Goal: Task Accomplishment & Management: Use online tool/utility

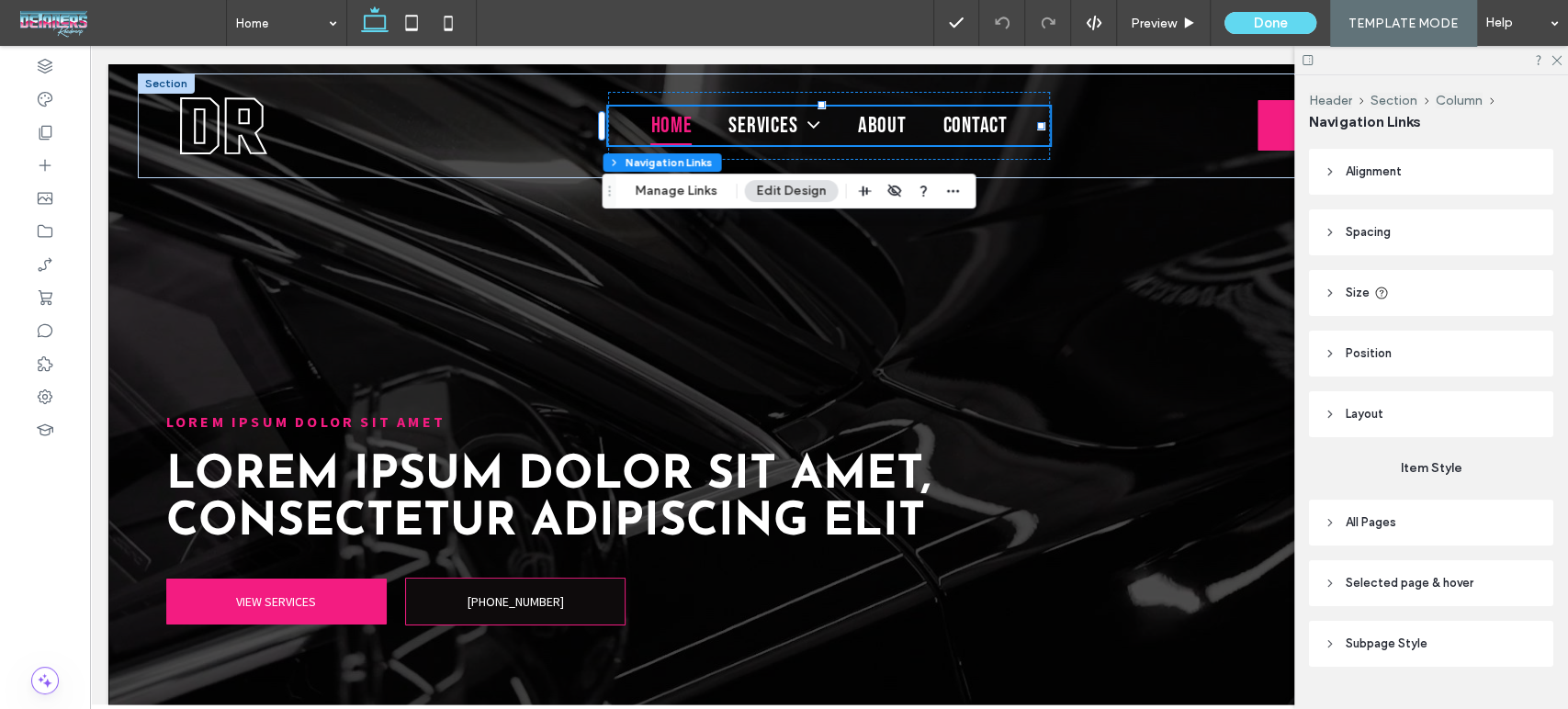
scroll to position [85, 0]
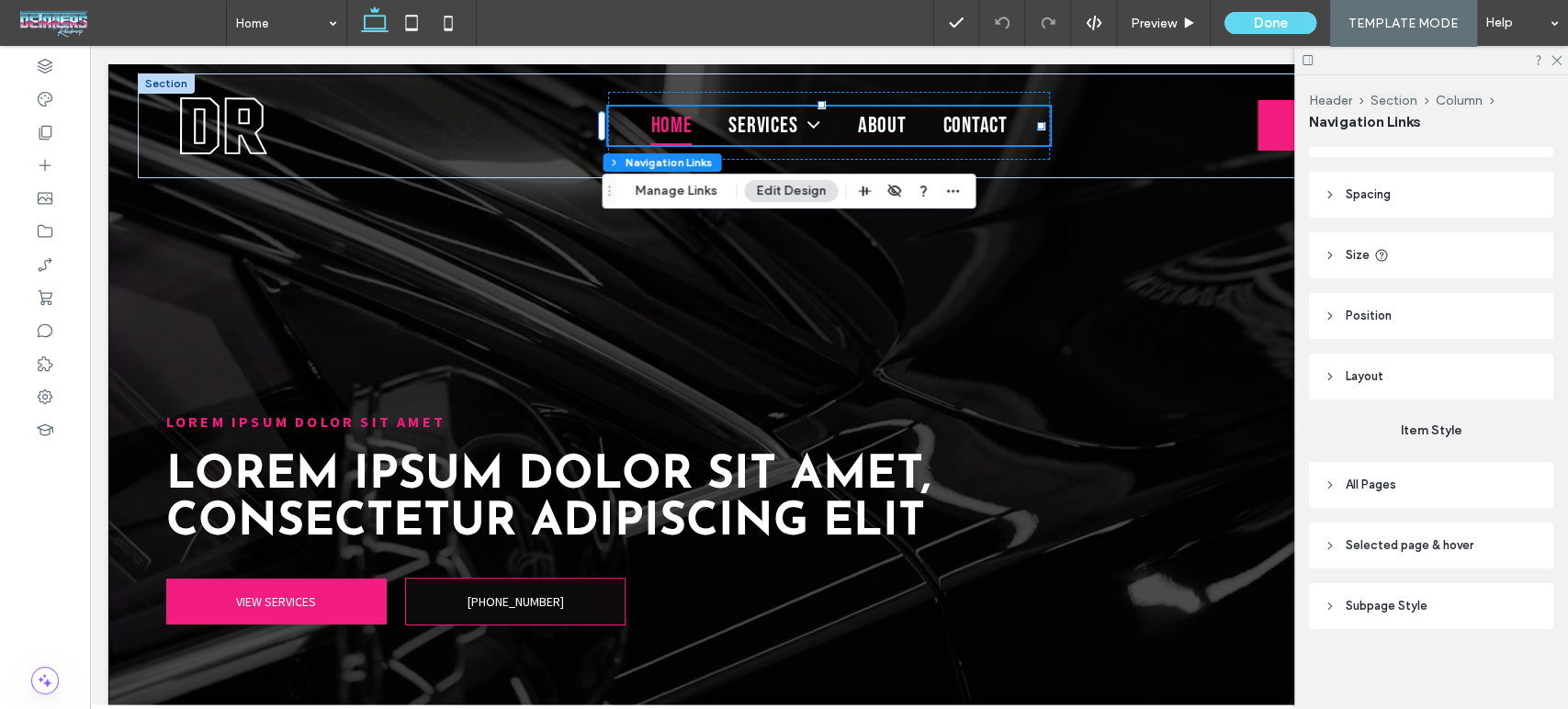
click at [1345, 469] on header "All Pages" at bounding box center [1431, 485] width 245 height 46
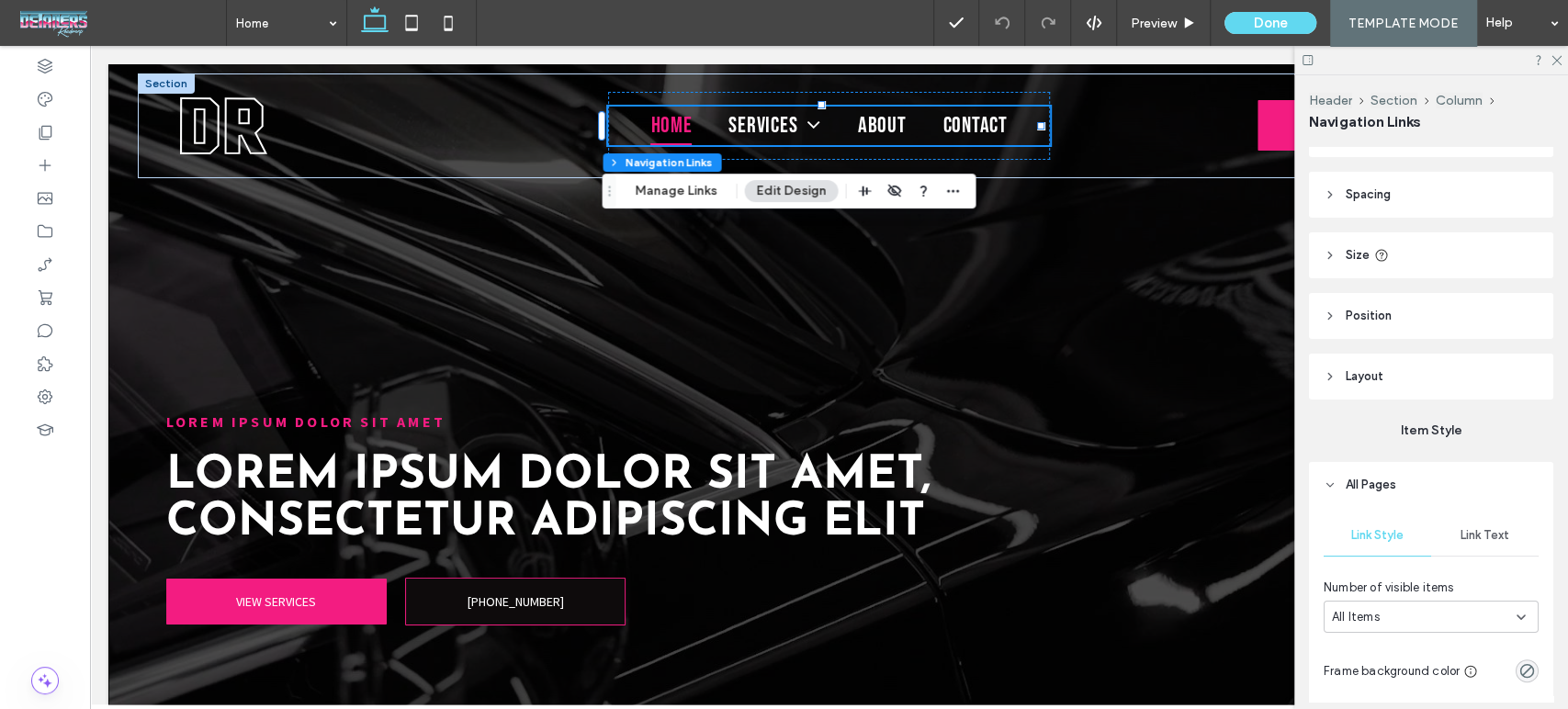
click at [1455, 521] on div "Link Text" at bounding box center [1485, 535] width 108 height 40
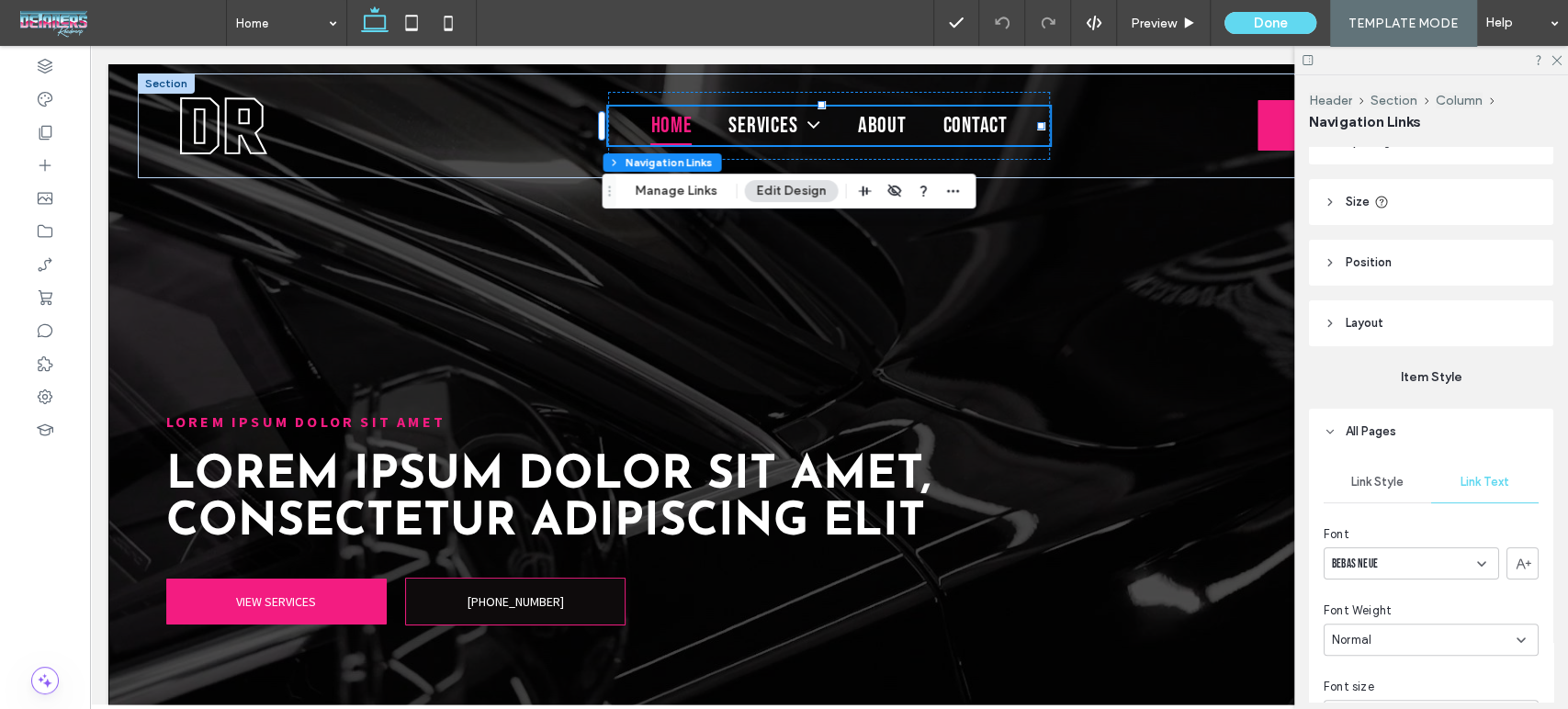
scroll to position [187, 0]
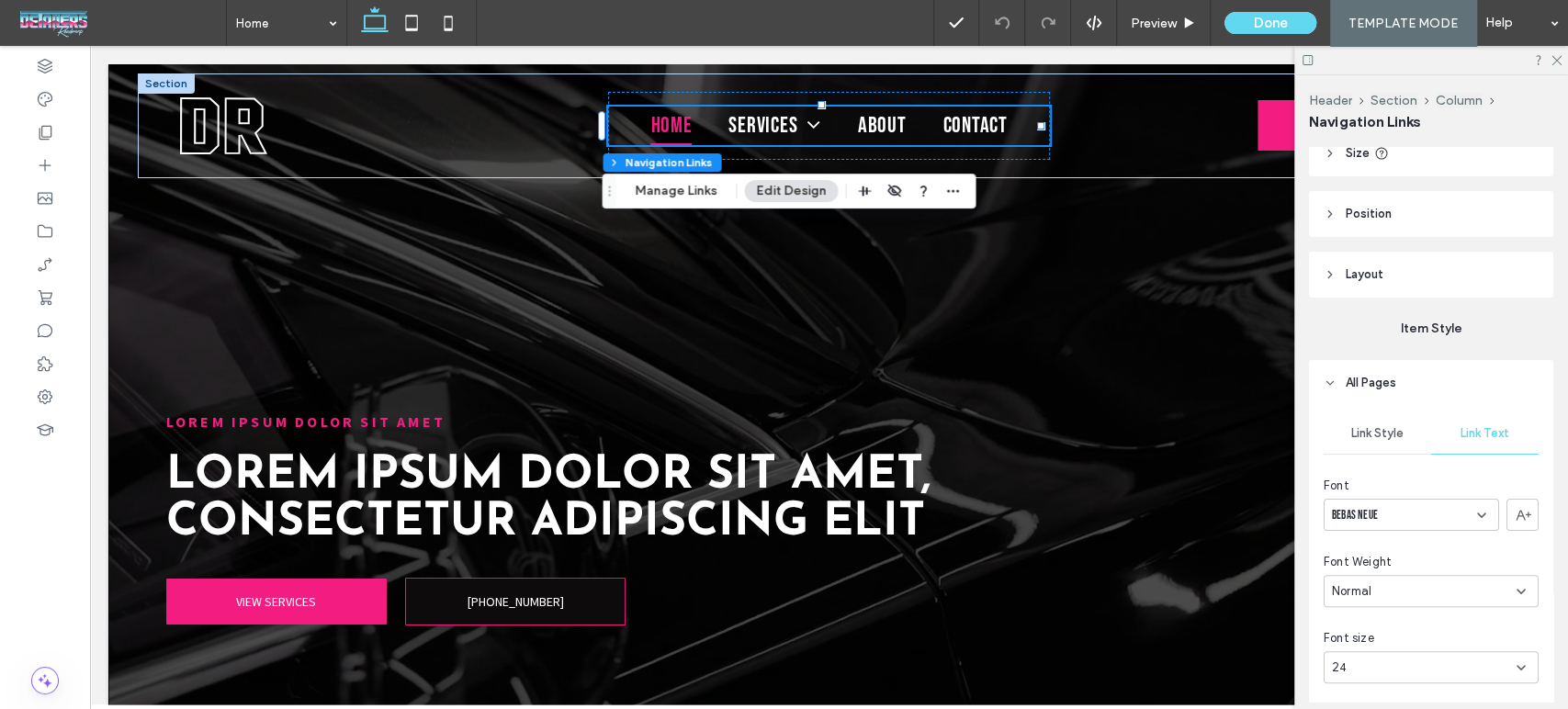
click at [1445, 513] on div "Bebas Neue" at bounding box center [1410, 514] width 175 height 32
click at [41, 130] on use at bounding box center [45, 133] width 13 height 14
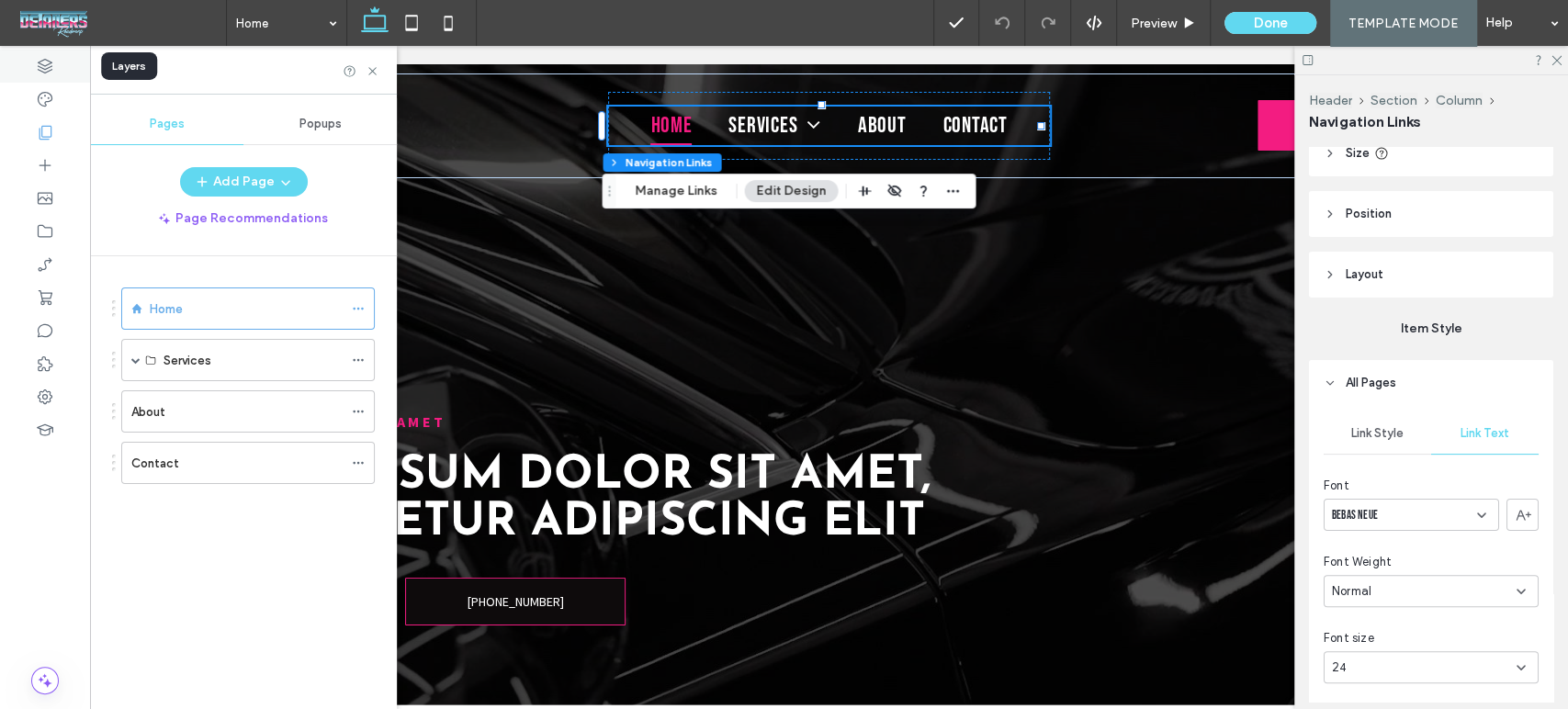
click at [49, 65] on icon at bounding box center [45, 66] width 19 height 19
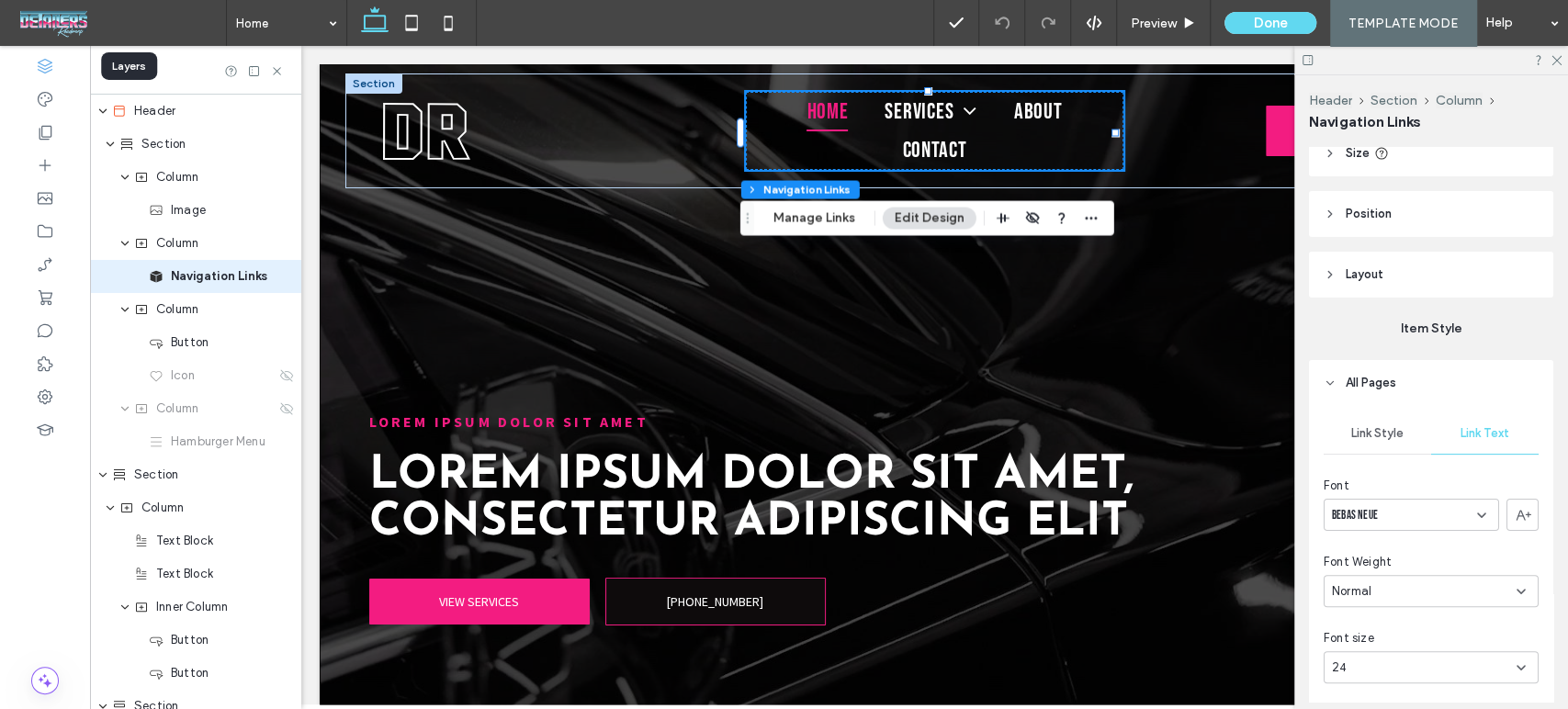
click at [49, 65] on icon at bounding box center [45, 66] width 19 height 19
click at [49, 97] on icon at bounding box center [45, 99] width 19 height 19
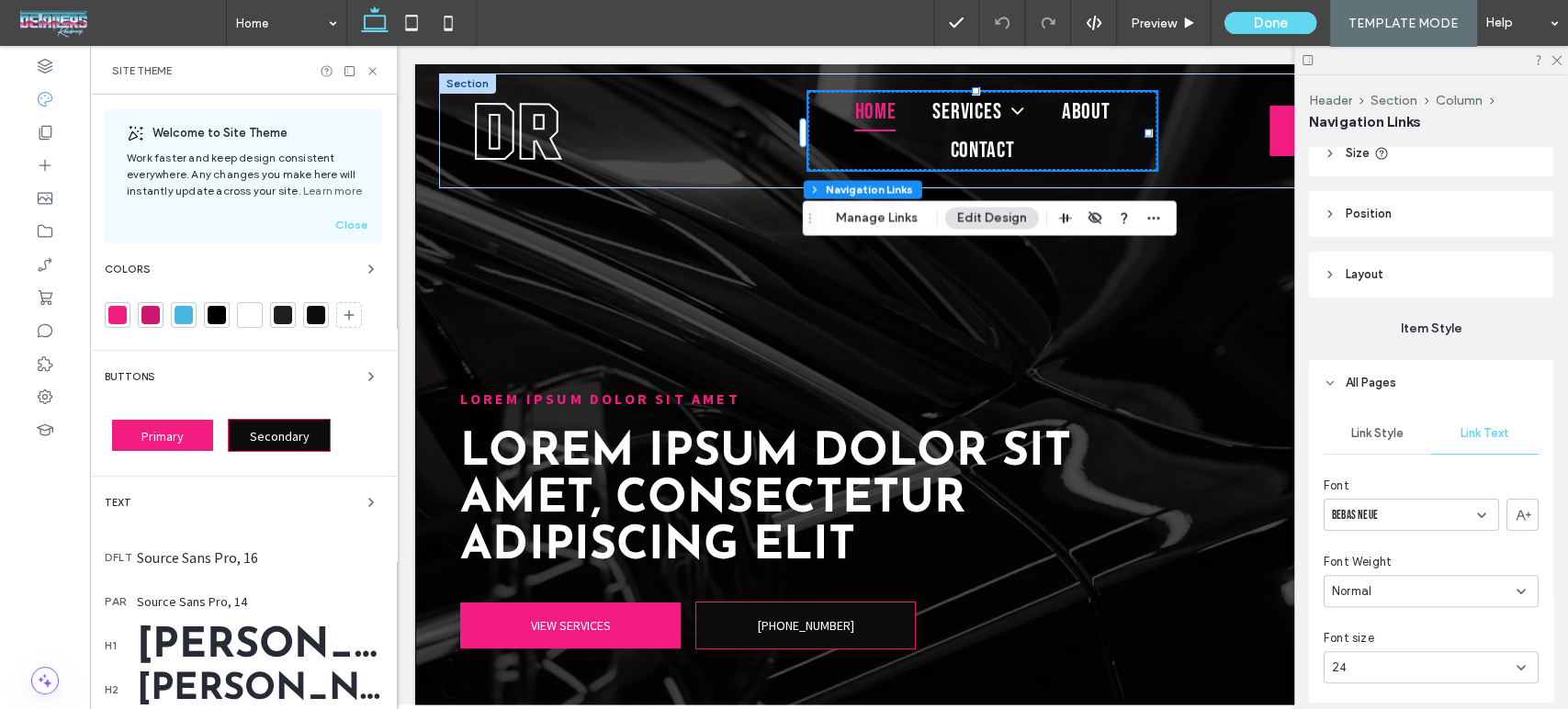
click at [1393, 515] on div "Bebas Neue" at bounding box center [1410, 514] width 175 height 32
click at [1372, 515] on span "Bebas Neue" at bounding box center [1354, 515] width 46 height 19
click at [1367, 513] on span "Bebas Neue" at bounding box center [1354, 515] width 46 height 19
click at [1407, 404] on div "Josefin Sans" at bounding box center [1406, 411] width 163 height 32
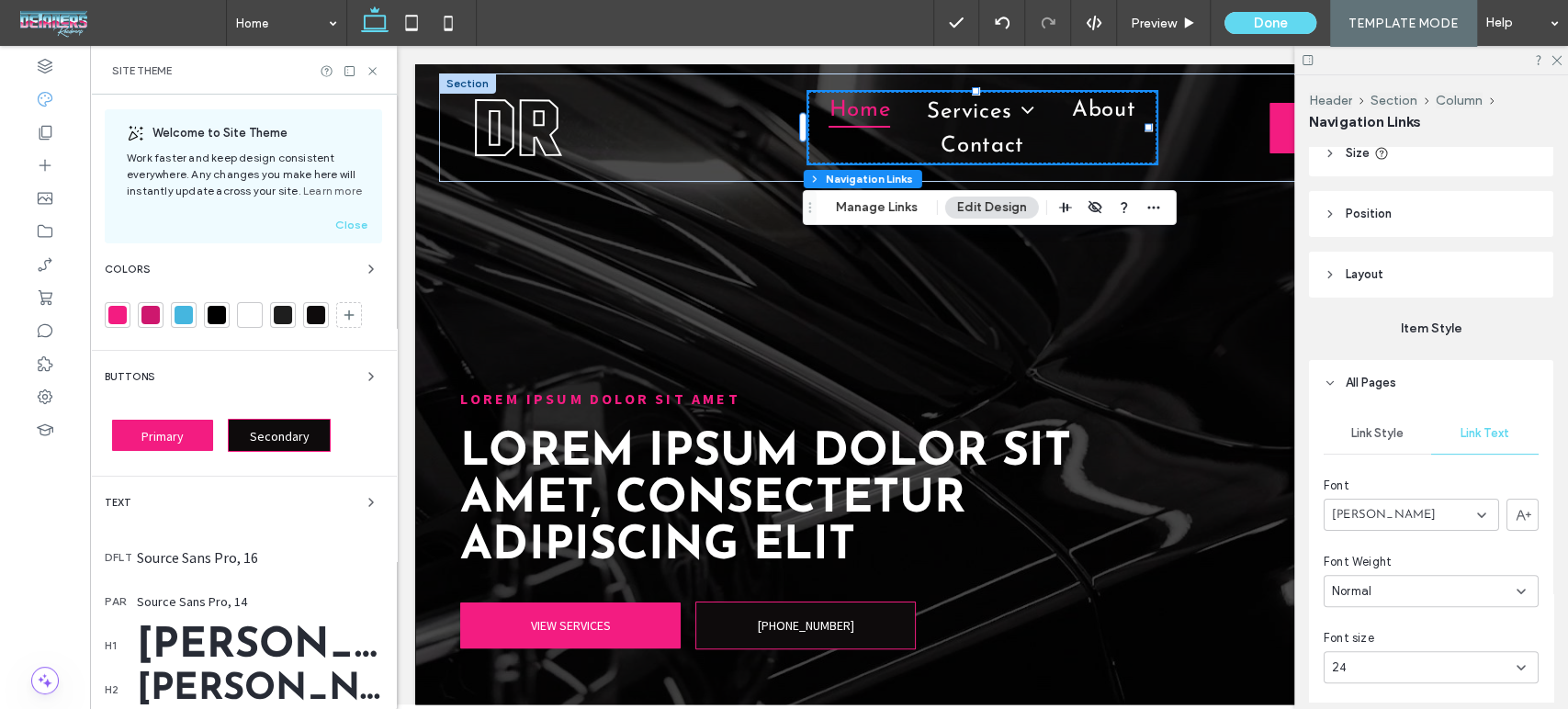
scroll to position [85, 0]
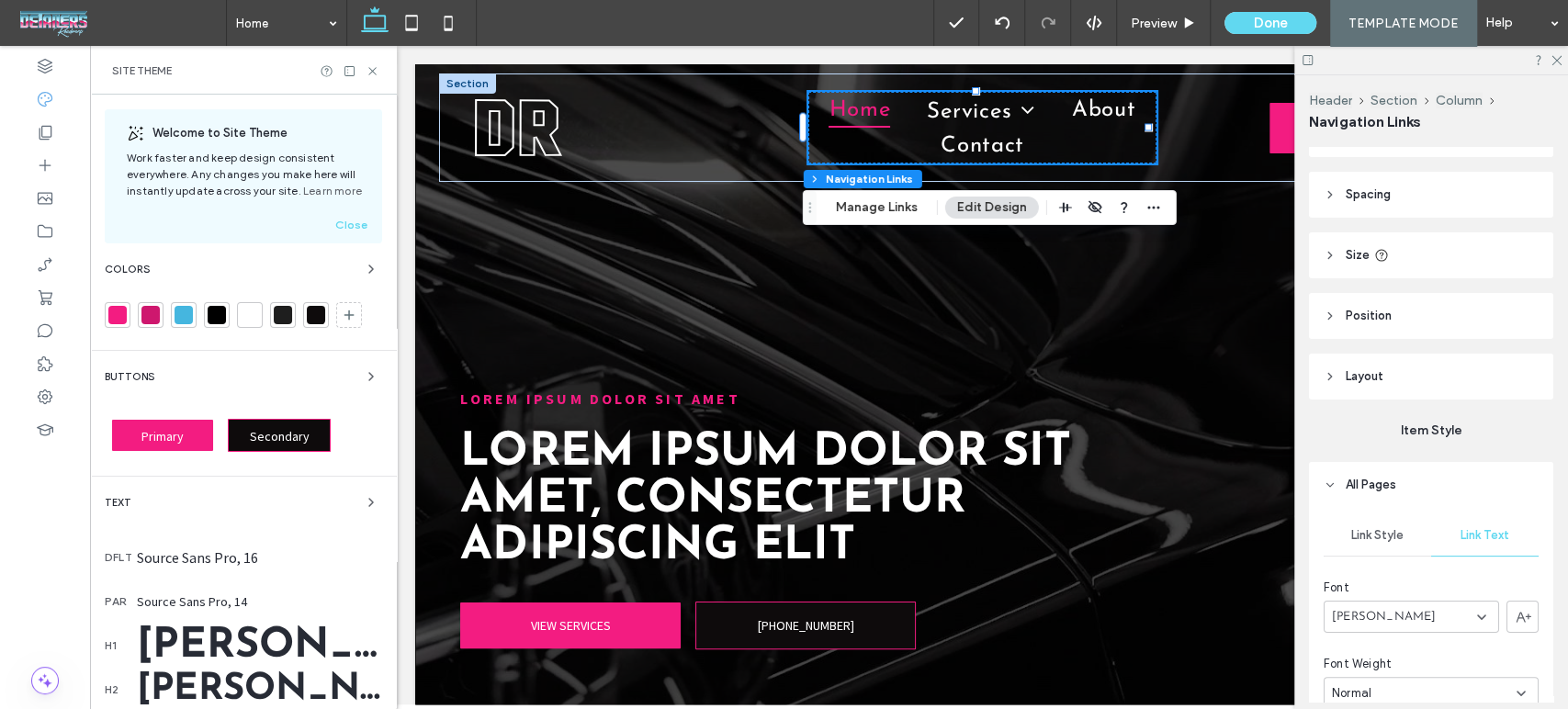
click at [1328, 267] on header "Size" at bounding box center [1431, 255] width 245 height 46
click at [1328, 257] on icon at bounding box center [1329, 255] width 13 height 13
click at [1329, 253] on use at bounding box center [1330, 256] width 4 height 7
type input "*"
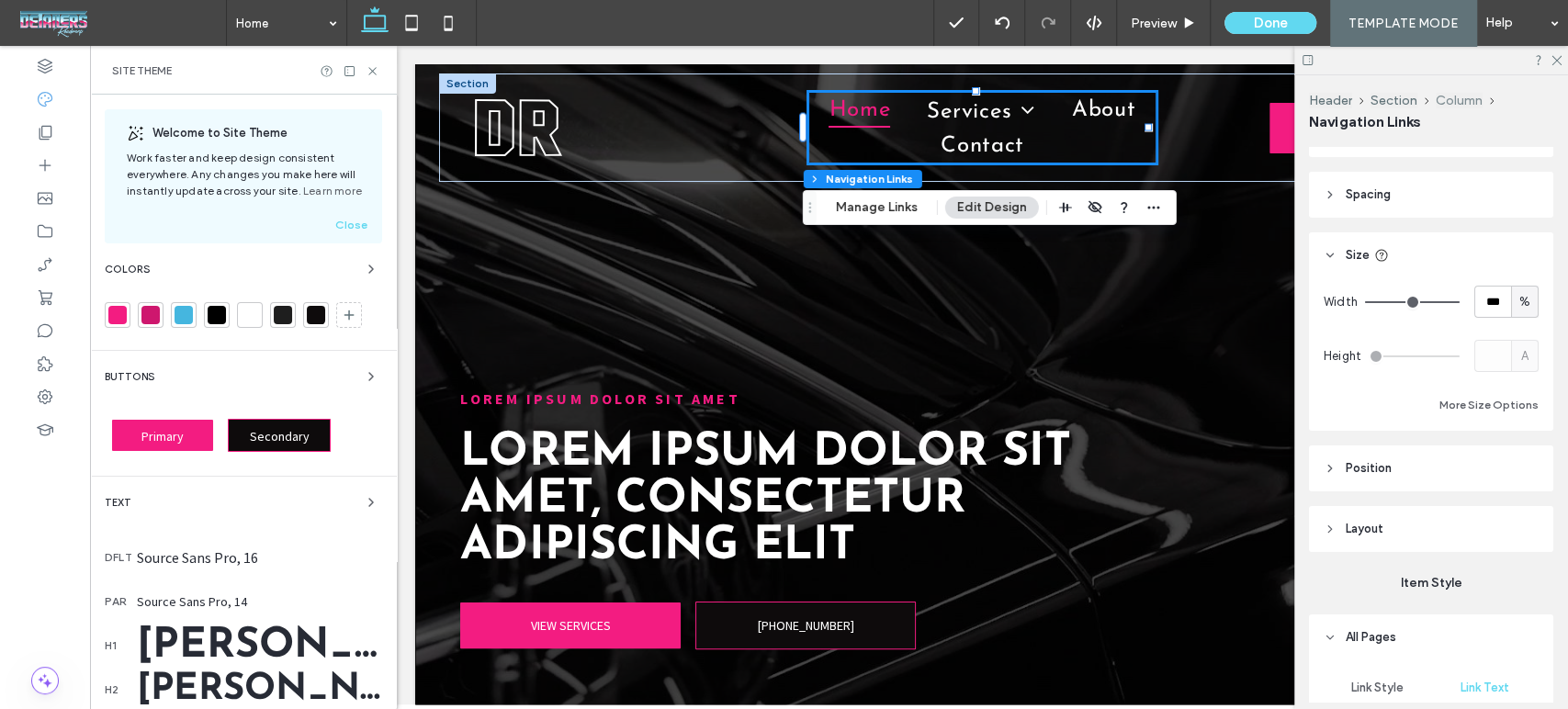
click at [1462, 102] on button "Column" at bounding box center [1458, 101] width 47 height 16
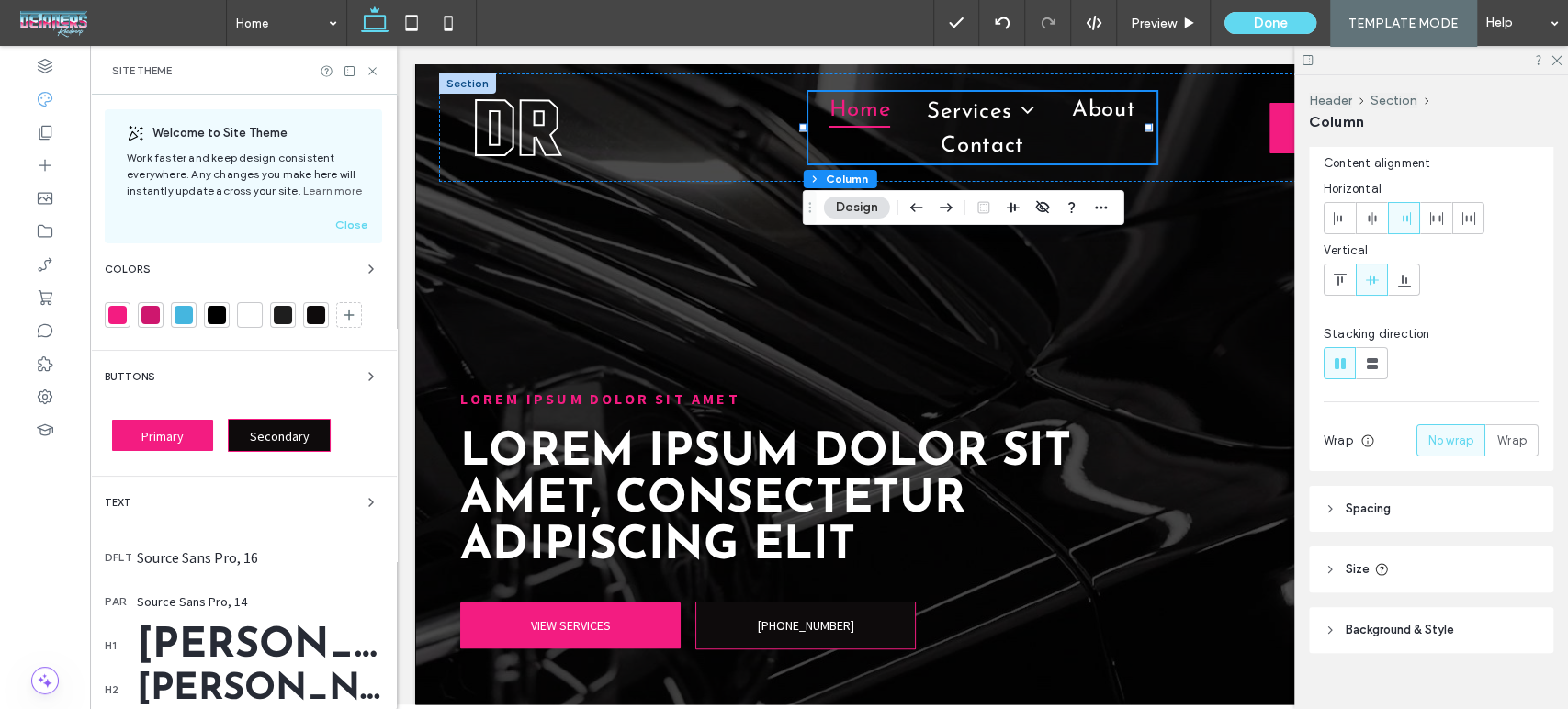
scroll to position [70, 0]
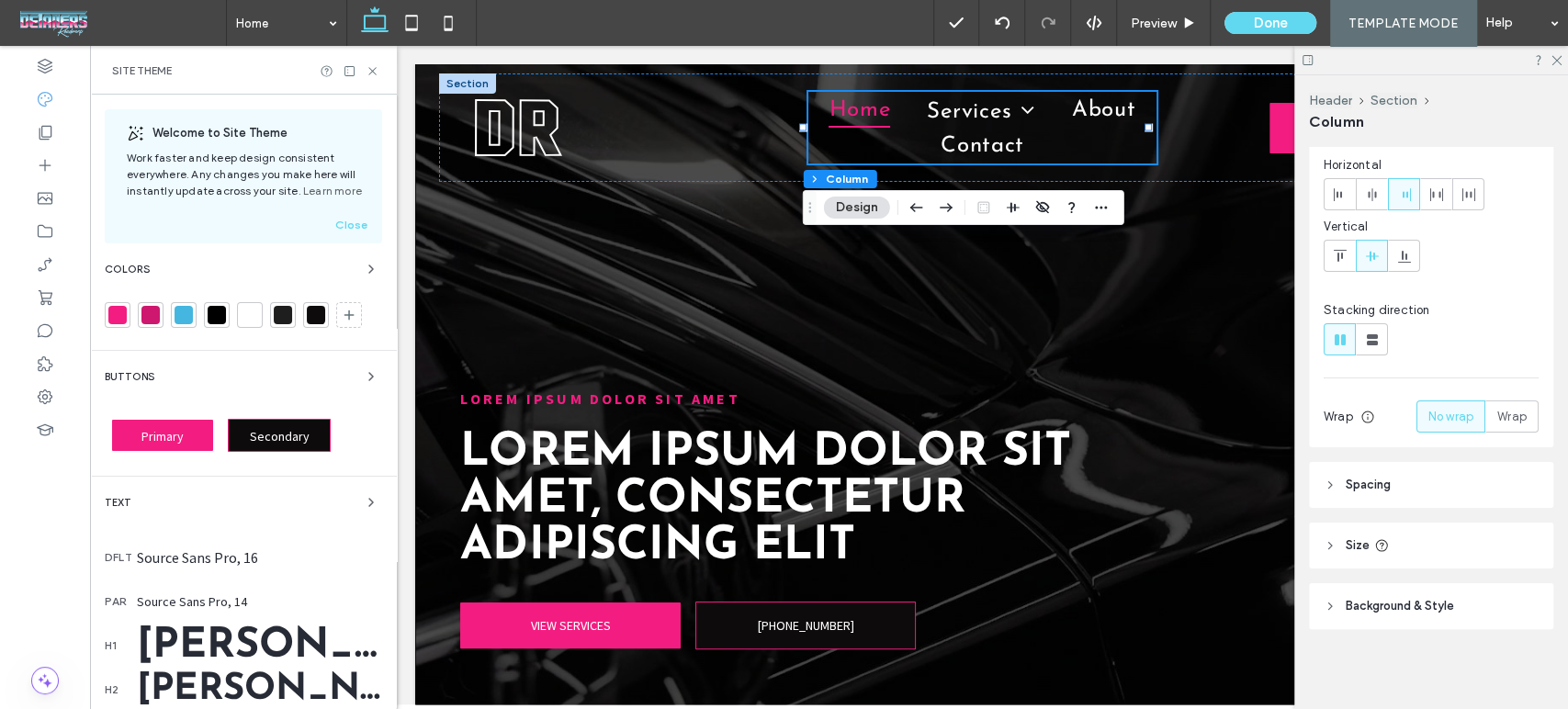
click at [1335, 544] on icon at bounding box center [1329, 545] width 13 height 13
click at [1517, 588] on input "*****" at bounding box center [1513, 591] width 51 height 32
click at [1497, 588] on input "*****" at bounding box center [1513, 591] width 51 height 32
click at [1492, 592] on input "*****" at bounding box center [1513, 591] width 51 height 32
click at [375, 69] on icon at bounding box center [372, 71] width 14 height 14
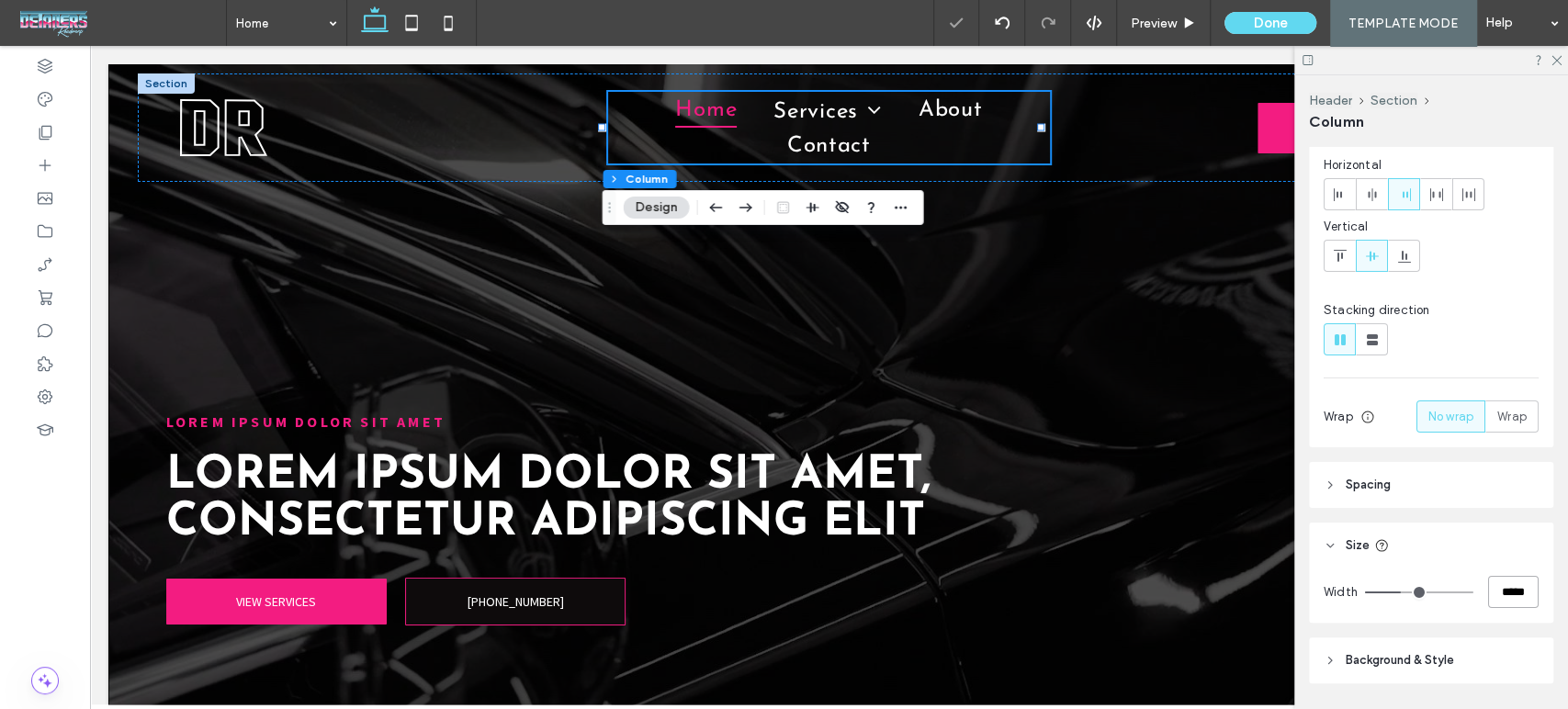
click at [1495, 591] on input "*****" at bounding box center [1513, 591] width 51 height 32
type input "**"
type input "***"
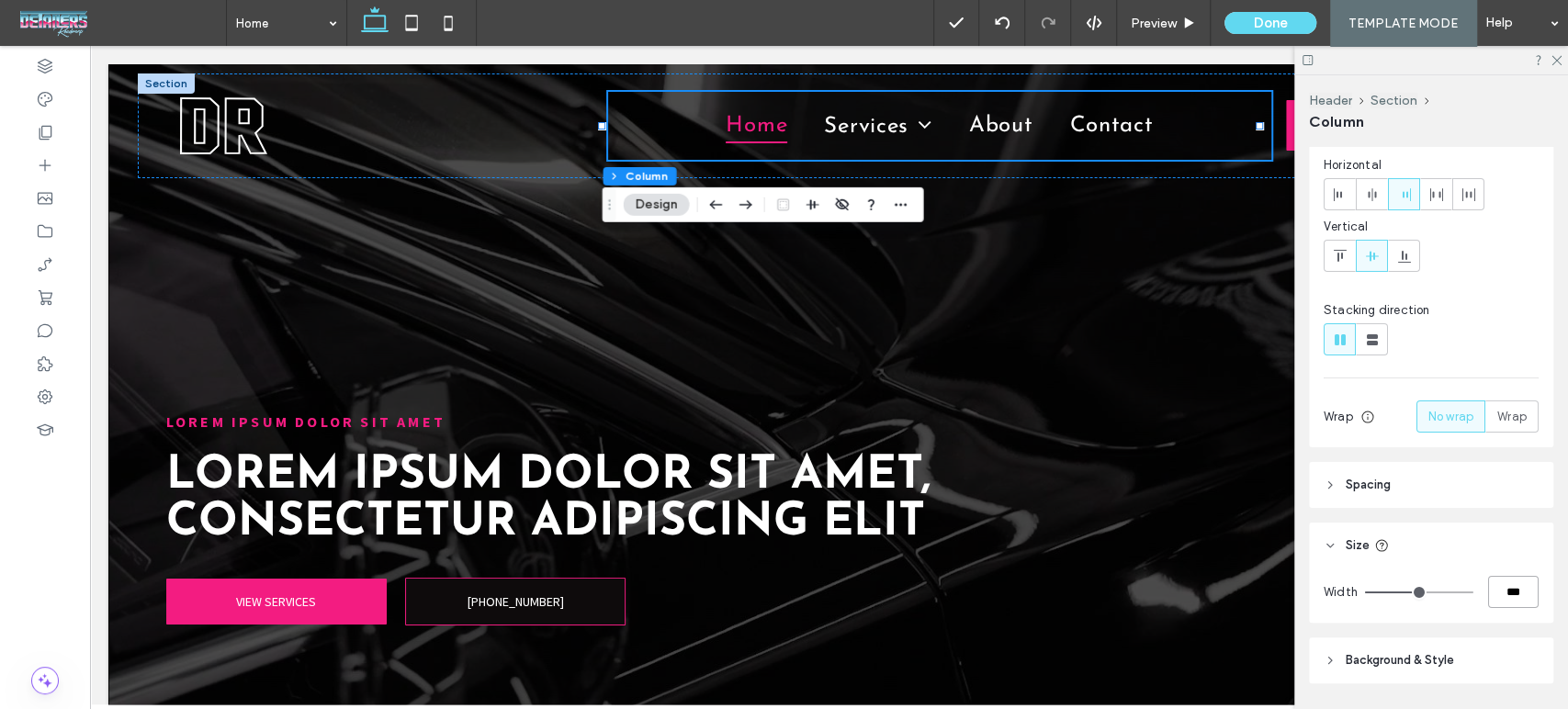
scroll to position [0, 0]
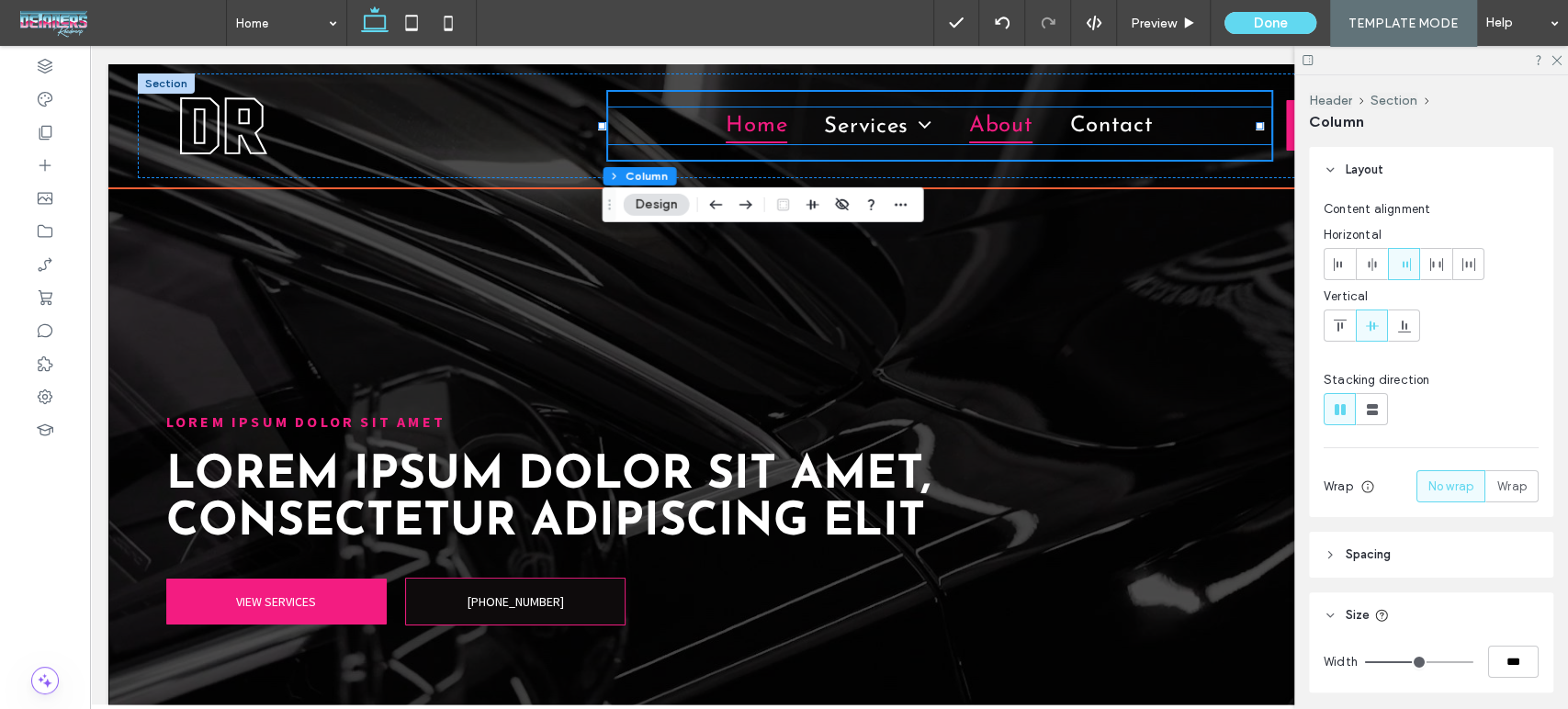
click at [950, 125] on link "About" at bounding box center [1000, 126] width 101 height 37
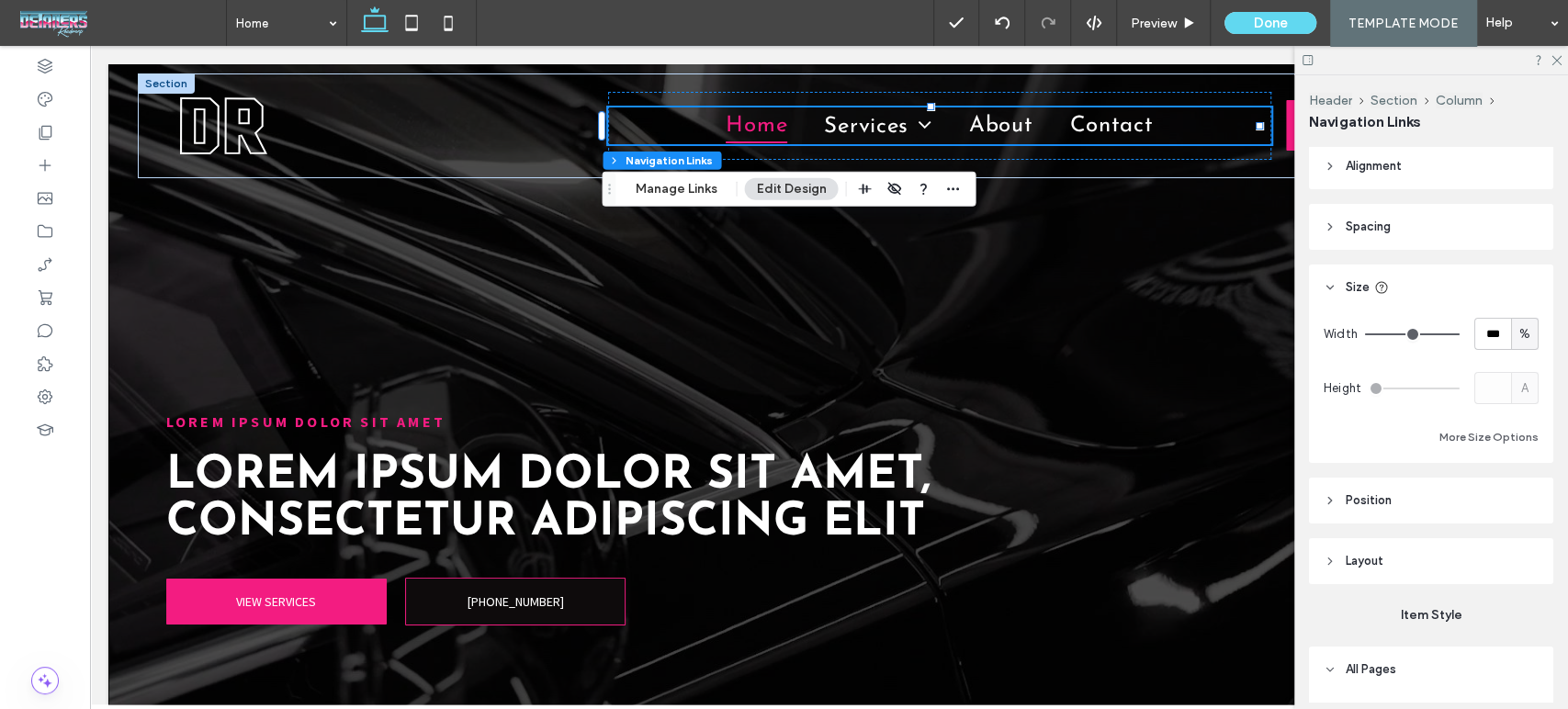
scroll to position [204, 0]
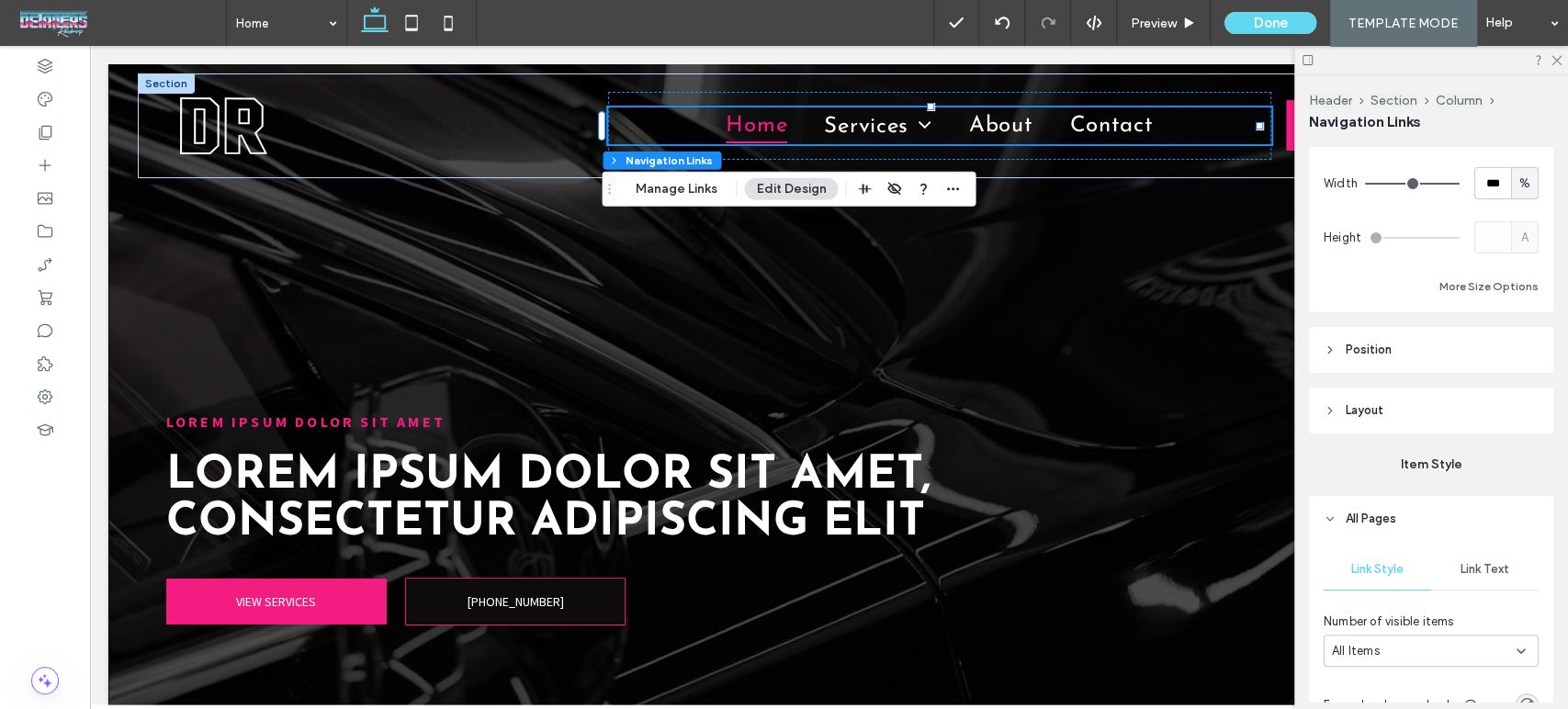
click at [1488, 565] on span "Link Text" at bounding box center [1485, 569] width 49 height 15
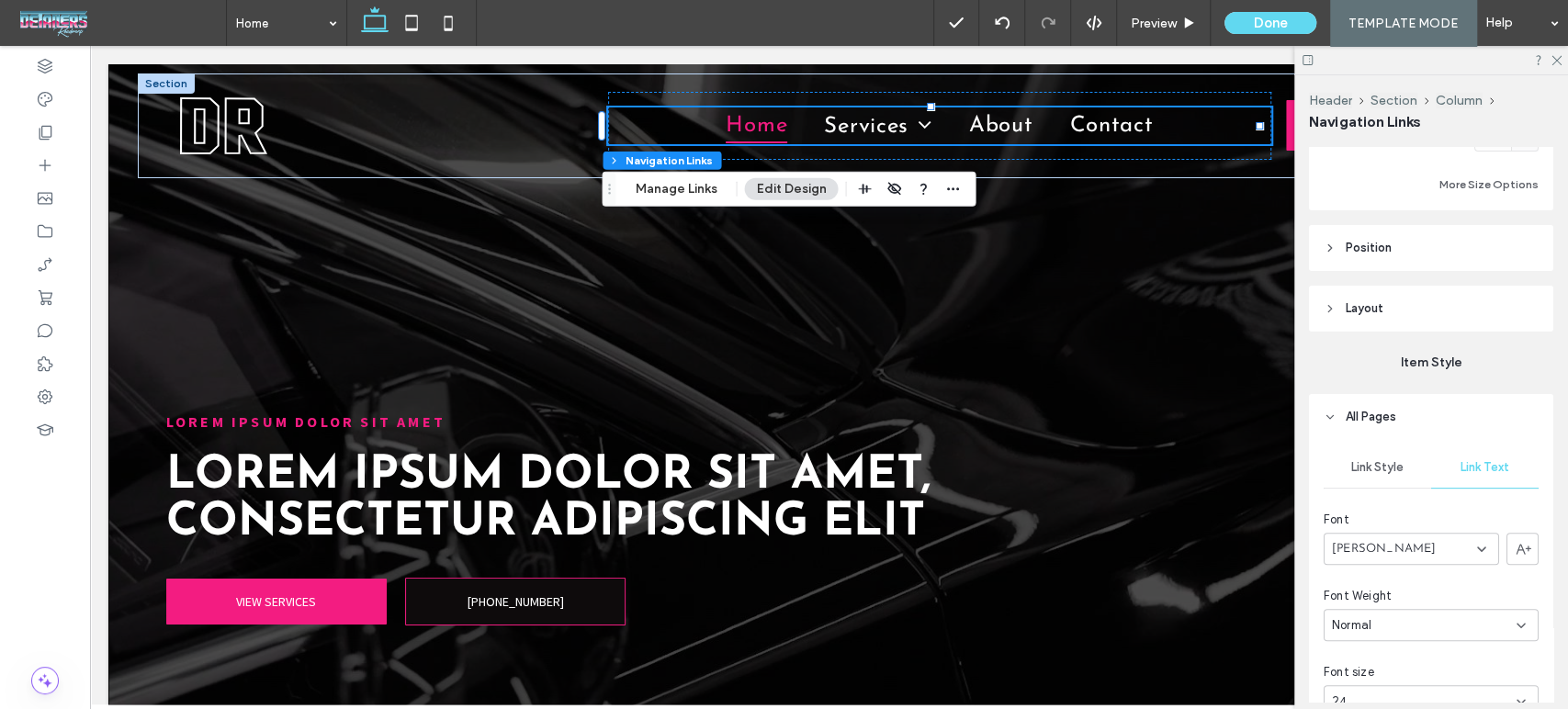
click at [1419, 538] on div "Josefin Sans" at bounding box center [1410, 548] width 175 height 32
click at [1407, 406] on span "Source Sans Pro" at bounding box center [1371, 409] width 80 height 19
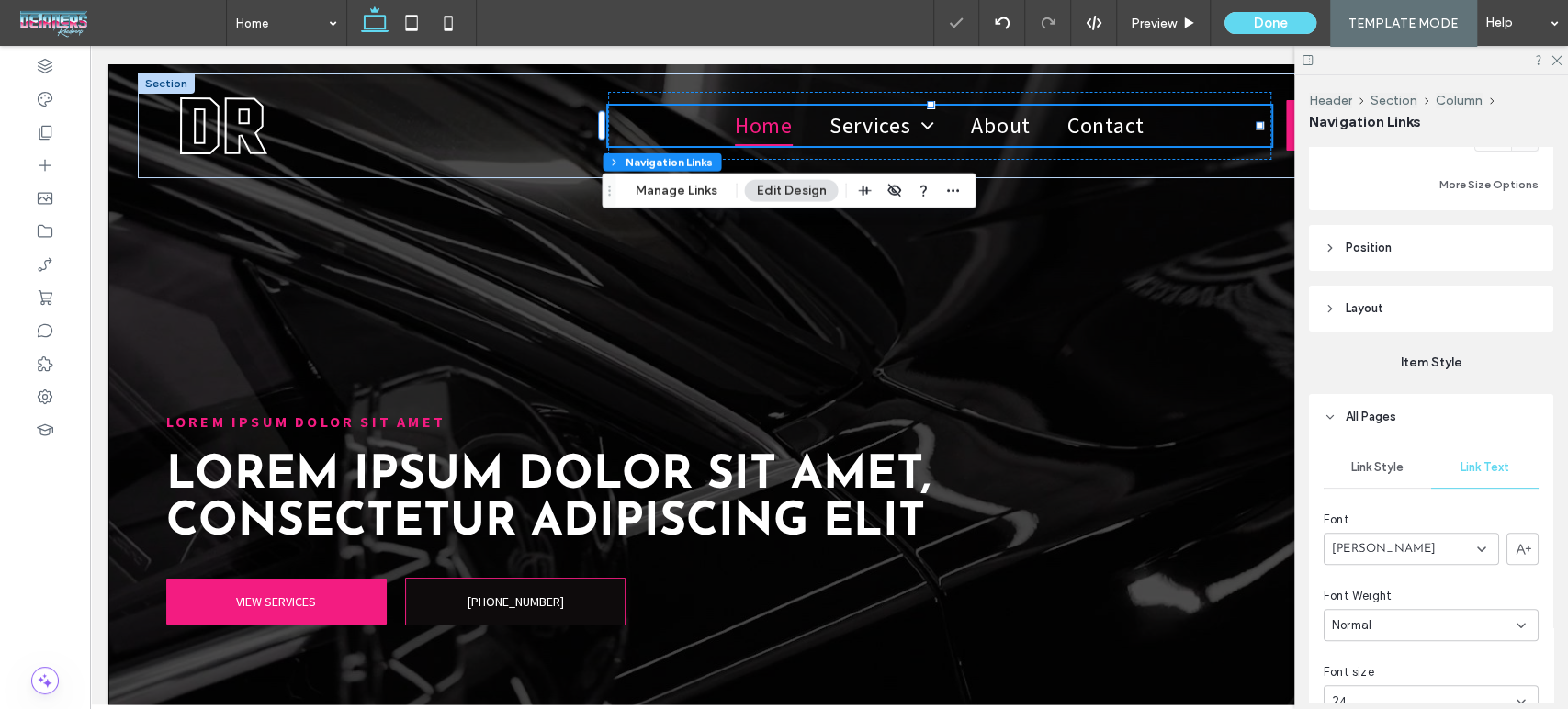
type input "*"
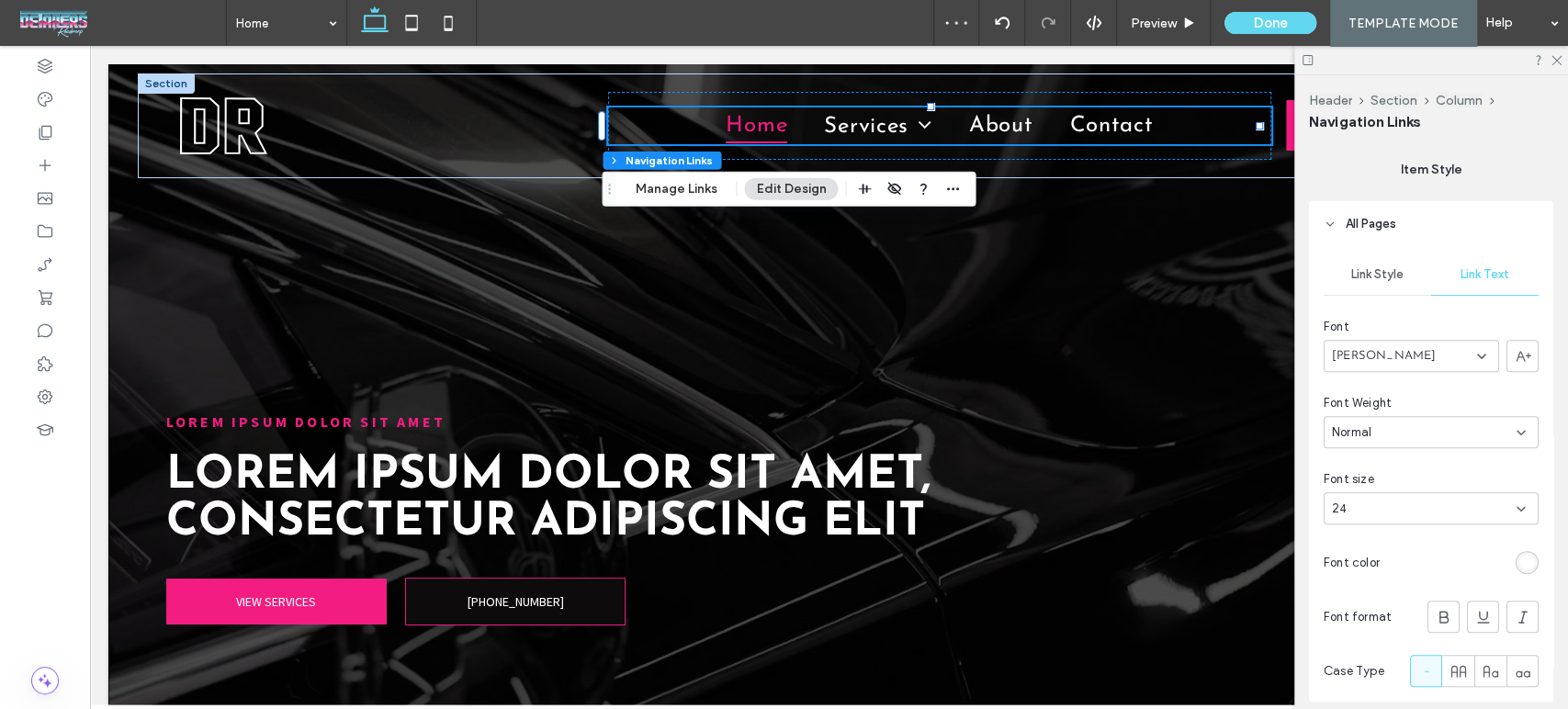
scroll to position [510, 0]
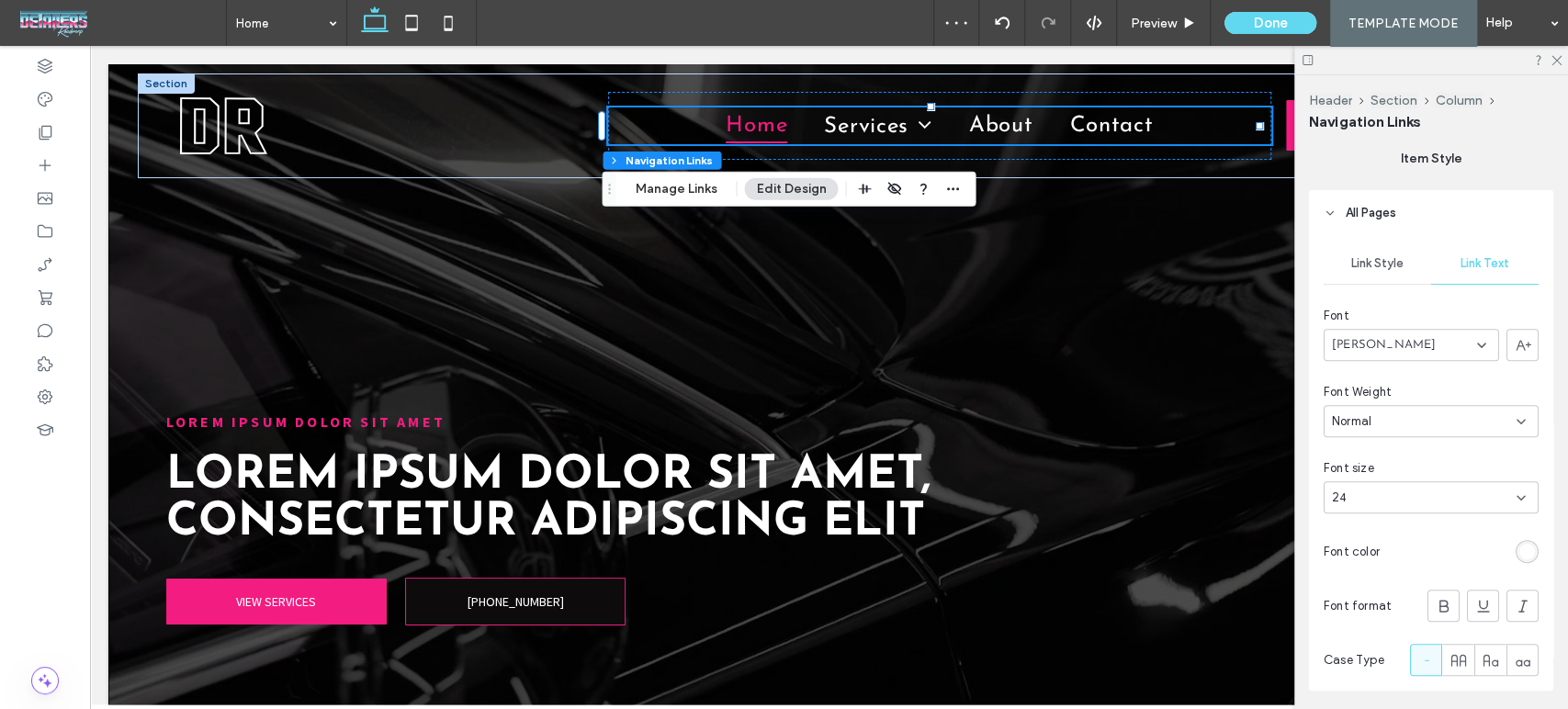
click at [1425, 483] on div "24" at bounding box center [1431, 497] width 215 height 32
click at [1386, 491] on div "24" at bounding box center [1419, 497] width 176 height 19
type input "**"
type input "*"
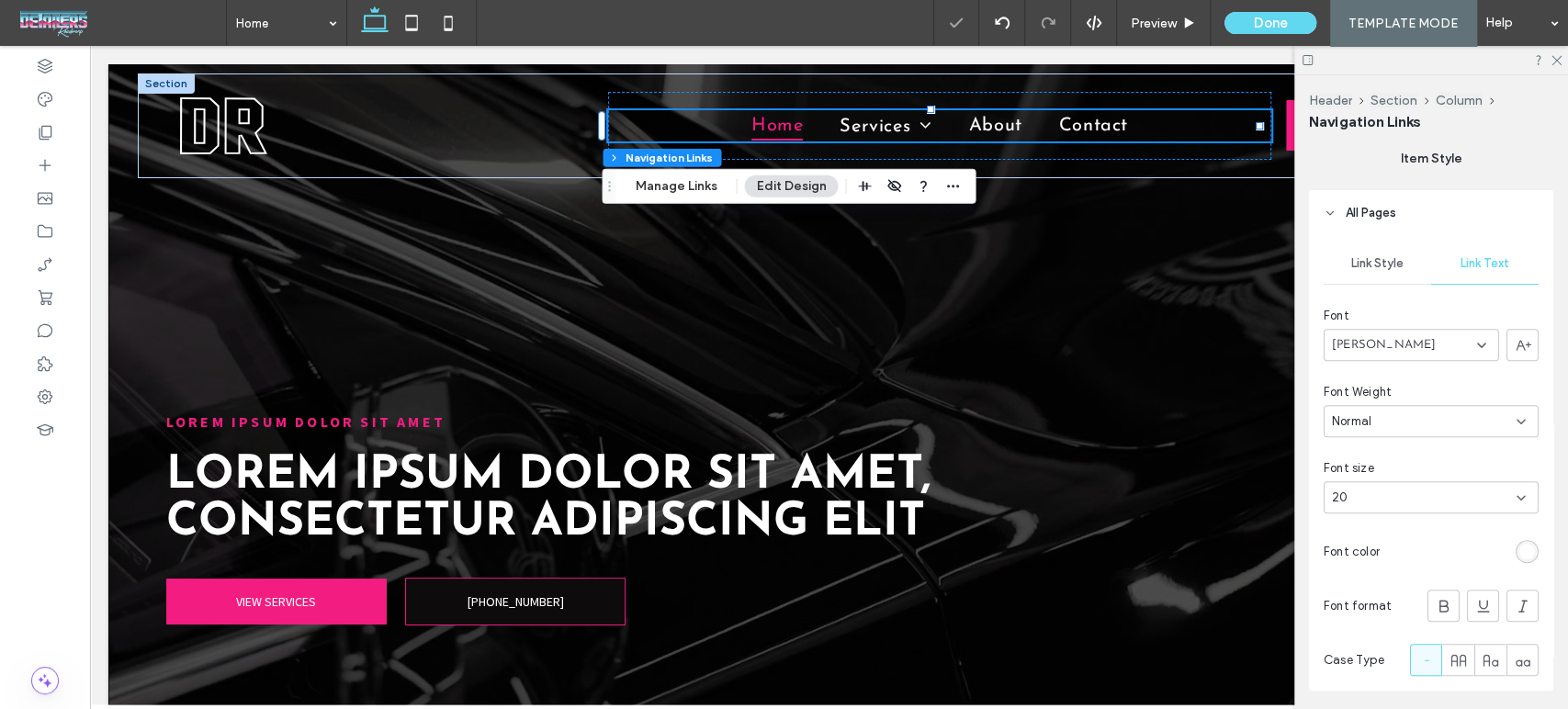
type input "*"
click at [1386, 491] on div "20" at bounding box center [1419, 497] width 176 height 19
type input "**"
type input "*"
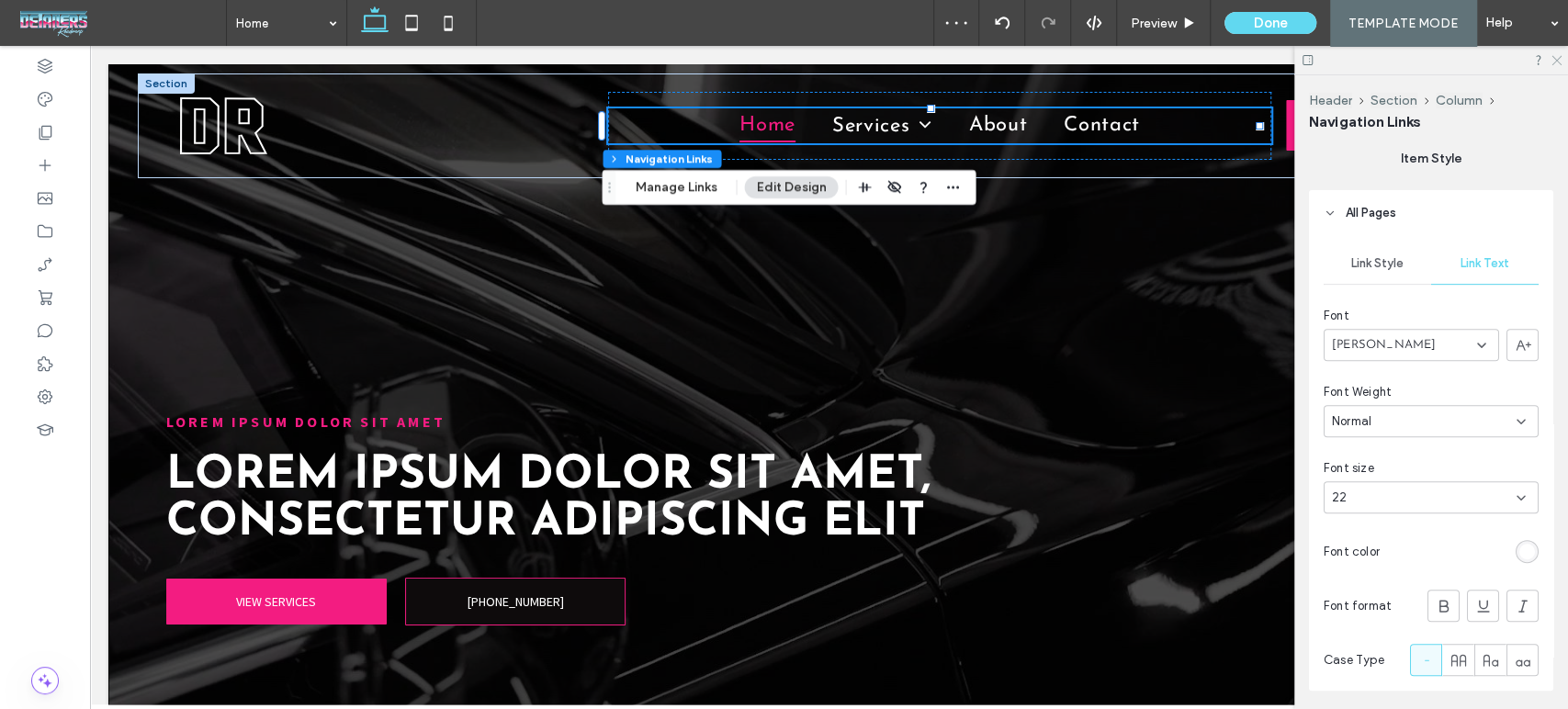
click at [1557, 59] on use at bounding box center [1556, 61] width 10 height 10
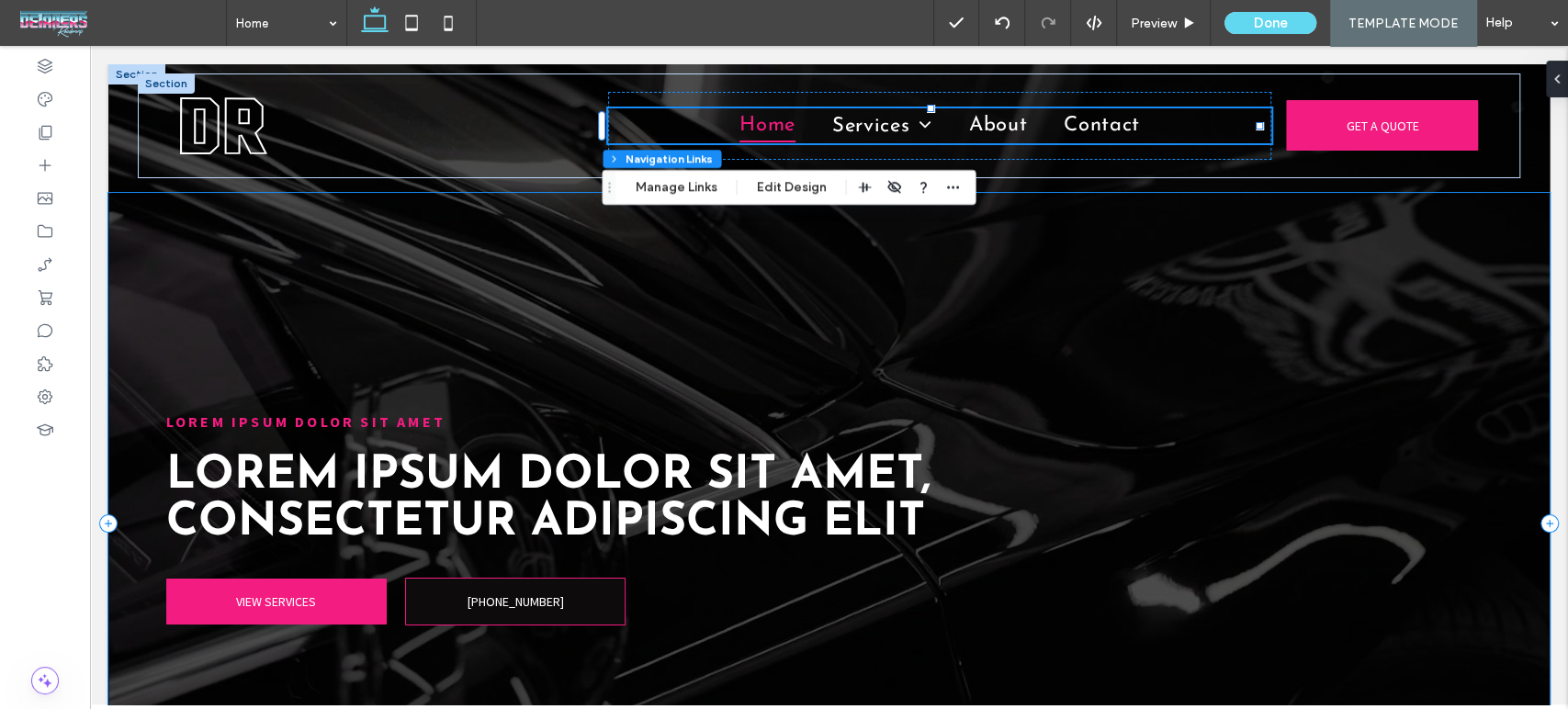
click at [1396, 353] on div "LOREM IPSUM DOLOR SIT AMET Lorem ipsum dolor sit amet, consectetur adipiscing e…" at bounding box center [829, 524] width 1441 height 662
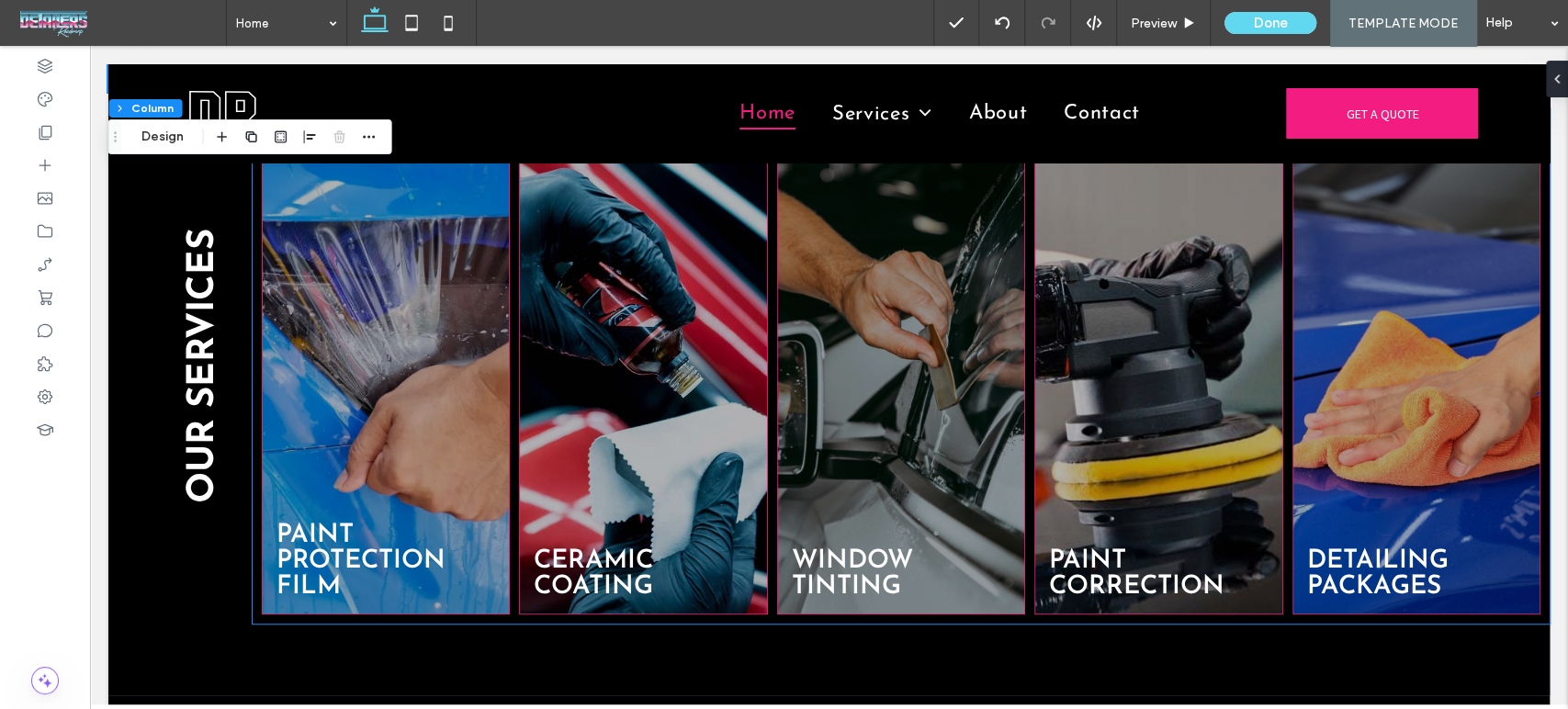
scroll to position [816, 0]
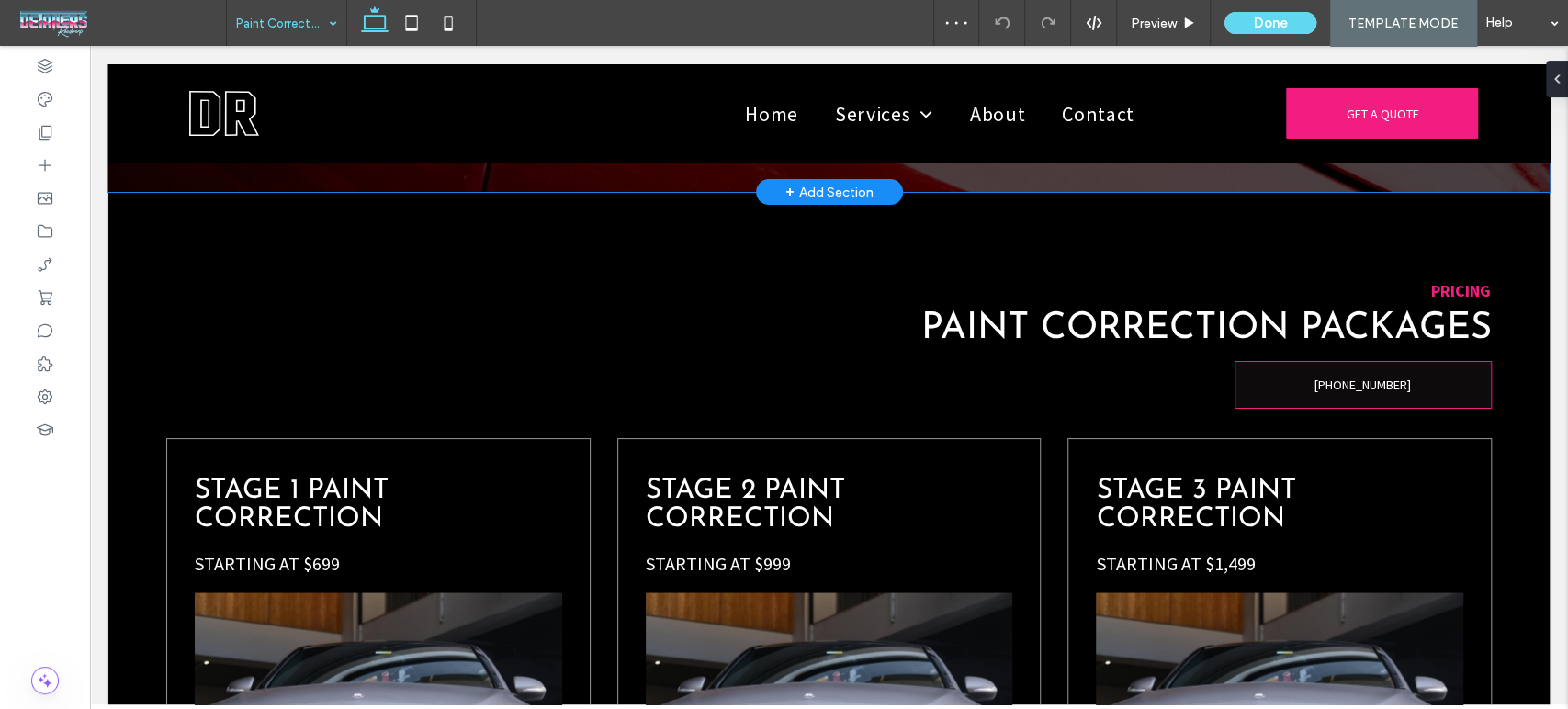
scroll to position [2144, 0]
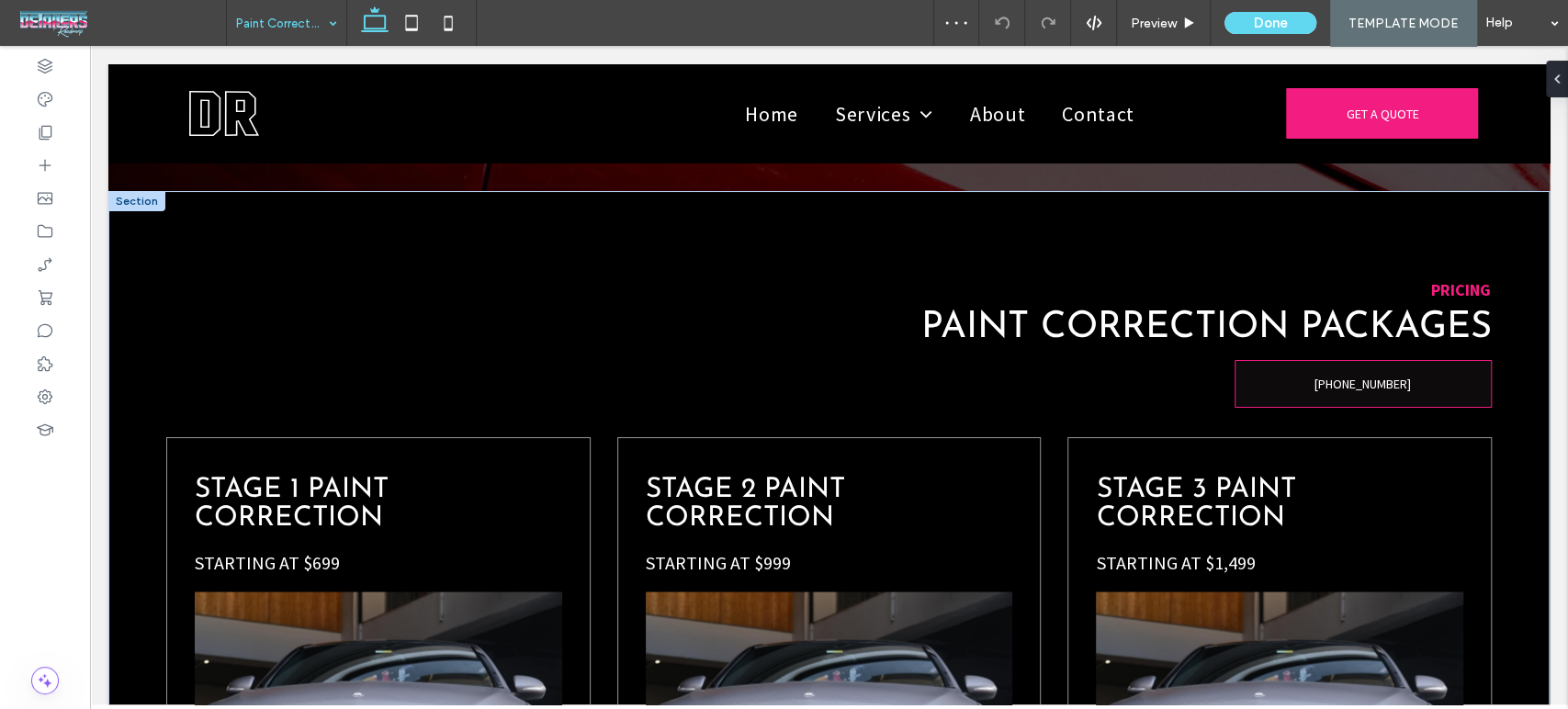
click at [124, 191] on div at bounding box center [137, 201] width 57 height 21
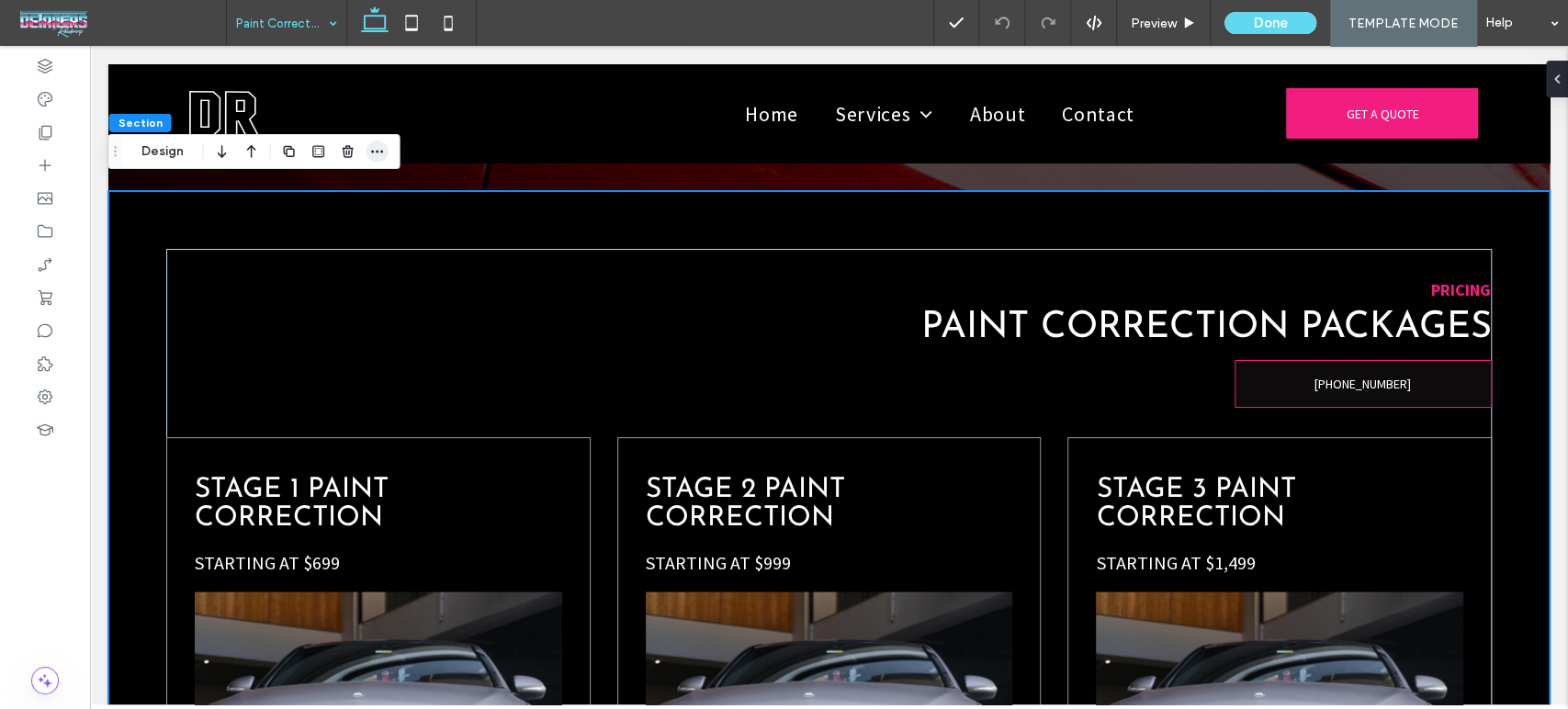
click at [373, 149] on icon "button" at bounding box center [377, 151] width 15 height 15
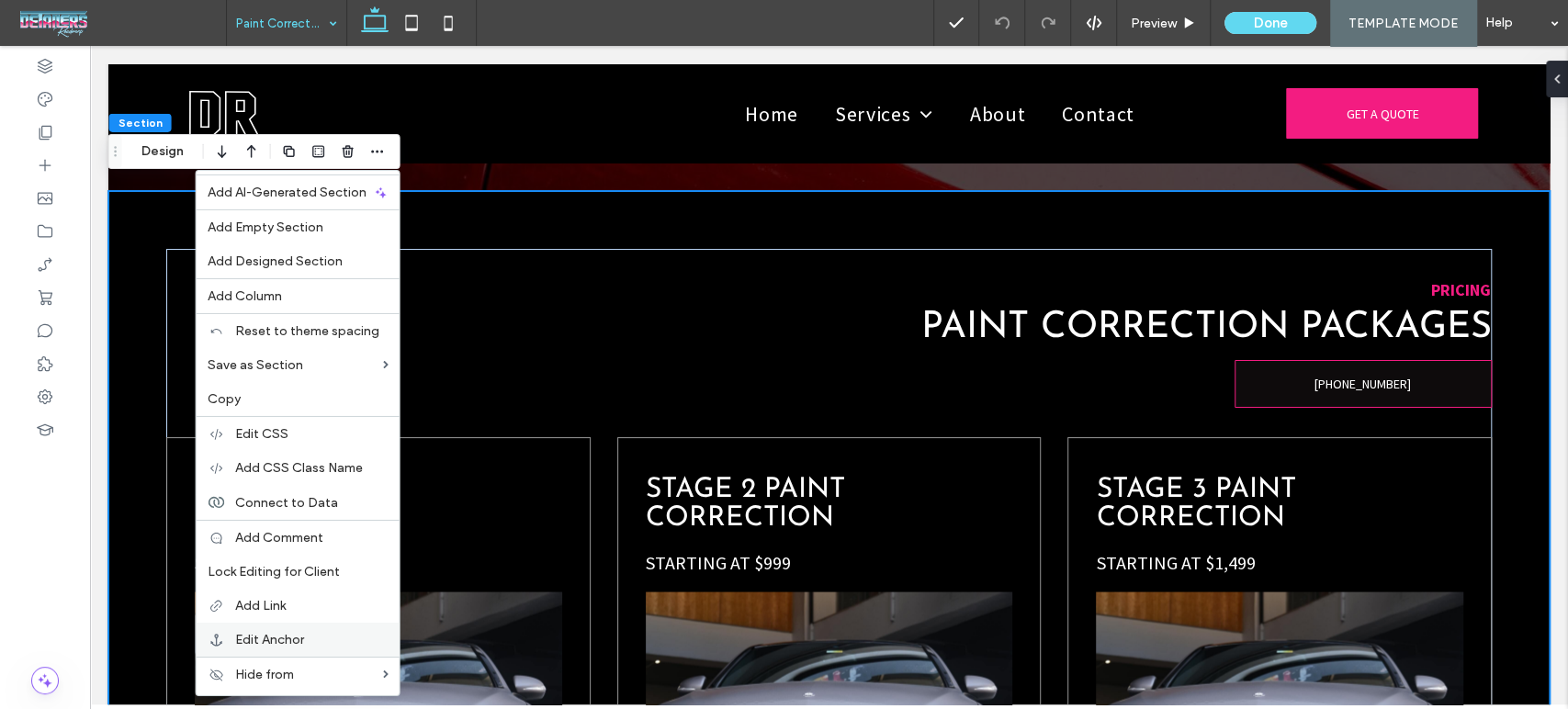
click at [273, 633] on span "Edit Anchor" at bounding box center [269, 640] width 69 height 16
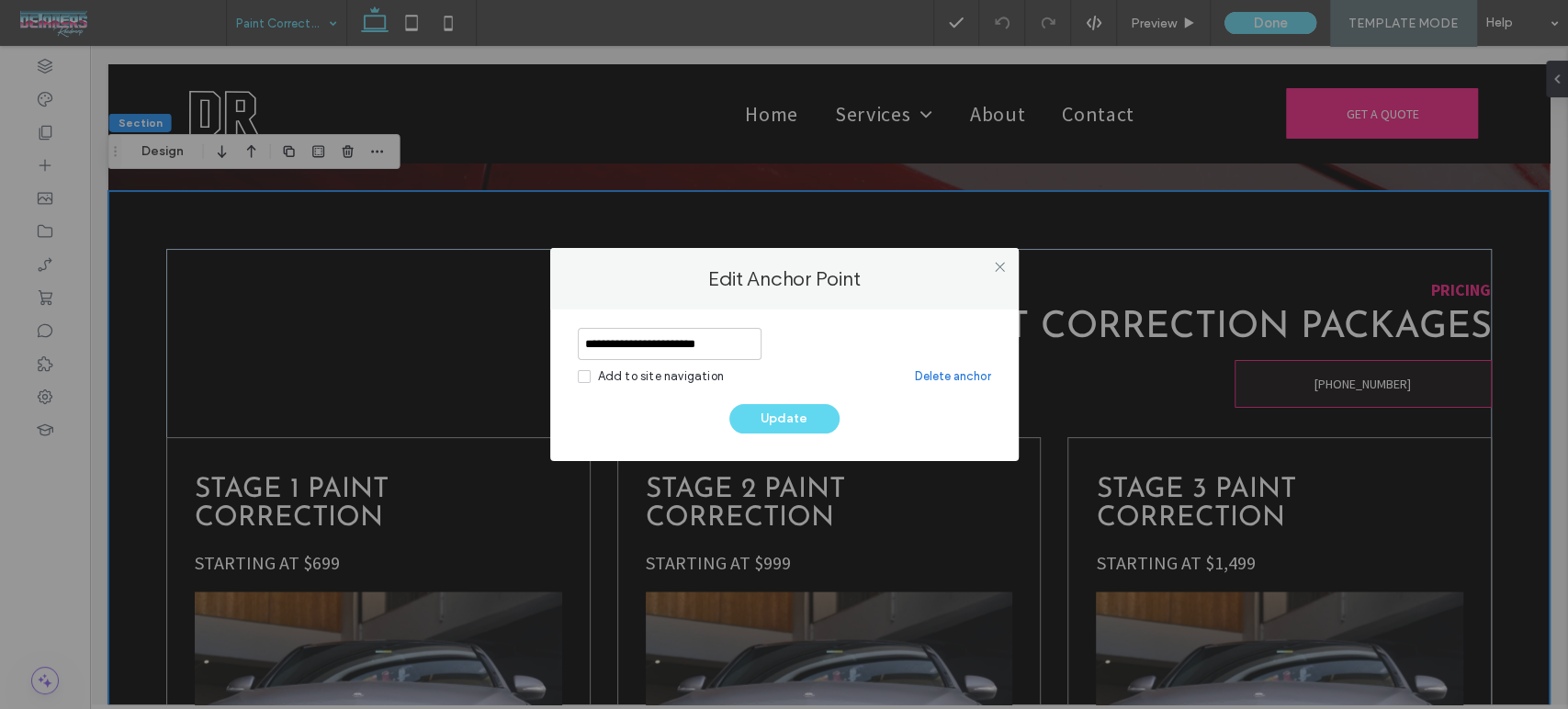
drag, startPoint x: 675, startPoint y: 345, endPoint x: 217, endPoint y: 307, distance: 459.6
click at [264, 314] on div "**********" at bounding box center [784, 354] width 1568 height 709
type input "**********"
click at [810, 420] on button "Update" at bounding box center [784, 419] width 111 height 29
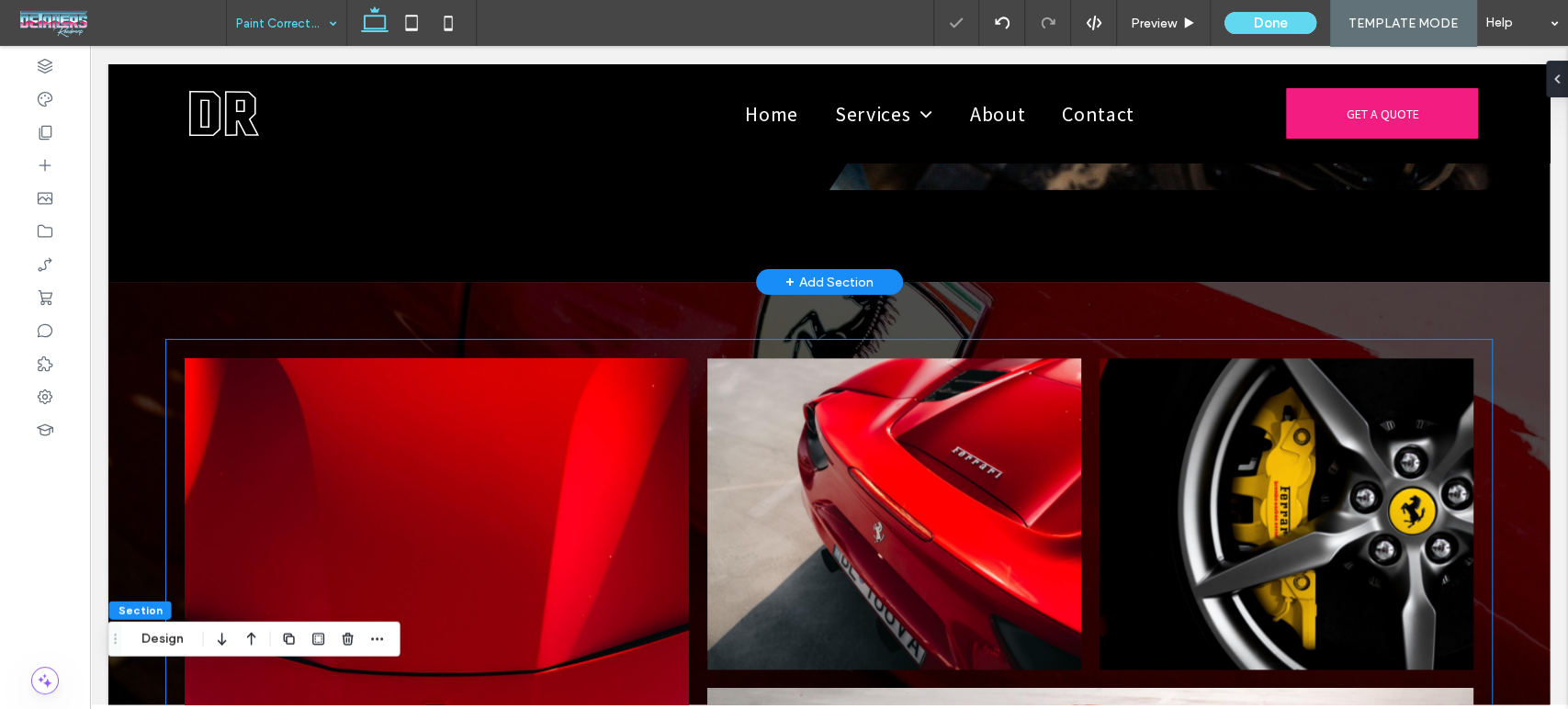
scroll to position [1020, 0]
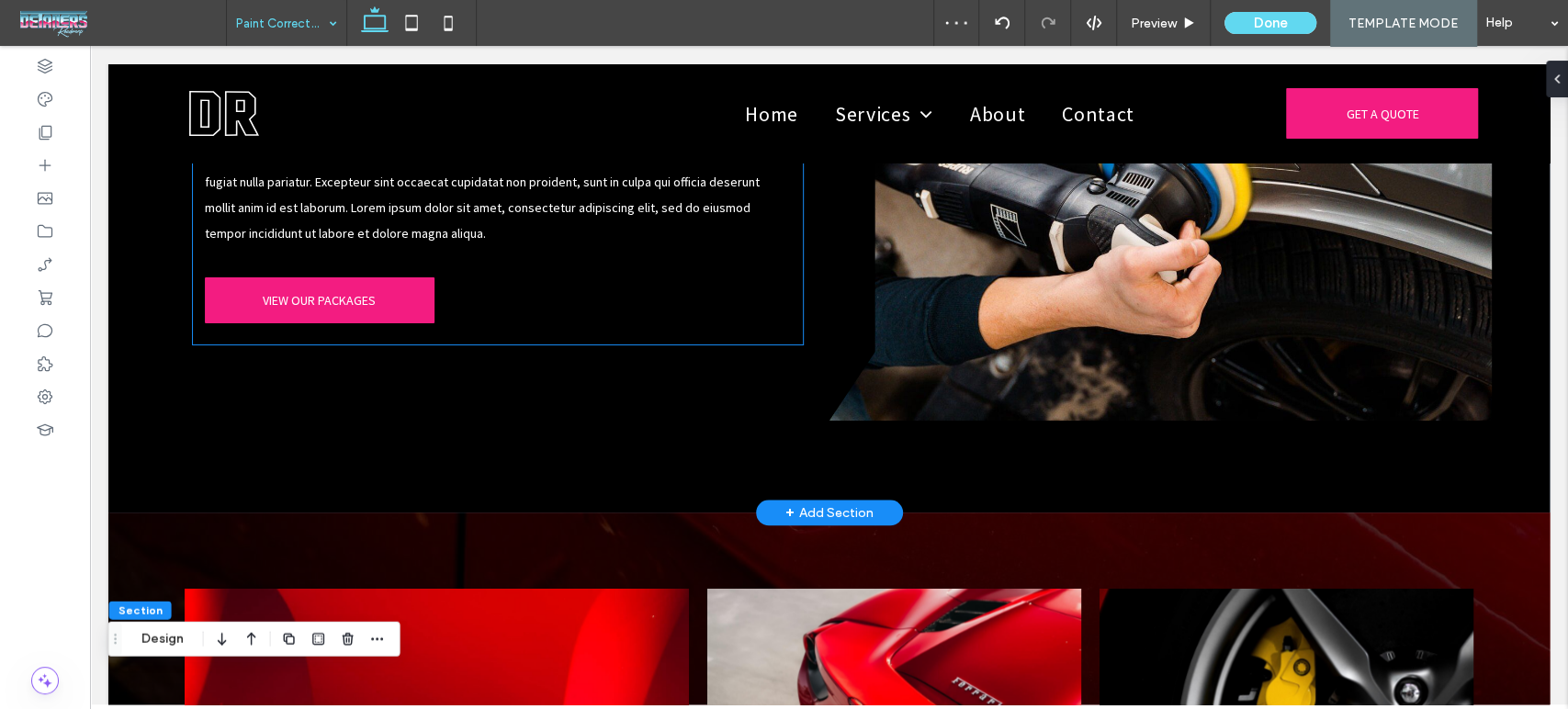
click at [246, 273] on div "VIEW OUR PACKAGES" at bounding box center [497, 301] width 586 height 65
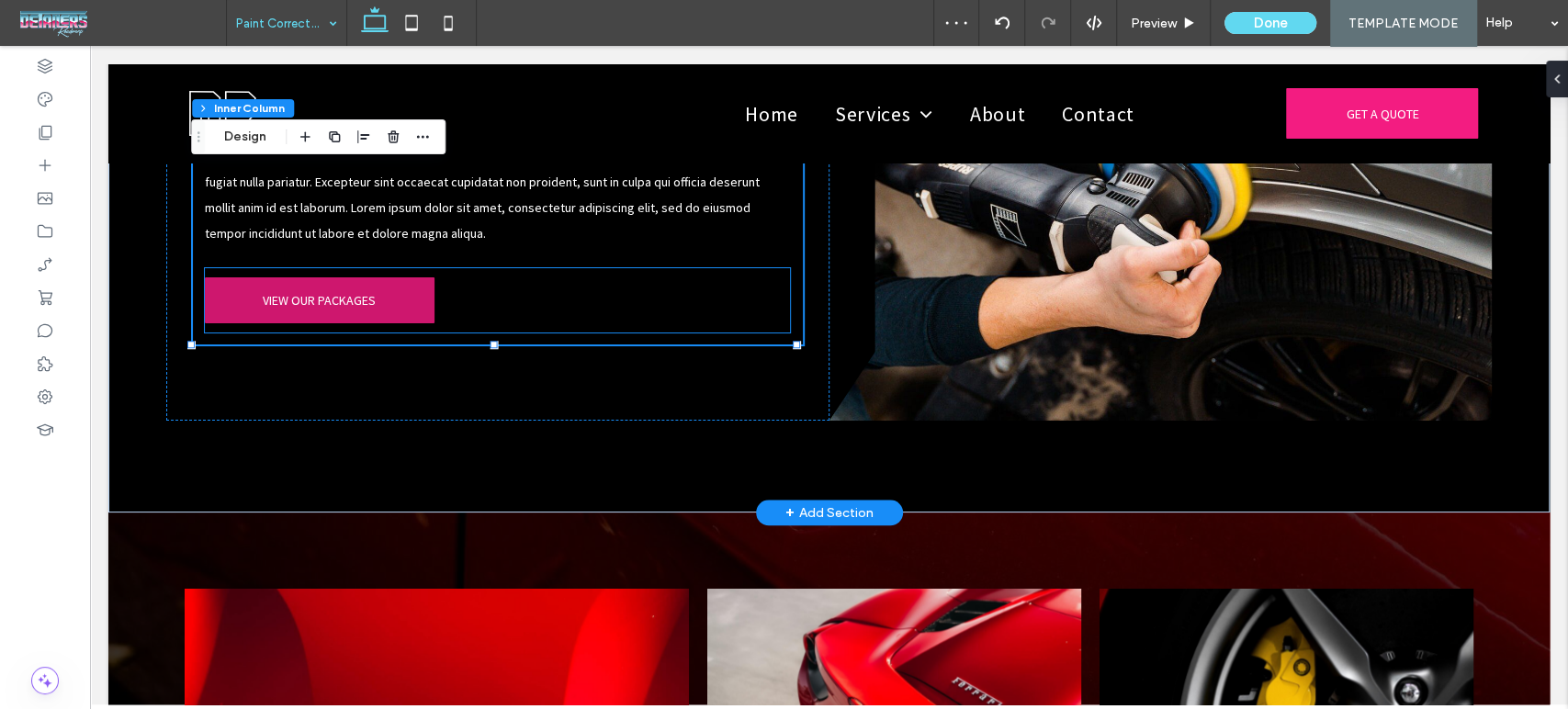
click at [277, 297] on span "VIEW OUR PACKAGES" at bounding box center [318, 300] width 113 height 17
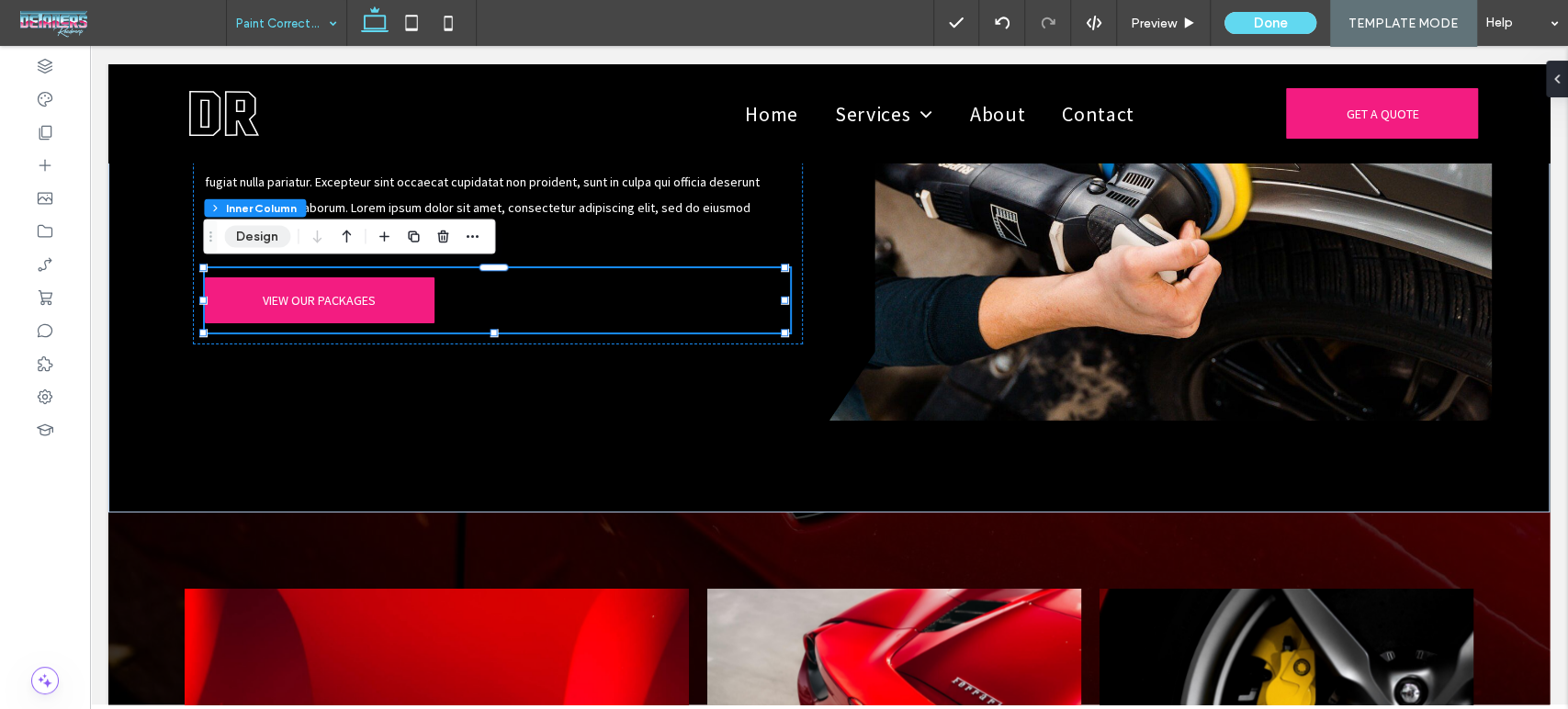
click at [245, 240] on button "Design" at bounding box center [257, 237] width 67 height 23
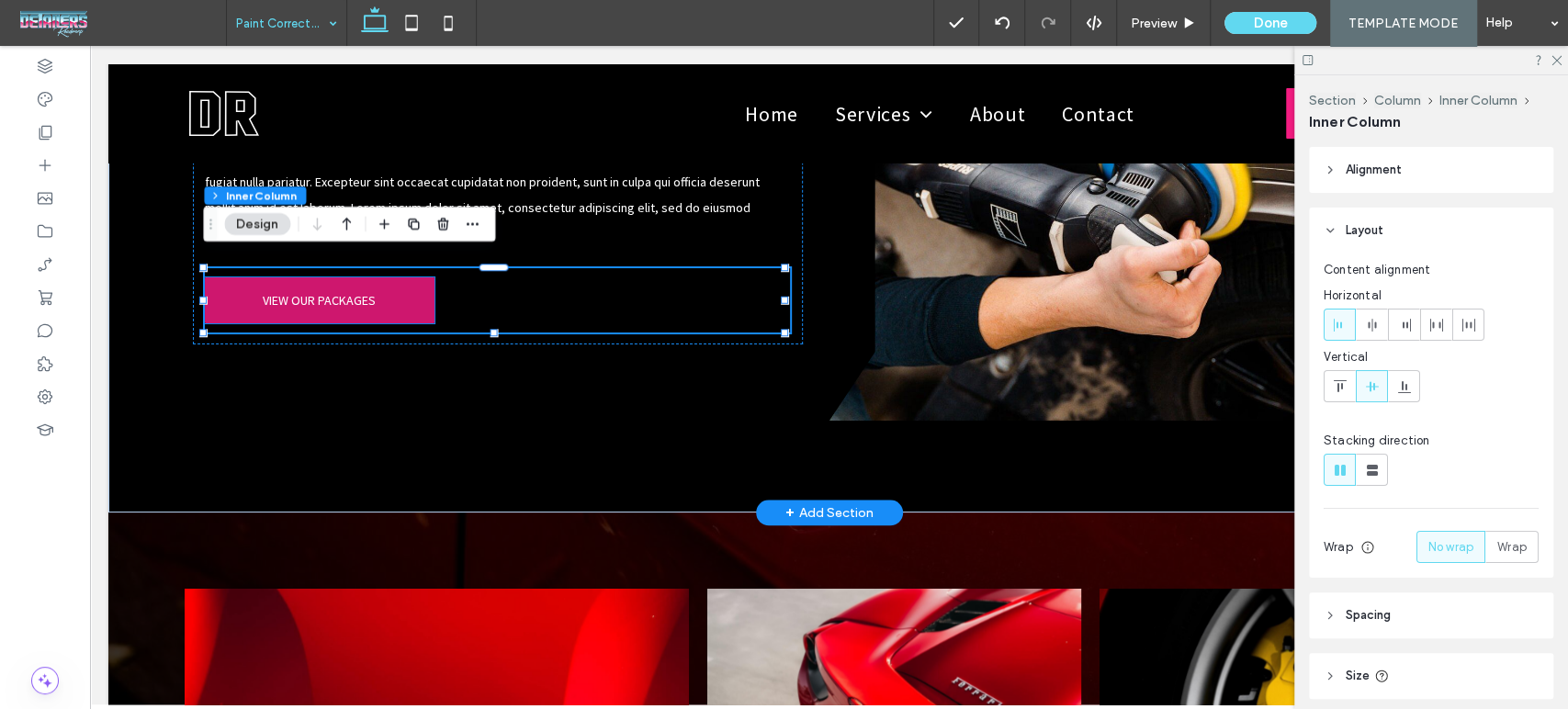
click at [324, 298] on link "VIEW OUR PACKAGES" at bounding box center [319, 300] width 230 height 46
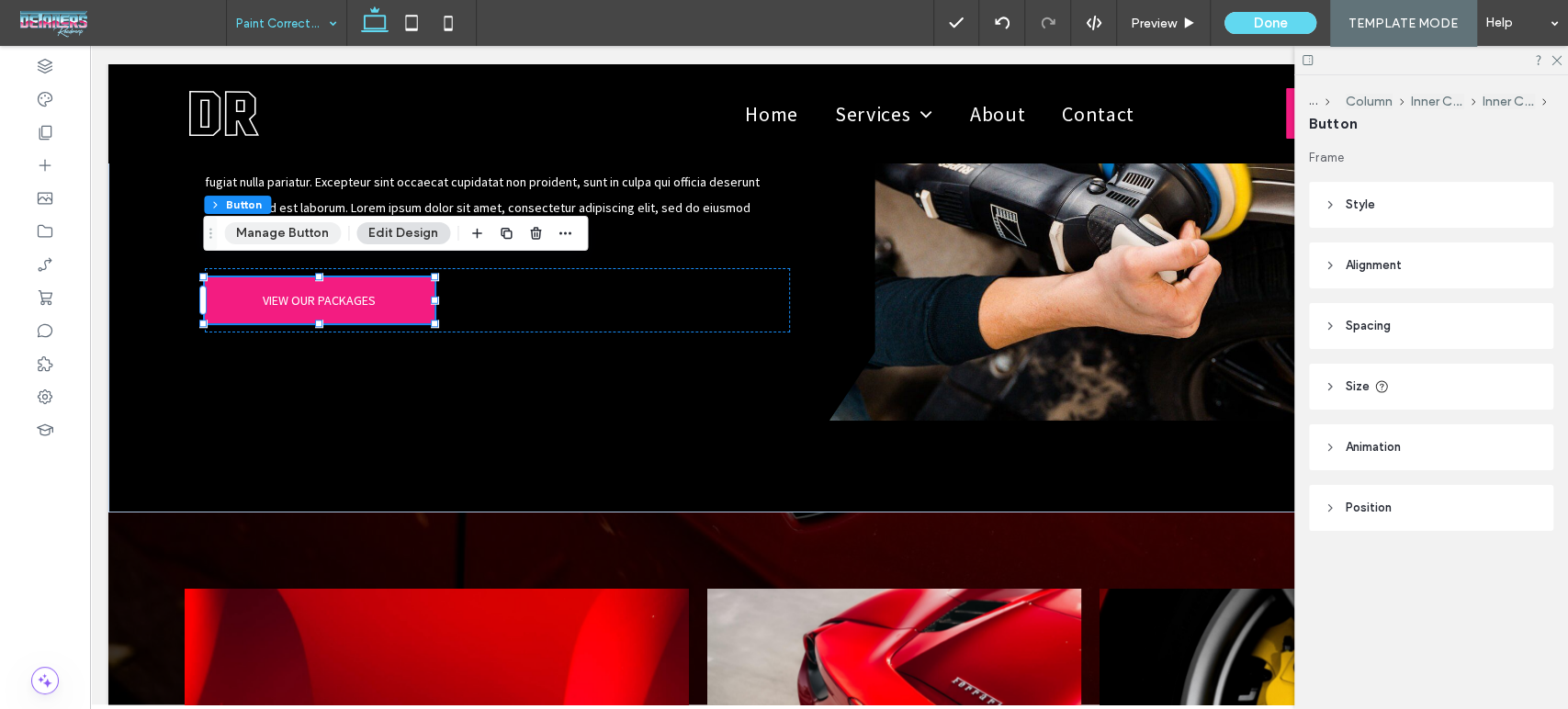
click at [301, 240] on button "Manage Button" at bounding box center [282, 233] width 116 height 23
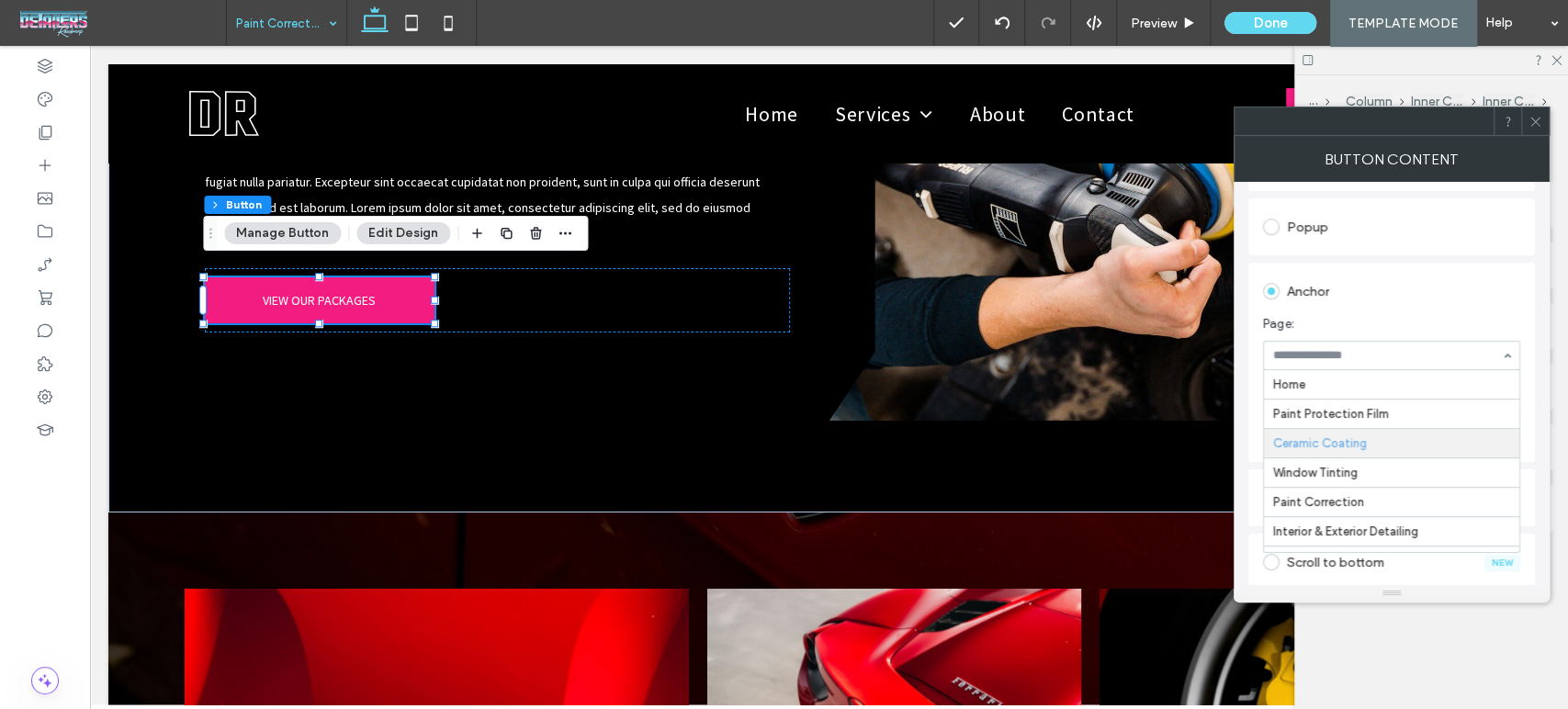
scroll to position [59, 0]
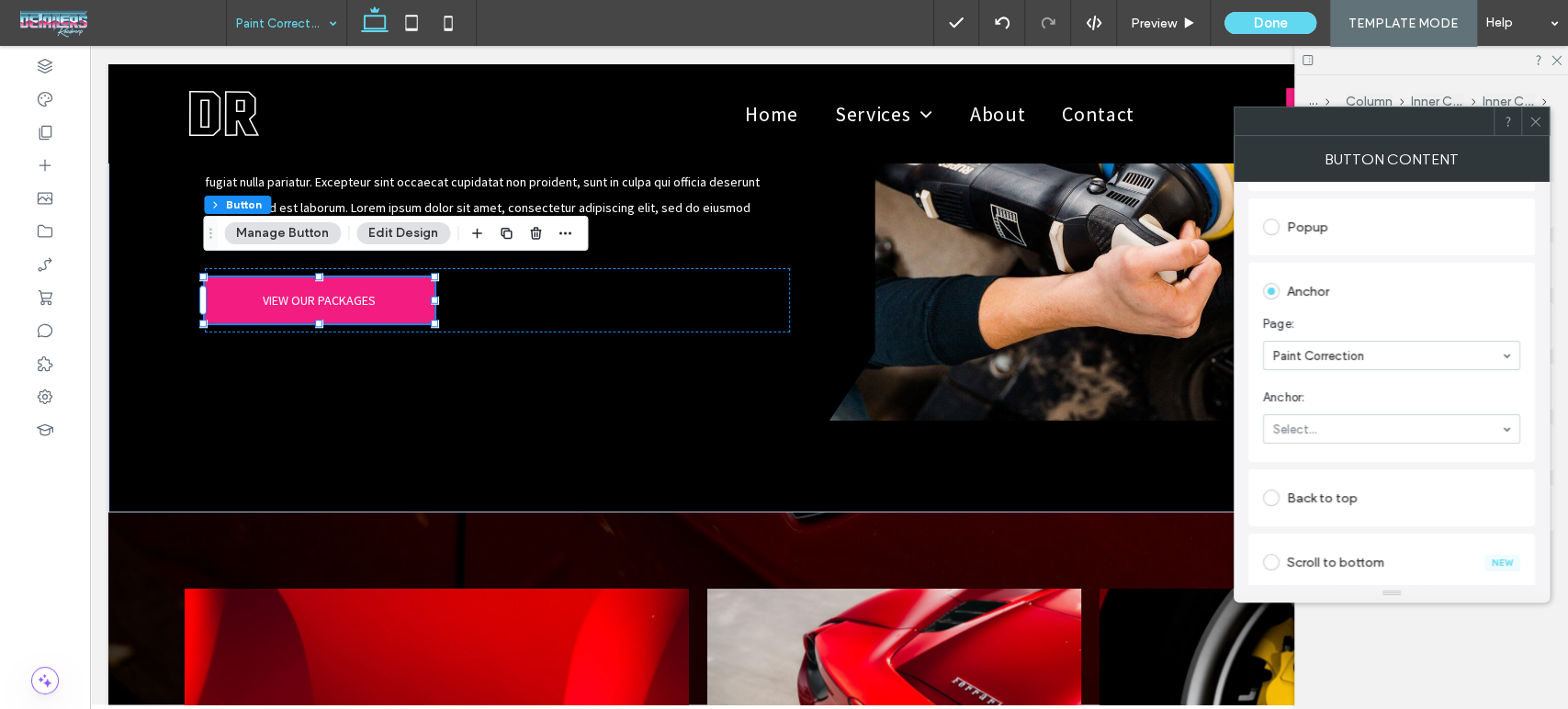
click at [1375, 410] on section "Anchor: Select..." at bounding box center [1391, 415] width 257 height 73
click at [1543, 128] on div at bounding box center [1535, 121] width 27 height 27
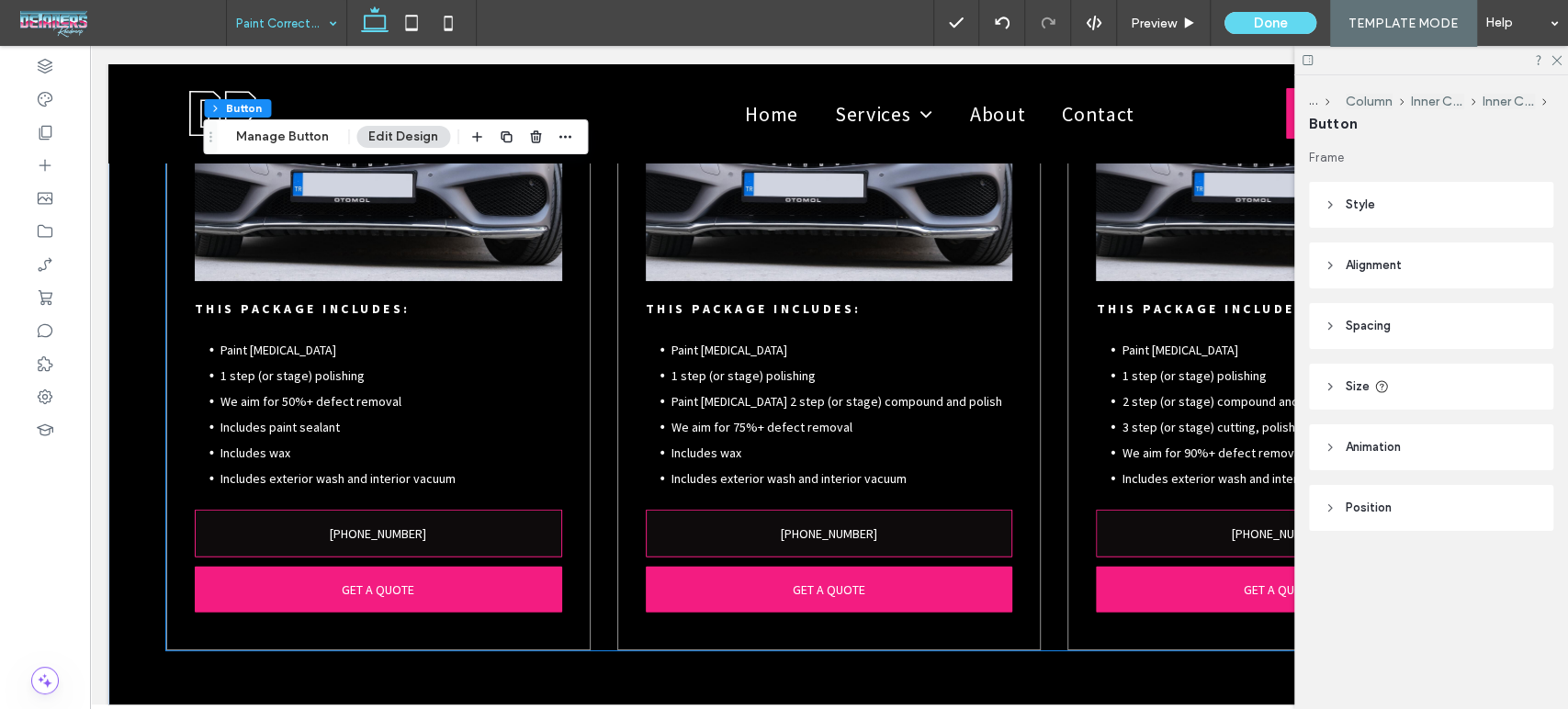
scroll to position [2960, 0]
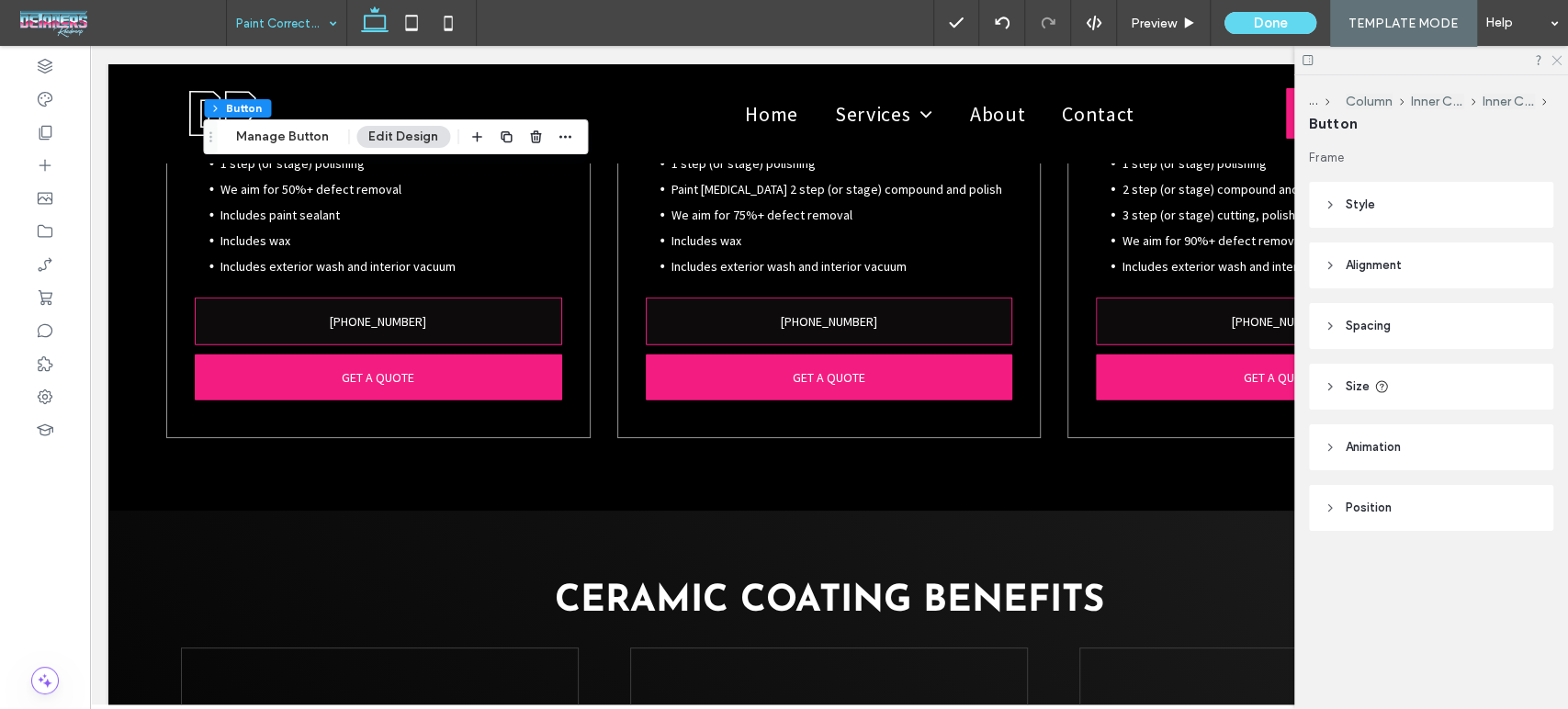
drag, startPoint x: 1558, startPoint y: 57, endPoint x: 1548, endPoint y: 58, distance: 10.0
click at [1558, 57] on use at bounding box center [1556, 61] width 10 height 10
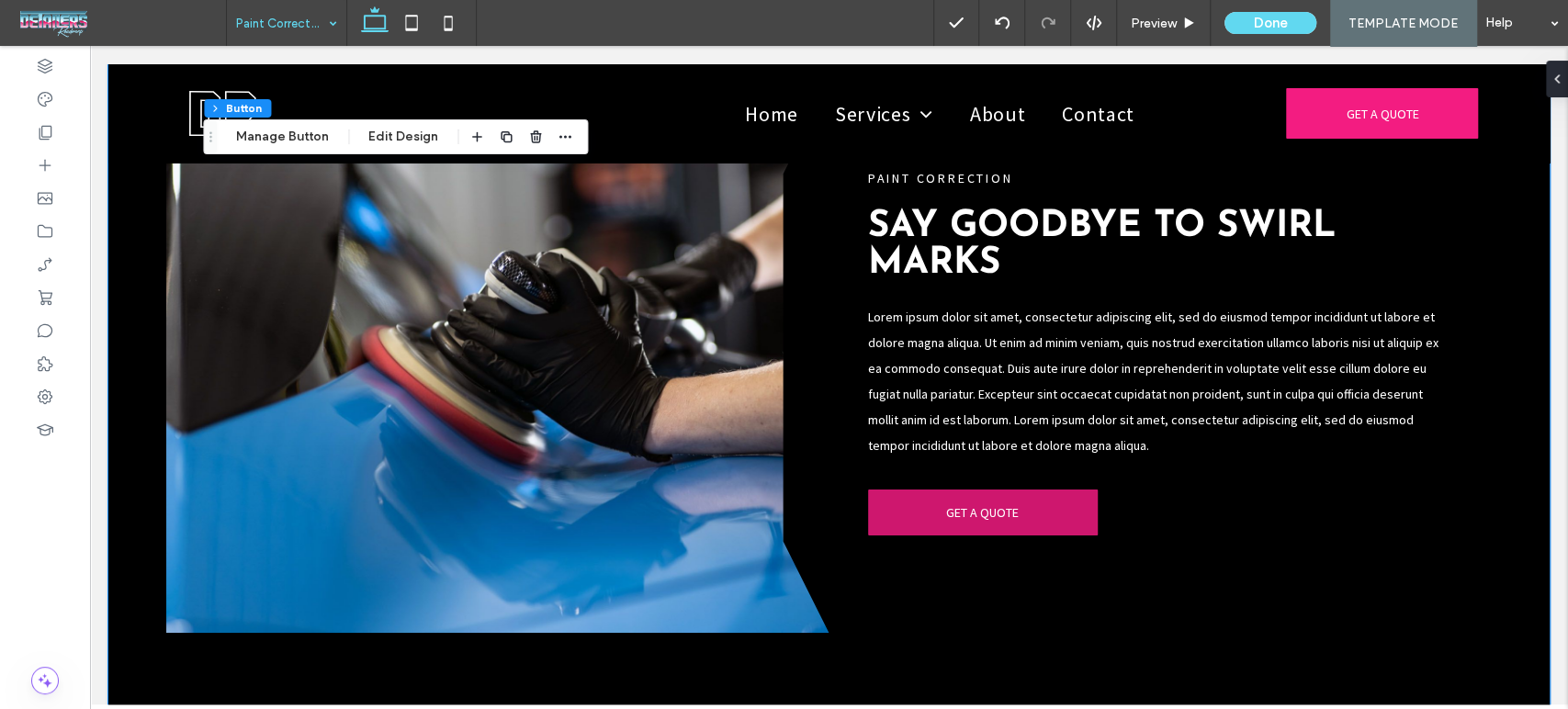
scroll to position [4084, 0]
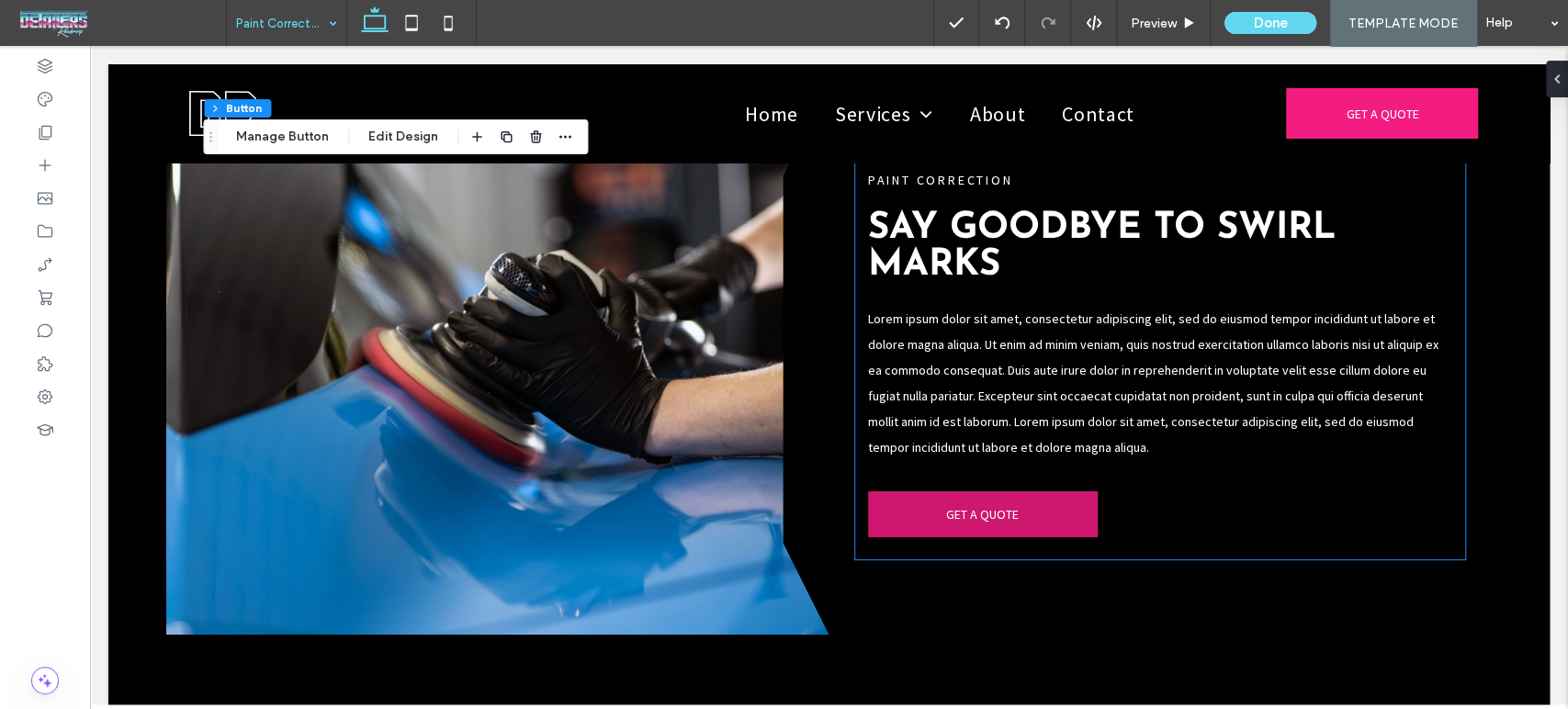
click at [1004, 505] on link "GET A QUOTE" at bounding box center [983, 514] width 230 height 46
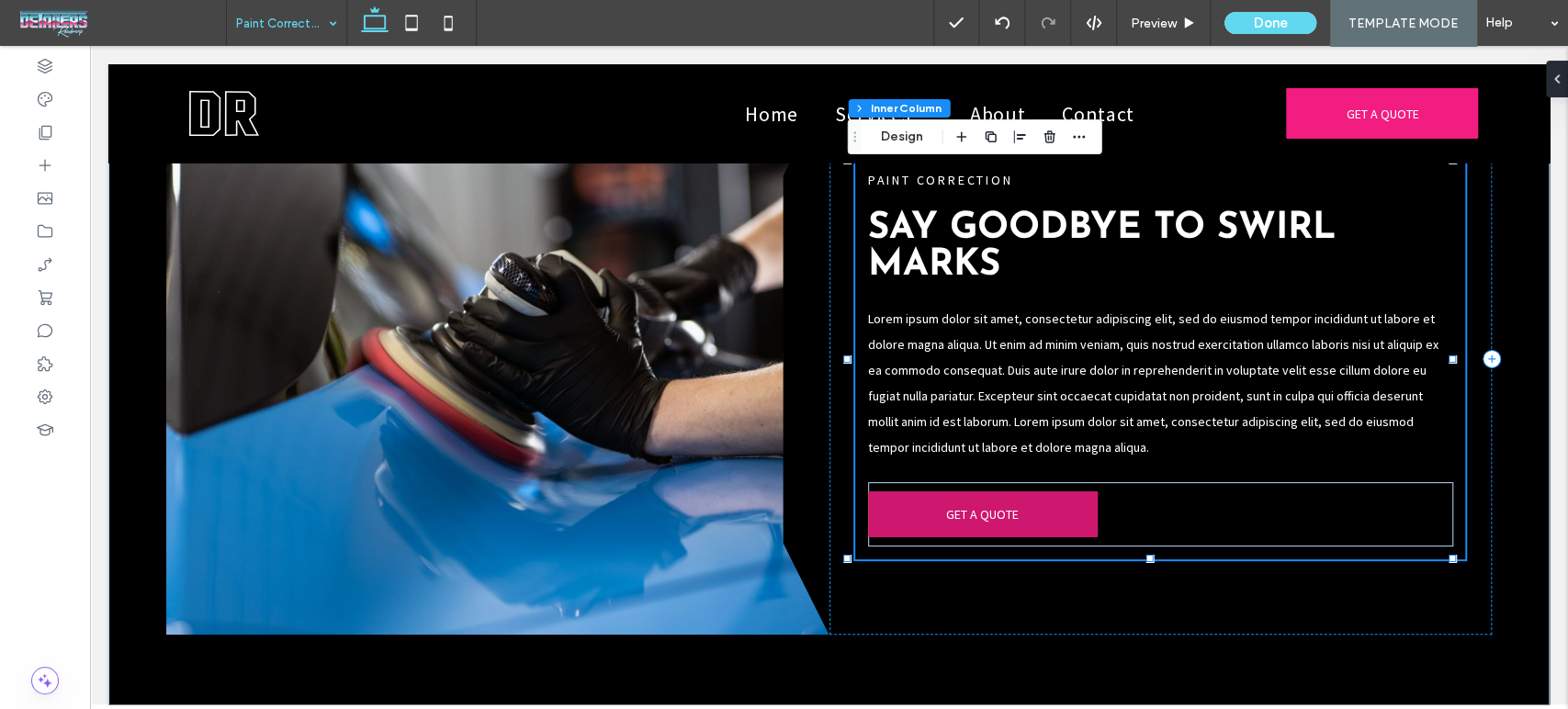
click at [1016, 496] on link "GET A QUOTE" at bounding box center [983, 514] width 230 height 46
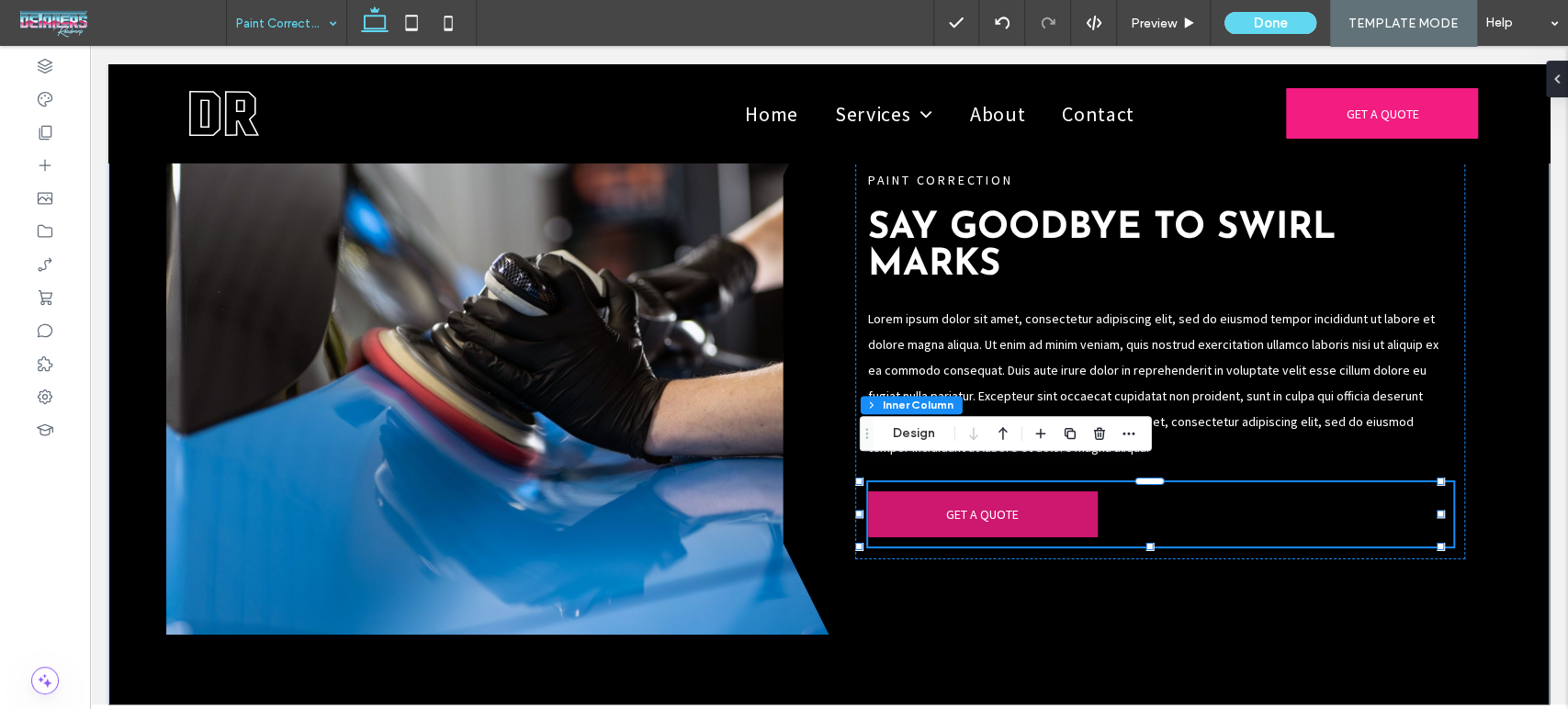
click at [1016, 496] on link "GET A QUOTE" at bounding box center [983, 514] width 230 height 46
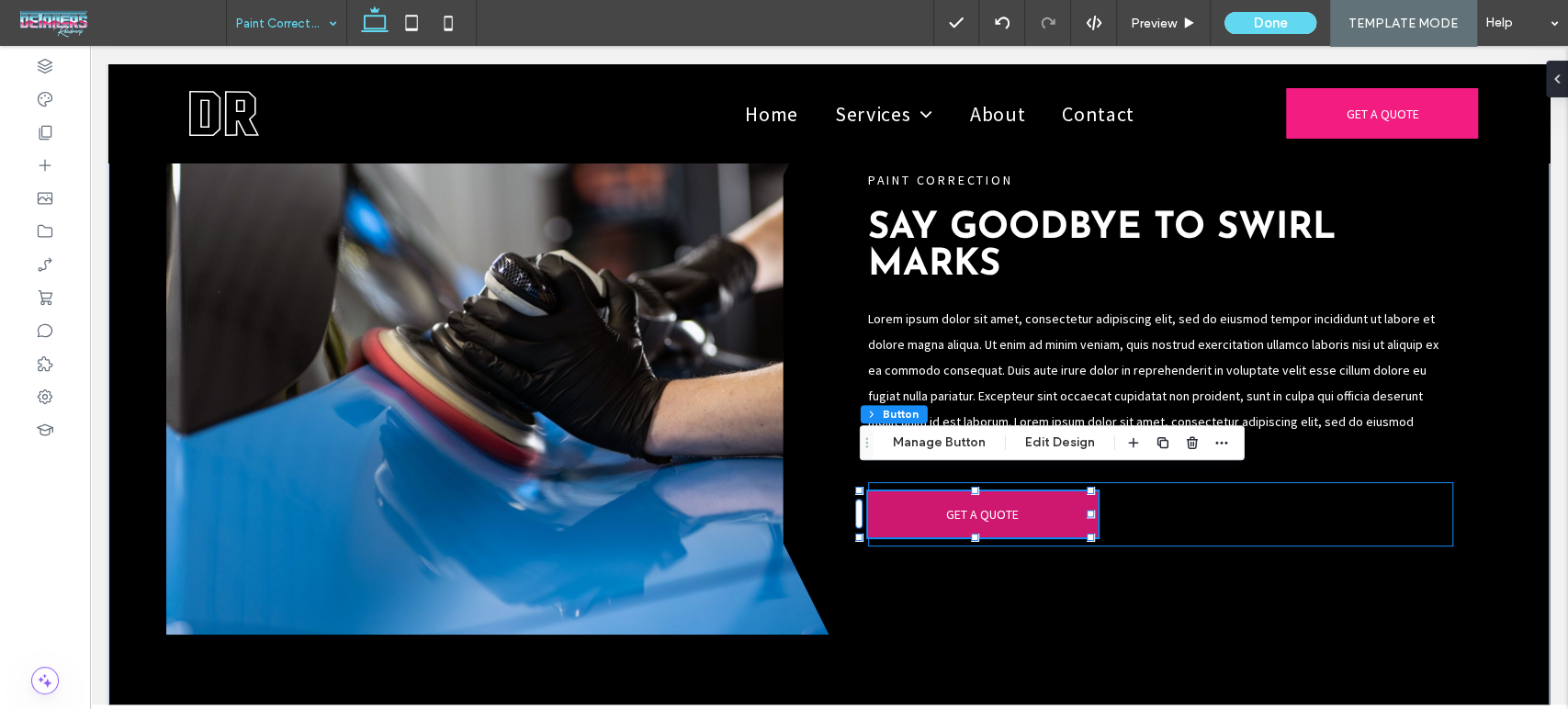
type input "**"
click at [897, 435] on button "Manage Button" at bounding box center [939, 443] width 116 height 23
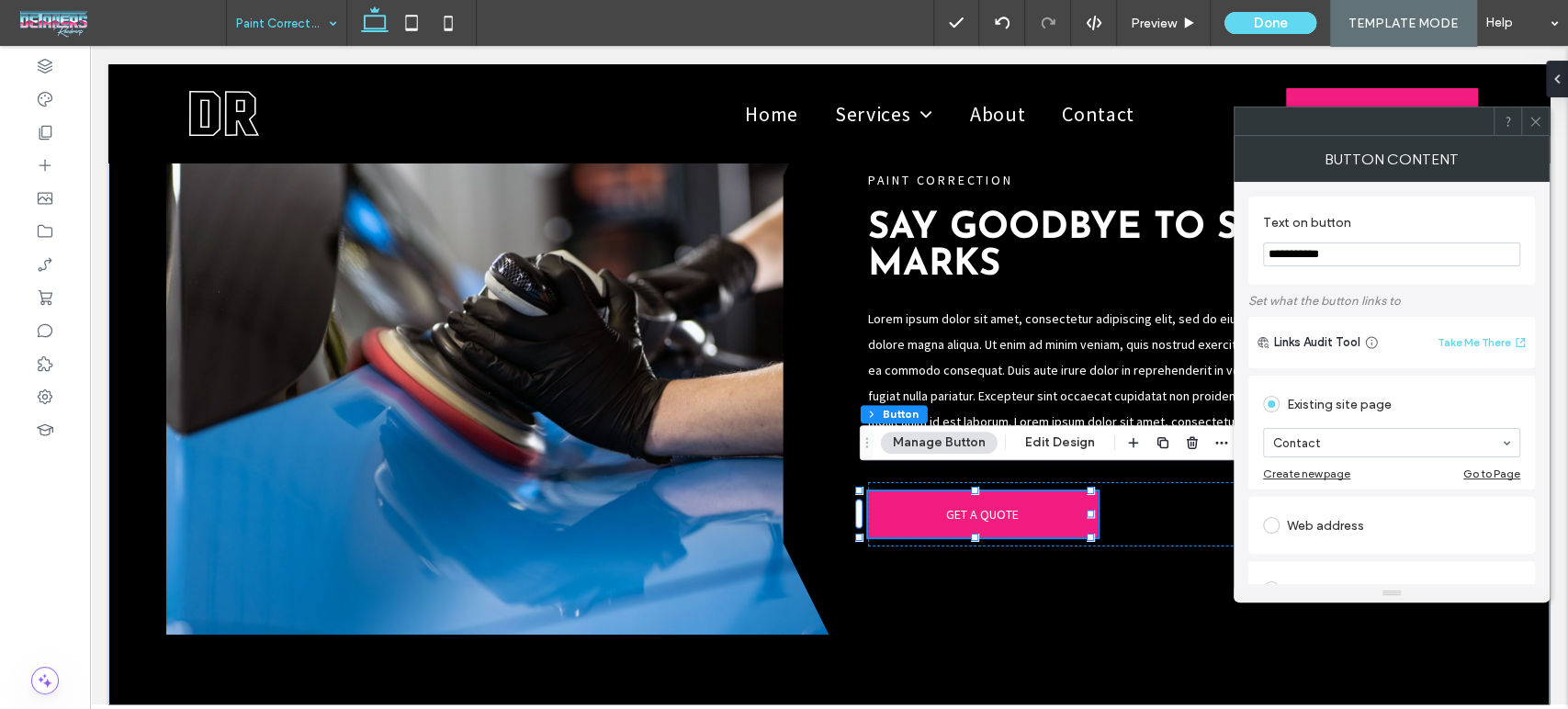
click at [1542, 120] on div at bounding box center [1535, 121] width 27 height 27
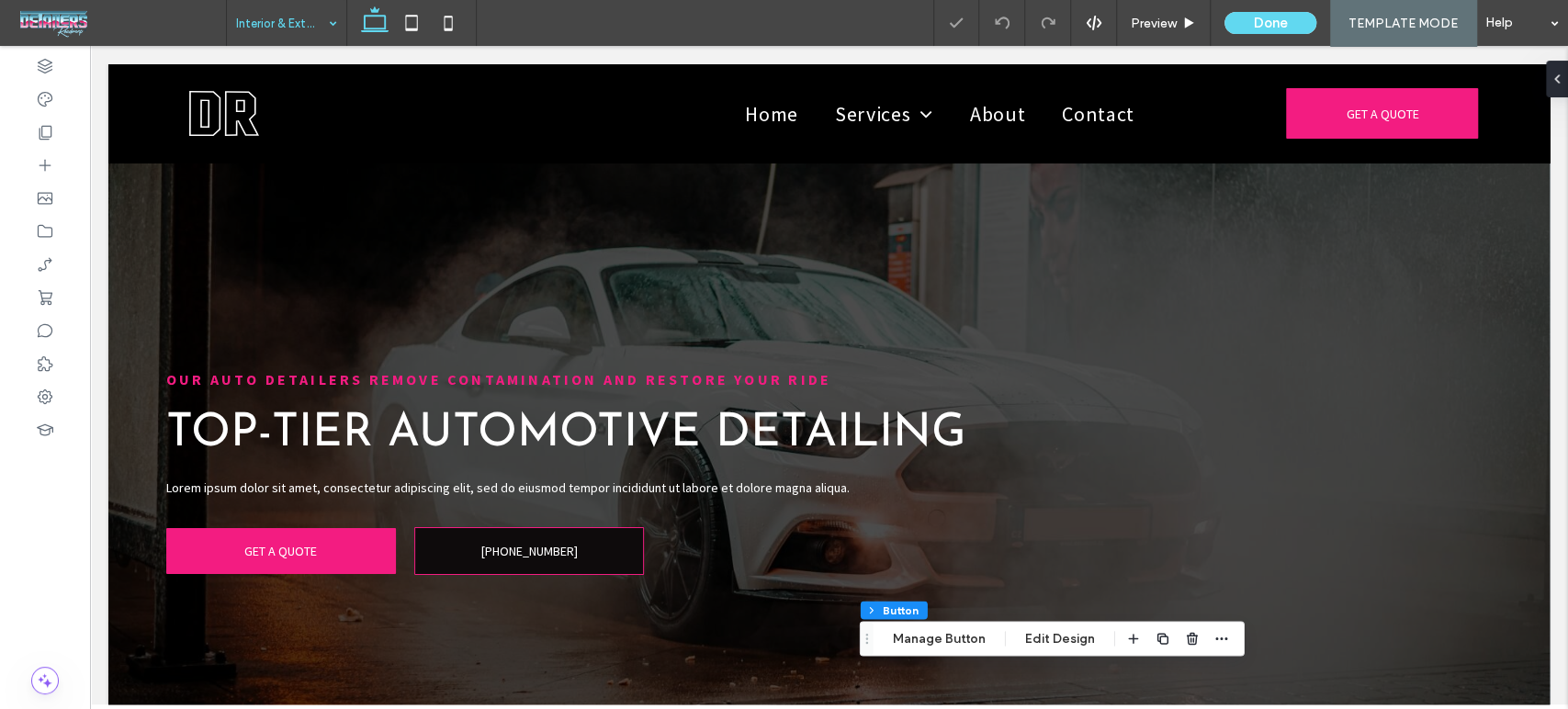
scroll to position [2822, 0]
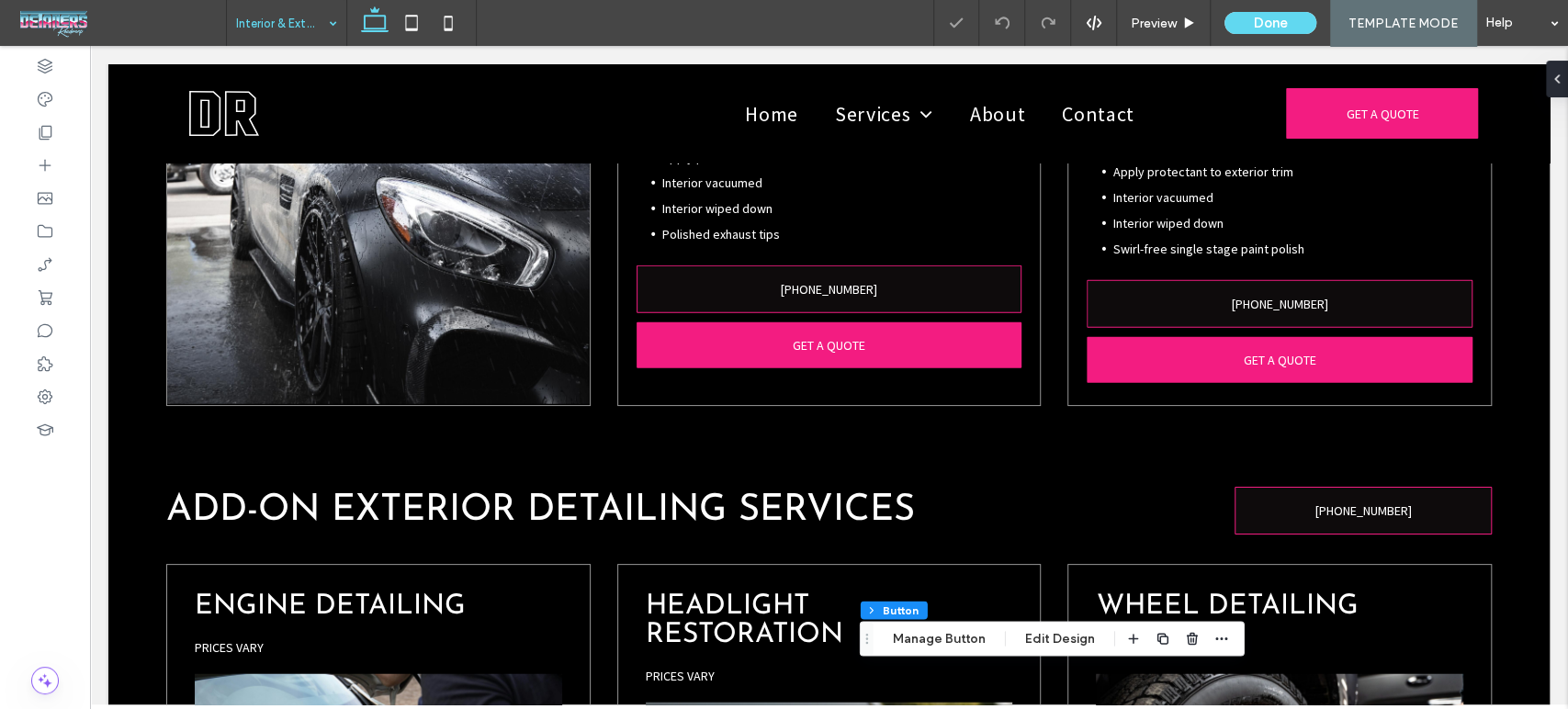
type input "**"
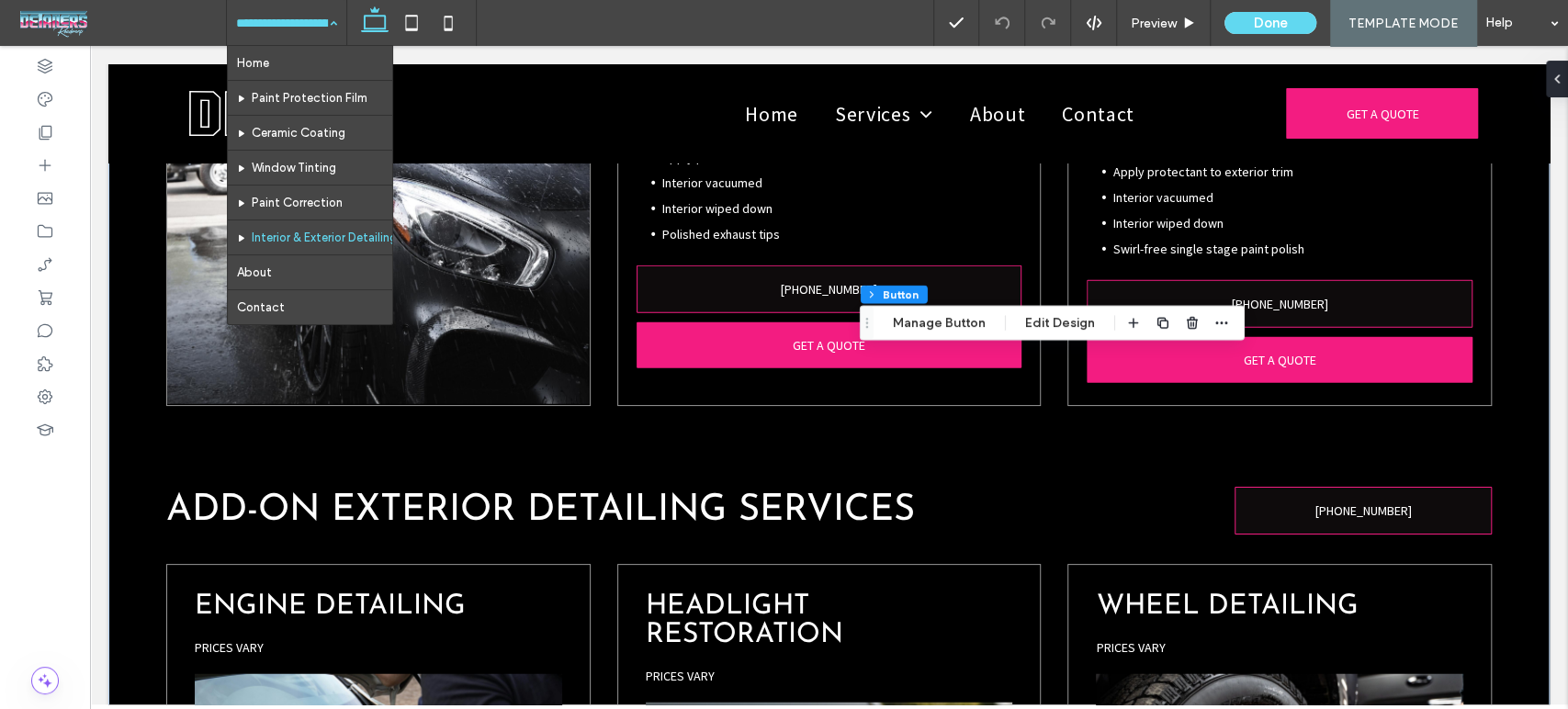
scroll to position [5267, 0]
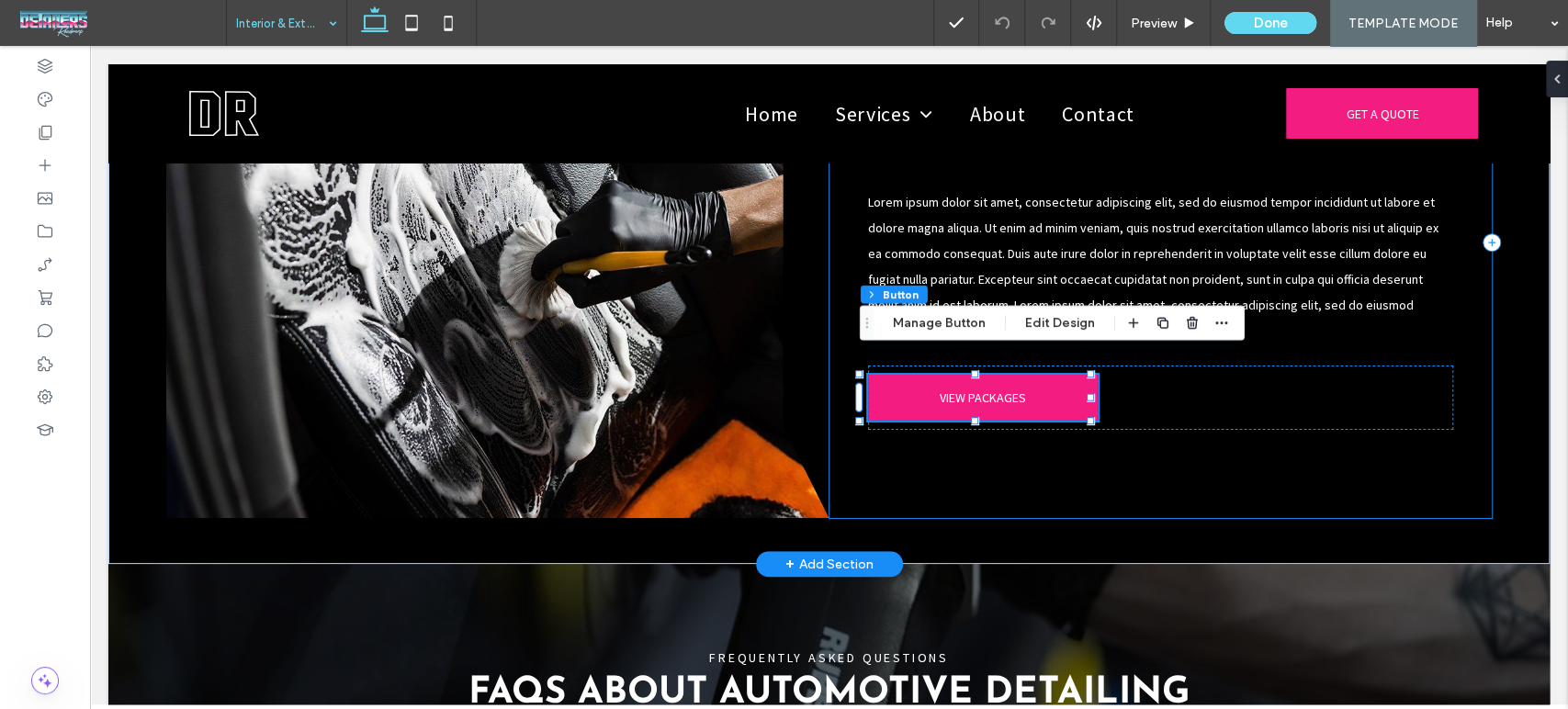
click at [1391, 462] on div "VEHICLE DETAILING Restore Your Car to Perfection Lorem ipsum dolor sit amet, co…" at bounding box center [1160, 242] width 663 height 551
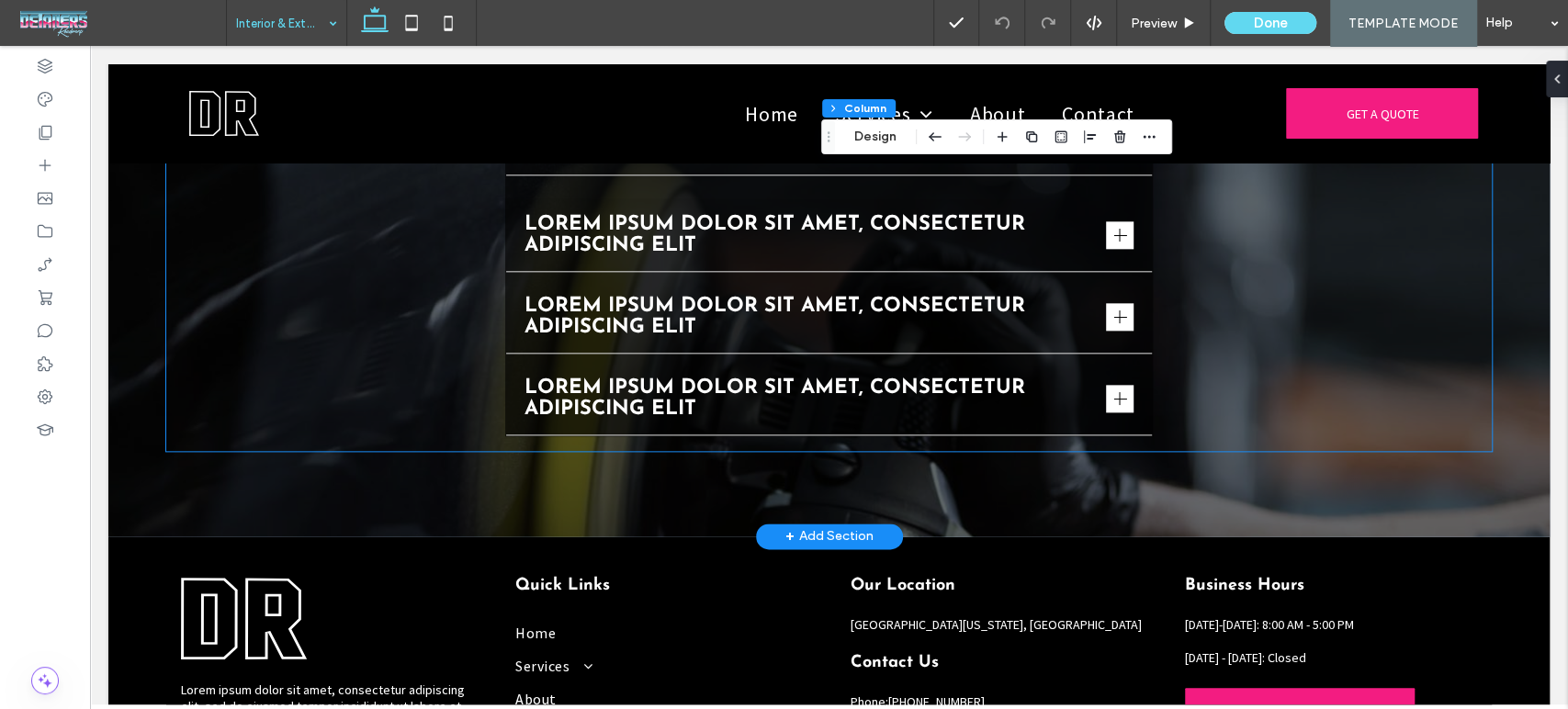
scroll to position [5778, 0]
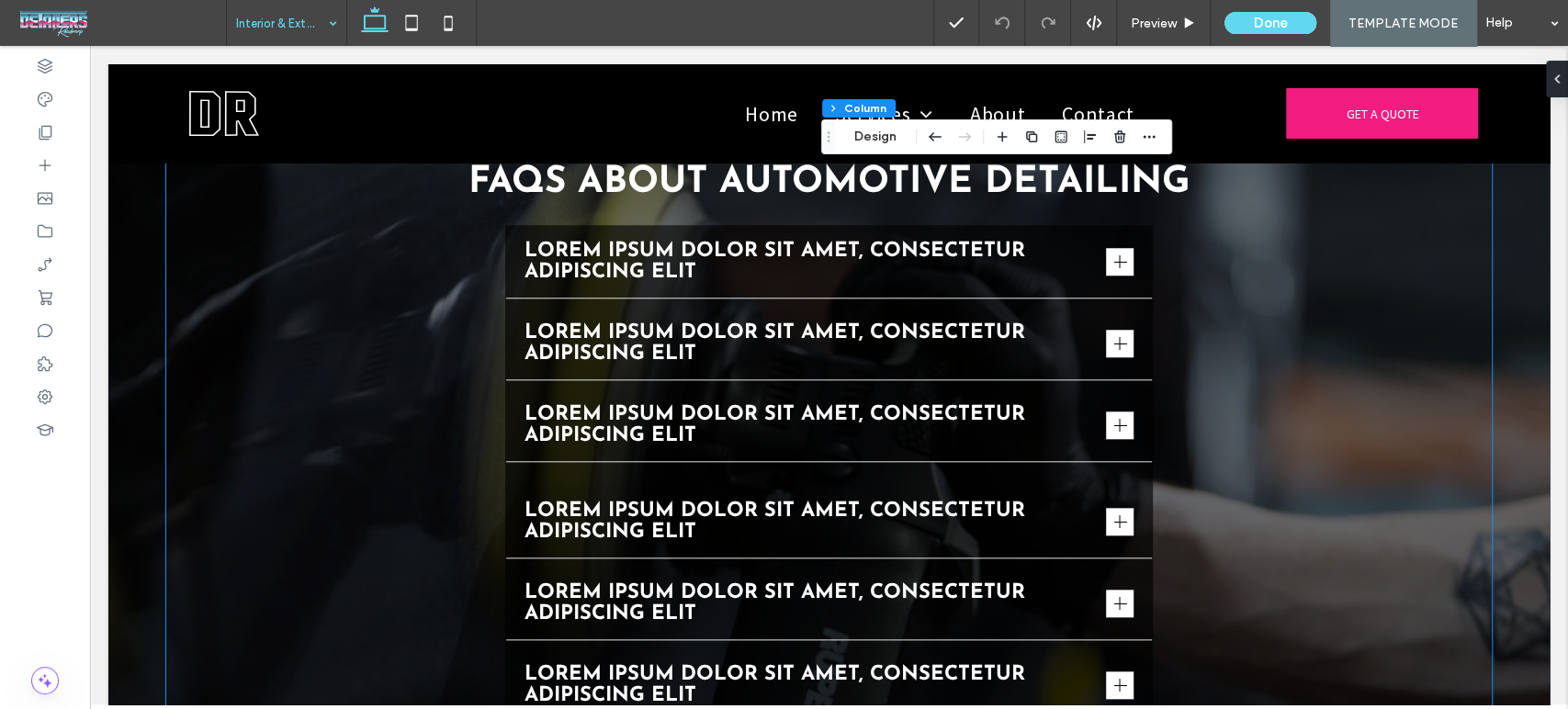
click at [992, 503] on span "Lorem ipsum dolor sit amet, consectetur adipiscing elit" at bounding box center [811, 521] width 575 height 42
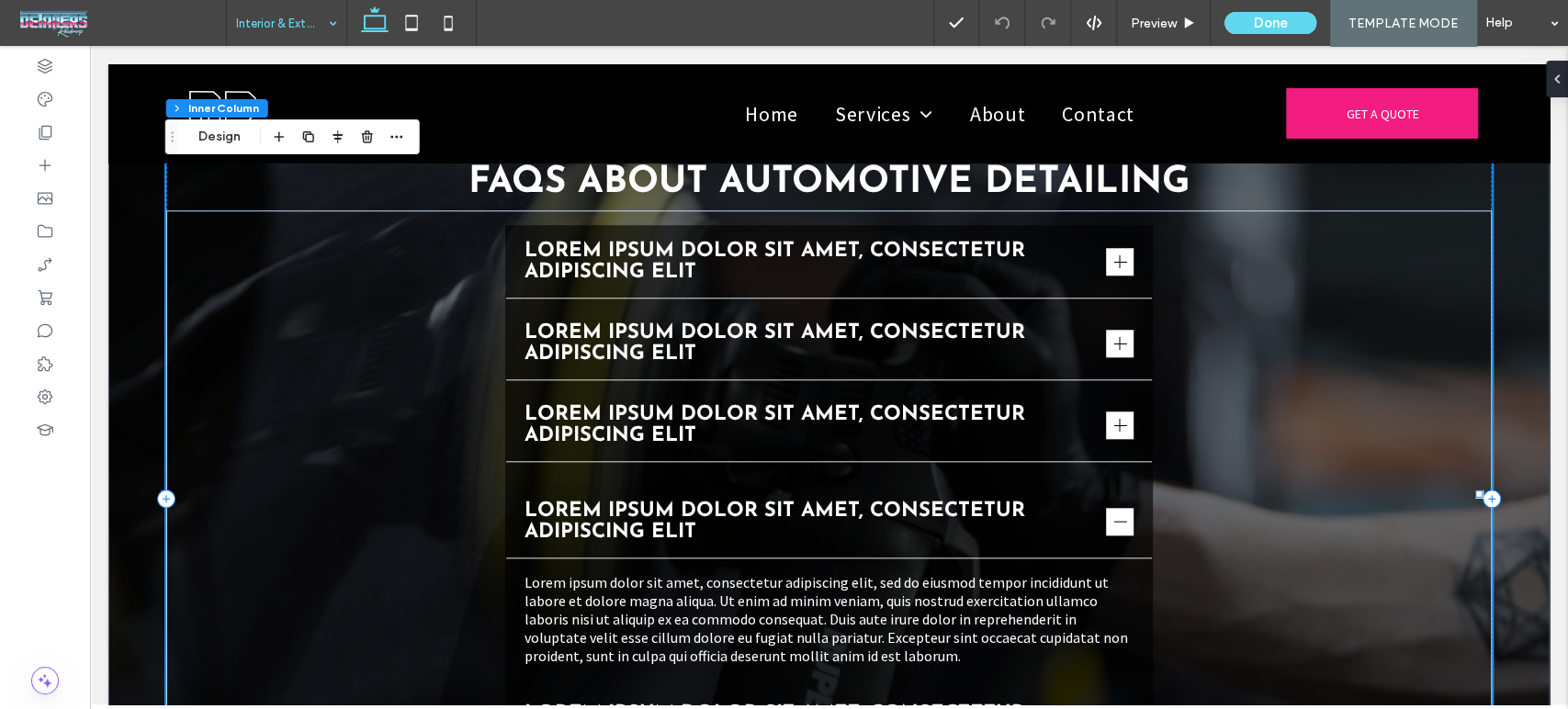
click at [992, 503] on span "Lorem ipsum dolor sit amet, consectetur adipiscing elit" at bounding box center [811, 521] width 575 height 42
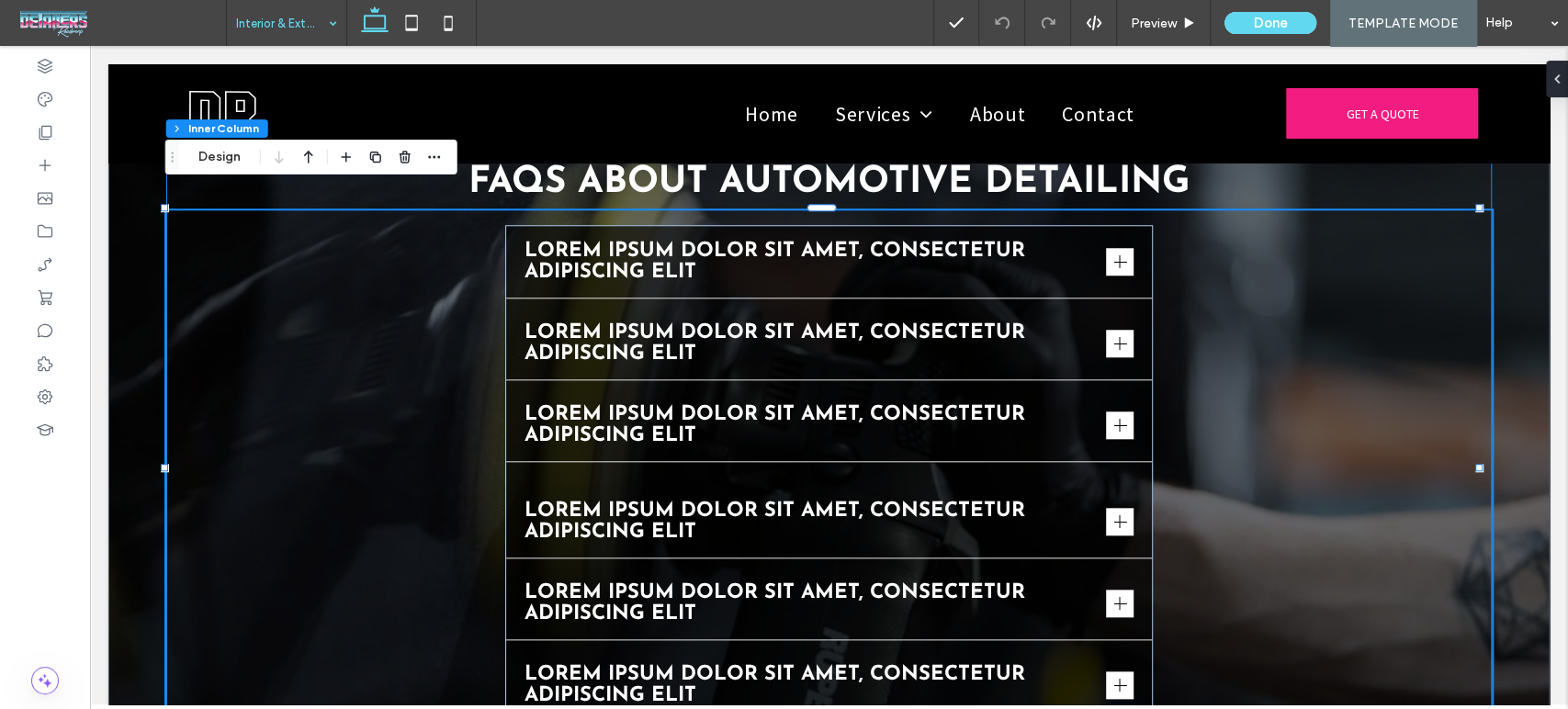
click at [992, 503] on span "Lorem ipsum dolor sit amet, consectetur adipiscing elit" at bounding box center [811, 521] width 575 height 42
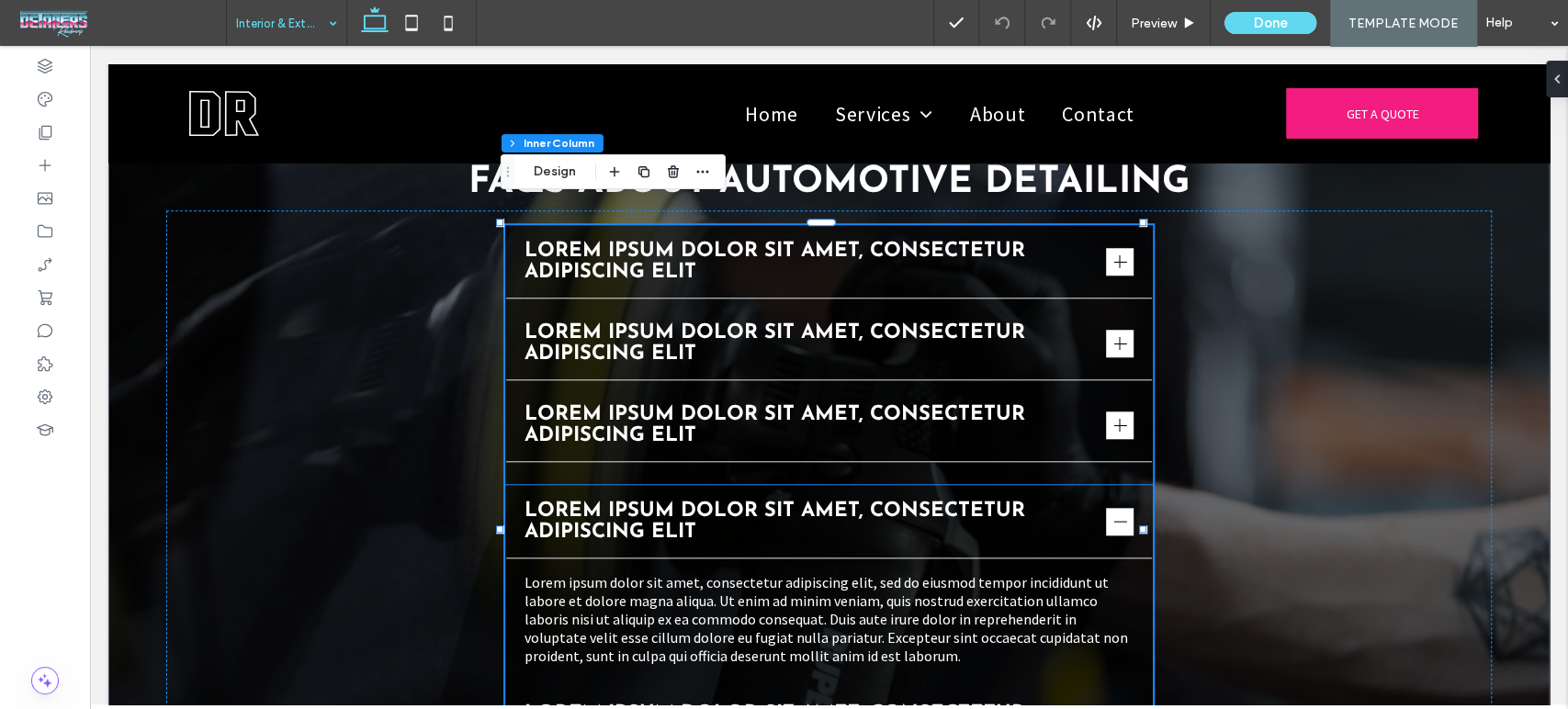
click at [1068, 573] on p "Lorem ipsum dolor sit amet, consectetur adipiscing elit, sed do eiusmod tempor …" at bounding box center [829, 619] width 610 height 92
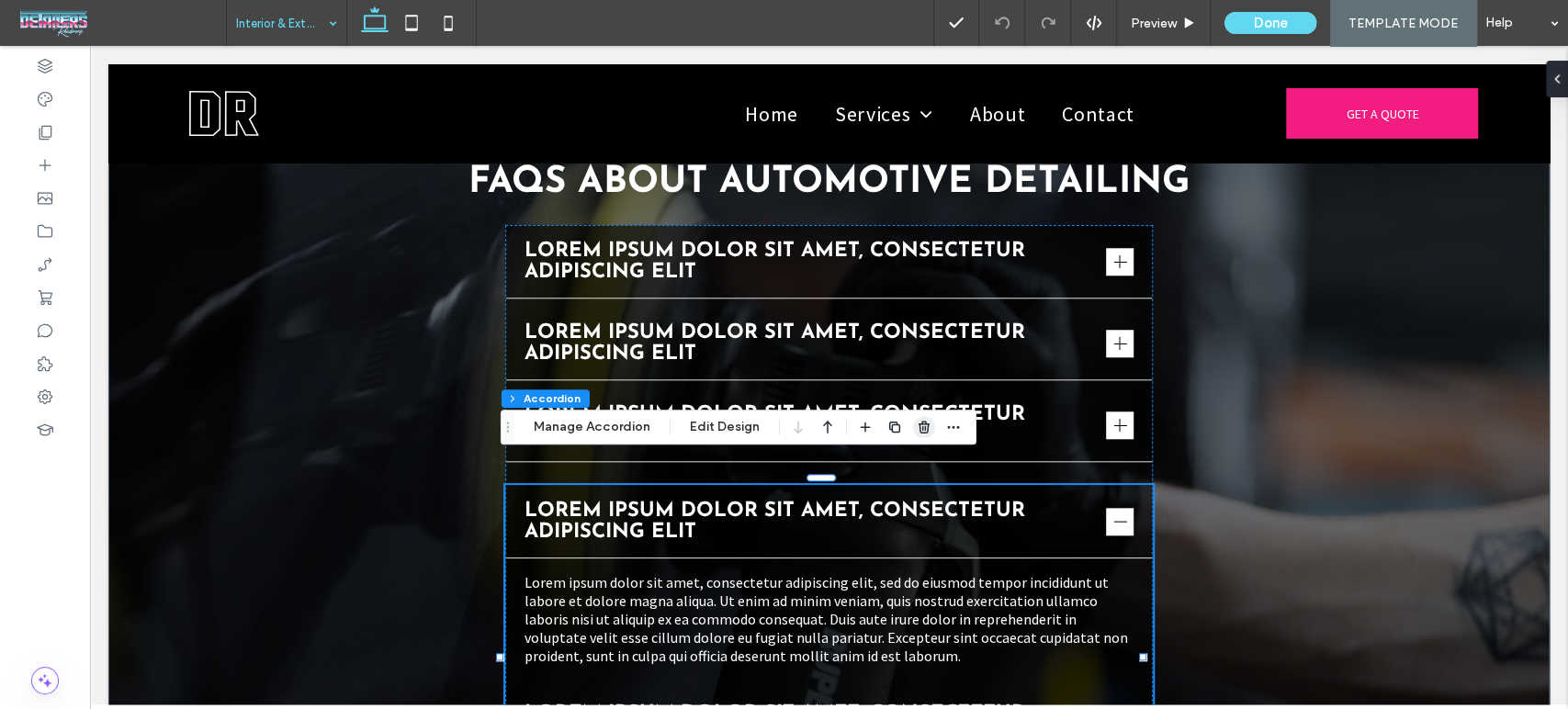
click at [927, 423] on span "button" at bounding box center [924, 427] width 23 height 23
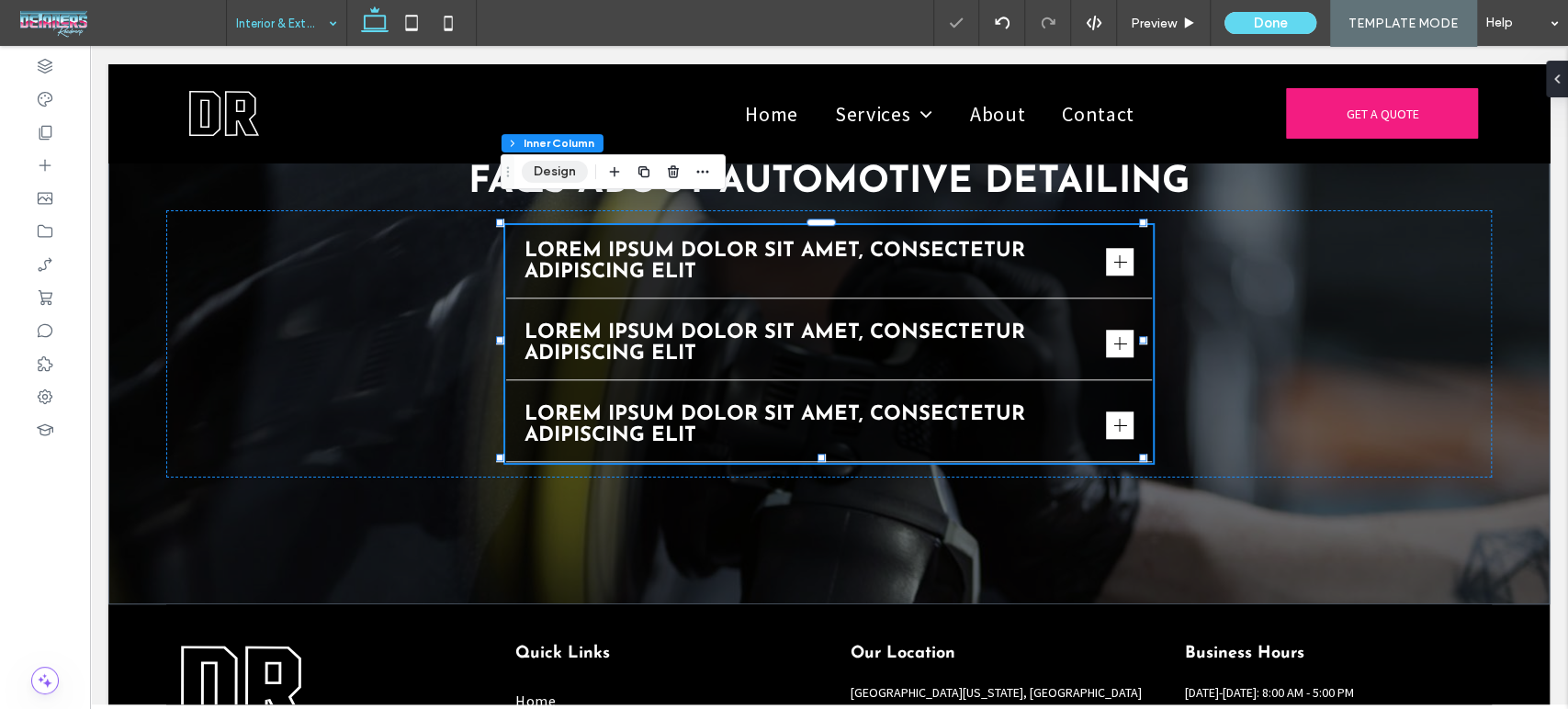
click at [554, 173] on button "Design" at bounding box center [555, 171] width 67 height 23
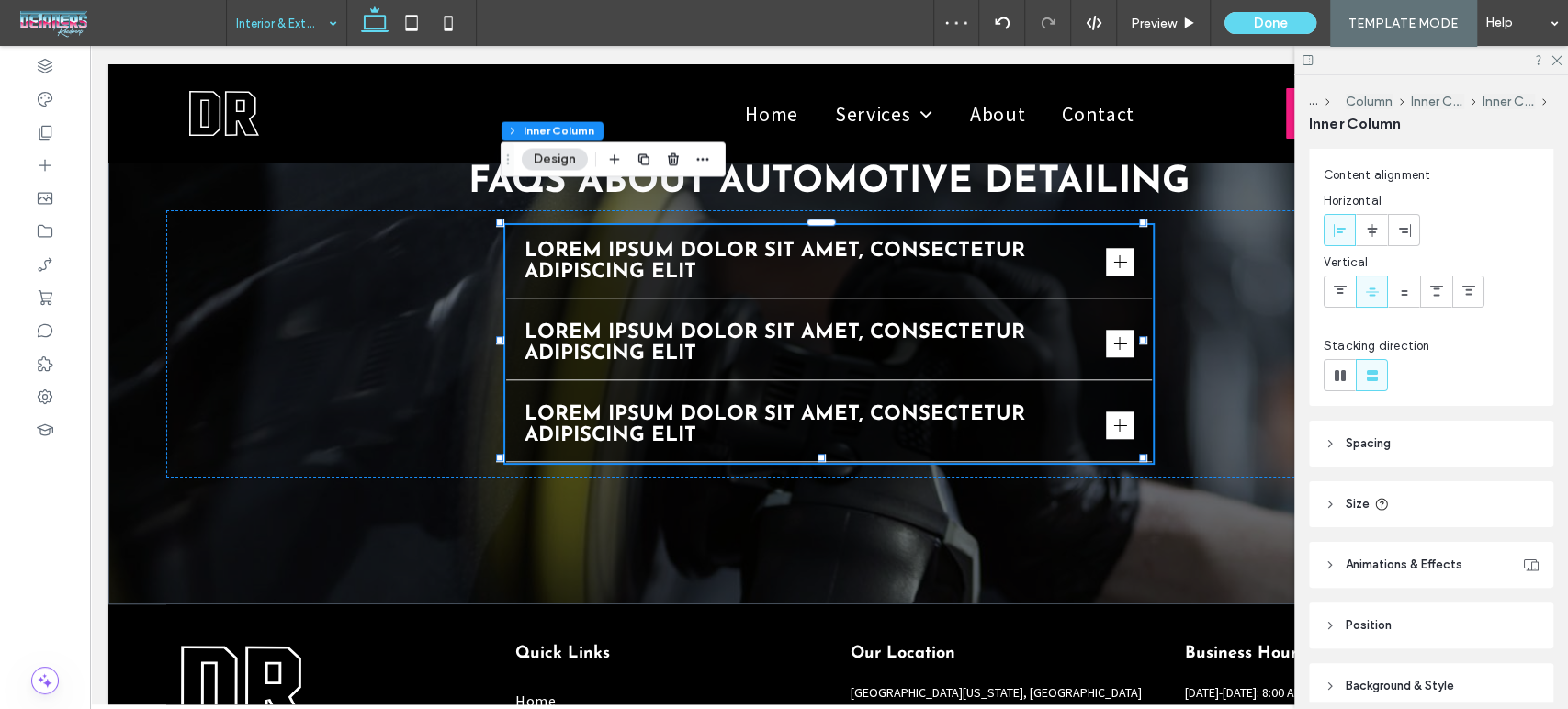
scroll to position [176, 0]
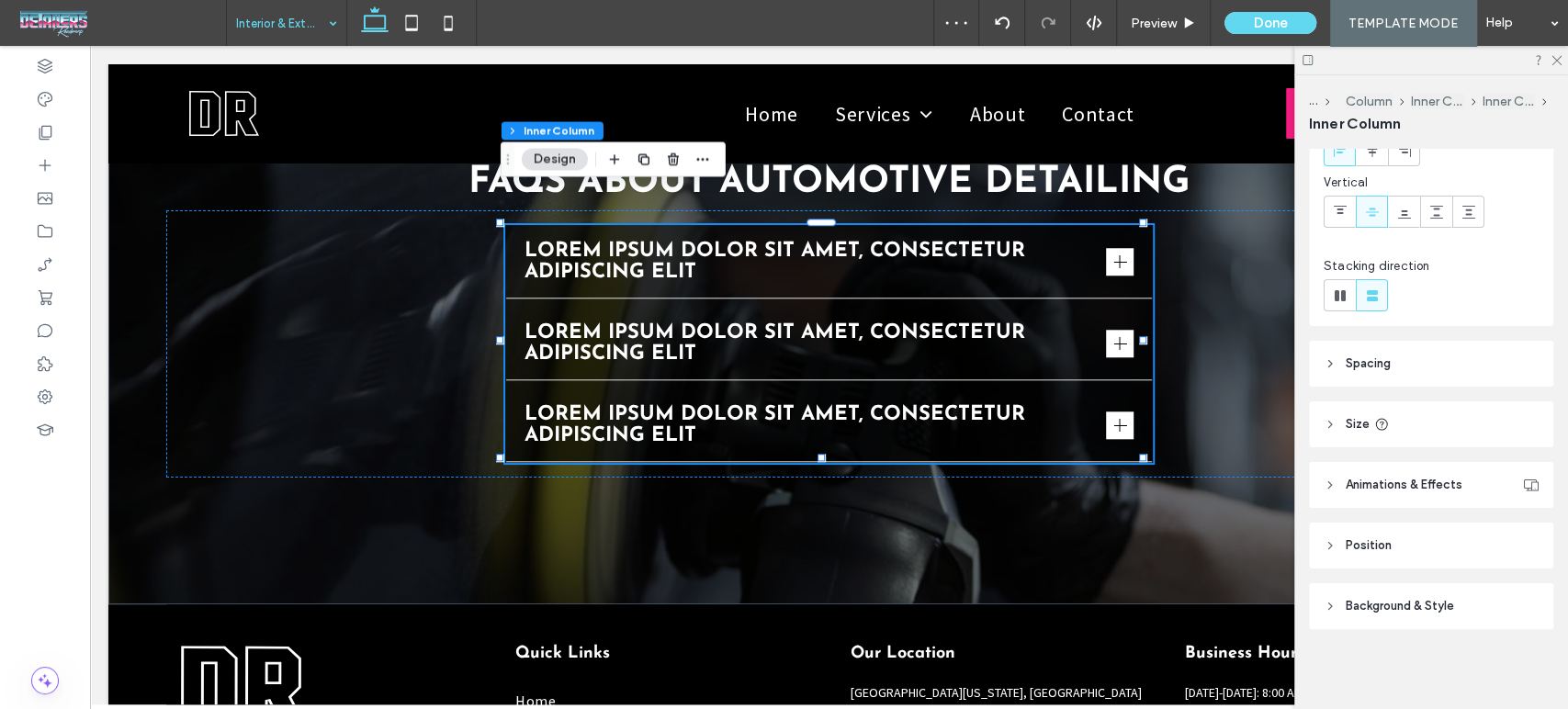
click at [1344, 415] on header "Size" at bounding box center [1431, 424] width 245 height 46
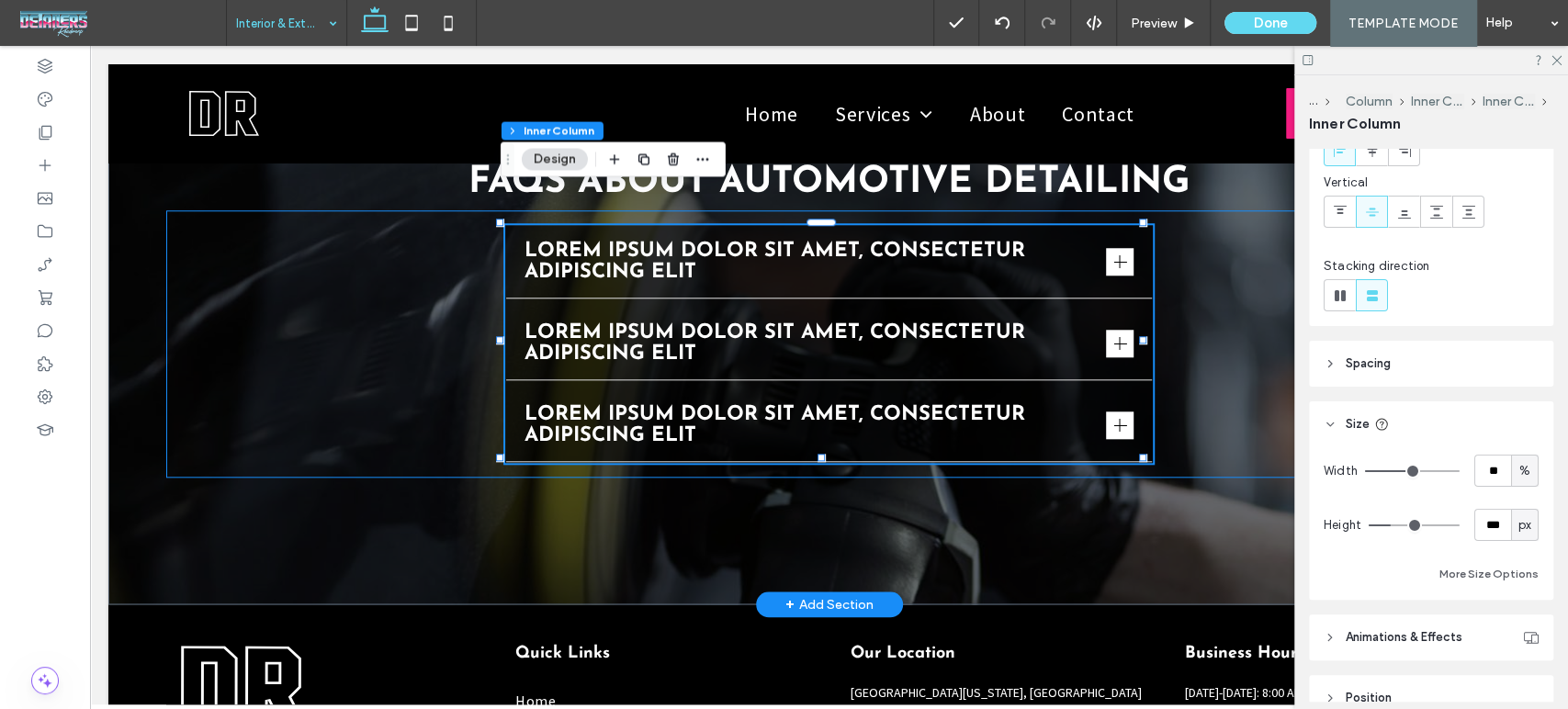
click at [1183, 236] on div "Lorem ipsum dolor sit amet, consectetur adipiscing elit Lorem ipsum dolor sit a…" at bounding box center [829, 344] width 1326 height 267
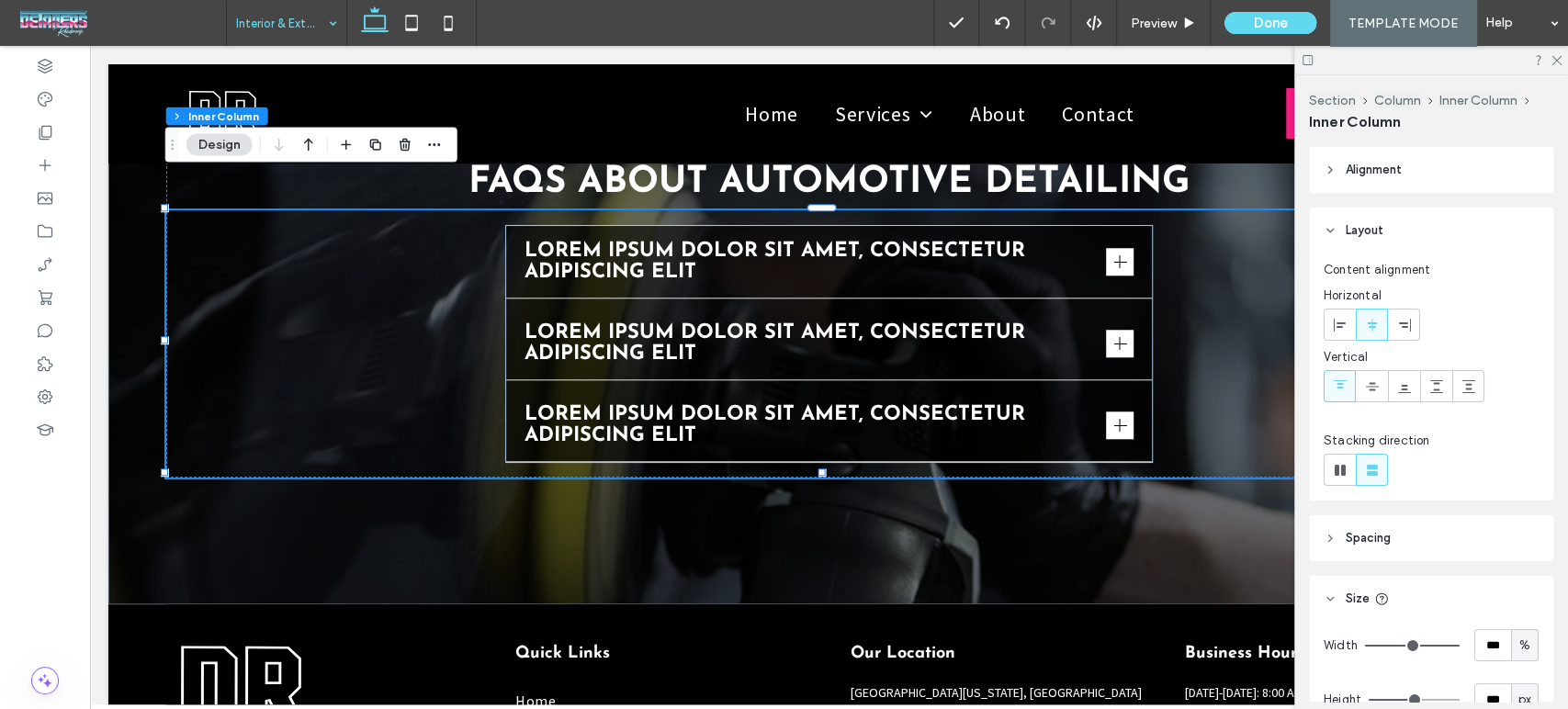
click at [1510, 638] on div "%" at bounding box center [1524, 645] width 27 height 32
click at [1477, 645] on input "***" at bounding box center [1493, 645] width 37 height 32
type input "**"
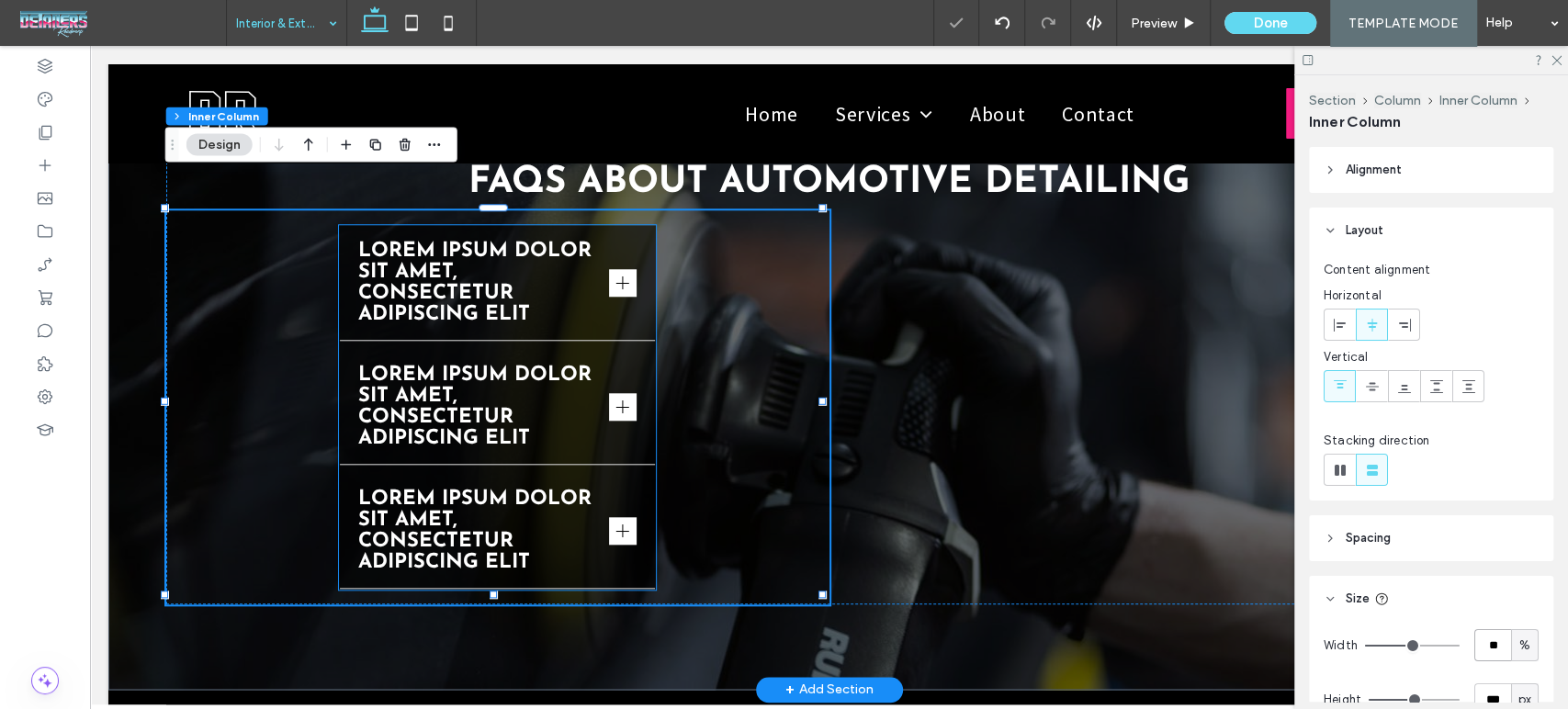
click at [632, 350] on div "Lorem ipsum dolor sit amet, consectetur adipiscing elit" at bounding box center [497, 406] width 315 height 115
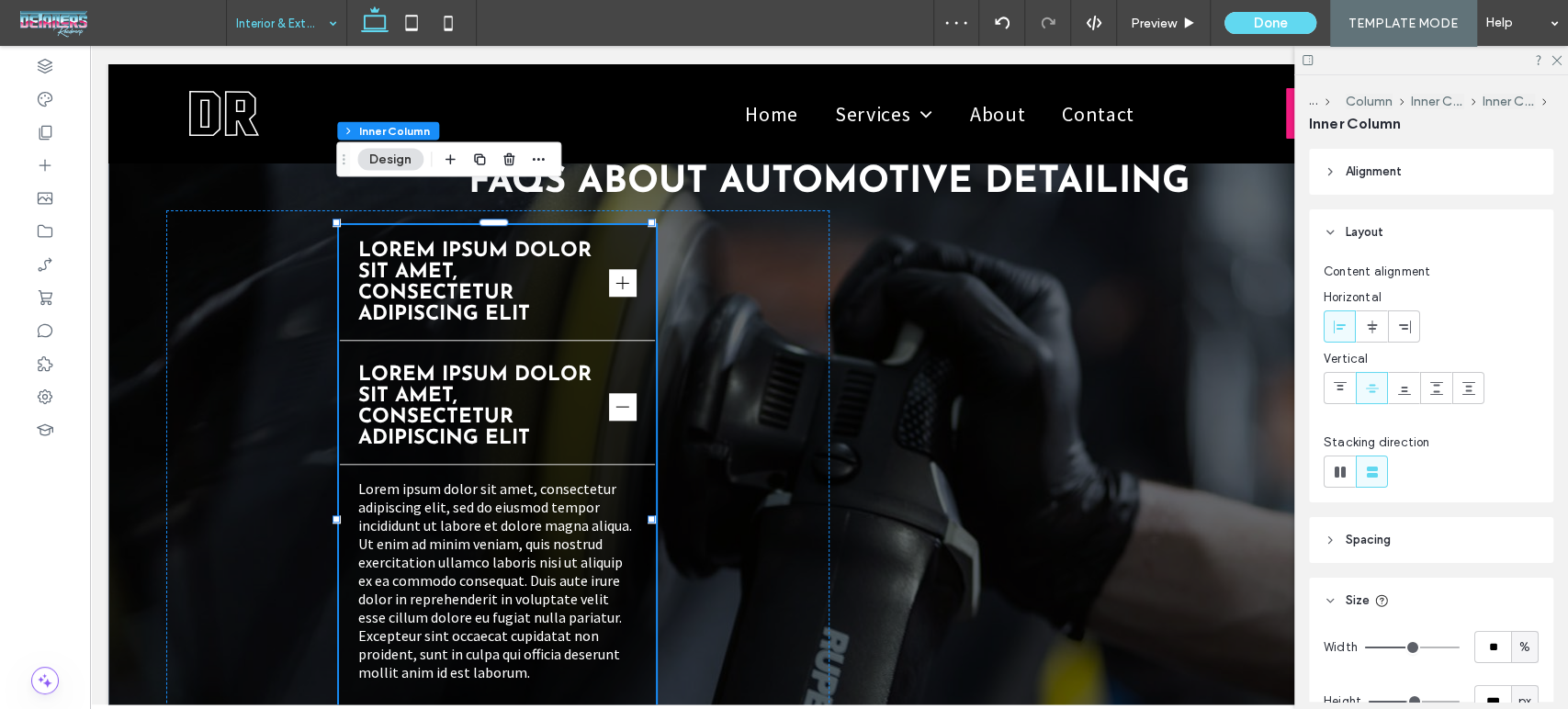
type input "**"
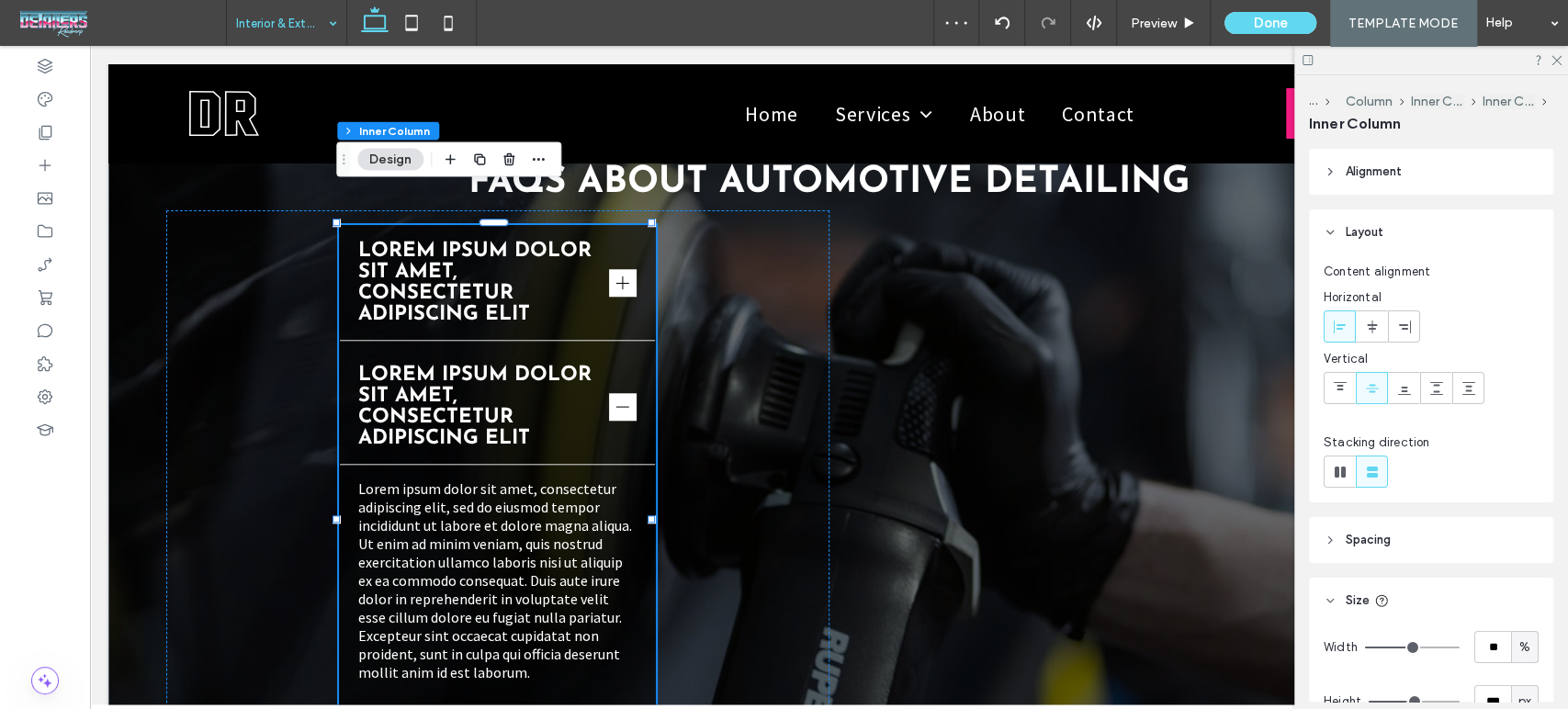
type input "**"
type input "***"
drag, startPoint x: 1405, startPoint y: 646, endPoint x: 1496, endPoint y: 644, distance: 91.0
type input "***"
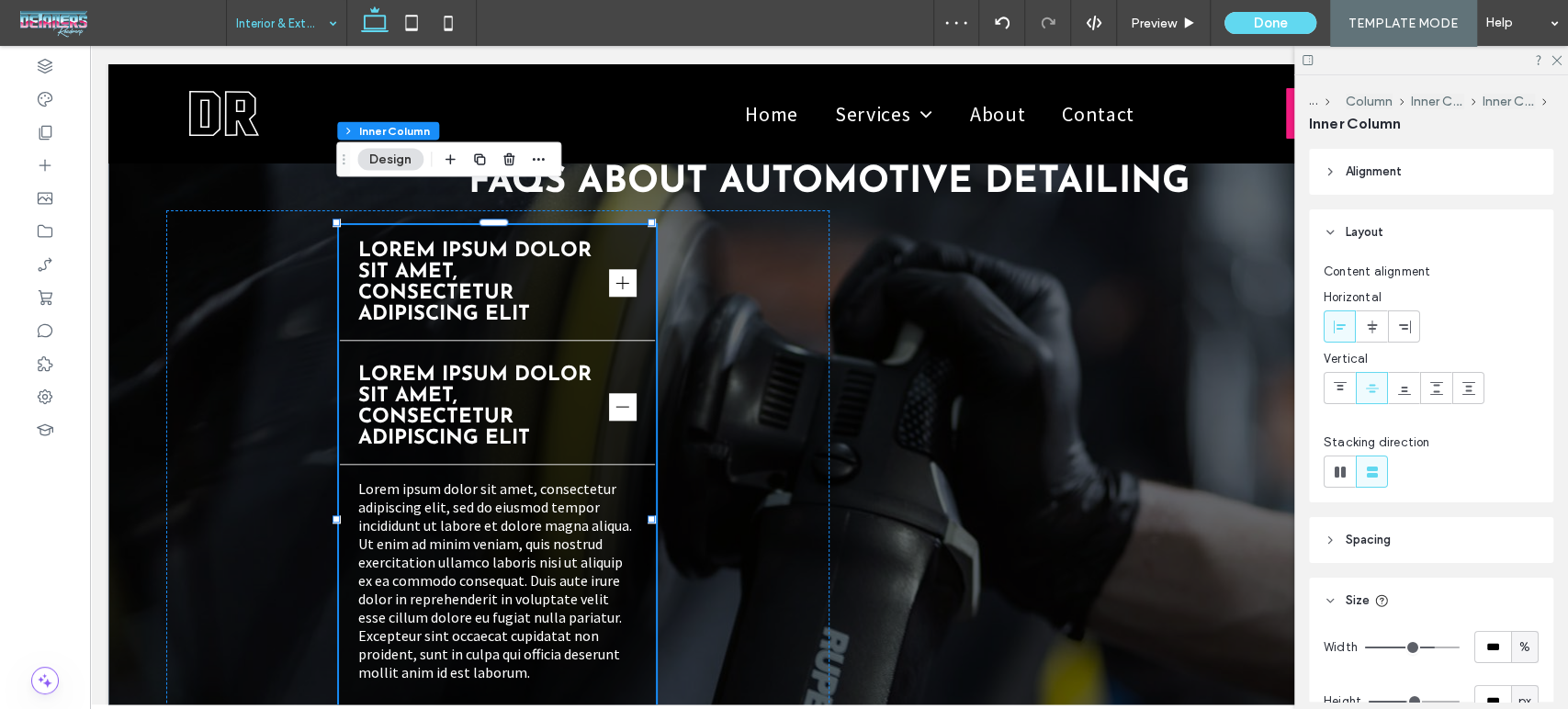
click at [1459, 647] on input "range" at bounding box center [1411, 648] width 95 height 2
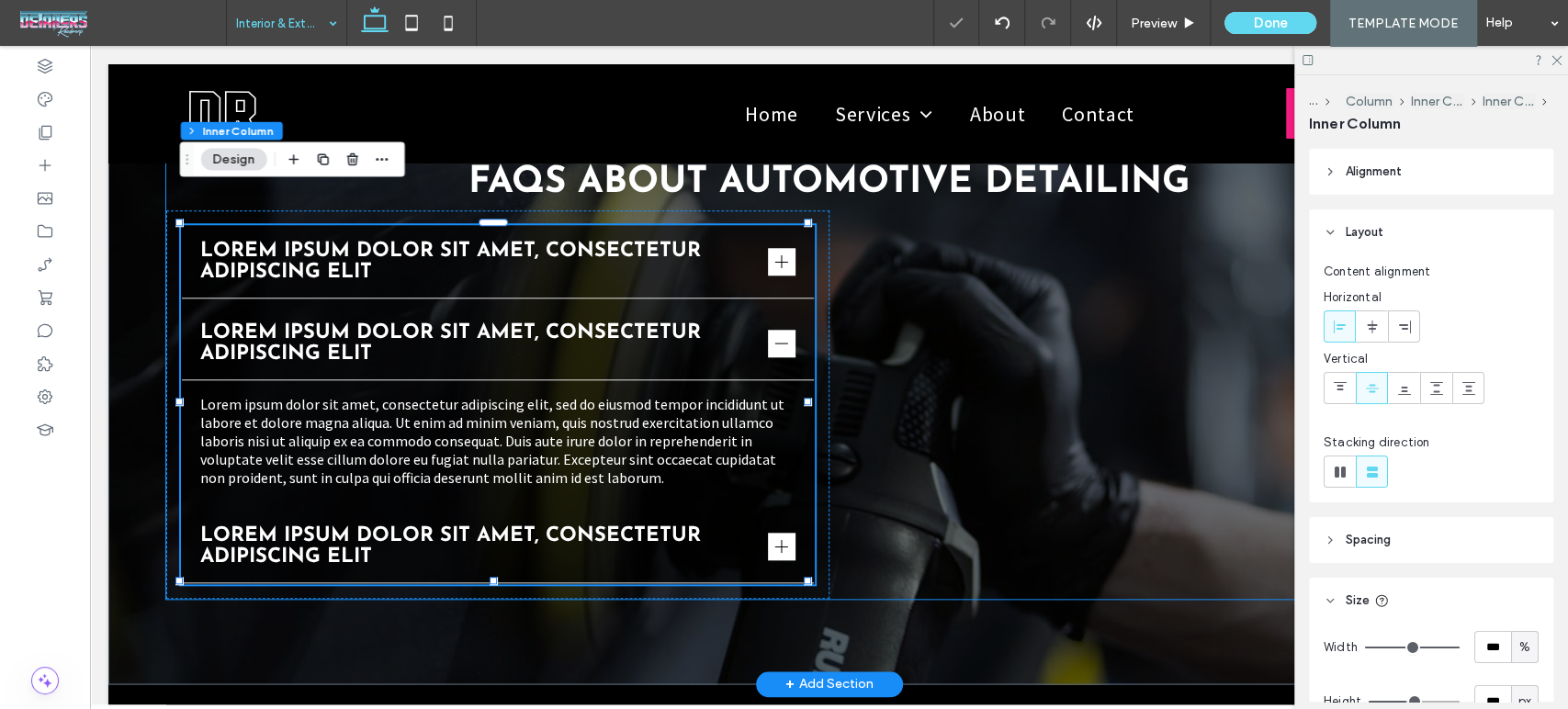
click at [1000, 455] on div "FREQUENTLY ASKED QUESTIONS FAQs About Automotive Detailing Lorem ipsum dolor si…" at bounding box center [829, 369] width 1326 height 460
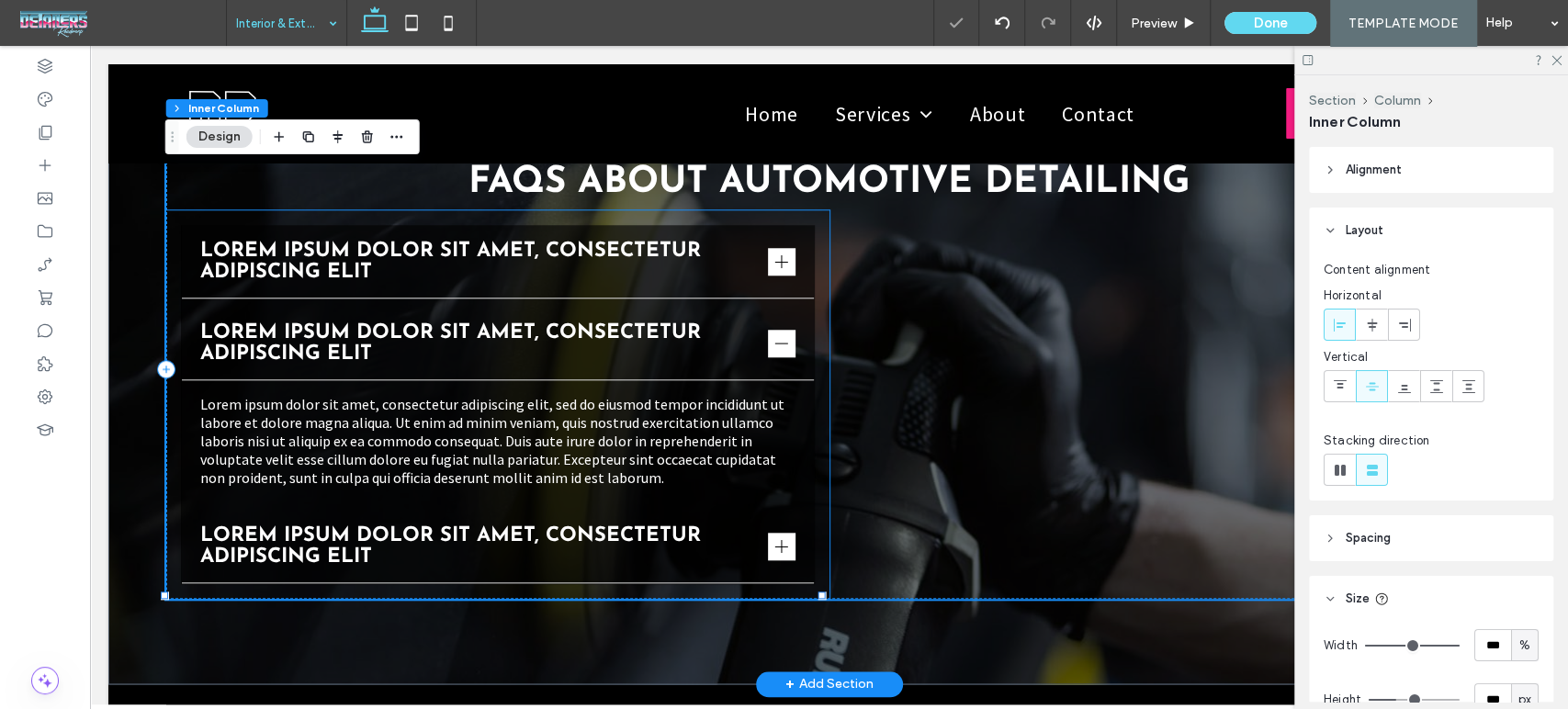
click at [810, 275] on div "Lorem ipsum dolor sit amet, consectetur adipiscing elit Lorem ipsum dolor sit a…" at bounding box center [497, 404] width 663 height 389
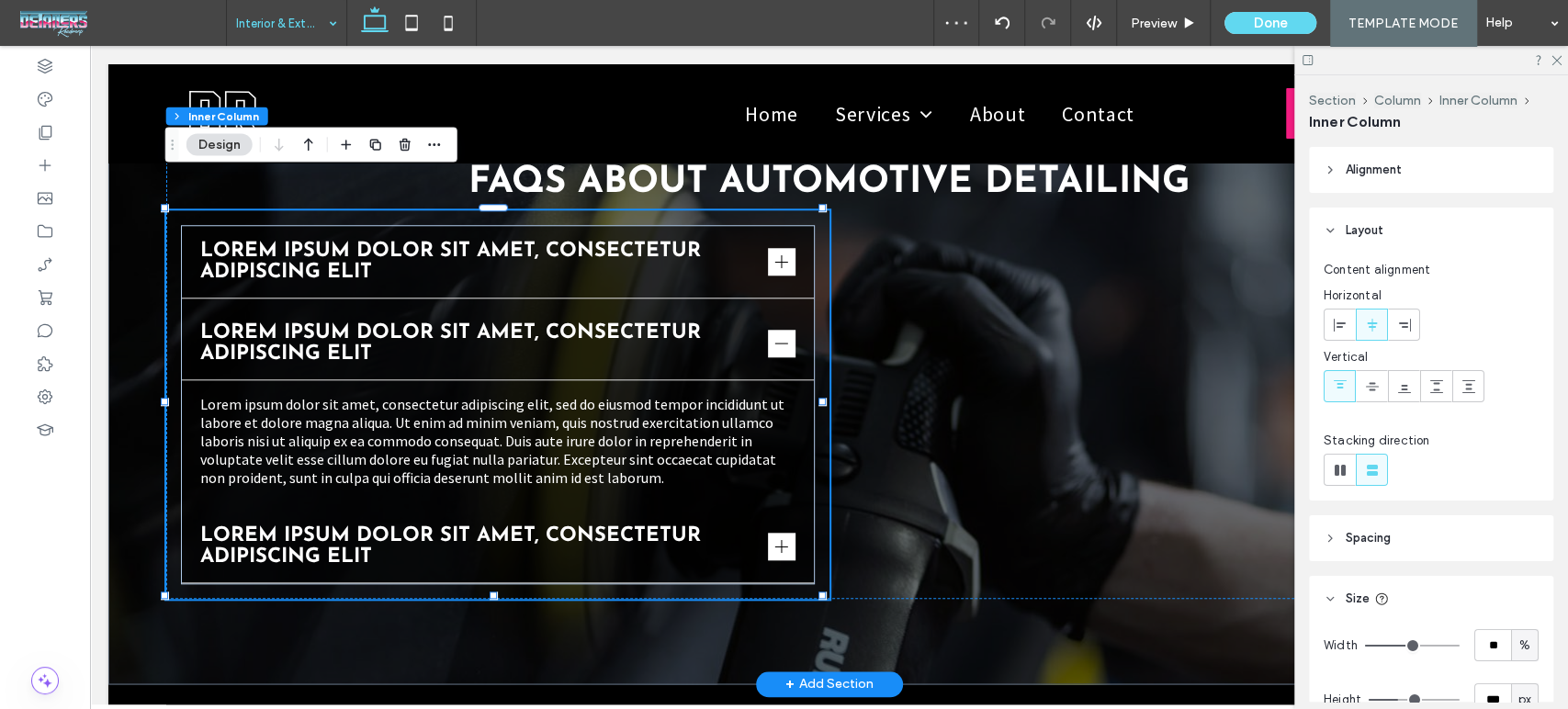
click at [814, 263] on div "Lorem ipsum dolor sit amet, consectetur adipiscing elit Lorem ipsum dolor sit a…" at bounding box center [497, 404] width 663 height 389
click at [367, 140] on span "button" at bounding box center [375, 145] width 23 height 23
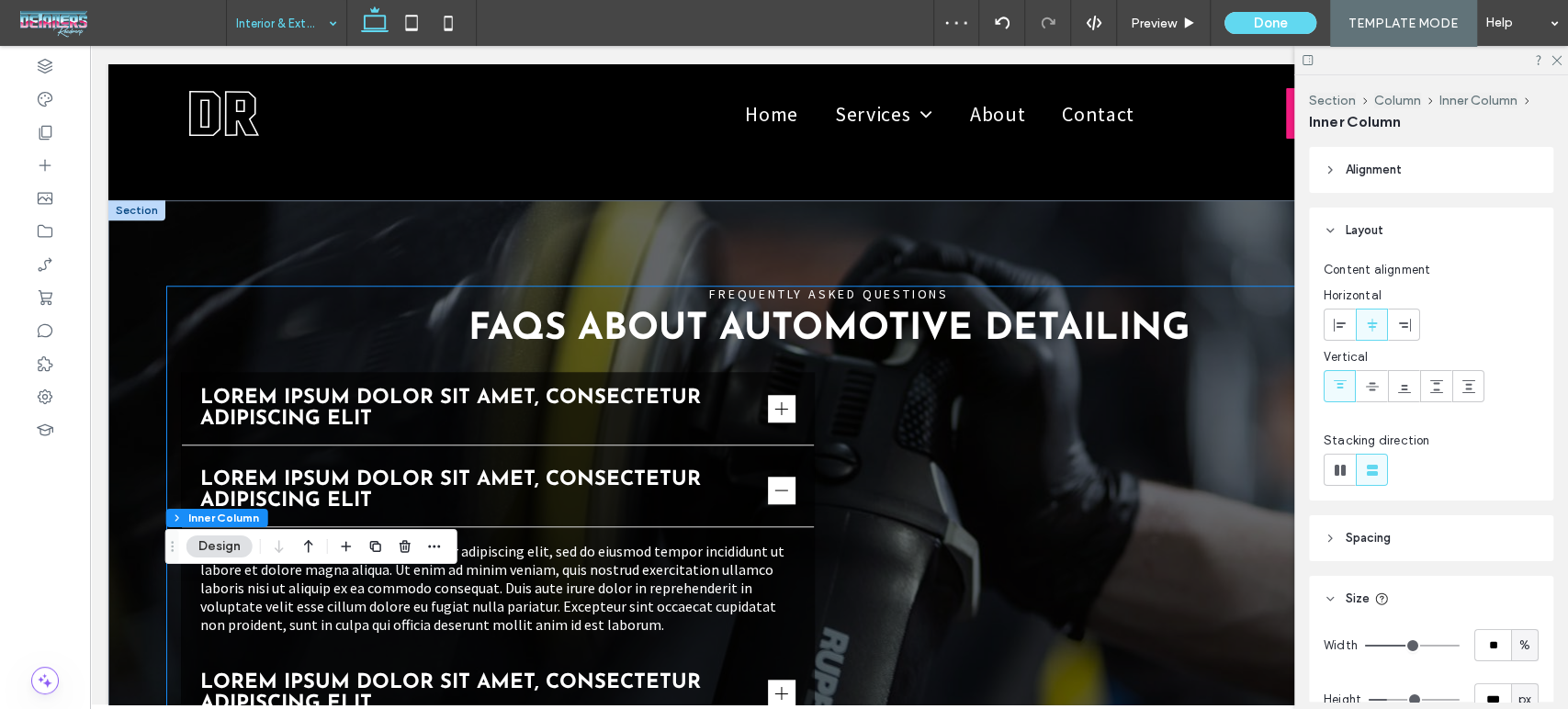
scroll to position [5470, 0]
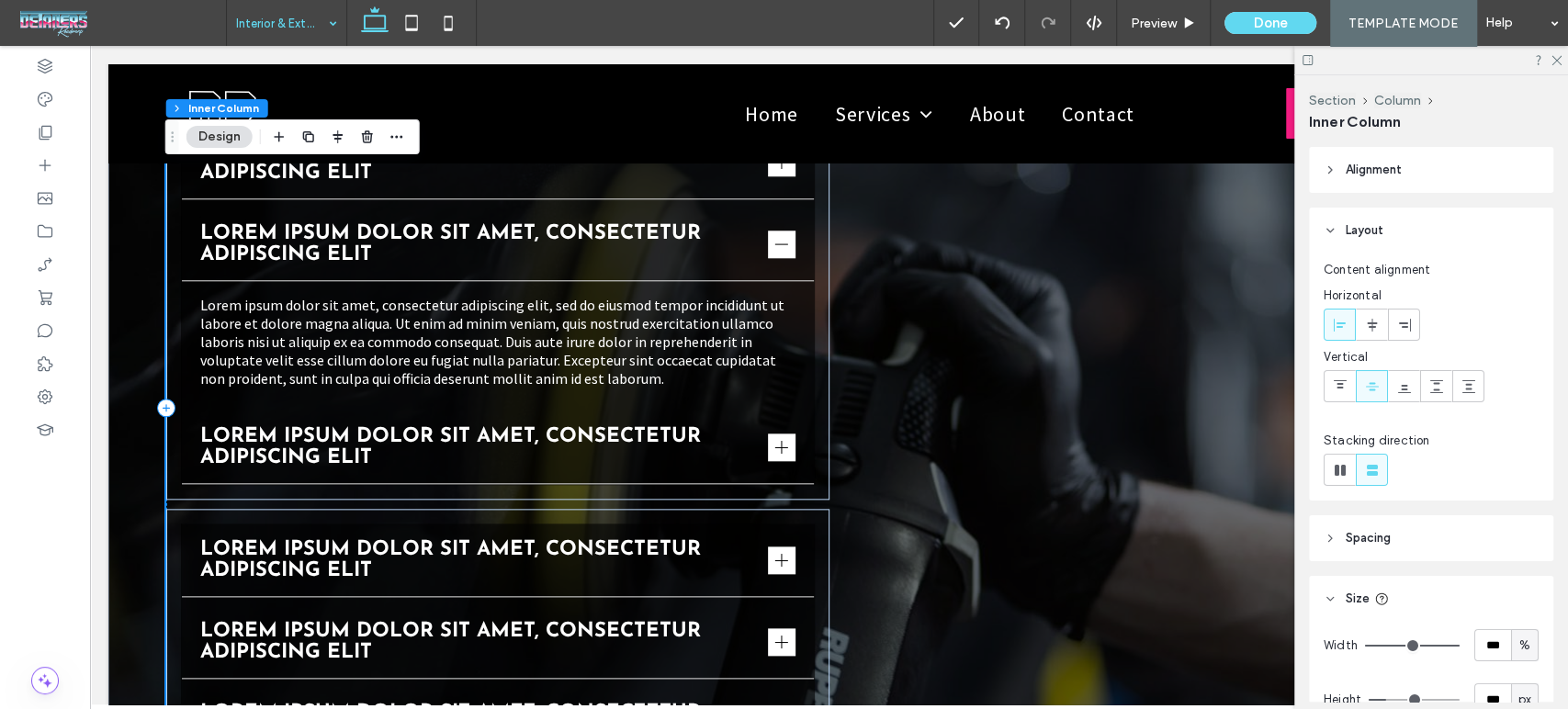
scroll to position [5880, 0]
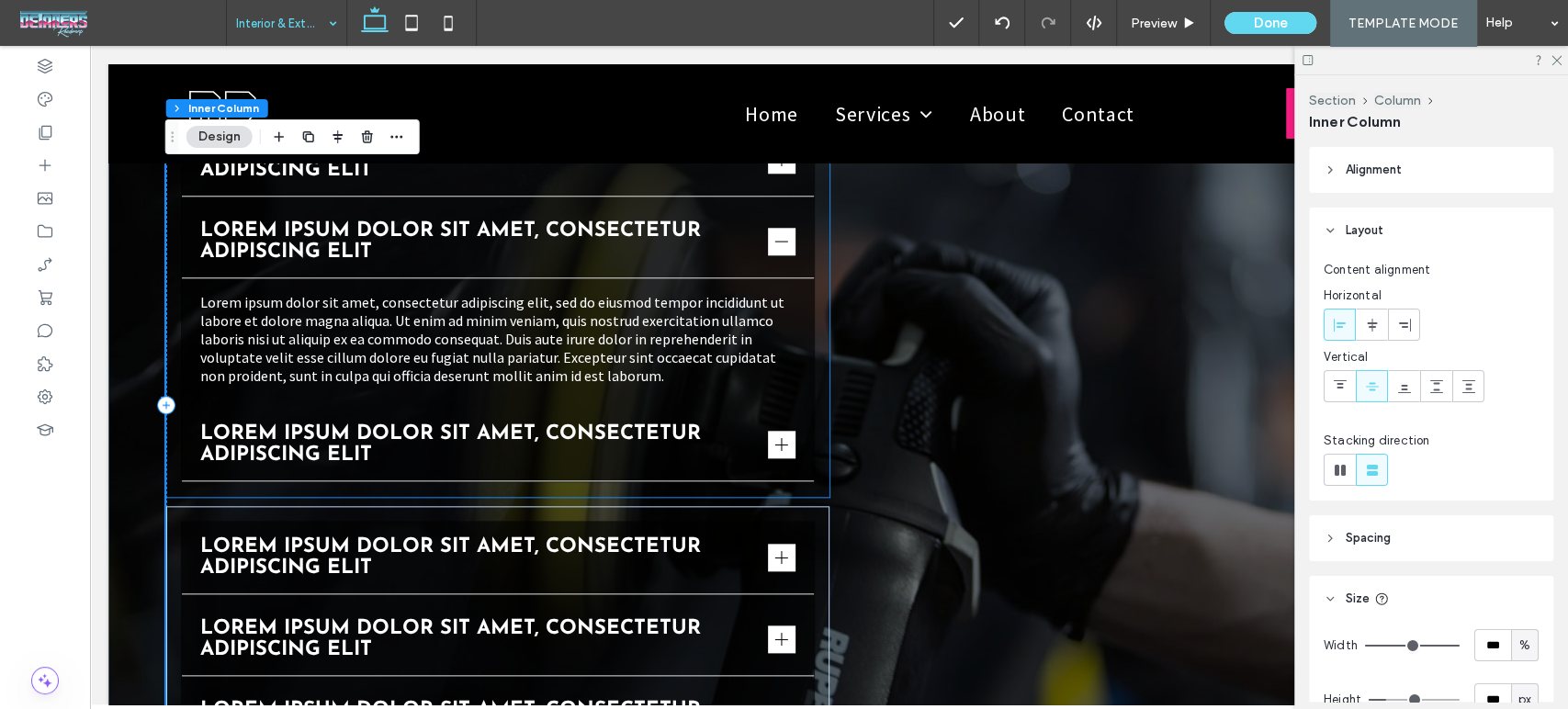
click at [814, 280] on div "Lorem ipsum dolor sit amet, consectetur adipiscing elit Lorem ipsum dolor sit a…" at bounding box center [497, 303] width 663 height 389
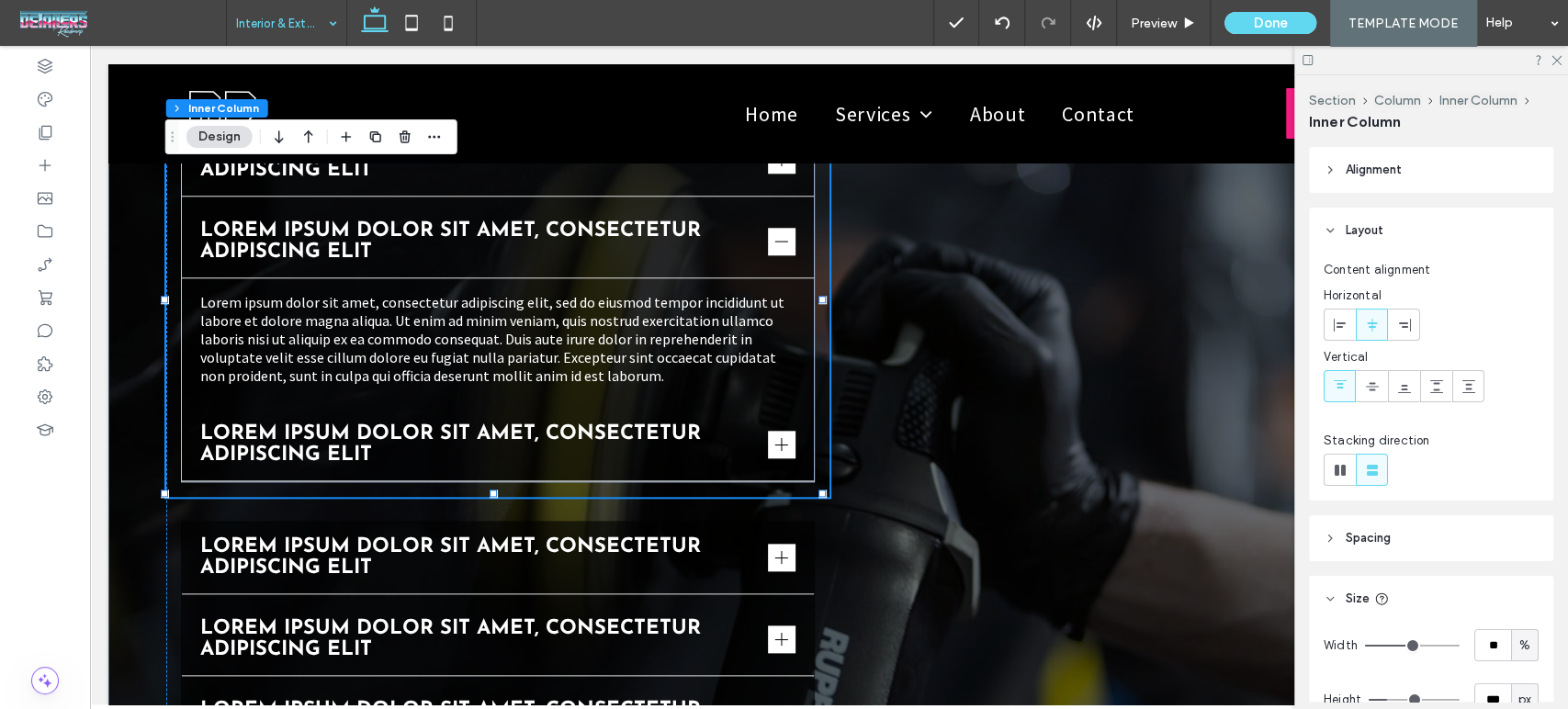
click at [814, 280] on div "Lorem ipsum dolor sit amet, consectetur adipiscing elit Lorem ipsum dolor sit a…" at bounding box center [497, 303] width 663 height 389
click at [748, 293] on p "Lorem ipsum dolor sit amet, consectetur adipiscing elit, sed do eiusmod tempor …" at bounding box center [498, 339] width 595 height 92
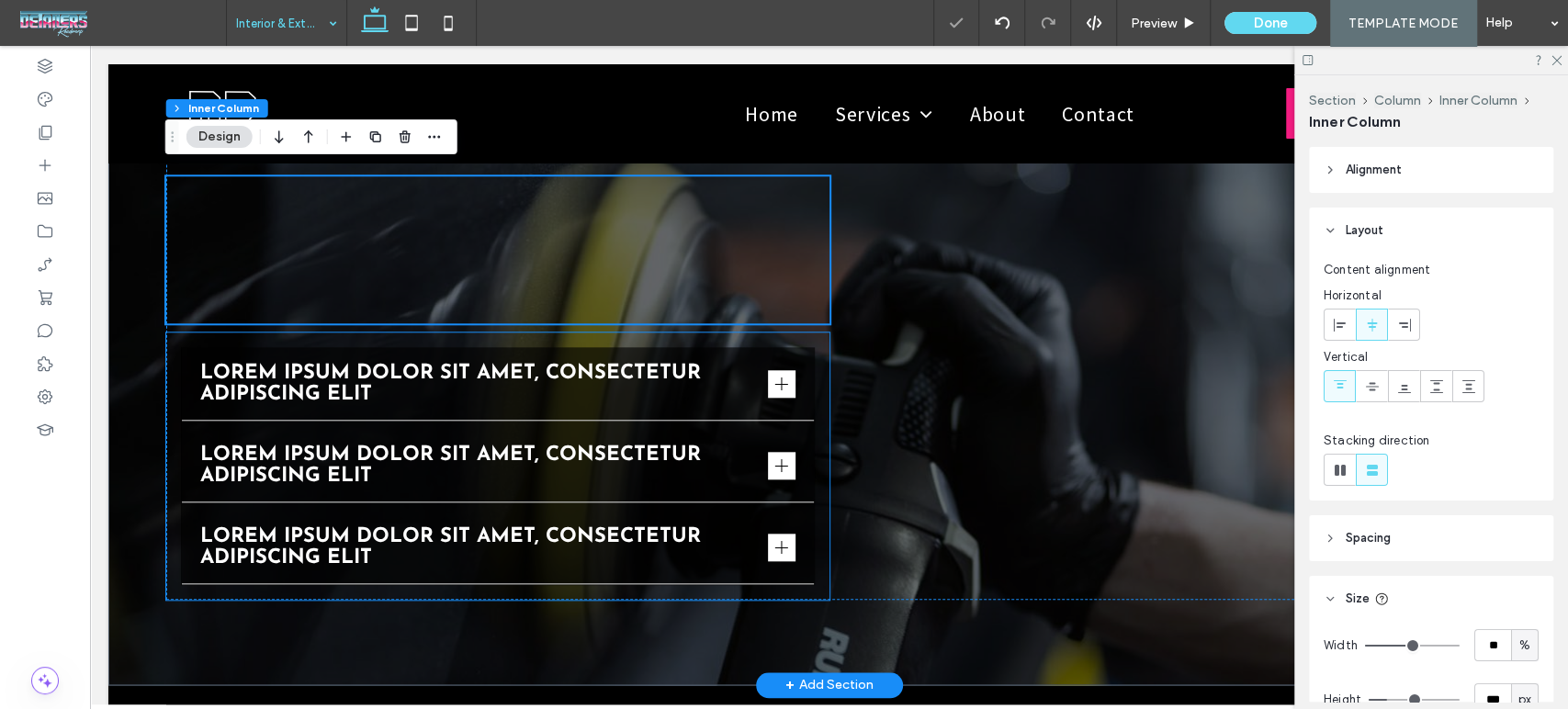
scroll to position [5675, 0]
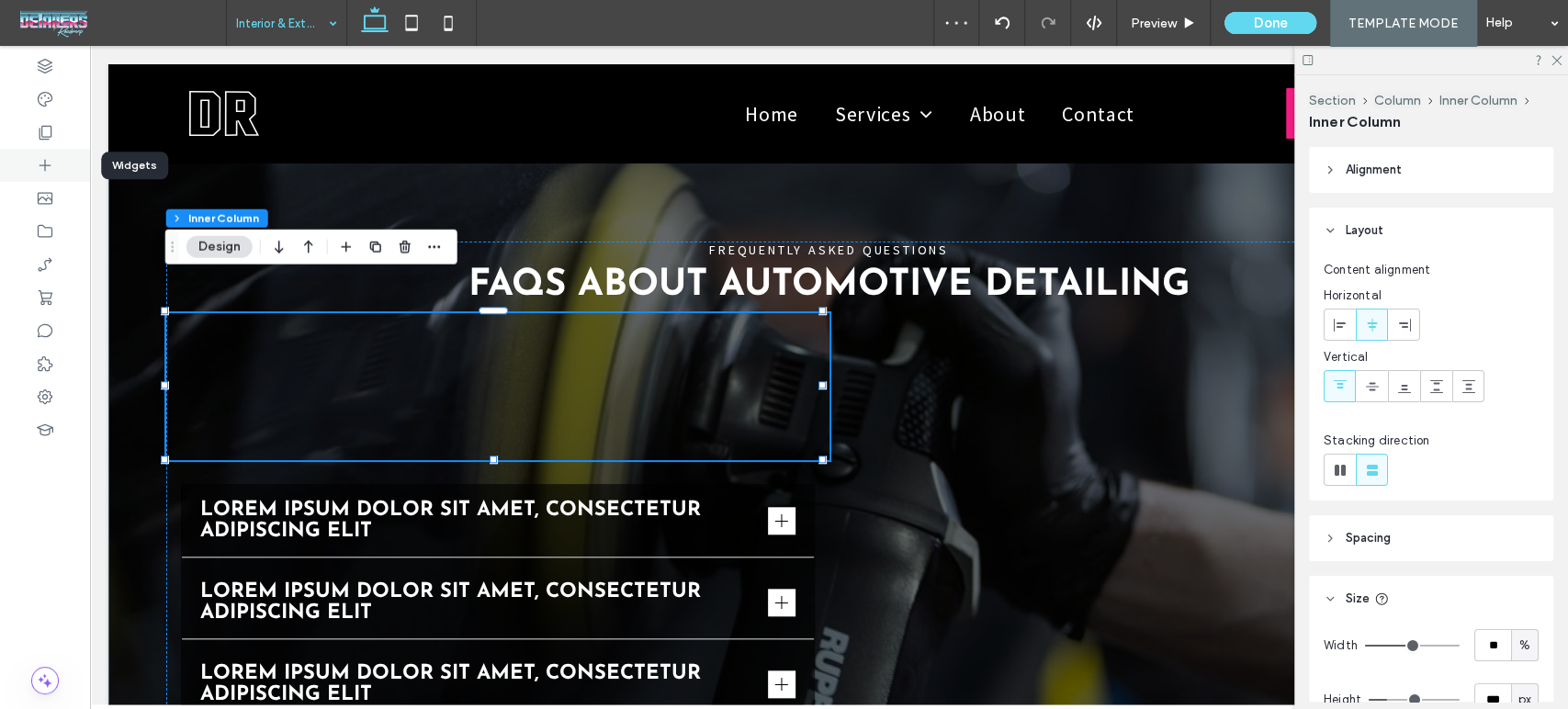
click at [50, 163] on icon at bounding box center [45, 165] width 19 height 19
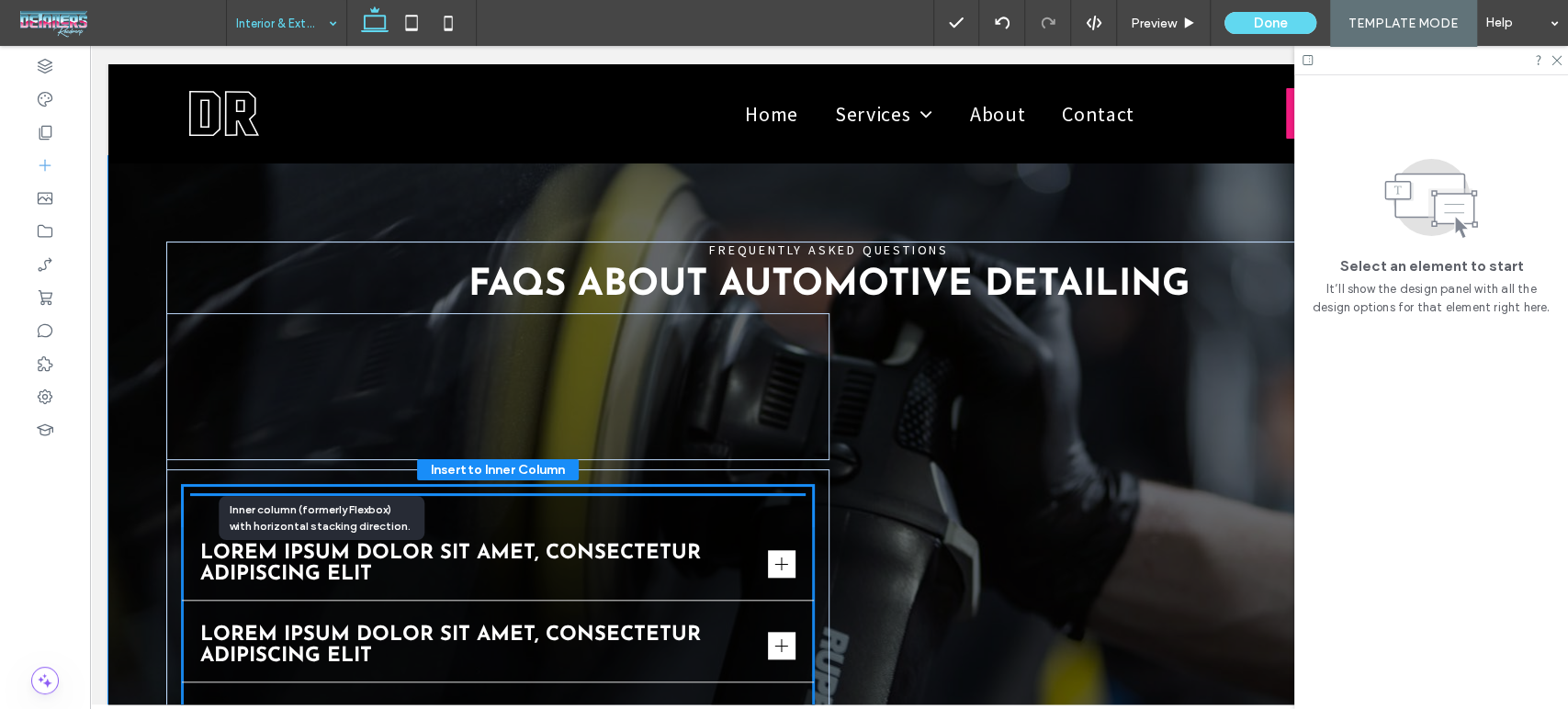
scroll to position [5680, 0]
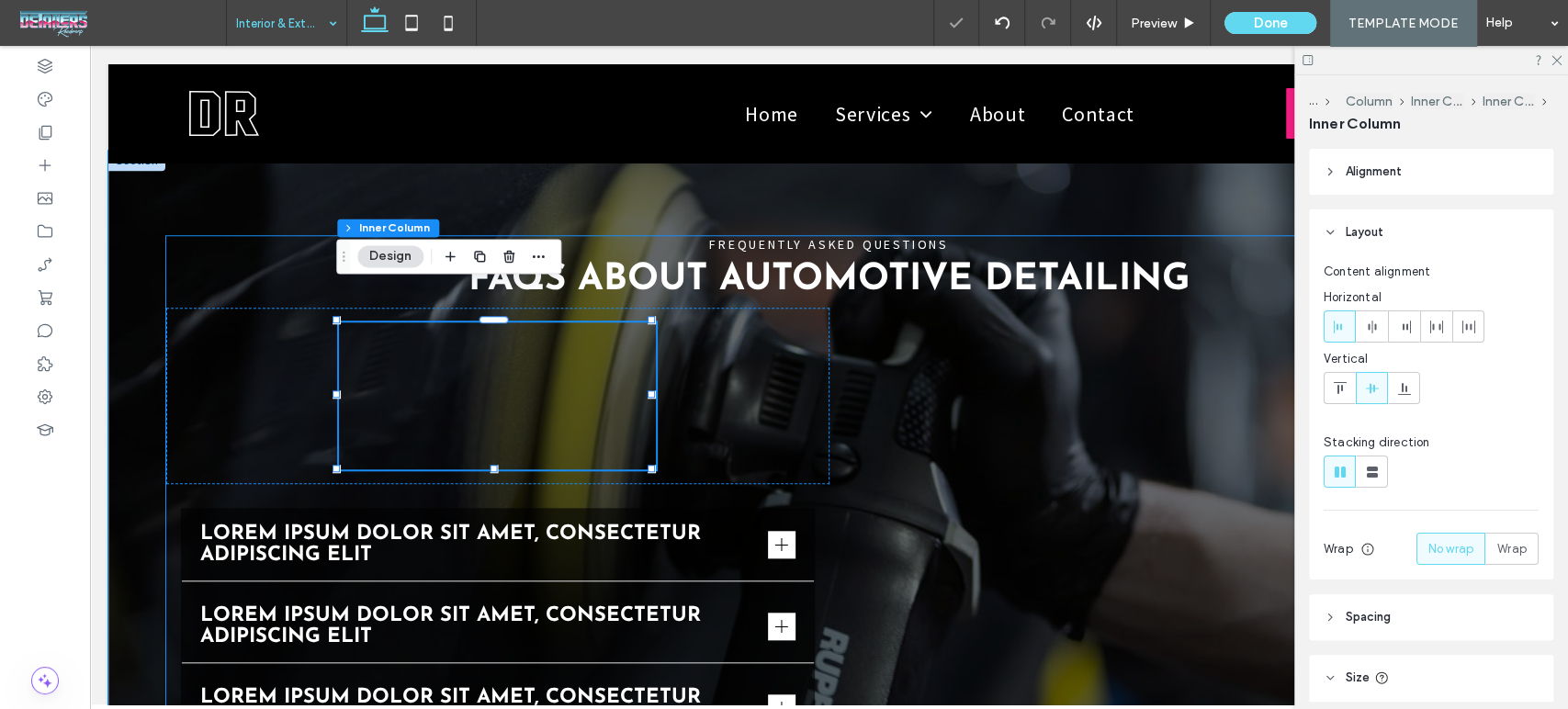
click at [582, 364] on div at bounding box center [497, 396] width 317 height 147
click at [797, 382] on div at bounding box center [497, 396] width 663 height 176
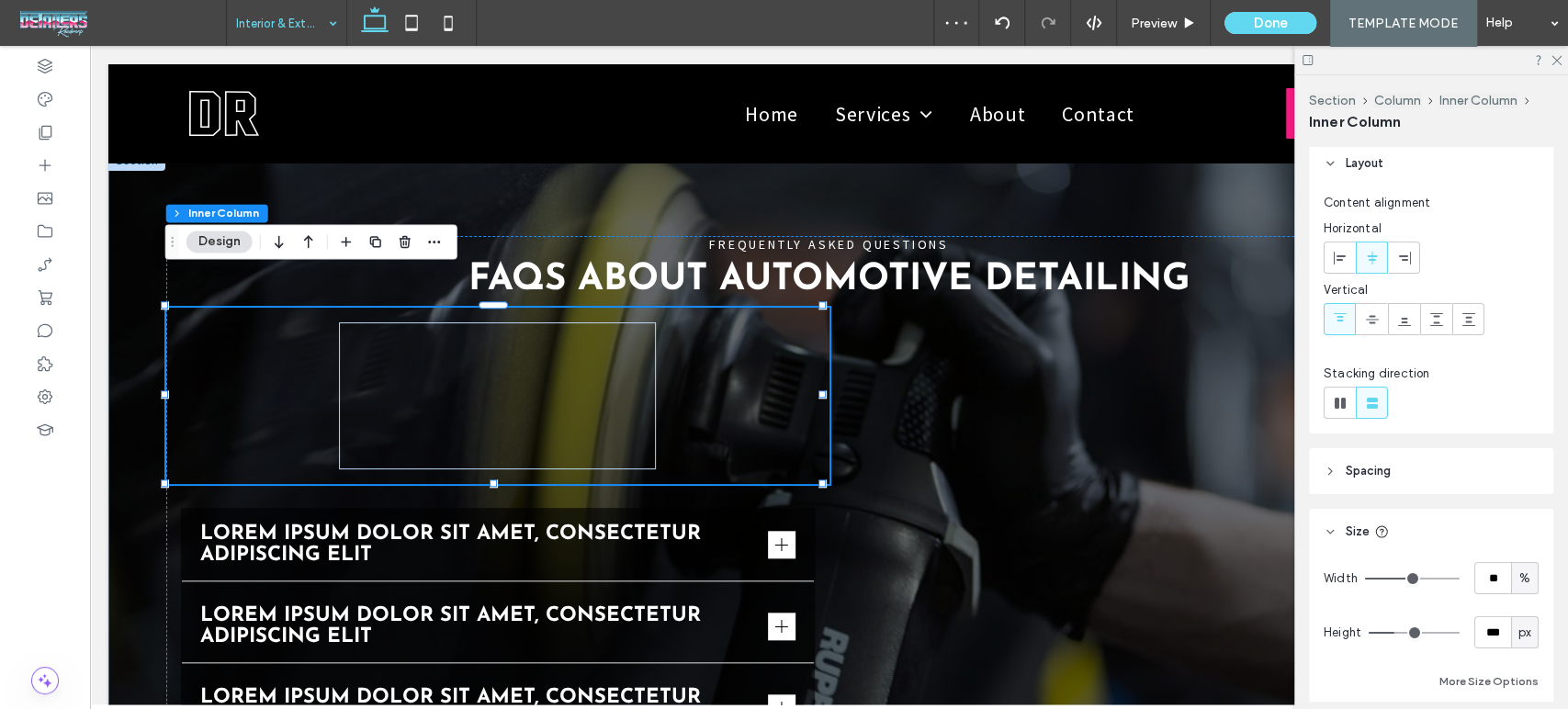
scroll to position [102, 0]
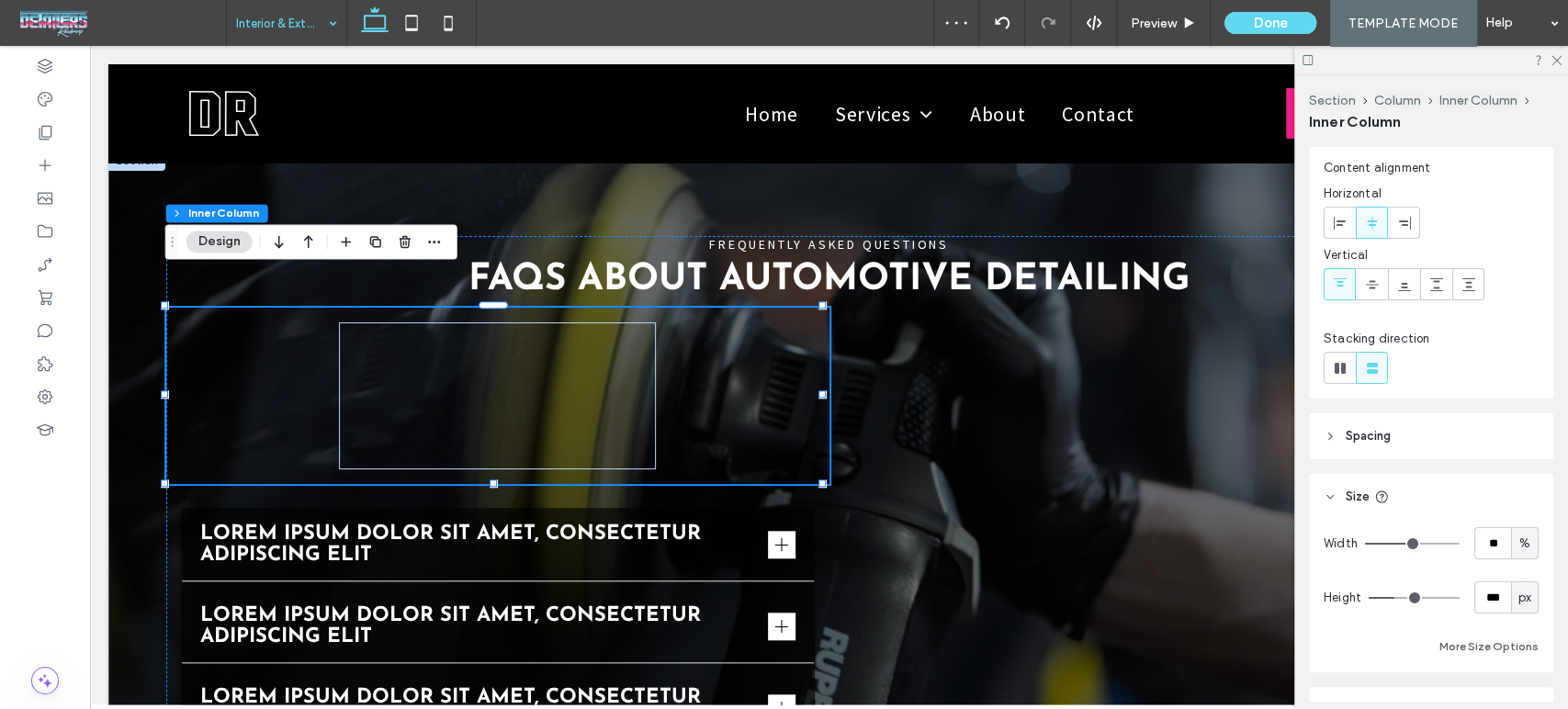
type input "**"
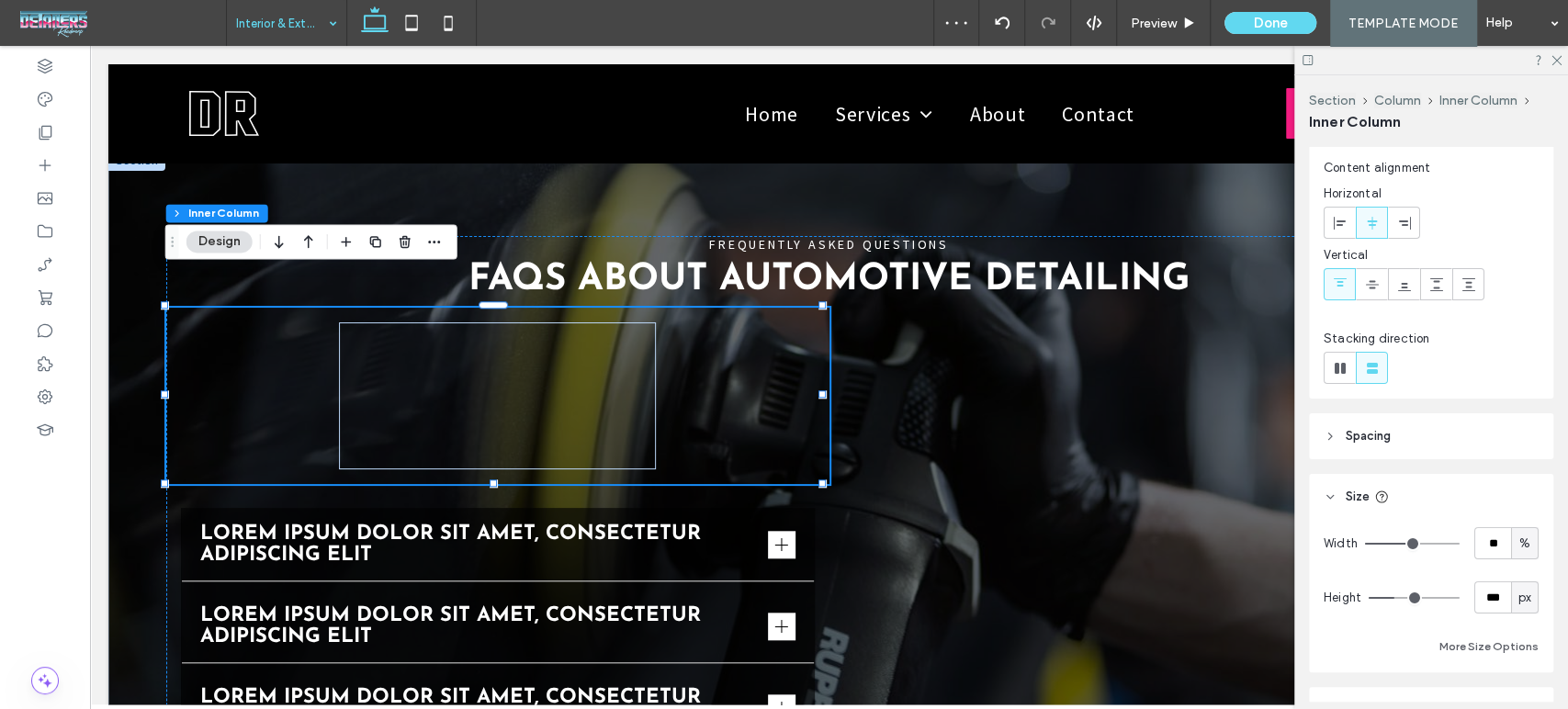
type input "**"
type input "***"
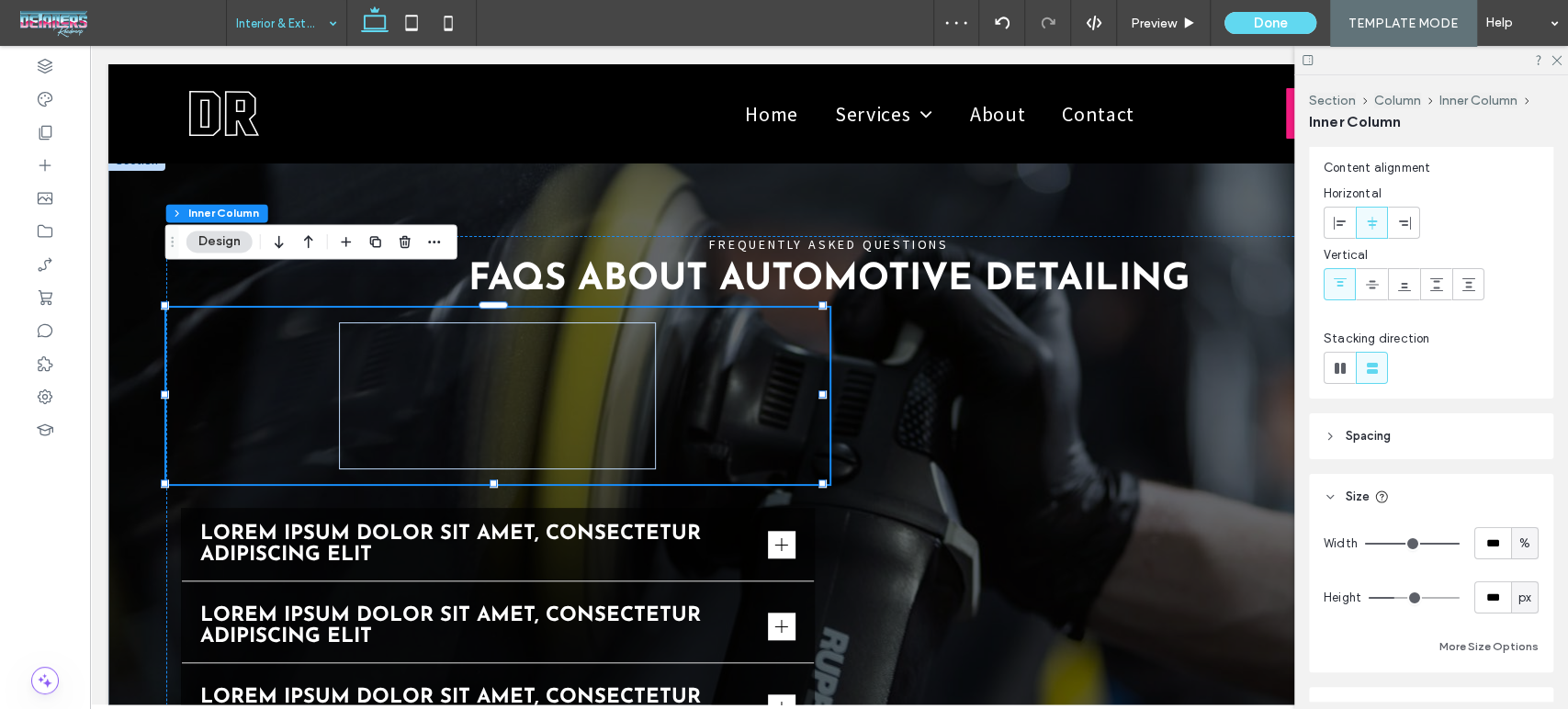
drag, startPoint x: 1406, startPoint y: 542, endPoint x: 1506, endPoint y: 542, distance: 100.0
type input "***"
click at [1459, 544] on input "range" at bounding box center [1411, 544] width 95 height 2
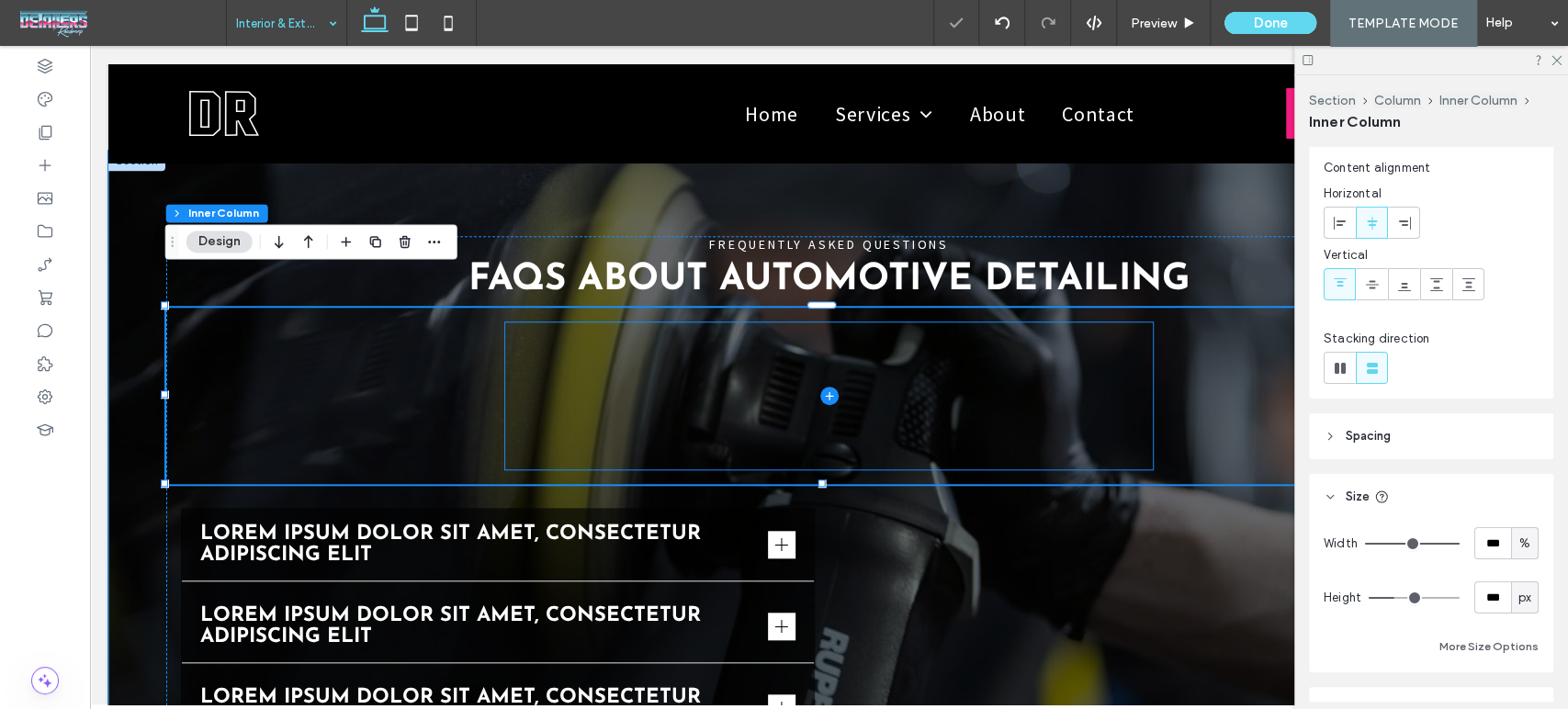
click at [906, 376] on span at bounding box center [829, 396] width 648 height 147
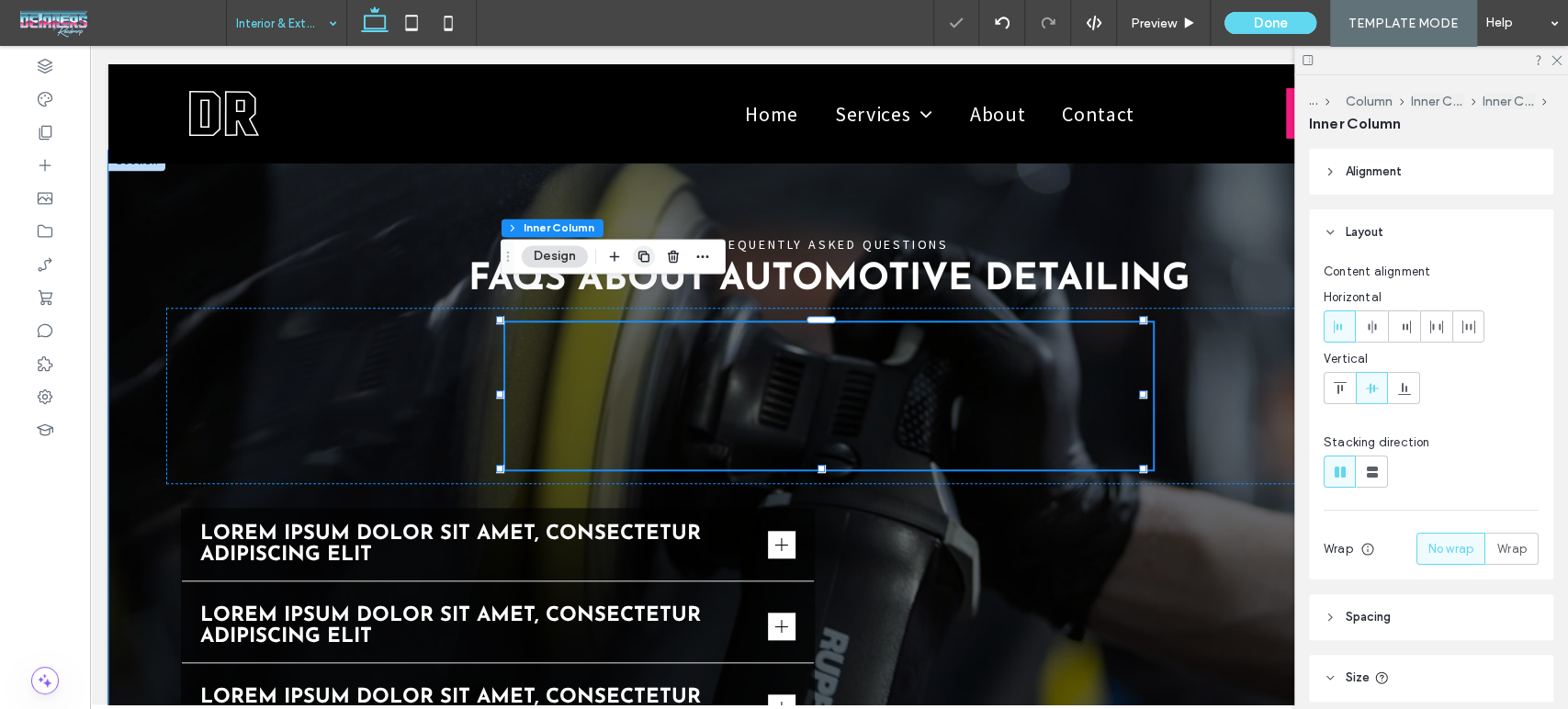
click at [642, 251] on use "button" at bounding box center [643, 256] width 11 height 11
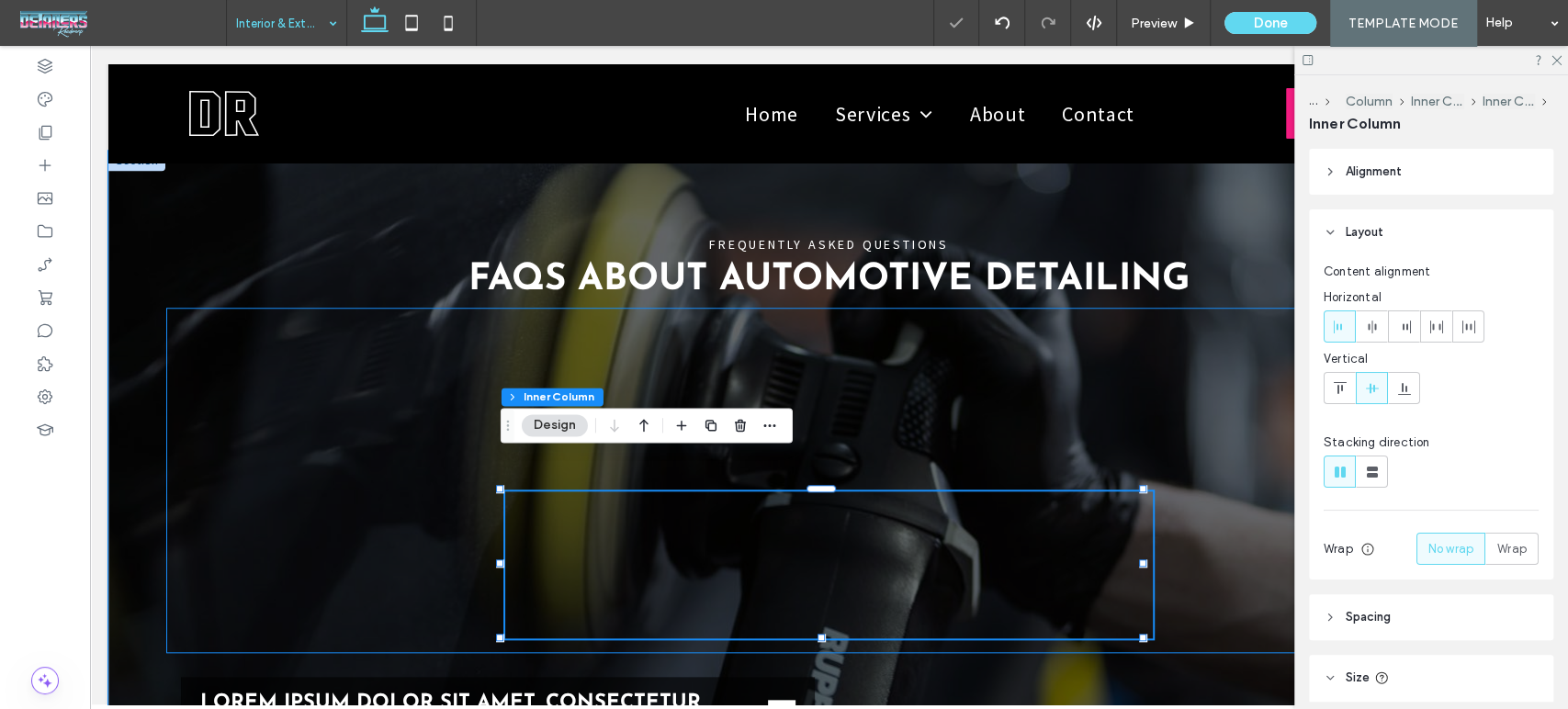
click at [1225, 432] on div at bounding box center [829, 480] width 1326 height 346
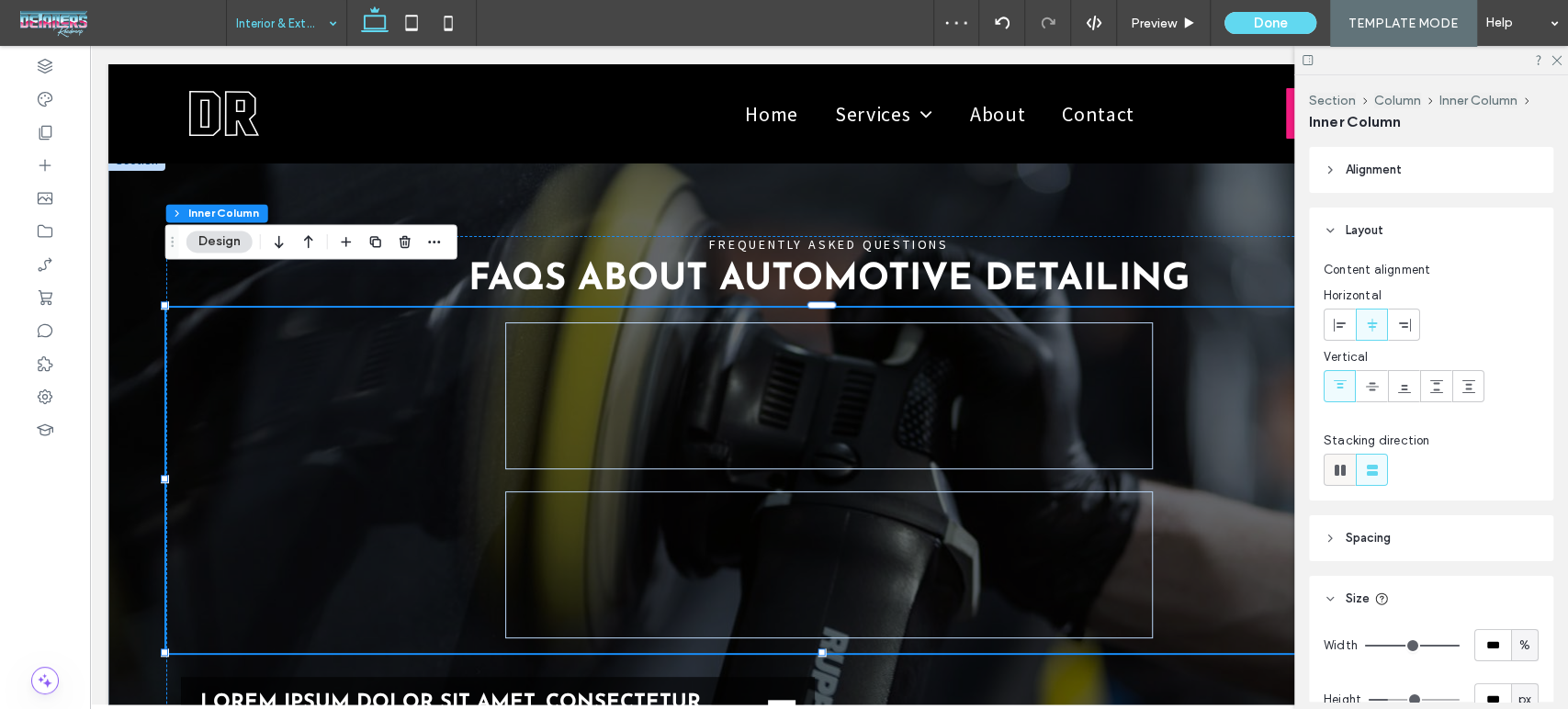
click at [1329, 475] on div at bounding box center [1339, 469] width 30 height 30
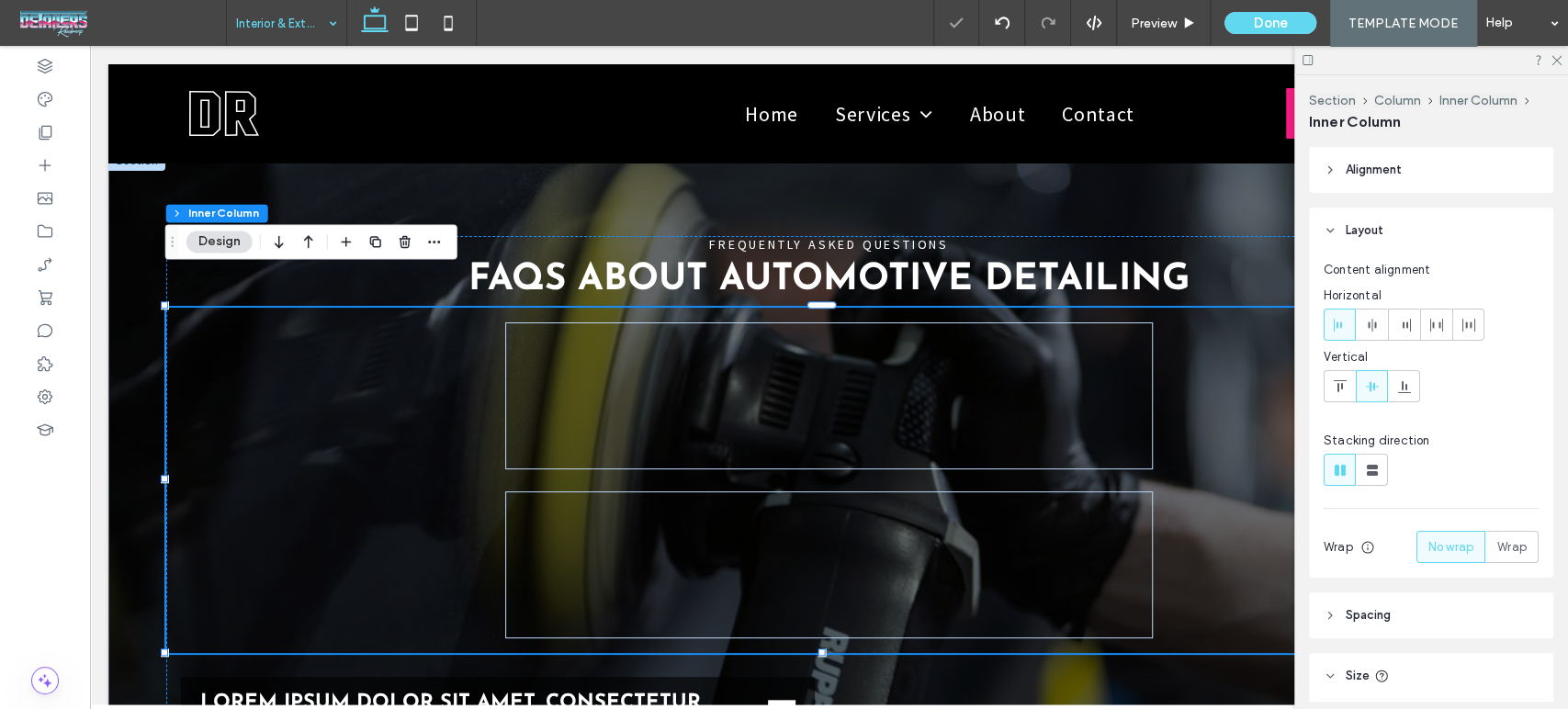
type input "*"
type input "**"
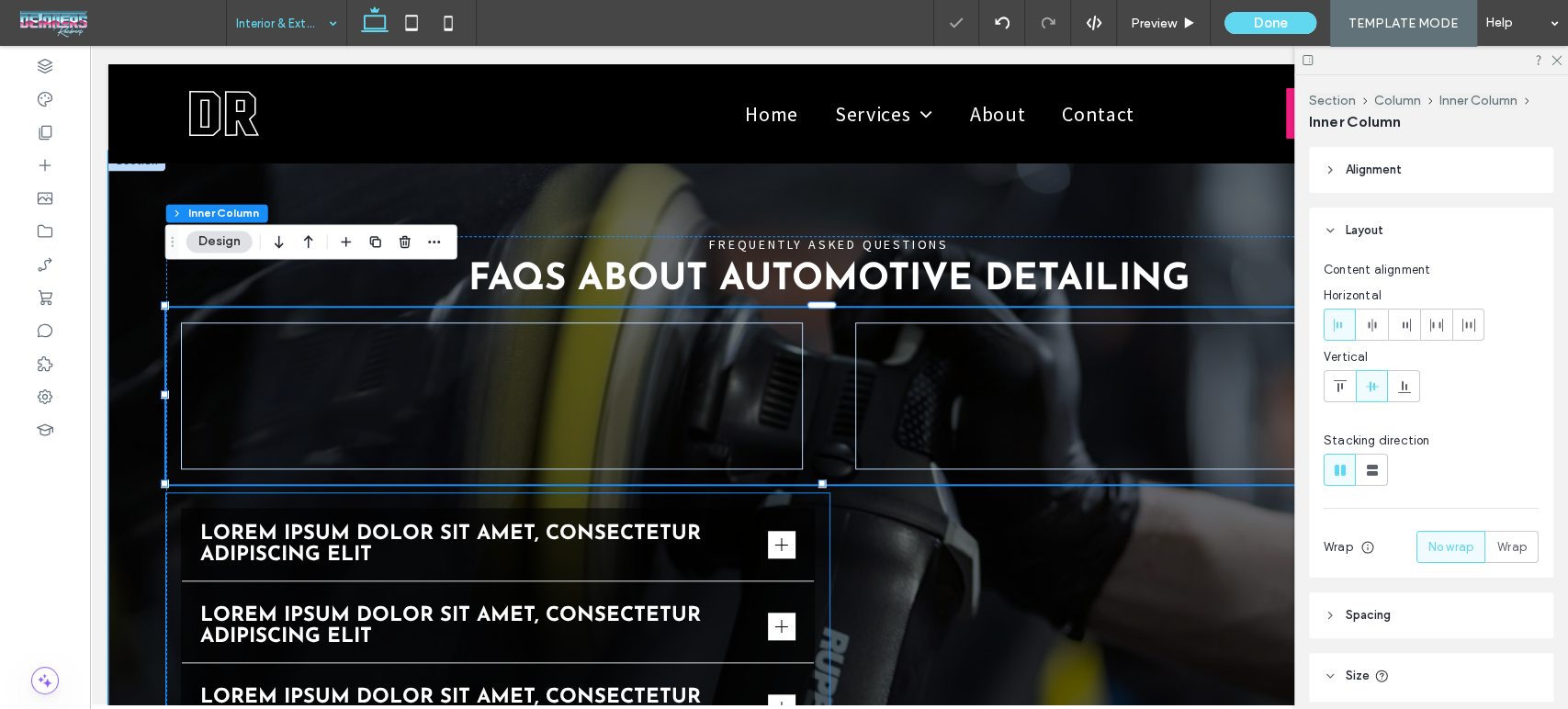
click at [780, 509] on div "Lorem ipsum dolor sit amet, consectetur adipiscing elit" at bounding box center [498, 545] width 632 height 72
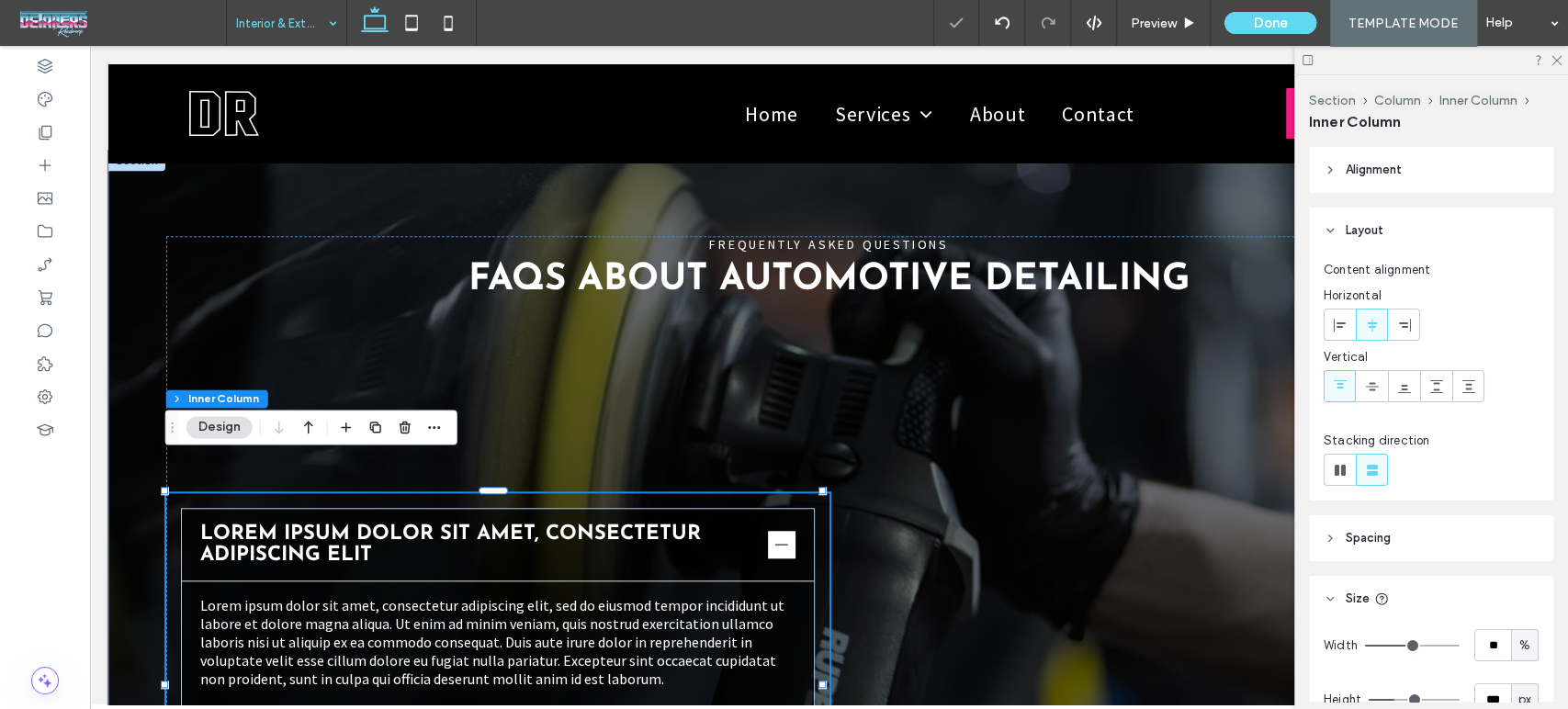
click at [742, 509] on div "Lorem ipsum dolor sit amet, consectetur adipiscing elit" at bounding box center [498, 545] width 632 height 72
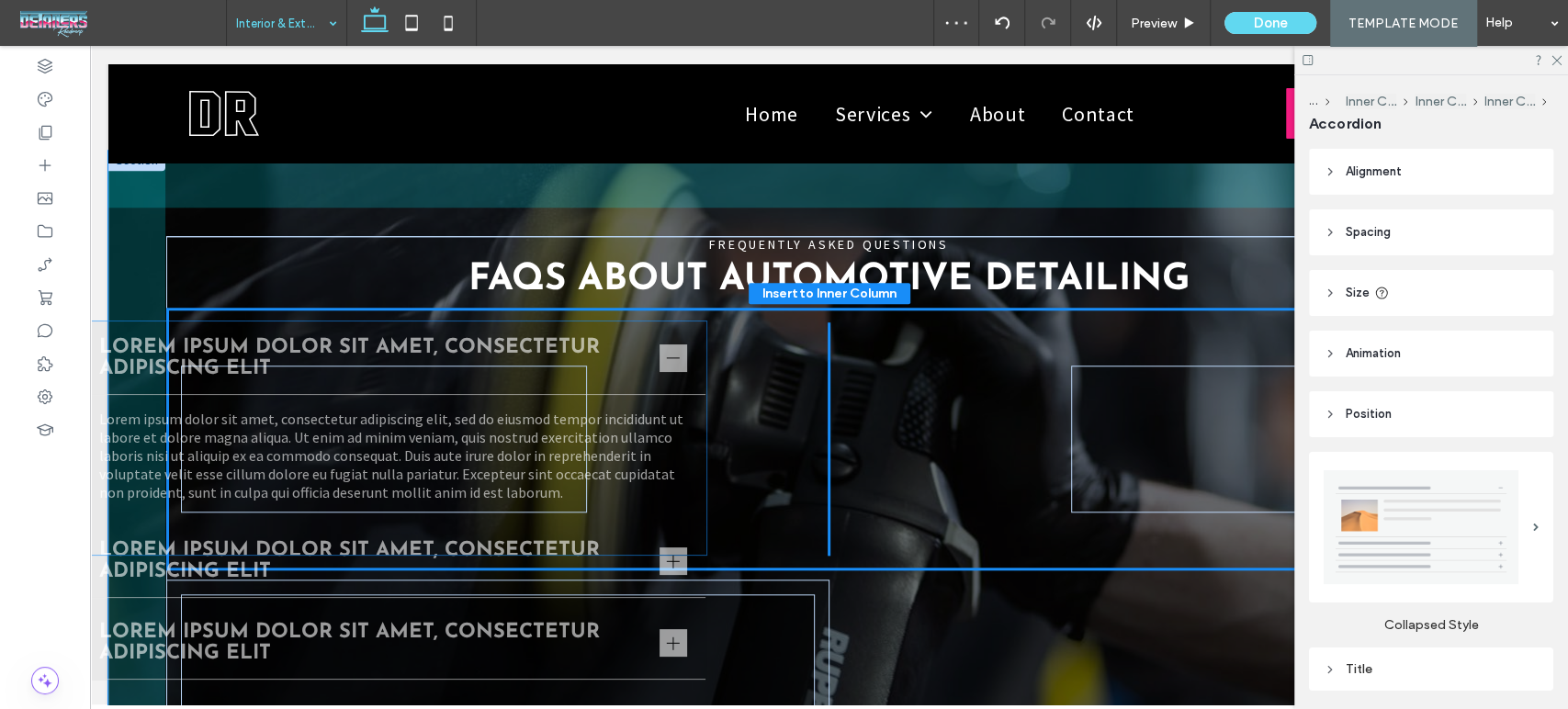
drag, startPoint x: 745, startPoint y: 485, endPoint x: 645, endPoint y: 334, distance: 181.1
type input "**"
type input "****"
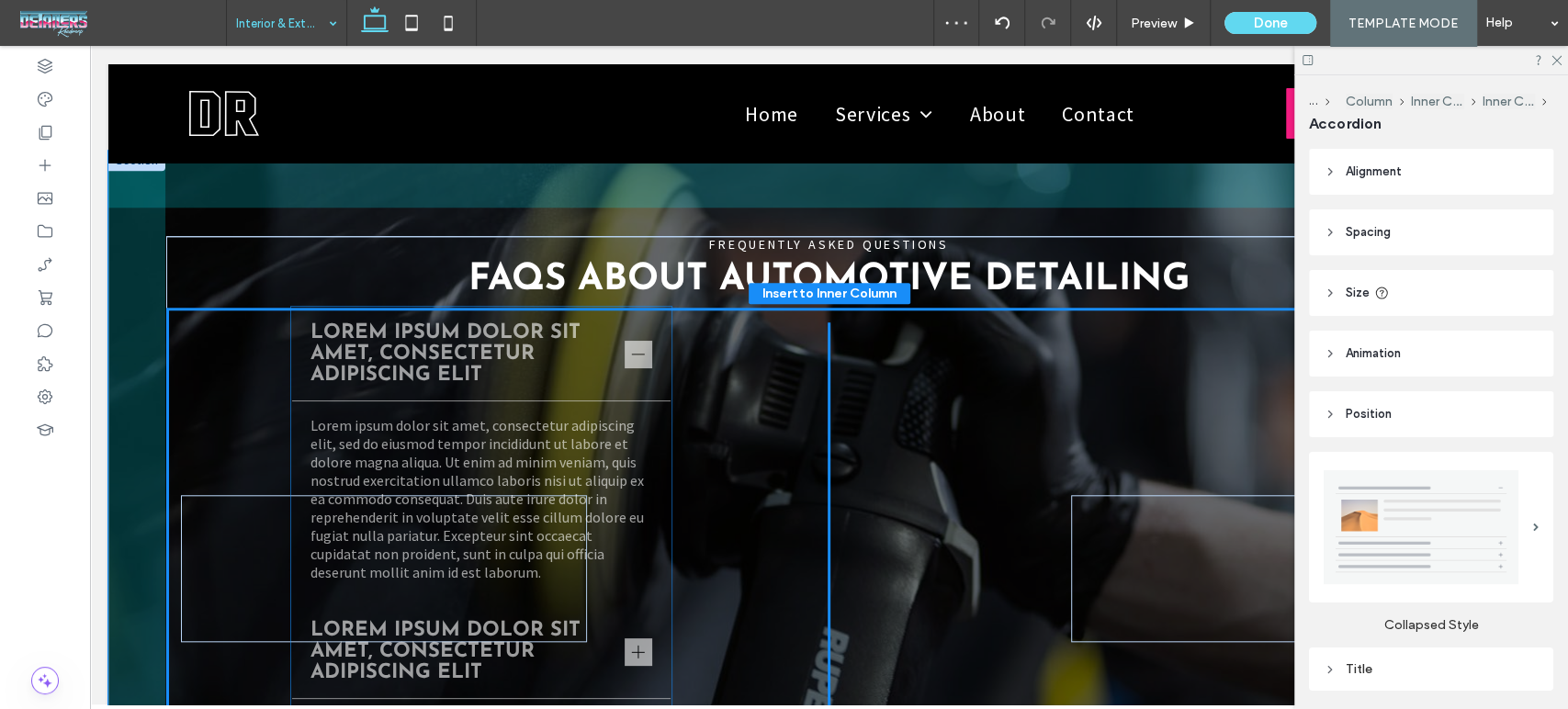
drag, startPoint x: 987, startPoint y: 376, endPoint x: 647, endPoint y: 396, distance: 340.6
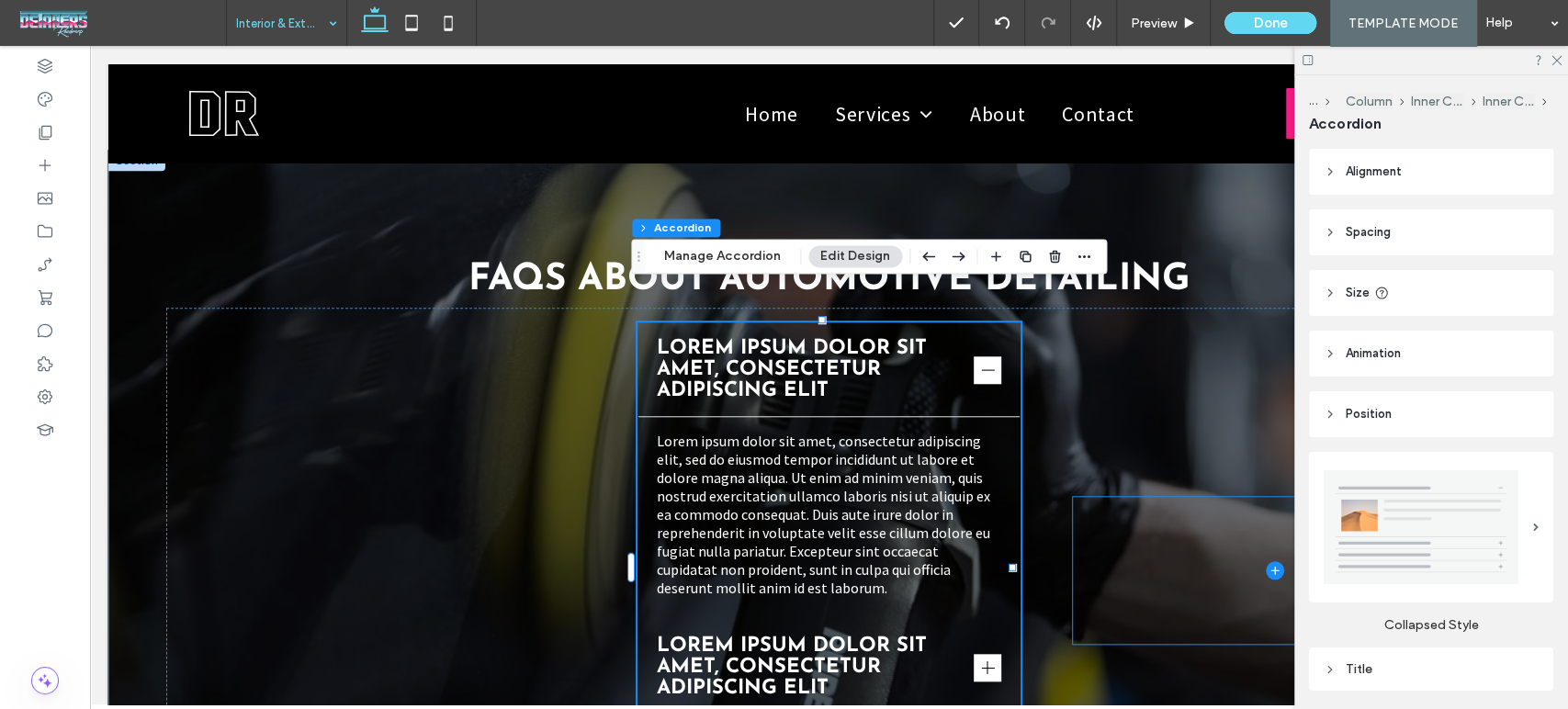
click at [1162, 501] on span at bounding box center [1274, 571] width 404 height 147
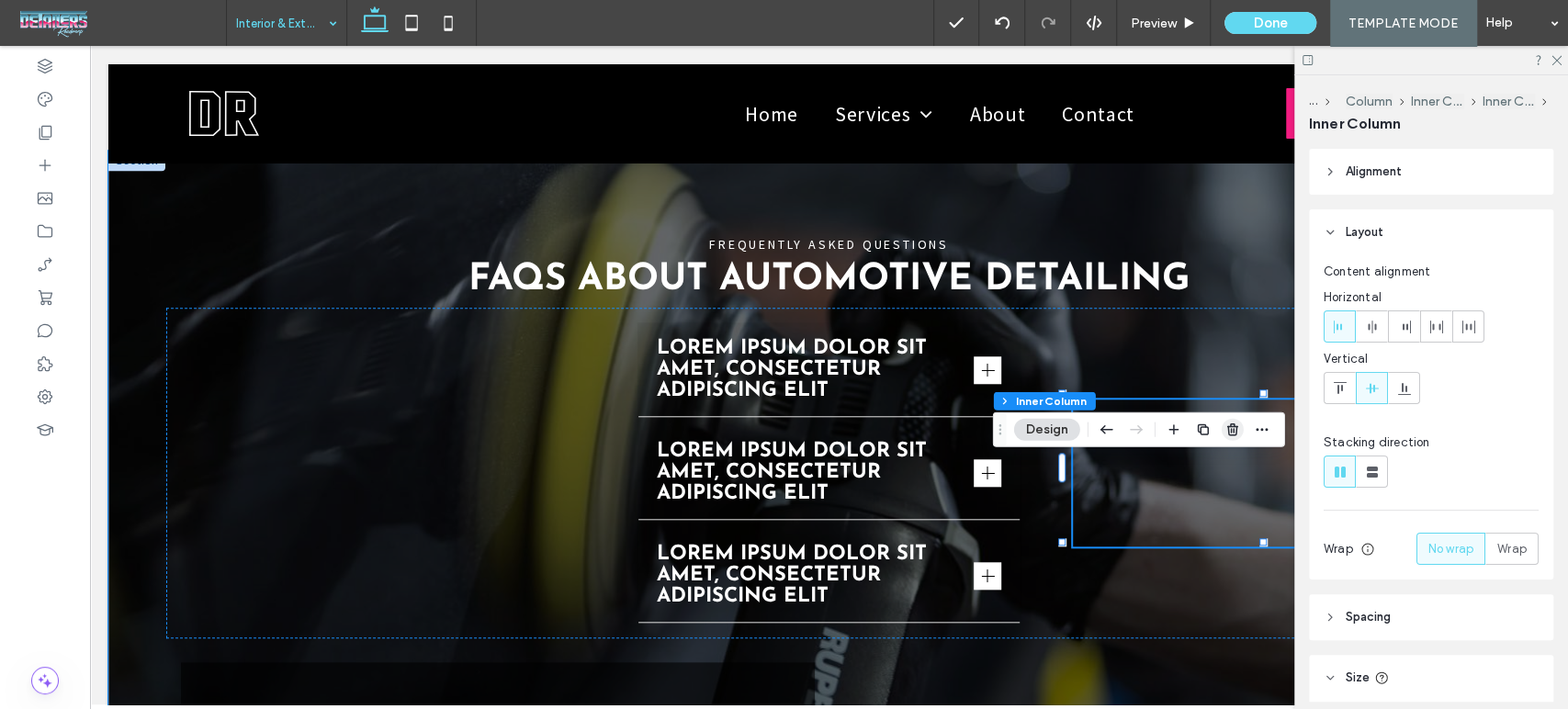
click at [1228, 430] on icon "button" at bounding box center [1232, 430] width 15 height 15
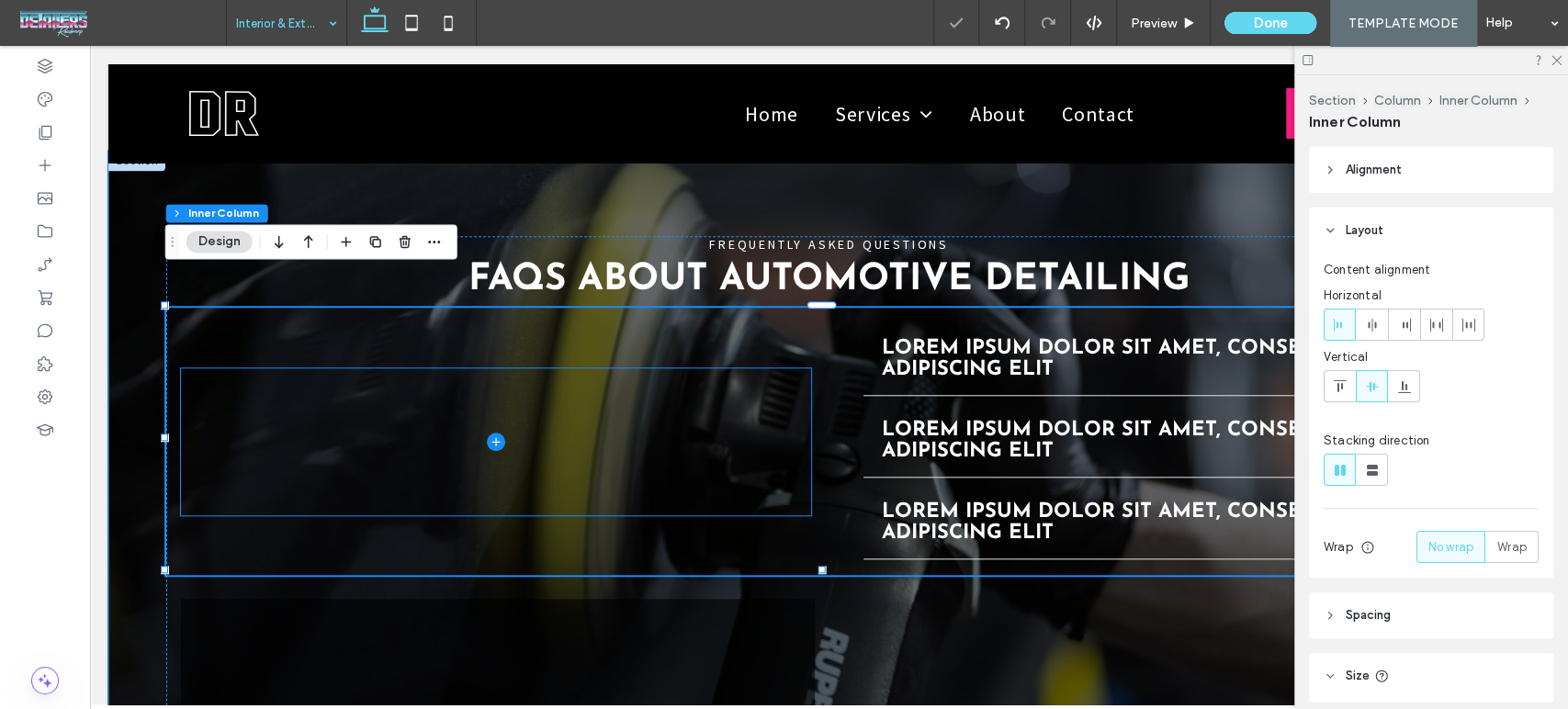
click at [628, 446] on span at bounding box center [496, 442] width 630 height 147
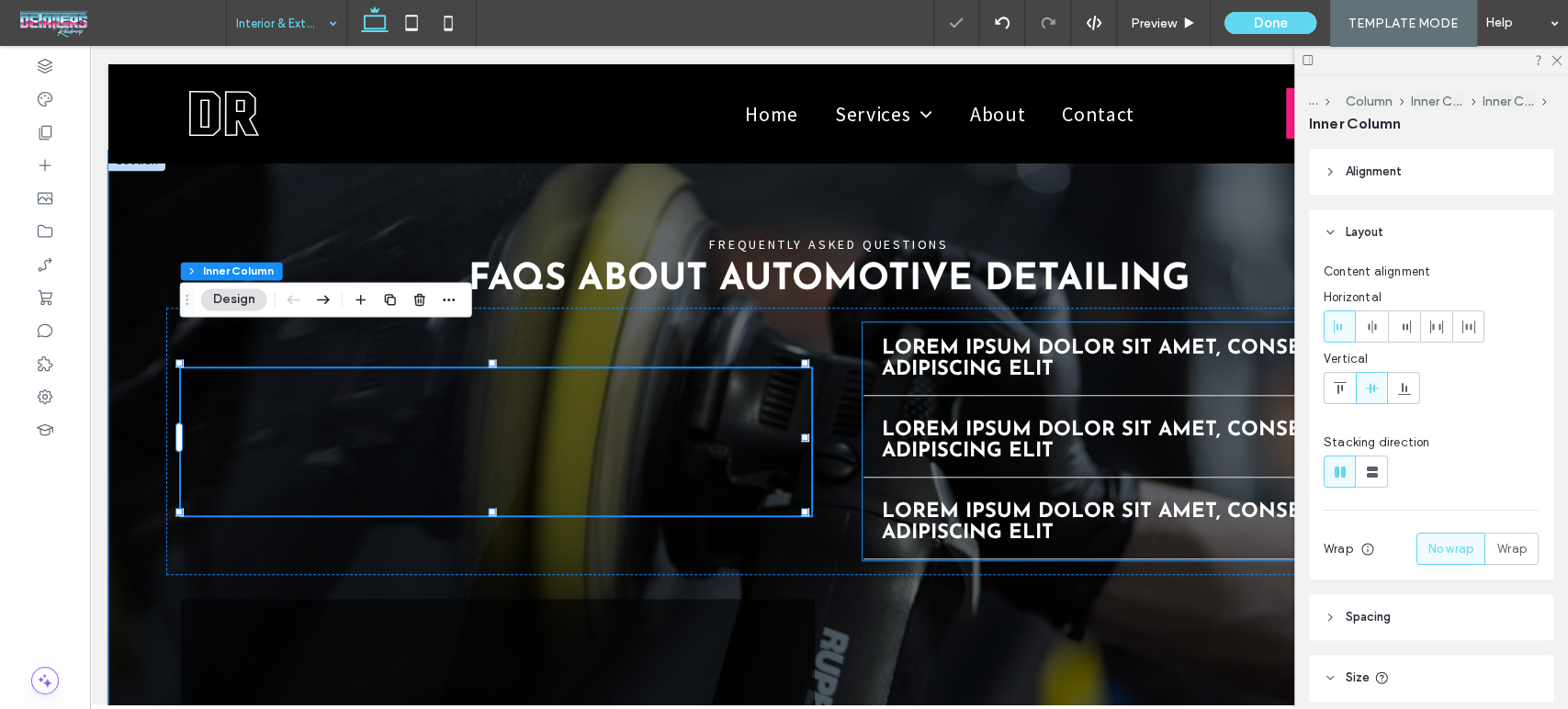
click at [1199, 405] on div "Lorem ipsum dolor sit amet, consectetur adipiscing elit" at bounding box center [1170, 442] width 613 height 72
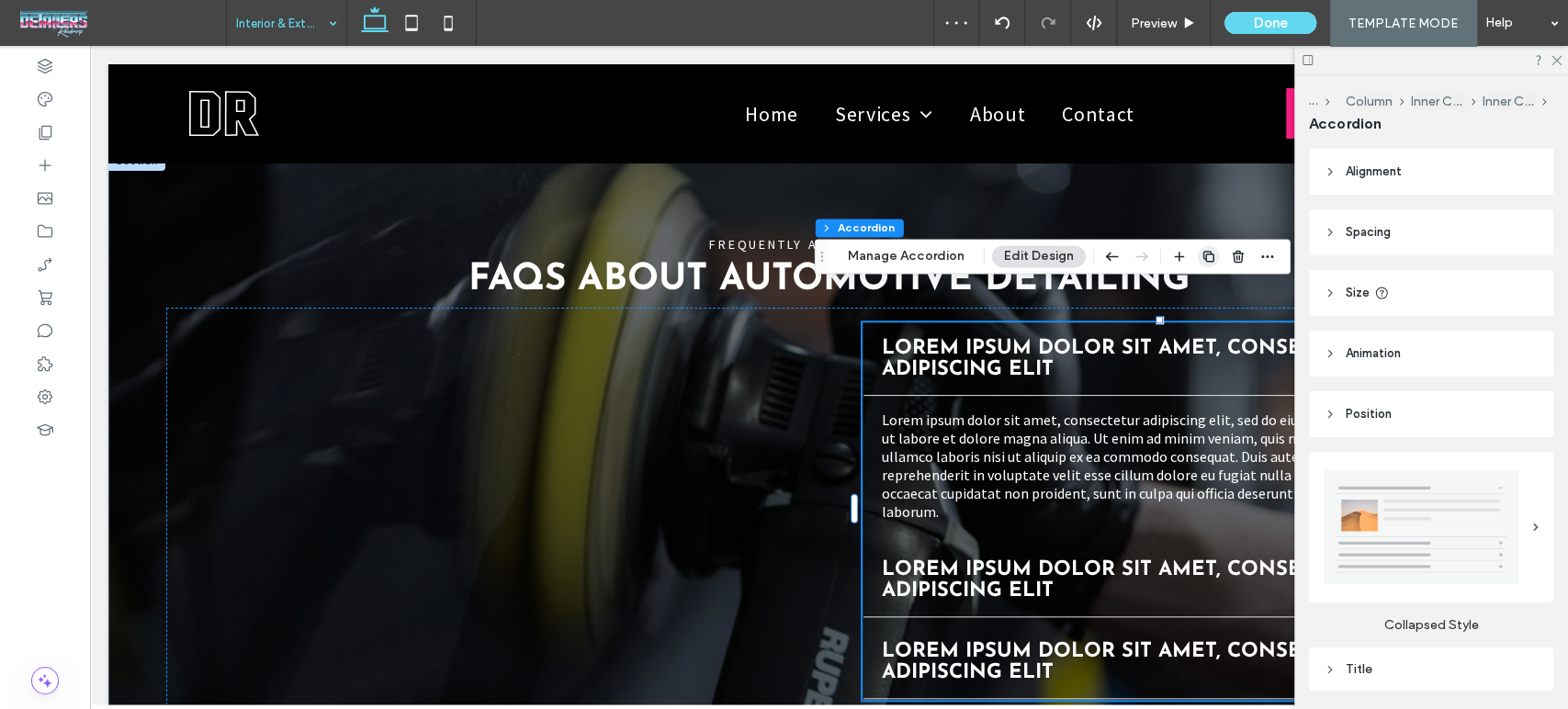
click at [1201, 253] on icon "button" at bounding box center [1208, 256] width 15 height 15
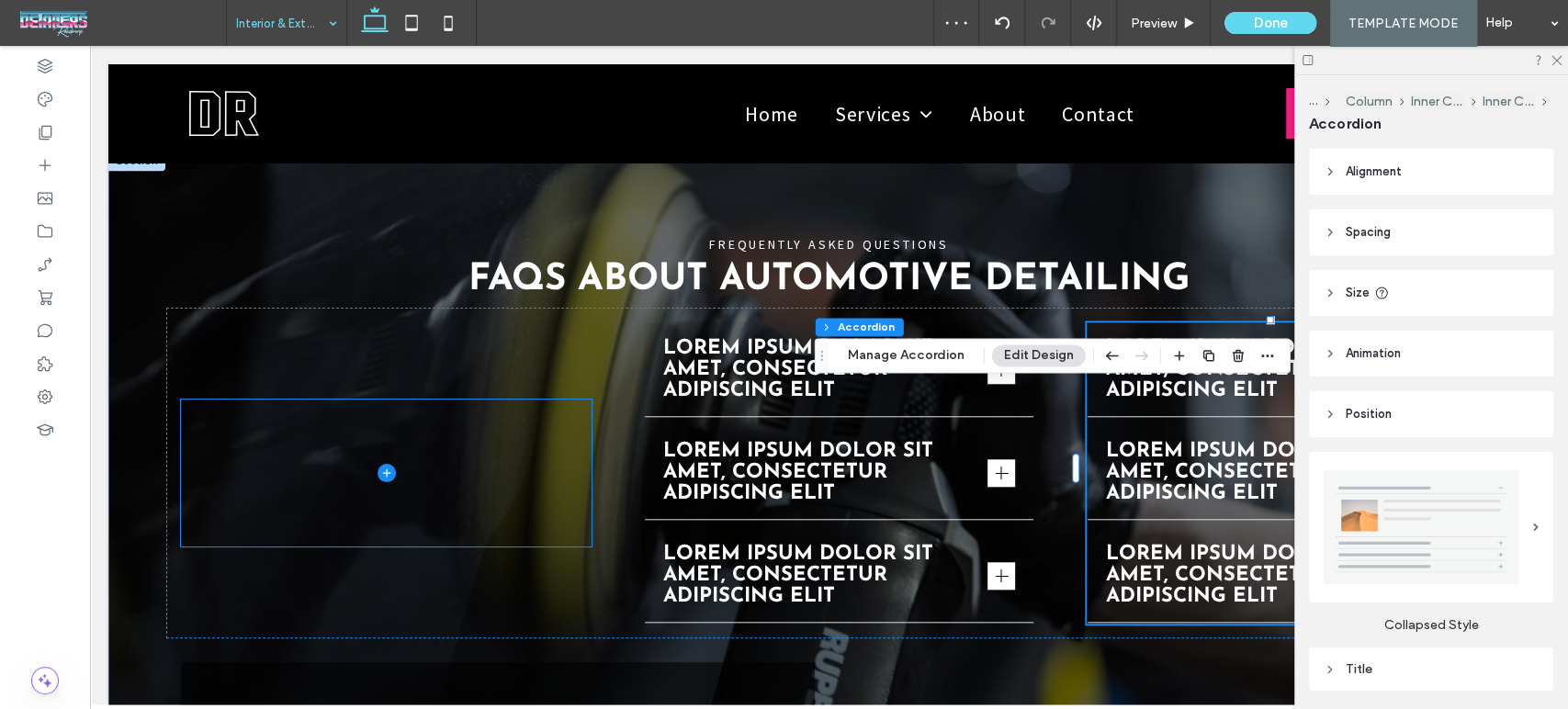
click at [434, 400] on span at bounding box center [387, 473] width 411 height 147
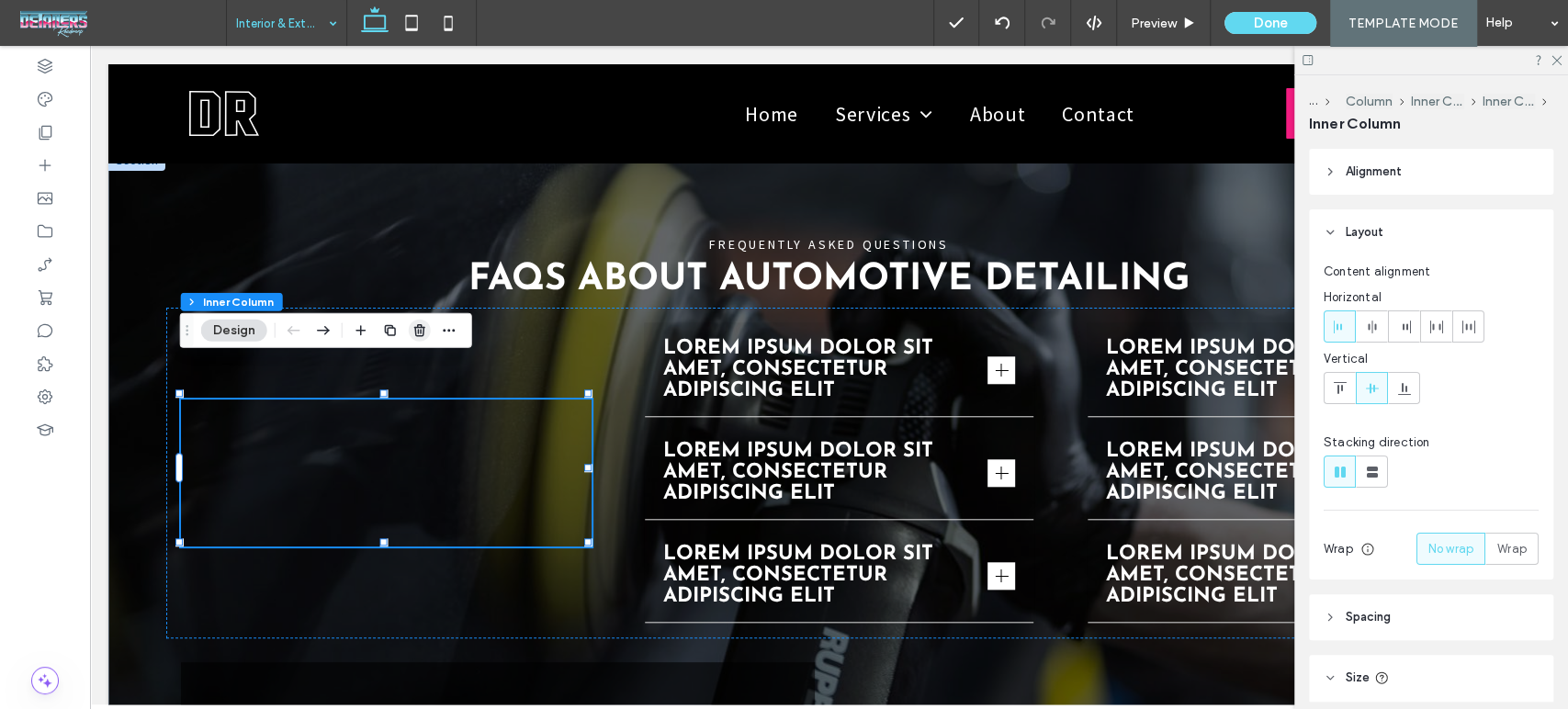
click at [417, 331] on icon "button" at bounding box center [419, 330] width 15 height 15
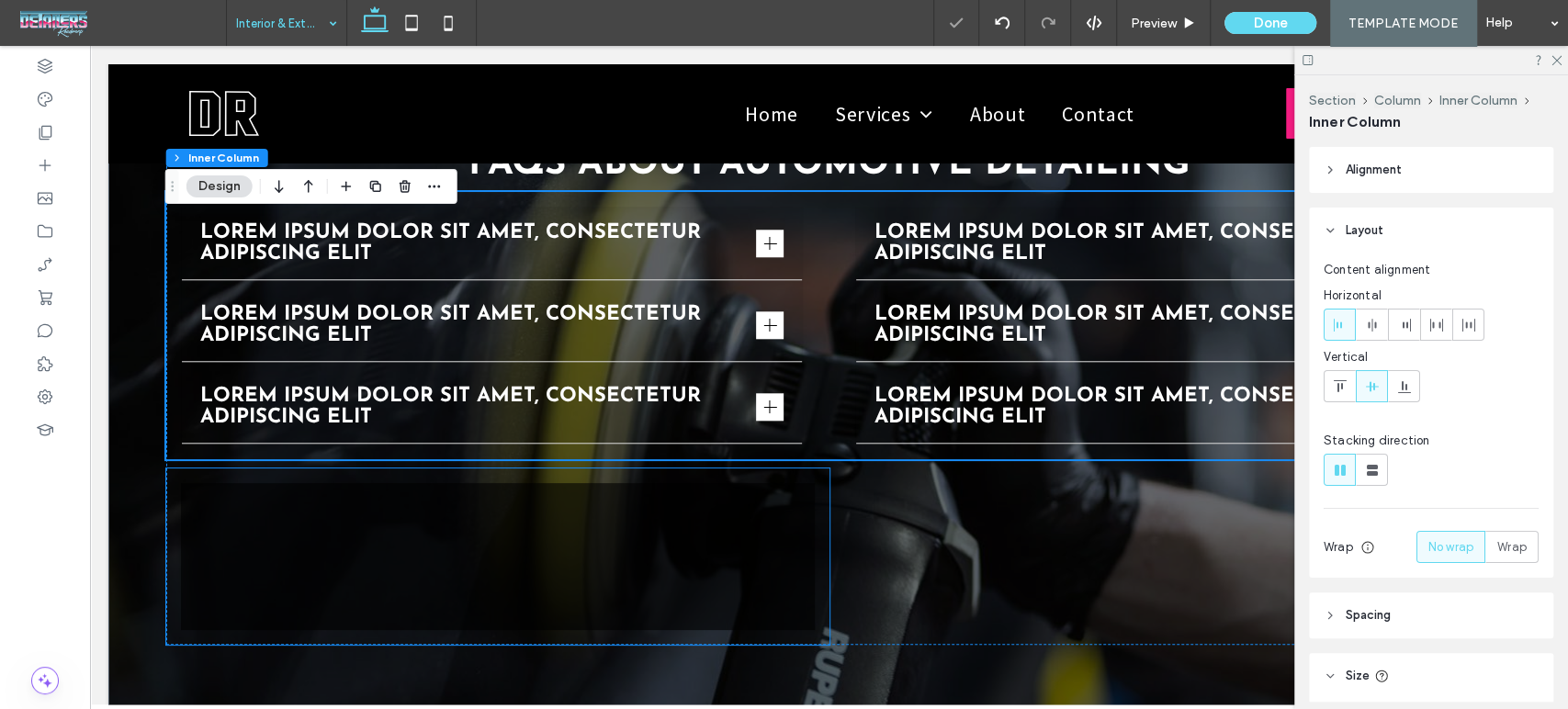
scroll to position [5885, 0]
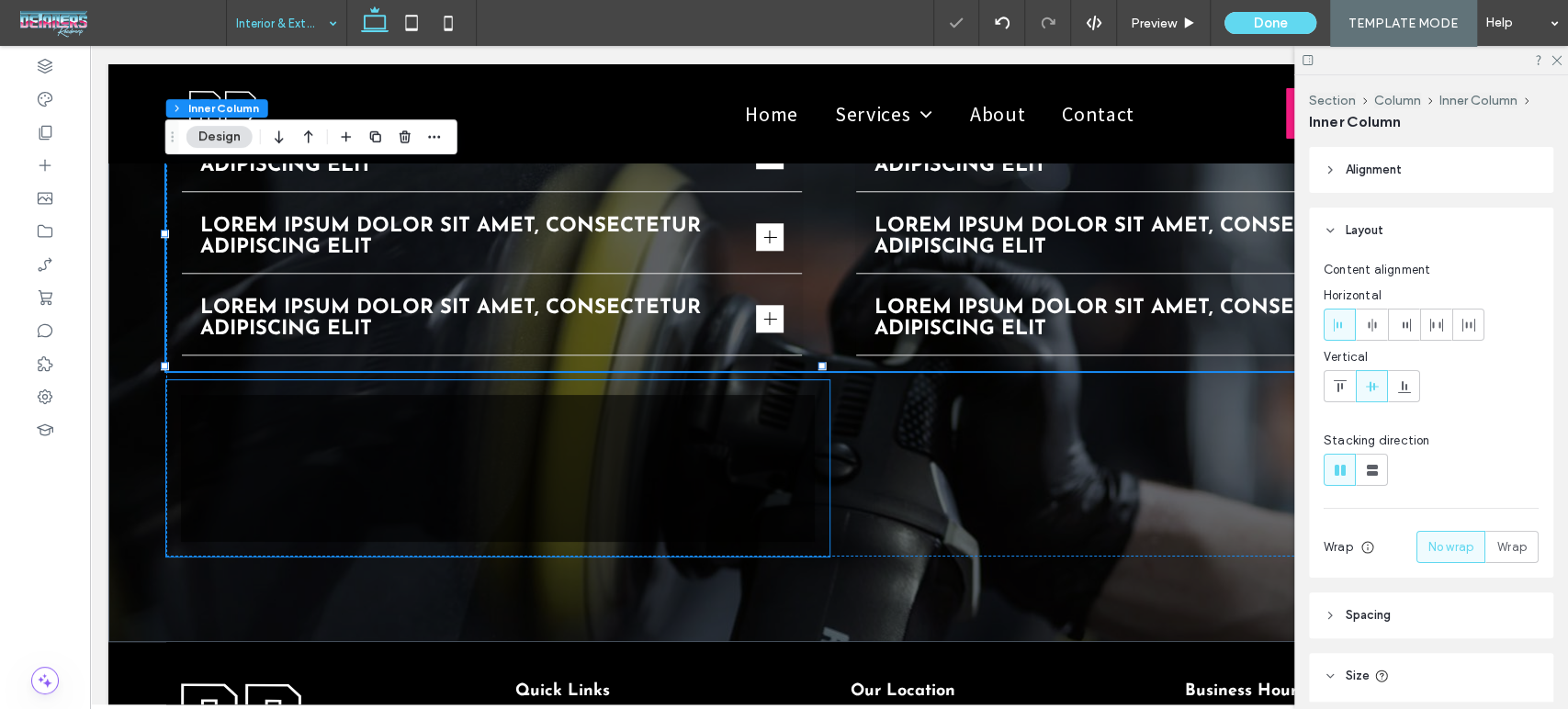
click at [757, 429] on div at bounding box center [497, 468] width 633 height 147
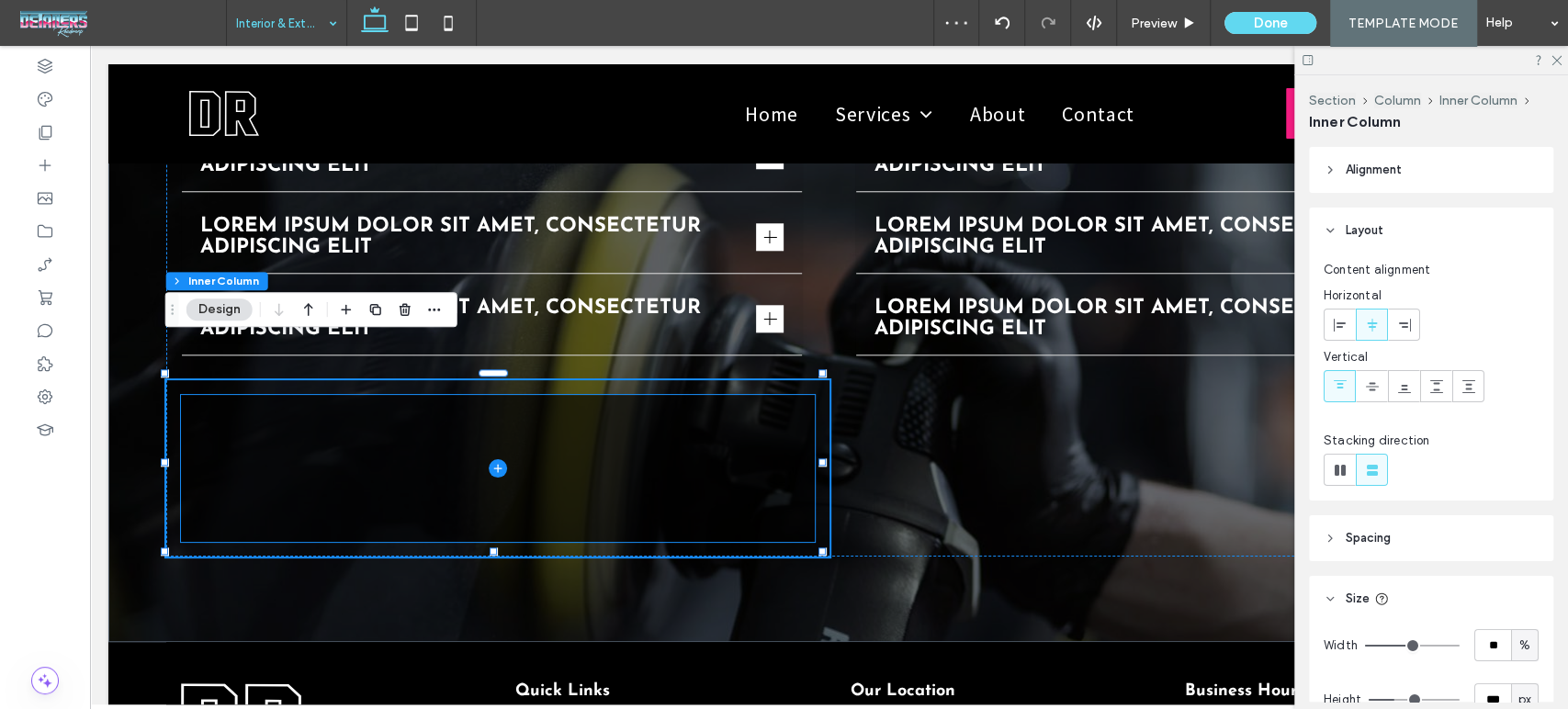
click at [588, 425] on span at bounding box center [497, 468] width 633 height 147
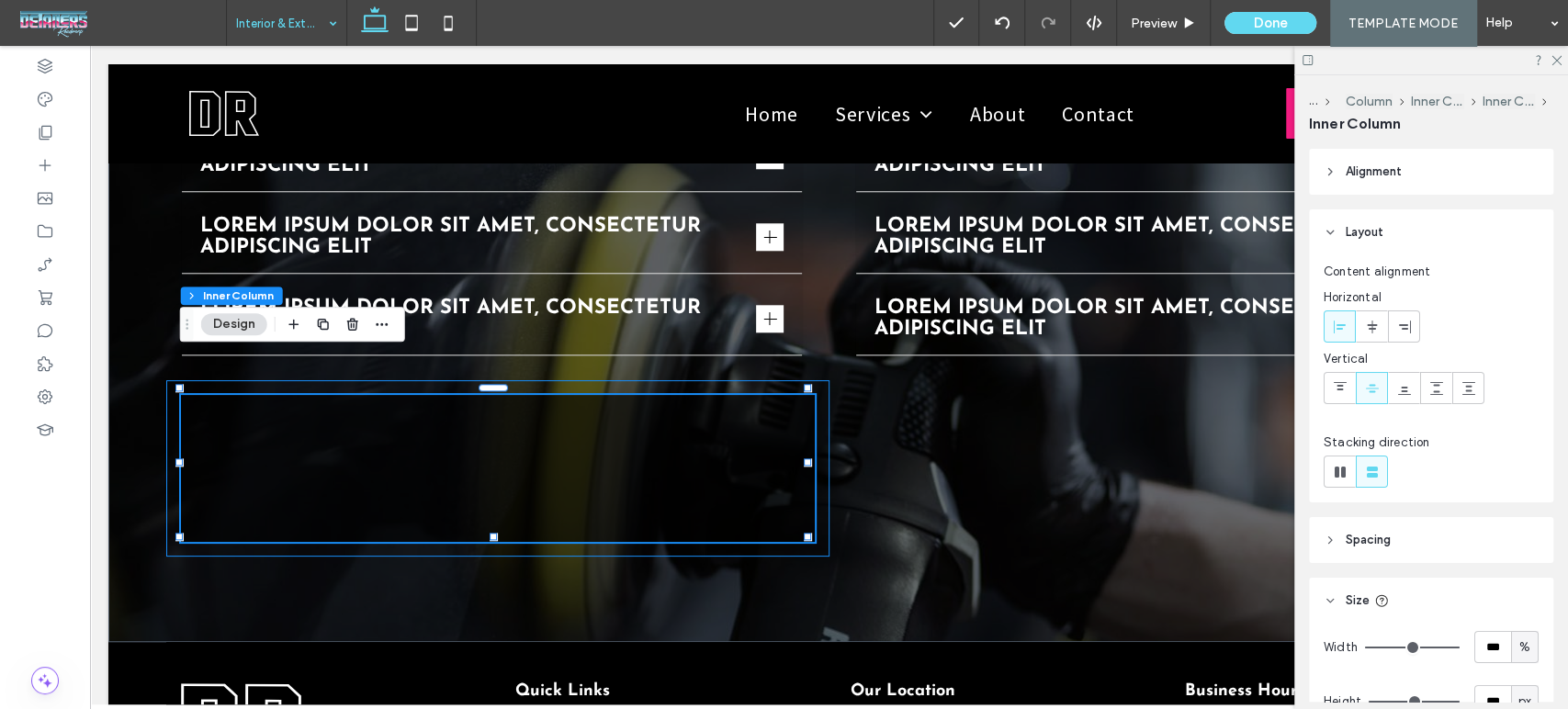
click at [798, 380] on div at bounding box center [497, 468] width 663 height 176
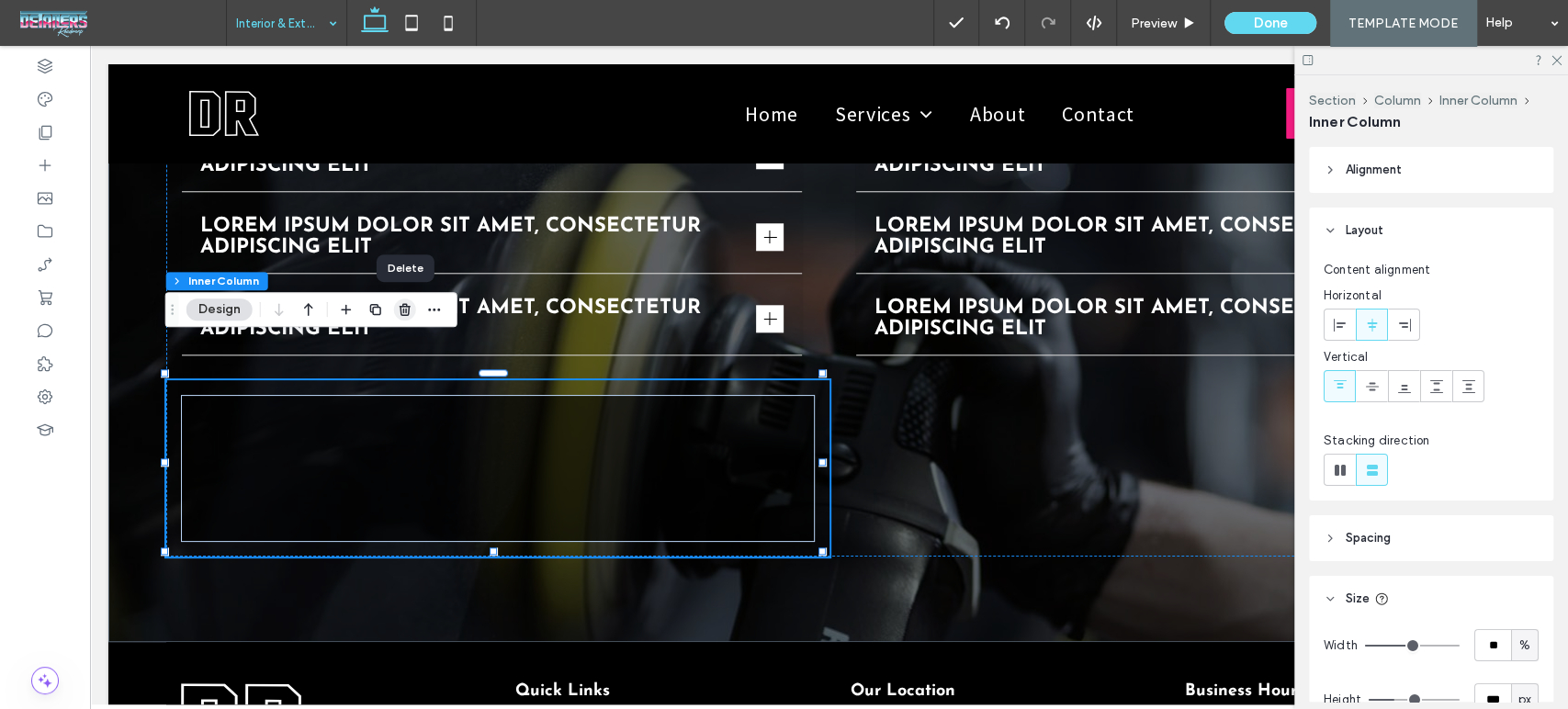
drag, startPoint x: 408, startPoint y: 314, endPoint x: 353, endPoint y: 272, distance: 69.2
click at [409, 314] on icon "button" at bounding box center [404, 309] width 15 height 15
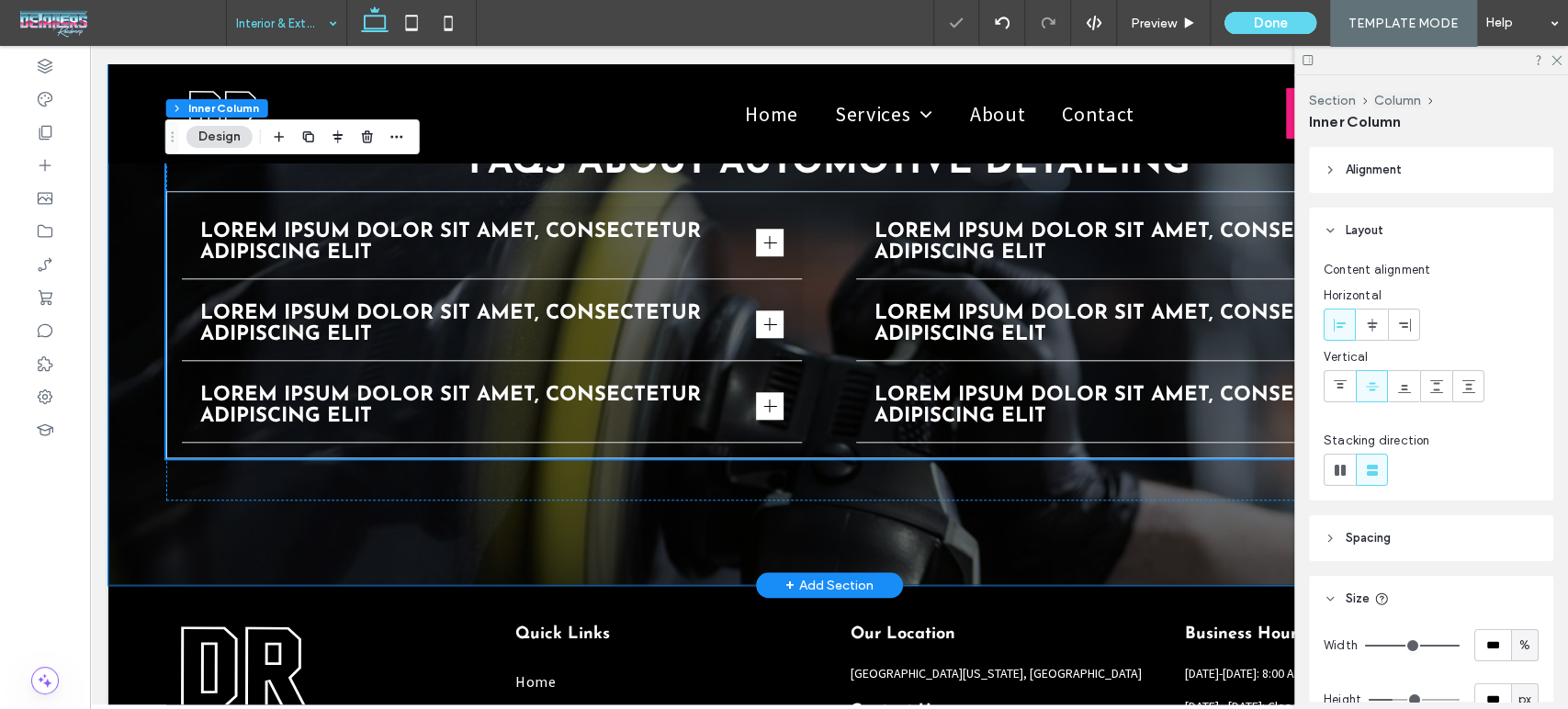
scroll to position [5680, 0]
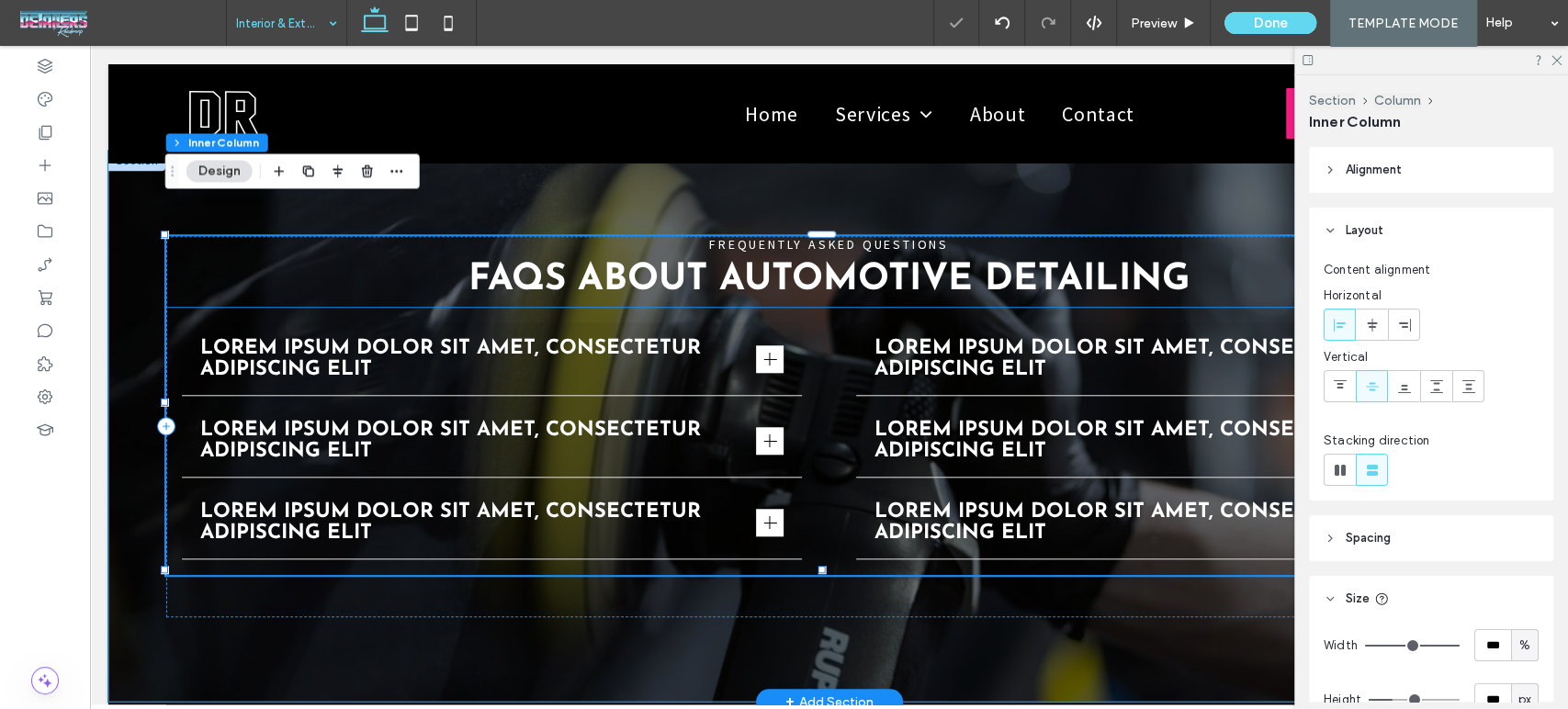
click at [698, 342] on span "Lorem ipsum dolor sit amet, consectetur adipiscing elit" at bounding box center [475, 358] width 549 height 42
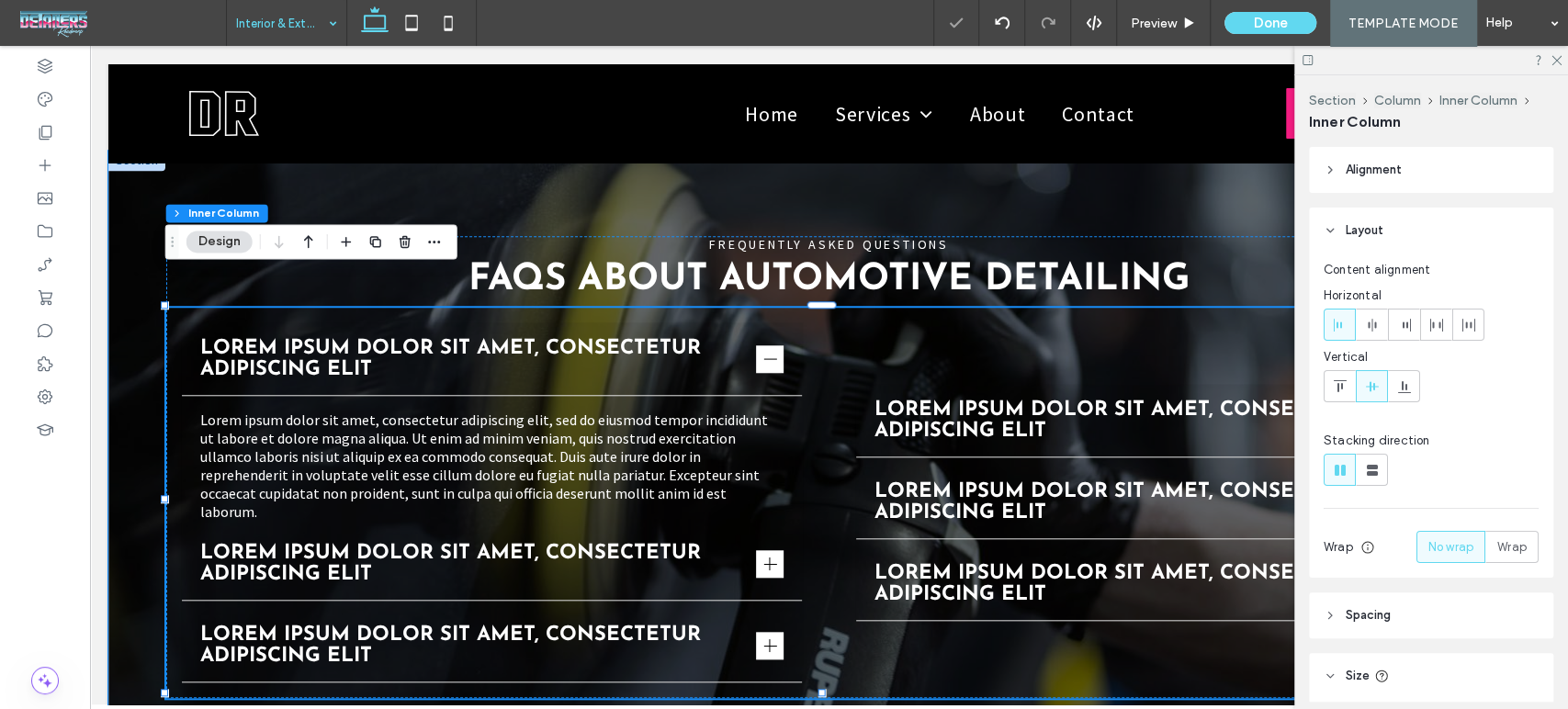
click at [731, 338] on span "Lorem ipsum dolor sit amet, consectetur adipiscing elit" at bounding box center [475, 358] width 549 height 42
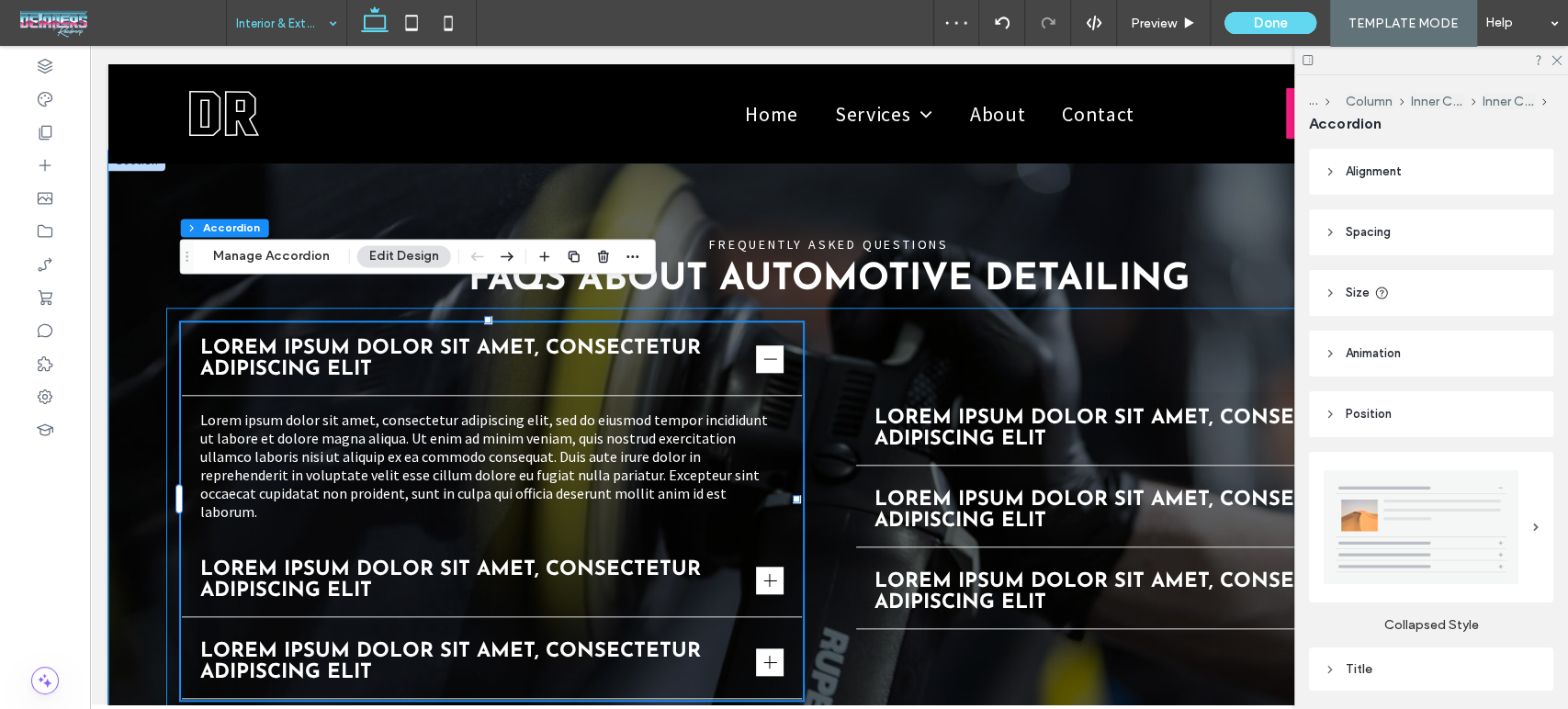
click at [731, 338] on span "Lorem ipsum dolor sit amet, consectetur adipiscing elit" at bounding box center [475, 358] width 549 height 42
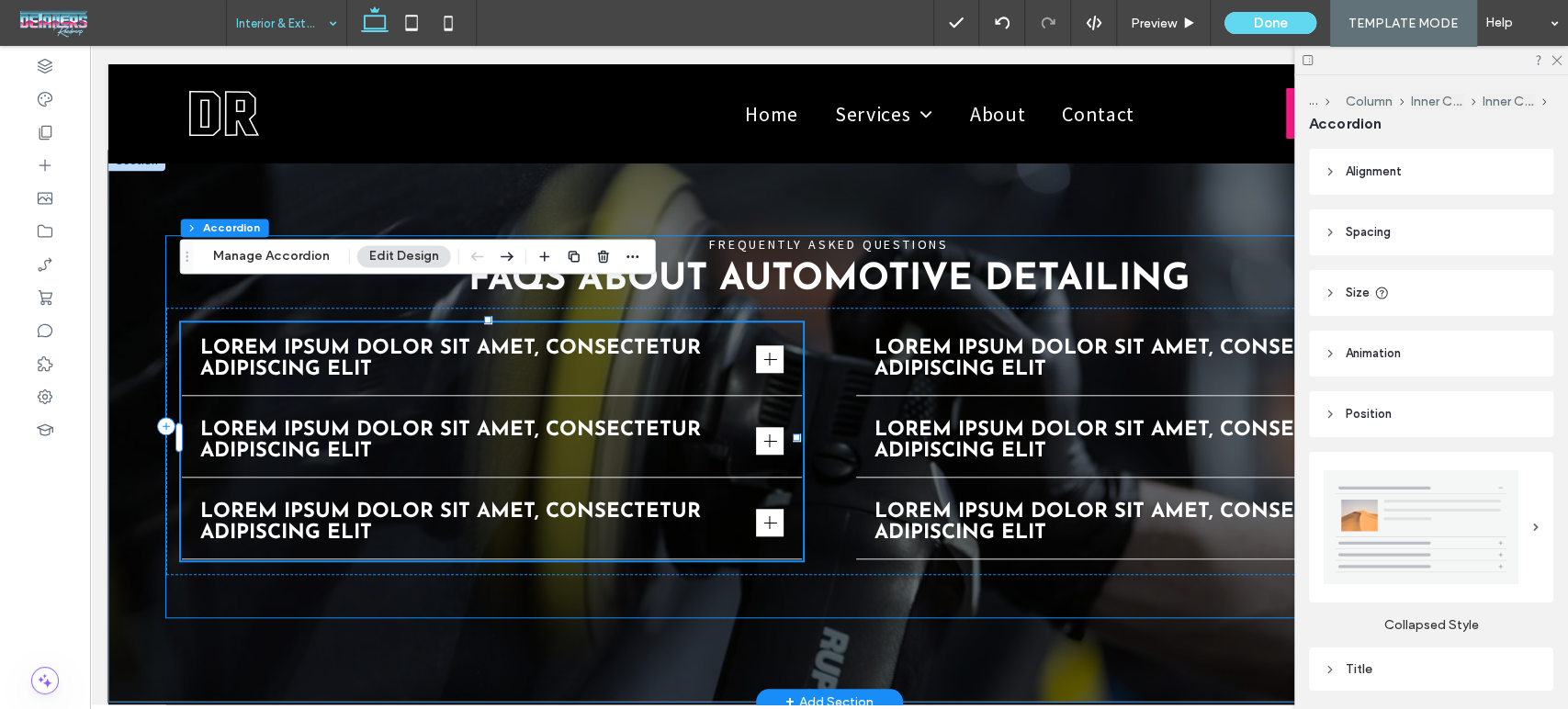
click at [560, 548] on div "FREQUENTLY ASKED QUESTIONS FAQs About Automotive Detailing Lorem ipsum dolor si…" at bounding box center [829, 426] width 1326 height 381
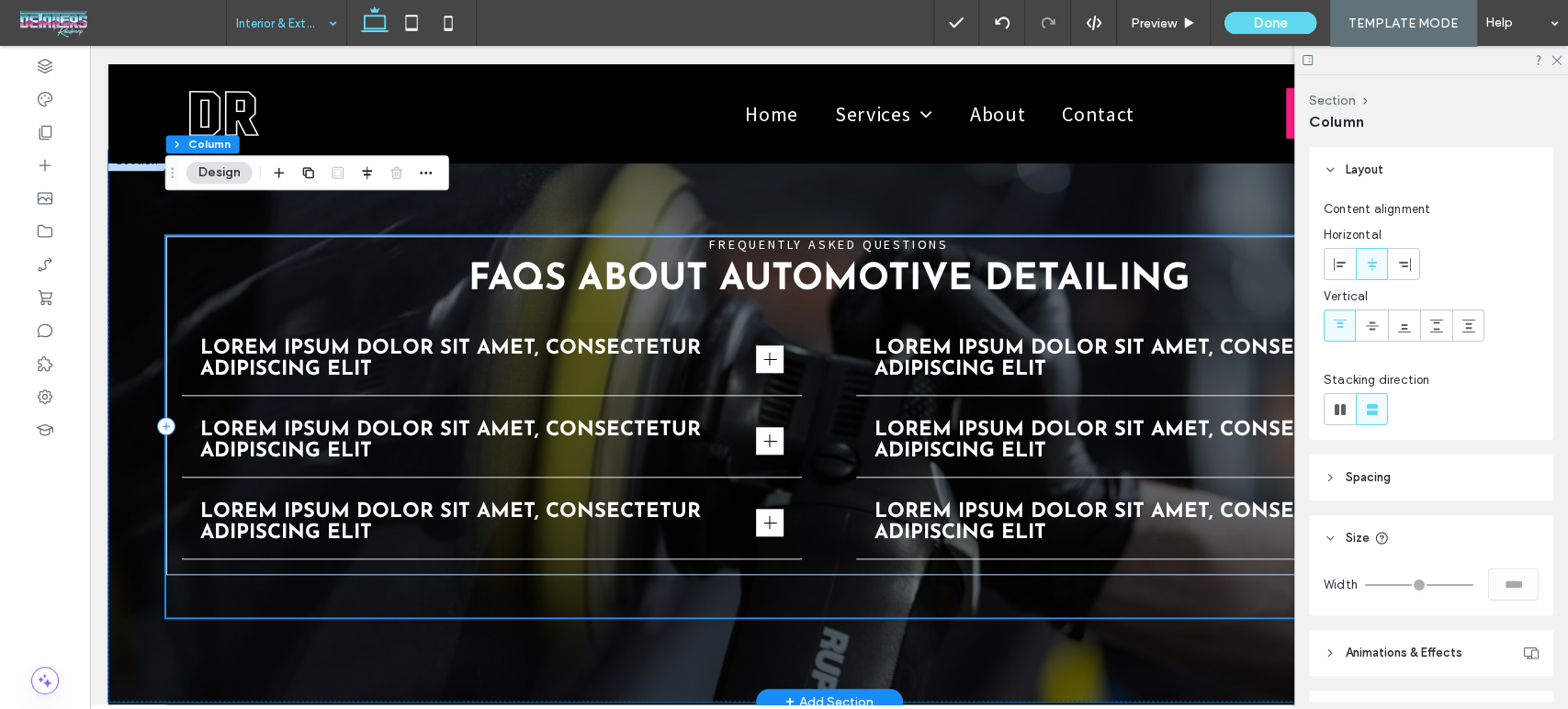
scroll to position [5578, 0]
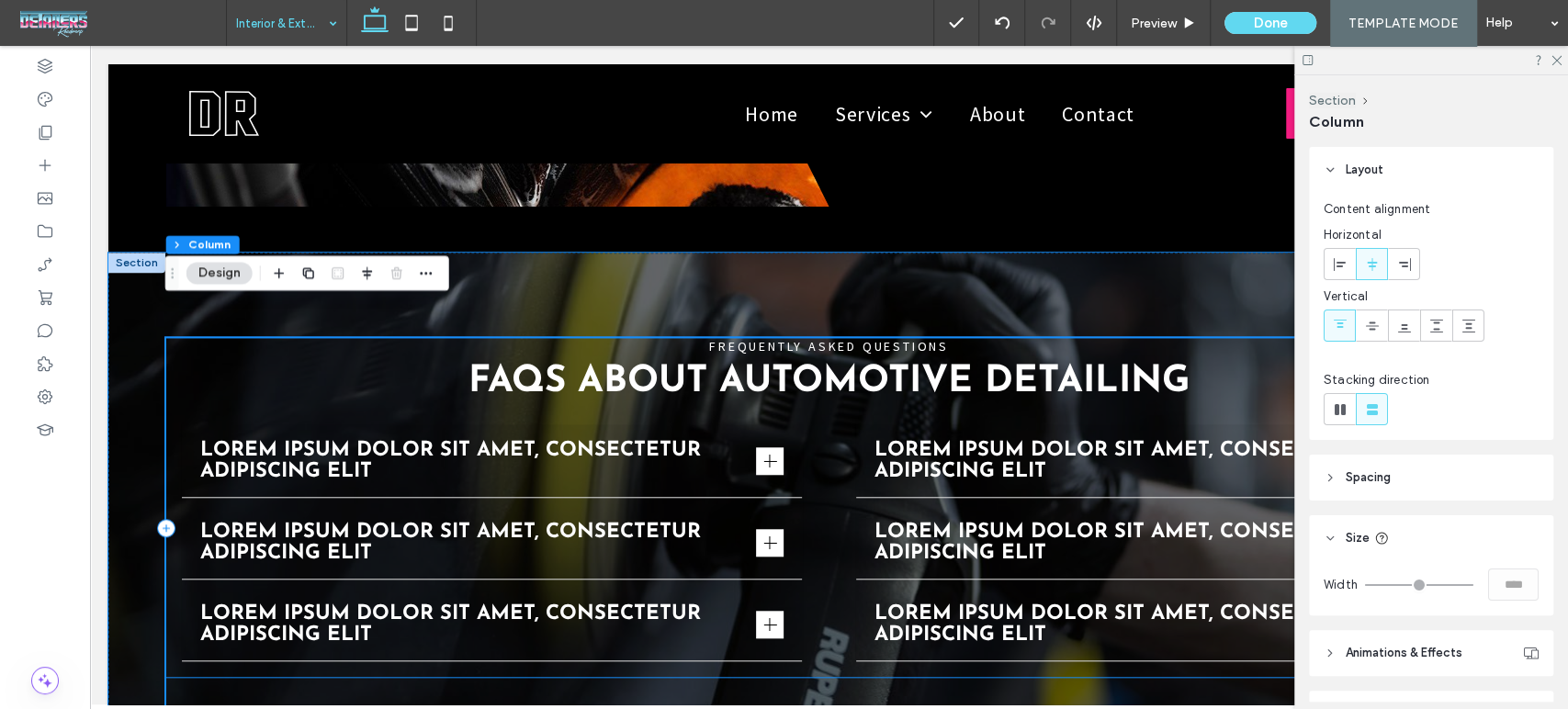
click at [403, 364] on h2 "FAQs About Automotive Detailing" at bounding box center [829, 383] width 1326 height 37
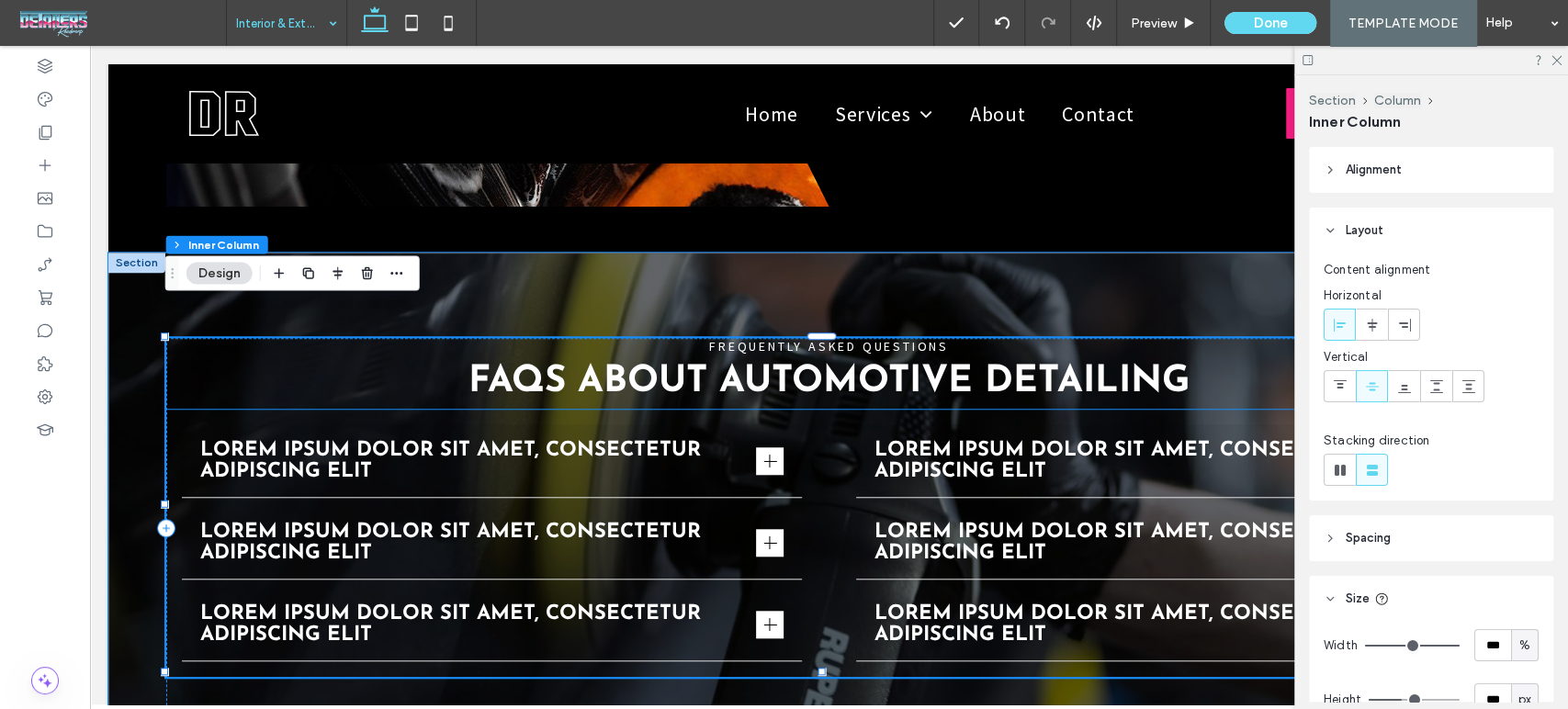
click at [808, 409] on div "Lorem ipsum dolor sit amet, consectetur adipiscing elit Lorem ipsum dolor sit a…" at bounding box center [829, 543] width 1326 height 267
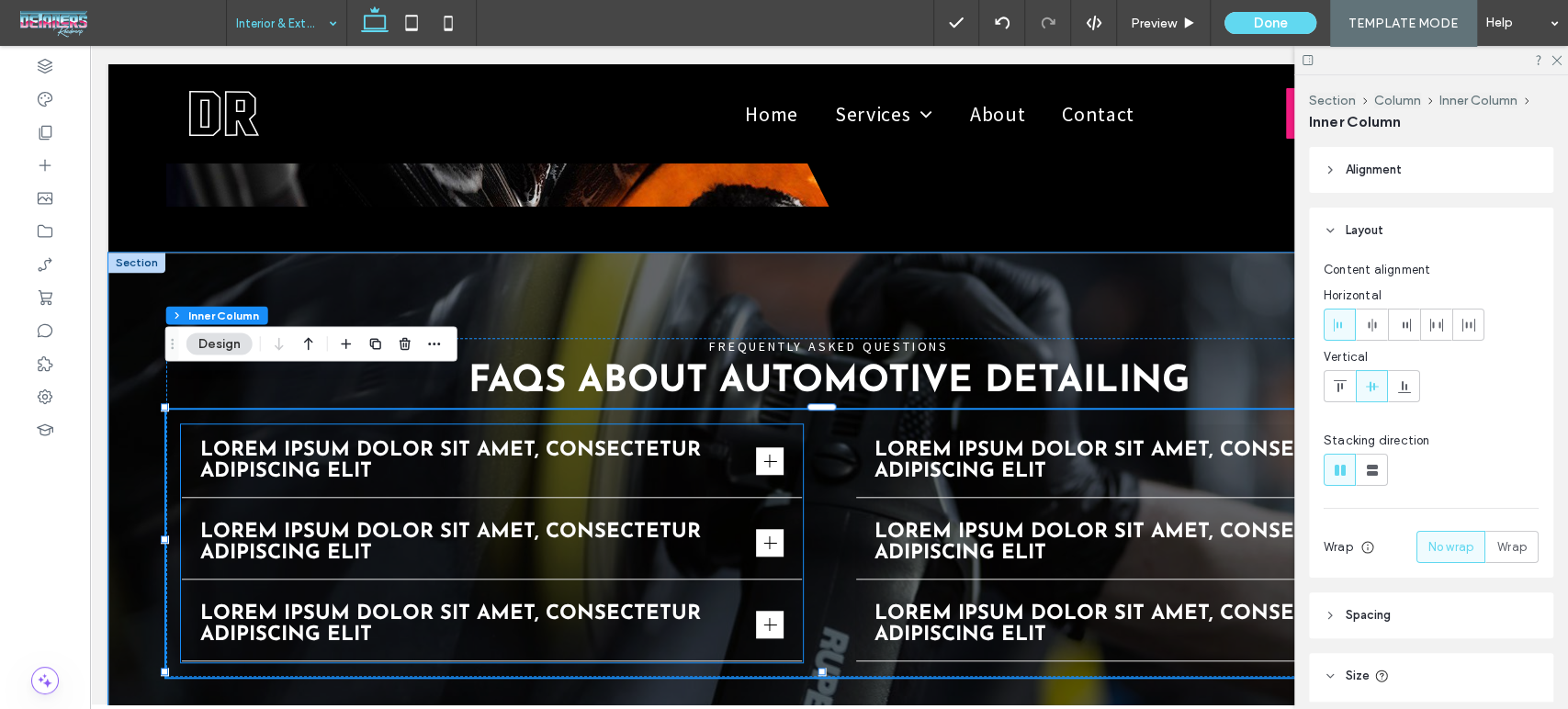
click at [715, 440] on span "Lorem ipsum dolor sit amet, consectetur adipiscing elit" at bounding box center [475, 460] width 549 height 42
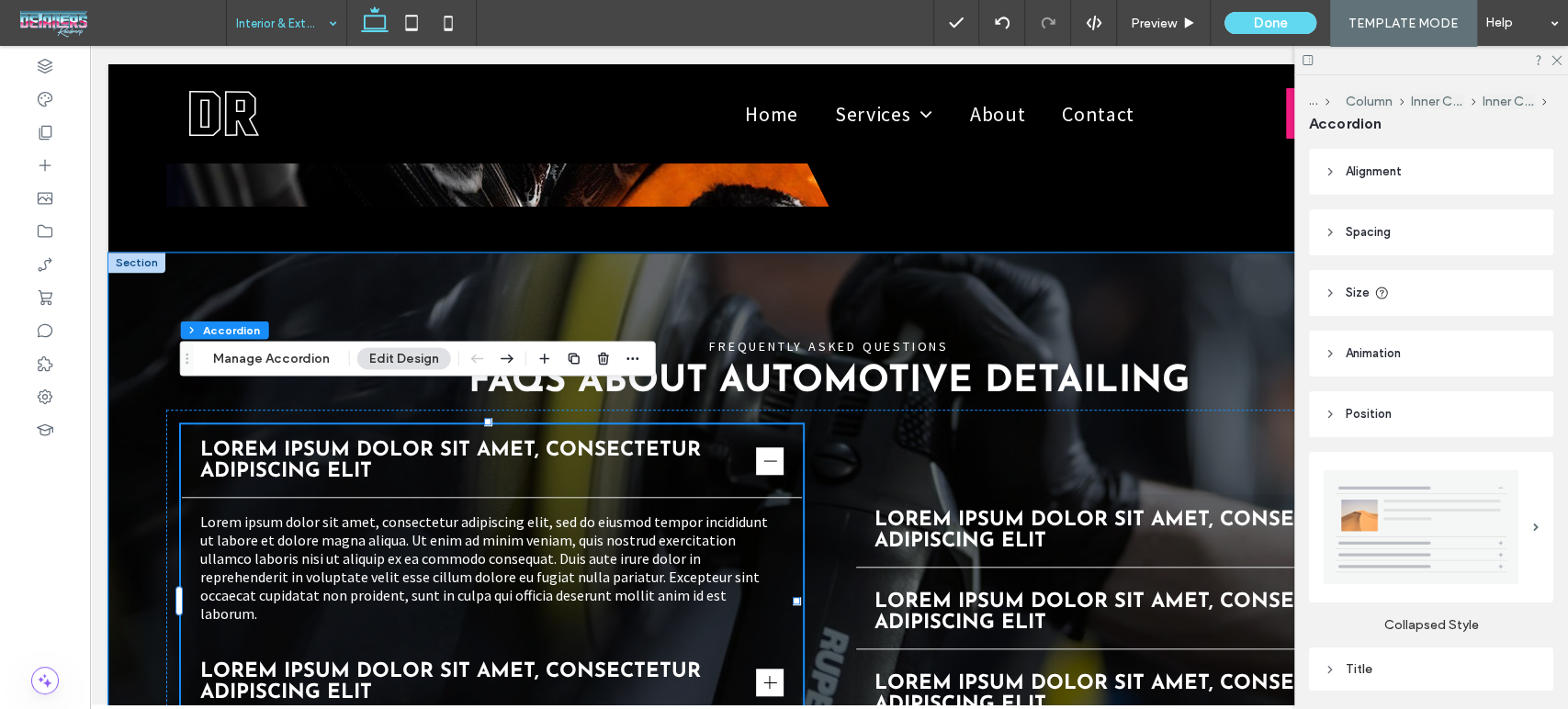
click at [356, 268] on div "FREQUENTLY ASKED QUESTIONS FAQs About Automotive Detailing Lorem ipsum dolor si…" at bounding box center [829, 577] width 1441 height 649
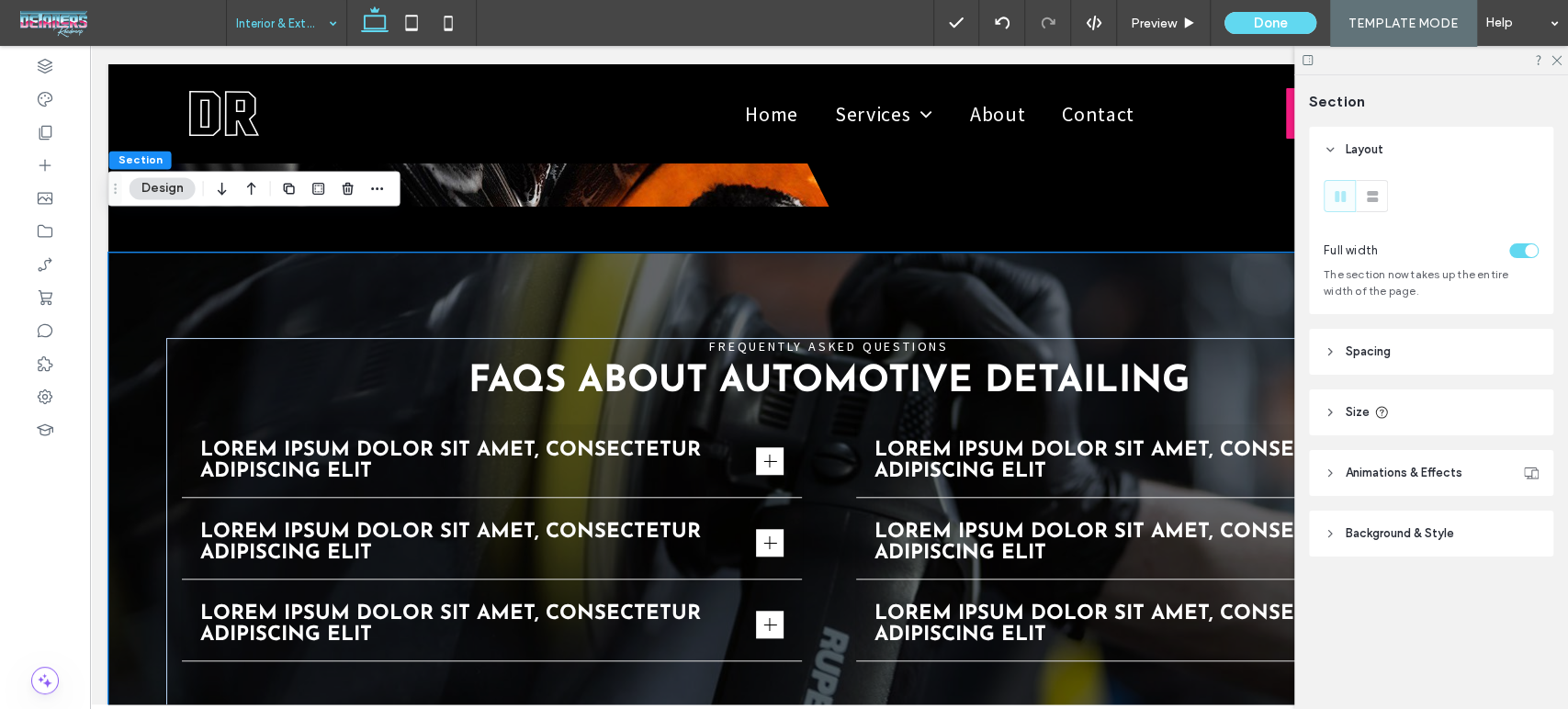
click at [147, 199] on button "Design" at bounding box center [162, 188] width 67 height 23
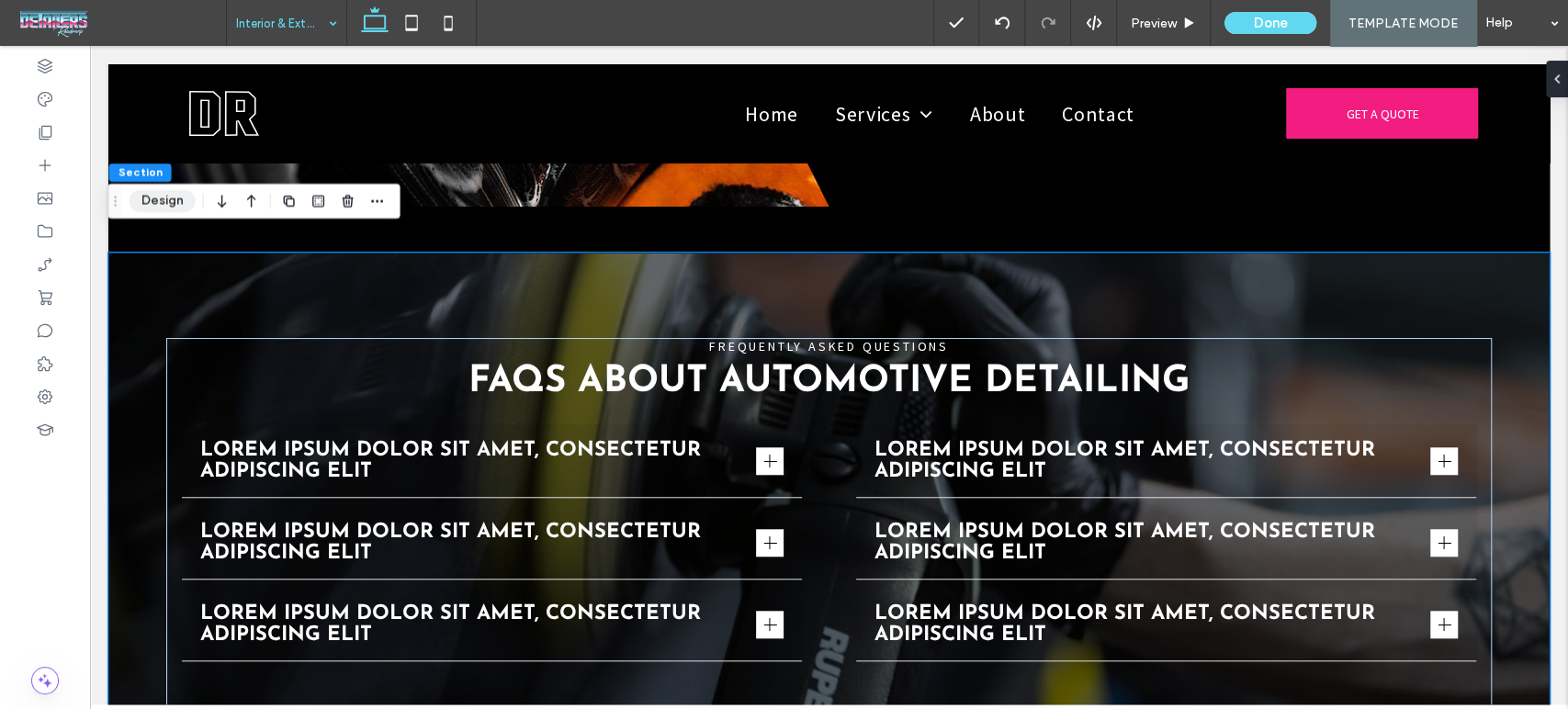
click at [153, 210] on button "Design" at bounding box center [162, 201] width 67 height 23
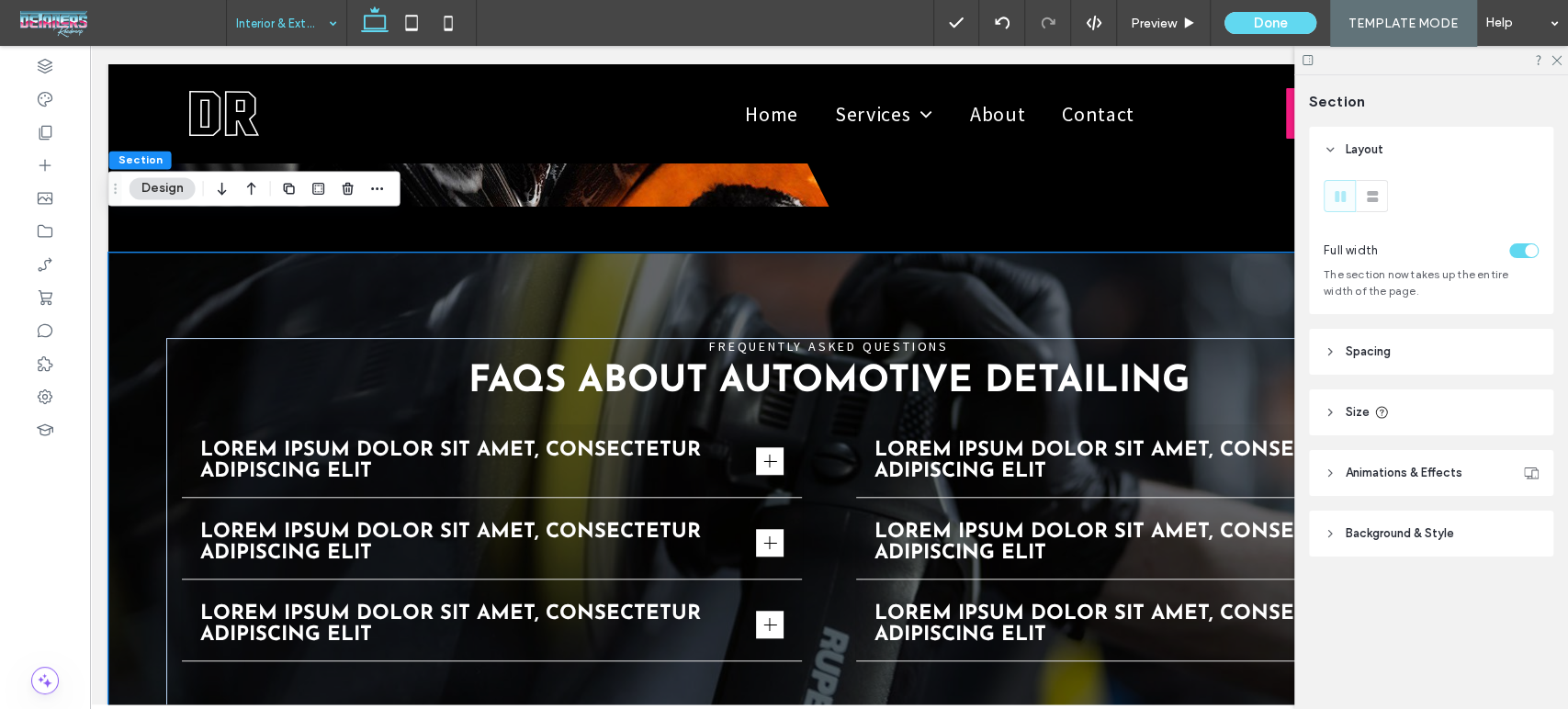
click at [1381, 528] on span "Background & Style" at bounding box center [1400, 534] width 109 height 19
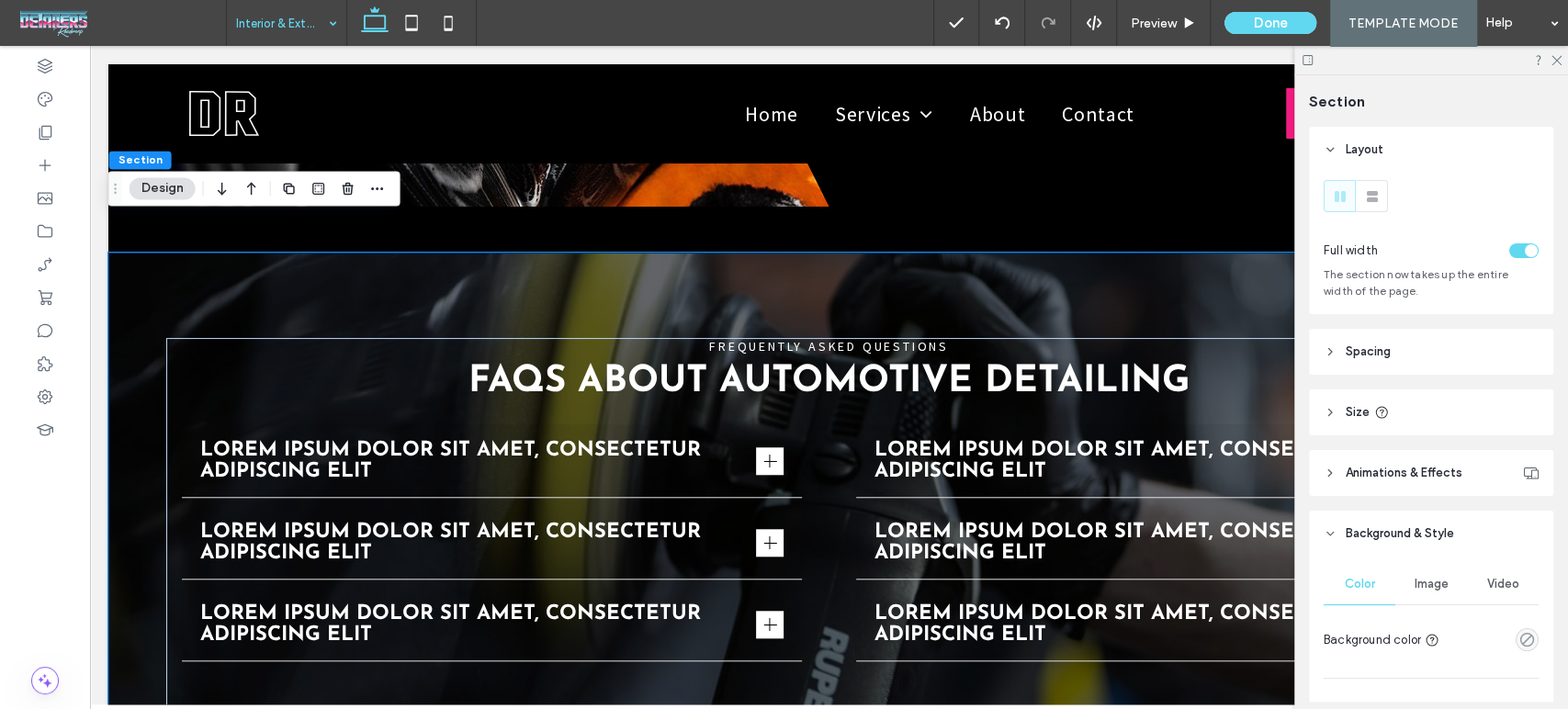
scroll to position [102, 0]
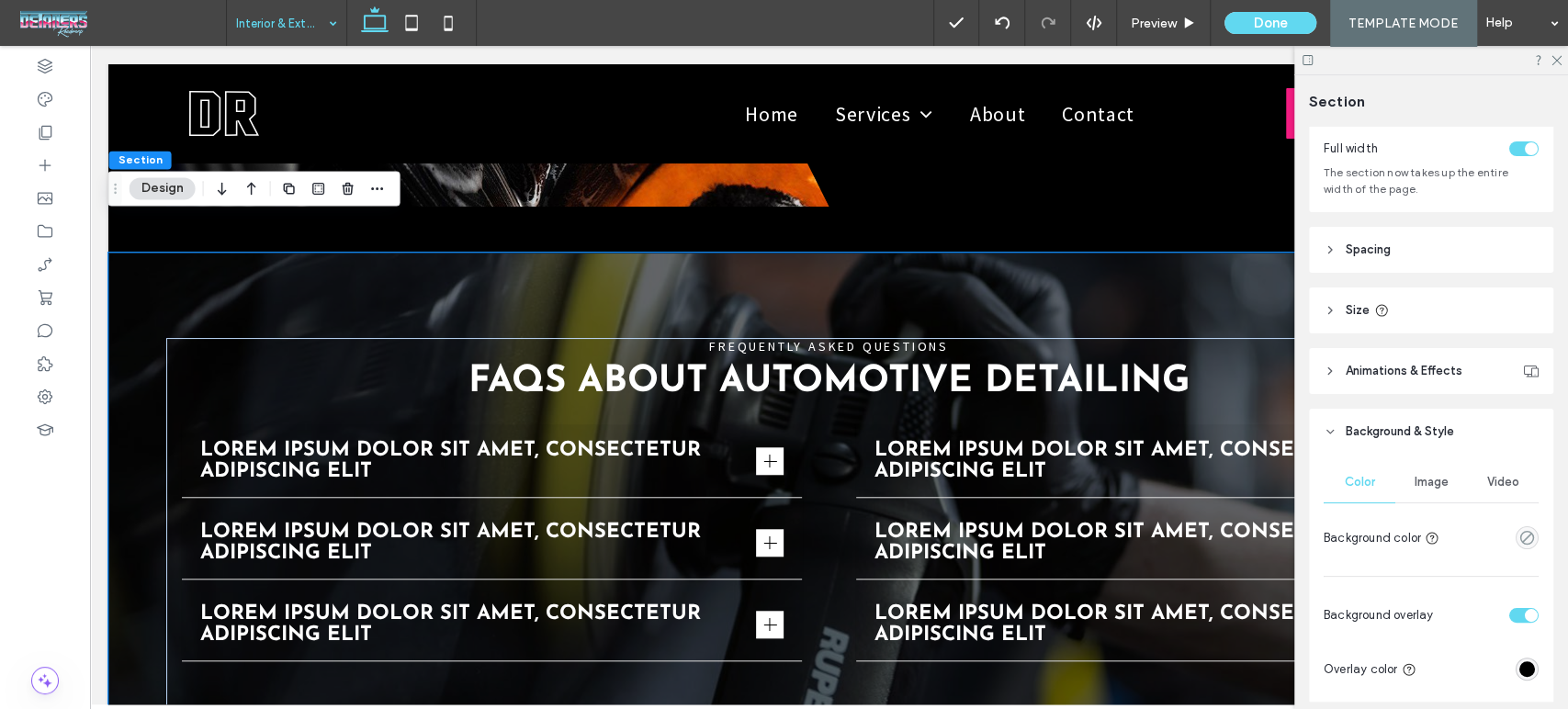
click at [1418, 486] on span "Image" at bounding box center [1431, 482] width 34 height 15
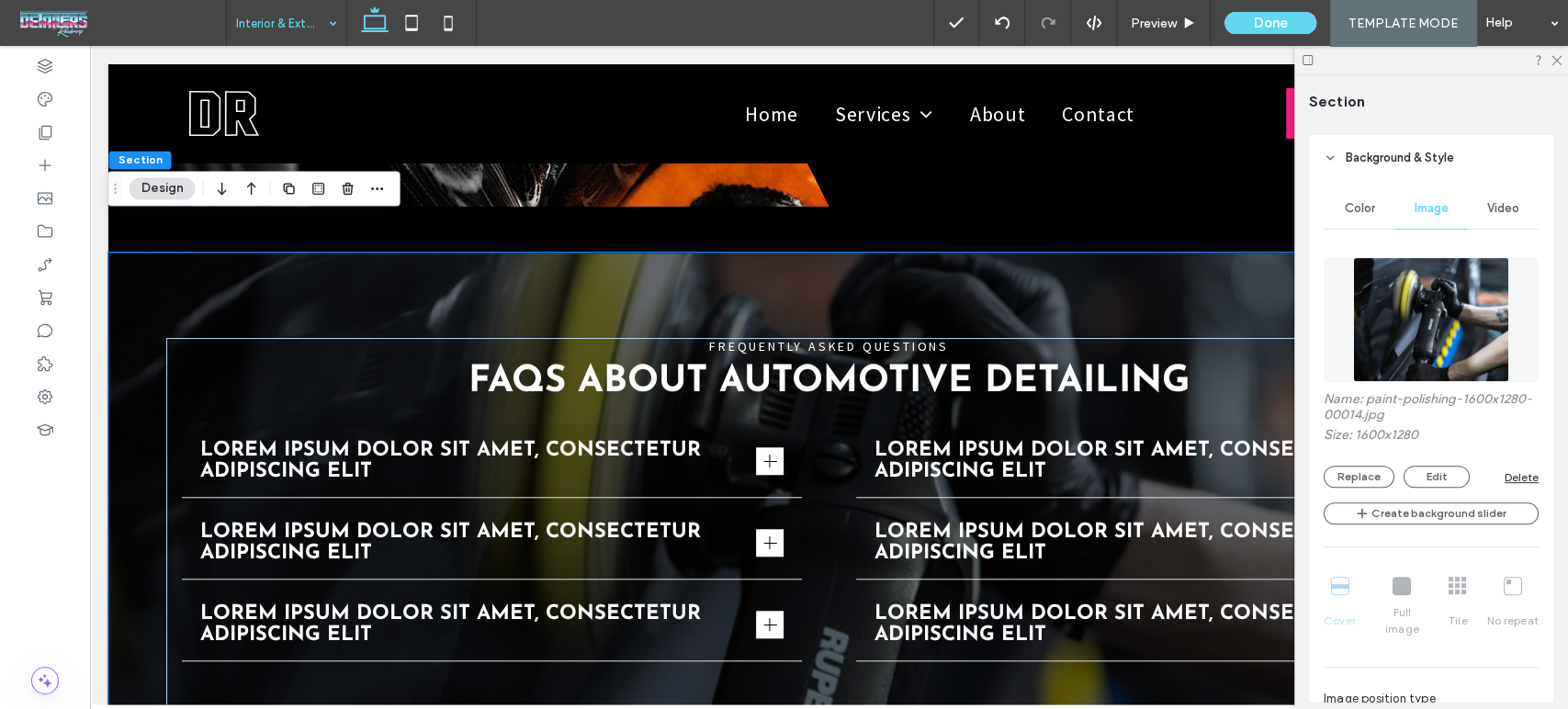
scroll to position [408, 0]
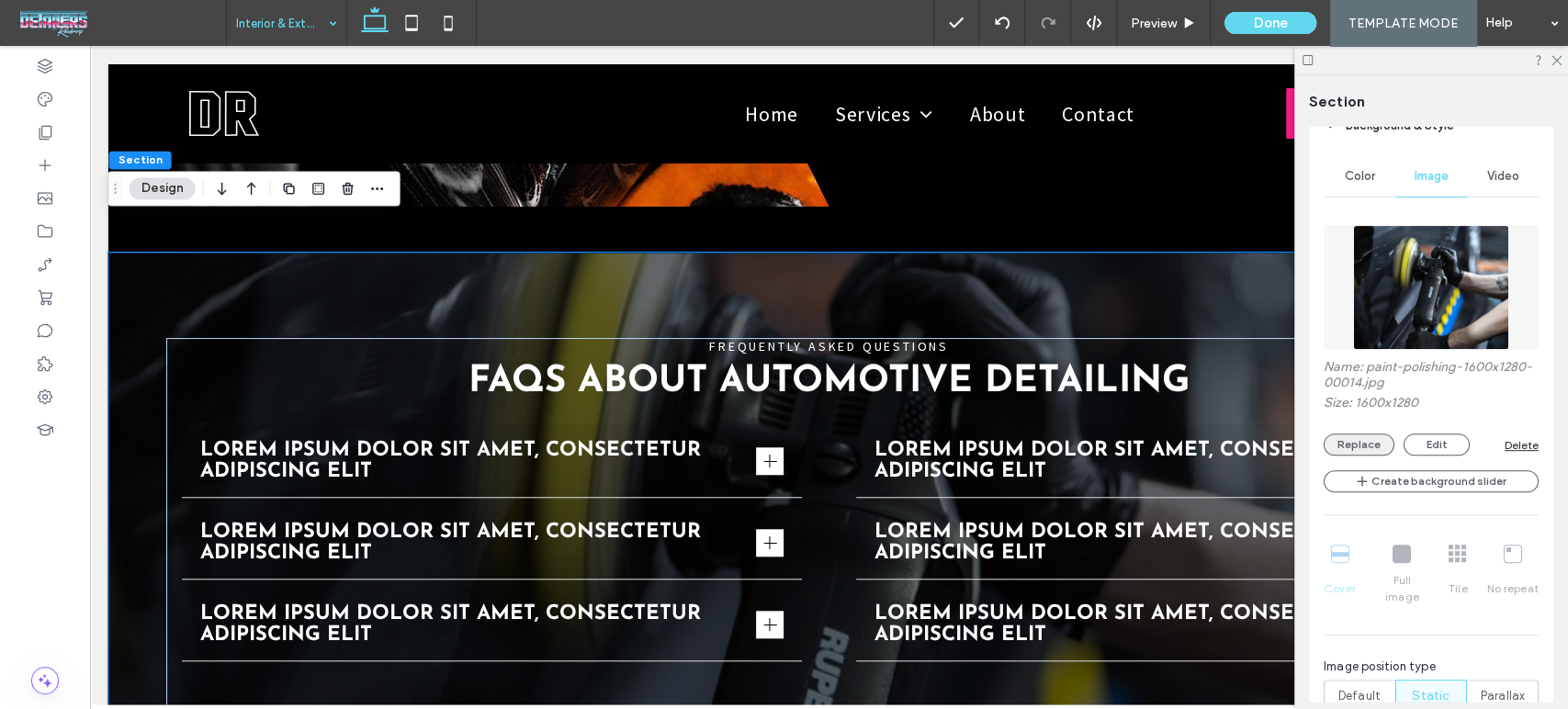
click at [1386, 439] on button "Replace" at bounding box center [1359, 445] width 70 height 23
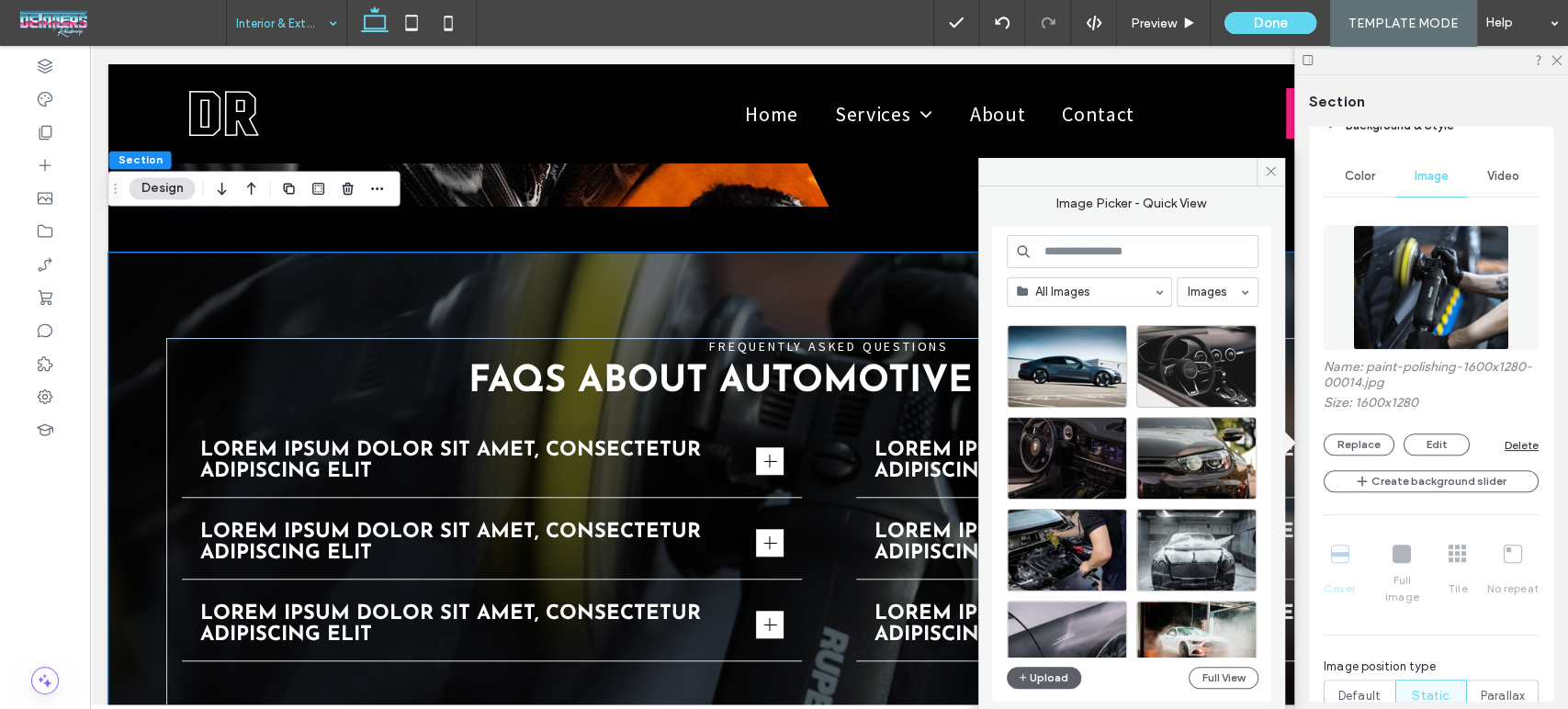
scroll to position [204, 0]
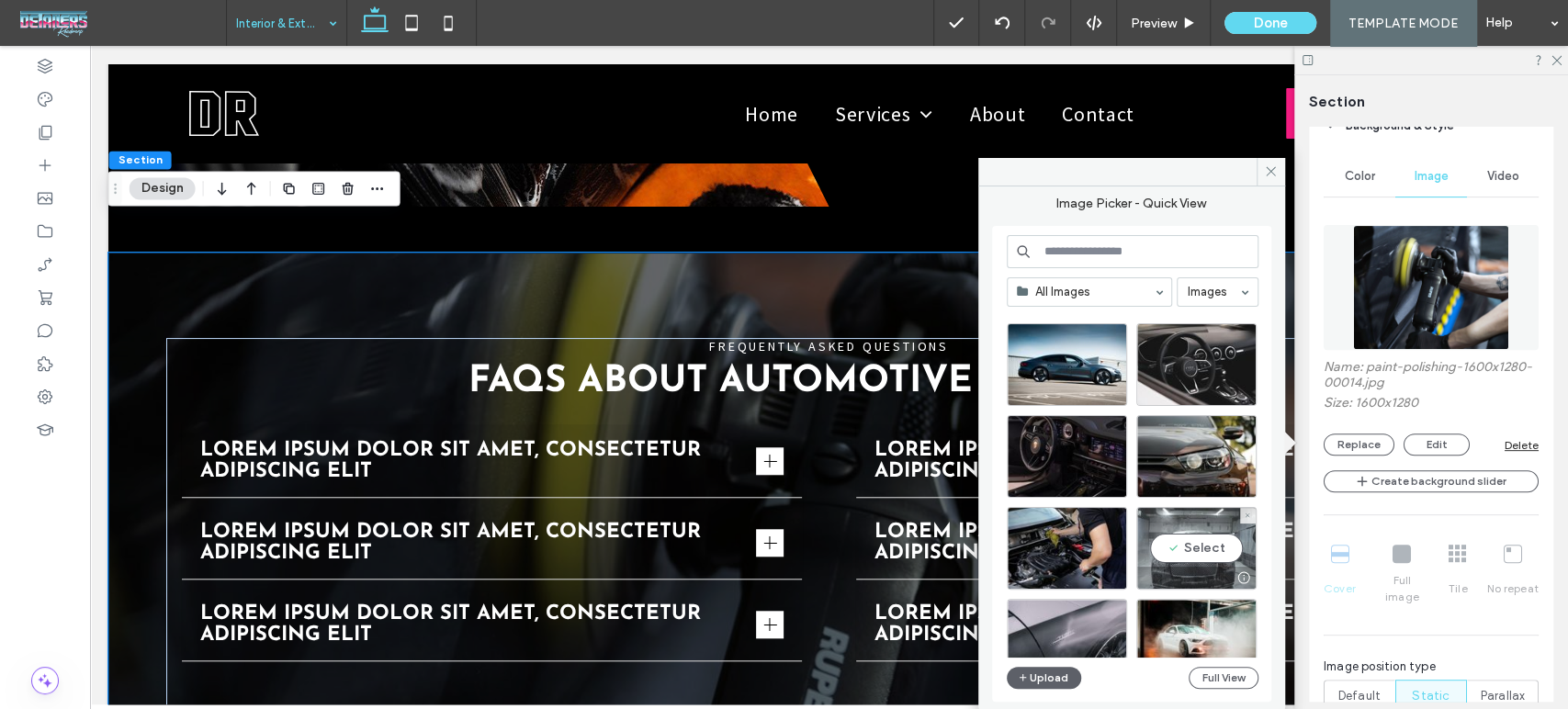
click at [1190, 538] on div "Select" at bounding box center [1196, 548] width 120 height 82
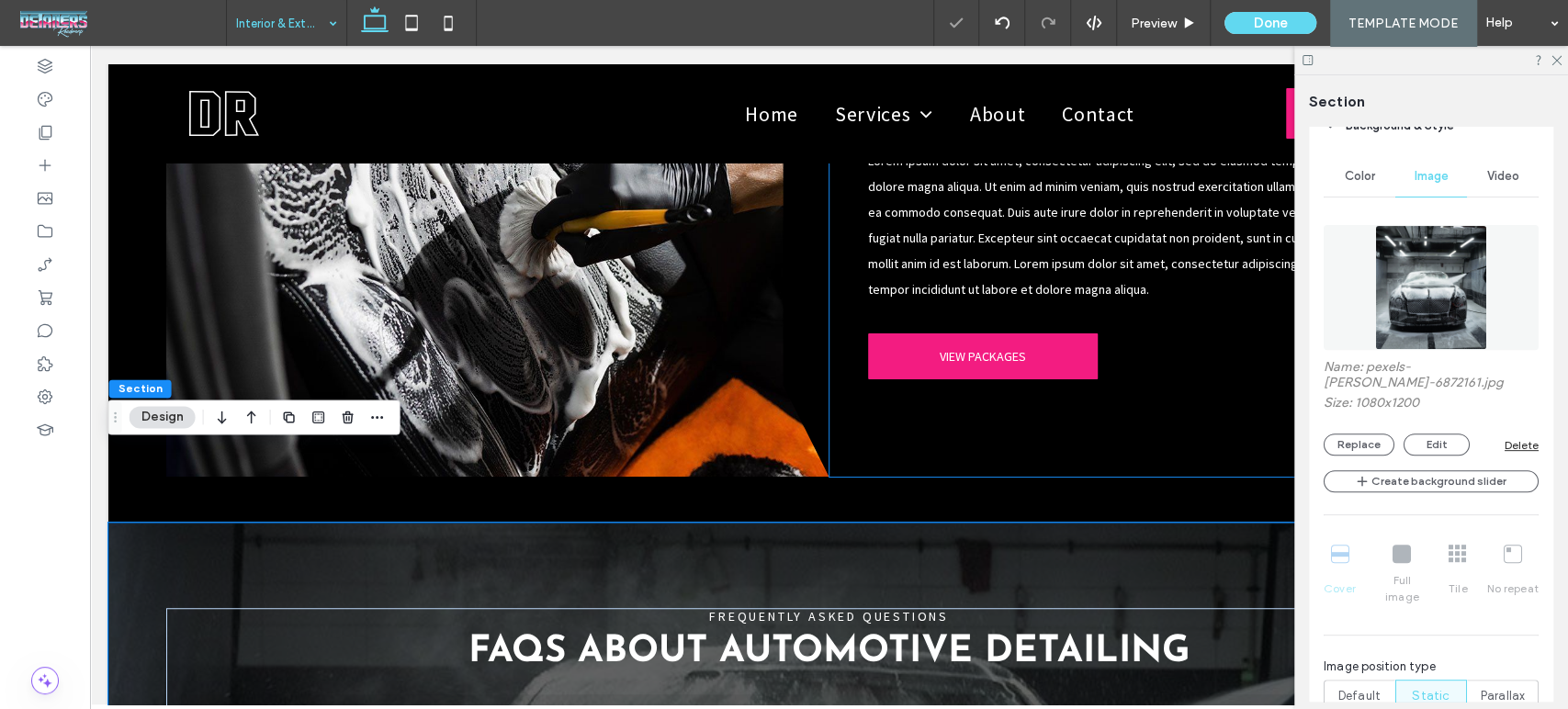
scroll to position [5271, 0]
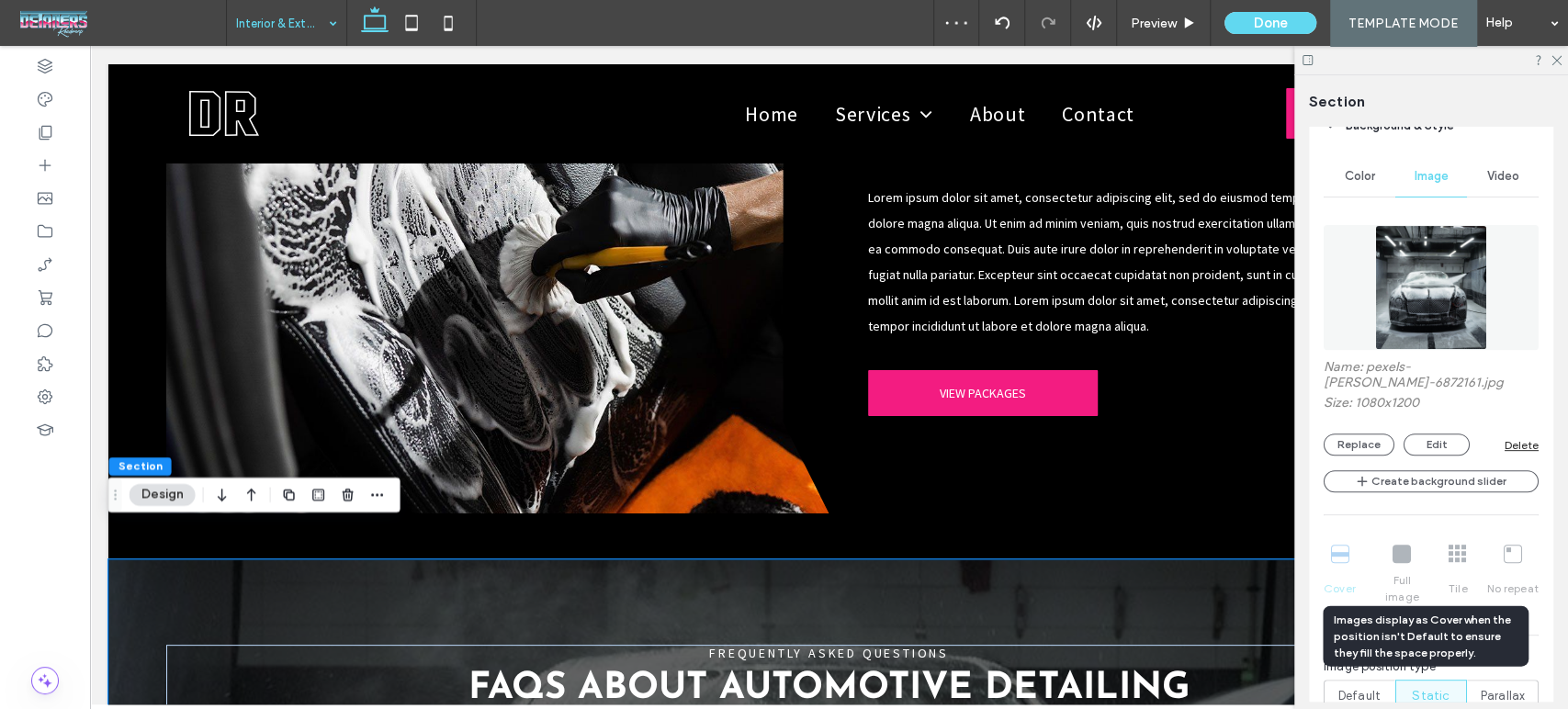
click at [1406, 551] on div "Cover Full image Tile No repeat" at bounding box center [1431, 575] width 215 height 75
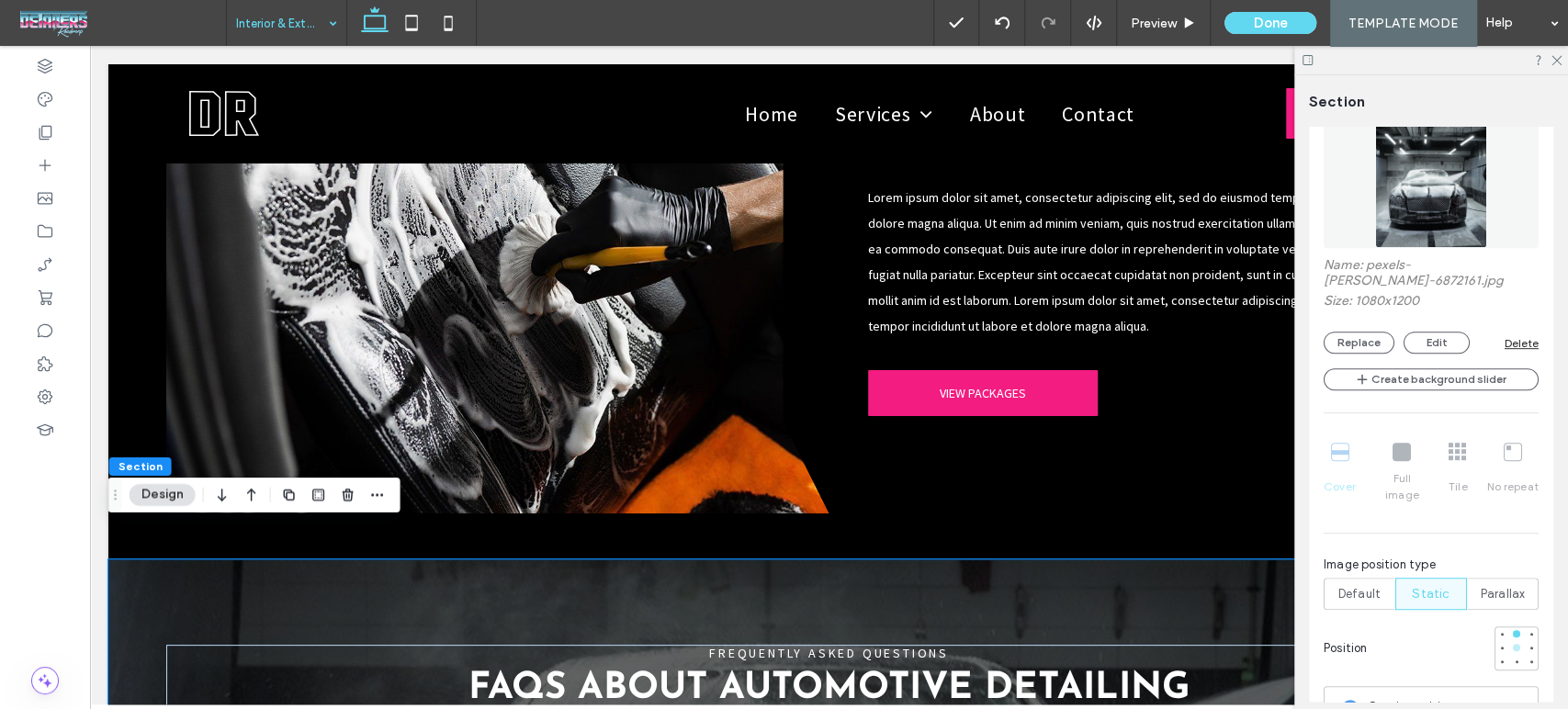
click at [1509, 641] on div at bounding box center [1515, 647] width 13 height 13
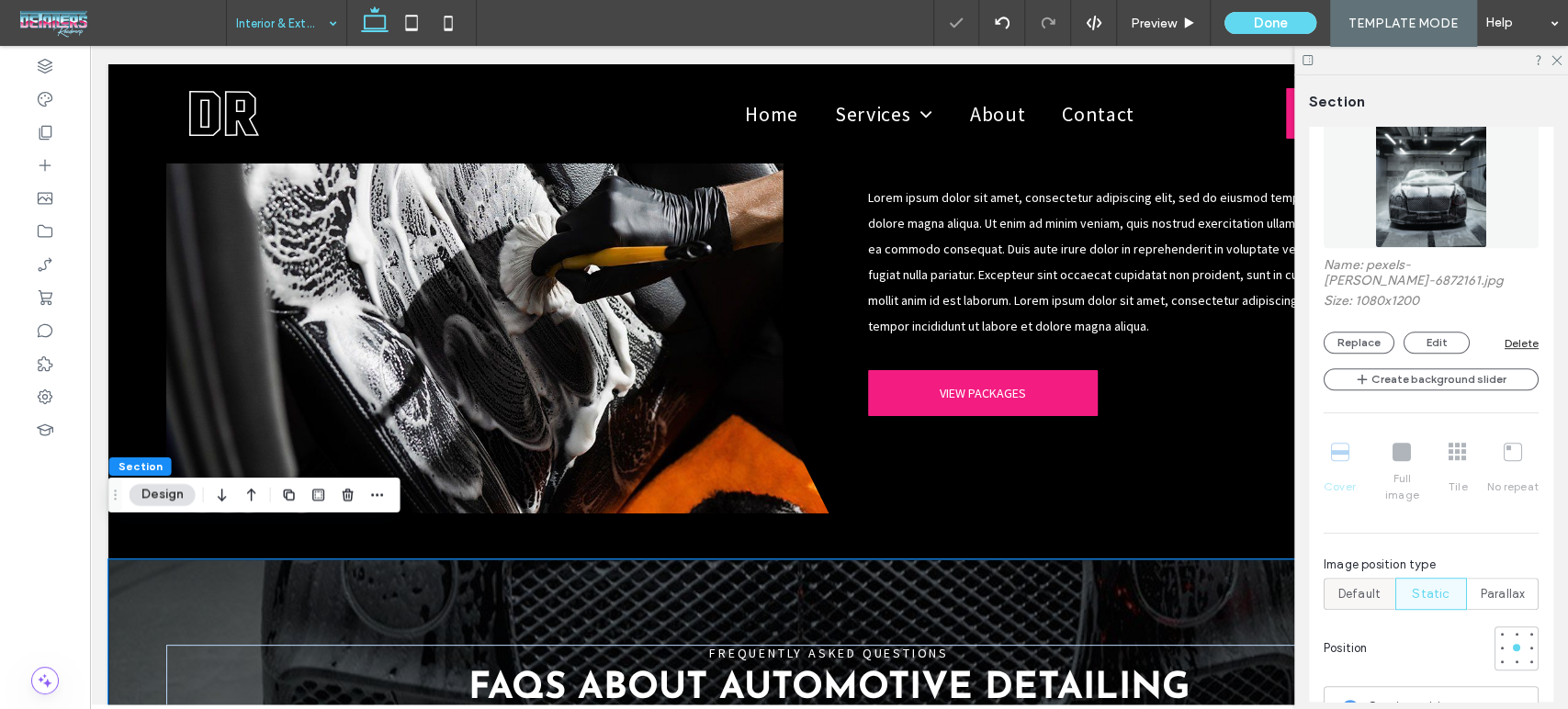
click at [1360, 586] on span "Default" at bounding box center [1359, 594] width 42 height 19
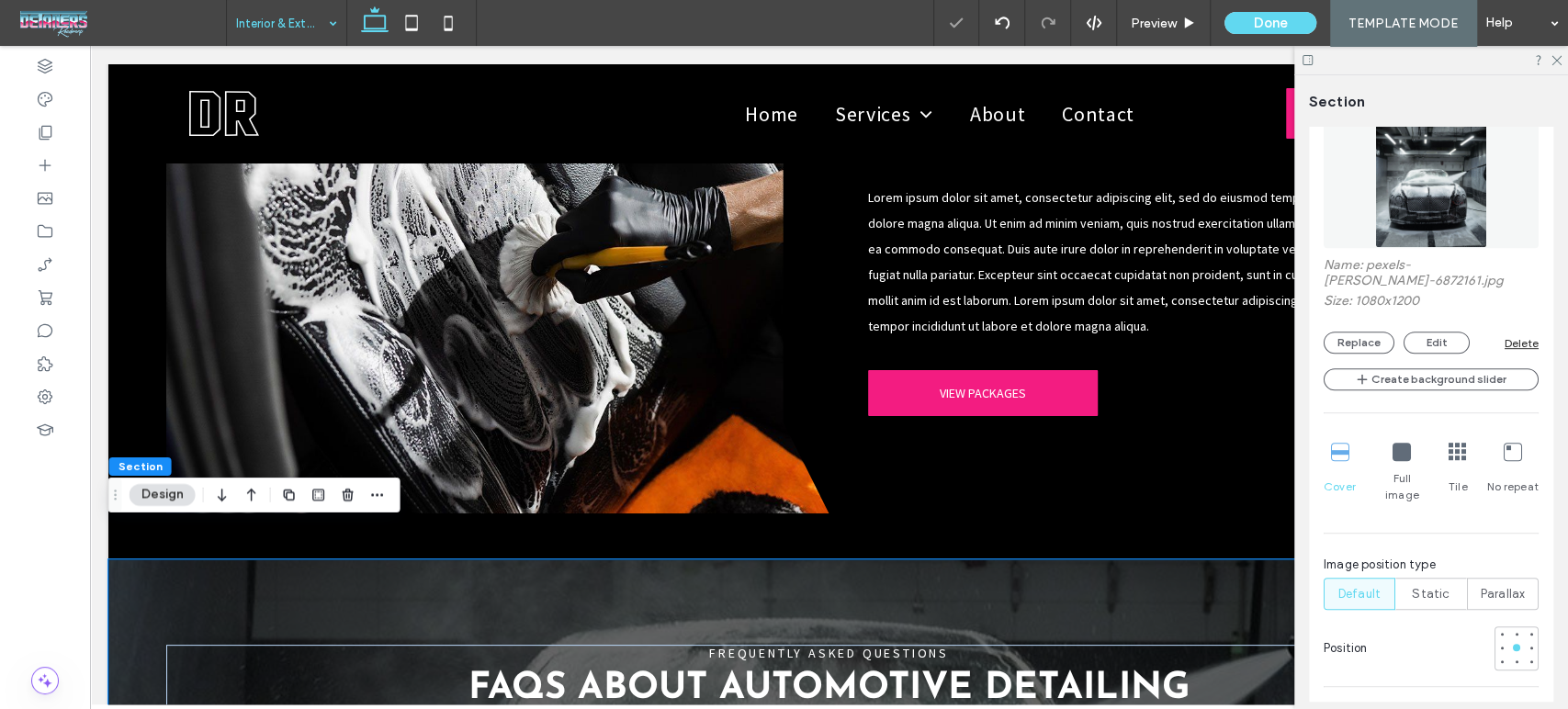
click at [1396, 457] on icon at bounding box center [1401, 451] width 19 height 19
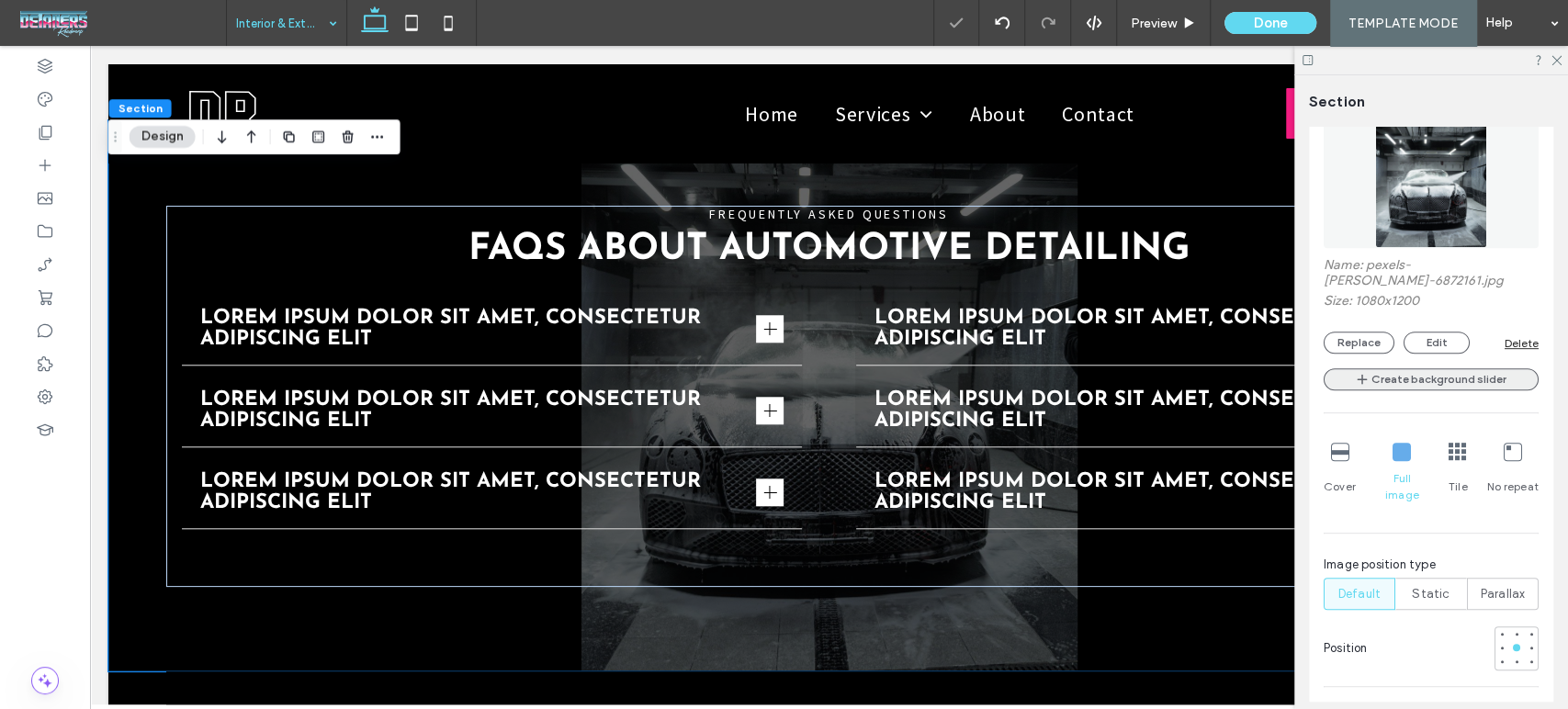
scroll to position [5680, 0]
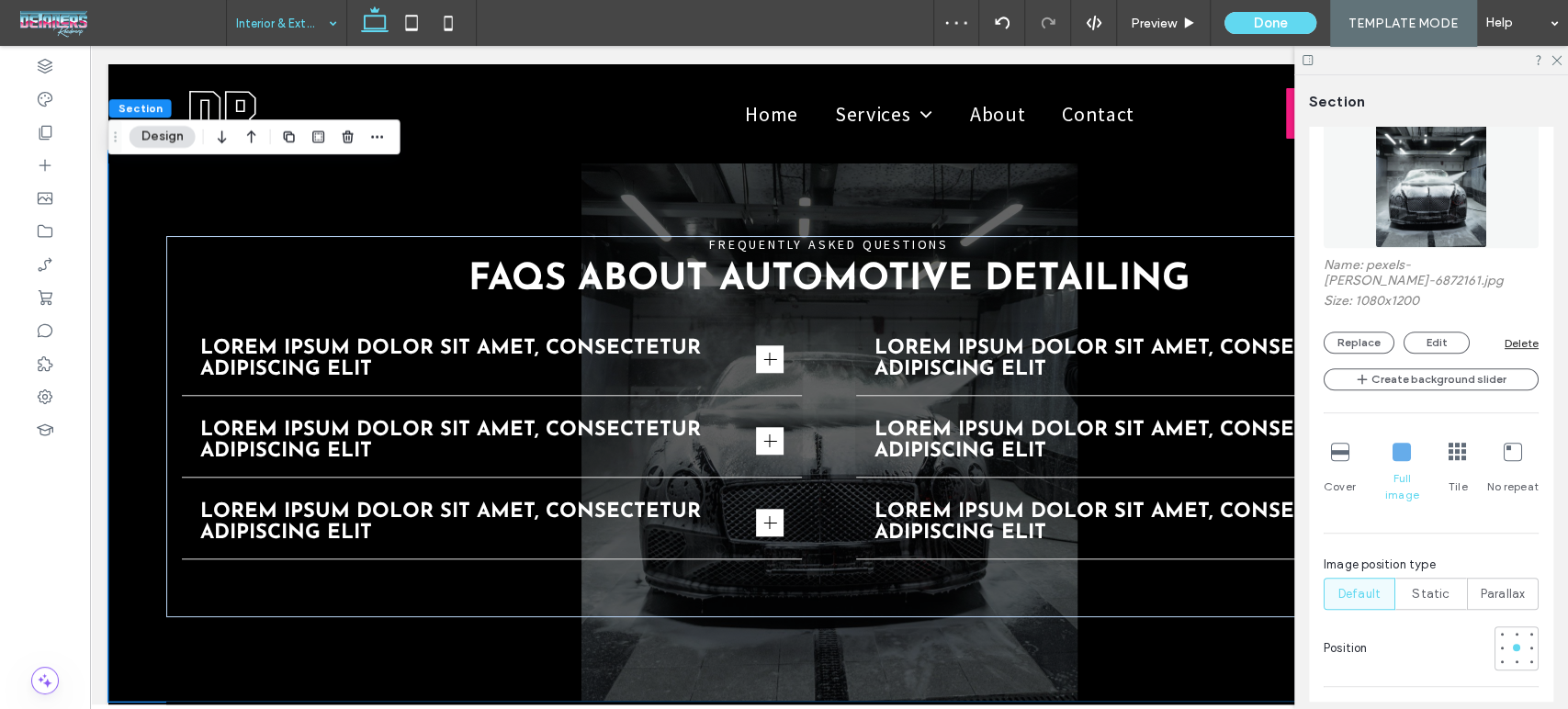
click at [1323, 479] on span "Cover" at bounding box center [1339, 487] width 32 height 17
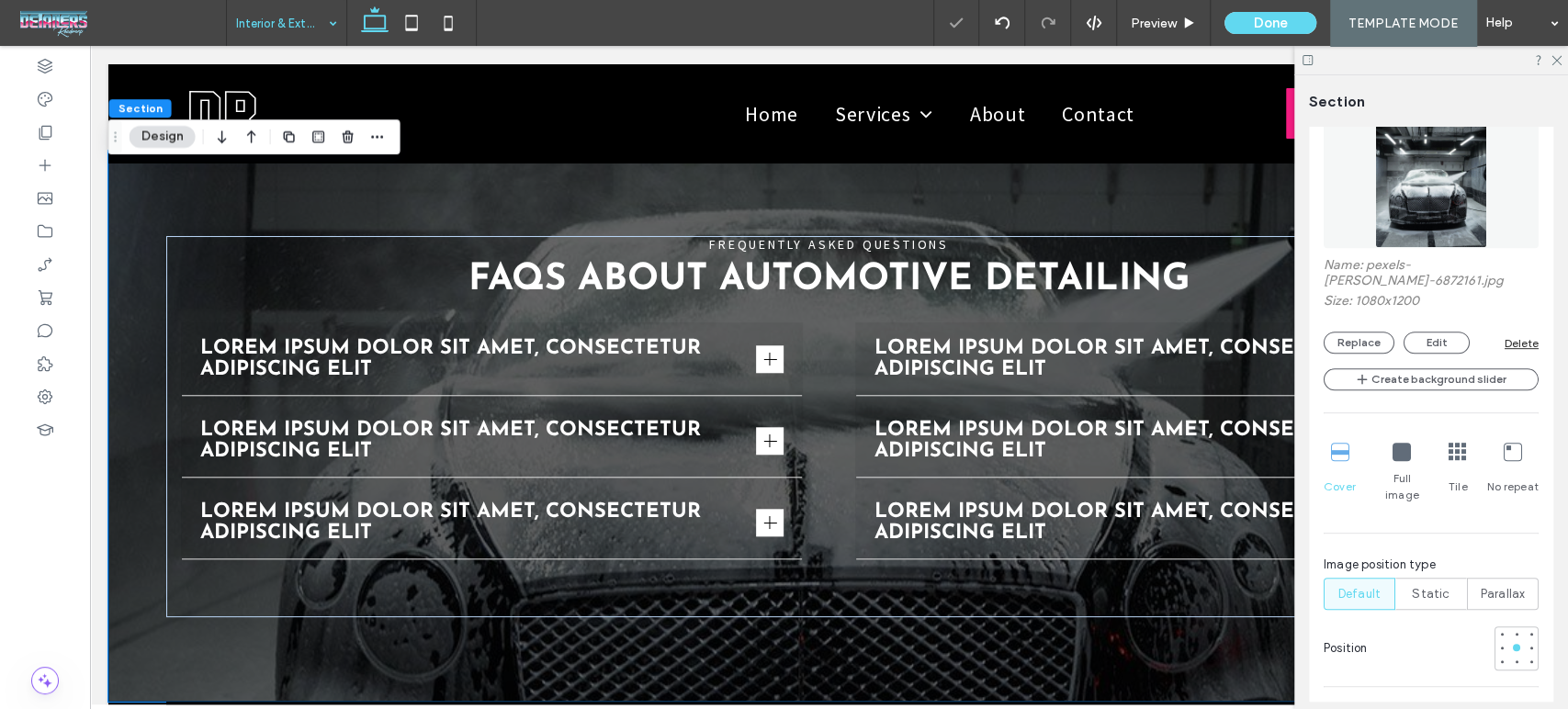
click at [1331, 453] on icon at bounding box center [1340, 451] width 19 height 19
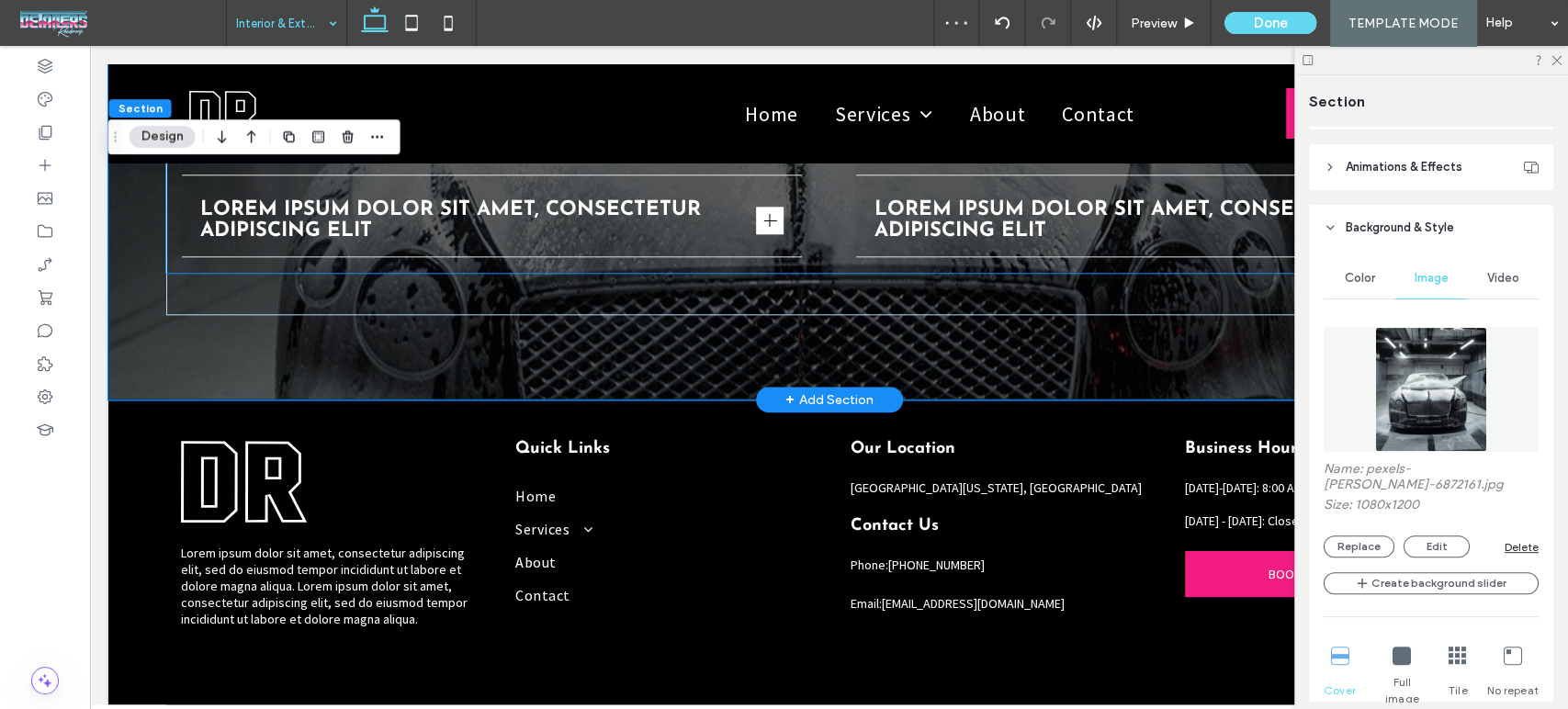
scroll to position [5984, 0]
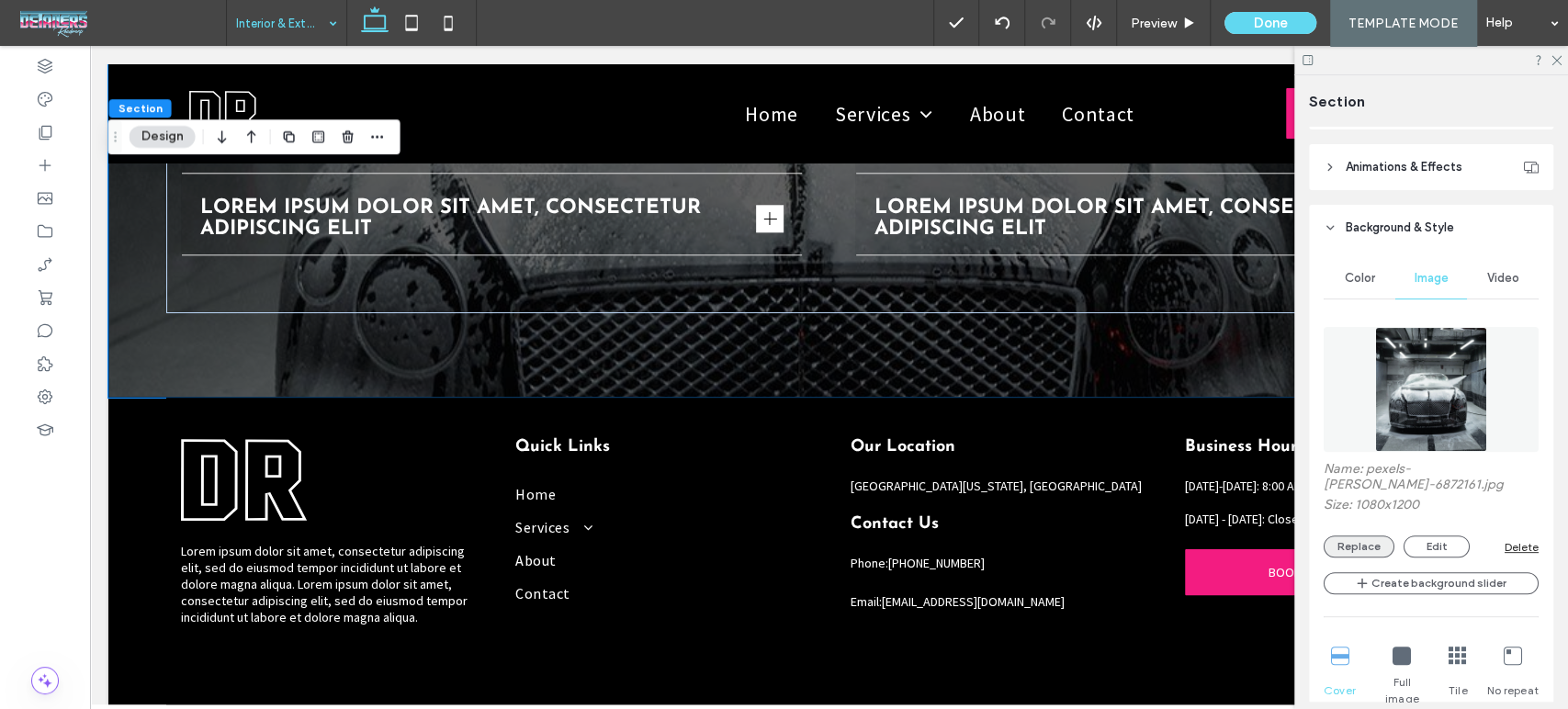
click at [1375, 543] on button "Replace" at bounding box center [1359, 546] width 70 height 23
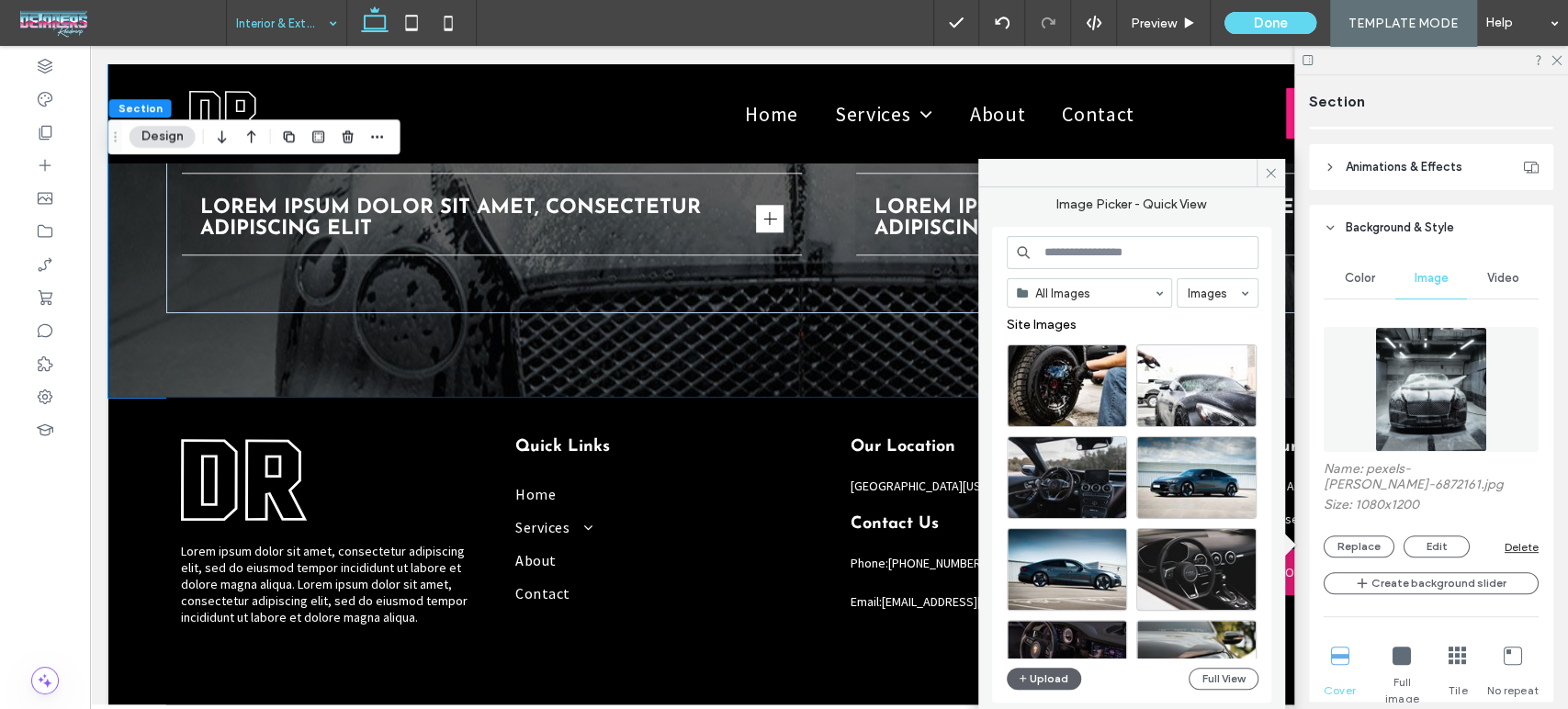
click at [1098, 254] on input at bounding box center [1131, 253] width 252 height 33
paste input "*******"
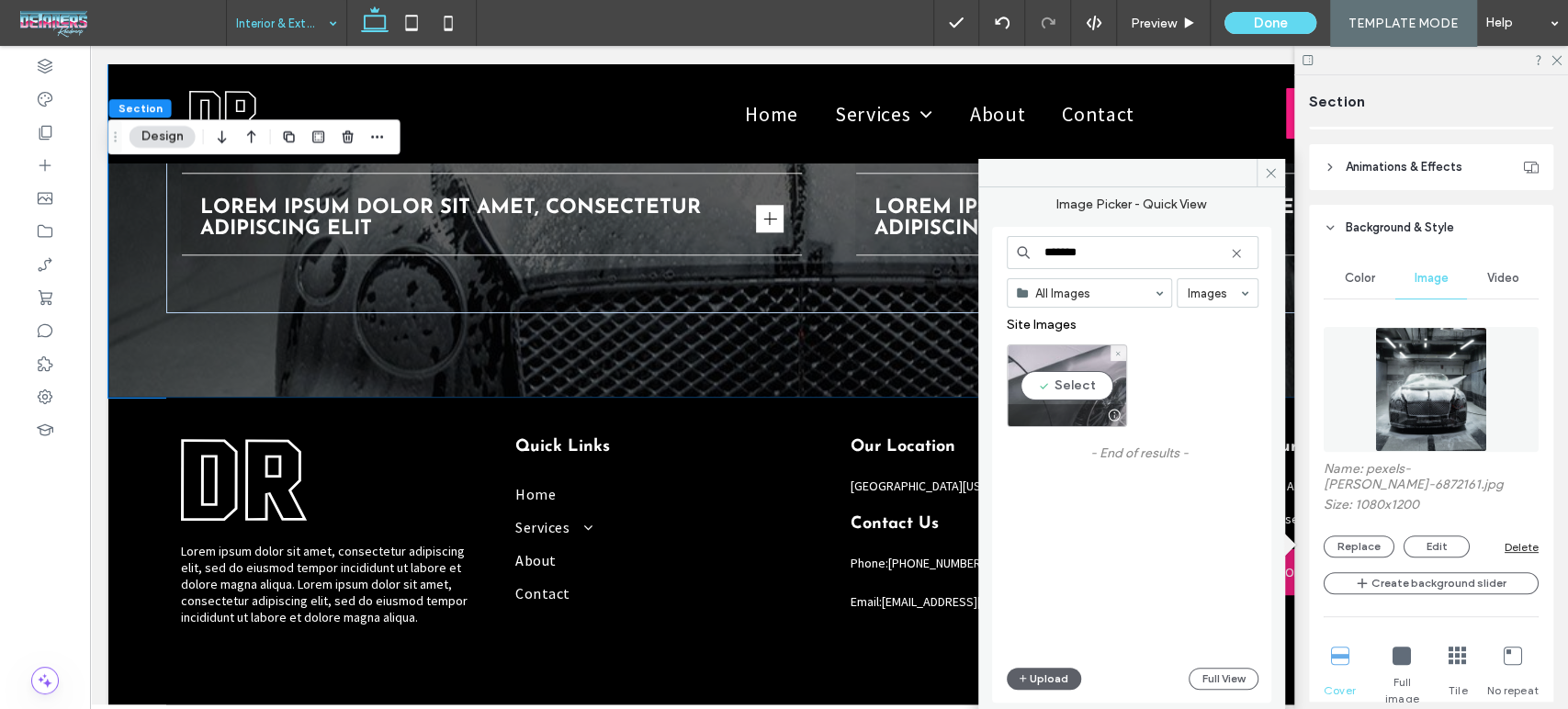
type input "*******"
click at [1098, 395] on div "Select" at bounding box center [1066, 386] width 120 height 82
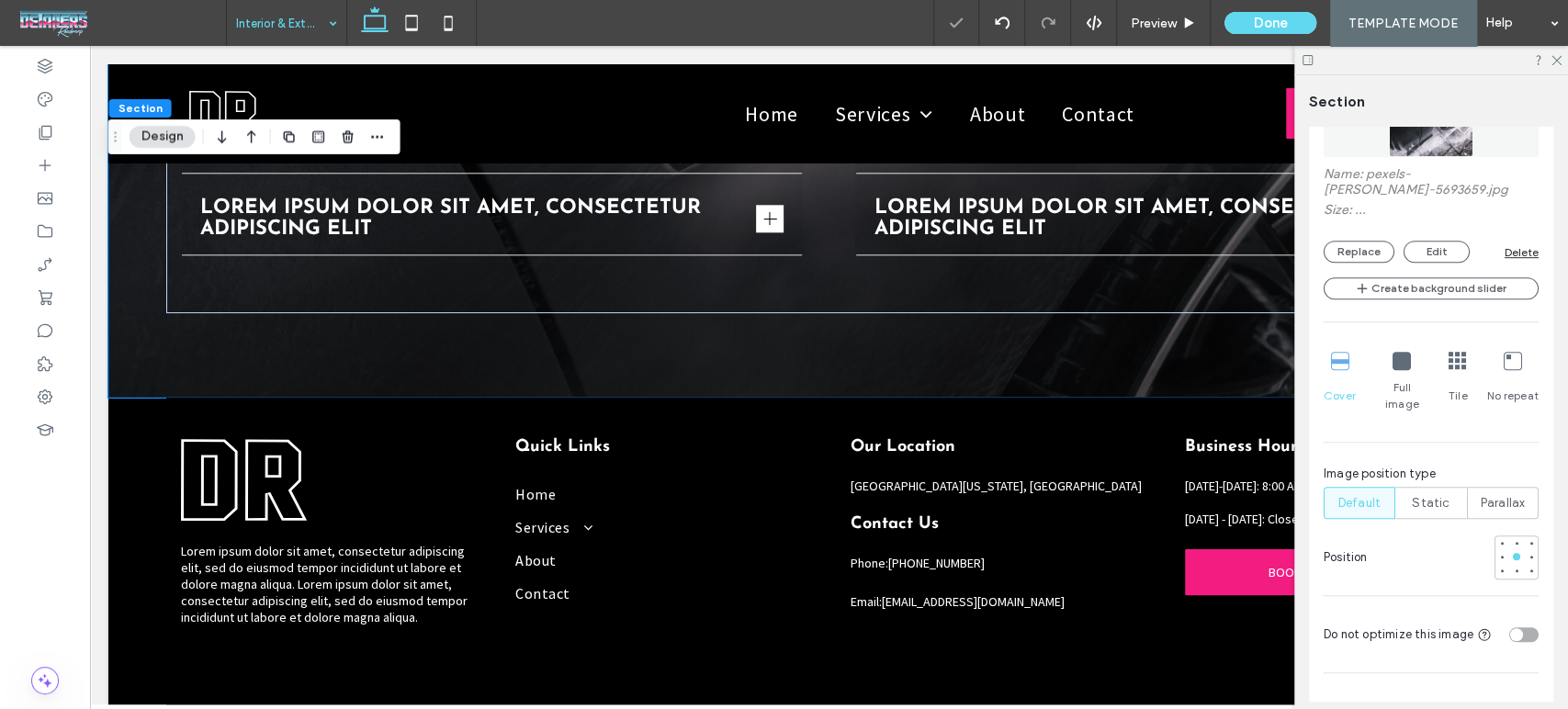
scroll to position [612, 0]
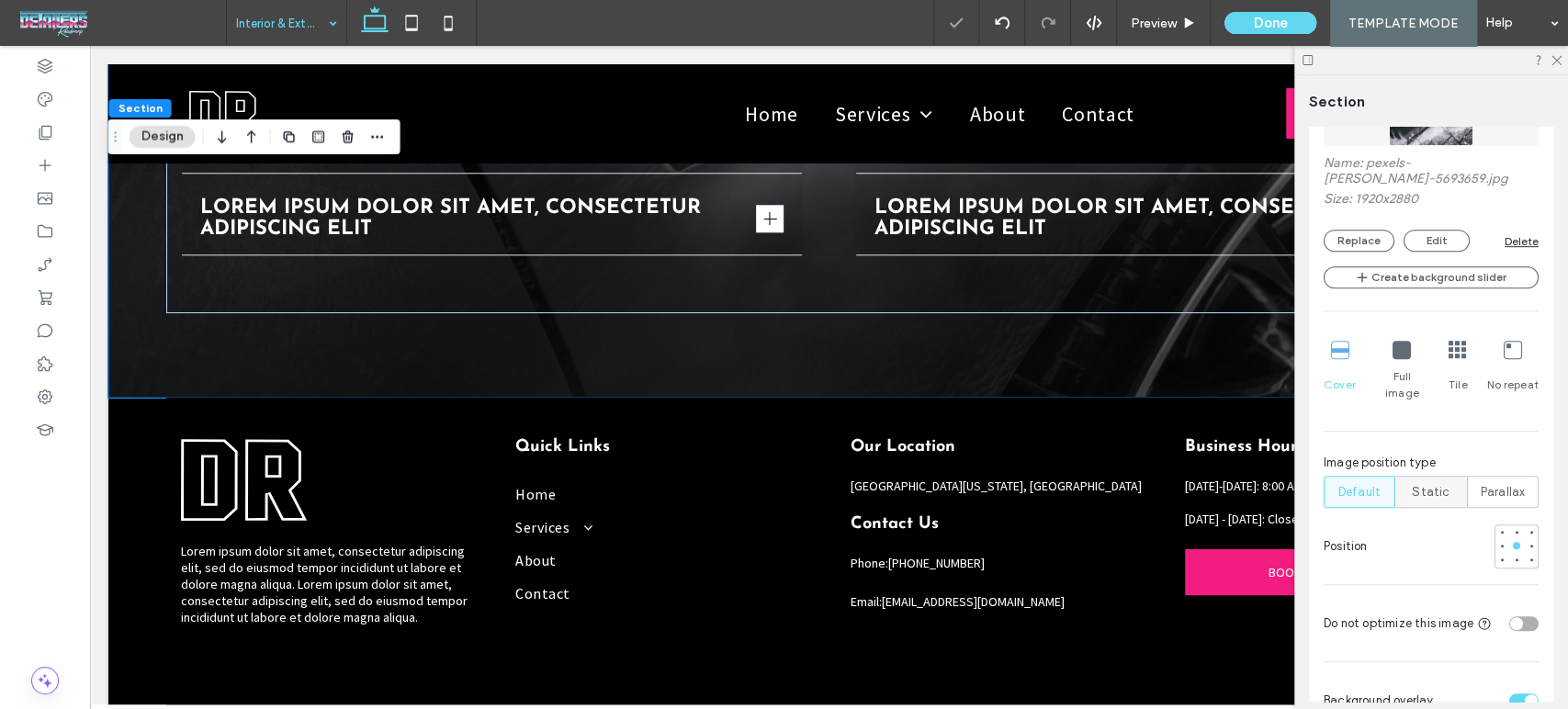
click at [1429, 484] on span "Static" at bounding box center [1430, 493] width 37 height 19
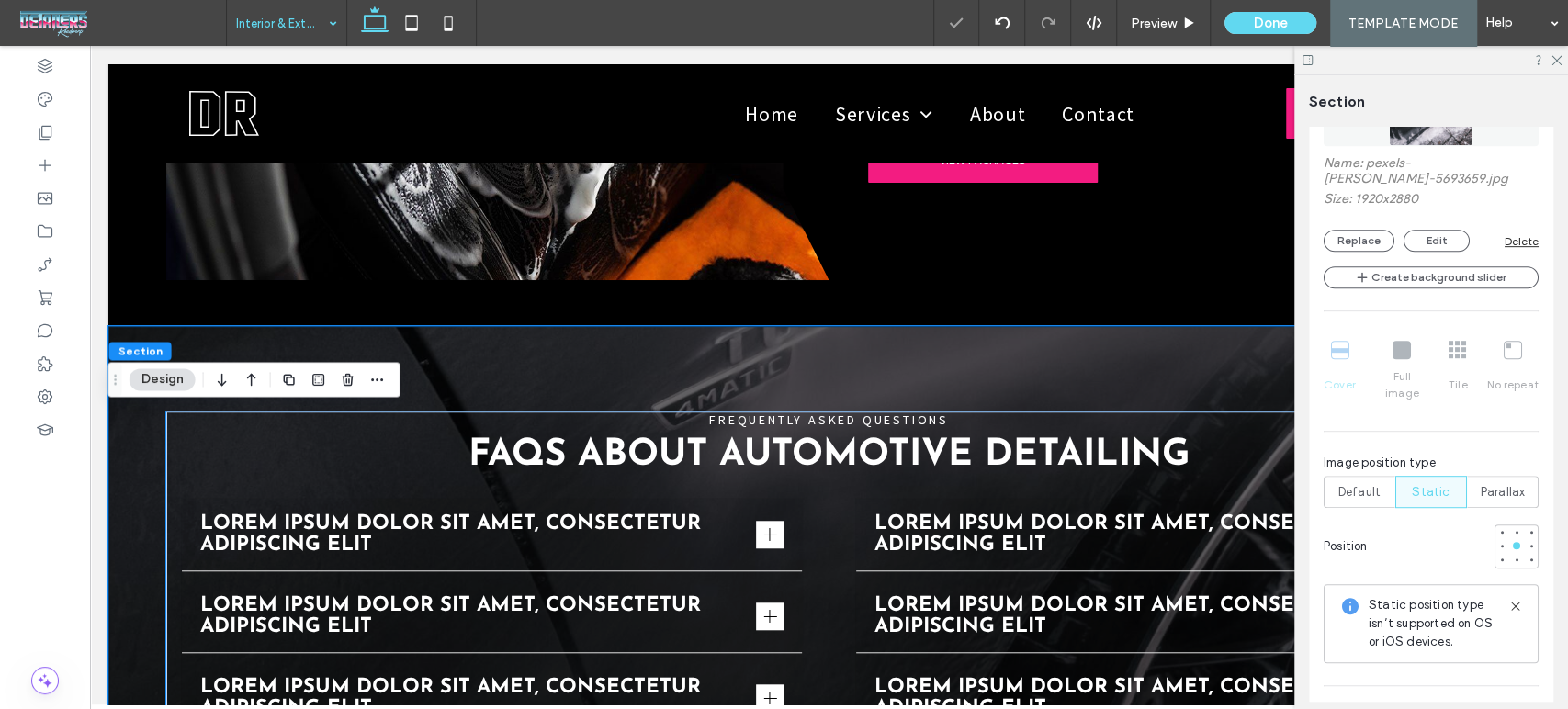
scroll to position [5781, 0]
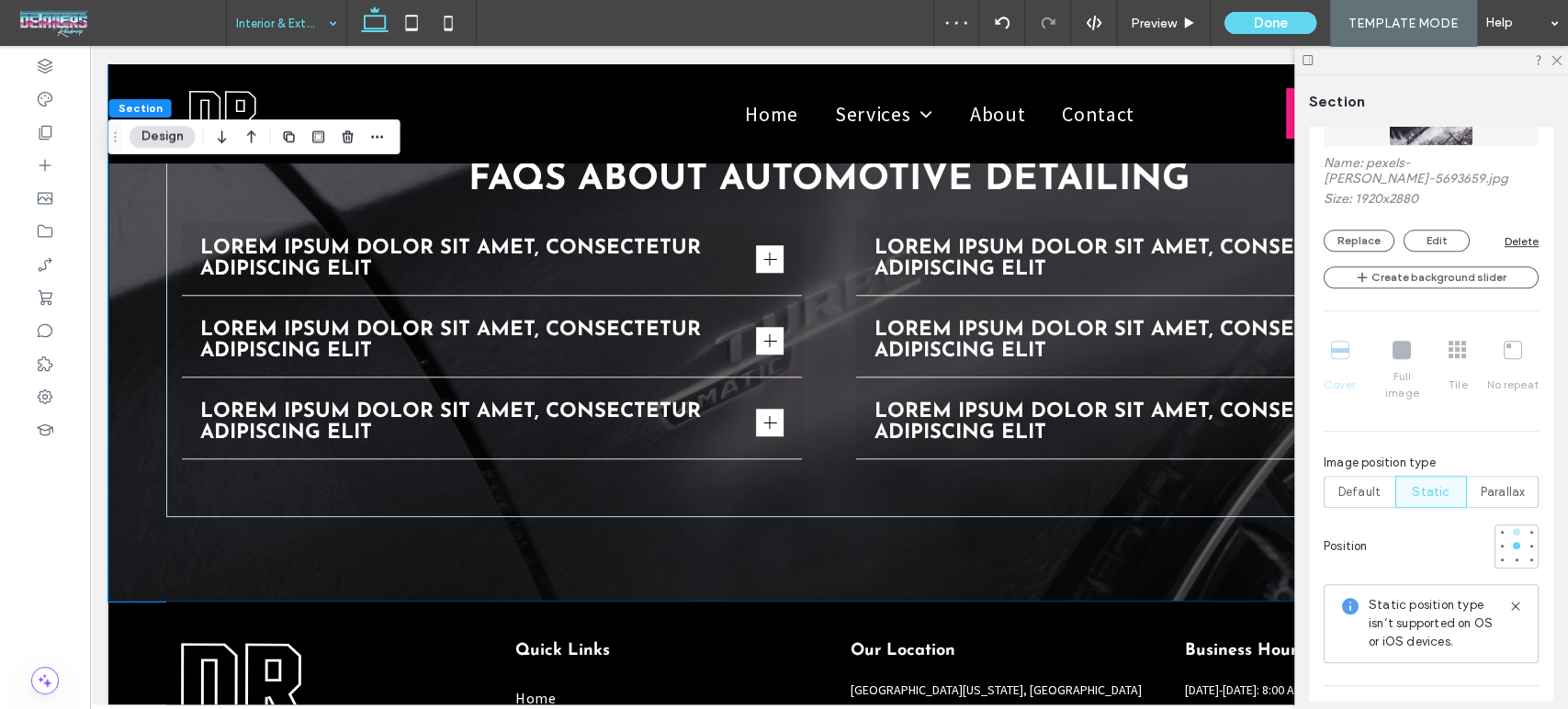
click at [1512, 528] on div at bounding box center [1516, 532] width 8 height 8
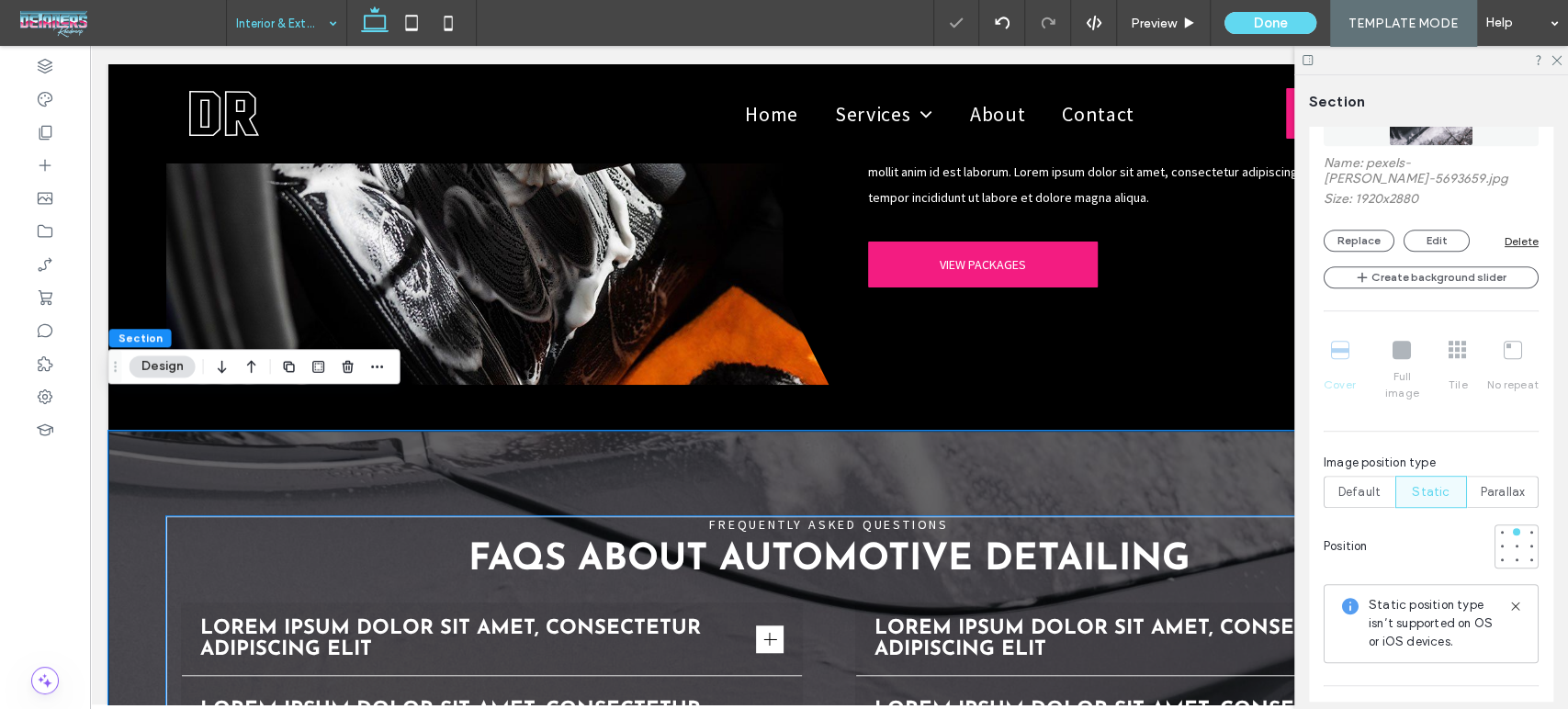
scroll to position [5678, 0]
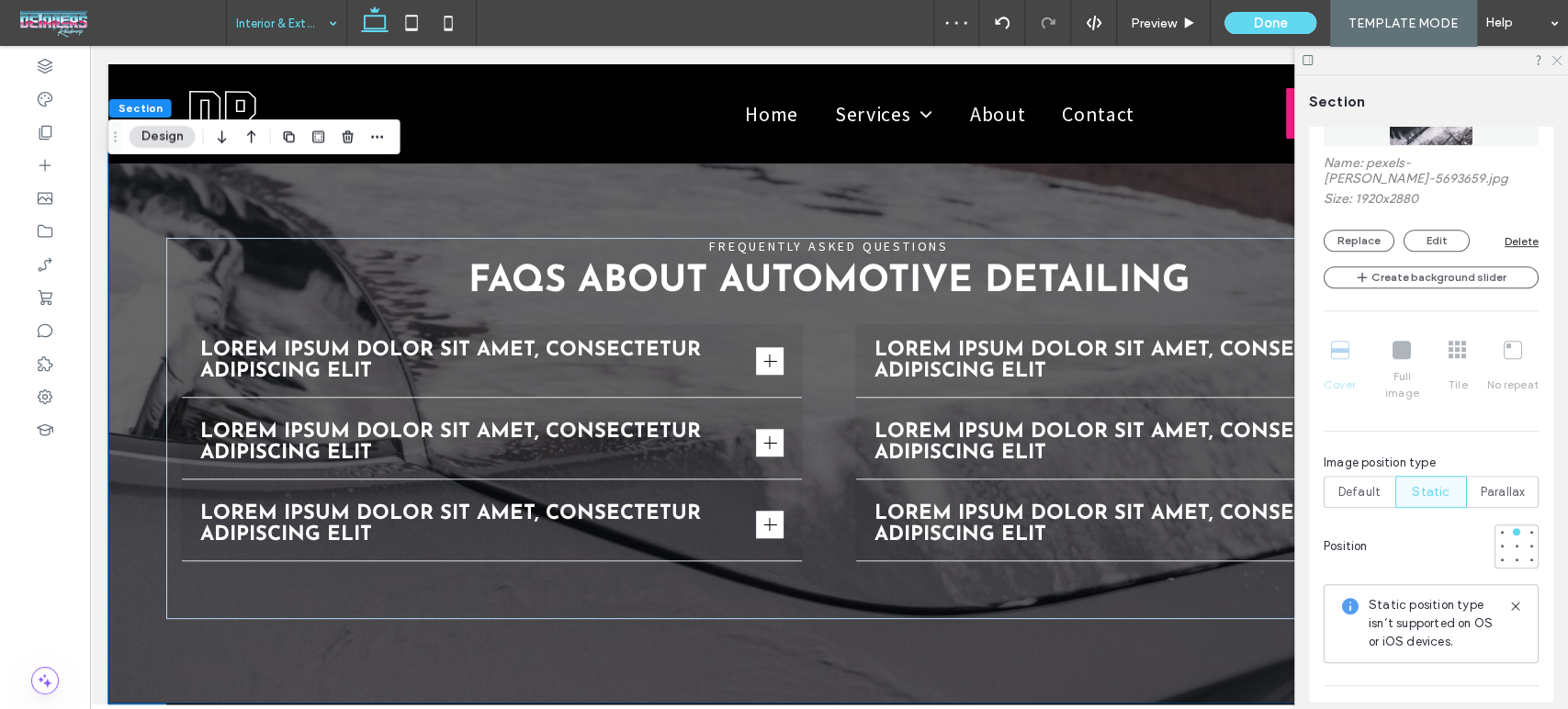
click at [1560, 57] on icon at bounding box center [1555, 59] width 12 height 12
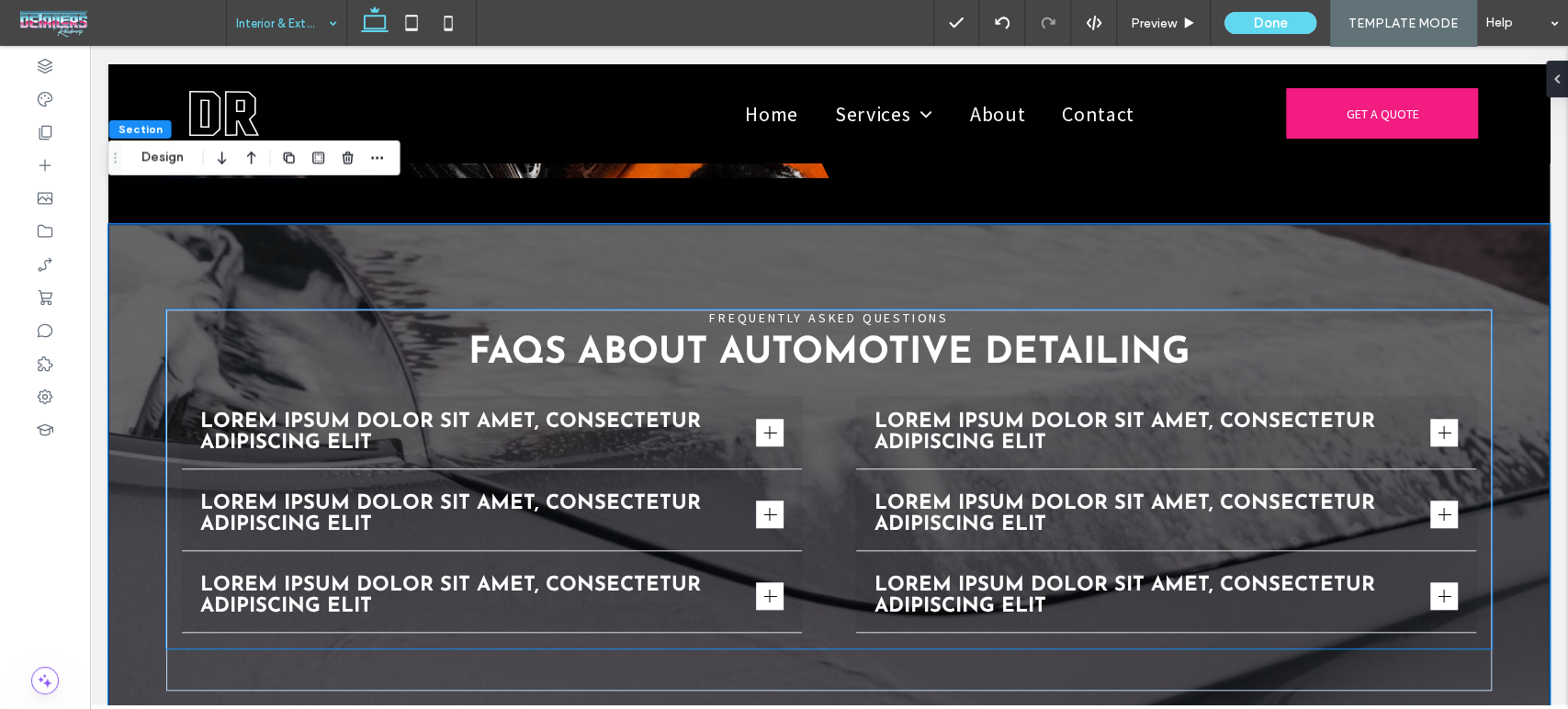
scroll to position [5576, 0]
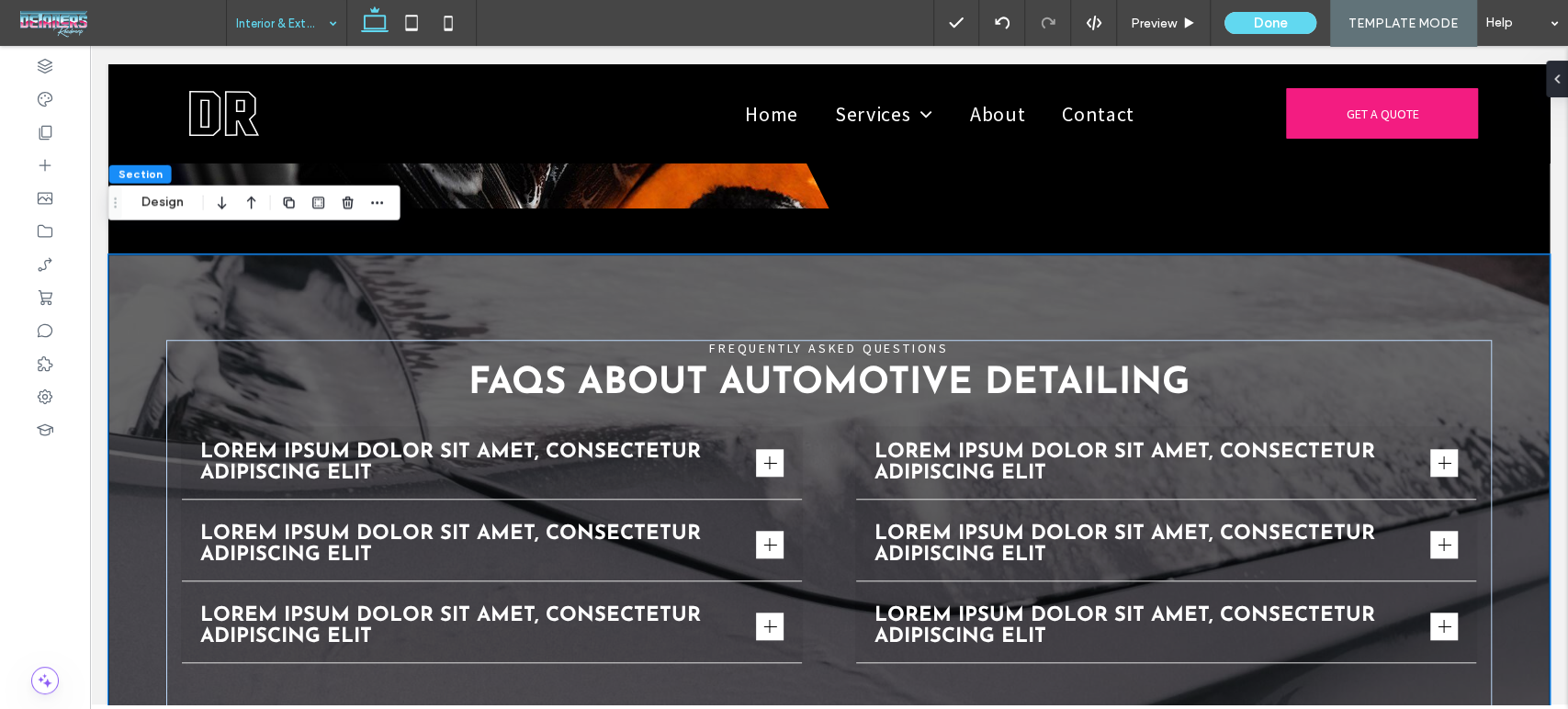
click at [166, 261] on div "FREQUENTLY ASKED QUESTIONS FAQs About Automotive Detailing Lorem ipsum dolor si…" at bounding box center [829, 530] width 1441 height 551
click at [161, 198] on button "Design" at bounding box center [162, 203] width 67 height 23
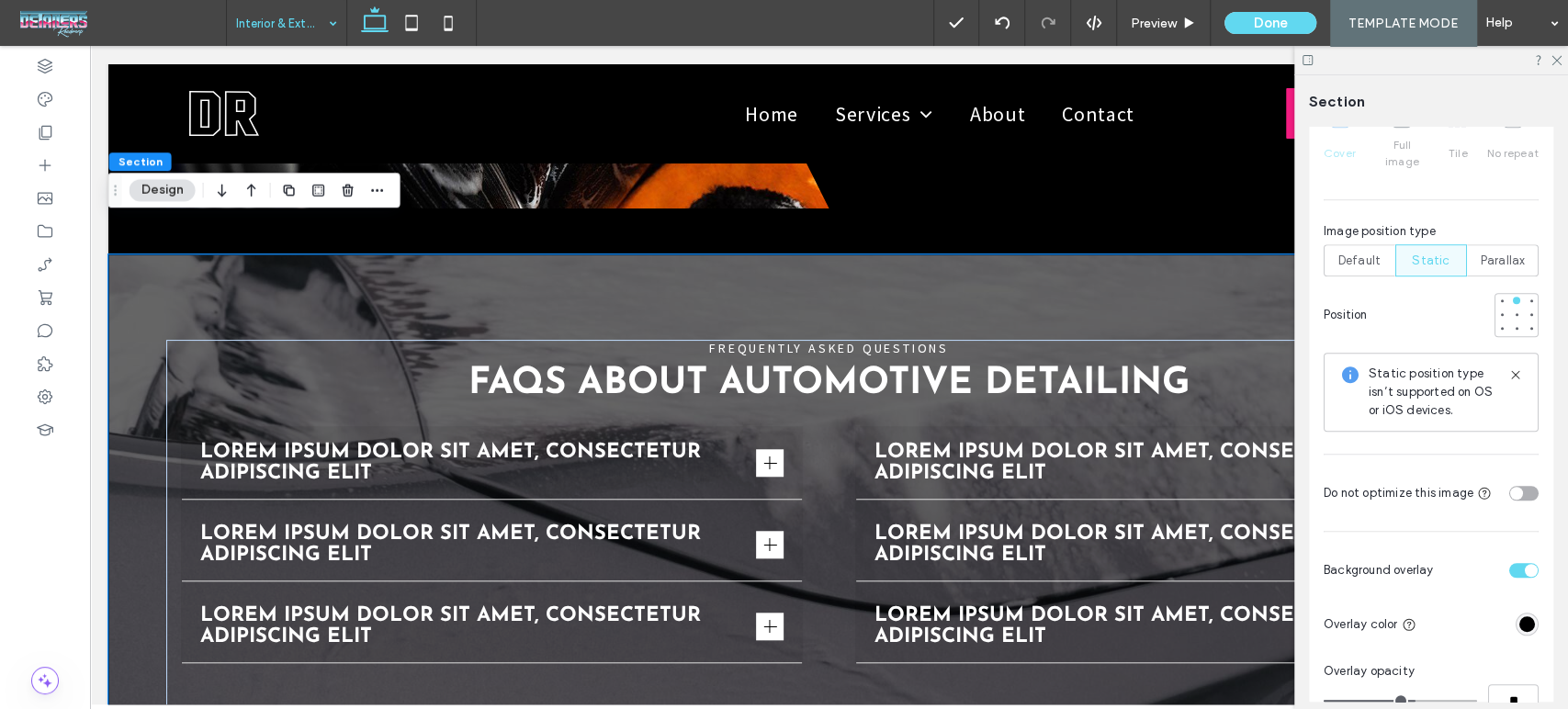
scroll to position [1020, 0]
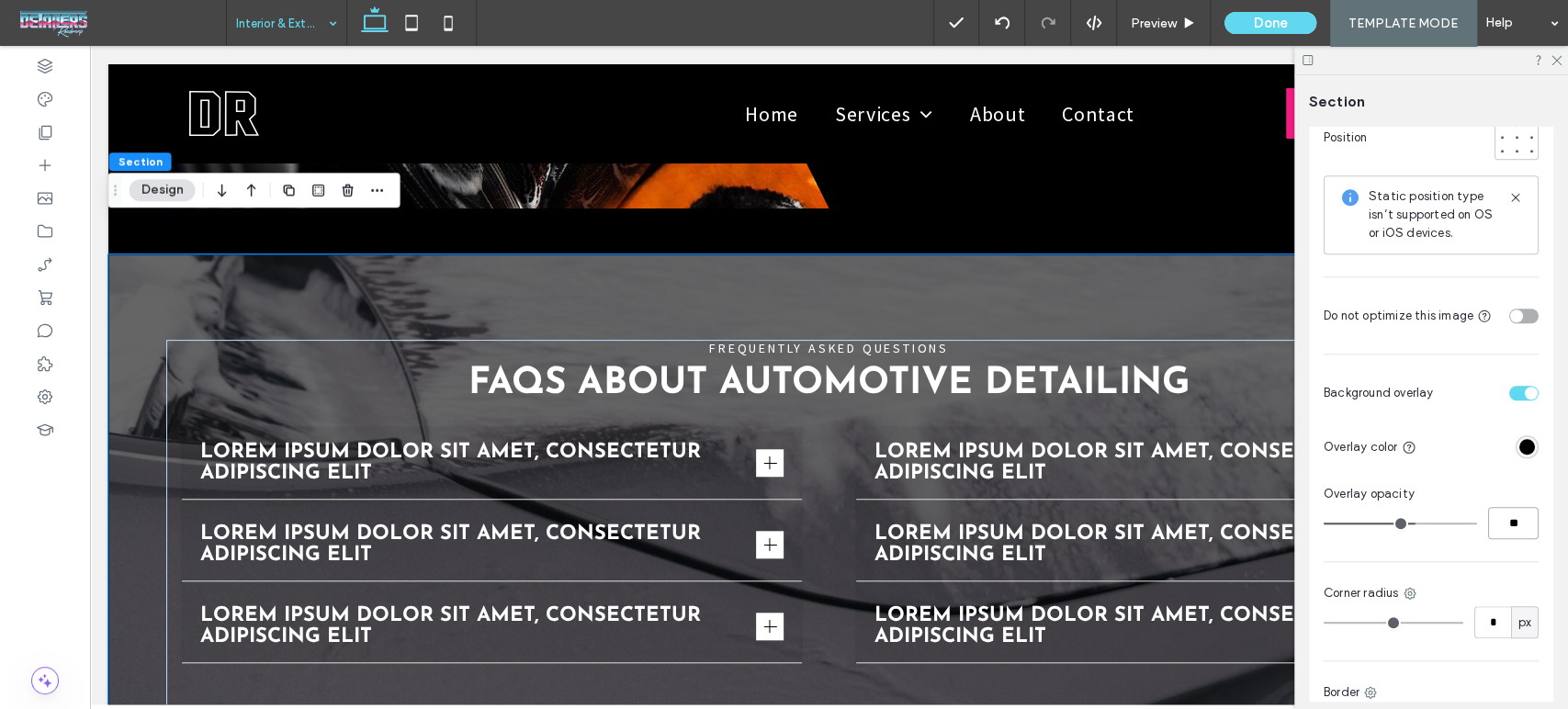
click at [1519, 509] on input "**" at bounding box center [1513, 523] width 51 height 32
type input "**"
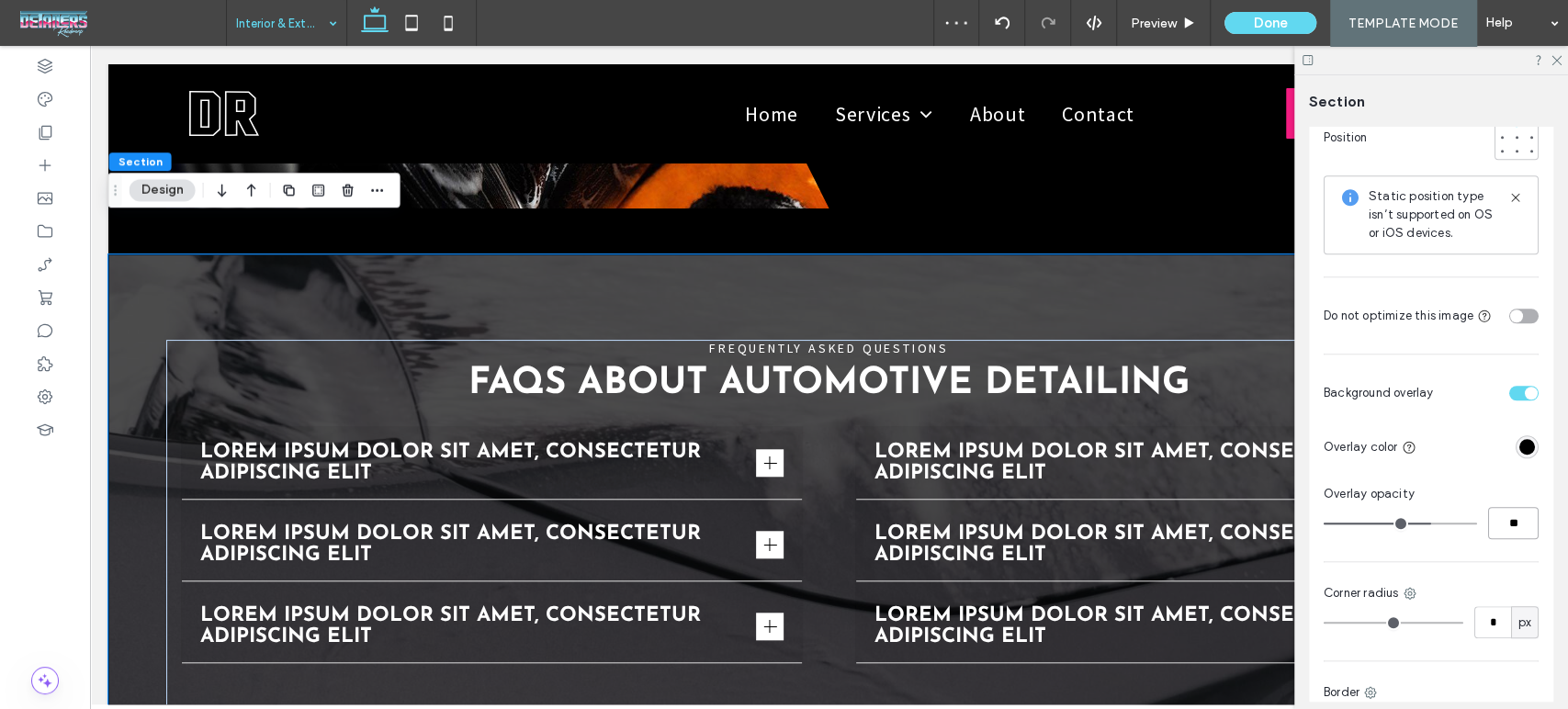
click at [1489, 507] on input "**" at bounding box center [1513, 523] width 51 height 32
type input "**"
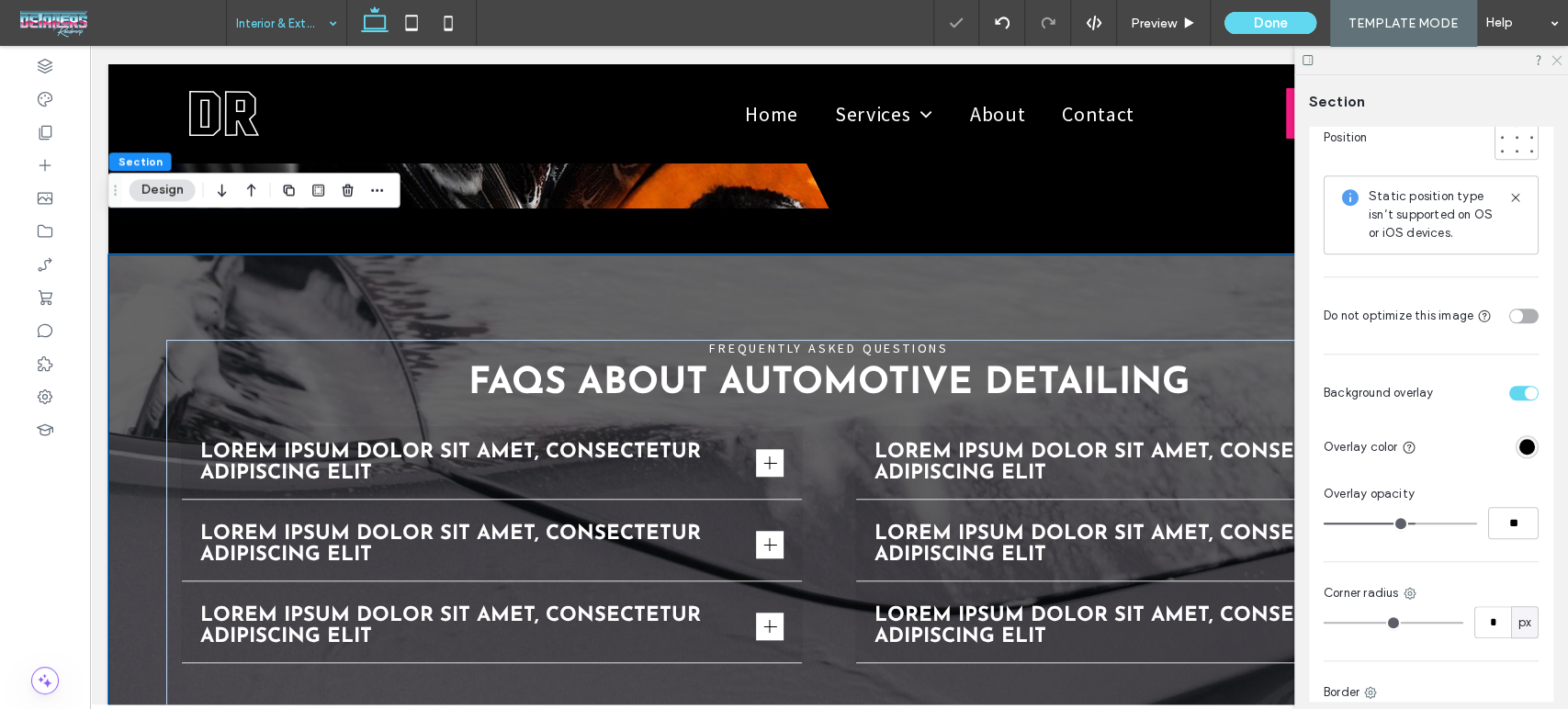
click at [1558, 56] on icon at bounding box center [1555, 59] width 12 height 12
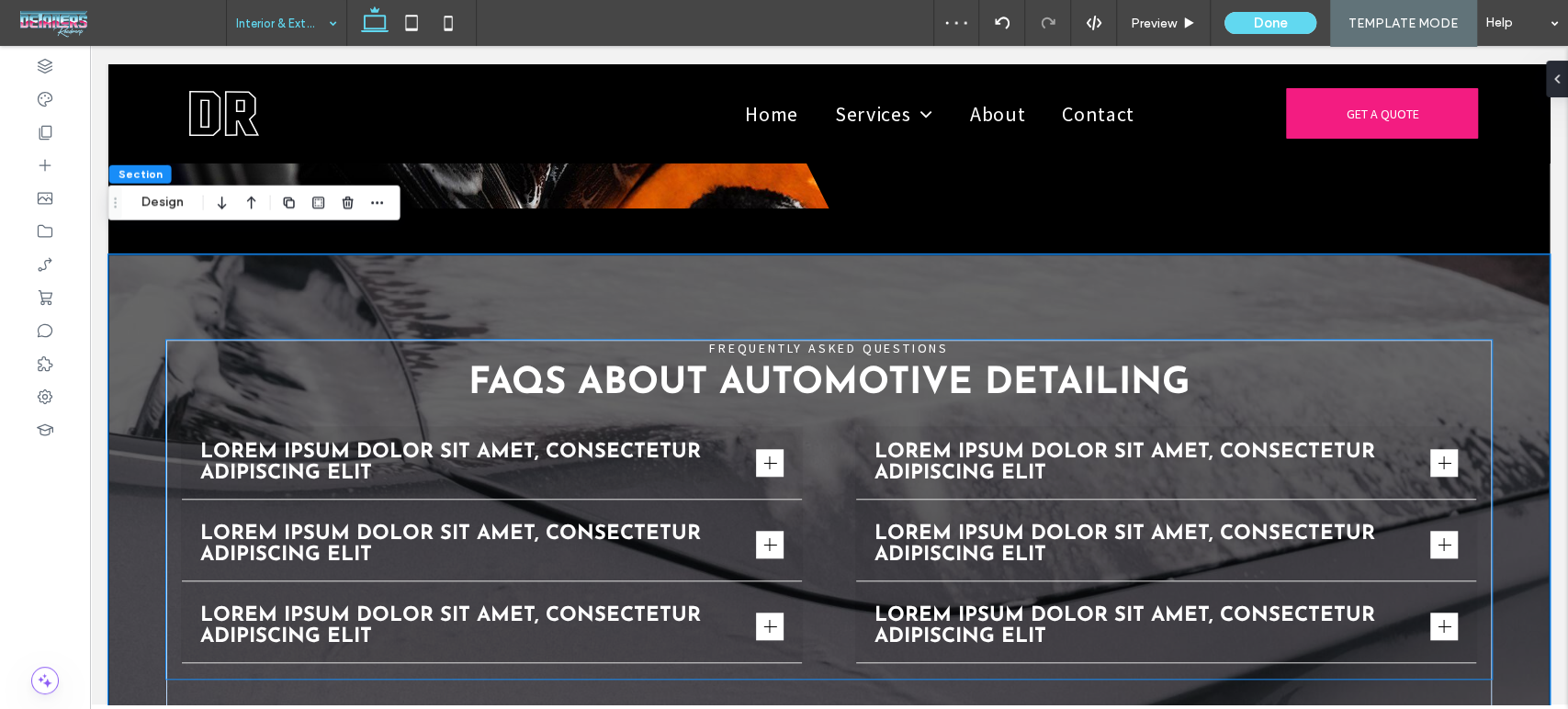
click at [581, 448] on span "Lorem ipsum dolor sit amet, consectetur adipiscing elit" at bounding box center [475, 462] width 549 height 42
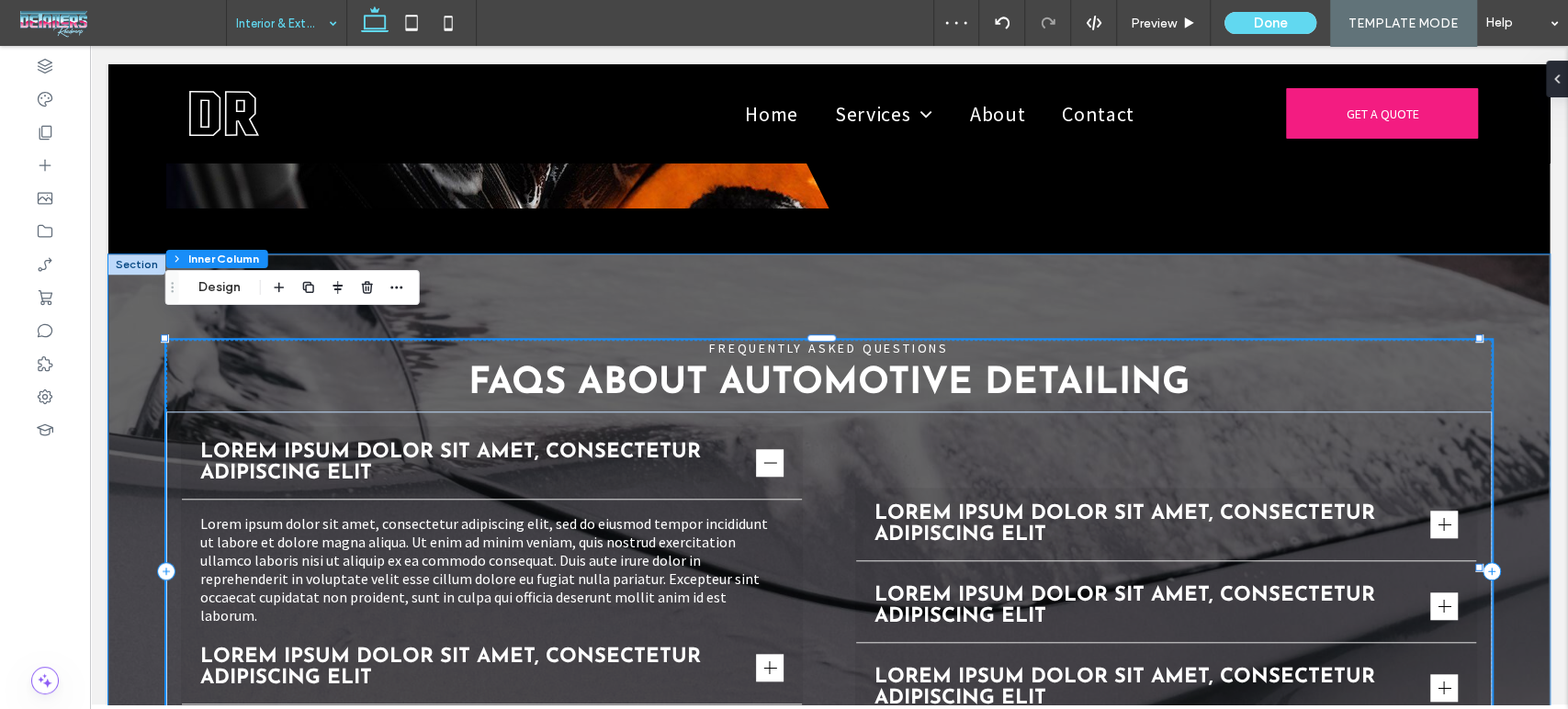
click at [581, 448] on span "Lorem ipsum dolor sit amet, consectetur adipiscing elit" at bounding box center [475, 462] width 549 height 42
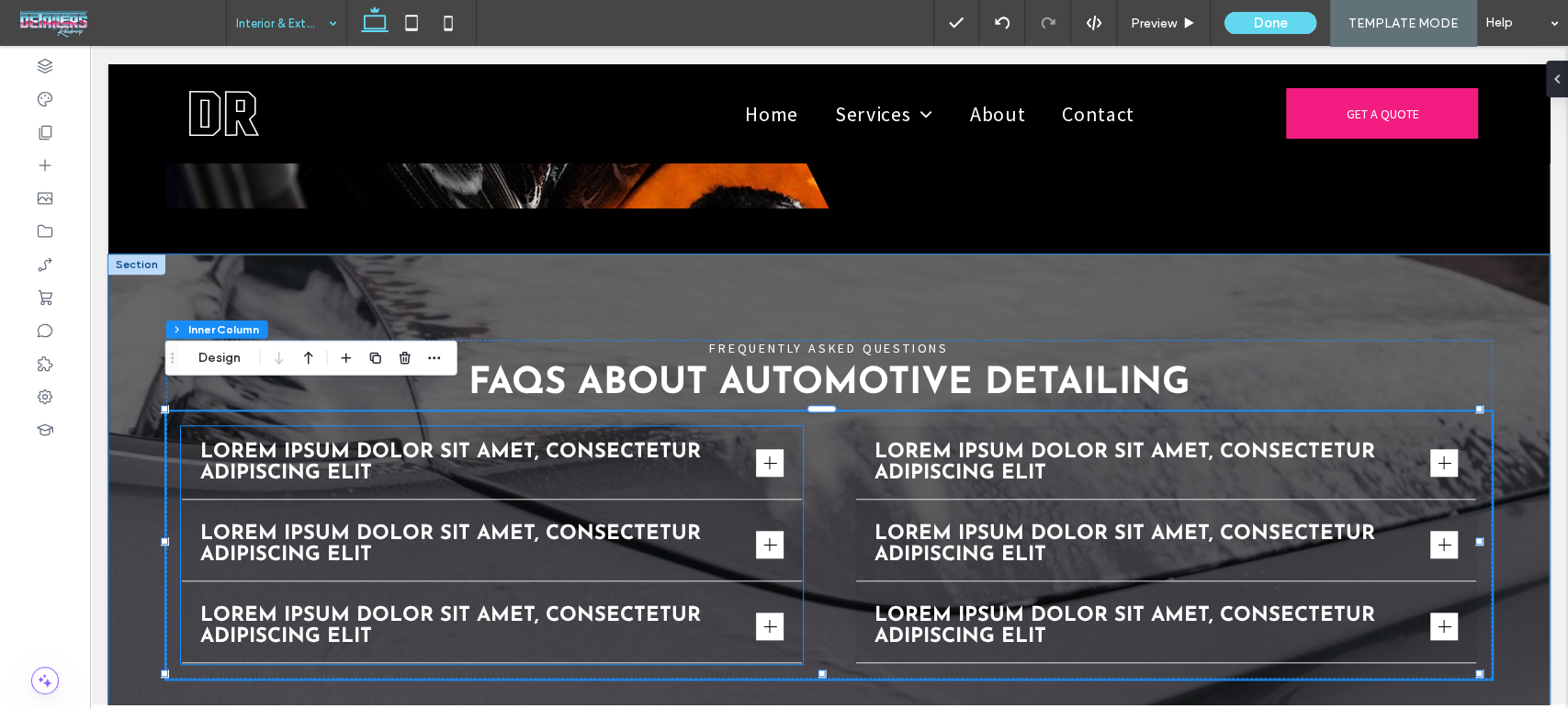
click at [788, 457] on div "Lorem ipsum dolor sit amet, consectetur adipiscing elit" at bounding box center [492, 463] width 621 height 72
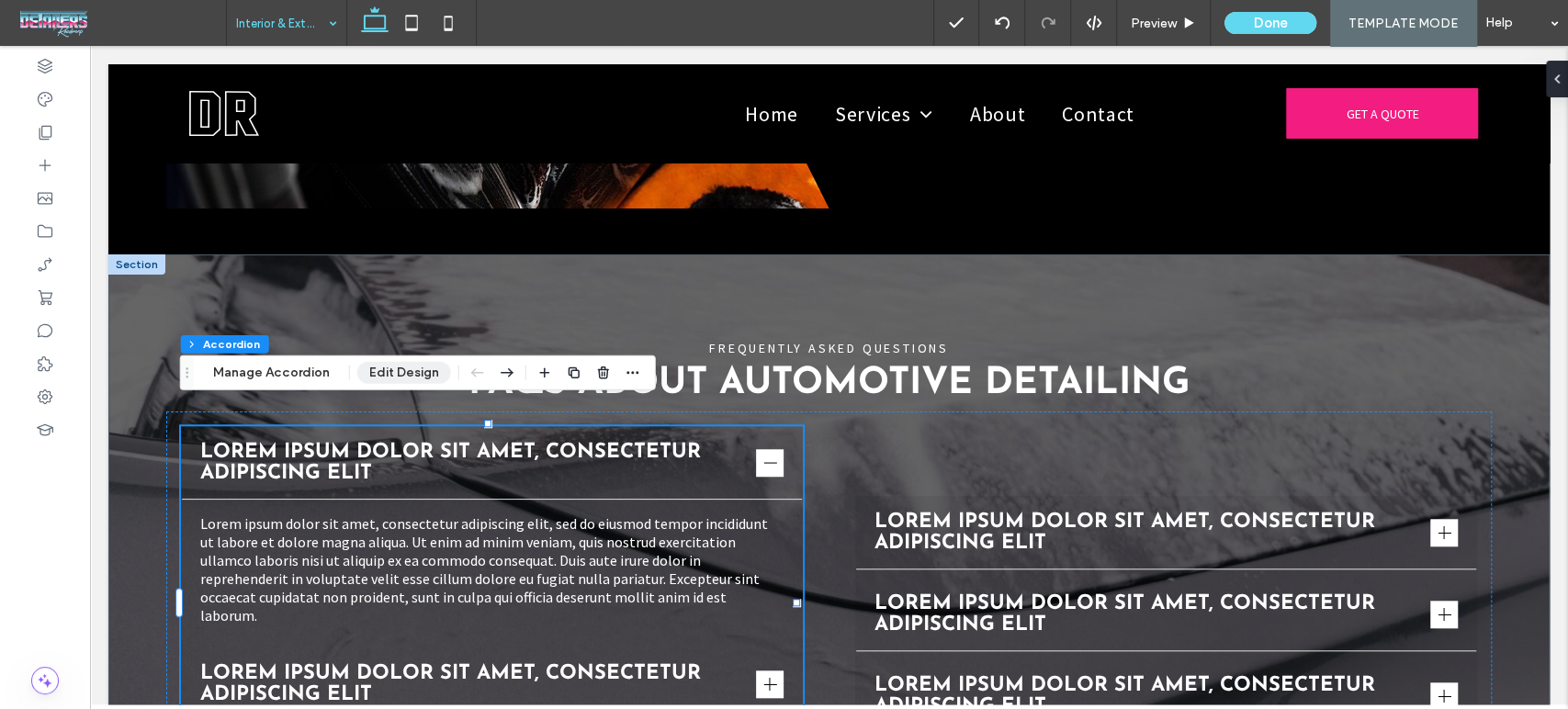
click at [402, 366] on button "Edit Design" at bounding box center [404, 373] width 94 height 23
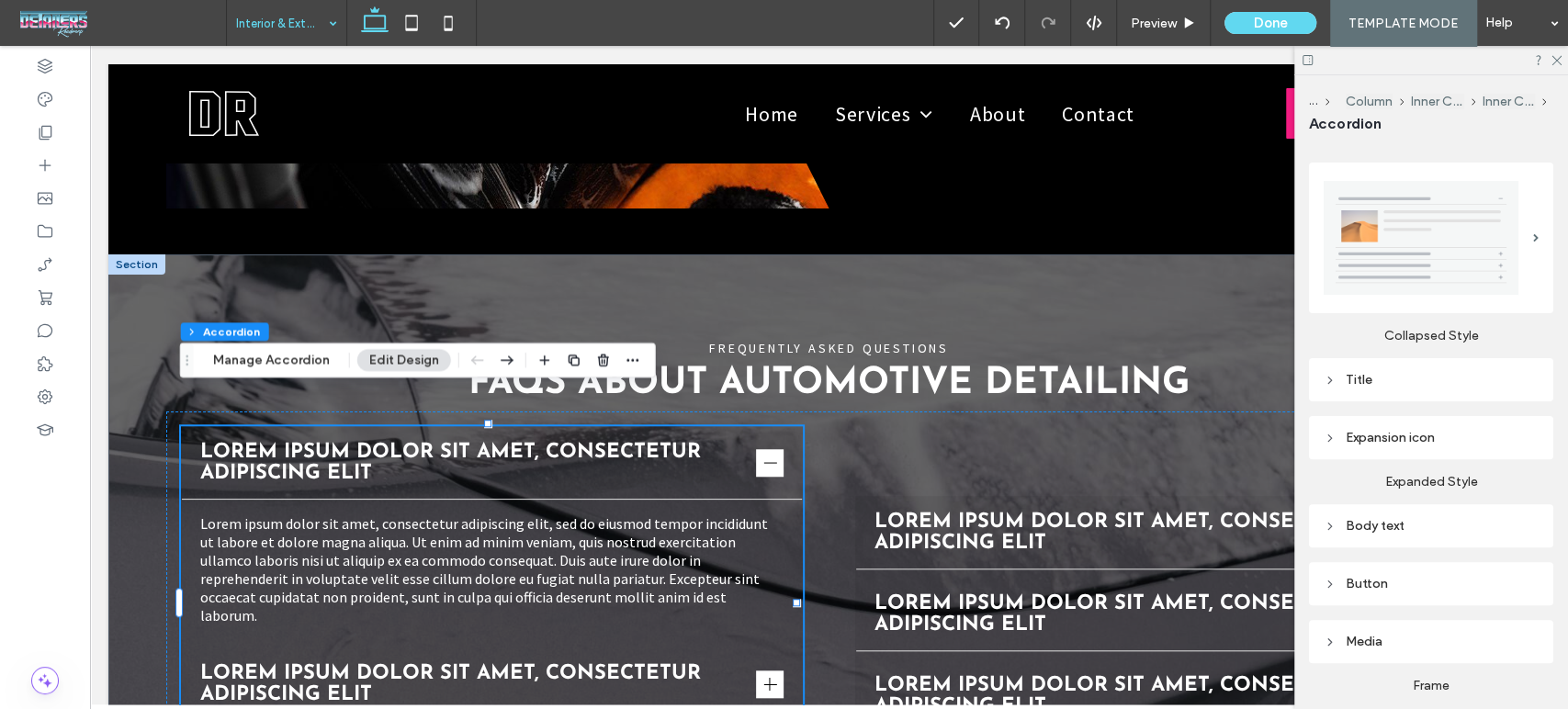
scroll to position [404, 0]
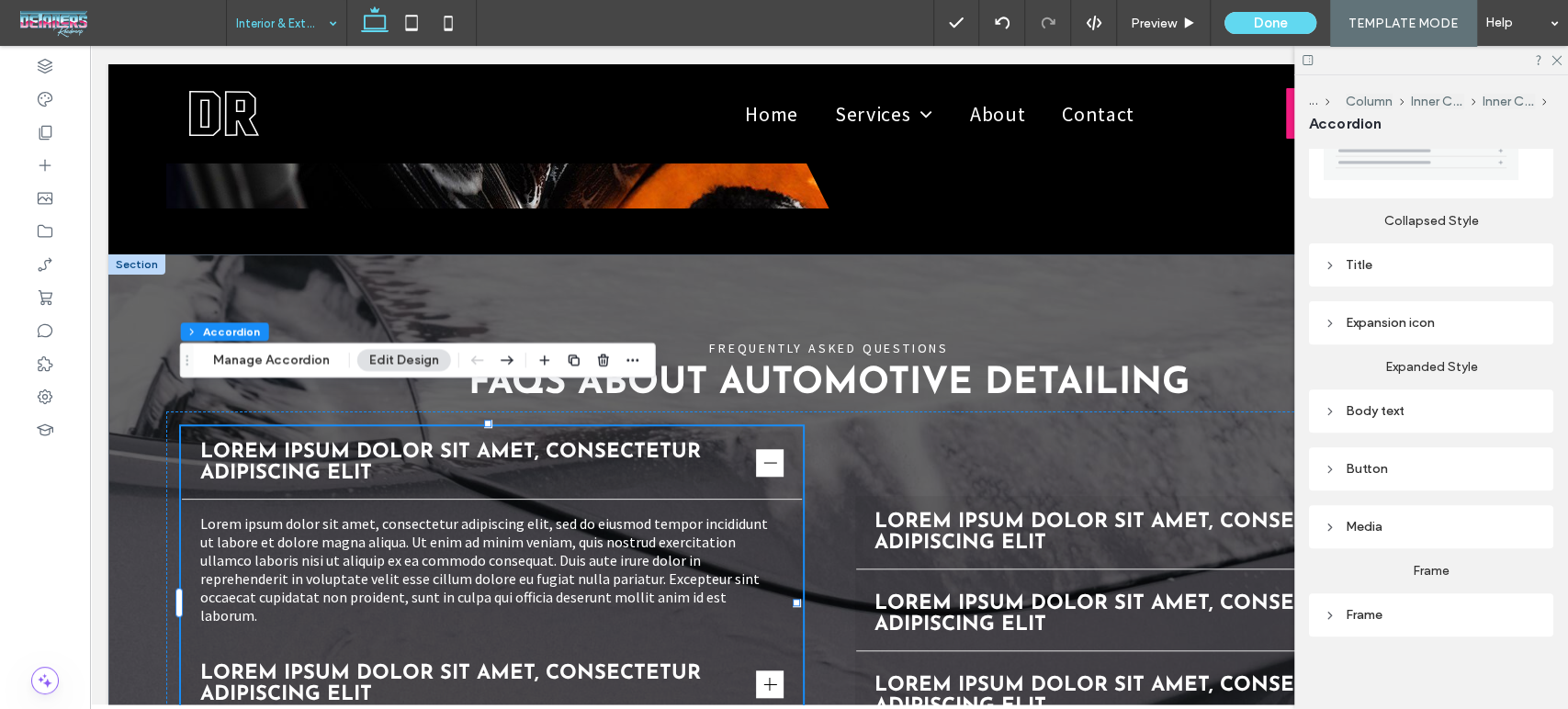
click at [1356, 610] on div "Frame" at bounding box center [1431, 615] width 215 height 16
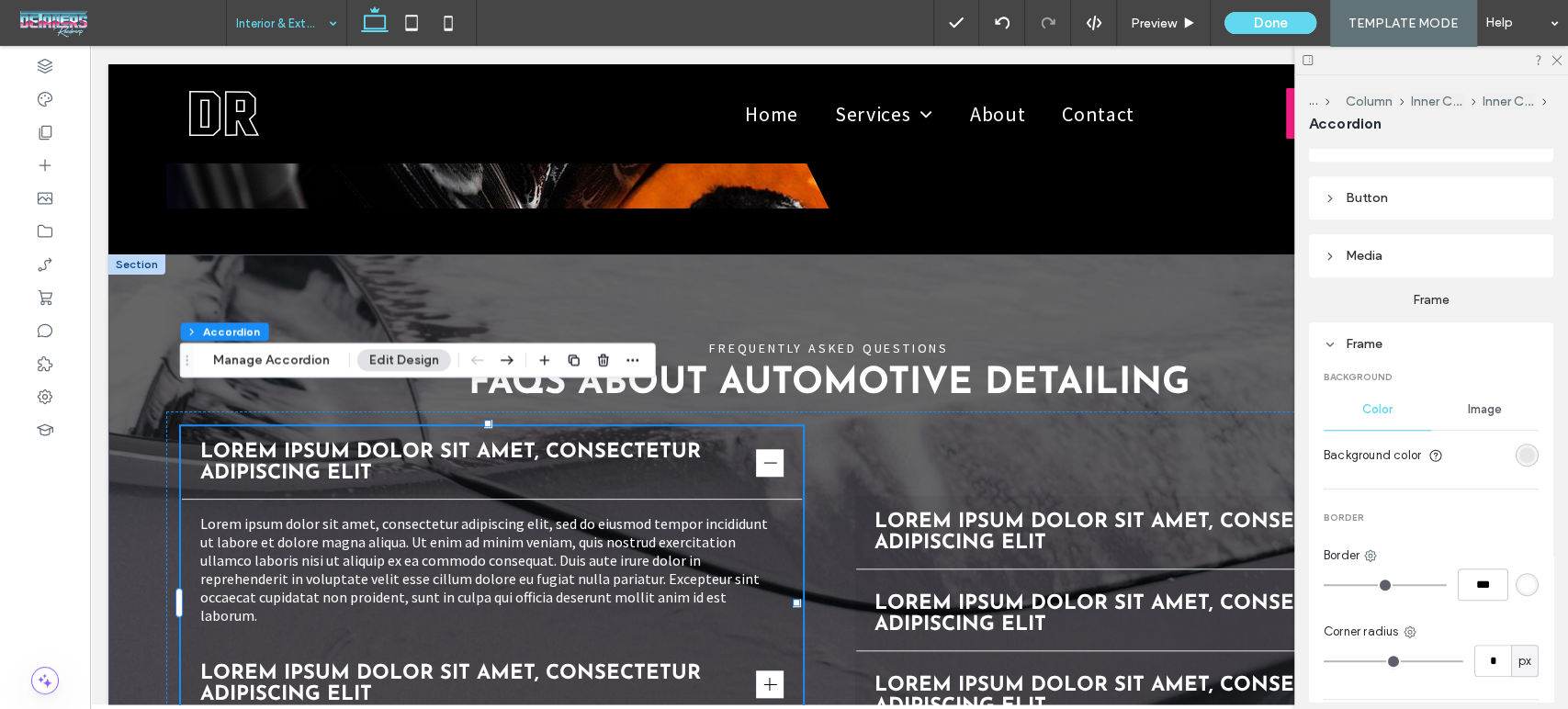
scroll to position [711, 0]
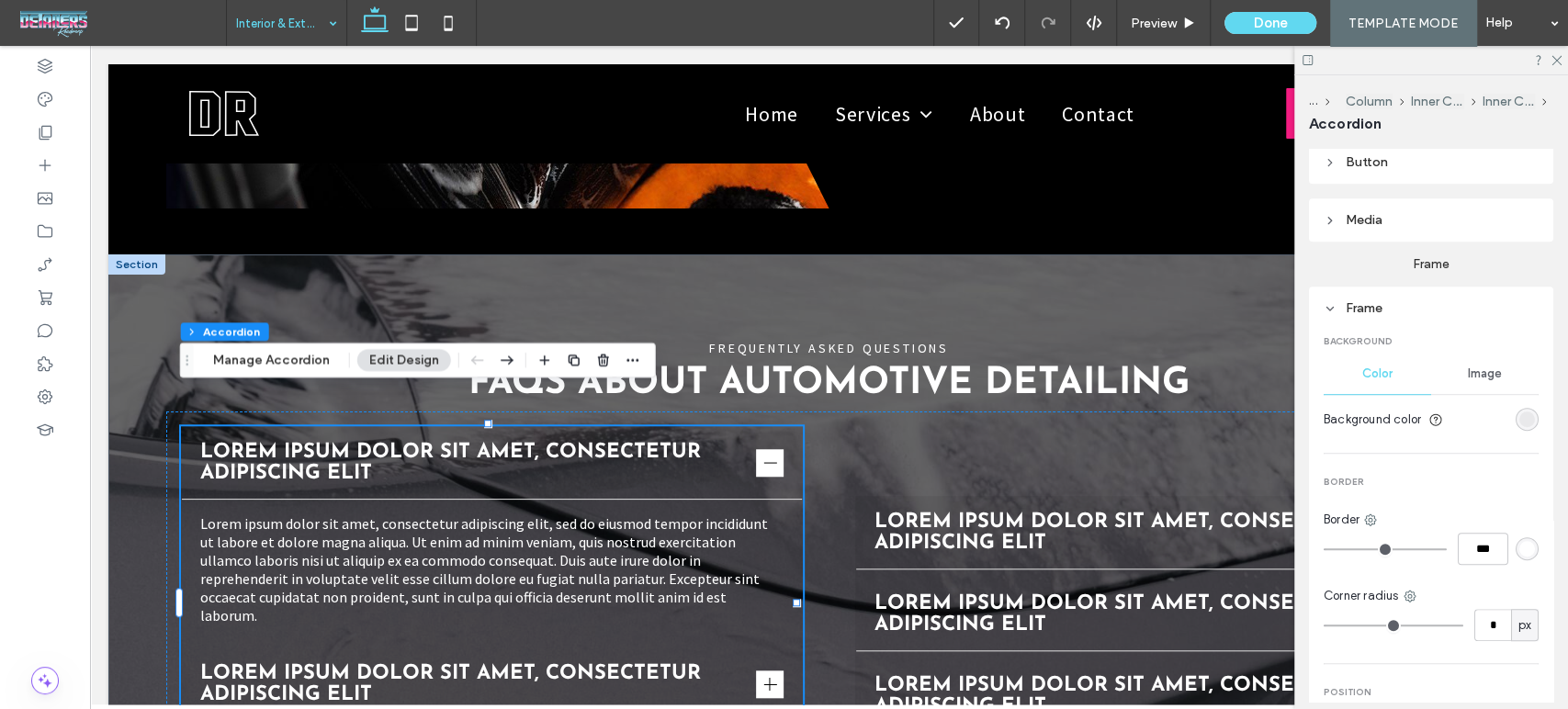
click at [1523, 411] on div "rgba(0, 0, 0, 0.06)" at bounding box center [1527, 419] width 16 height 16
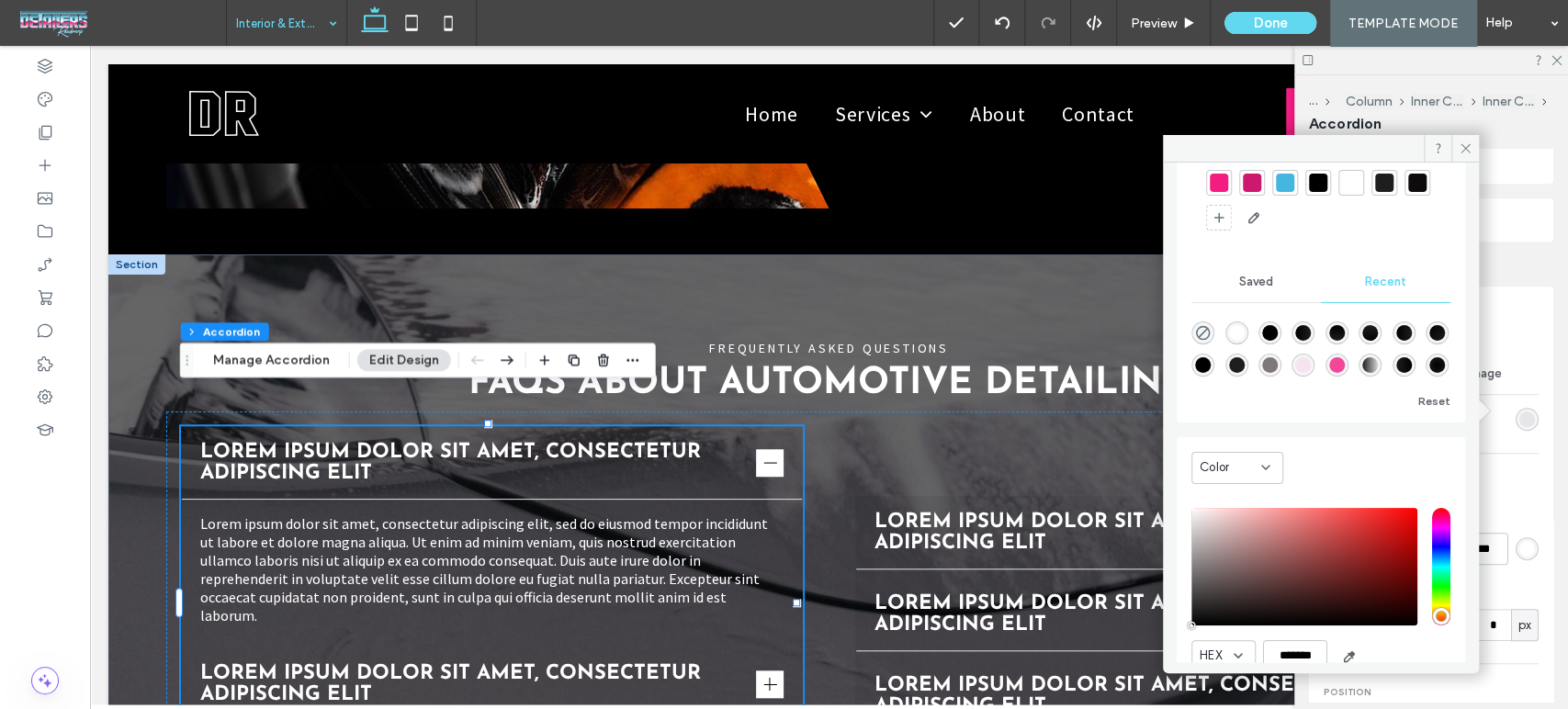
scroll to position [155, 0]
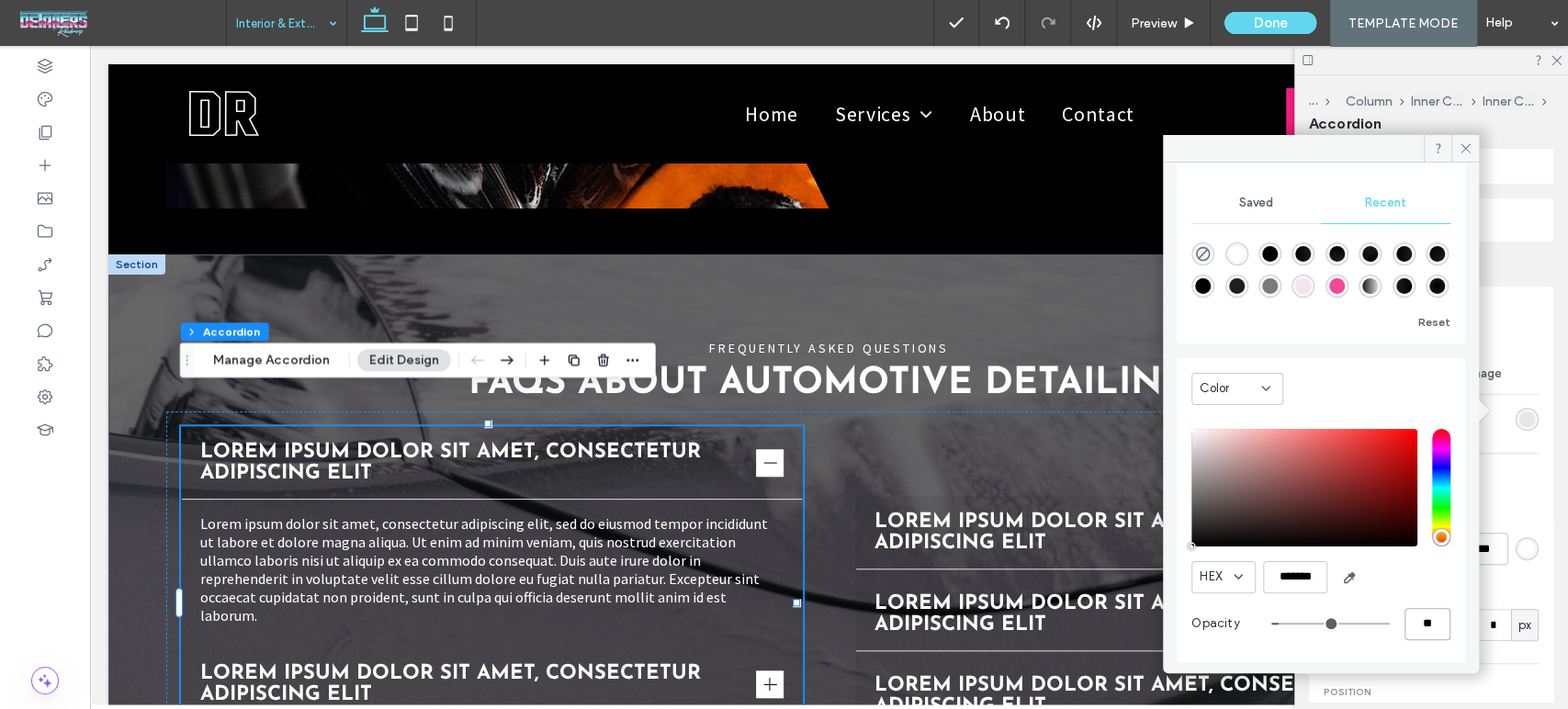
click at [1427, 618] on input "**" at bounding box center [1427, 624] width 46 height 32
drag, startPoint x: 1427, startPoint y: 620, endPoint x: 1346, endPoint y: 615, distance: 81.2
click at [1361, 617] on div "**" at bounding box center [1360, 624] width 179 height 32
type input "*"
type input "**"
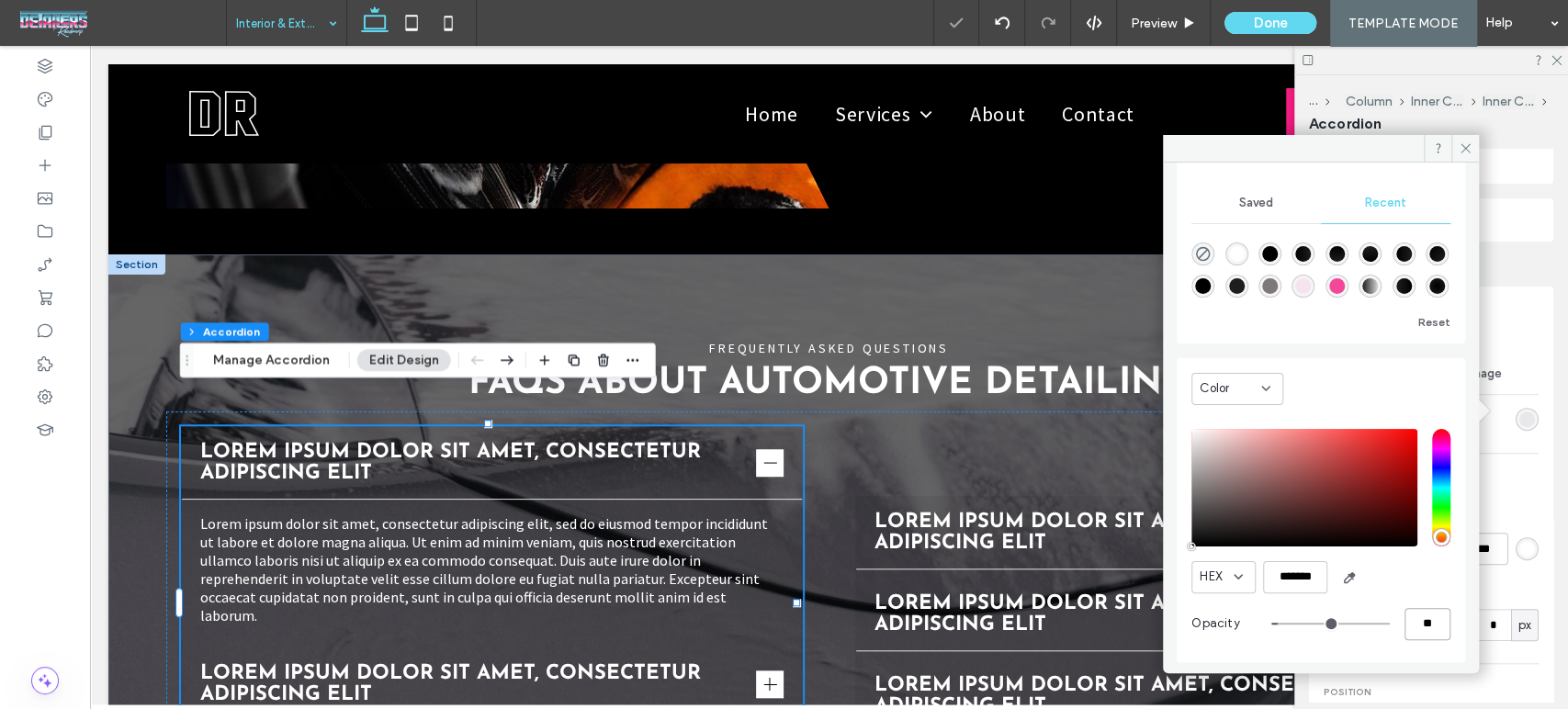
type input "**"
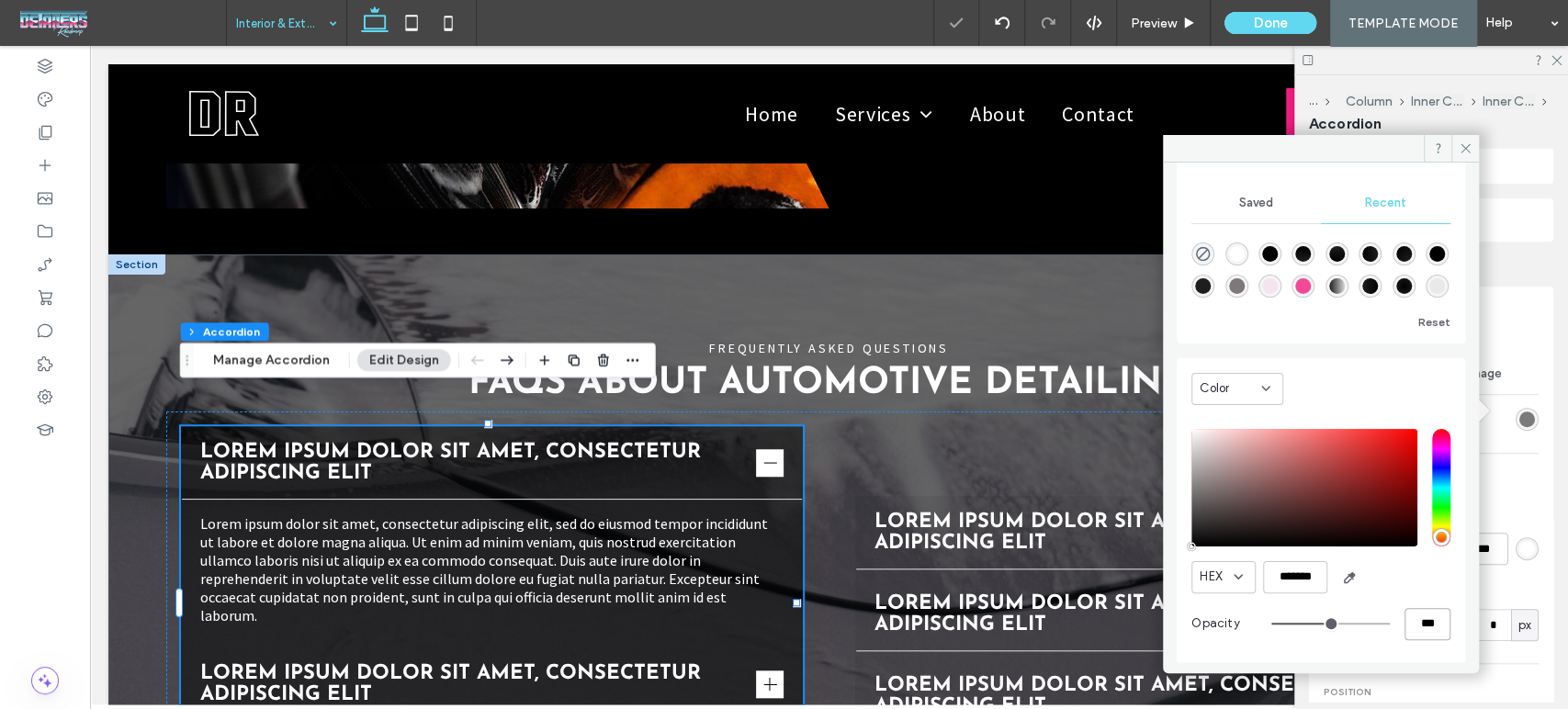
type input "***"
type input "**"
type input "***"
type input "**"
type input "***"
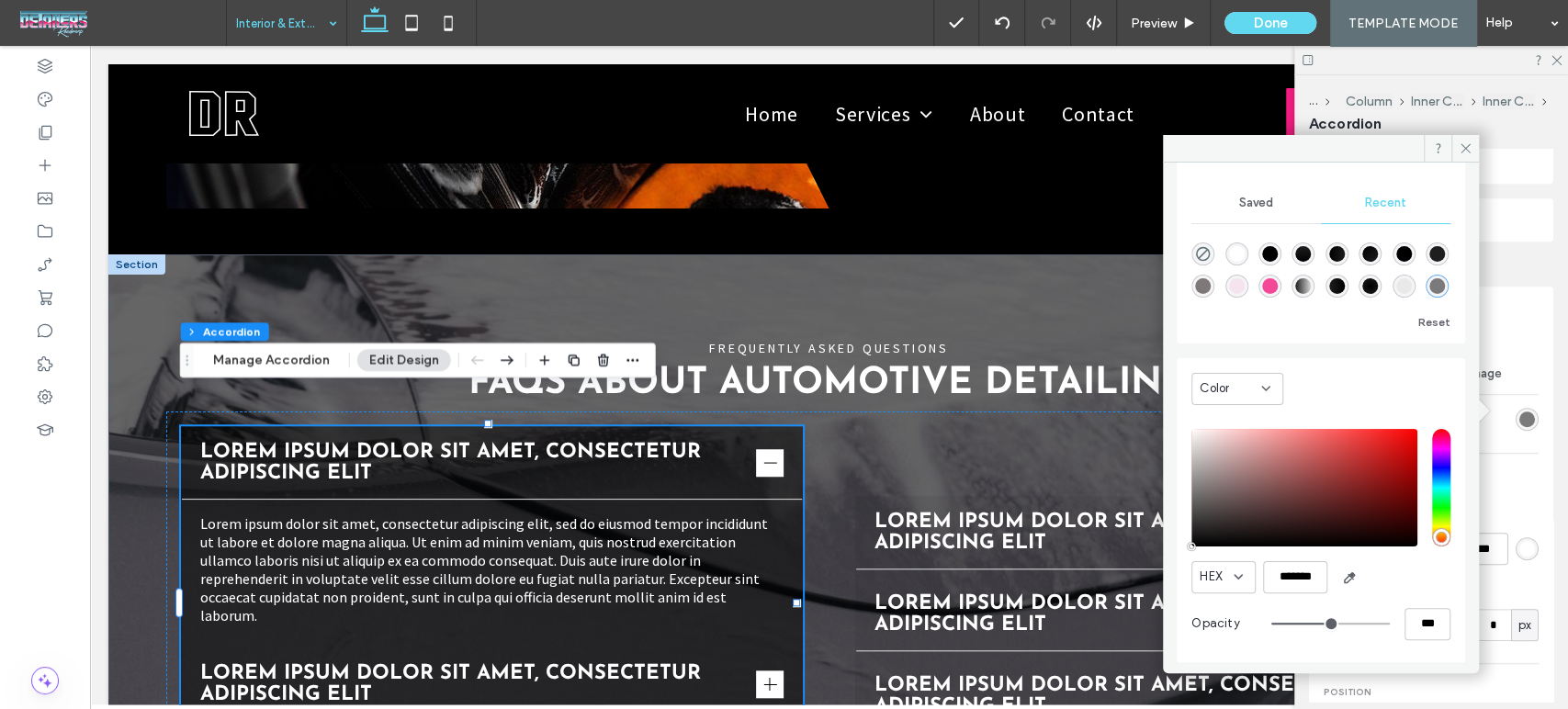
type input "*"
type input "**"
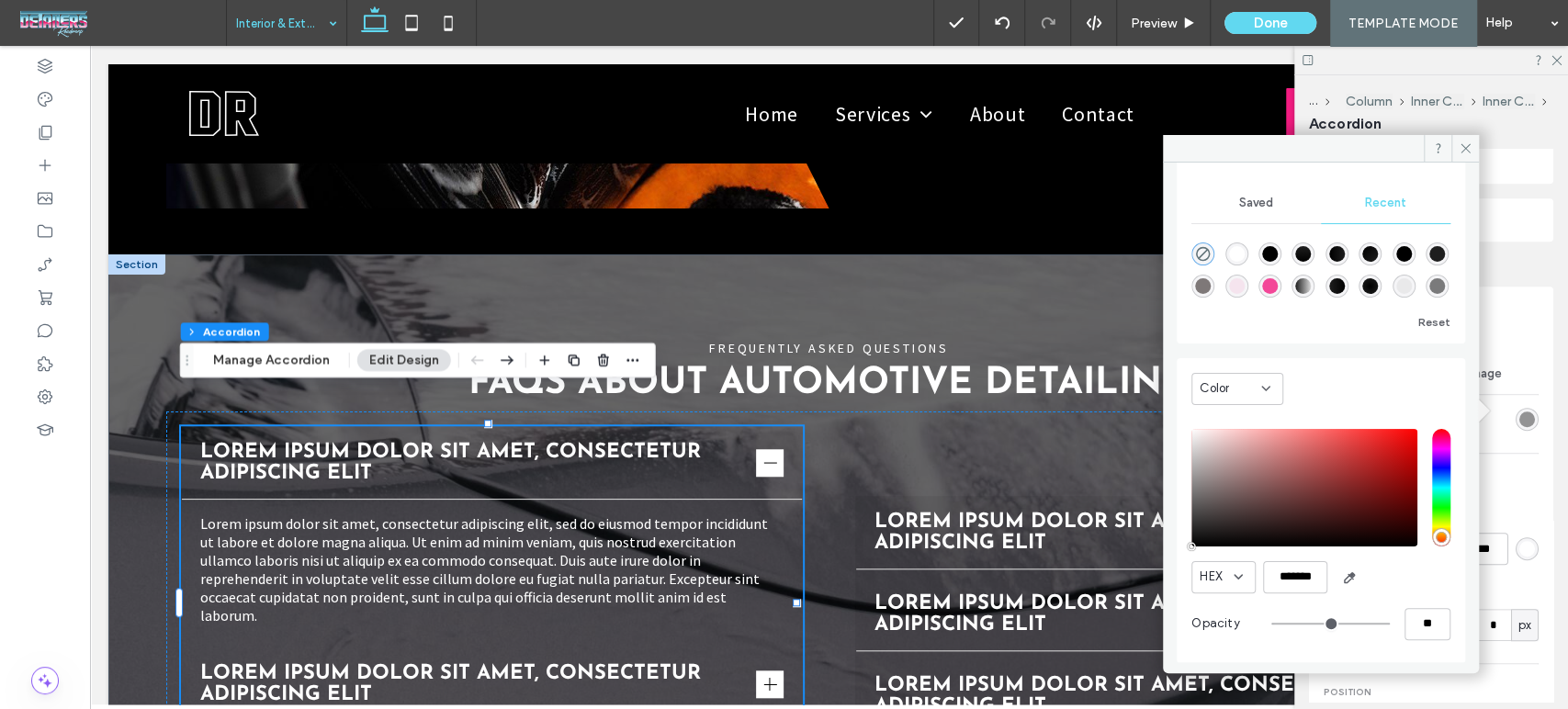
drag, startPoint x: 1310, startPoint y: 622, endPoint x: 1175, endPoint y: 620, distance: 135.0
type input "*"
click at [1271, 623] on input "range" at bounding box center [1330, 624] width 118 height 2
click at [1469, 145] on icon at bounding box center [1465, 148] width 14 height 14
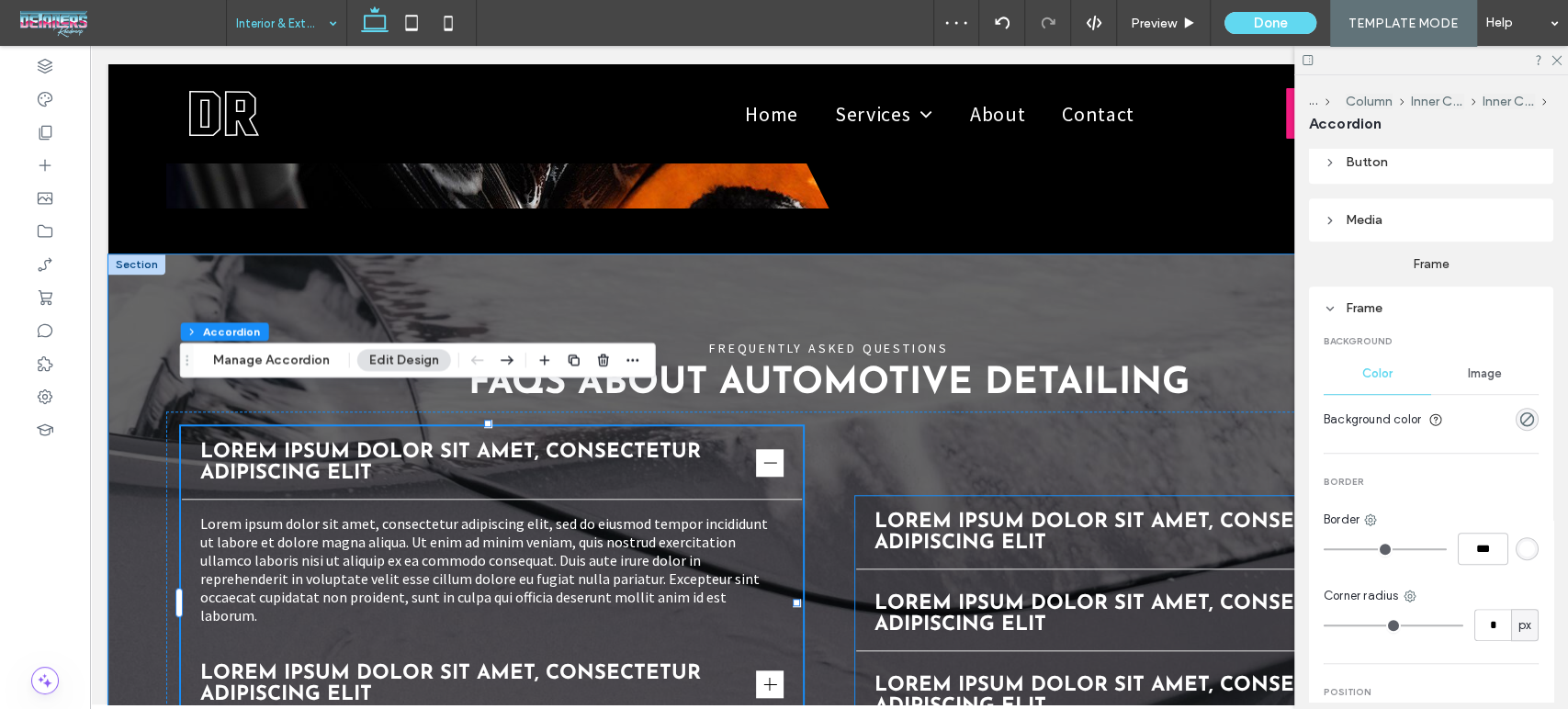
click at [1147, 512] on span "Lorem ipsum dolor sit amet, consectetur adipiscing elit" at bounding box center [1148, 533] width 549 height 42
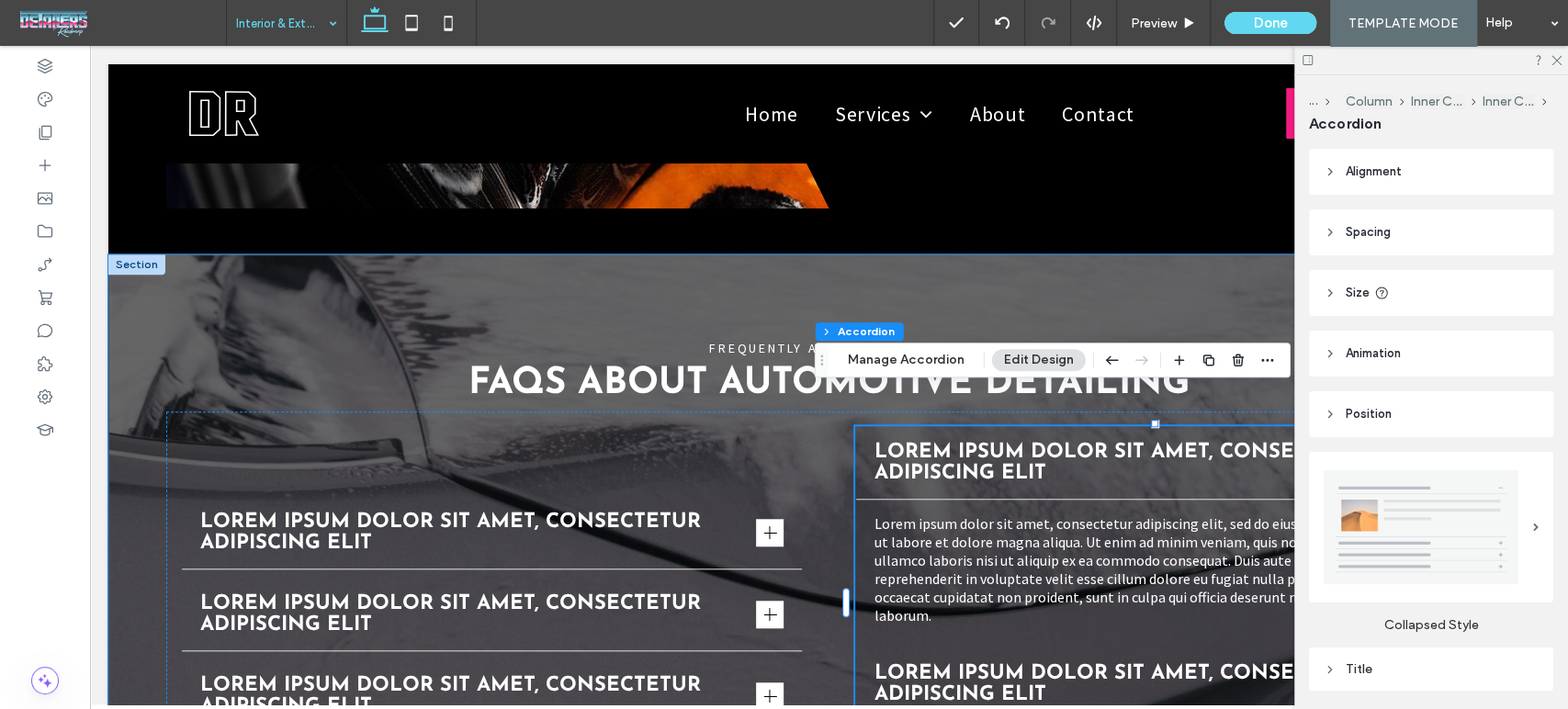
click at [1212, 449] on div "Lorem ipsum dolor sit amet, consectetur adipiscing elit" at bounding box center [1166, 463] width 621 height 72
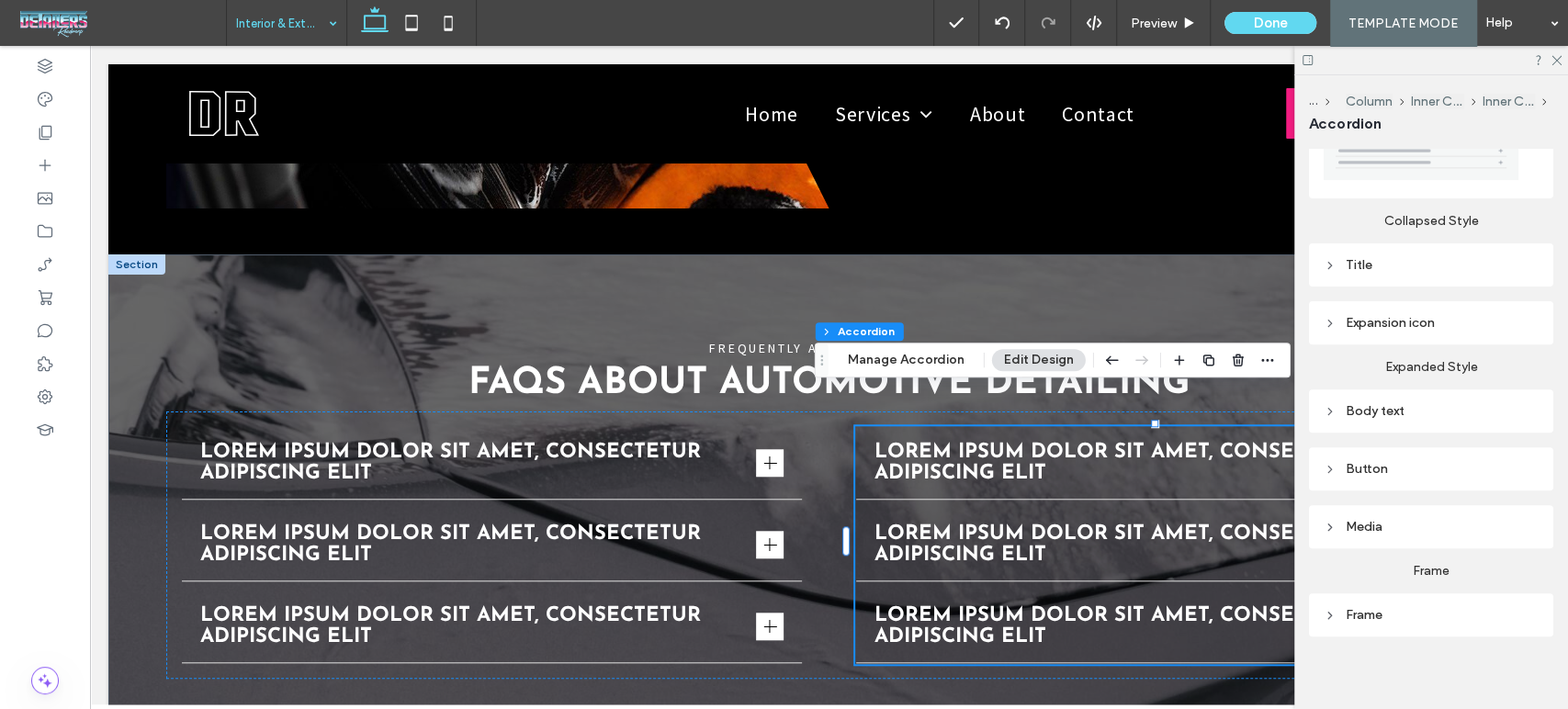
scroll to position [404, 0]
click at [1359, 608] on div "Frame" at bounding box center [1431, 615] width 215 height 16
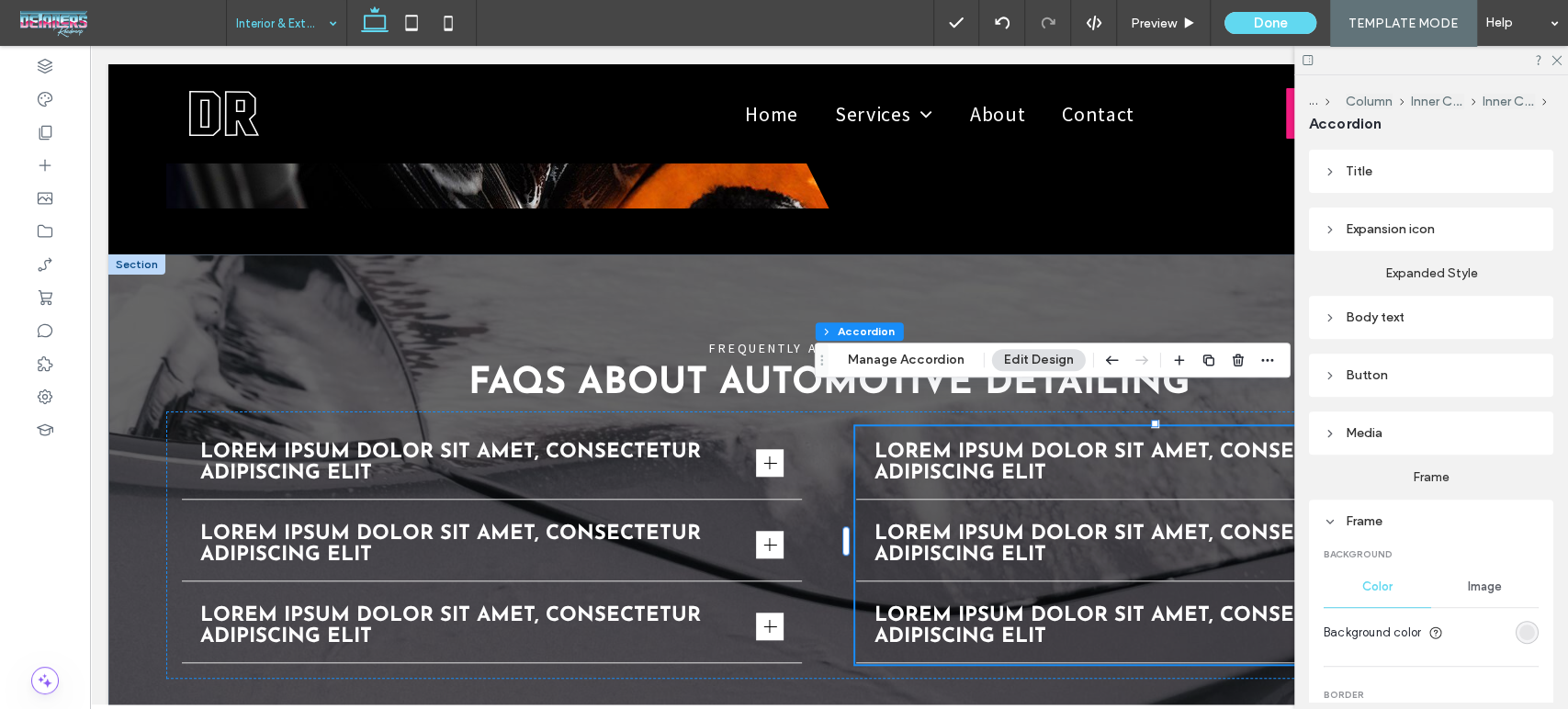
scroll to position [609, 0]
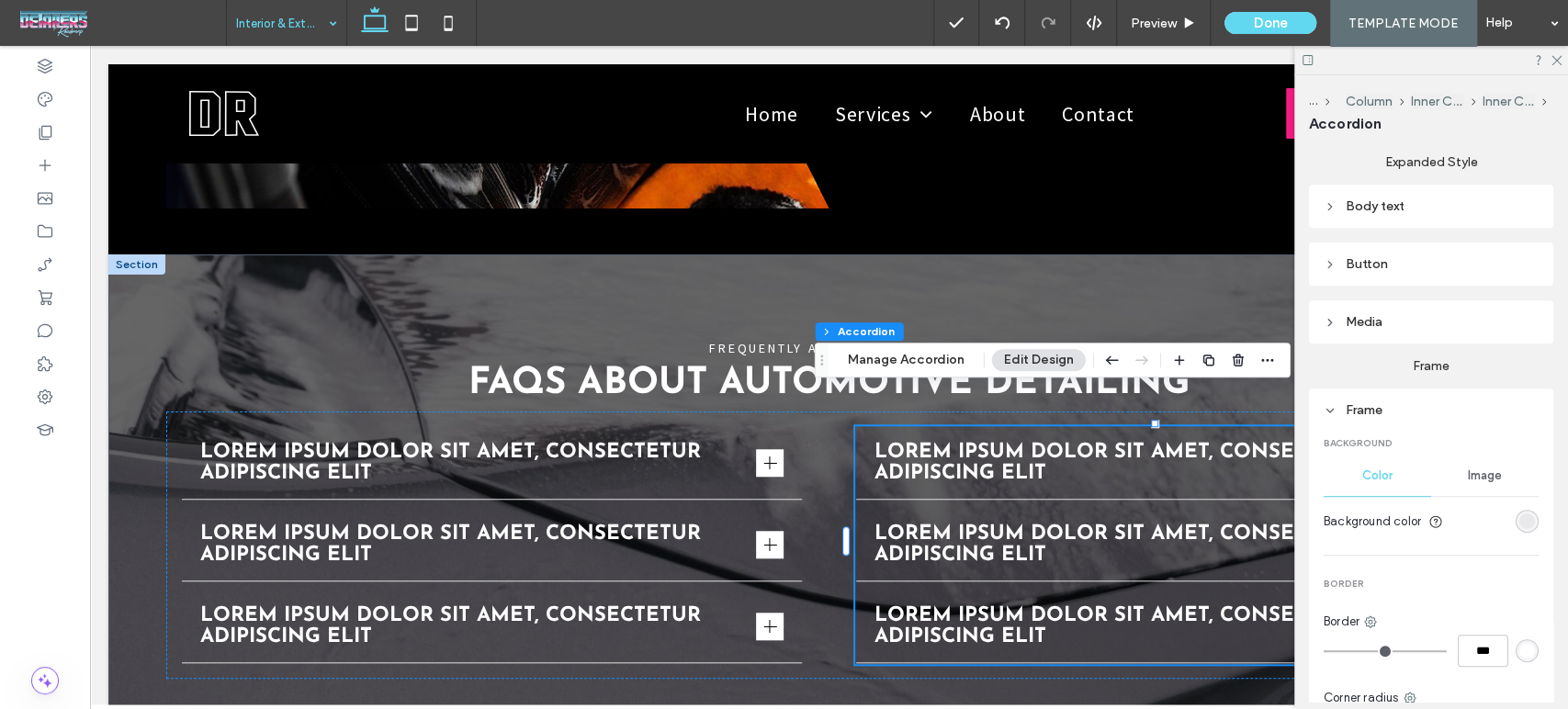
click at [1519, 513] on div "rgba(0, 0, 0, 0.06)" at bounding box center [1527, 521] width 16 height 16
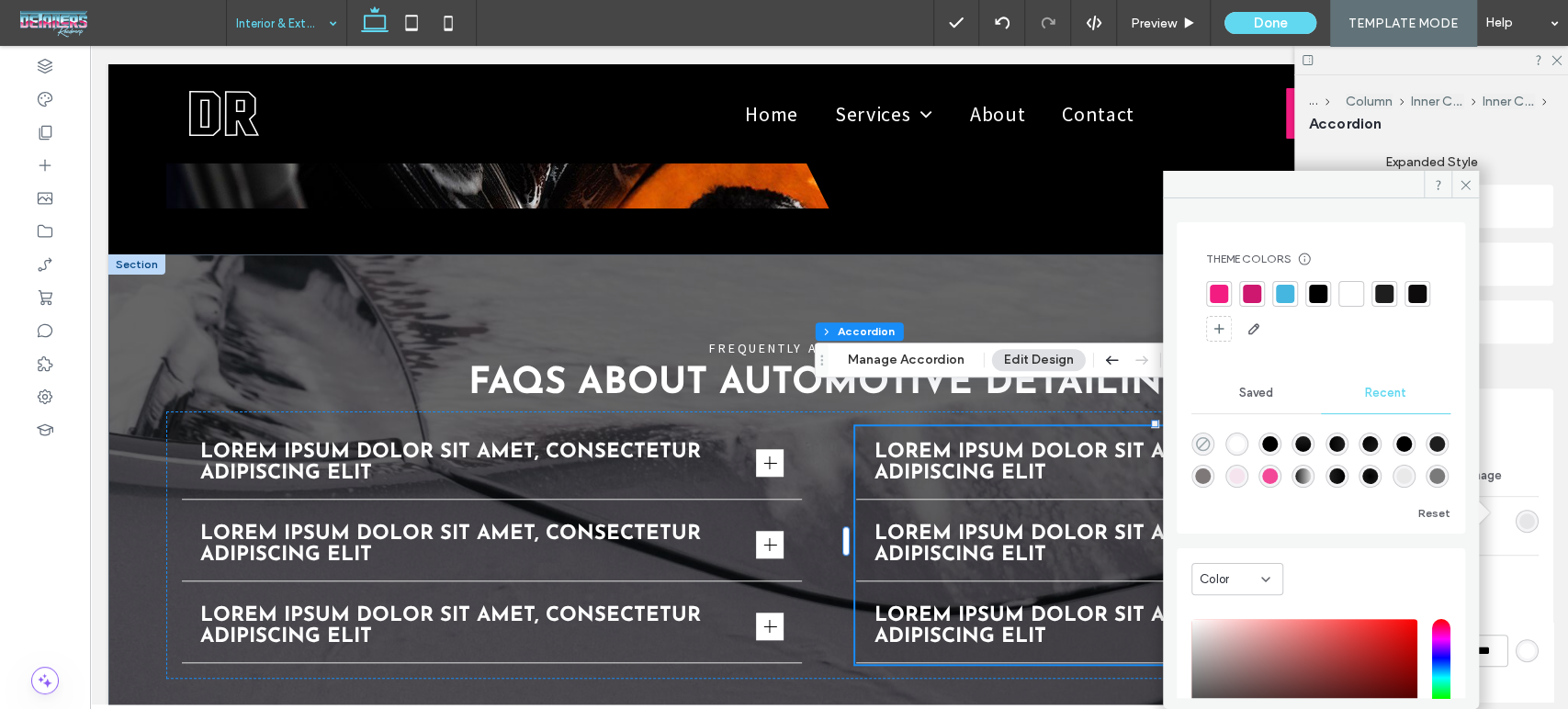
click at [1206, 451] on icon "rgba(0, 0, 0, 0)" at bounding box center [1203, 445] width 16 height 16
type input "*"
type input "**"
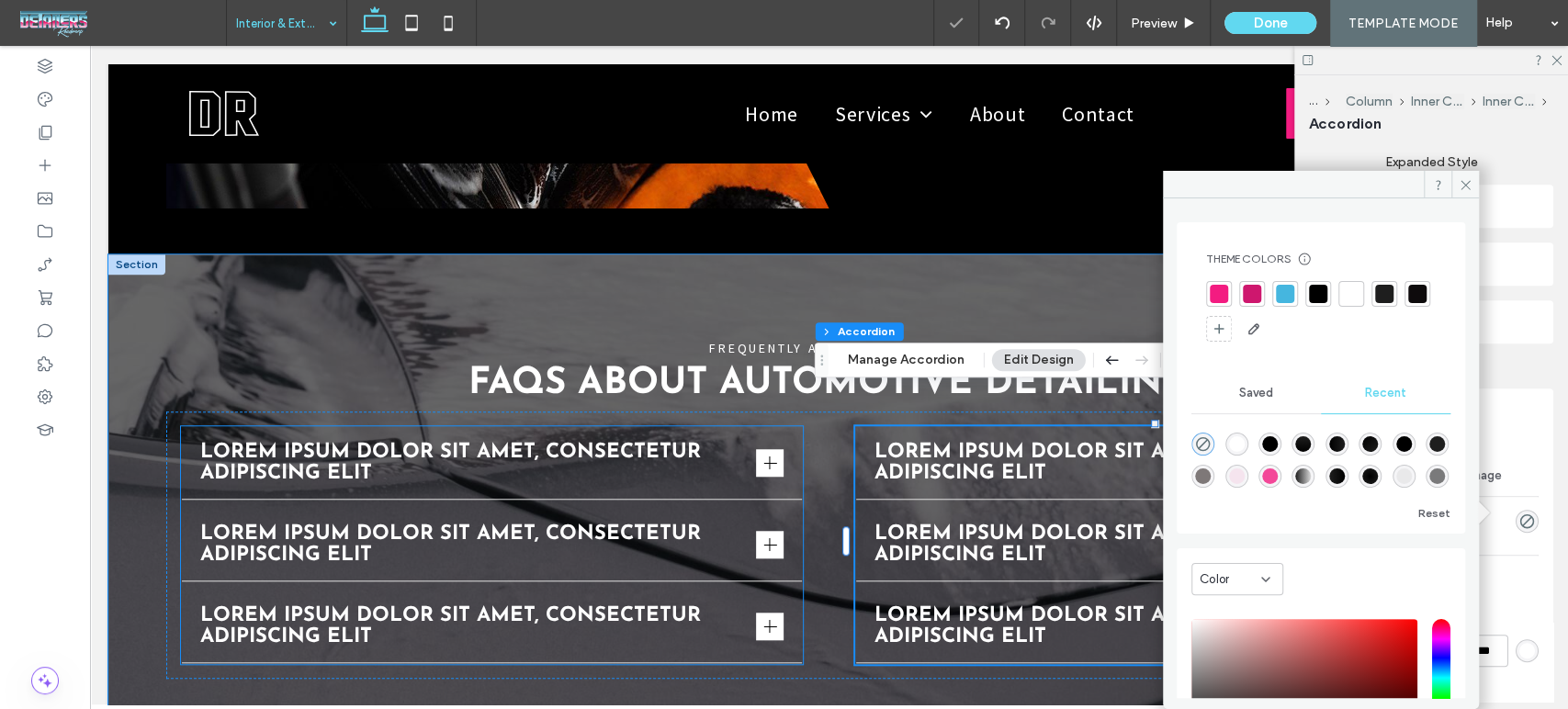
click at [792, 440] on div "Lorem ipsum dolor sit amet, consectetur adipiscing elit" at bounding box center [492, 463] width 621 height 72
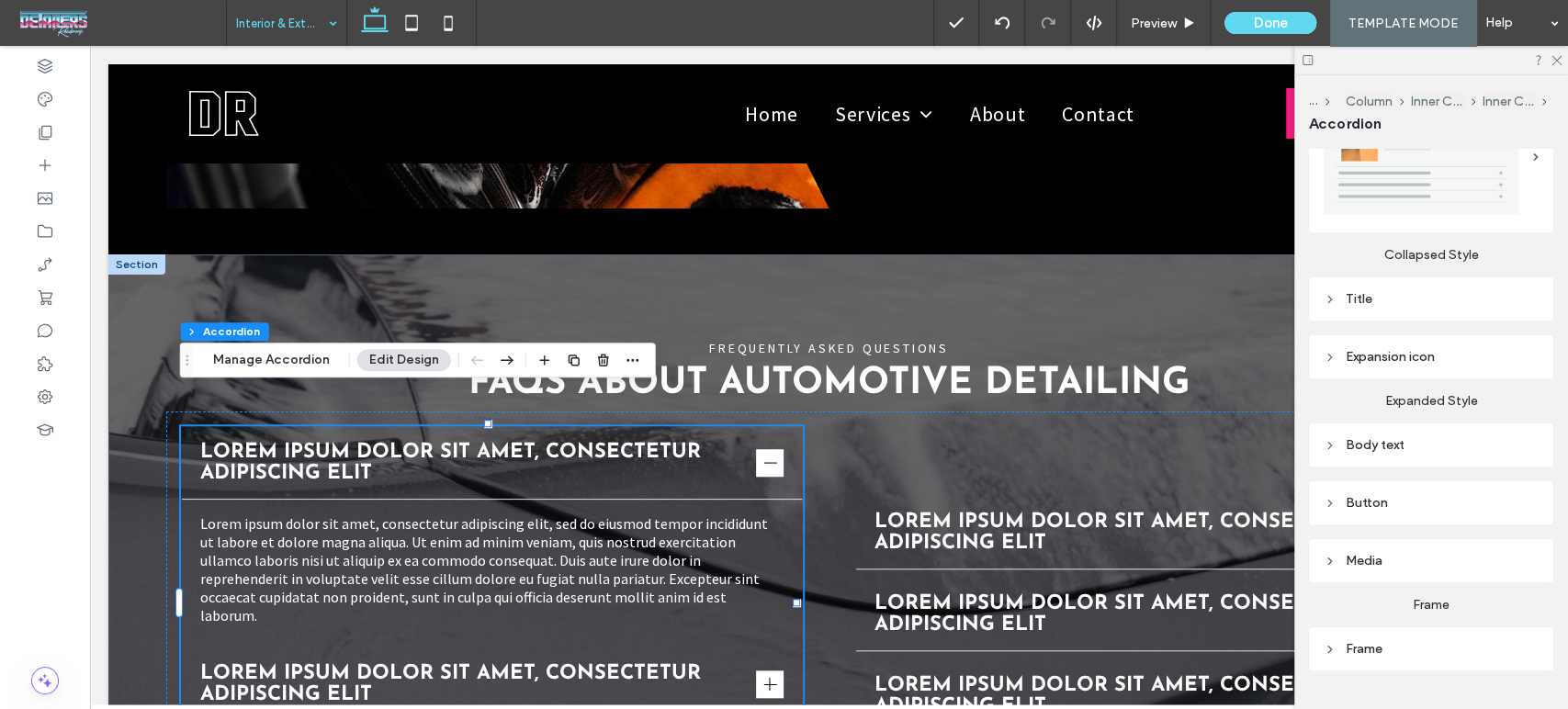
scroll to position [404, 0]
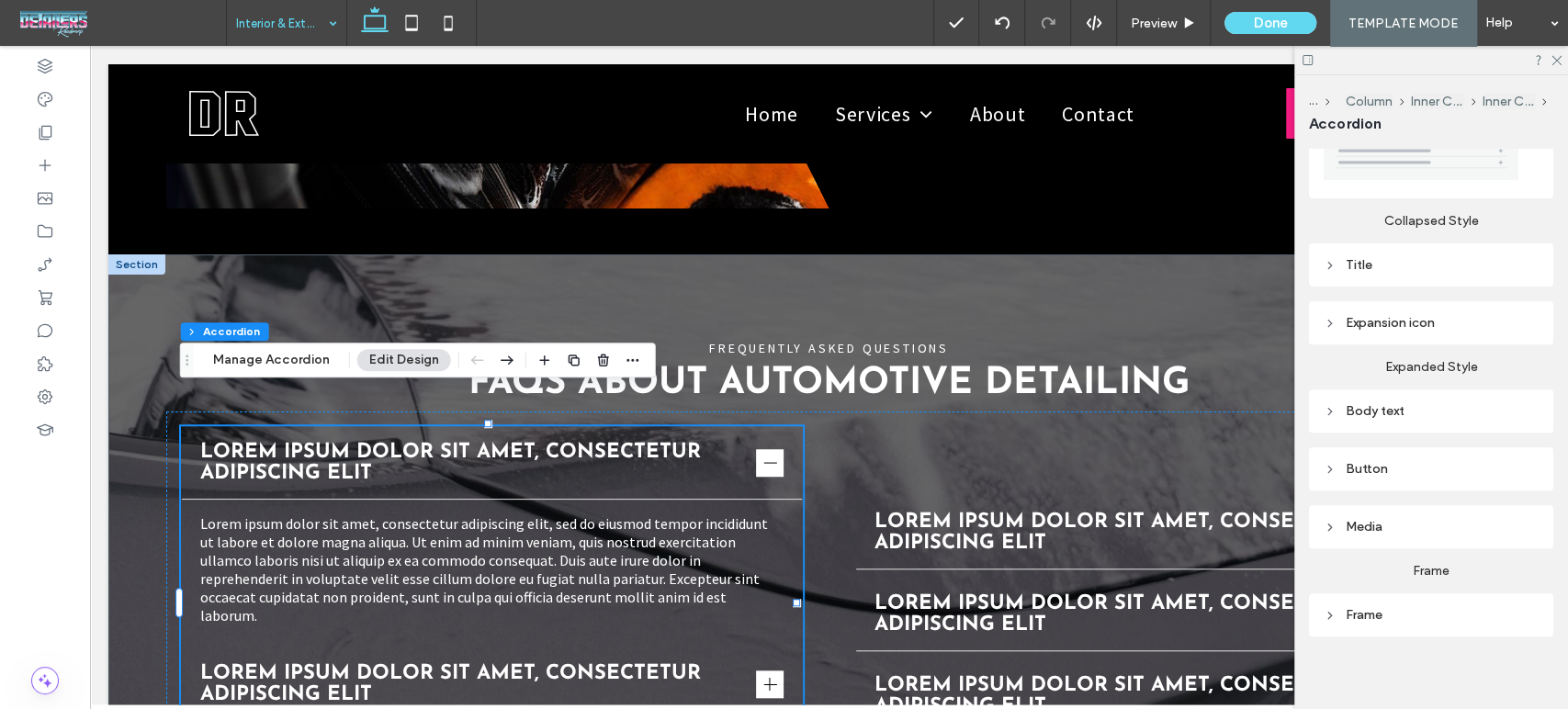
click at [1385, 593] on div "Frame" at bounding box center [1431, 615] width 245 height 43
click at [1389, 602] on div "Frame" at bounding box center [1431, 614] width 215 height 24
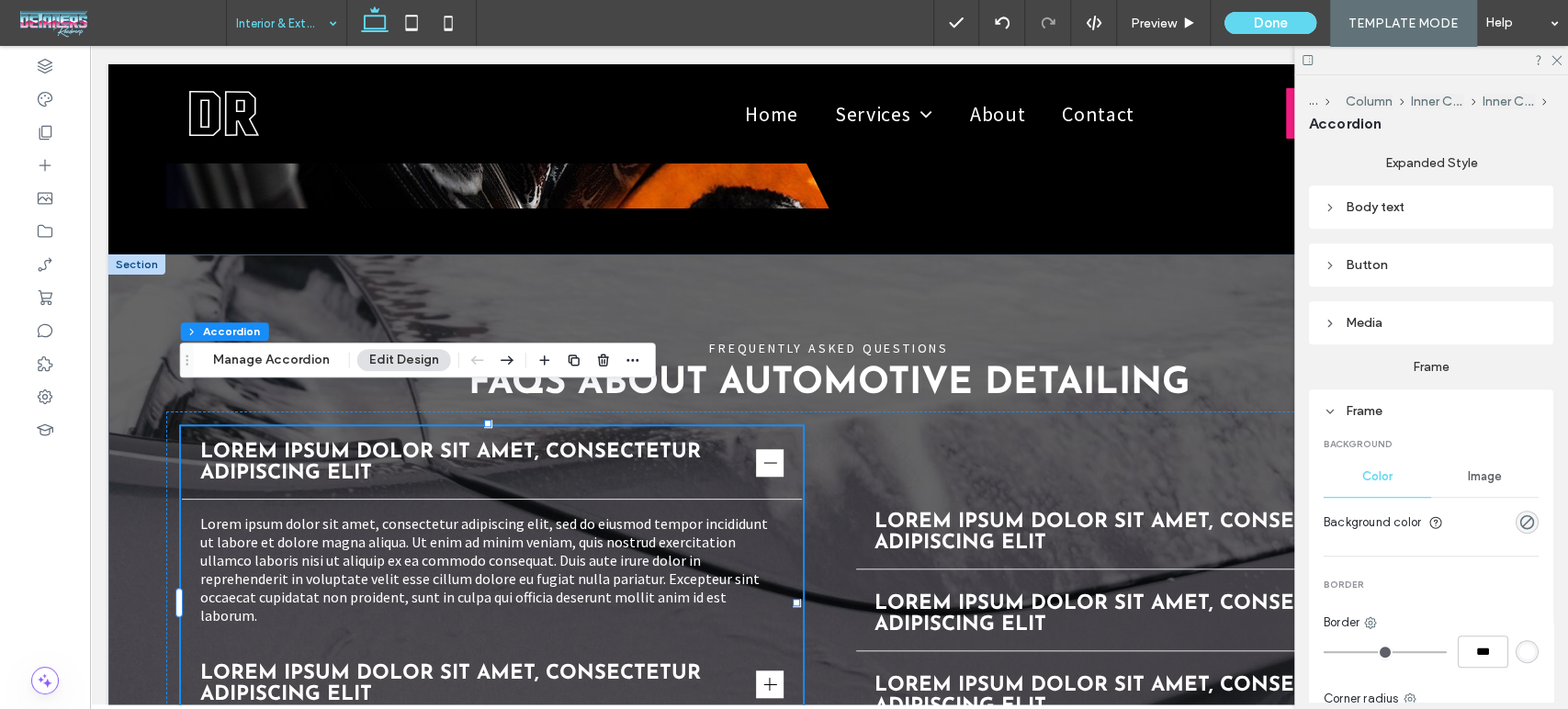
scroll to position [609, 0]
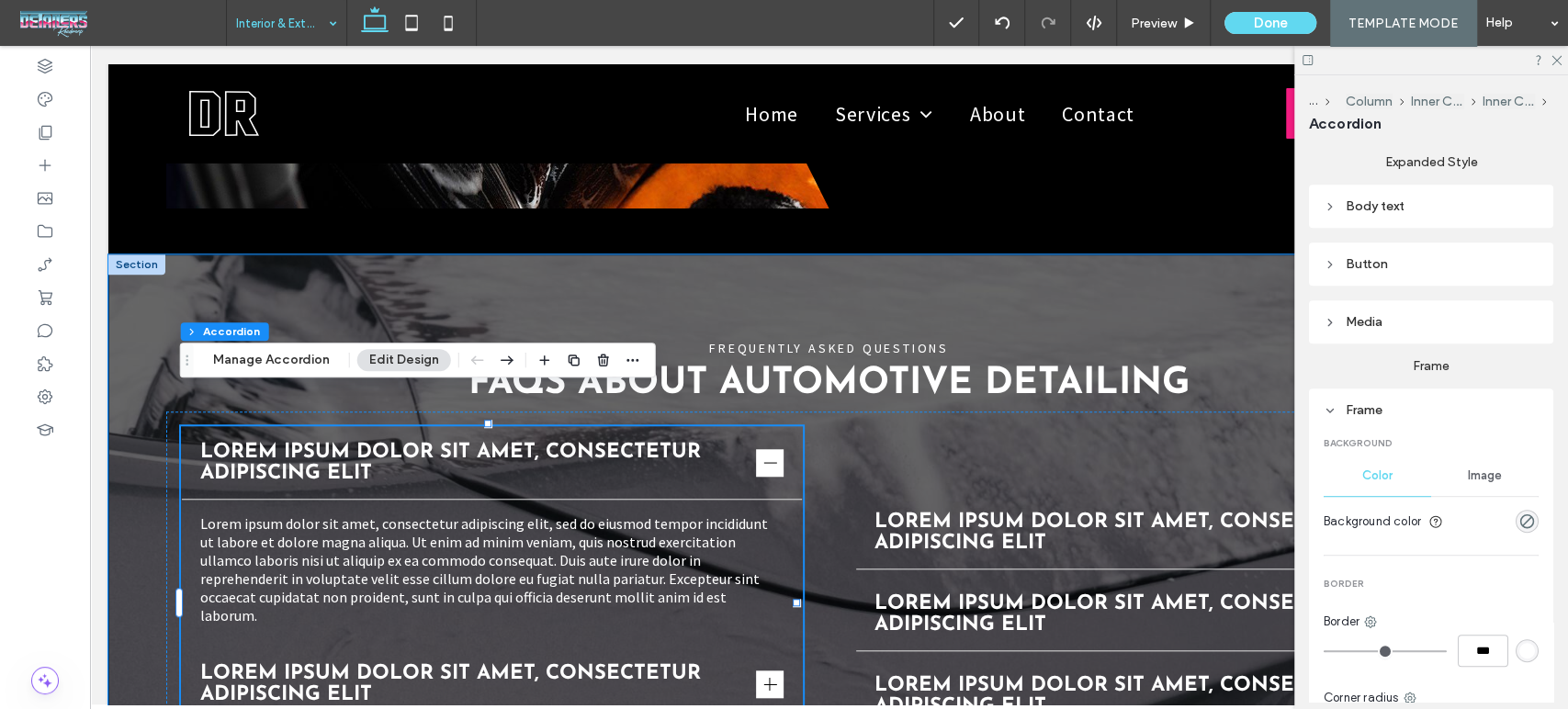
click at [272, 274] on div "FREQUENTLY ASKED QUESTIONS FAQs About Automotive Detailing Lorem ipsum dolor si…" at bounding box center [829, 579] width 1441 height 649
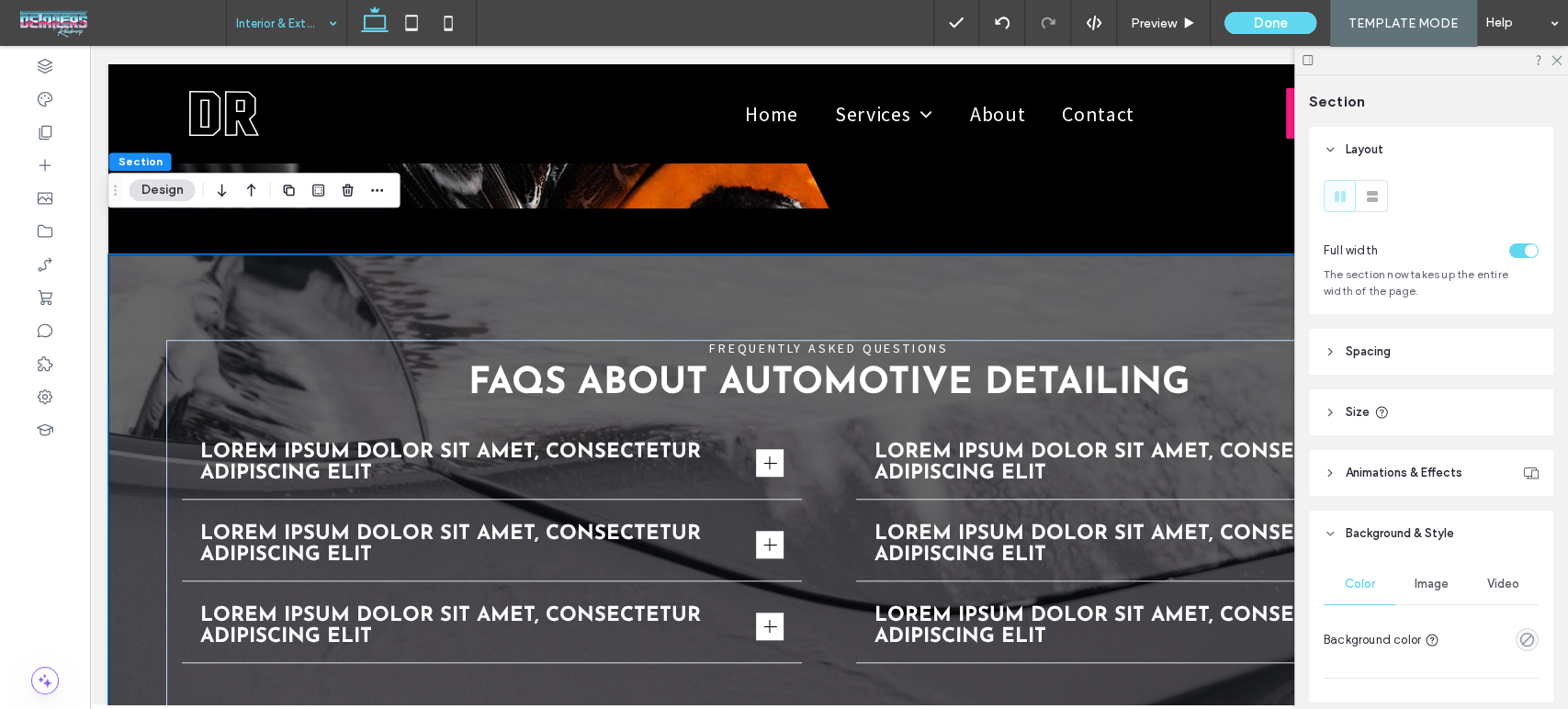
click at [272, 274] on div "FREQUENTLY ASKED QUESTIONS FAQs About Automotive Detailing Lorem ipsum dolor si…" at bounding box center [829, 530] width 1441 height 551
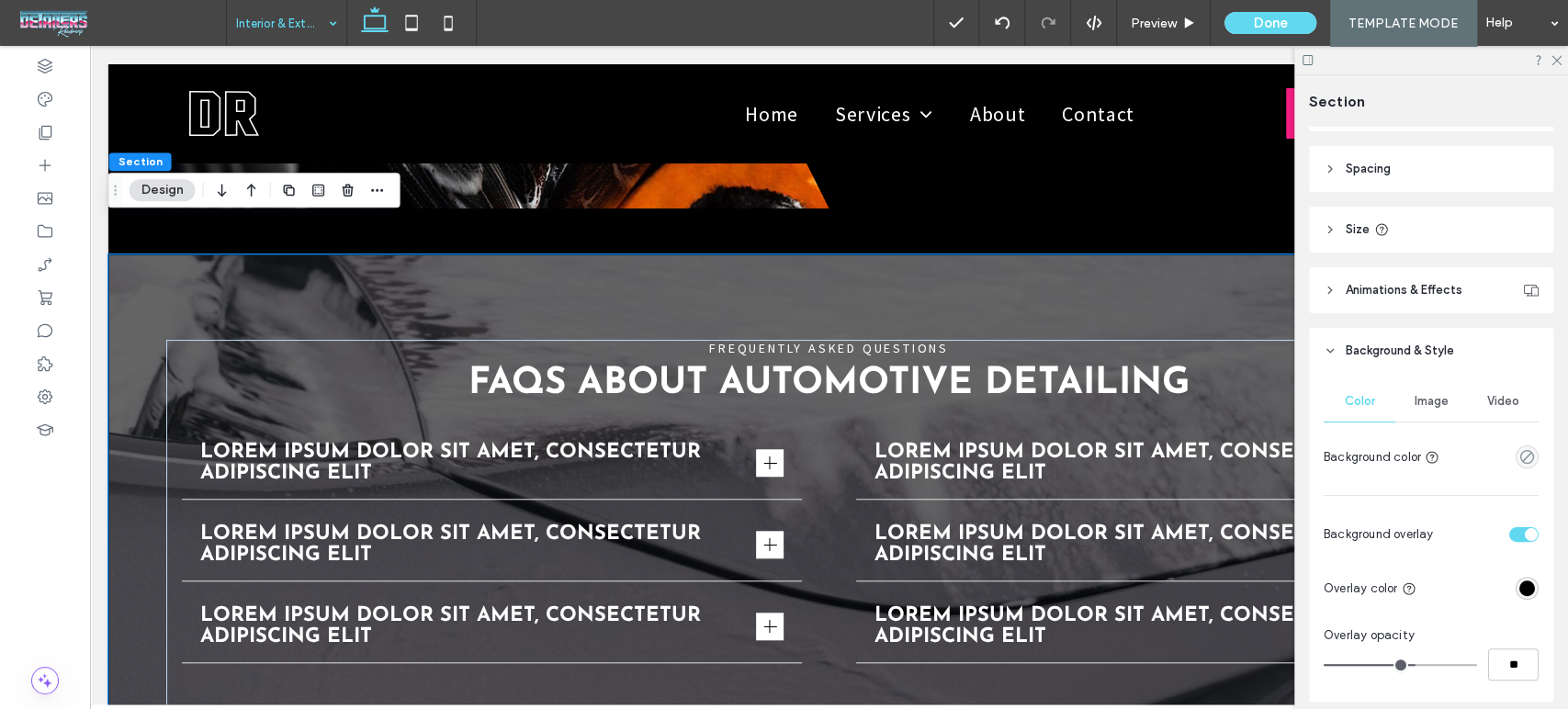
scroll to position [204, 0]
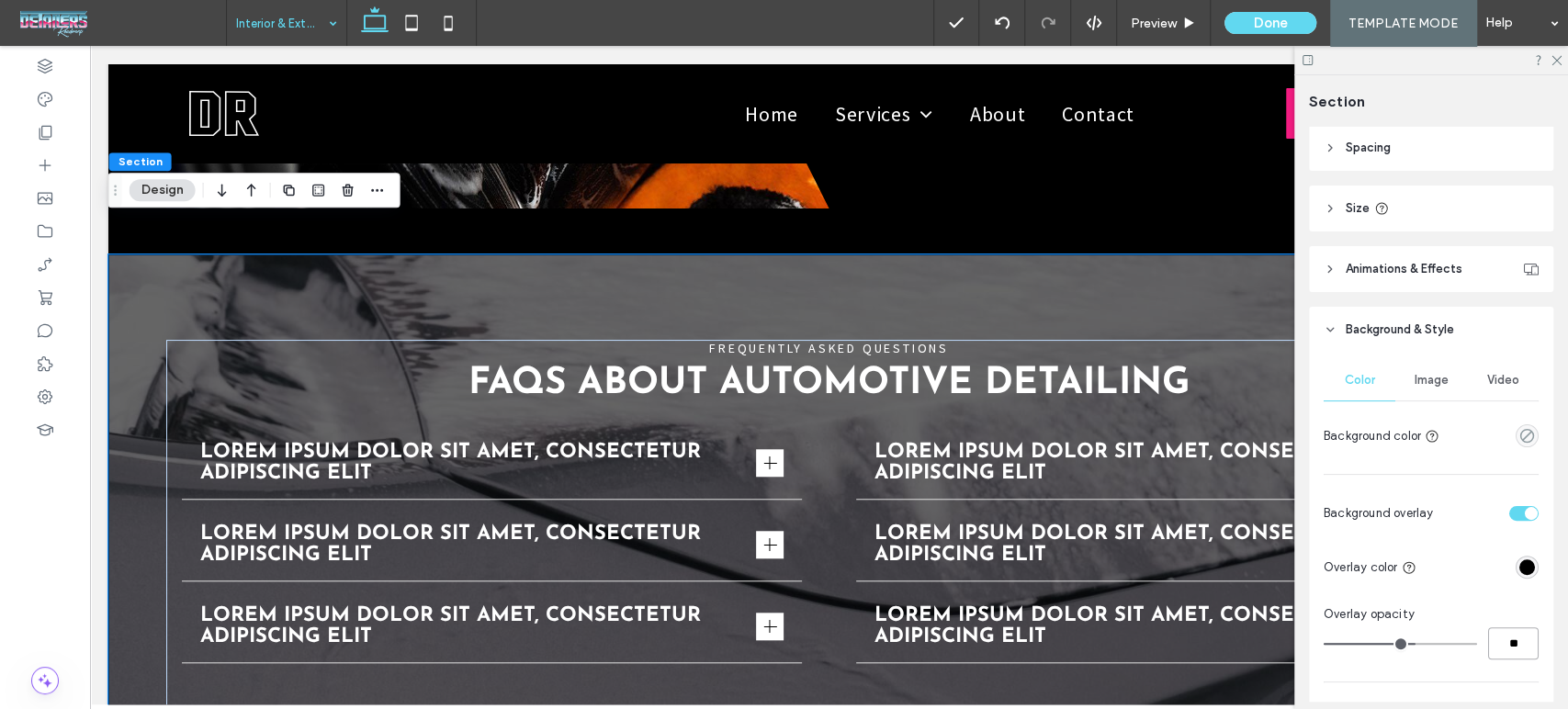
click at [1499, 646] on input "**" at bounding box center [1513, 643] width 51 height 32
type input "**"
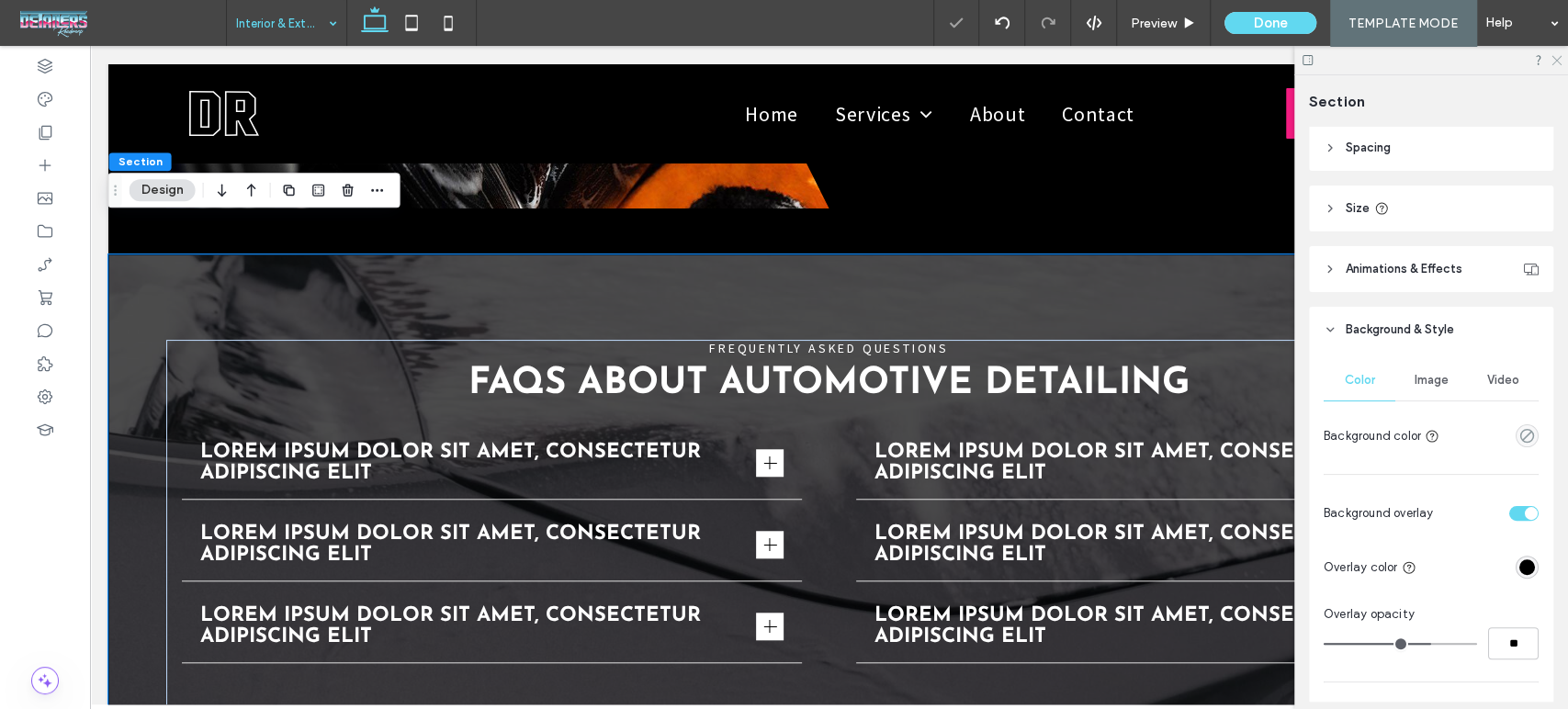
click at [1558, 58] on icon at bounding box center [1555, 59] width 12 height 12
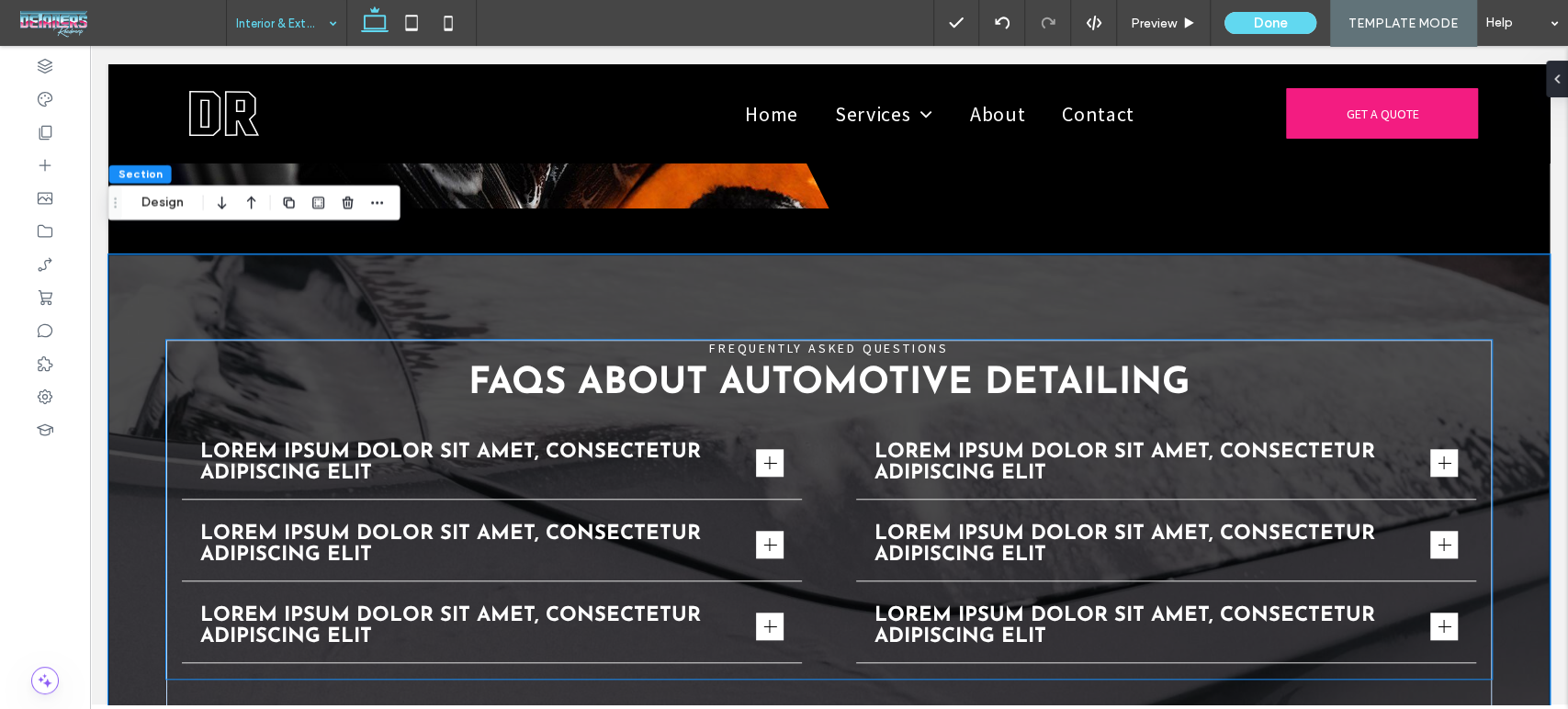
click at [742, 591] on div "Lorem ipsum dolor sit amet, consectetur adipiscing elit" at bounding box center [492, 627] width 621 height 72
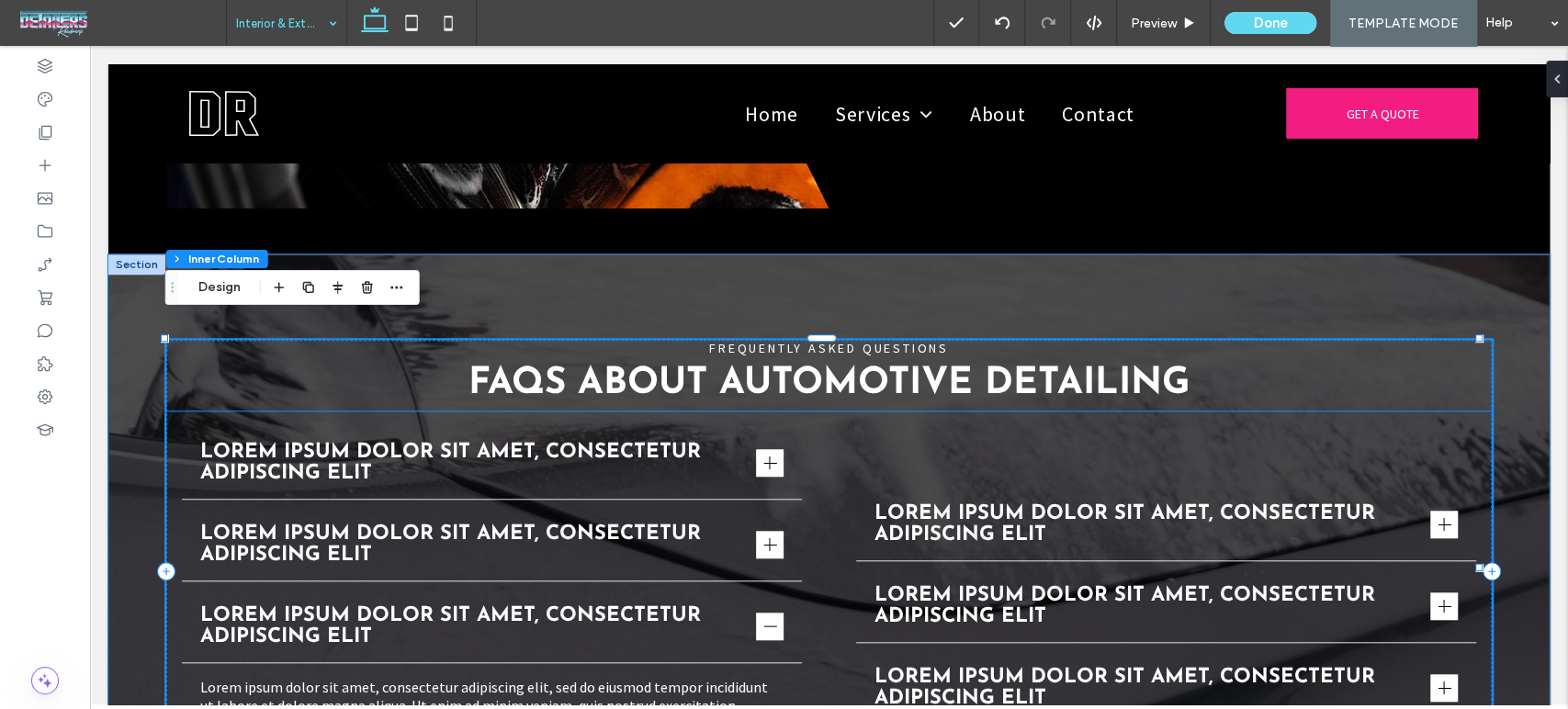
click at [731, 524] on span "Lorem ipsum dolor sit amet, consectetur adipiscing elit" at bounding box center [475, 544] width 549 height 42
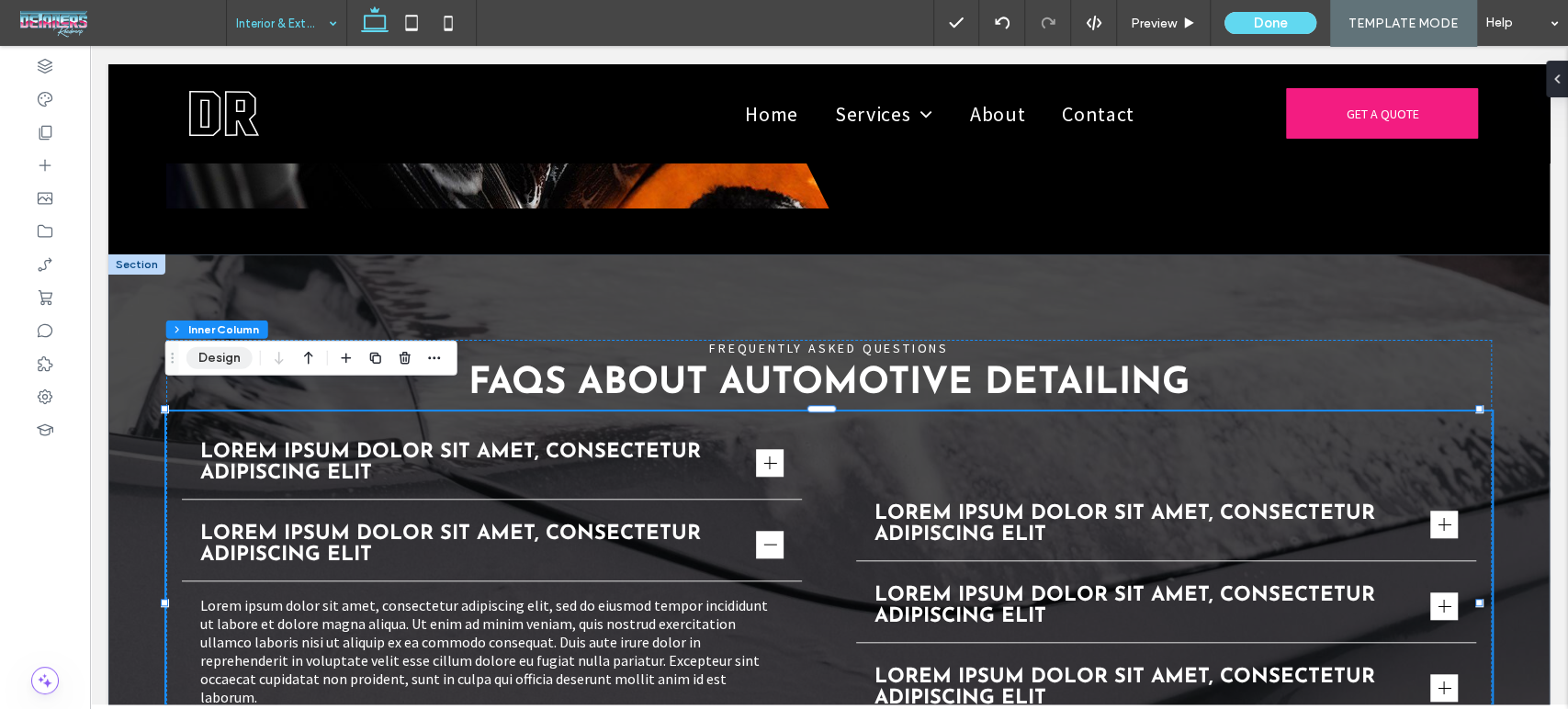
click at [220, 363] on button "Design" at bounding box center [219, 358] width 67 height 23
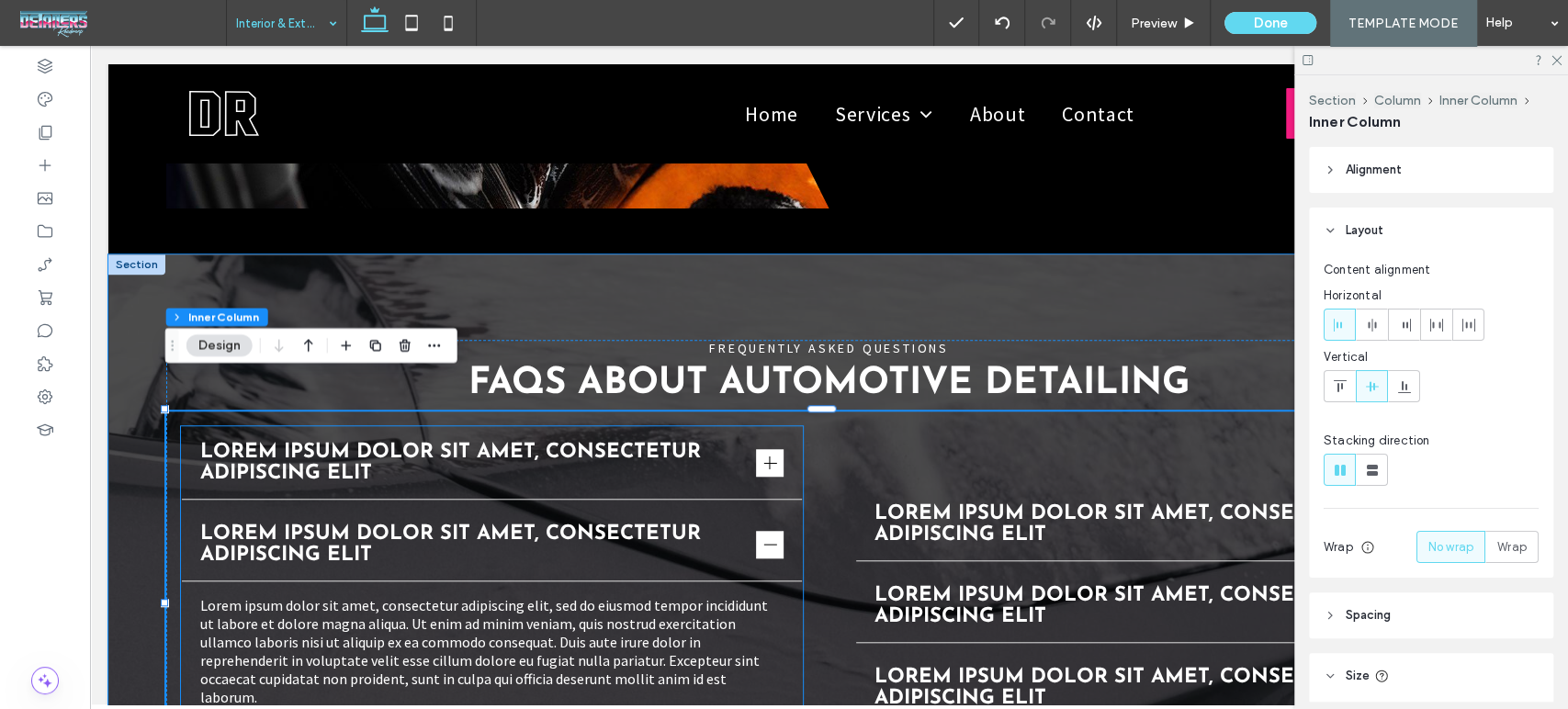
click at [707, 442] on span "Lorem ipsum dolor sit amet, consectetur adipiscing elit" at bounding box center [475, 462] width 549 height 42
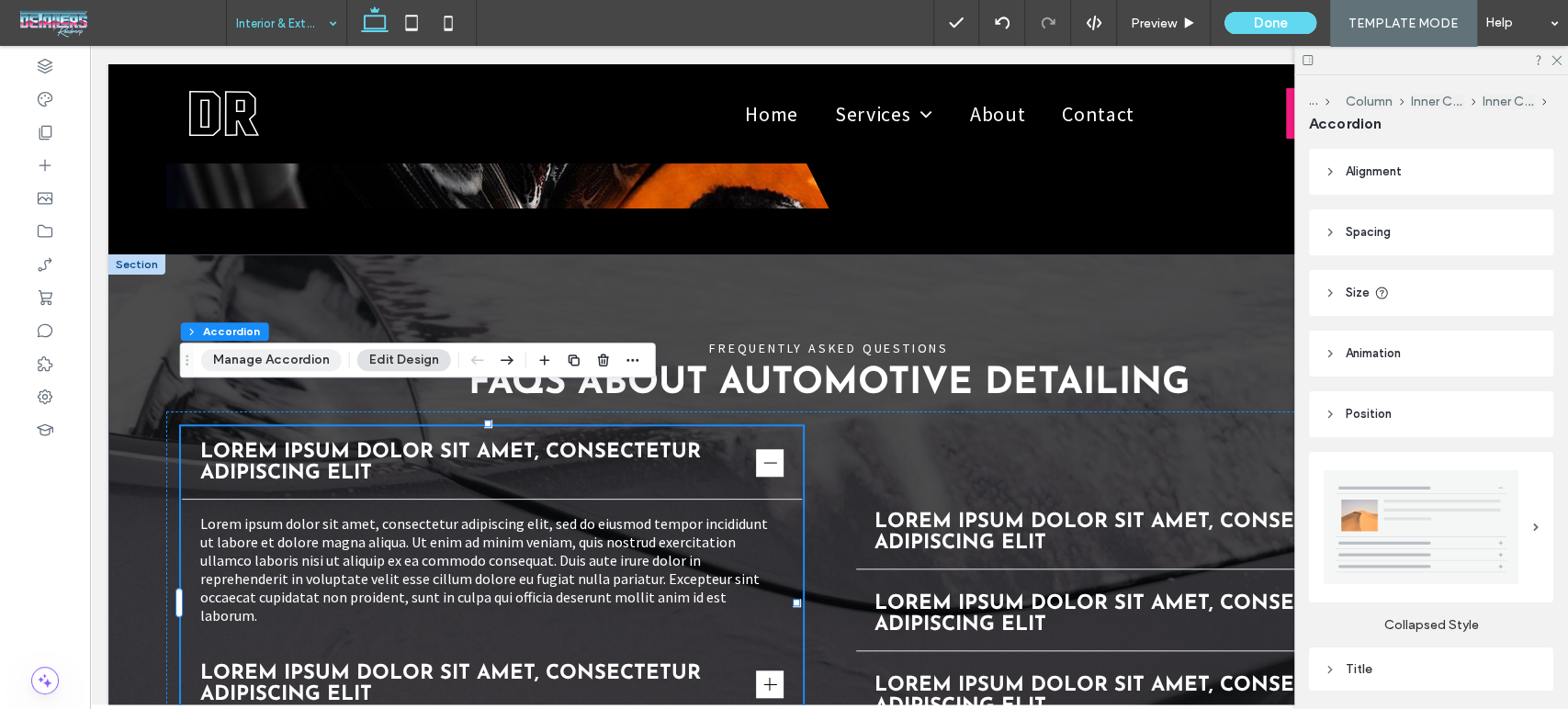
click at [235, 352] on button "Manage Accordion" at bounding box center [271, 360] width 141 height 23
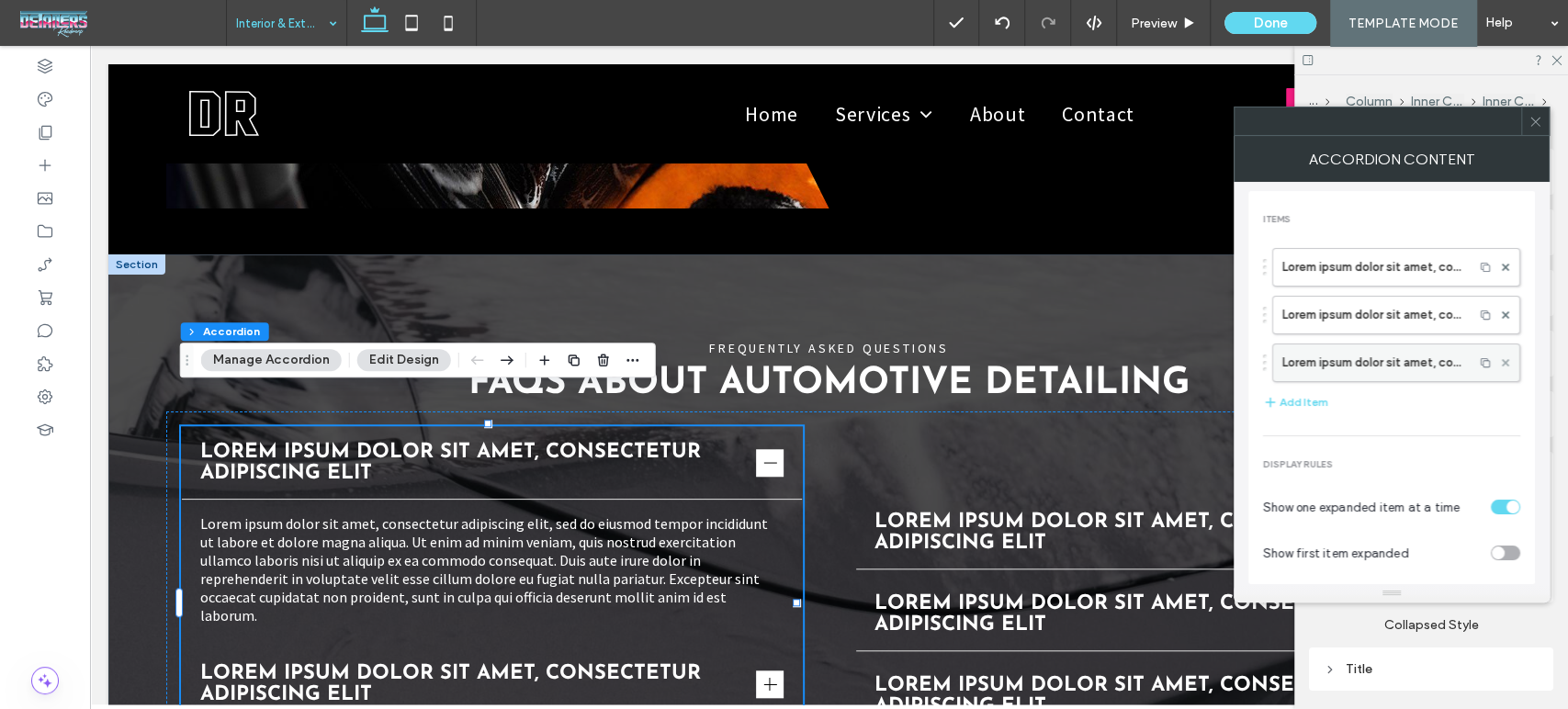
click at [1501, 367] on span at bounding box center [1505, 363] width 8 height 27
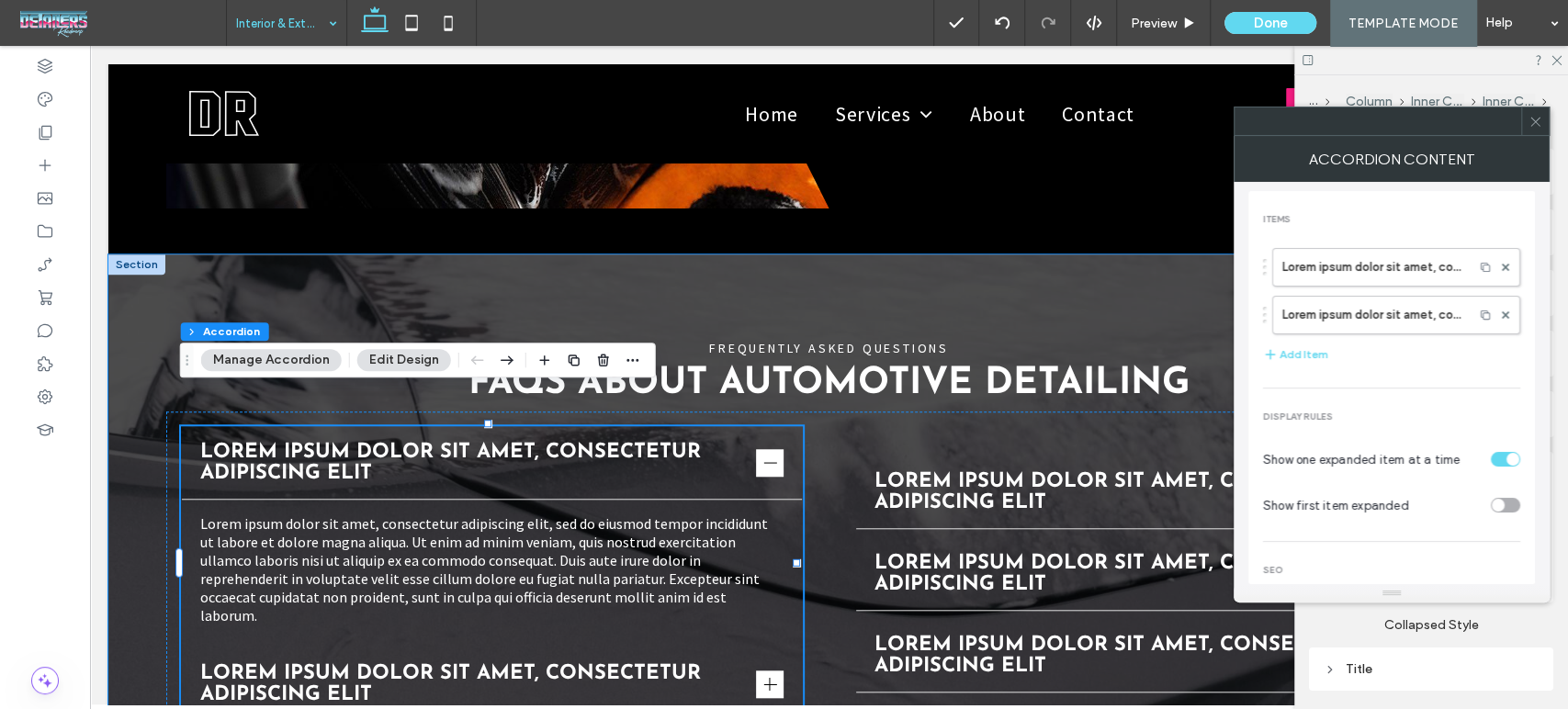
click at [346, 442] on span "Lorem ipsum dolor sit amet, consectetur adipiscing elit" at bounding box center [475, 462] width 549 height 42
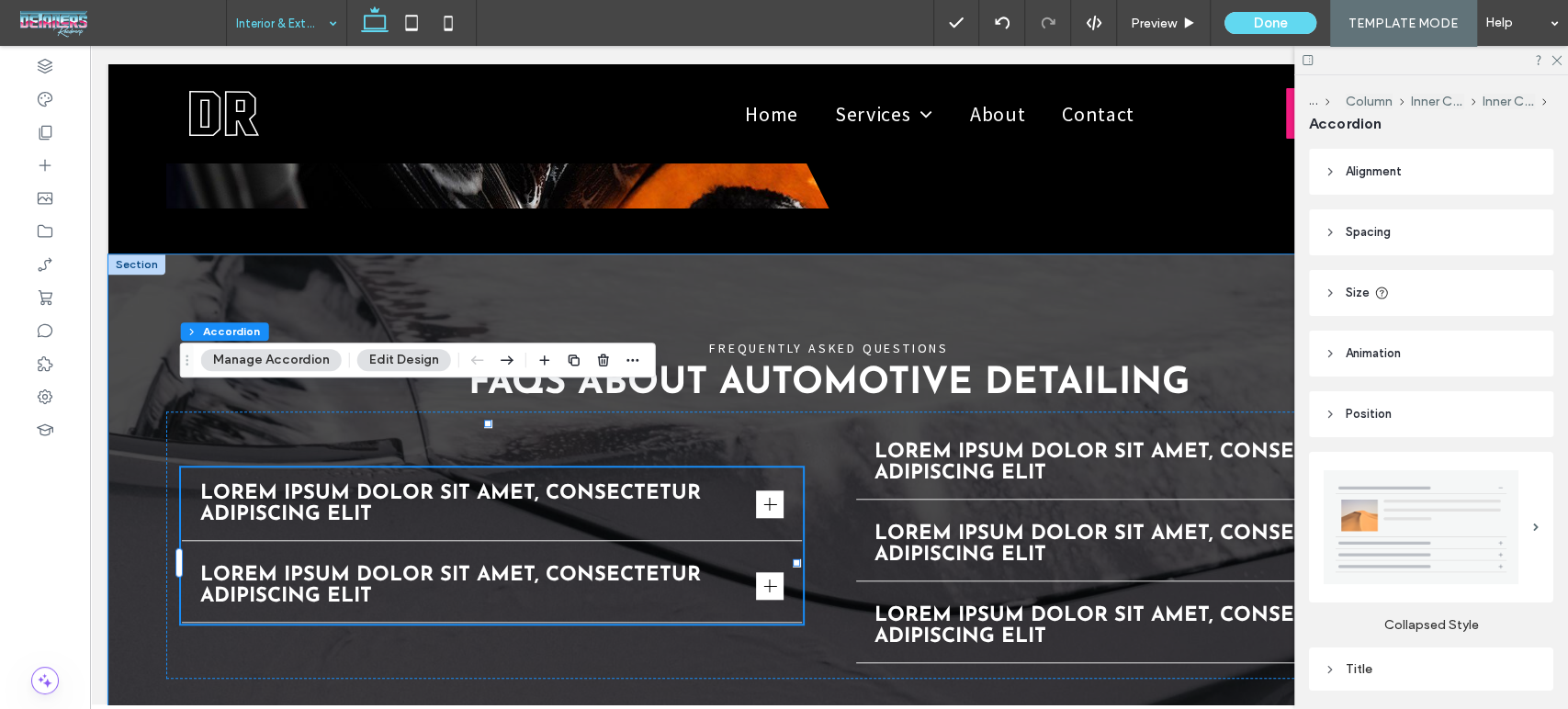
click at [347, 484] on span "Lorem ipsum dolor sit amet, consectetur adipiscing elit" at bounding box center [475, 504] width 549 height 42
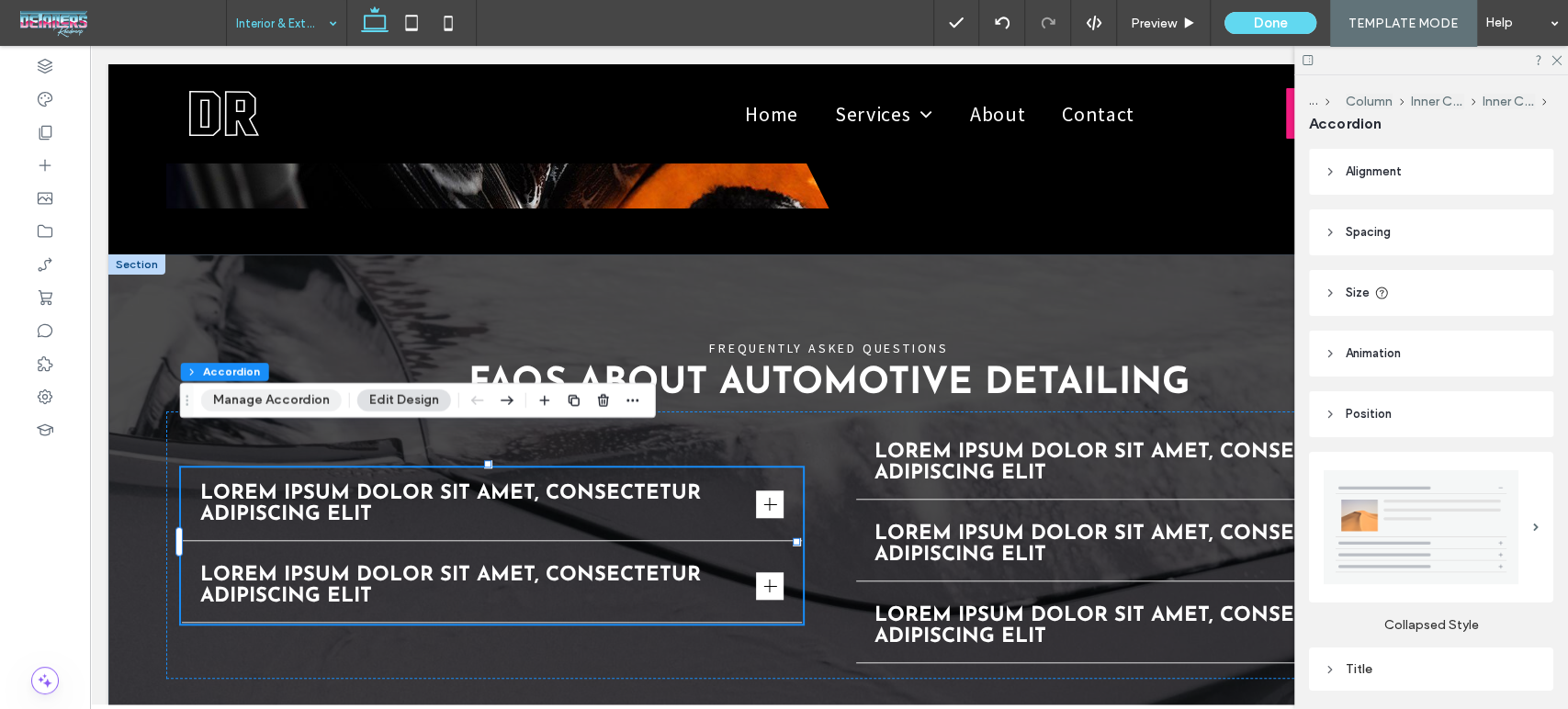
click at [304, 402] on button "Manage Accordion" at bounding box center [271, 401] width 141 height 23
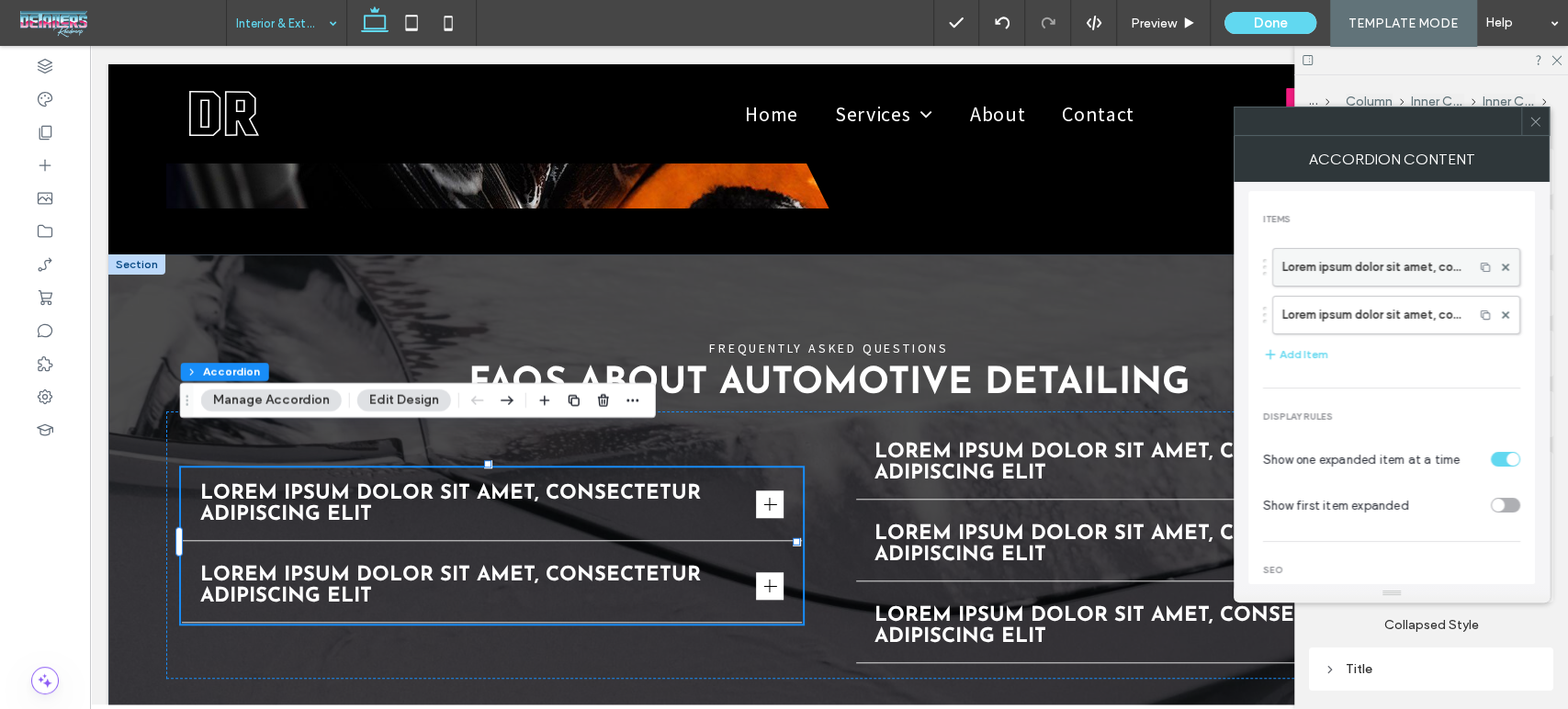
click at [1378, 274] on label "Lorem ipsum dolor sit amet, consectetur adipiscing elit" at bounding box center [1373, 267] width 182 height 37
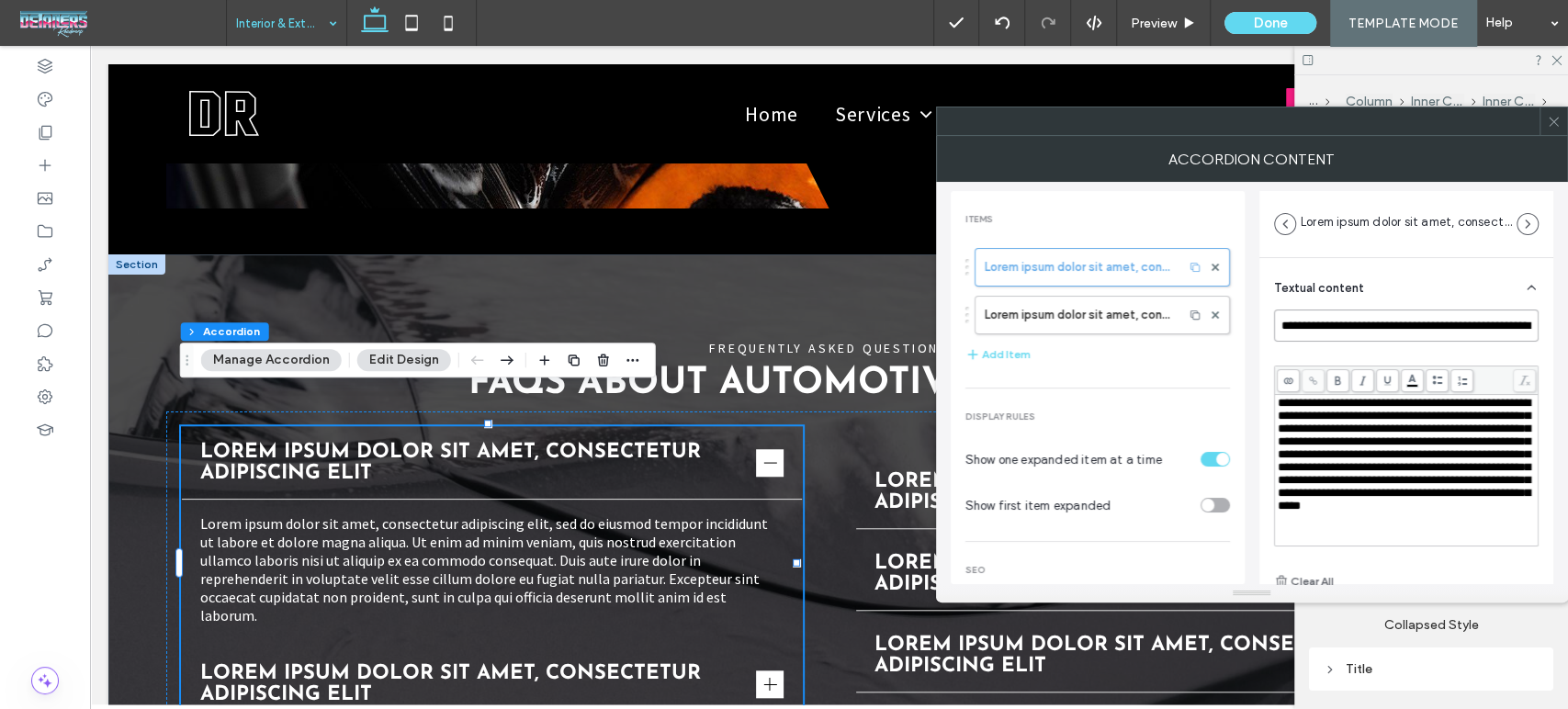
click at [1360, 329] on input "**********" at bounding box center [1406, 325] width 264 height 32
paste input
type input "**********"
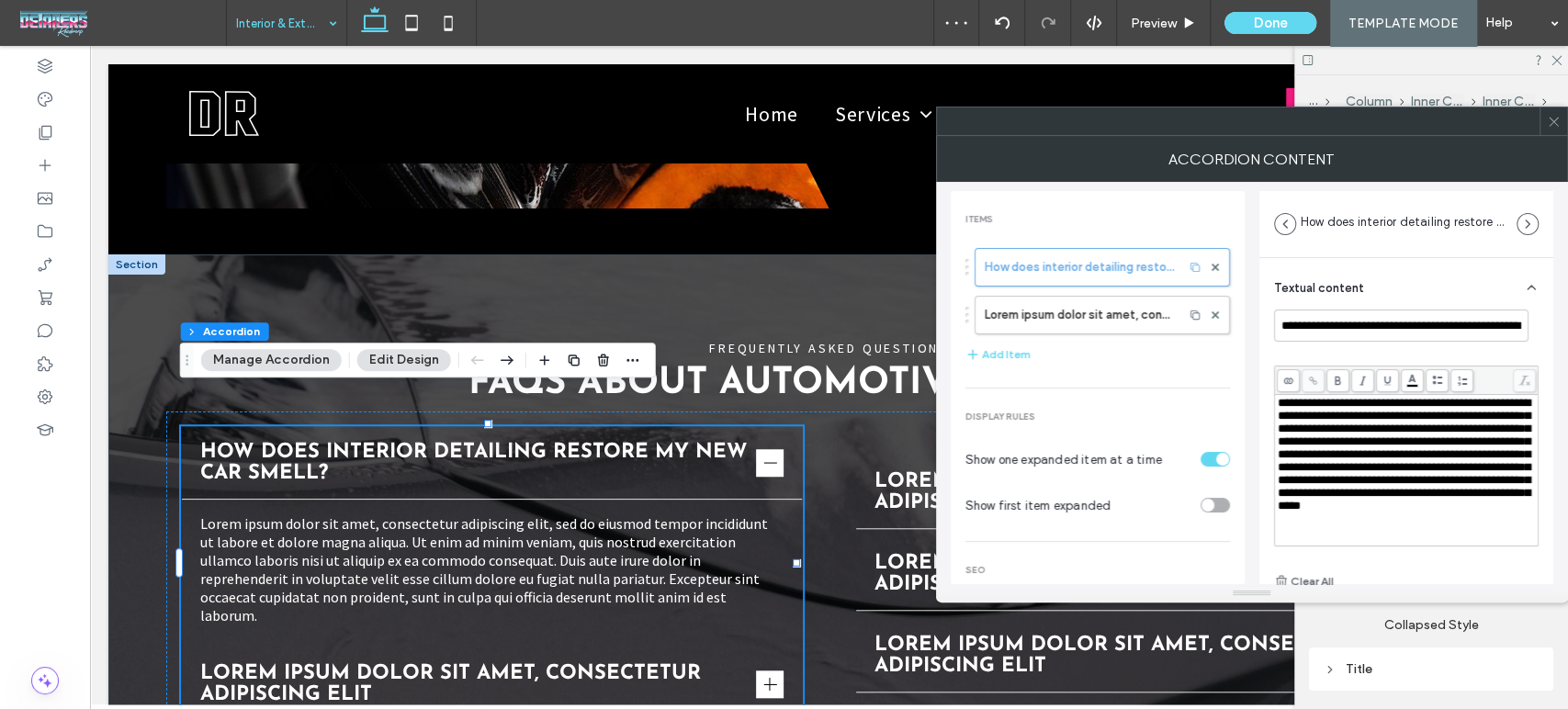
click at [1415, 413] on span "**********" at bounding box center [1404, 453] width 253 height 115
click at [1411, 453] on span "**********" at bounding box center [1404, 453] width 253 height 115
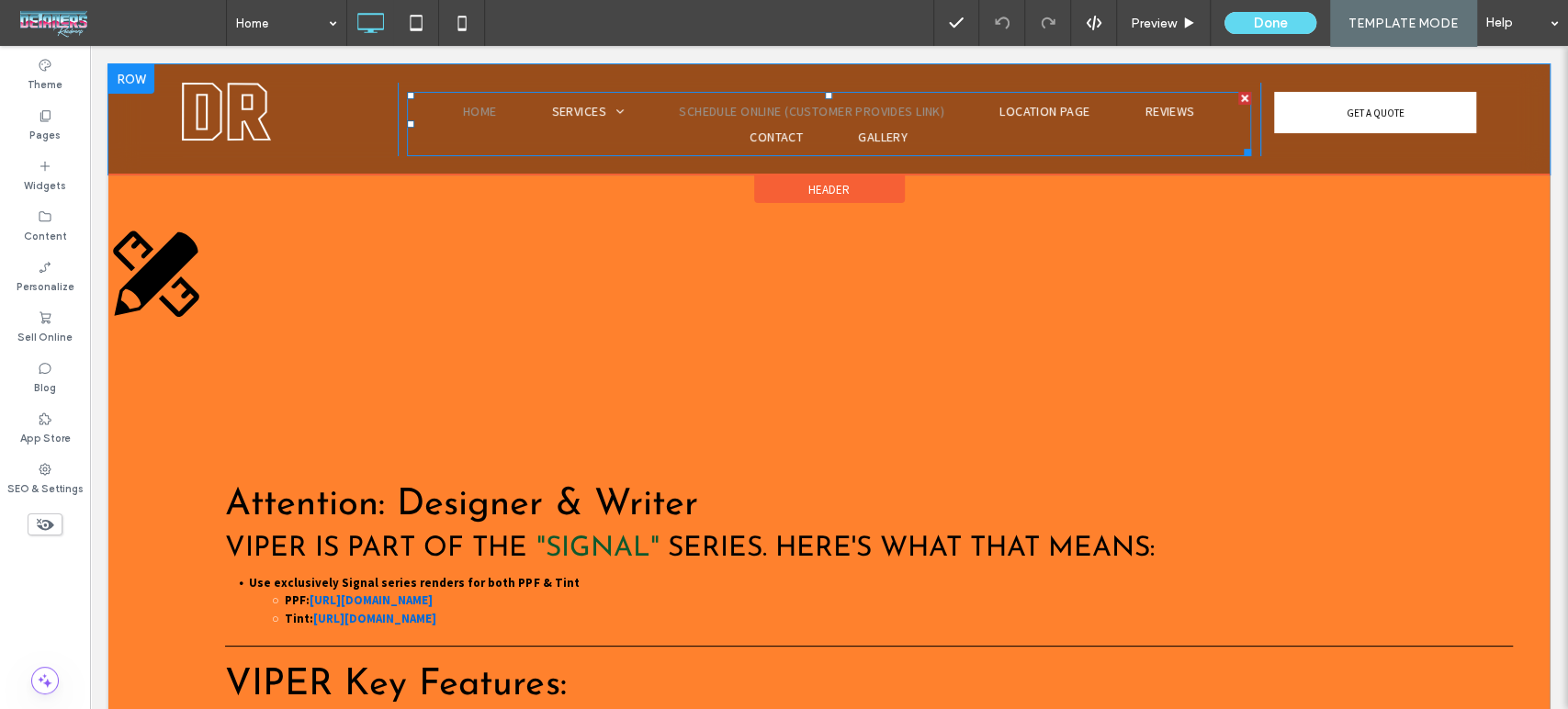
click at [753, 116] on span "Schedule Online (Customer Provides Link)" at bounding box center [810, 124] width 265 height 25
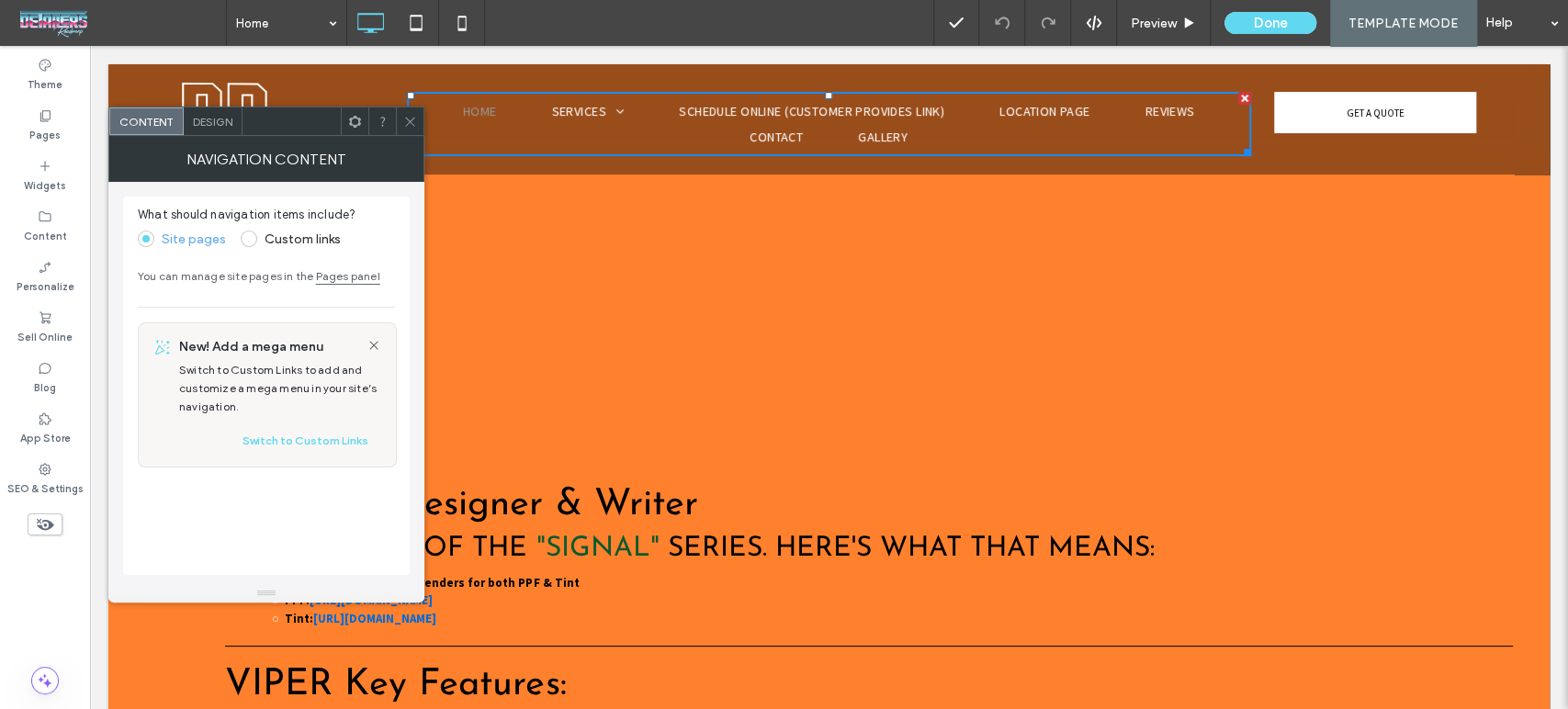
click at [204, 118] on span "Design" at bounding box center [212, 121] width 39 height 14
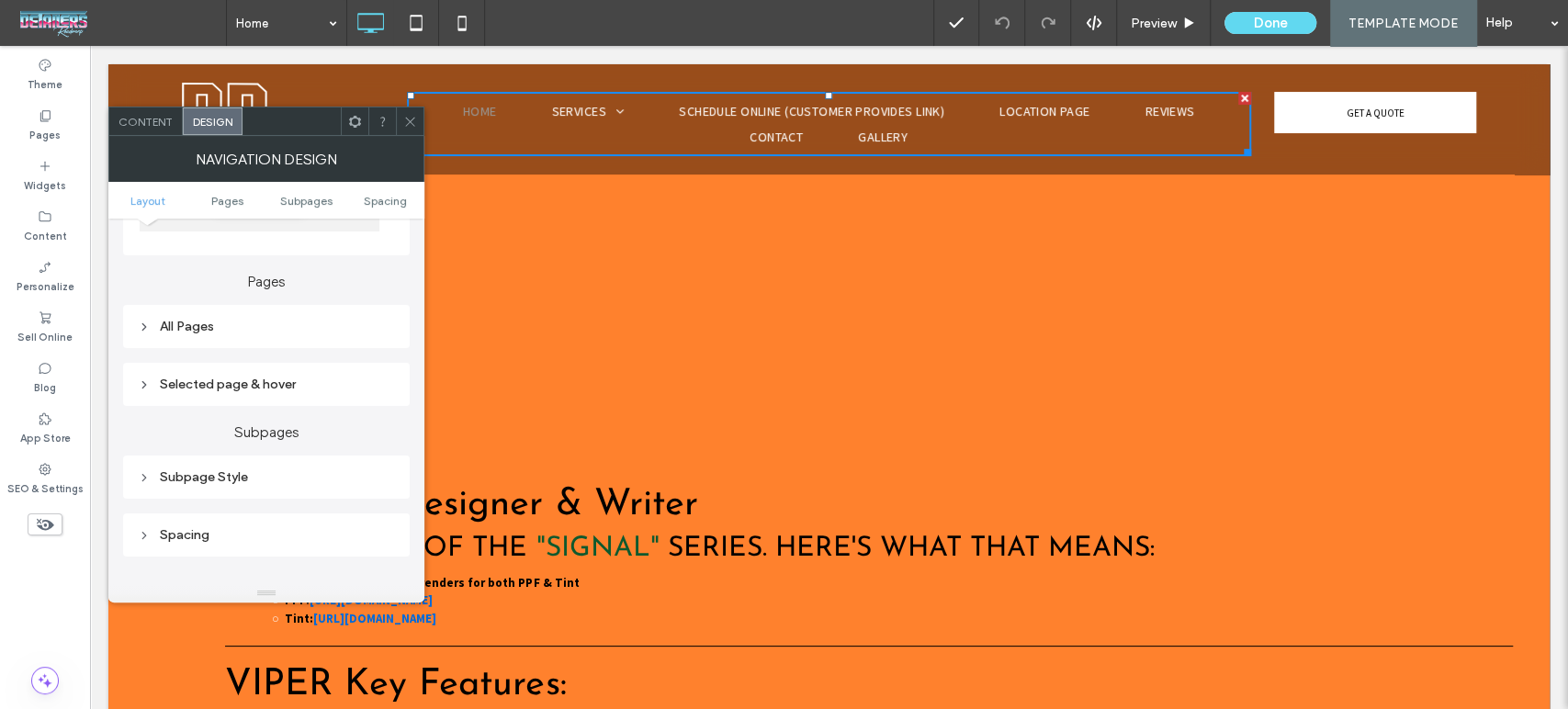
scroll to position [408, 0]
click at [222, 304] on div "All Pages" at bounding box center [266, 315] width 257 height 24
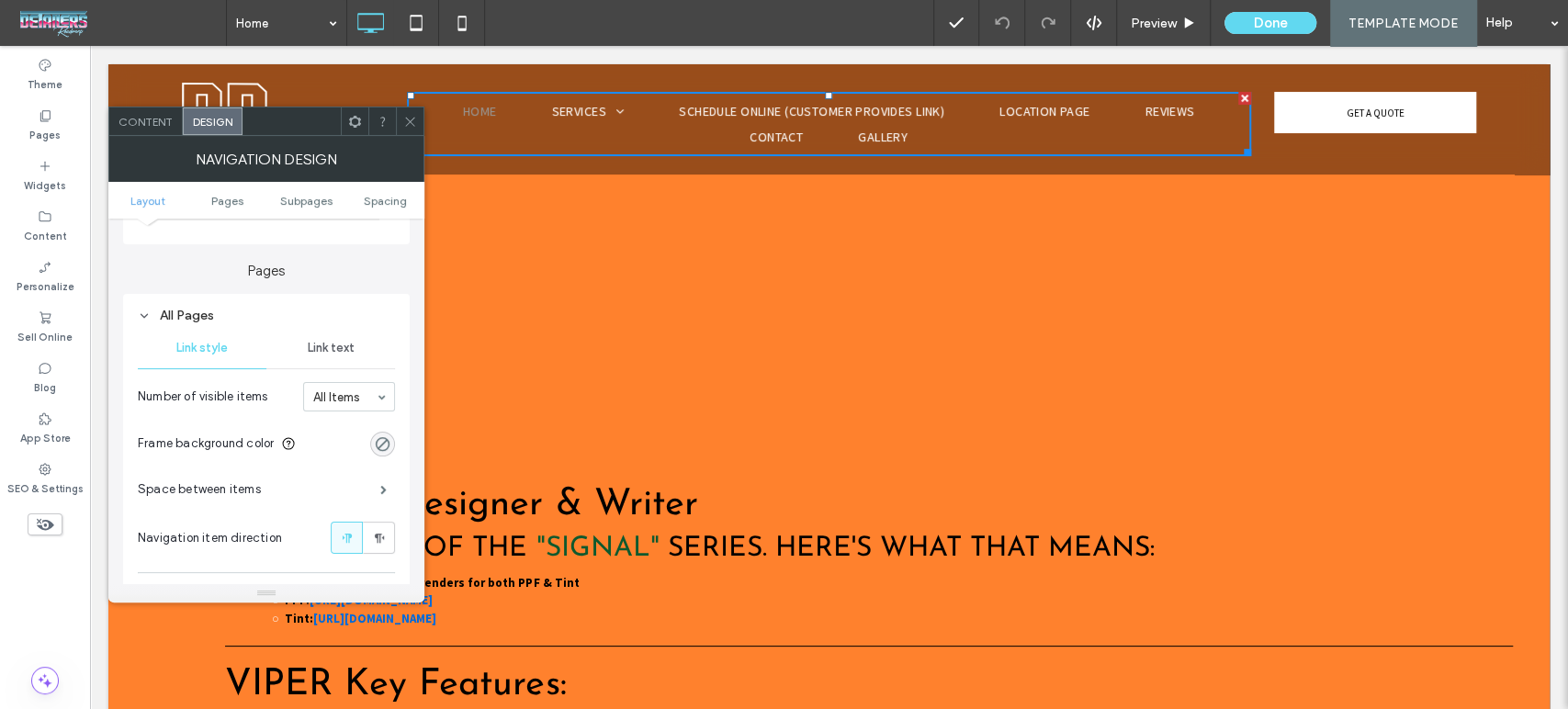
click at [343, 349] on span "Link text" at bounding box center [331, 348] width 47 height 15
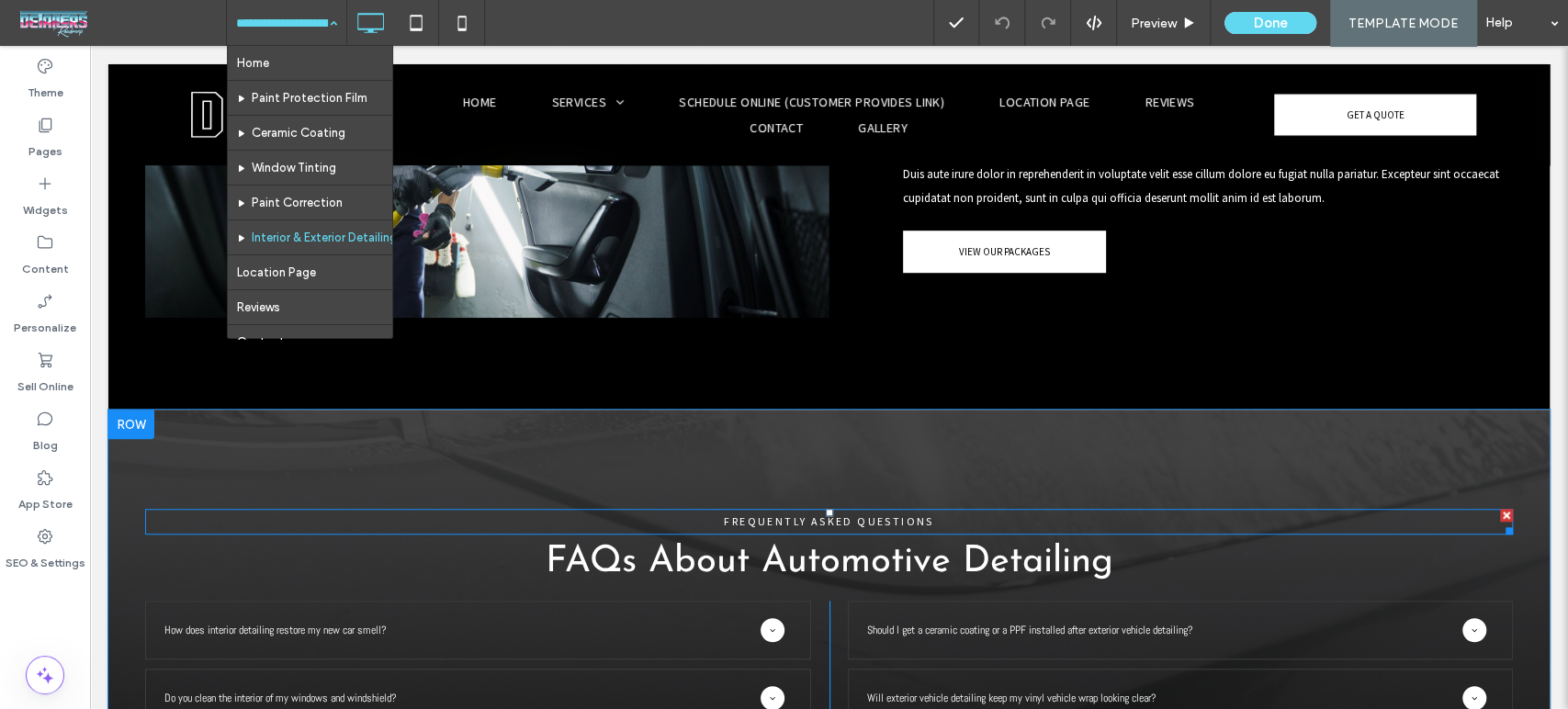
scroll to position [5512, 0]
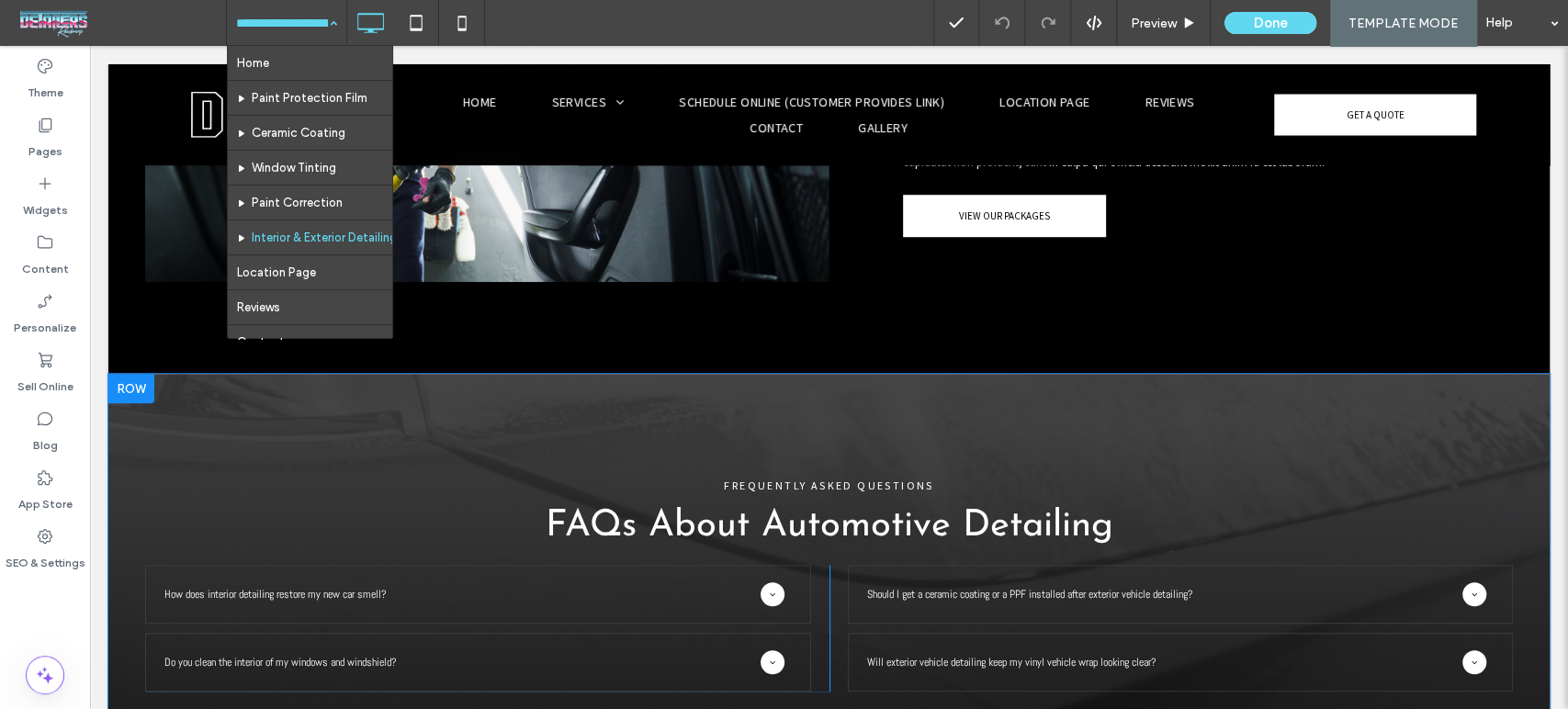
click at [143, 374] on div at bounding box center [131, 389] width 46 height 29
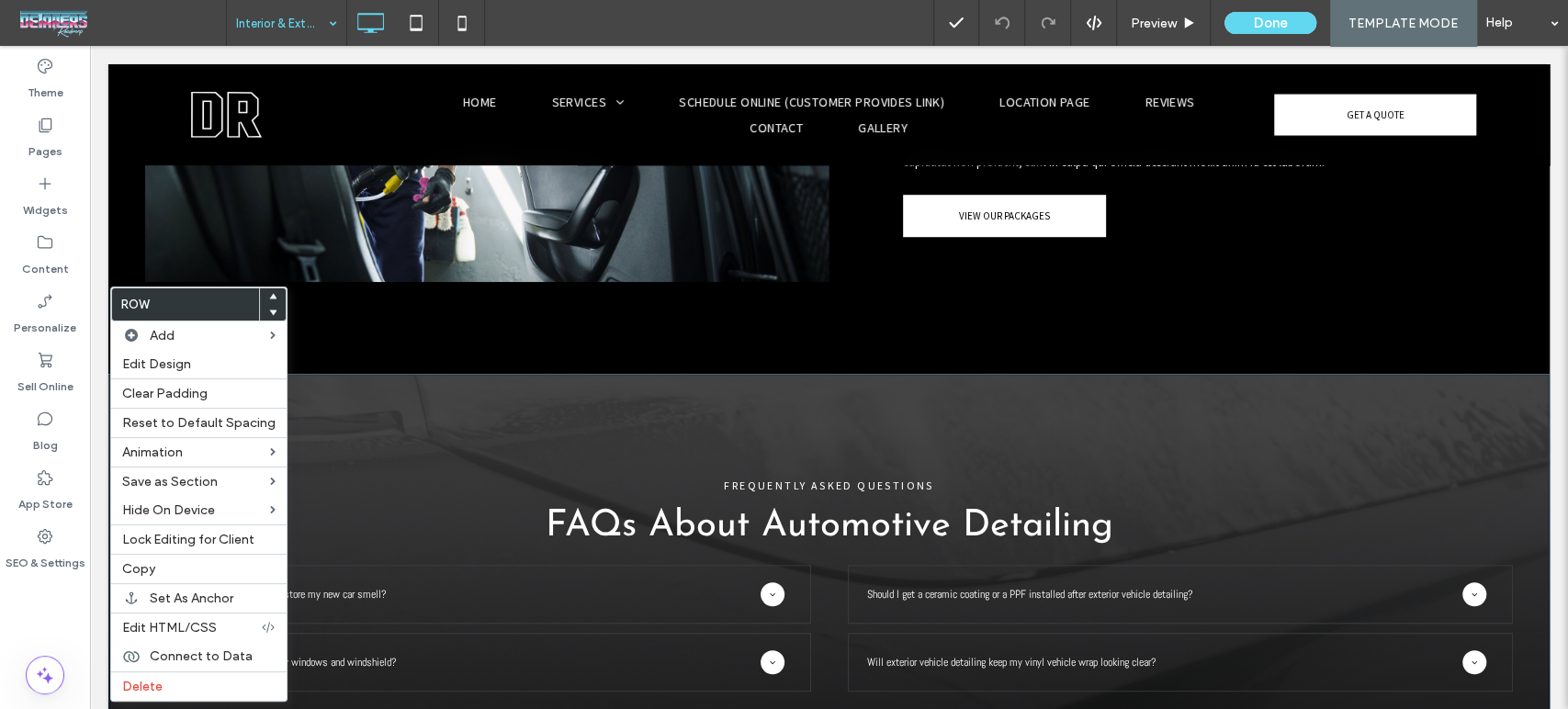
click at [442, 413] on div "FREQUENTLY ASKED QUESTIONS FAQs About Automotive Detailing How does interior de…" at bounding box center [829, 613] width 1441 height 479
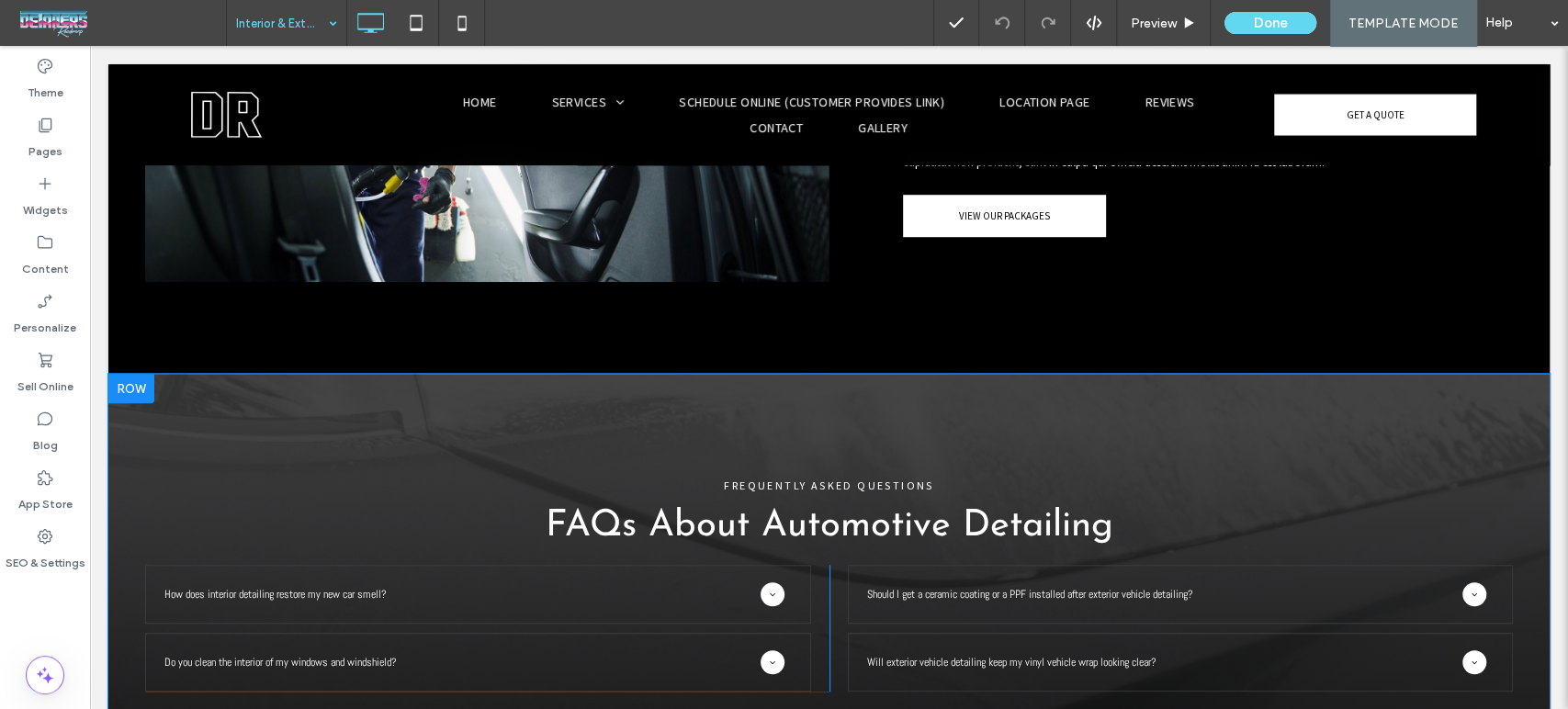
click at [449, 413] on div "FREQUENTLY ASKED QUESTIONS FAQs About Automotive Detailing How does interior de…" at bounding box center [829, 613] width 1441 height 479
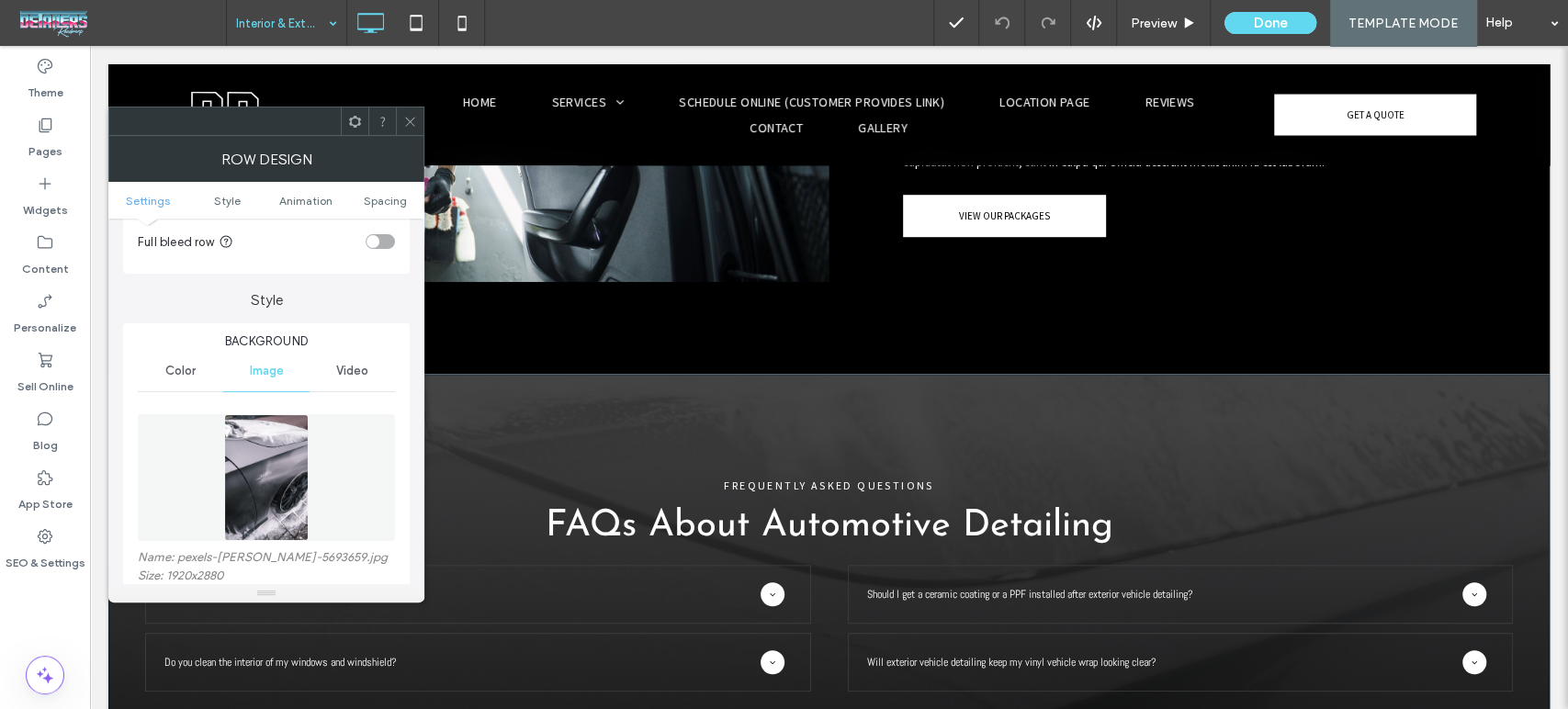
scroll to position [204, 0]
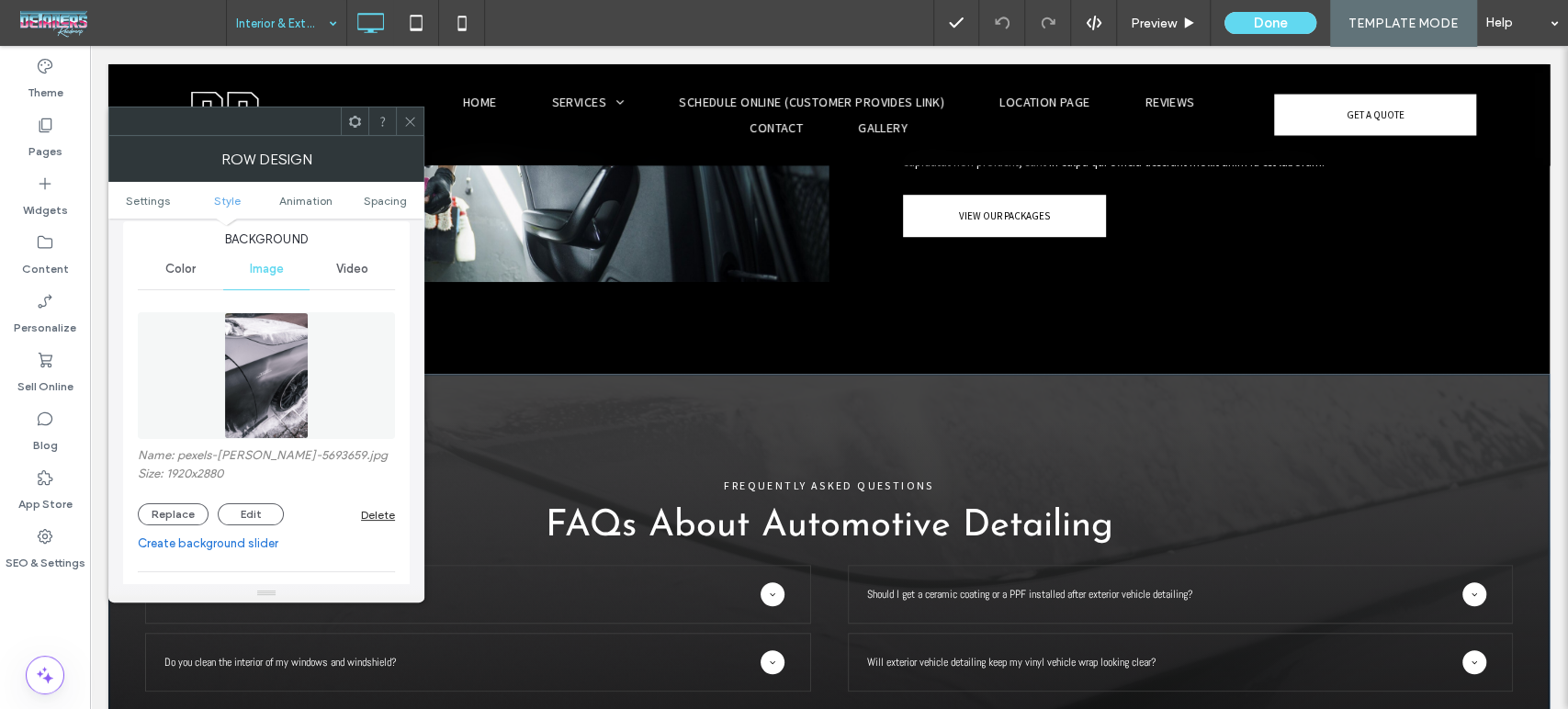
click at [193, 458] on label "Name: pexels-jarne-aerts-5693659.jpg" at bounding box center [266, 457] width 257 height 19
click at [228, 454] on label "Name: pexels-jarne-aerts-5693659.jpg" at bounding box center [266, 457] width 257 height 19
click at [313, 451] on label "Name: pexels-jarne-aerts-5693659.jpg" at bounding box center [266, 457] width 257 height 19
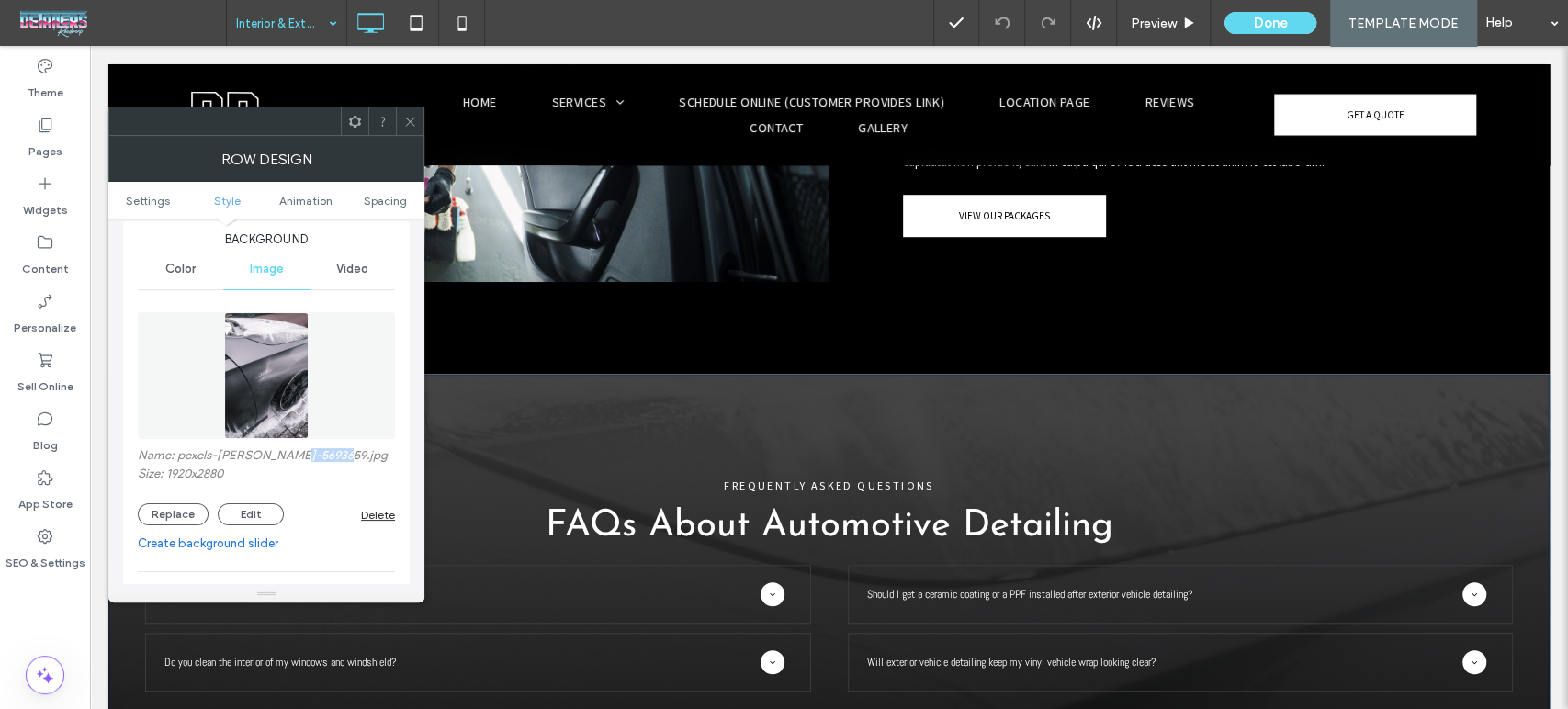
copy label "5693659"
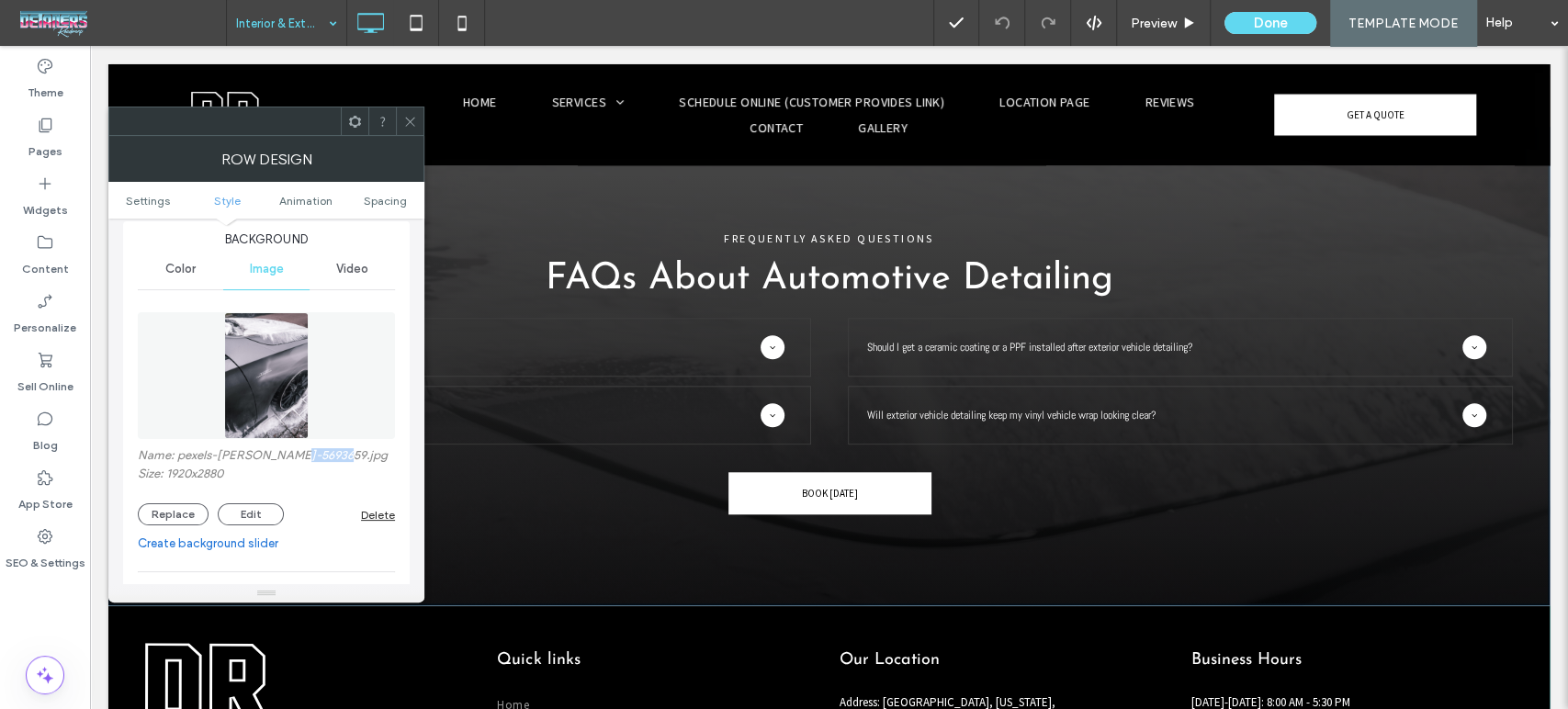
scroll to position [5717, 0]
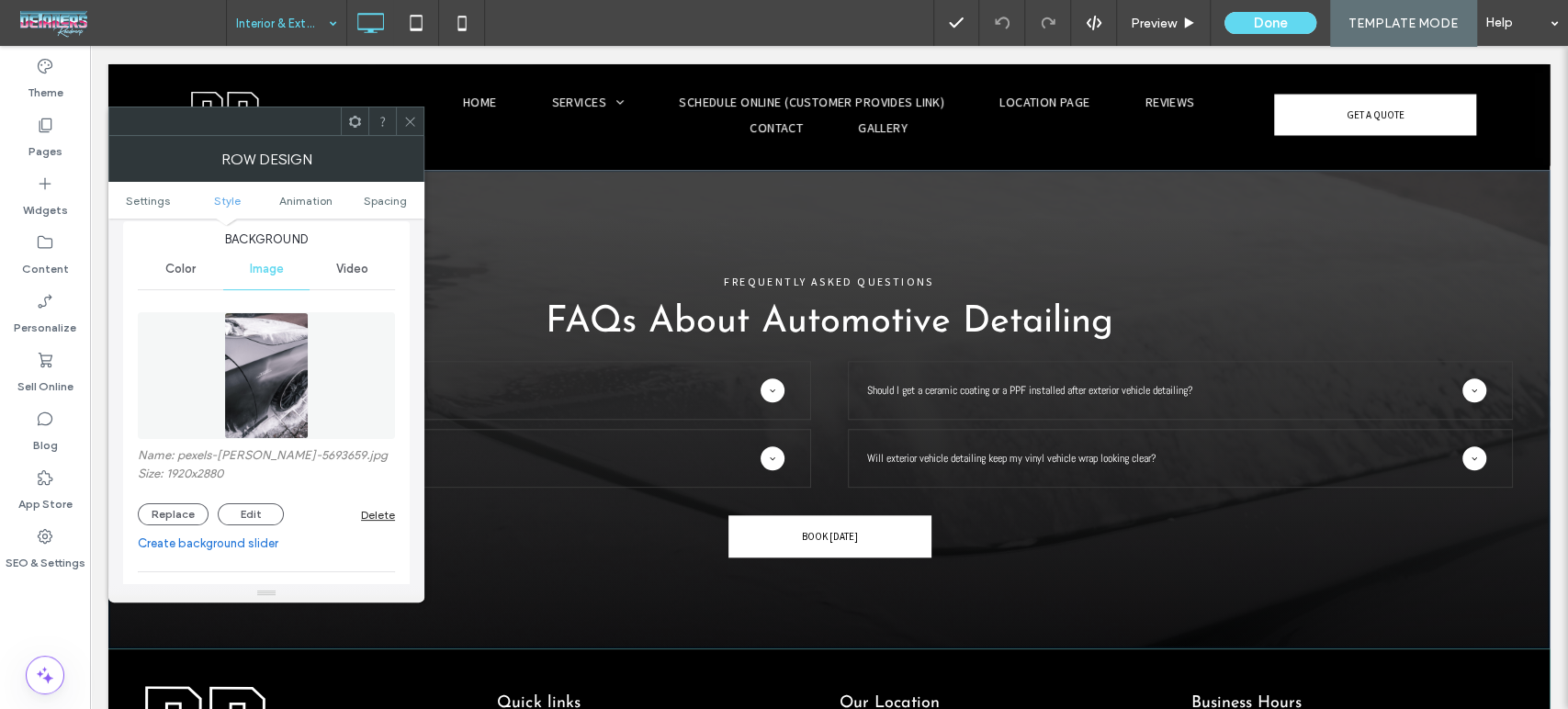
click at [416, 115] on icon at bounding box center [410, 121] width 14 height 14
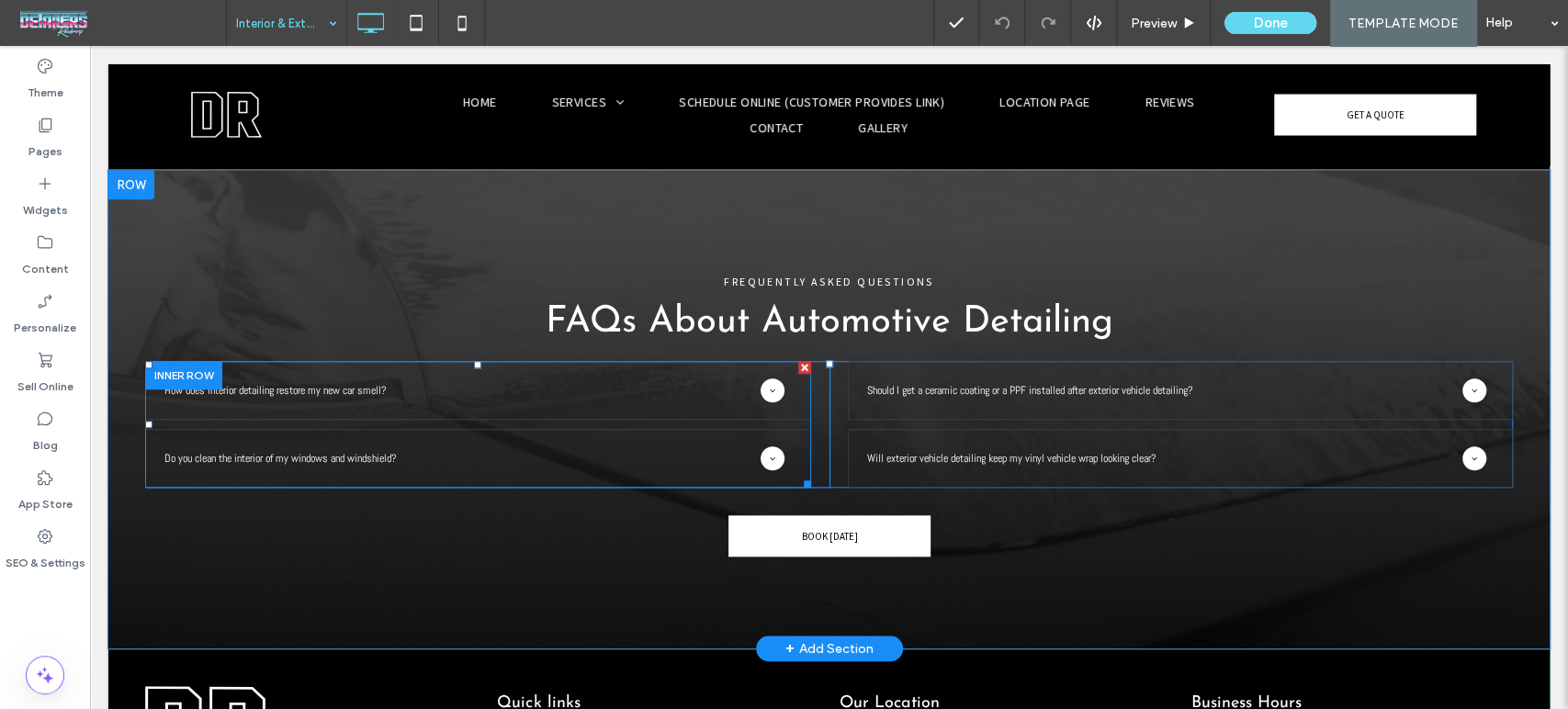
click at [313, 368] on span at bounding box center [478, 424] width 666 height 126
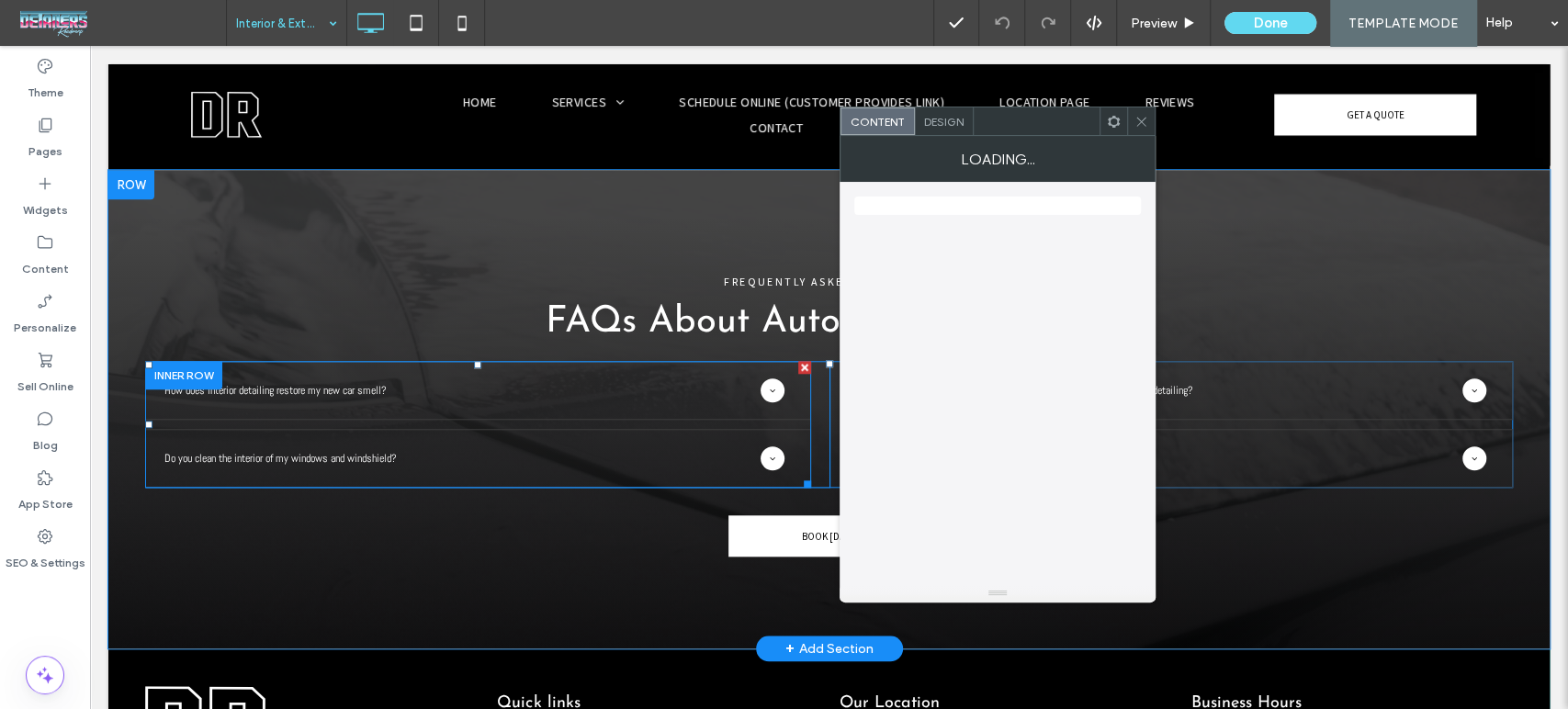
click at [313, 383] on h1 "How does interior detailing restore my new car smell?" at bounding box center [275, 390] width 222 height 15
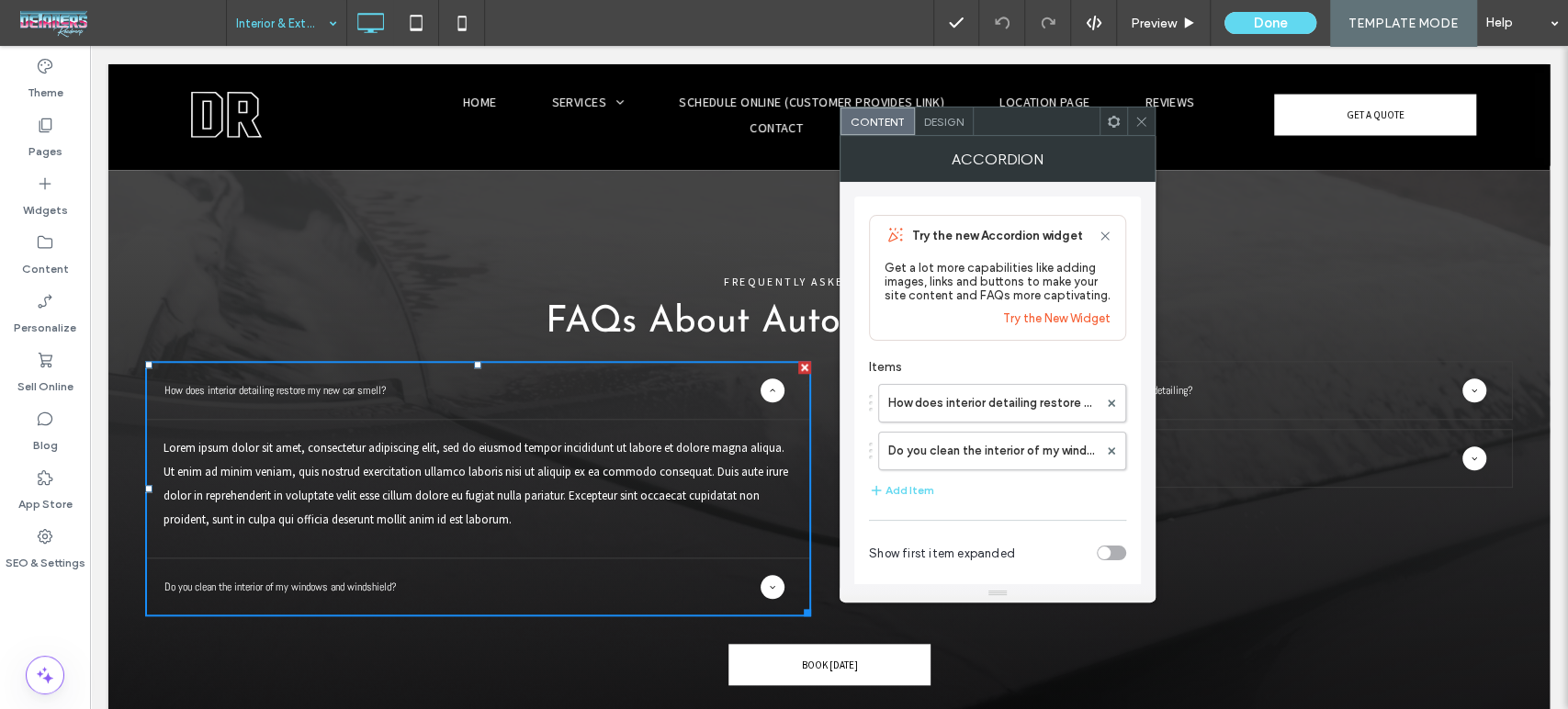
click at [454, 383] on div "How does interior detailing restore my new car smell?" at bounding box center [462, 390] width 596 height 15
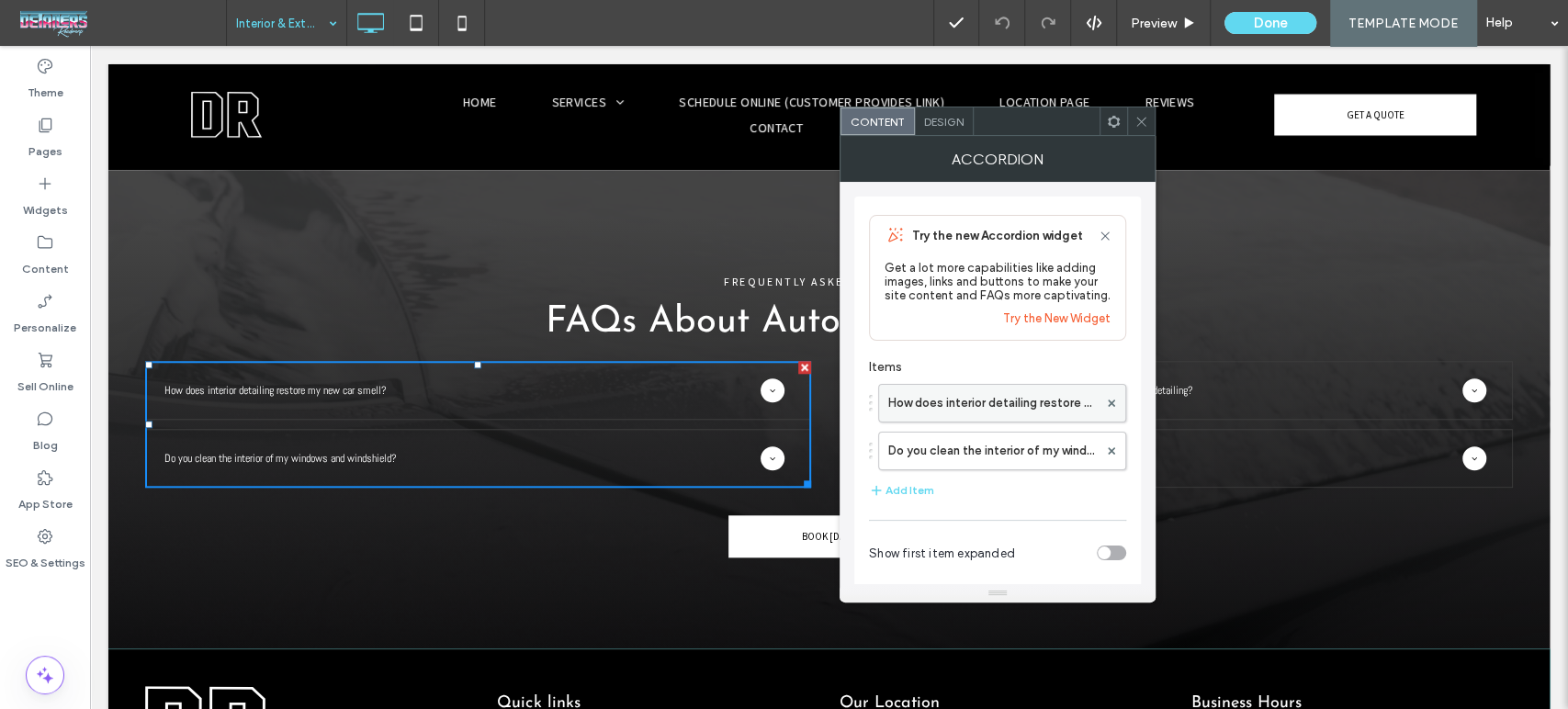
click at [1006, 409] on label "How does interior detailing restore my new car smell?" at bounding box center [992, 403] width 209 height 37
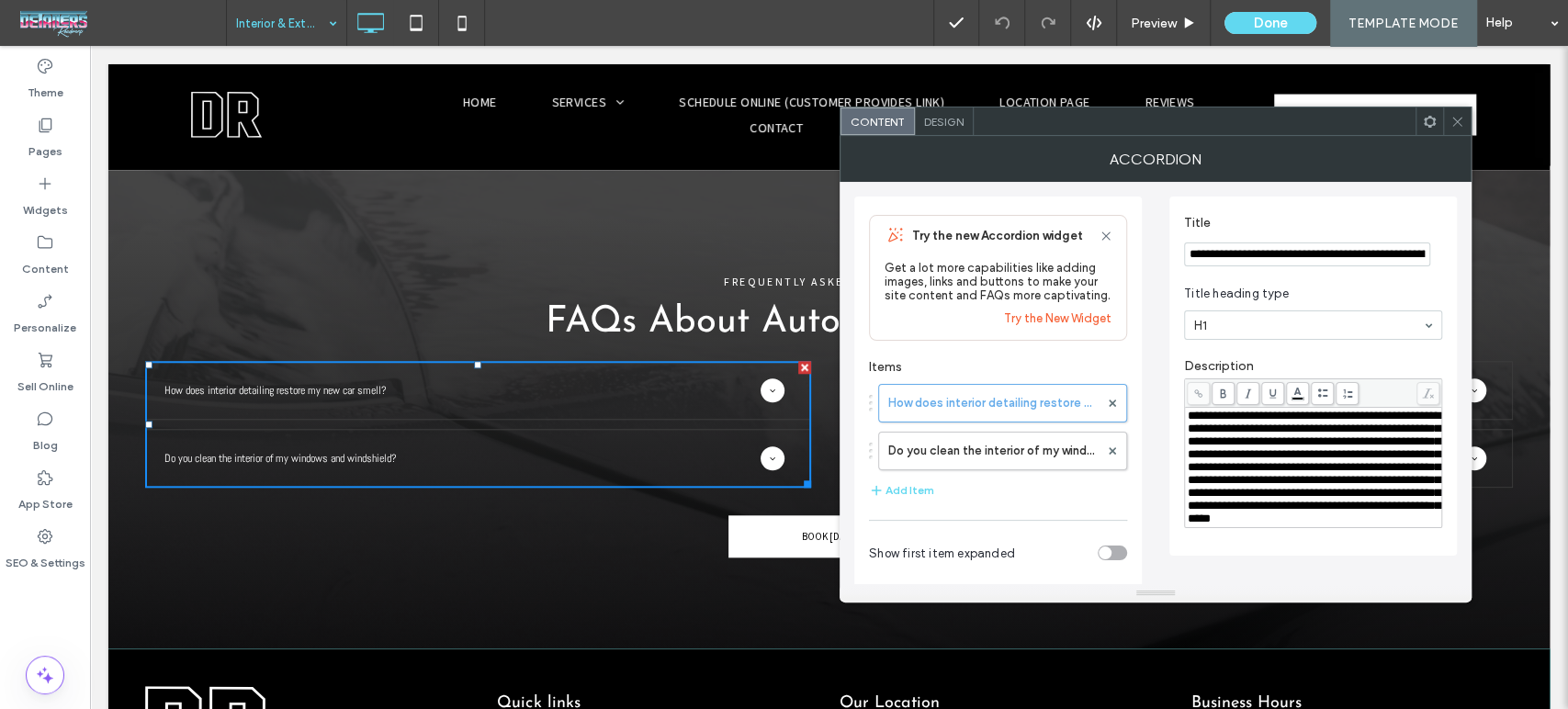
click at [1308, 251] on input "**********" at bounding box center [1306, 255] width 246 height 24
click at [1301, 507] on span "**********" at bounding box center [1314, 466] width 253 height 115
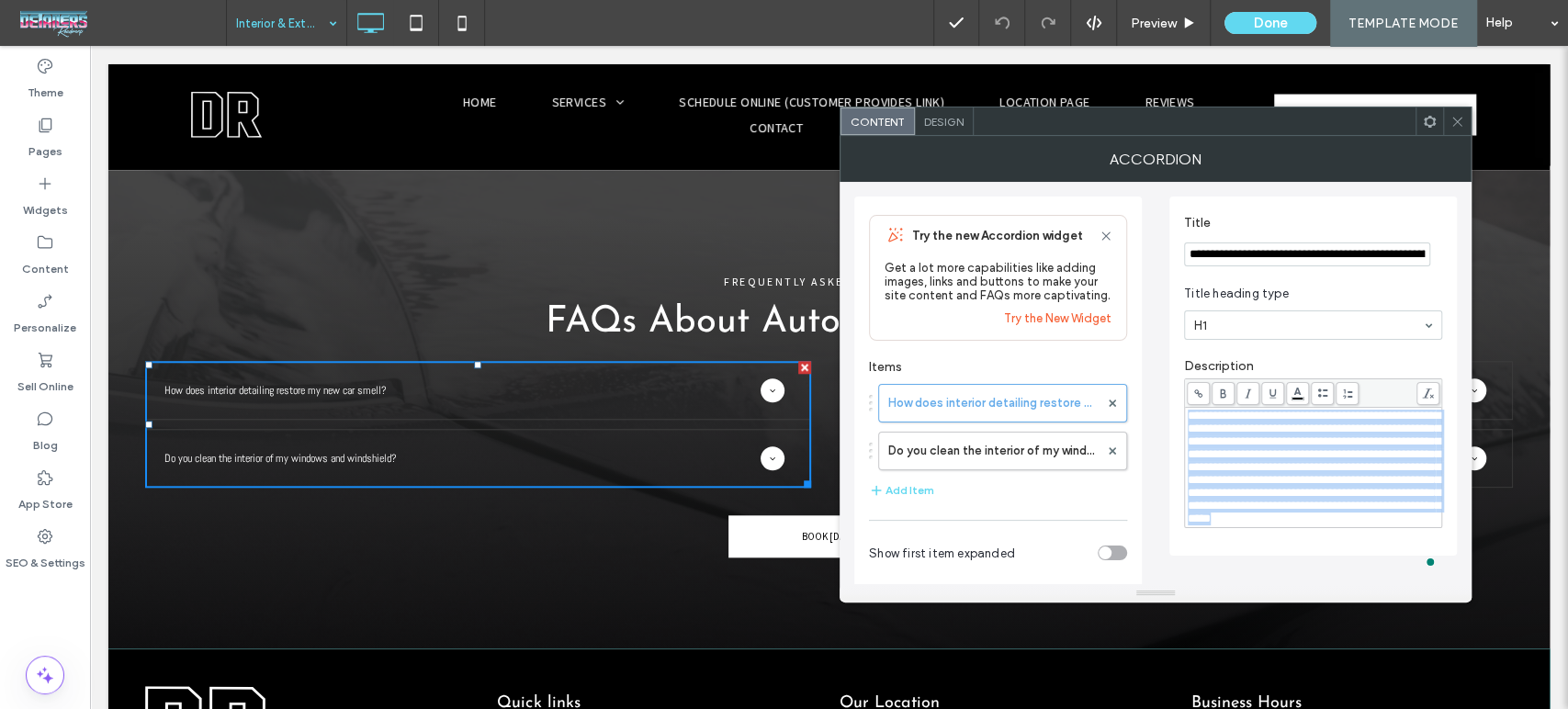
copy span "**********"
click at [1005, 452] on label "Do you clean the interior of my windows and windshield?" at bounding box center [992, 451] width 210 height 37
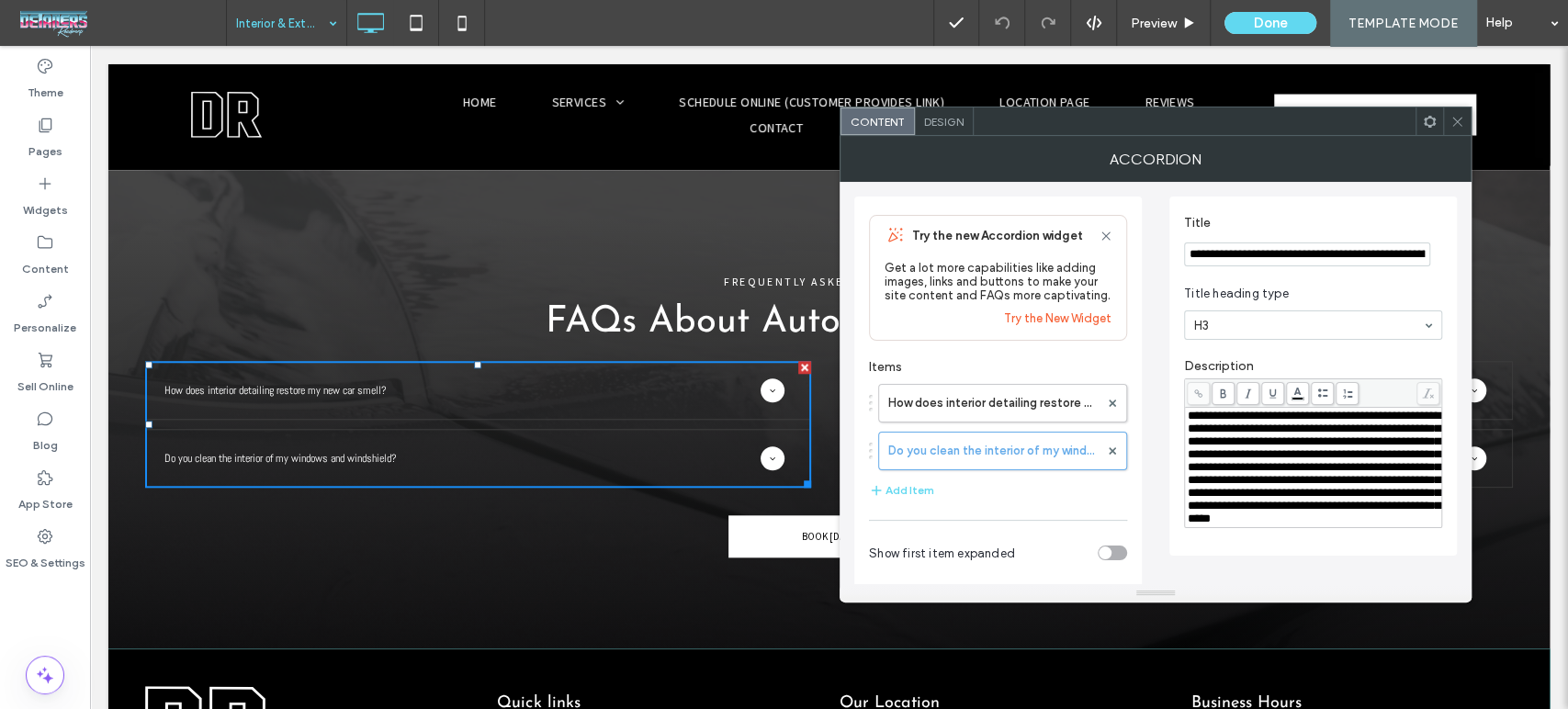
click at [1385, 246] on input "**********" at bounding box center [1306, 255] width 246 height 24
click at [1396, 466] on span "**********" at bounding box center [1314, 466] width 253 height 115
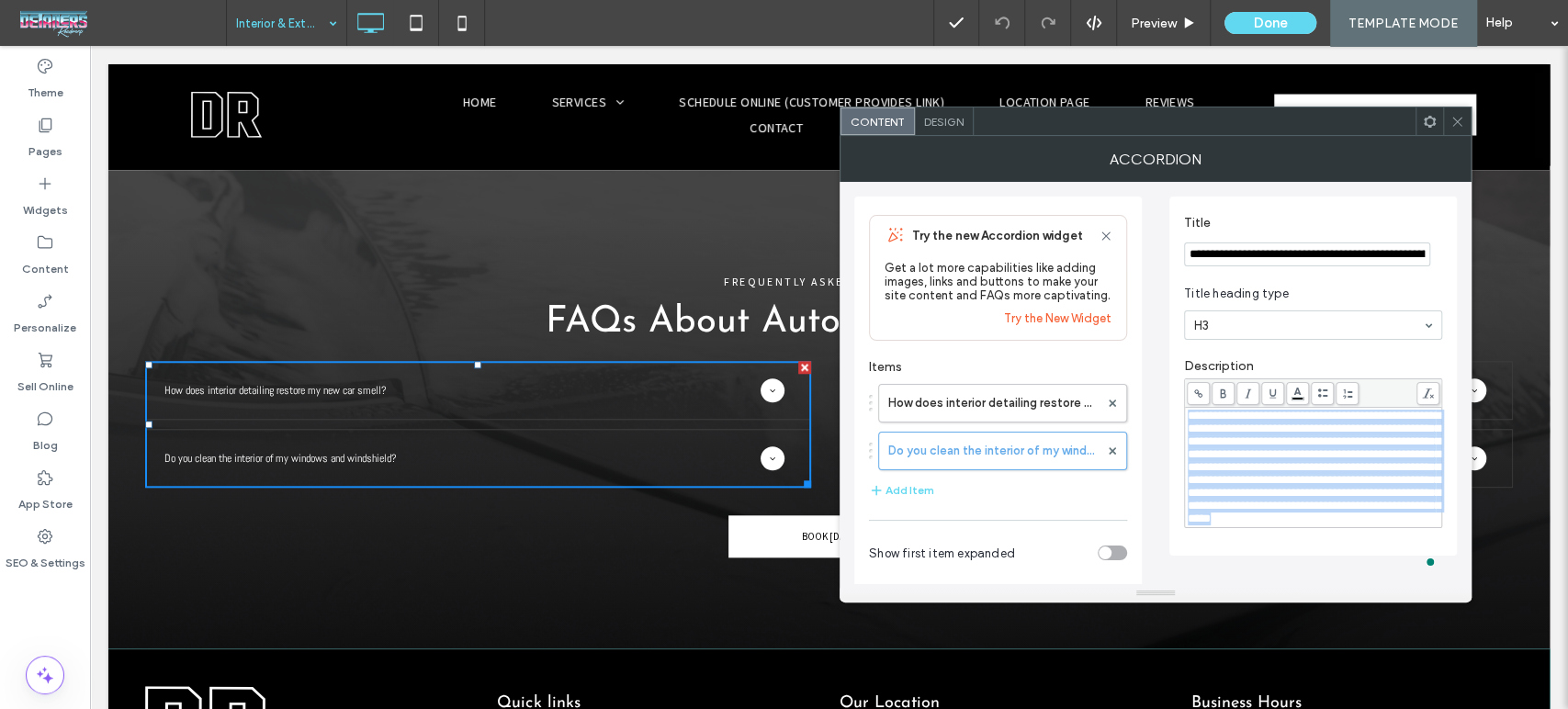
copy span "**********"
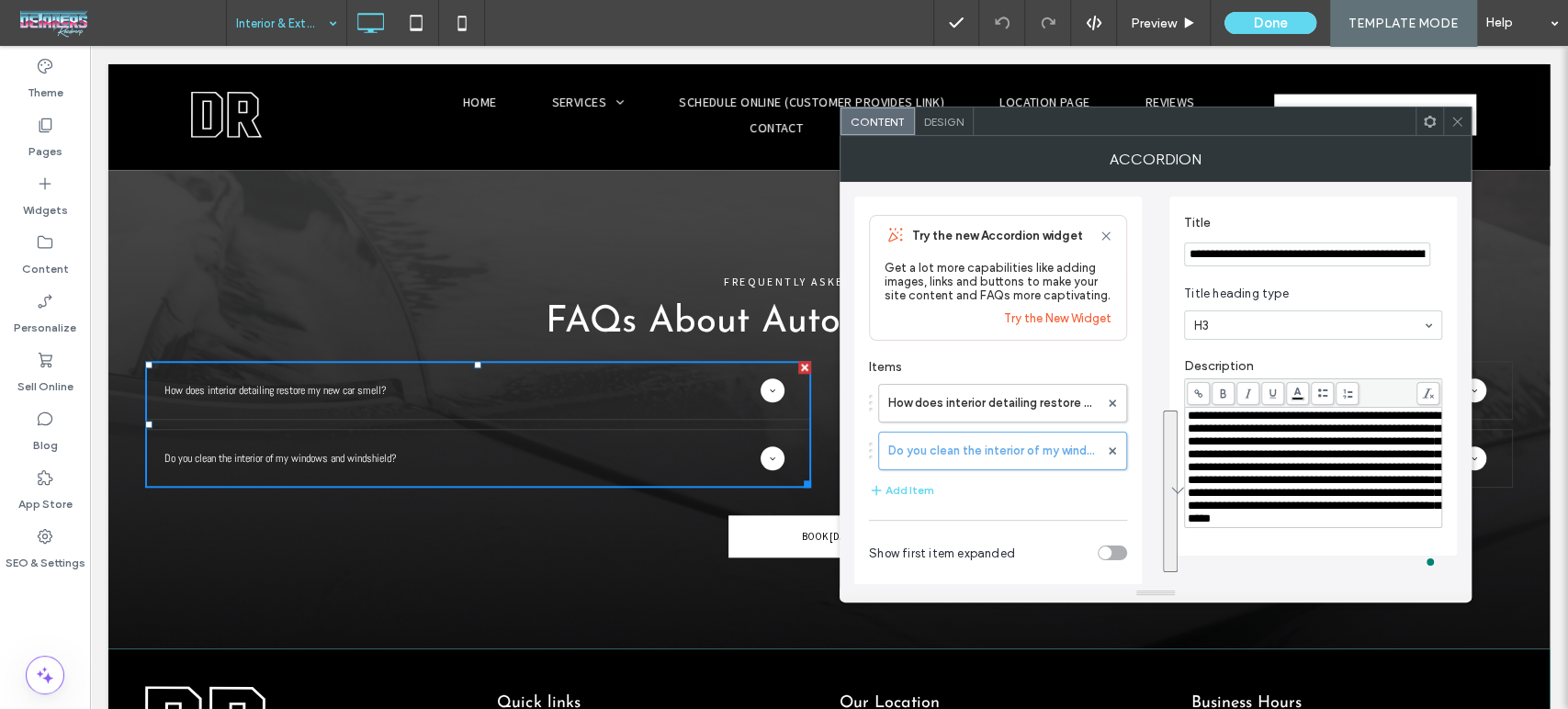
click at [1447, 126] on div at bounding box center [1456, 121] width 27 height 27
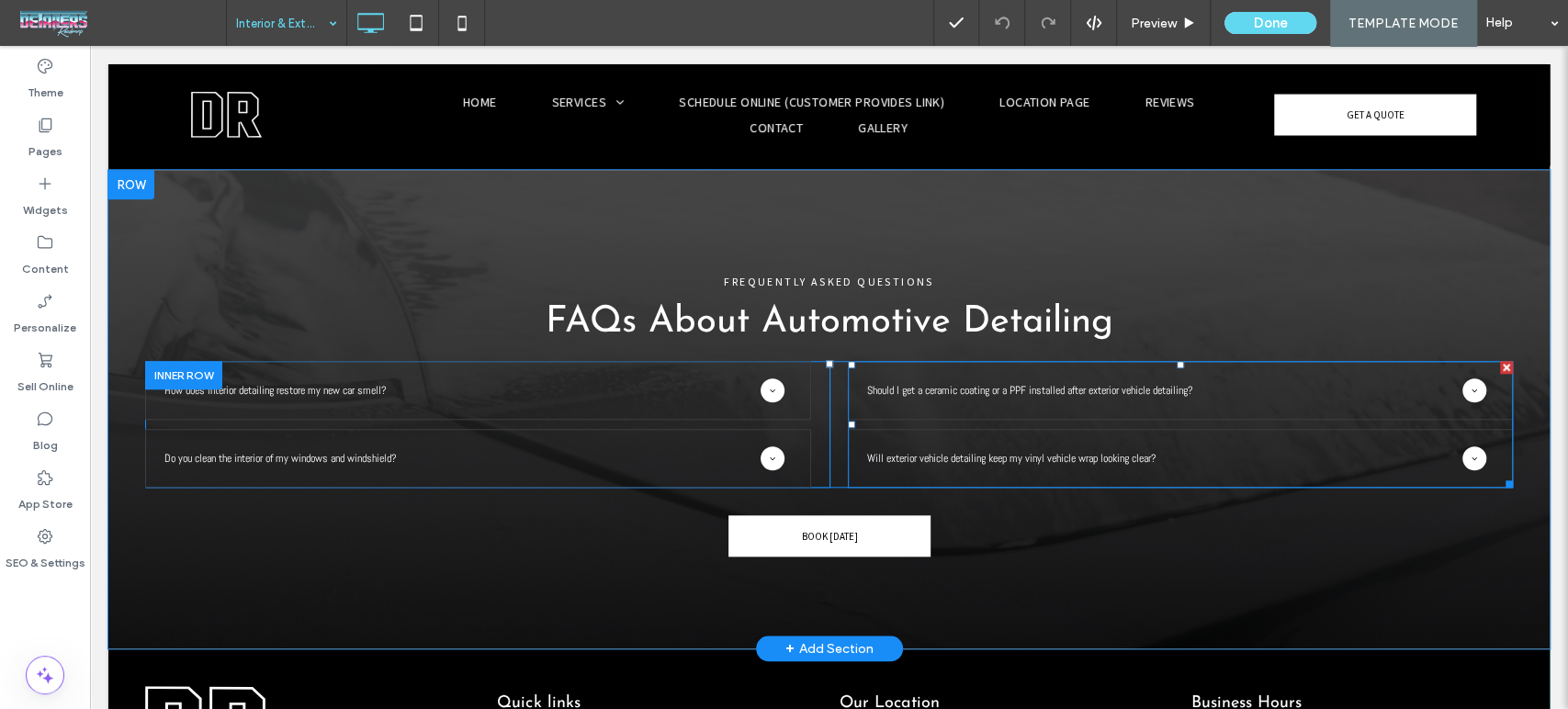
click at [1147, 427] on span at bounding box center [1180, 424] width 666 height 126
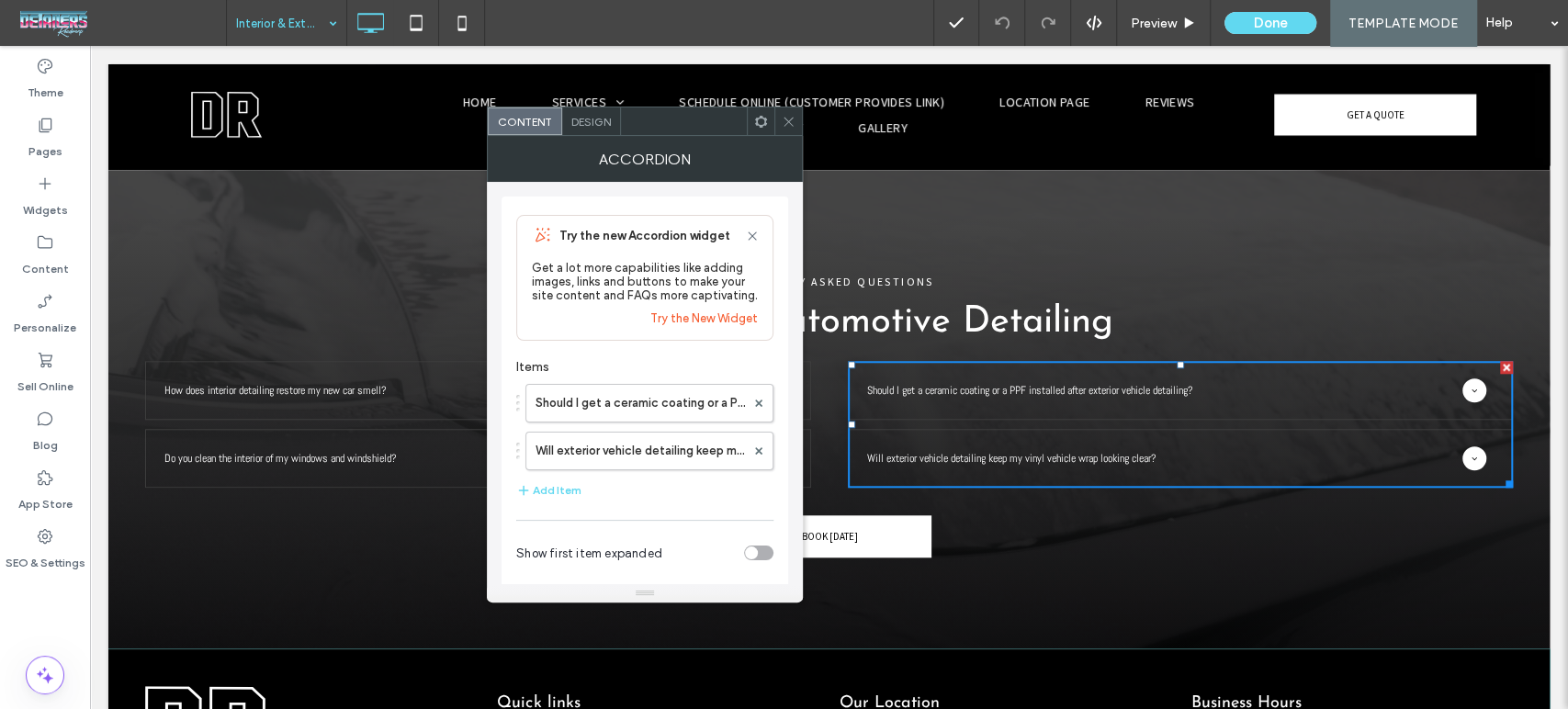
click at [618, 380] on div "Should I get a ceramic coating or a PPF installed after exterior vehicle detail…" at bounding box center [644, 423] width 257 height 96
click at [620, 395] on label "Should I get a ceramic coating or a PPF installed after exterior vehicle detail…" at bounding box center [640, 403] width 209 height 37
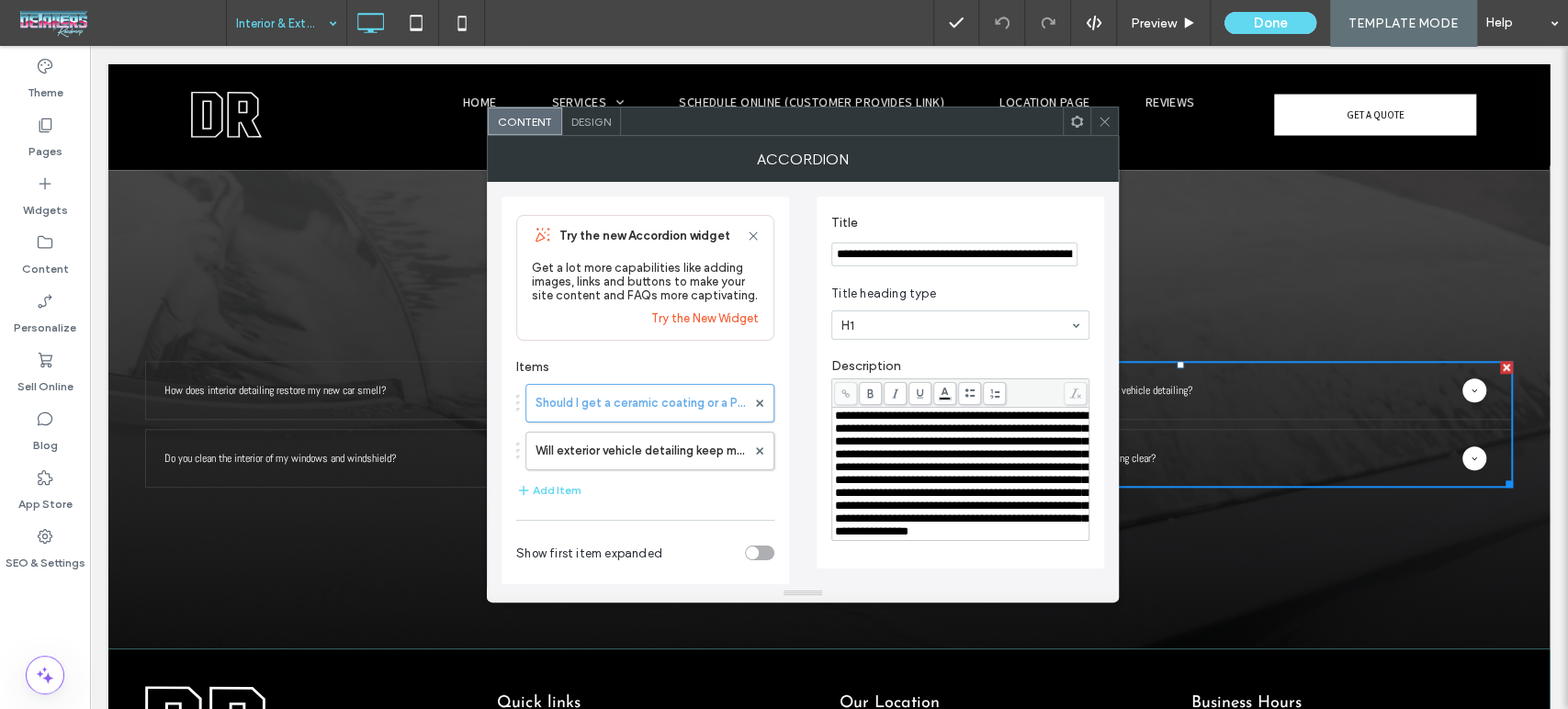
click at [999, 256] on input "**********" at bounding box center [953, 255] width 246 height 24
click at [975, 447] on span "**********" at bounding box center [961, 473] width 253 height 127
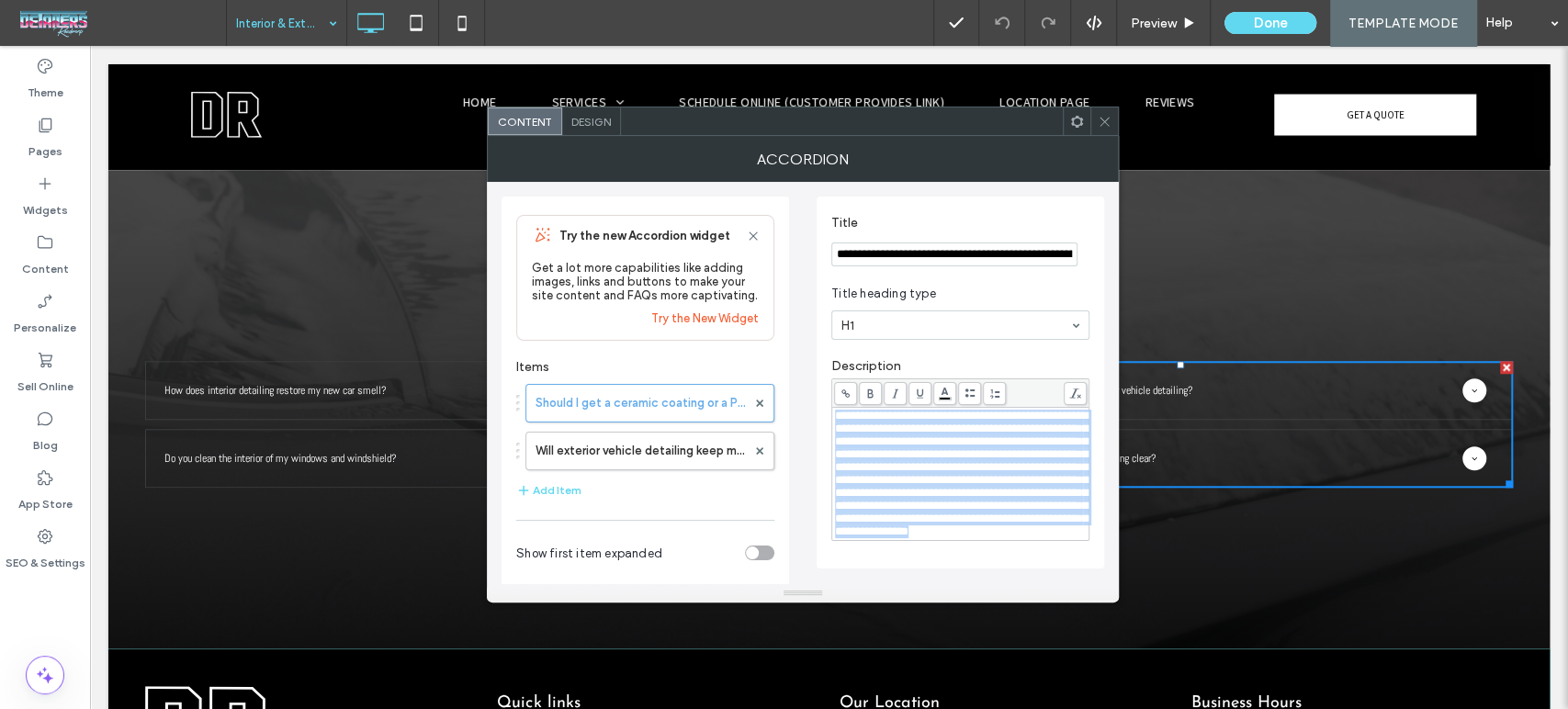
copy span "**********"
click at [888, 517] on span "**********" at bounding box center [961, 473] width 253 height 127
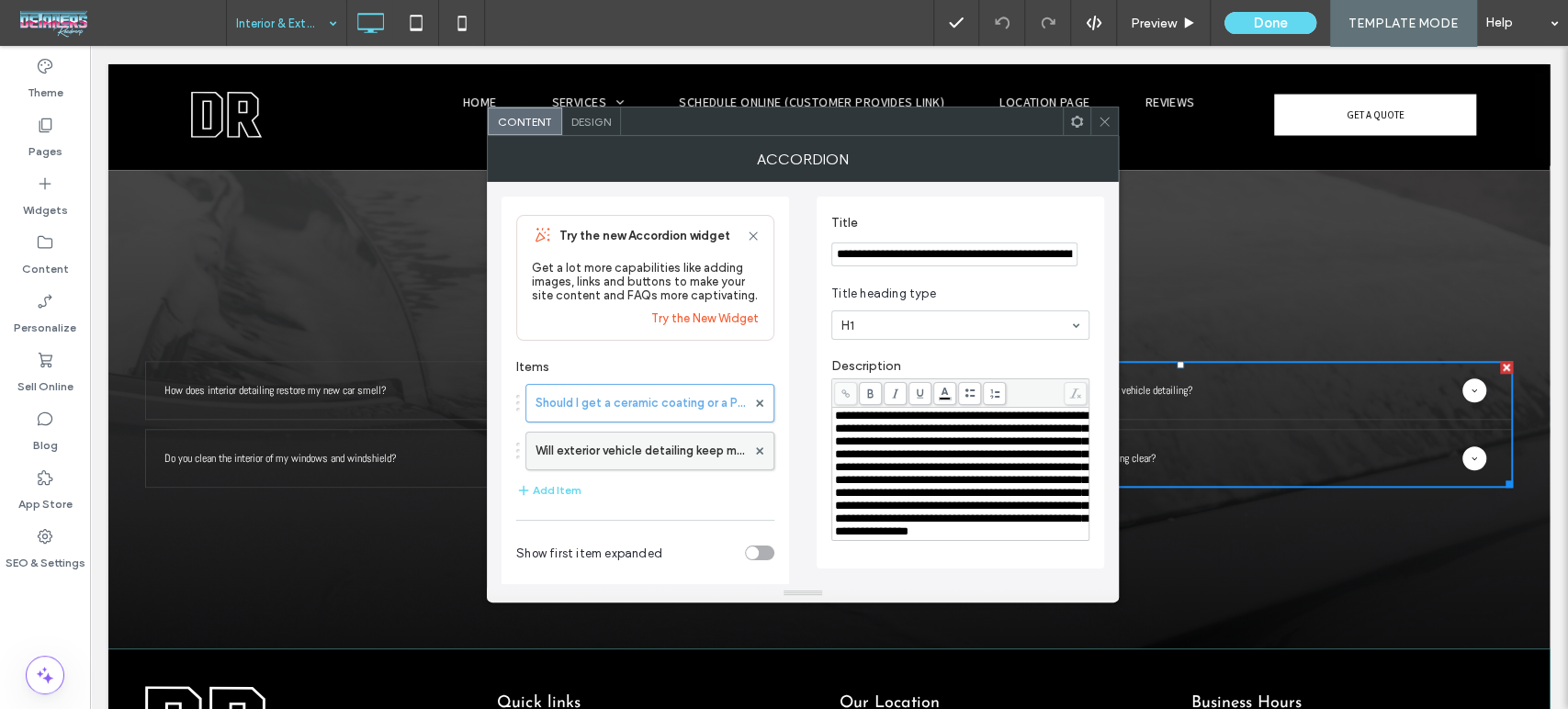
click at [576, 457] on label "Will exterior vehicle detailing keep my vinyl vehicle wrap looking clear?" at bounding box center [640, 451] width 210 height 37
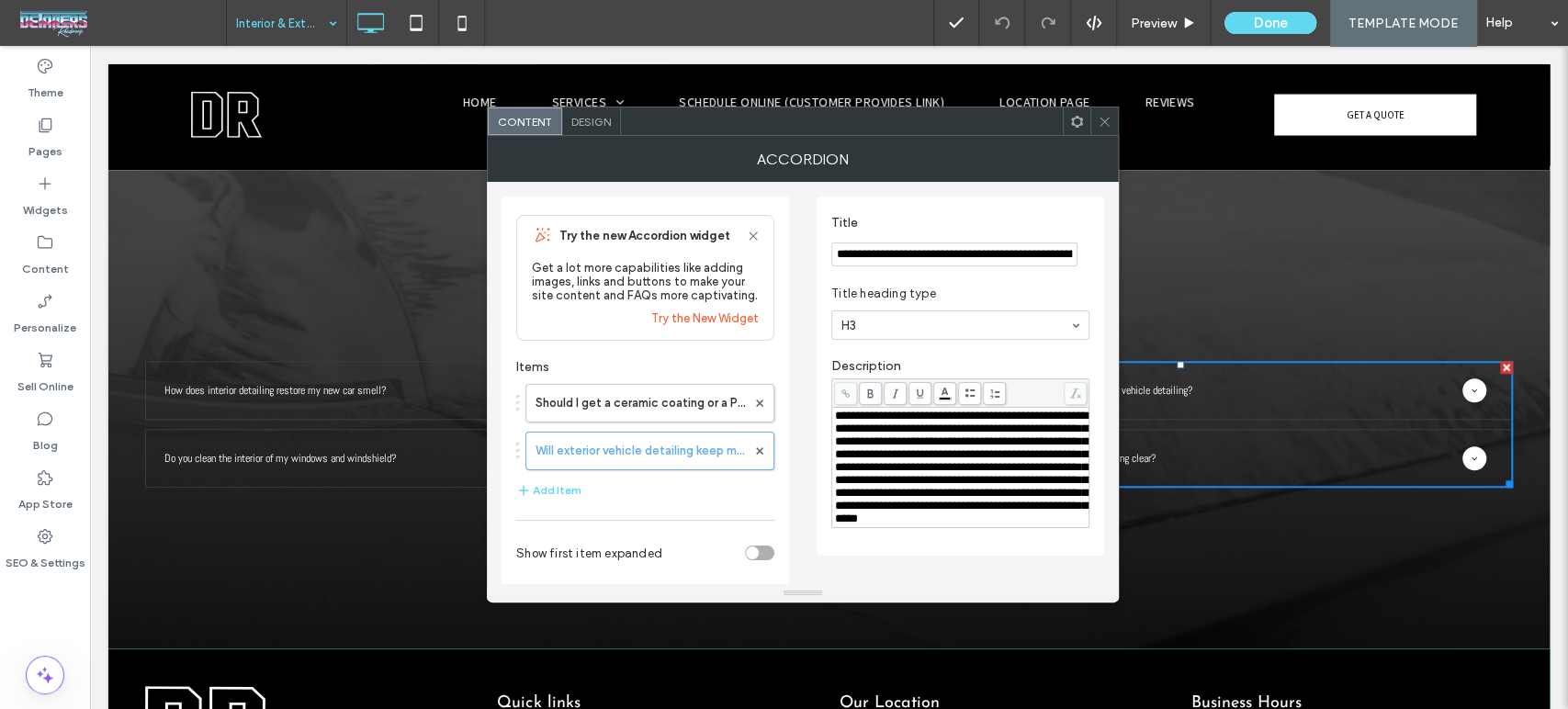
click at [970, 268] on section "**********" at bounding box center [960, 240] width 258 height 70
click at [971, 254] on input "**********" at bounding box center [953, 255] width 246 height 24
type input "**********"
click at [1102, 116] on icon at bounding box center [1104, 121] width 14 height 14
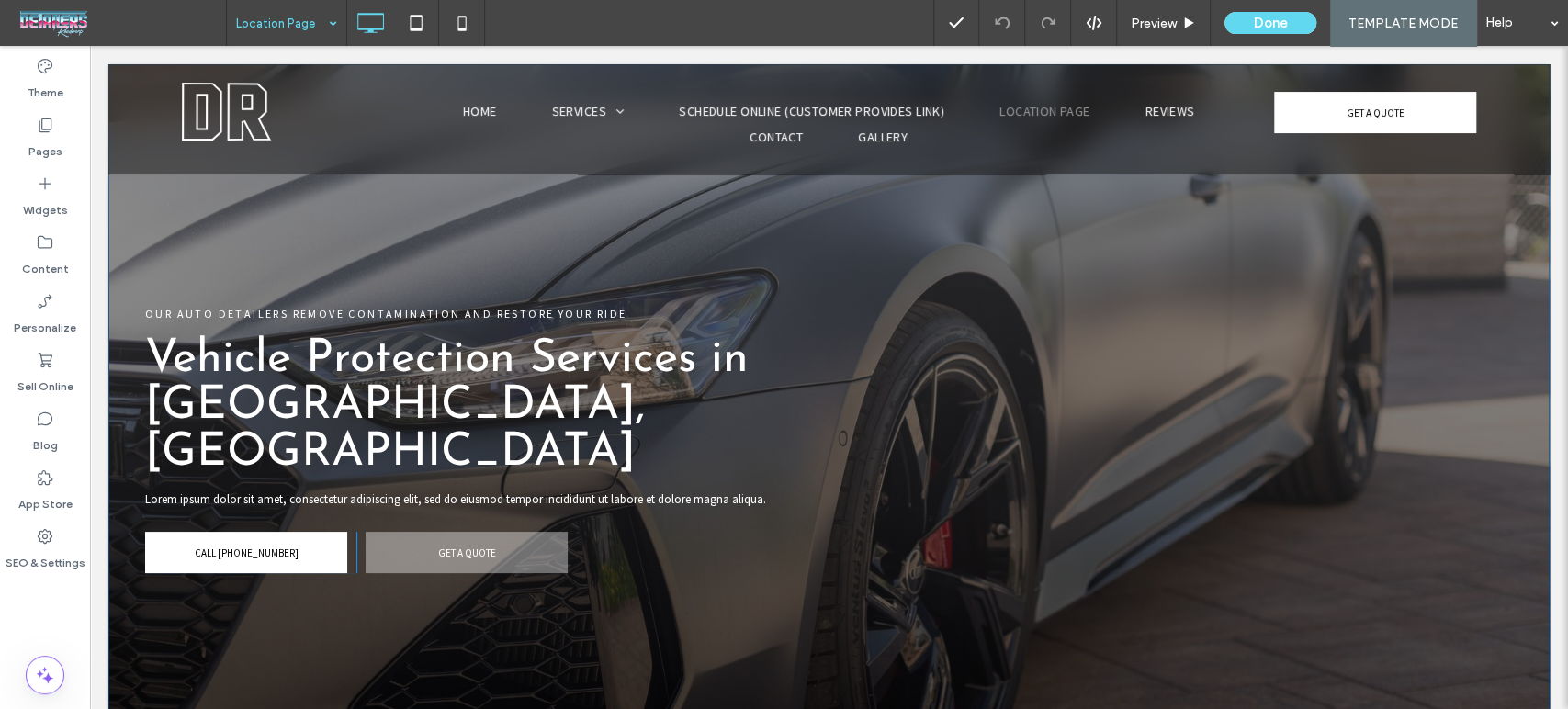
click at [1362, 577] on div "OUR AUTO DETAILERS REMOVE CONTAMINATION AND RESTORE YOUR RIDE Vehicle Protectio…" at bounding box center [829, 410] width 1441 height 692
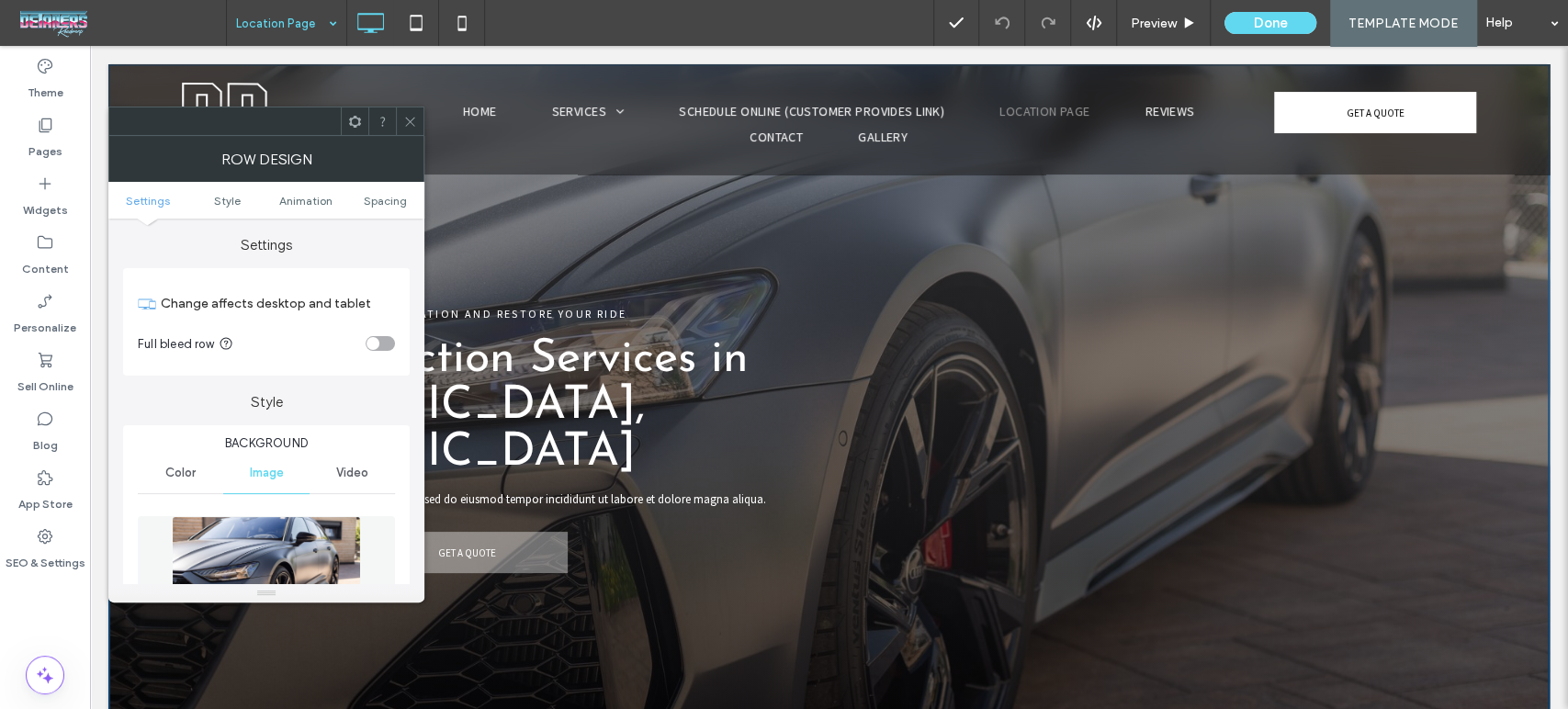
click at [410, 121] on use at bounding box center [409, 120] width 9 height 9
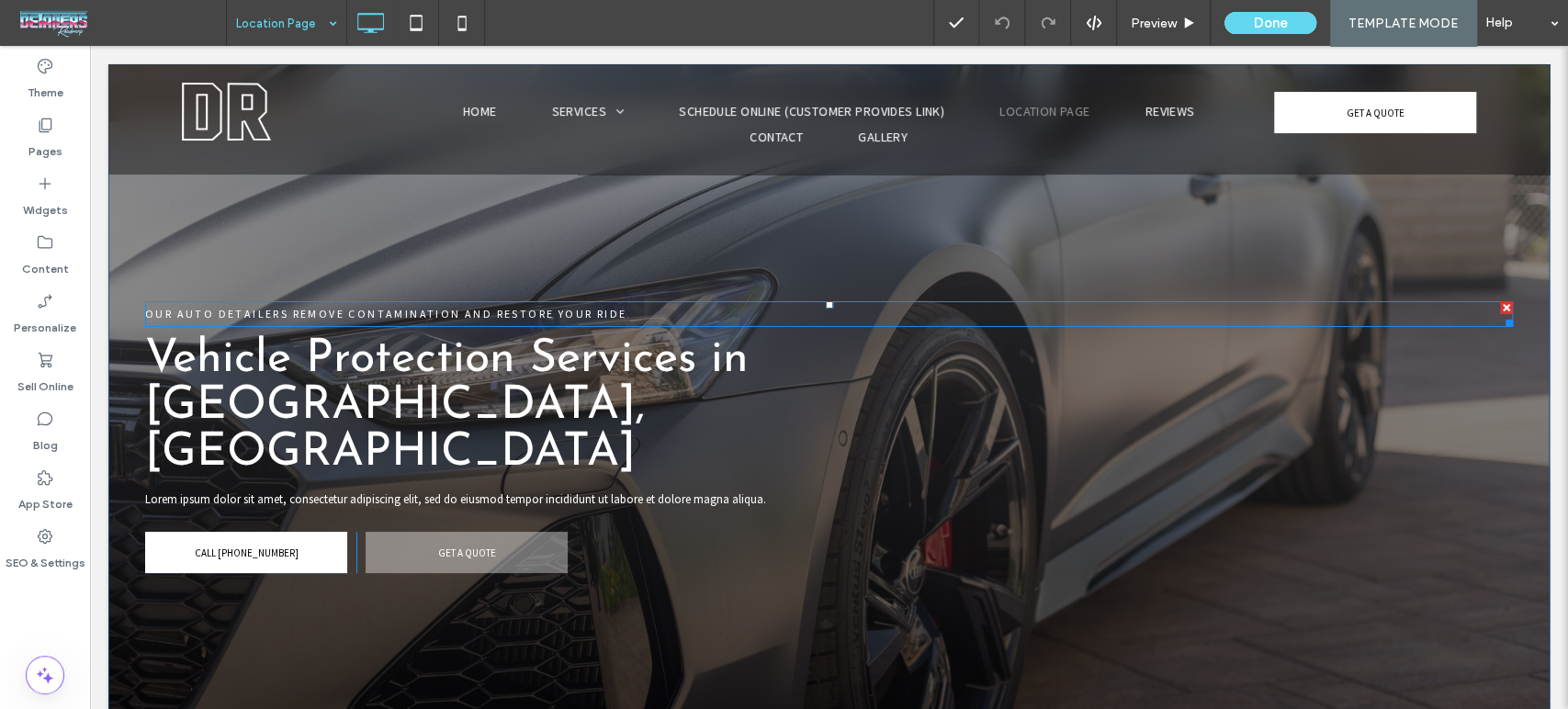
click at [537, 304] on p "OUR AUTO DETAILERS REMOVE CONTAMINATION AND RESTORE YOUR RIDE" at bounding box center [828, 314] width 1367 height 23
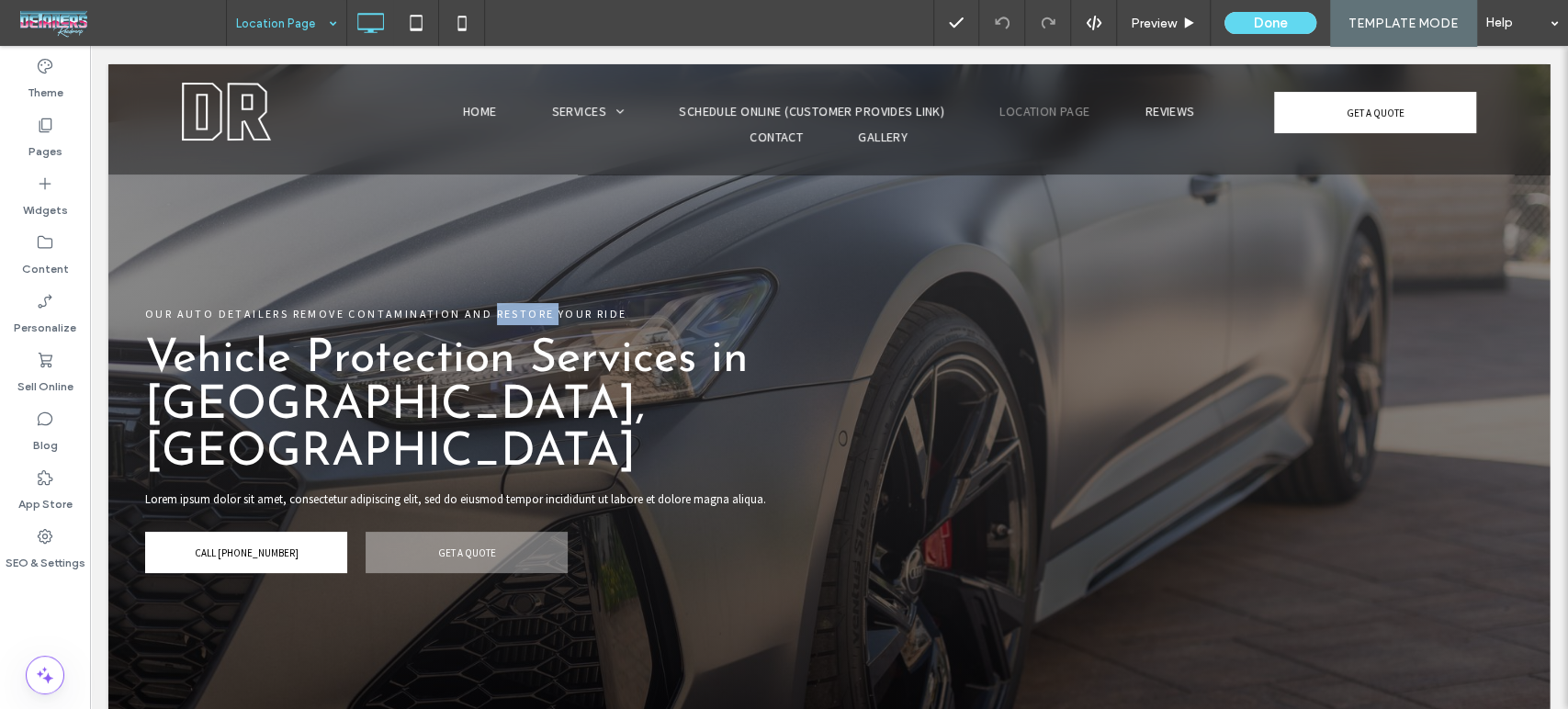
copy span "RESTORE"
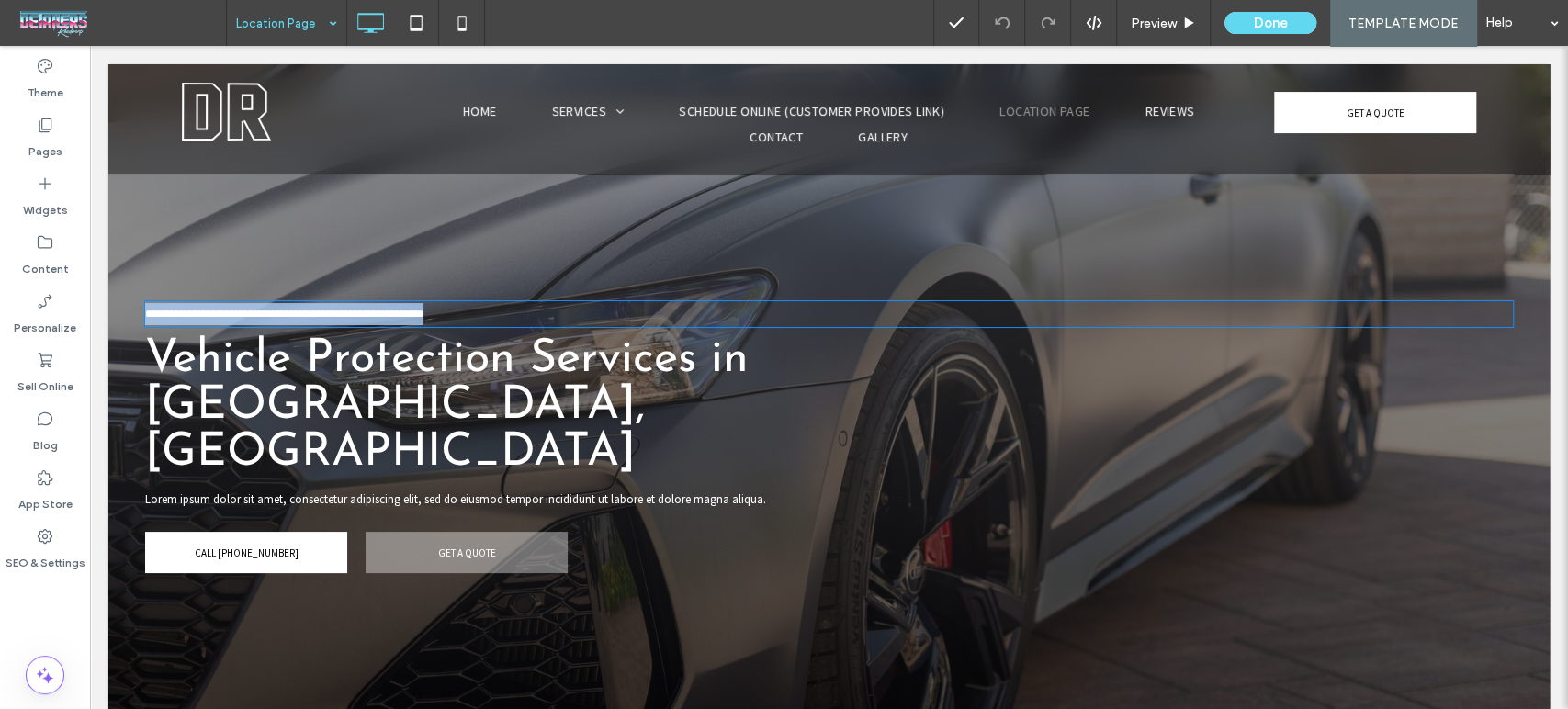
type input "**********"
type input "**"
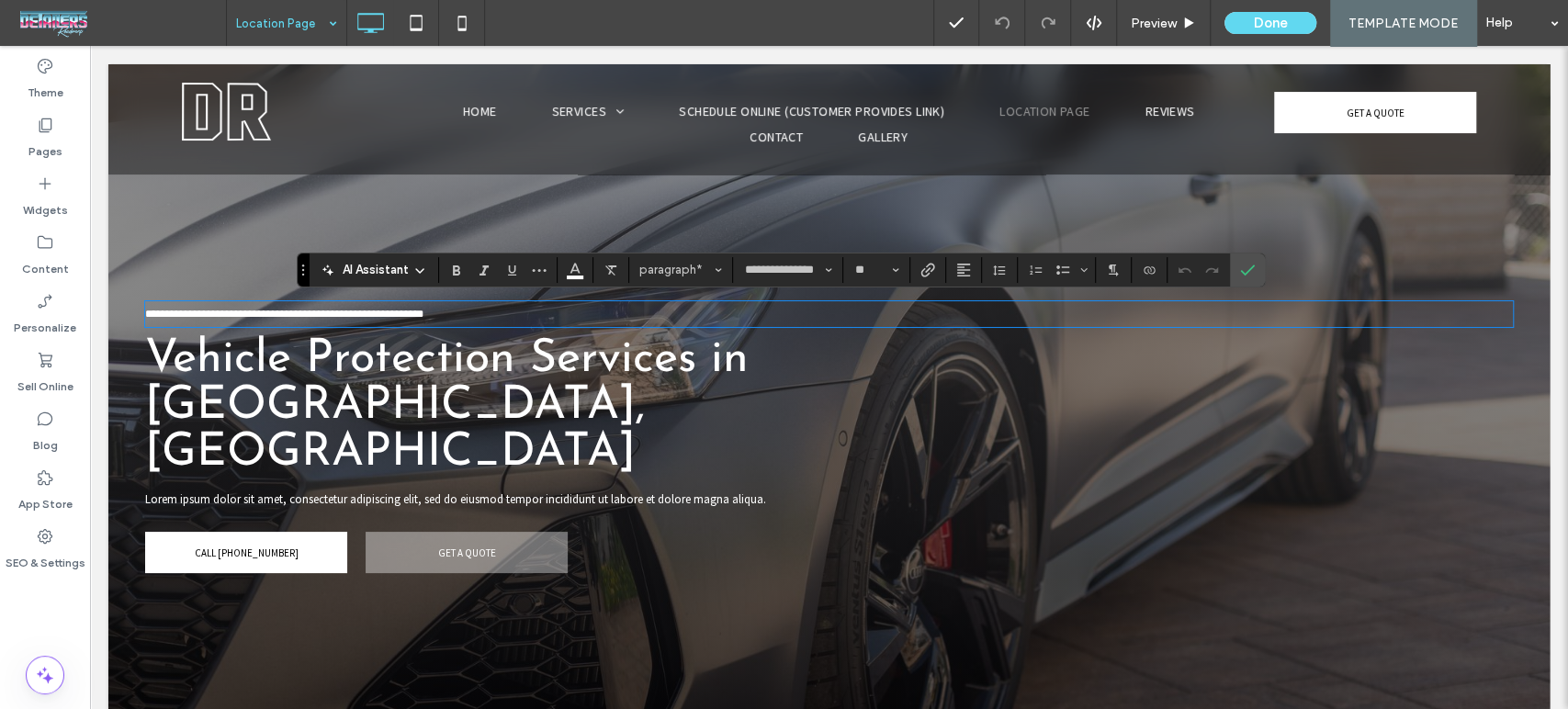
click at [463, 361] on span "Vehicle Protection Services in [GEOGRAPHIC_DATA], [GEOGRAPHIC_DATA]" at bounding box center [446, 406] width 603 height 141
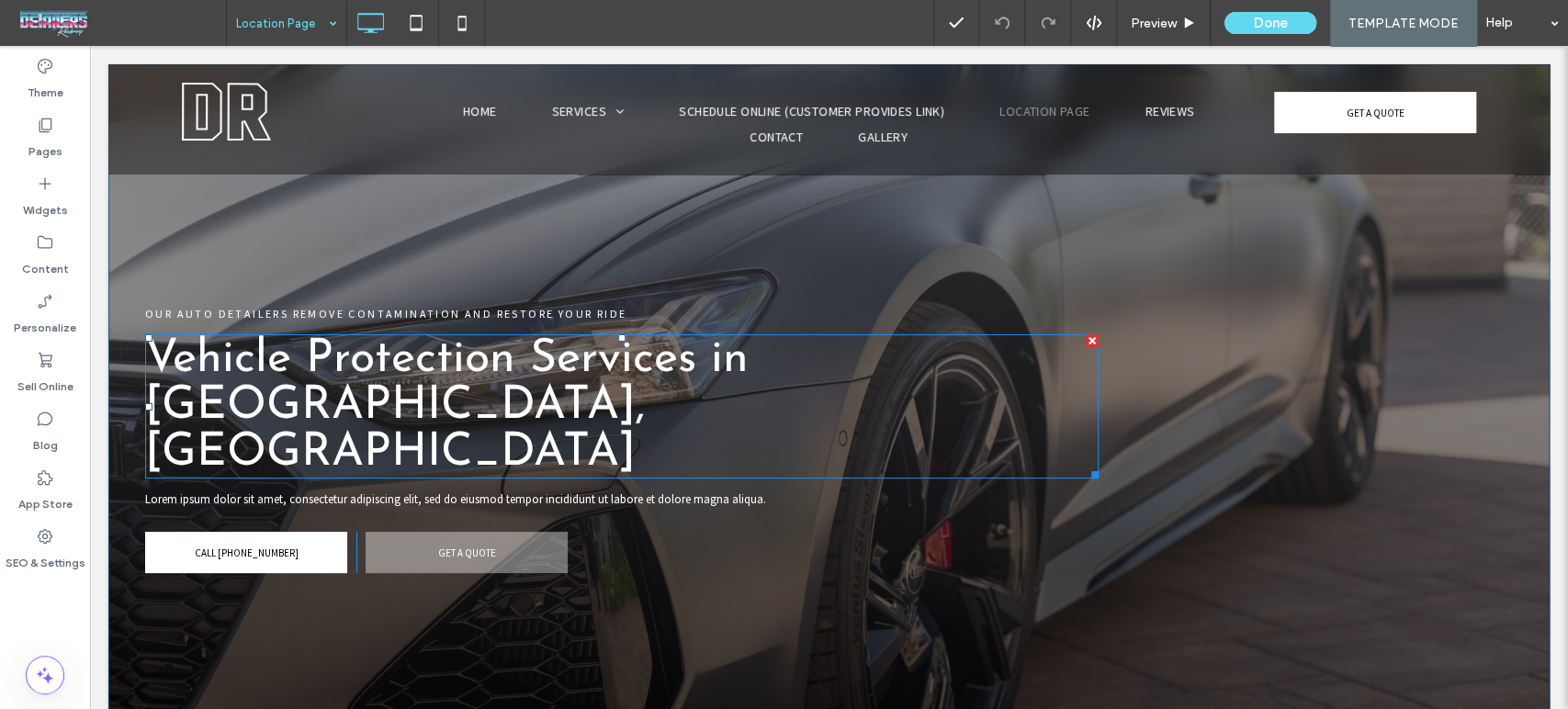
click at [463, 361] on span "Vehicle Protection Services in [GEOGRAPHIC_DATA], [GEOGRAPHIC_DATA]" at bounding box center [446, 406] width 603 height 141
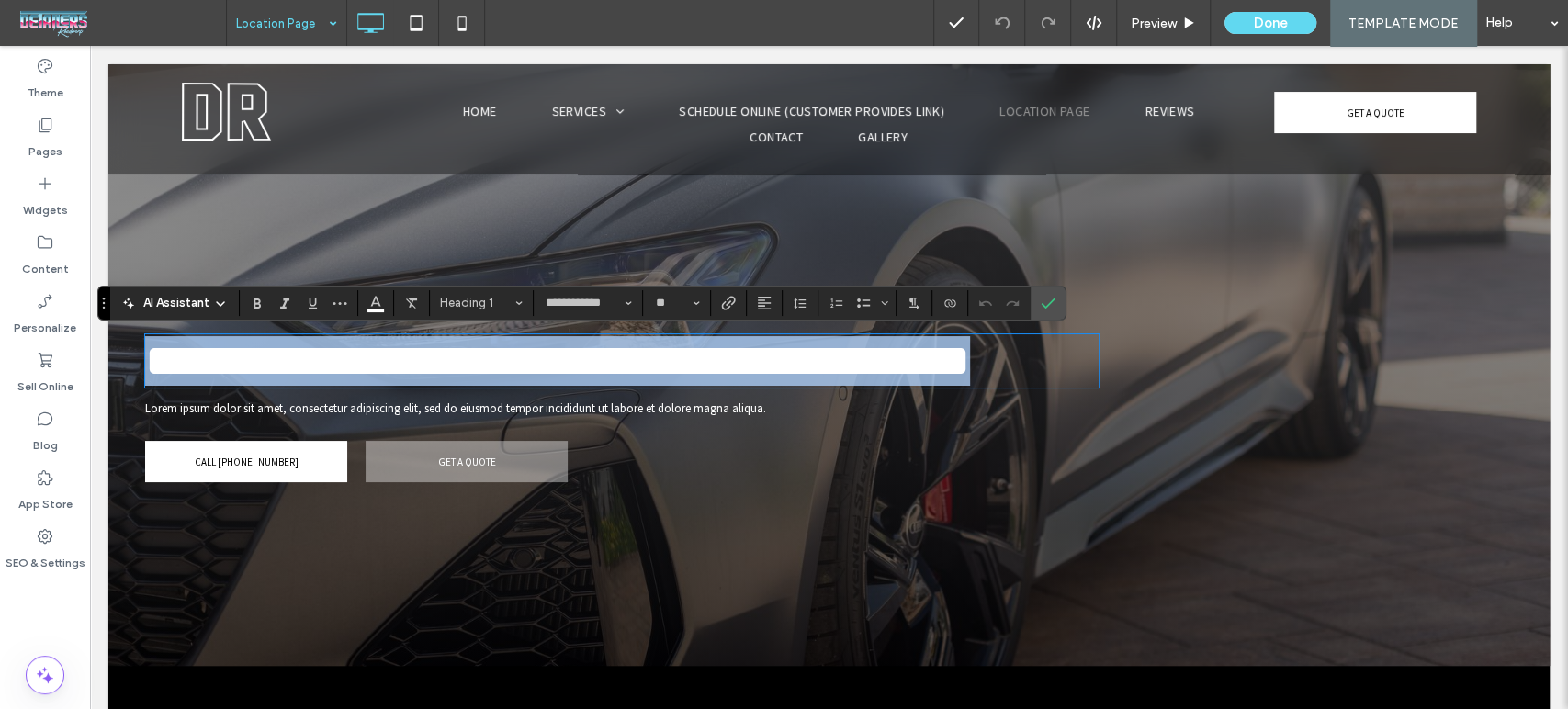
copy span "**********"
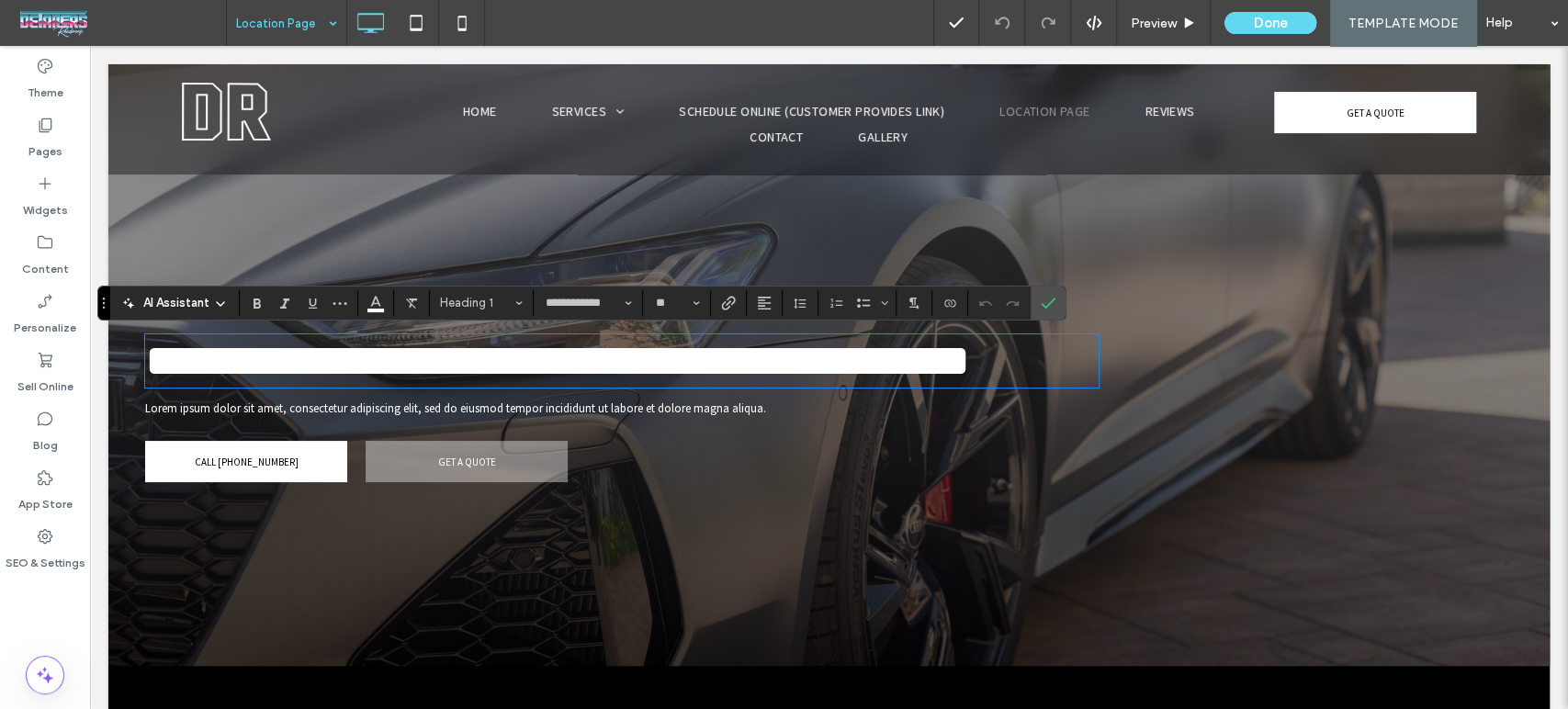
click at [647, 407] on span "Lorem ipsum dolor sit amet, consectetur adipiscing elit, sed do eiusmod tempor …" at bounding box center [455, 408] width 621 height 16
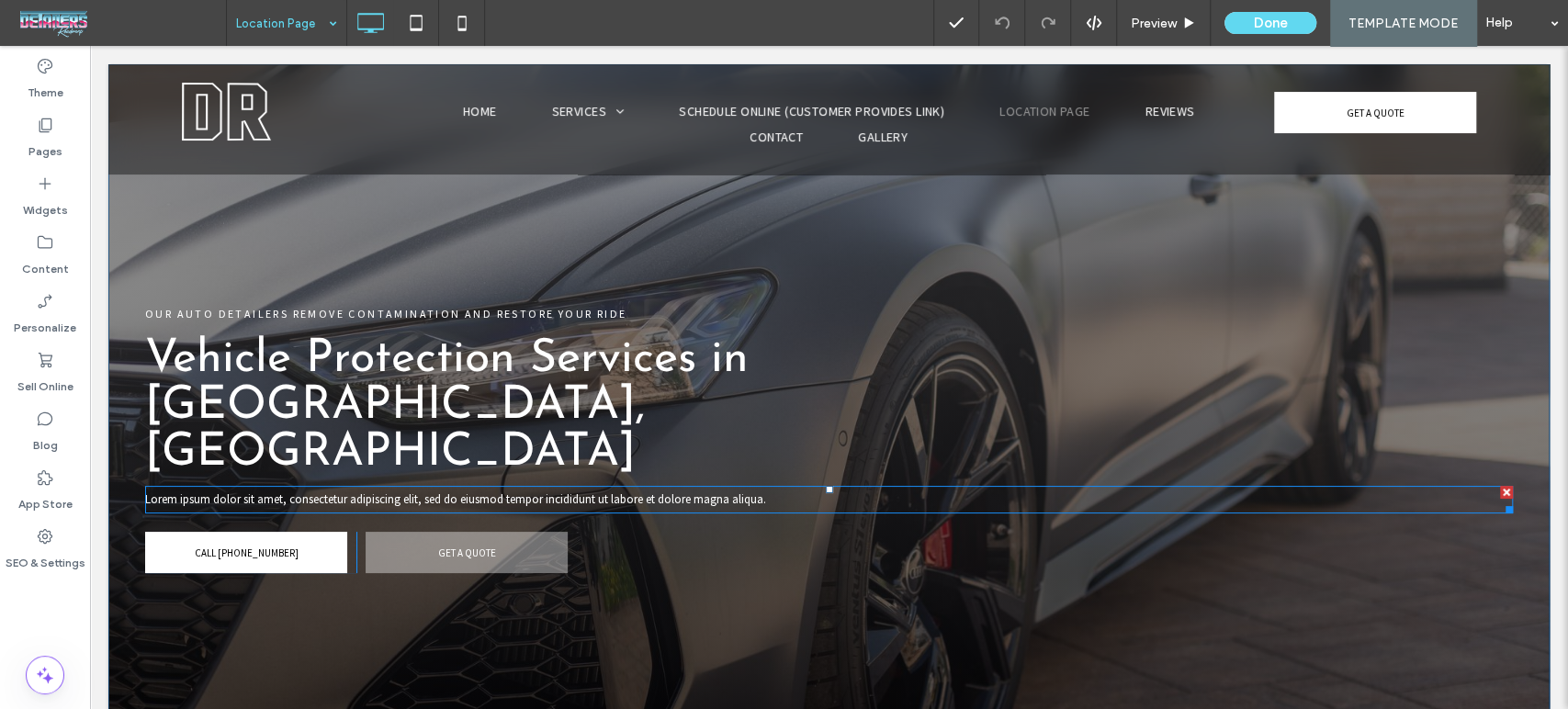
click at [647, 492] on span "Lorem ipsum dolor sit amet, consectetur adipiscing elit, sed do eiusmod tempor …" at bounding box center [455, 499] width 621 height 16
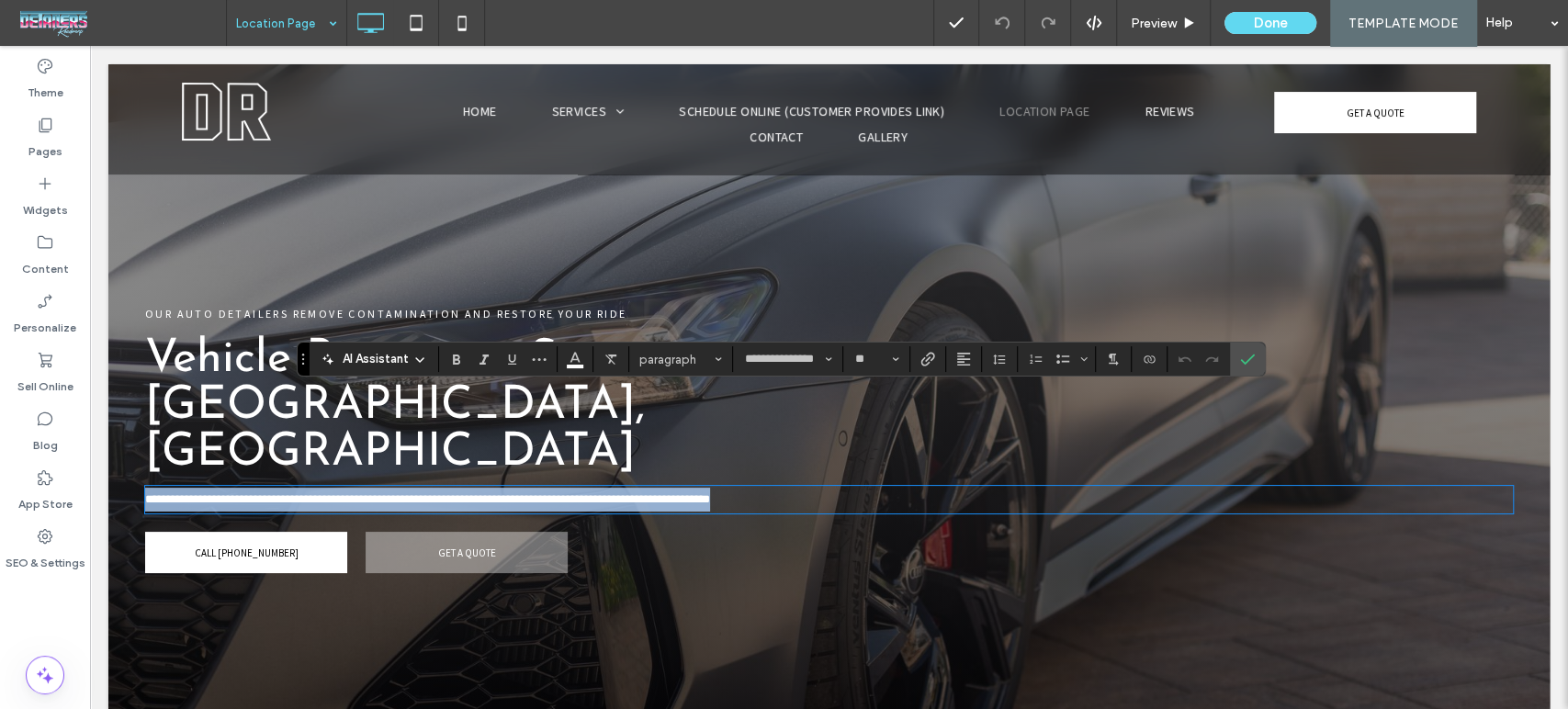
copy span "**********"
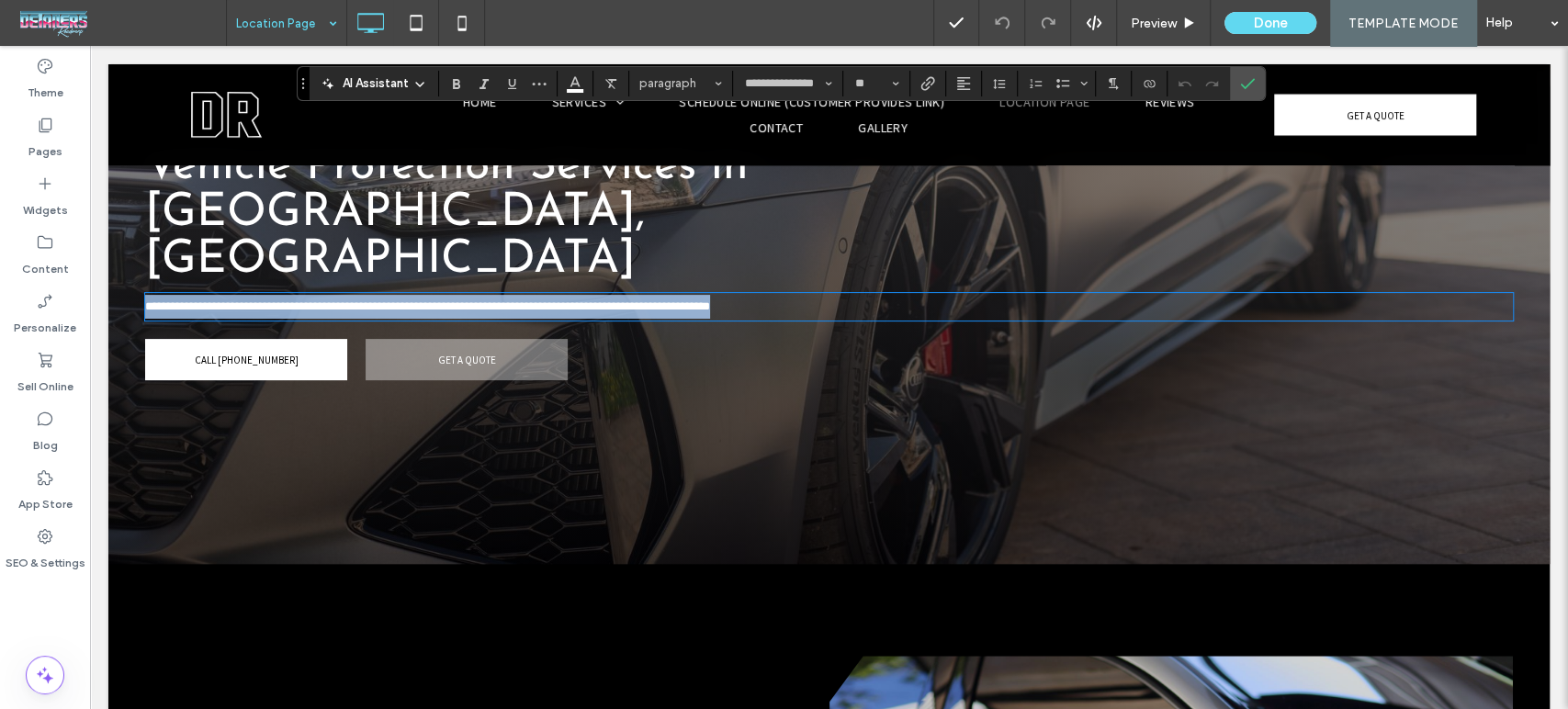
scroll to position [306, 0]
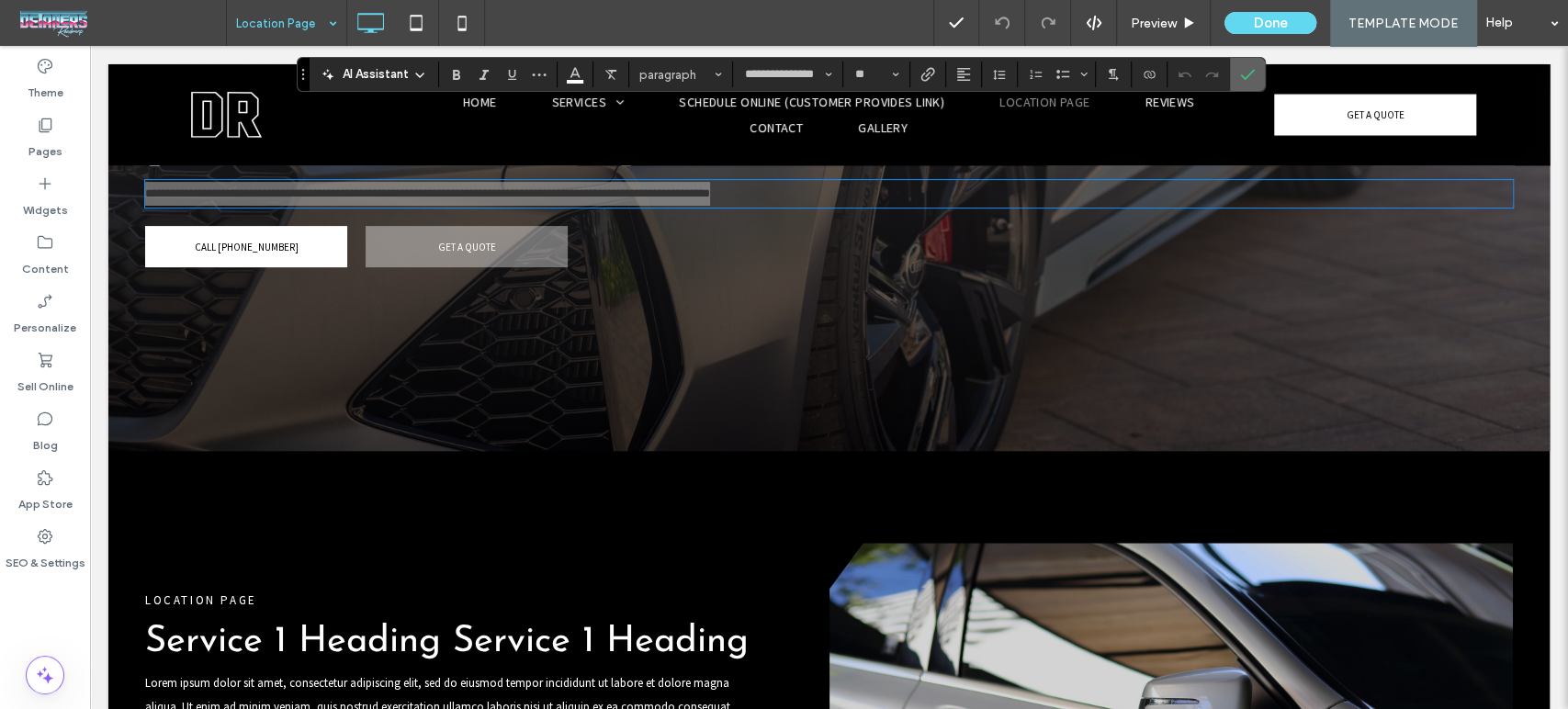
click at [1241, 83] on span "Confirm" at bounding box center [1244, 74] width 8 height 33
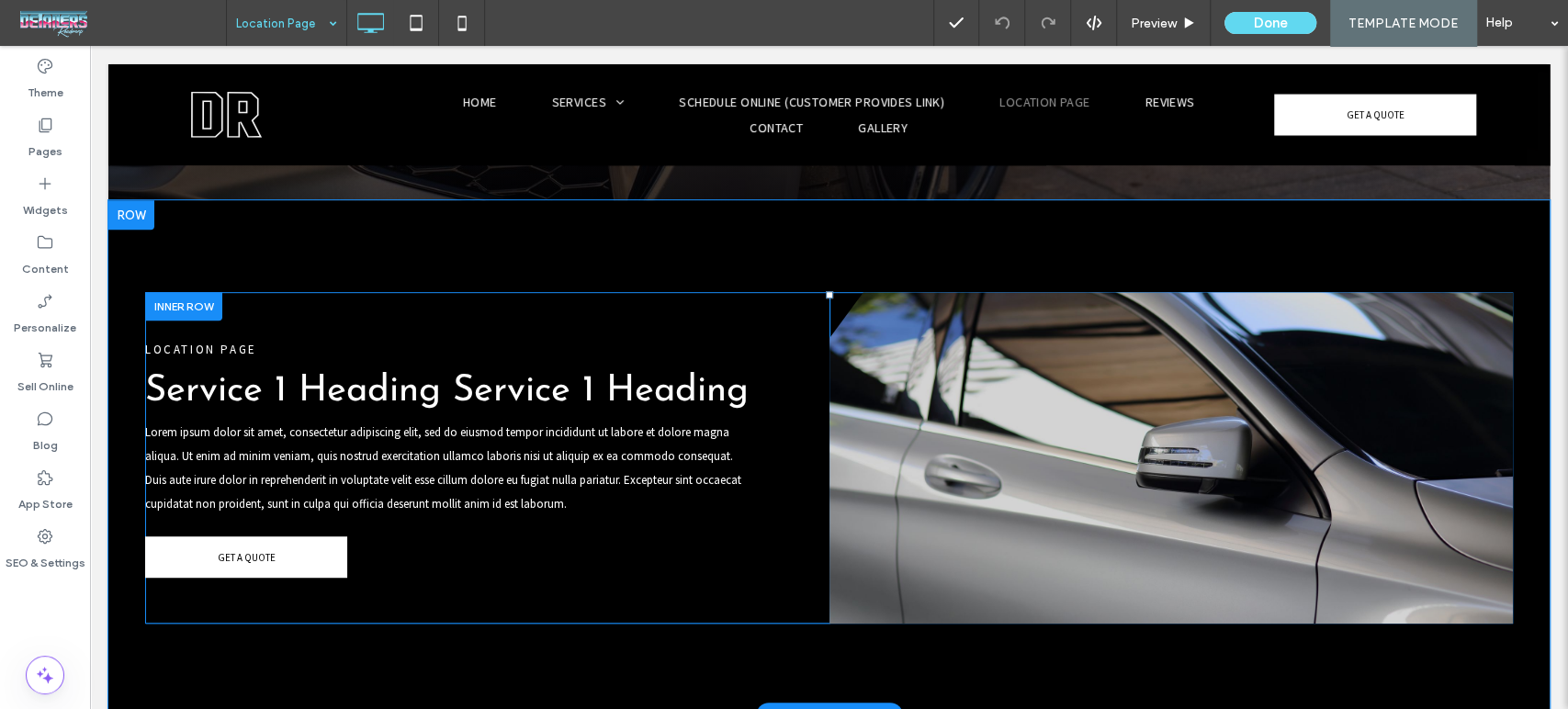
scroll to position [510, 0]
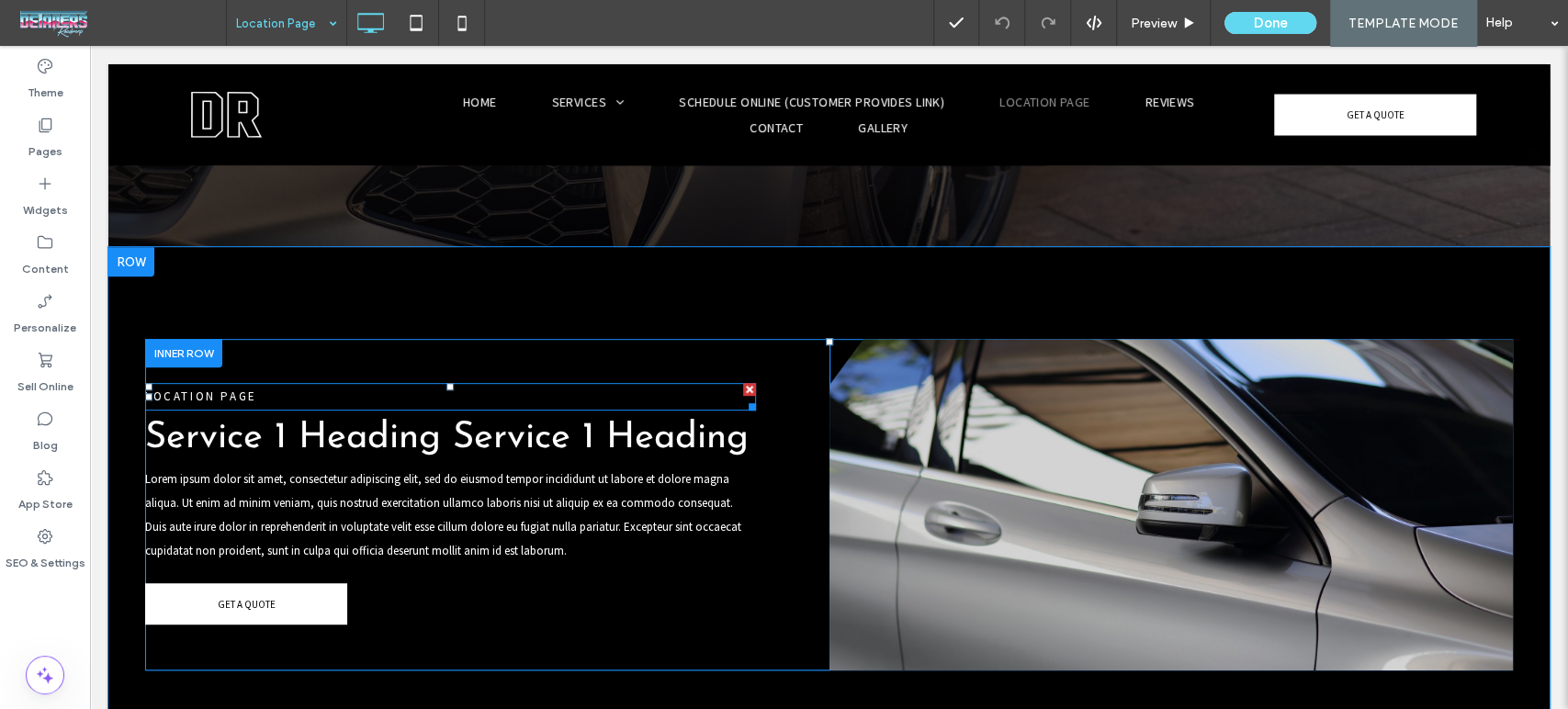
click at [227, 389] on span "LOCATION PAGE" at bounding box center [201, 397] width 112 height 16
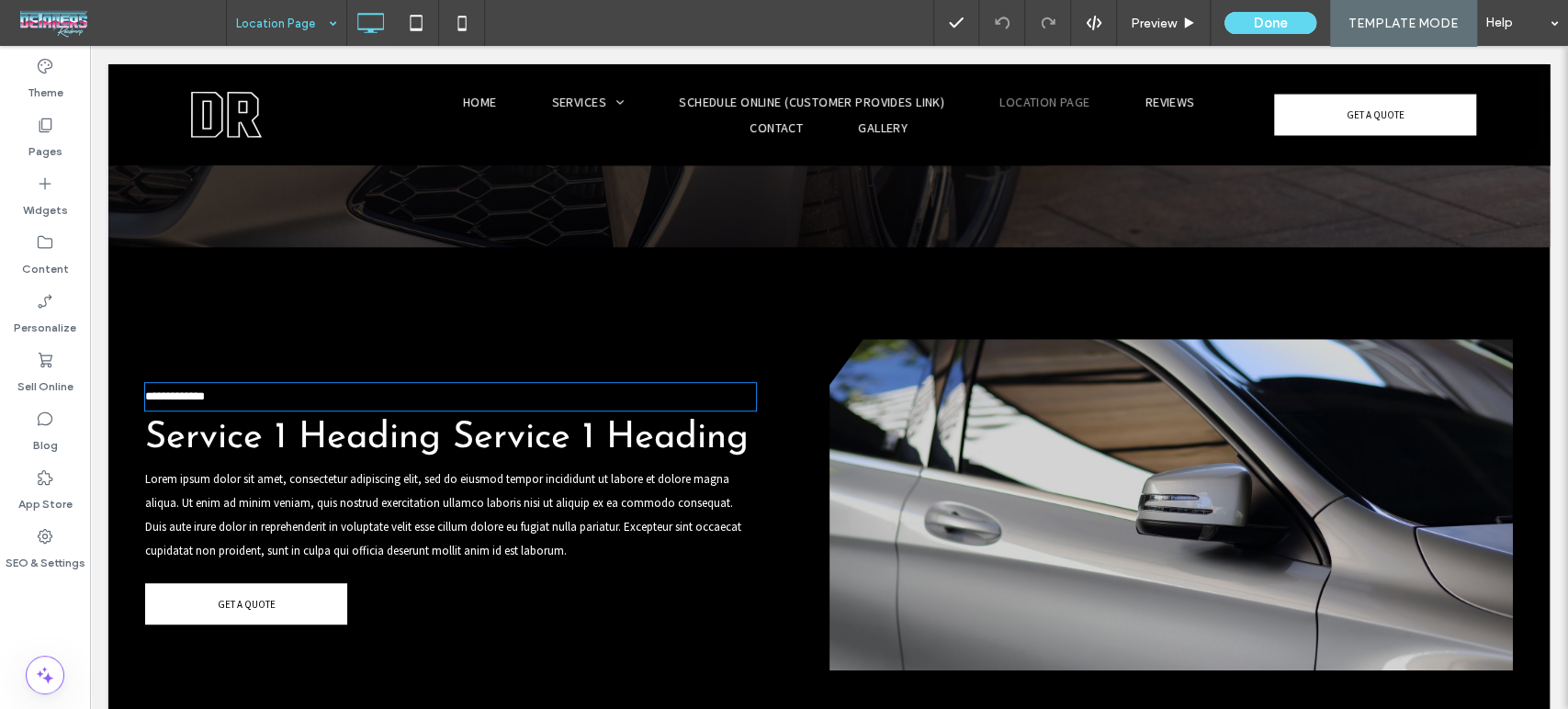
click at [205, 391] on span "**********" at bounding box center [174, 397] width 60 height 12
type input "**********"
type input "**"
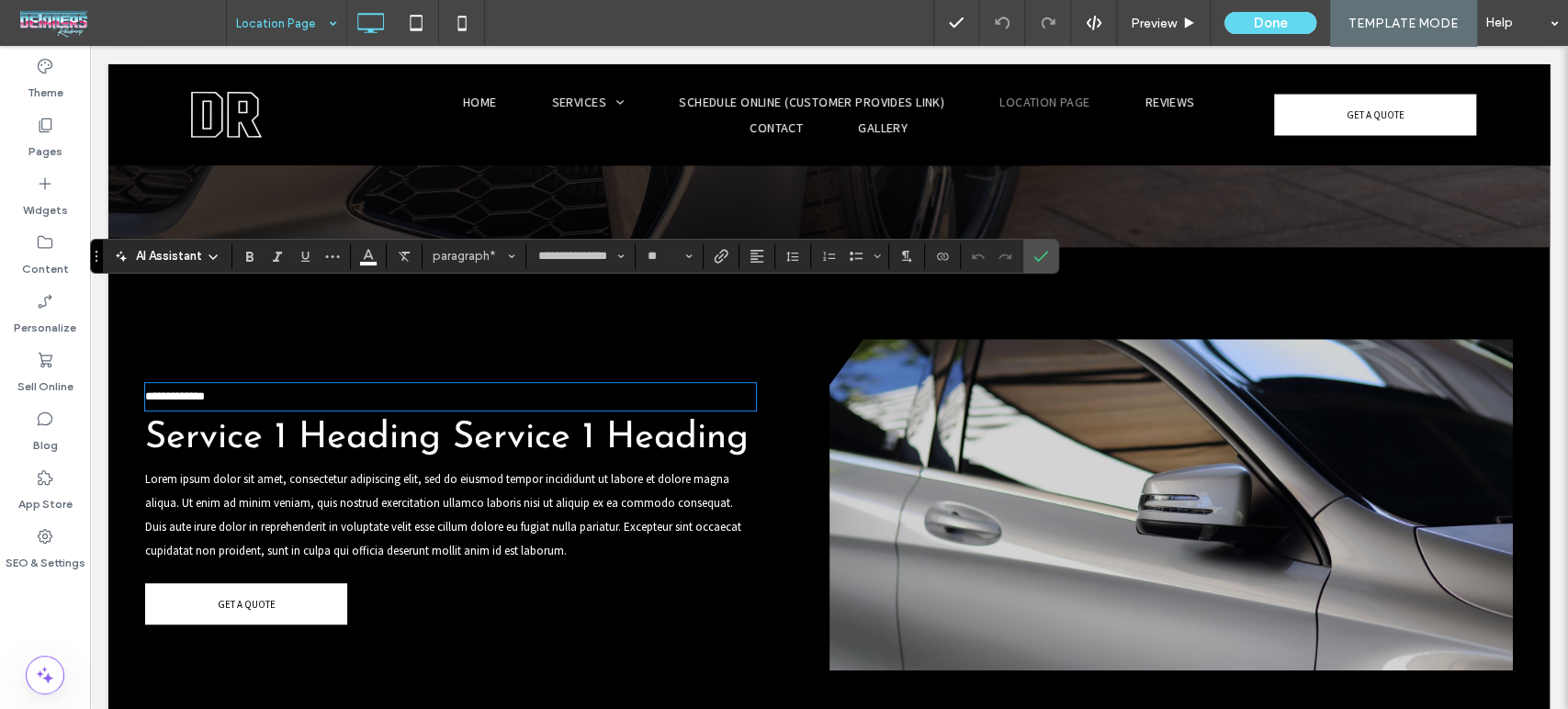
click at [391, 420] on span "Service 1 Heading Service 1 Heading" at bounding box center [446, 439] width 603 height 37
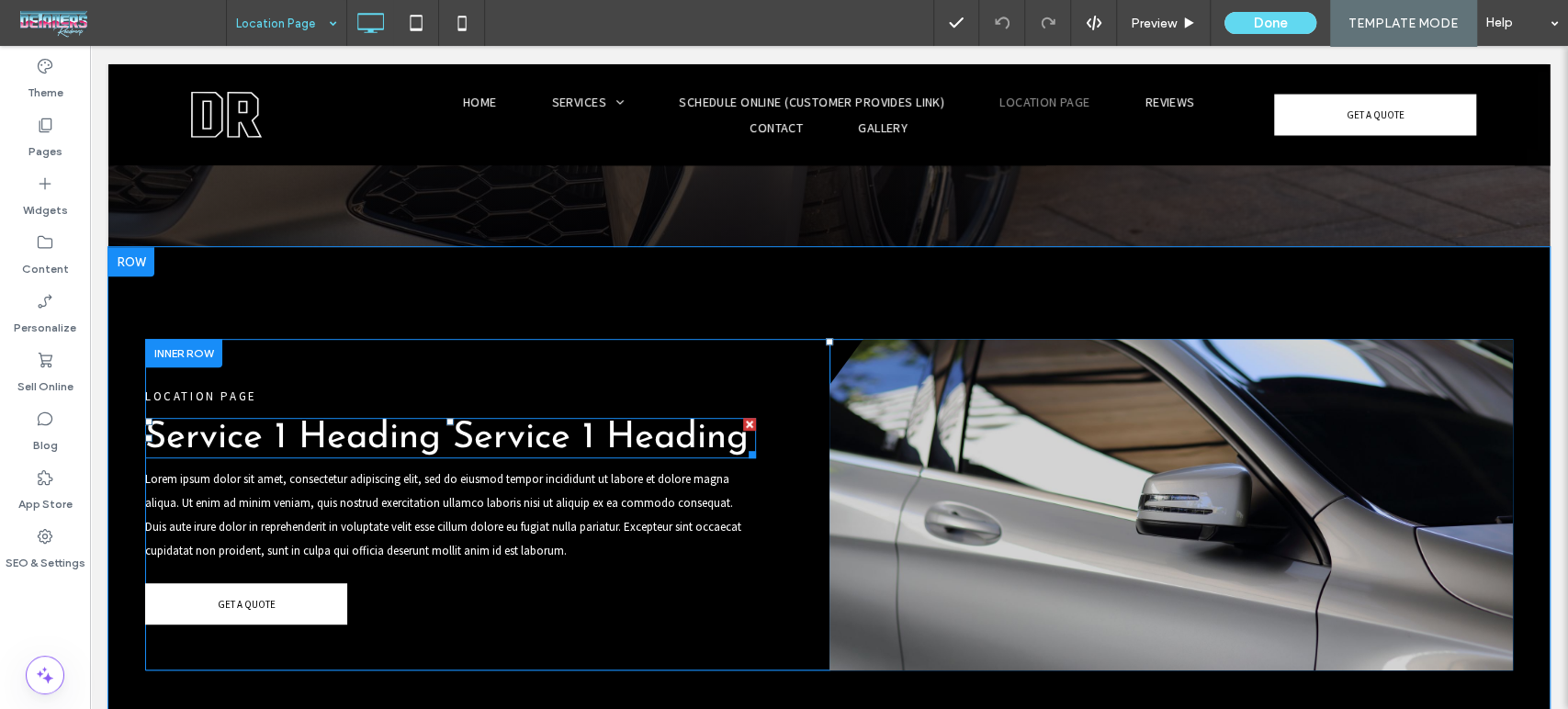
click at [391, 420] on span "Service 1 Heading Service 1 Heading" at bounding box center [446, 439] width 603 height 37
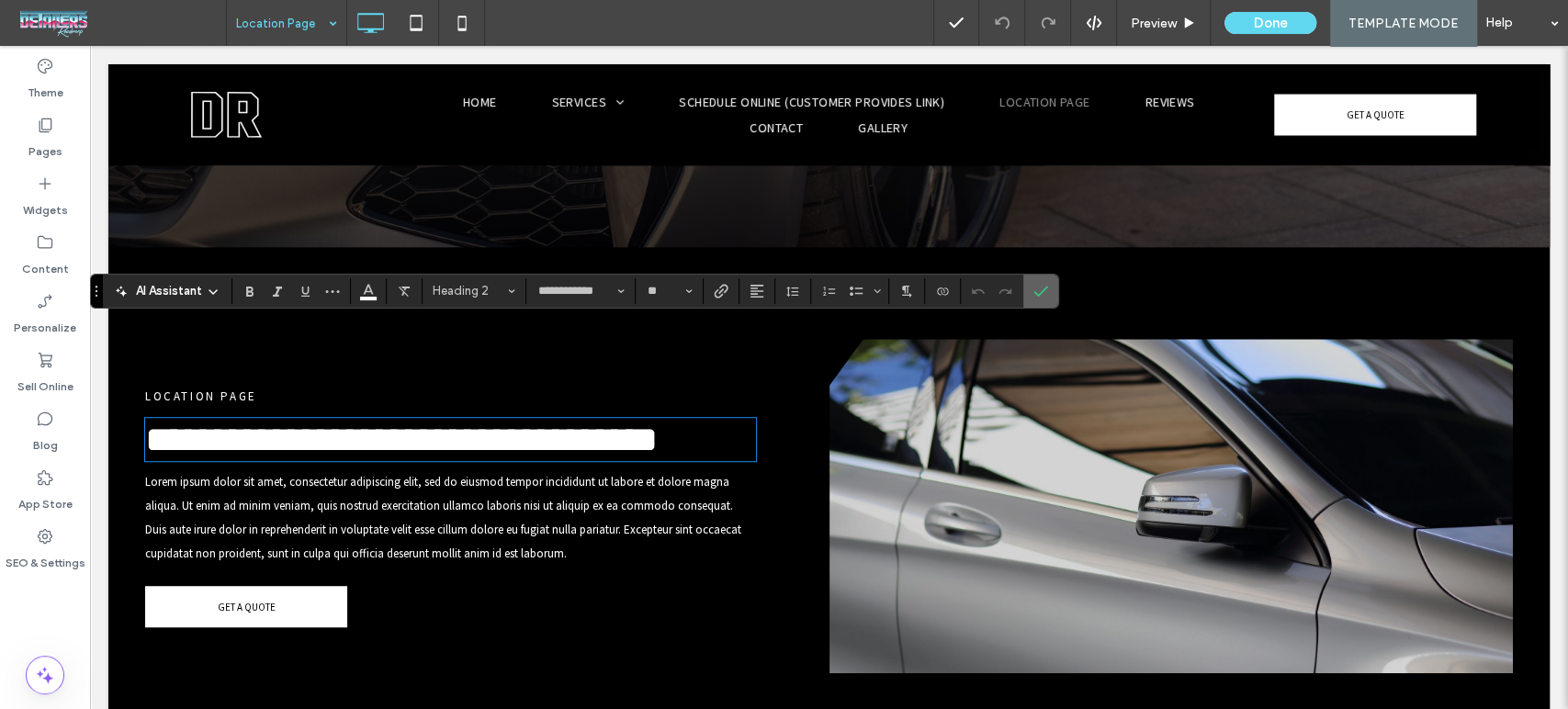
click at [1034, 291] on icon "Confirm" at bounding box center [1040, 291] width 15 height 15
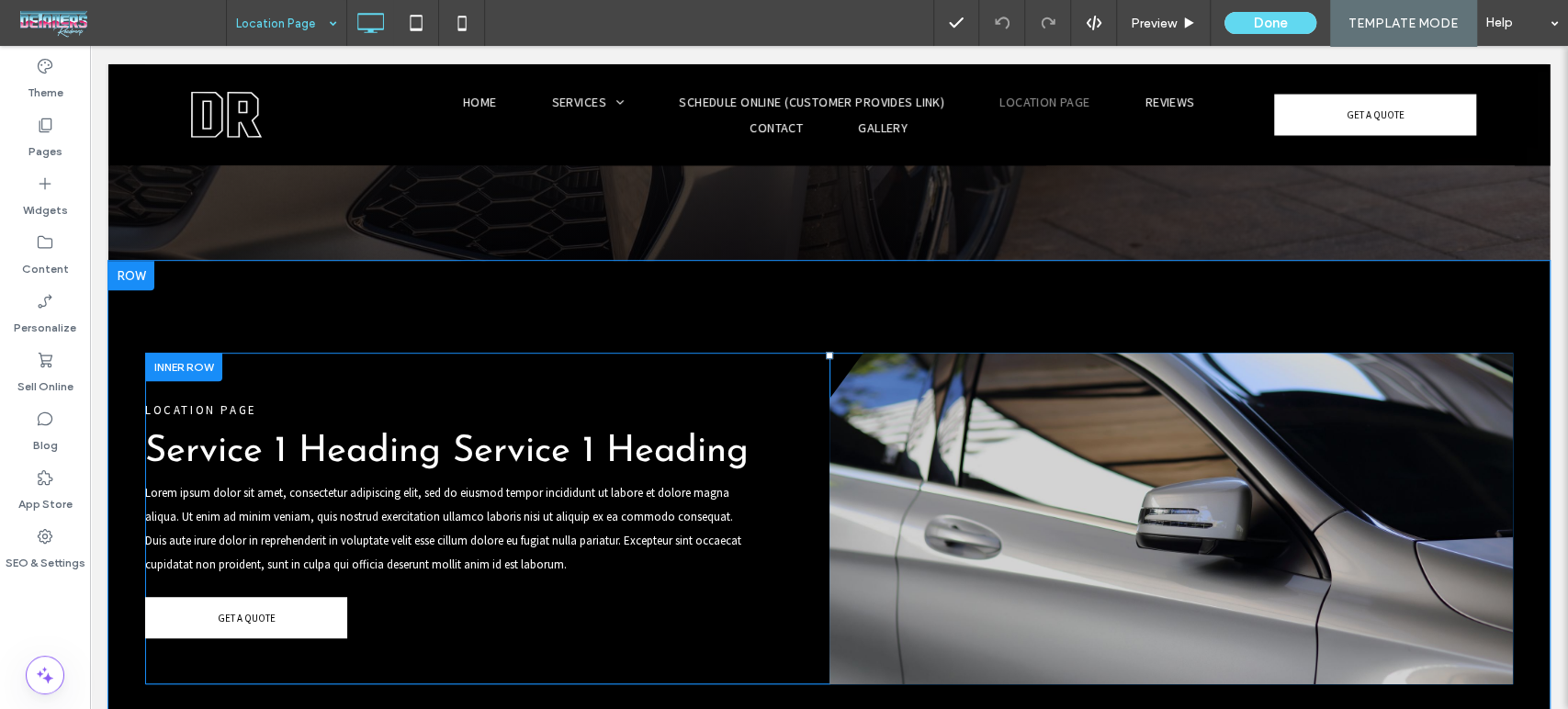
scroll to position [408, 0]
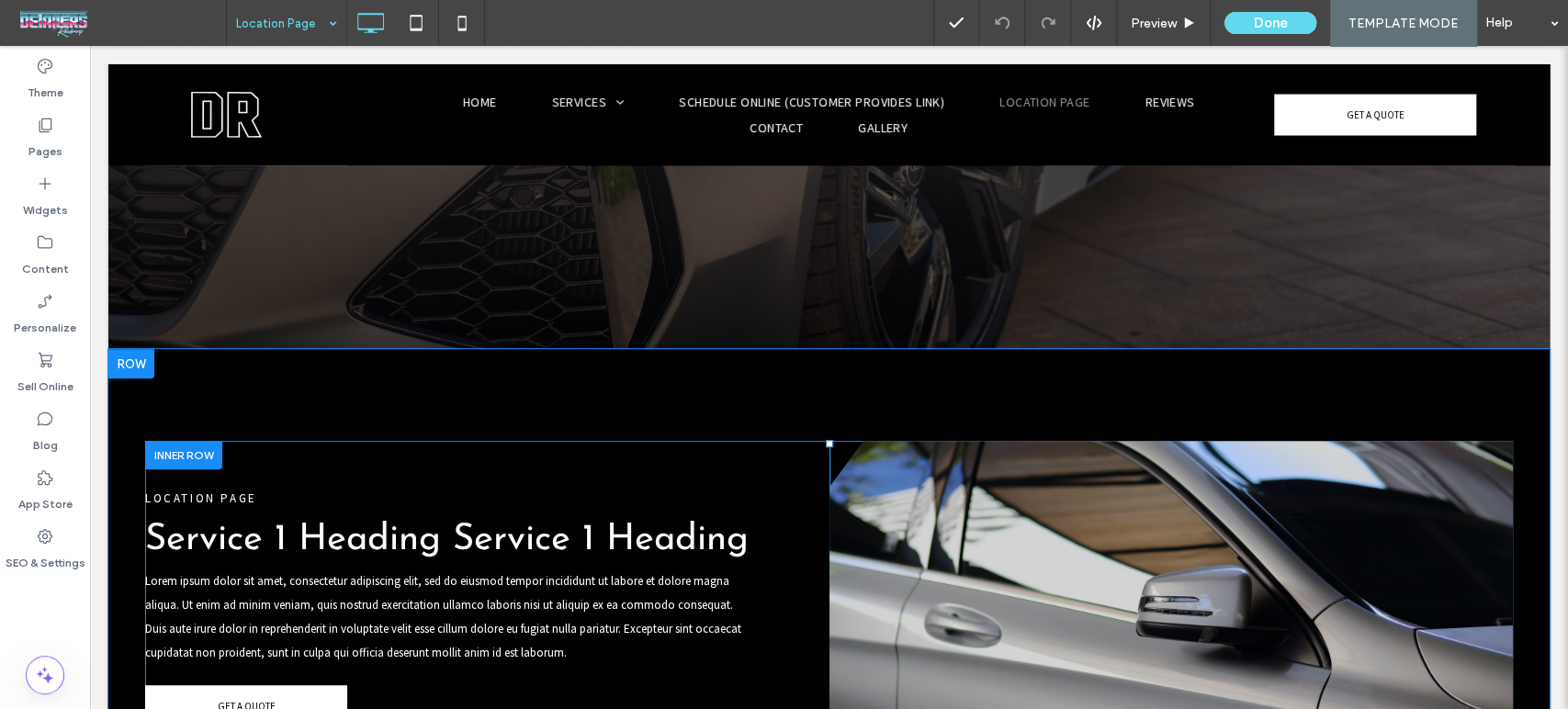
click at [1184, 485] on div "Click To Paste" at bounding box center [1171, 606] width 684 height 332
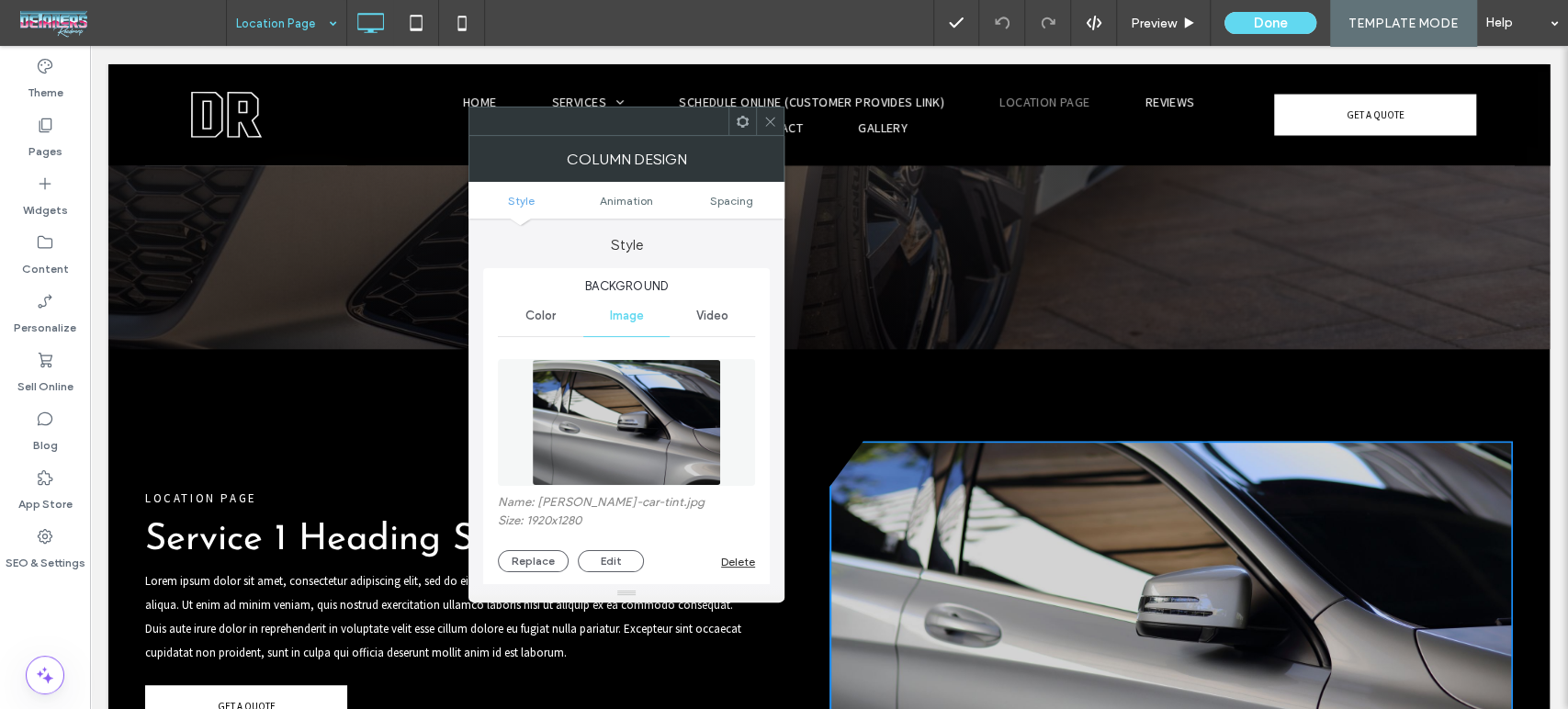
click at [1184, 485] on div "Click To Paste" at bounding box center [1171, 606] width 684 height 332
click at [571, 501] on label "Name: grey-car-tint.jpg" at bounding box center [626, 504] width 257 height 19
click at [545, 506] on label "Name: grey-car-tint.jpg" at bounding box center [626, 504] width 257 height 19
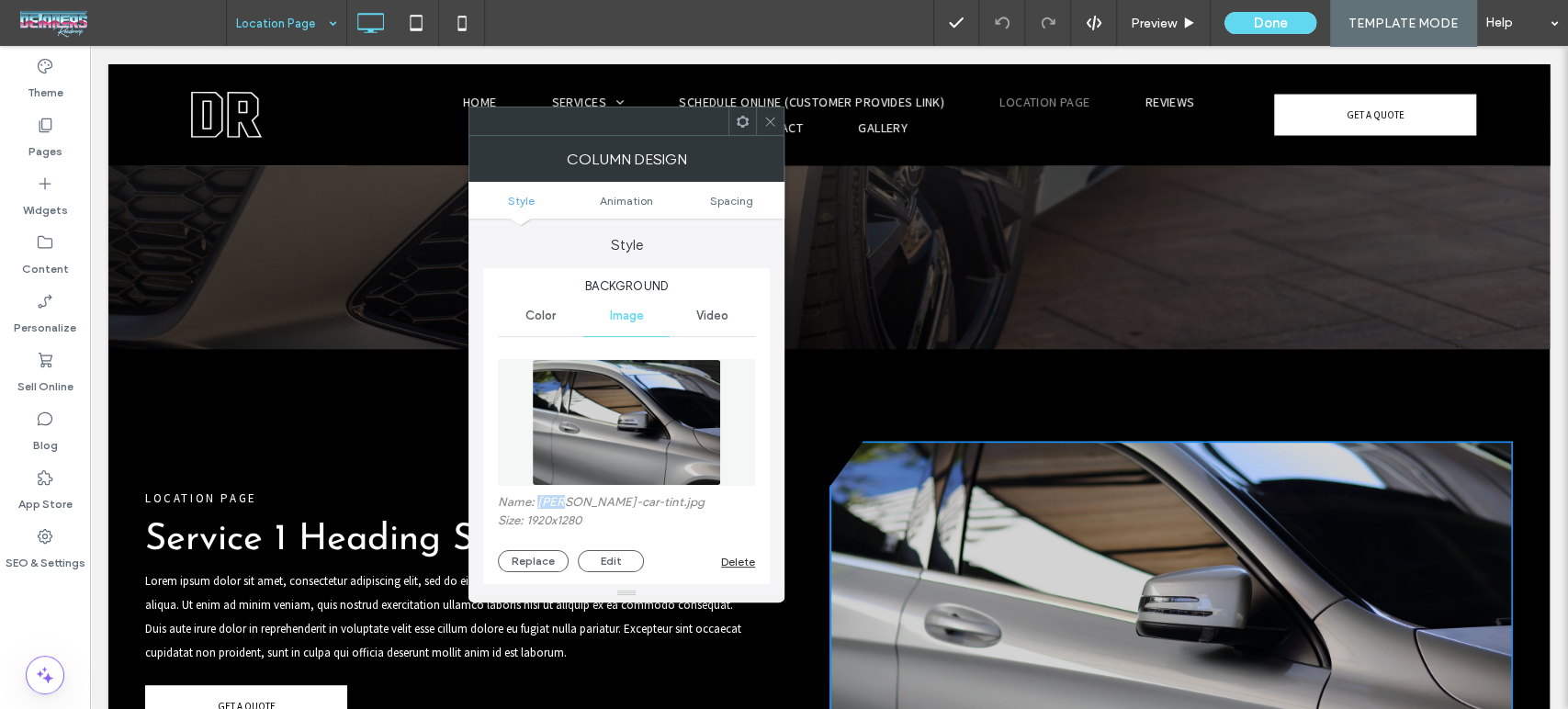
copy label "grey"
click at [767, 123] on use at bounding box center [769, 120] width 9 height 9
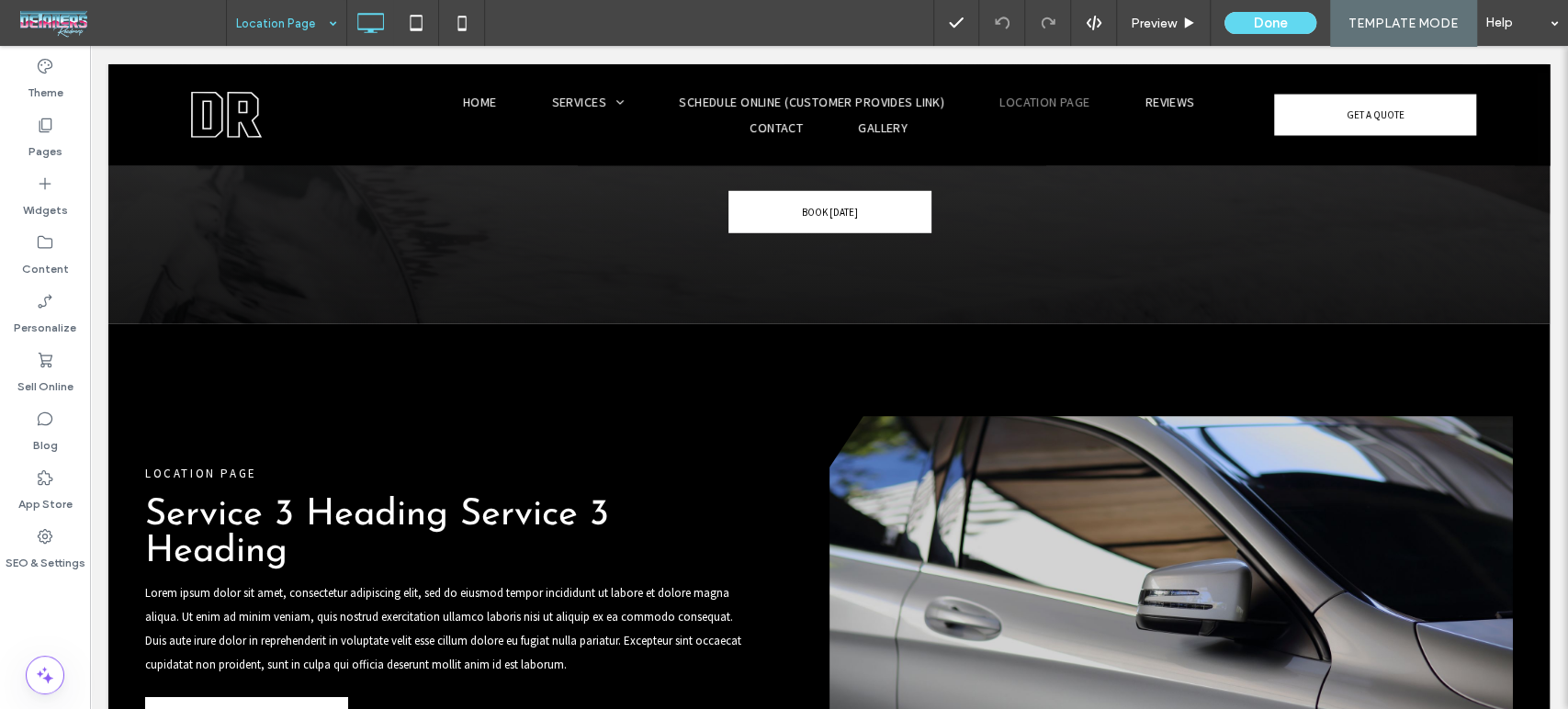
scroll to position [3471, 0]
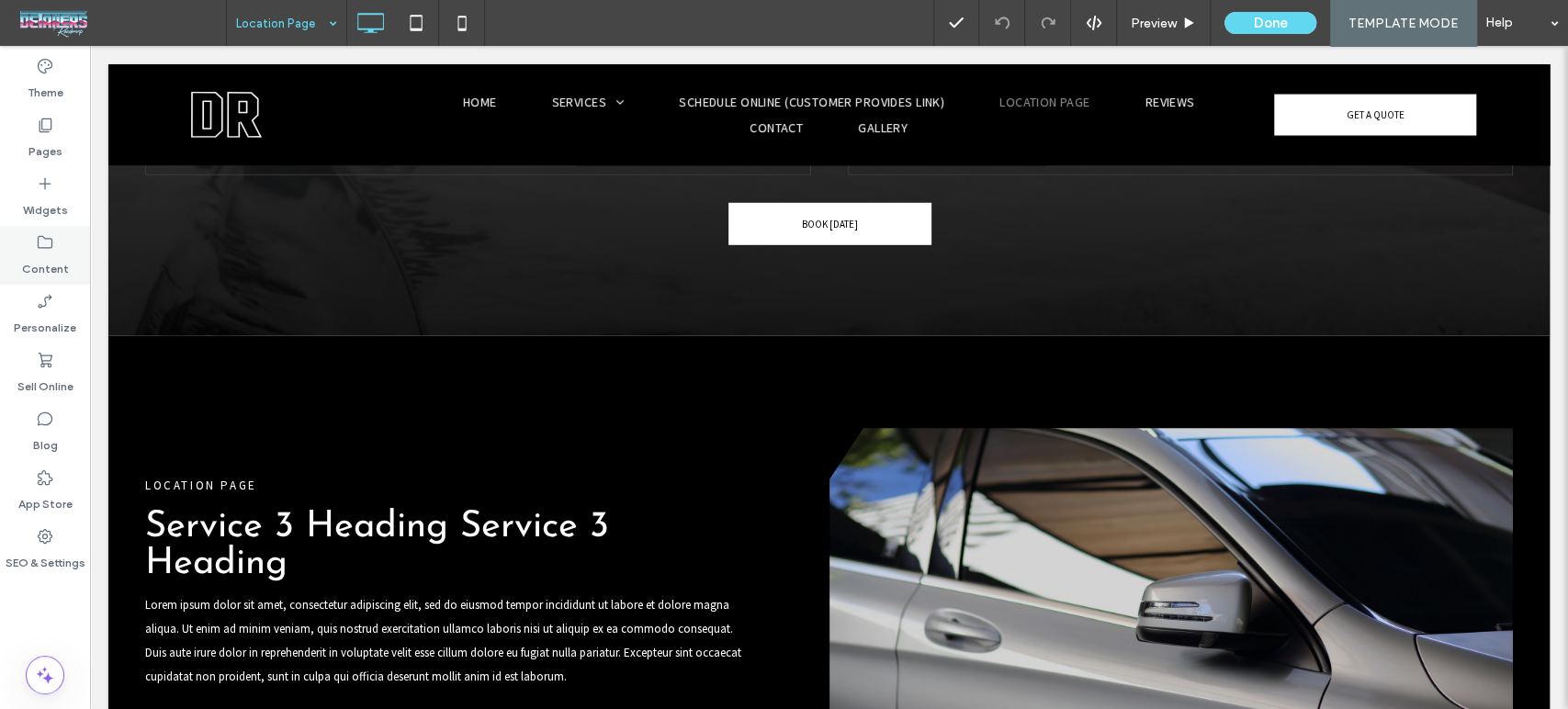
click at [37, 250] on icon at bounding box center [45, 242] width 19 height 19
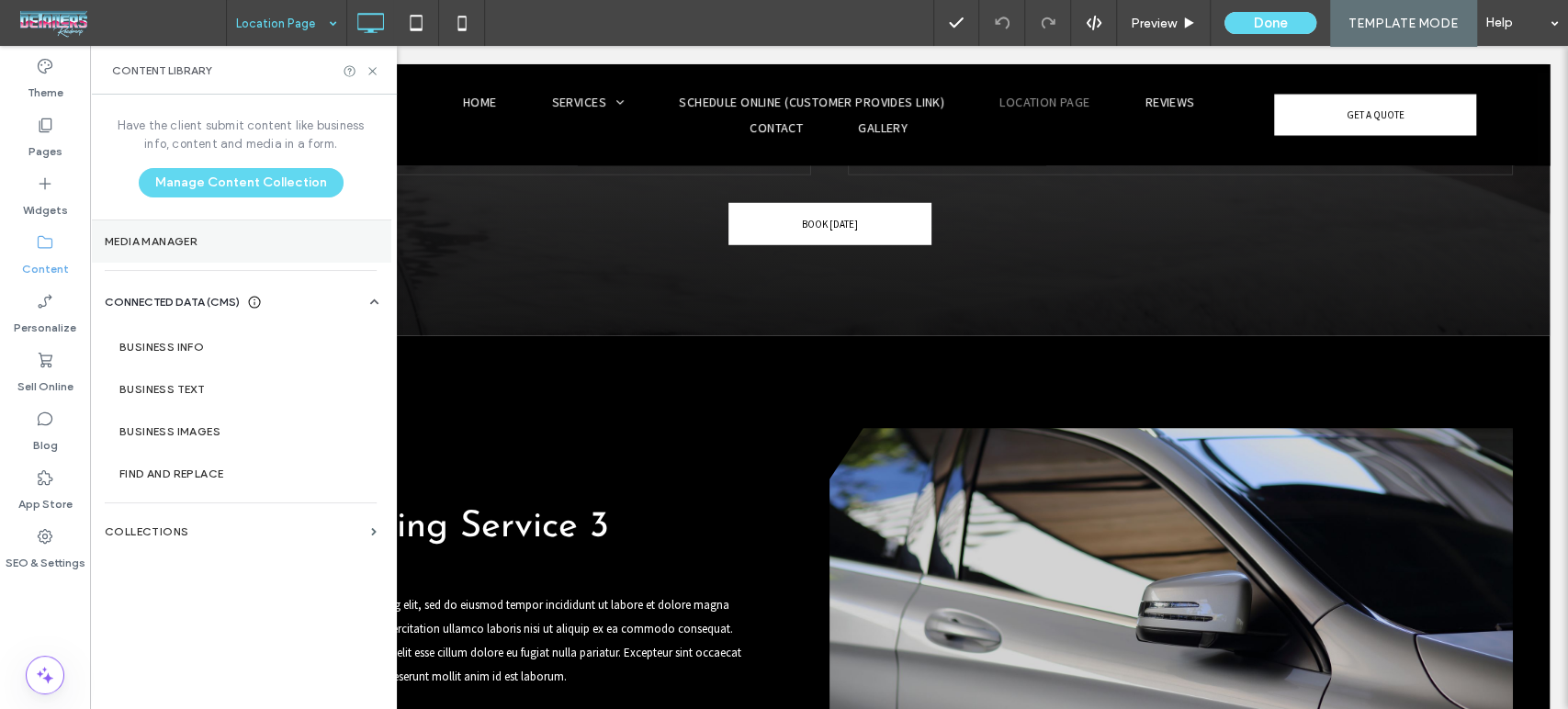
click at [179, 250] on section "Media Manager" at bounding box center [241, 241] width 301 height 42
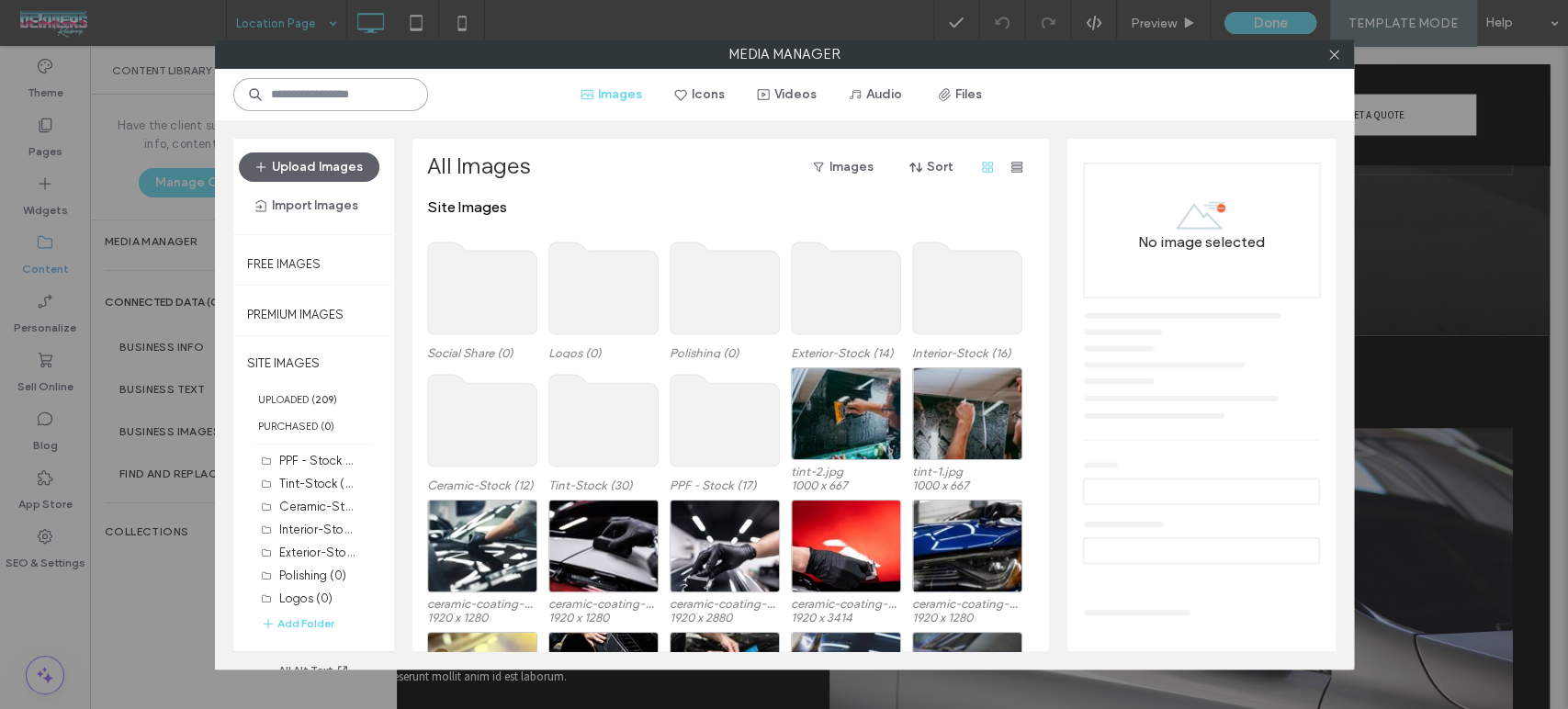
click at [358, 100] on input at bounding box center [330, 95] width 195 height 33
paste input "****"
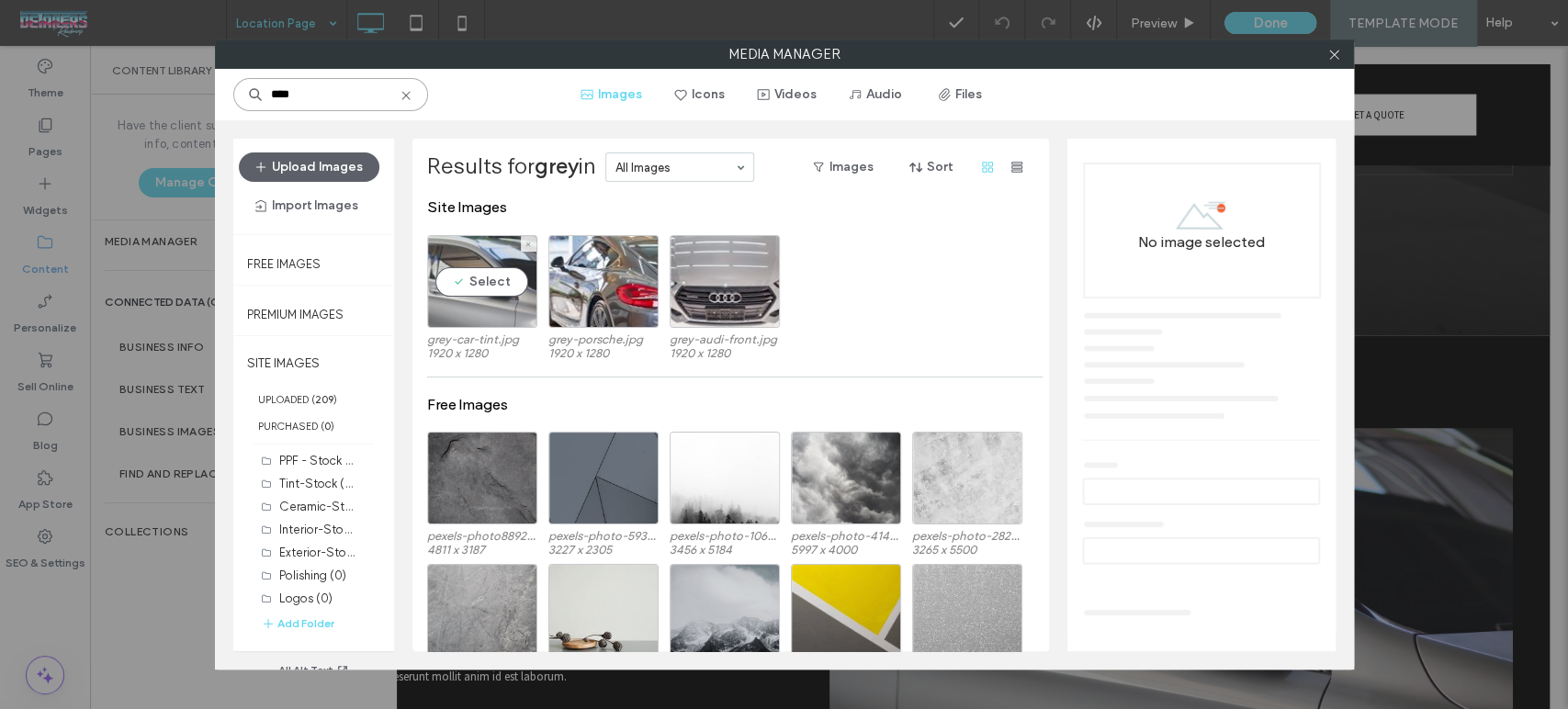
type input "****"
click at [467, 303] on div "Select" at bounding box center [482, 281] width 111 height 93
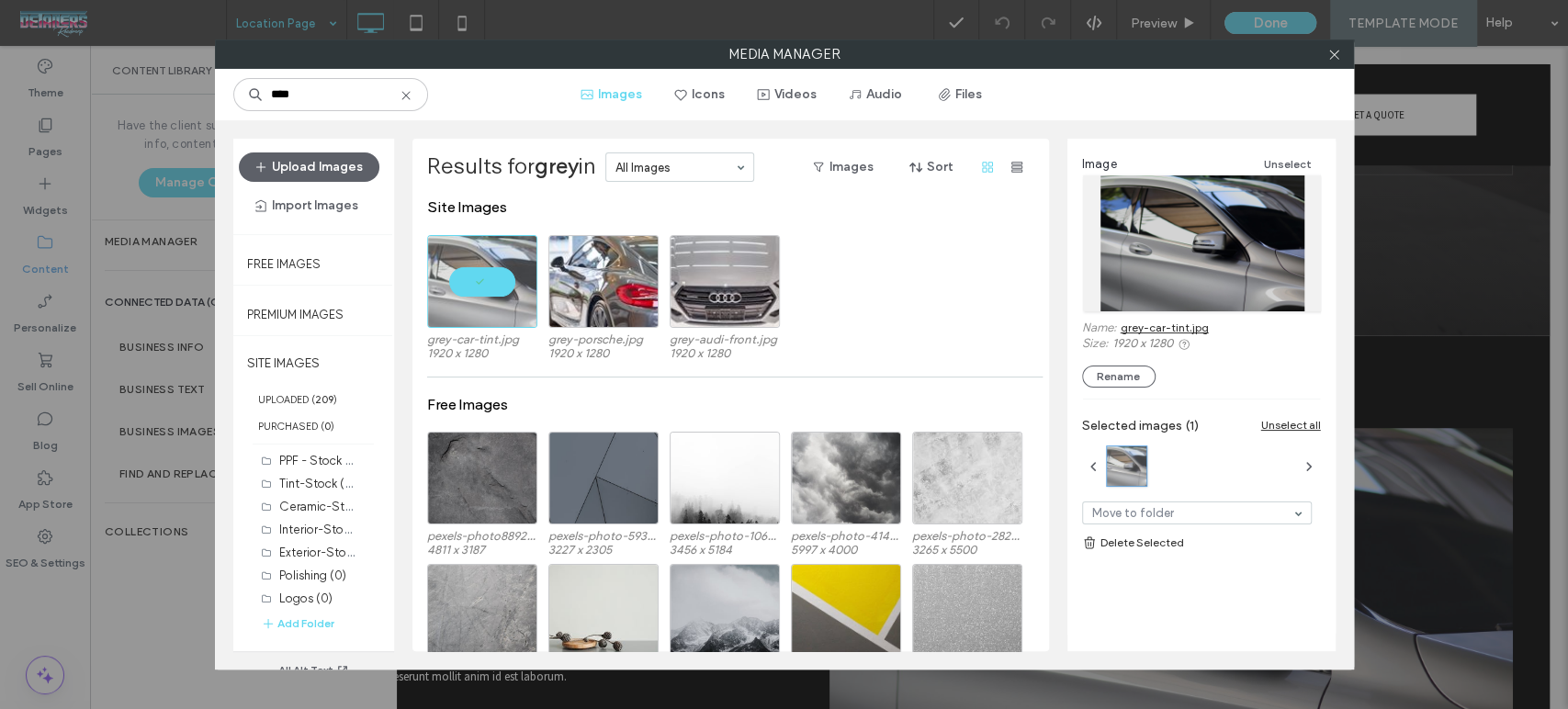
click at [1160, 332] on link "grey-car-tint.jpg" at bounding box center [1165, 327] width 88 height 14
click at [1330, 56] on icon at bounding box center [1334, 55] width 14 height 14
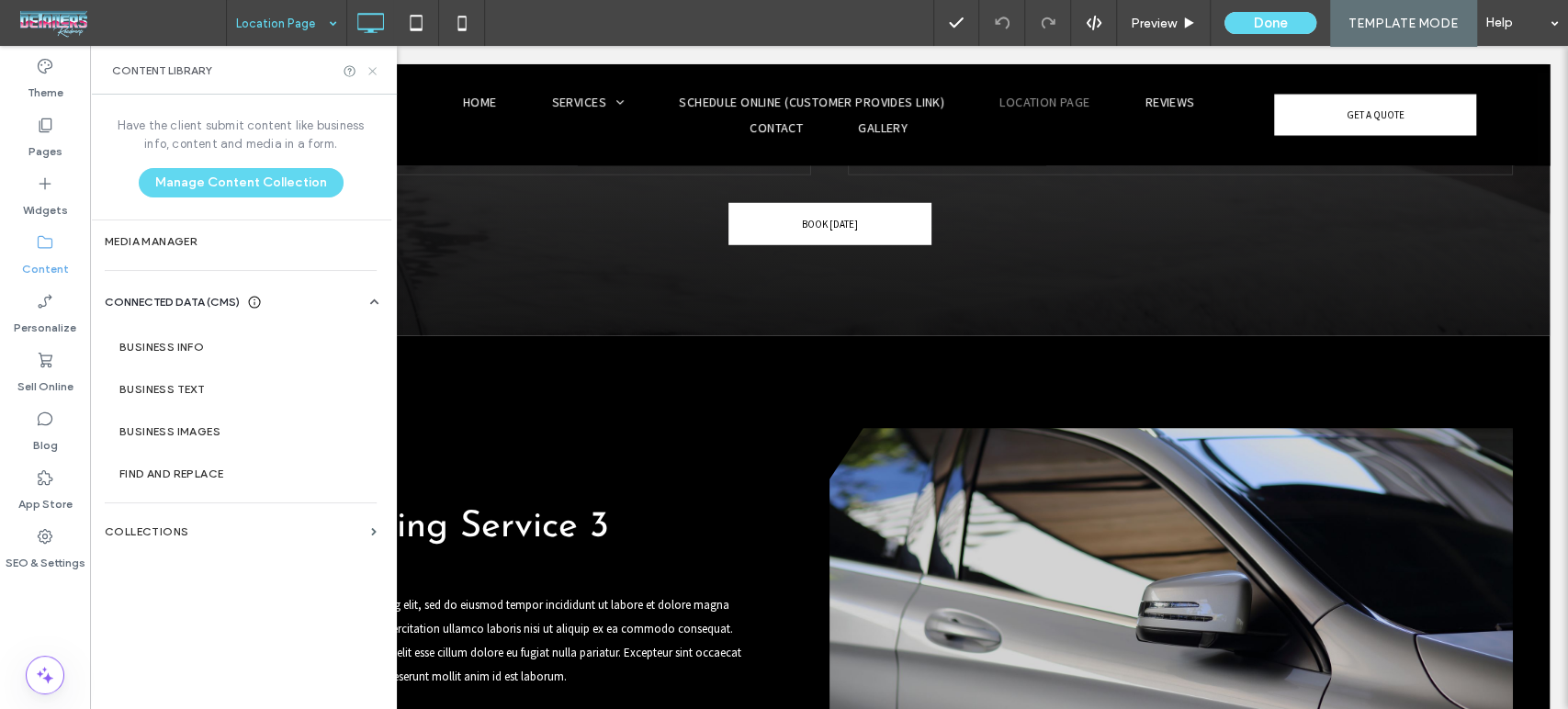
drag, startPoint x: 373, startPoint y: 67, endPoint x: 283, endPoint y: 27, distance: 98.5
click at [373, 67] on icon at bounding box center [372, 71] width 14 height 14
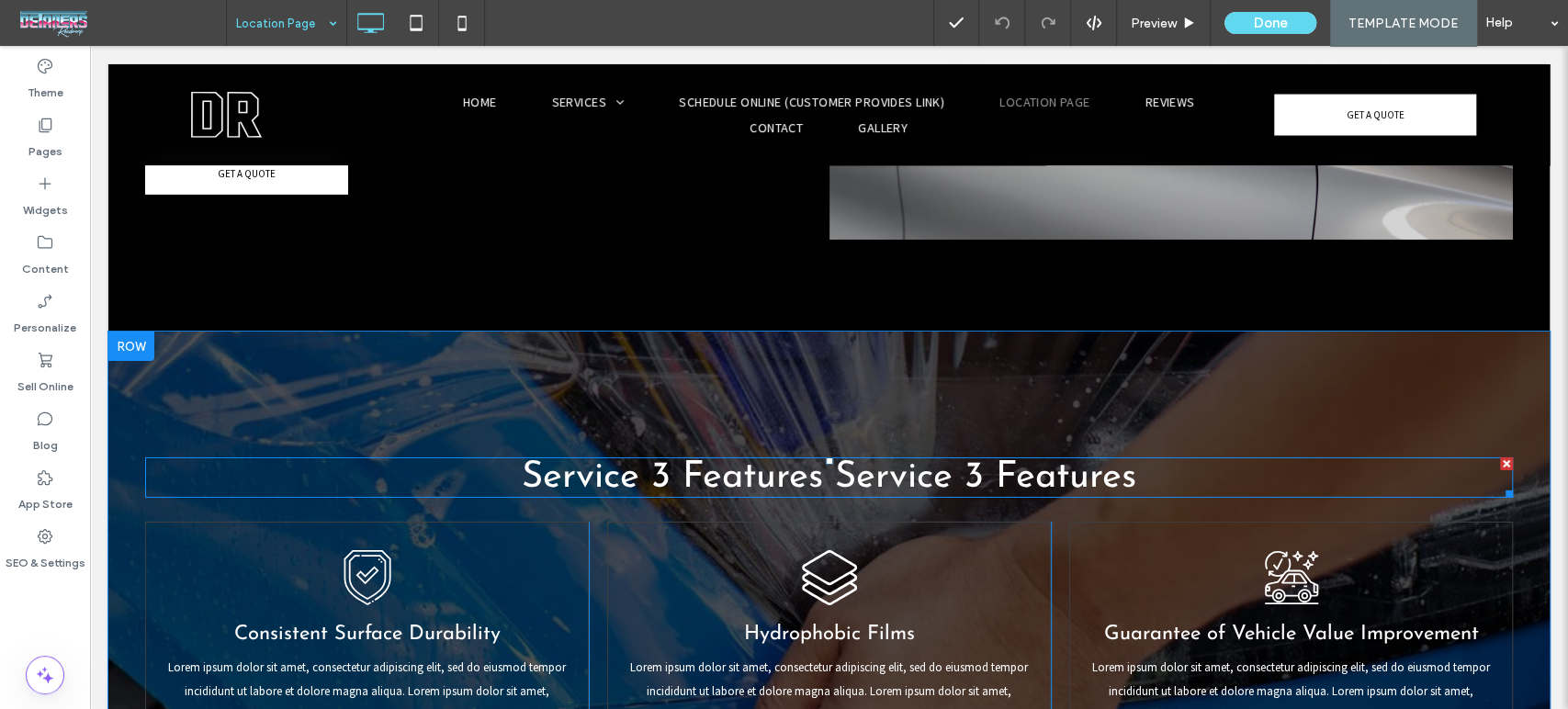
scroll to position [3981, 0]
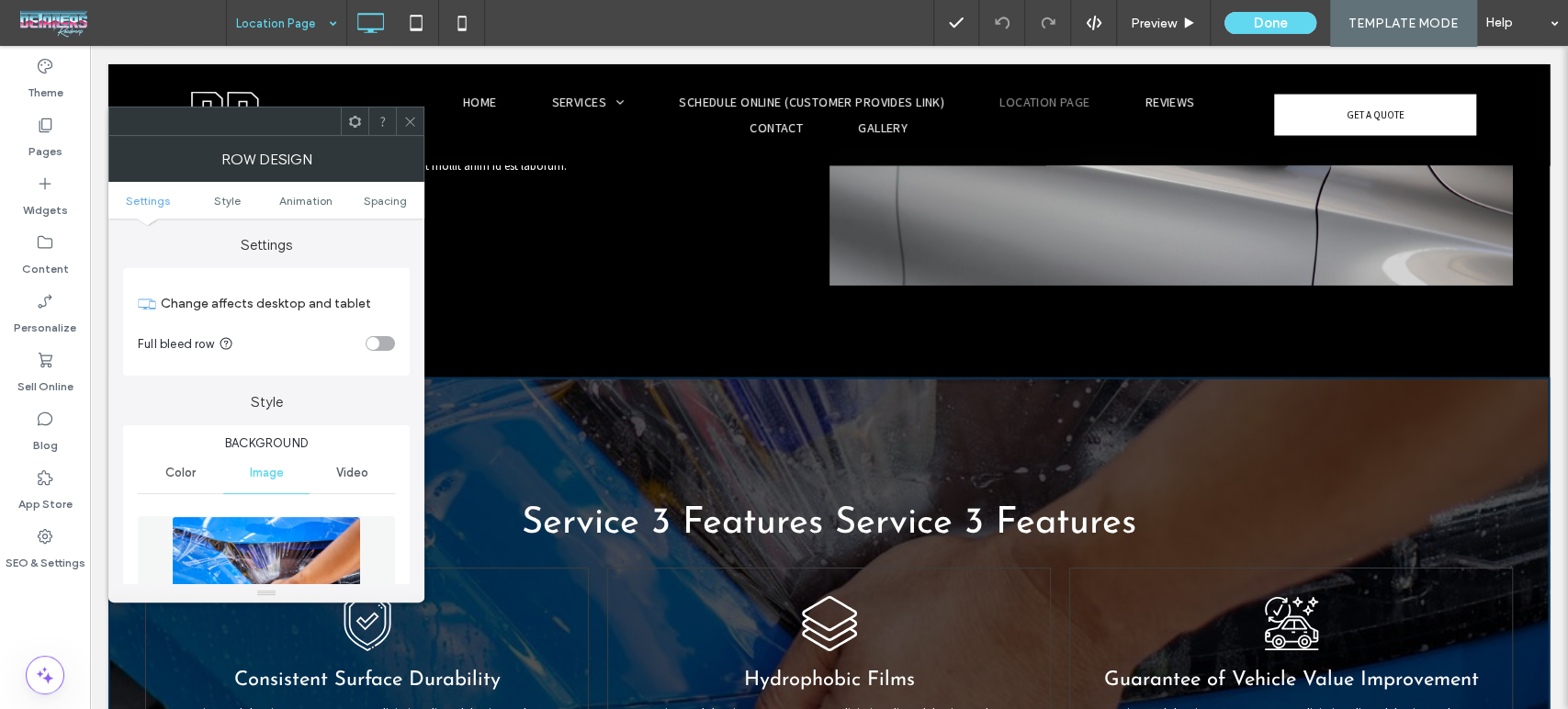
click at [406, 115] on icon at bounding box center [410, 121] width 14 height 14
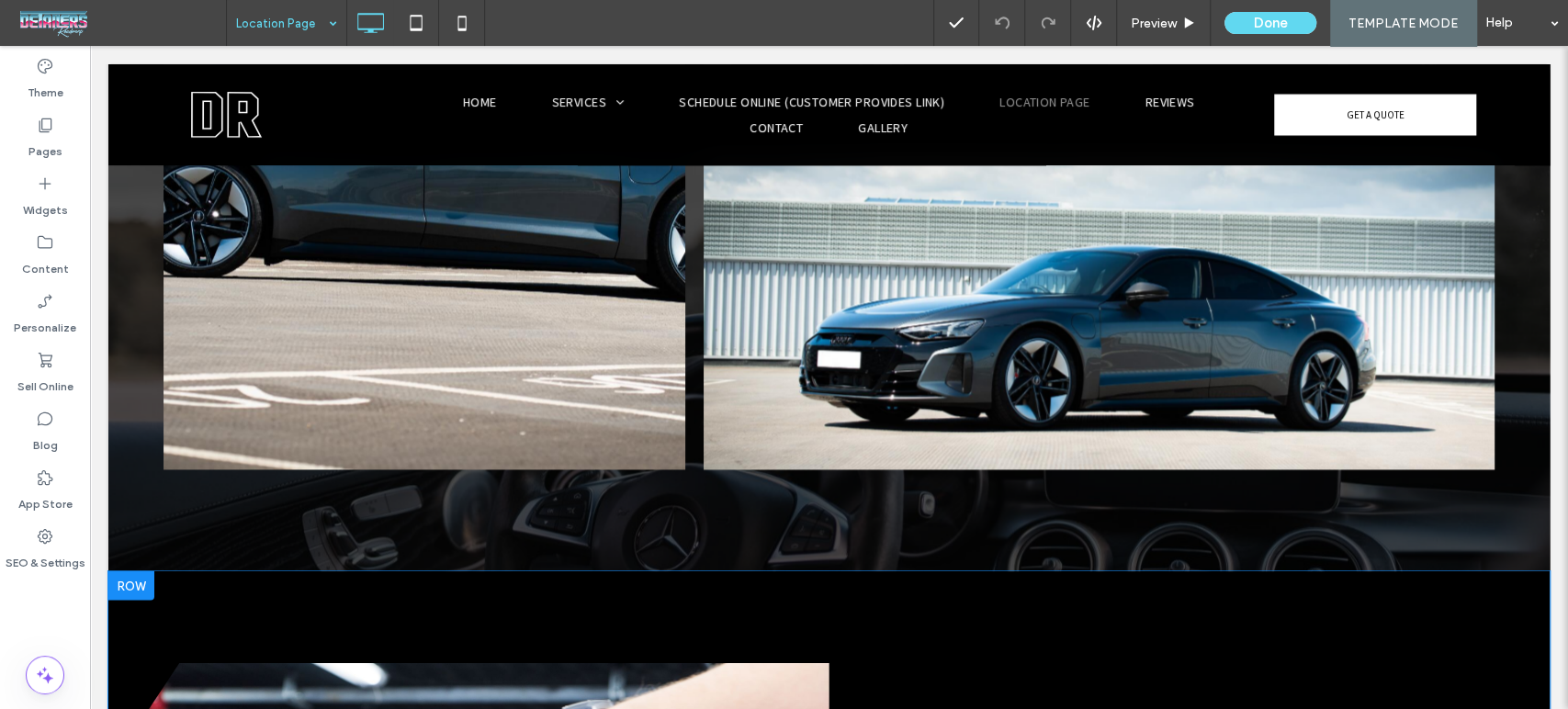
scroll to position [2144, 0]
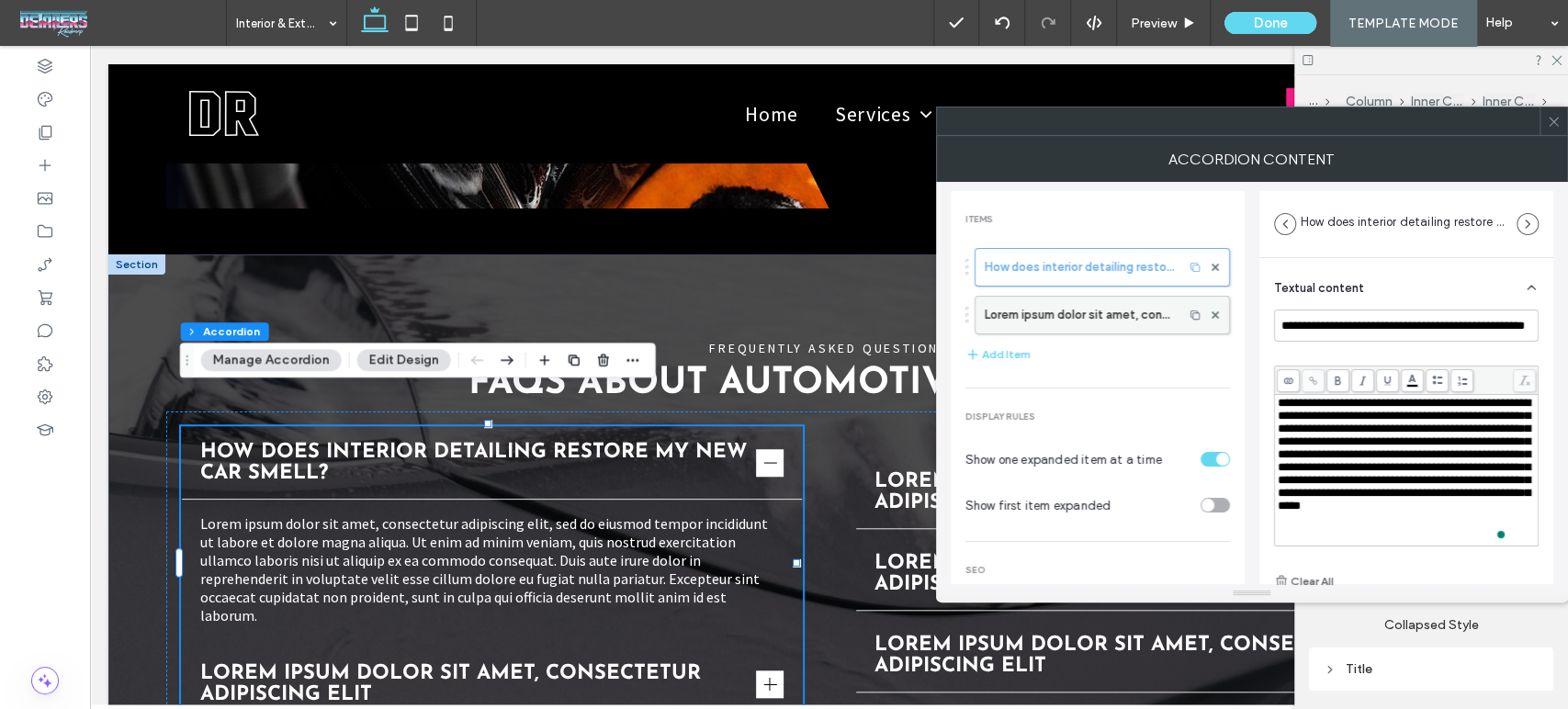
click at [1093, 323] on label "Lorem ipsum dolor sit amet, consectetur adipiscing elit" at bounding box center [1079, 315] width 189 height 37
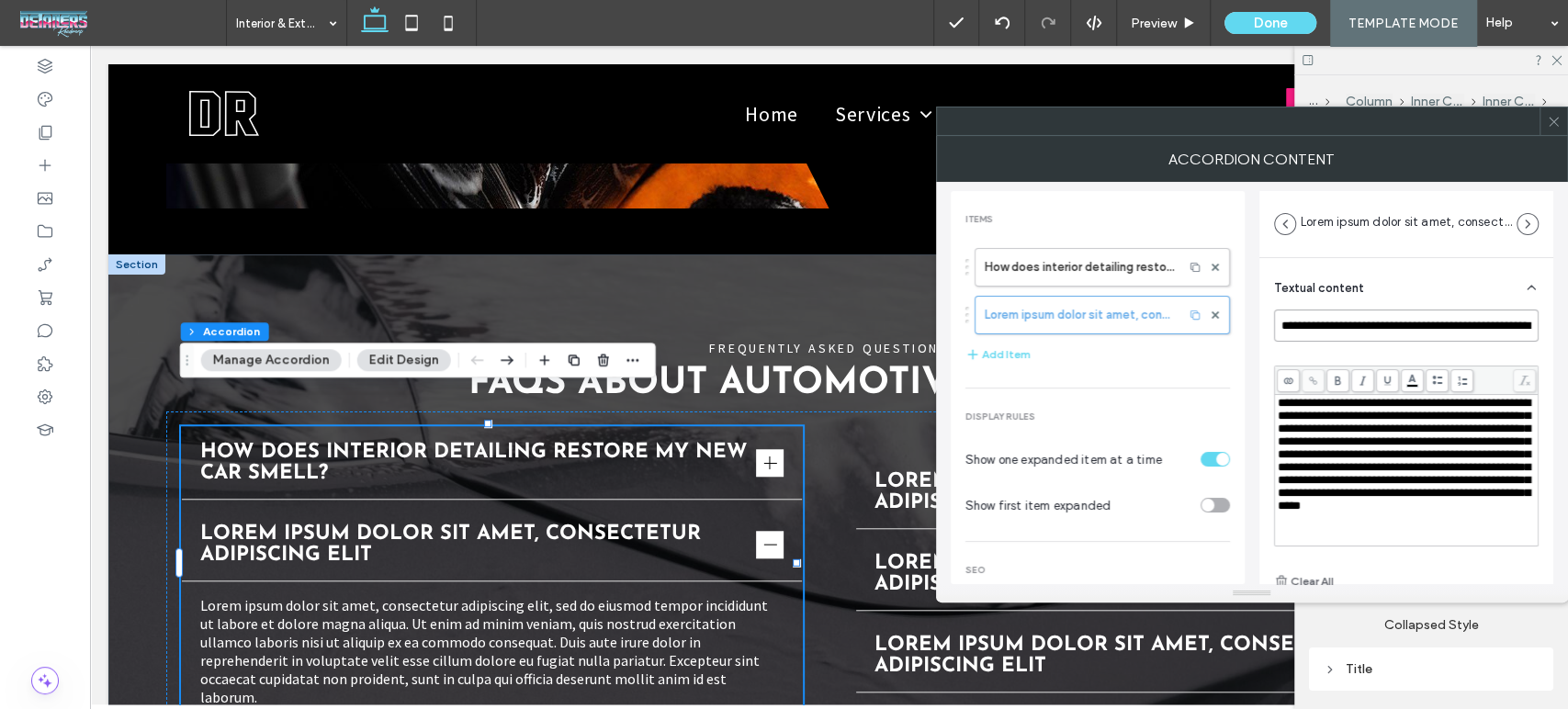
click at [1403, 329] on input "**********" at bounding box center [1406, 325] width 264 height 32
paste input
type input "**********"
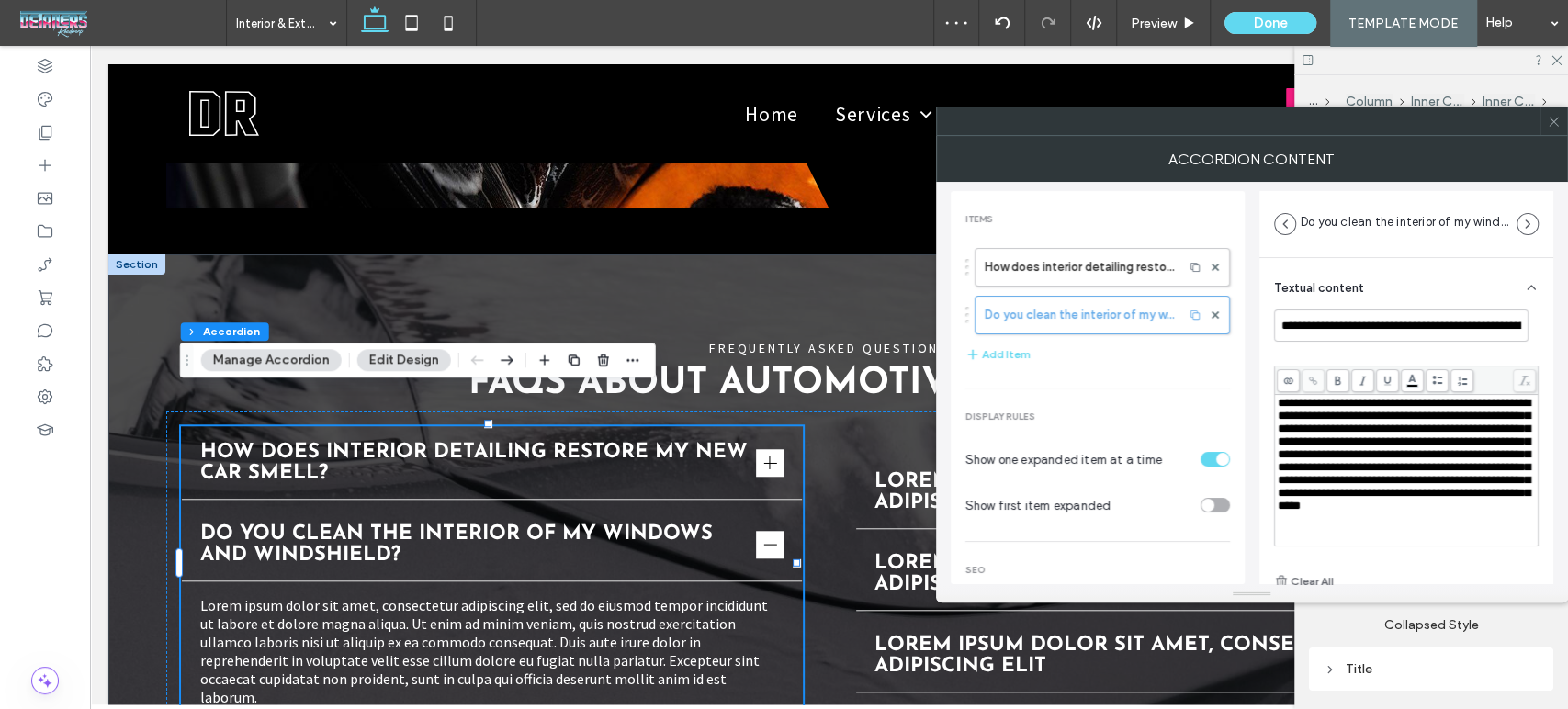
click at [1406, 461] on span "**********" at bounding box center [1404, 453] width 253 height 115
click at [1549, 121] on icon at bounding box center [1553, 121] width 14 height 14
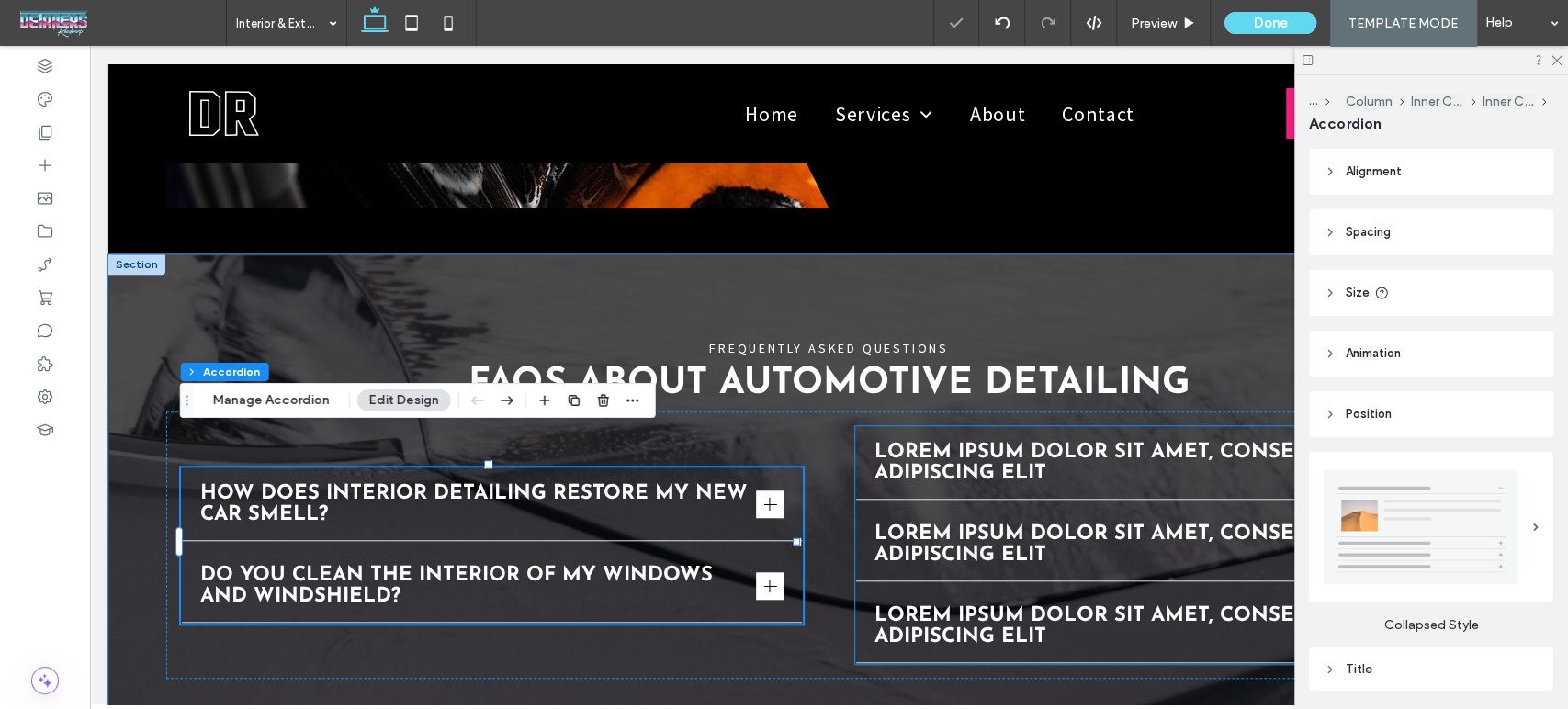
click at [1166, 452] on div "Lorem ipsum dolor sit amet, consectetur adipiscing elit" at bounding box center [1166, 463] width 621 height 72
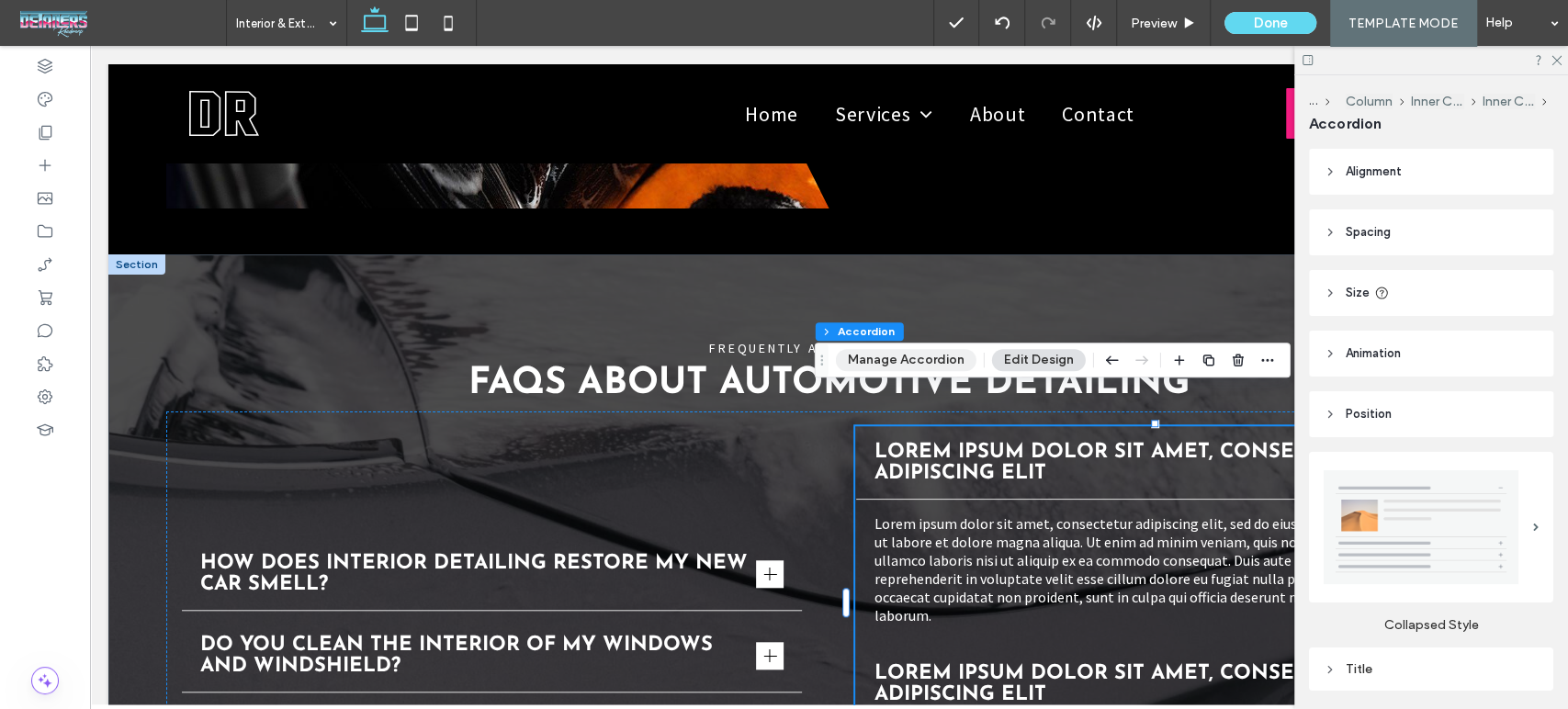
click at [902, 364] on button "Manage Accordion" at bounding box center [906, 360] width 141 height 23
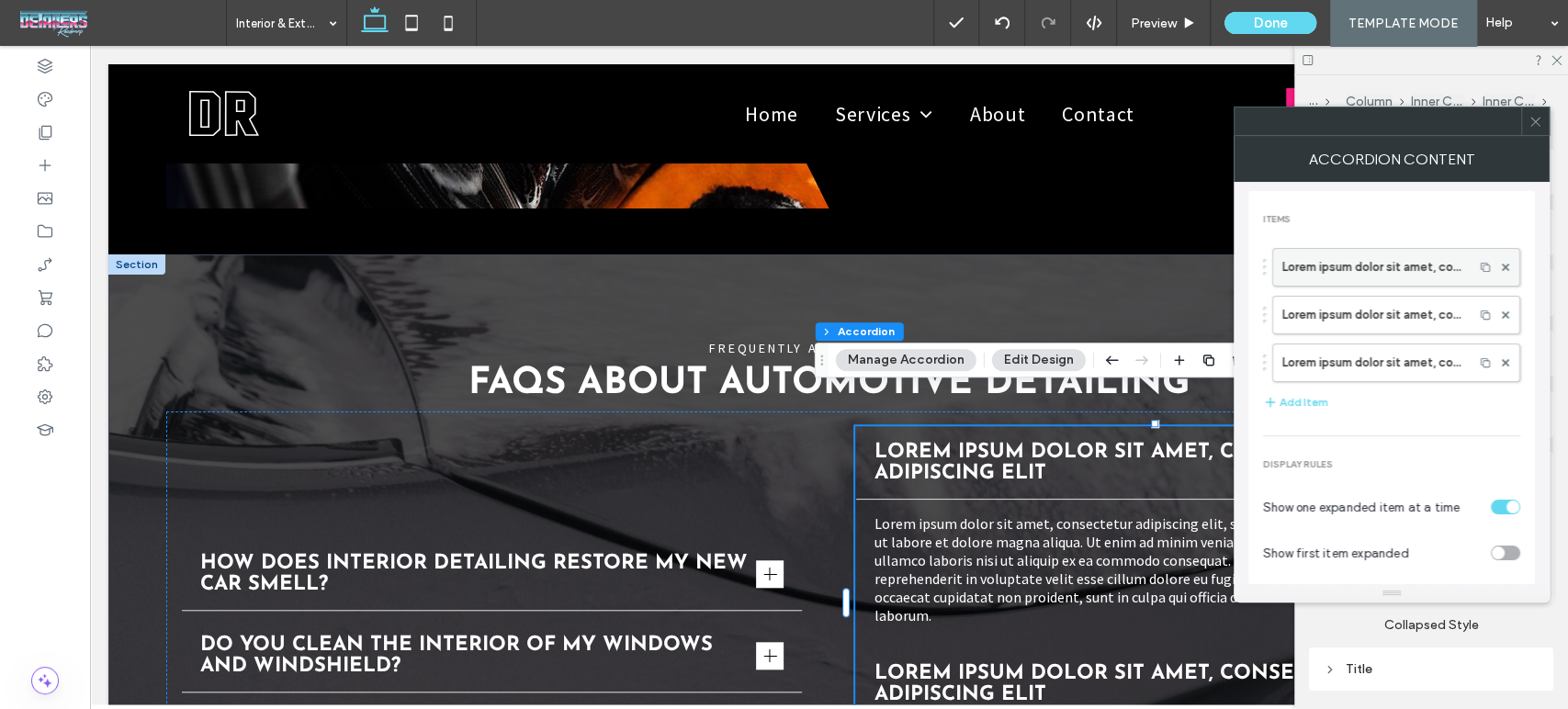
click at [1406, 279] on label "Lorem ipsum dolor sit amet, consectetur adipiscing elit" at bounding box center [1373, 267] width 182 height 37
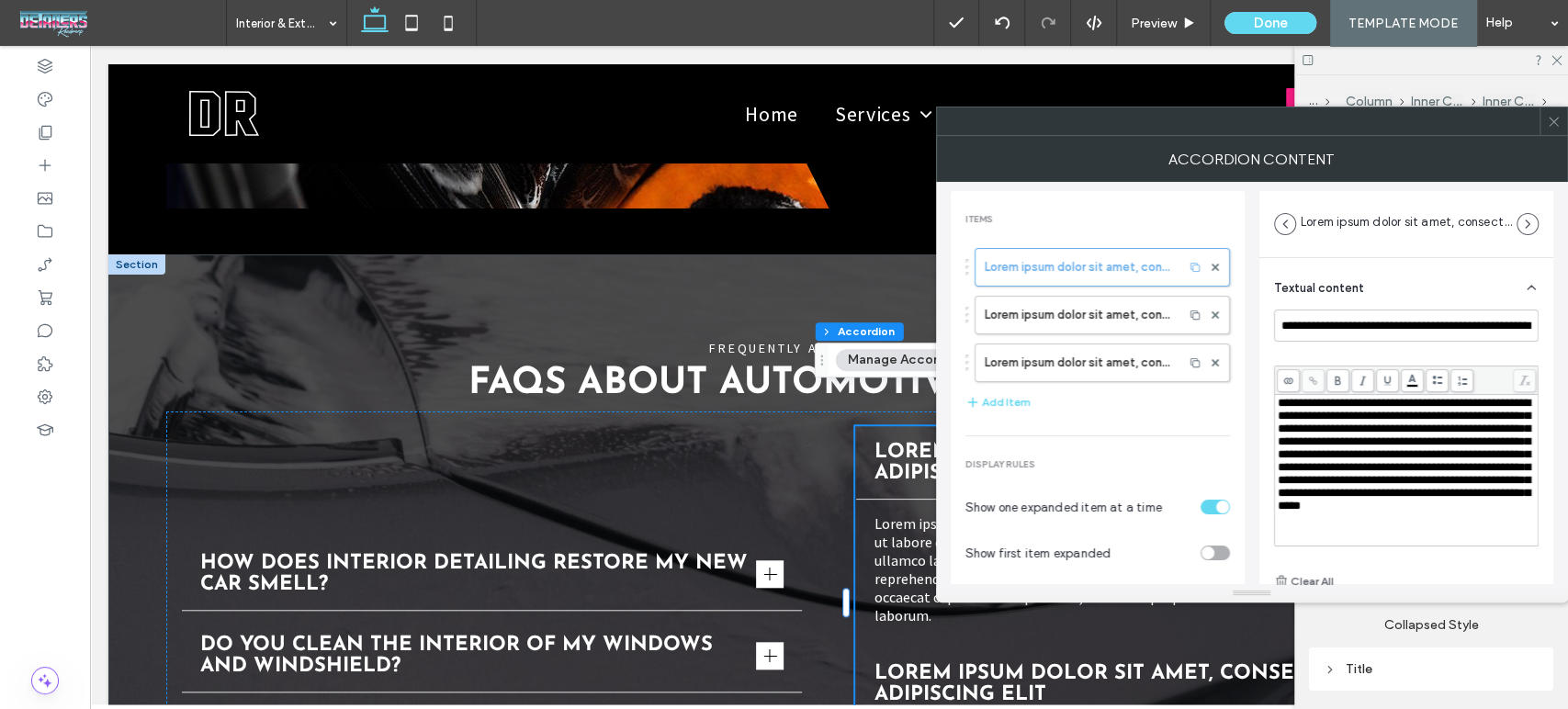
click at [1418, 342] on div "**********" at bounding box center [1406, 450] width 264 height 283
click at [1420, 329] on input "**********" at bounding box center [1406, 325] width 264 height 32
paste input "**********"
click at [1211, 364] on div at bounding box center [1215, 363] width 27 height 27
click at [1212, 364] on icon at bounding box center [1216, 363] width 8 height 8
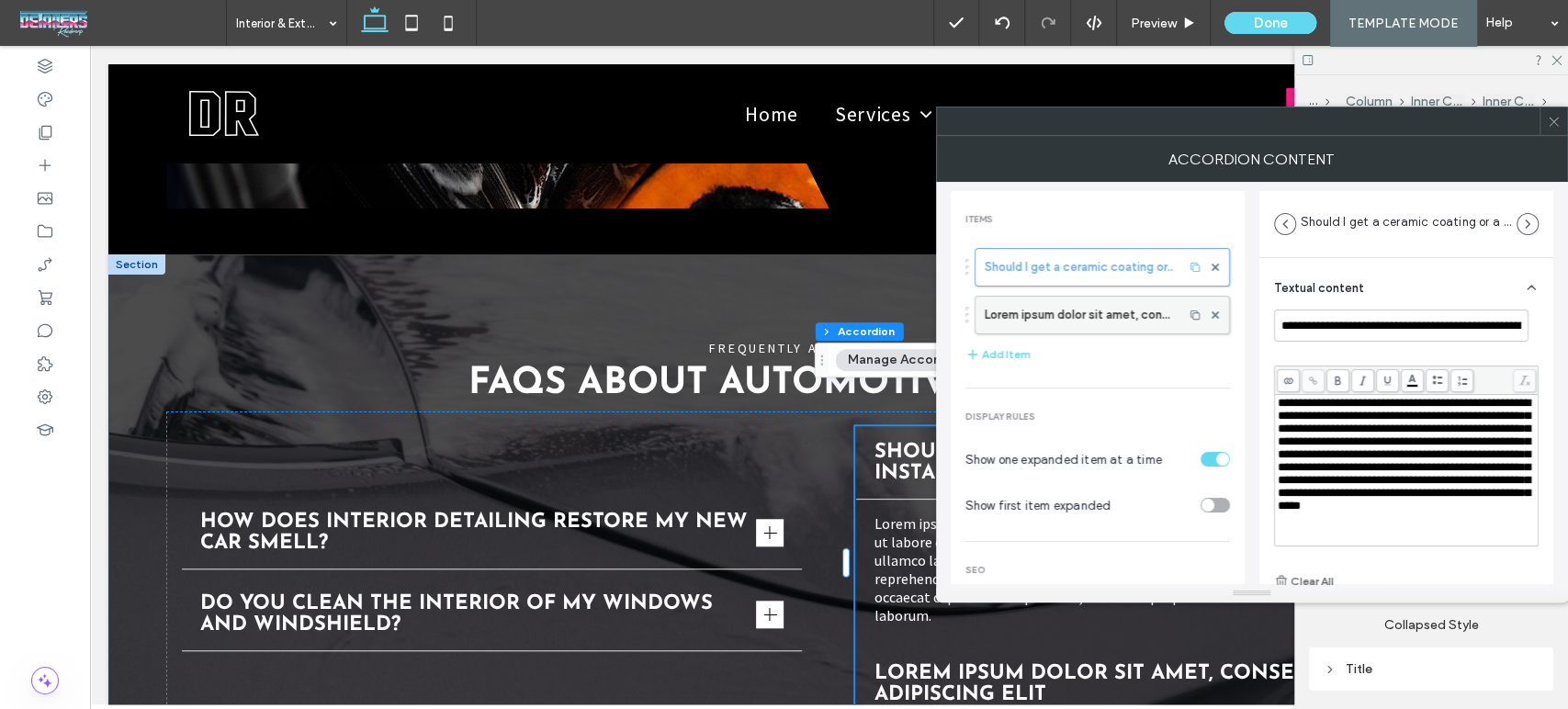
click at [1112, 305] on label "Lorem ipsum dolor sit amet, consectetur adipiscing elit" at bounding box center [1079, 315] width 189 height 37
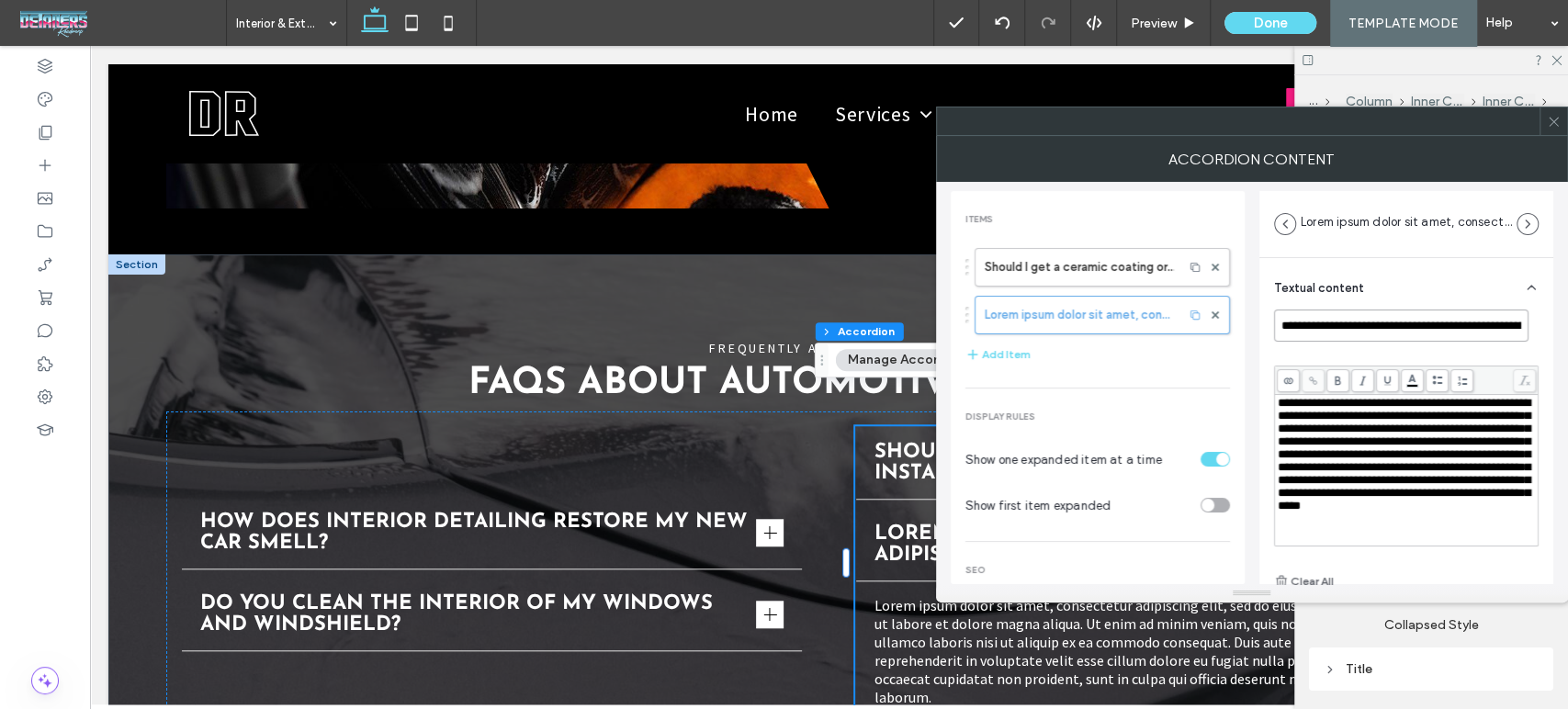
click at [1326, 330] on input "**********" at bounding box center [1401, 325] width 254 height 32
paste input "**********"
type input "**********"
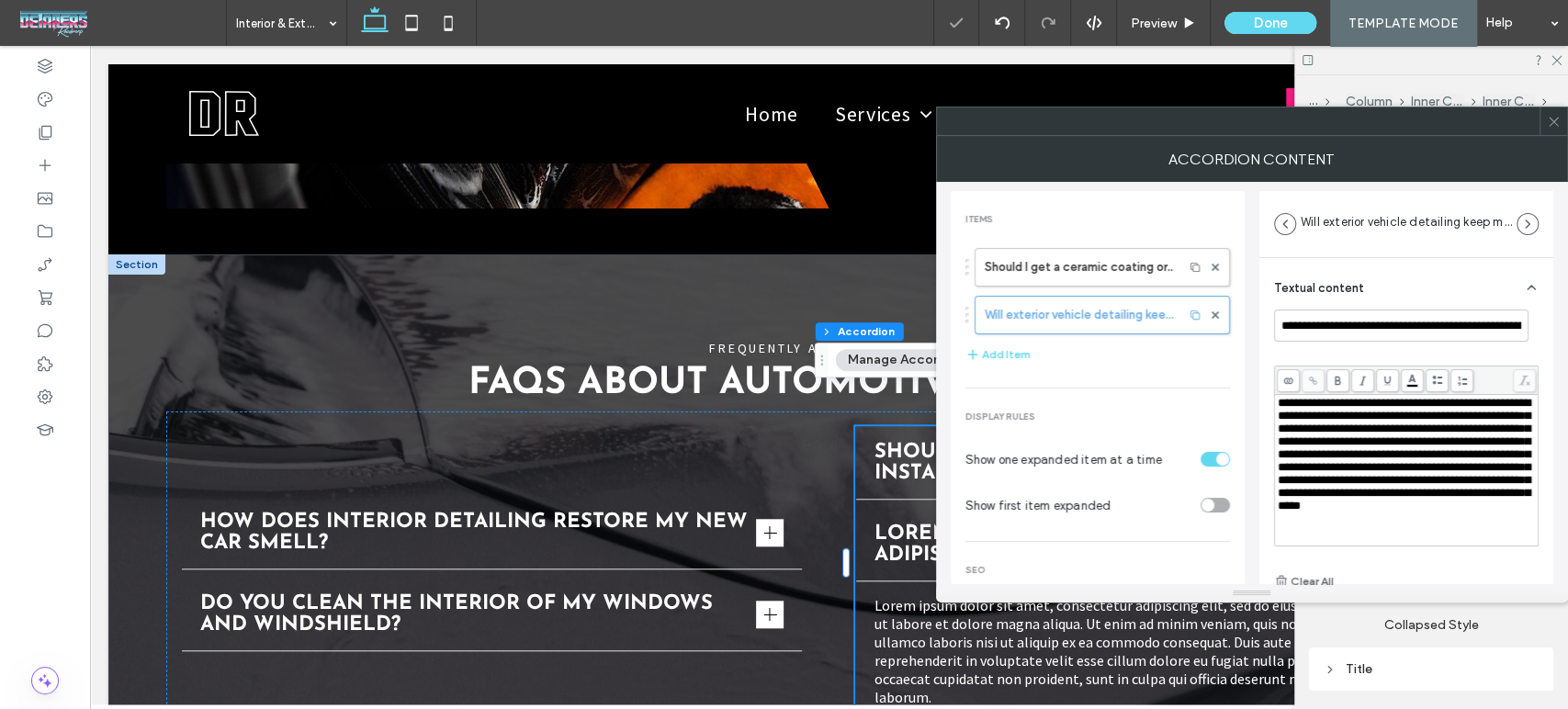
click at [1549, 125] on use at bounding box center [1552, 120] width 9 height 9
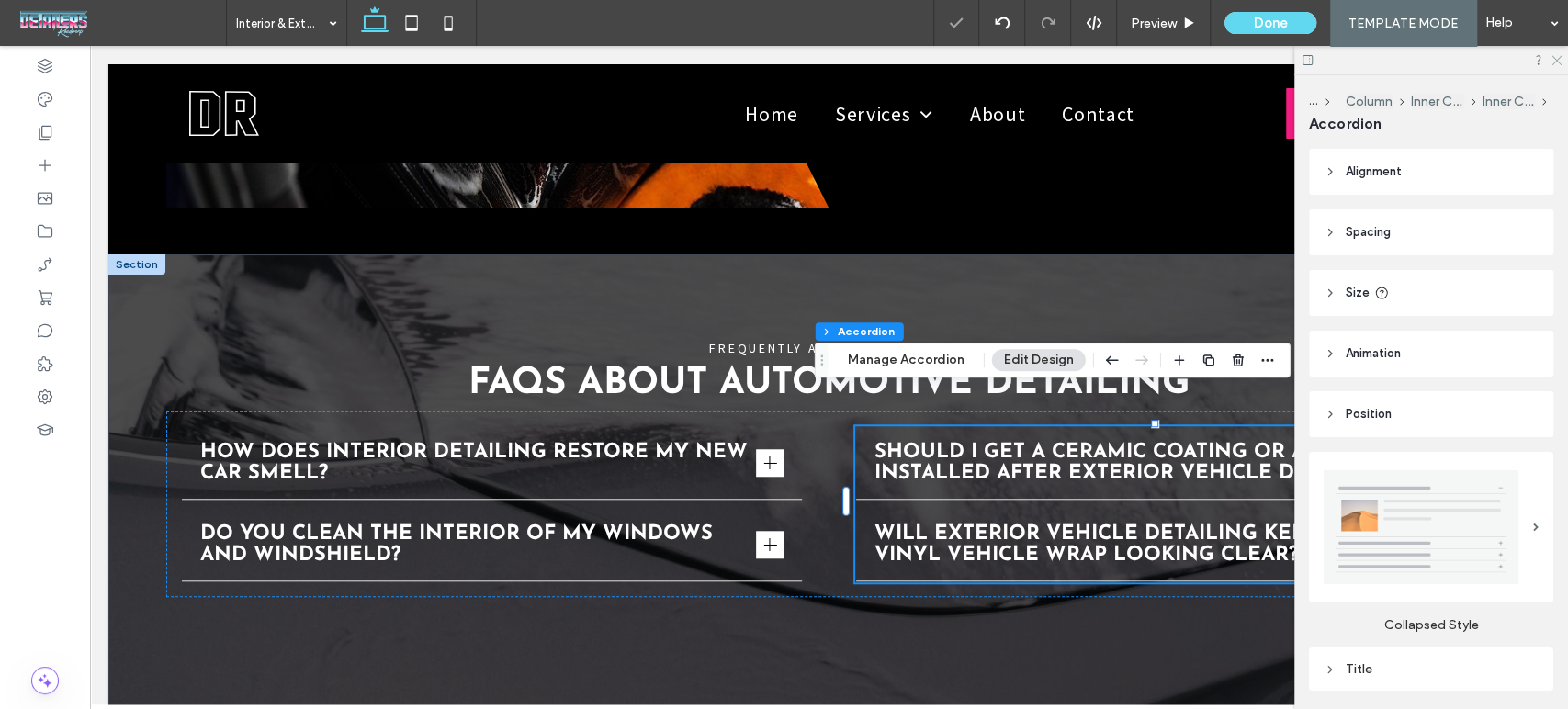
click at [1557, 57] on icon at bounding box center [1555, 59] width 12 height 12
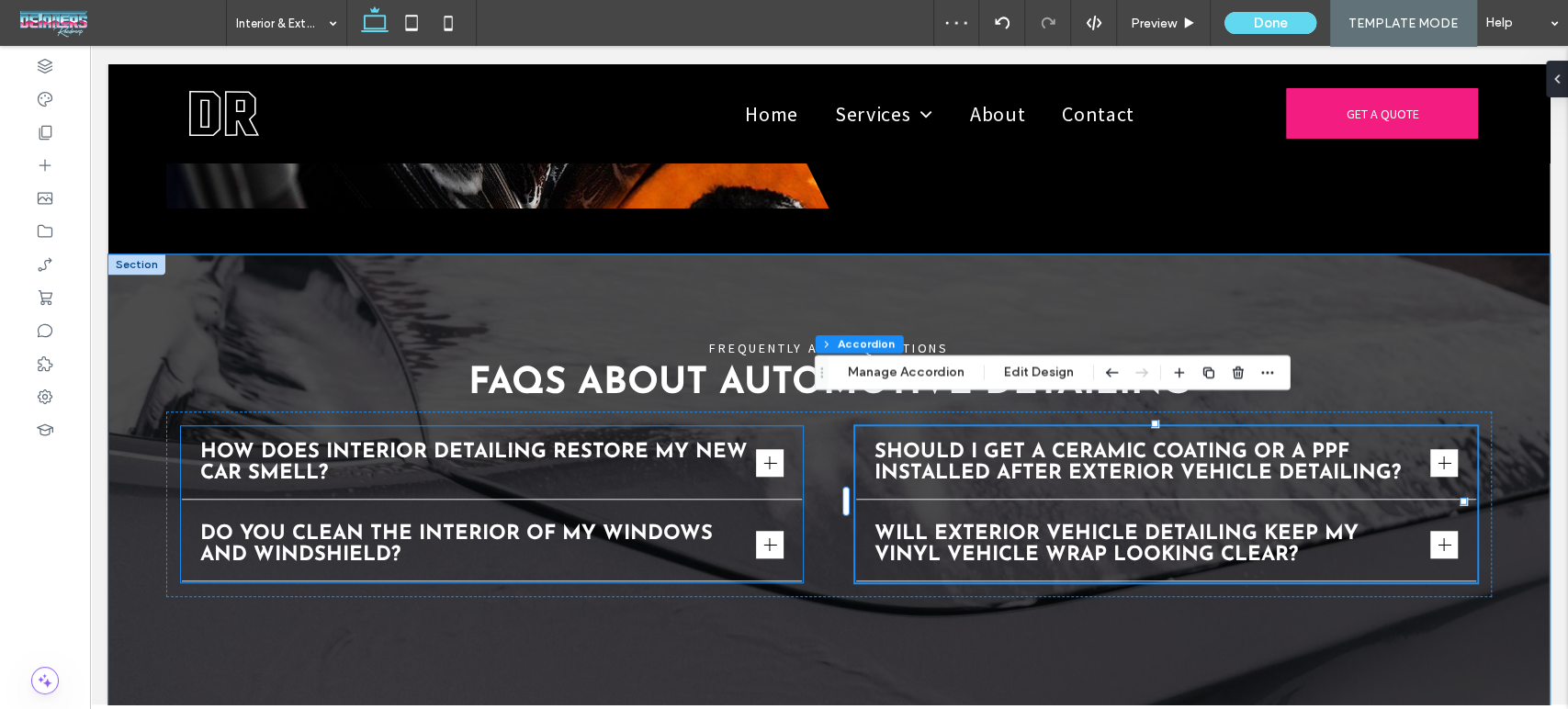
click at [709, 427] on div "How does interior detailing restore my new car smell?" at bounding box center [492, 463] width 621 height 72
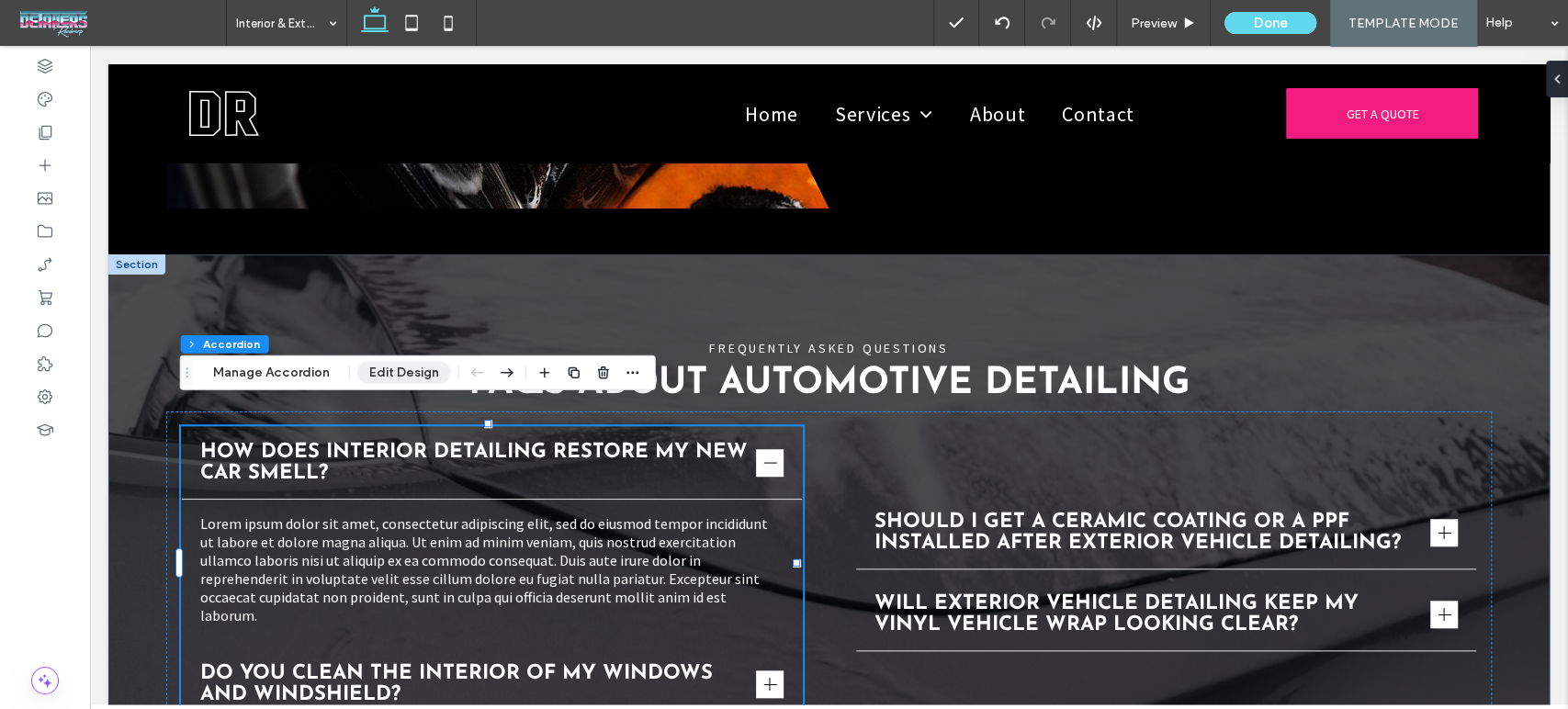
click at [392, 371] on button "Edit Design" at bounding box center [404, 373] width 94 height 23
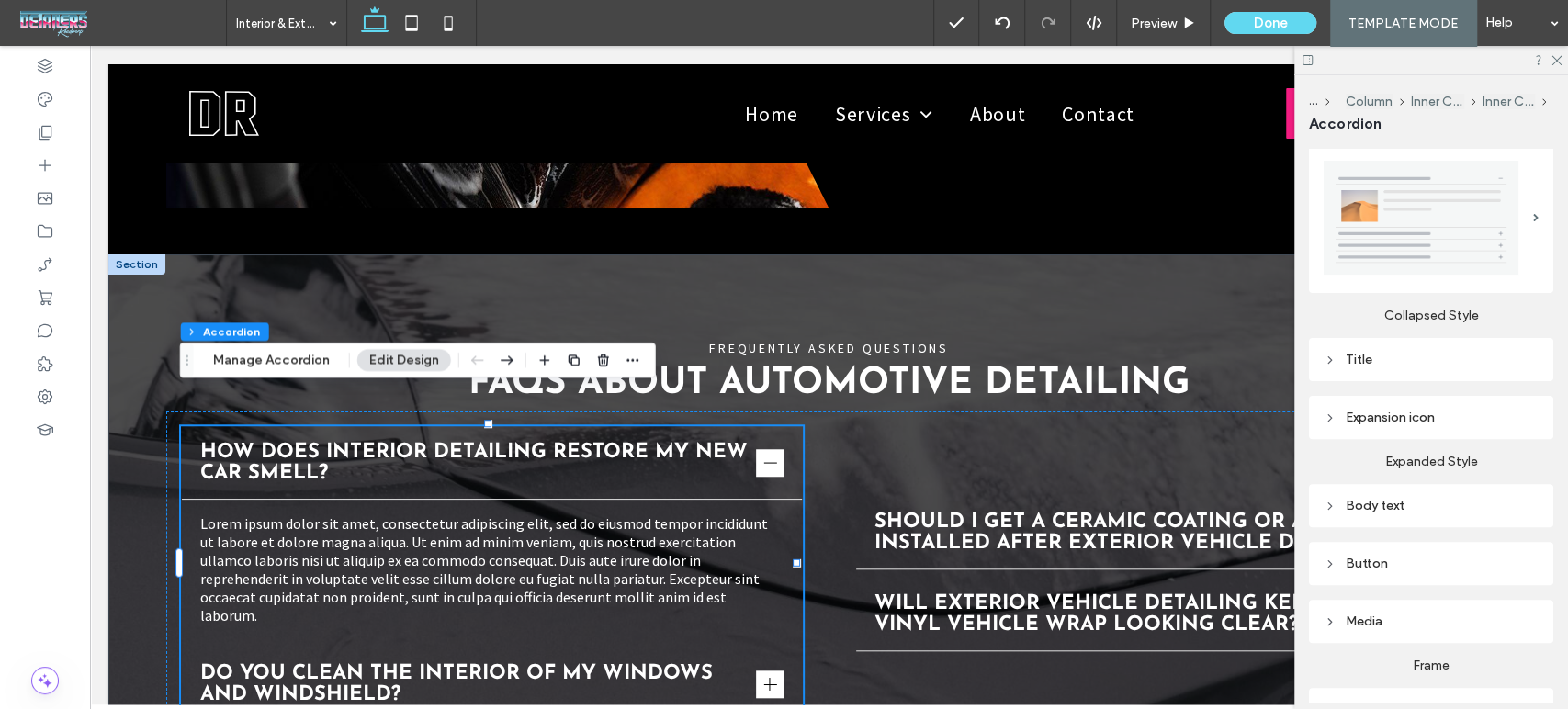
scroll to position [404, 0]
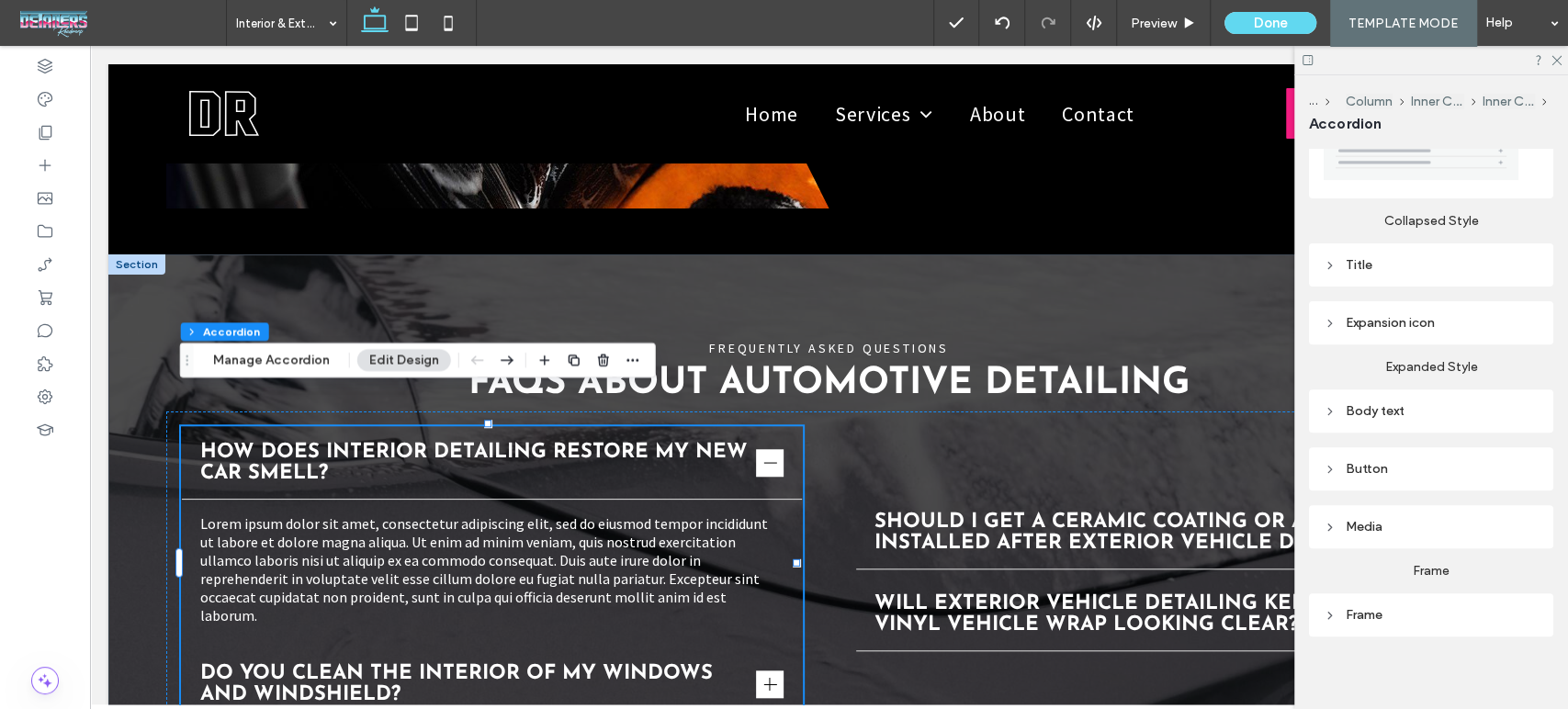
click at [1367, 258] on div "Title" at bounding box center [1431, 265] width 215 height 16
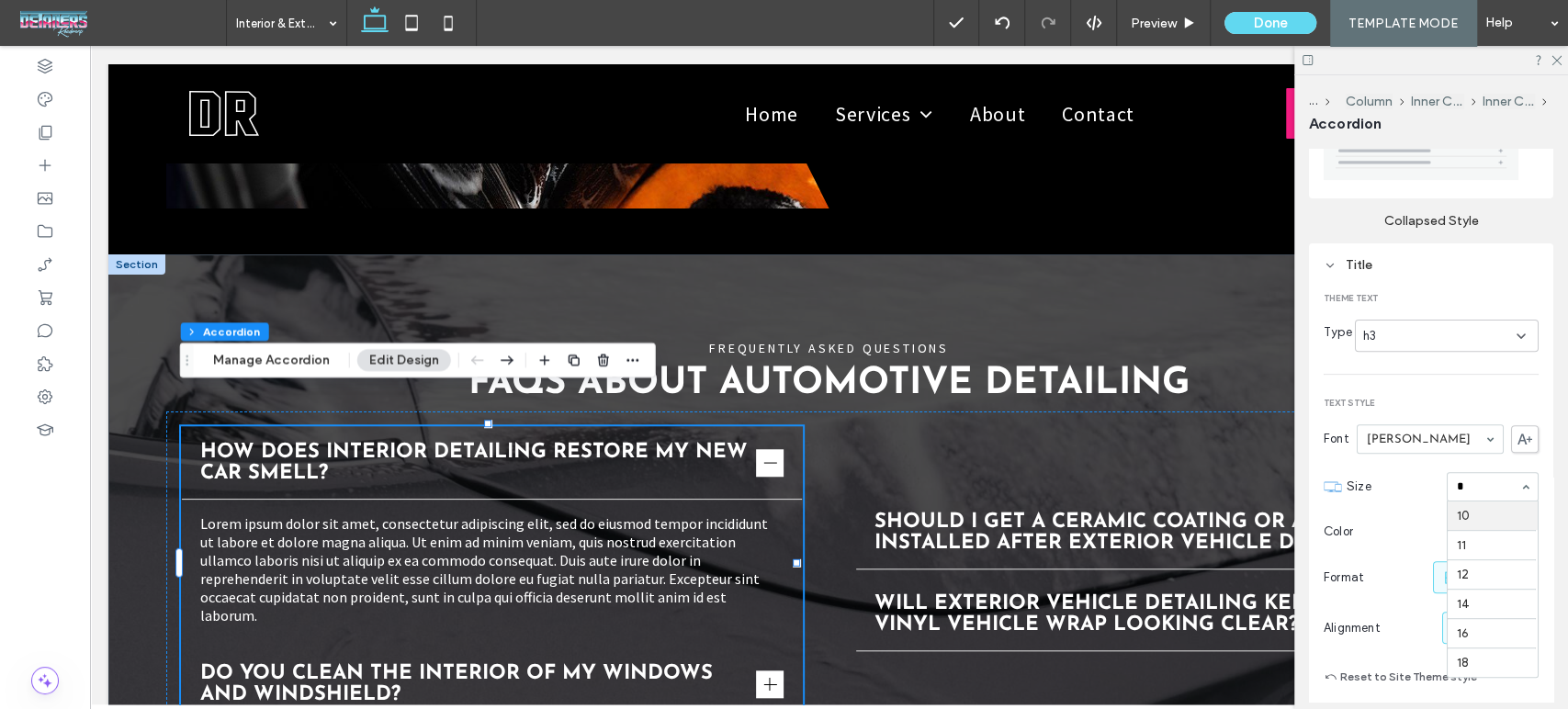
scroll to position [0, 0]
type input "**"
type input "*"
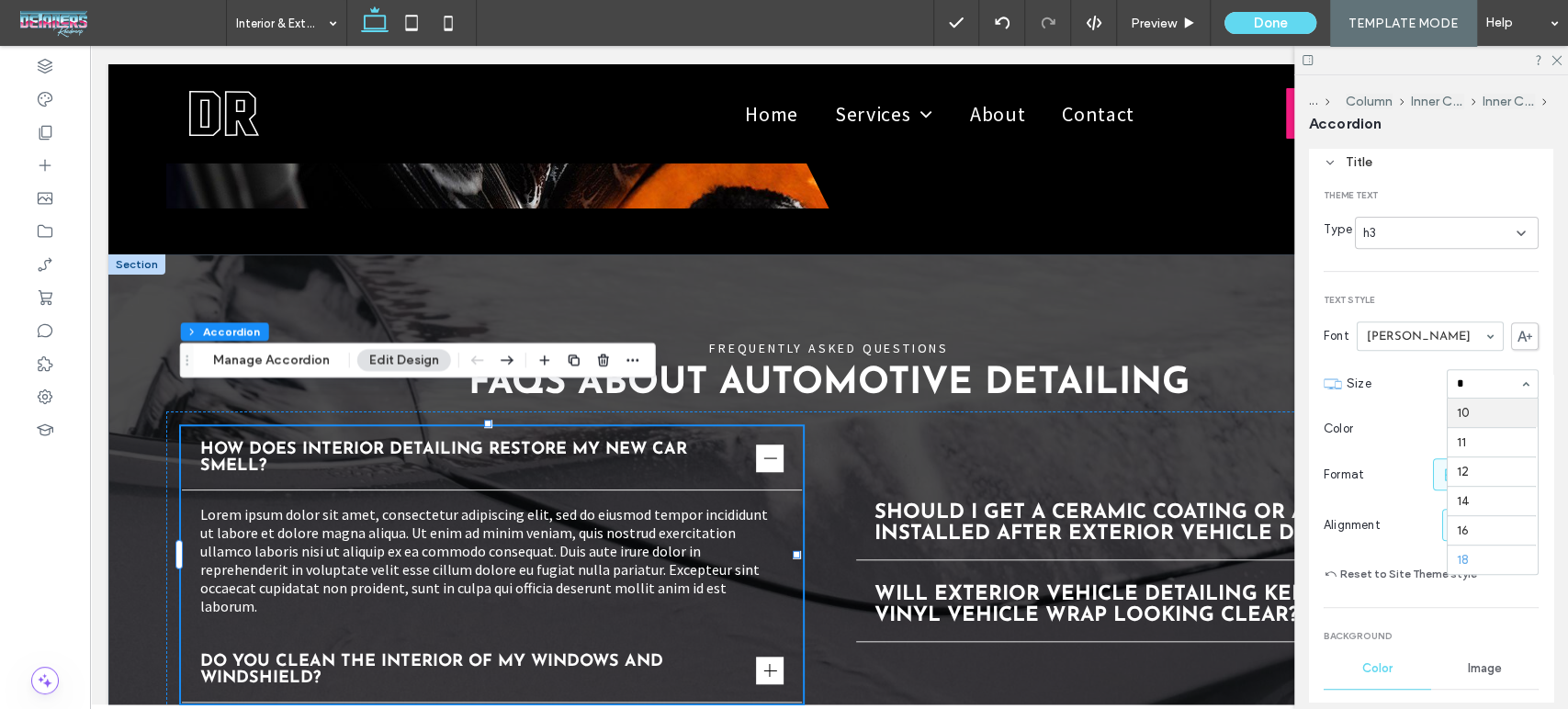
type input "**"
type input "*"
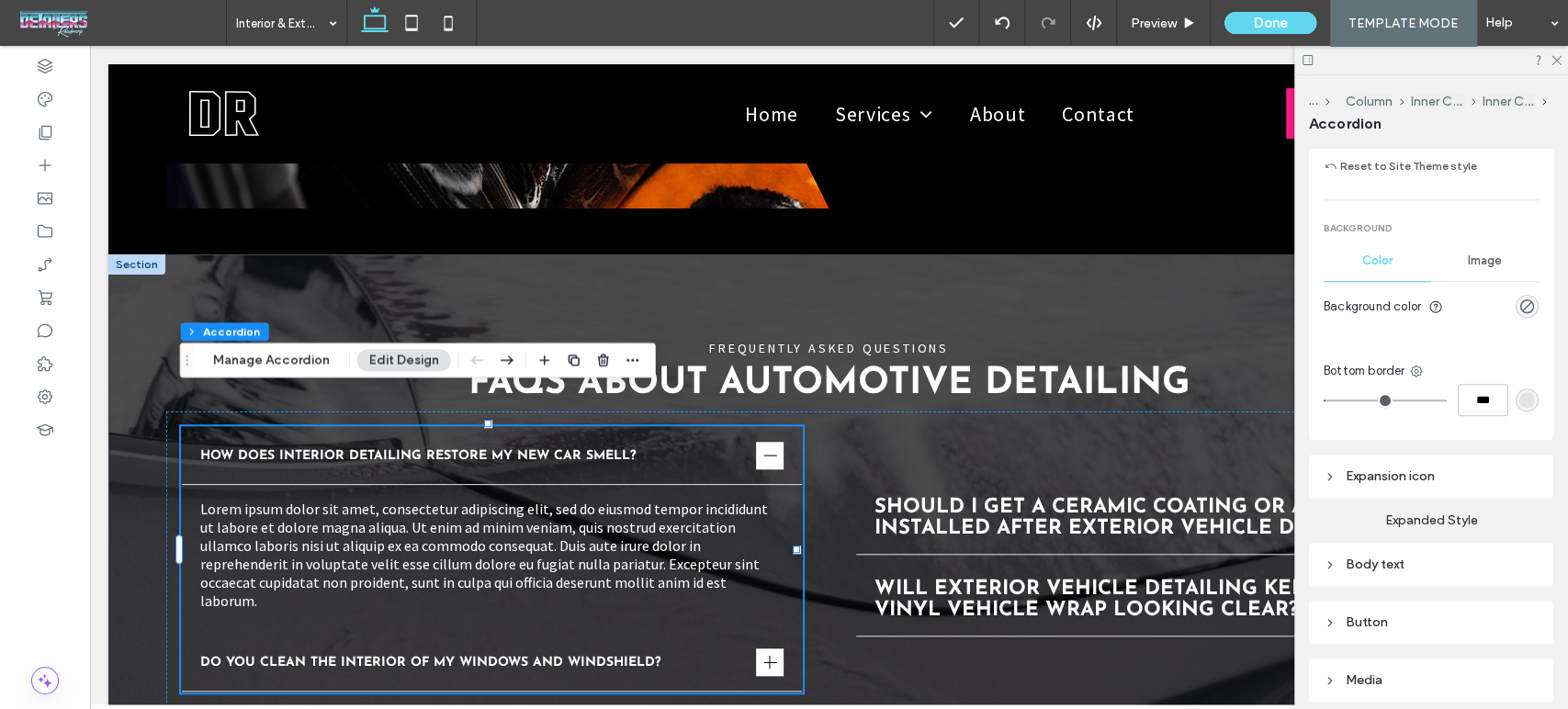
scroll to position [1017, 0]
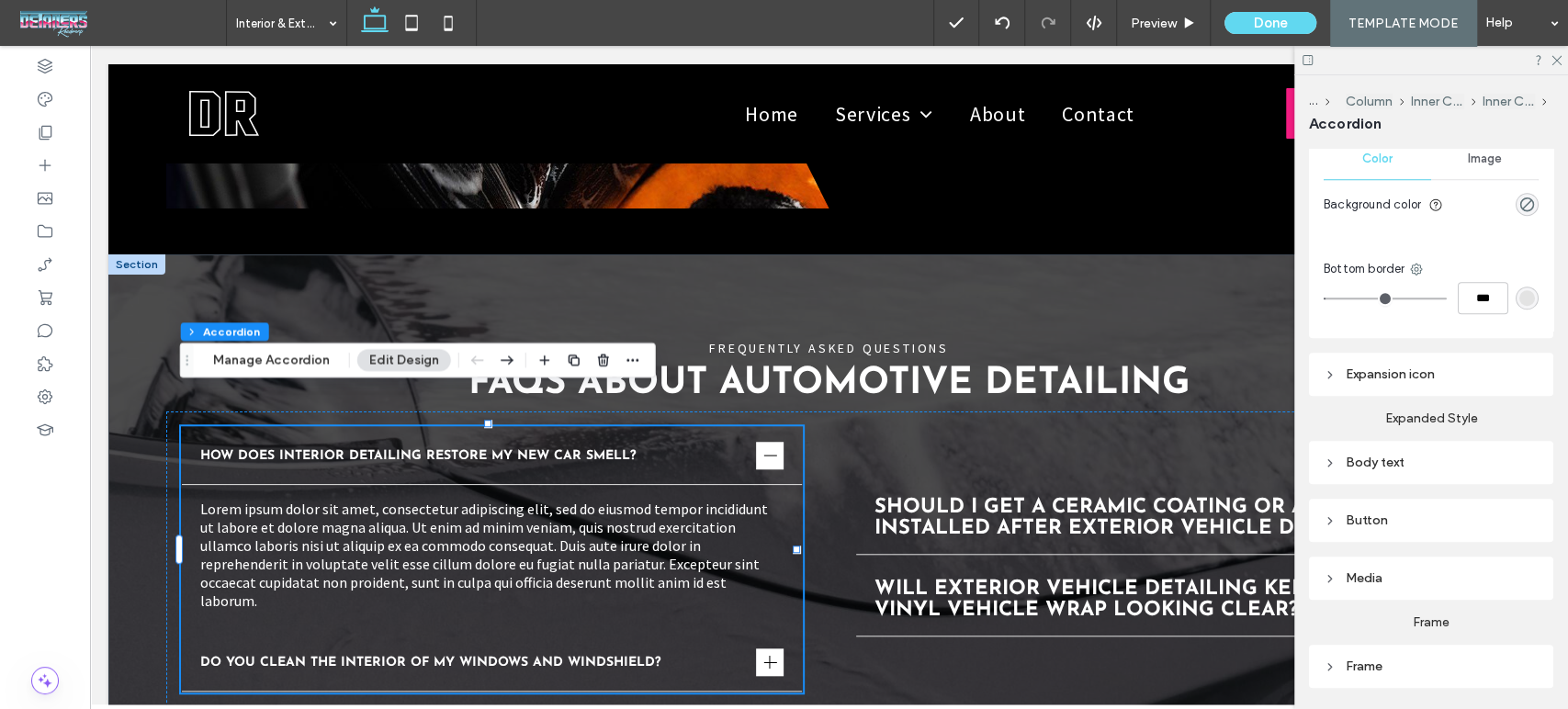
click at [1387, 460] on div "Body text" at bounding box center [1431, 462] width 215 height 16
type input "**"
type input "*"
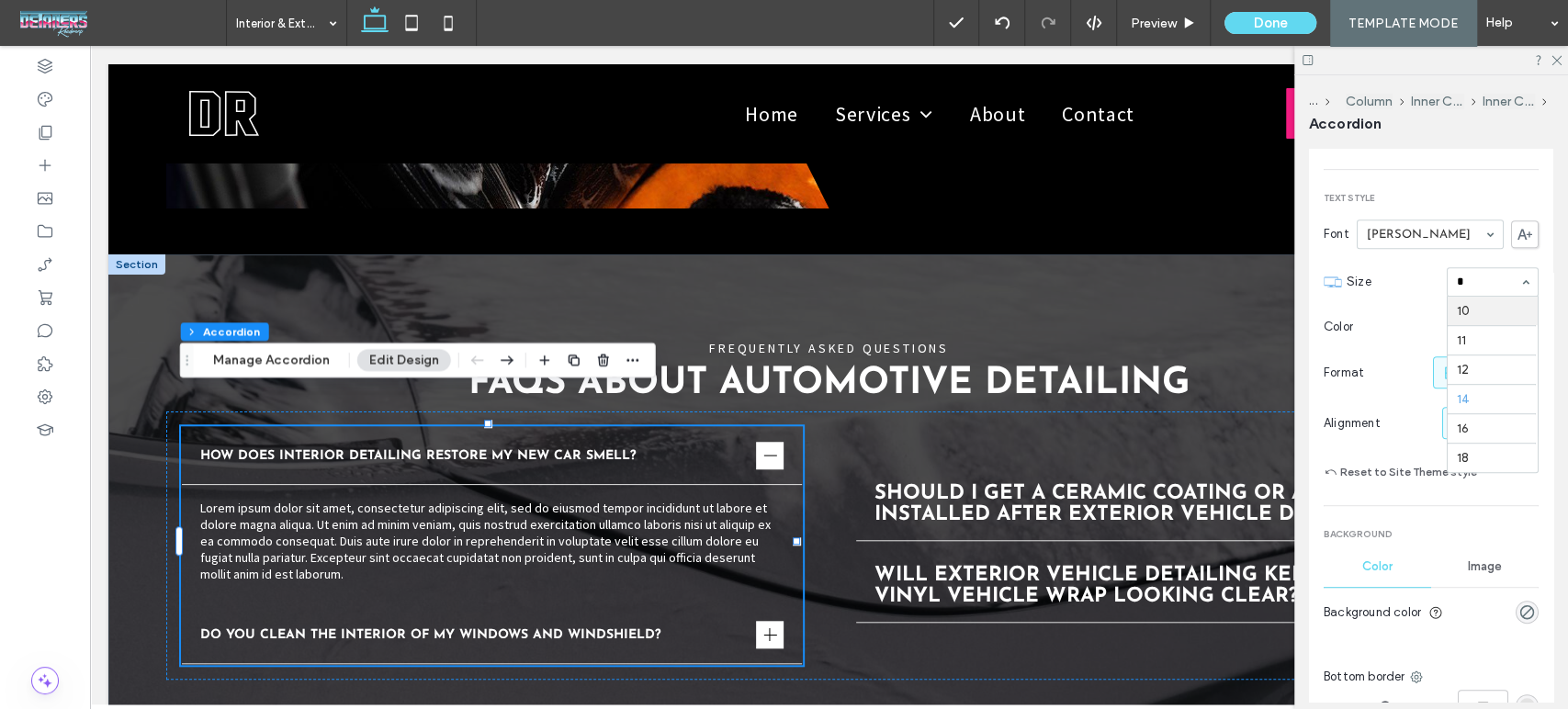
type input "**"
type input "*"
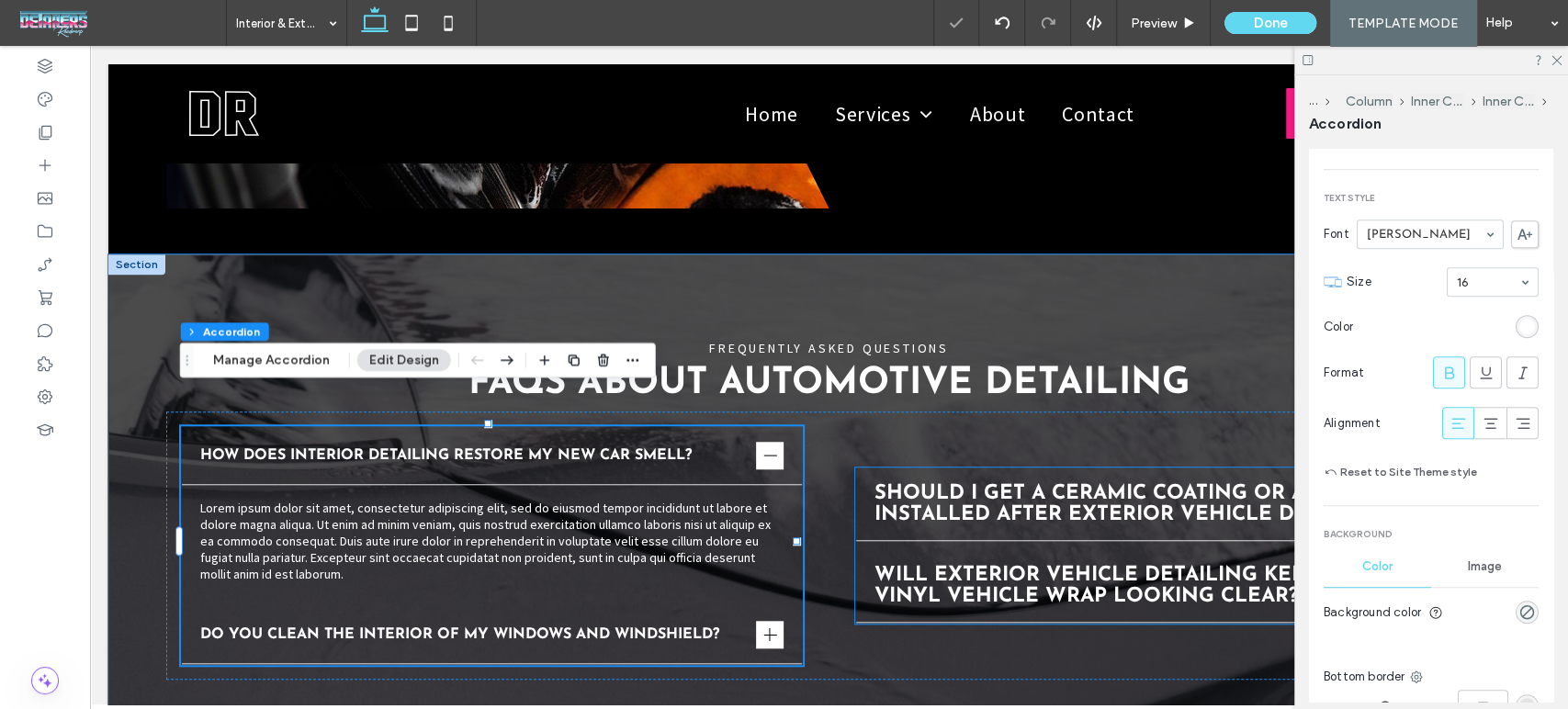
click at [989, 469] on div "Should I get a ceramic coating or a PPF installed after exterior vehicle detail…" at bounding box center [1166, 505] width 621 height 72
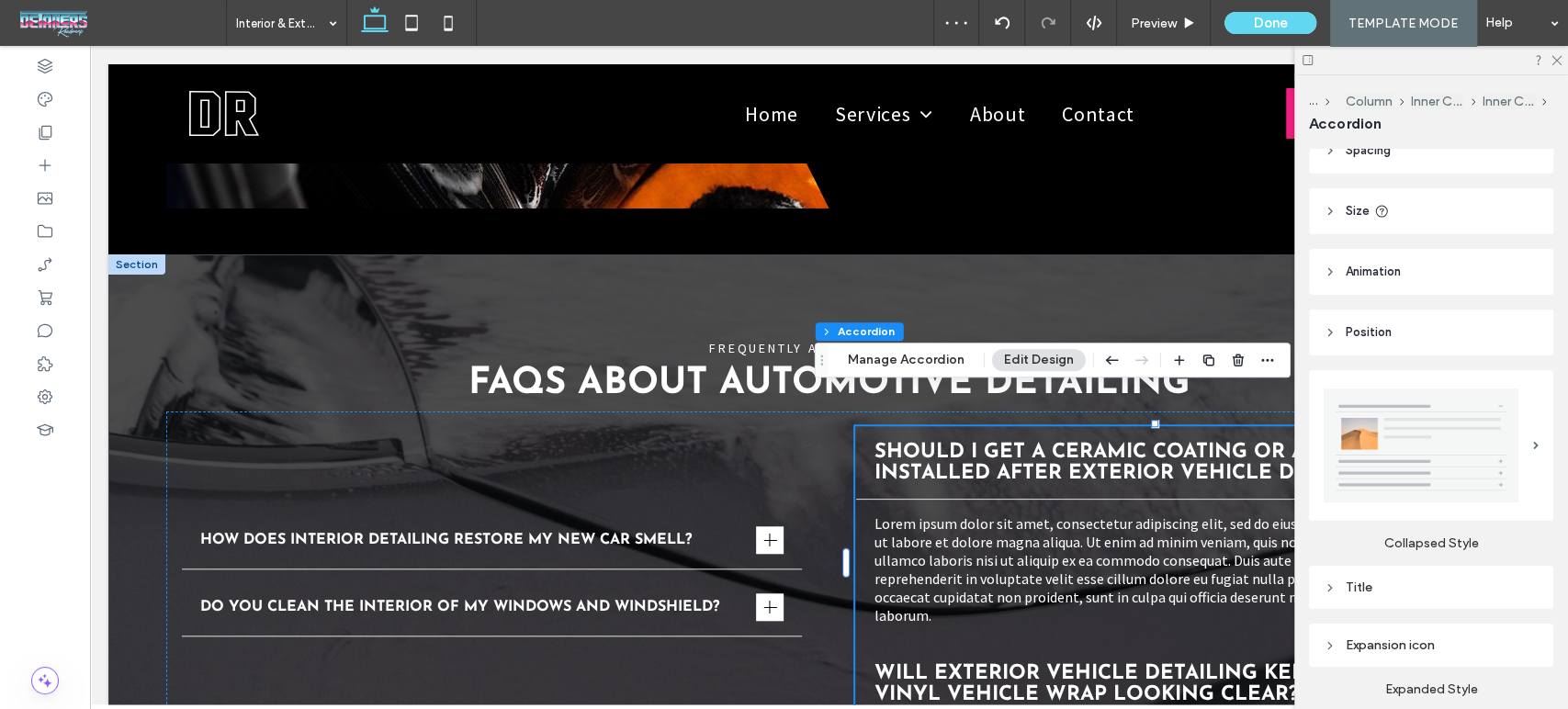
scroll to position [306, 0]
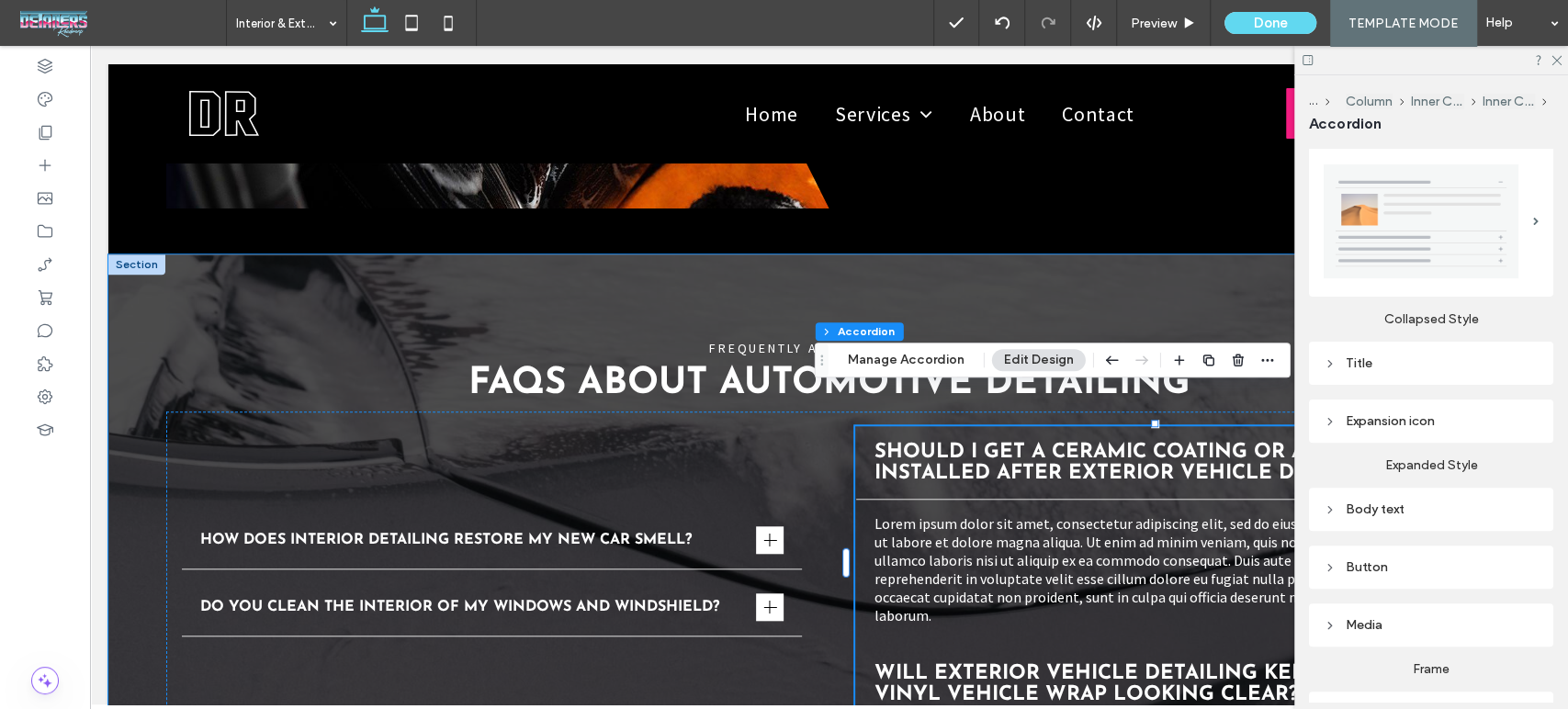
click at [1116, 499] on div "Lorem ipsum dolor sit amet, consectetur adipiscing elit, sed do eiusmod tempor …" at bounding box center [1166, 569] width 621 height 140
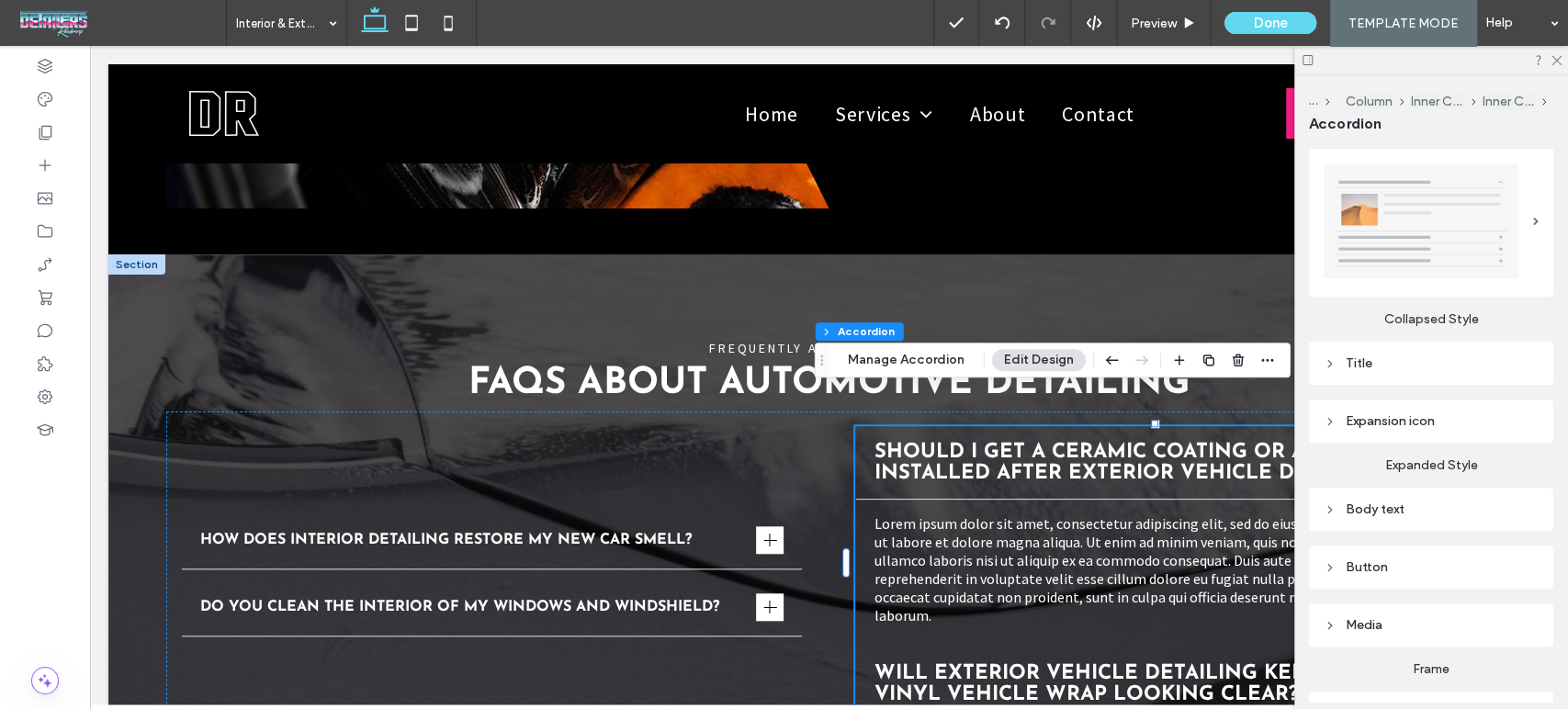
click at [1380, 358] on div "Title" at bounding box center [1431, 363] width 215 height 16
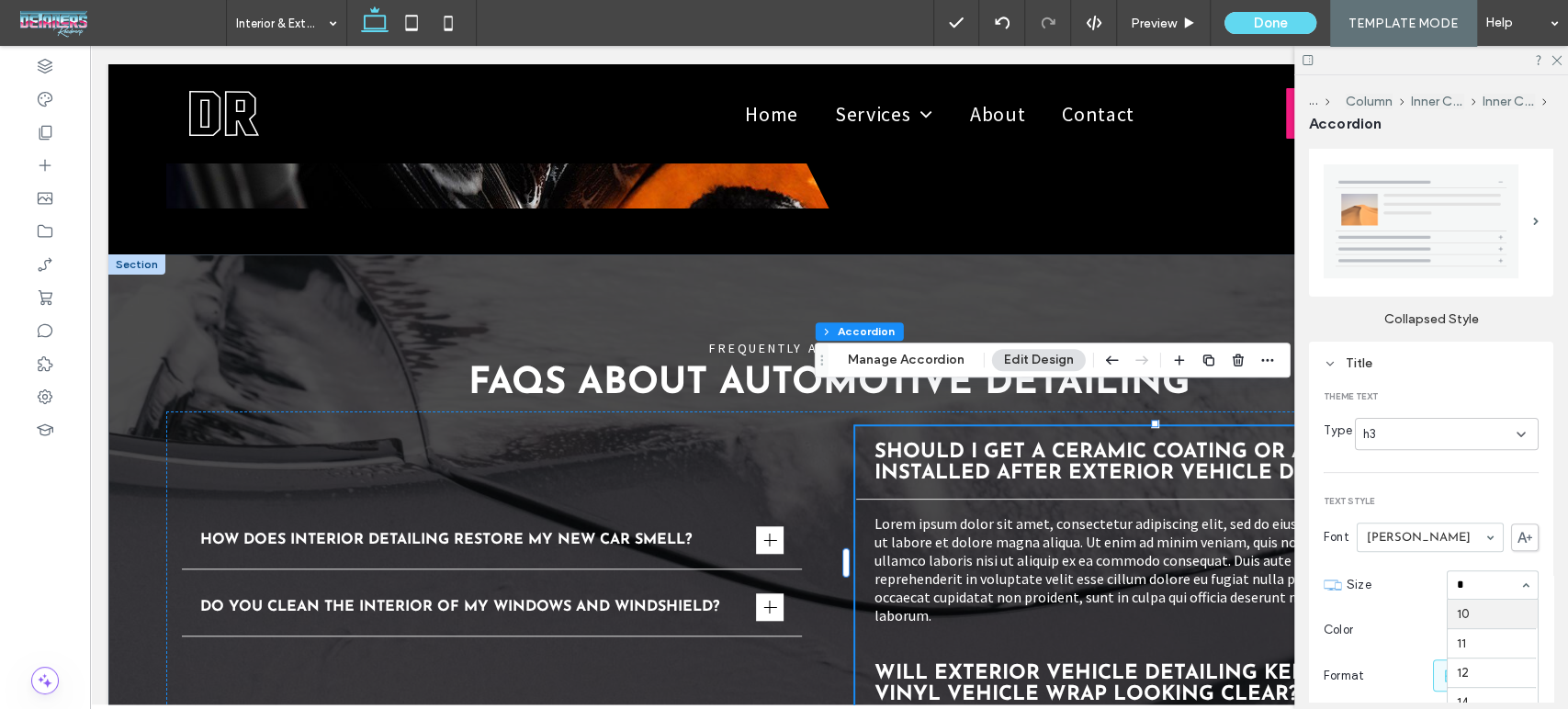
scroll to position [0, 0]
type input "**"
type input "*"
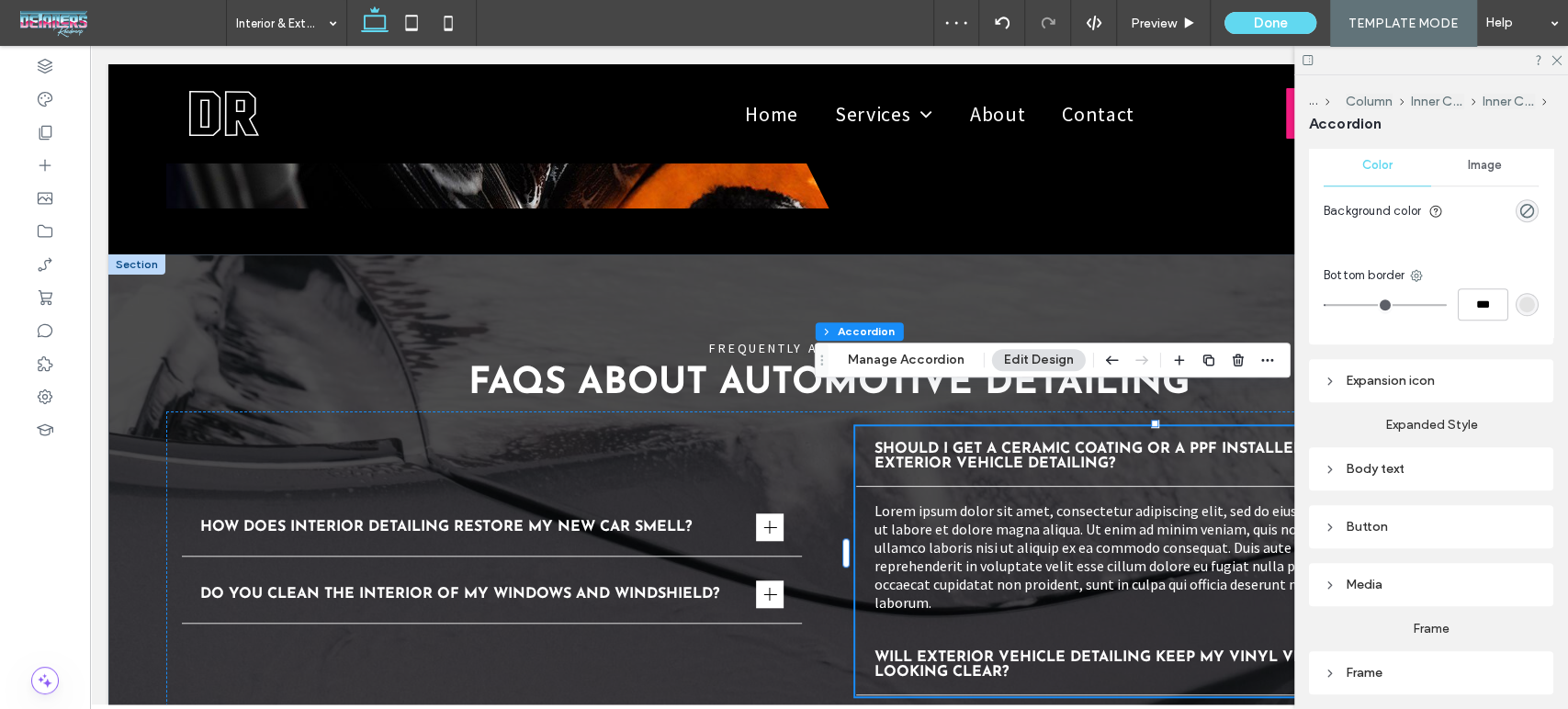
scroll to position [1020, 0]
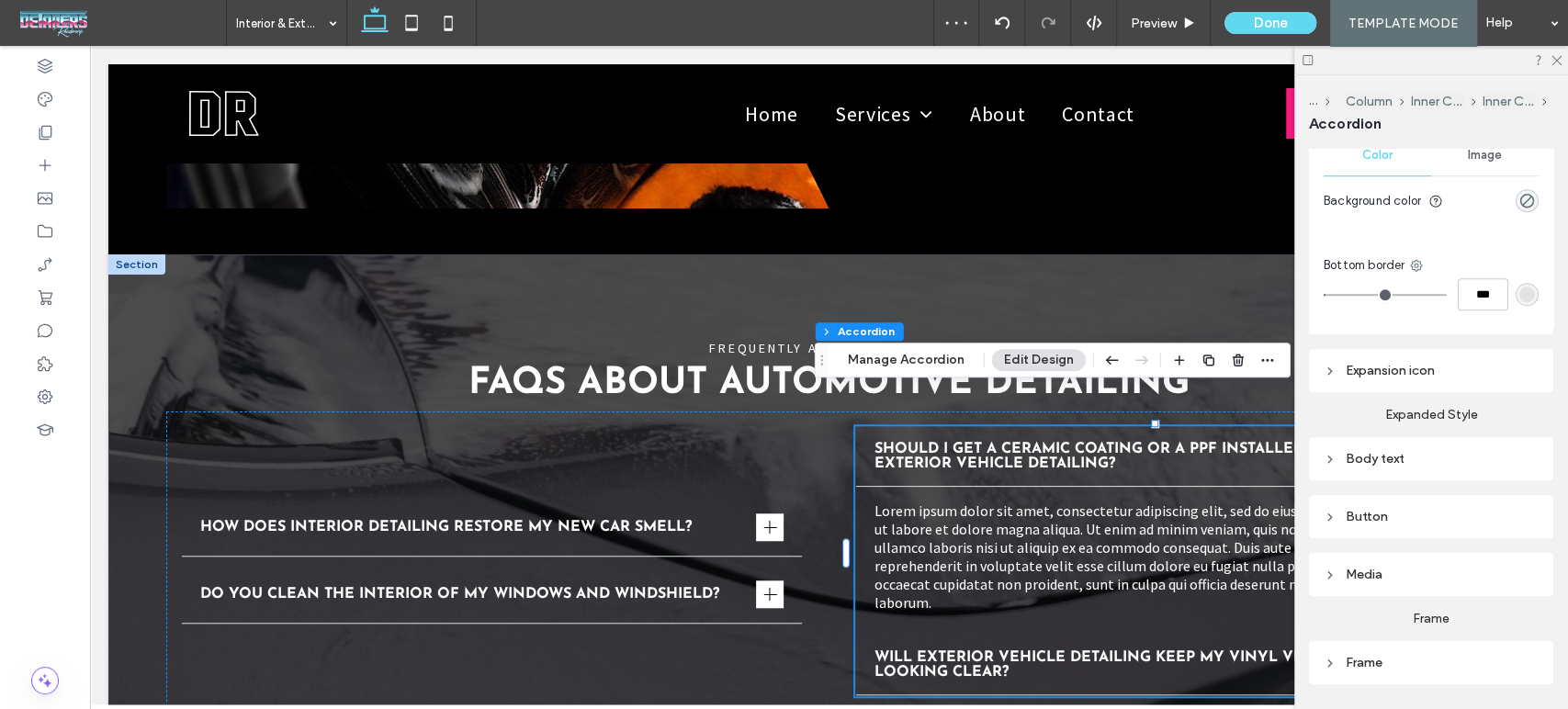
click at [1399, 453] on div "Body text" at bounding box center [1431, 459] width 215 height 16
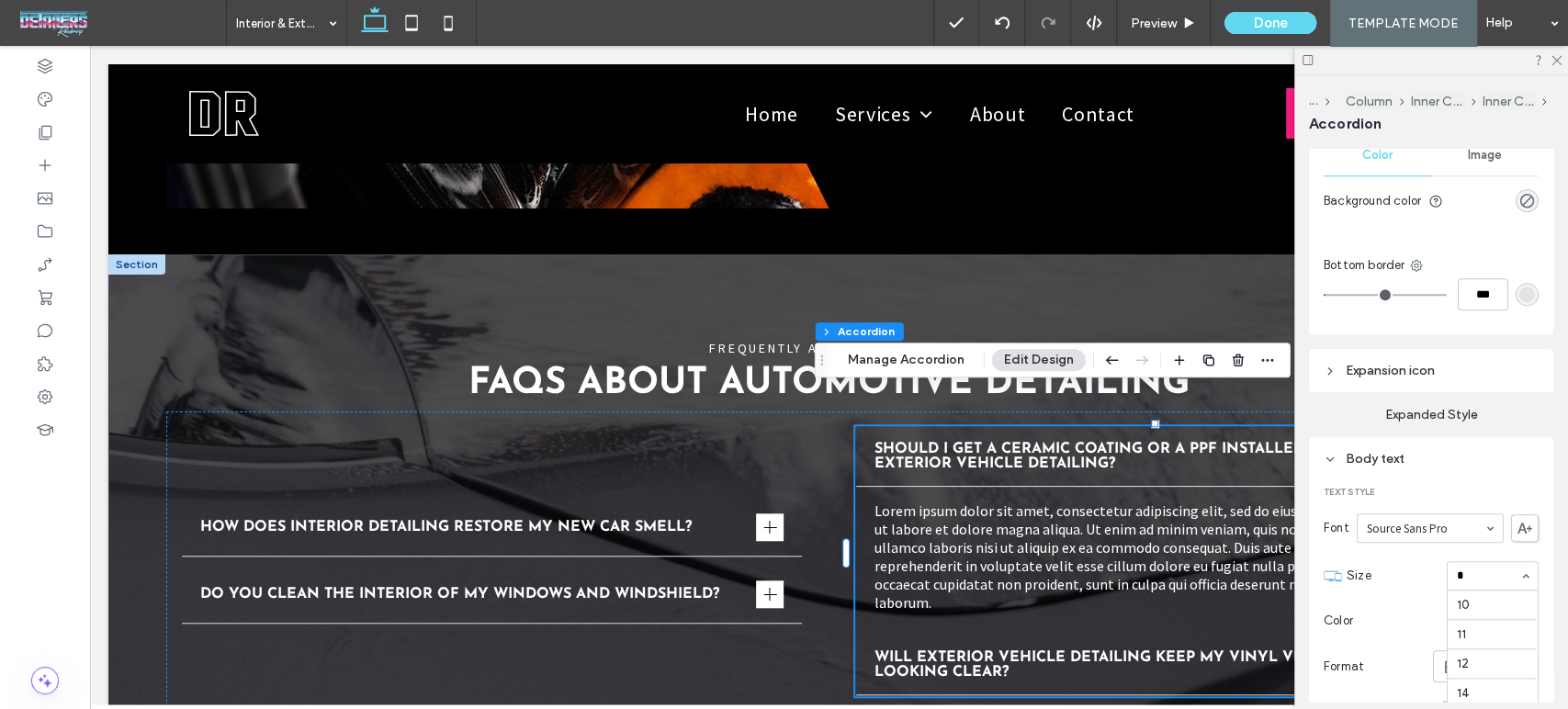
type input "**"
type input "*"
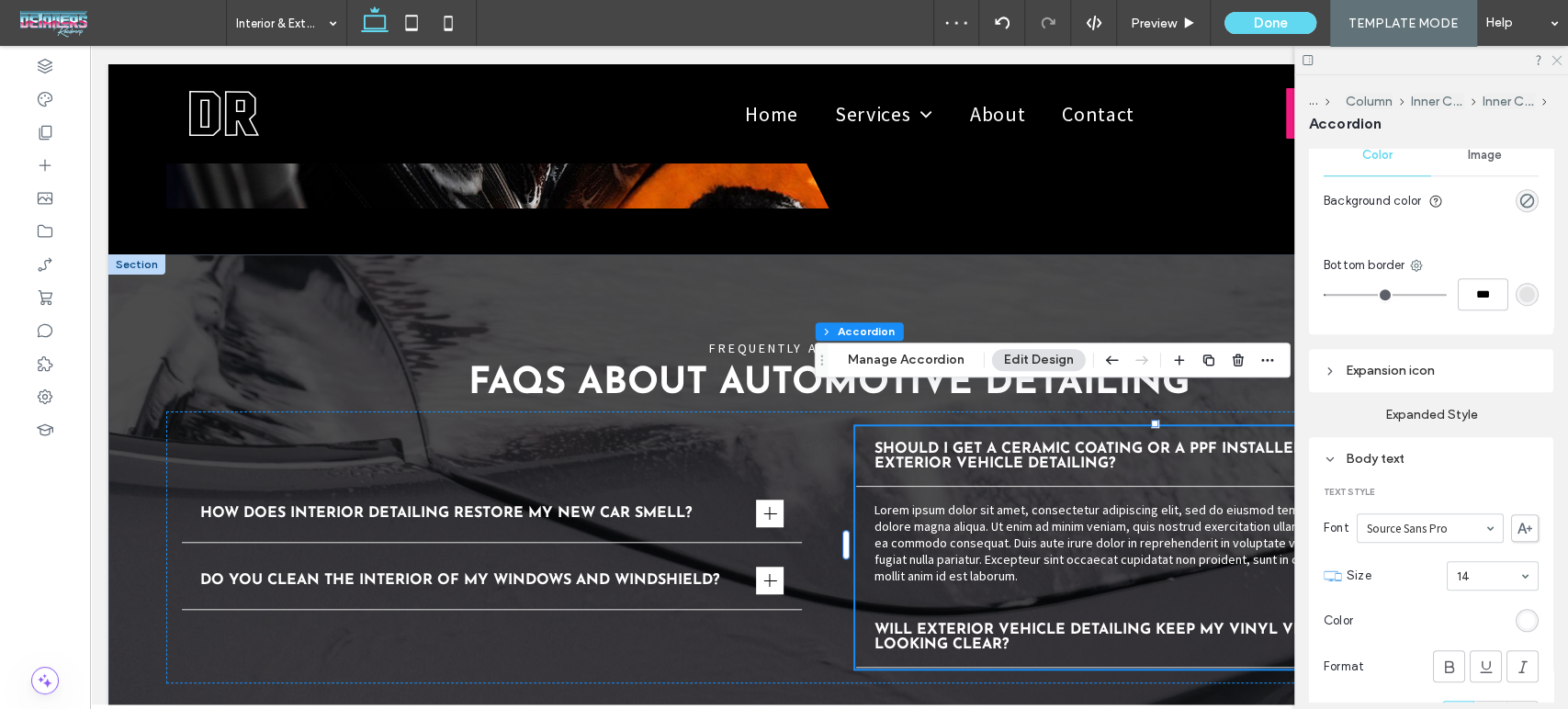
click at [1550, 56] on icon at bounding box center [1555, 59] width 12 height 12
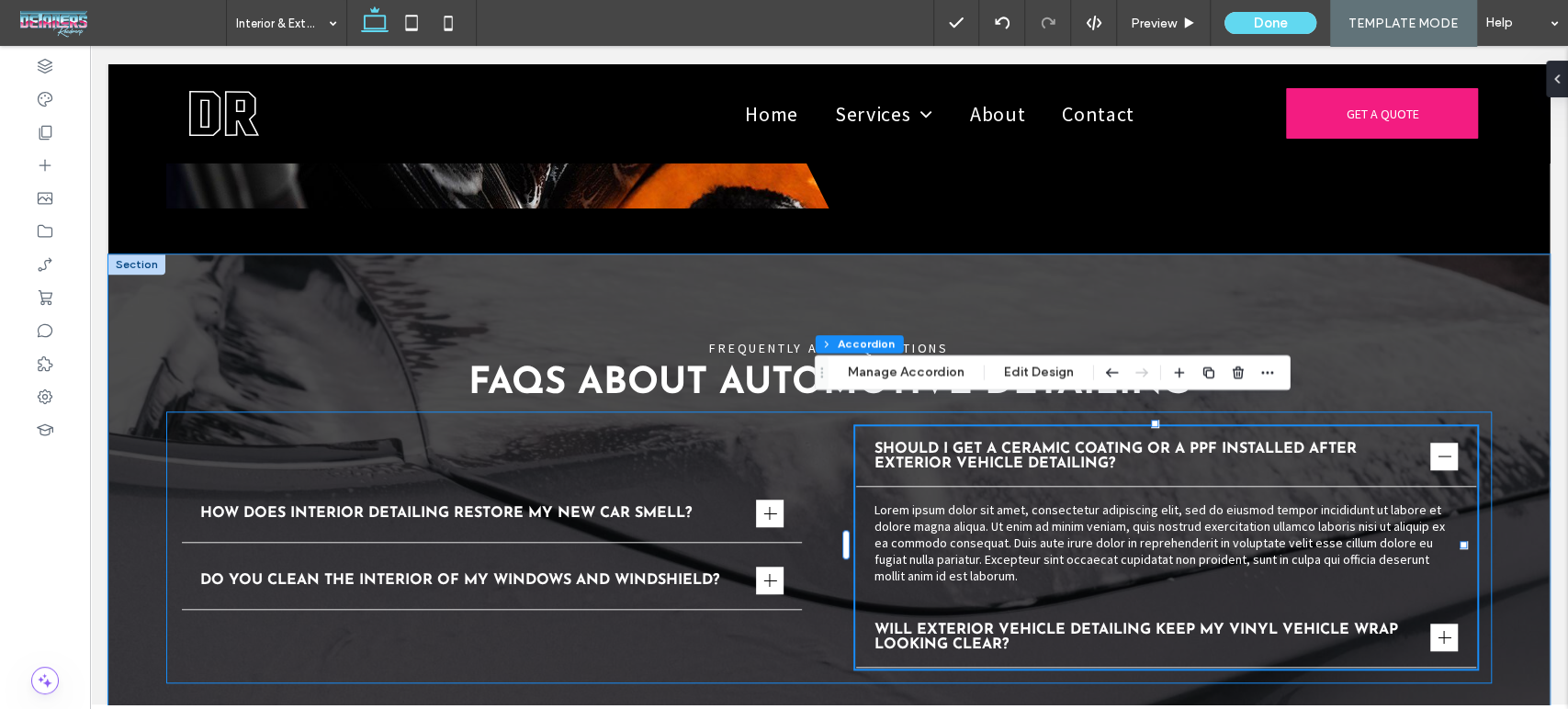
click at [754, 643] on div "How does interior detailing restore my new car smell? Lorem ipsum dolor sit ame…" at bounding box center [829, 547] width 1326 height 272
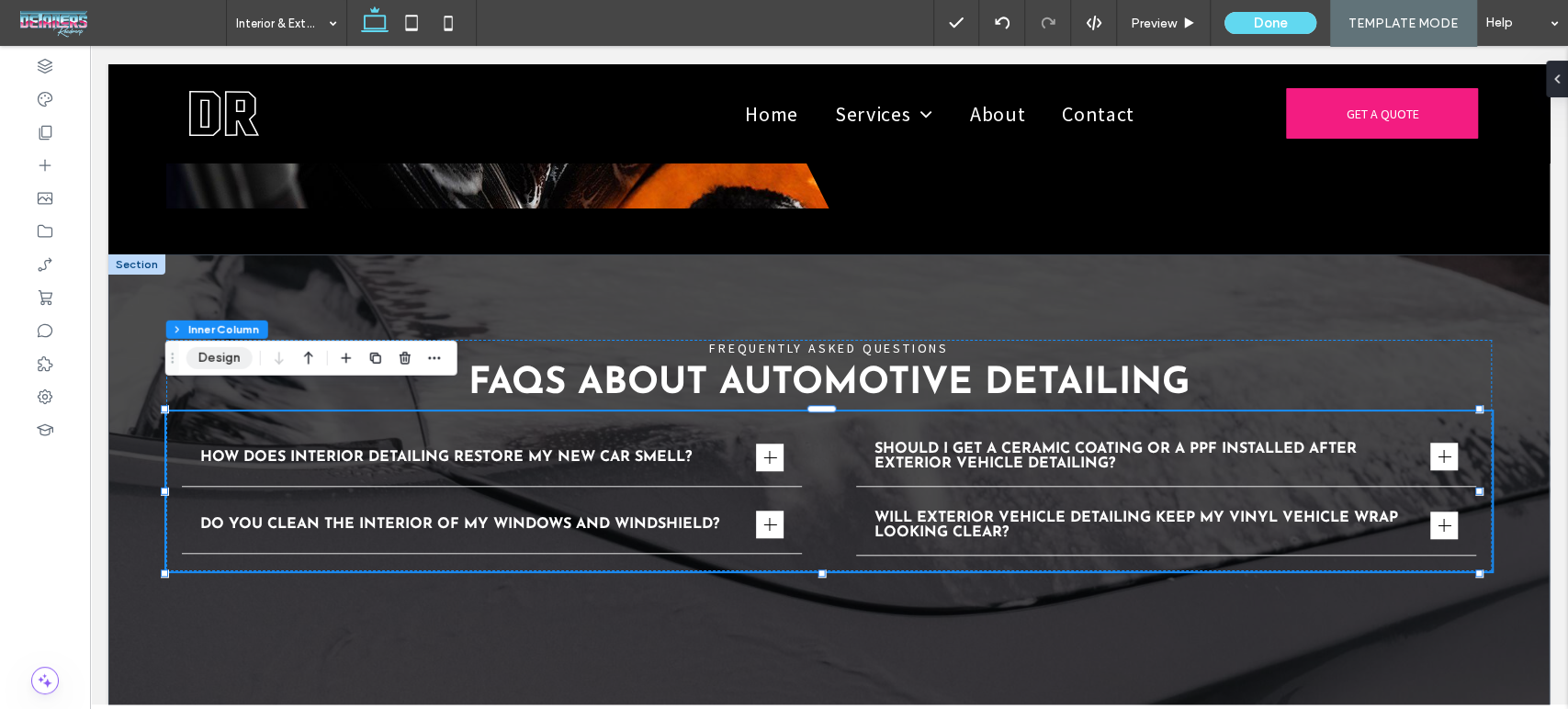
click at [229, 358] on button "Design" at bounding box center [219, 358] width 67 height 23
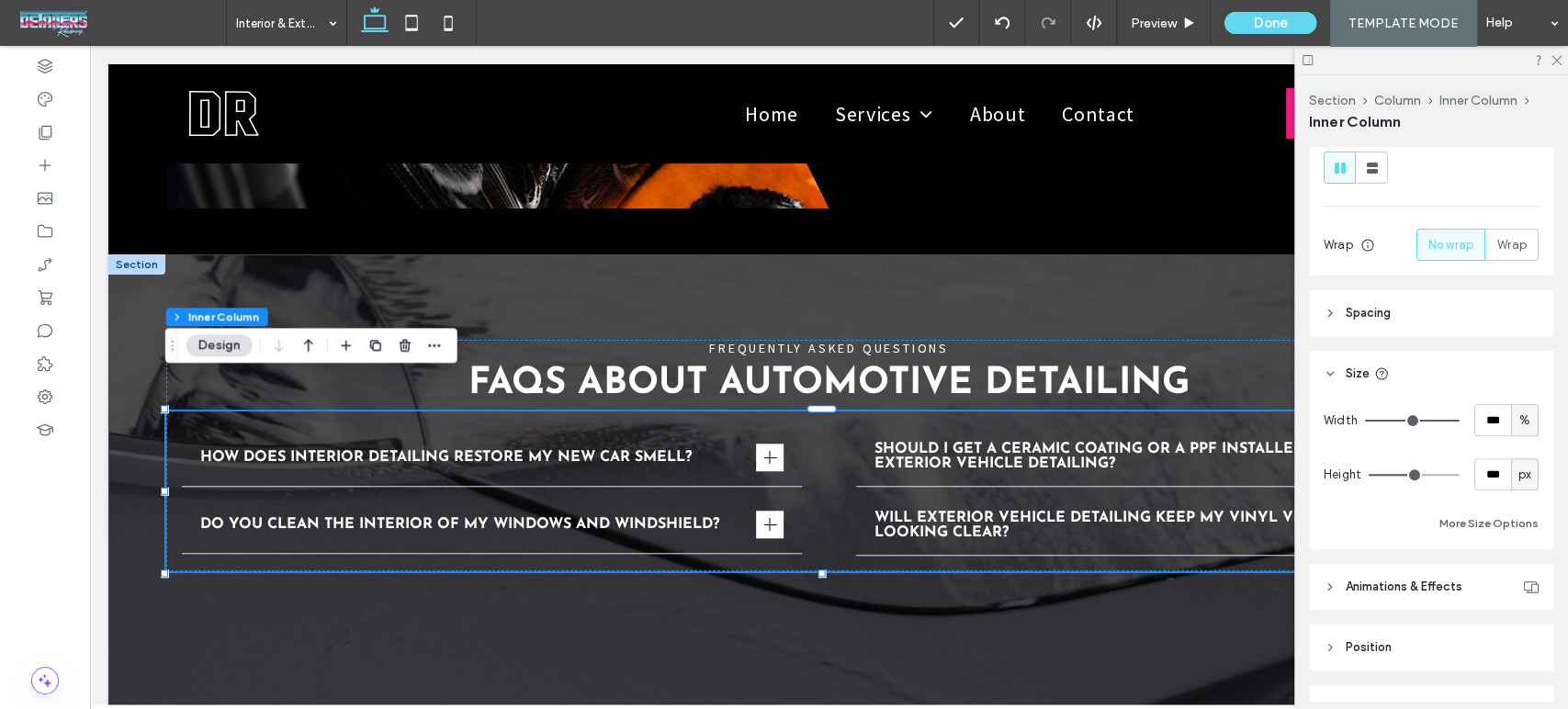
scroll to position [306, 0]
click at [1357, 314] on span "Spacing" at bounding box center [1368, 309] width 45 height 19
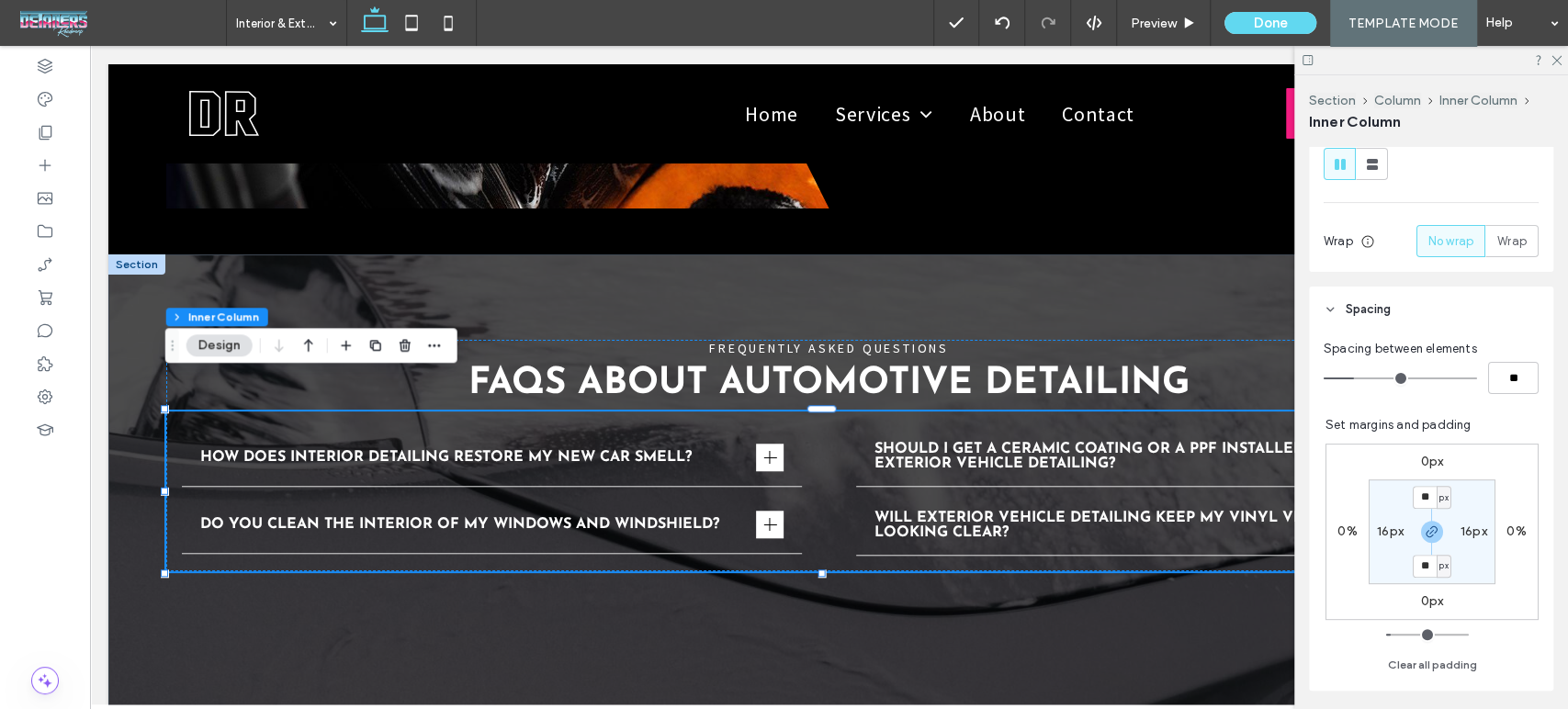
click at [1468, 549] on section "** px 16px ** px 16px" at bounding box center [1431, 532] width 126 height 105
click at [1433, 664] on button "Clear all padding" at bounding box center [1432, 665] width 89 height 23
type input "*"
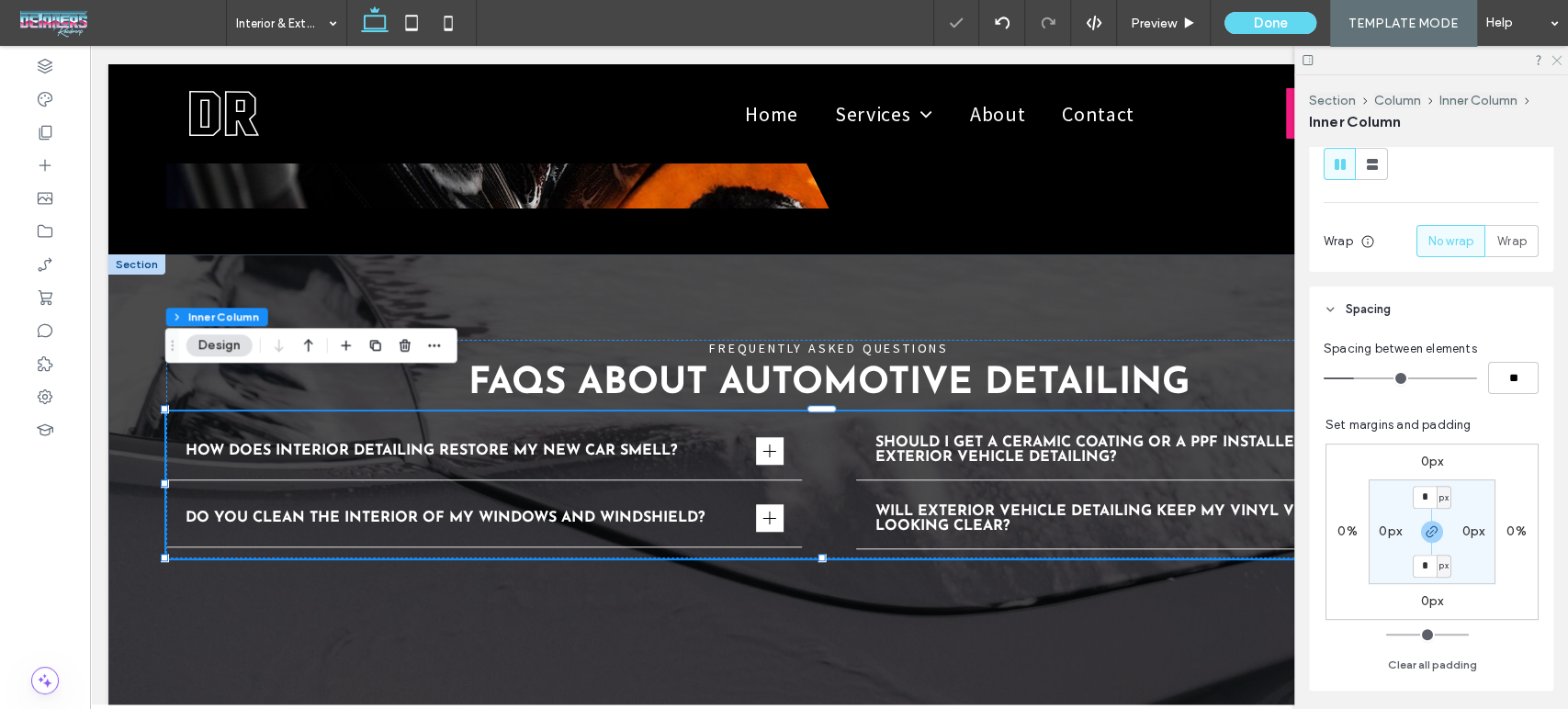
click at [1560, 59] on icon at bounding box center [1555, 59] width 12 height 12
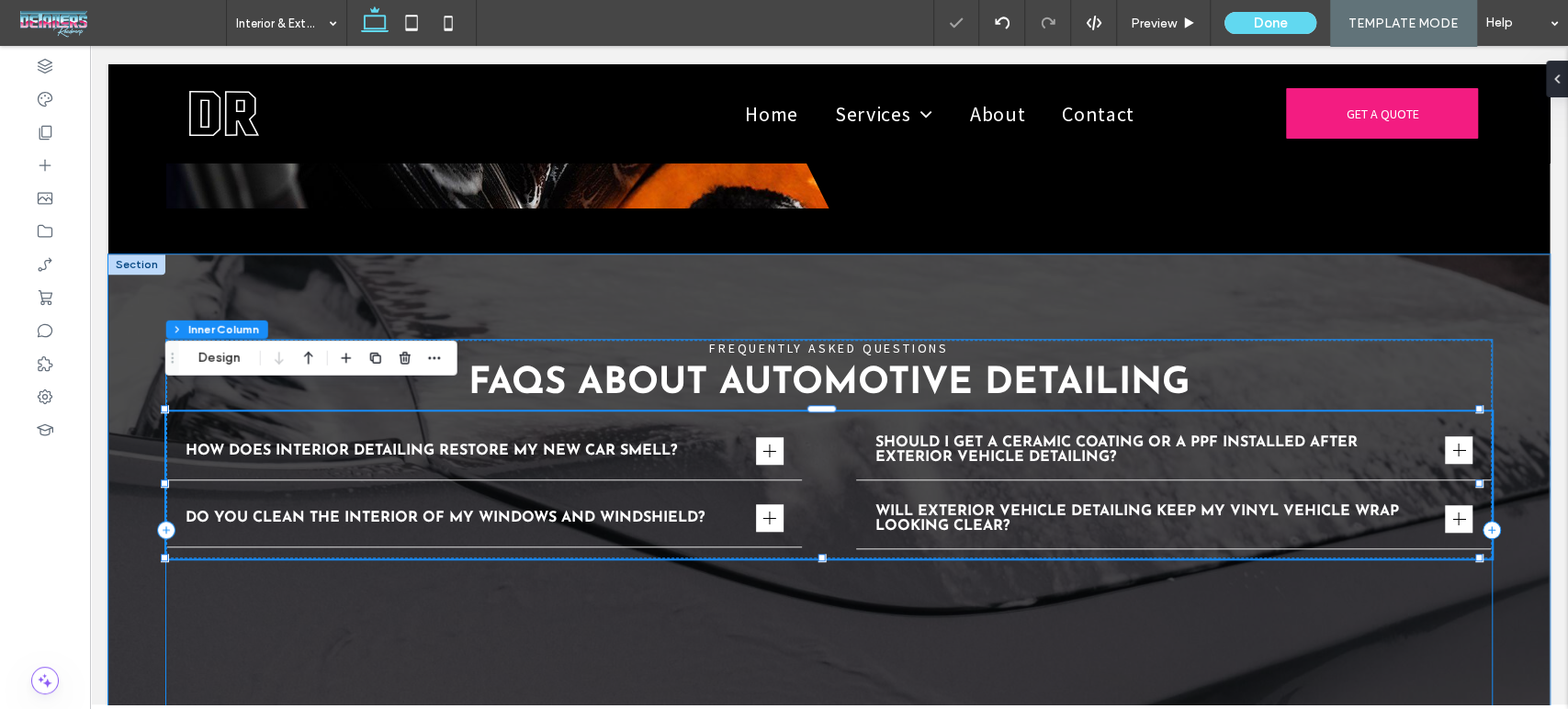
click at [1259, 623] on div "FREQUENTLY ASKED QUESTIONS FAQs About Automotive Detailing How does interior de…" at bounding box center [829, 530] width 1326 height 381
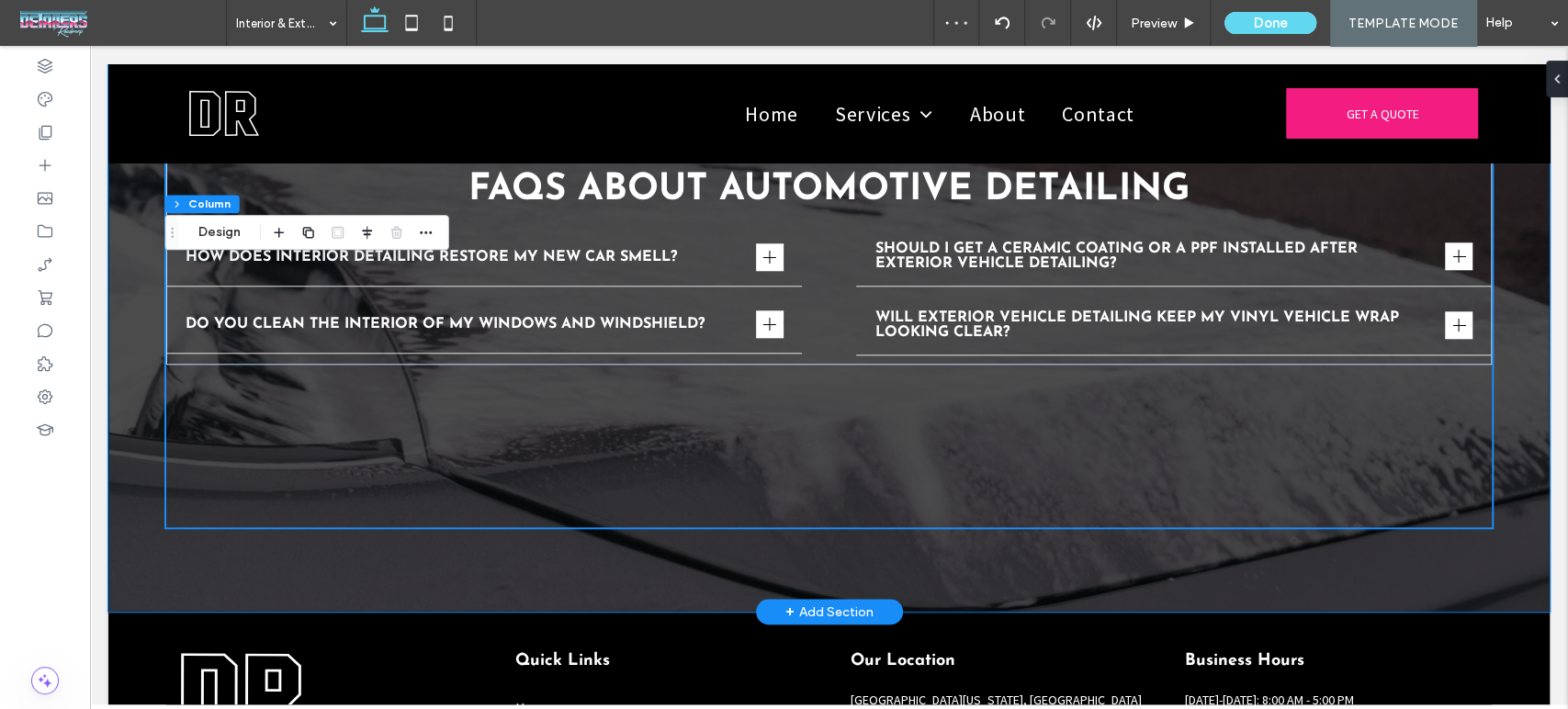
scroll to position [5781, 0]
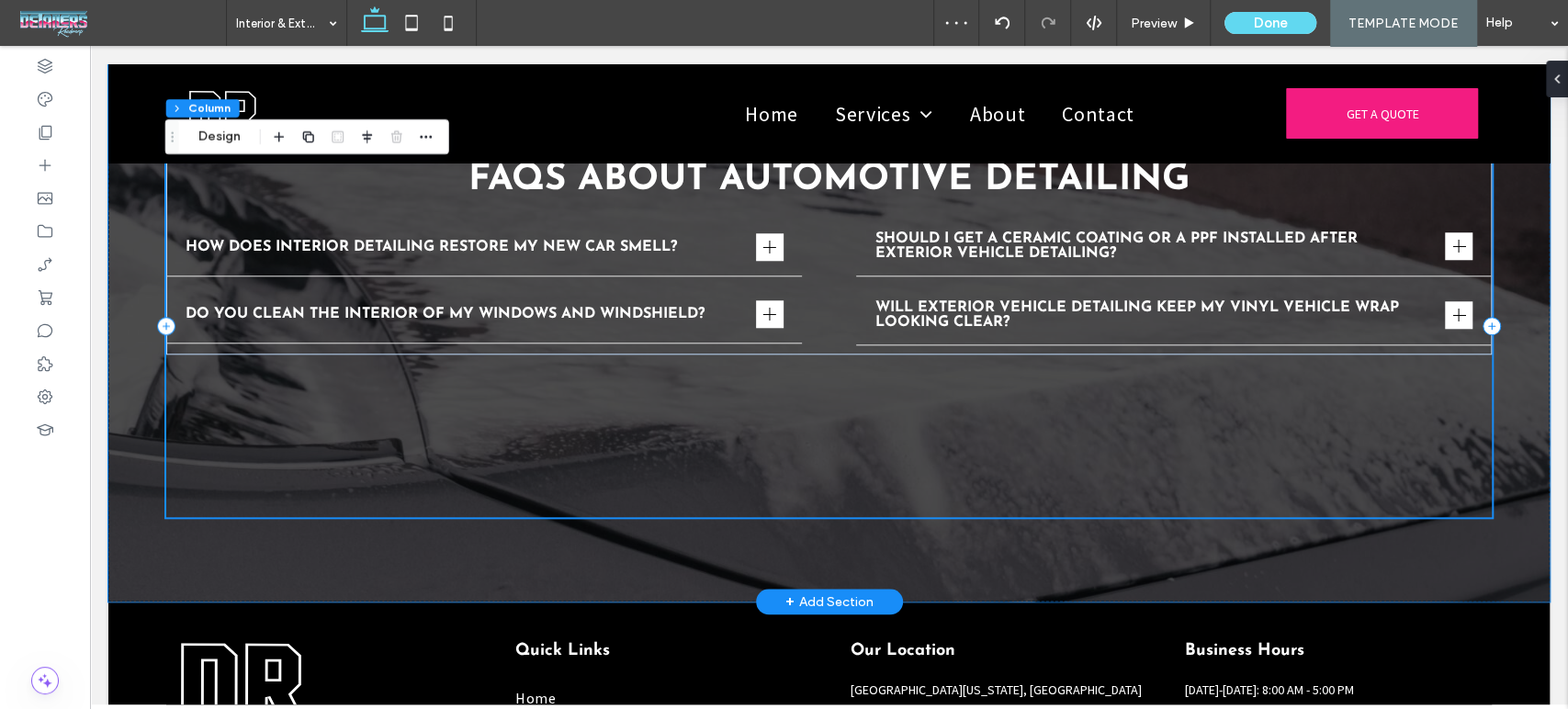
click at [932, 365] on div "FREQUENTLY ASKED QUESTIONS FAQs About Automotive Detailing How does interior de…" at bounding box center [829, 326] width 1326 height 381
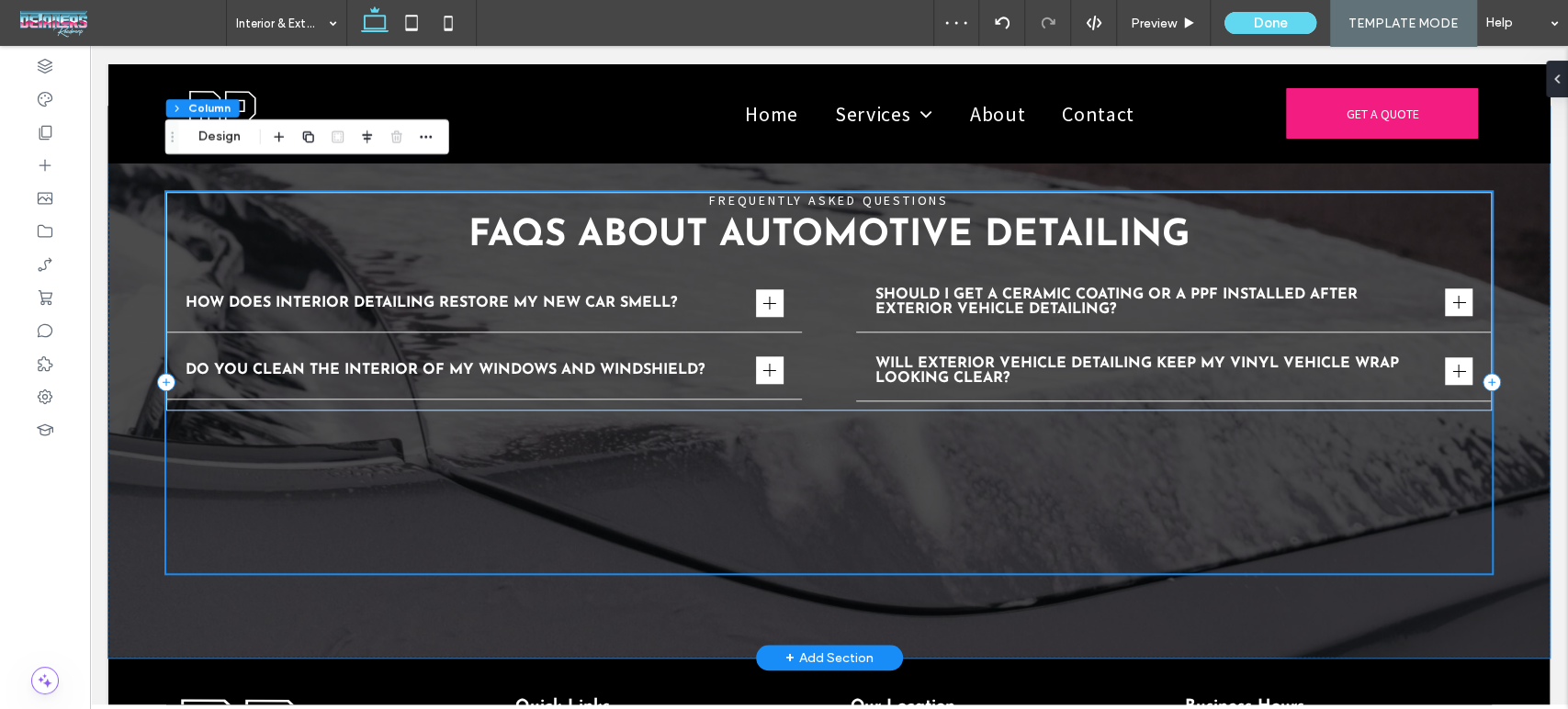
scroll to position [5678, 0]
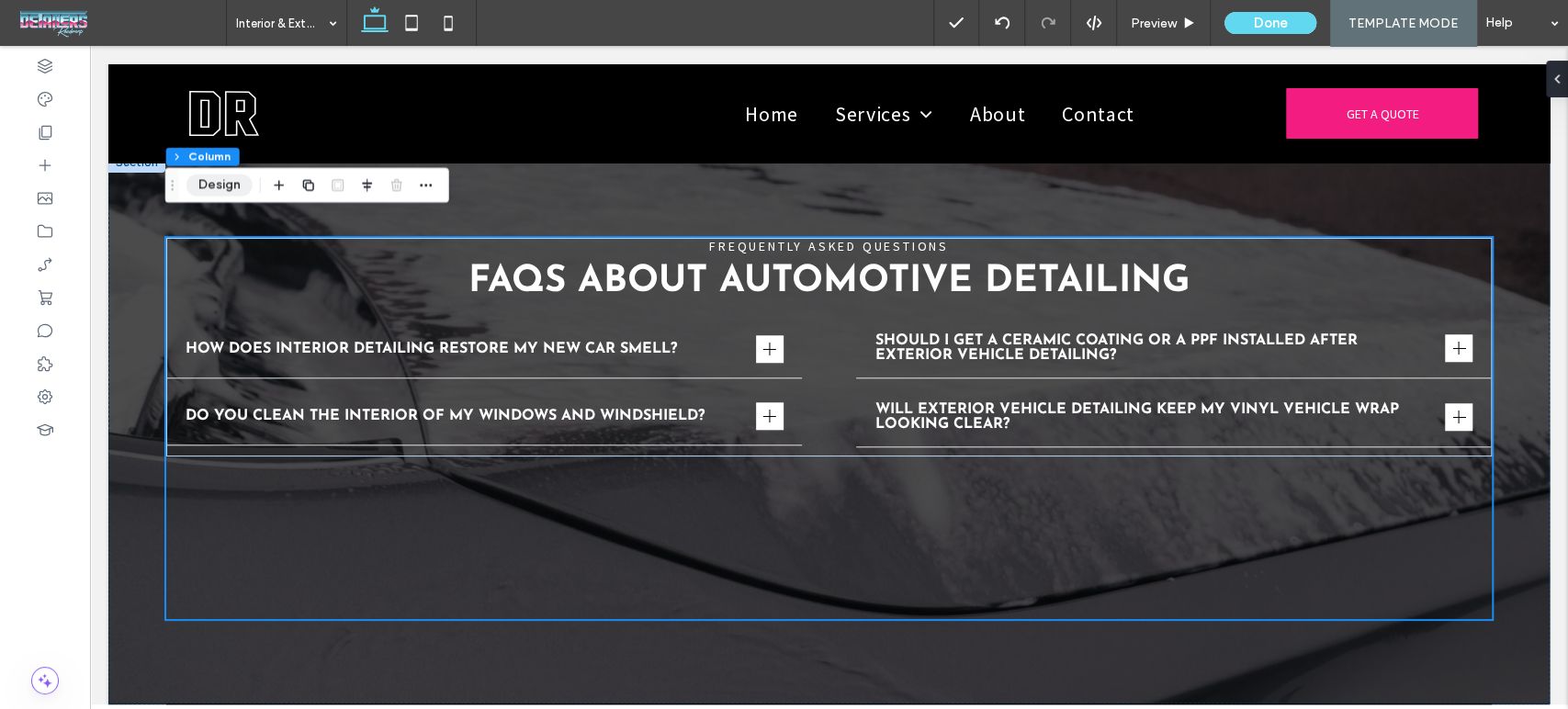
click at [206, 186] on button "Design" at bounding box center [219, 185] width 67 height 23
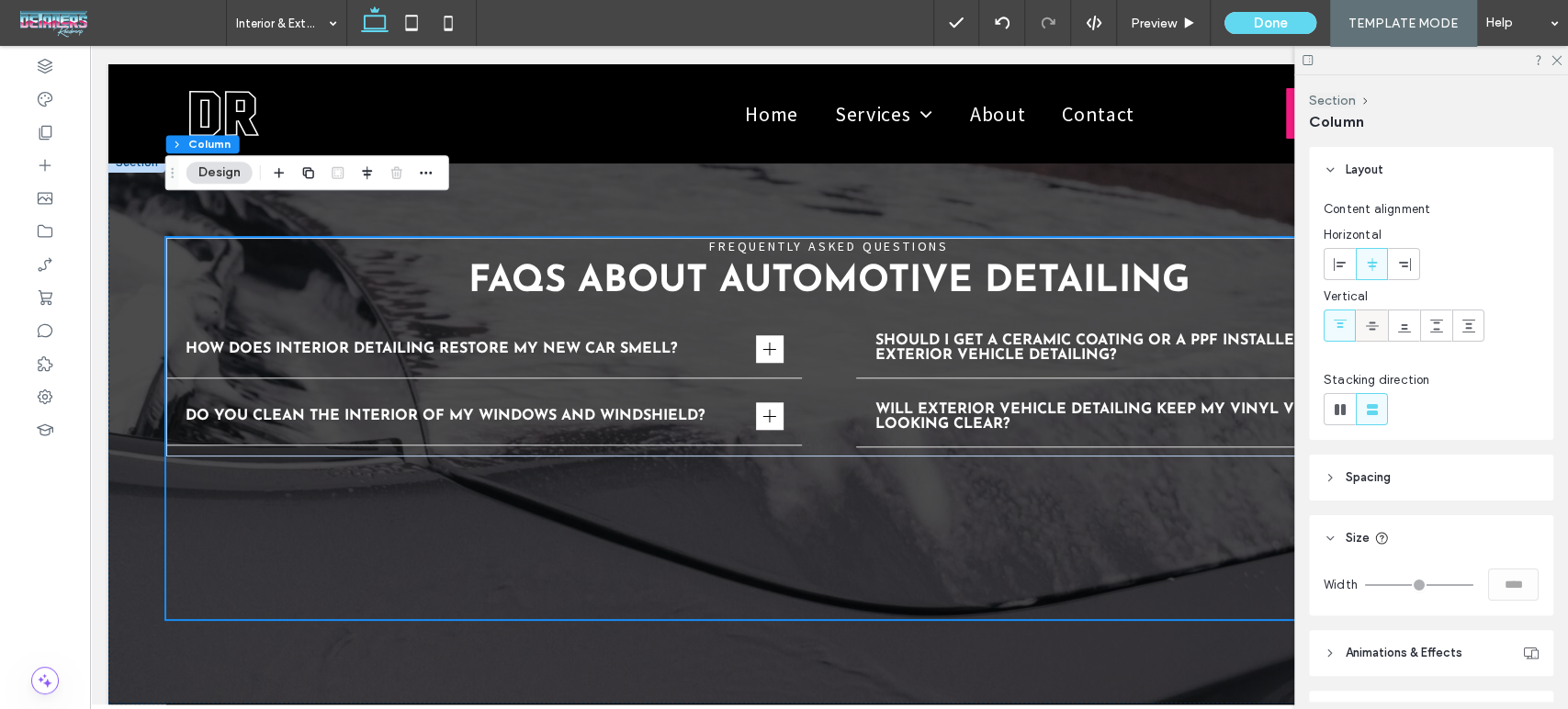
click at [1369, 321] on use at bounding box center [1371, 325] width 13 height 8
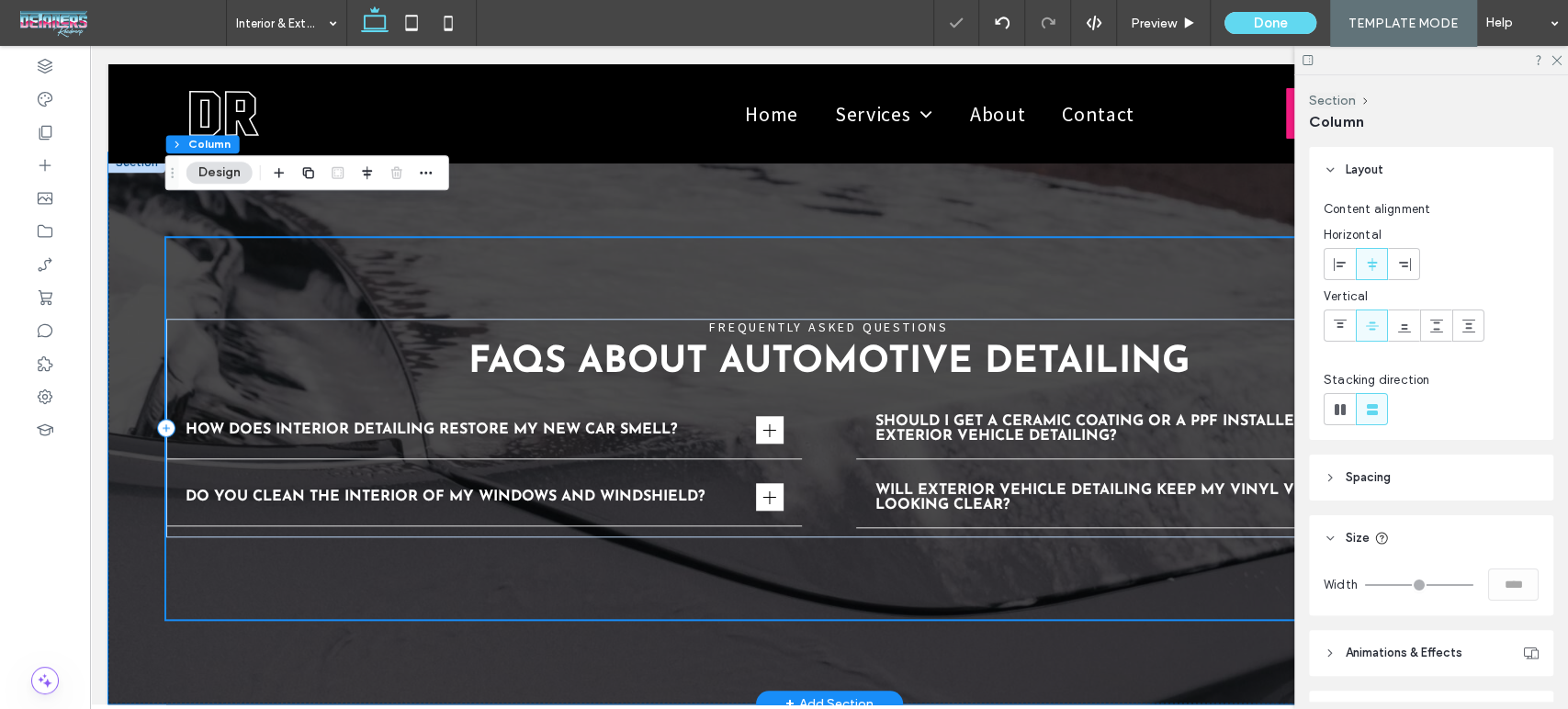
click at [1089, 576] on div "FREQUENTLY ASKED QUESTIONS FAQs About Automotive Detailing How does interior de…" at bounding box center [829, 428] width 1326 height 381
click at [1123, 608] on div "FREQUENTLY ASKED QUESTIONS FAQs About Automotive Detailing How does interior de…" at bounding box center [829, 428] width 1441 height 551
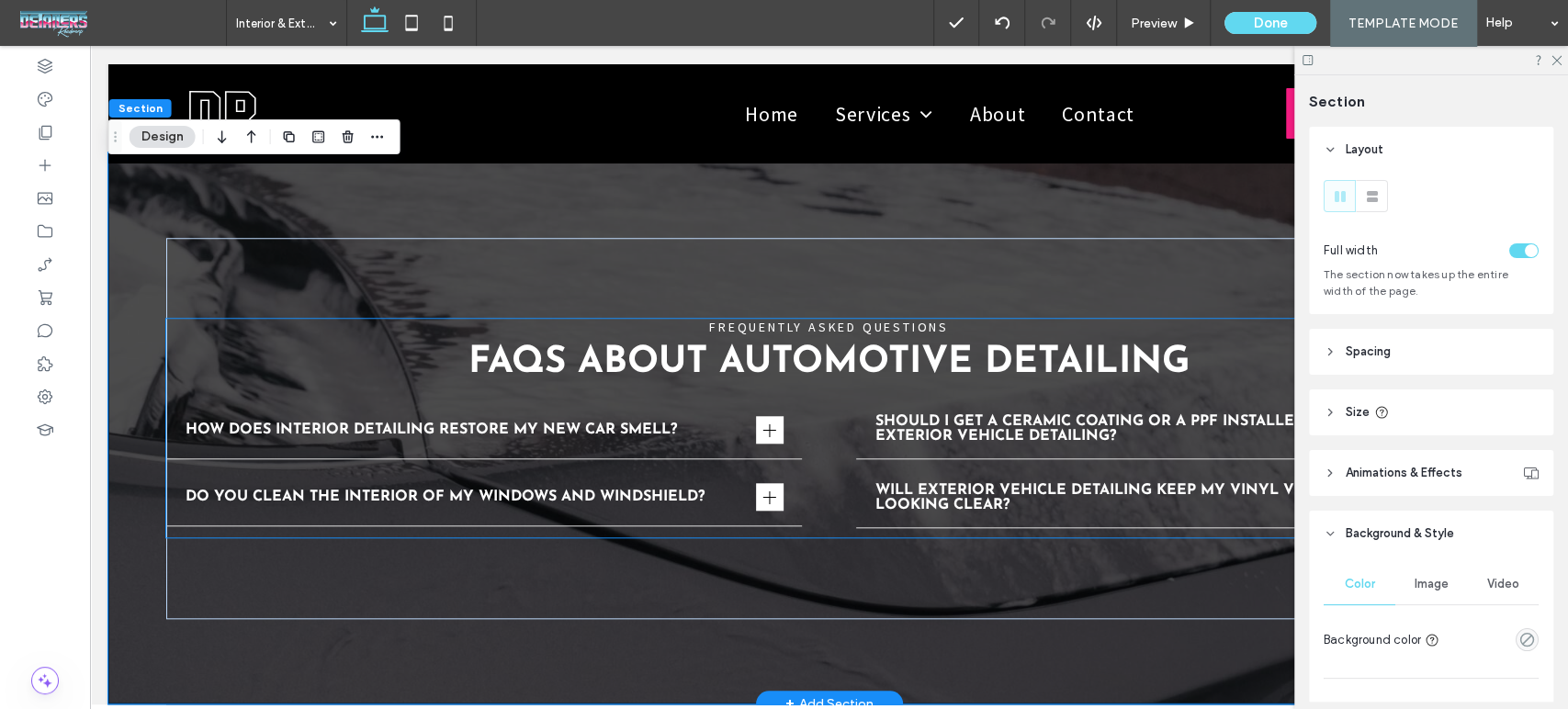
click at [1223, 345] on h2 "FAQs About Automotive Detailing" at bounding box center [829, 363] width 1326 height 37
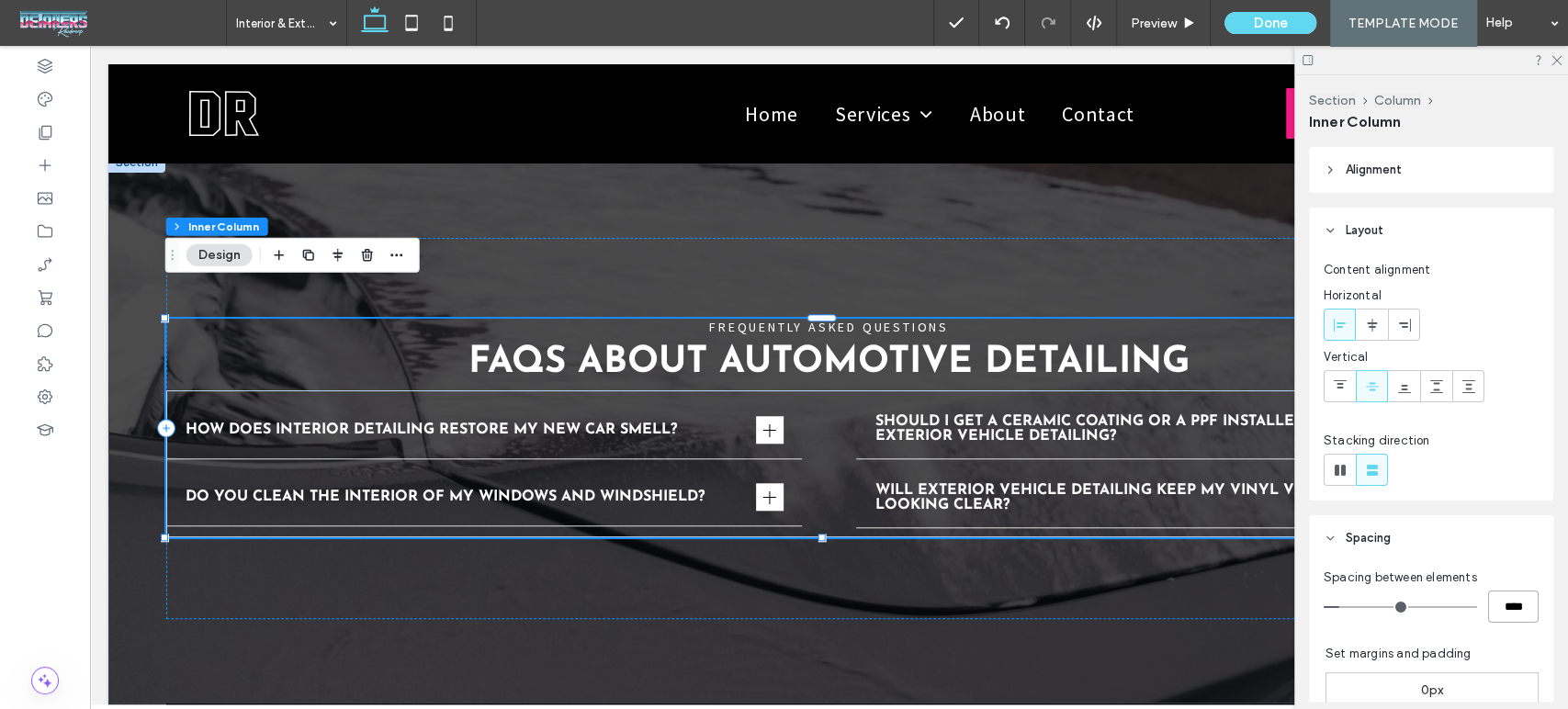
click at [1495, 605] on input "****" at bounding box center [1513, 606] width 51 height 32
type input "**"
type input "****"
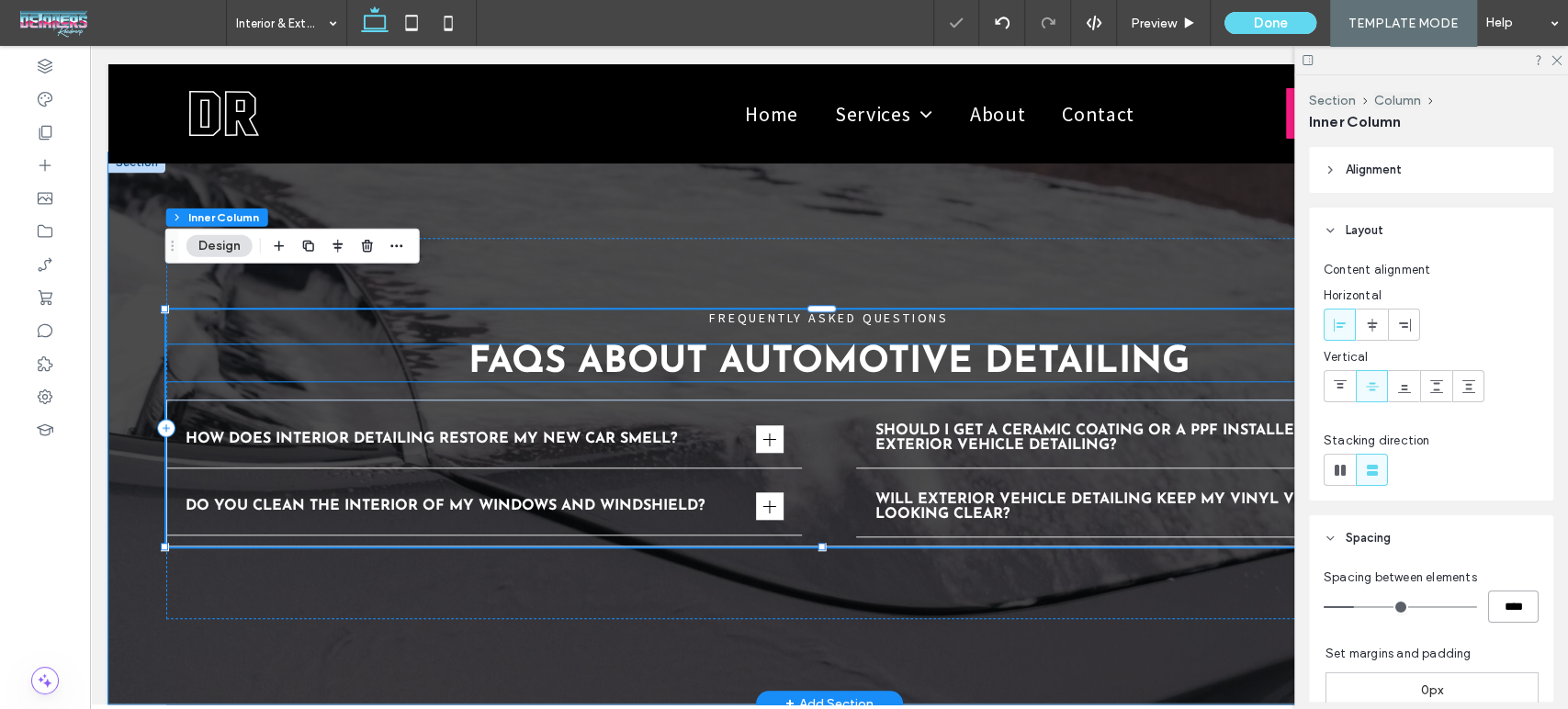
click at [866, 345] on strong "FAQs About Automotive Detailing" at bounding box center [829, 363] width 721 height 37
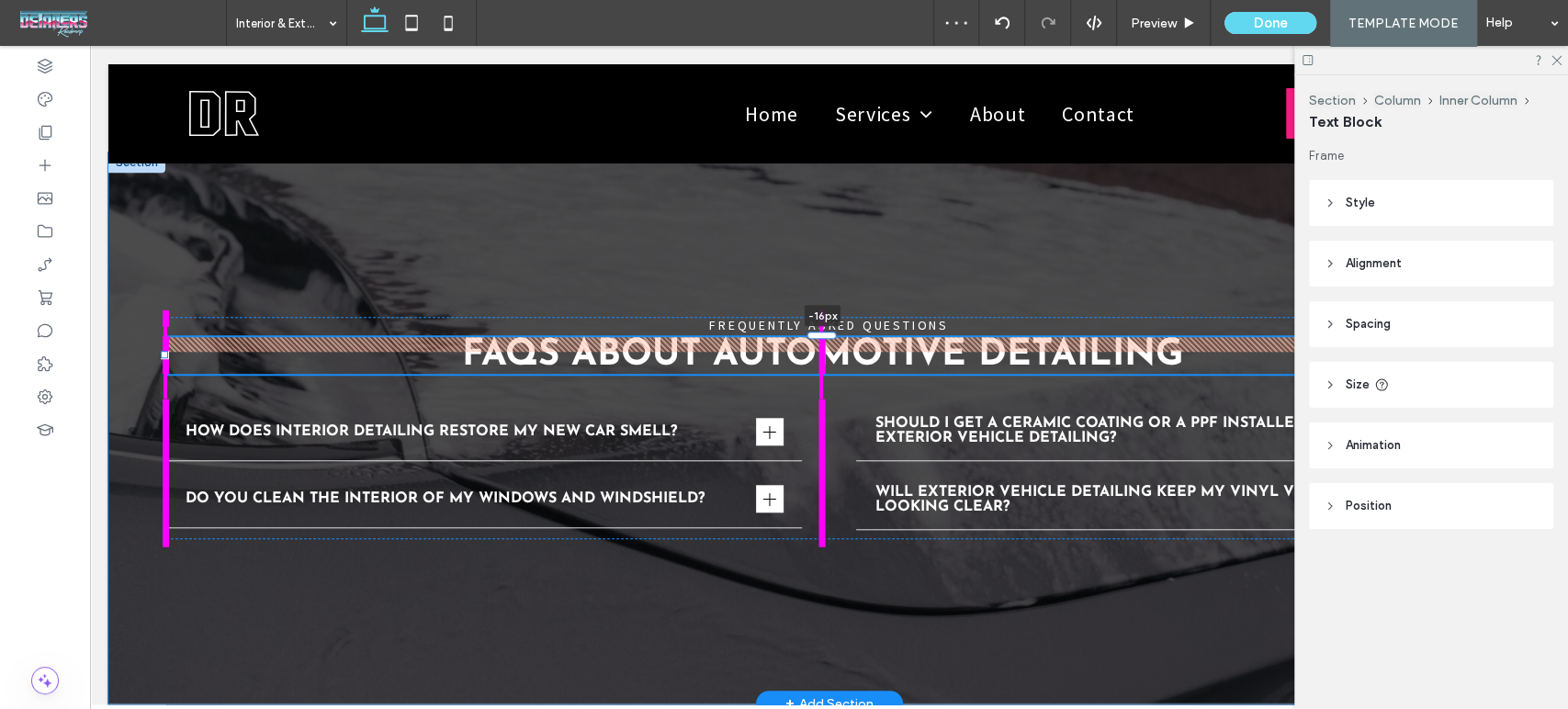
drag, startPoint x: 826, startPoint y: 307, endPoint x: 826, endPoint y: 292, distance: 15.0
click at [826, 292] on div "FREQUENTLY ASKED QUESTIONS FAQs About Automotive Detailing -16px How does inter…" at bounding box center [829, 428] width 1441 height 551
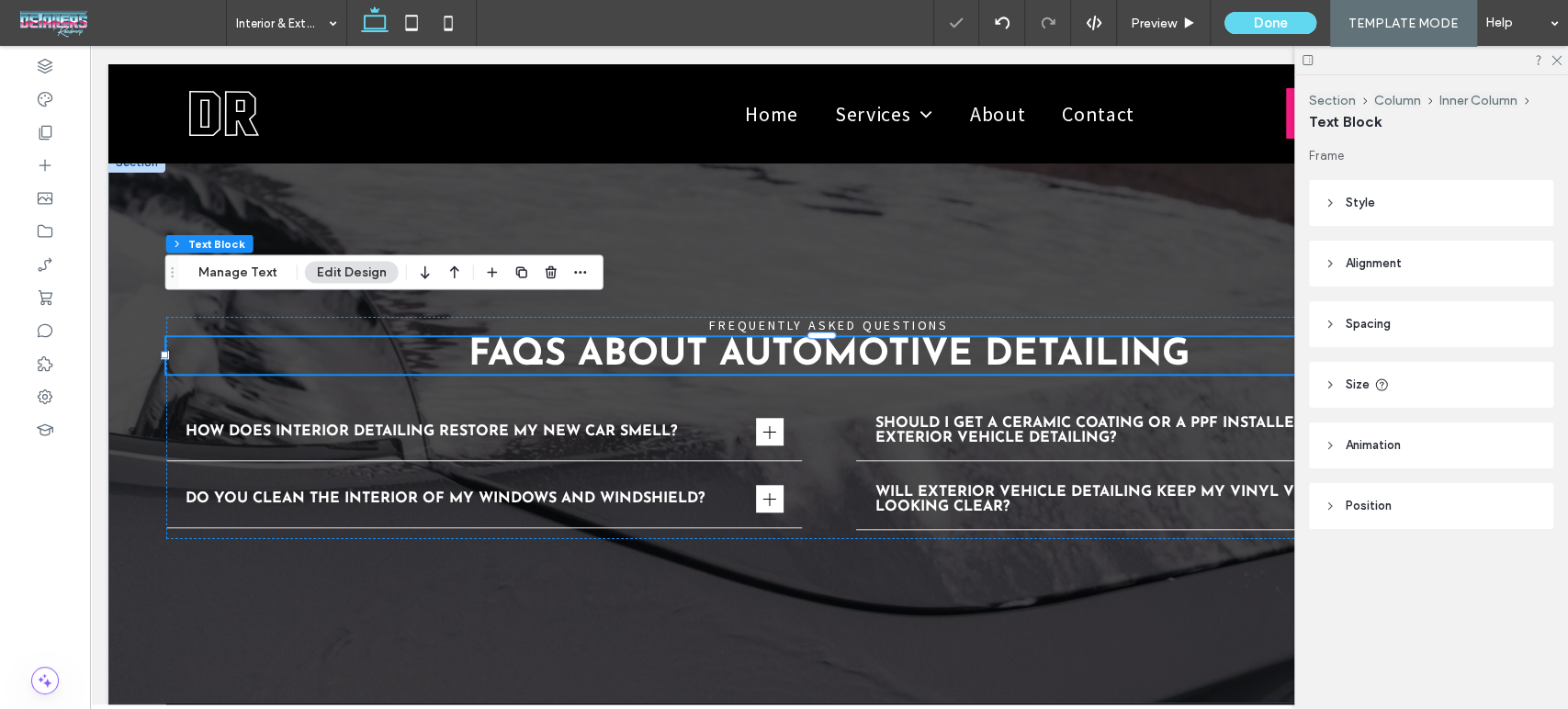
click at [1335, 316] on header "Spacing" at bounding box center [1431, 324] width 245 height 46
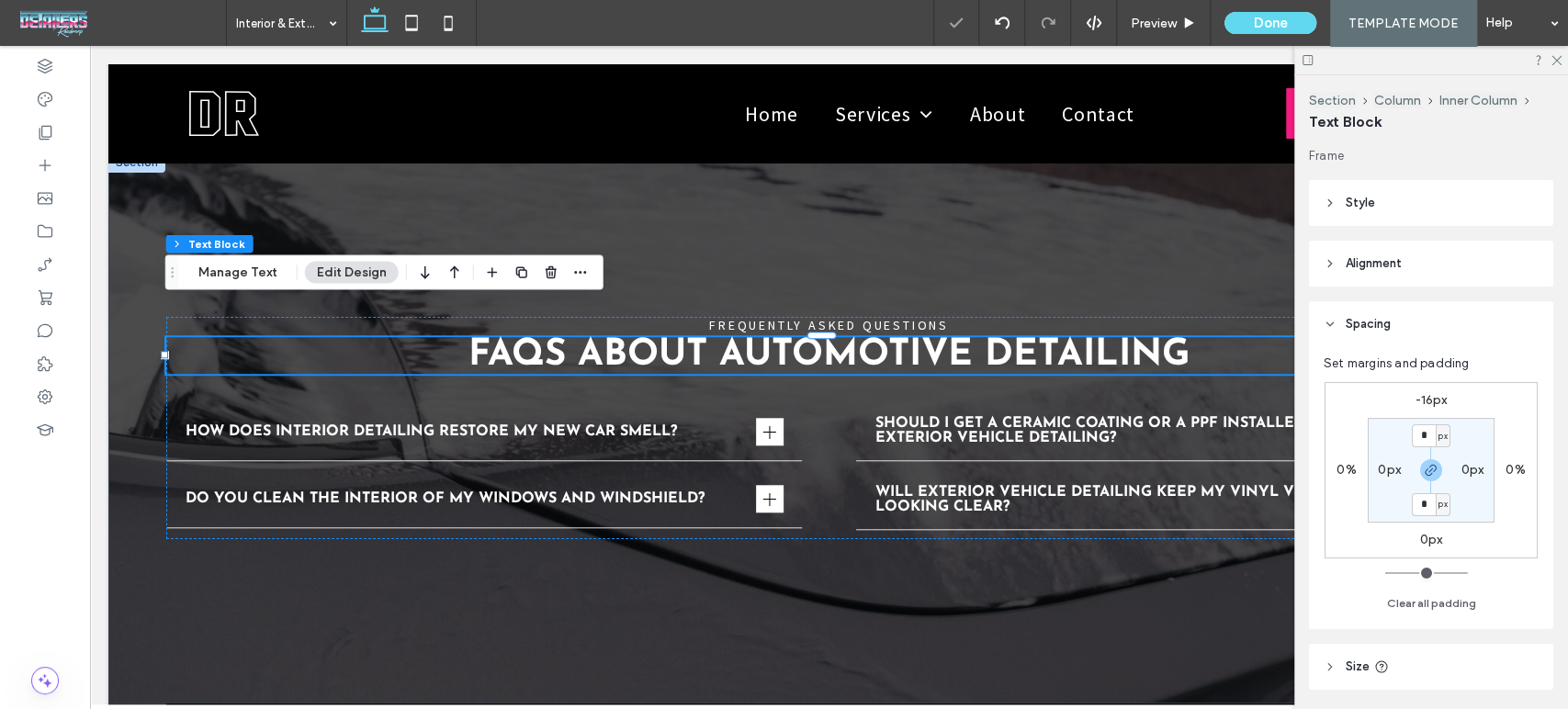
click at [1429, 396] on label "-16px" at bounding box center [1431, 401] width 32 height 16
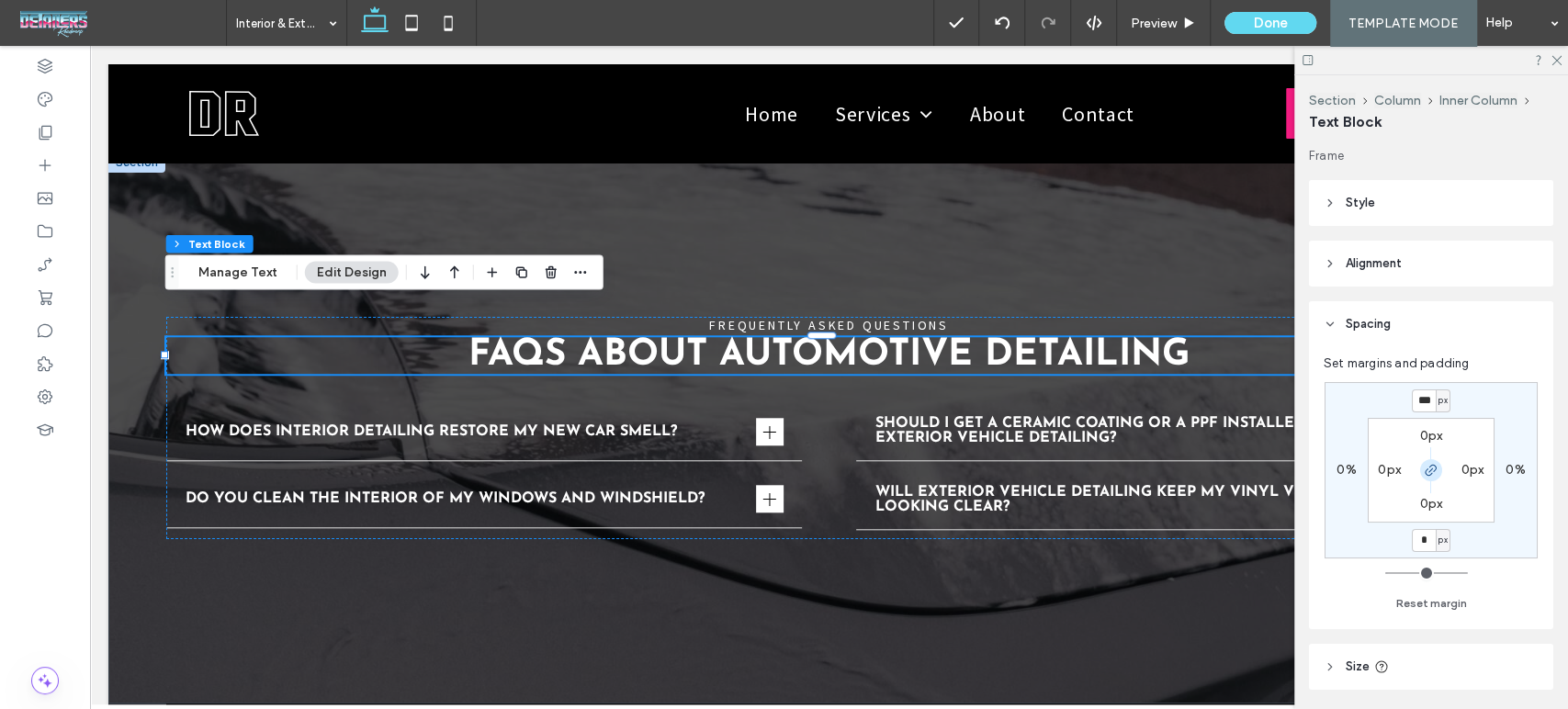
click at [1430, 468] on icon "button" at bounding box center [1430, 470] width 15 height 15
type input "*"
click at [1431, 393] on input "***" at bounding box center [1423, 401] width 23 height 23
type input "***"
type input "*"
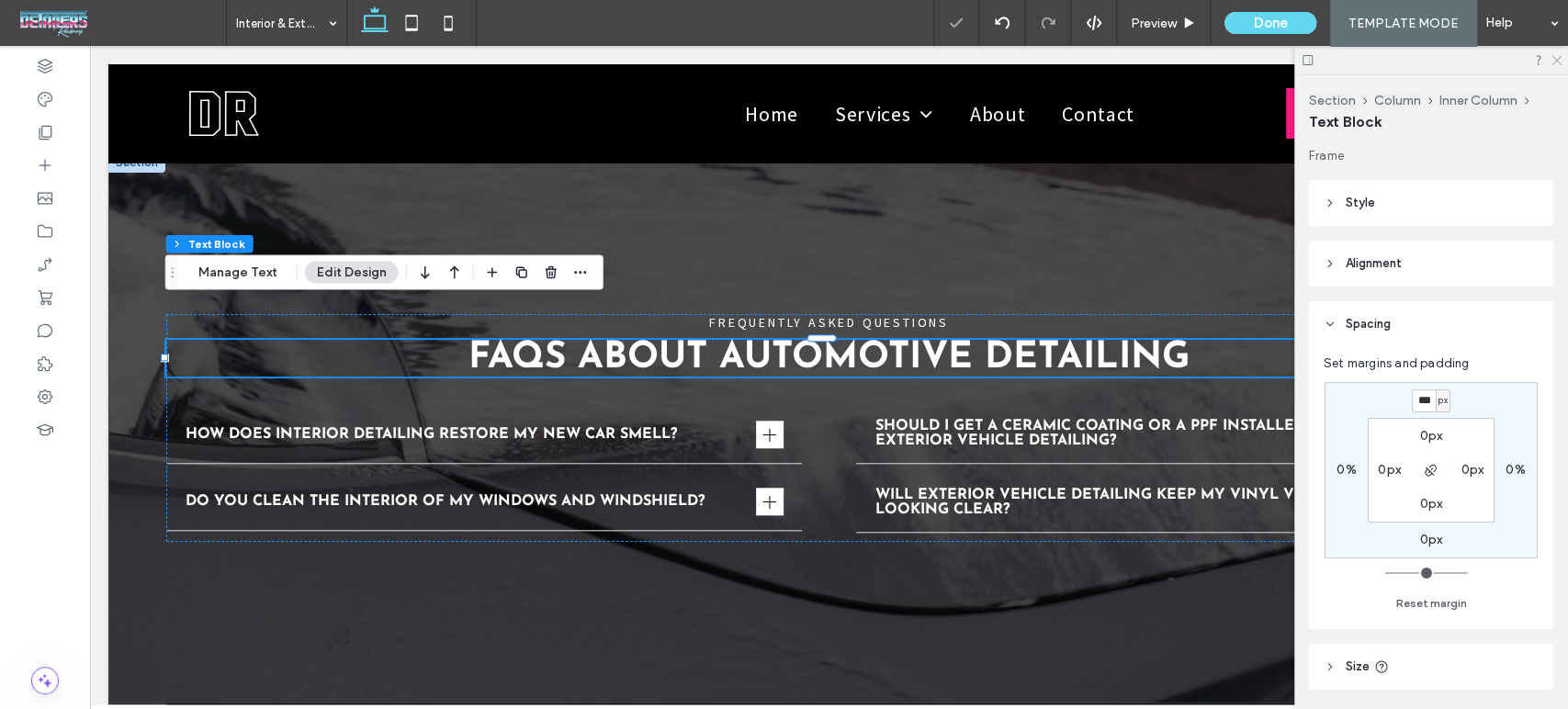
click at [1558, 57] on use at bounding box center [1556, 61] width 10 height 10
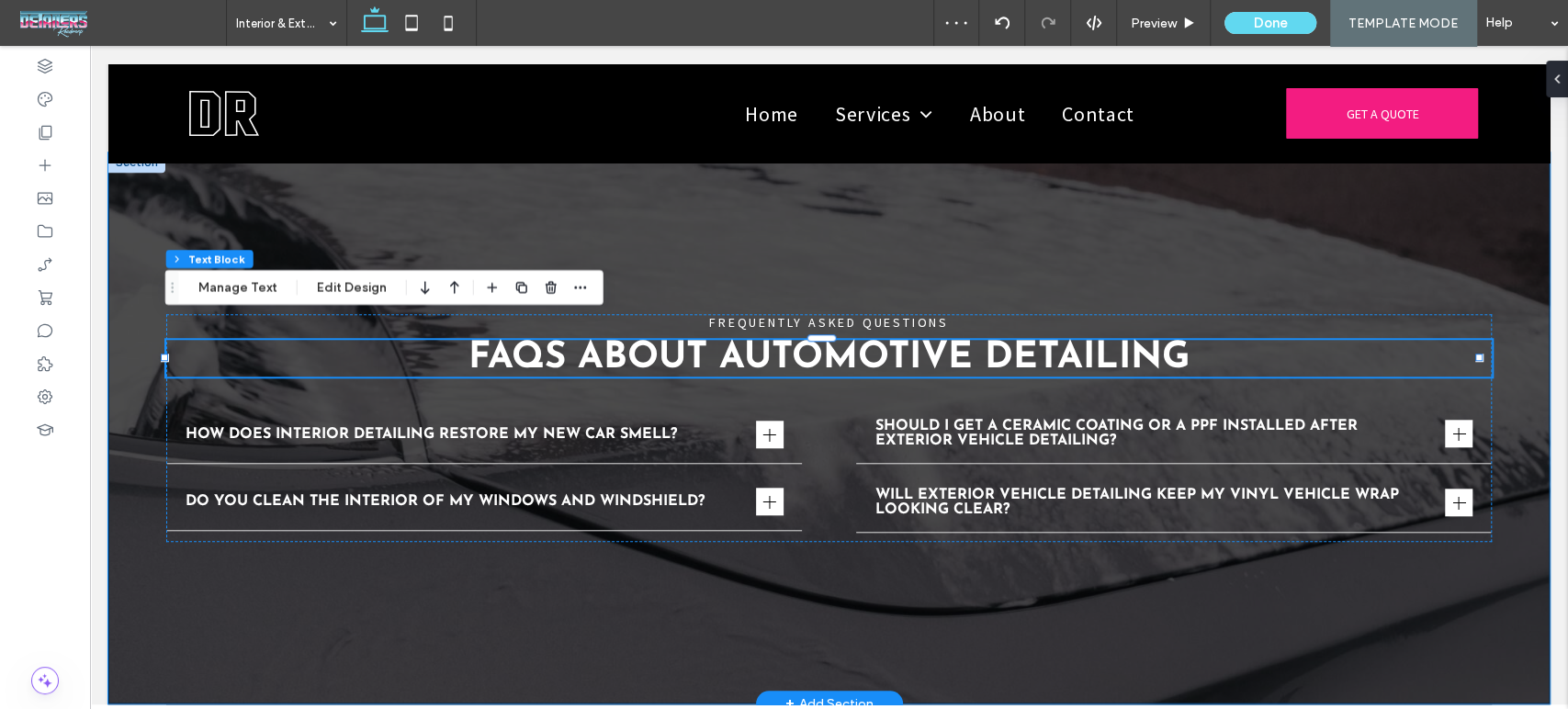
click at [1294, 645] on div "FREQUENTLY ASKED QUESTIONS FAQs About Automotive Detailing -16px How does inter…" at bounding box center [829, 428] width 1441 height 551
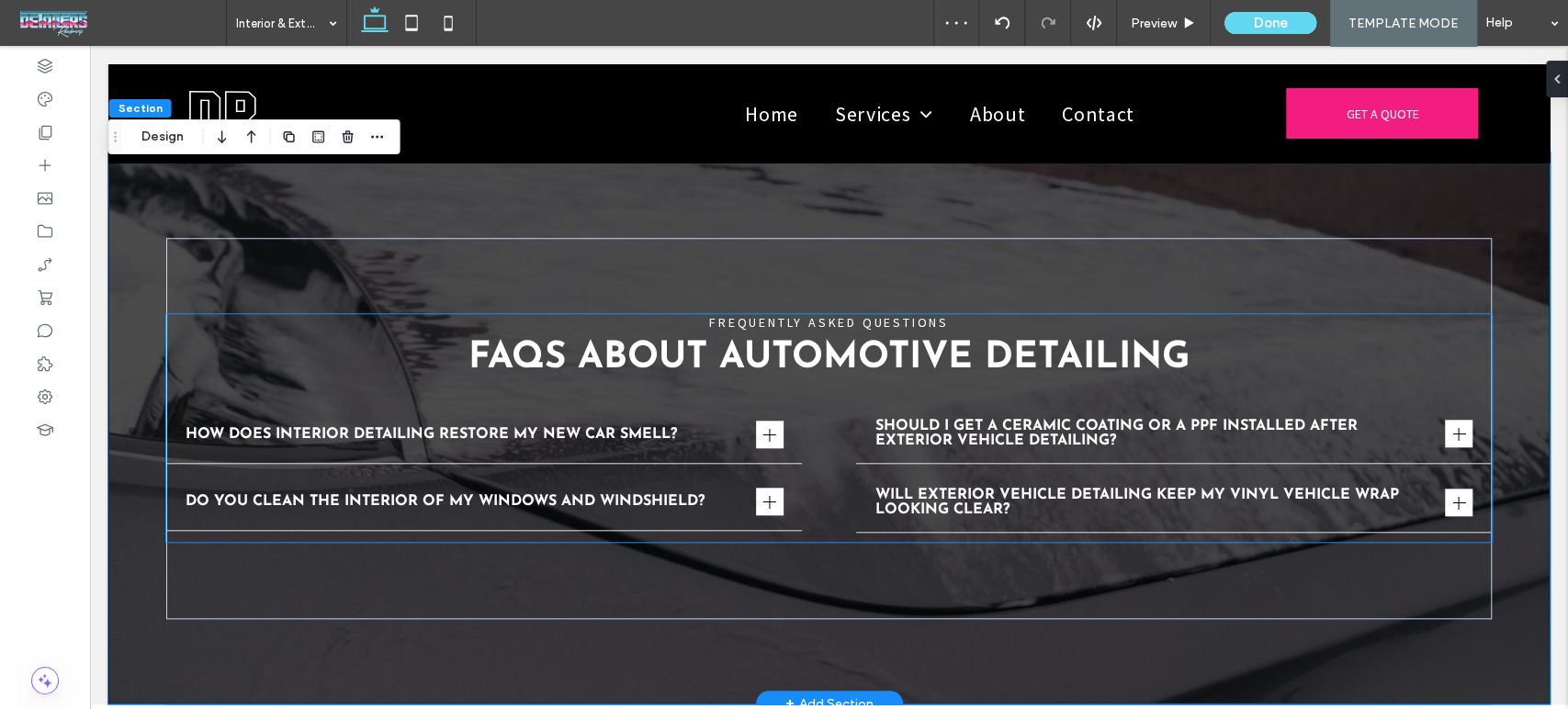
click at [907, 314] on span "FREQUENTLY ASKED QUESTIONS" at bounding box center [828, 322] width 240 height 17
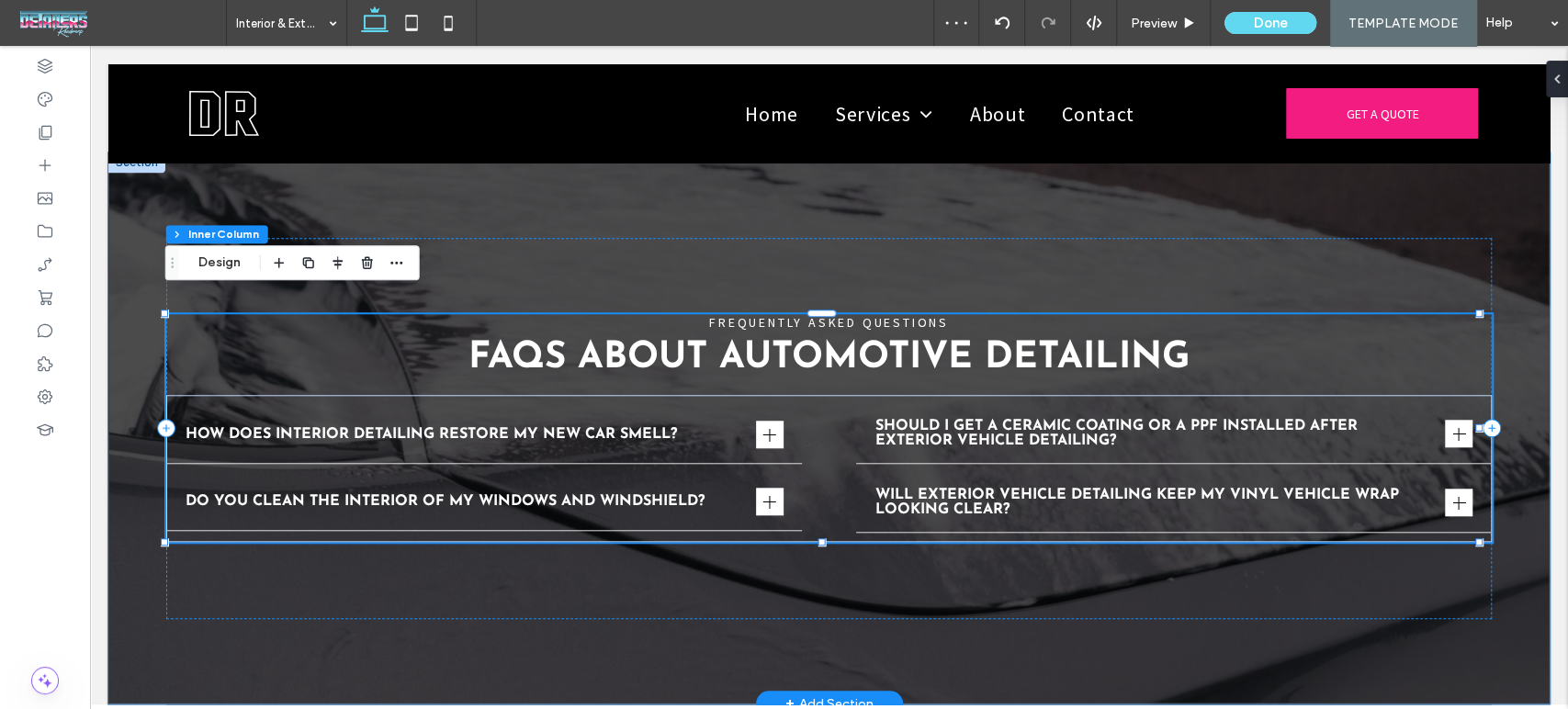
click at [907, 314] on span "FREQUENTLY ASKED QUESTIONS" at bounding box center [828, 322] width 240 height 17
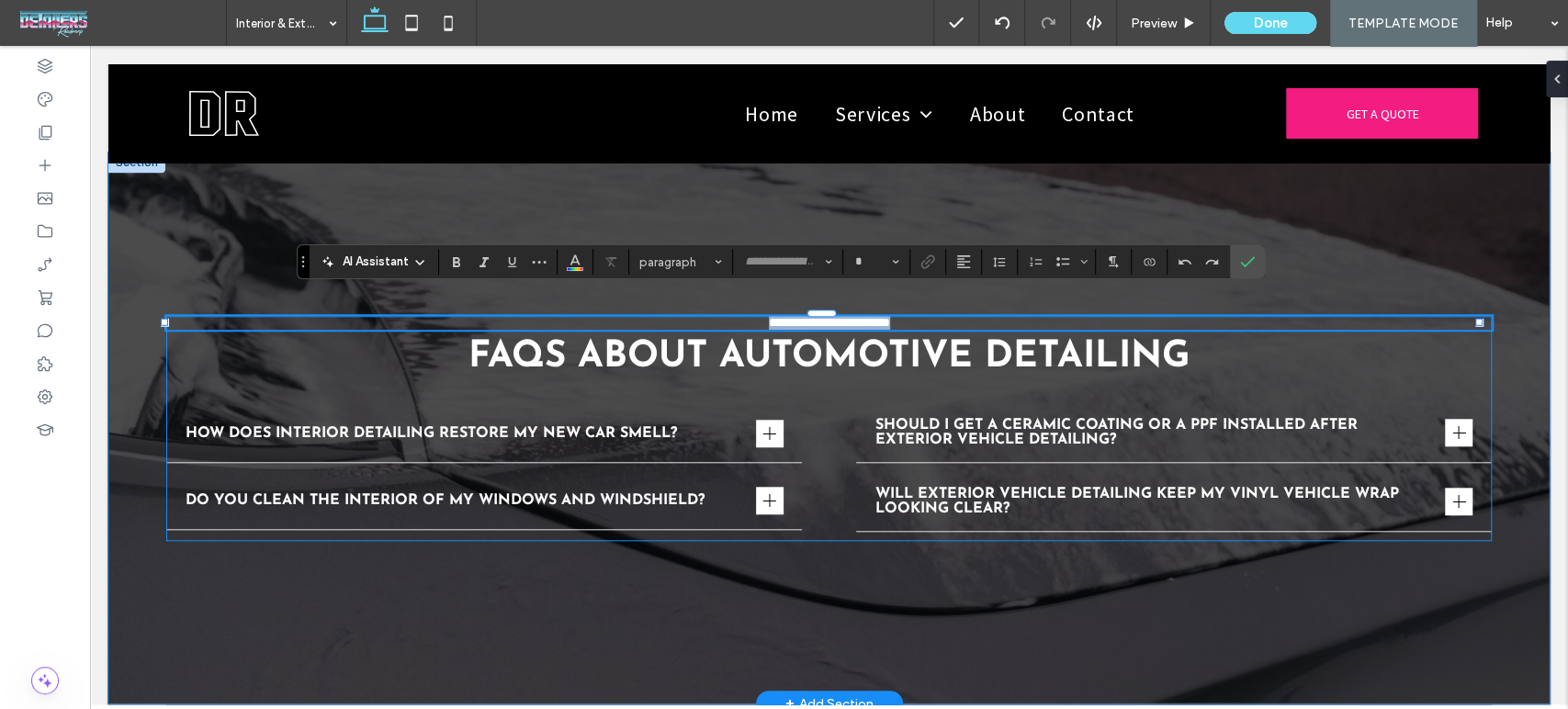
type input "**********"
type input "**"
click at [579, 269] on span "Color" at bounding box center [575, 260] width 15 height 24
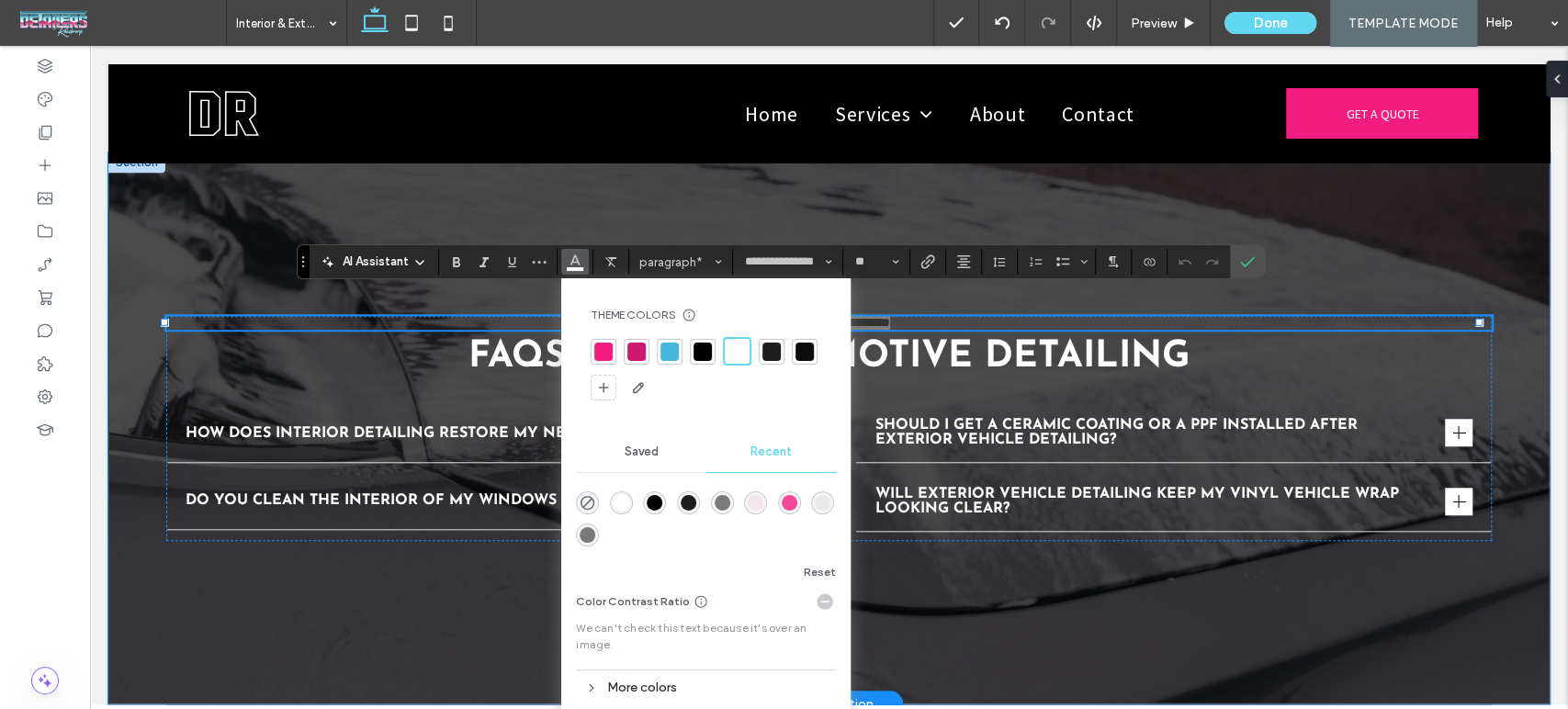
click at [602, 351] on div at bounding box center [603, 352] width 19 height 19
click at [456, 261] on use "Bold" at bounding box center [457, 262] width 8 height 10
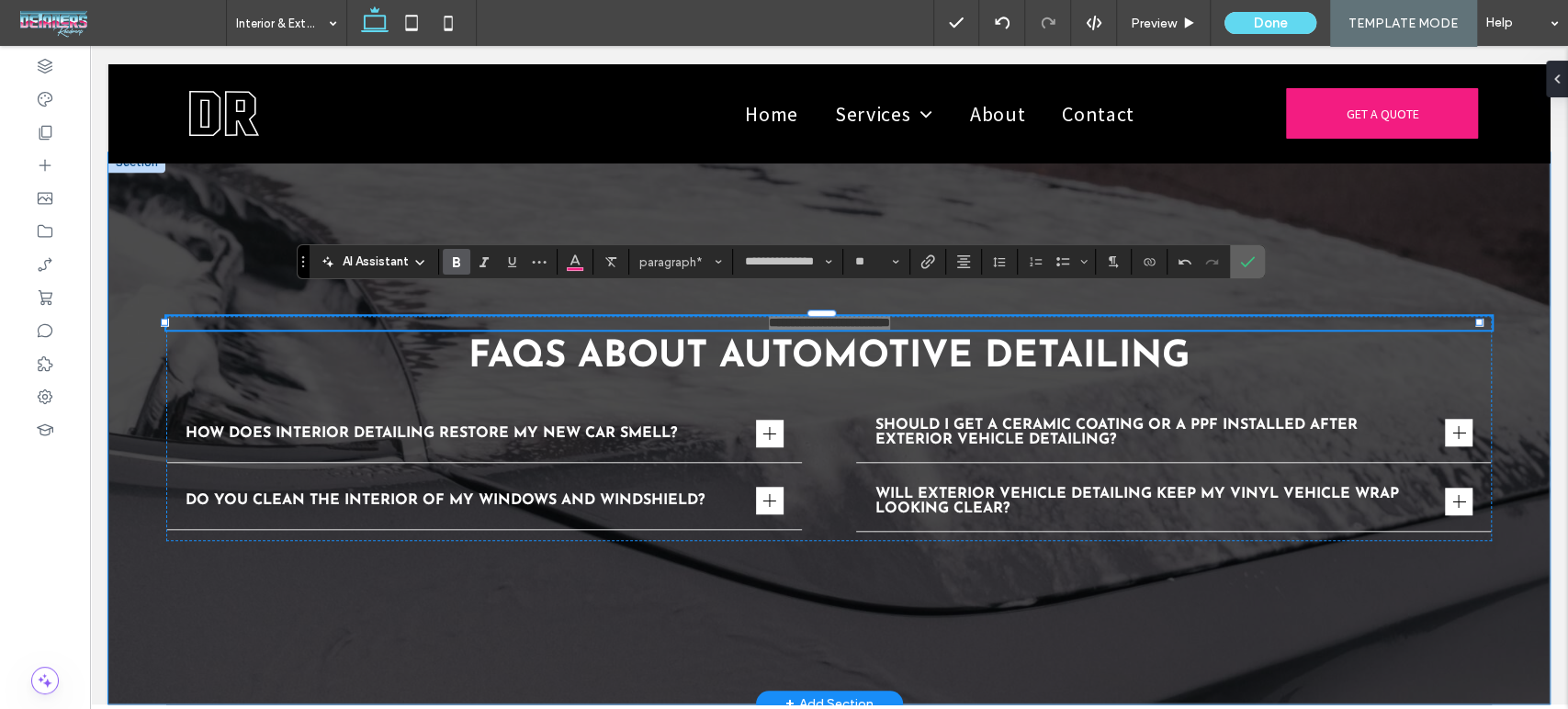
drag, startPoint x: 1249, startPoint y: 264, endPoint x: 1158, endPoint y: 225, distance: 99.0
click at [1249, 264] on icon "Confirm" at bounding box center [1247, 261] width 15 height 15
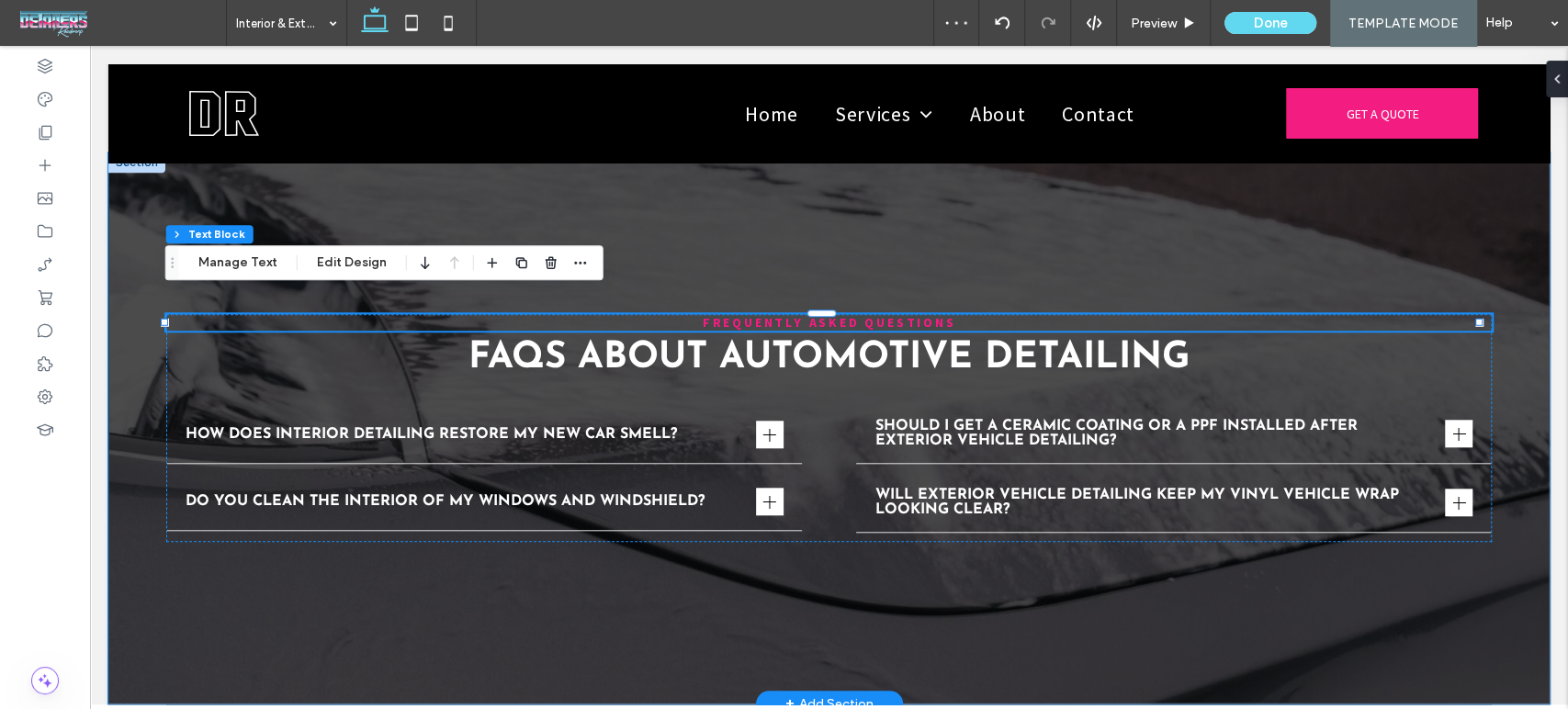
click at [703, 314] on strong "FREQUENTLY ASKED QUESTIONS" at bounding box center [829, 322] width 254 height 17
click at [768, 316] on strong "**********" at bounding box center [829, 322] width 121 height 13
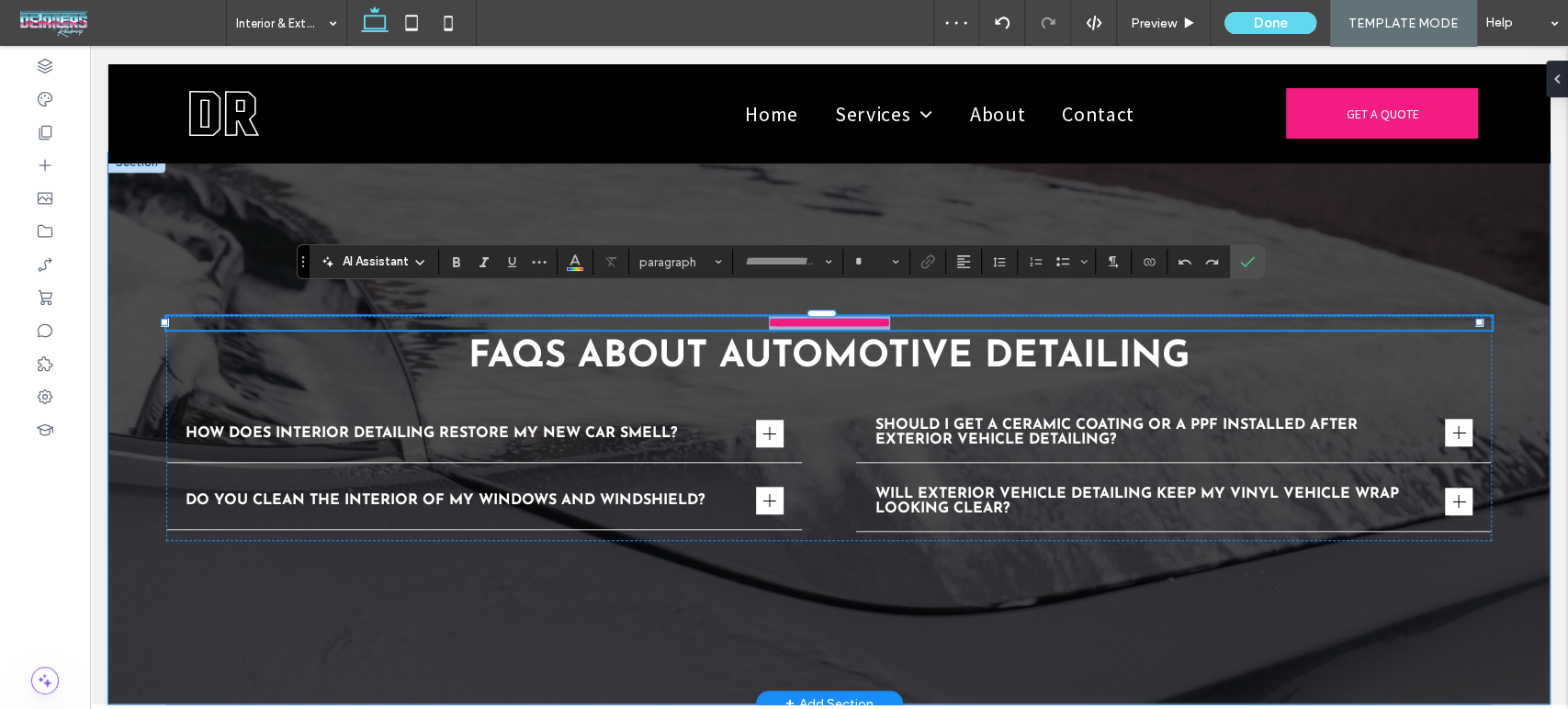
type input "**********"
type input "**"
click at [580, 260] on icon "Color" at bounding box center [575, 260] width 15 height 15
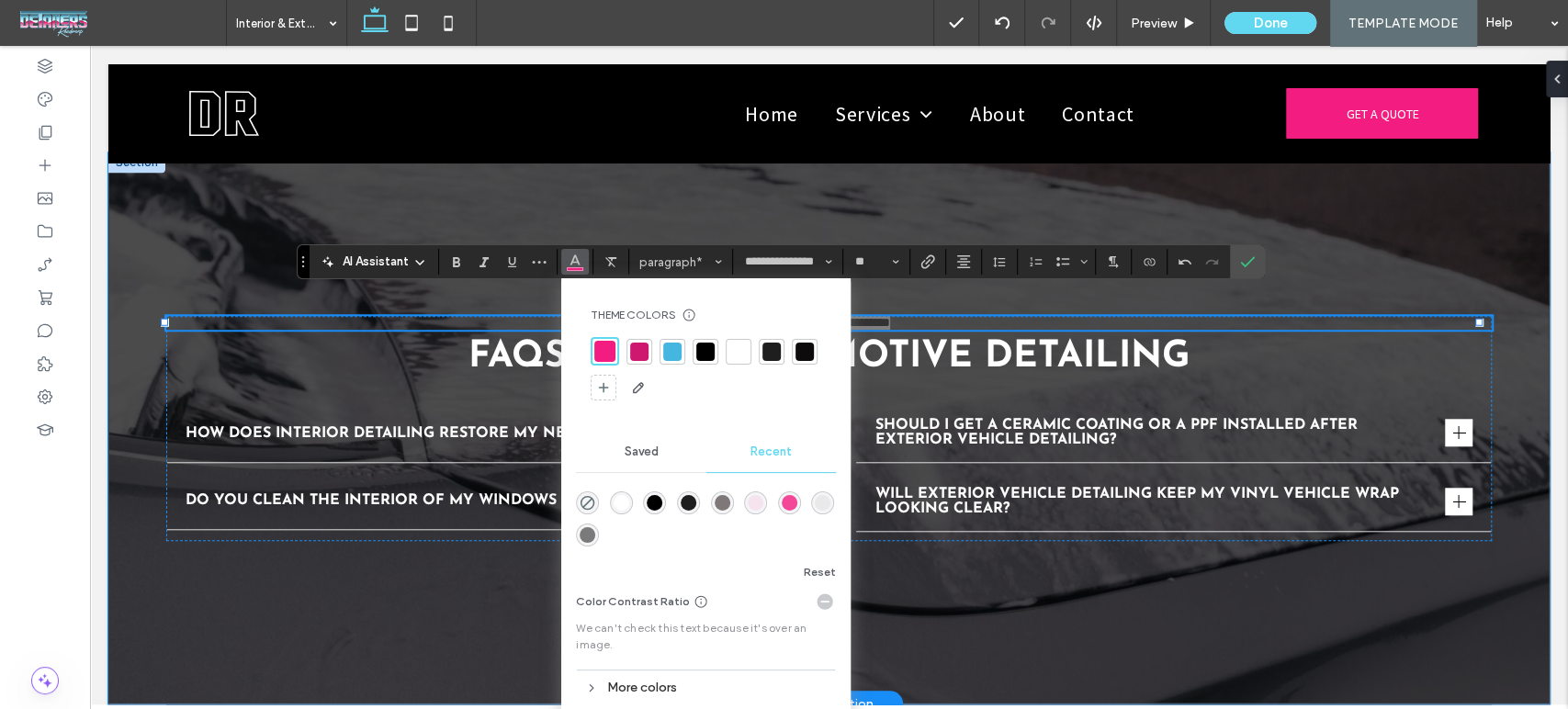
click at [736, 351] on div at bounding box center [738, 352] width 19 height 19
click at [1249, 262] on icon "Confirm" at bounding box center [1247, 261] width 15 height 15
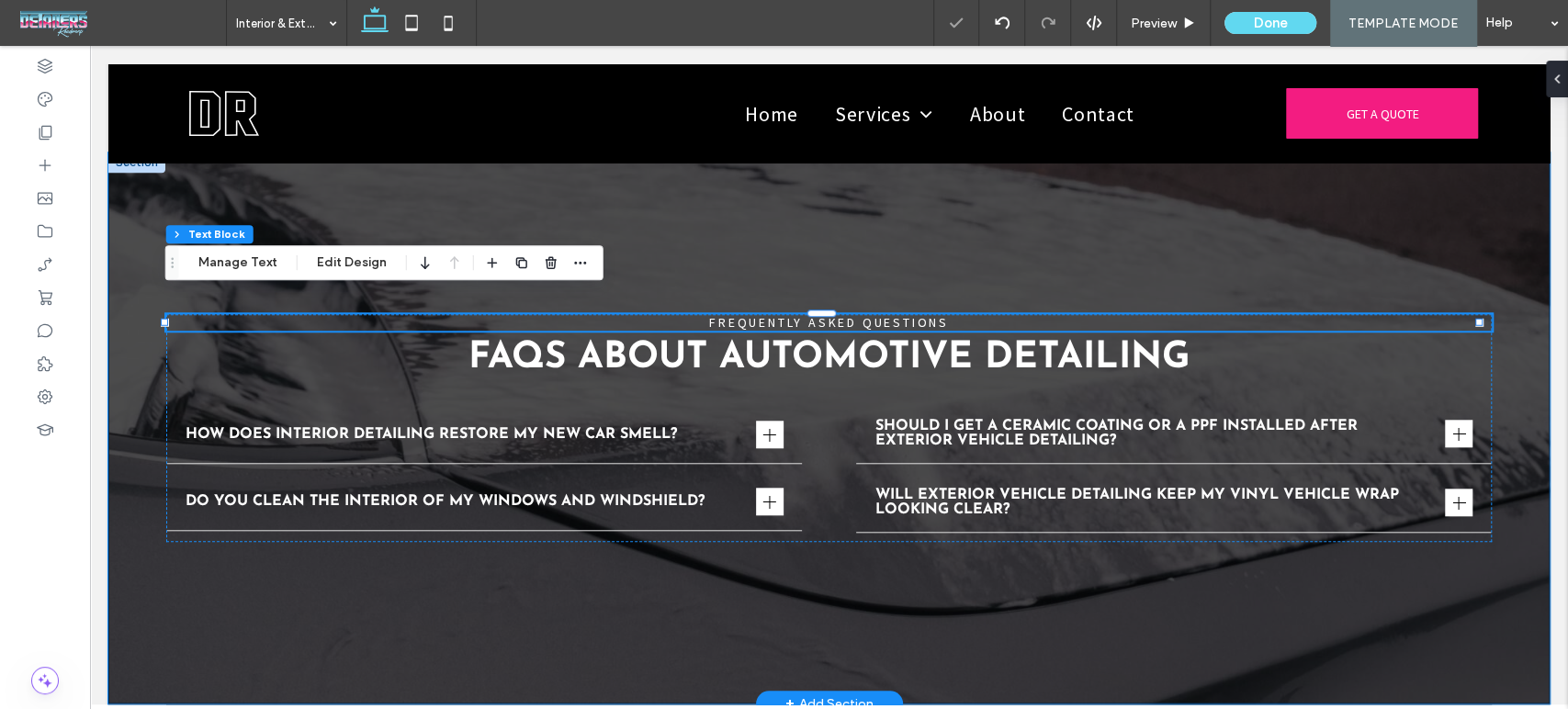
click at [1209, 638] on div "FREQUENTLY ASKED QUESTIONS FAQs About Automotive Detailing How does interior de…" at bounding box center [829, 428] width 1441 height 551
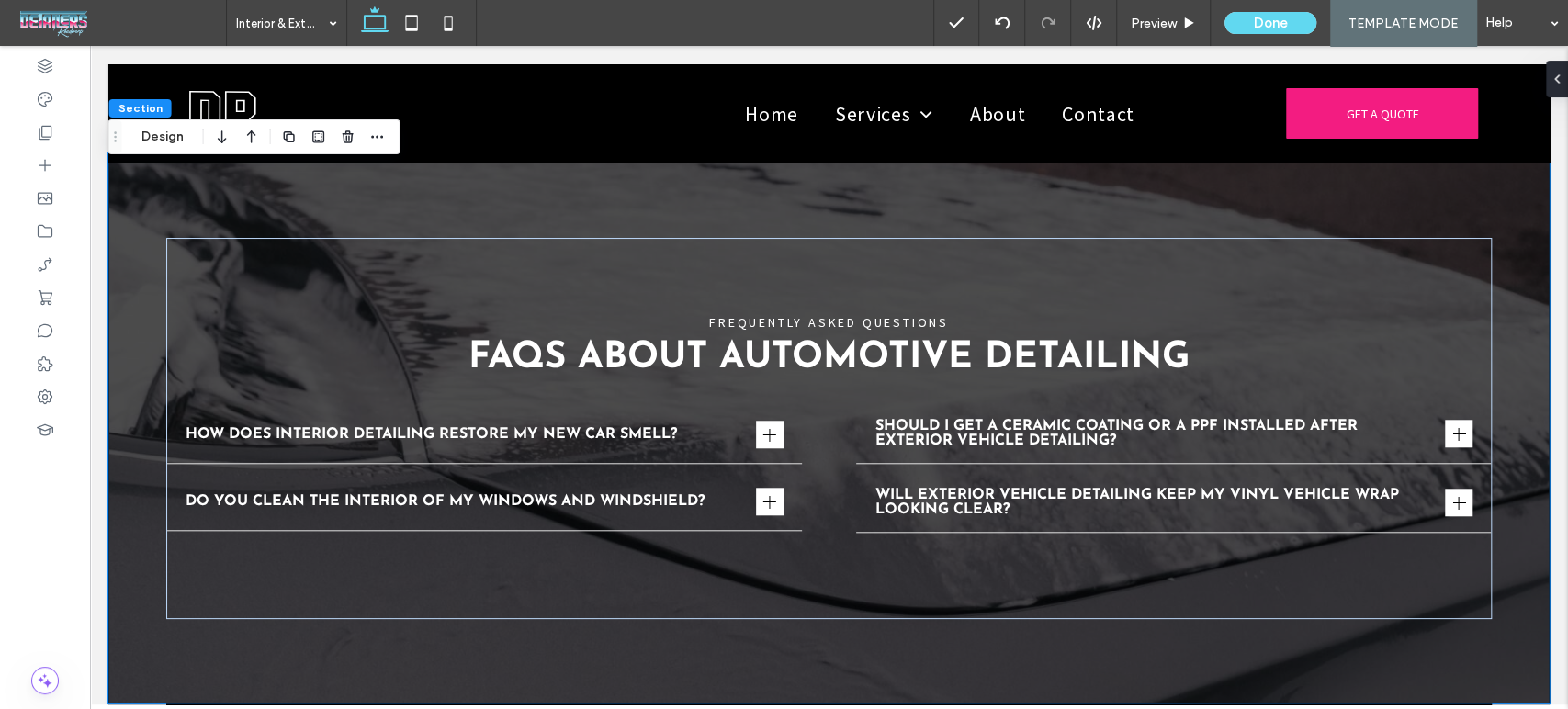
click at [1218, 627] on div "FREQUENTLY ASKED QUESTIONS FAQs About Automotive Detailing How does interior de…" at bounding box center [829, 428] width 1441 height 551
click at [734, 406] on div "How does interior detailing restore my new car smell?" at bounding box center [484, 435] width 634 height 58
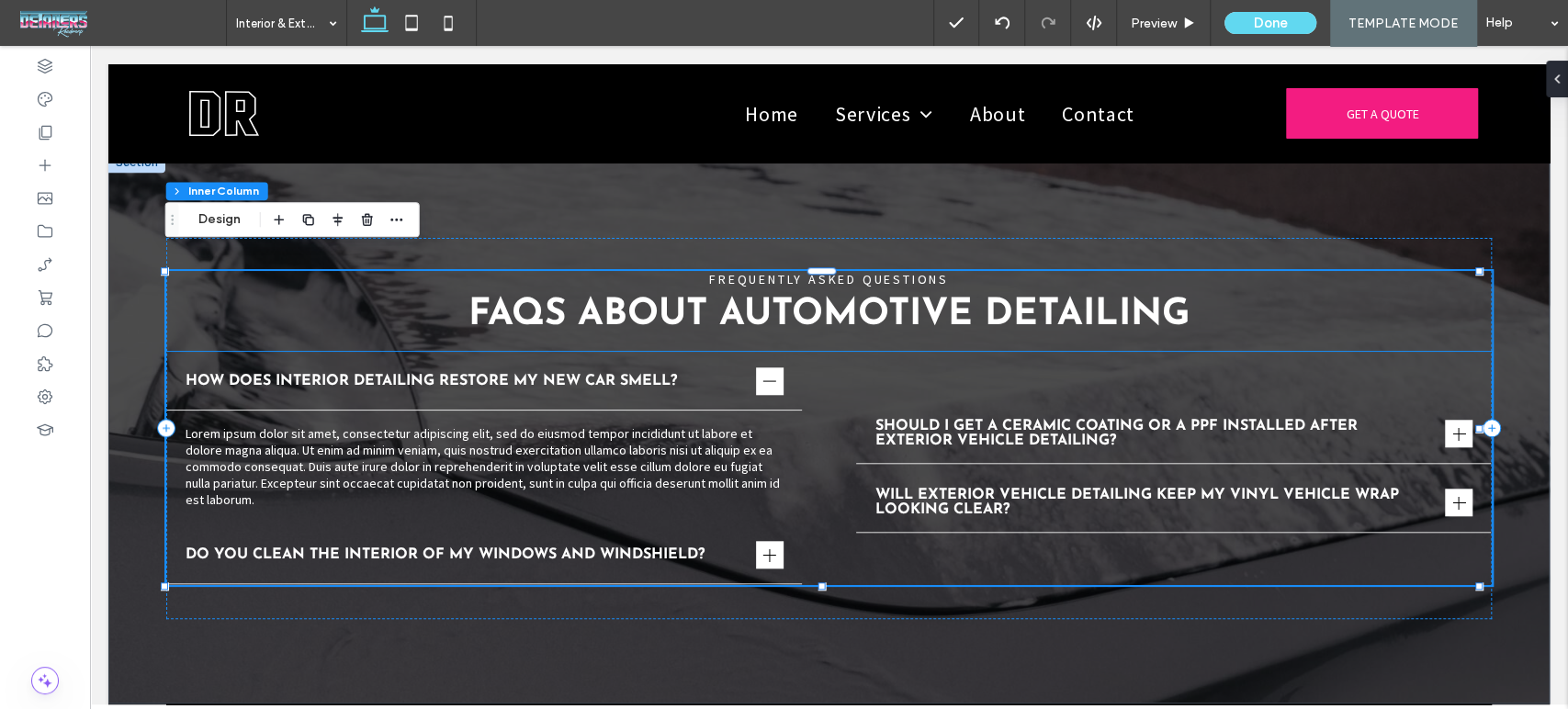
click at [724, 353] on div "How does interior detailing restore my new car smell?" at bounding box center [484, 381] width 634 height 58
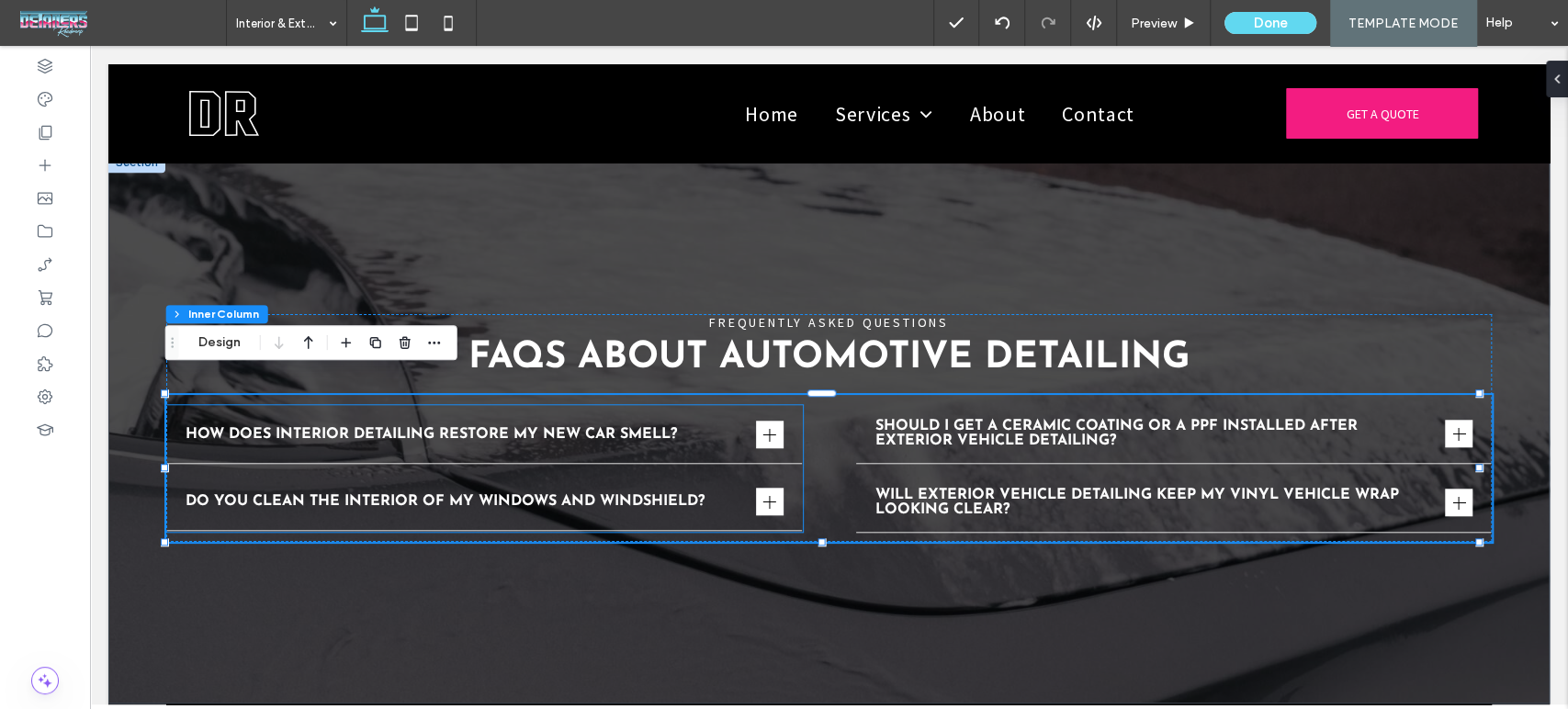
click at [707, 427] on span "How does interior detailing restore my new car smell?" at bounding box center [467, 434] width 563 height 15
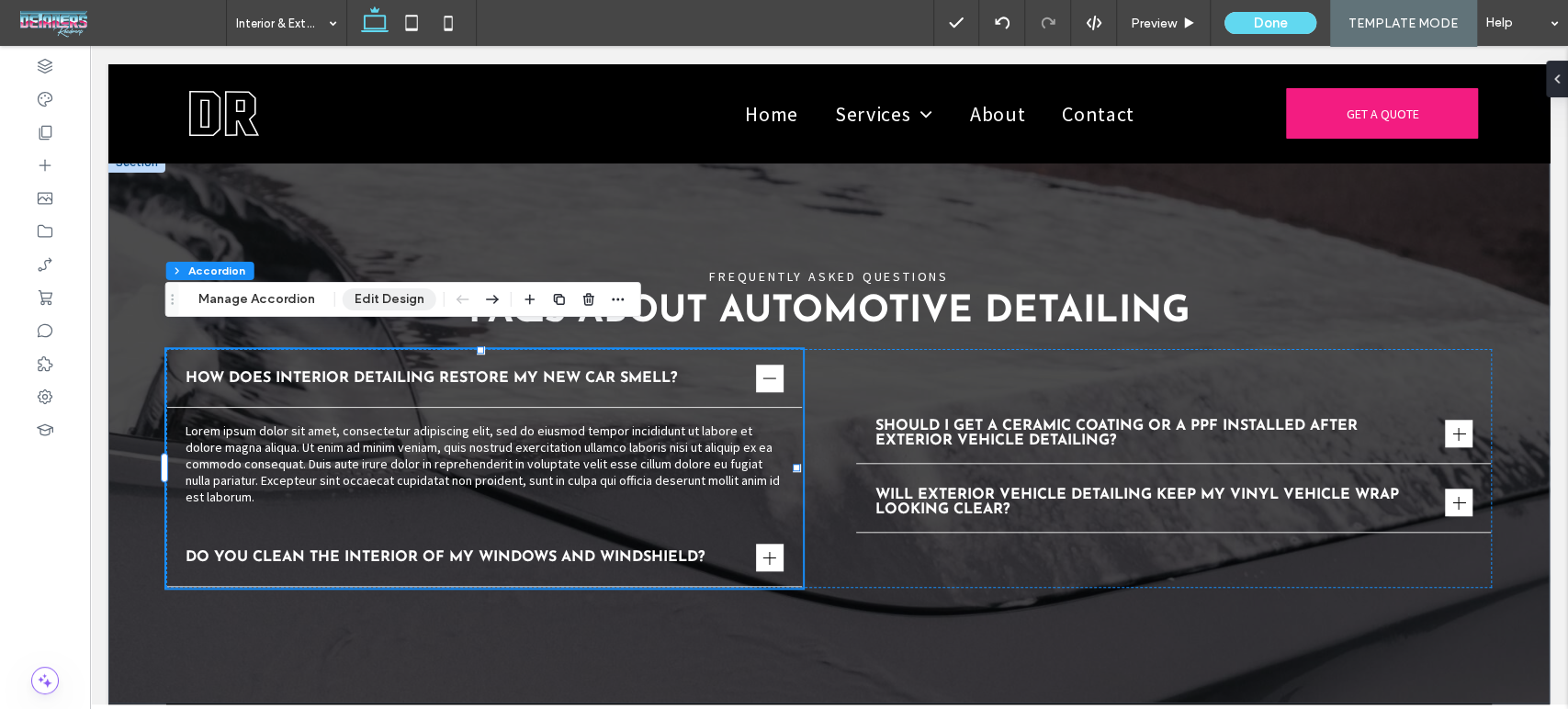
click at [370, 303] on button "Edit Design" at bounding box center [390, 300] width 94 height 23
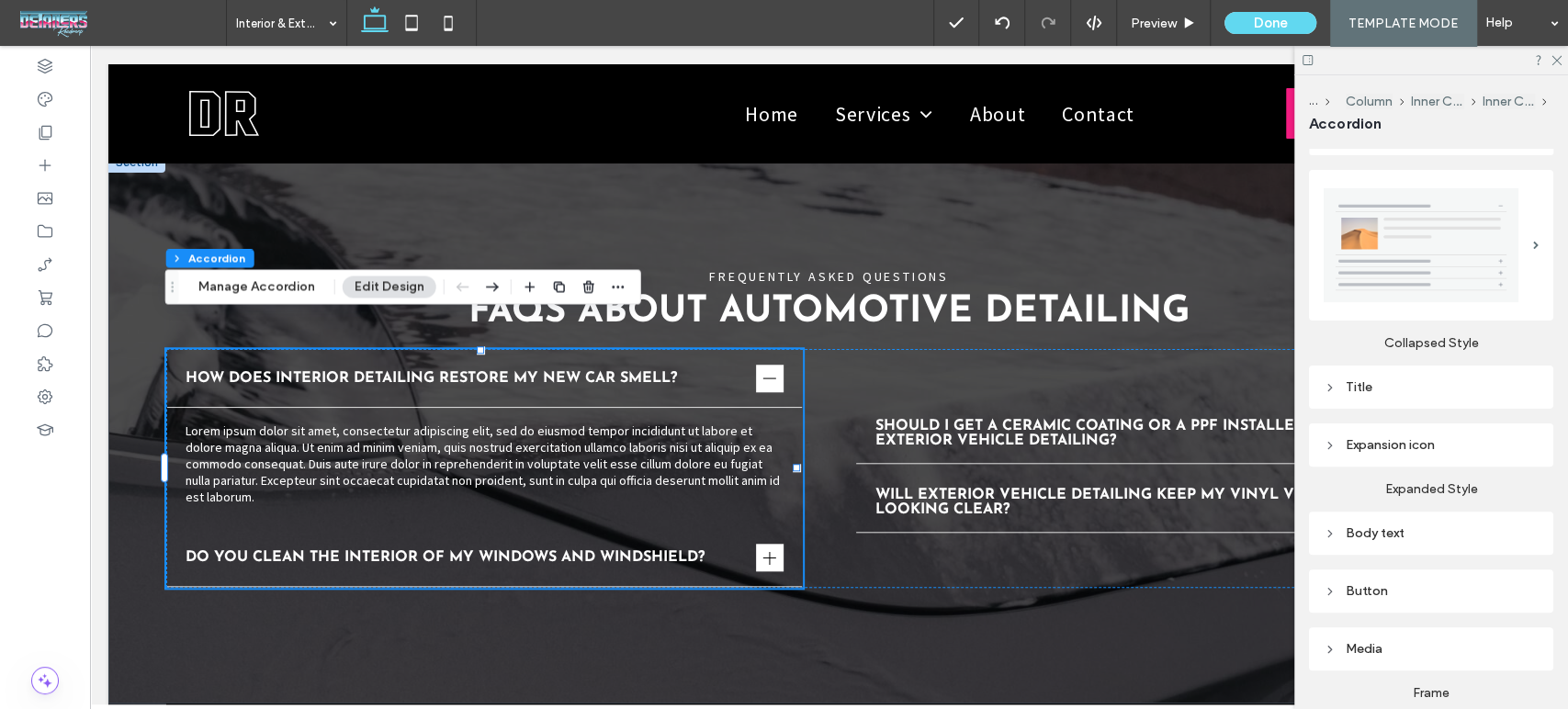
scroll to position [404, 0]
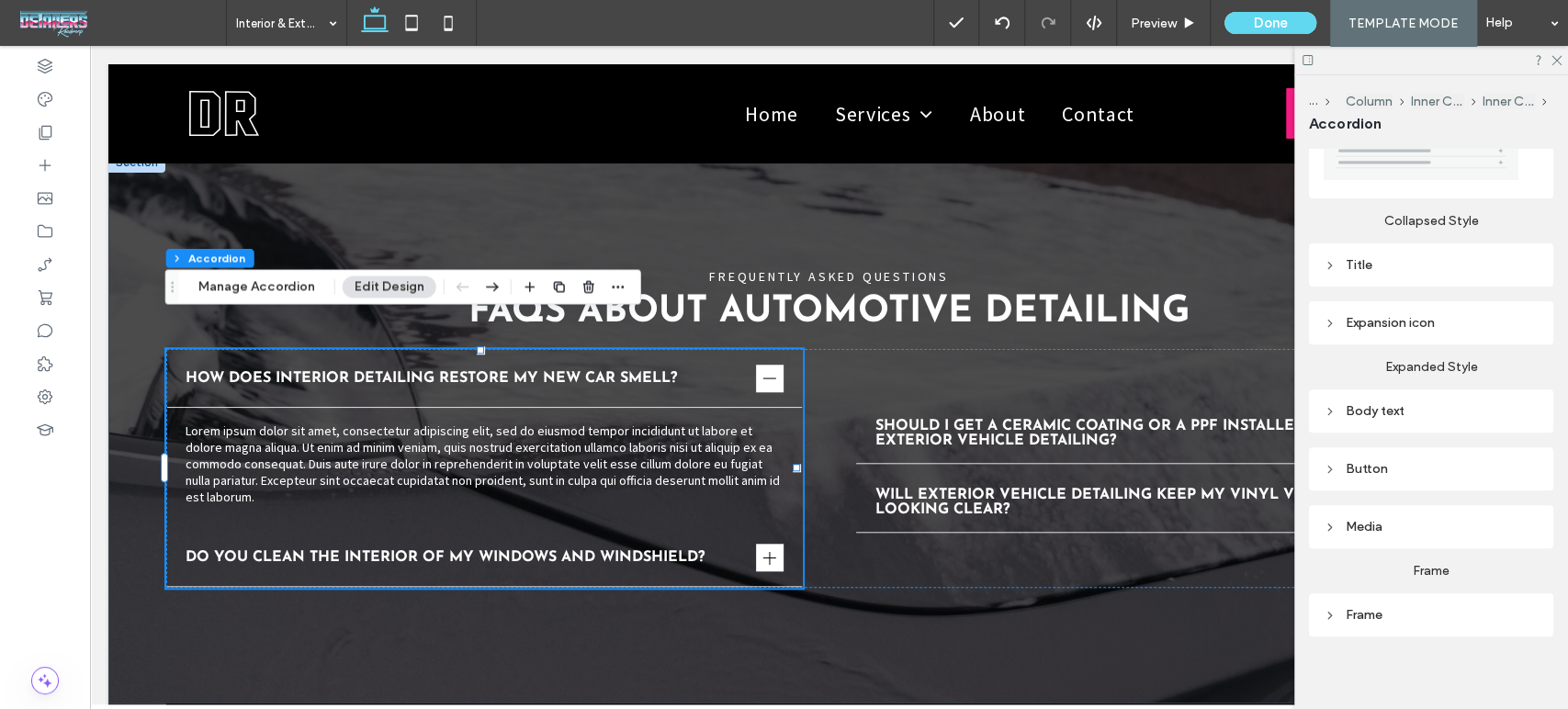
click at [1410, 611] on div "Frame" at bounding box center [1431, 615] width 215 height 16
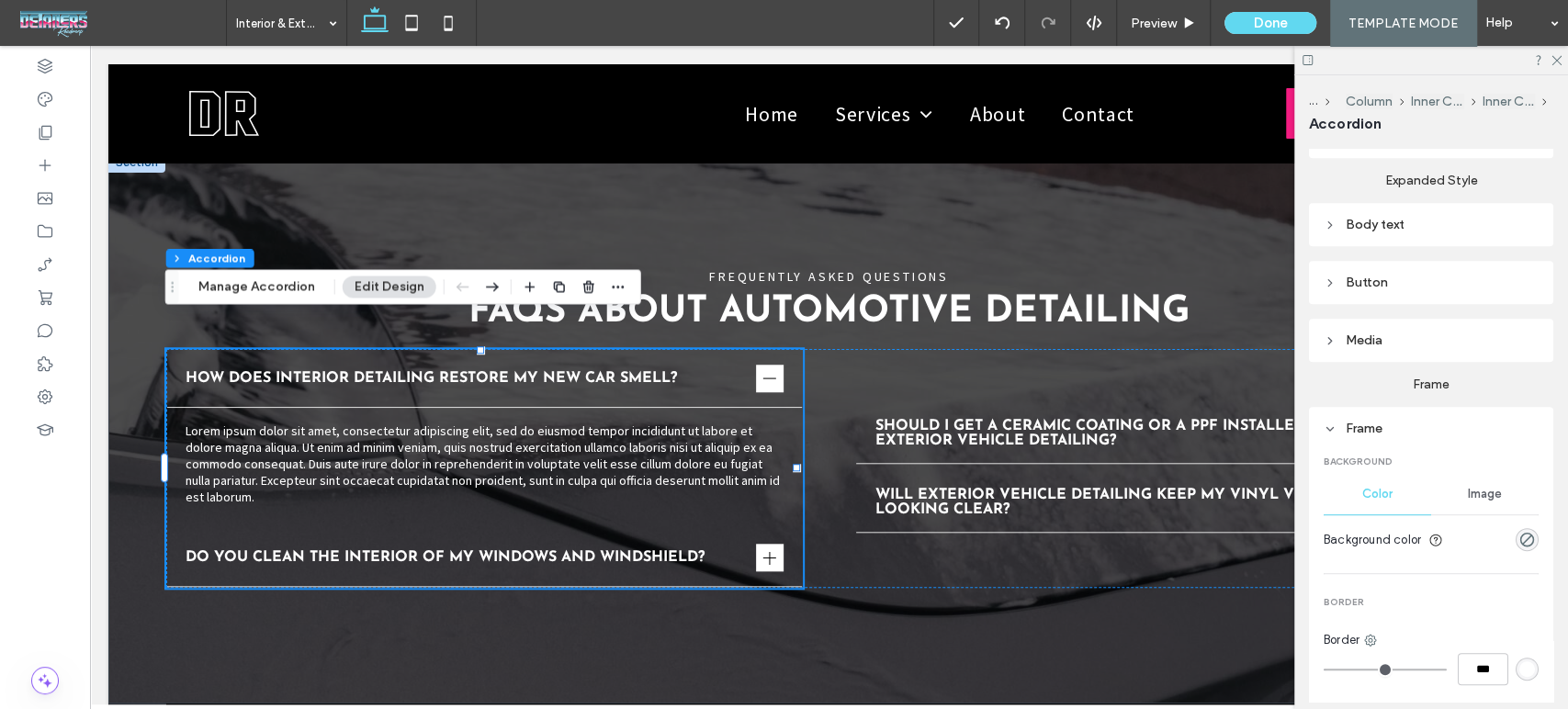
scroll to position [609, 0]
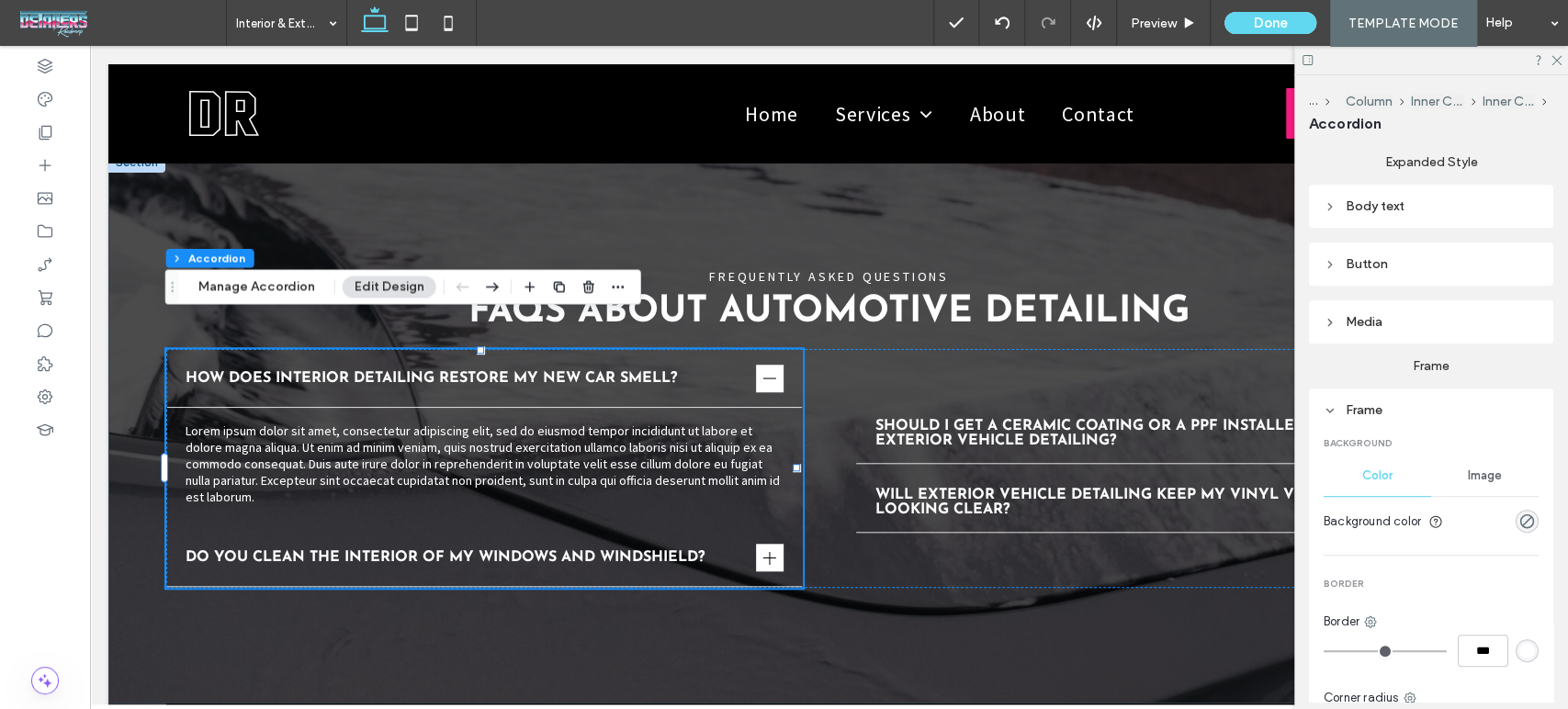
click at [1515, 513] on div "rgba(0, 0, 0, 0)" at bounding box center [1526, 521] width 23 height 23
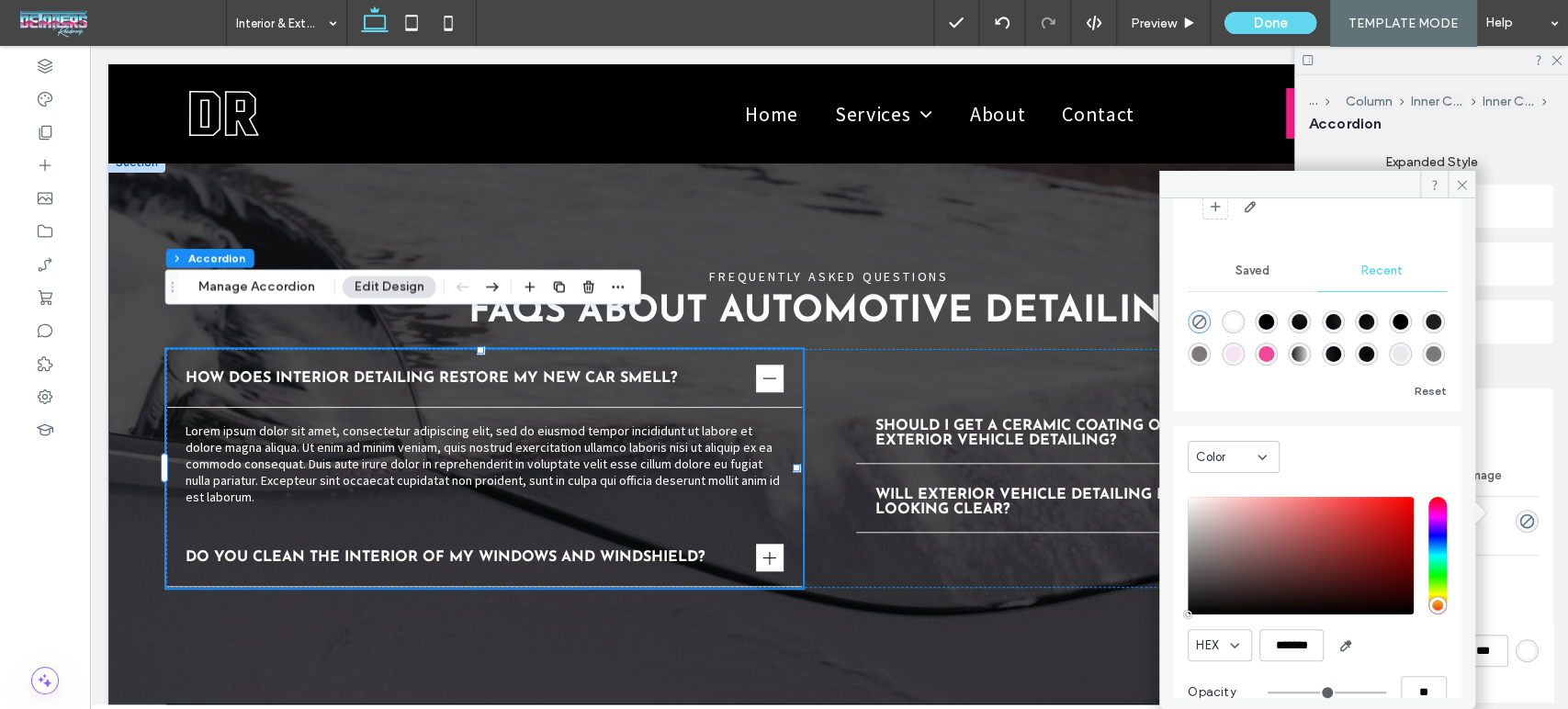
scroll to position [155, 0]
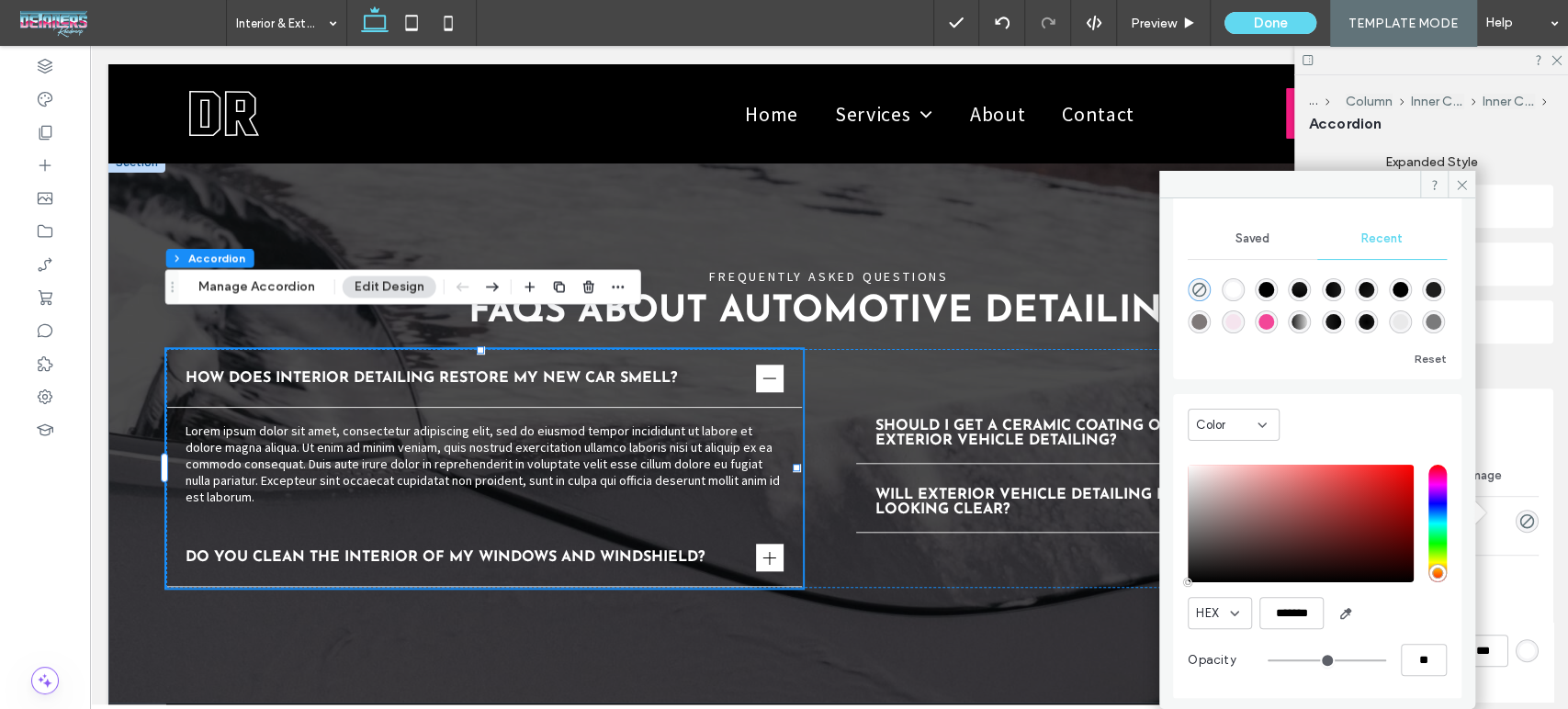
type input "*******"
type input "***"
type input "****"
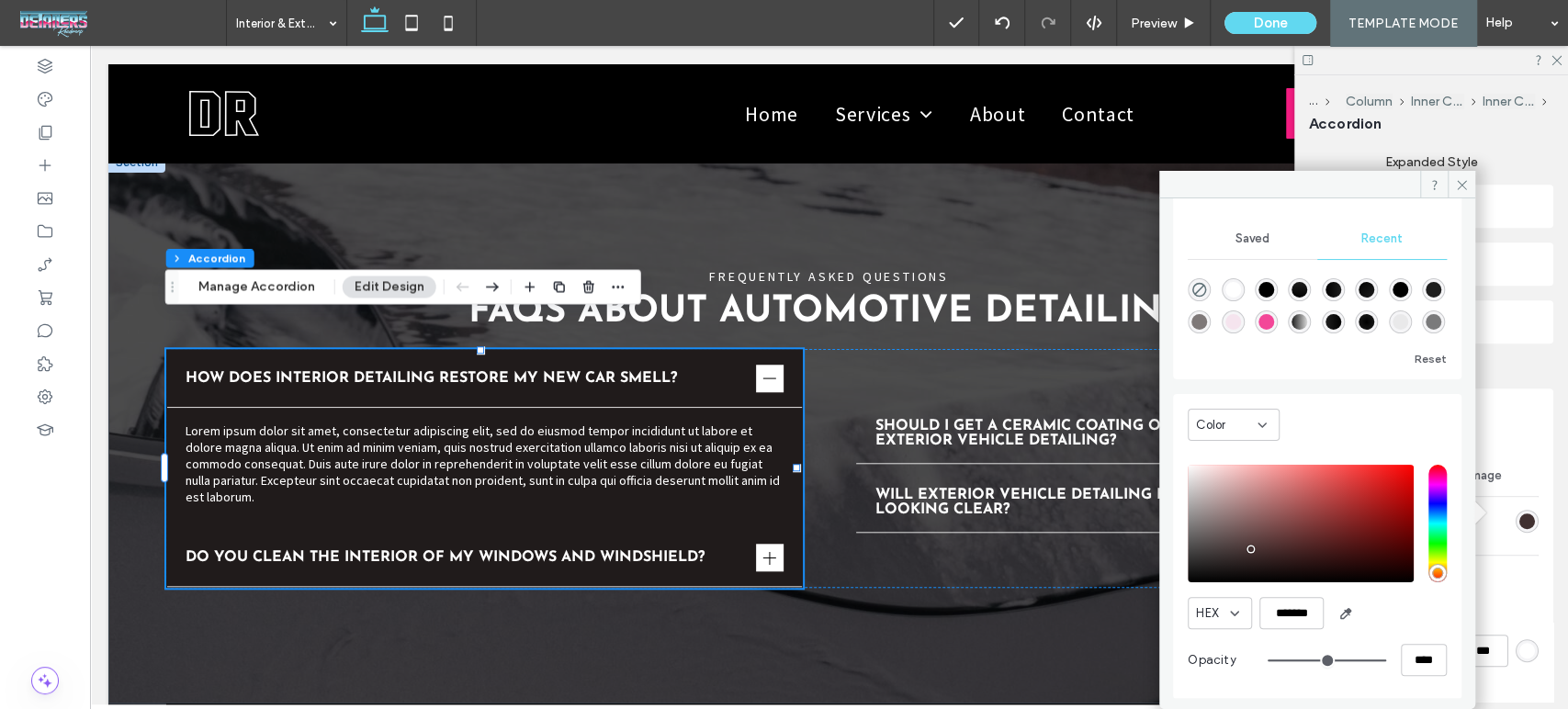
type input "*******"
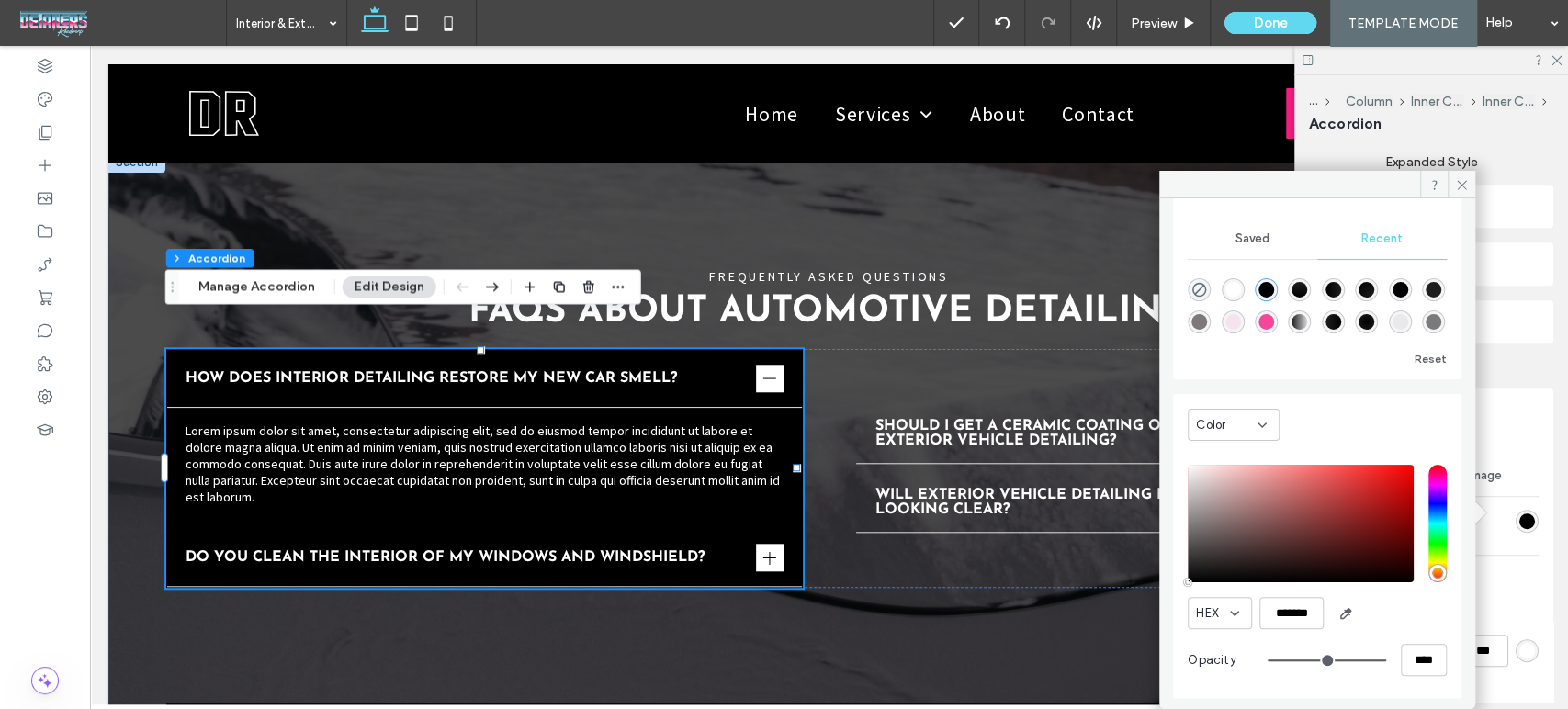
drag, startPoint x: 1251, startPoint y: 548, endPoint x: 1162, endPoint y: 600, distance: 103.1
click at [1162, 600] on div "Theme Colors Save time with Theme Colors Create a color palette to instantly ad…" at bounding box center [1316, 449] width 316 height 499
click at [1418, 656] on input "****" at bounding box center [1423, 660] width 46 height 32
type input "**"
type input "***"
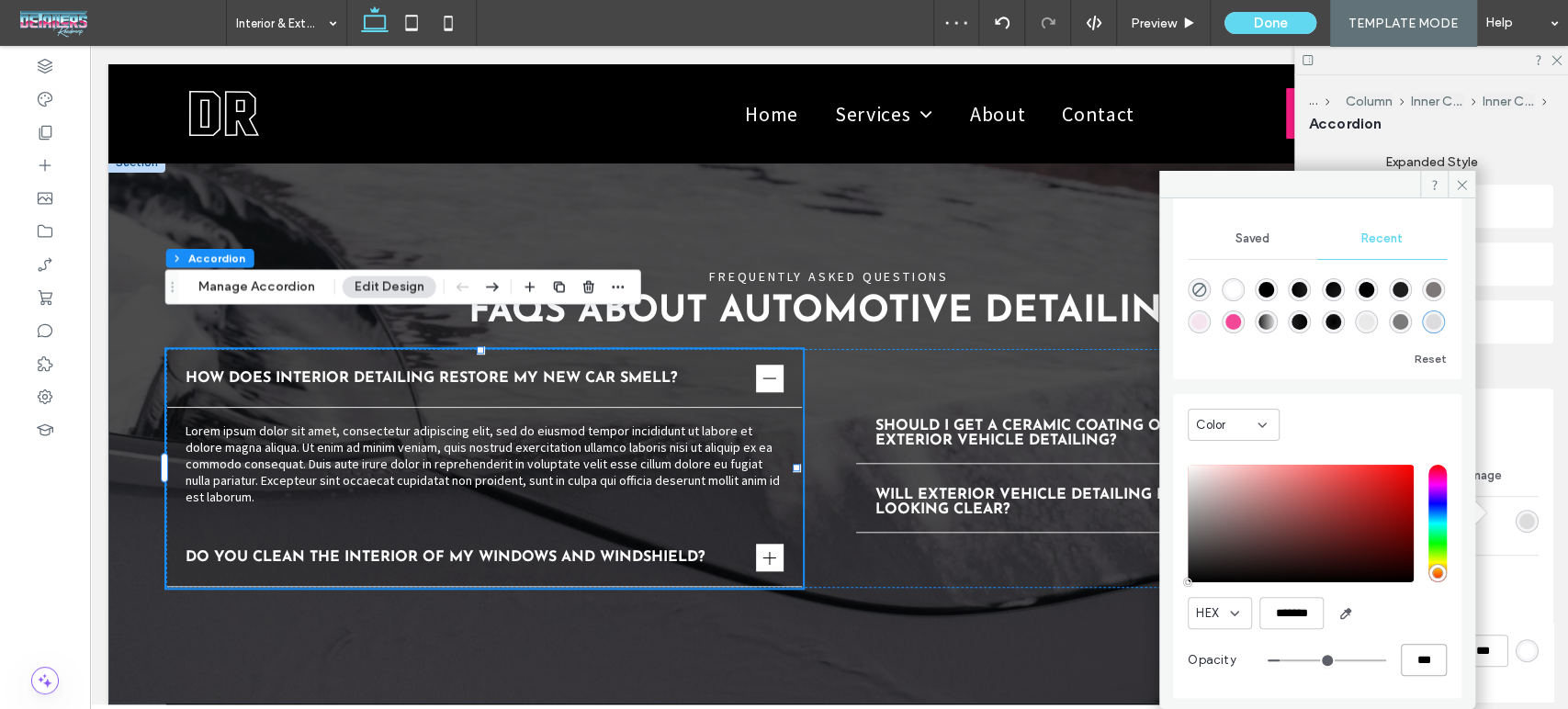
click at [1417, 656] on input "***" at bounding box center [1423, 660] width 46 height 32
type input "*"
type input "**"
type input "***"
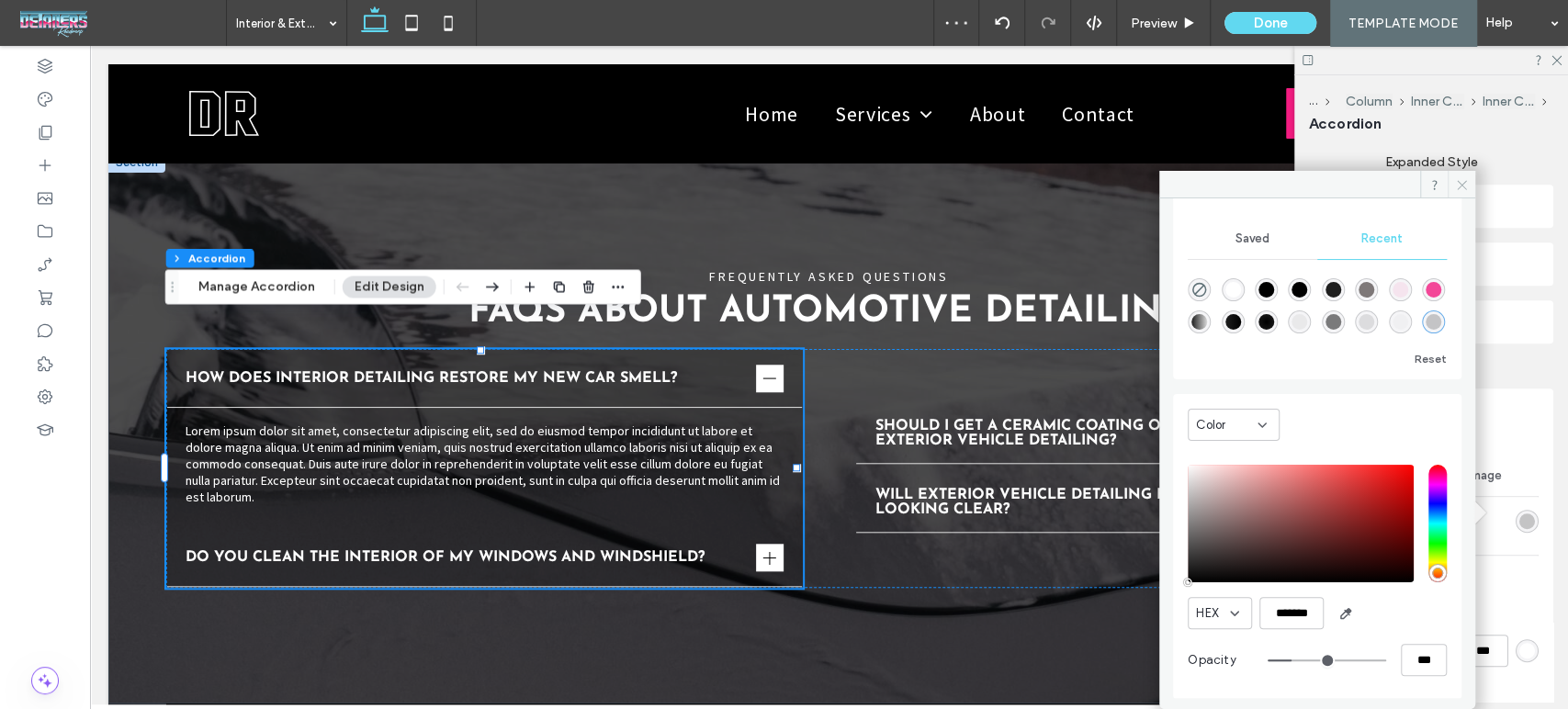
click at [1470, 189] on span at bounding box center [1461, 185] width 27 height 27
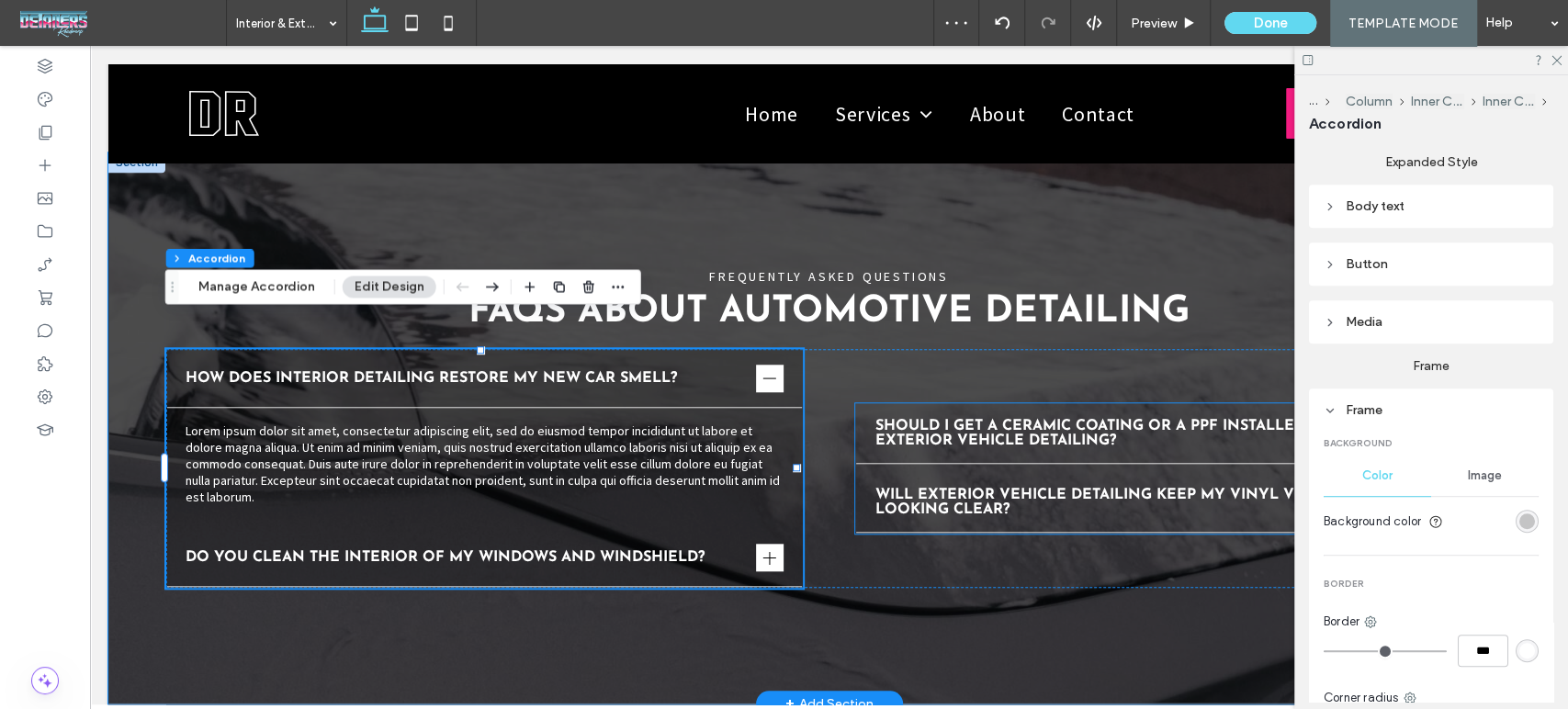
click at [922, 419] on span "Should I get a ceramic coating or a PPF installed after exterior vehicle detail…" at bounding box center [1155, 434] width 563 height 29
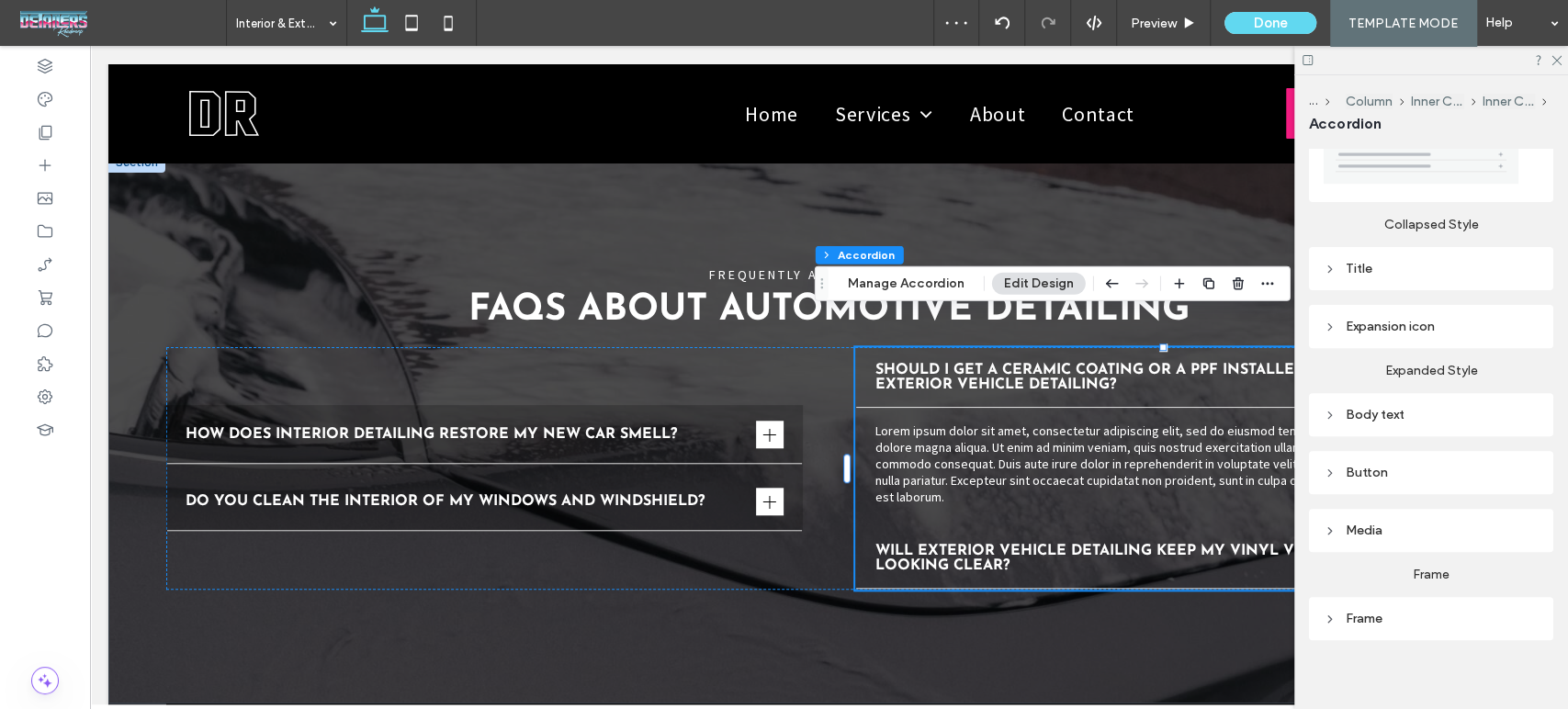
scroll to position [404, 0]
click at [1371, 602] on div "Frame" at bounding box center [1431, 614] width 215 height 24
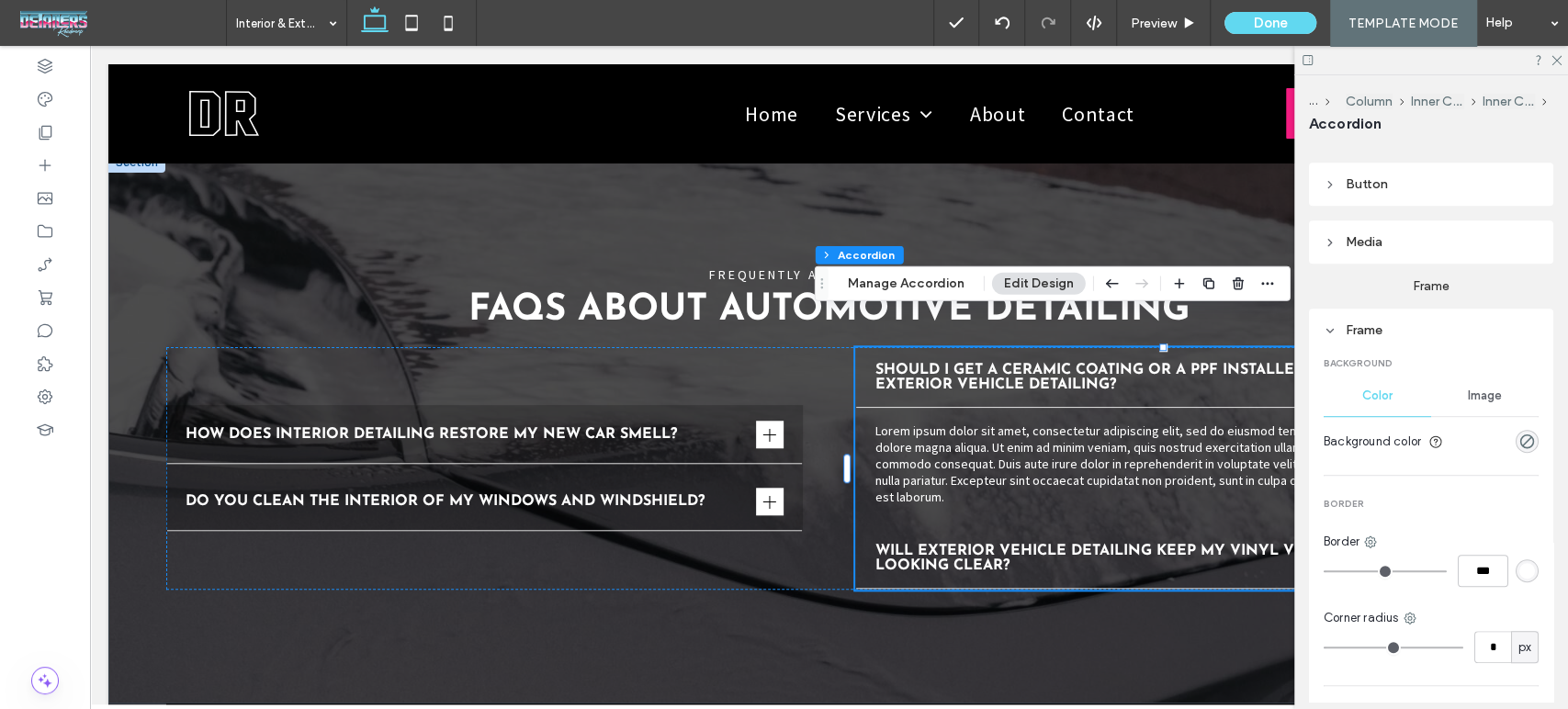
scroll to position [711, 0]
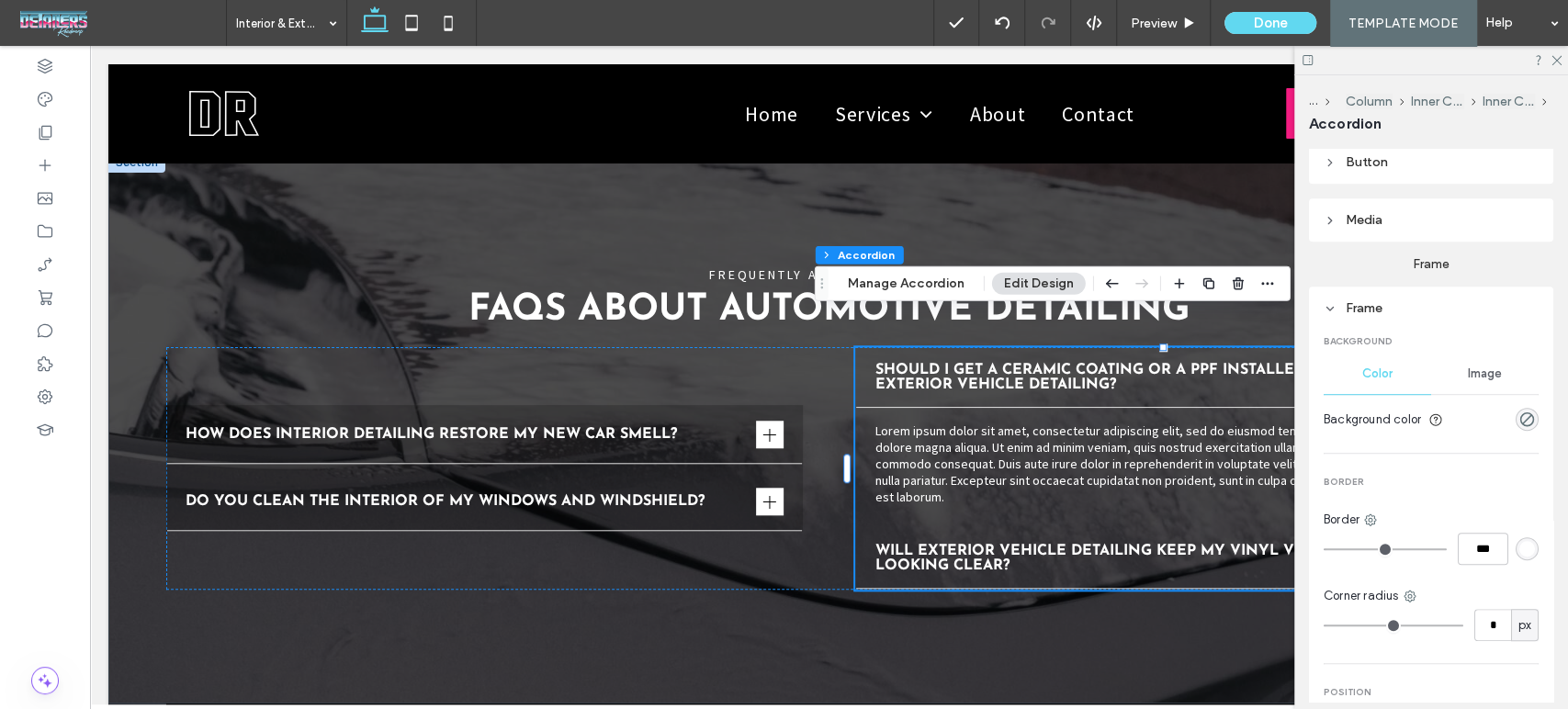
click at [1529, 402] on div "Frame Background Color Image Background color Border Border *** Corner radius *…" at bounding box center [1431, 597] width 245 height 621
click at [1519, 413] on div "rgba(0, 0, 0, 0)" at bounding box center [1527, 419] width 16 height 16
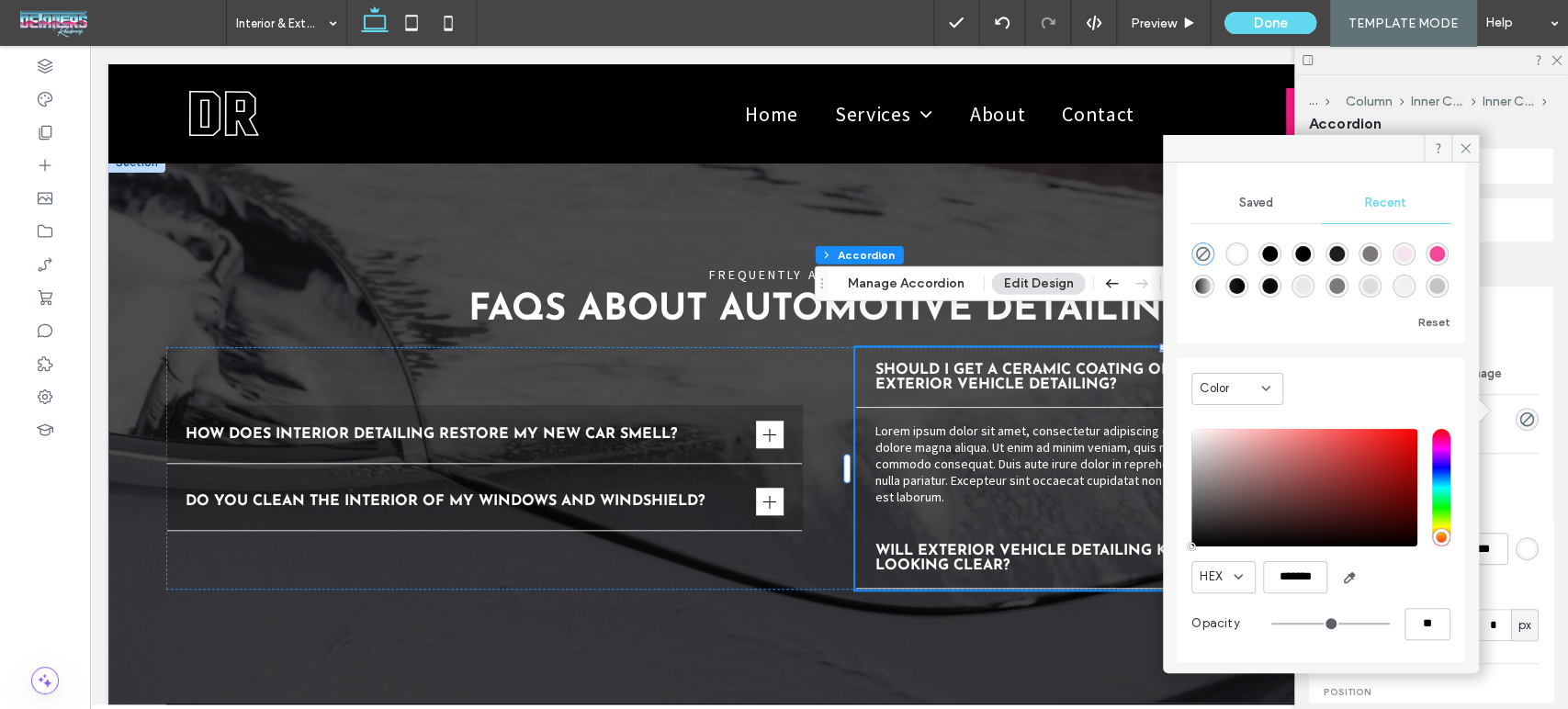
scroll to position [155, 0]
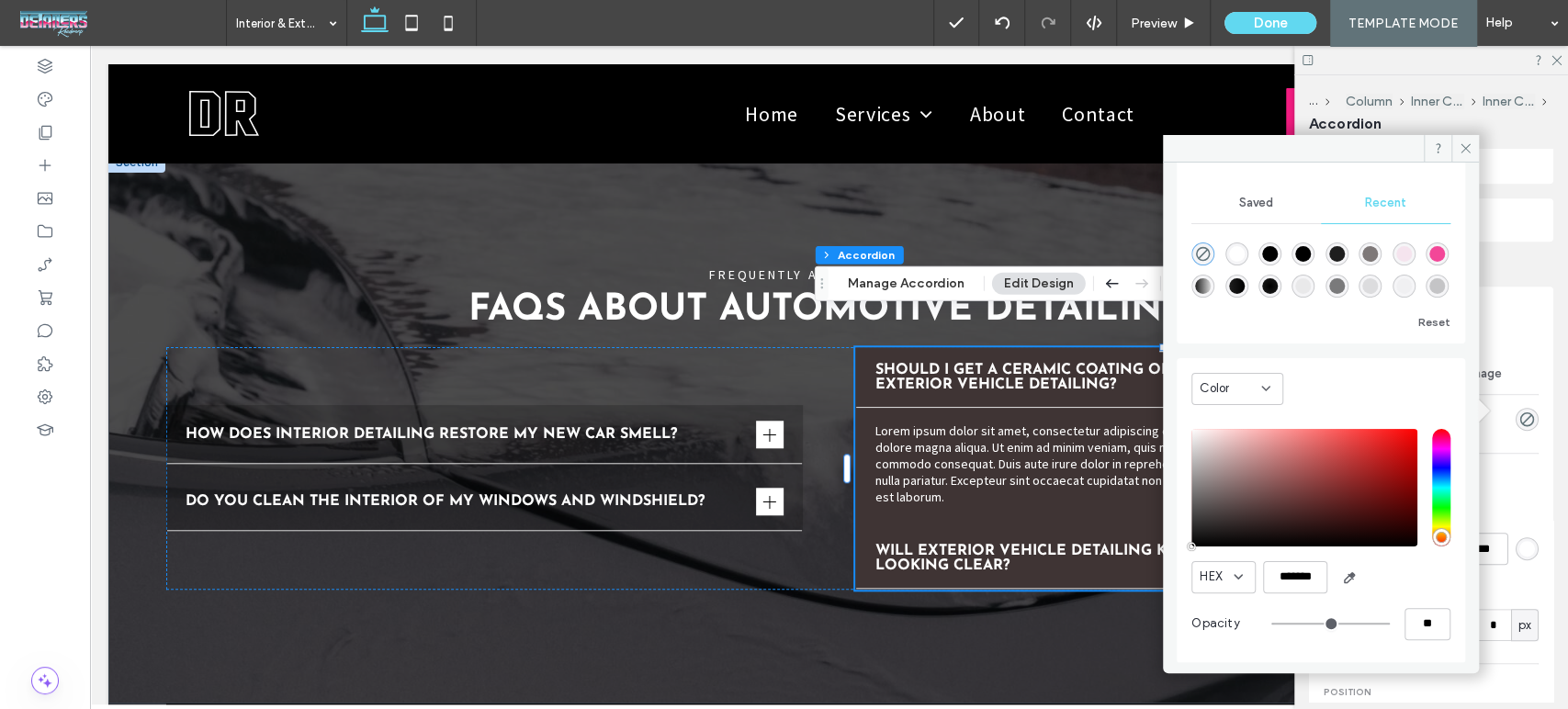
type input "*******"
type input "***"
type input "****"
type input "*******"
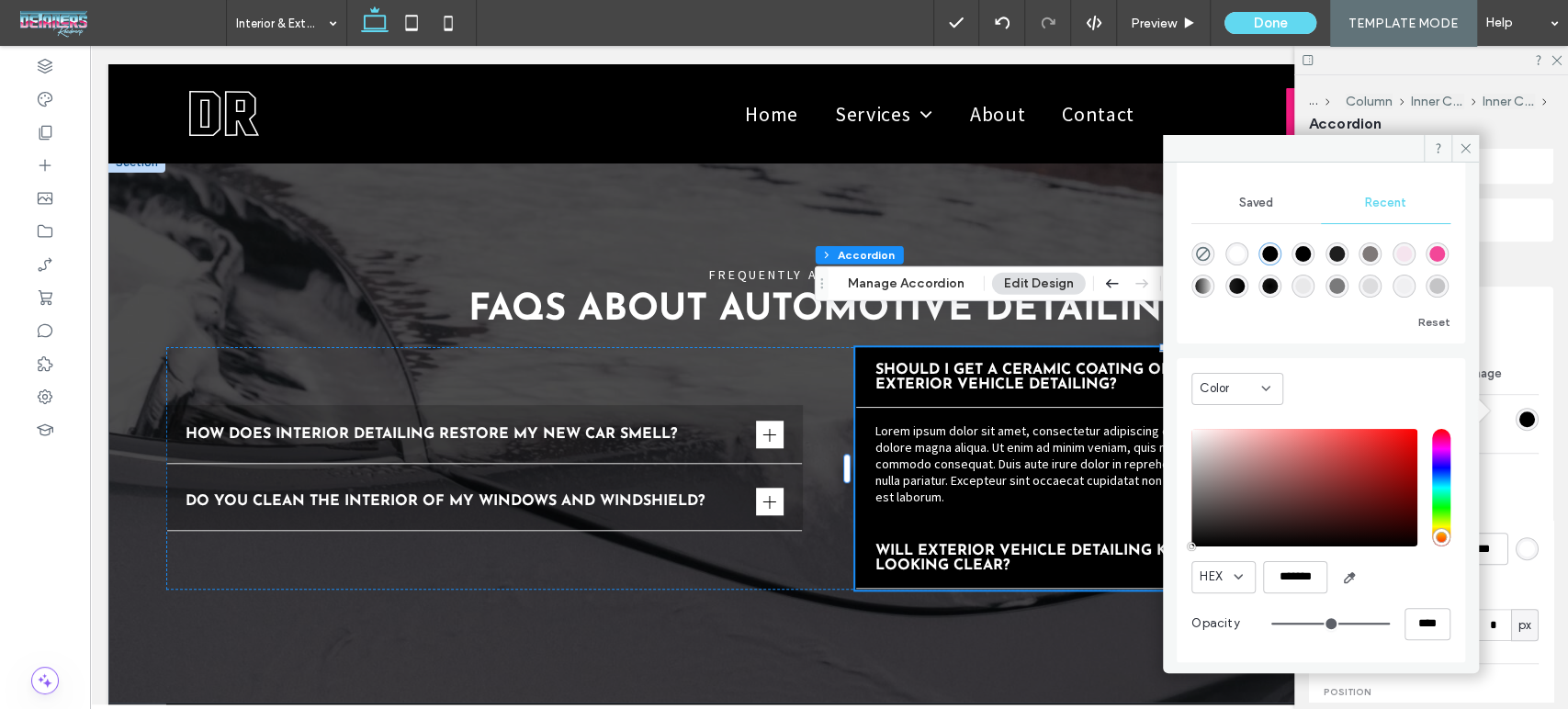
drag, startPoint x: 1228, startPoint y: 516, endPoint x: 1172, endPoint y: 576, distance: 82.1
click at [1172, 576] on div "Theme Colors Save time with Theme Colors Create a color palette to instantly ad…" at bounding box center [1320, 412] width 316 height 499
click at [1407, 612] on input "****" at bounding box center [1427, 624] width 46 height 32
type input "*"
type input "**"
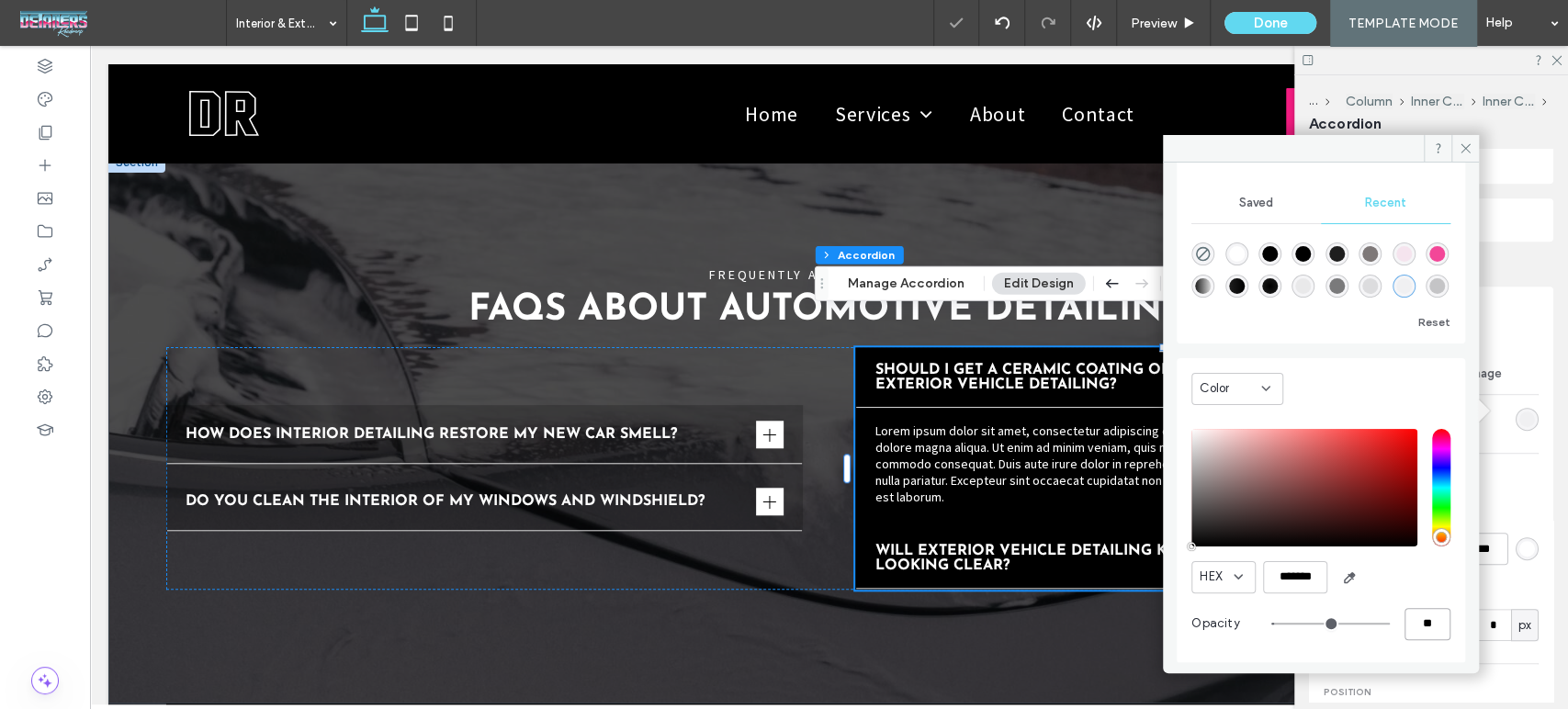
type input "**"
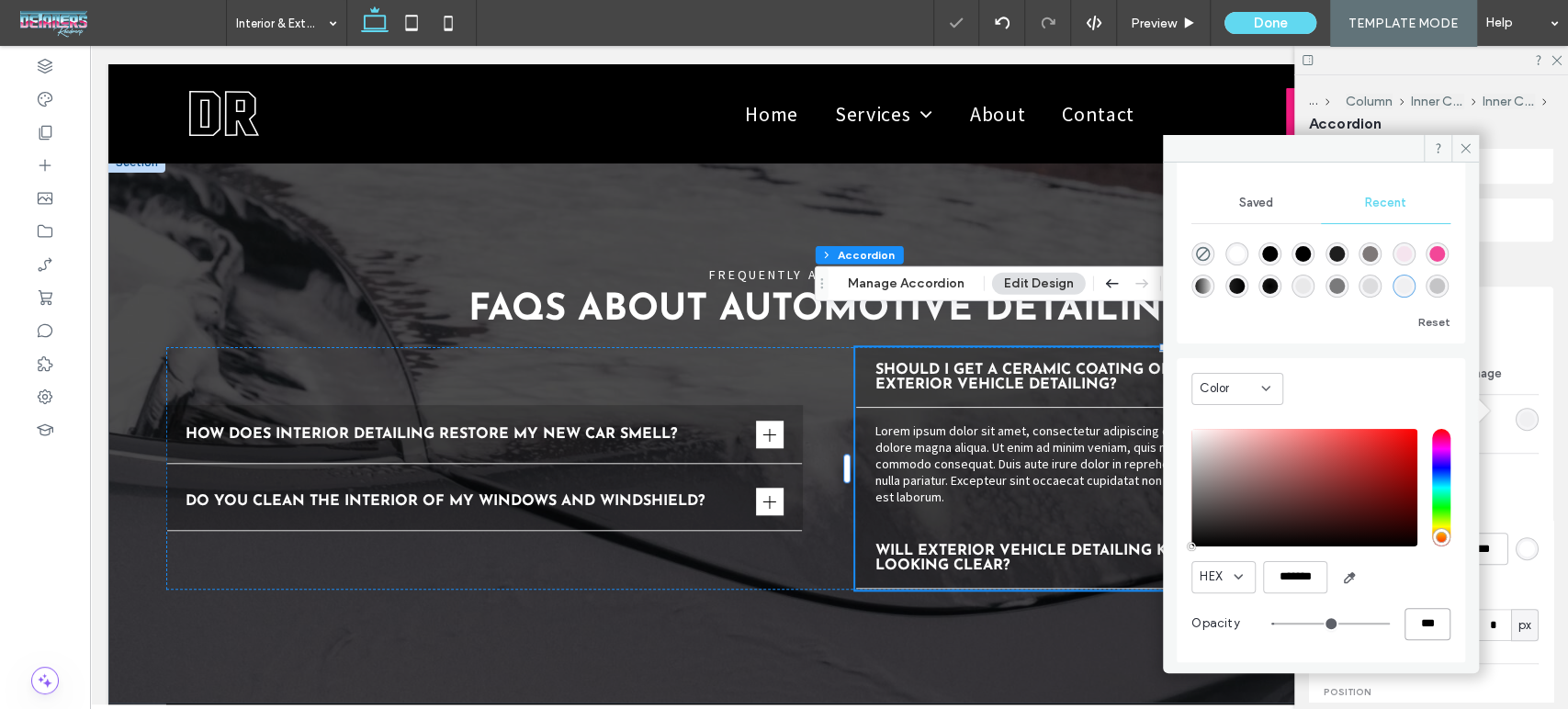
type input "***"
click at [1468, 151] on icon at bounding box center [1465, 148] width 14 height 14
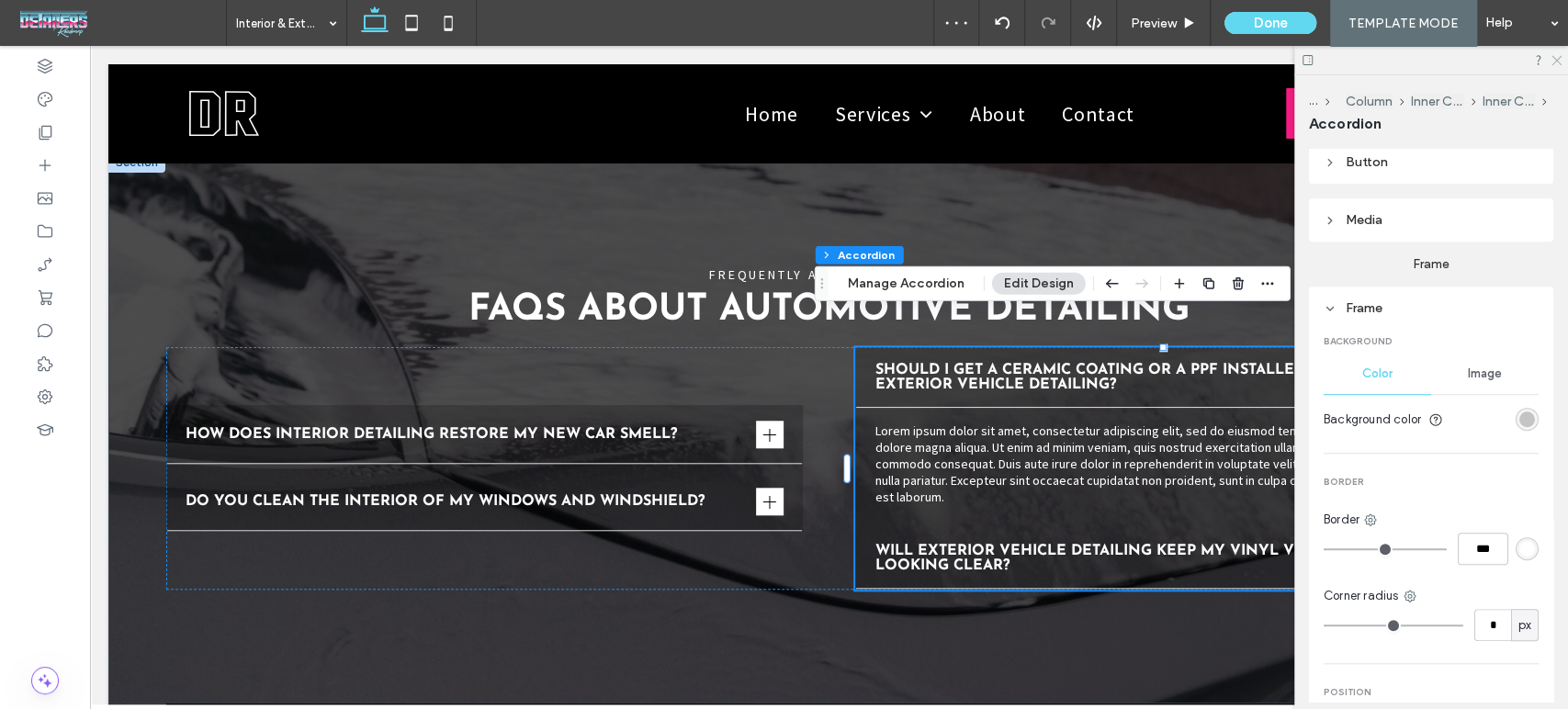
click at [1553, 63] on use at bounding box center [1556, 61] width 10 height 10
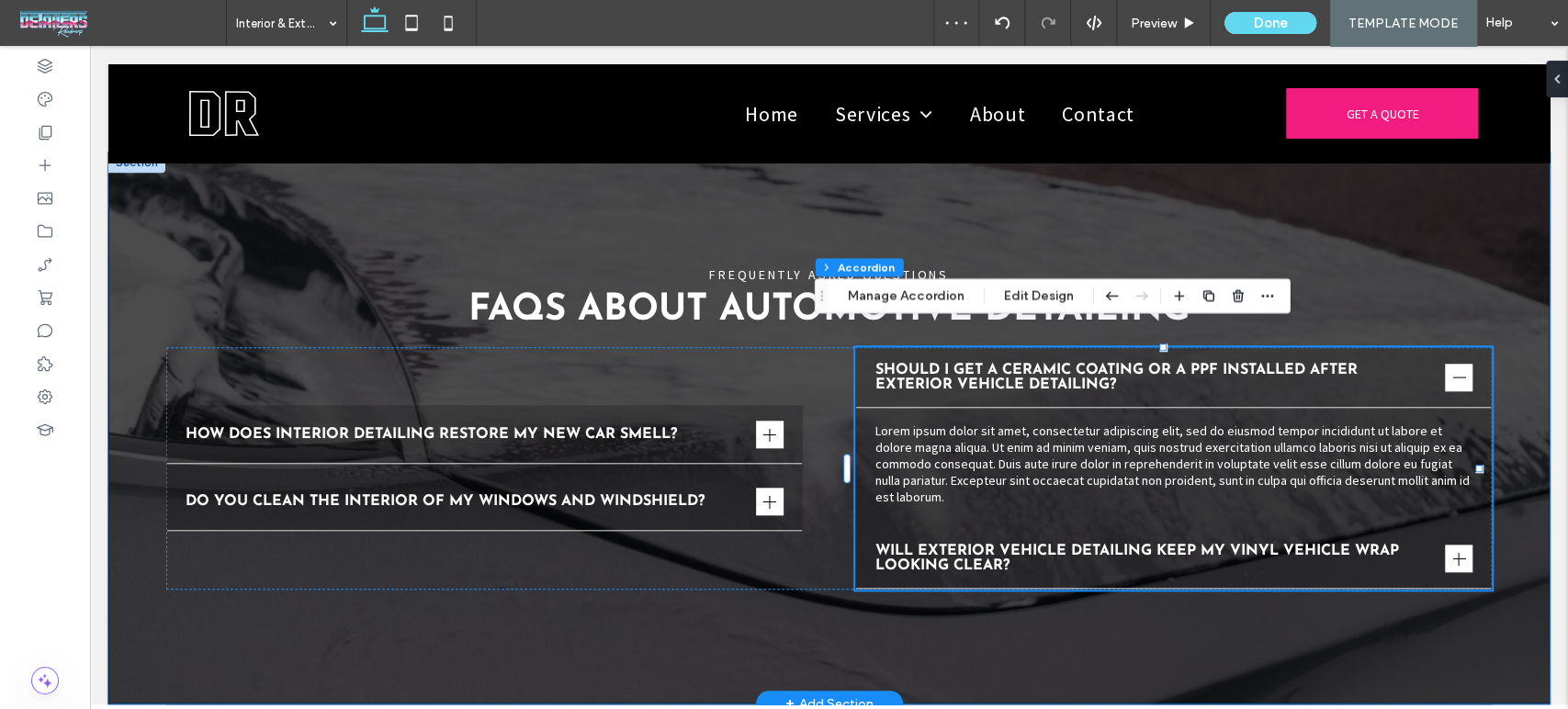
click at [1372, 646] on div "FREQUENTLY ASKED QUESTIONS FAQs About Automotive Detailing How does interior de…" at bounding box center [829, 428] width 1441 height 551
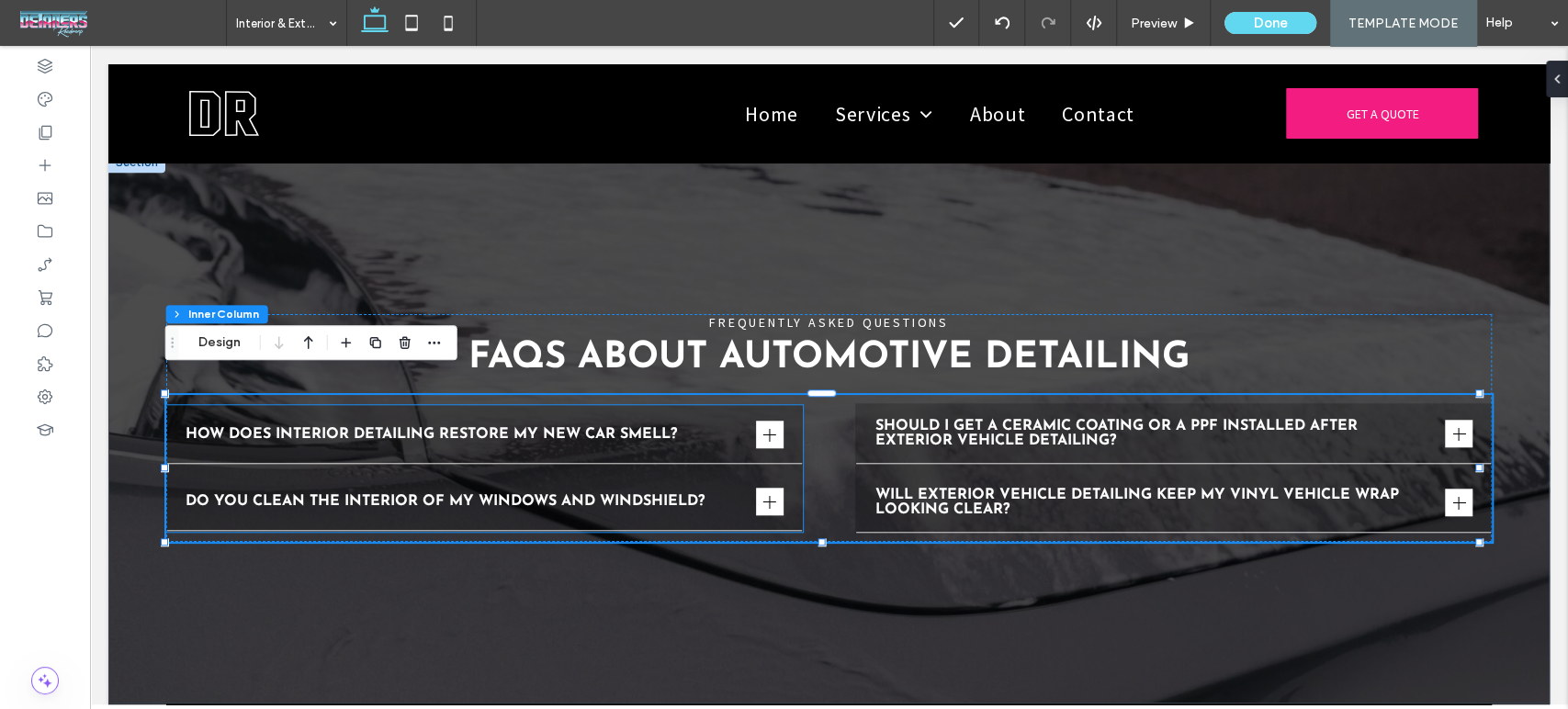
click at [724, 427] on span "How does interior detailing restore my new car smell?" at bounding box center [467, 434] width 563 height 15
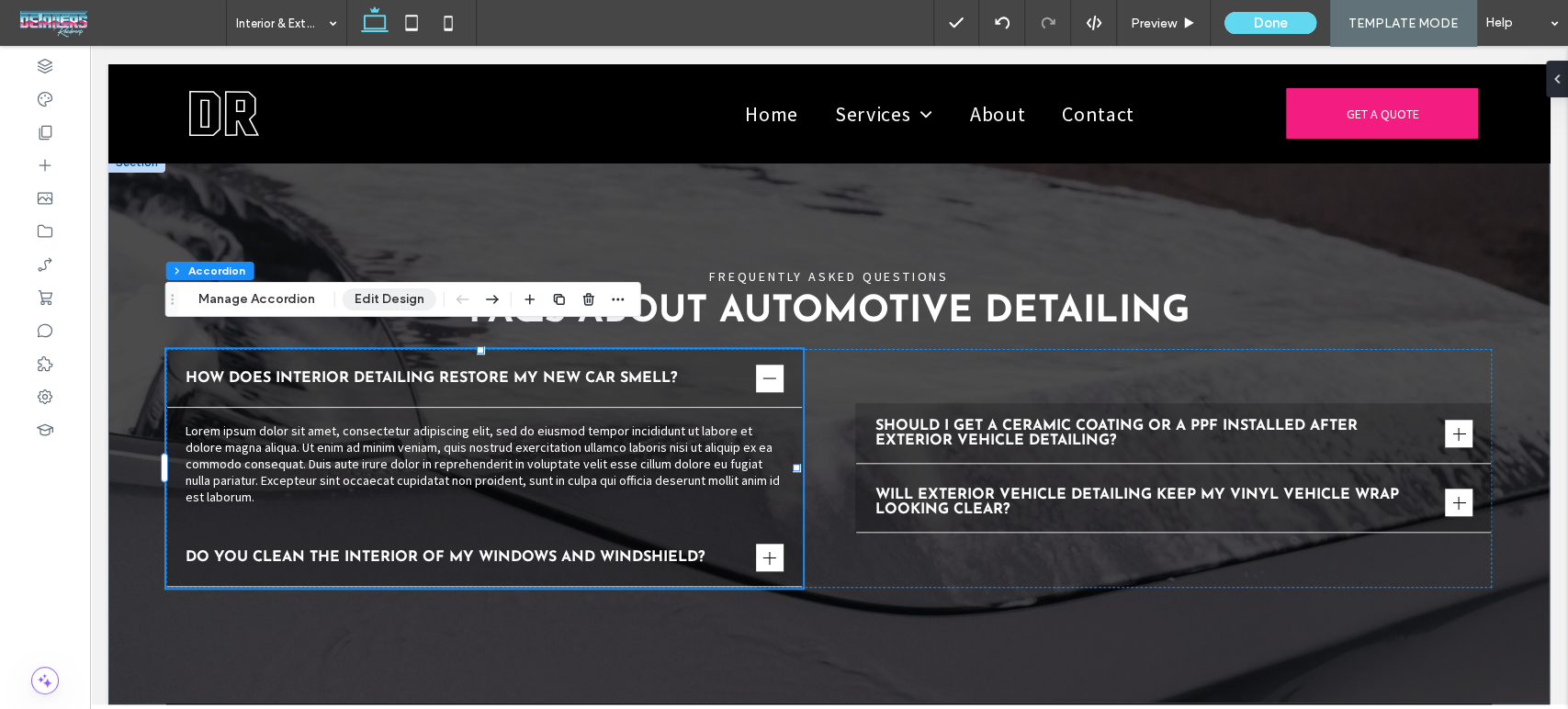
click at [366, 303] on button "Edit Design" at bounding box center [390, 300] width 94 height 23
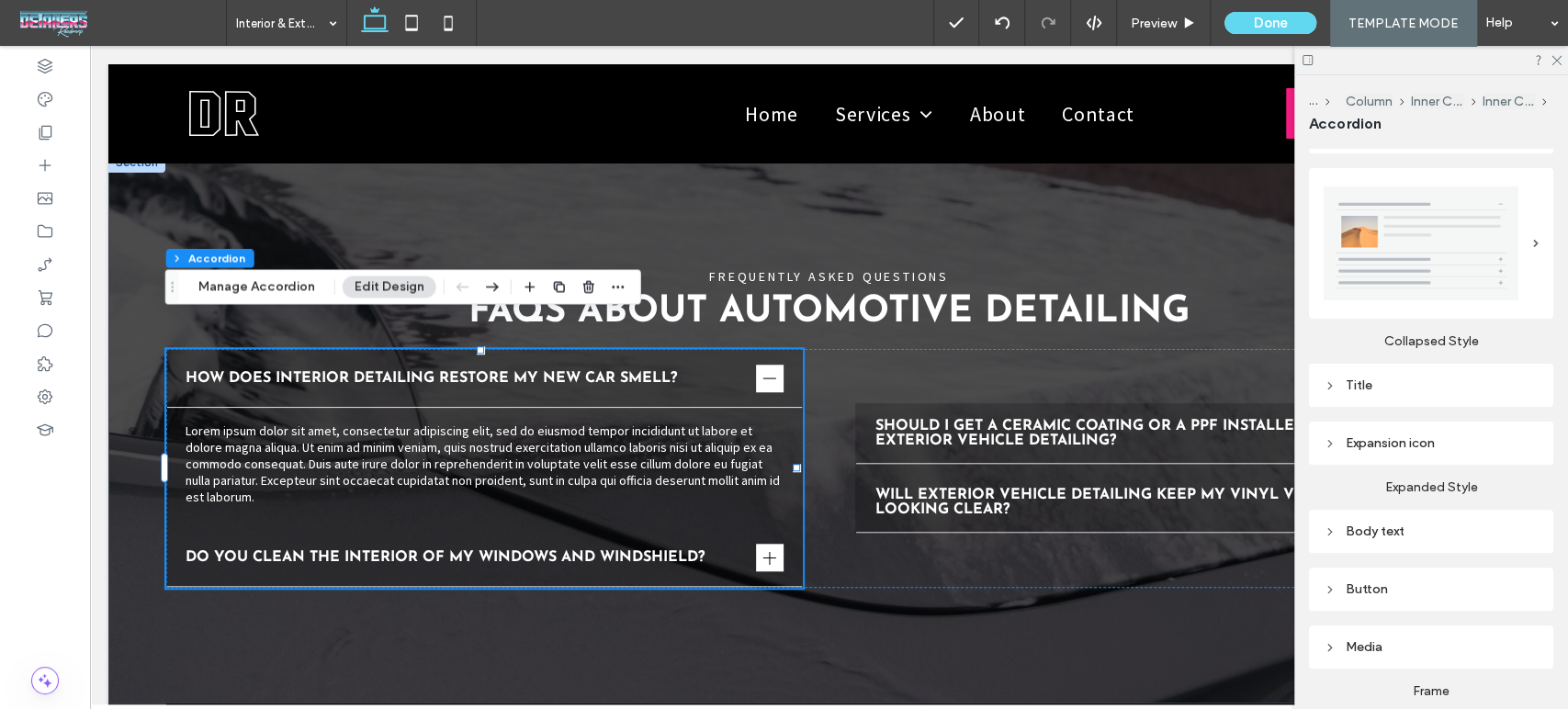
scroll to position [306, 0]
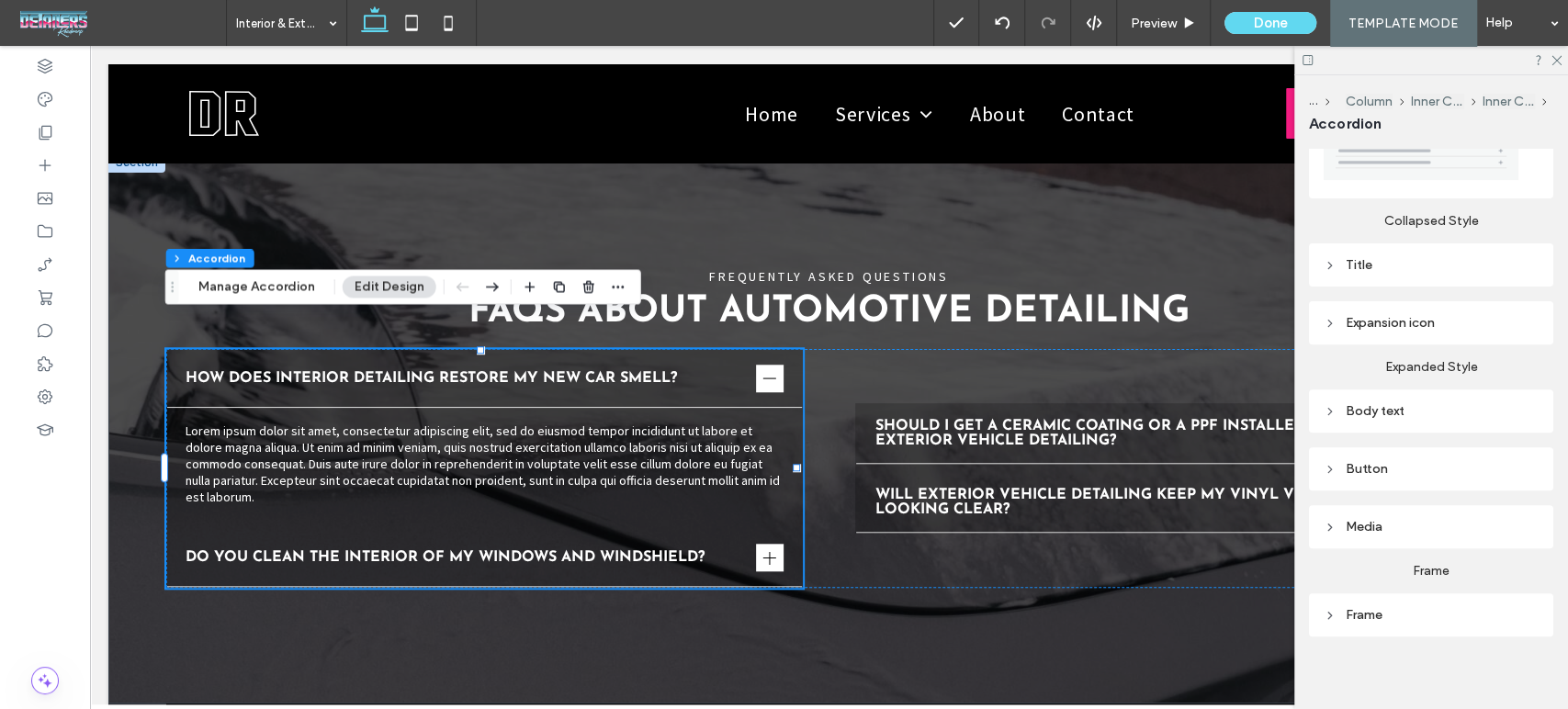
click at [1389, 607] on div "Frame" at bounding box center [1431, 615] width 215 height 16
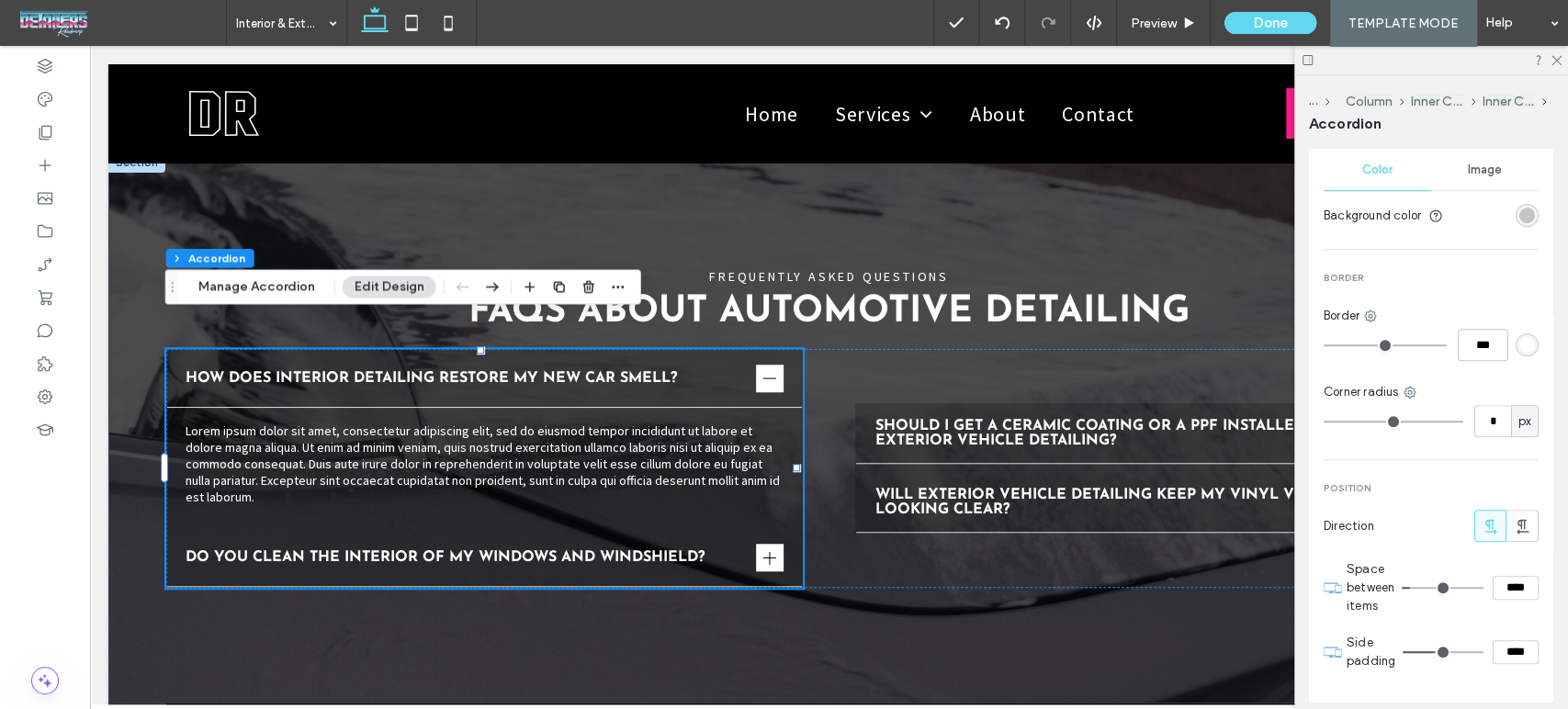
scroll to position [982, 0]
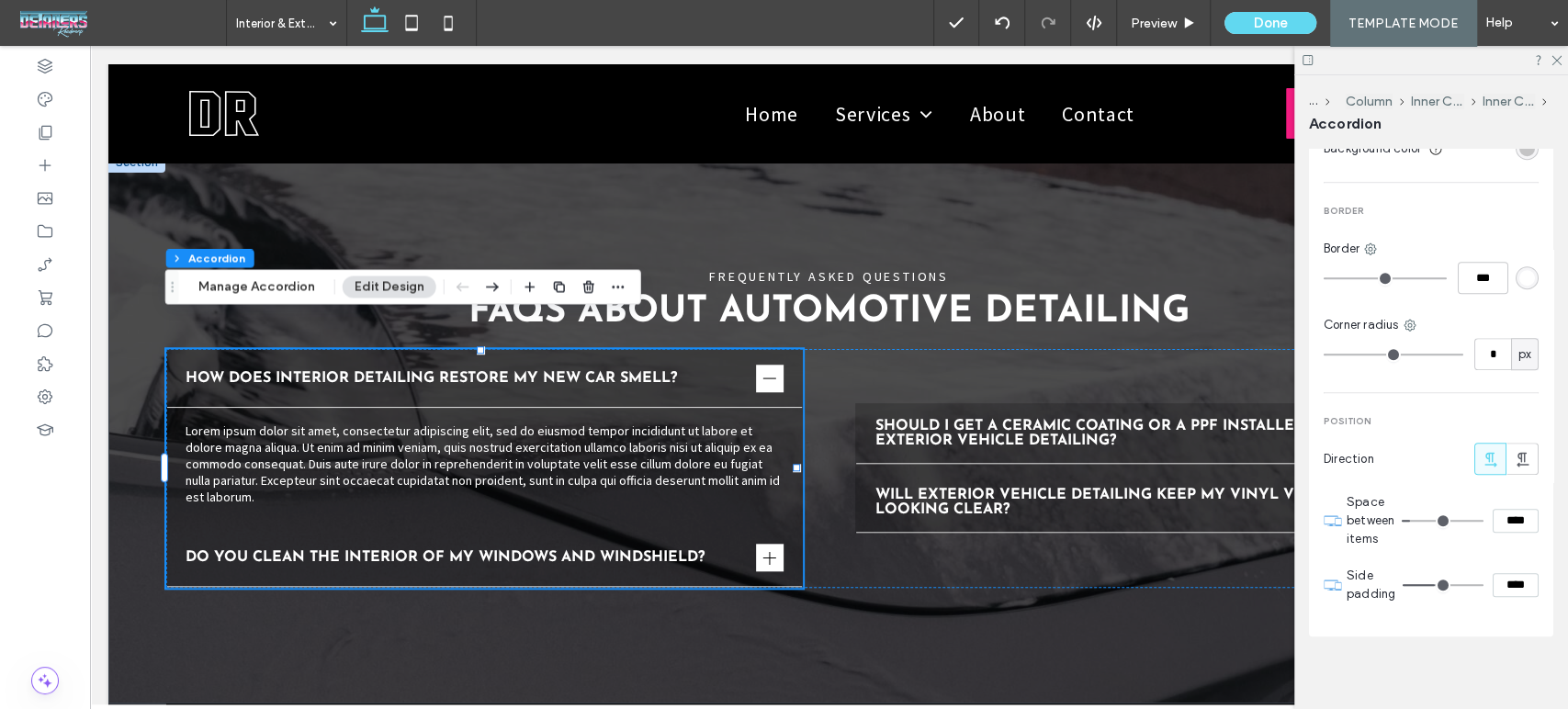
drag, startPoint x: 1506, startPoint y: 518, endPoint x: 1484, endPoint y: 513, distance: 22.6
click at [1493, 513] on input "****" at bounding box center [1515, 521] width 46 height 24
type input "****"
type input "**"
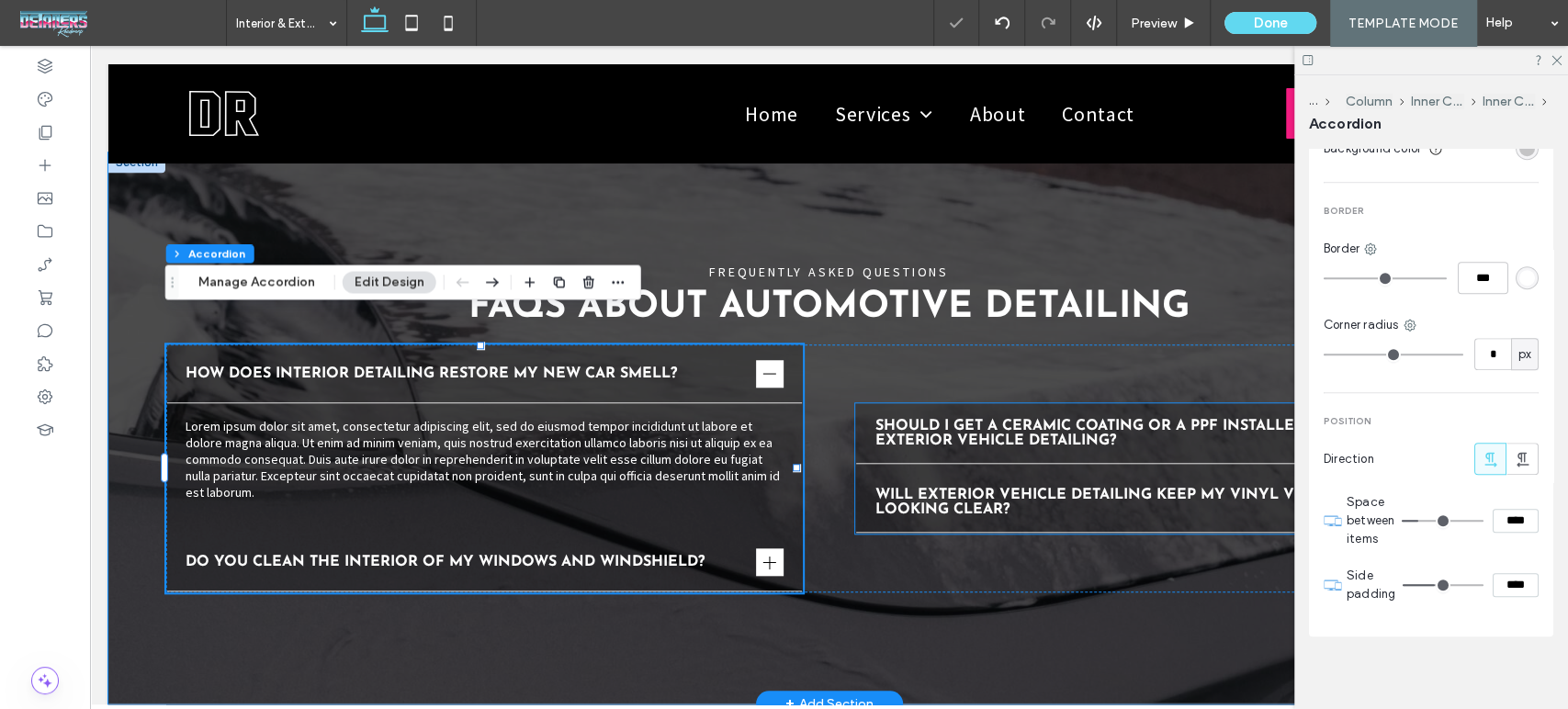
click at [1213, 419] on span "Should I get a ceramic coating or a PPF installed after exterior vehicle detail…" at bounding box center [1155, 434] width 563 height 29
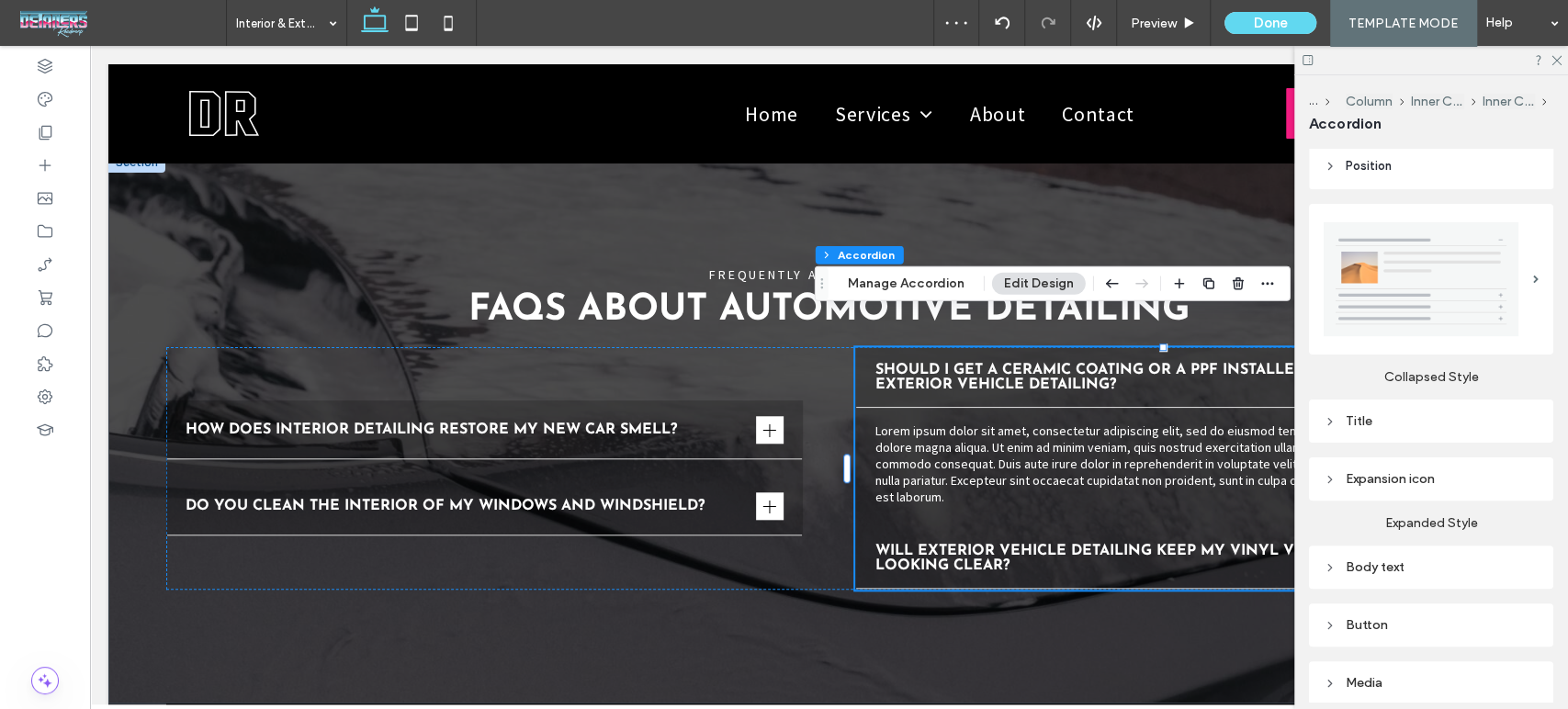
scroll to position [404, 0]
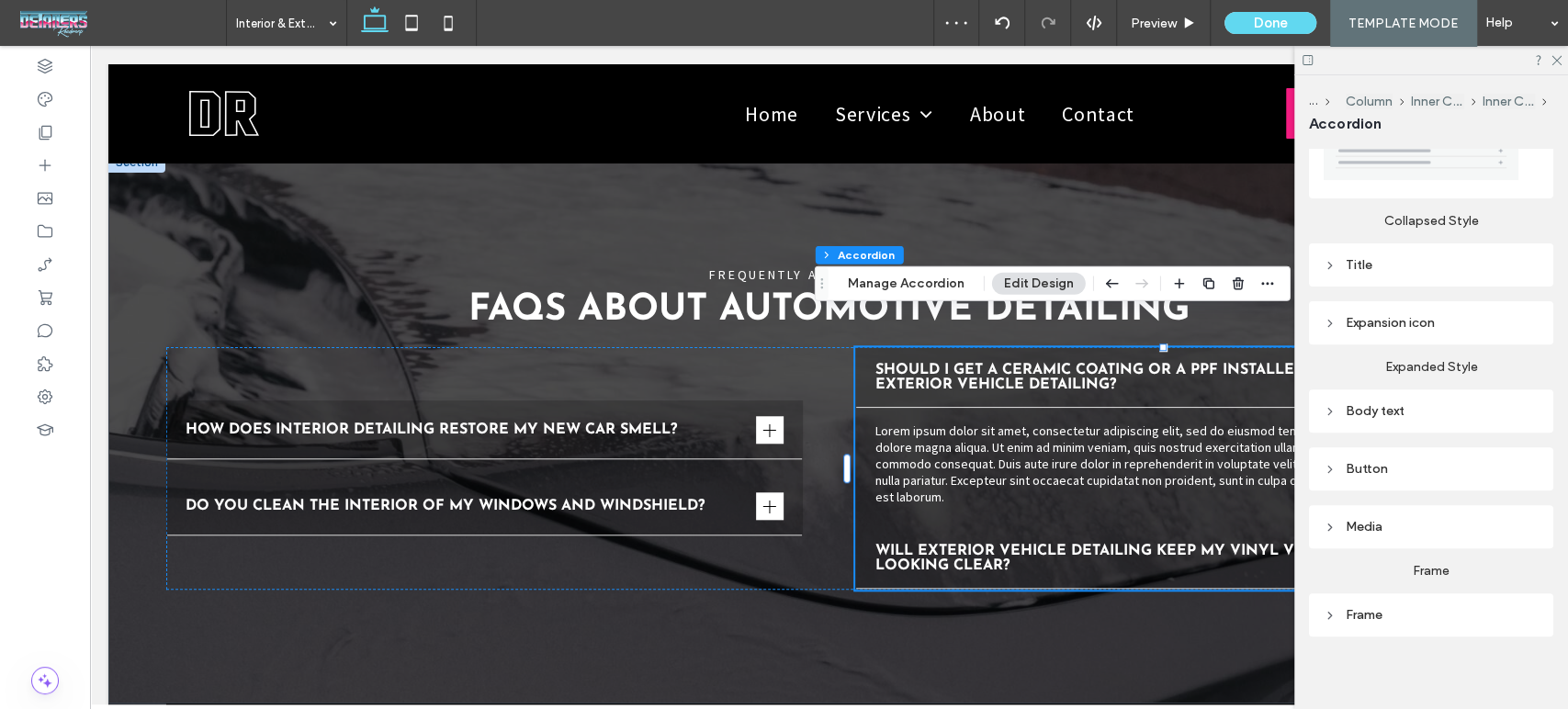
click at [1355, 616] on div "Frame" at bounding box center [1431, 614] width 215 height 24
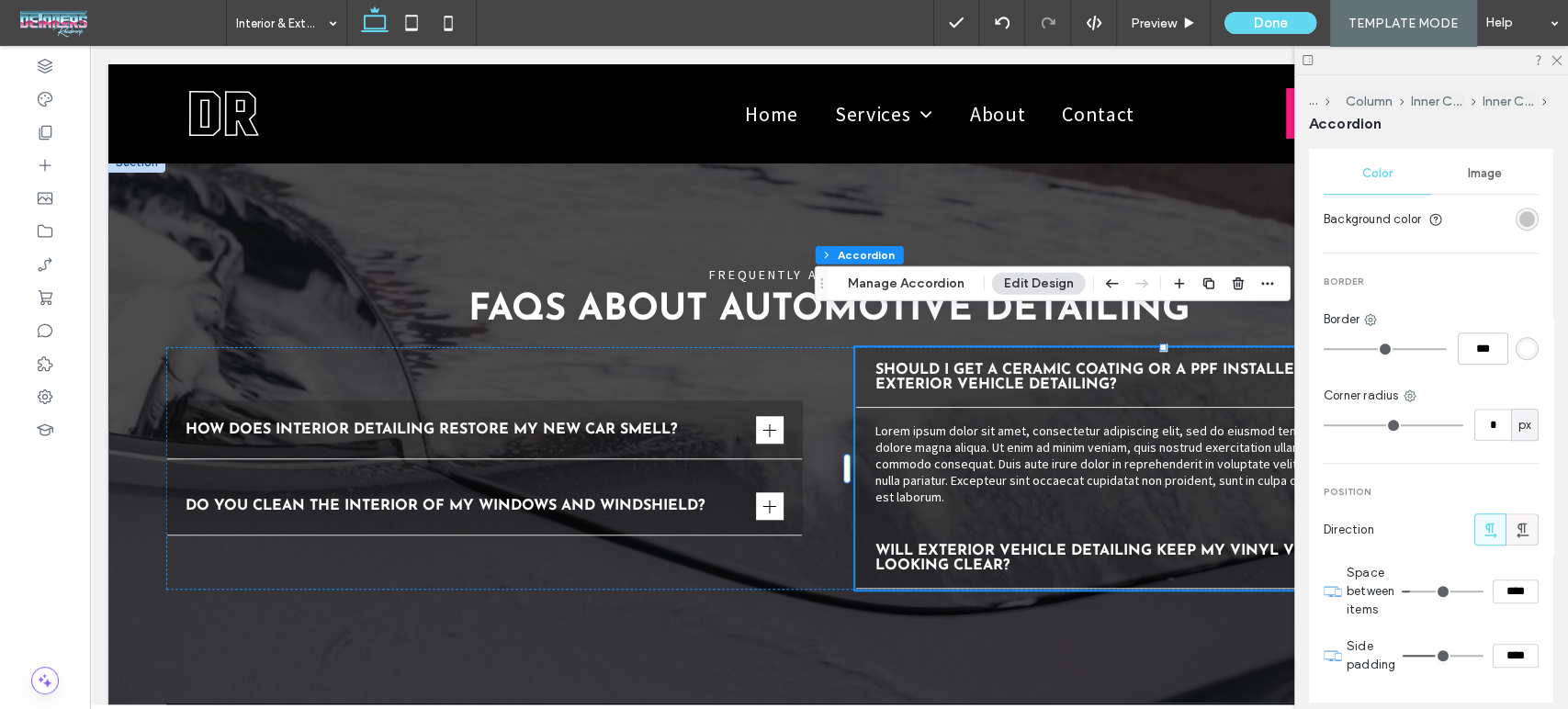
scroll to position [982, 0]
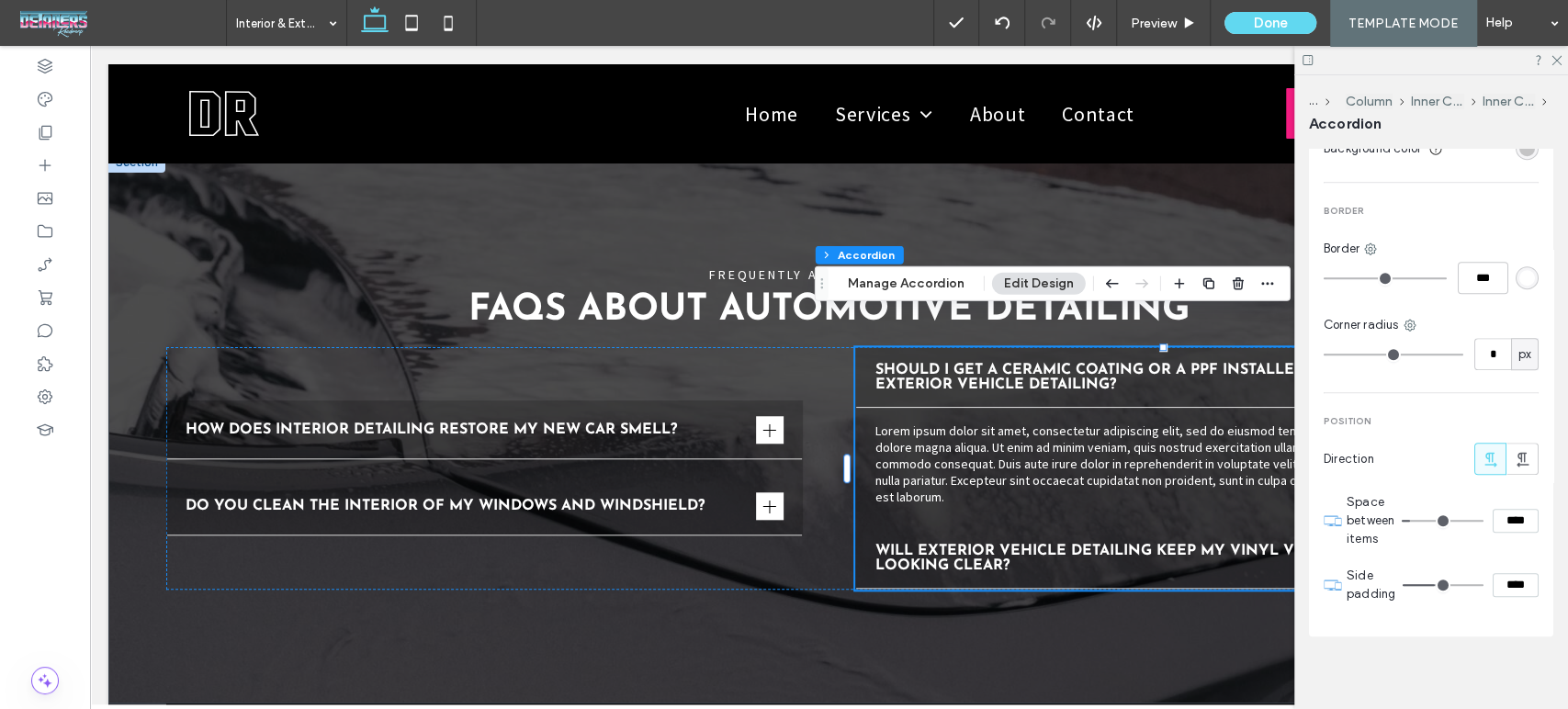
drag, startPoint x: 1521, startPoint y: 509, endPoint x: 1361, endPoint y: 491, distance: 161.0
click at [1421, 509] on div "****" at bounding box center [1470, 521] width 137 height 24
type input "**"
type input "****"
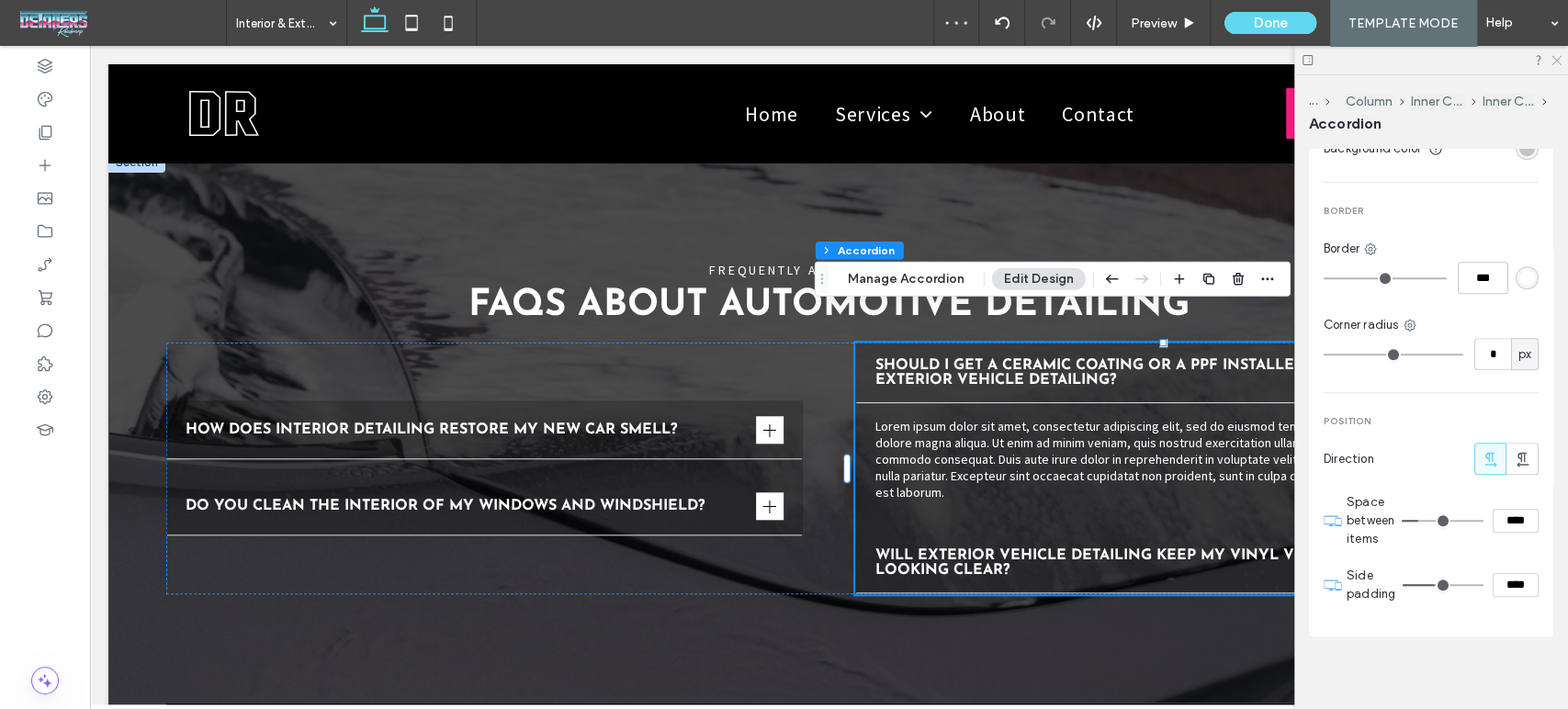
click at [1553, 58] on icon at bounding box center [1555, 59] width 12 height 12
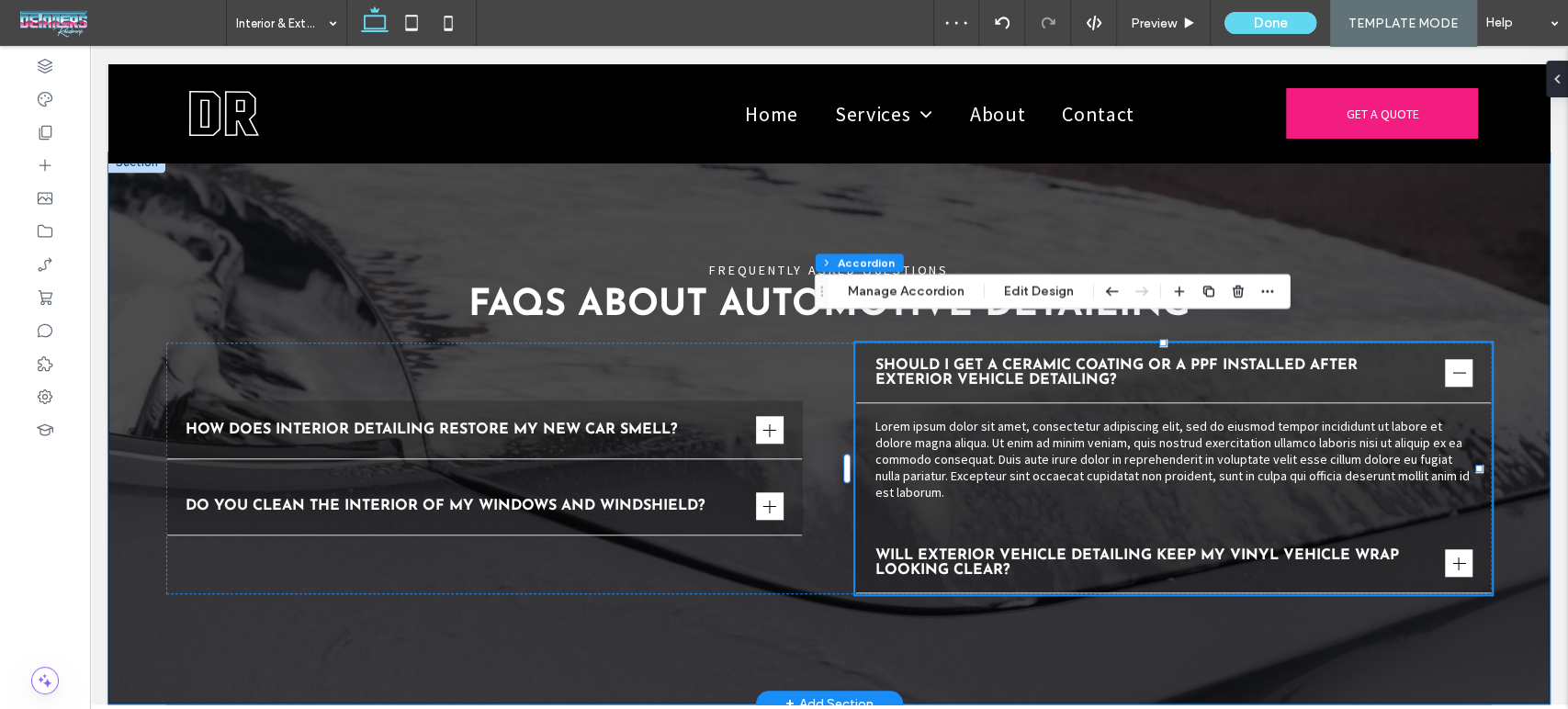
click at [1486, 461] on div "FREQUENTLY ASKED QUESTIONS FAQs About Automotive Detailing How does interior de…" at bounding box center [829, 428] width 1441 height 551
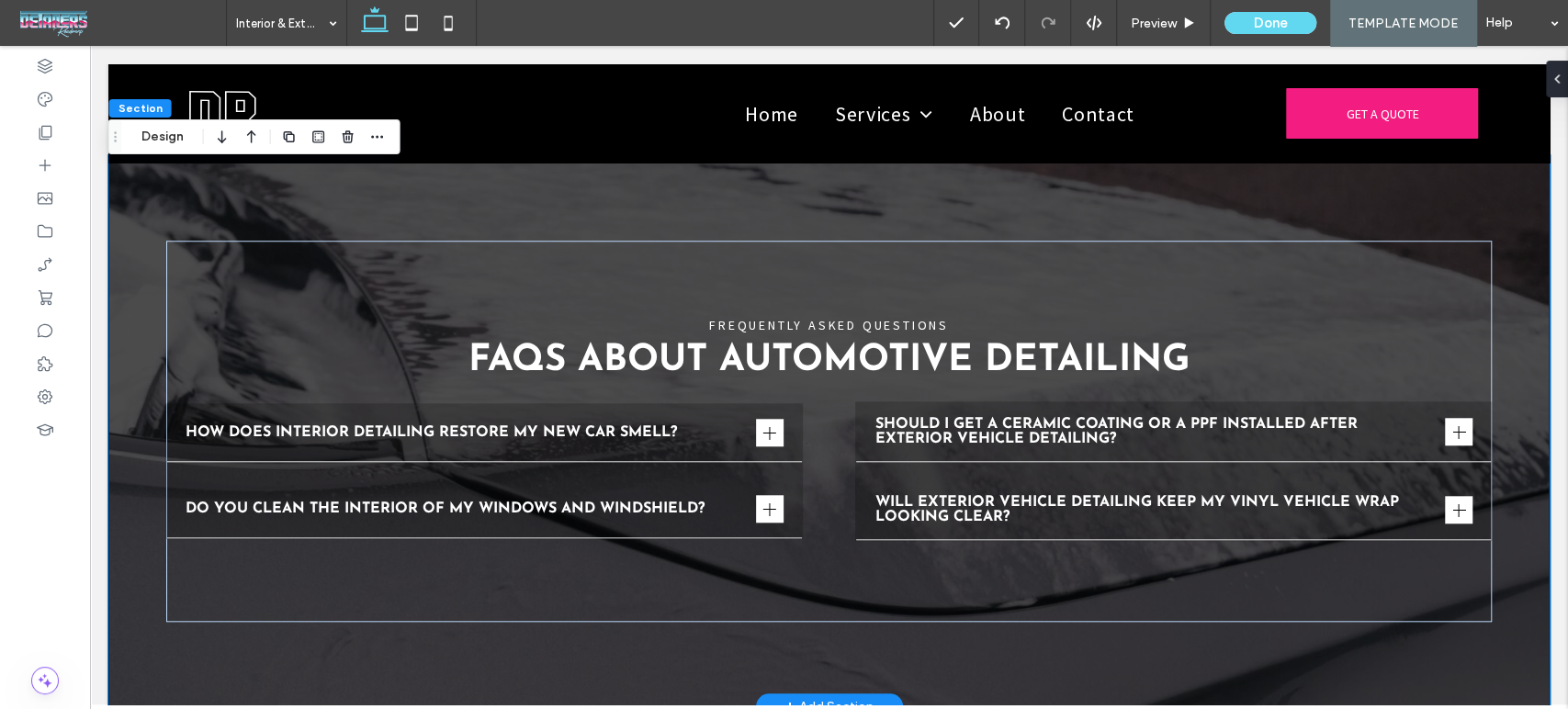
scroll to position [5573, 0]
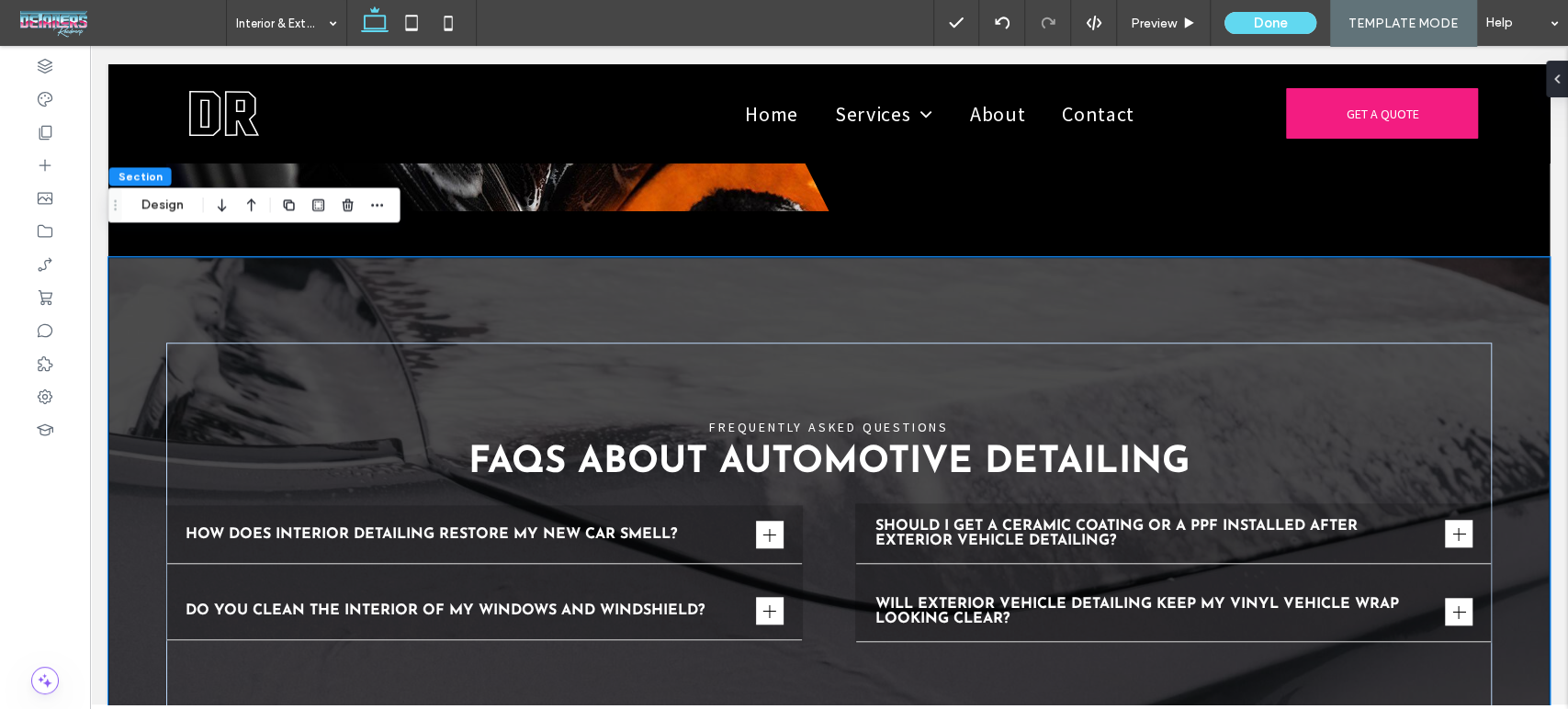
click at [201, 262] on div "FREQUENTLY ASKED QUESTIONS FAQs About Automotive Detailing How does interior de…" at bounding box center [829, 533] width 1441 height 551
drag, startPoint x: 170, startPoint y: 212, endPoint x: 81, endPoint y: 165, distance: 100.6
click at [170, 212] on button "Design" at bounding box center [162, 205] width 67 height 23
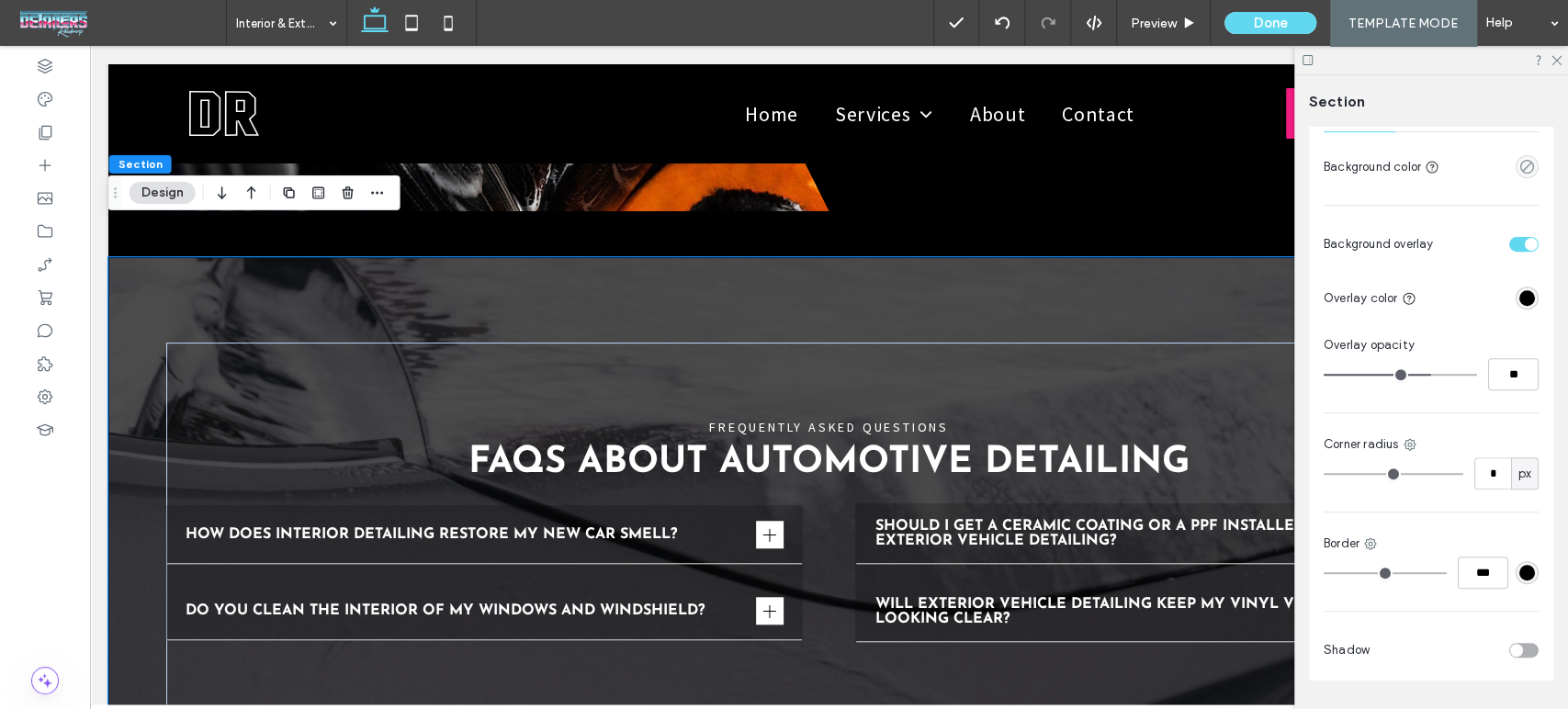
scroll to position [510, 0]
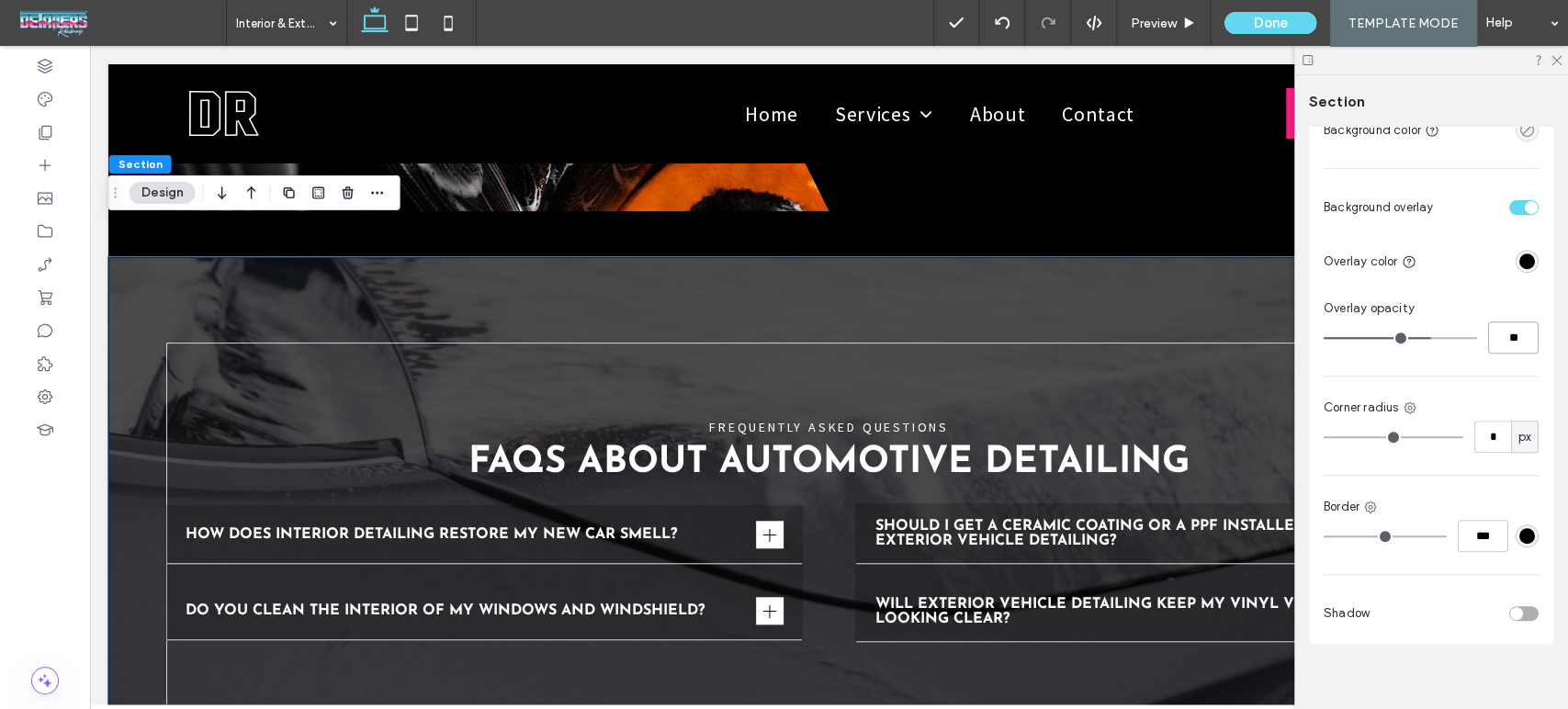
click at [1507, 352] on input "**" at bounding box center [1513, 337] width 51 height 32
type input "**"
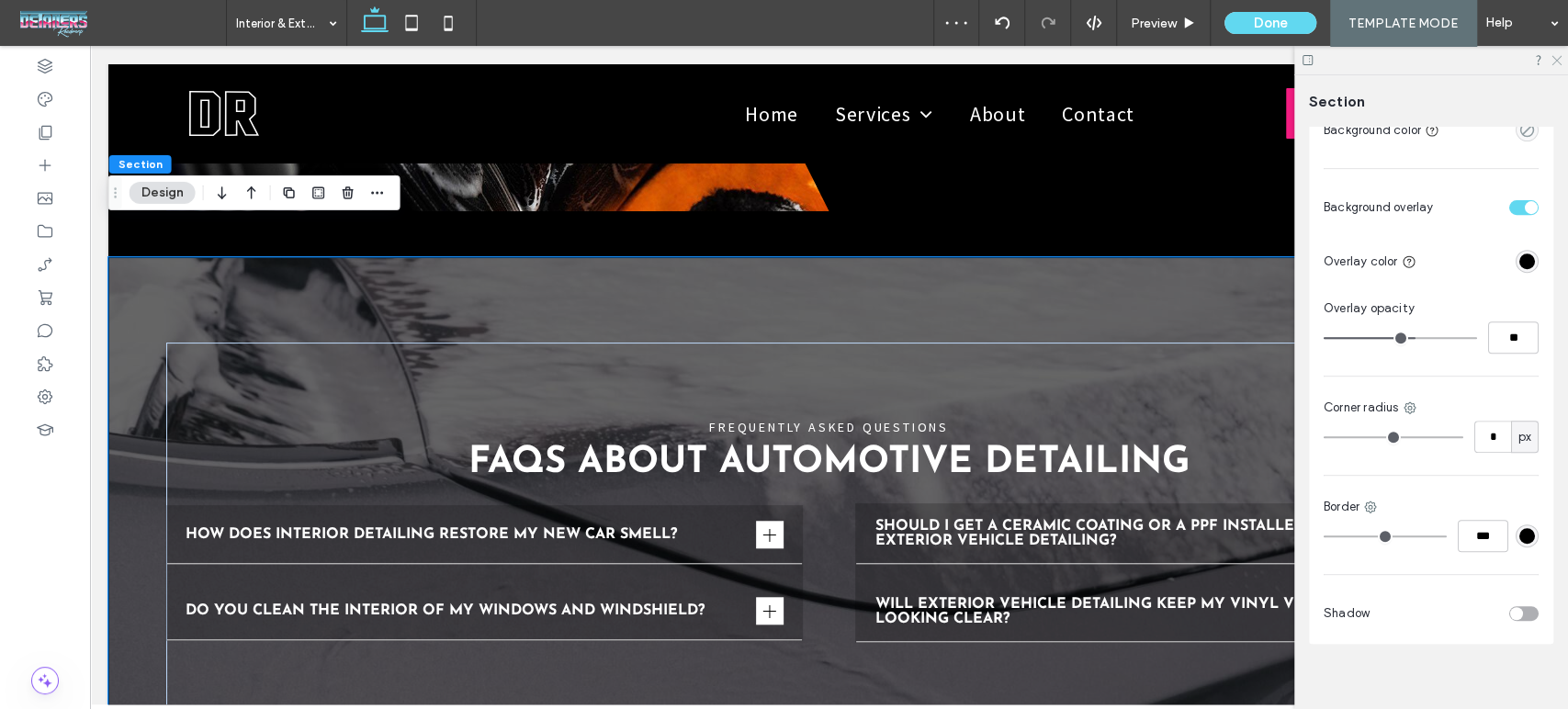
click at [1555, 58] on icon at bounding box center [1555, 59] width 12 height 12
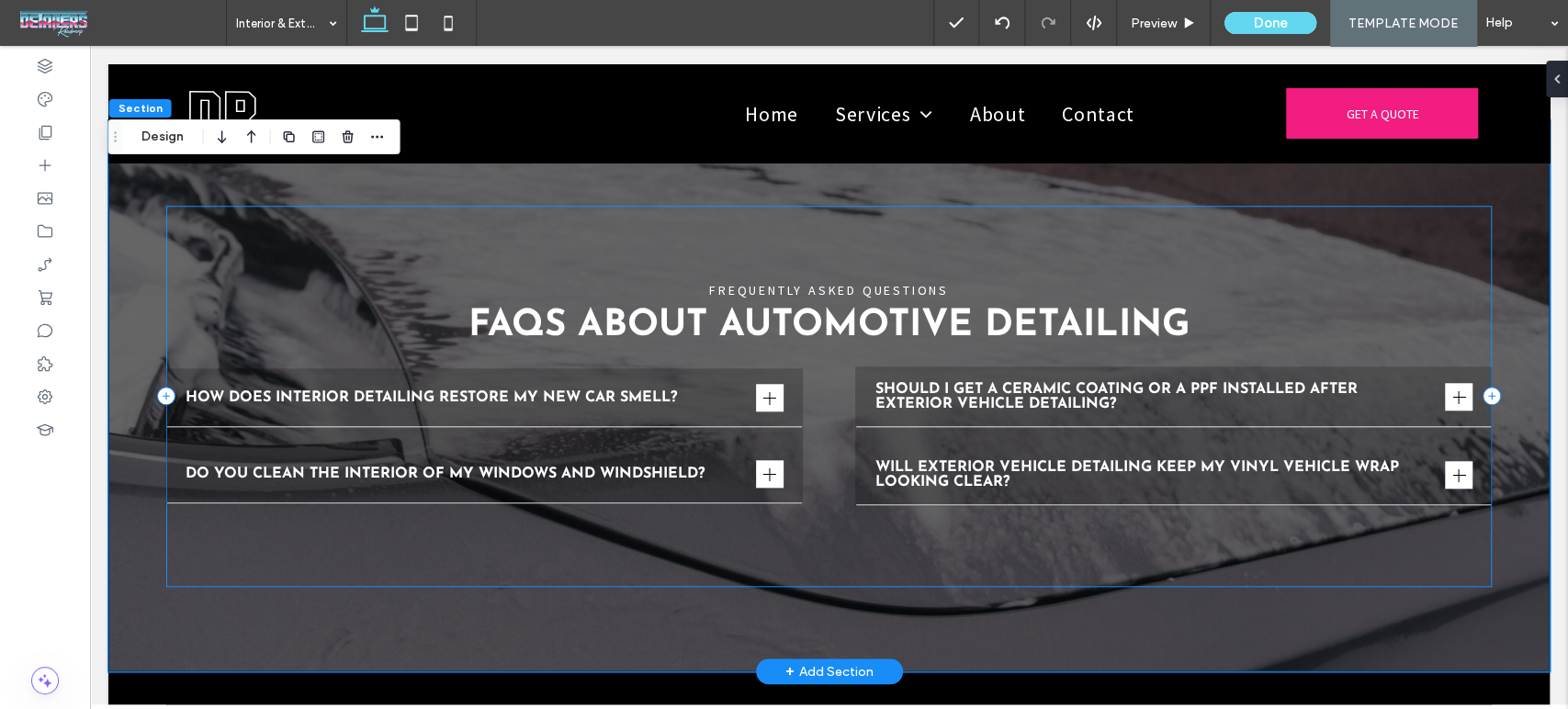
scroll to position [5676, 0]
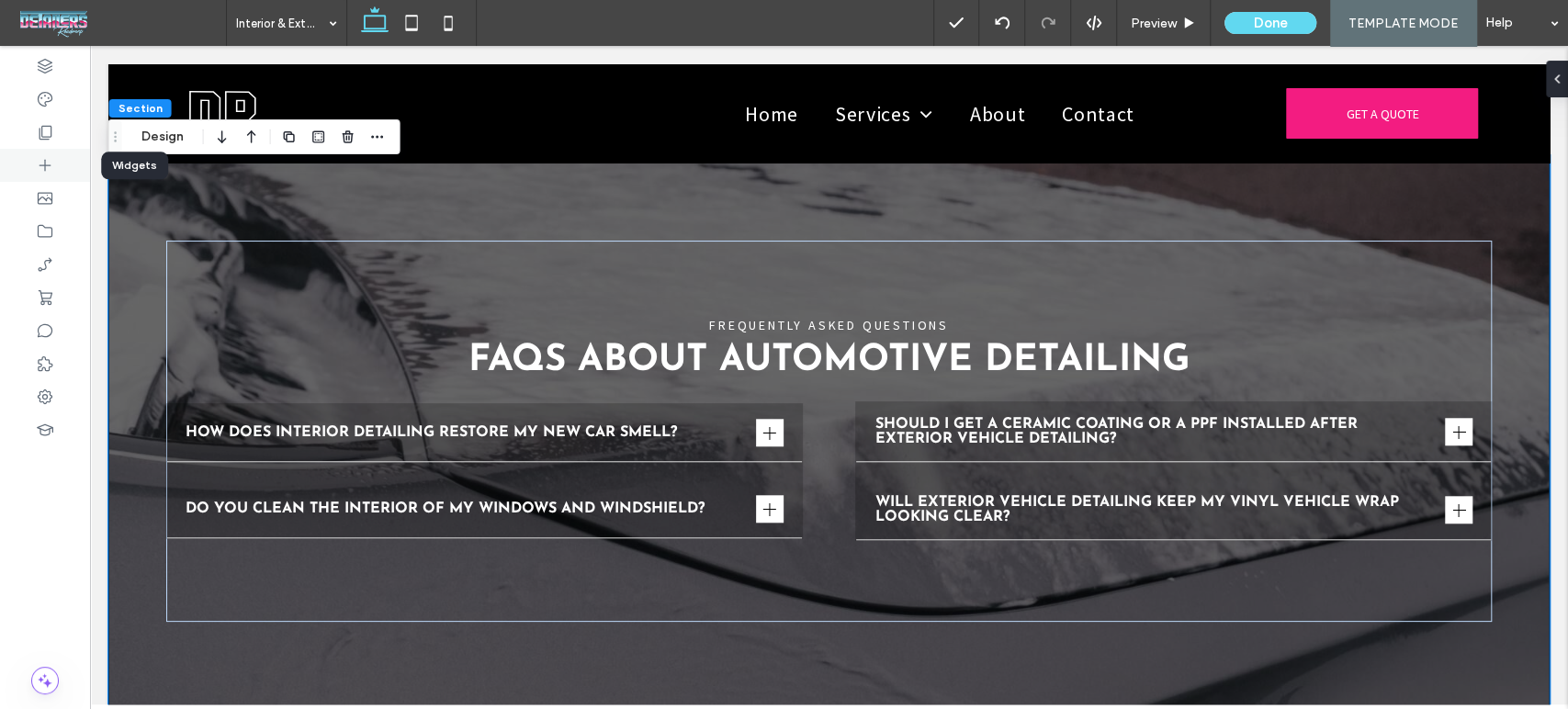
click at [17, 166] on div at bounding box center [45, 165] width 90 height 33
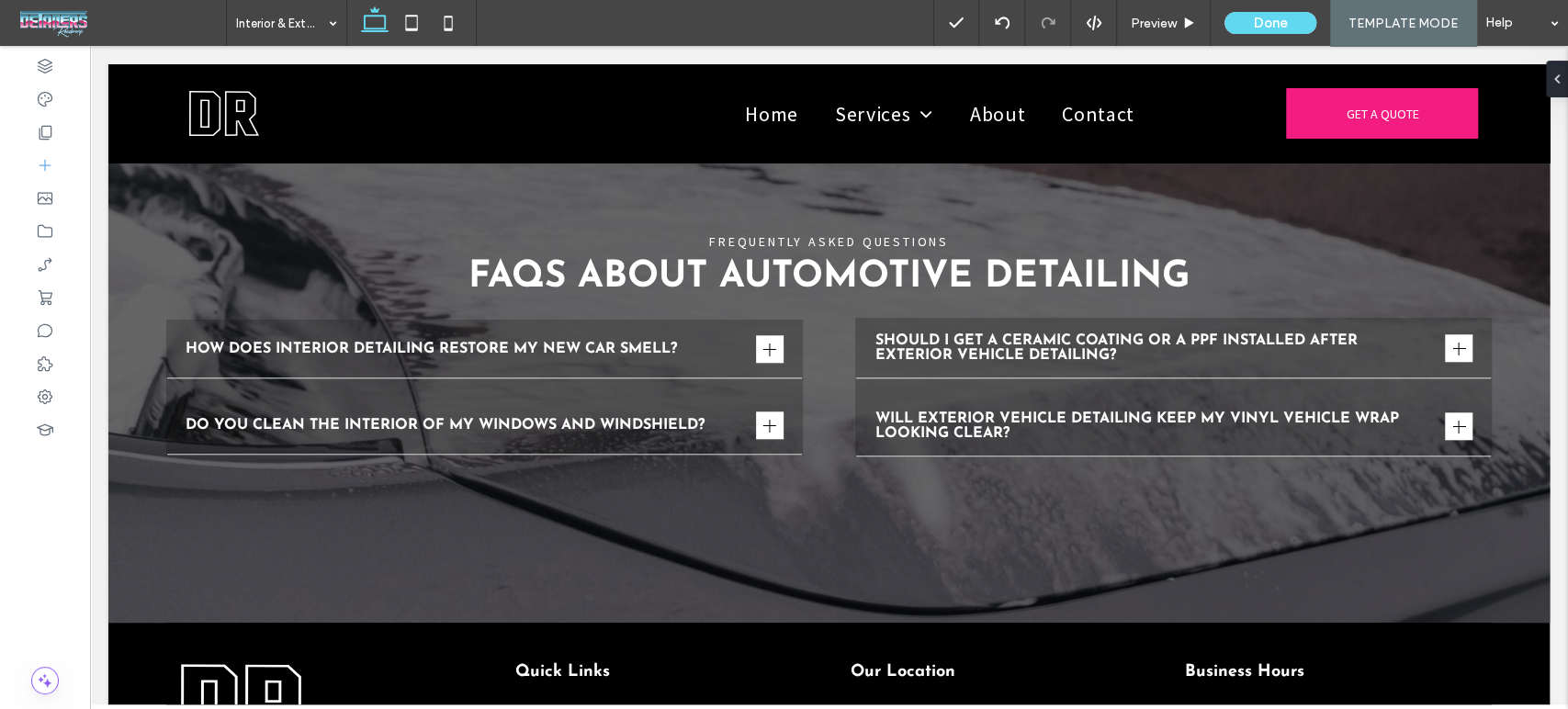
scroll to position [5784, 0]
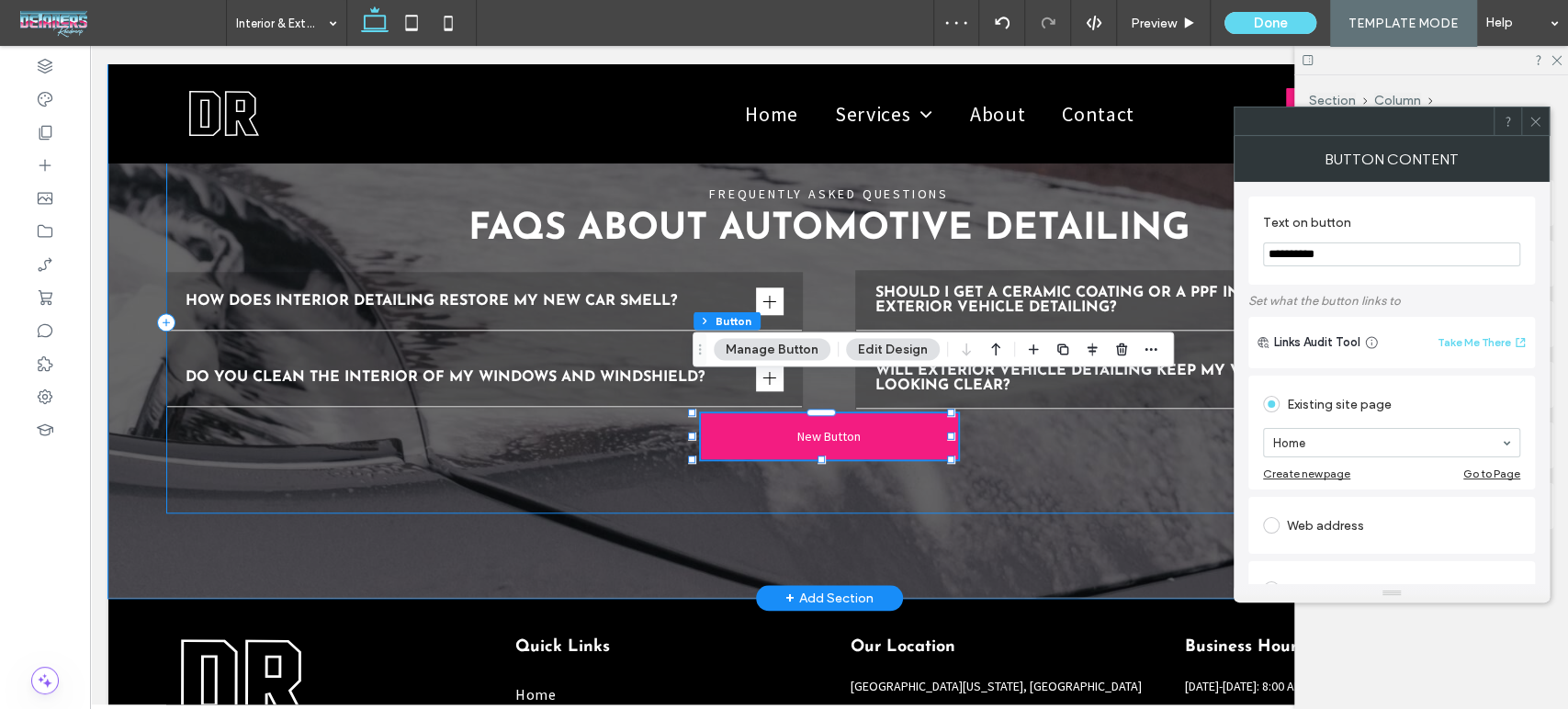
click at [968, 453] on div "FREQUENTLY ASKED QUESTIONS FAQs About Automotive Detailing How does interior de…" at bounding box center [829, 322] width 1326 height 381
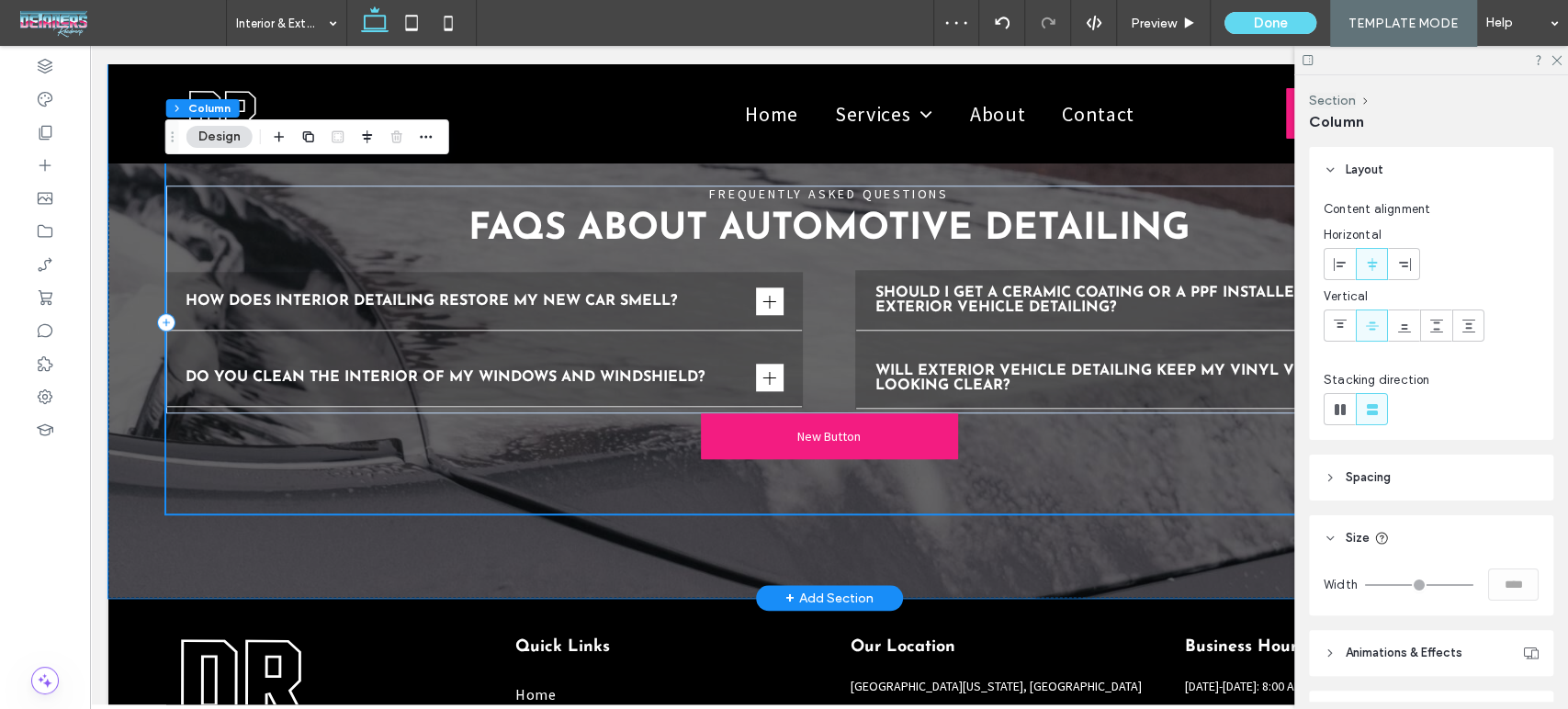
click at [975, 390] on div "FREQUENTLY ASKED QUESTIONS FAQs About Automotive Detailing How does interior de…" at bounding box center [829, 322] width 1326 height 381
click at [817, 296] on div "How does interior detailing restore my new car smell? Lorem ipsum dolor sit ame…" at bounding box center [829, 340] width 1326 height 147
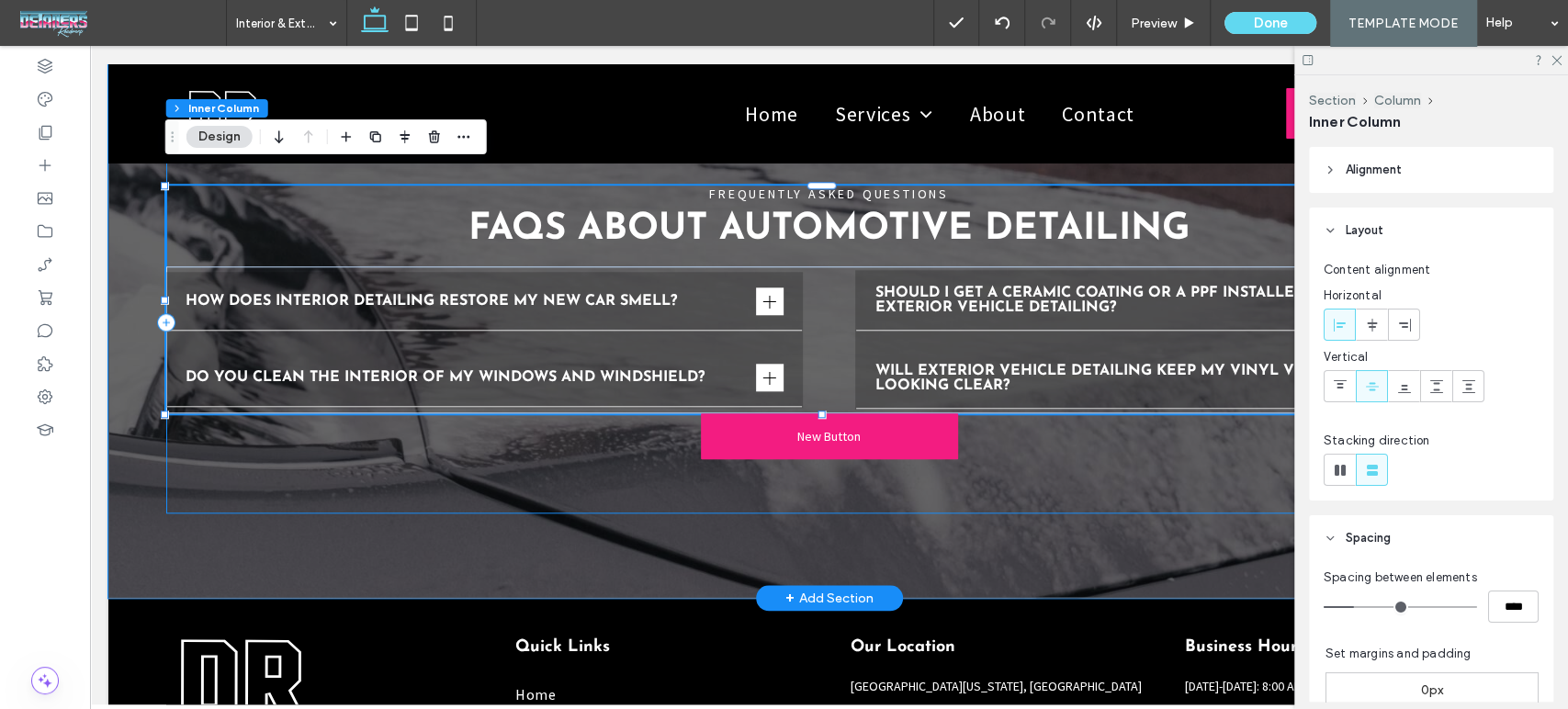
click at [1123, 409] on div "FREQUENTLY ASKED QUESTIONS FAQs About Automotive Detailing How does interior de…" at bounding box center [829, 322] width 1326 height 381
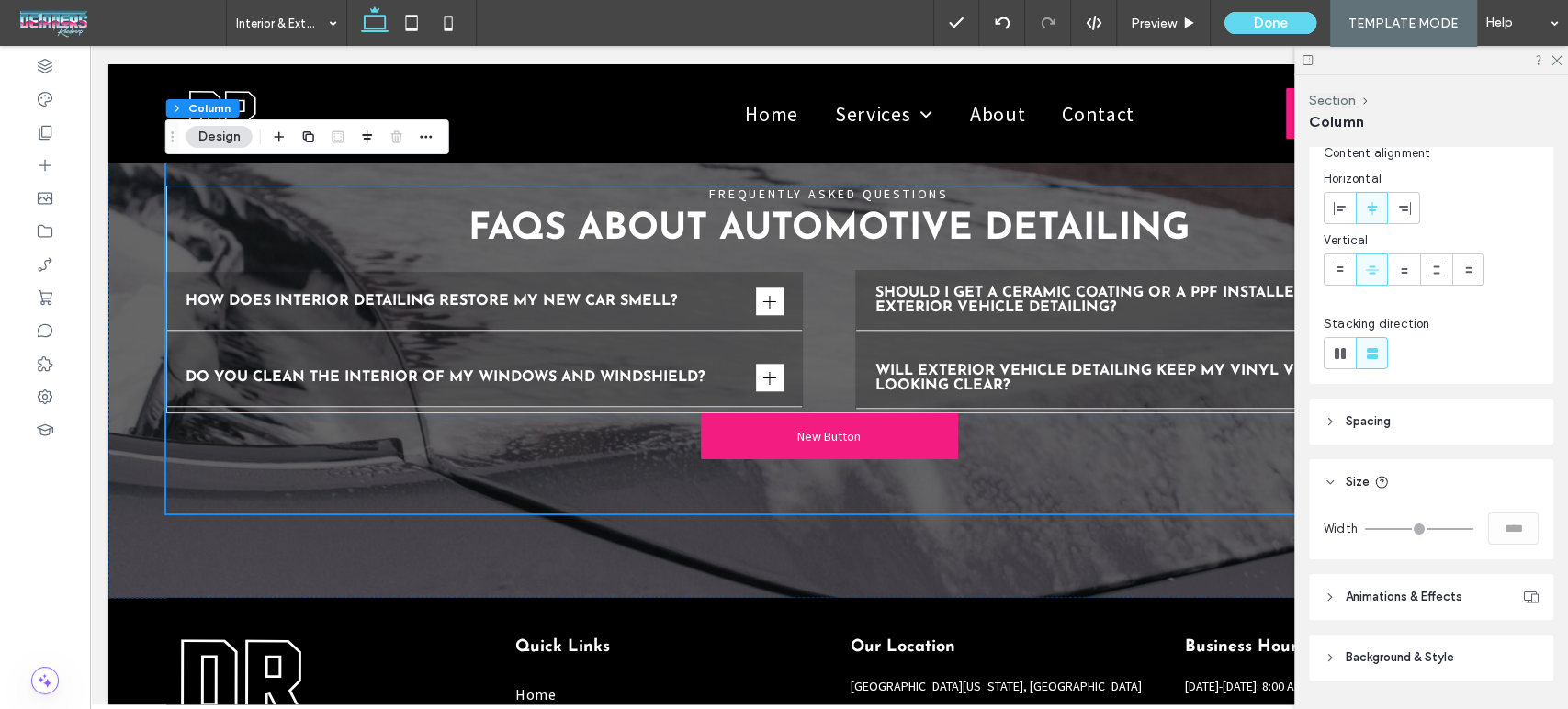
scroll to position [108, 0]
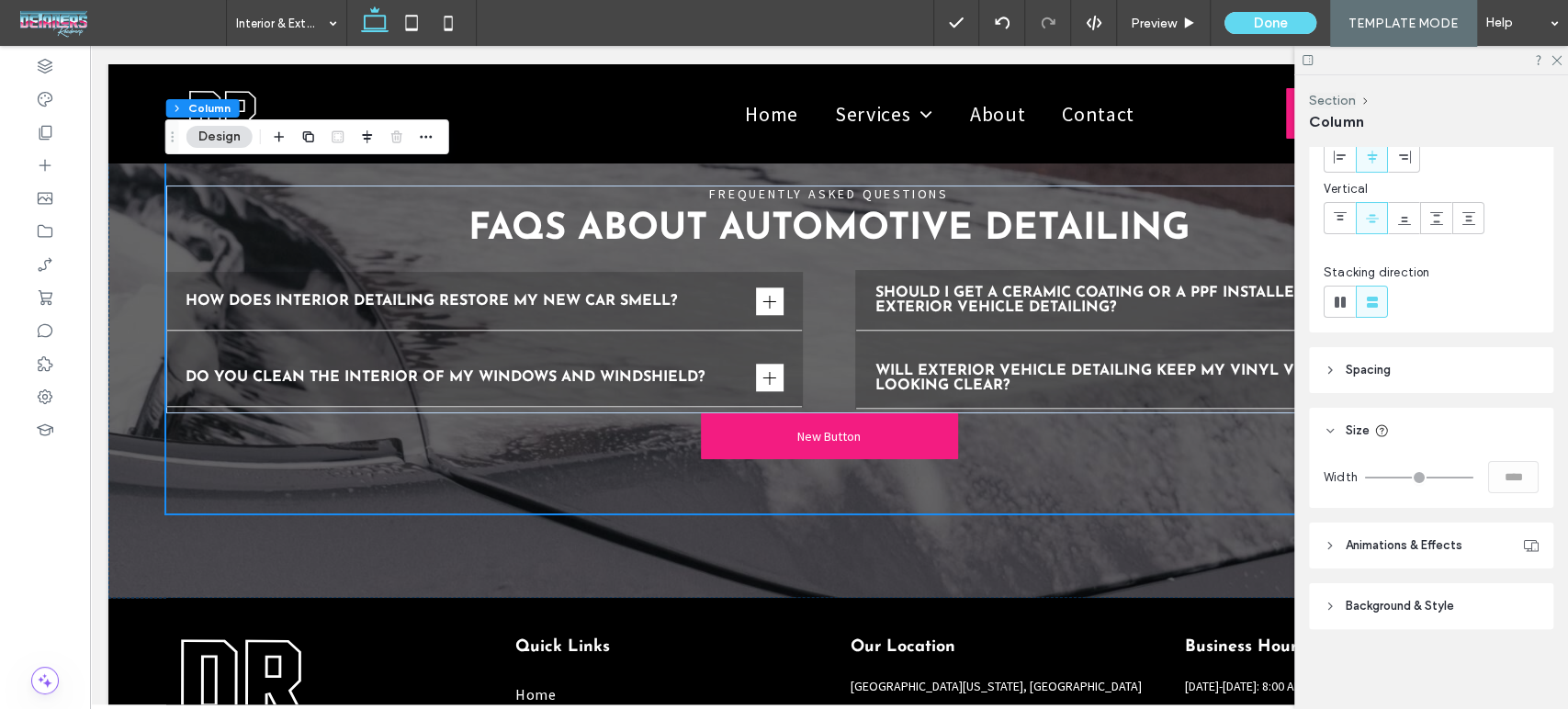
click at [1352, 368] on span "Spacing" at bounding box center [1368, 370] width 45 height 19
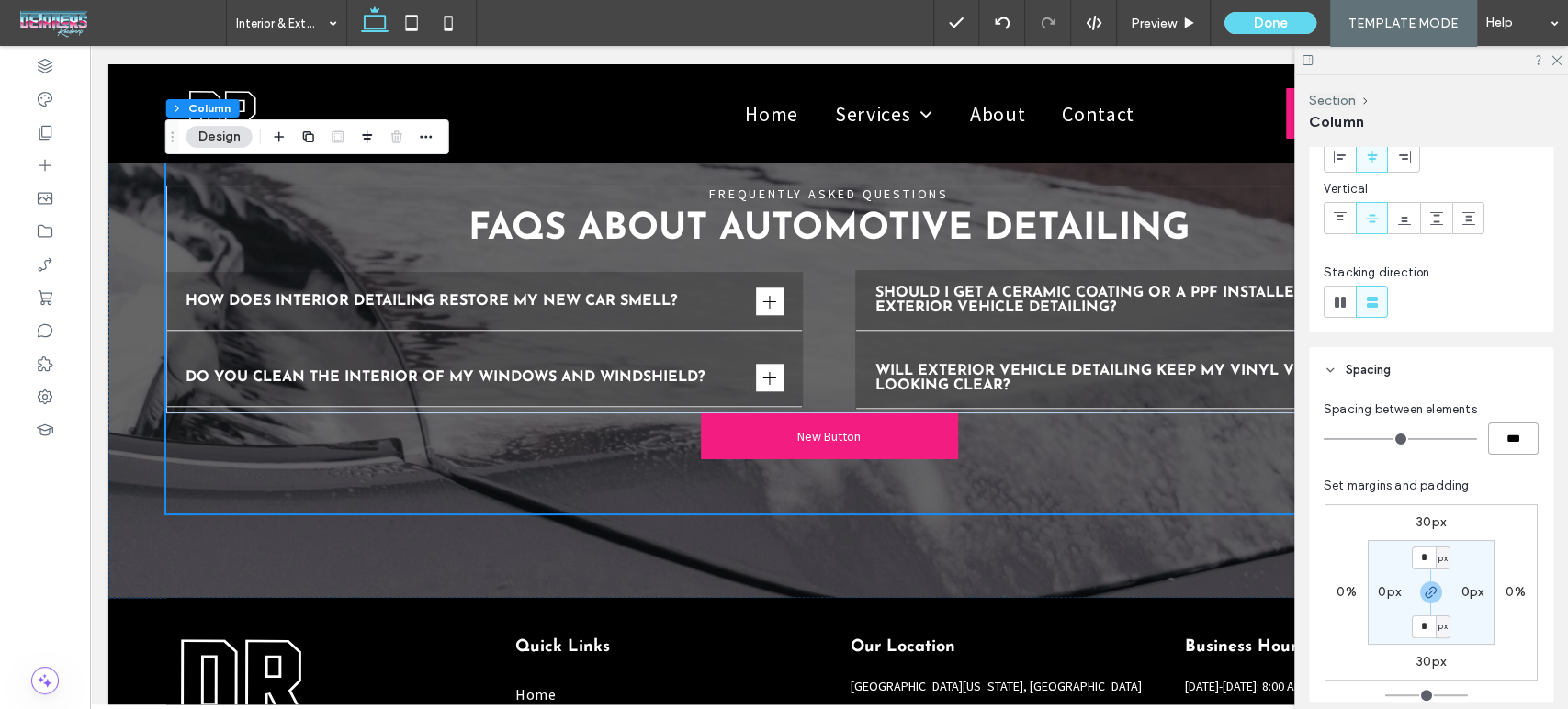
click at [1504, 444] on input "***" at bounding box center [1513, 439] width 51 height 32
type input "**"
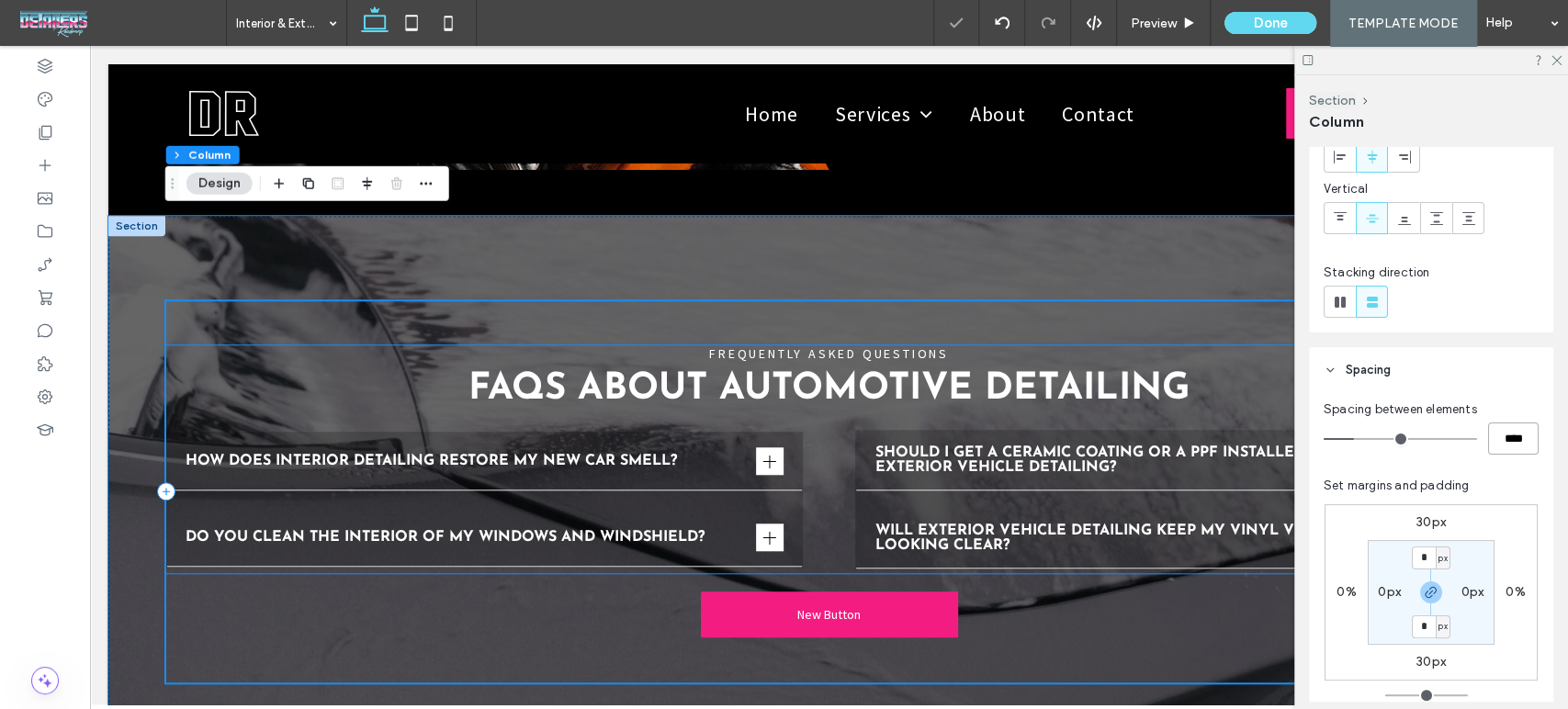
scroll to position [5579, 0]
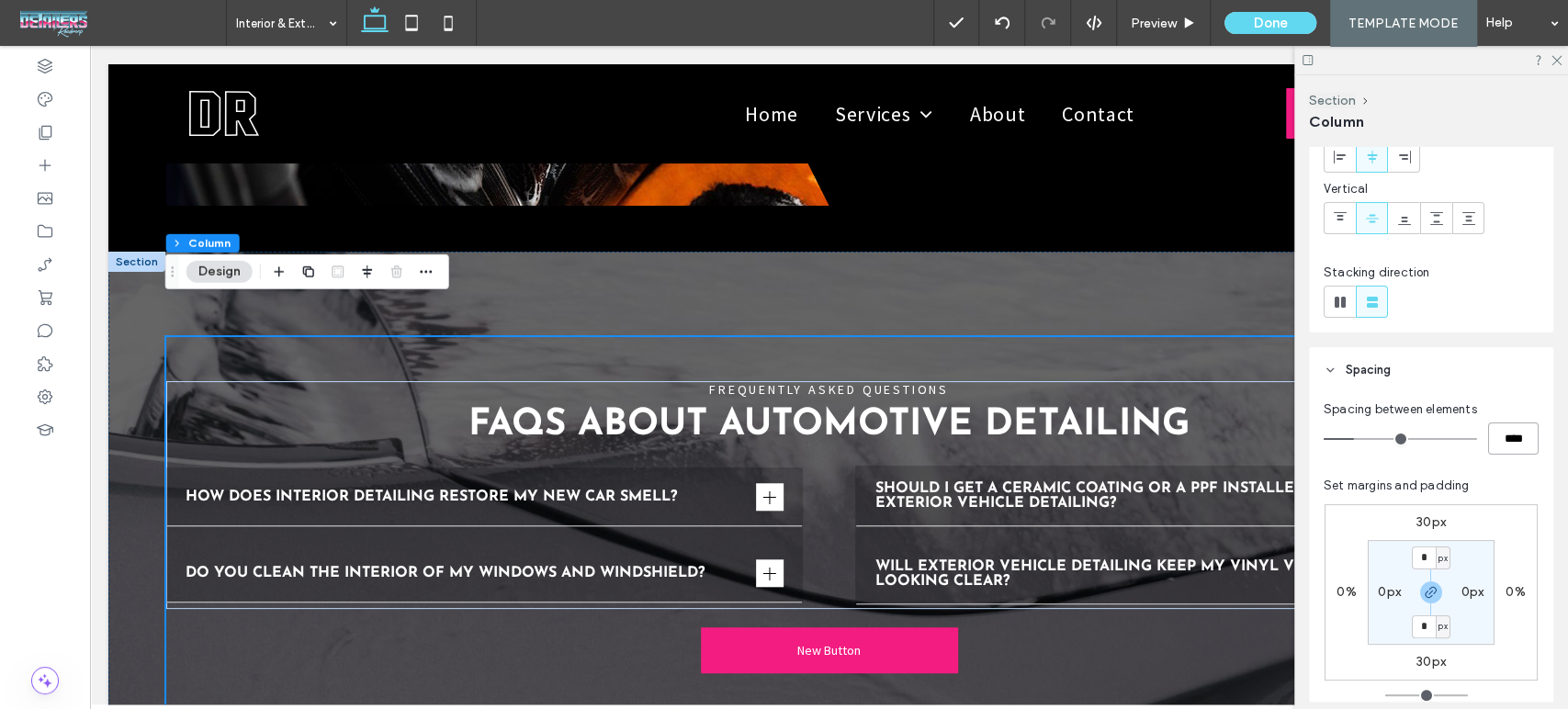
drag, startPoint x: 1522, startPoint y: 436, endPoint x: 1365, endPoint y: 397, distance: 161.8
click at [1399, 407] on div "Spacing between elements ****" at bounding box center [1431, 427] width 215 height 54
type input "**"
type input "****"
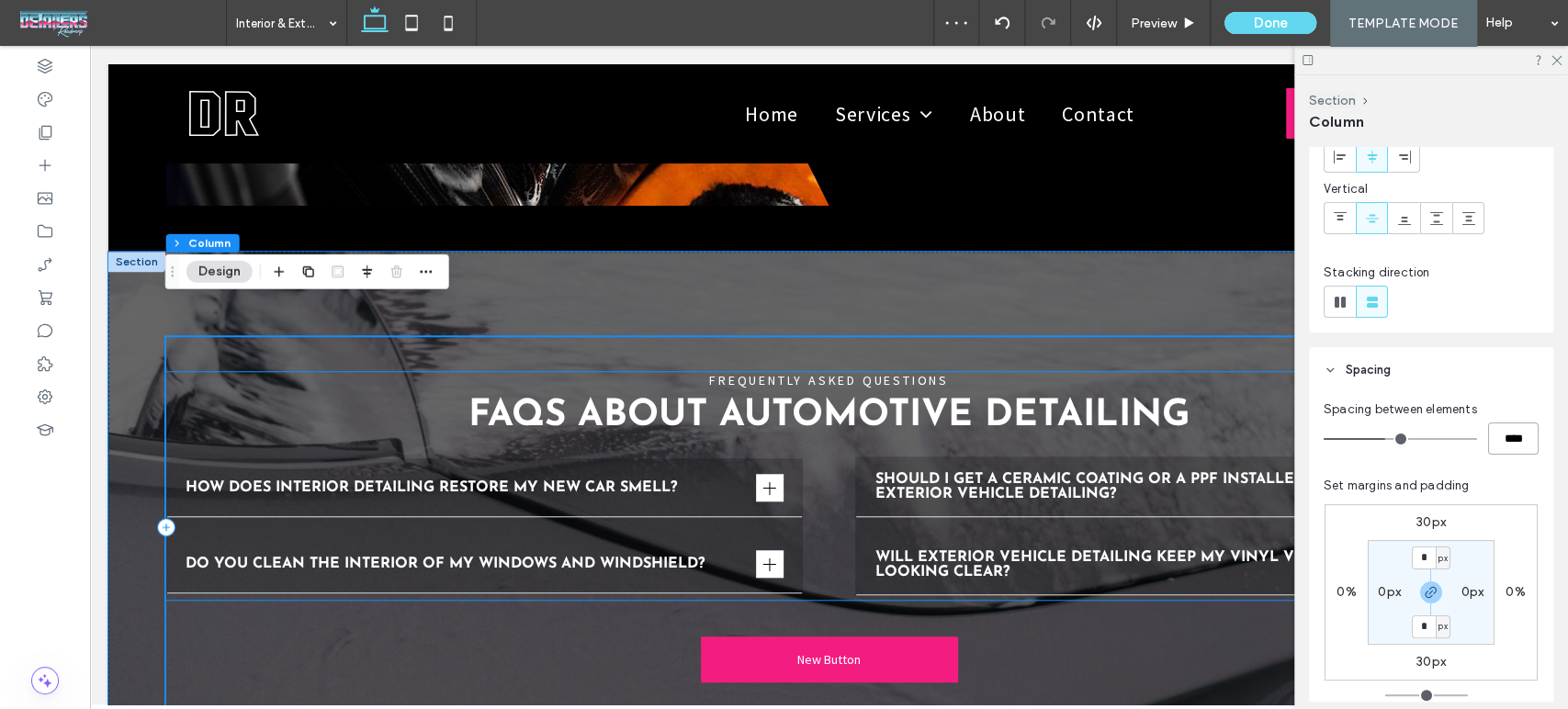
click at [452, 398] on h2 "FAQs About Automotive Detailing" at bounding box center [829, 416] width 1326 height 37
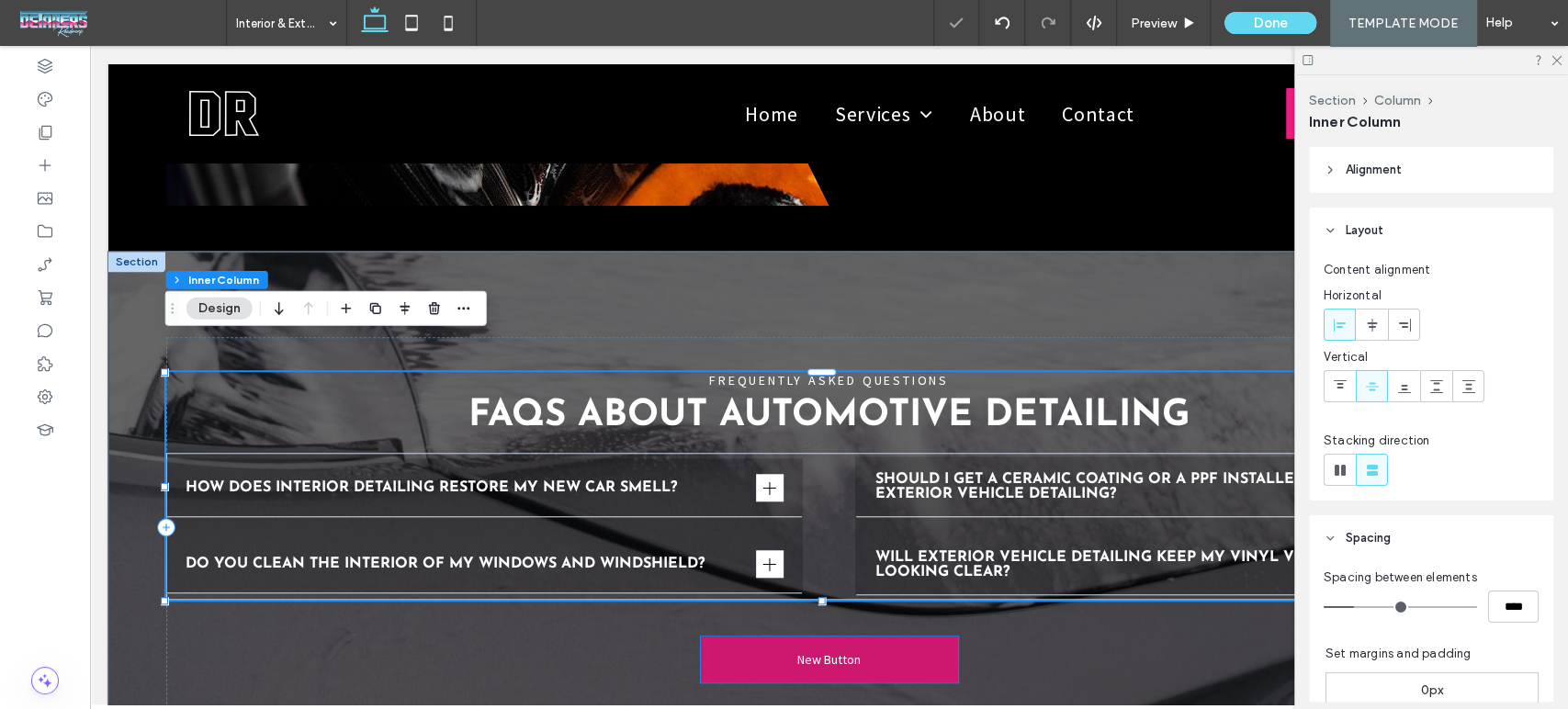
click at [853, 638] on link "New Button" at bounding box center [829, 659] width 257 height 46
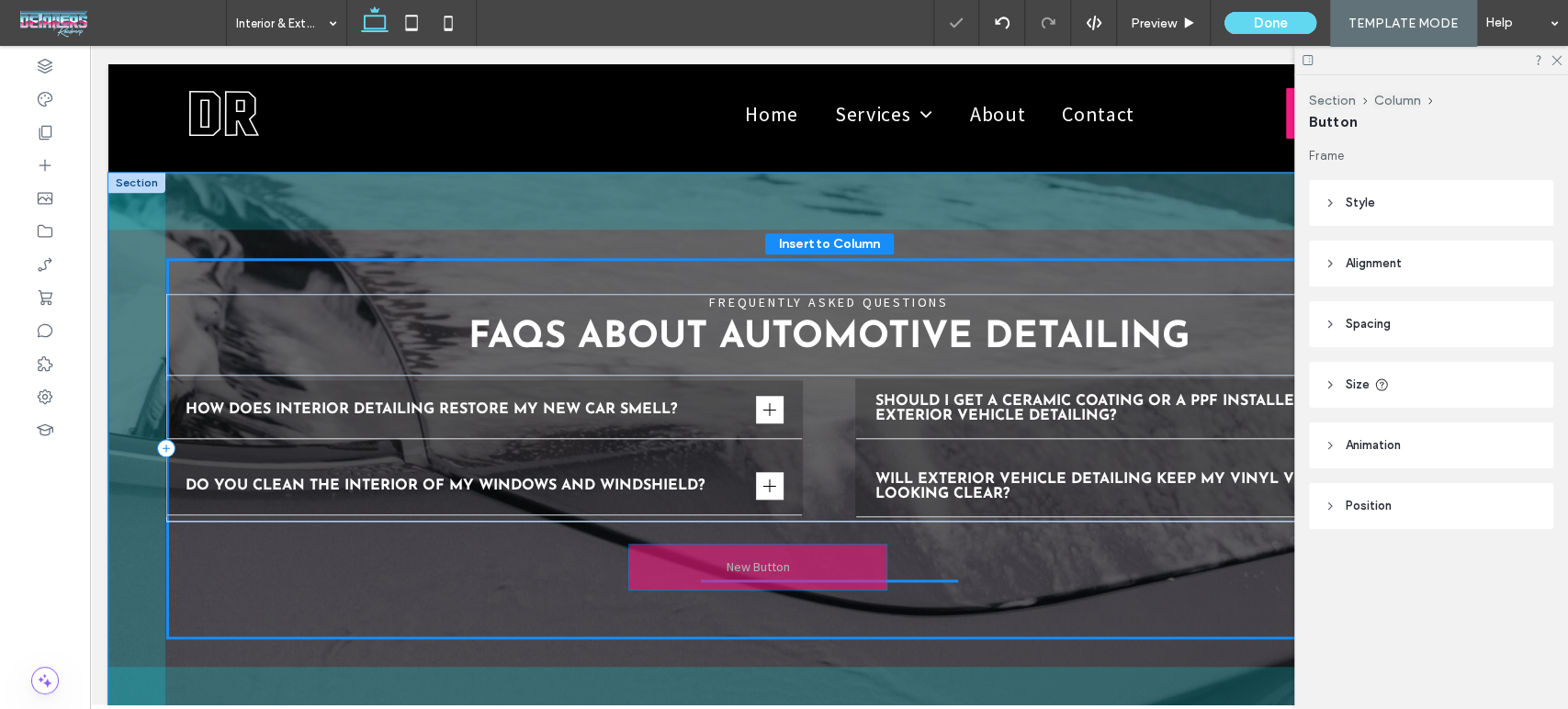
scroll to position [5662, 0]
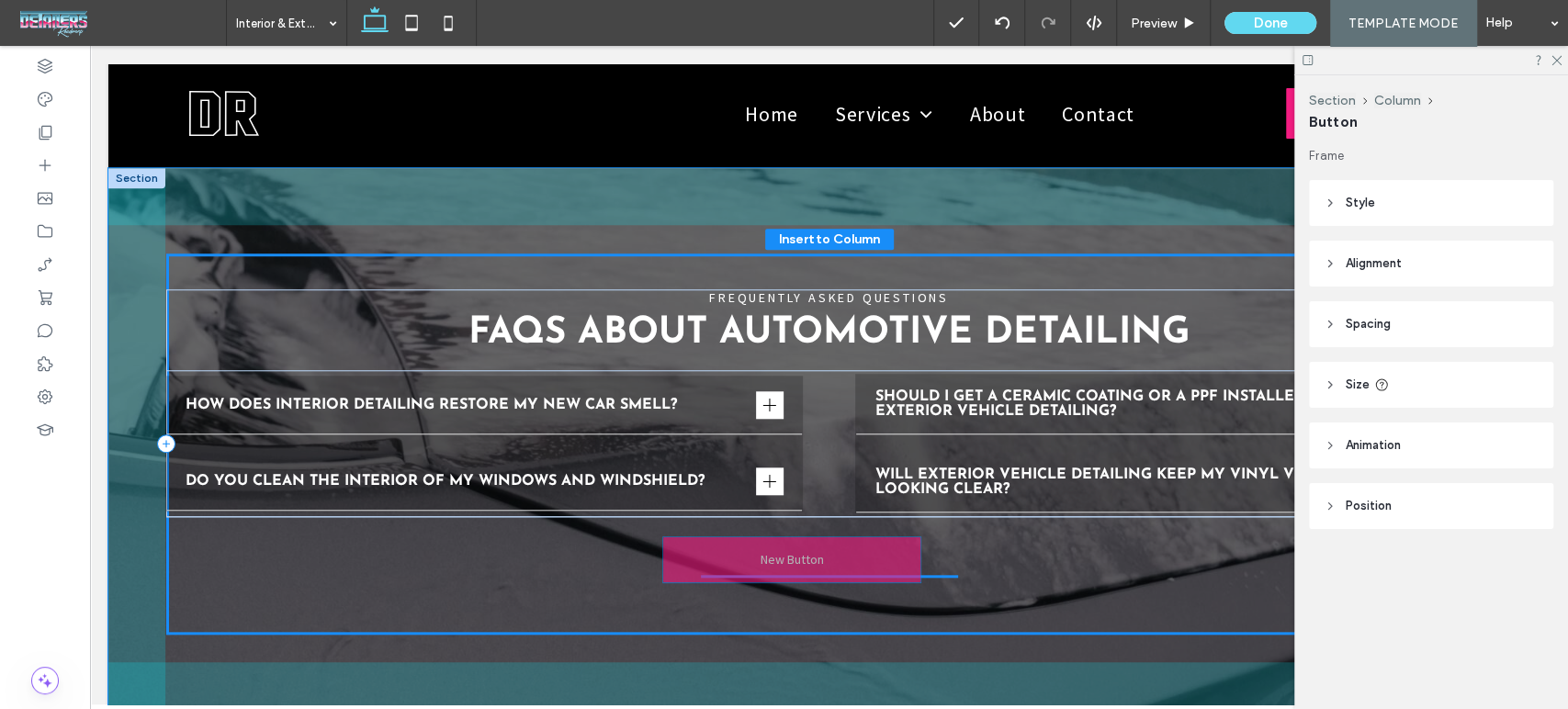
drag, startPoint x: 859, startPoint y: 637, endPoint x: 830, endPoint y: 572, distance: 71.2
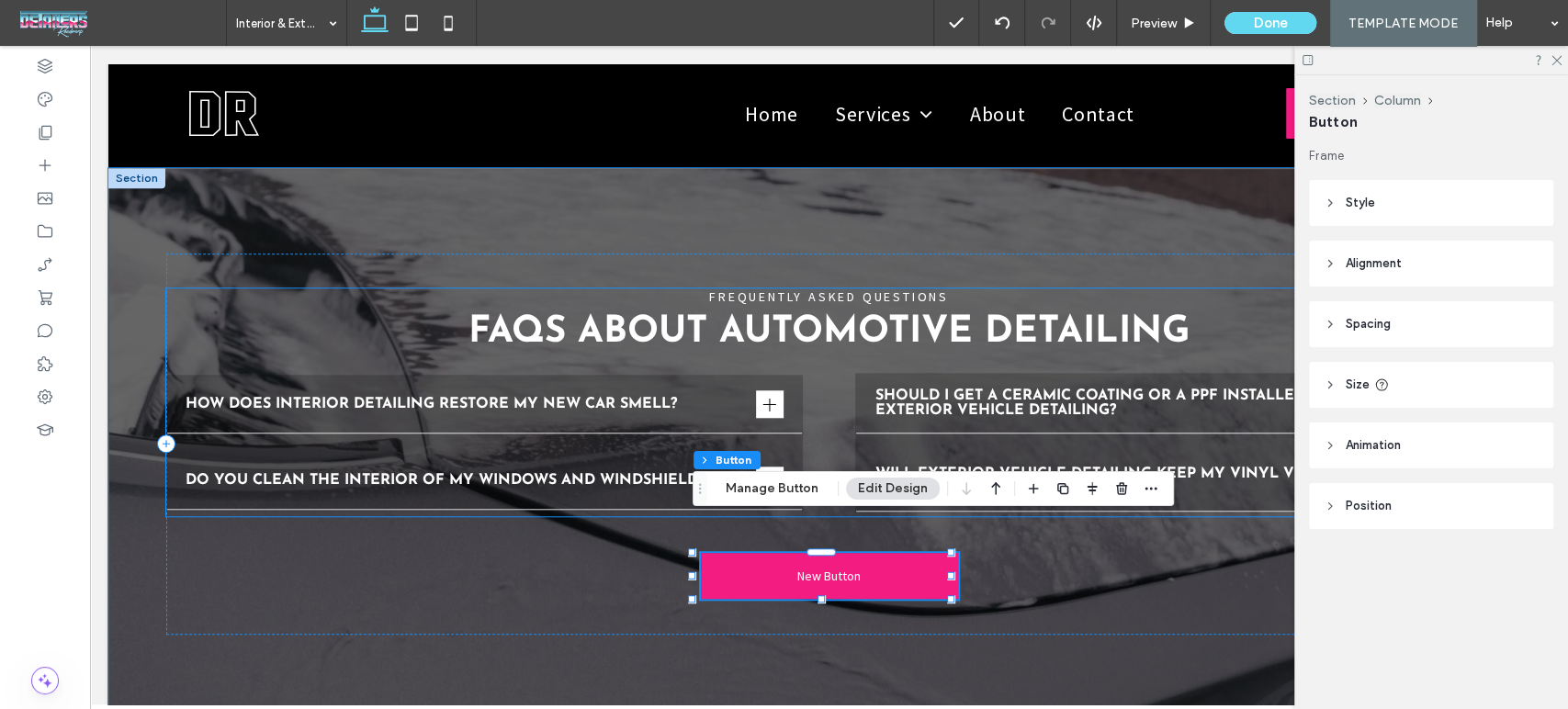
click at [827, 391] on div "How does interior detailing restore my new car smell? Lorem ipsum dolor sit ame…" at bounding box center [829, 443] width 1326 height 147
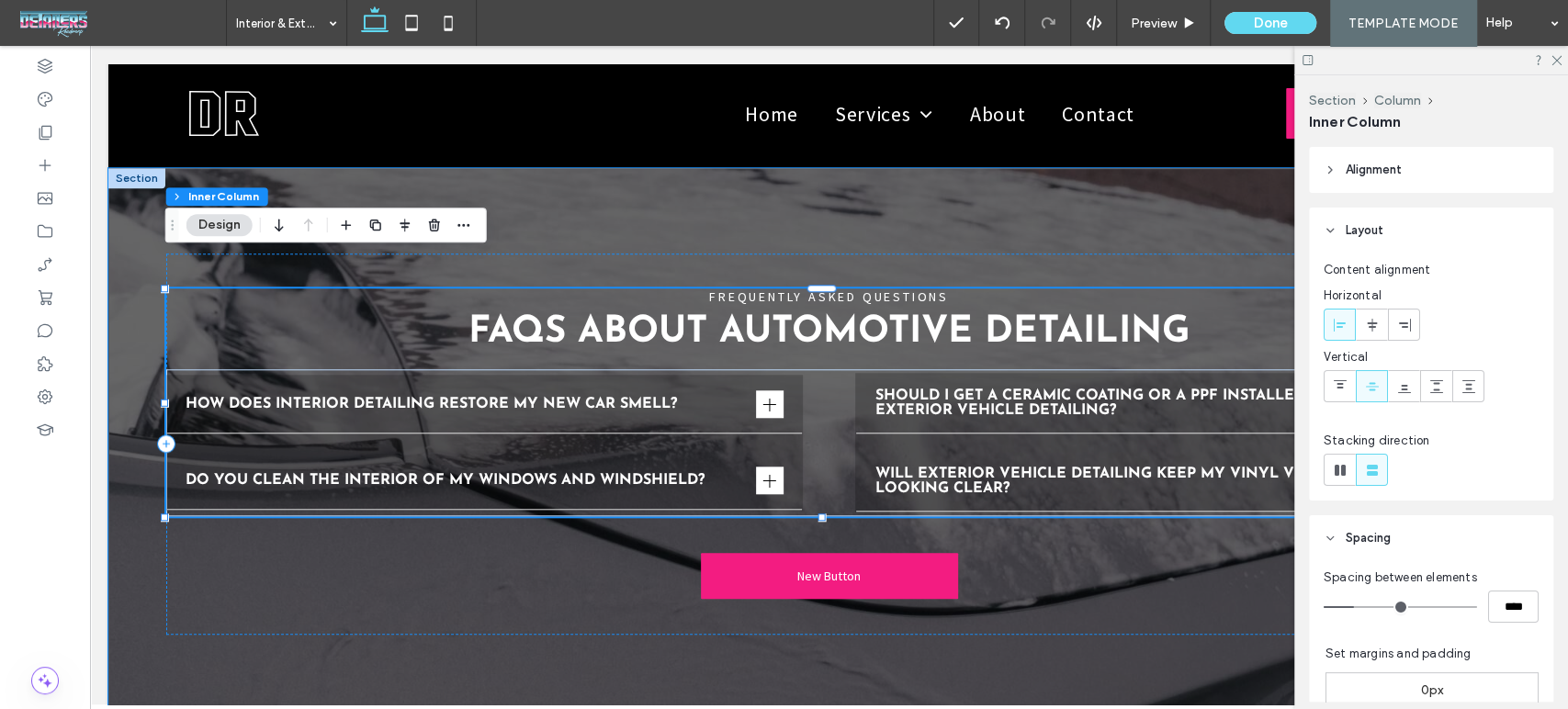
click at [827, 389] on div "How does interior detailing restore my new car smell? Lorem ipsum dolor sit ame…" at bounding box center [829, 443] width 1326 height 147
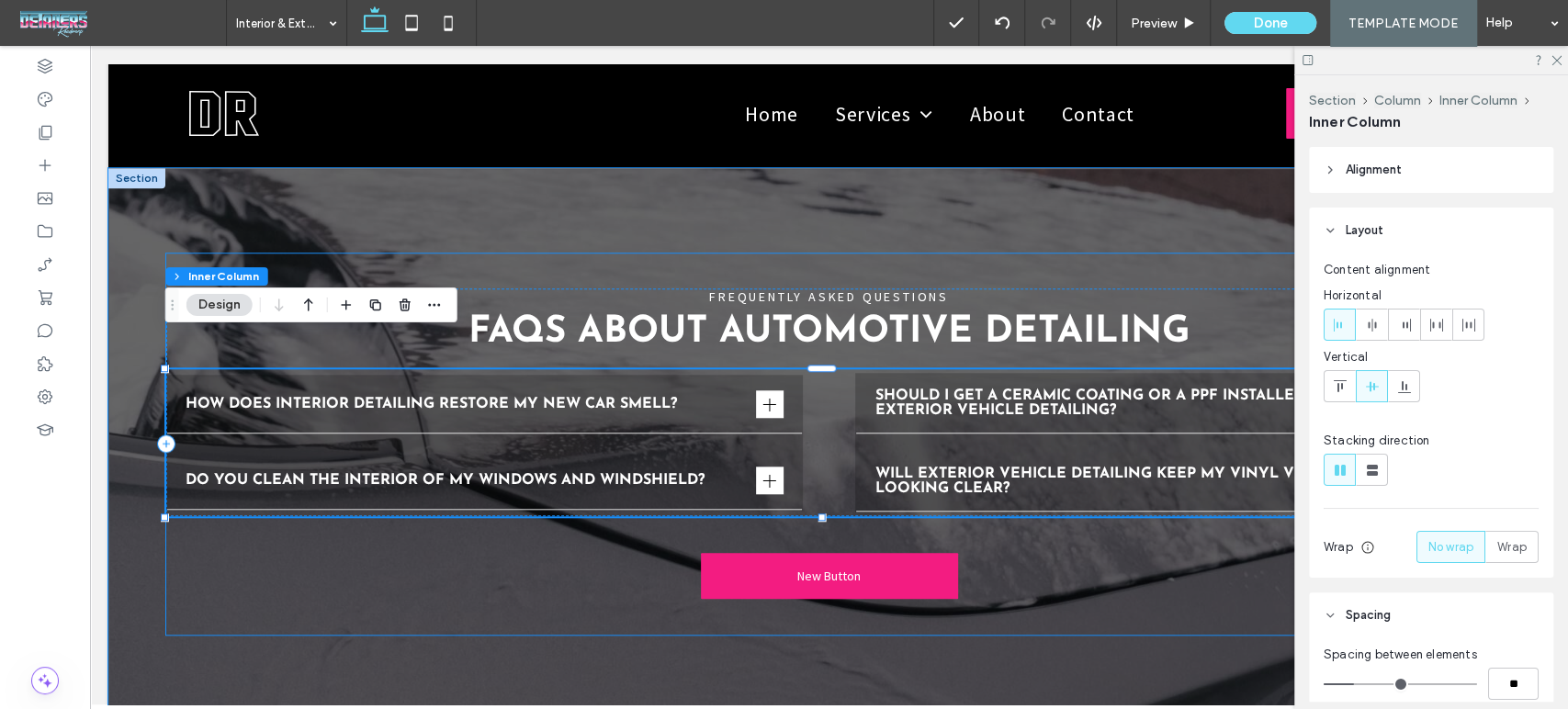
click at [1151, 524] on div "FREQUENTLY ASKED QUESTIONS FAQs About Automotive Detailing How does interior de…" at bounding box center [829, 444] width 1326 height 381
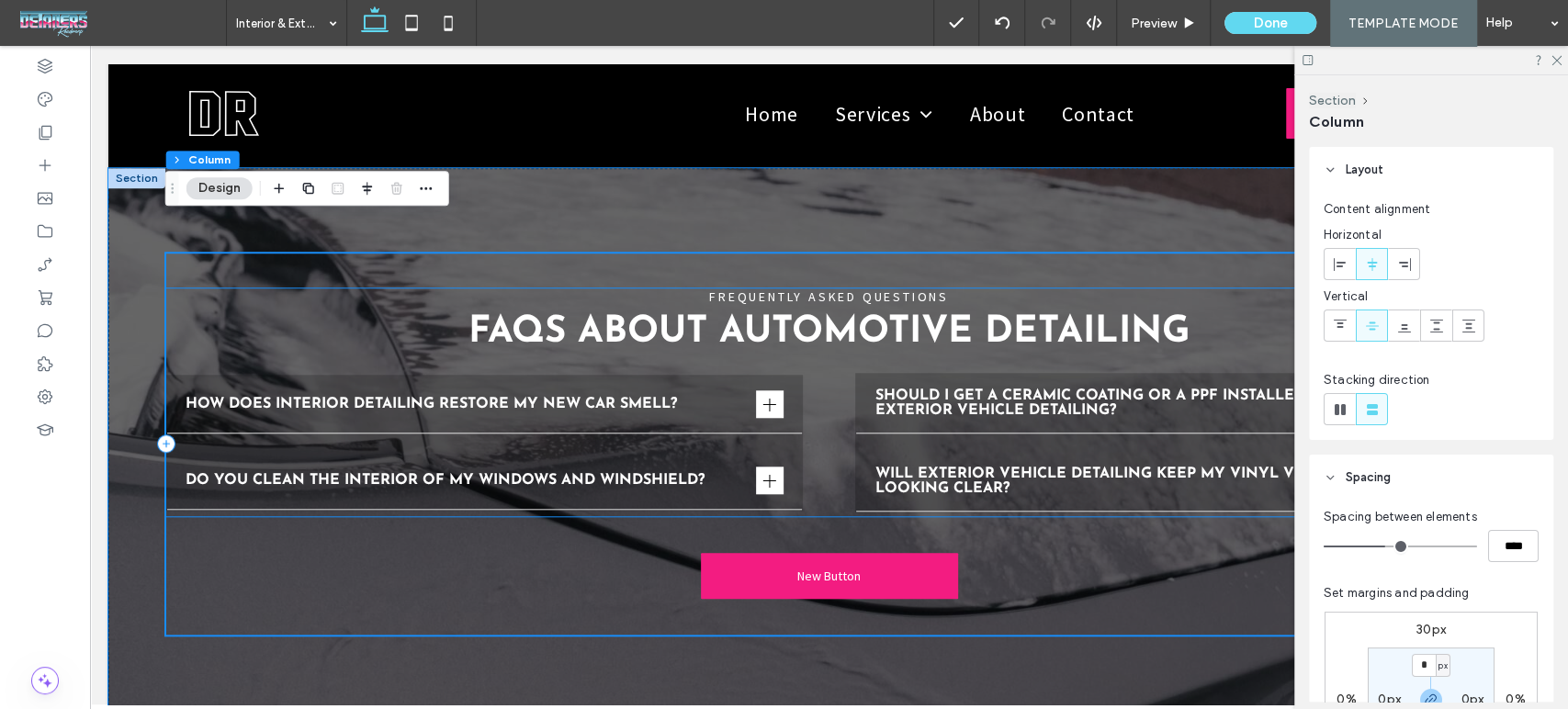
click at [823, 425] on div "How does interior detailing restore my new car smell? Lorem ipsum dolor sit ame…" at bounding box center [829, 443] width 1326 height 147
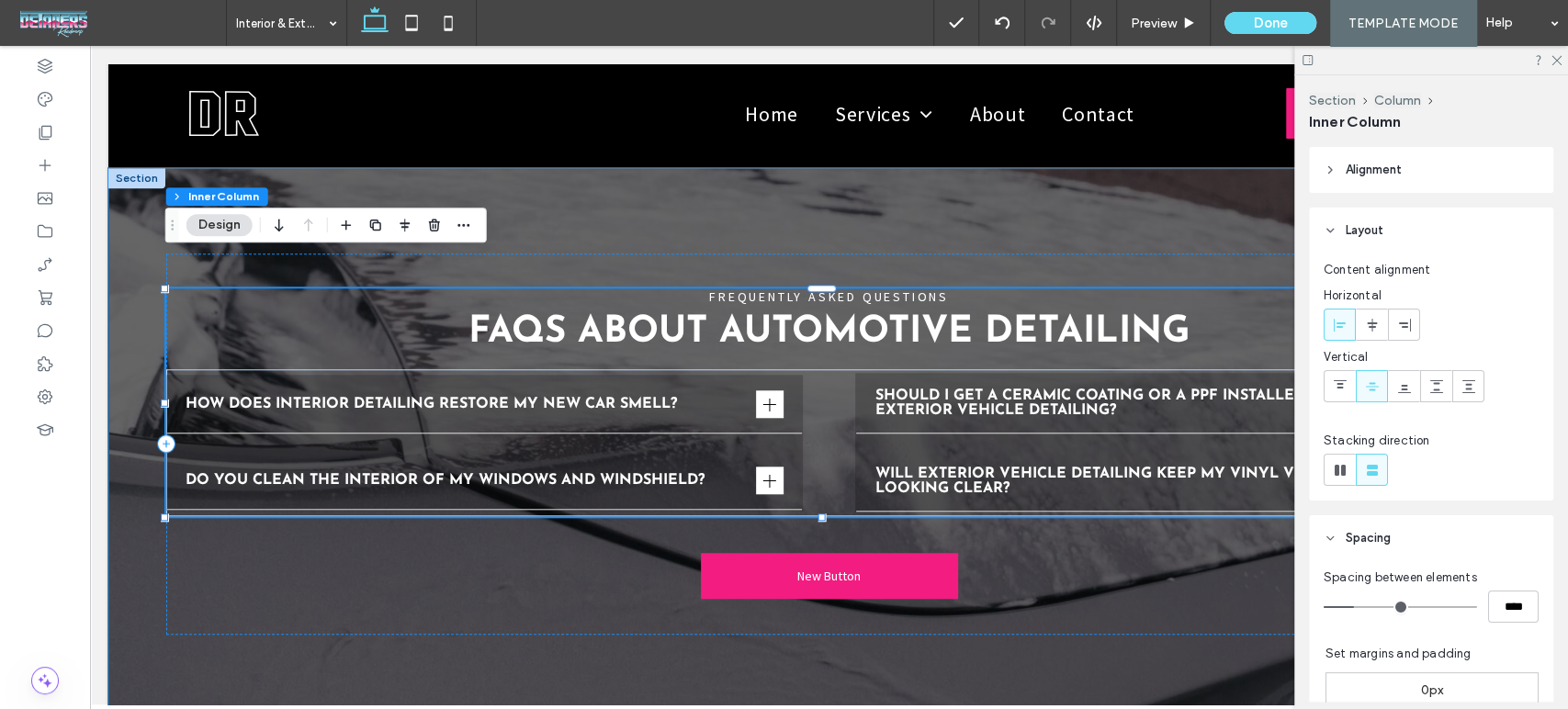
click at [823, 425] on div "How does interior detailing restore my new car smell? Lorem ipsum dolor sit ame…" at bounding box center [829, 443] width 1326 height 147
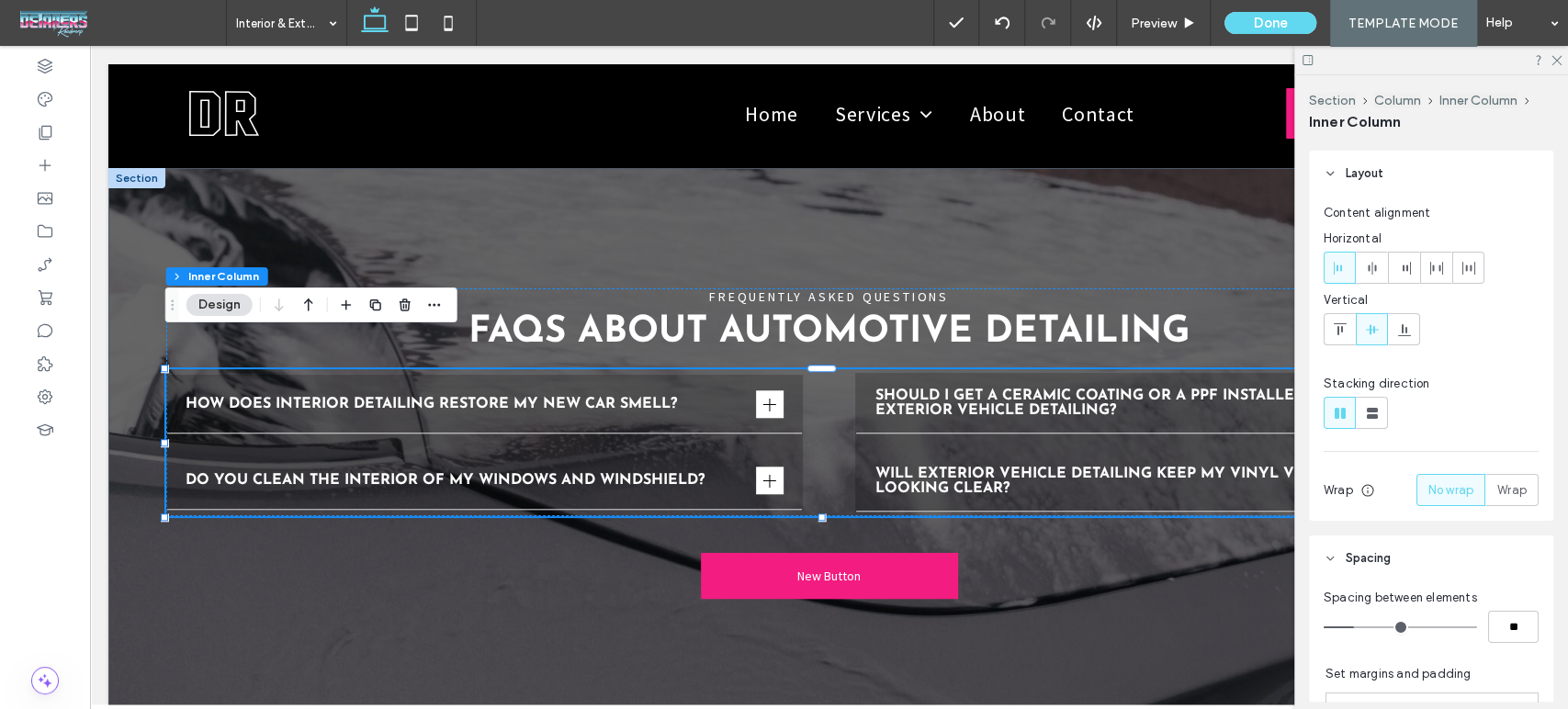
scroll to position [102, 0]
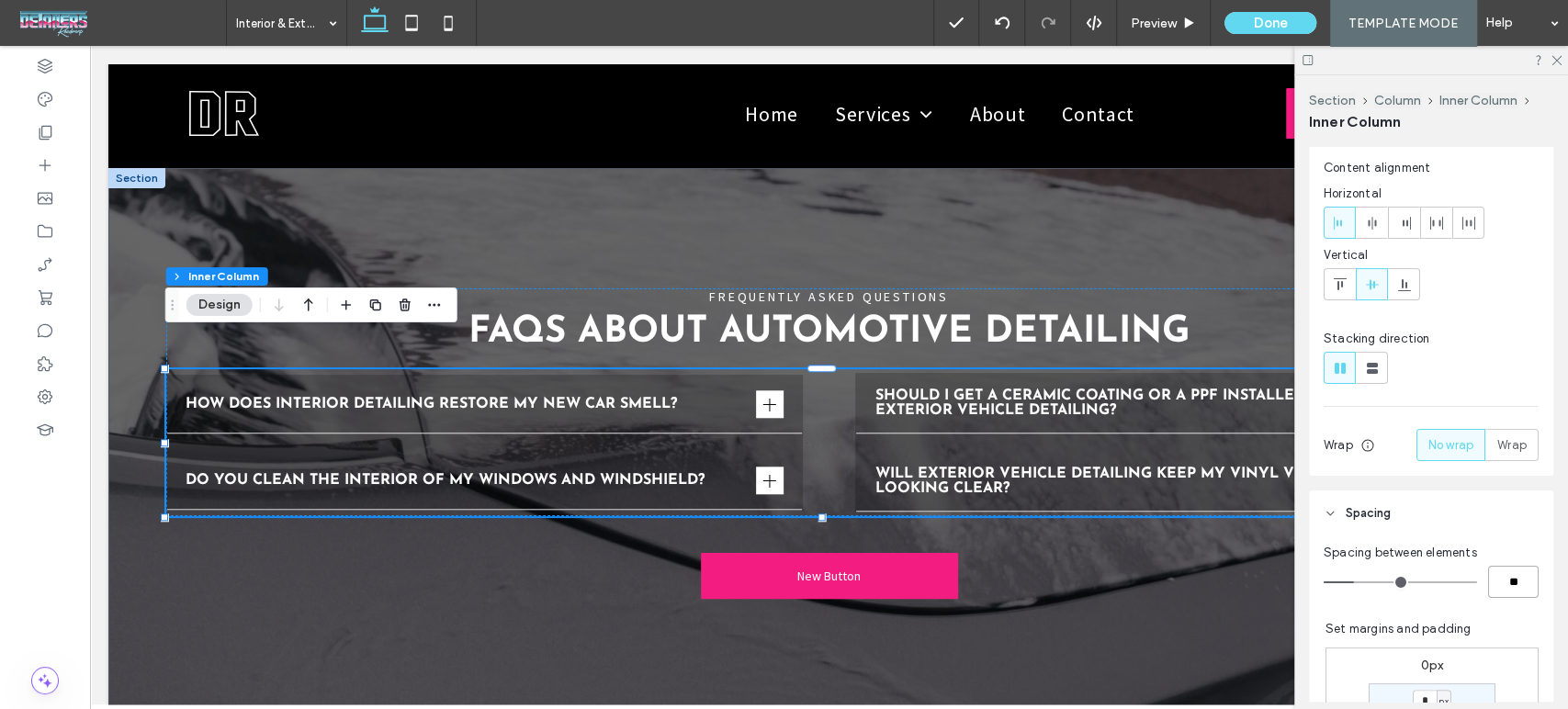
click at [1508, 587] on input "**" at bounding box center [1513, 582] width 51 height 32
type input "*"
type input "**"
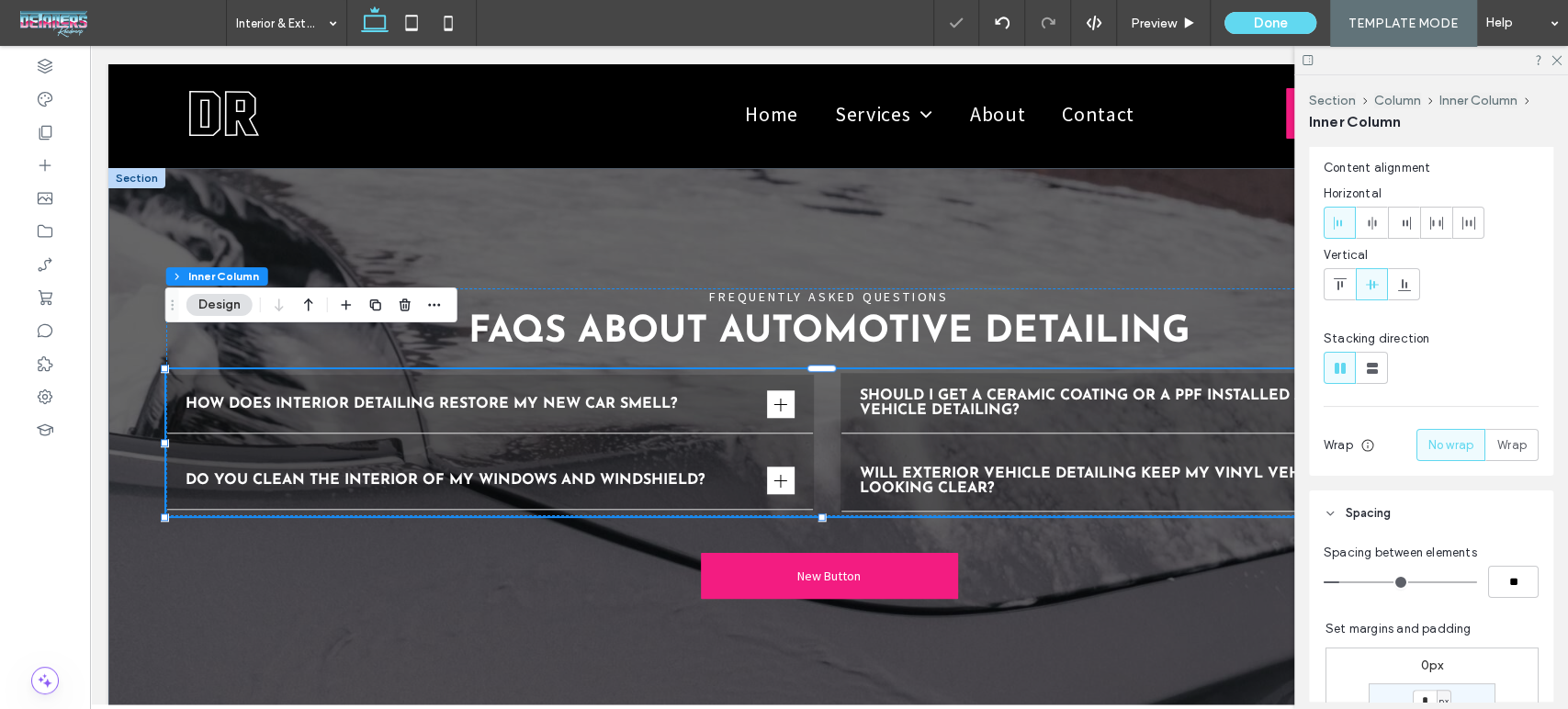
click at [1565, 60] on div at bounding box center [1431, 60] width 274 height 28
click at [1561, 59] on div at bounding box center [1431, 60] width 274 height 28
click at [1550, 59] on icon at bounding box center [1555, 59] width 12 height 12
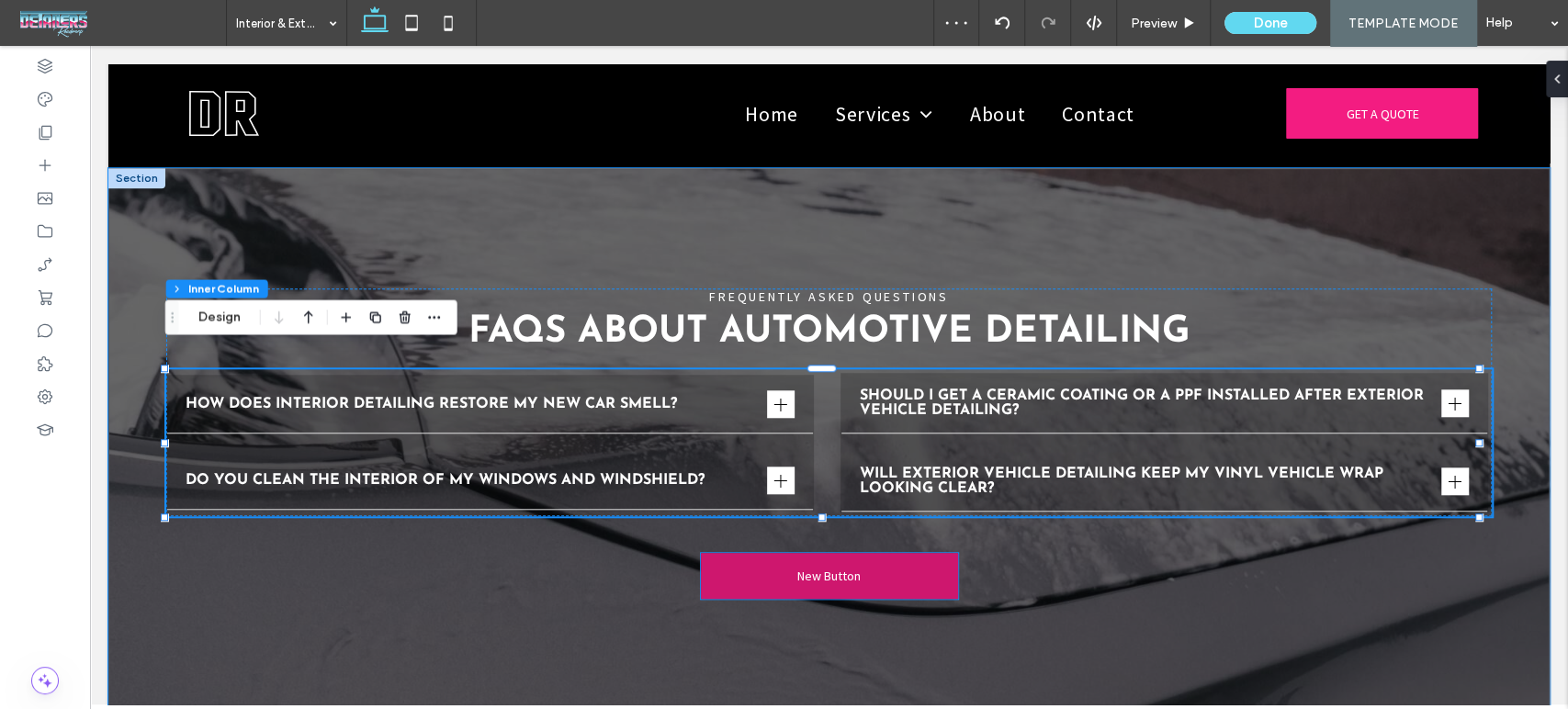
click at [848, 573] on link "New Button" at bounding box center [829, 576] width 257 height 46
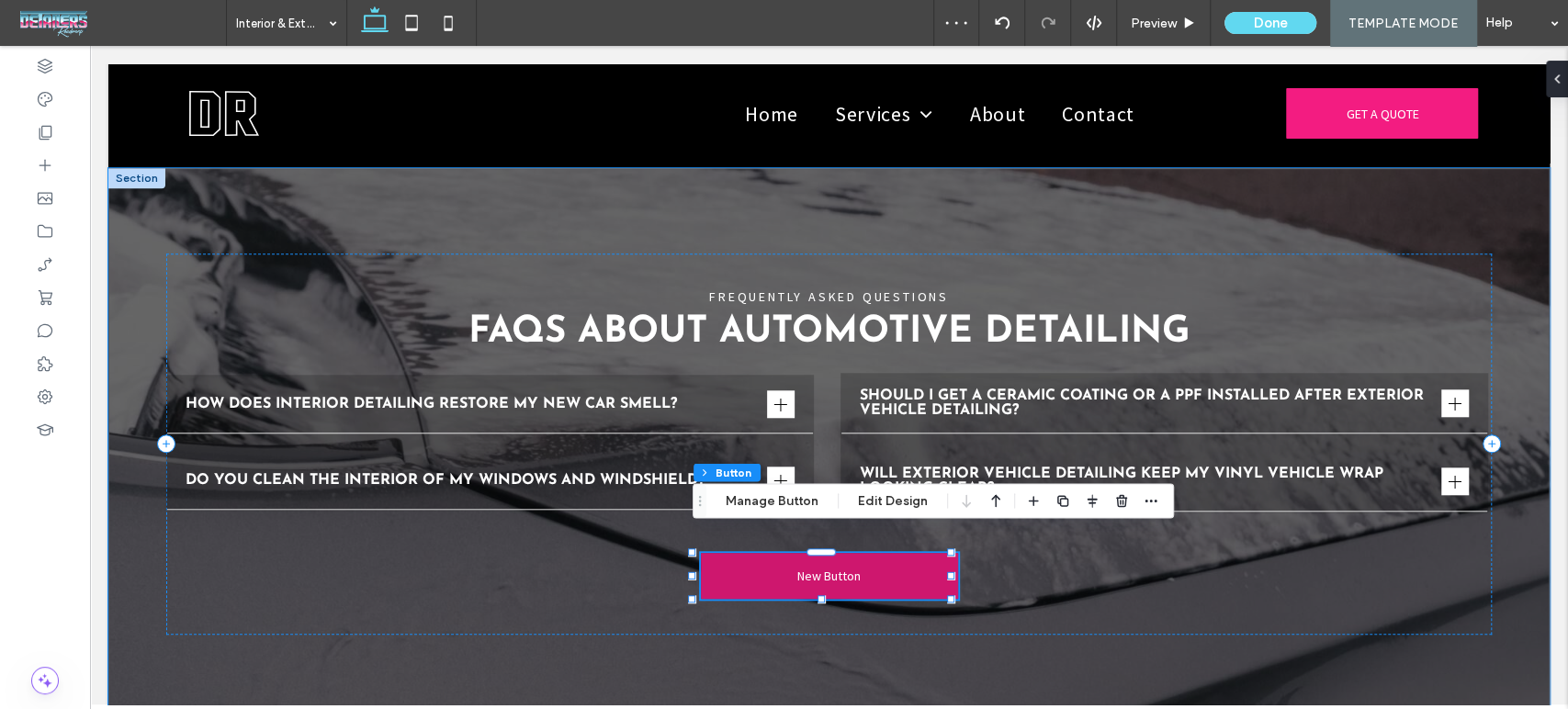
click at [848, 573] on link "New Button" at bounding box center [829, 576] width 257 height 46
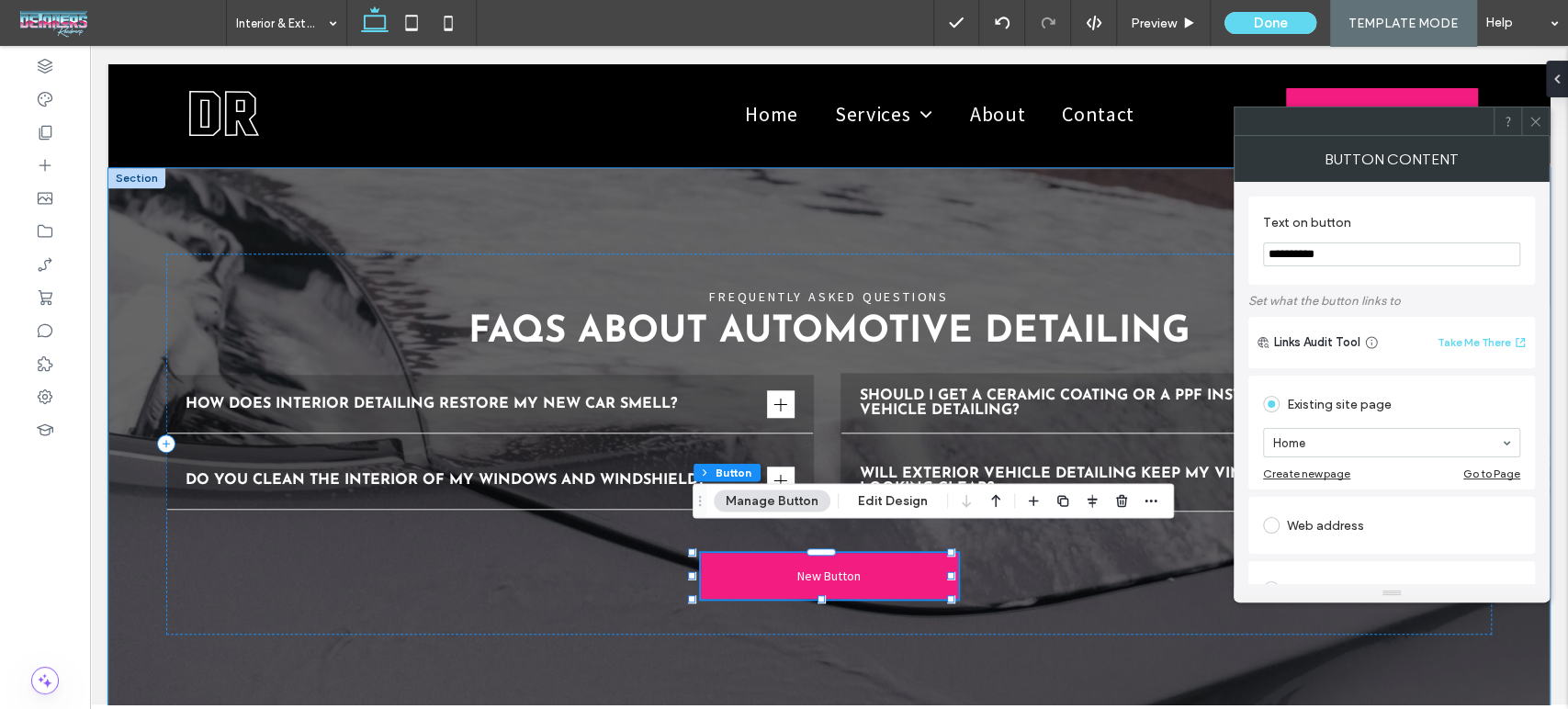
drag, startPoint x: 1418, startPoint y: 299, endPoint x: 1095, endPoint y: 233, distance: 329.7
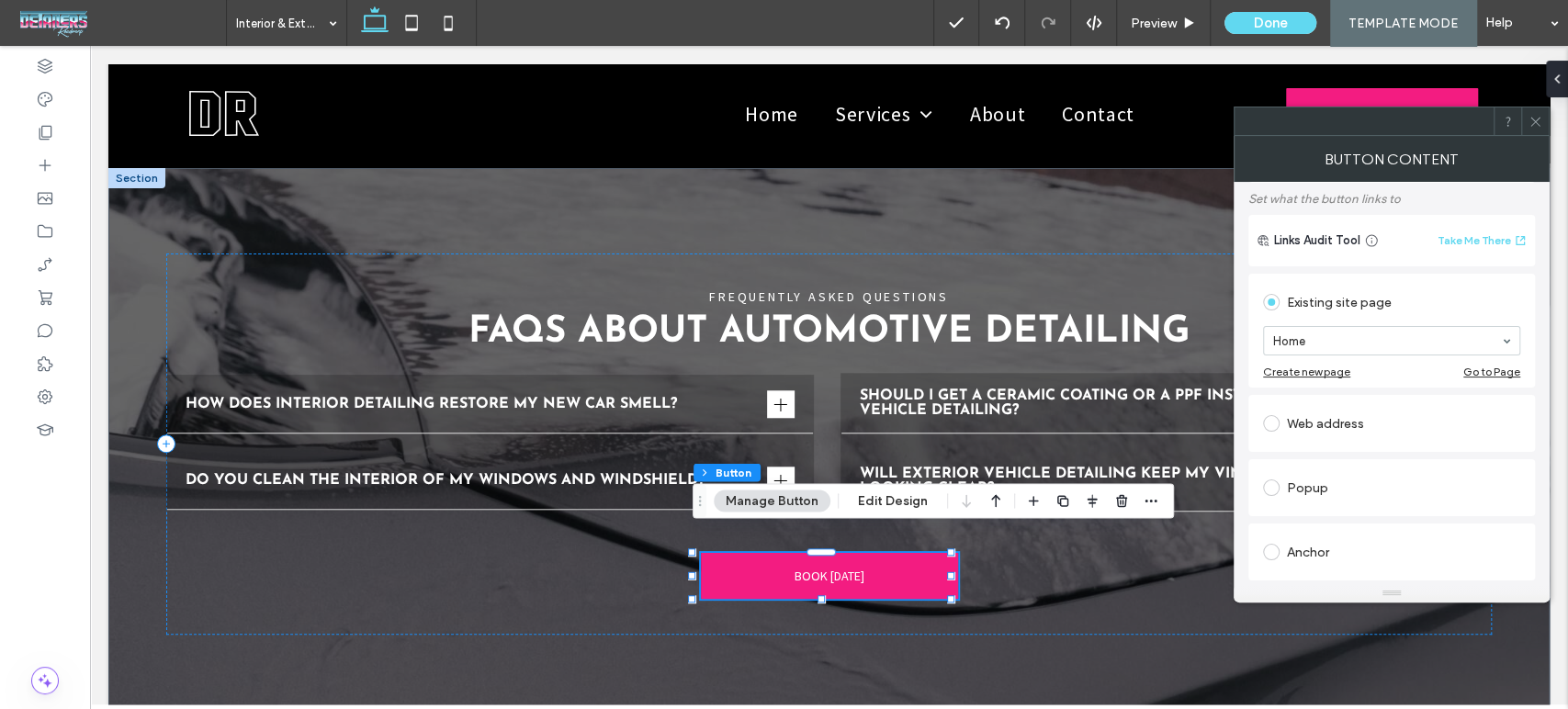
type input "**********"
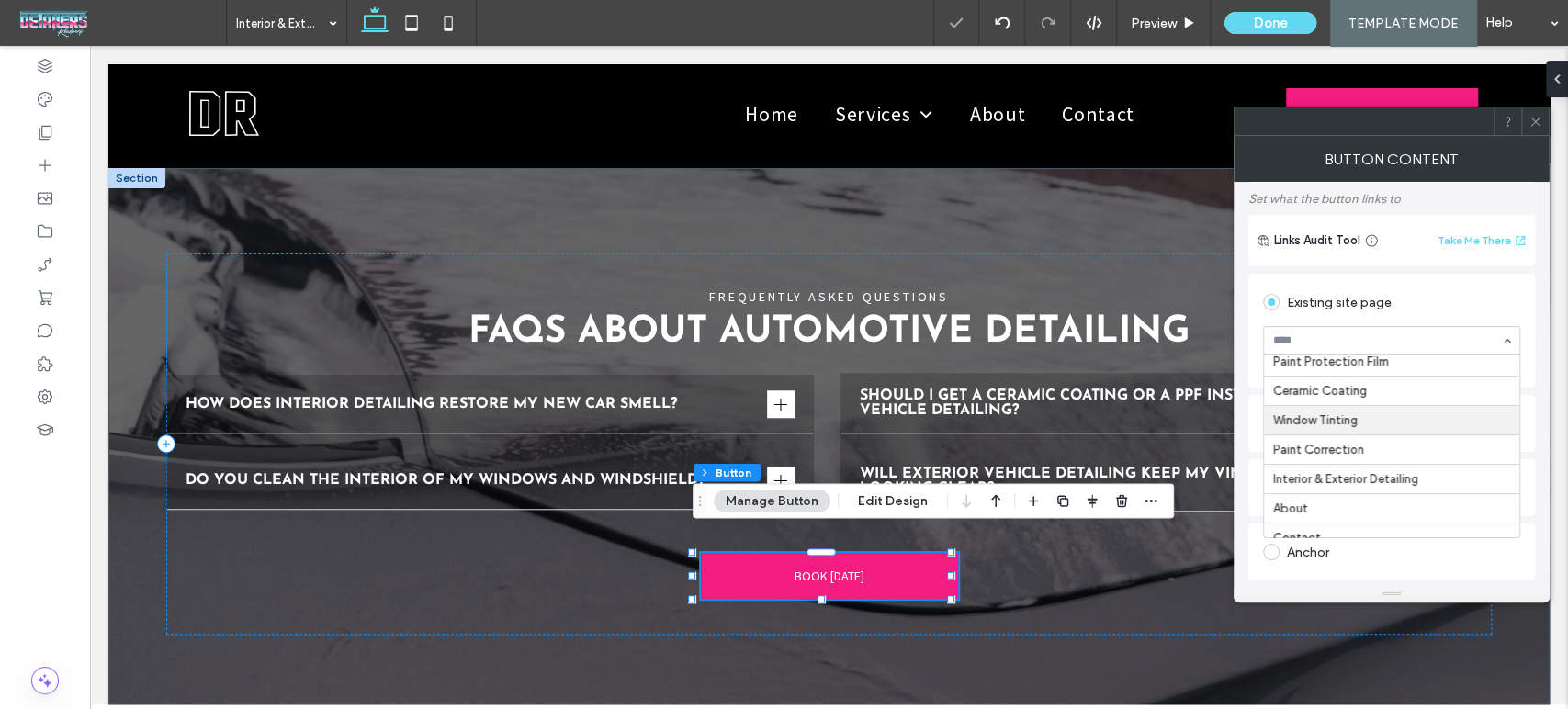
scroll to position [59, 0]
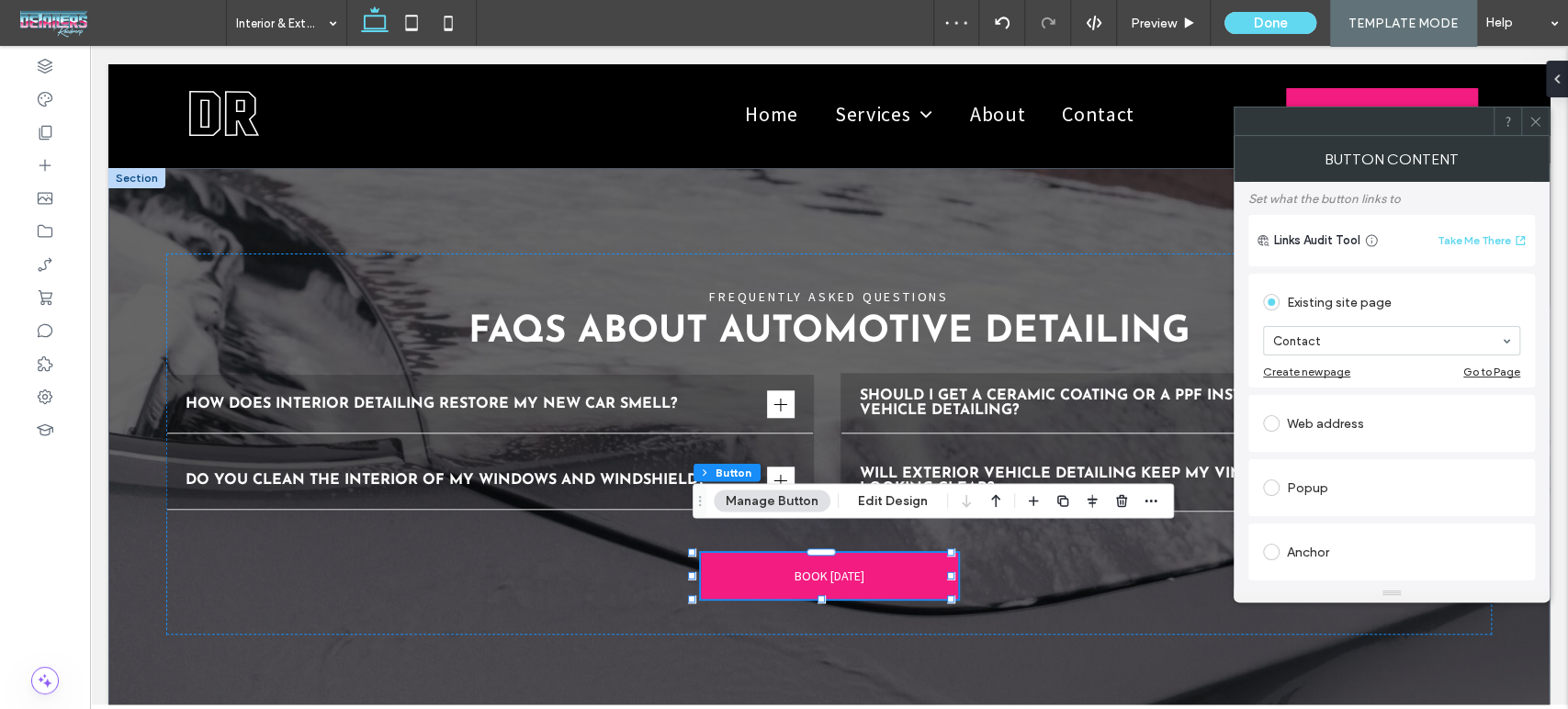
click at [1540, 119] on icon at bounding box center [1535, 121] width 14 height 14
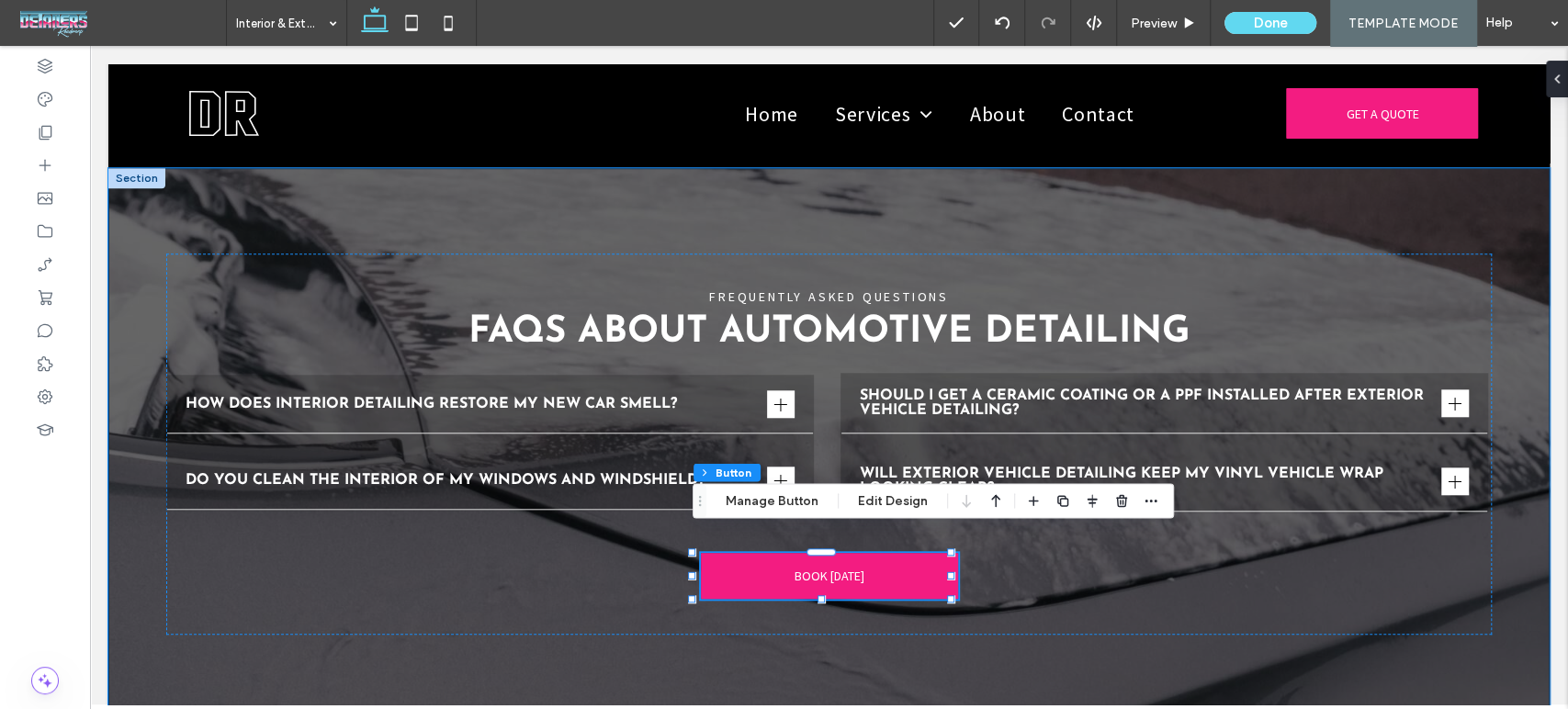
click at [1321, 639] on div "FREQUENTLY ASKED QUESTIONS FAQs About Automotive Detailing How does interior de…" at bounding box center [829, 444] width 1441 height 551
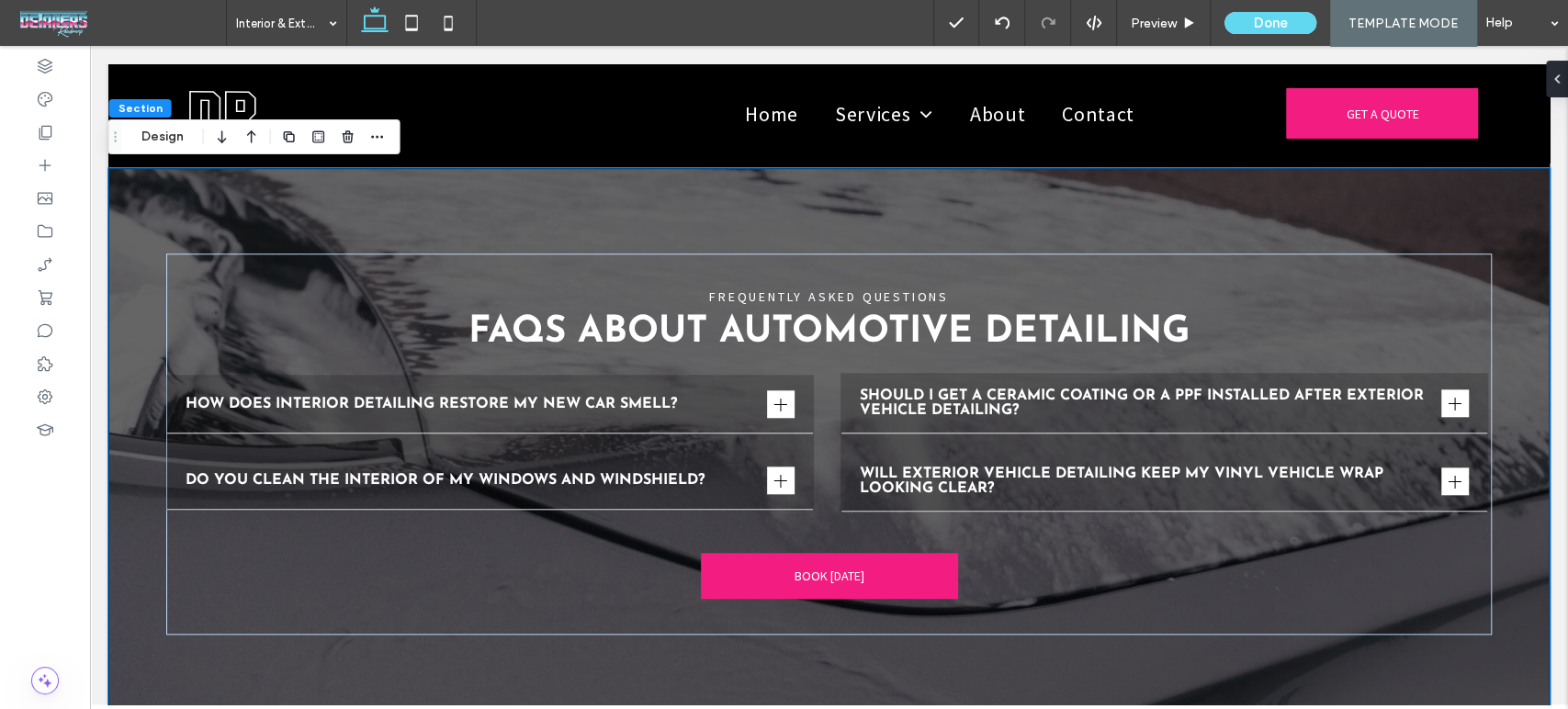
scroll to position [5765, 0]
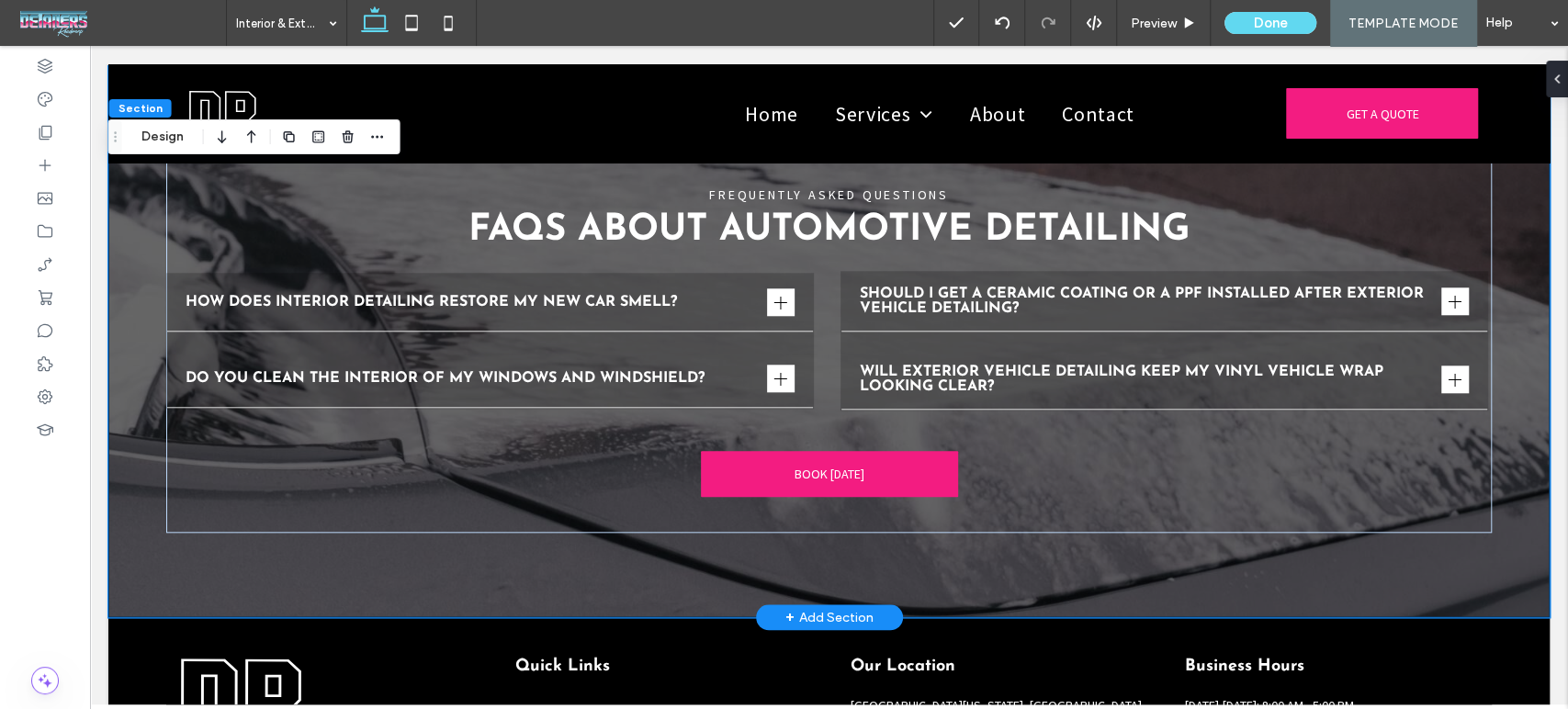
click at [1168, 558] on div "FREQUENTLY ASKED QUESTIONS FAQs About Automotive Detailing How does interior de…" at bounding box center [829, 342] width 1441 height 551
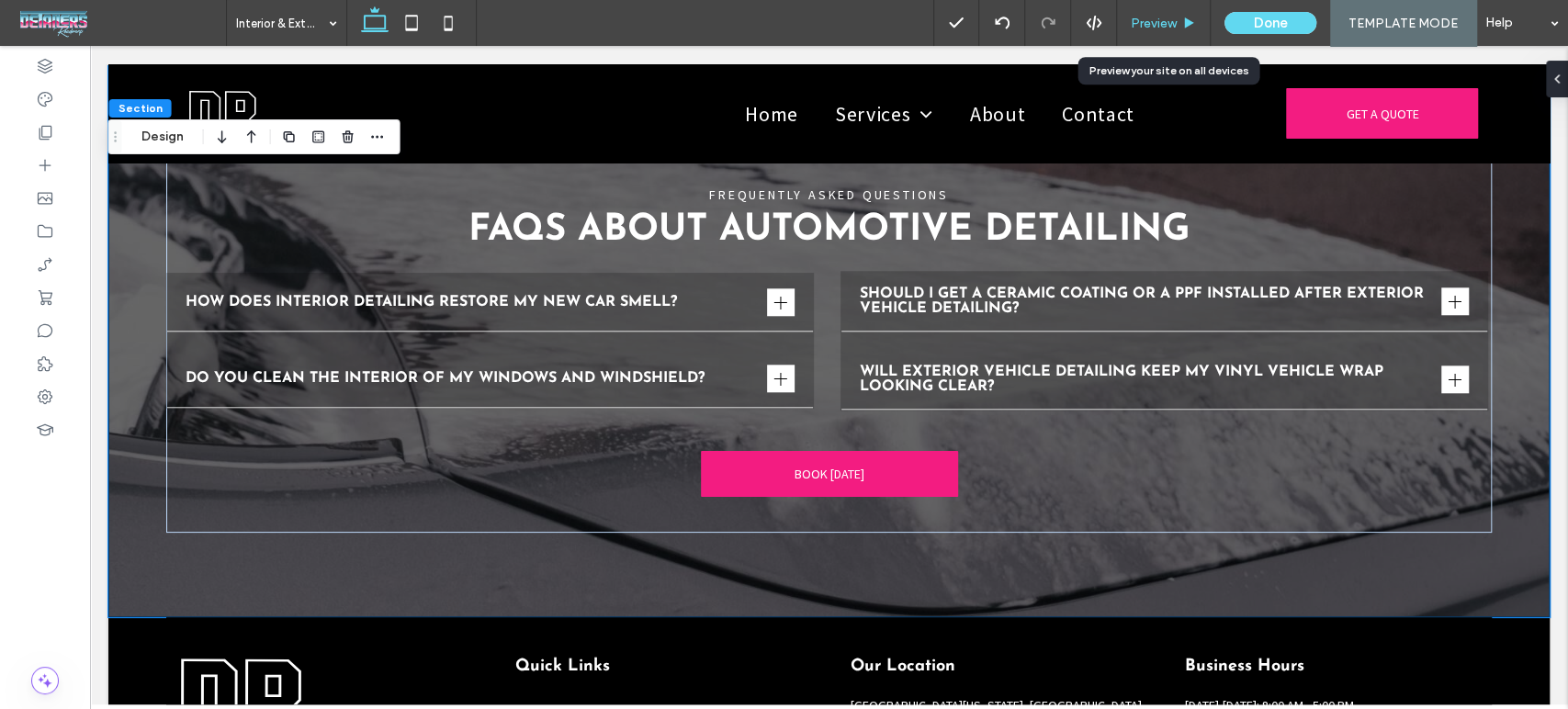
click at [1149, 19] on span "Preview" at bounding box center [1153, 24] width 46 height 16
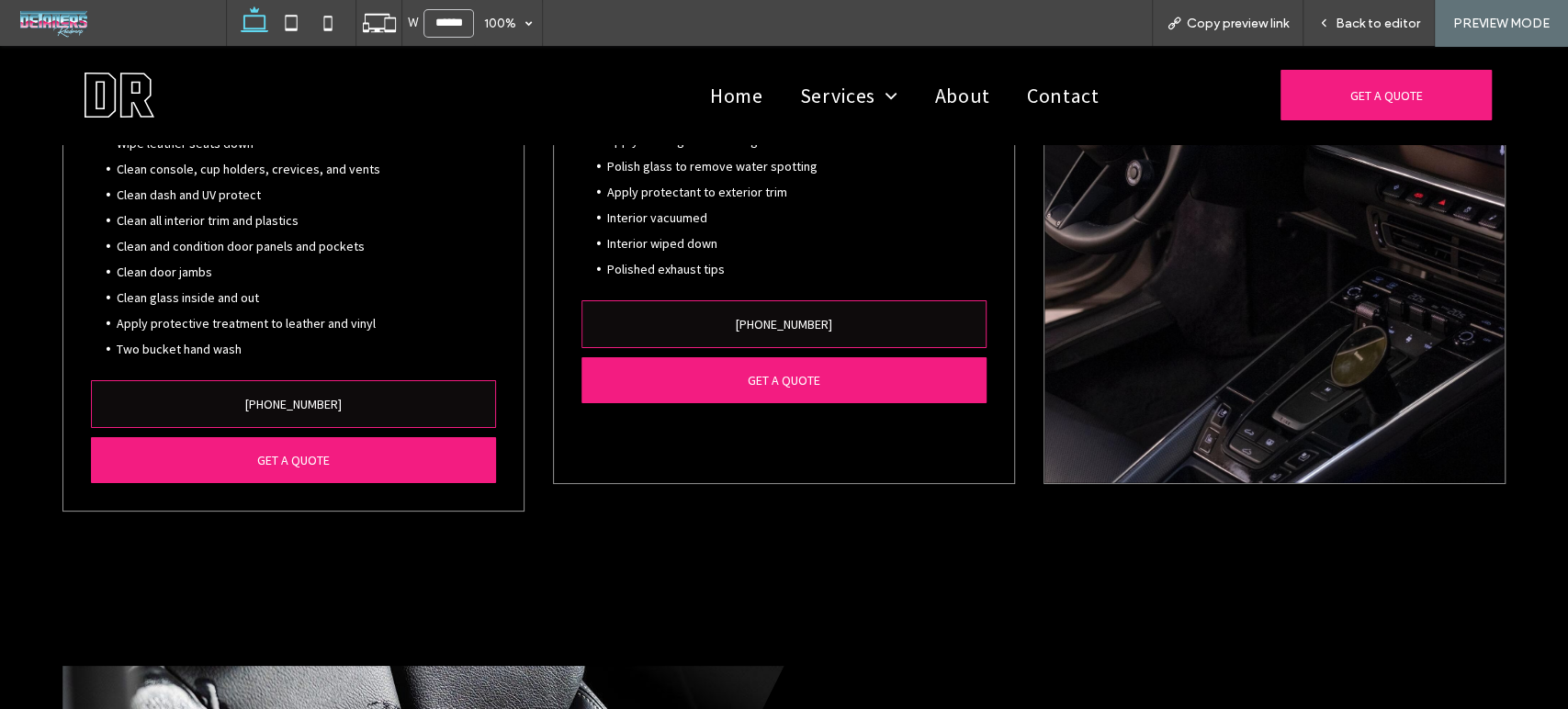
scroll to position [4569, 0]
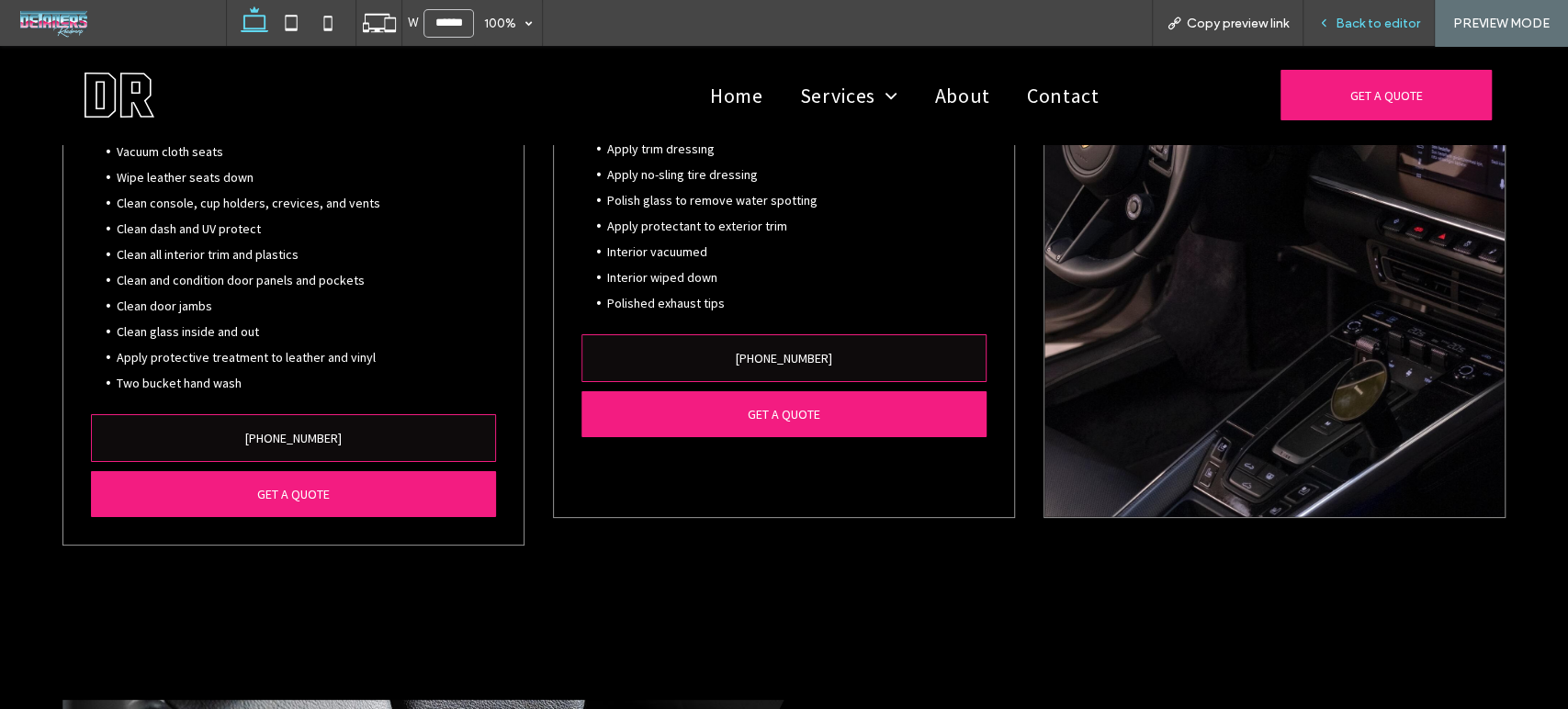
click at [1396, 21] on span "Back to editor" at bounding box center [1377, 24] width 84 height 16
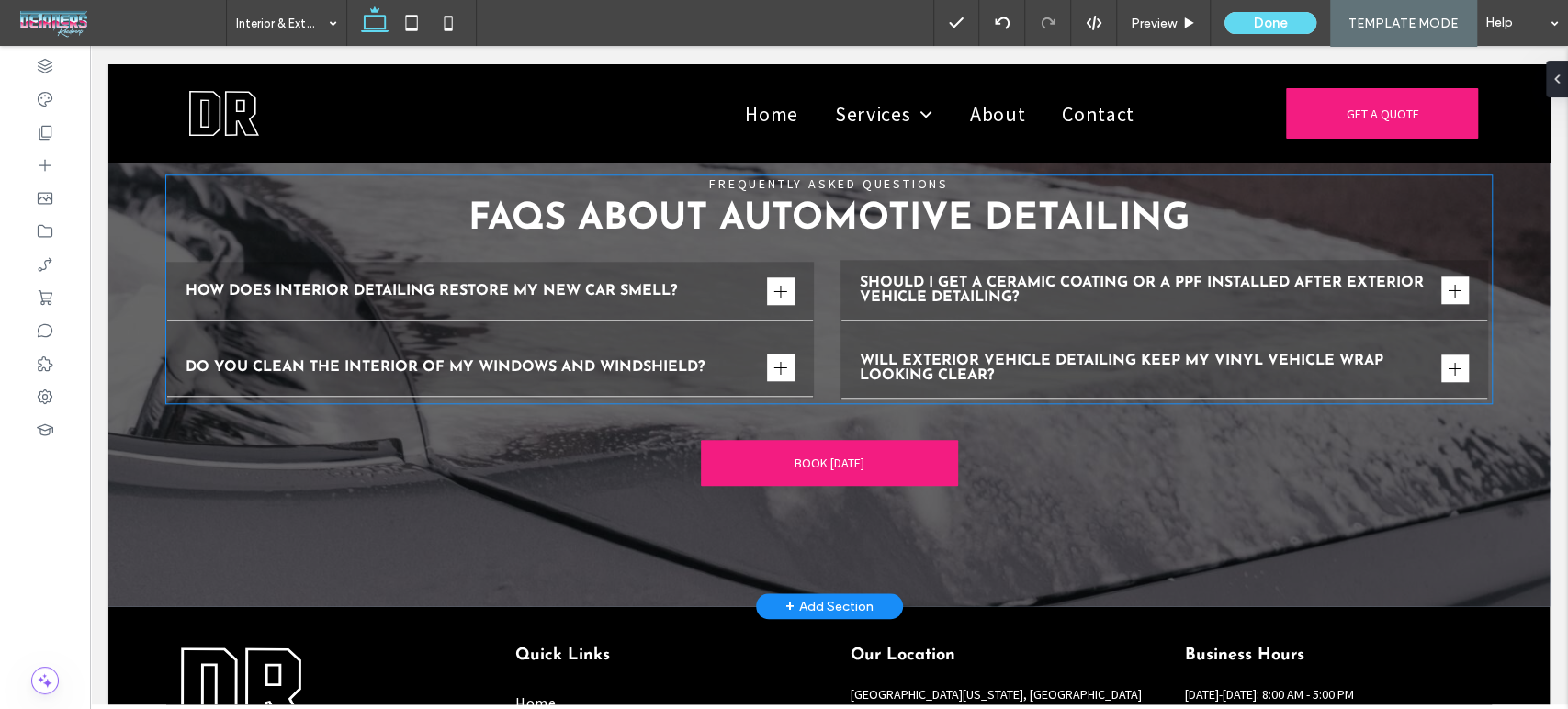
scroll to position [5667, 0]
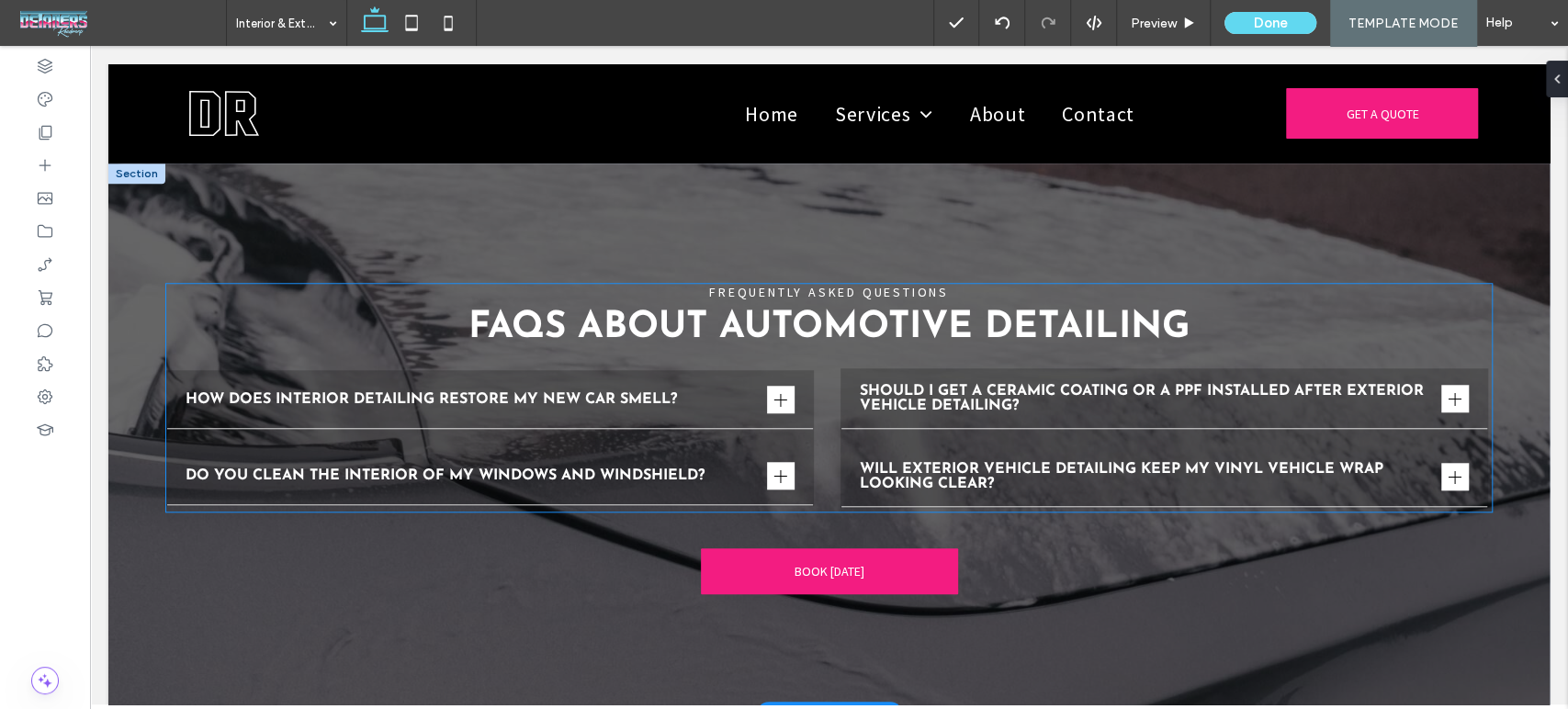
click at [686, 419] on ul "How does interior detailing restore my new car smell? Lorem ipsum dolor sit ame…" at bounding box center [489, 438] width 647 height 136
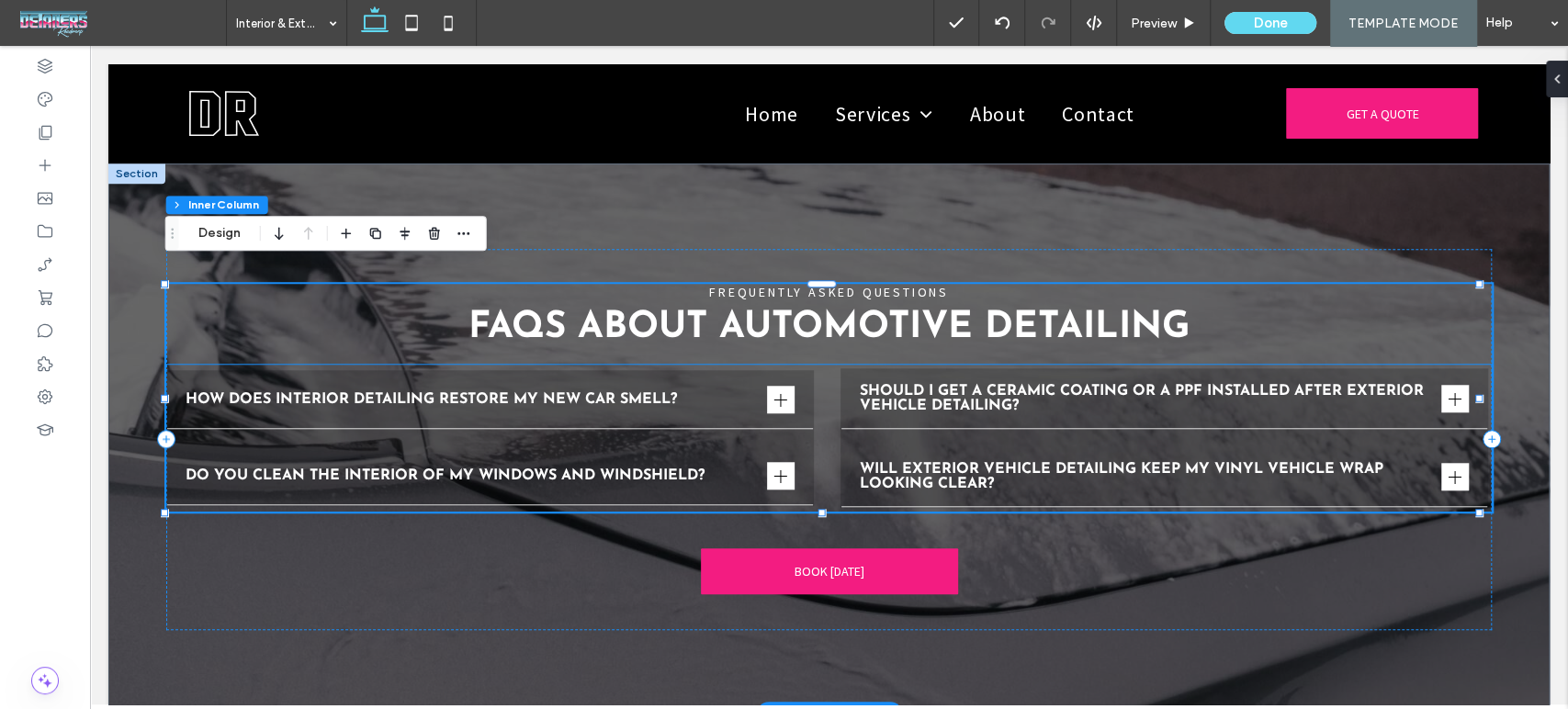
click at [738, 423] on ul "How does interior detailing restore my new car smell? Lorem ipsum dolor sit ame…" at bounding box center [489, 438] width 647 height 136
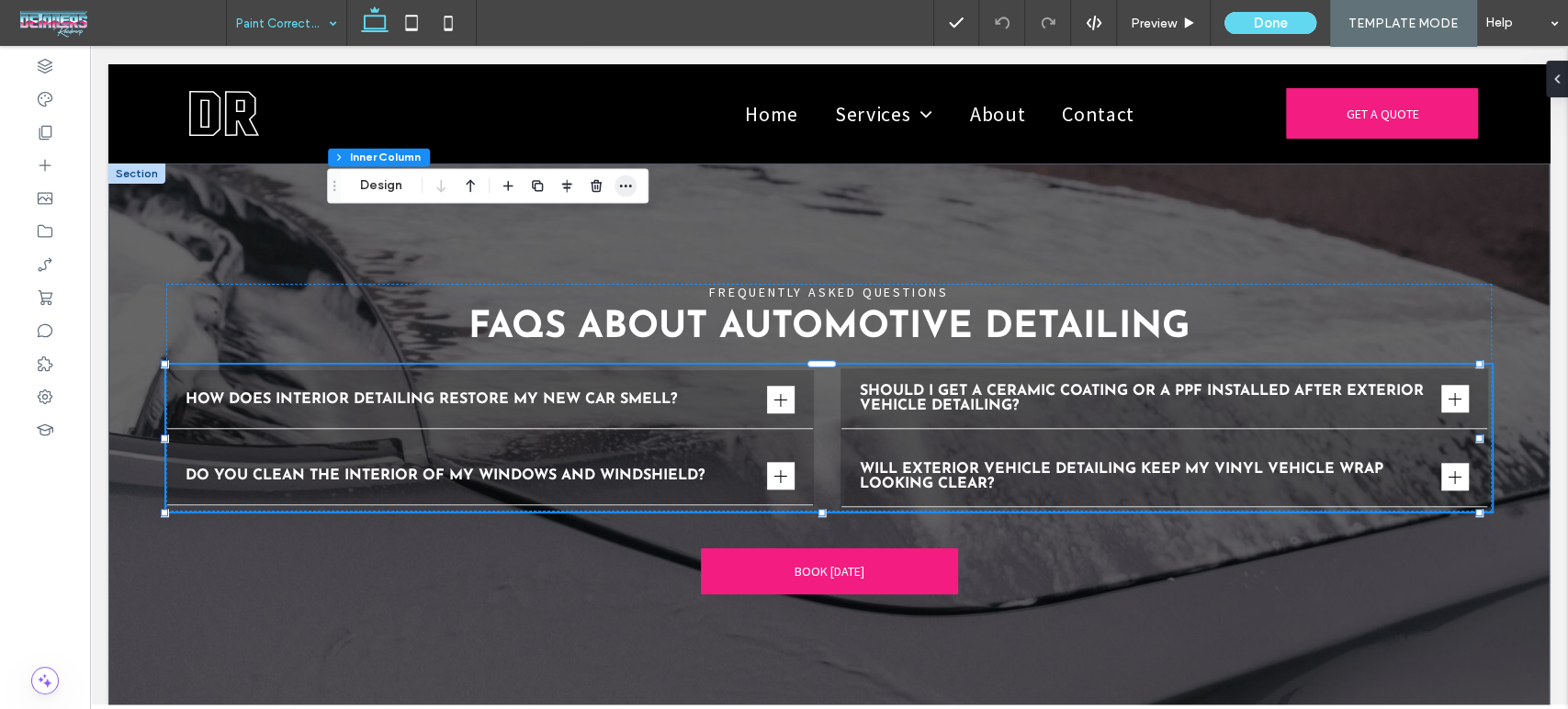
click at [626, 187] on icon "button" at bounding box center [624, 185] width 15 height 15
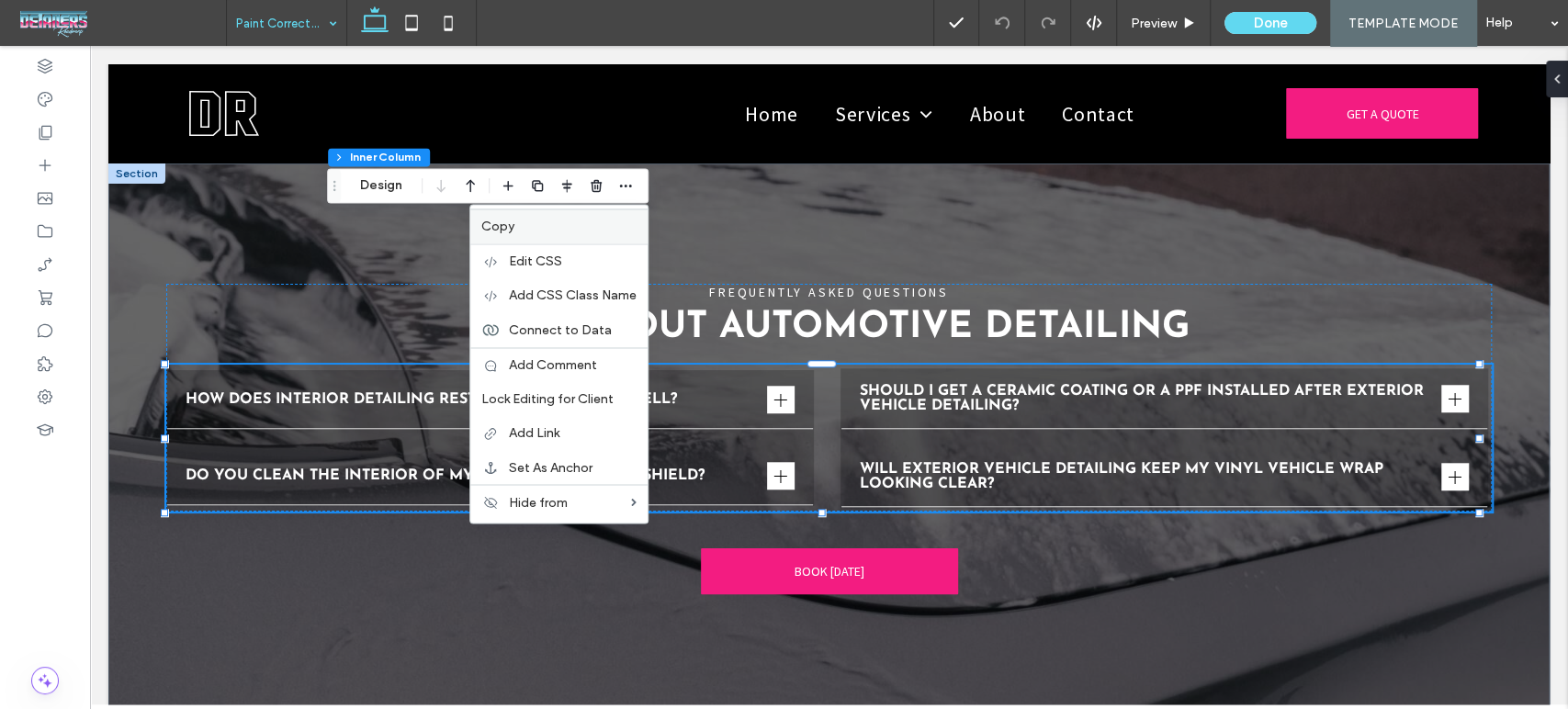
click at [555, 230] on label "Copy" at bounding box center [559, 226] width 156 height 16
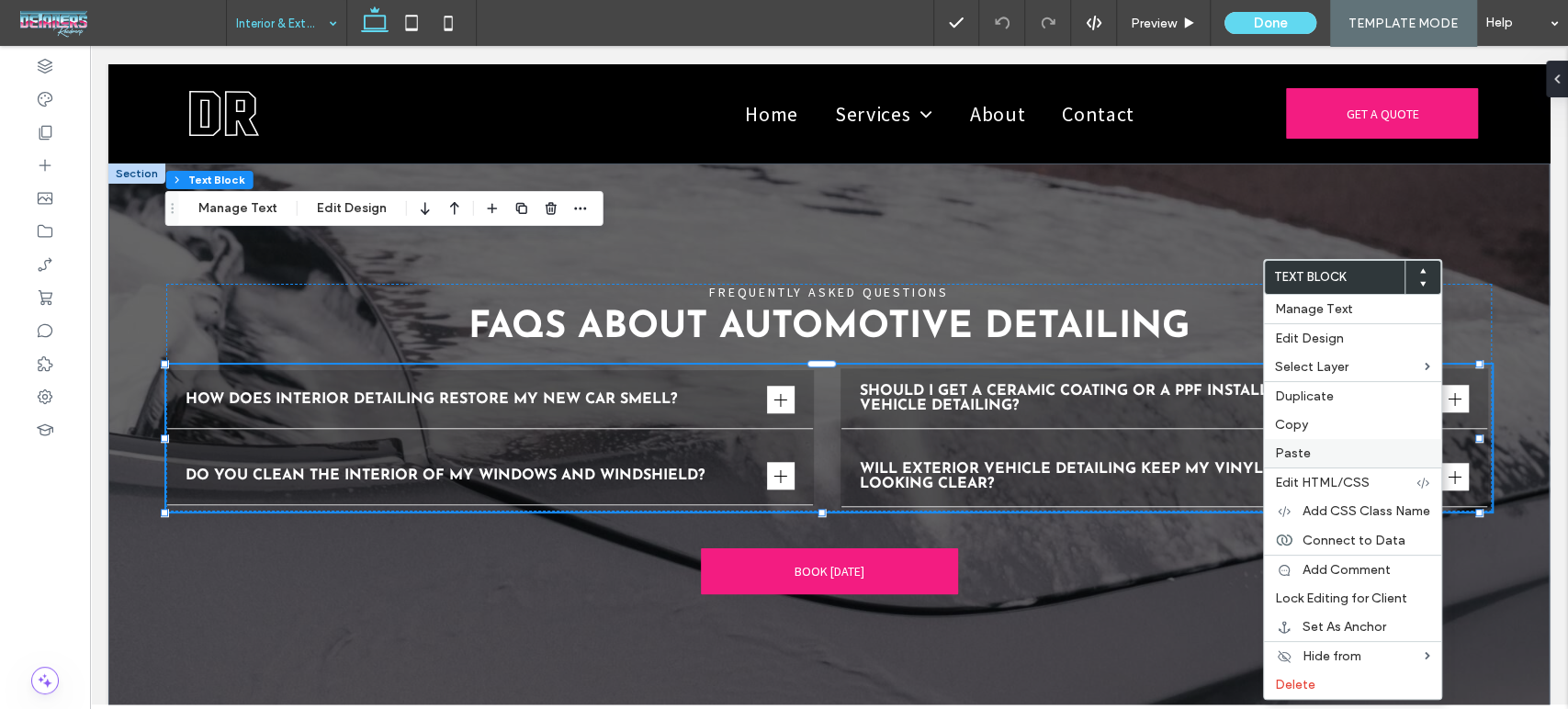
click at [1333, 452] on label "Paste" at bounding box center [1352, 453] width 156 height 16
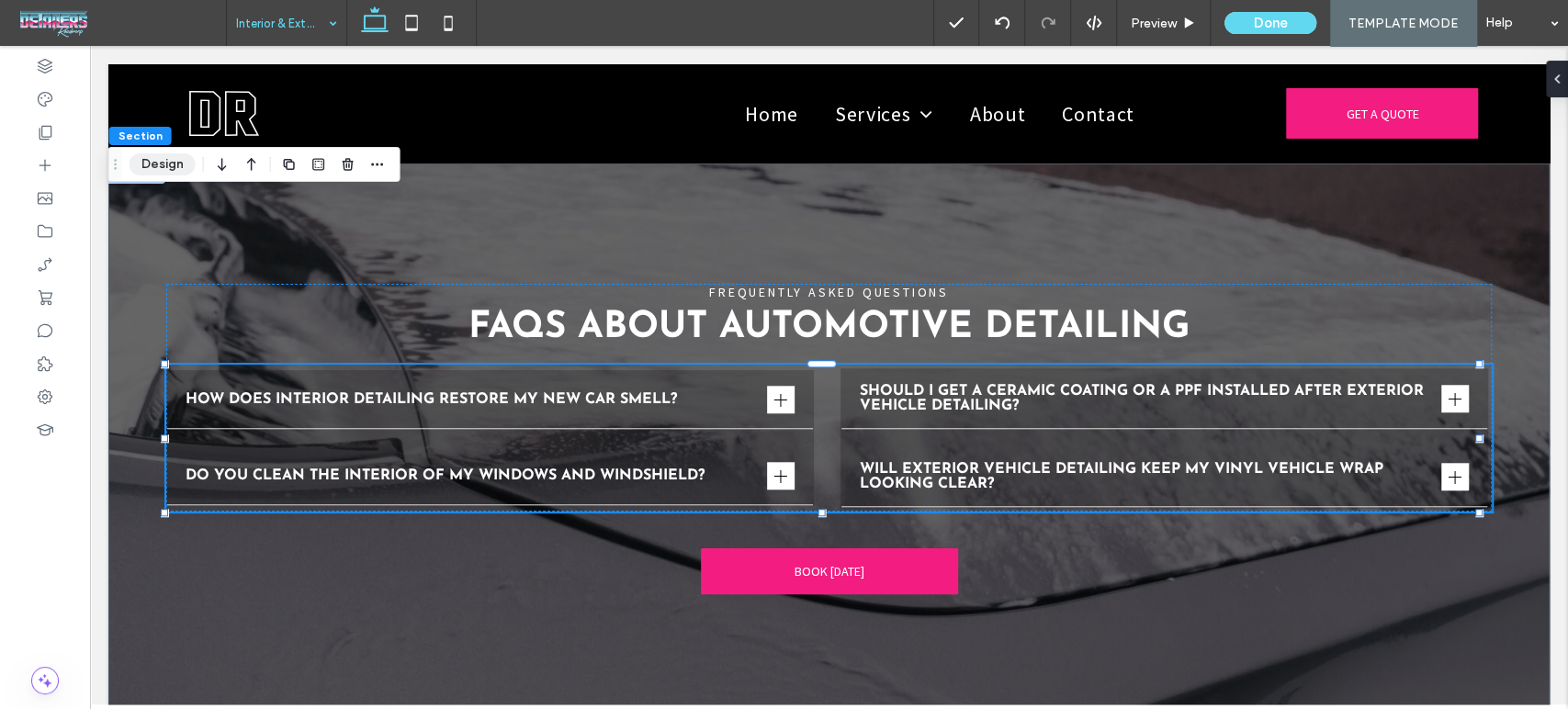
click at [158, 169] on button "Design" at bounding box center [162, 165] width 67 height 23
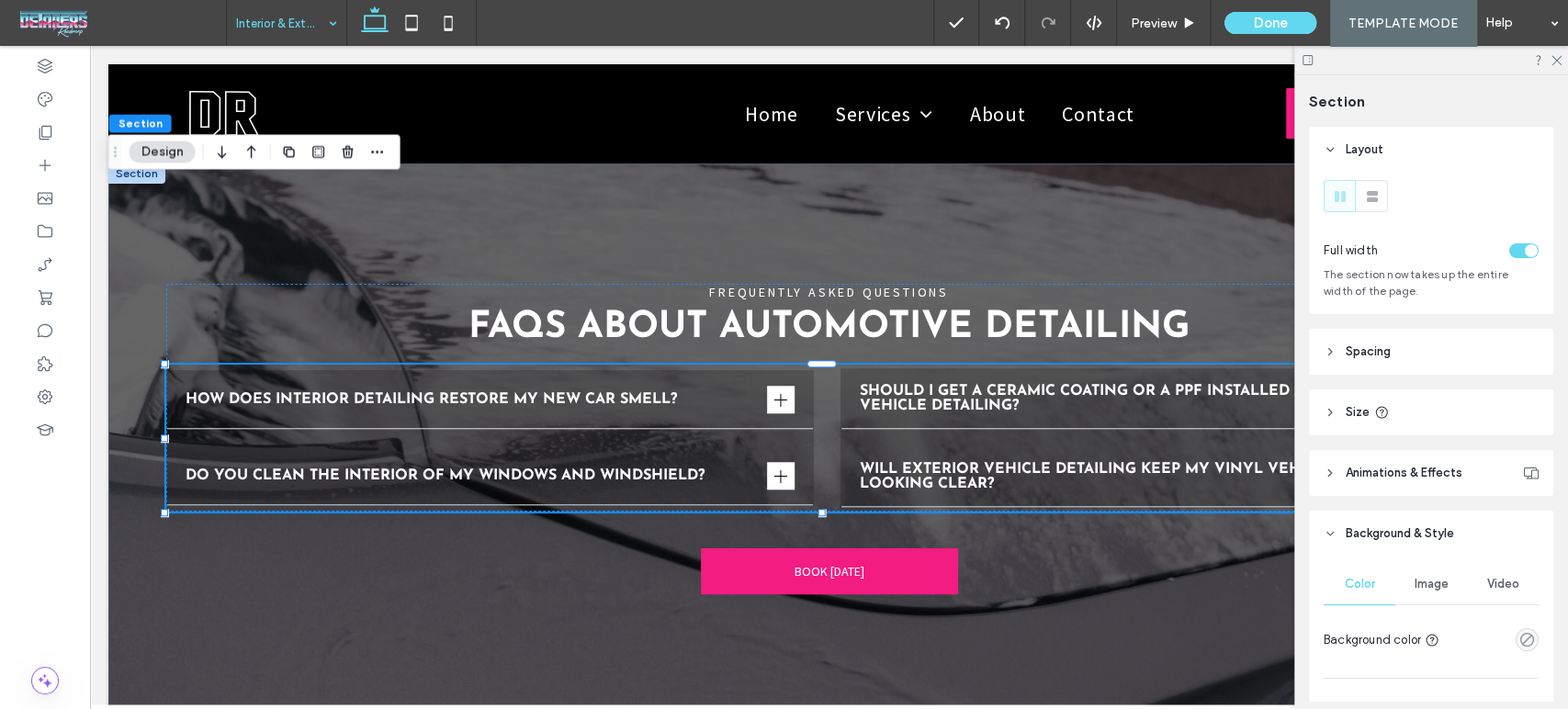
click at [1524, 255] on div "toggle" at bounding box center [1530, 251] width 13 height 13
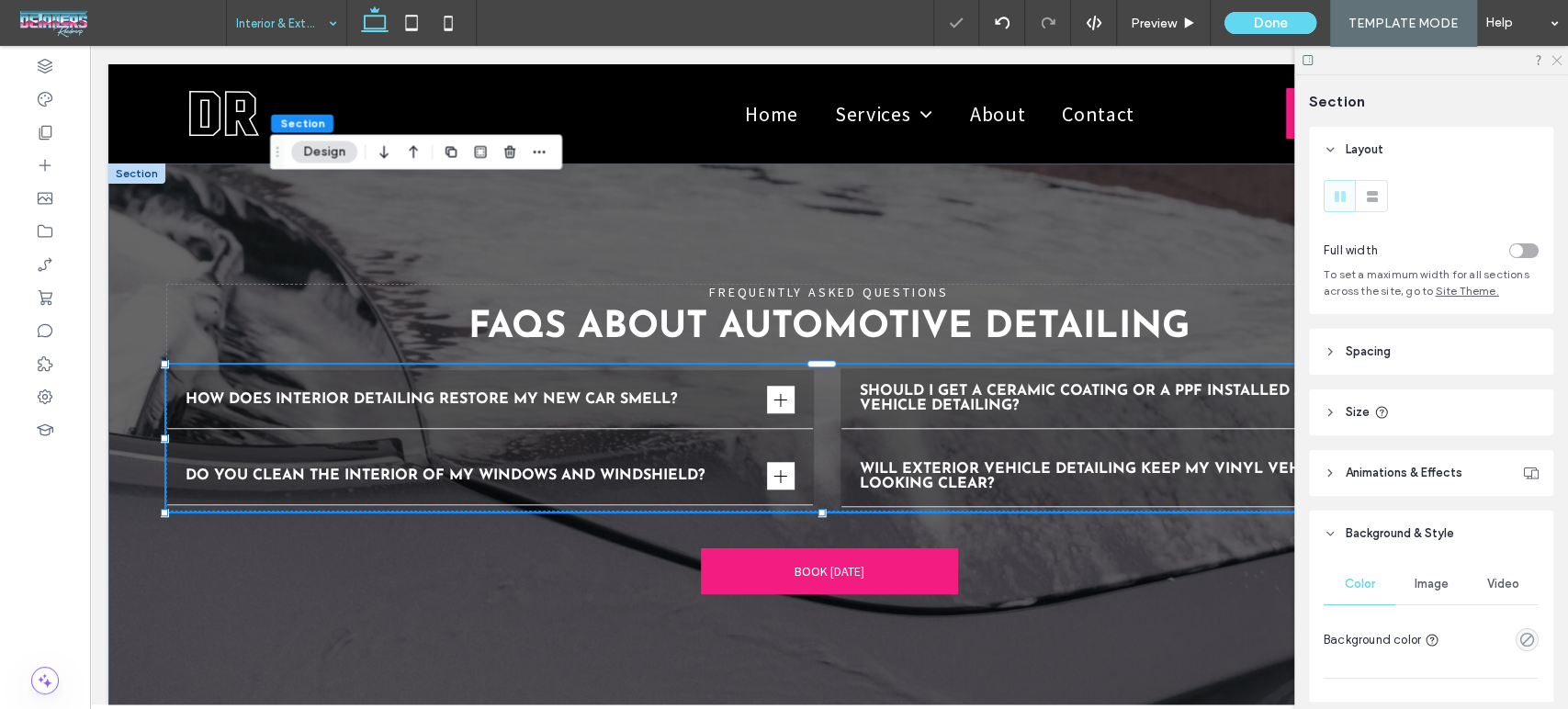
click at [1557, 58] on use at bounding box center [1556, 61] width 10 height 10
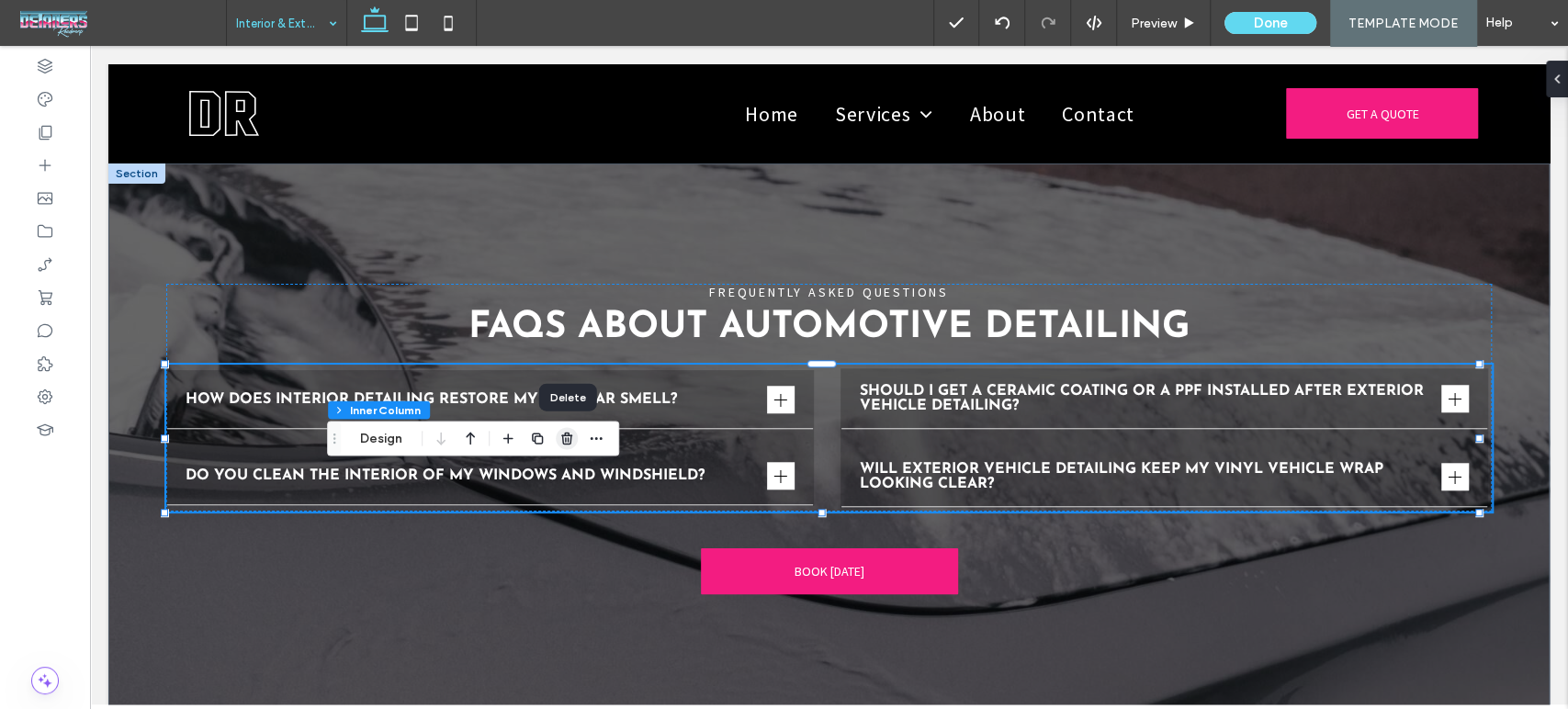
click at [564, 442] on icon "button" at bounding box center [566, 439] width 15 height 15
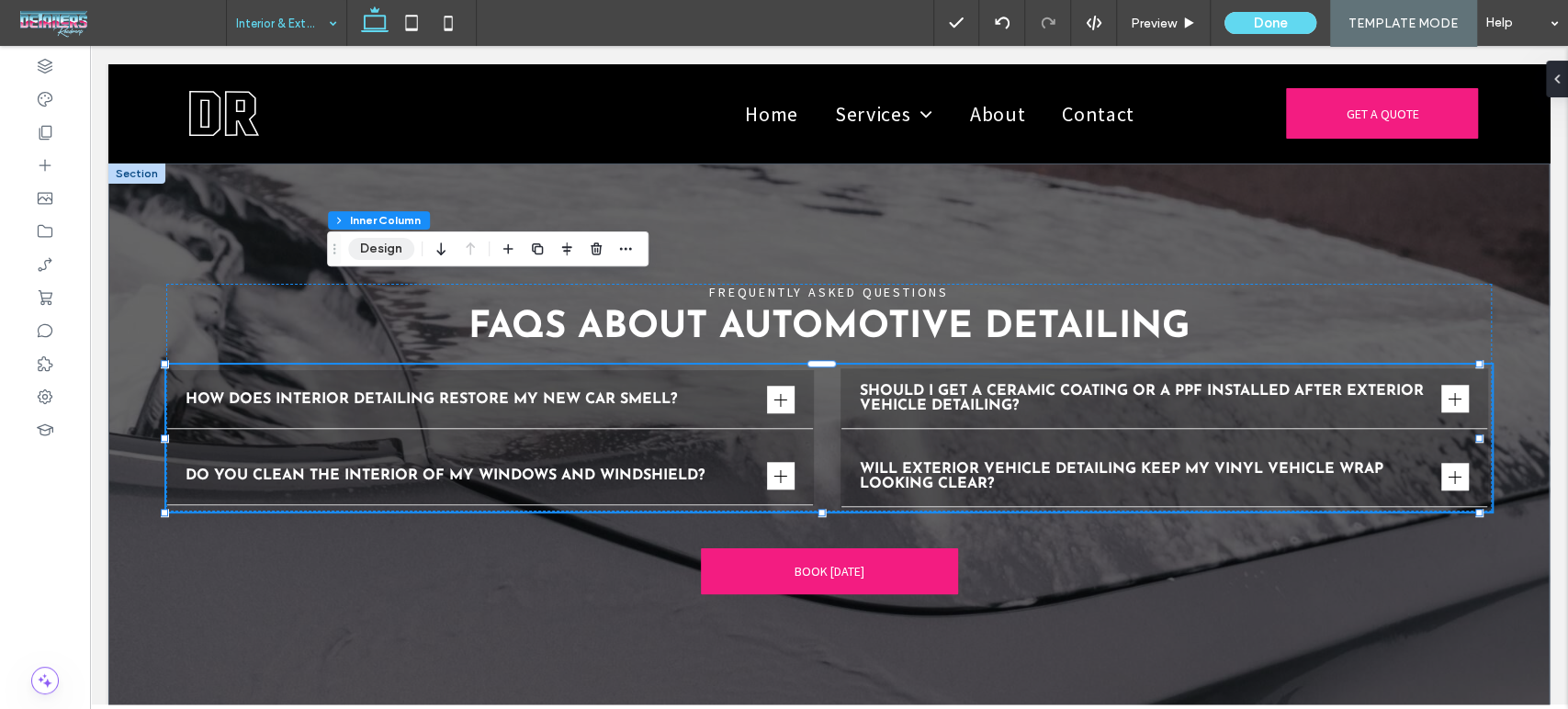
click at [377, 248] on button "Design" at bounding box center [382, 249] width 67 height 23
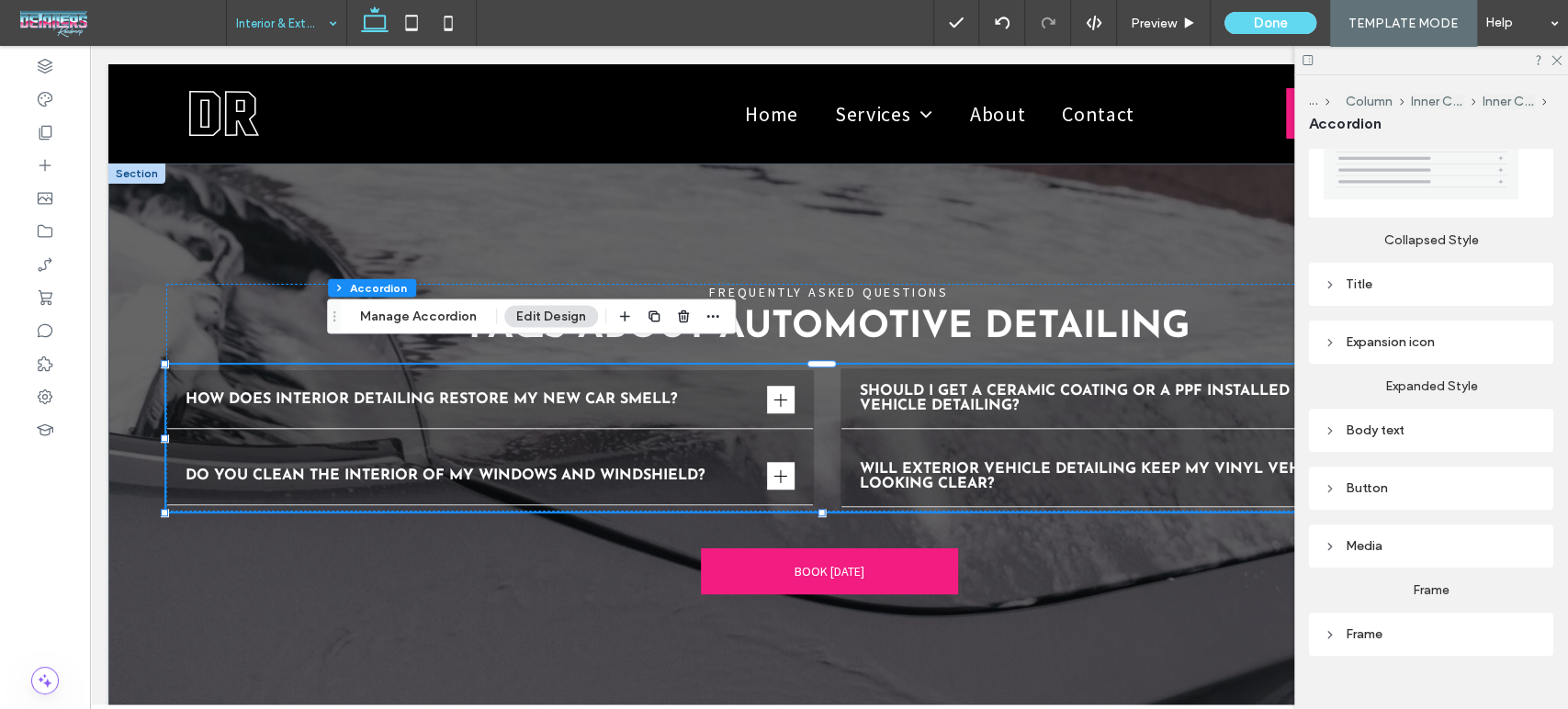
scroll to position [404, 0]
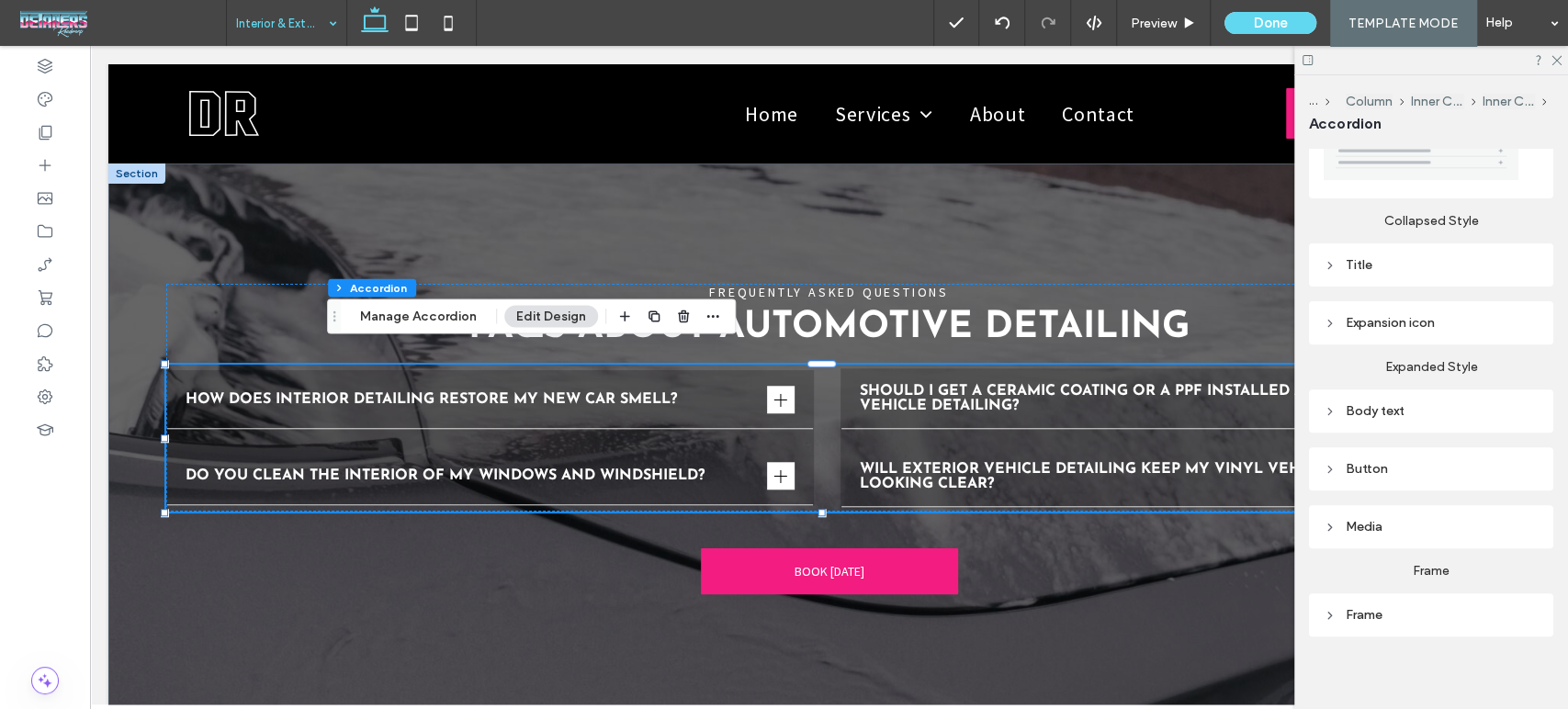
click at [1343, 622] on div "Frame" at bounding box center [1431, 615] width 245 height 43
click at [1351, 607] on div "Frame" at bounding box center [1431, 615] width 215 height 16
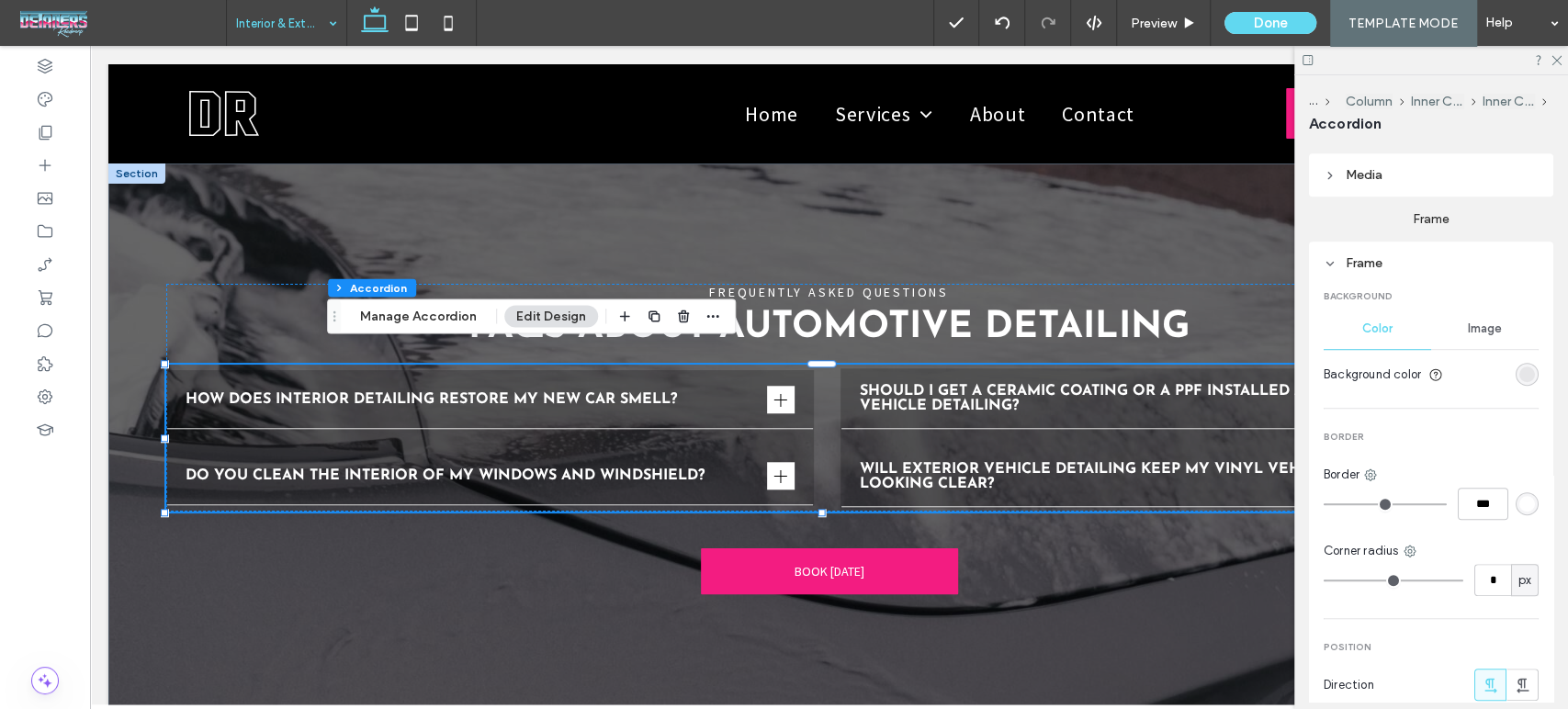
scroll to position [813, 0]
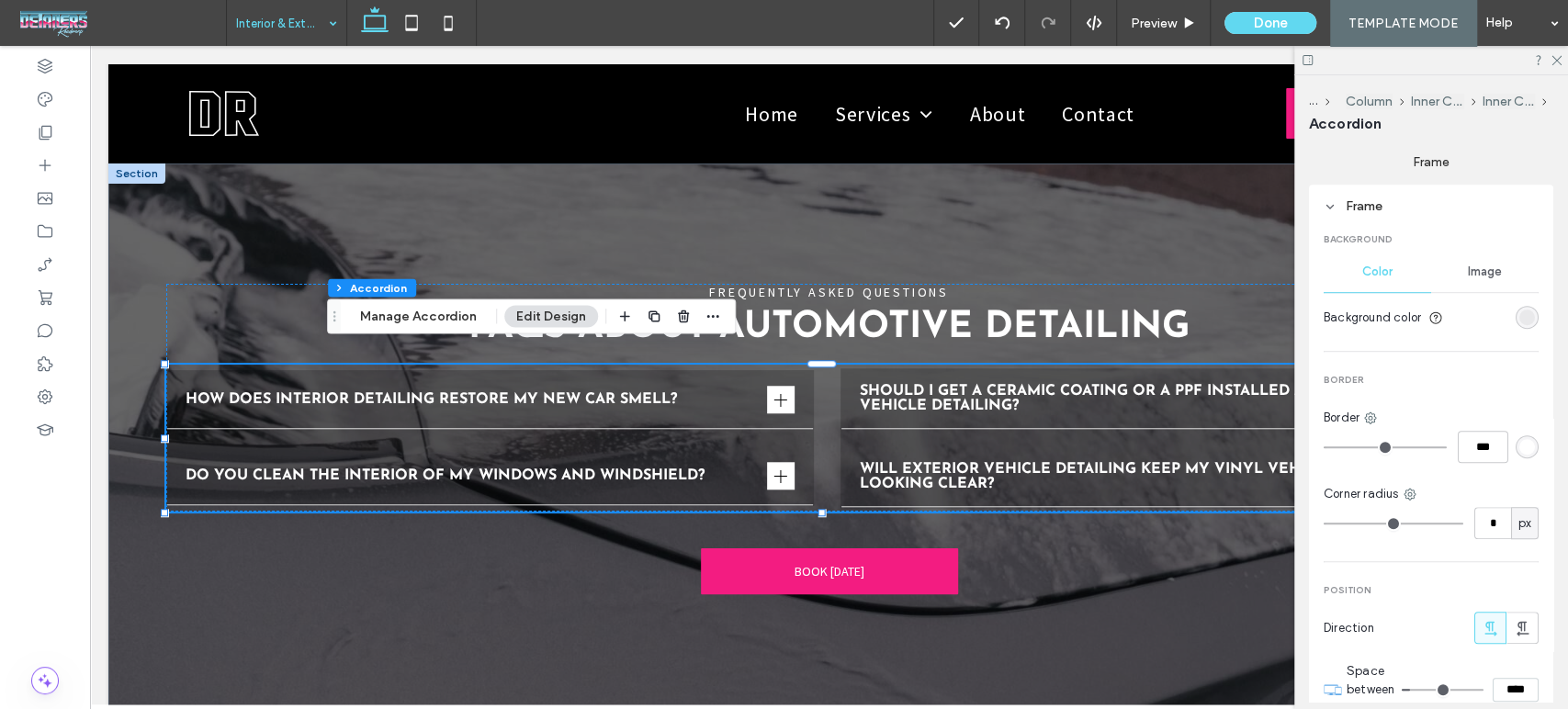
click at [1519, 311] on div "rgba(0, 0, 0, 0.06)" at bounding box center [1527, 317] width 16 height 16
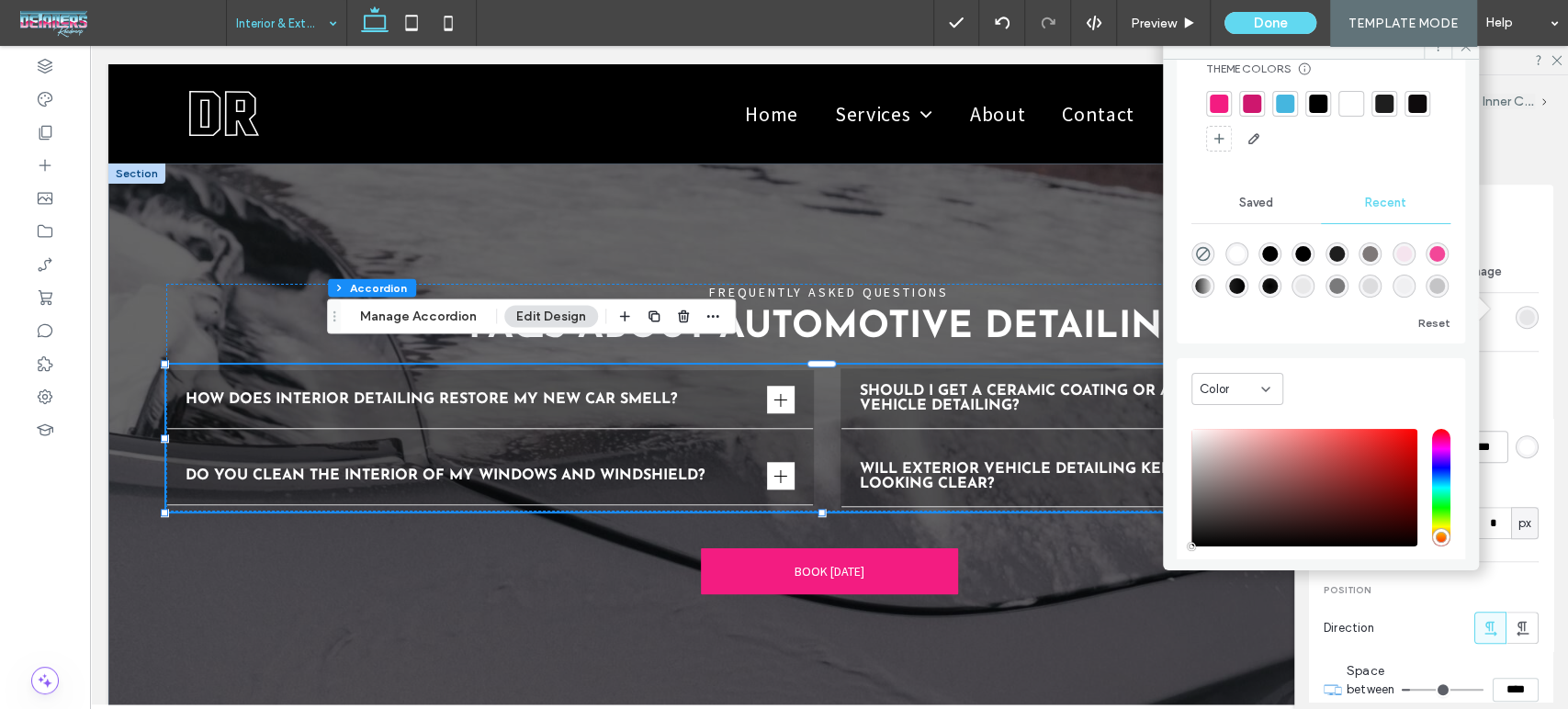
scroll to position [155, 0]
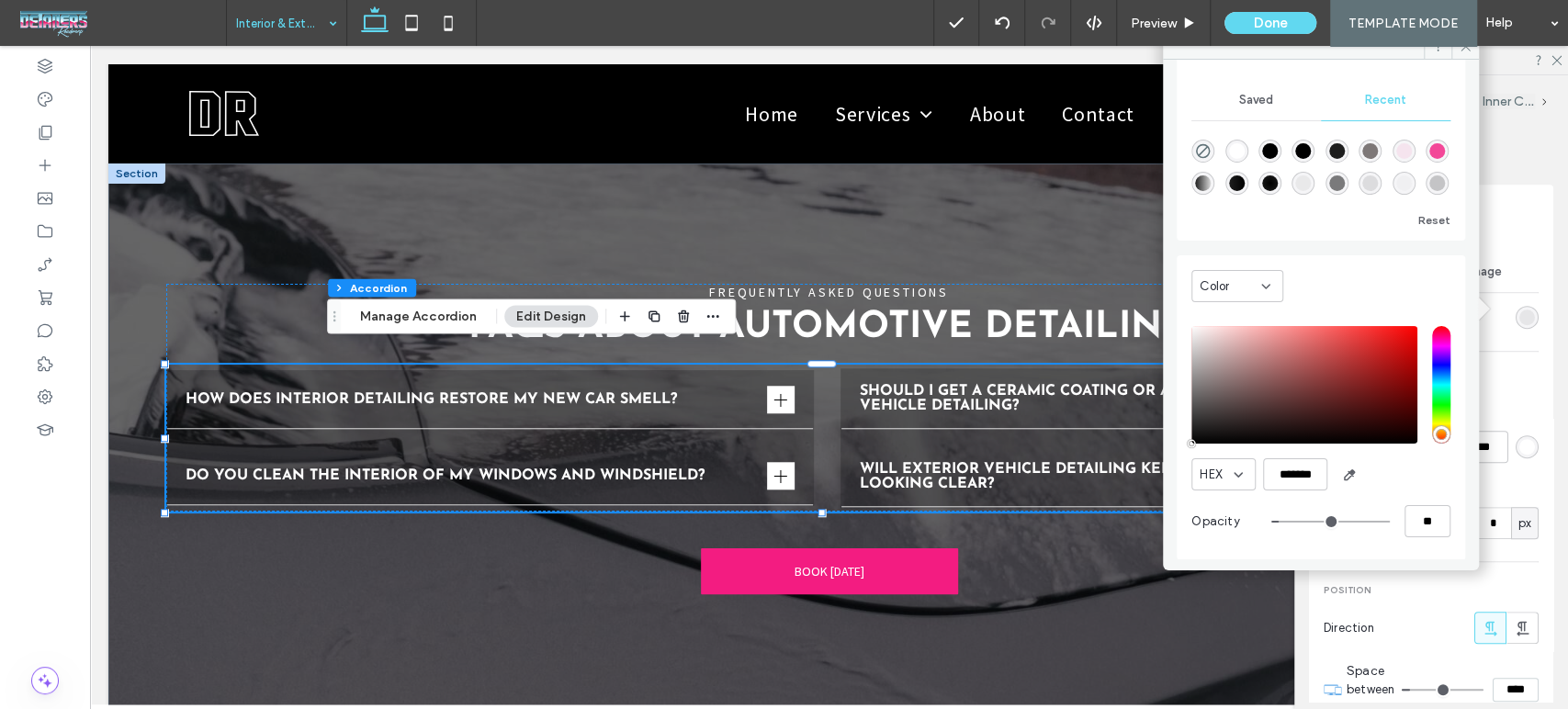
click at [1513, 585] on span "Position" at bounding box center [1431, 591] width 215 height 13
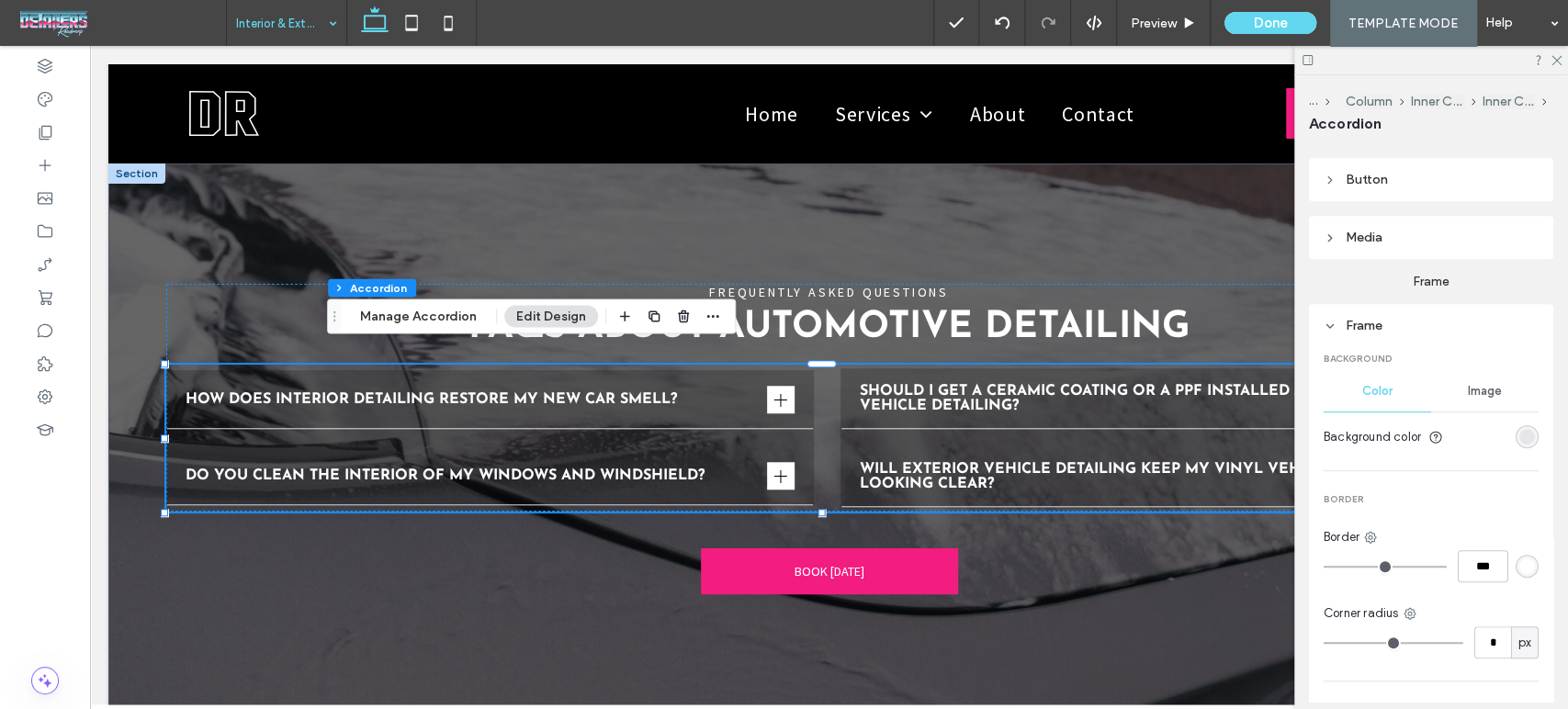
scroll to position [711, 0]
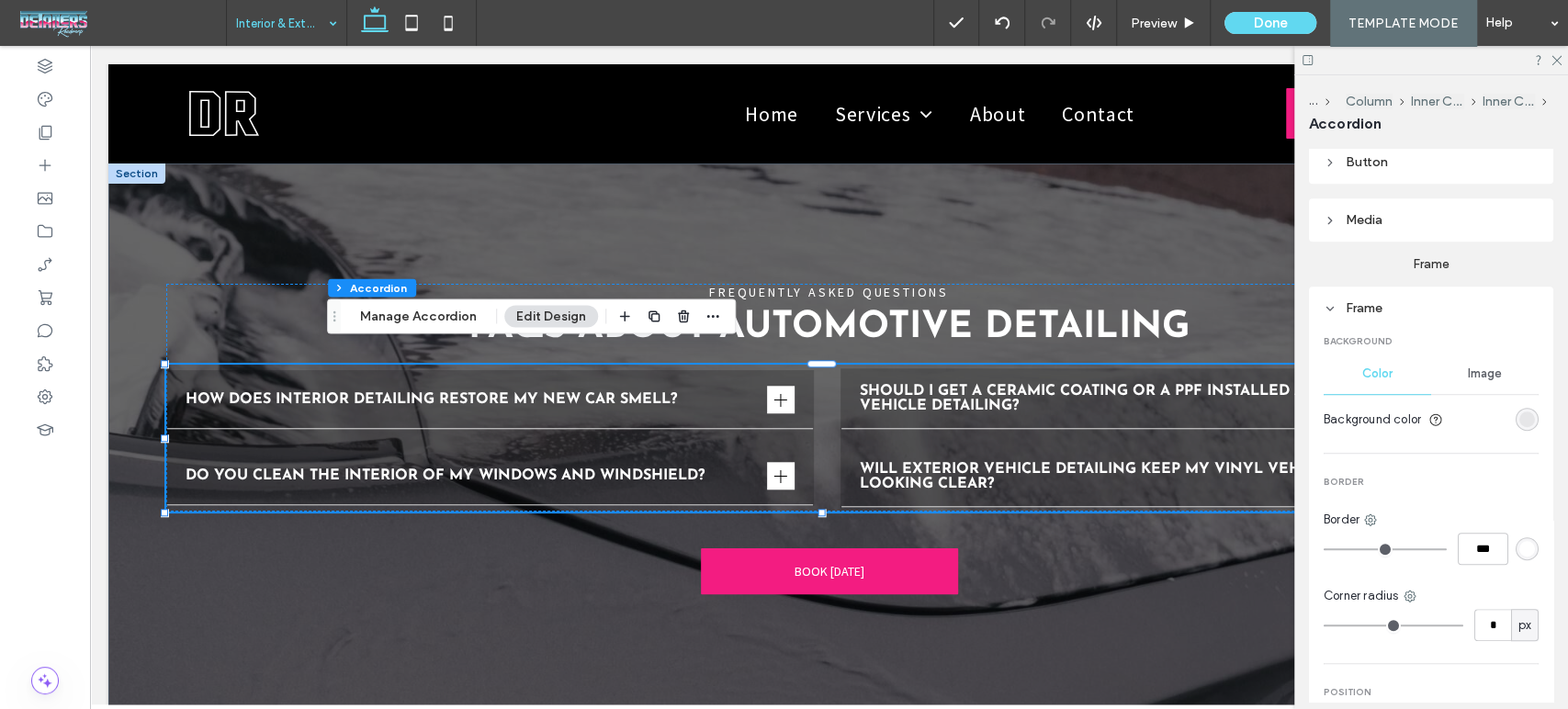
click at [1515, 422] on div "rgba(0, 0, 0, 0.06)" at bounding box center [1526, 419] width 23 height 23
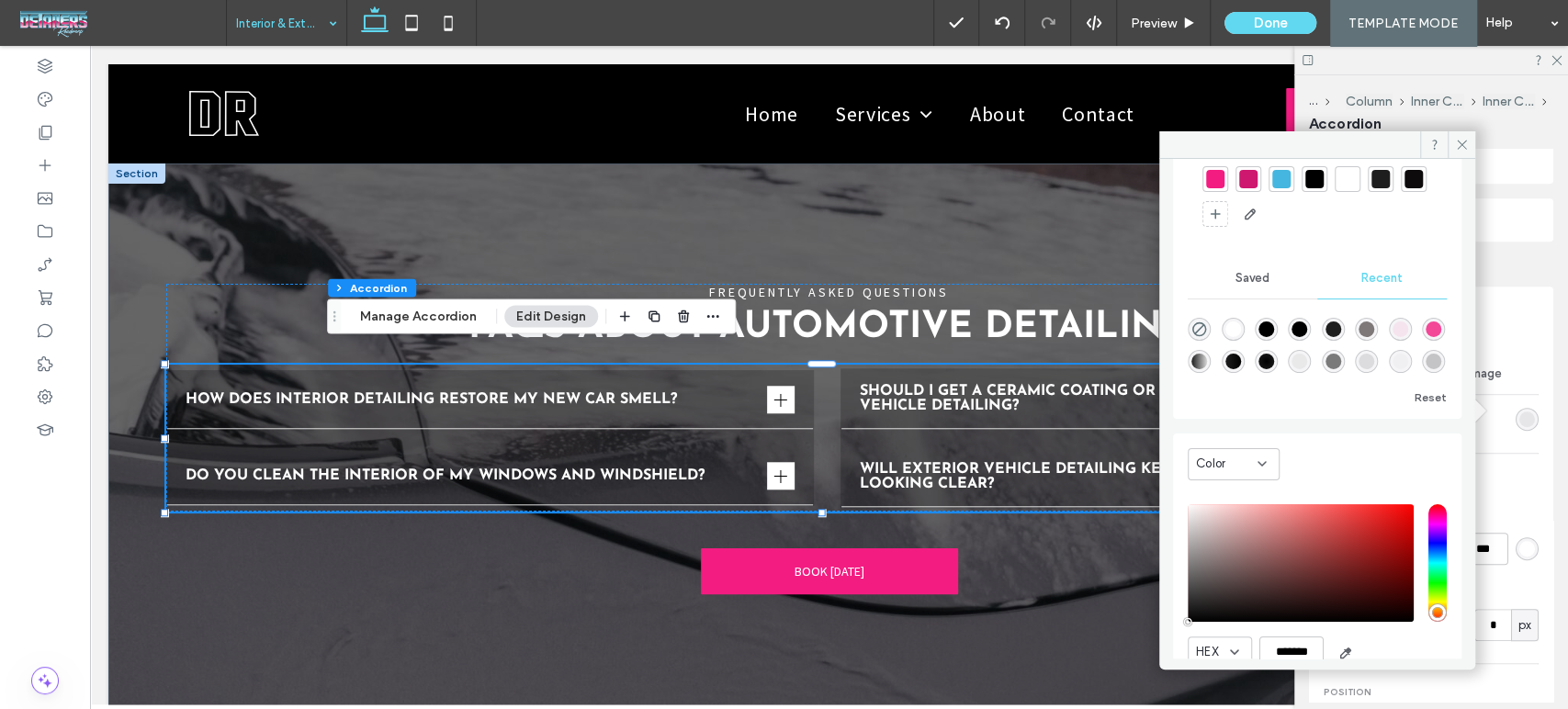
scroll to position [155, 0]
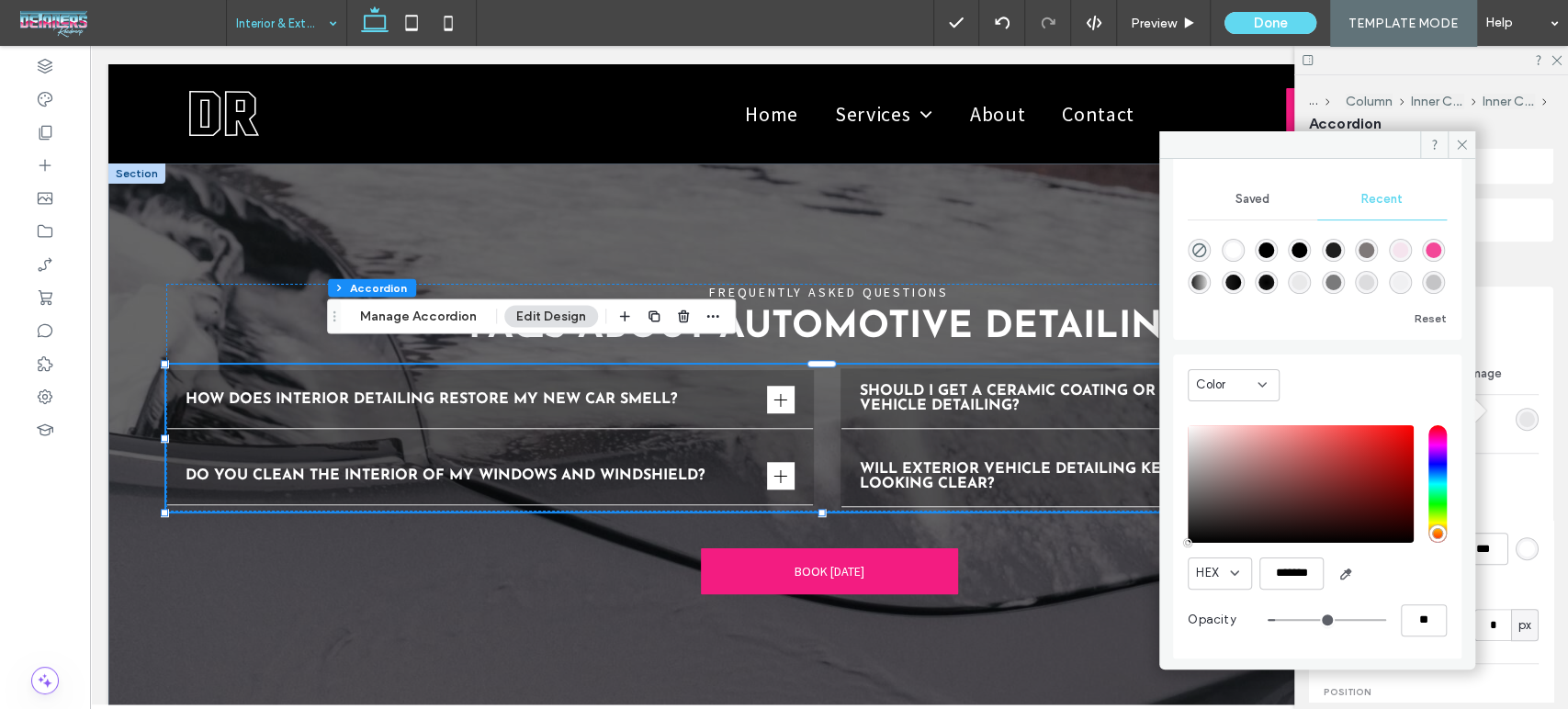
type input "*"
type input "**"
drag, startPoint x: 1263, startPoint y: 622, endPoint x: 1217, endPoint y: 620, distance: 46.0
type input "*"
click at [1268, 620] on input "range" at bounding box center [1326, 620] width 118 height 2
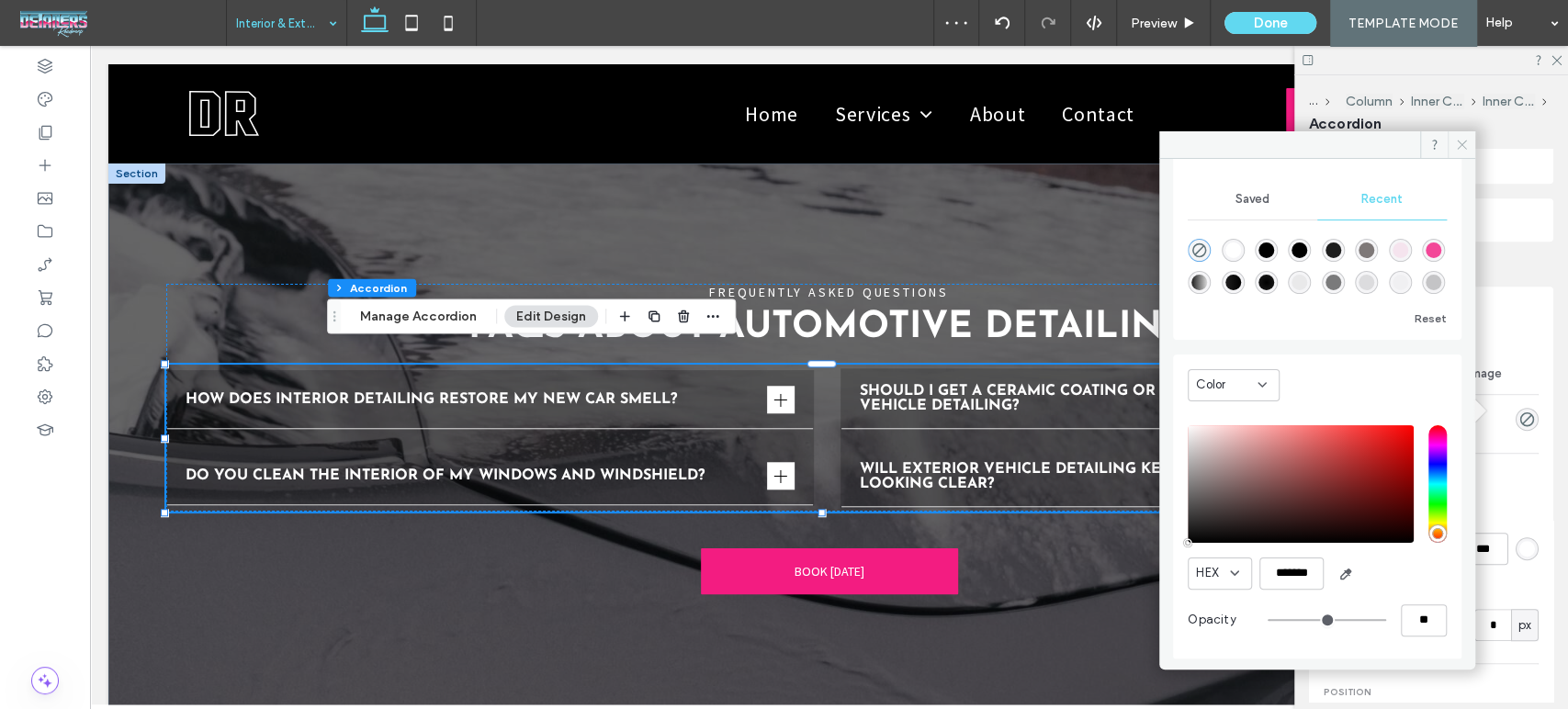
click at [1466, 142] on icon at bounding box center [1461, 145] width 14 height 14
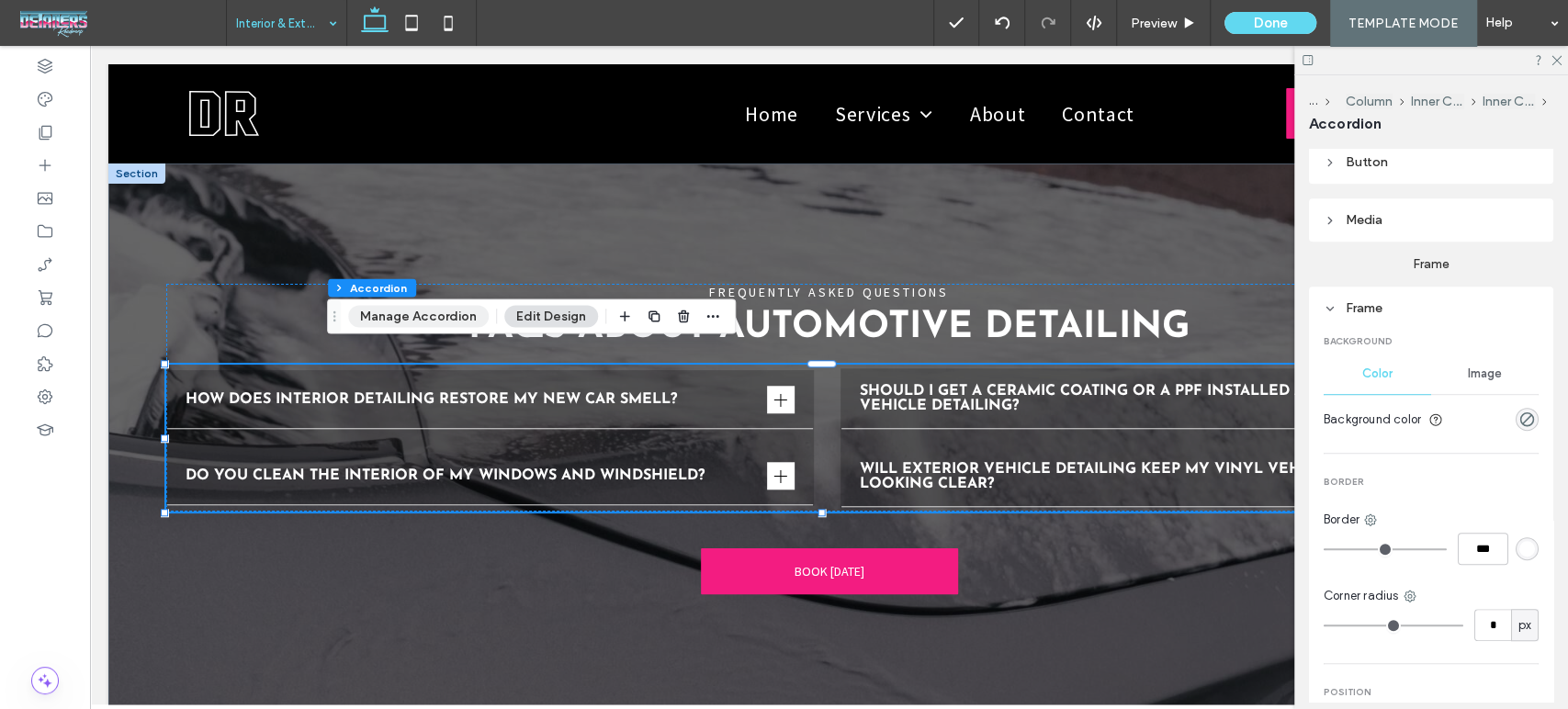
click at [421, 315] on button "Manage Accordion" at bounding box center [419, 315] width 141 height 23
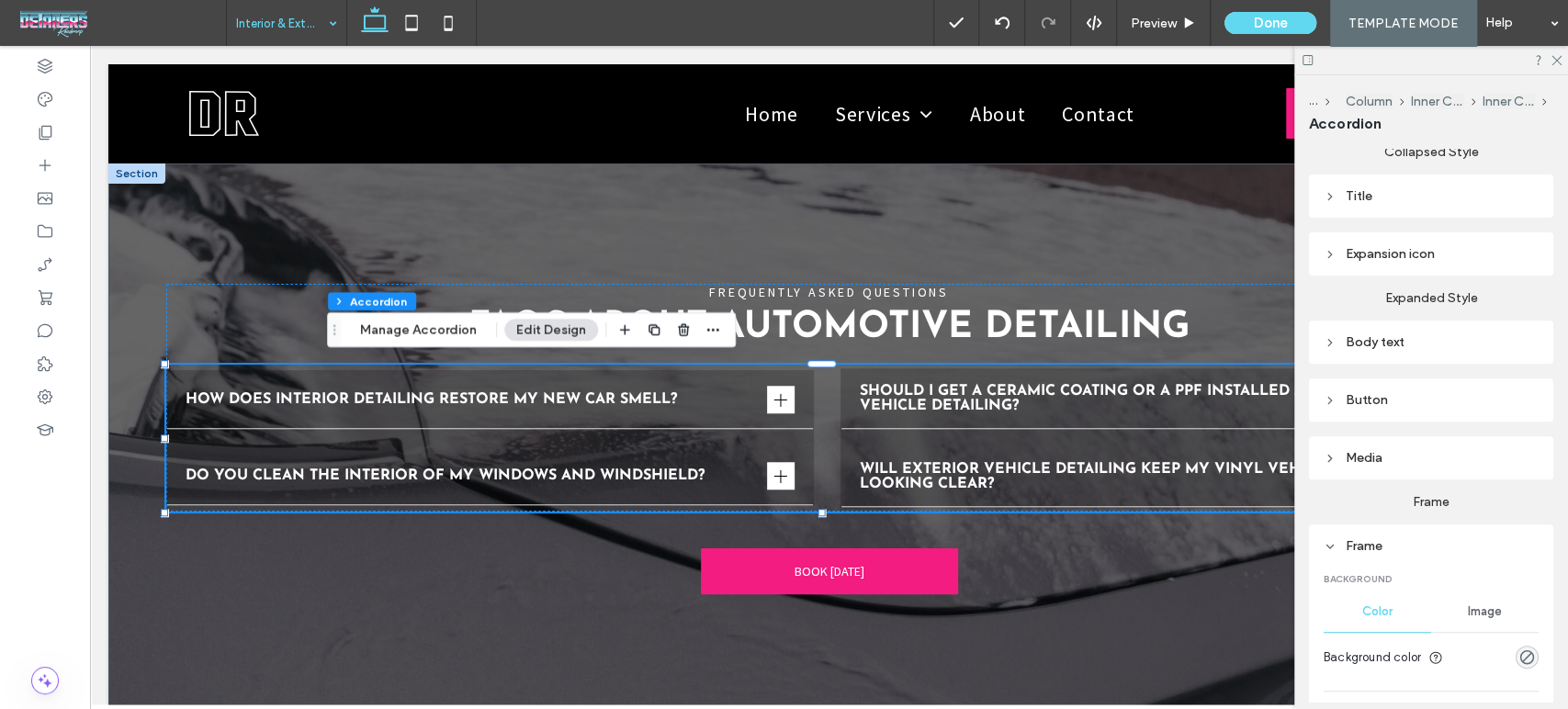
scroll to position [471, 0]
click at [1366, 345] on div "Body text" at bounding box center [1431, 344] width 215 height 24
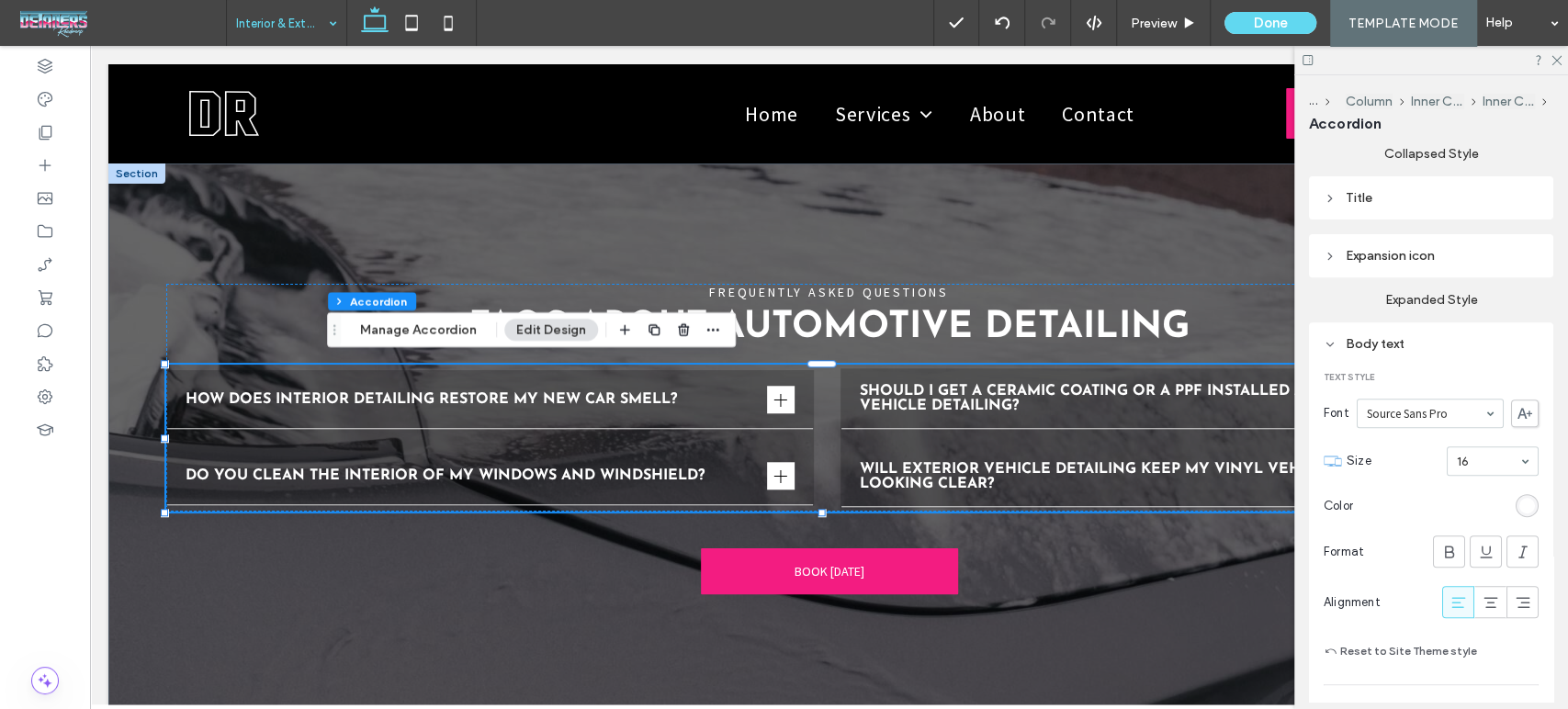
click at [1366, 345] on div "Body text" at bounding box center [1431, 344] width 215 height 24
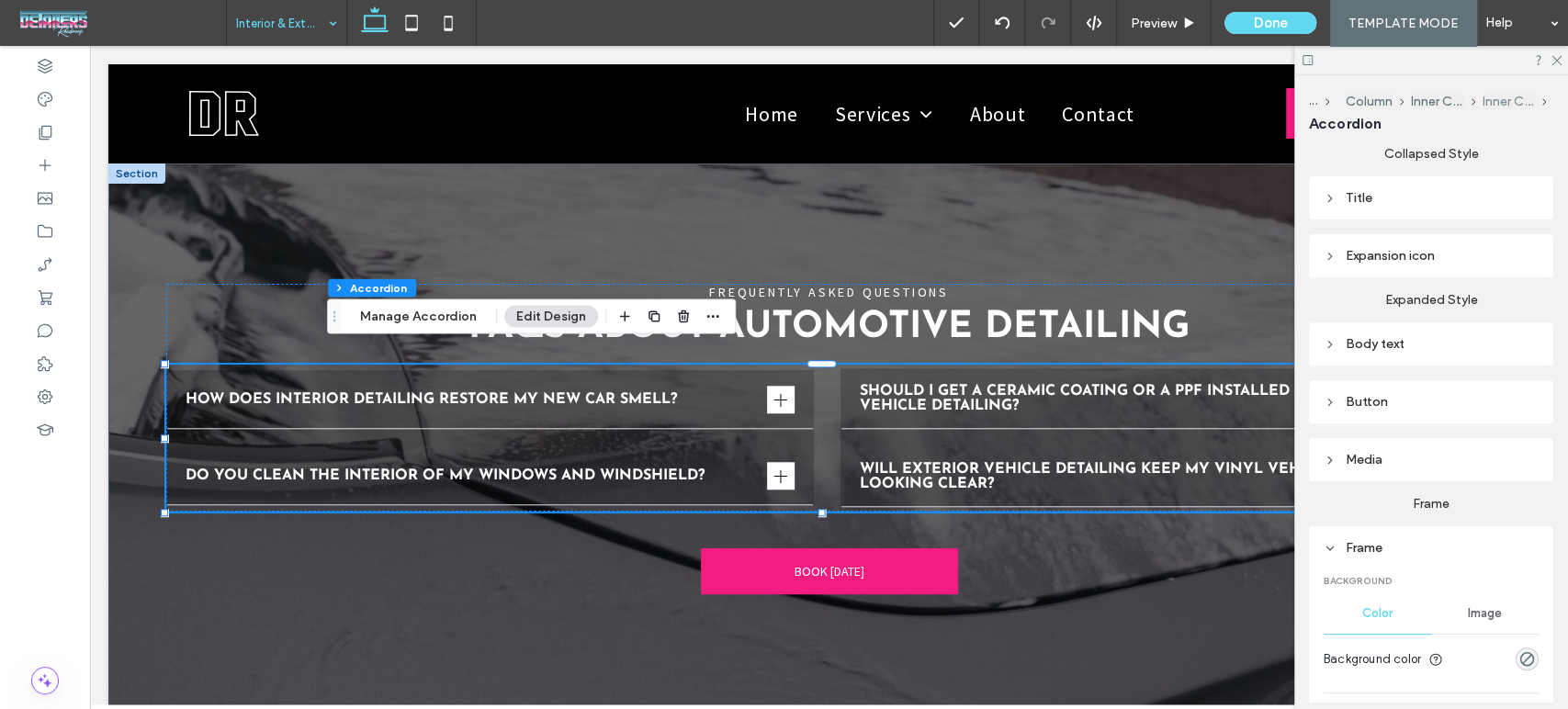
click at [1516, 104] on button "Inner Column" at bounding box center [1508, 102] width 53 height 16
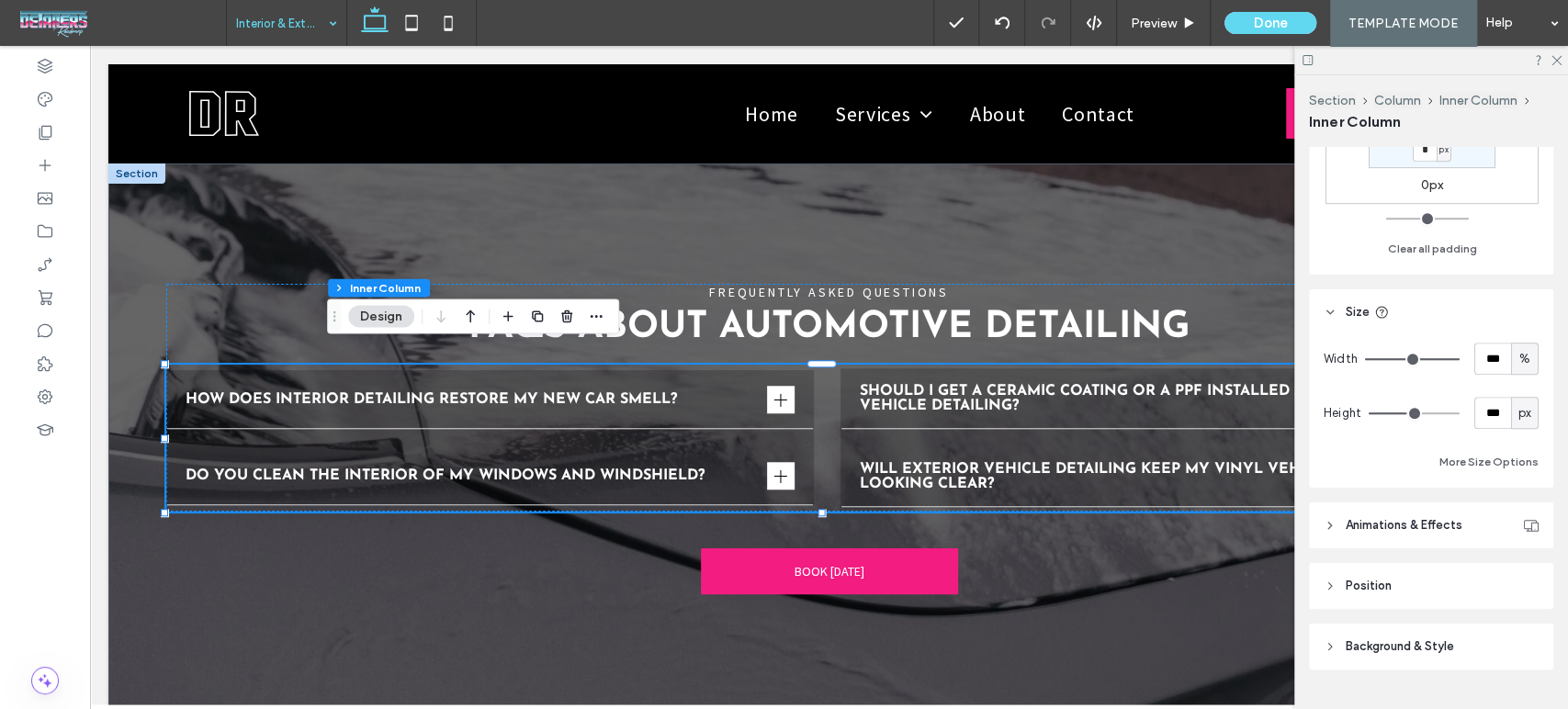
scroll to position [685, 0]
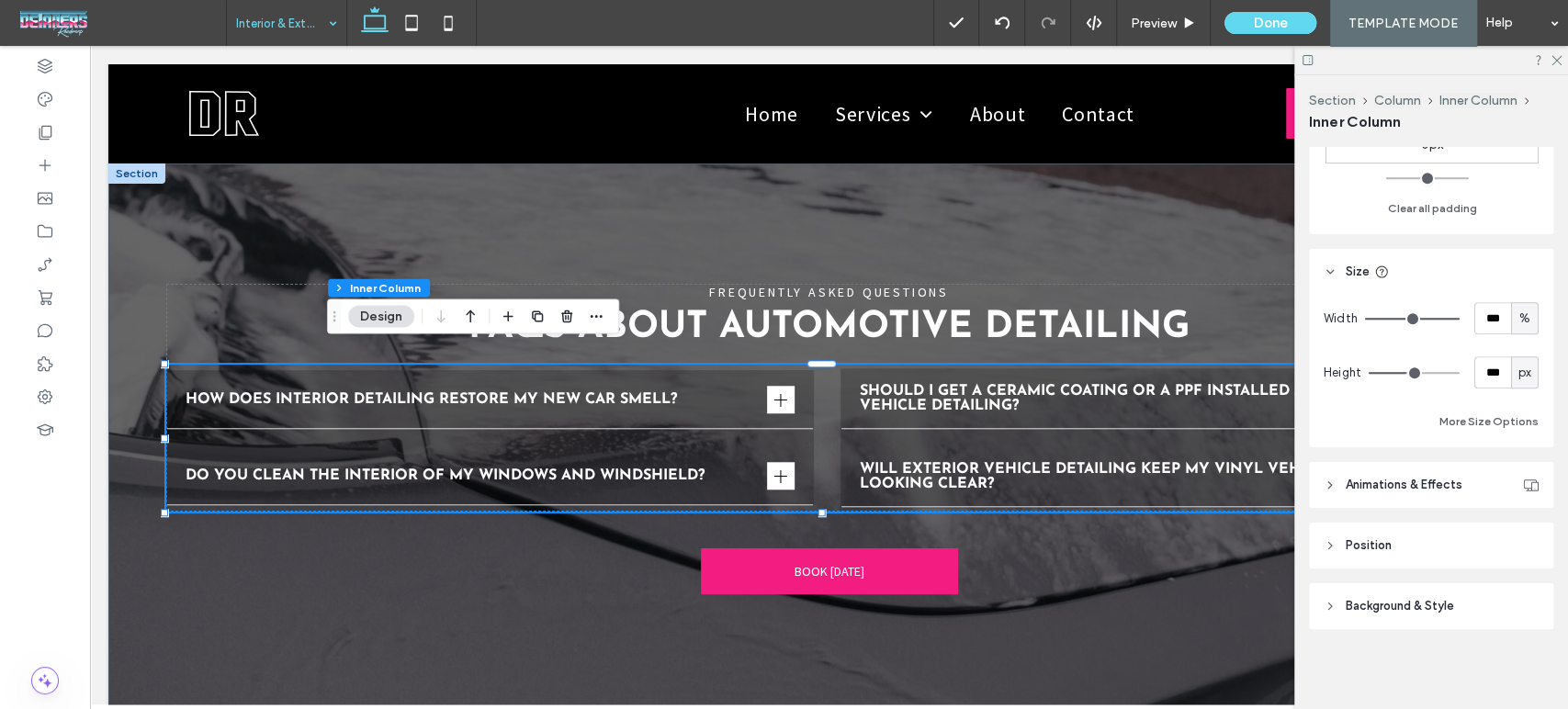
click at [1408, 612] on span "Background & Style" at bounding box center [1400, 606] width 109 height 19
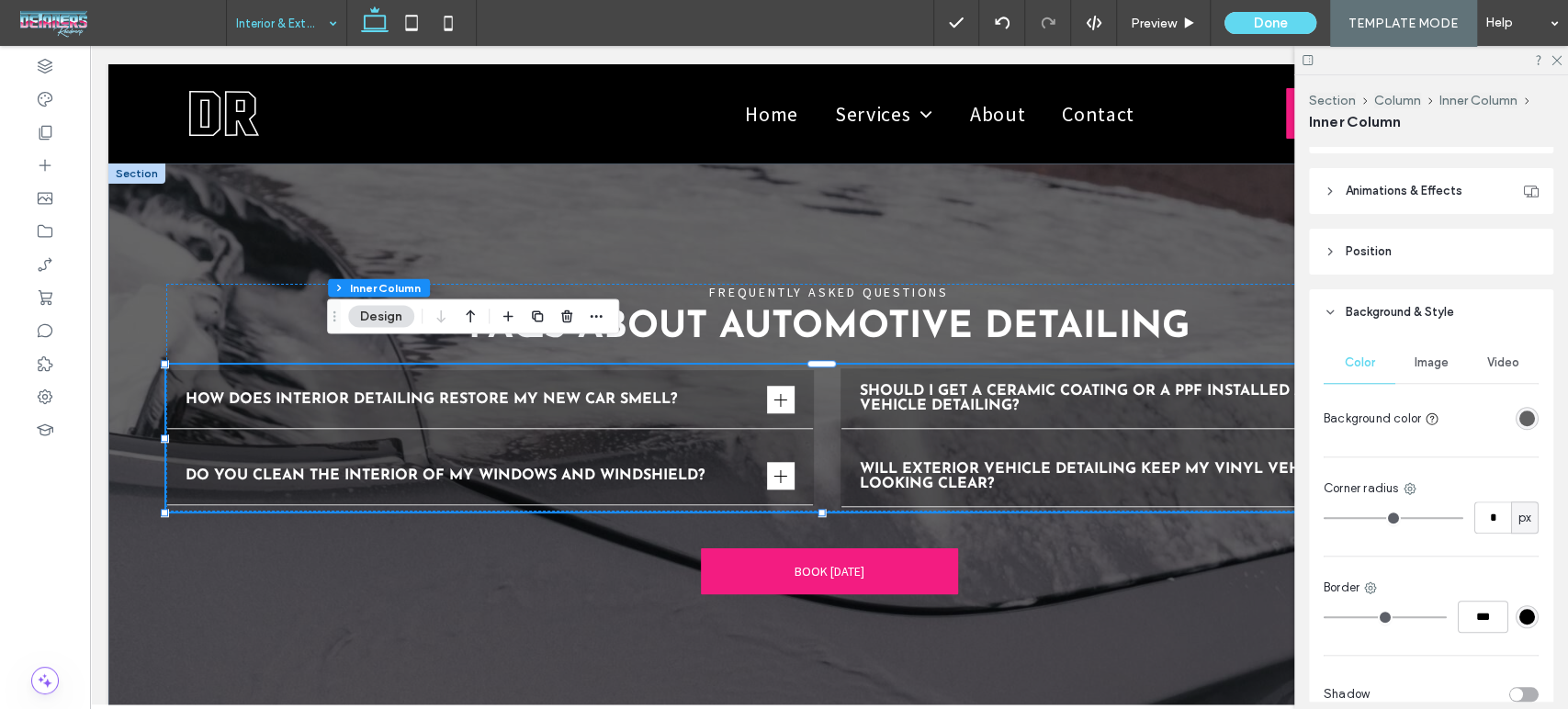
scroll to position [992, 0]
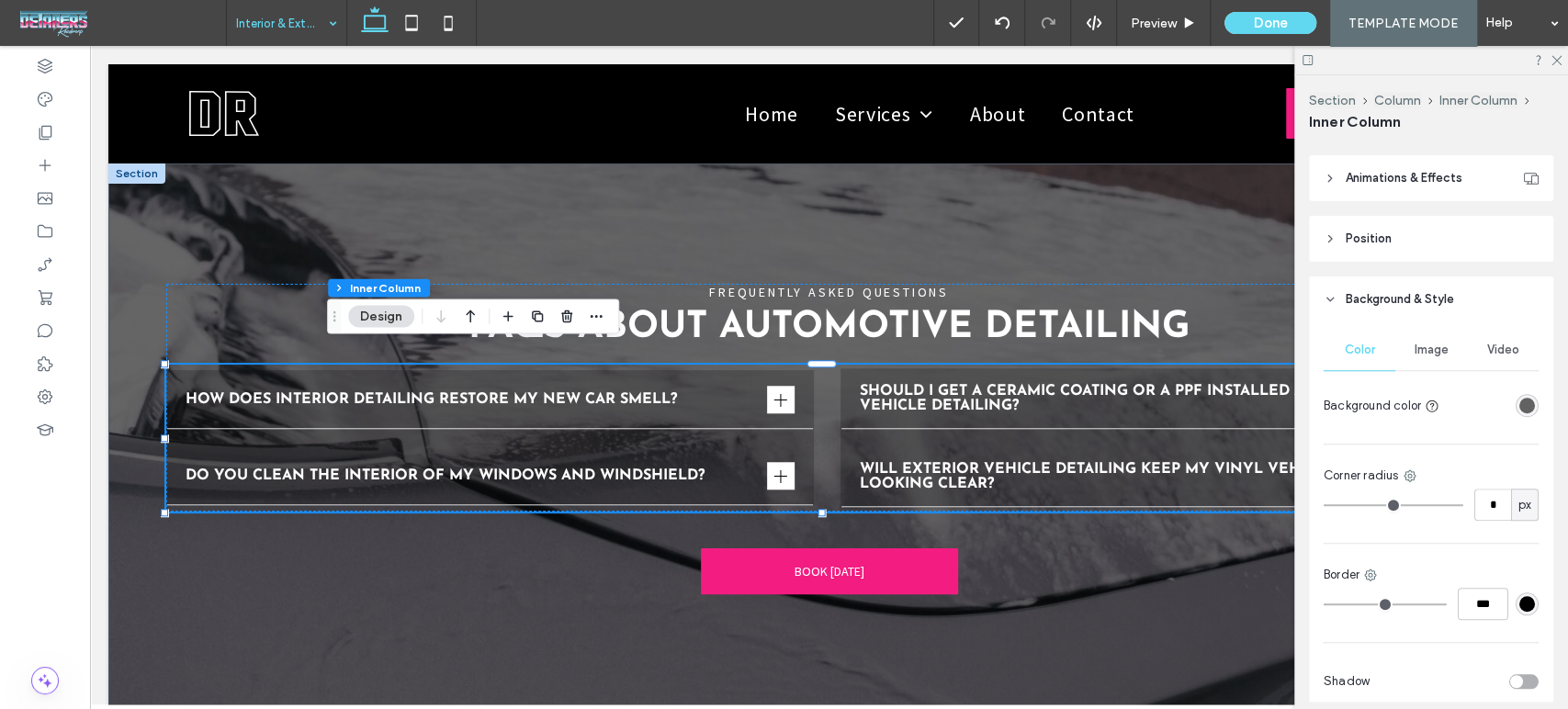
click at [1524, 398] on div "rgba(0, 0, 0, 0.6)" at bounding box center [1526, 405] width 23 height 23
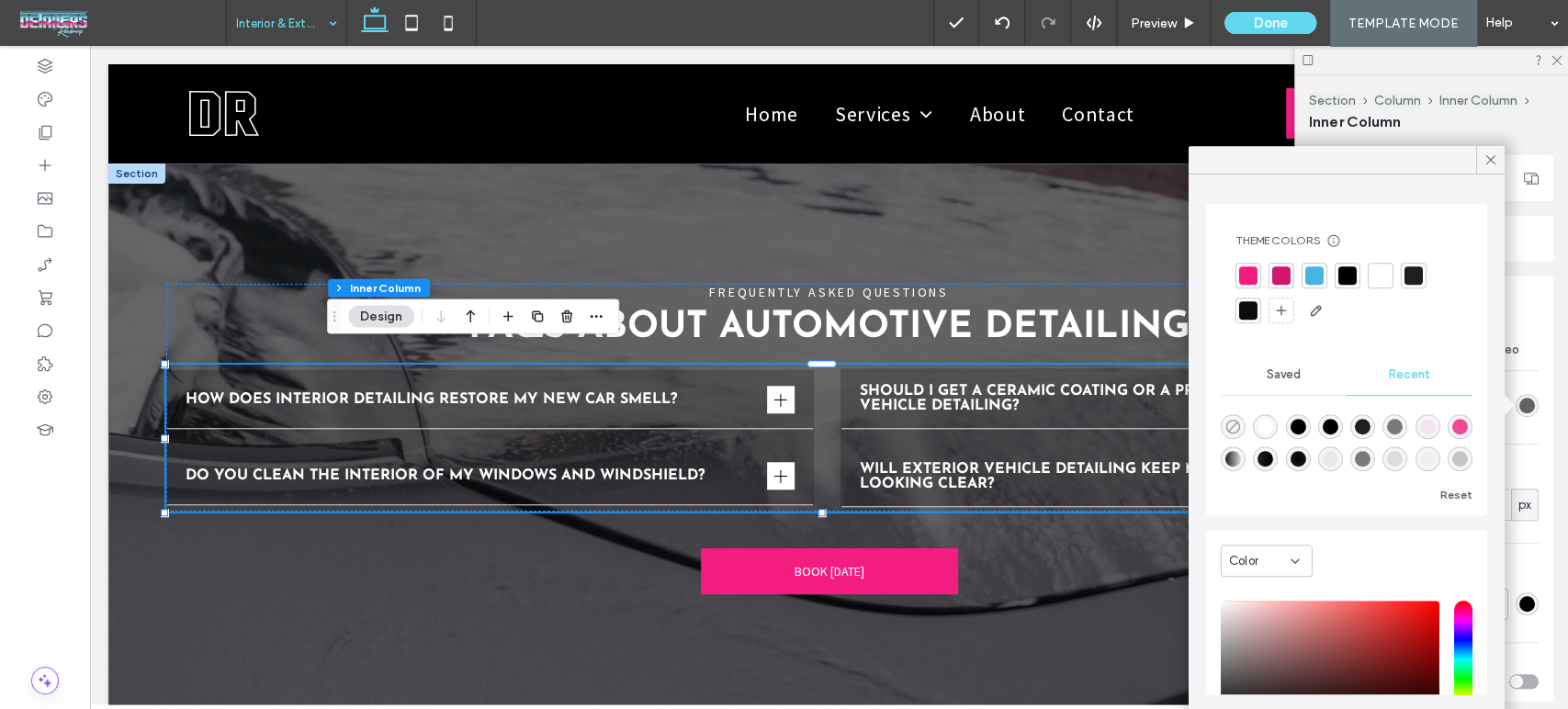
click at [1234, 424] on use "rgba(0, 0, 0, 0)" at bounding box center [1232, 427] width 14 height 14
type input "*"
type input "**"
click at [1479, 156] on div at bounding box center [1490, 160] width 28 height 27
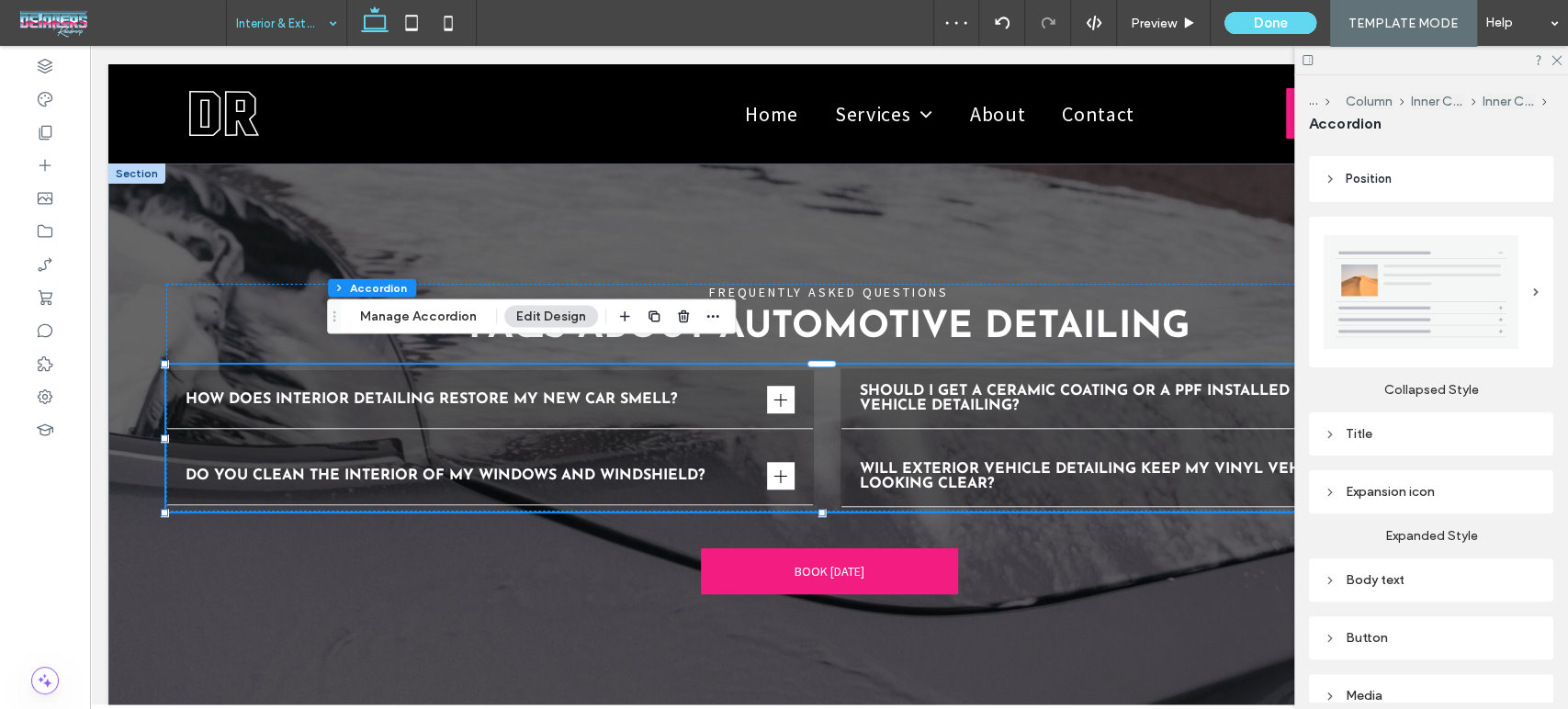
scroll to position [404, 0]
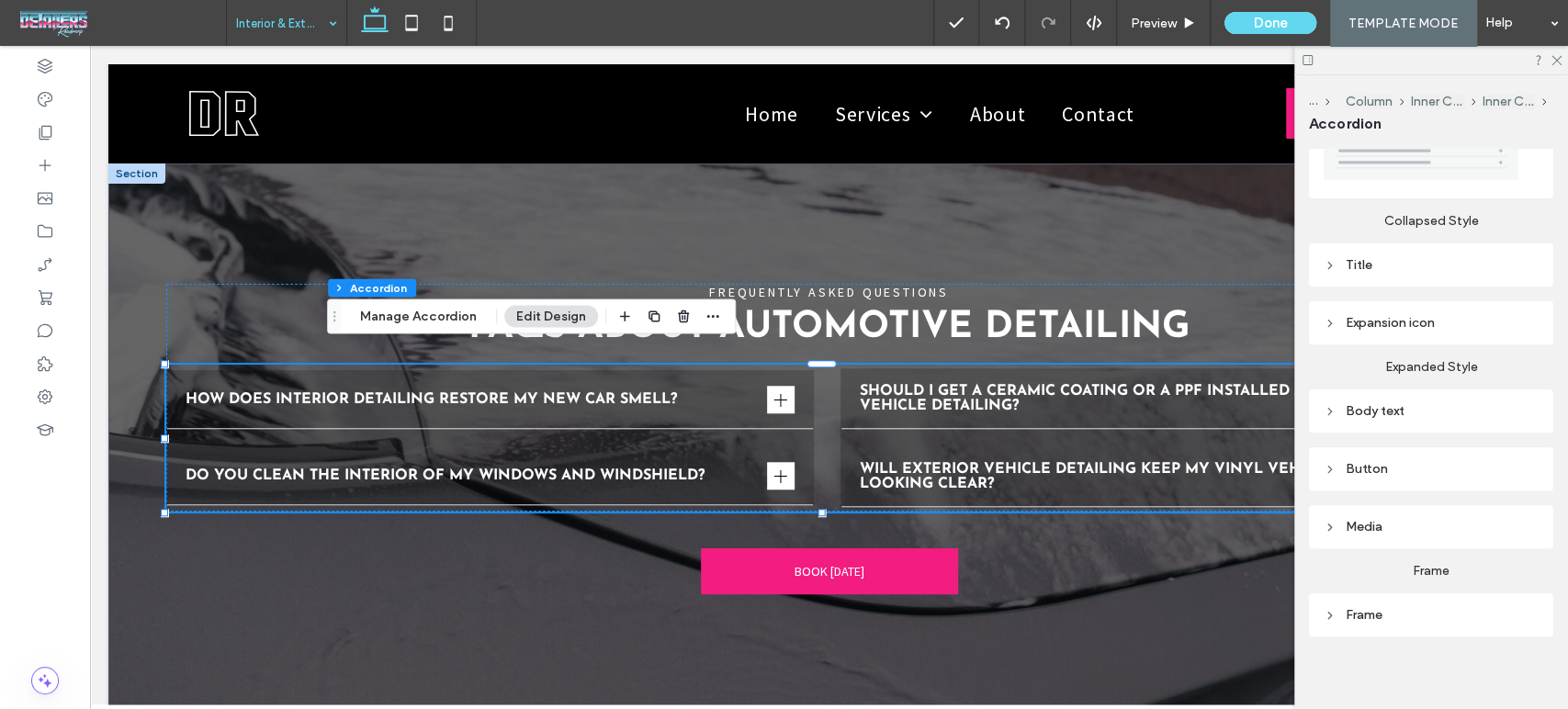
click at [1368, 615] on div "Frame" at bounding box center [1431, 615] width 215 height 16
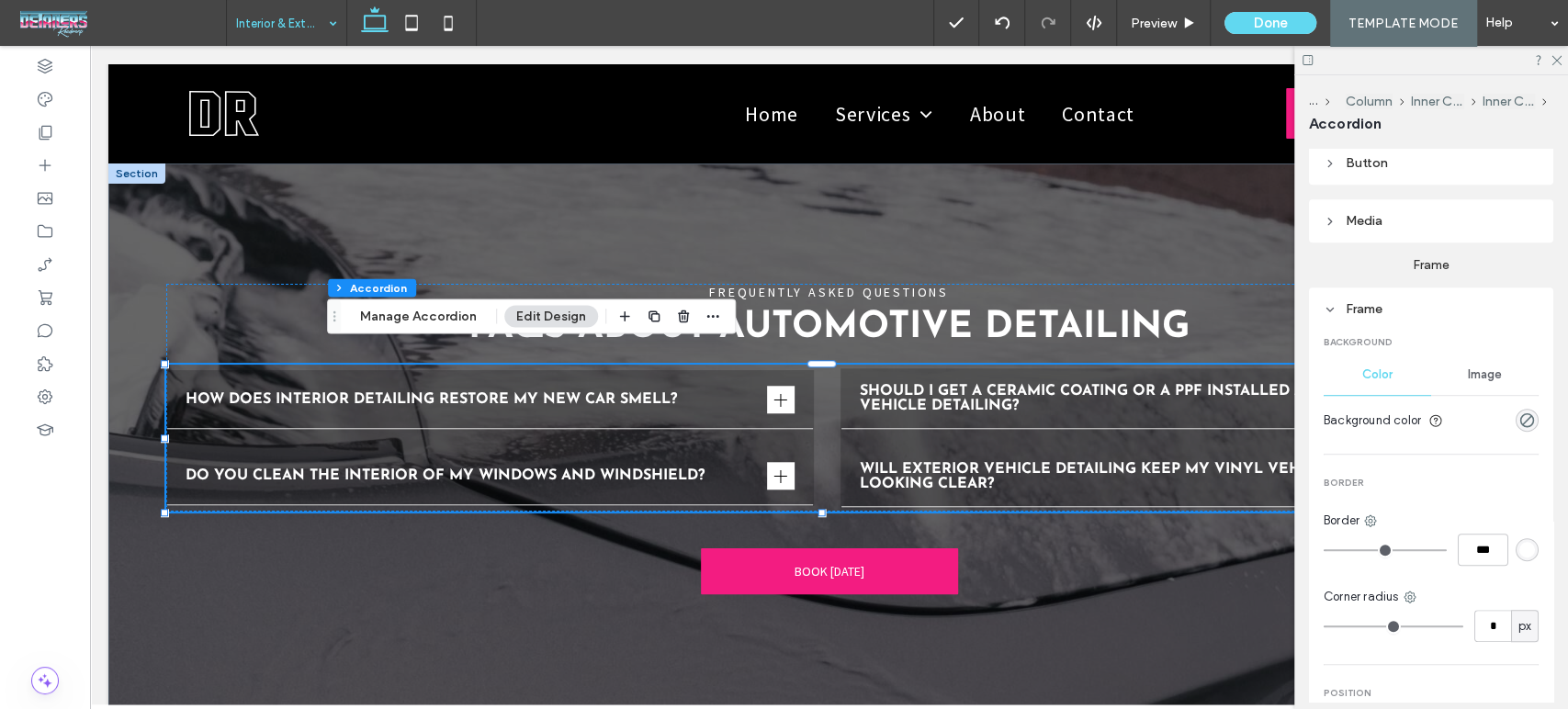
scroll to position [711, 0]
click at [1519, 411] on div "rgba(0, 0, 0, 0)" at bounding box center [1527, 419] width 16 height 16
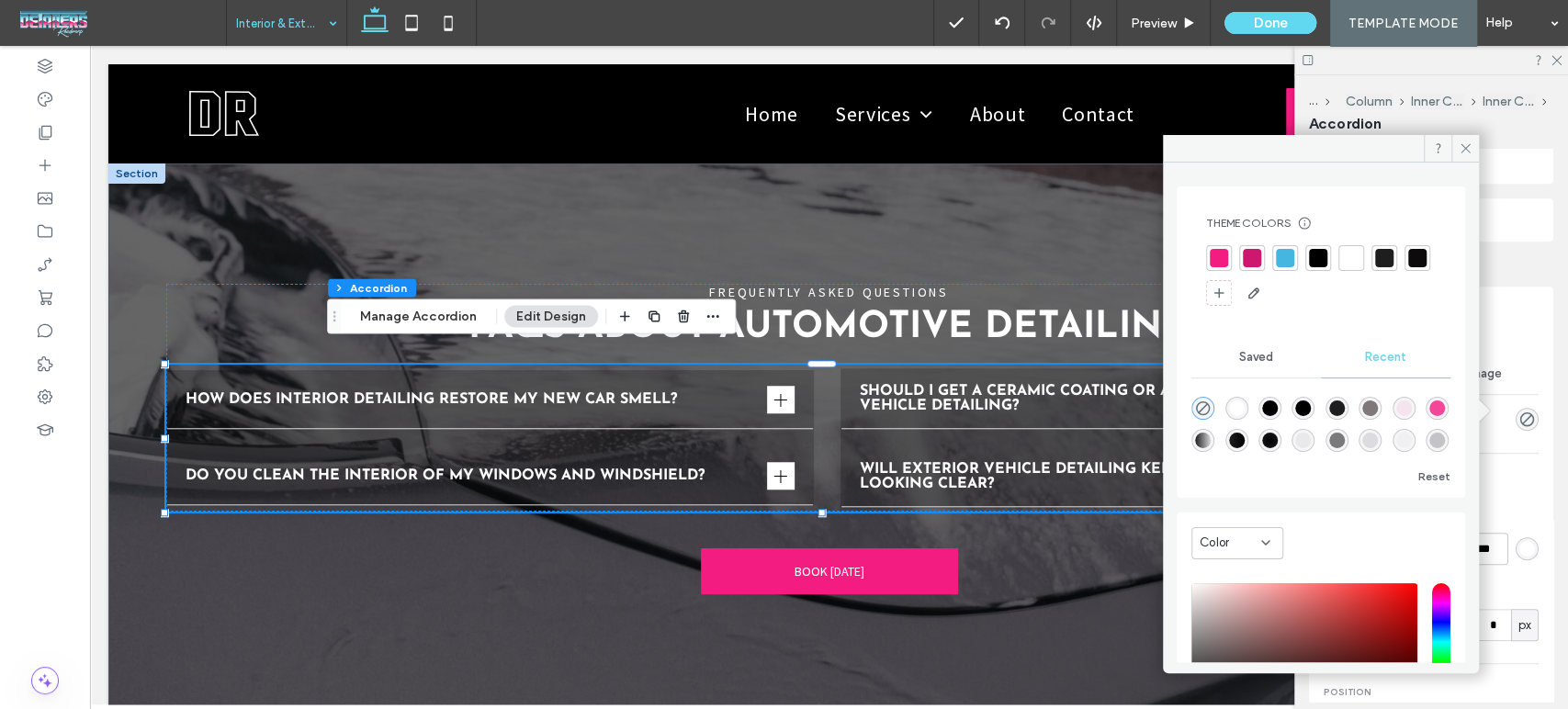
scroll to position [155, 0]
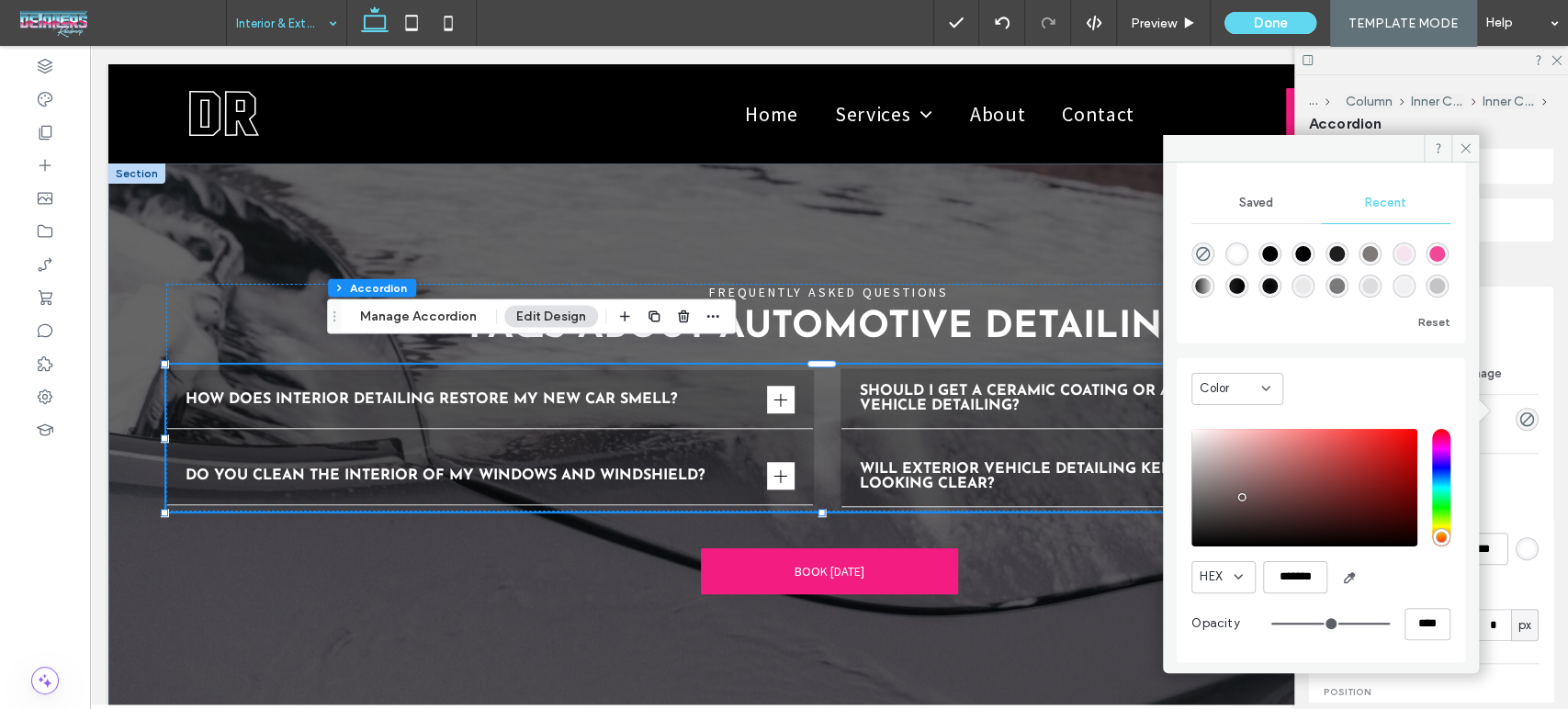
type input "*******"
type input "***"
type input "****"
type input "*******"
drag, startPoint x: 1240, startPoint y: 498, endPoint x: 1178, endPoint y: 577, distance: 100.4
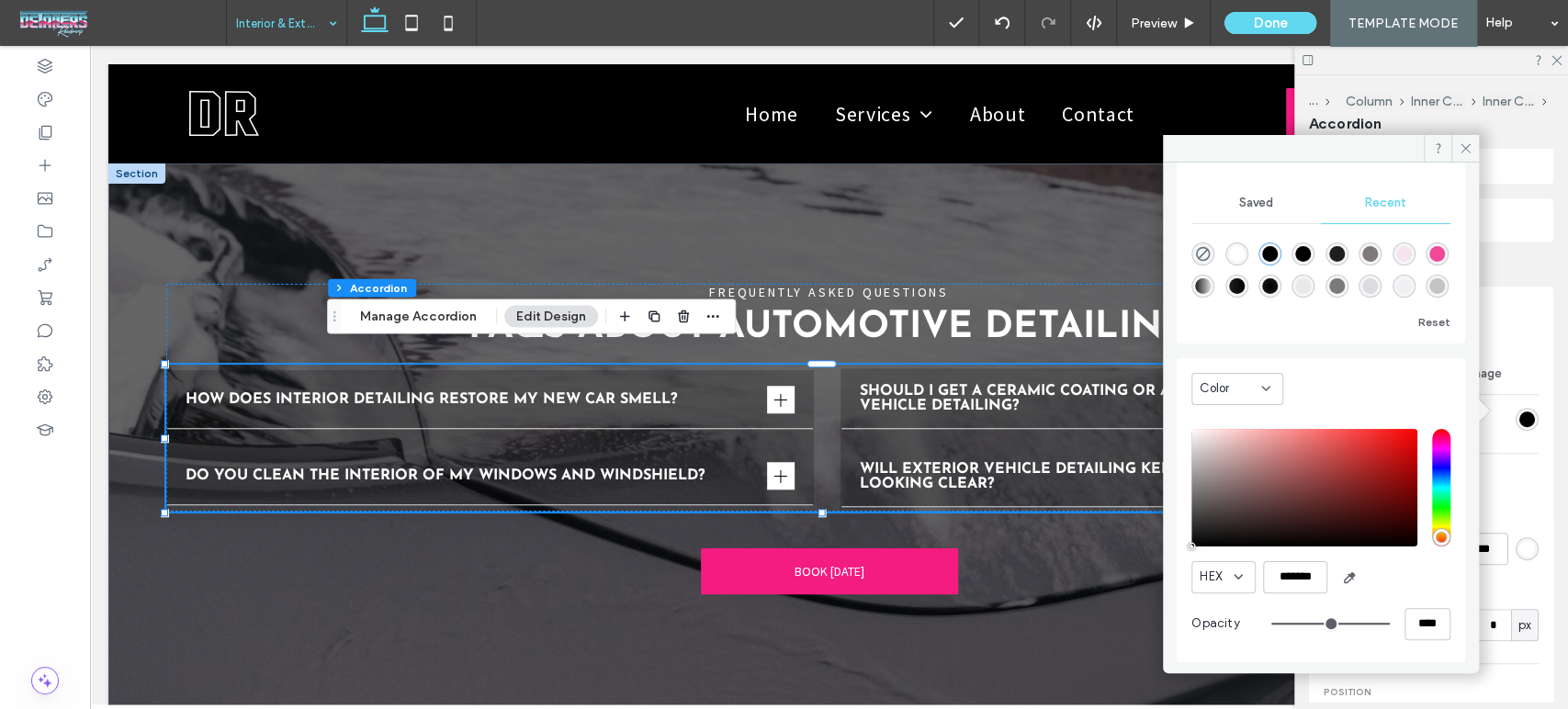
click at [1178, 577] on div "Color HEX ******* Opacity ****" at bounding box center [1320, 510] width 289 height 305
click at [1415, 630] on input "****" at bounding box center [1427, 624] width 46 height 32
type input "***"
type input "*"
type input "**"
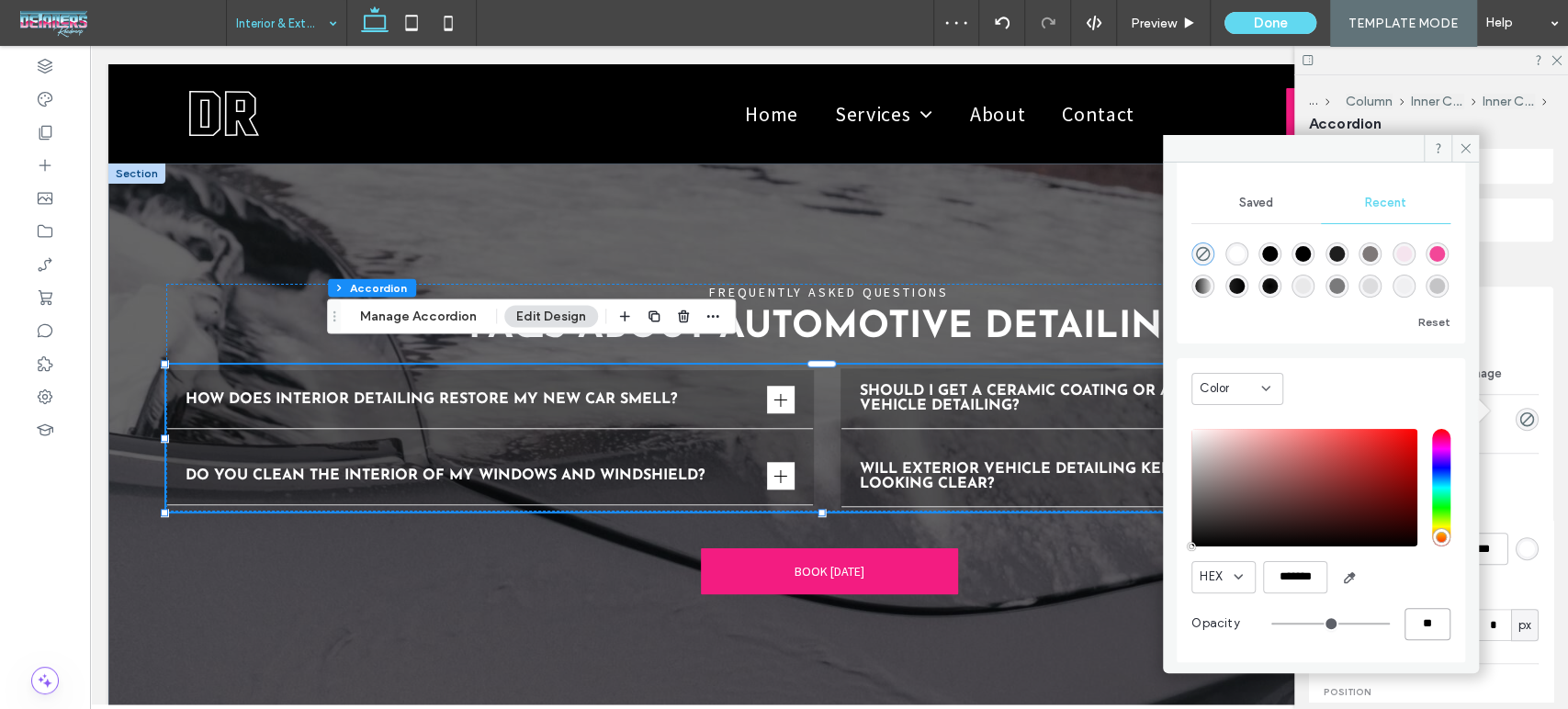
type input "**"
type input "***"
drag, startPoint x: 1413, startPoint y: 629, endPoint x: 1385, endPoint y: 621, distance: 29.1
click at [1385, 621] on div "***" at bounding box center [1360, 624] width 179 height 32
type input "**"
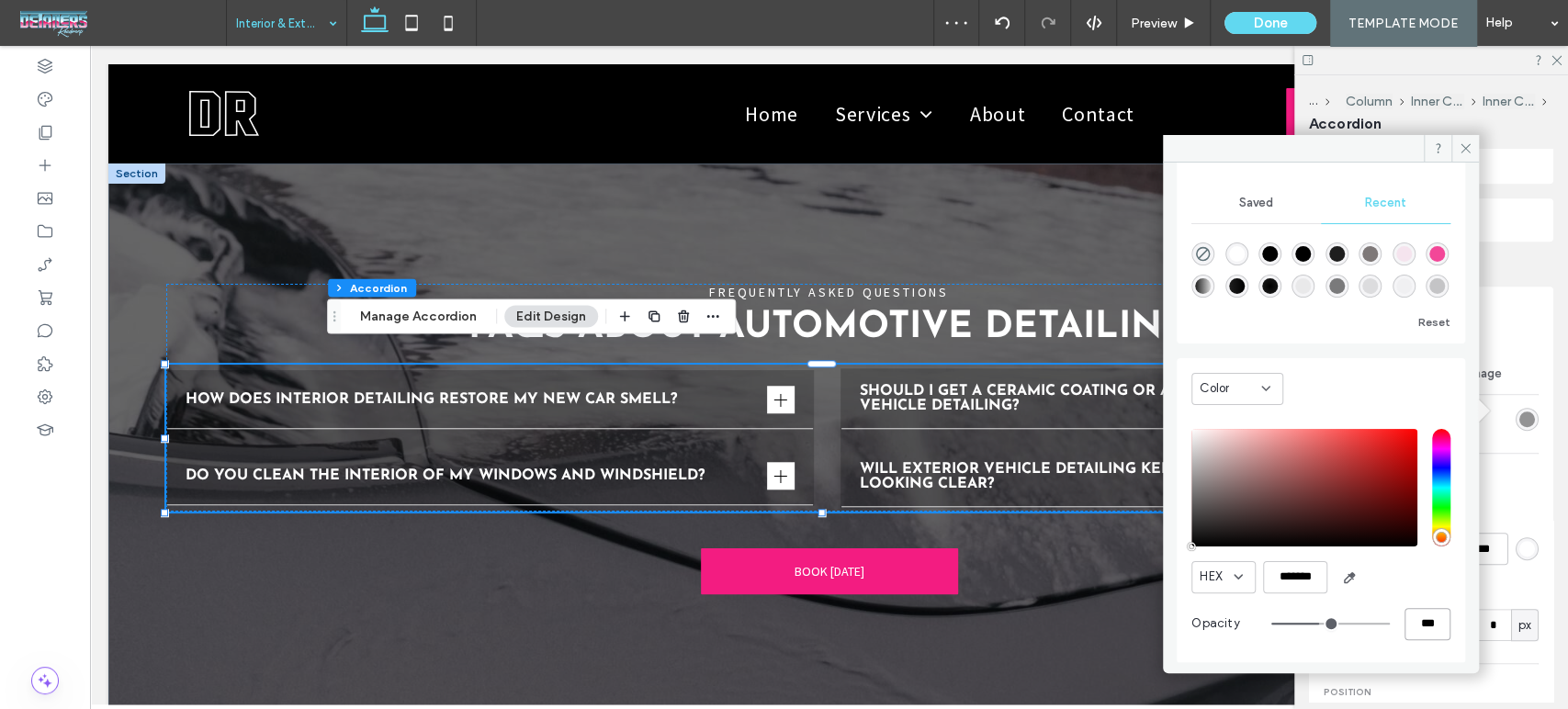
type input "***"
drag, startPoint x: 1412, startPoint y: 627, endPoint x: 1322, endPoint y: 633, distance: 90.2
click at [1331, 633] on div "***" at bounding box center [1360, 624] width 179 height 32
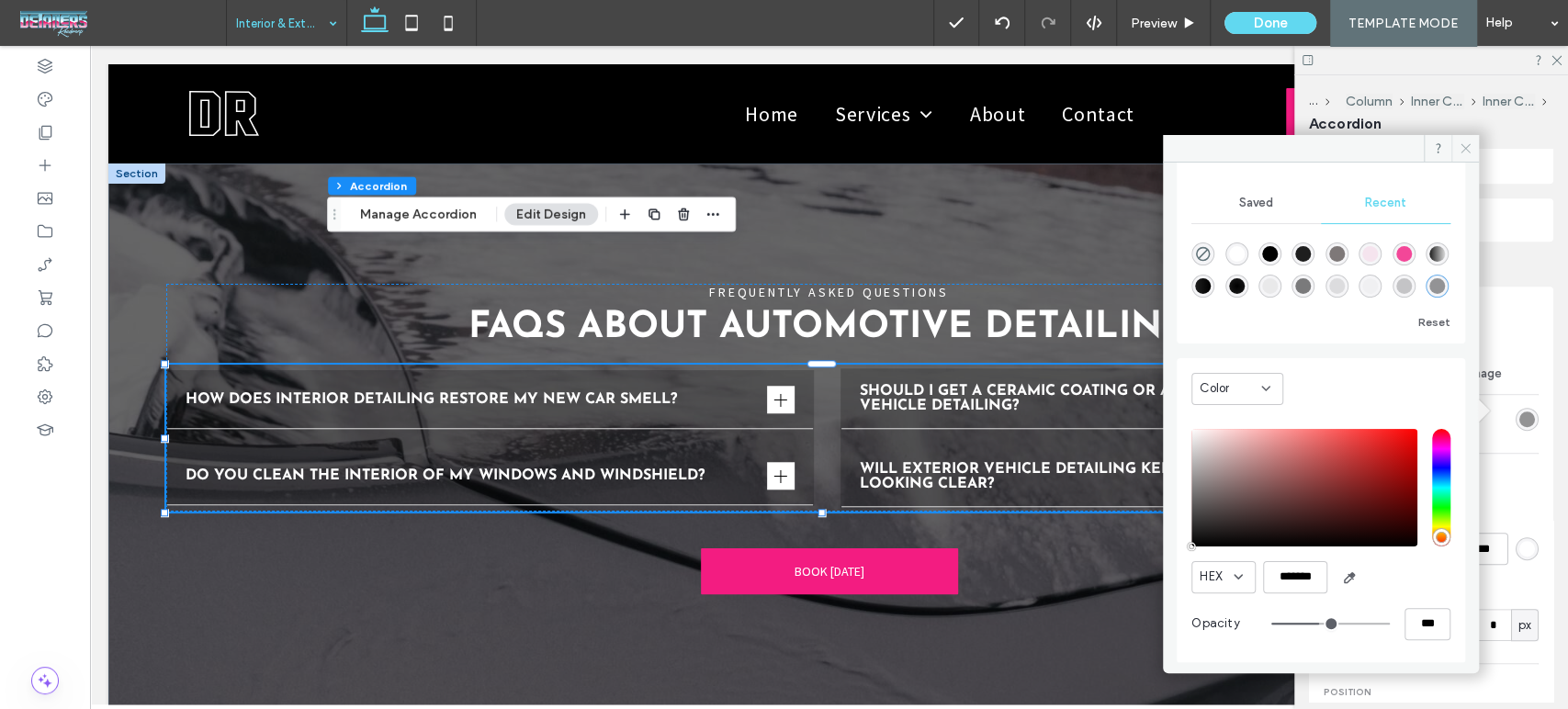
click at [1462, 149] on icon at bounding box center [1465, 148] width 14 height 14
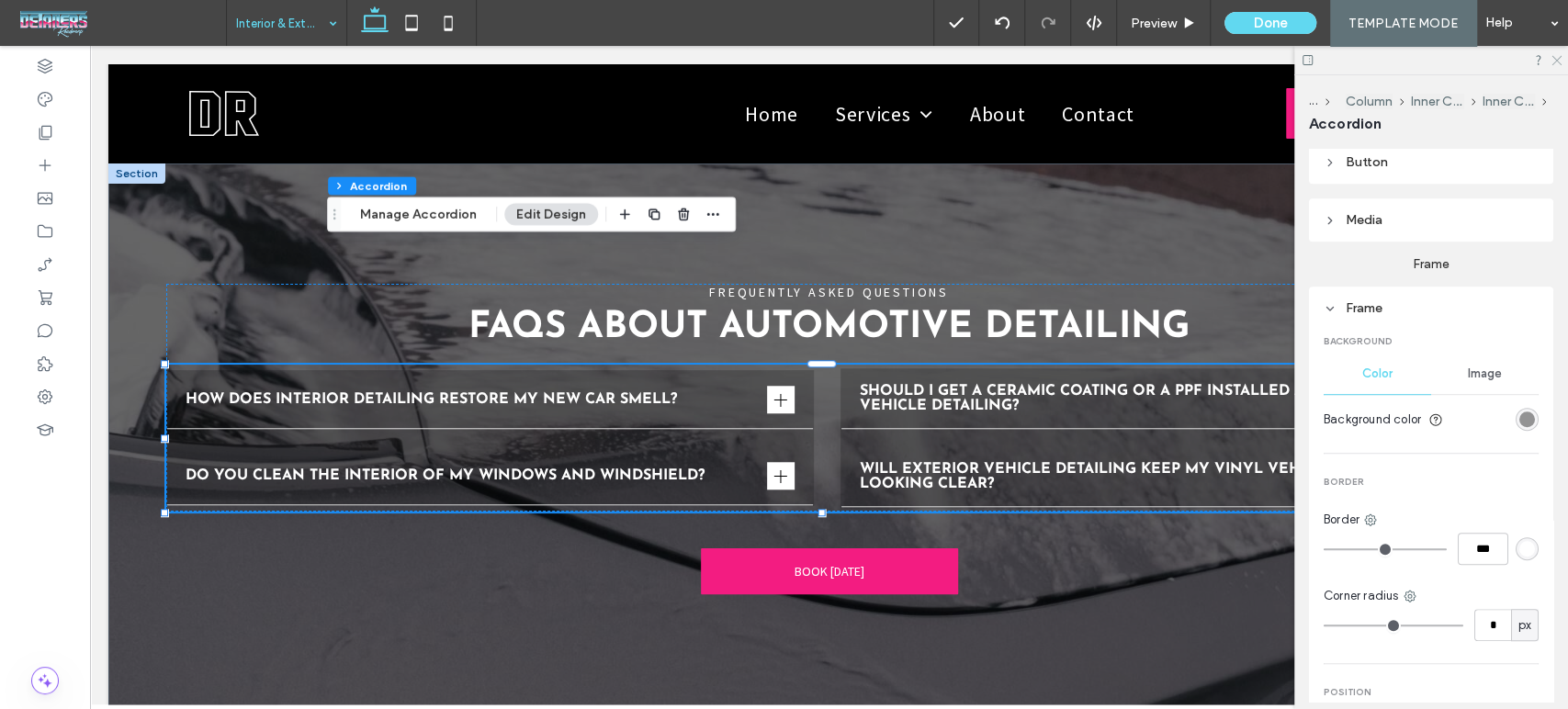
click at [1555, 57] on icon at bounding box center [1555, 59] width 12 height 12
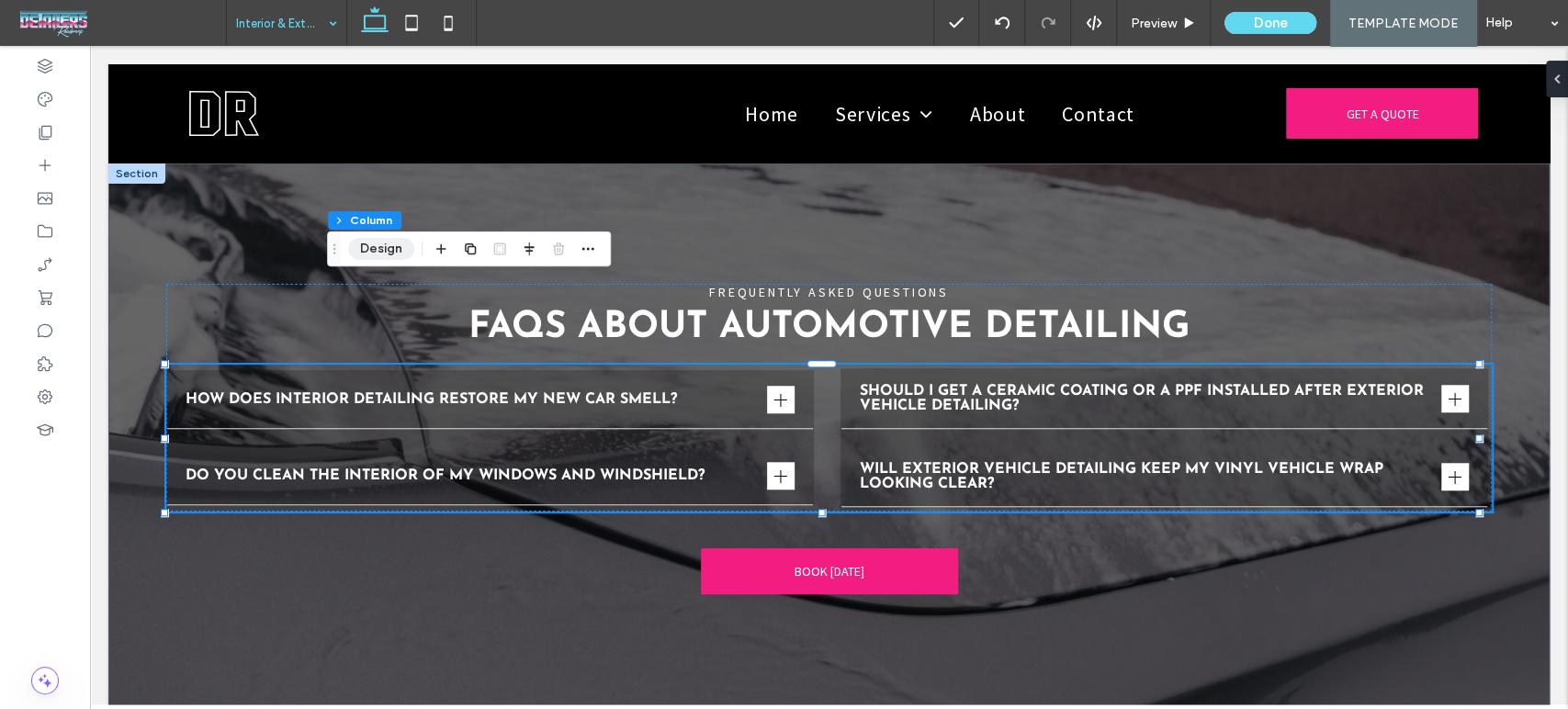
click at [393, 248] on button "Design" at bounding box center [382, 249] width 67 height 23
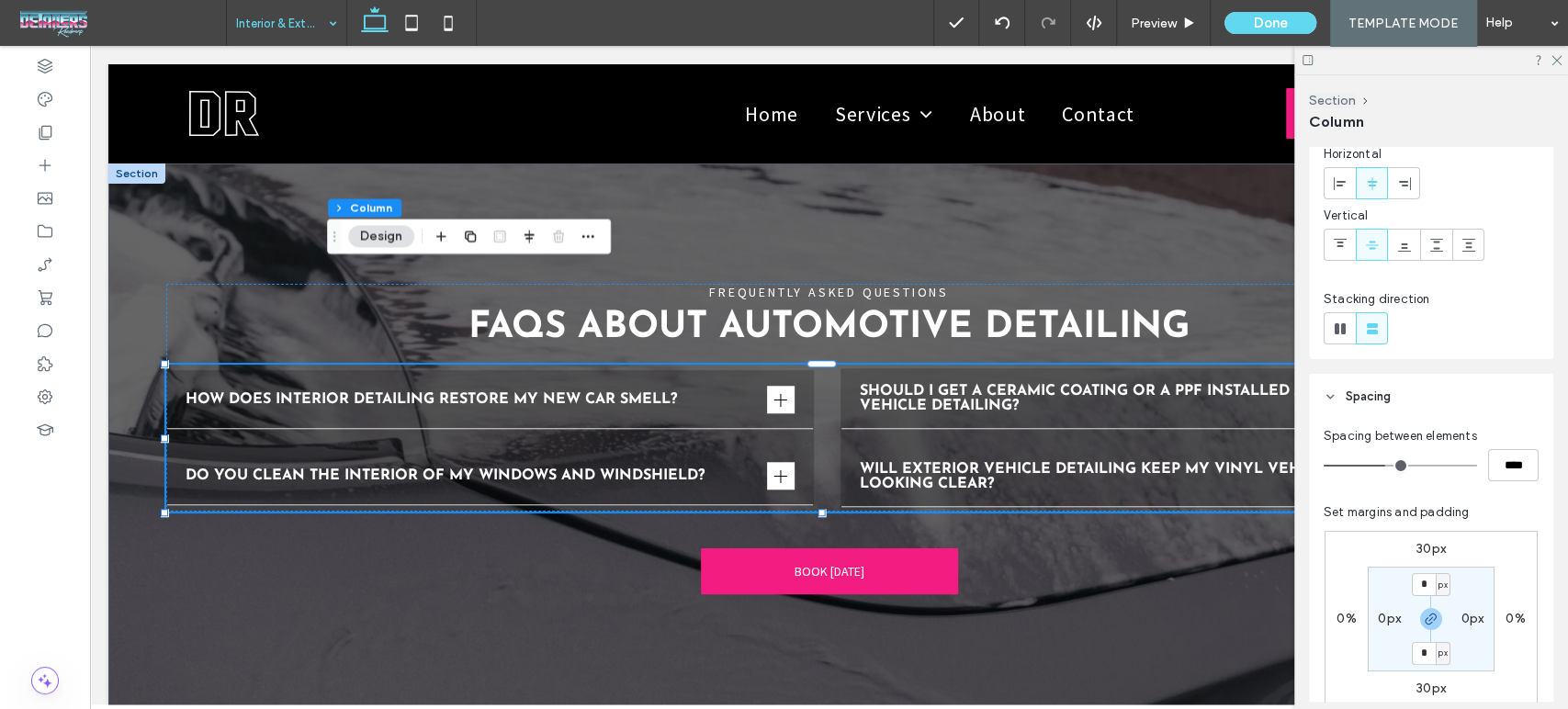
scroll to position [204, 0]
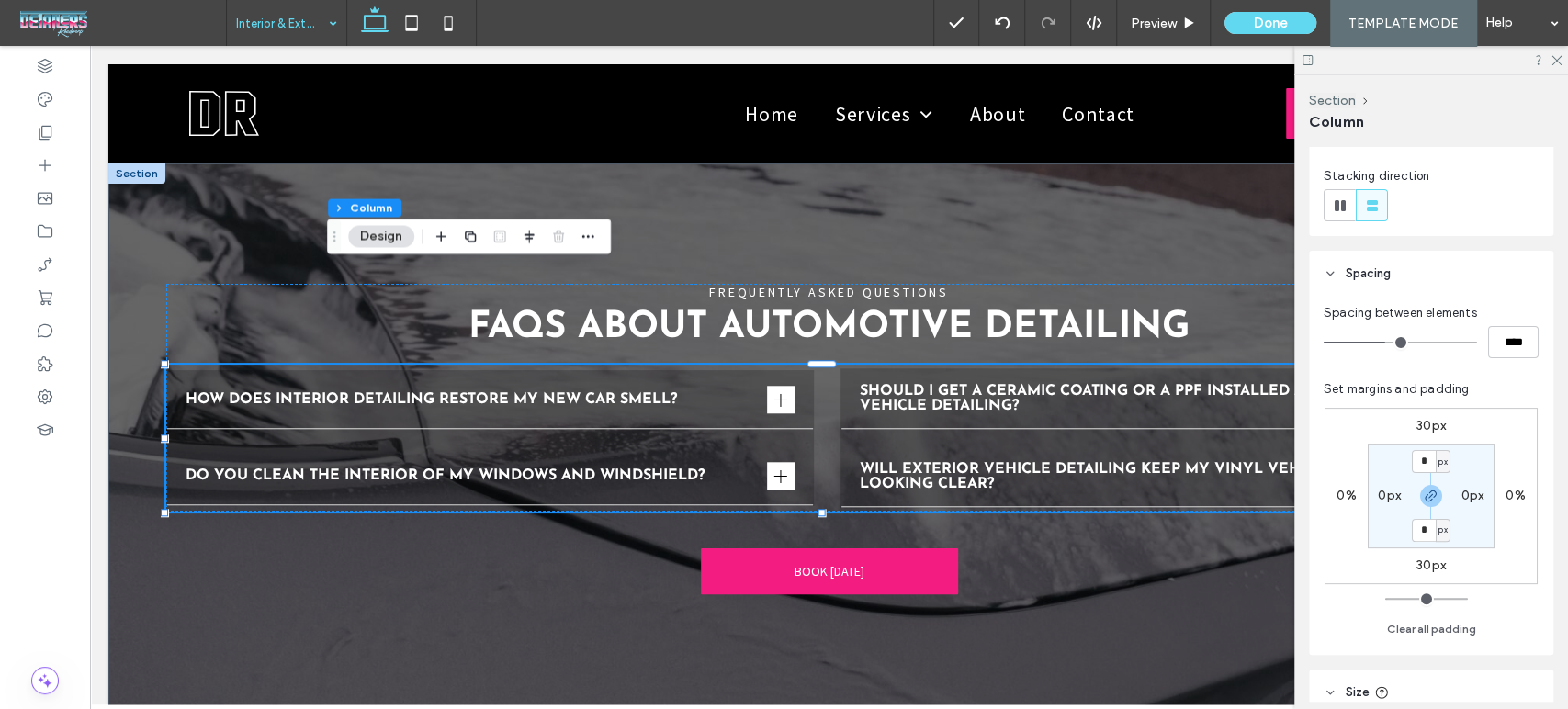
click at [1433, 424] on label "30px" at bounding box center [1431, 426] width 29 height 16
type input "**"
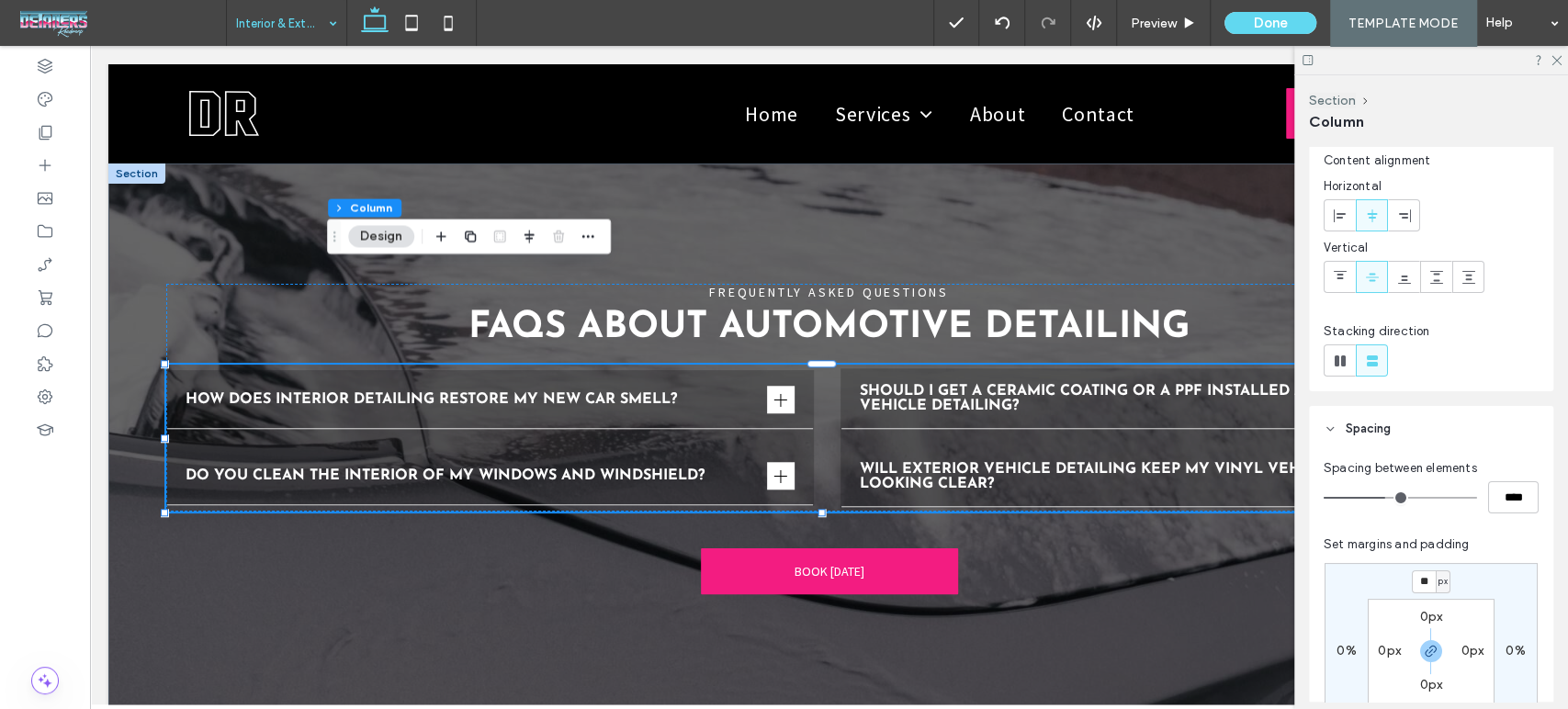
scroll to position [0, 0]
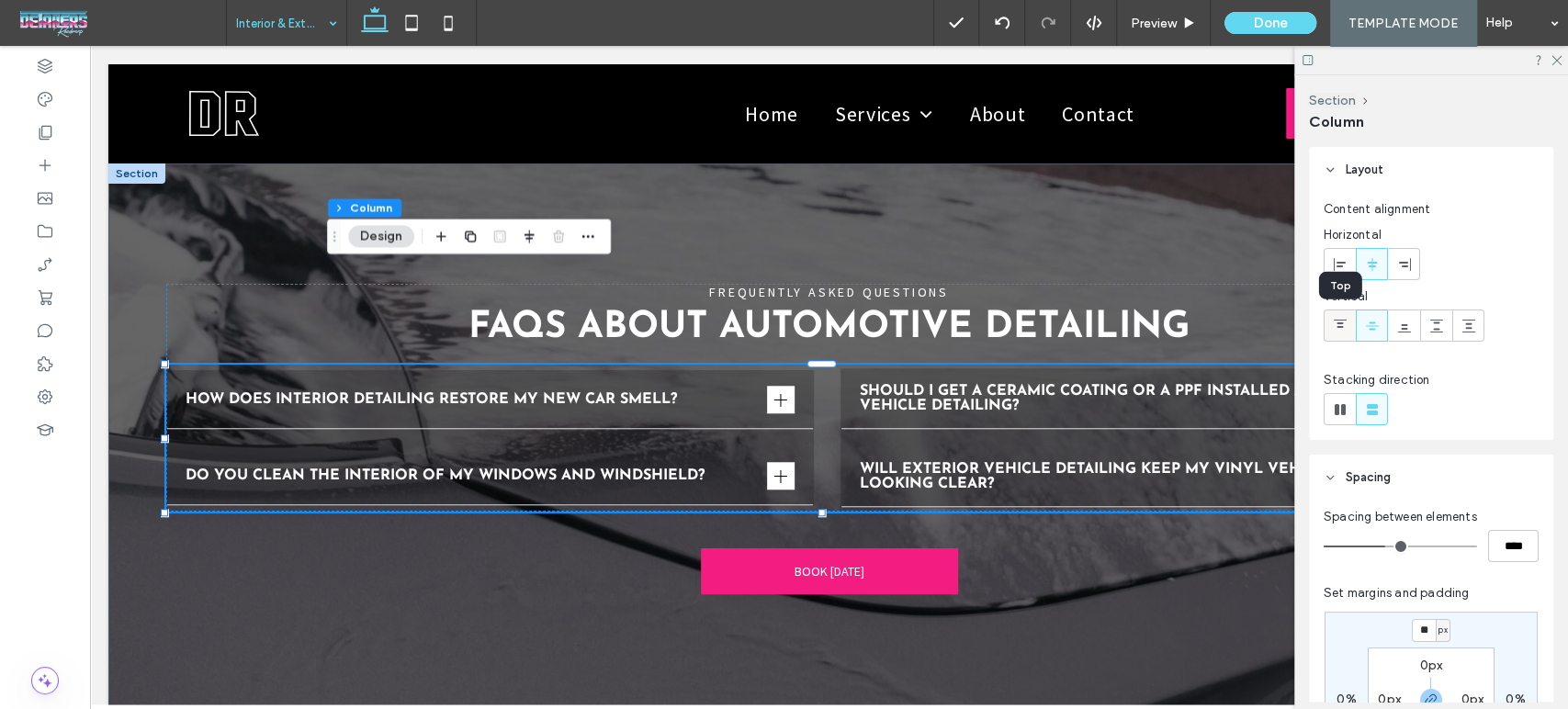
click at [1334, 323] on icon at bounding box center [1339, 326] width 15 height 15
click at [1411, 330] on div at bounding box center [1404, 325] width 30 height 30
click at [1371, 328] on use at bounding box center [1371, 325] width 13 height 8
click at [1558, 65] on icon at bounding box center [1555, 59] width 12 height 12
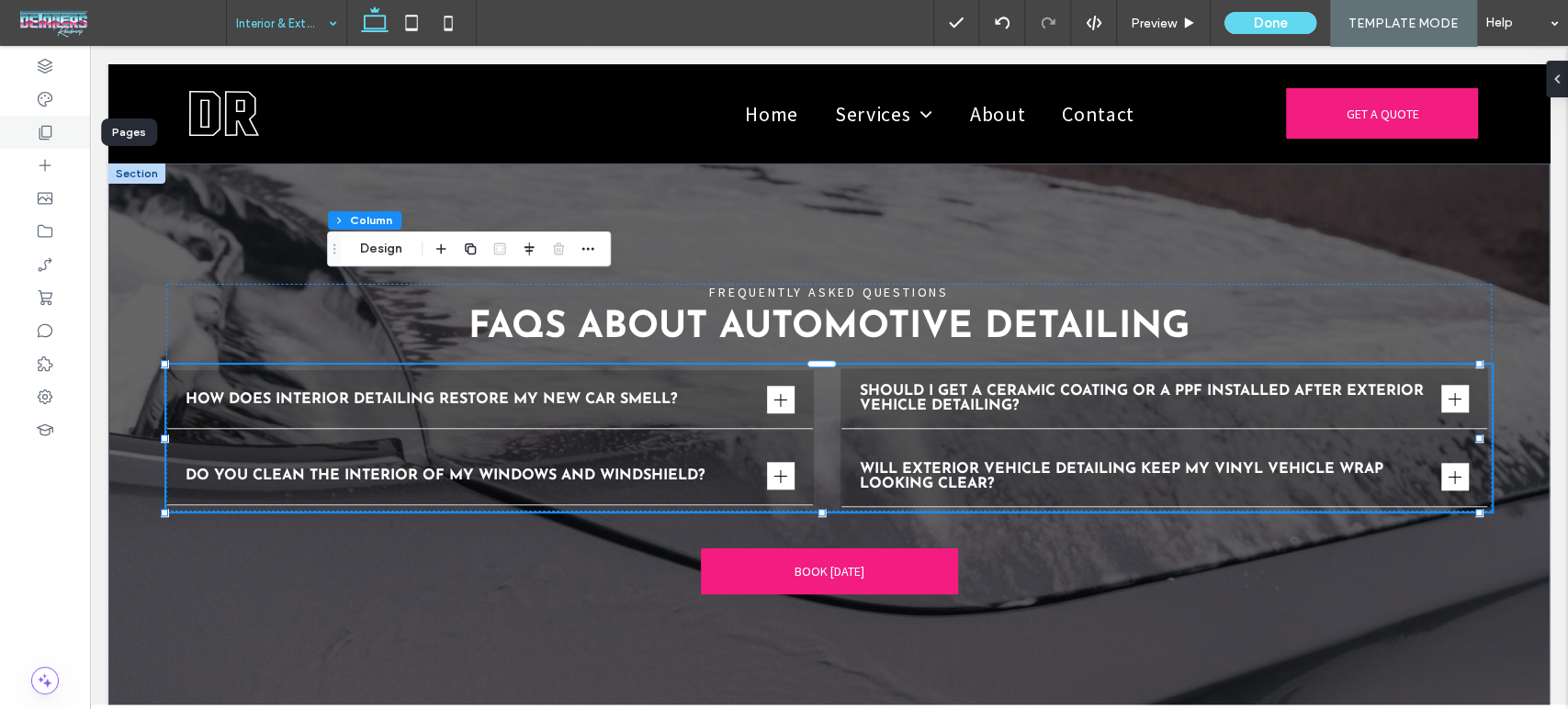
click at [40, 129] on icon at bounding box center [45, 132] width 19 height 19
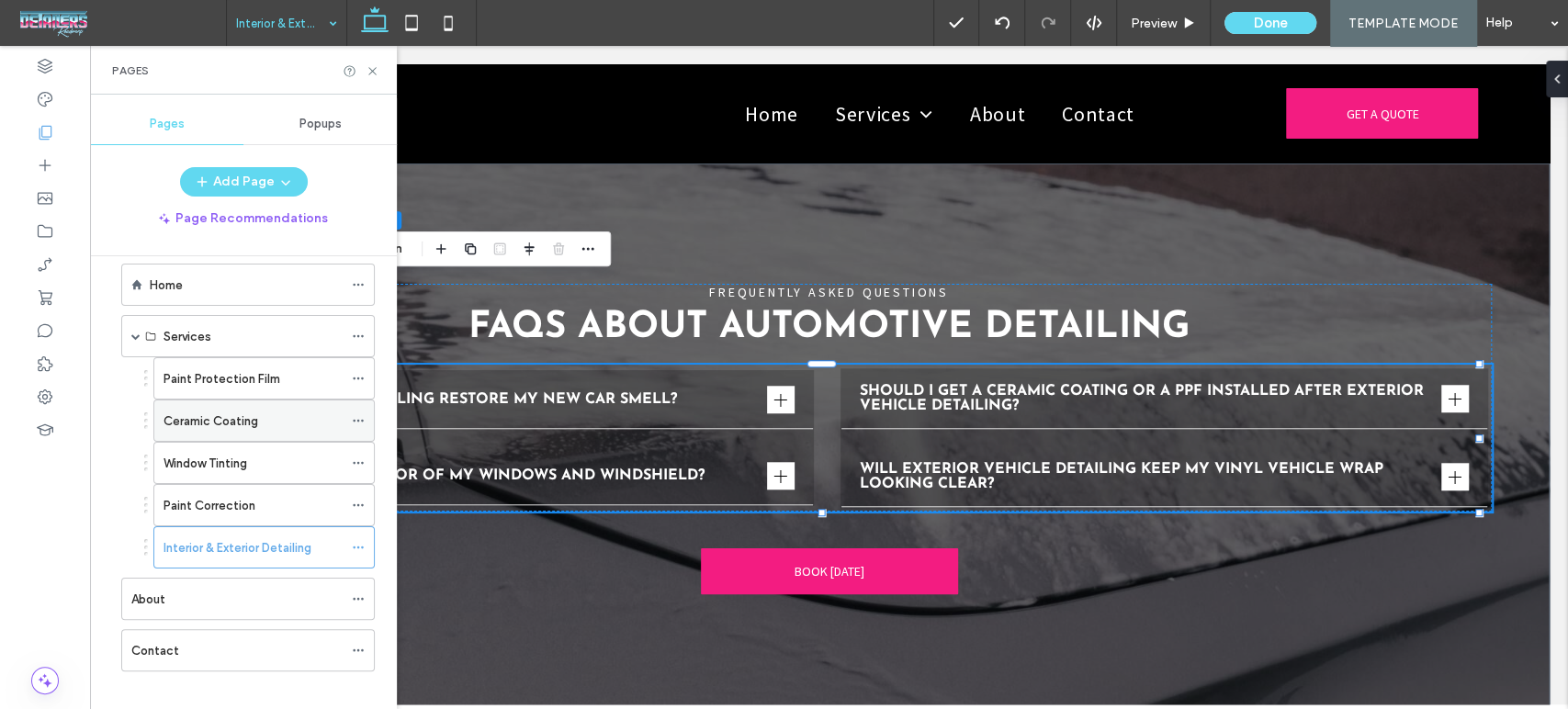
scroll to position [37, 0]
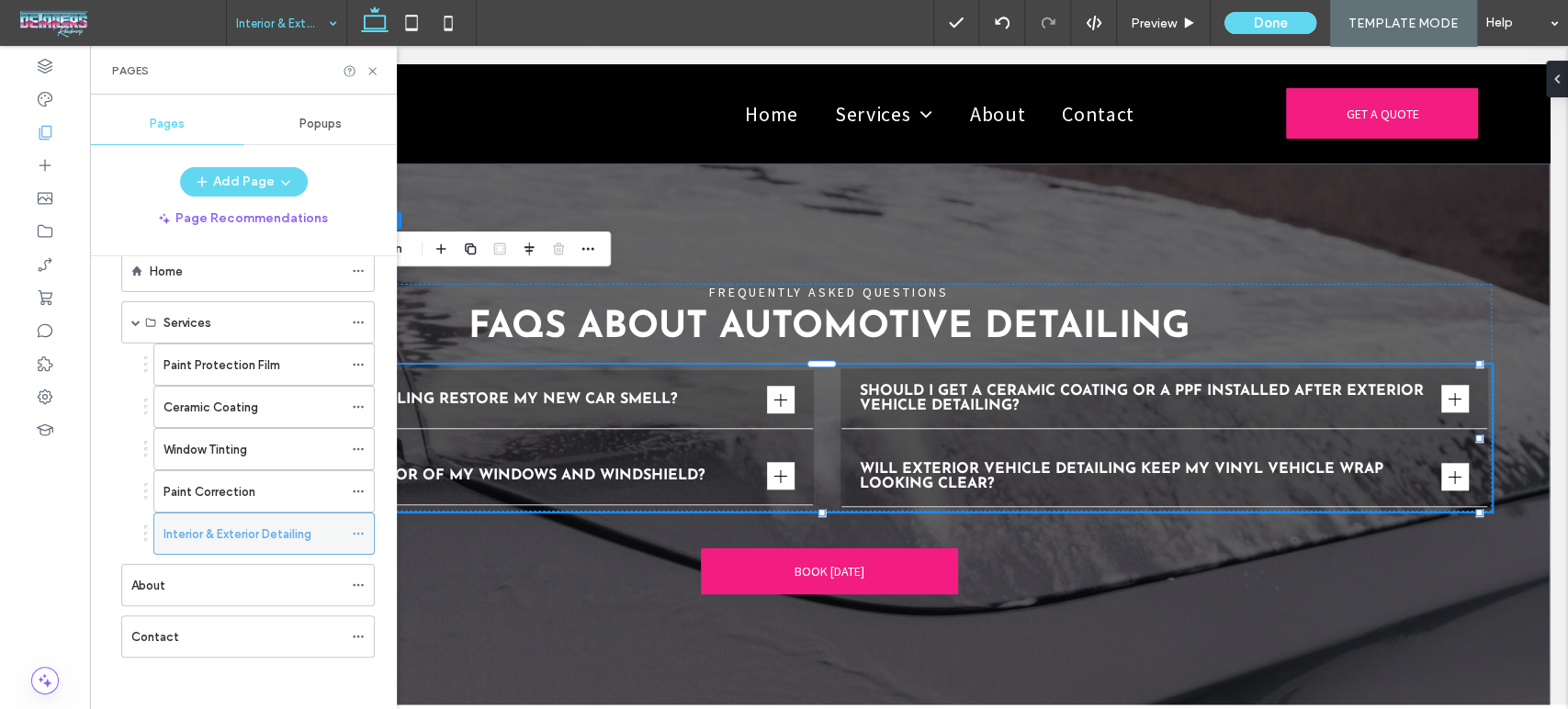
click at [357, 535] on icon at bounding box center [357, 534] width 13 height 13
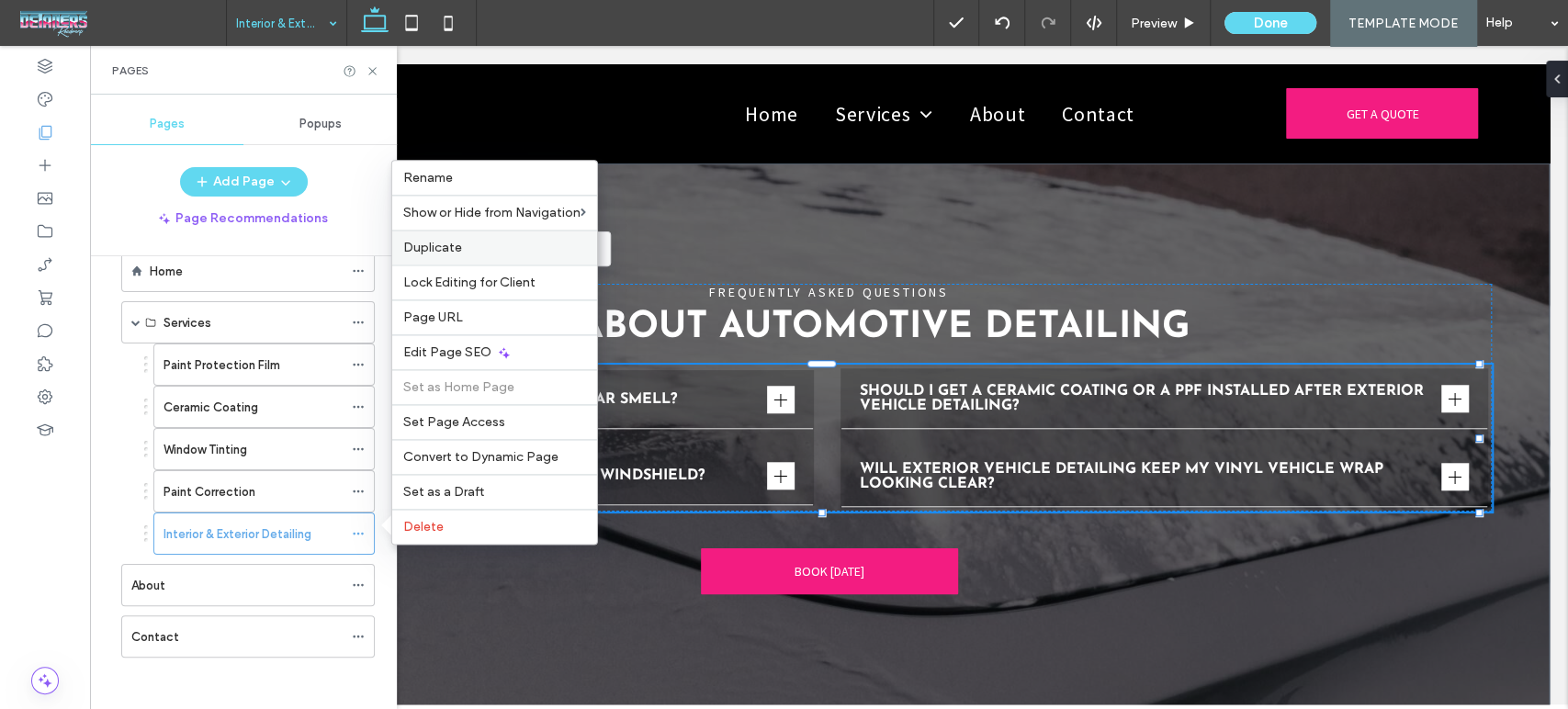
click at [463, 260] on div "Duplicate" at bounding box center [494, 248] width 205 height 35
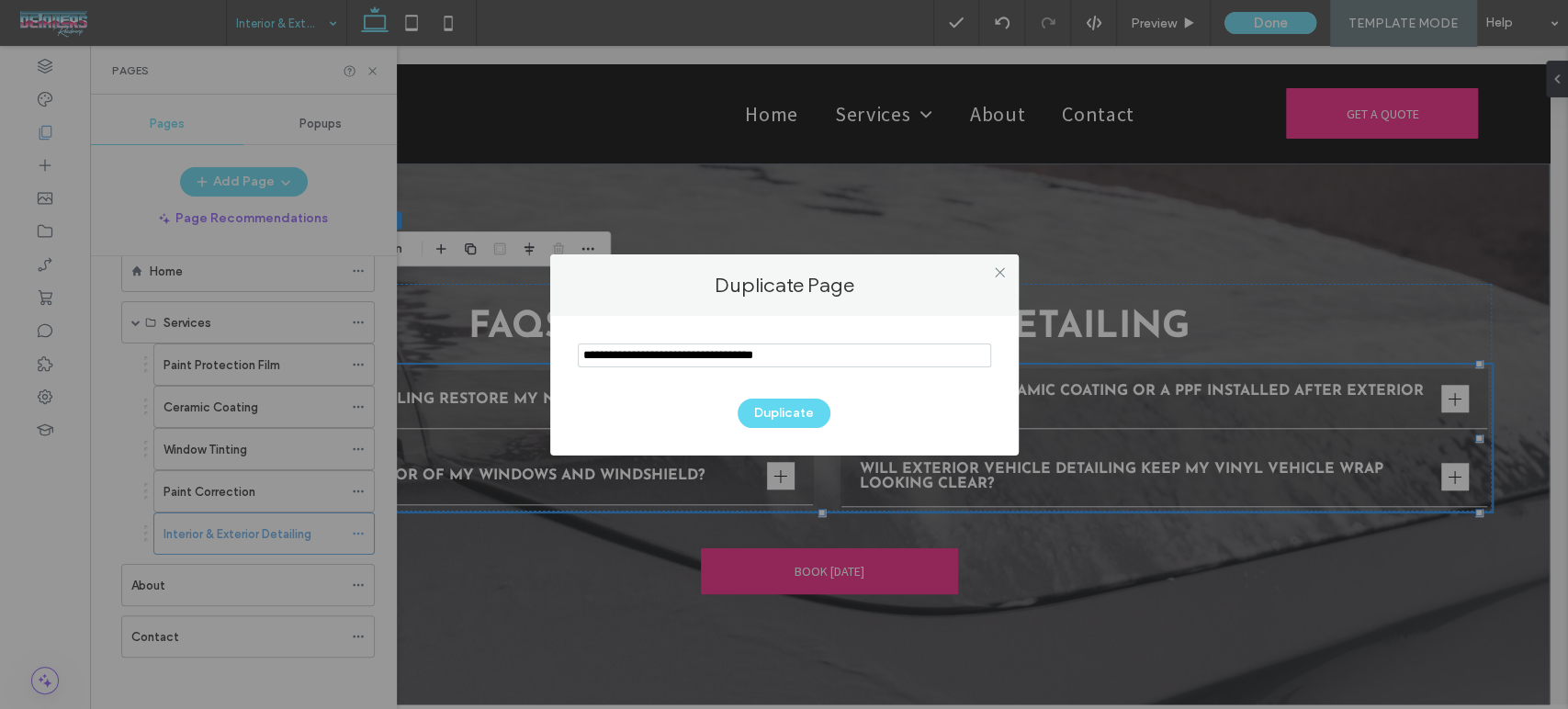
click at [775, 365] on input "notEmpty" at bounding box center [784, 355] width 413 height 24
type input "**********"
click at [815, 406] on button "Duplicate" at bounding box center [783, 413] width 93 height 29
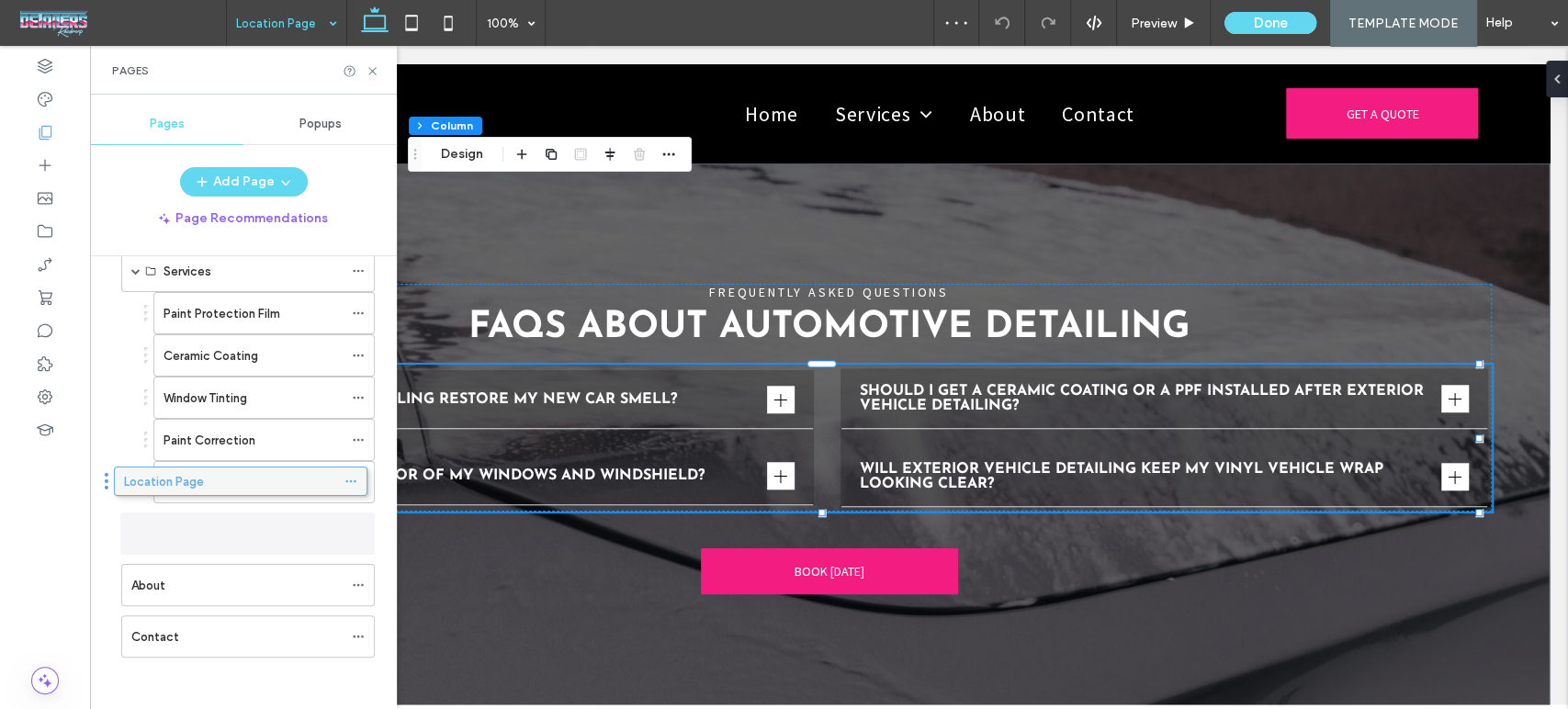
scroll to position [89, 0]
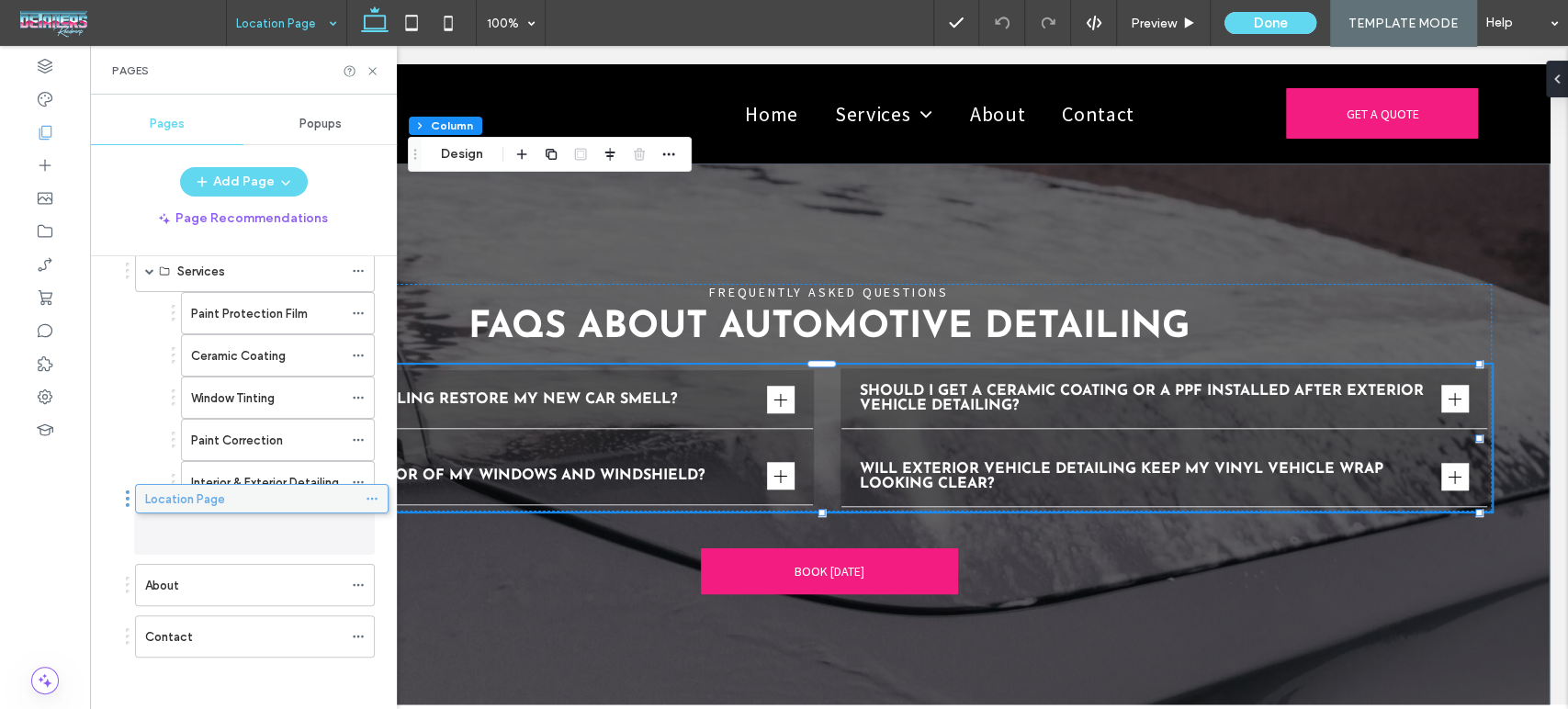
drag, startPoint x: 184, startPoint y: 636, endPoint x: 198, endPoint y: 507, distance: 129.8
click at [374, 70] on icon at bounding box center [372, 71] width 14 height 14
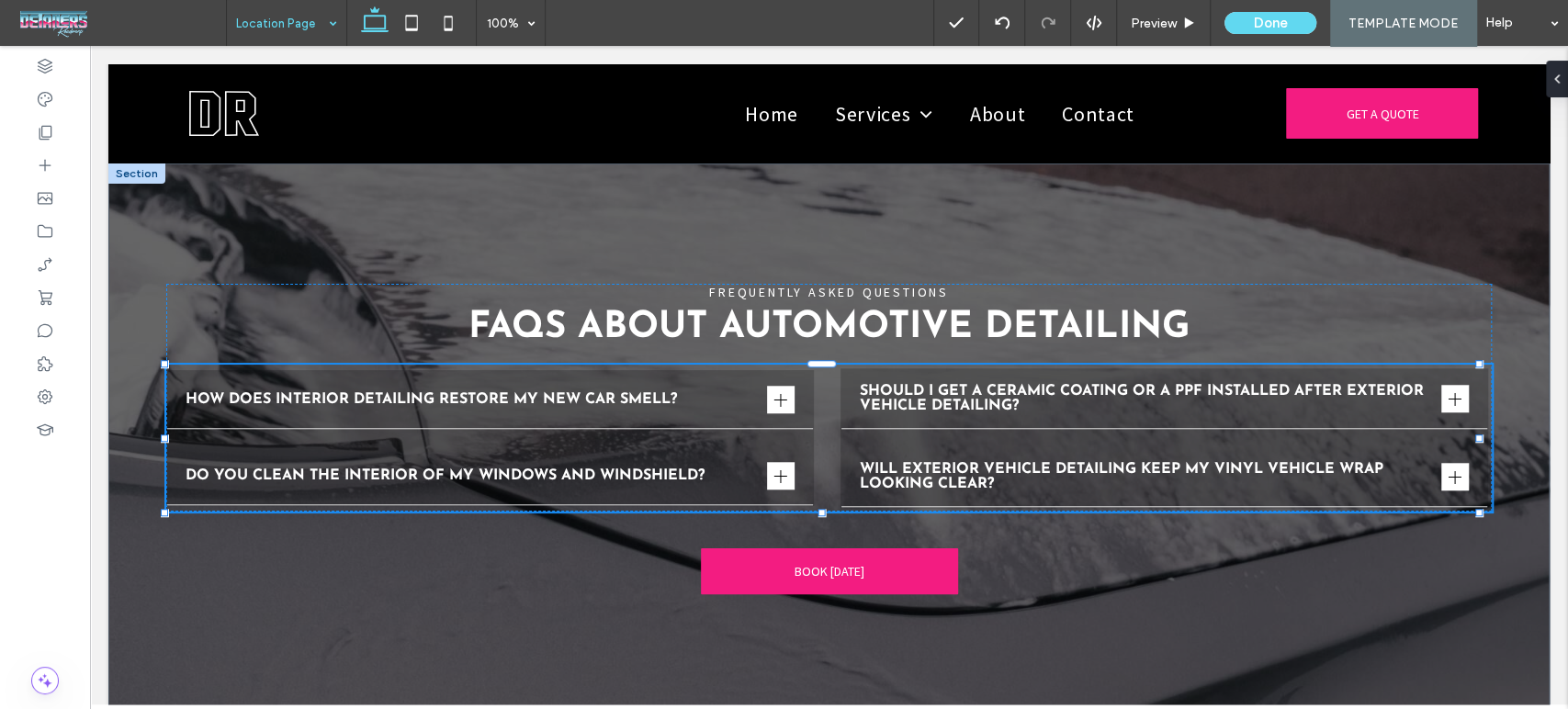
type input "**********"
type input "**"
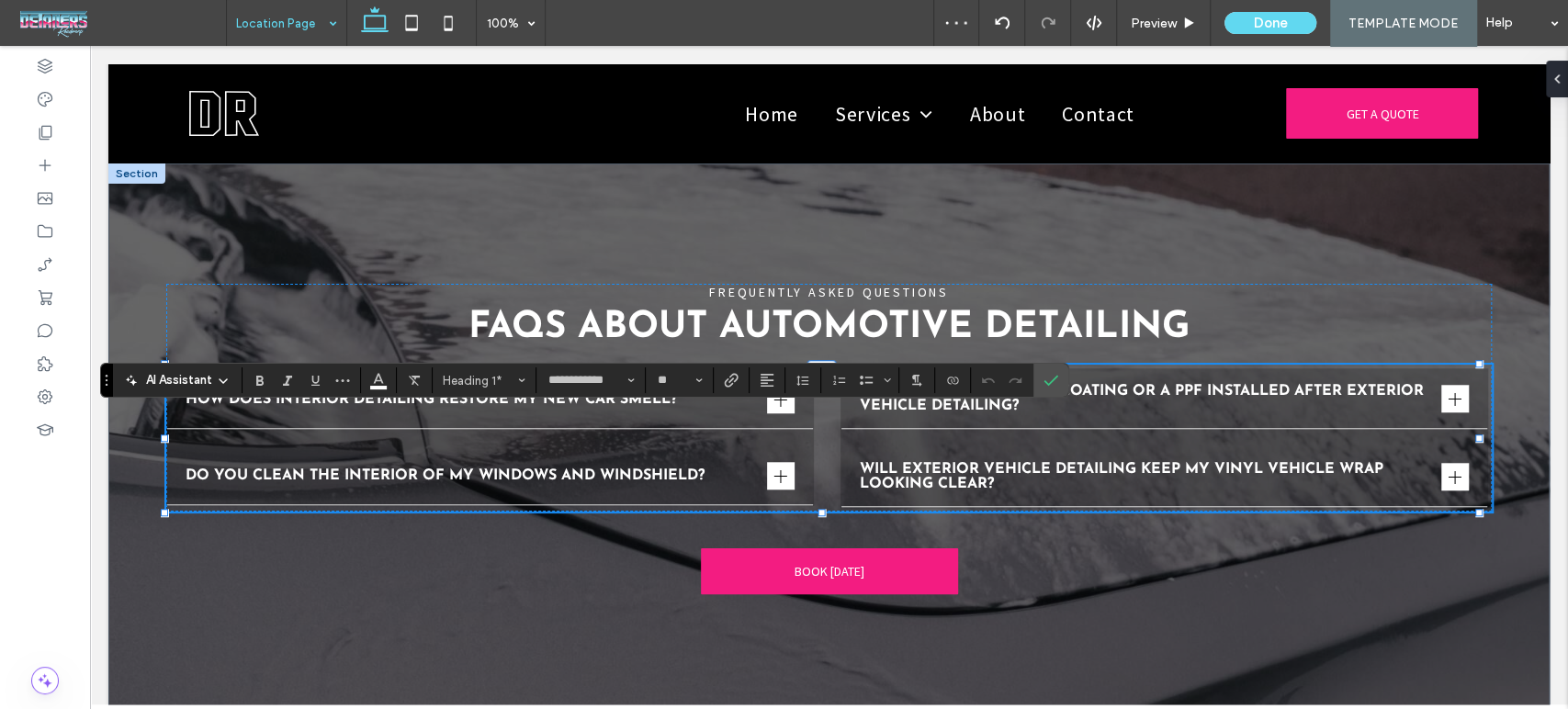
type input "**********"
type input "**"
type input "**********"
type input "**"
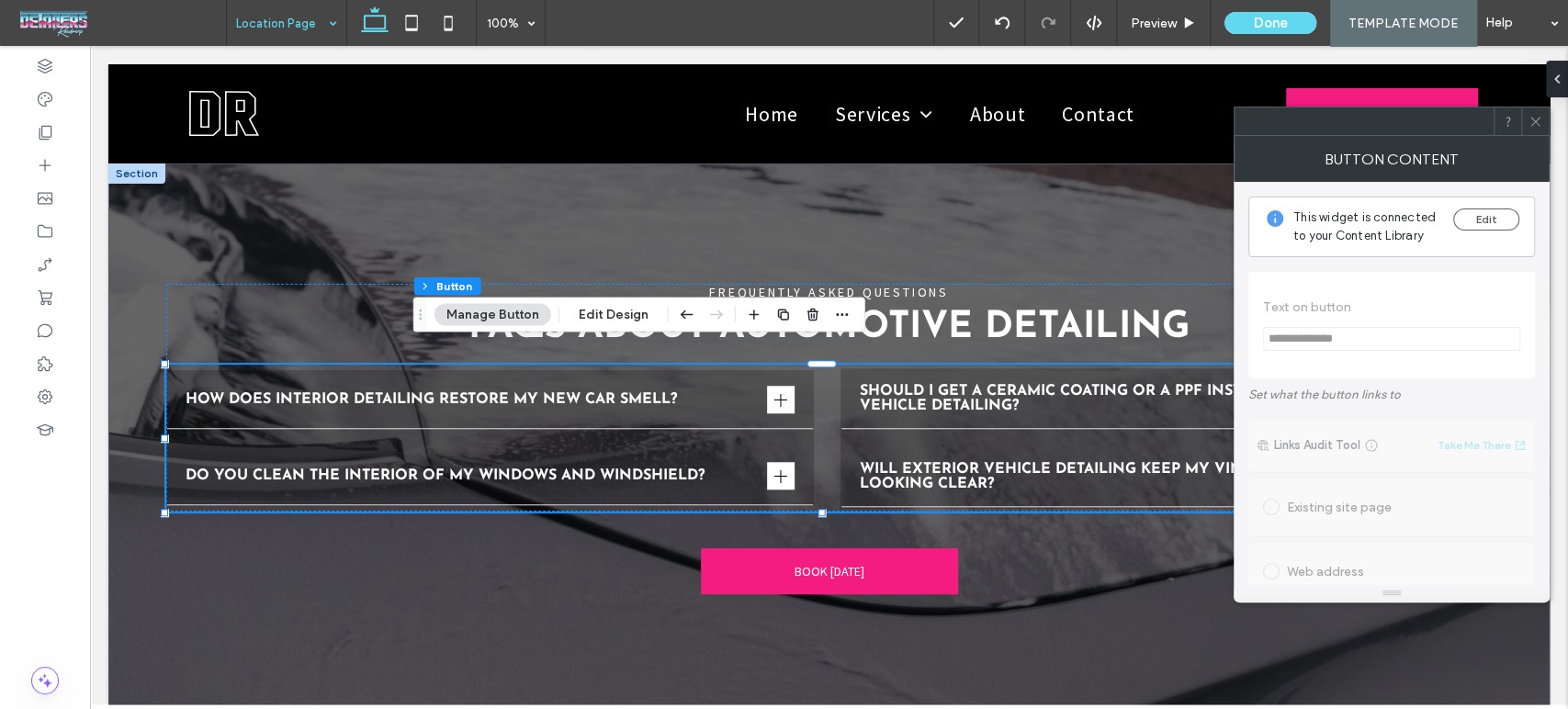
click at [1523, 109] on div at bounding box center [1535, 121] width 27 height 27
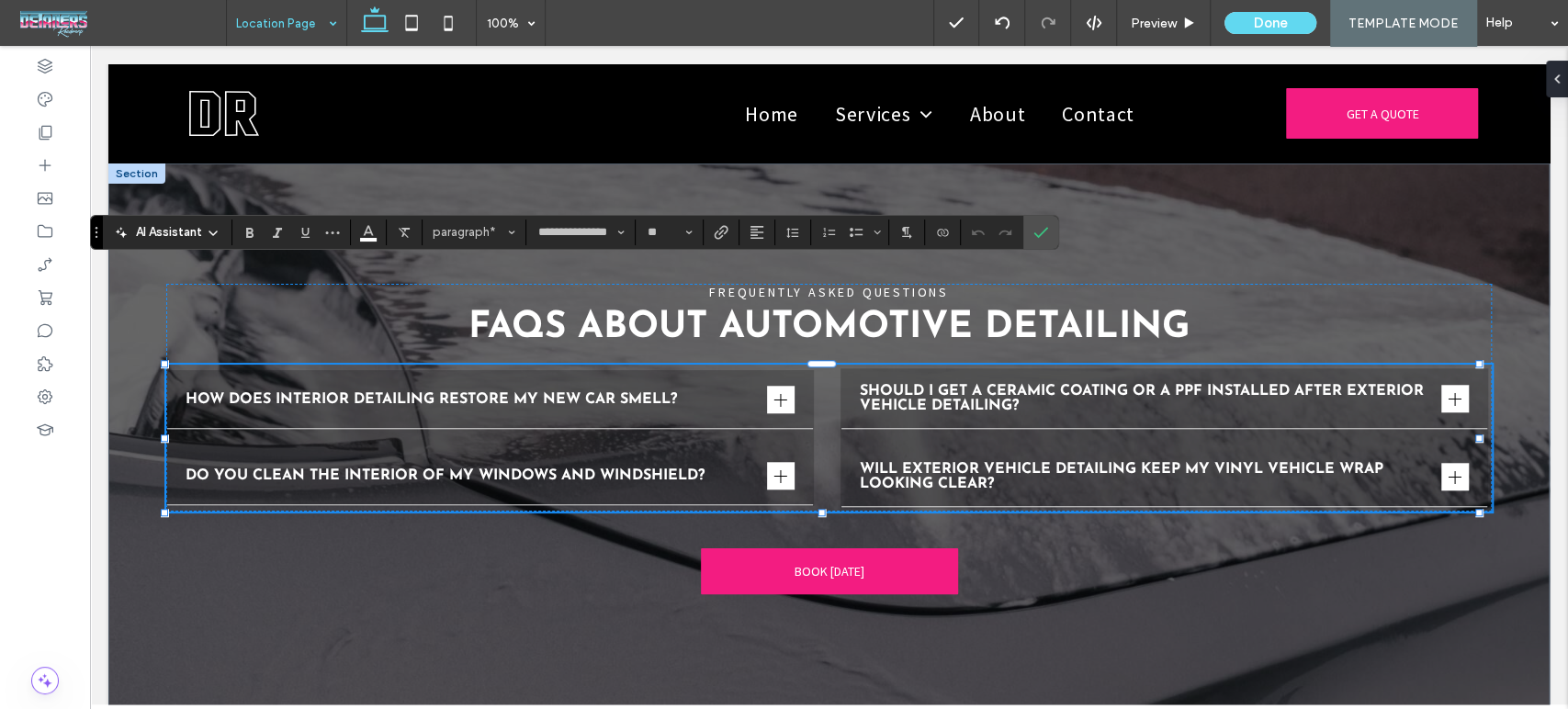
type input "**"
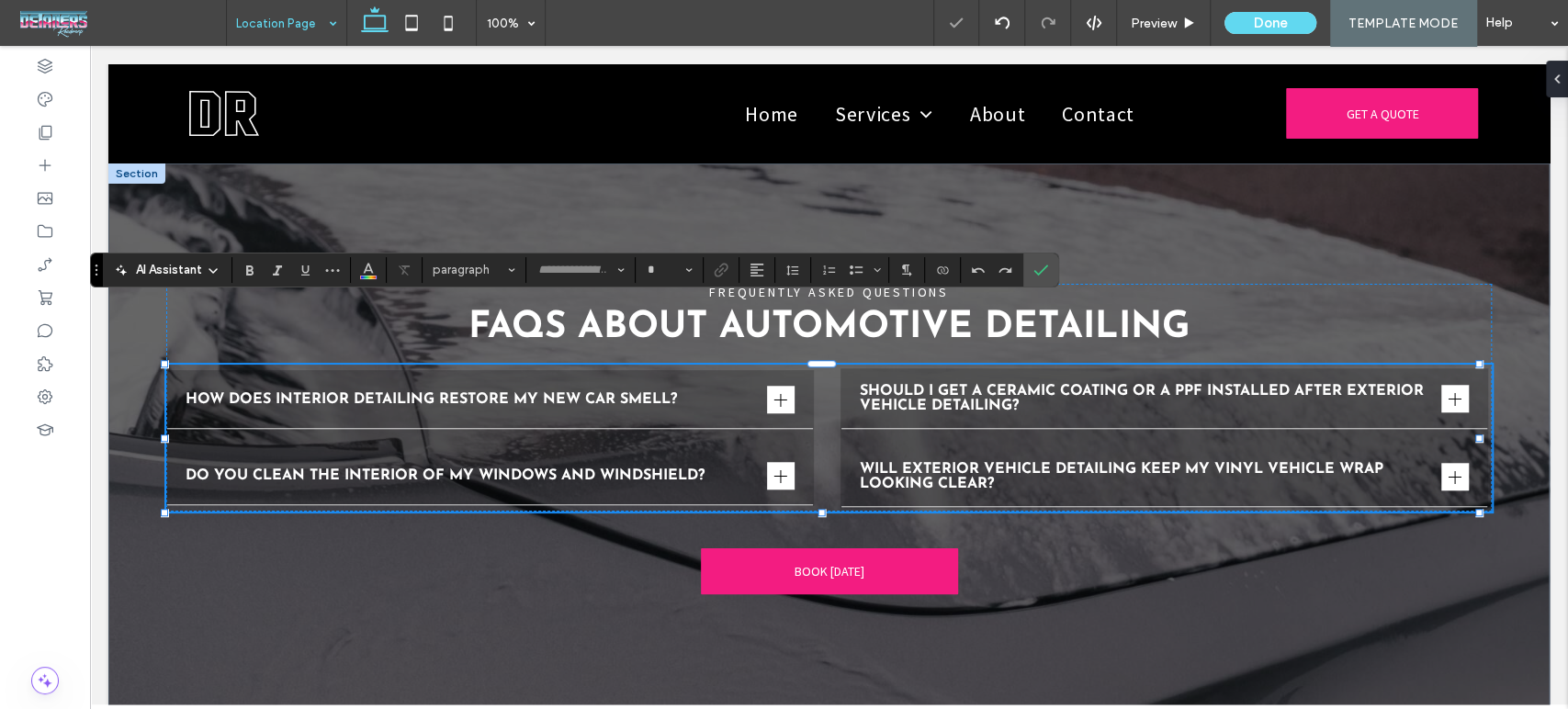
type input "**********"
type input "**"
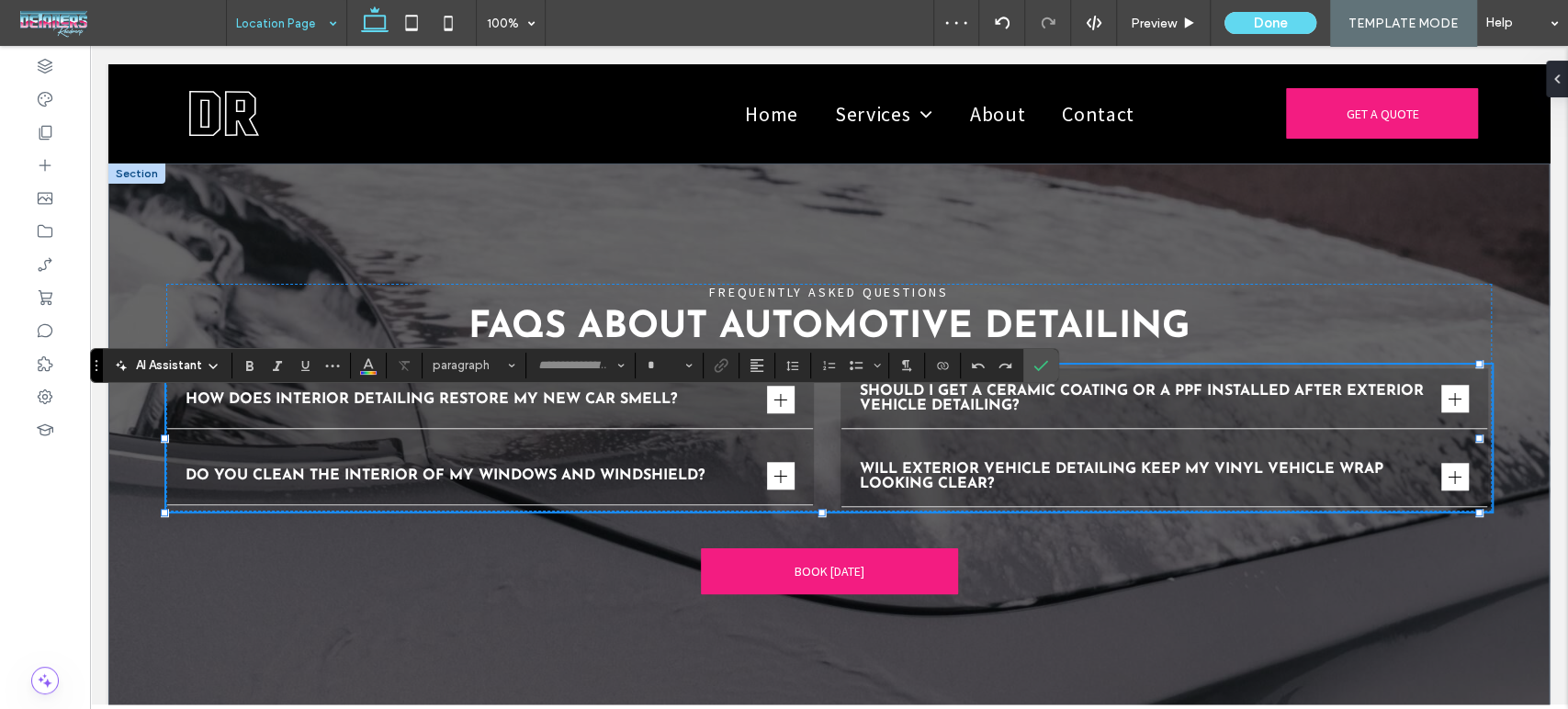
type input "**********"
type input "**"
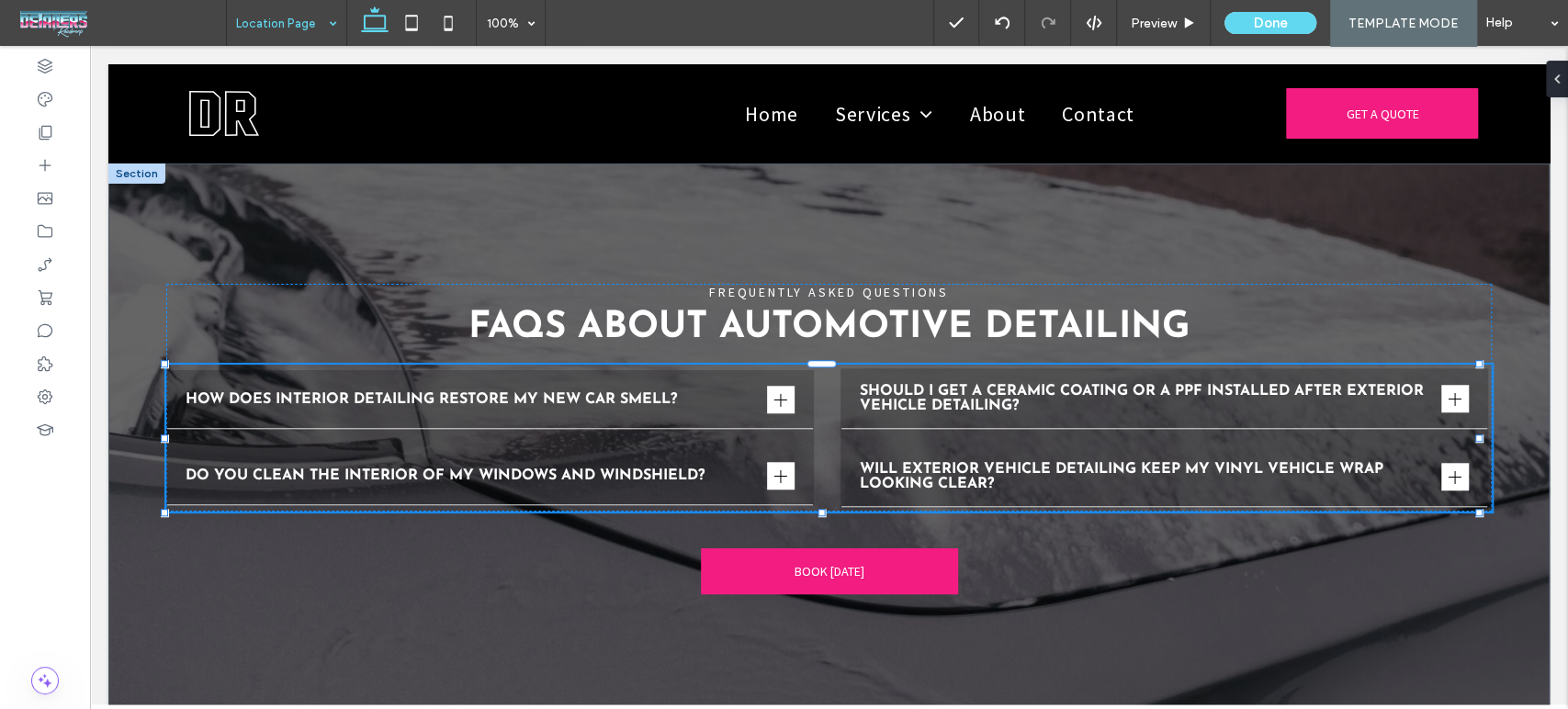
type input "**********"
type input "**"
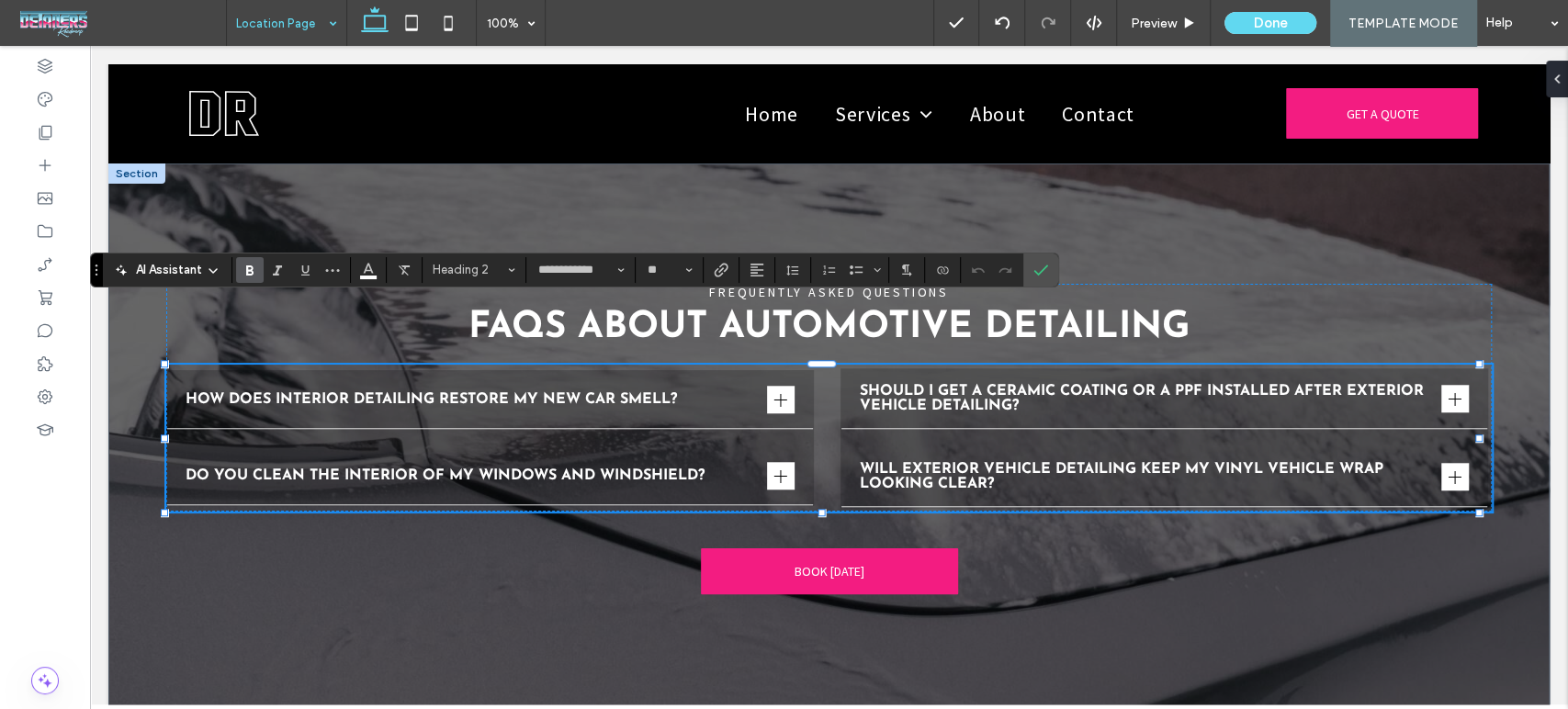
type input "**********"
type input "**"
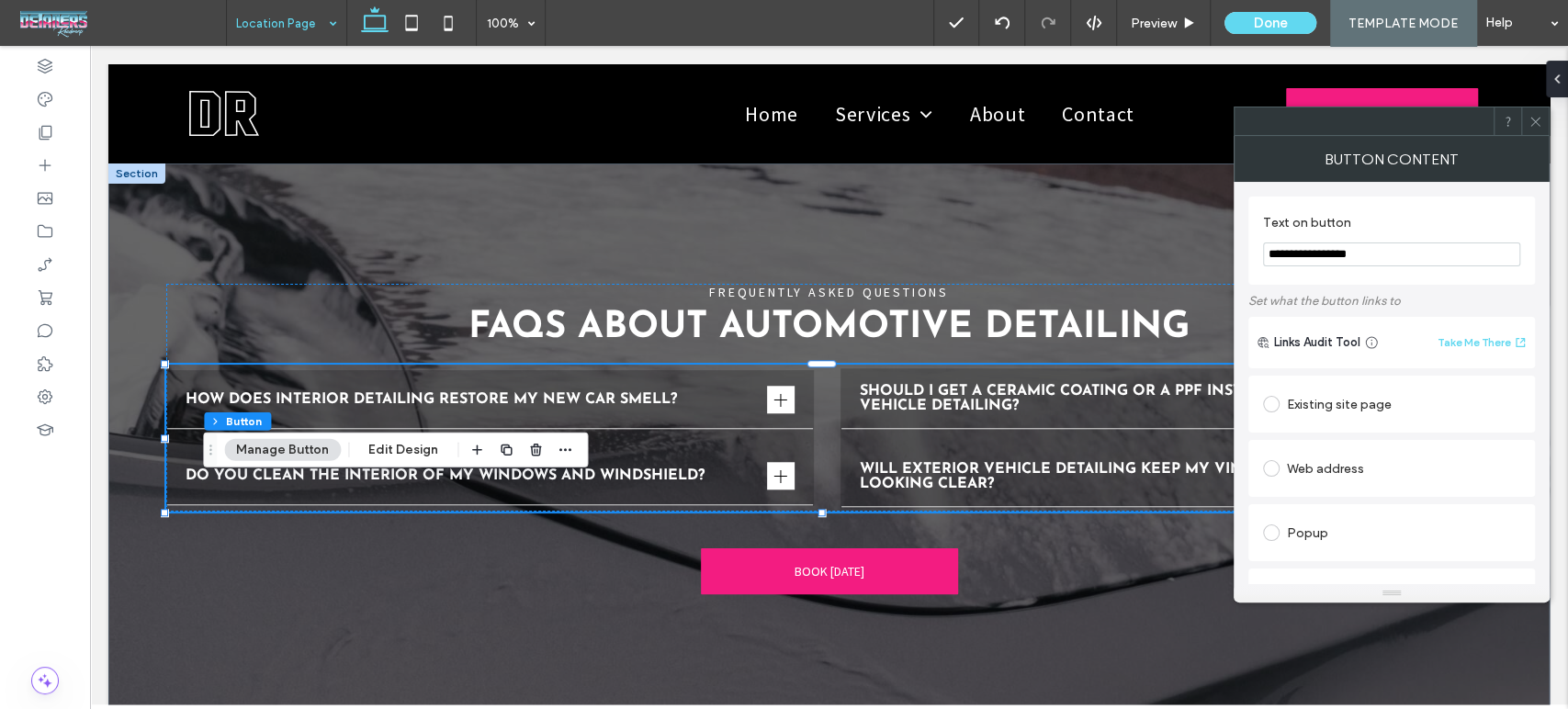
type input "**"
type input "**********"
click at [1298, 407] on div "Existing site page" at bounding box center [1391, 404] width 257 height 29
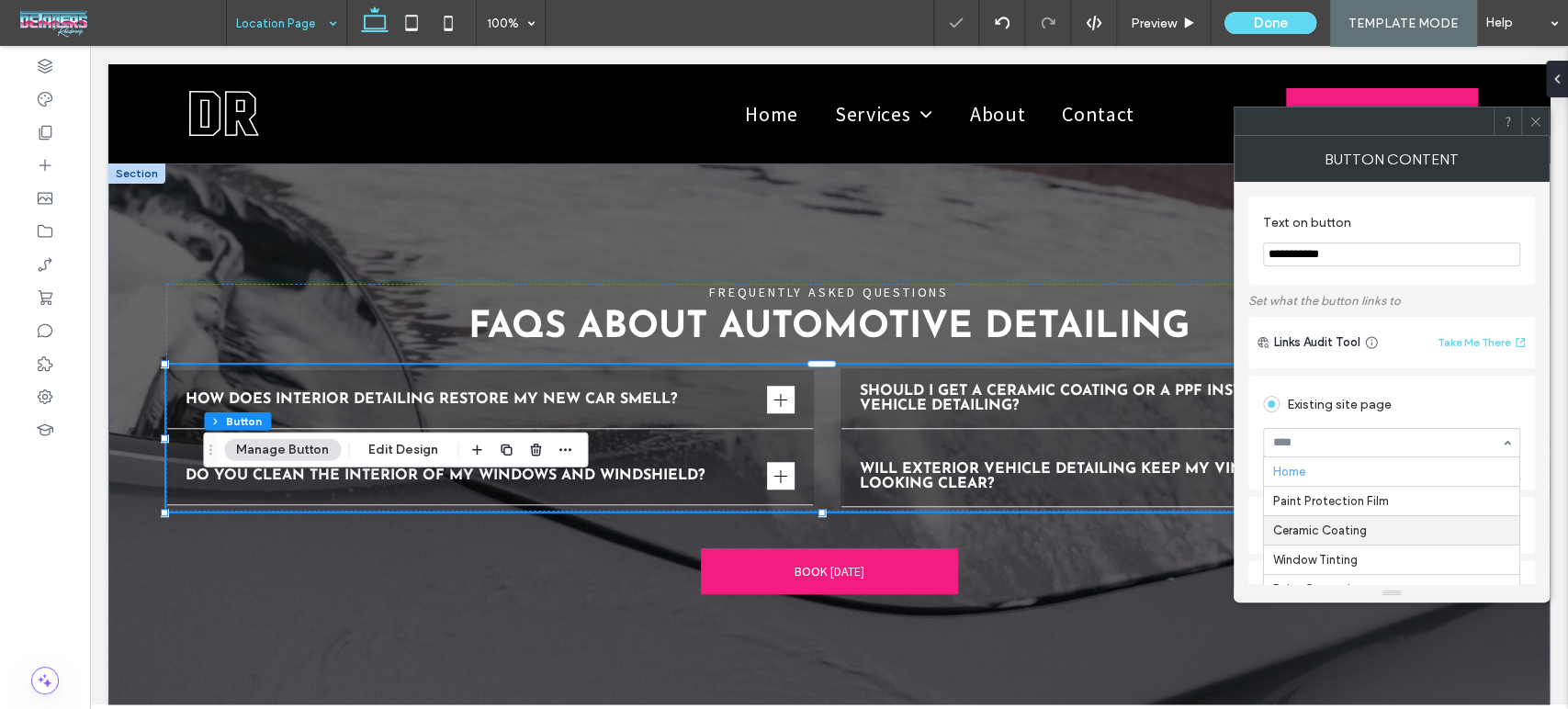
scroll to position [88, 0]
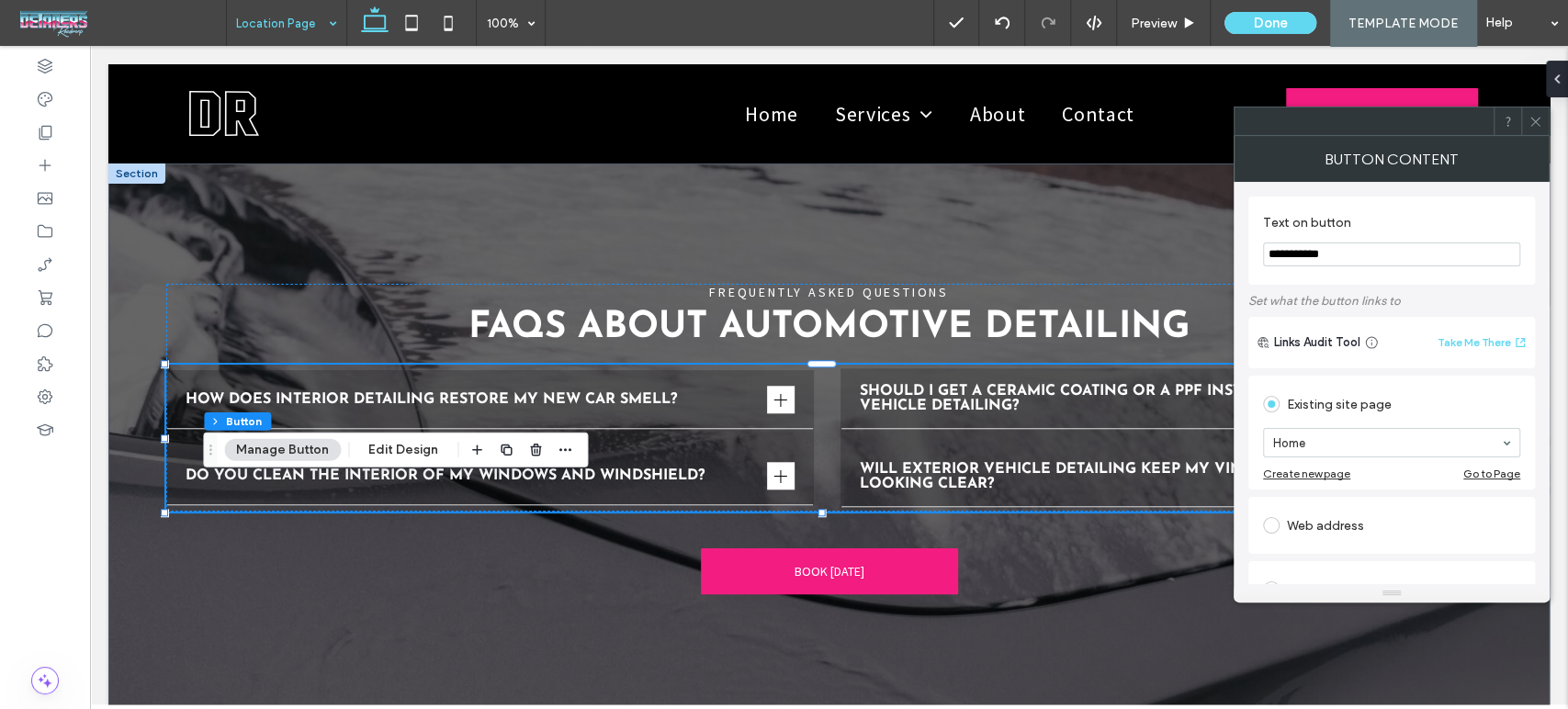
click at [1513, 406] on div "Existing site page" at bounding box center [1391, 404] width 257 height 29
type input "**"
click at [1536, 126] on icon at bounding box center [1535, 121] width 14 height 14
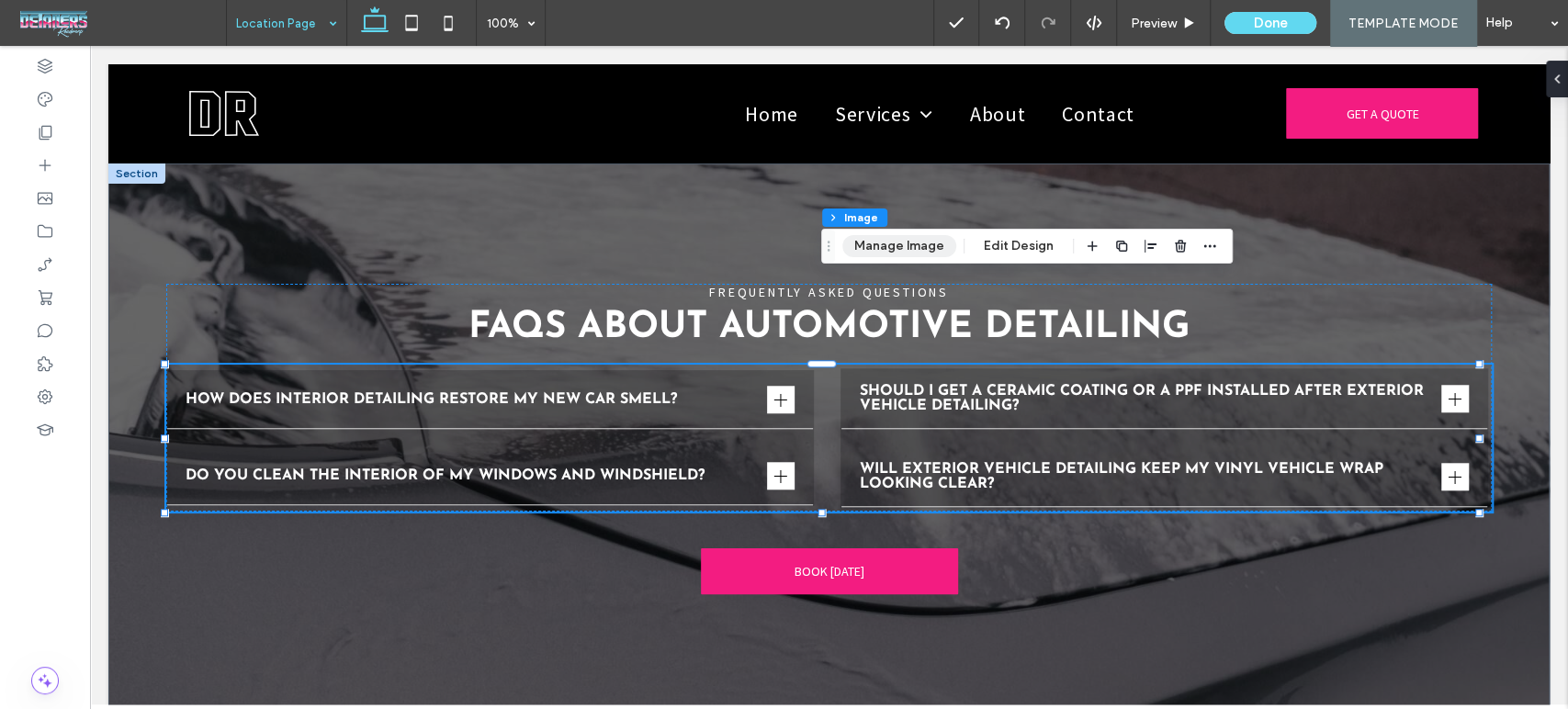
click at [917, 236] on button "Manage Image" at bounding box center [899, 246] width 114 height 23
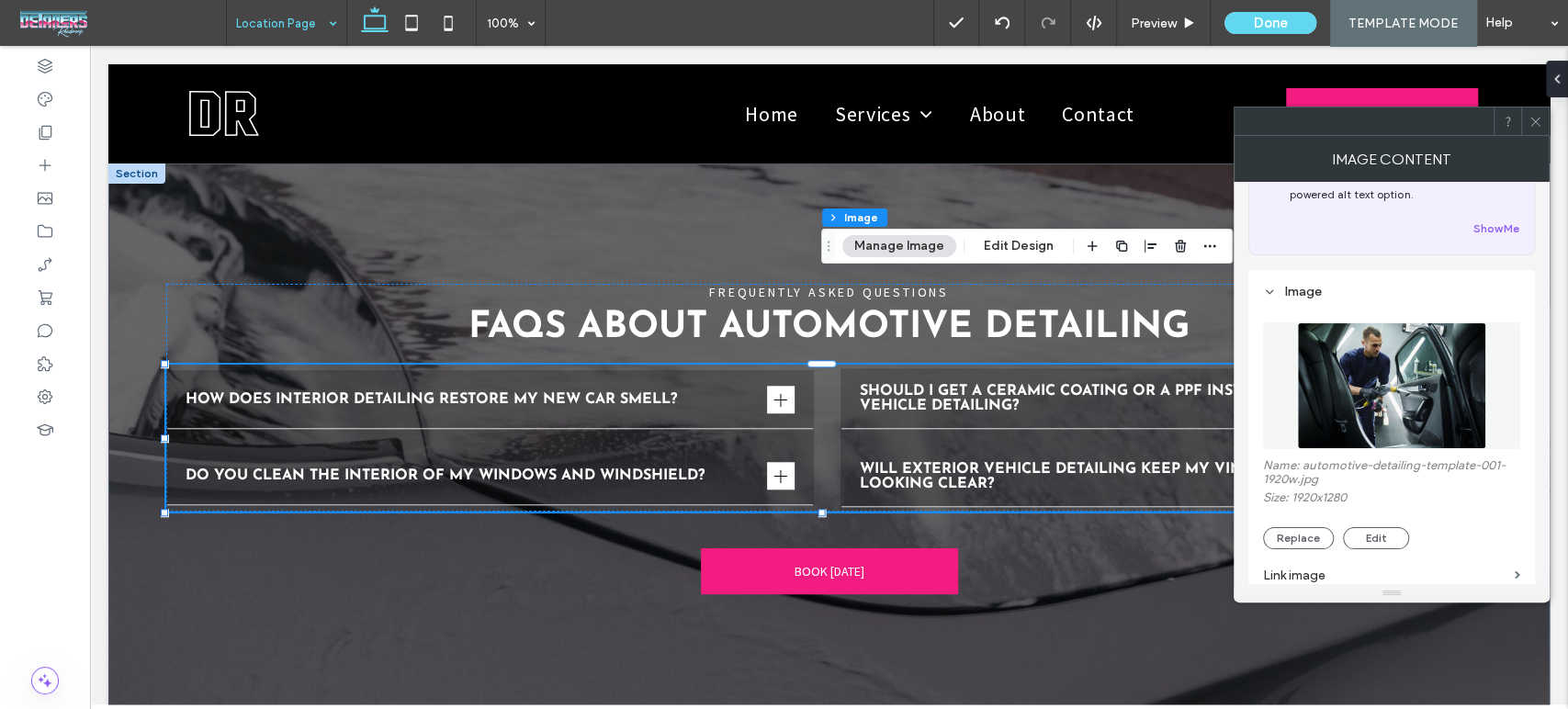
scroll to position [204, 0]
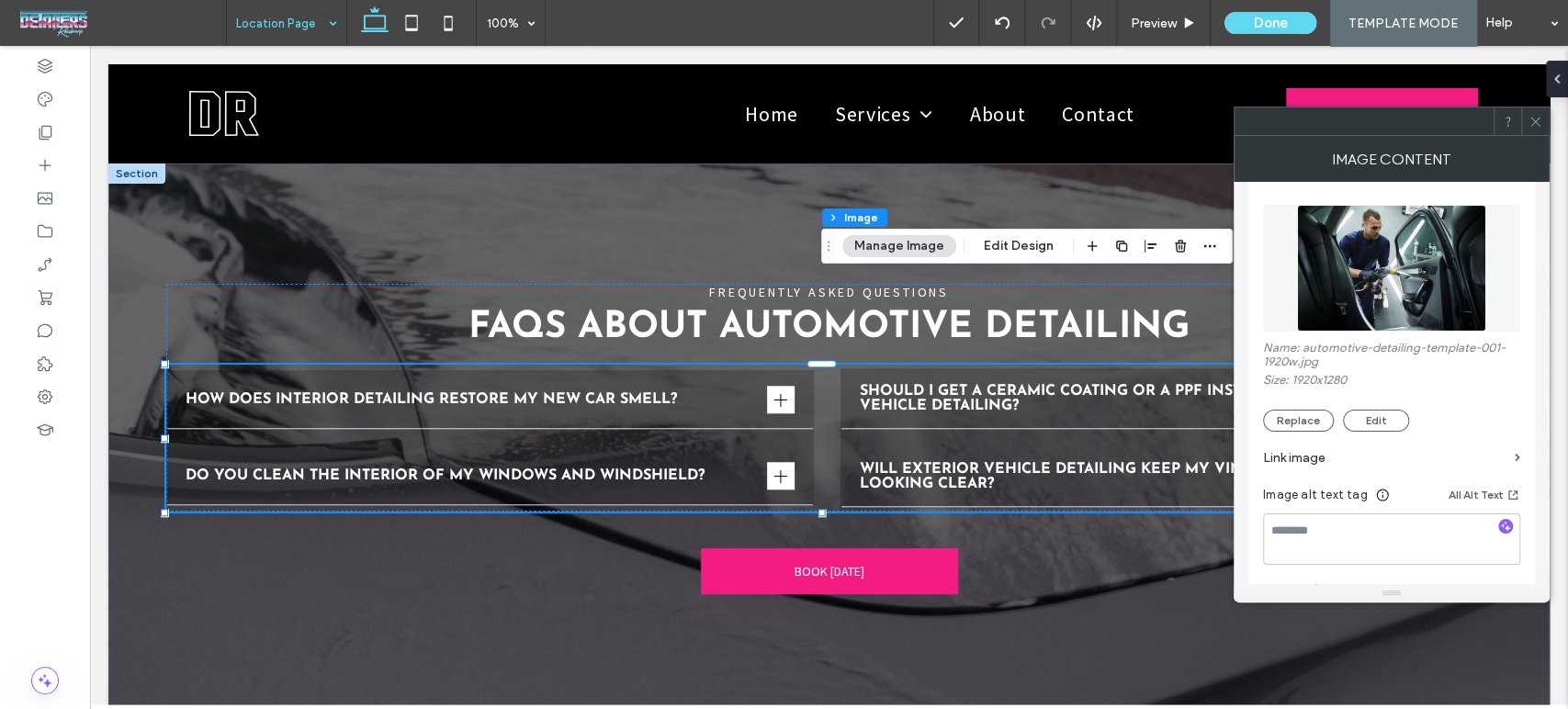
click at [1287, 434] on section "Link image" at bounding box center [1391, 457] width 257 height 52
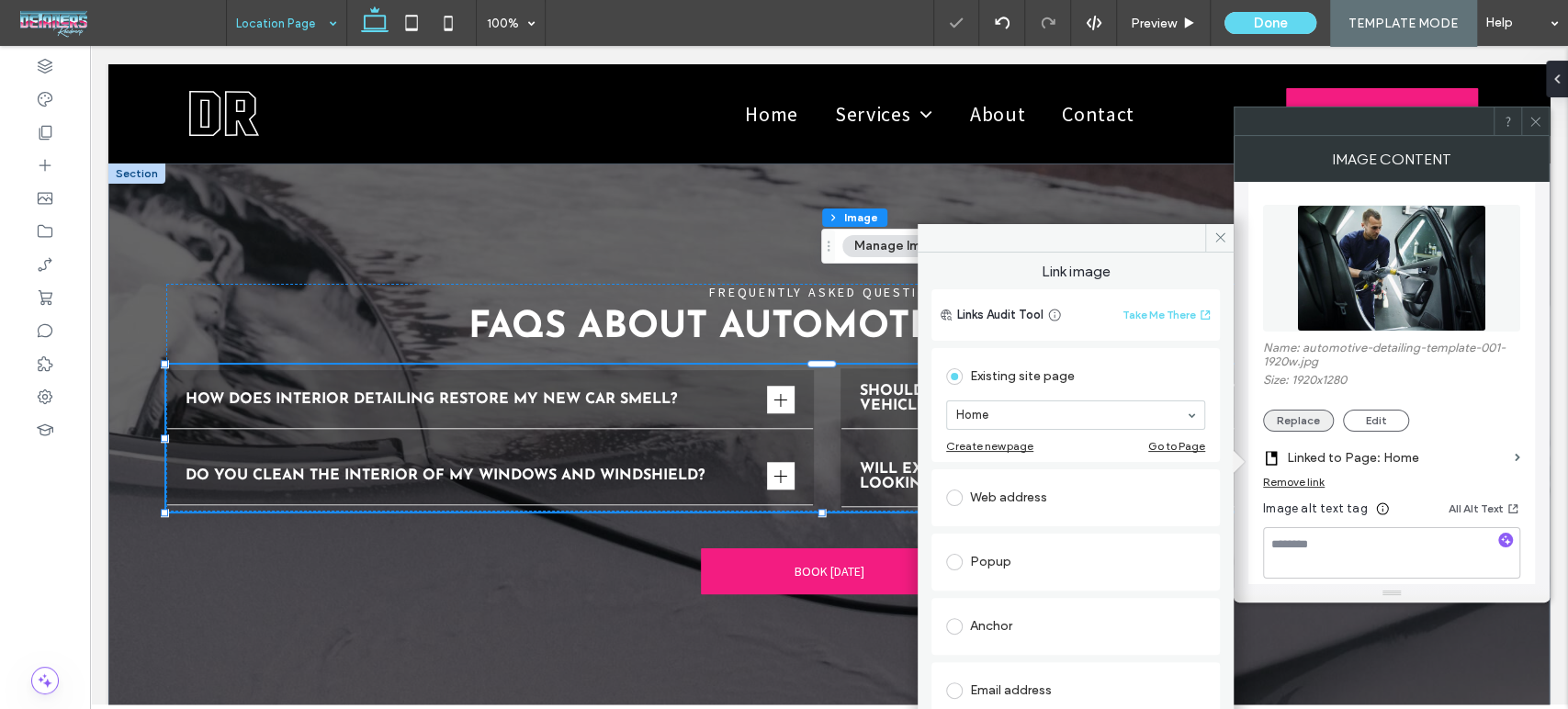
click at [1301, 416] on button "Replace" at bounding box center [1298, 420] width 70 height 23
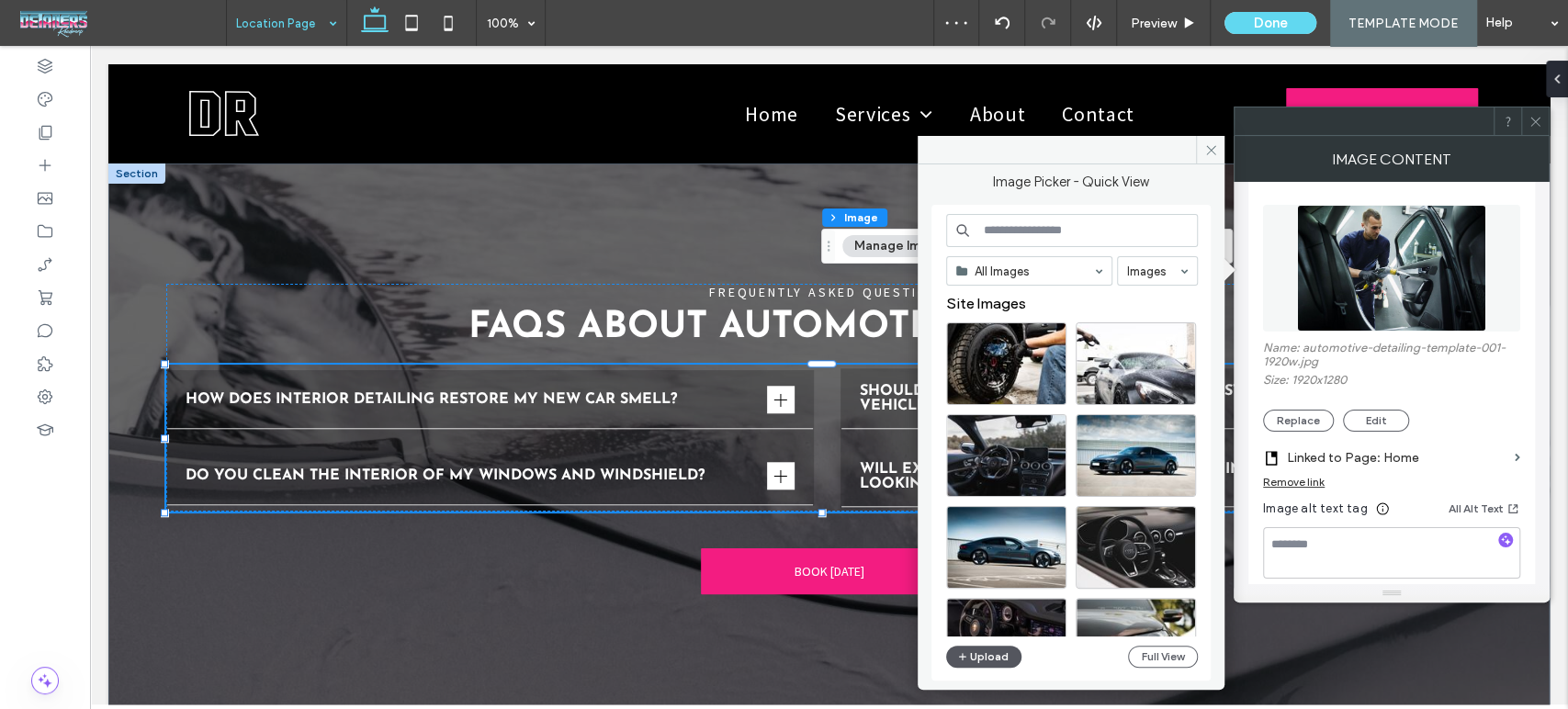
click at [981, 648] on button "Upload" at bounding box center [983, 657] width 75 height 23
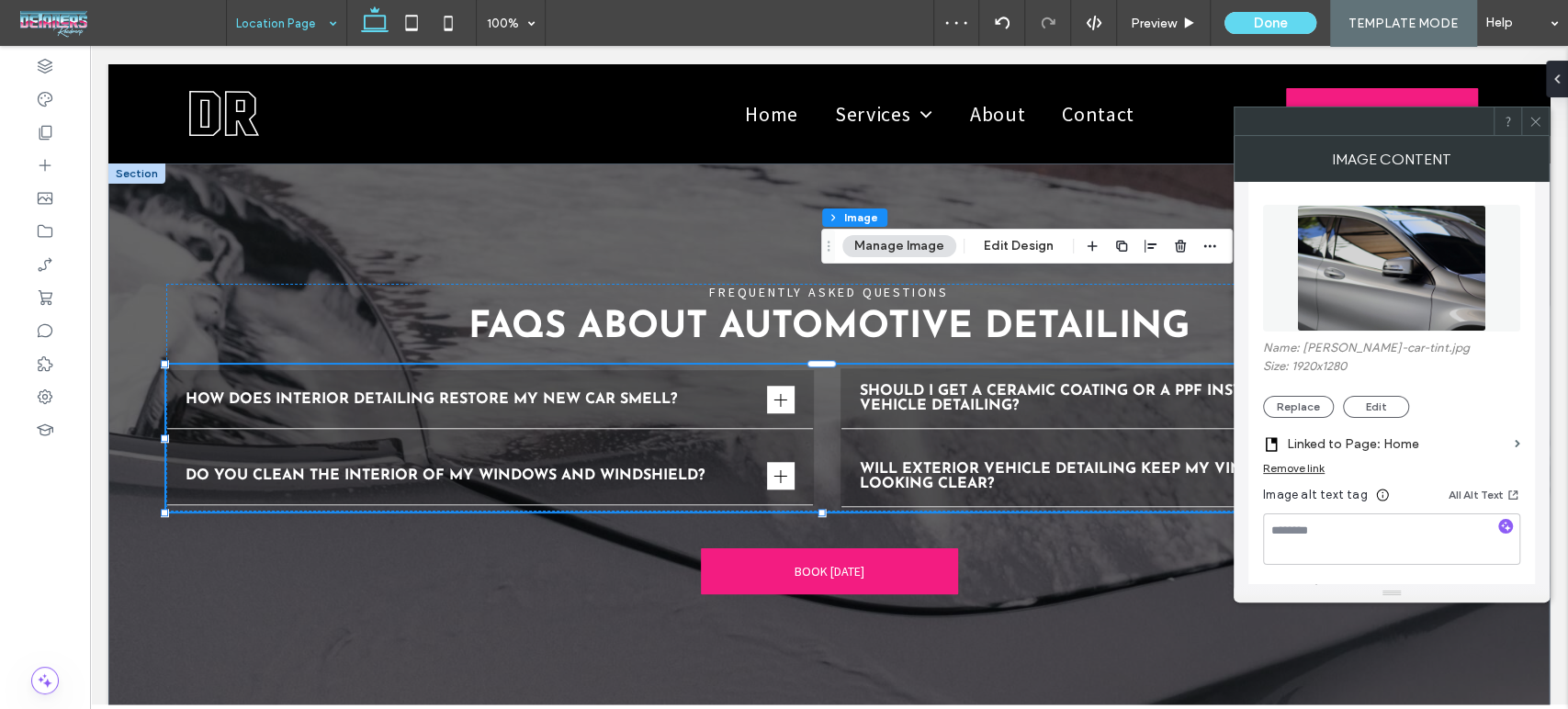
click at [1535, 123] on icon at bounding box center [1535, 121] width 14 height 14
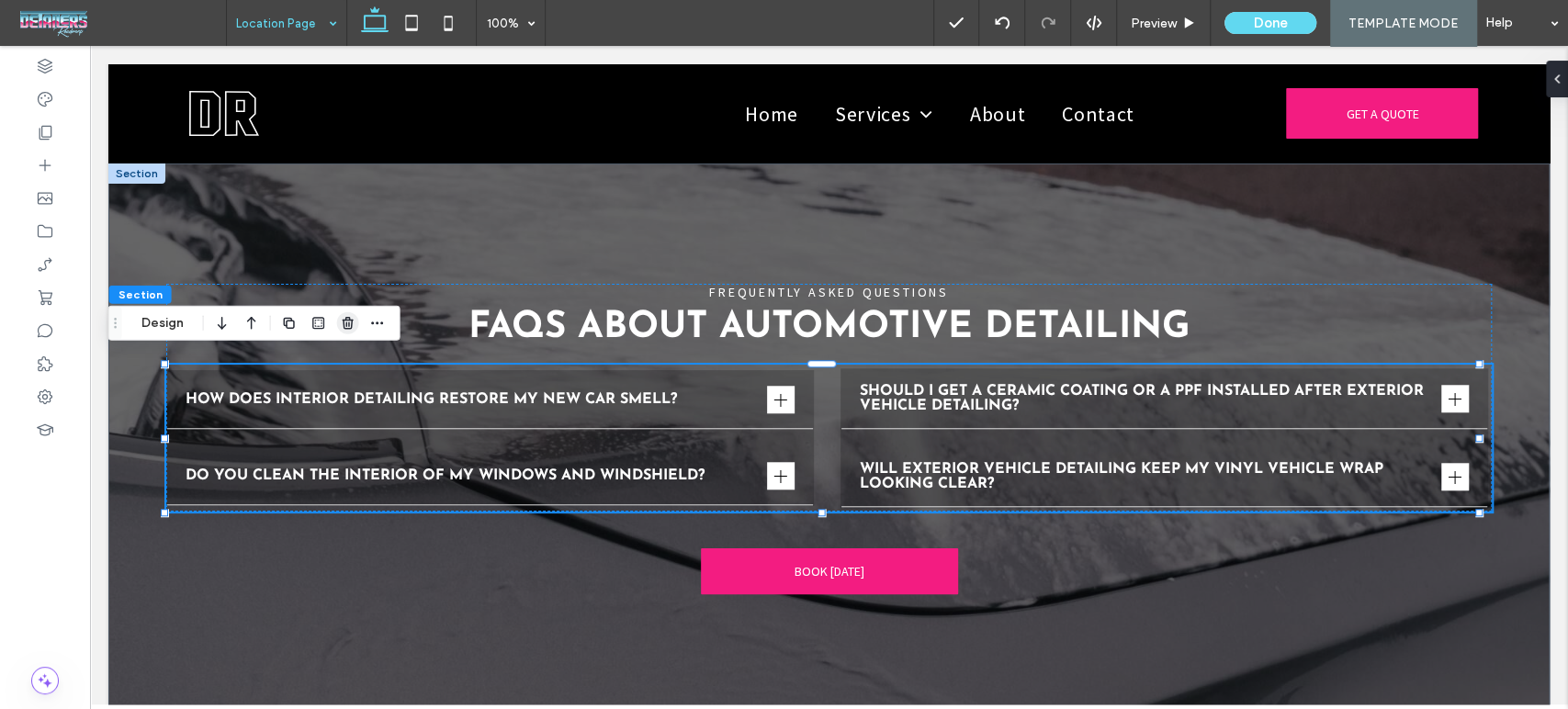
click at [338, 321] on span "button" at bounding box center [347, 323] width 23 height 23
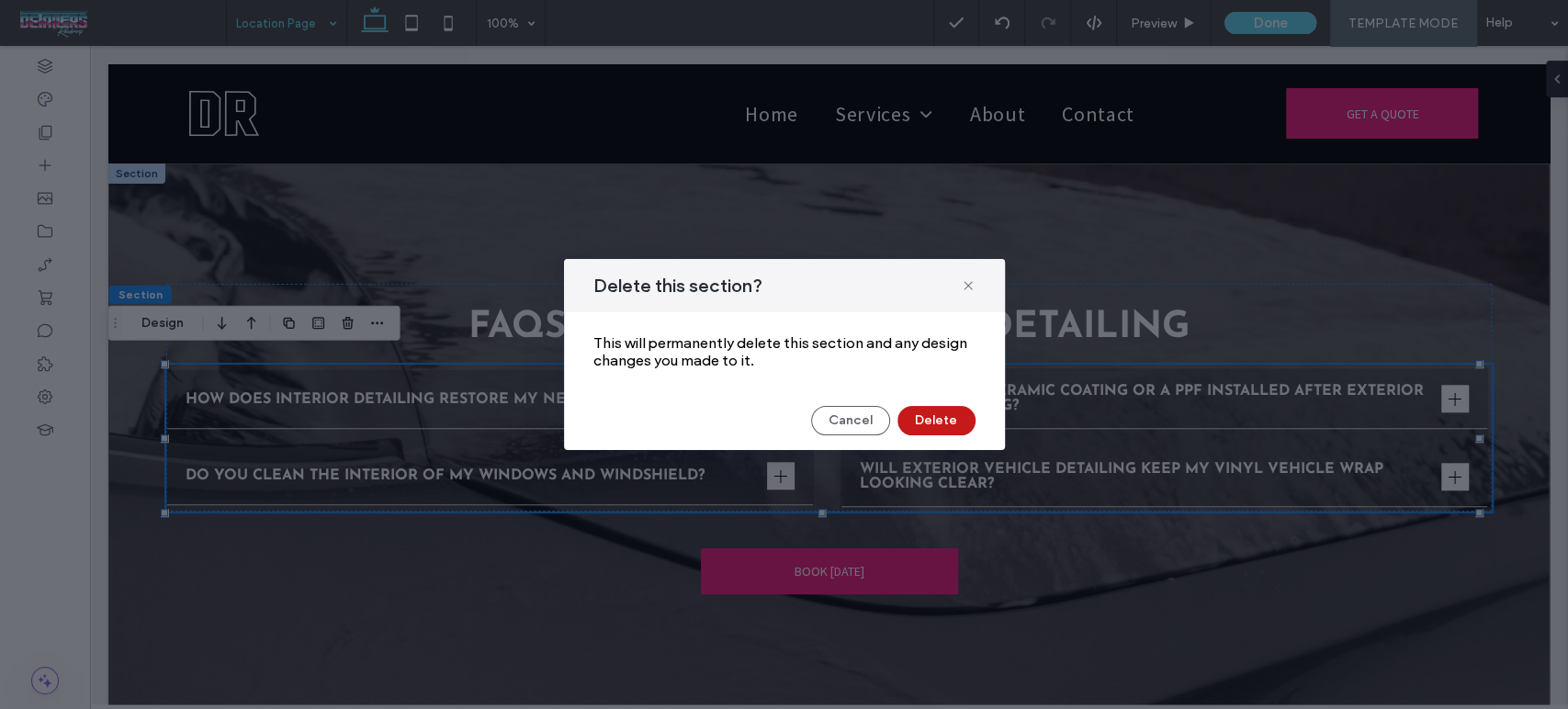
click at [930, 413] on button "Delete" at bounding box center [937, 421] width 78 height 29
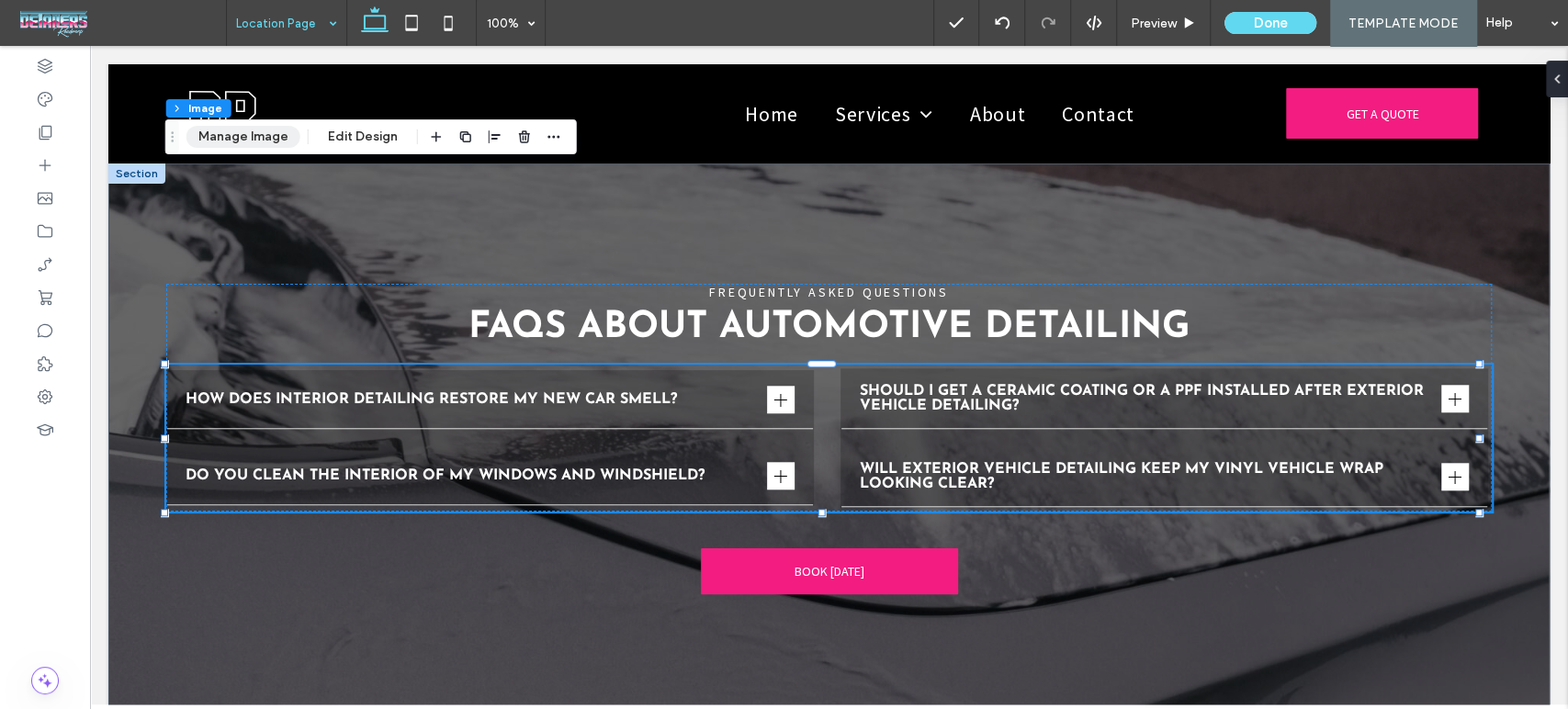
click at [262, 138] on button "Manage Image" at bounding box center [243, 137] width 114 height 23
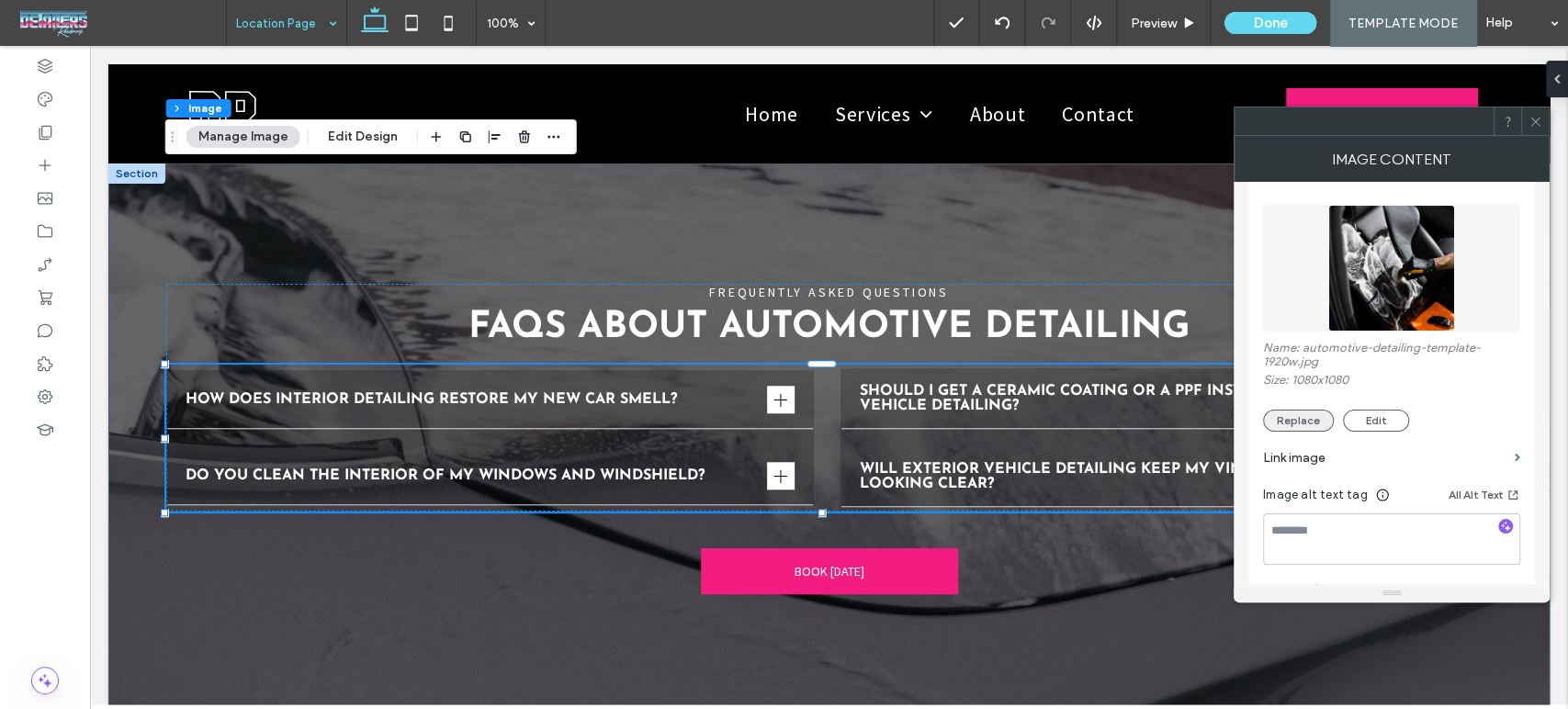
click at [1315, 426] on button "Replace" at bounding box center [1298, 420] width 70 height 23
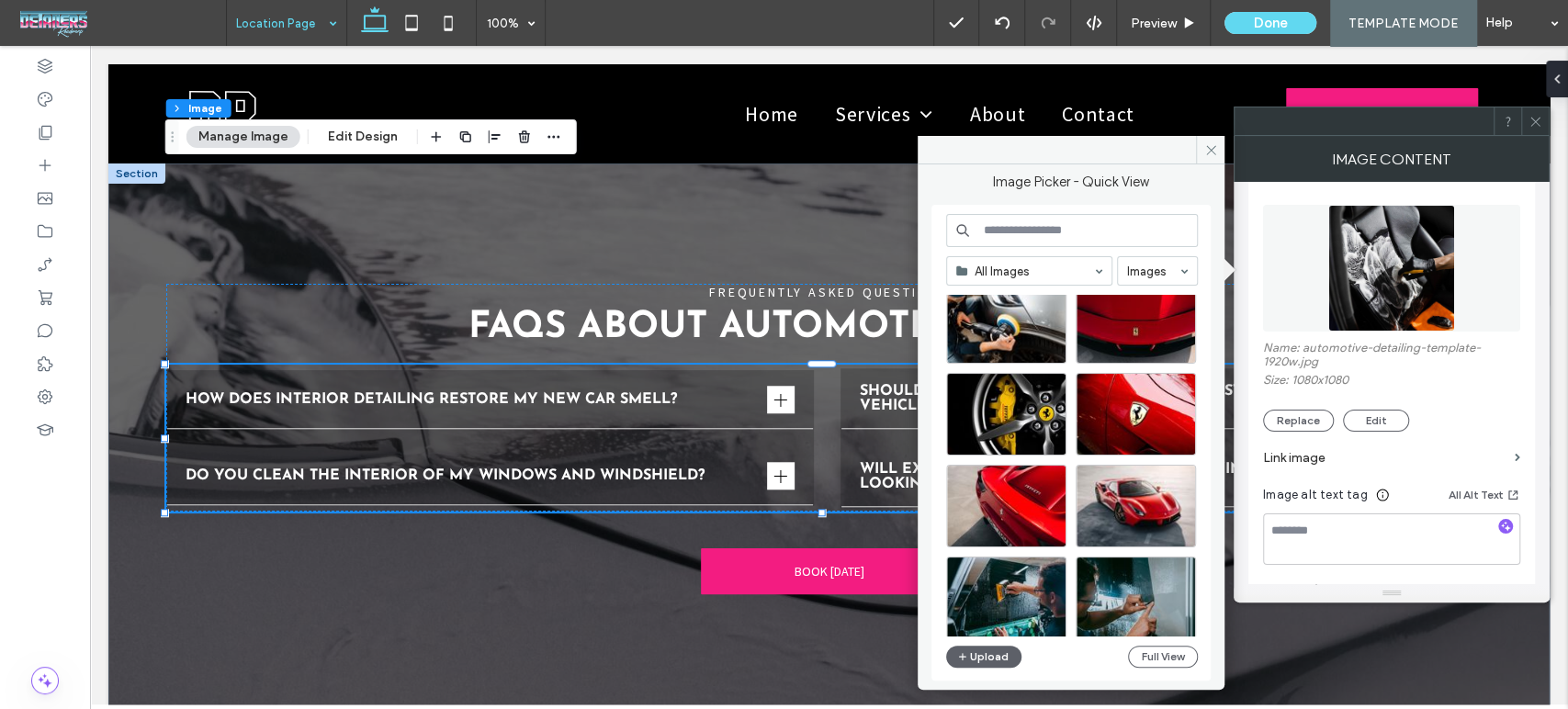
scroll to position [787, 0]
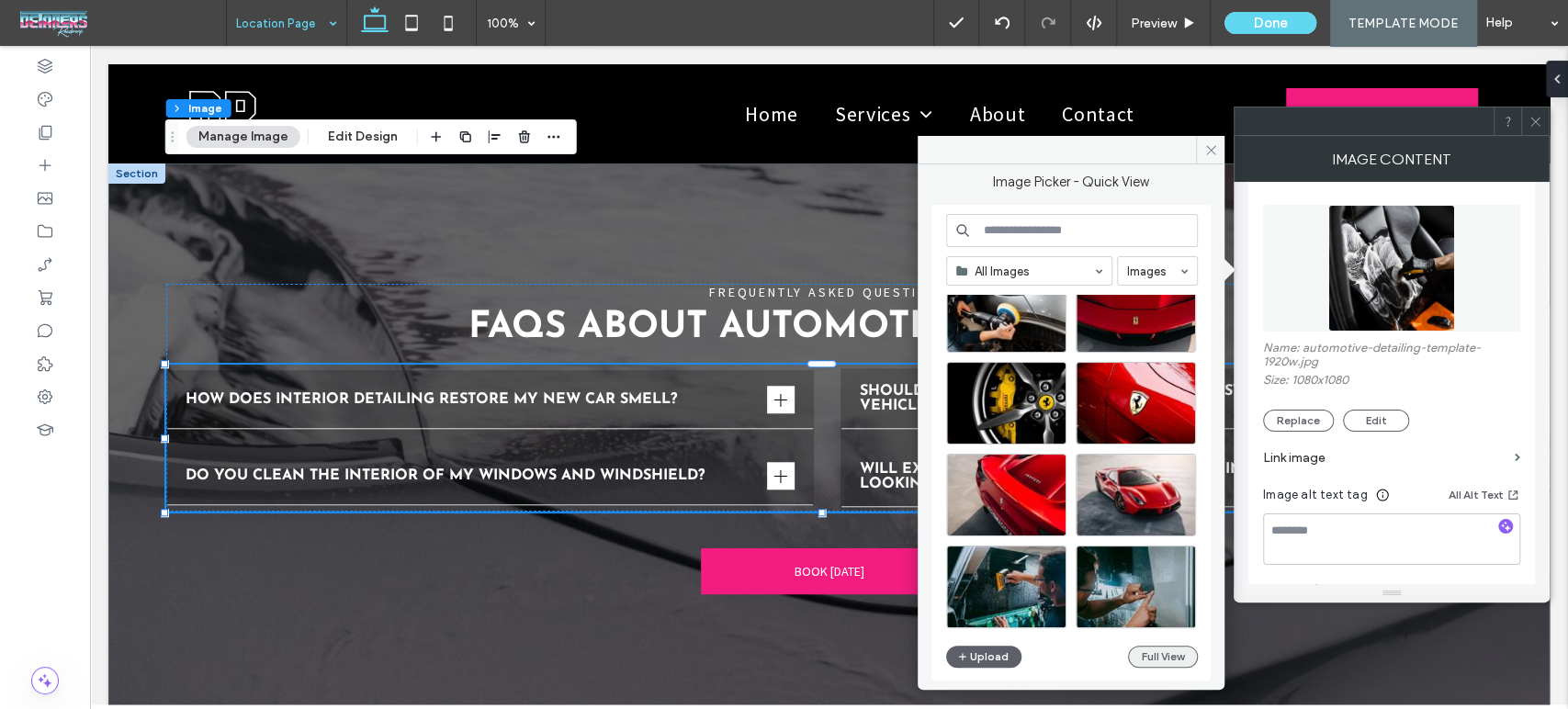
click at [1155, 652] on button "Full View" at bounding box center [1162, 657] width 69 height 23
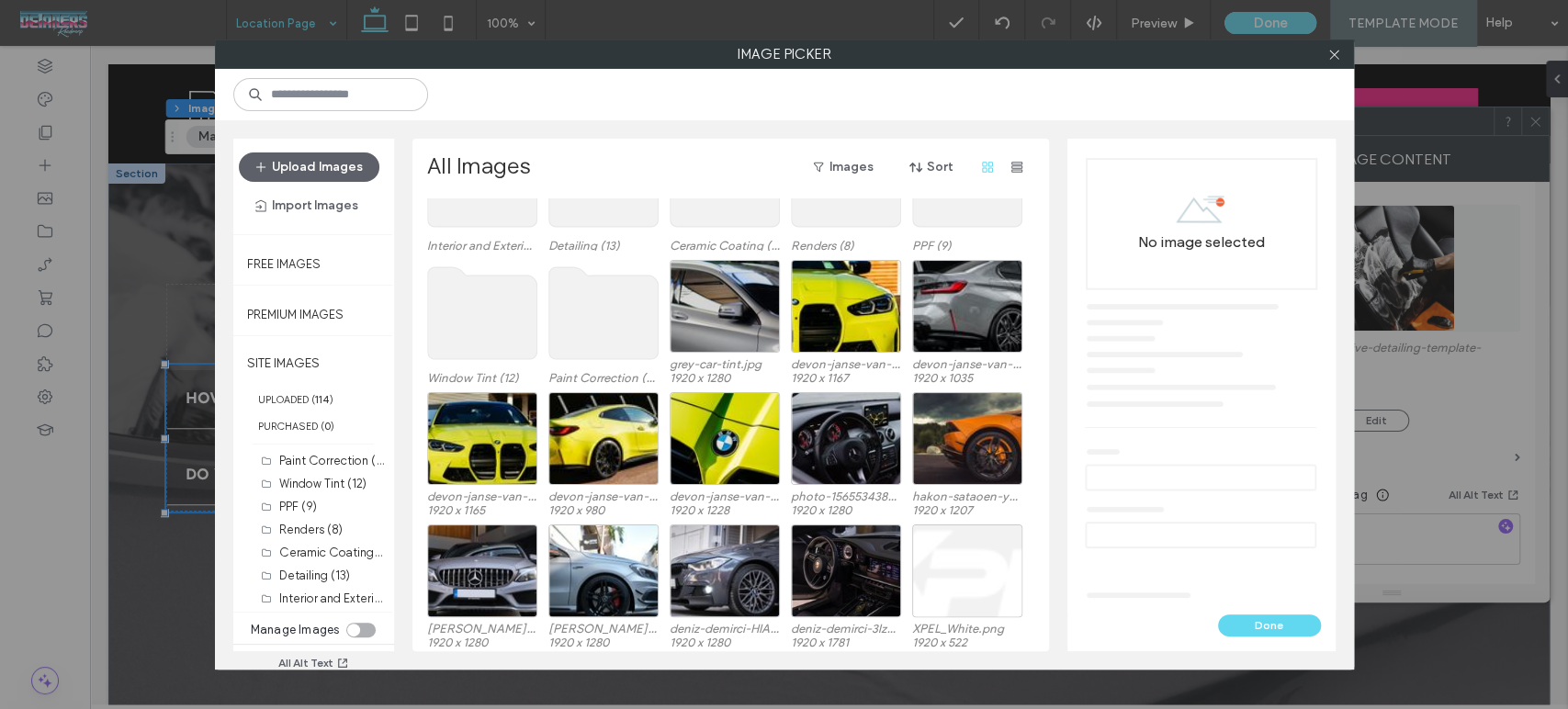
scroll to position [112, 0]
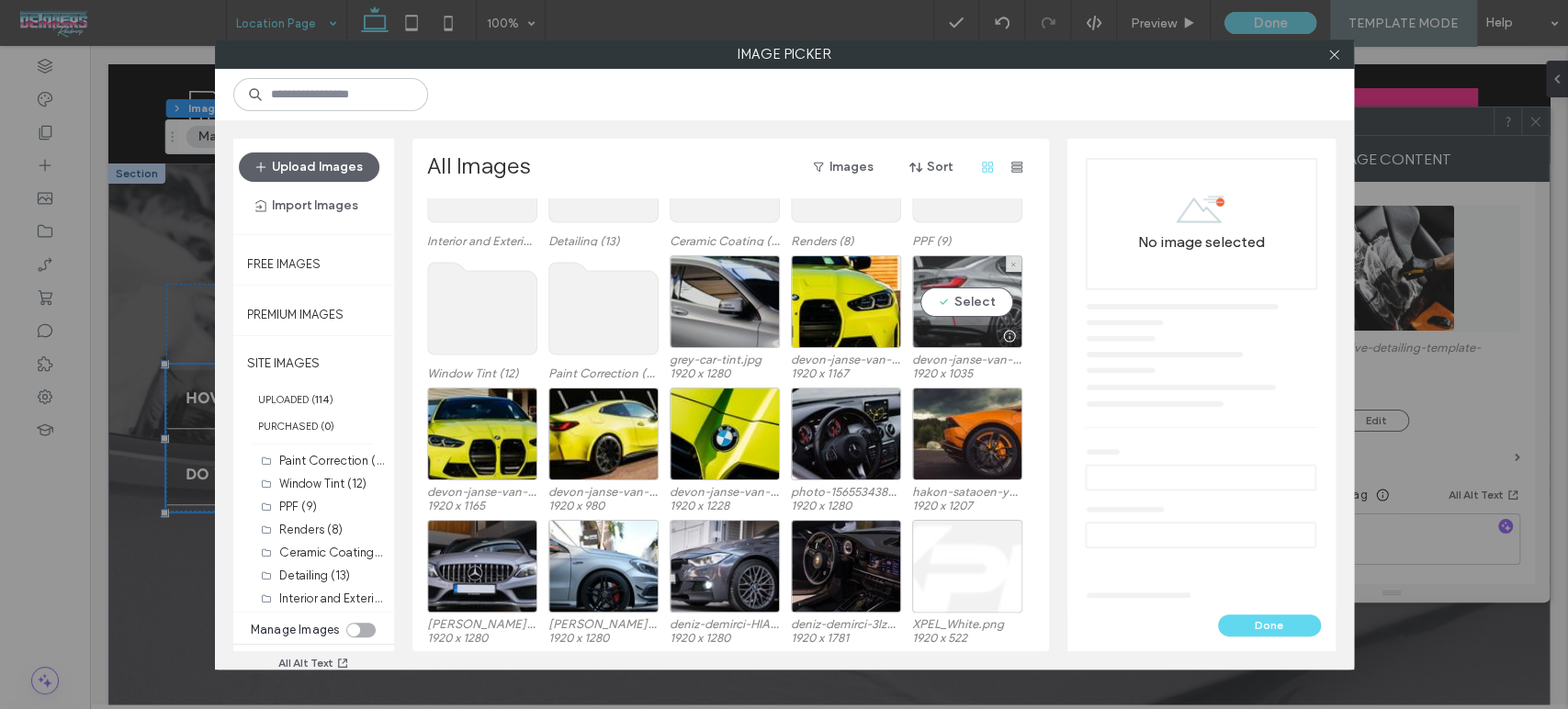
click at [965, 307] on div "Select" at bounding box center [967, 302] width 111 height 93
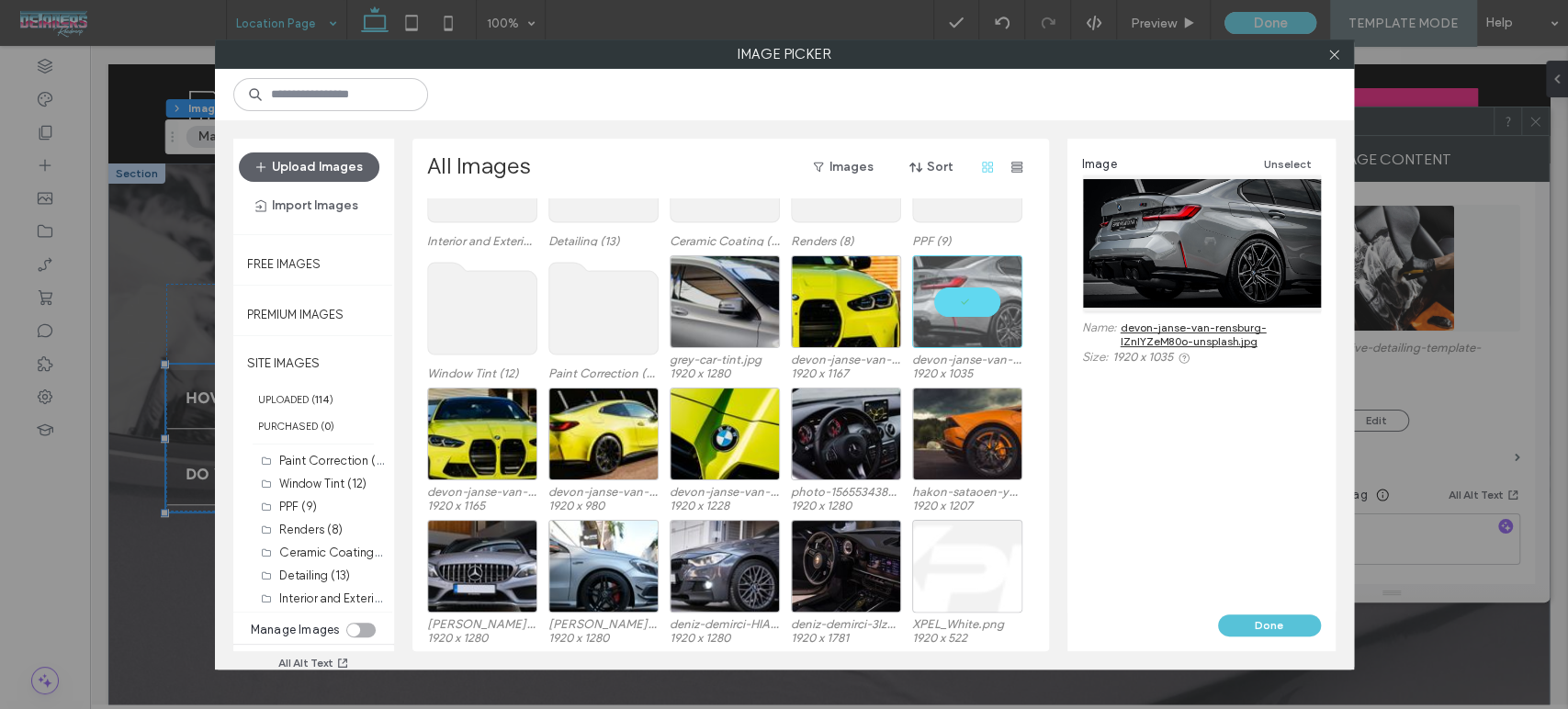
click at [1257, 623] on button "Done" at bounding box center [1268, 626] width 103 height 23
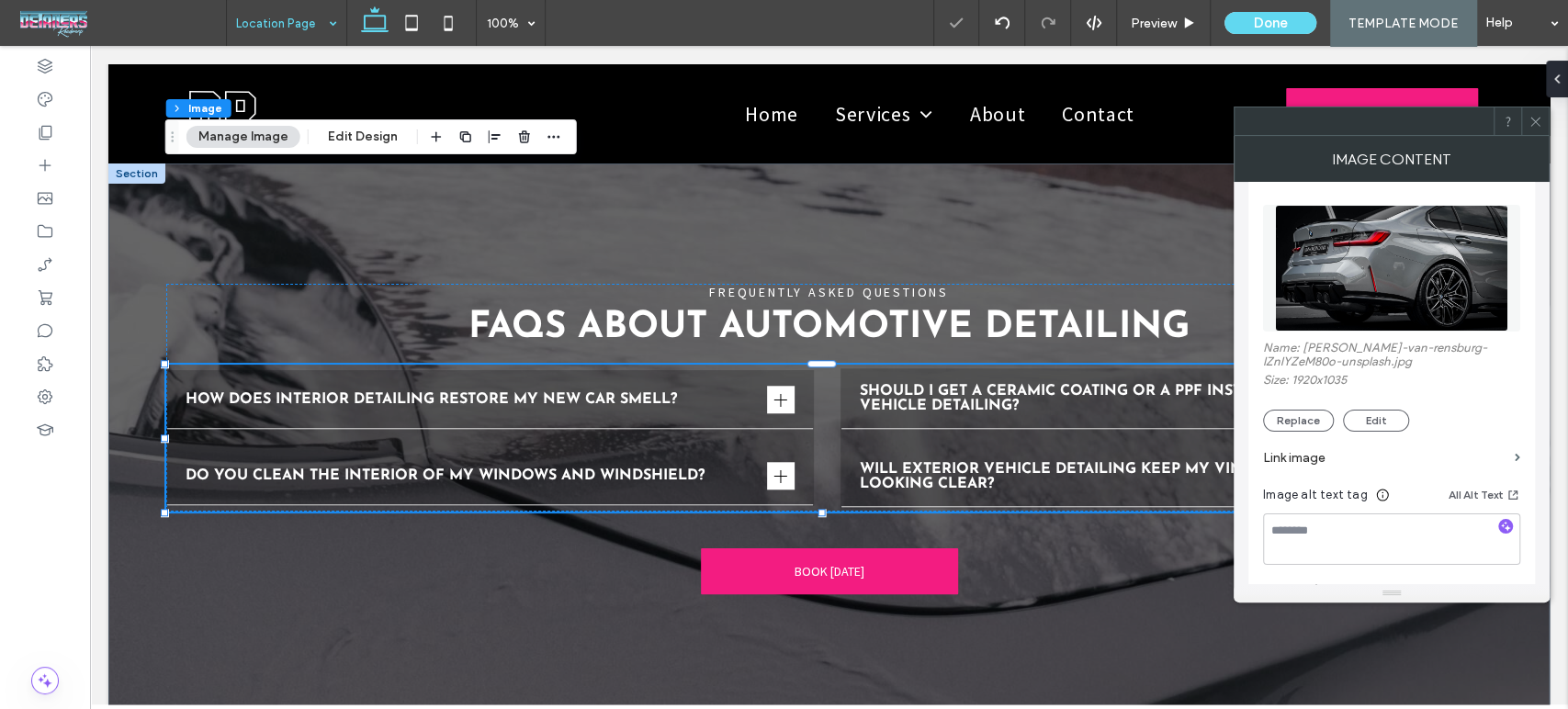
click at [1543, 127] on div at bounding box center [1535, 121] width 27 height 27
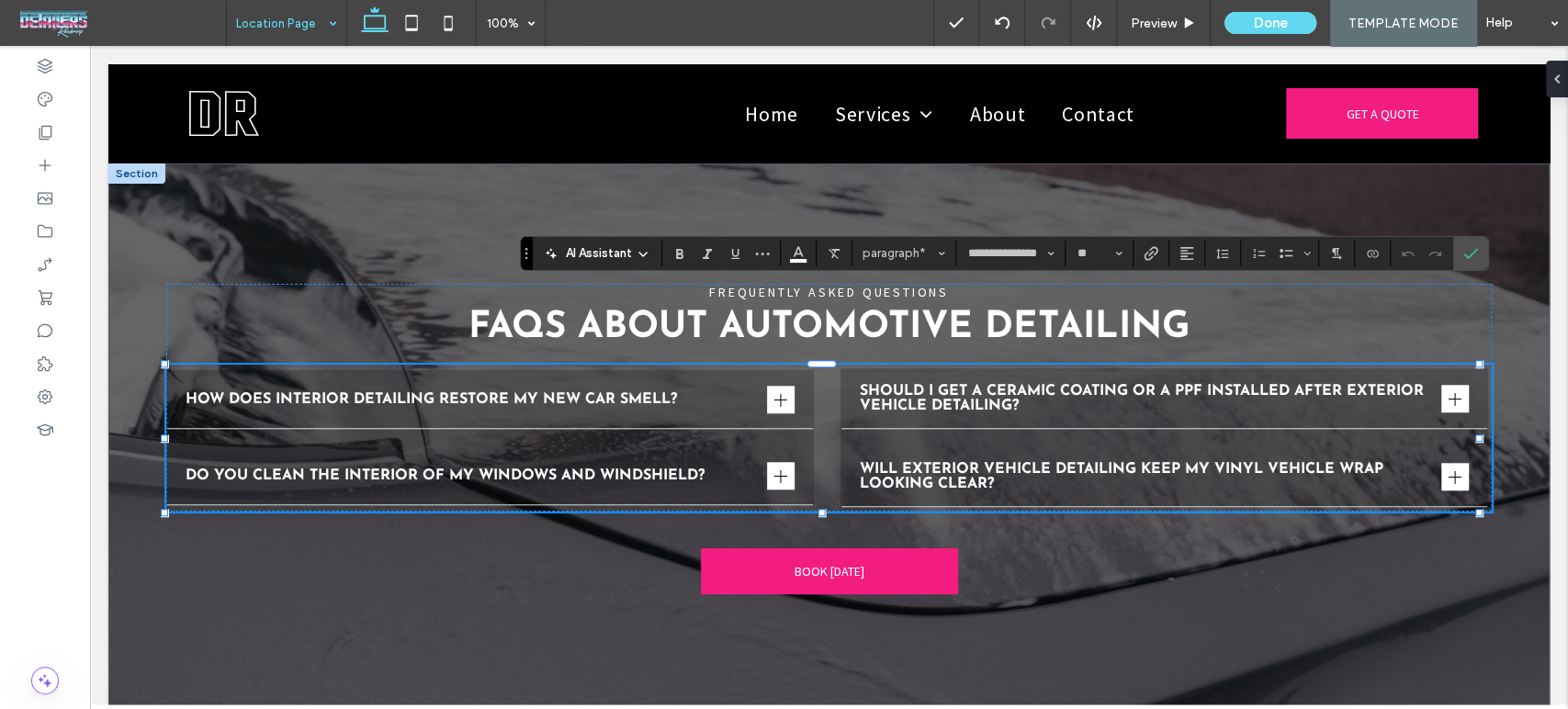
type input "**"
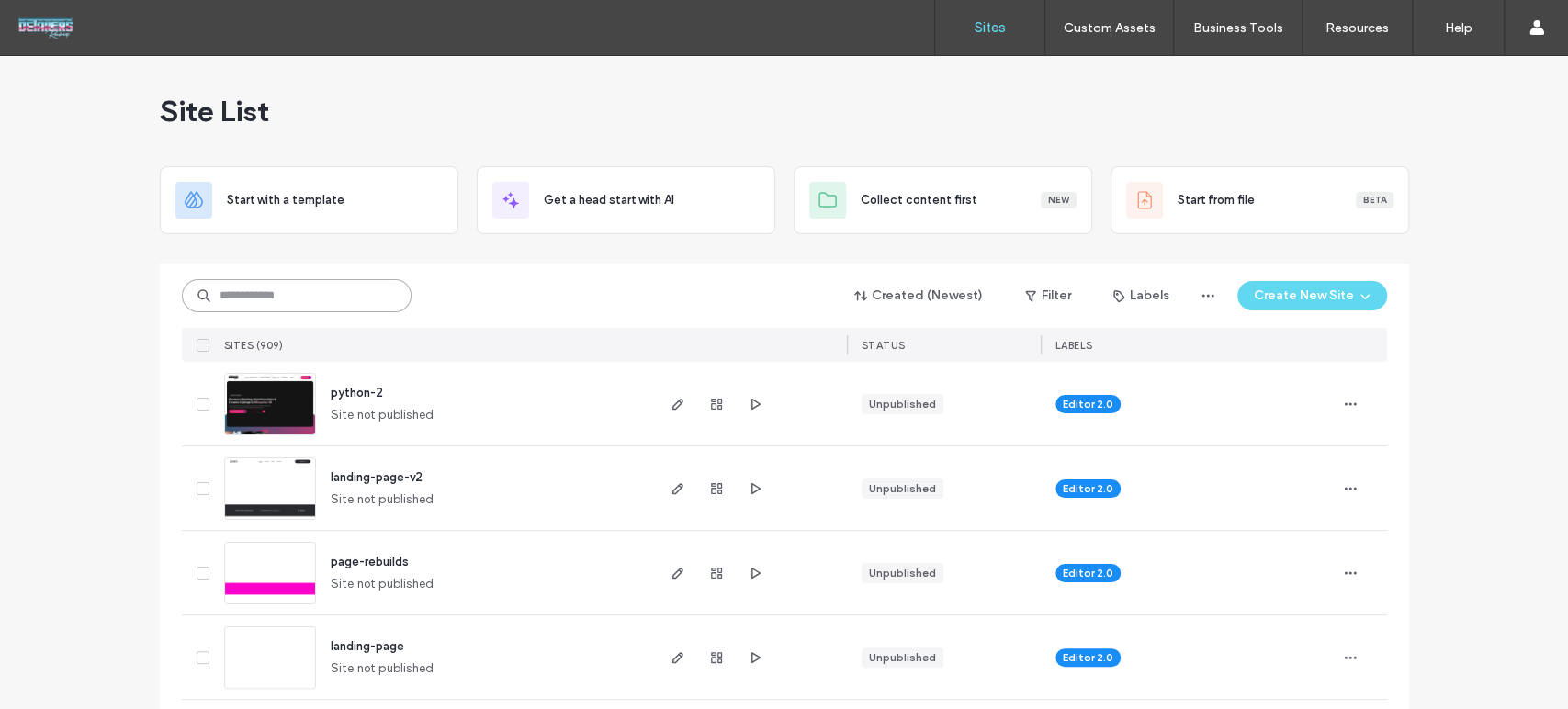
click at [334, 291] on input at bounding box center [297, 296] width 230 height 33
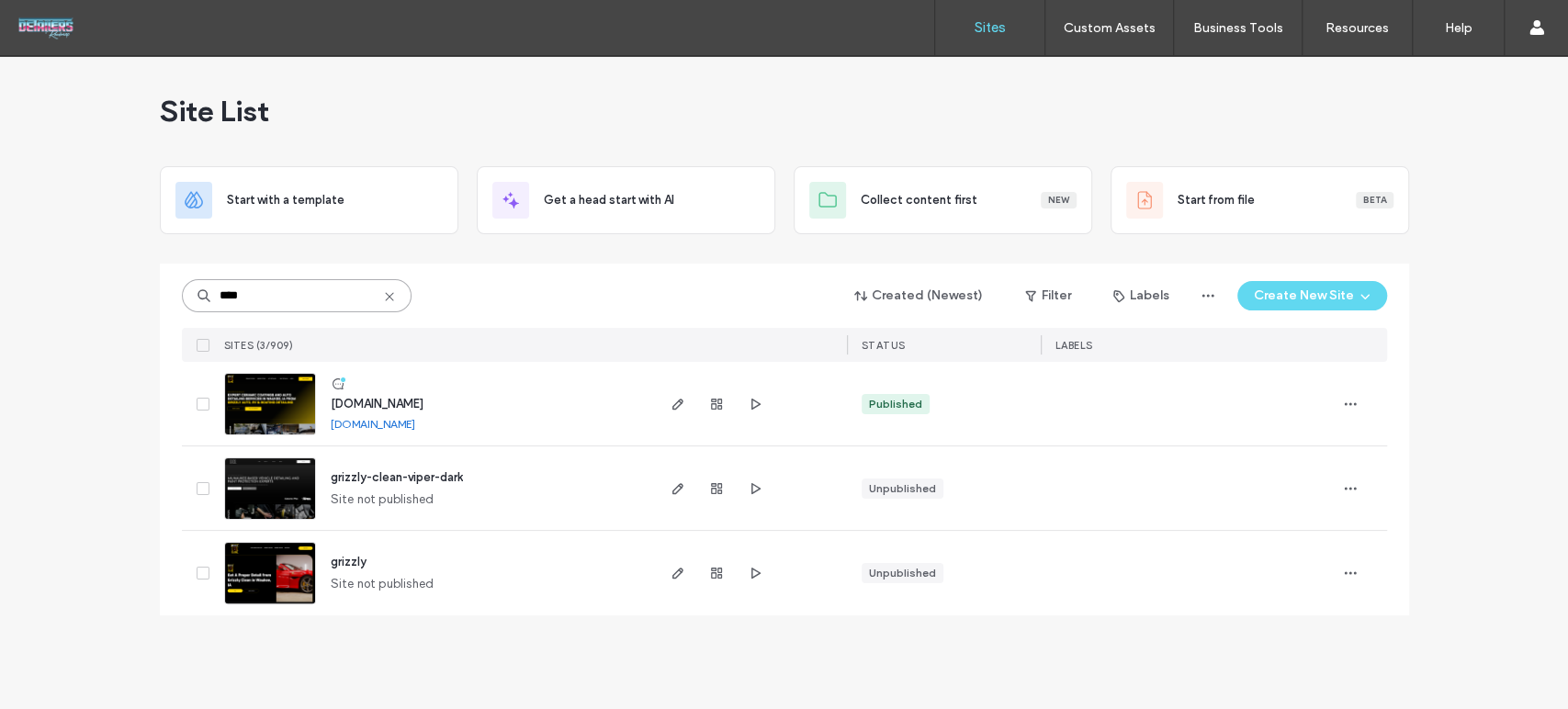
type input "****"
click at [277, 398] on img at bounding box center [270, 437] width 90 height 125
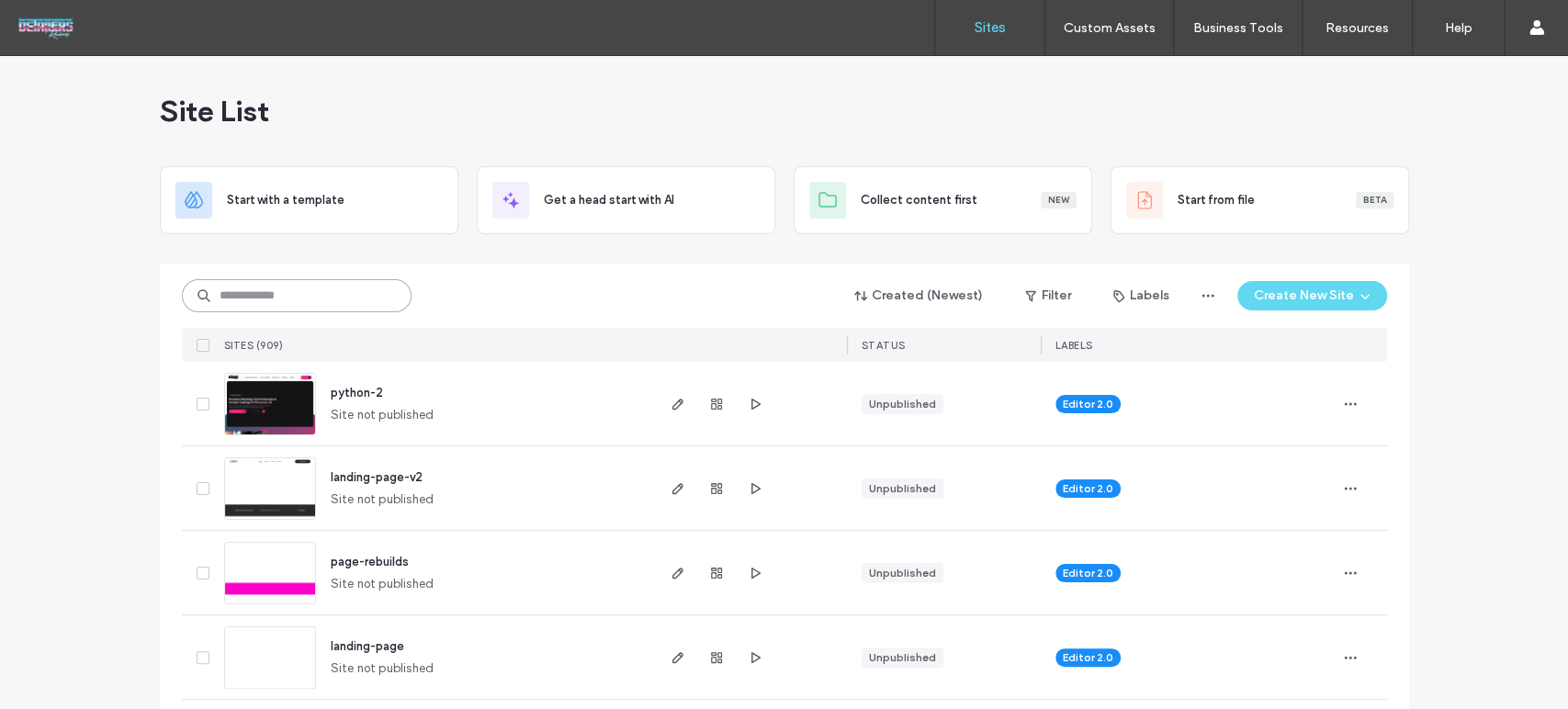
click at [274, 294] on input at bounding box center [297, 296] width 230 height 33
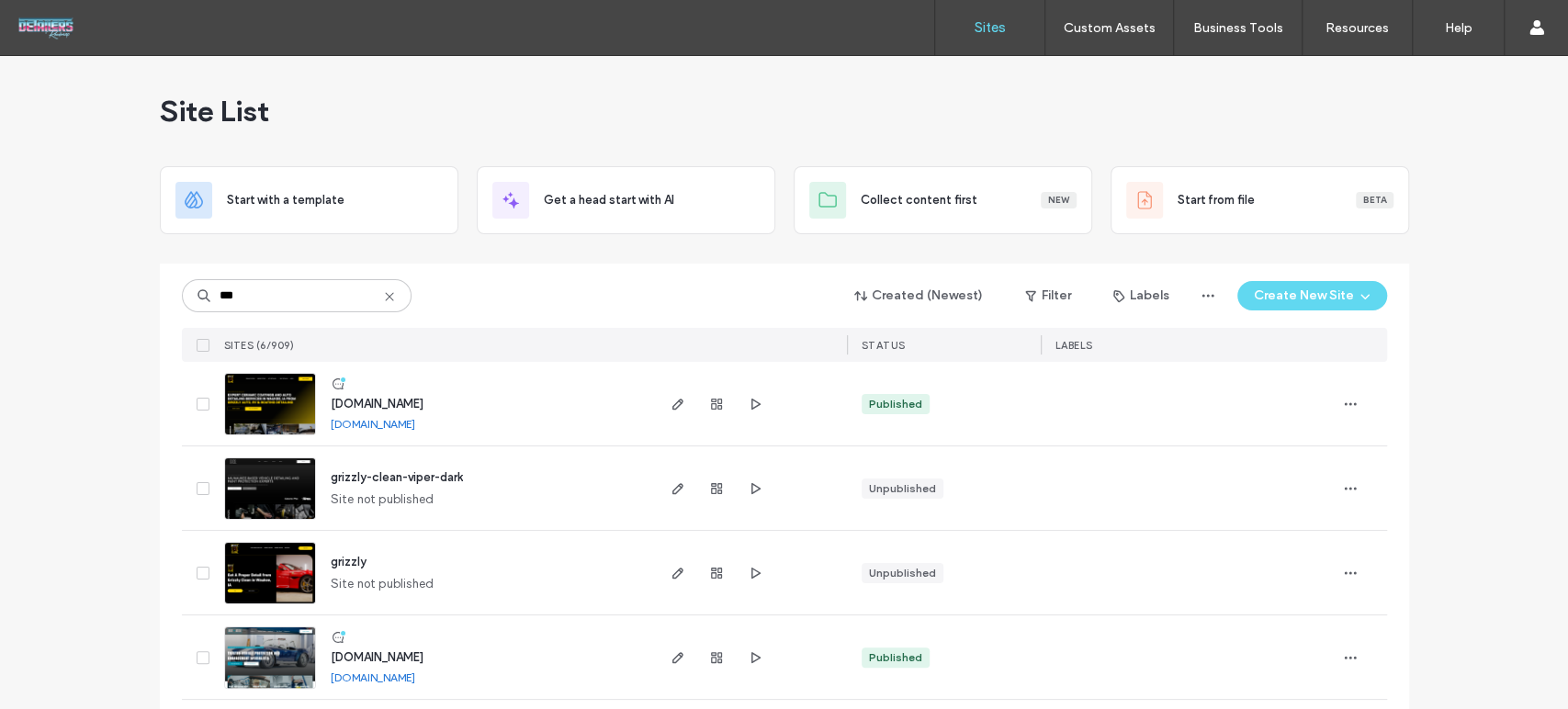
click at [362, 422] on link "[DOMAIN_NAME]" at bounding box center [373, 424] width 84 height 14
drag, startPoint x: 648, startPoint y: 1, endPoint x: 250, endPoint y: 292, distance: 493.0
click at [250, 292] on input "***" at bounding box center [297, 296] width 230 height 33
drag, startPoint x: 249, startPoint y: 295, endPoint x: 88, endPoint y: 261, distance: 164.6
click at [125, 269] on div "Site List Start with a template Get a head start with AI Collect content first …" at bounding box center [784, 473] width 1568 height 835
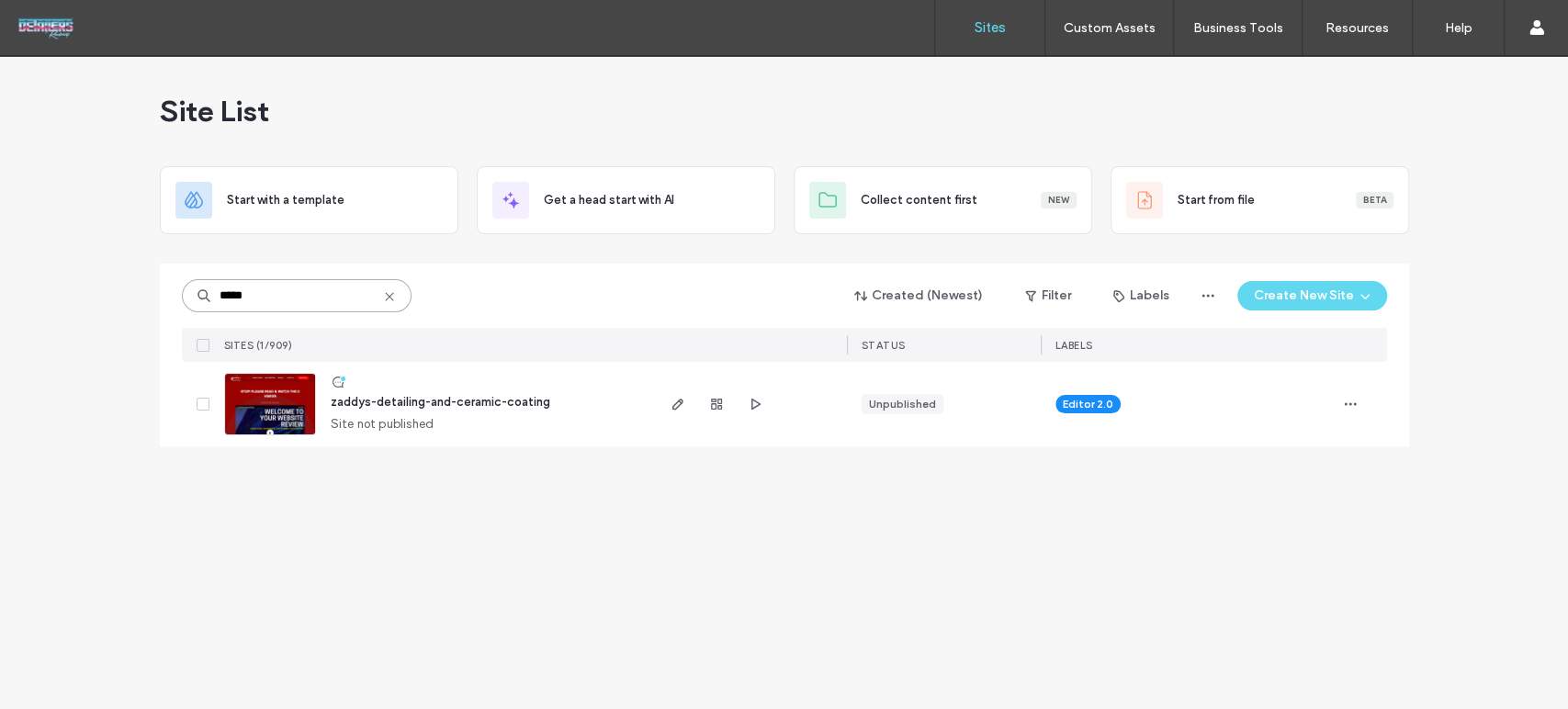
type input "*****"
click at [287, 405] on img at bounding box center [270, 437] width 90 height 125
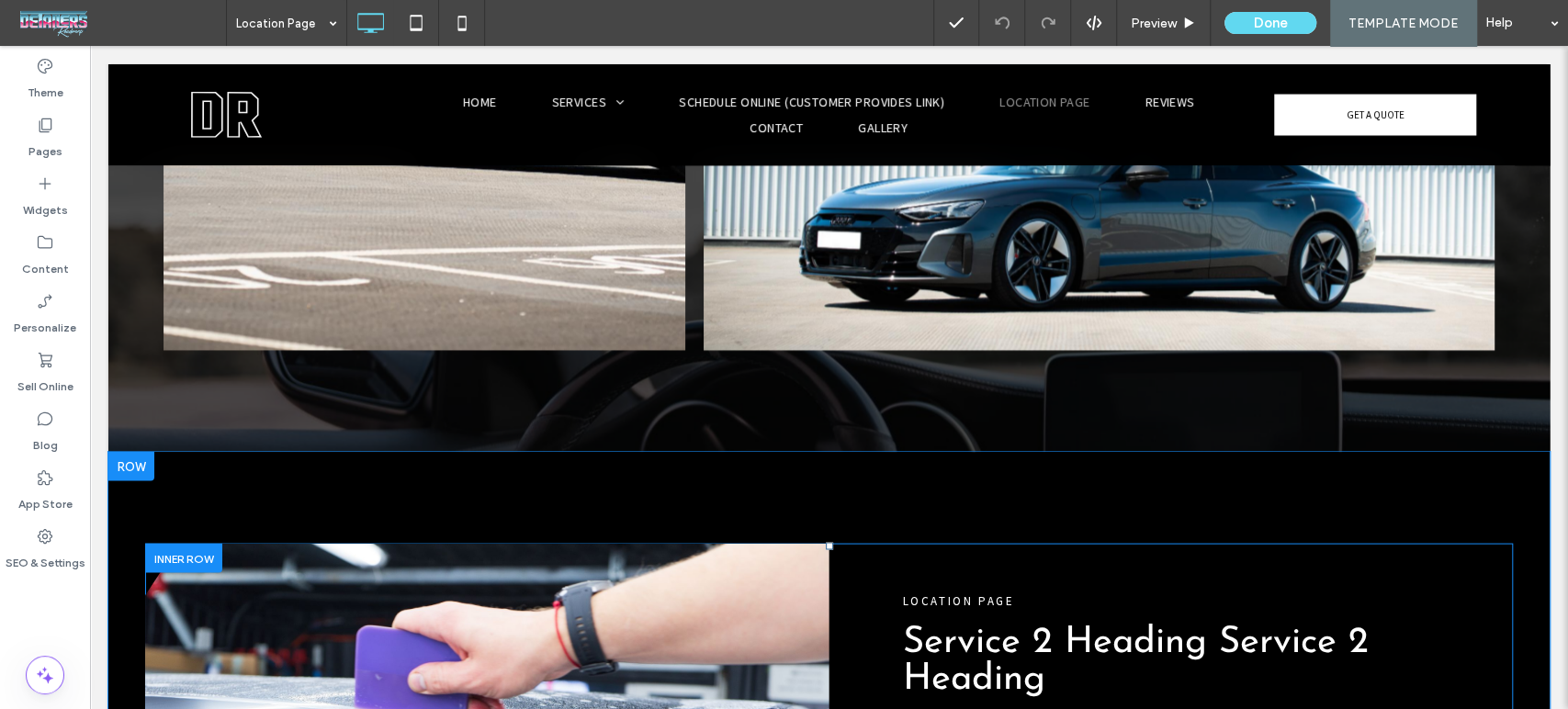
scroll to position [2449, 0]
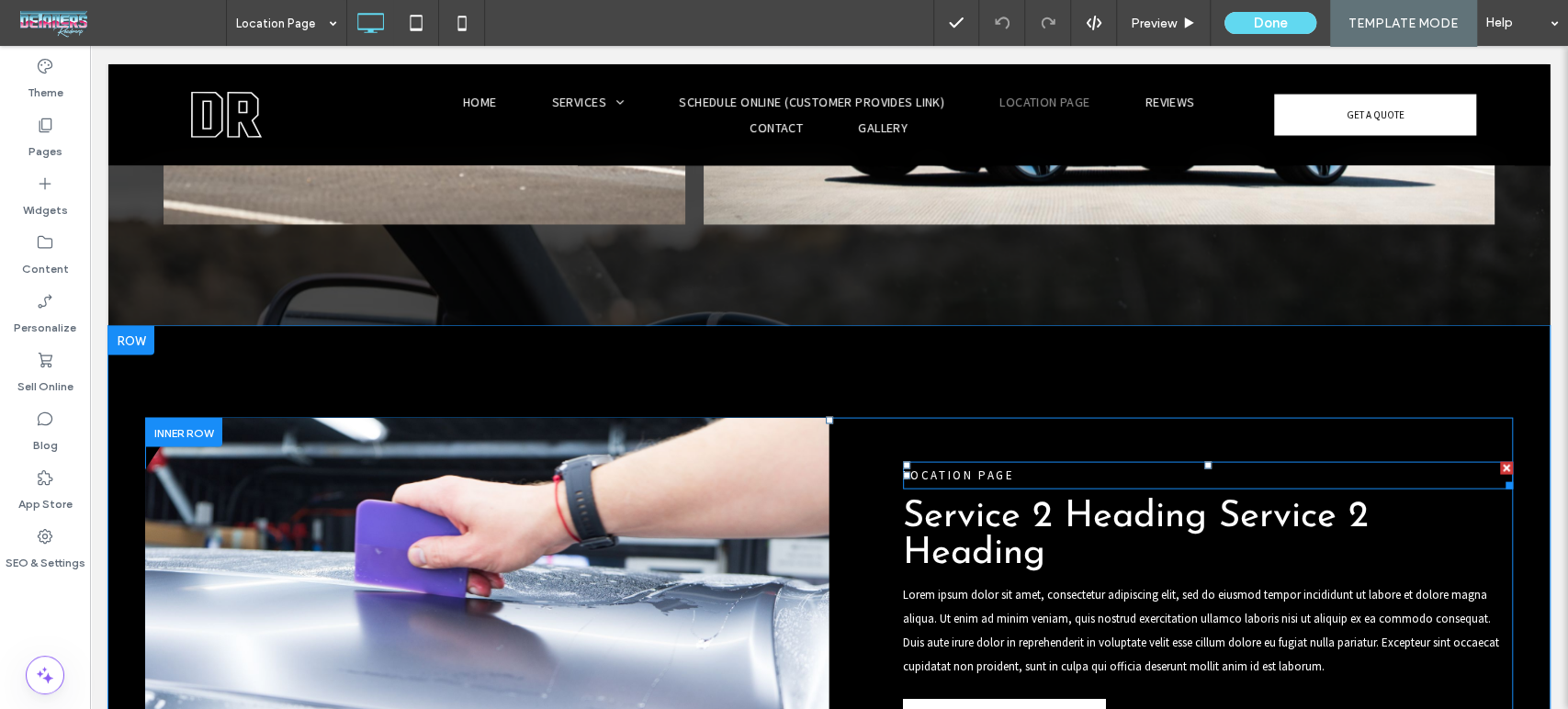
click at [974, 462] on div "LOCATION PAGE" at bounding box center [1208, 476] width 611 height 27
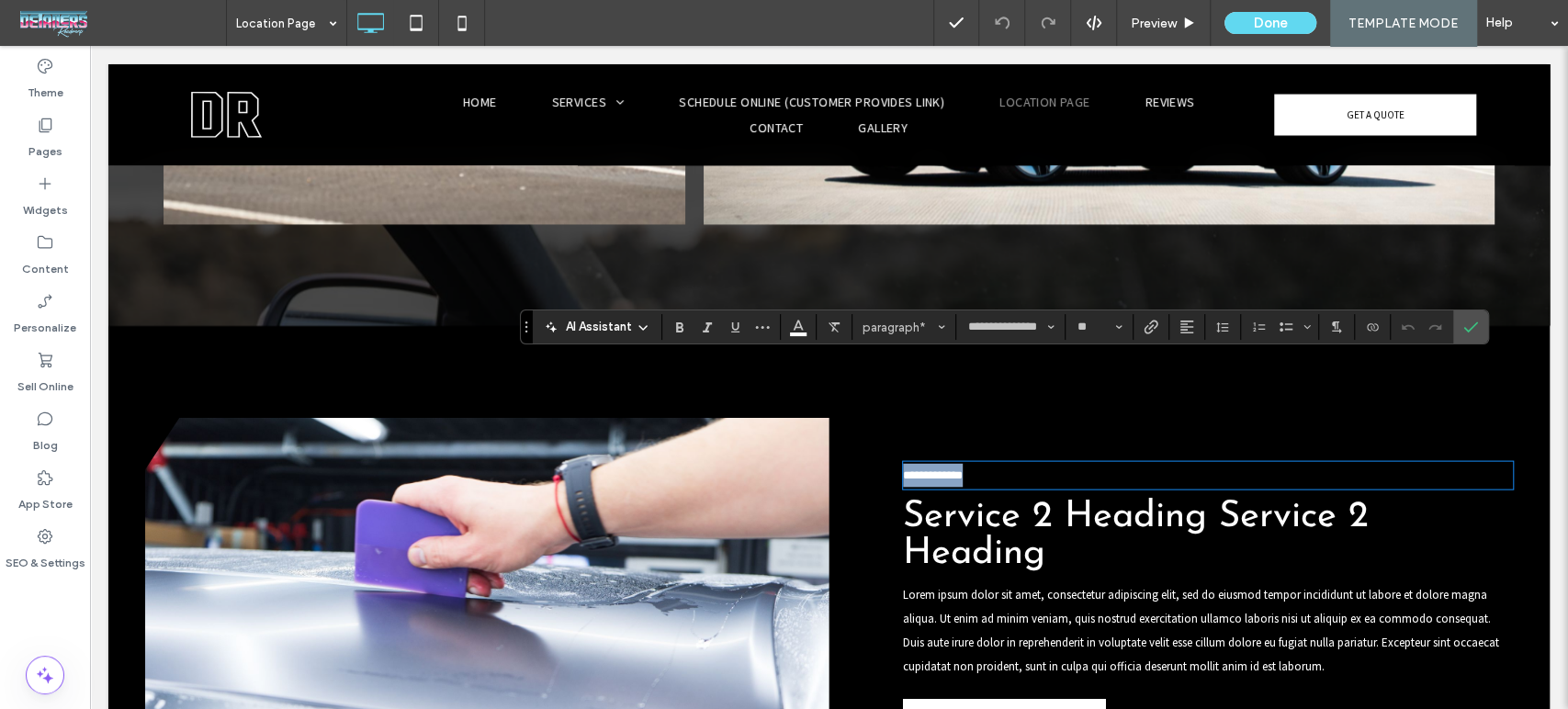
copy span "**********"
click at [1007, 498] on span "Service 2 Heading Service 2 Heading" at bounding box center [1135, 535] width 466 height 73
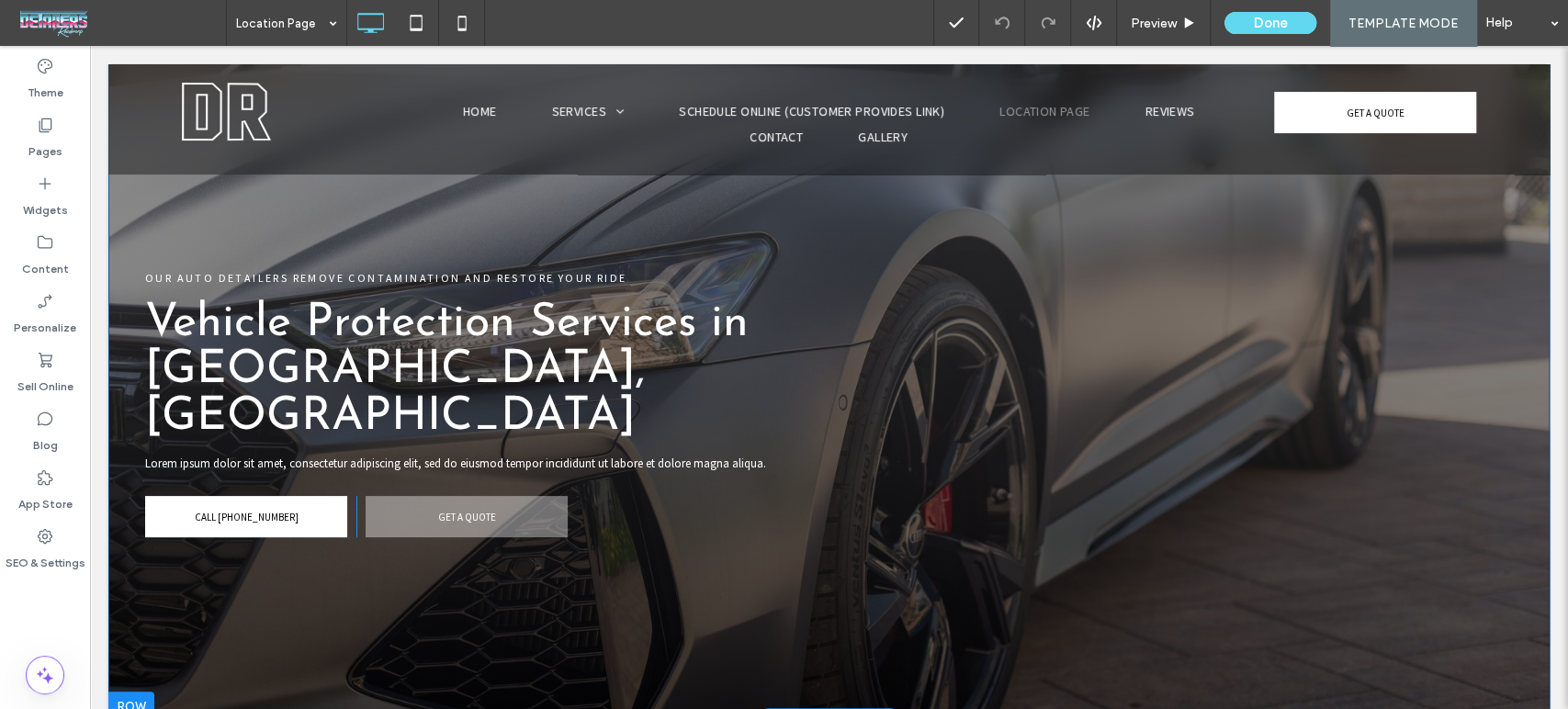
scroll to position [0, 0]
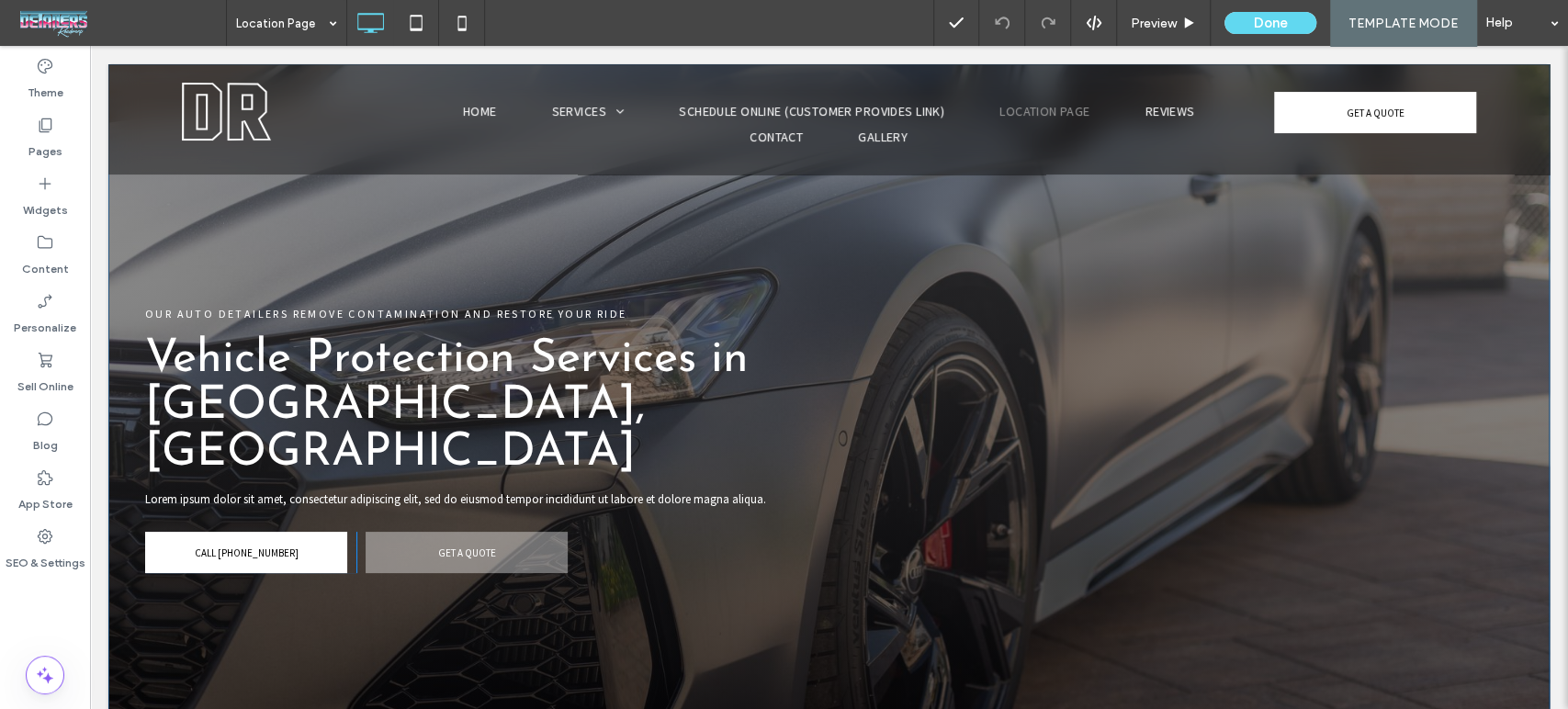
click at [1448, 272] on div "OUR AUTO DETAILERS REMOVE CONTAMINATION AND RESTORE YOUR RIDE Vehicle Protectio…" at bounding box center [829, 410] width 1441 height 692
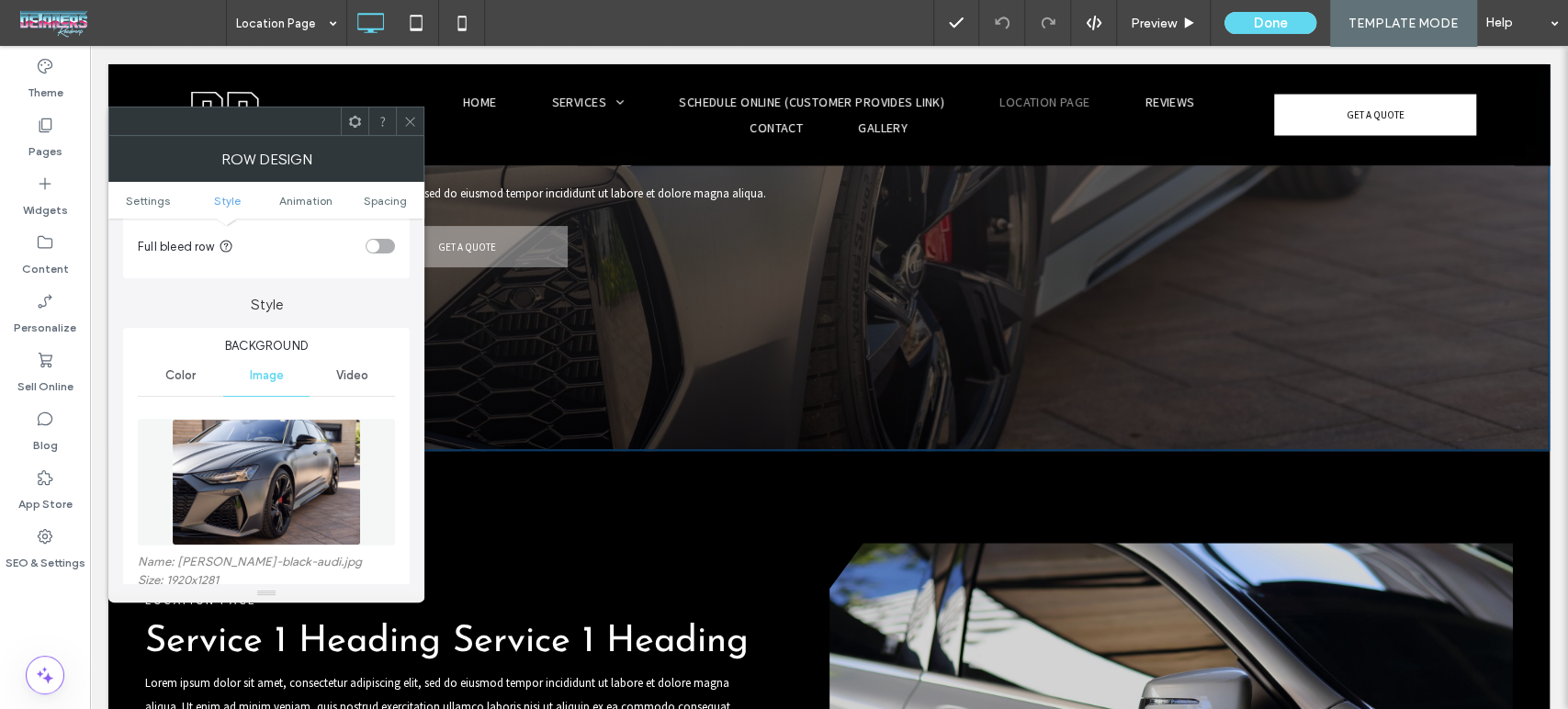
scroll to position [306, 0]
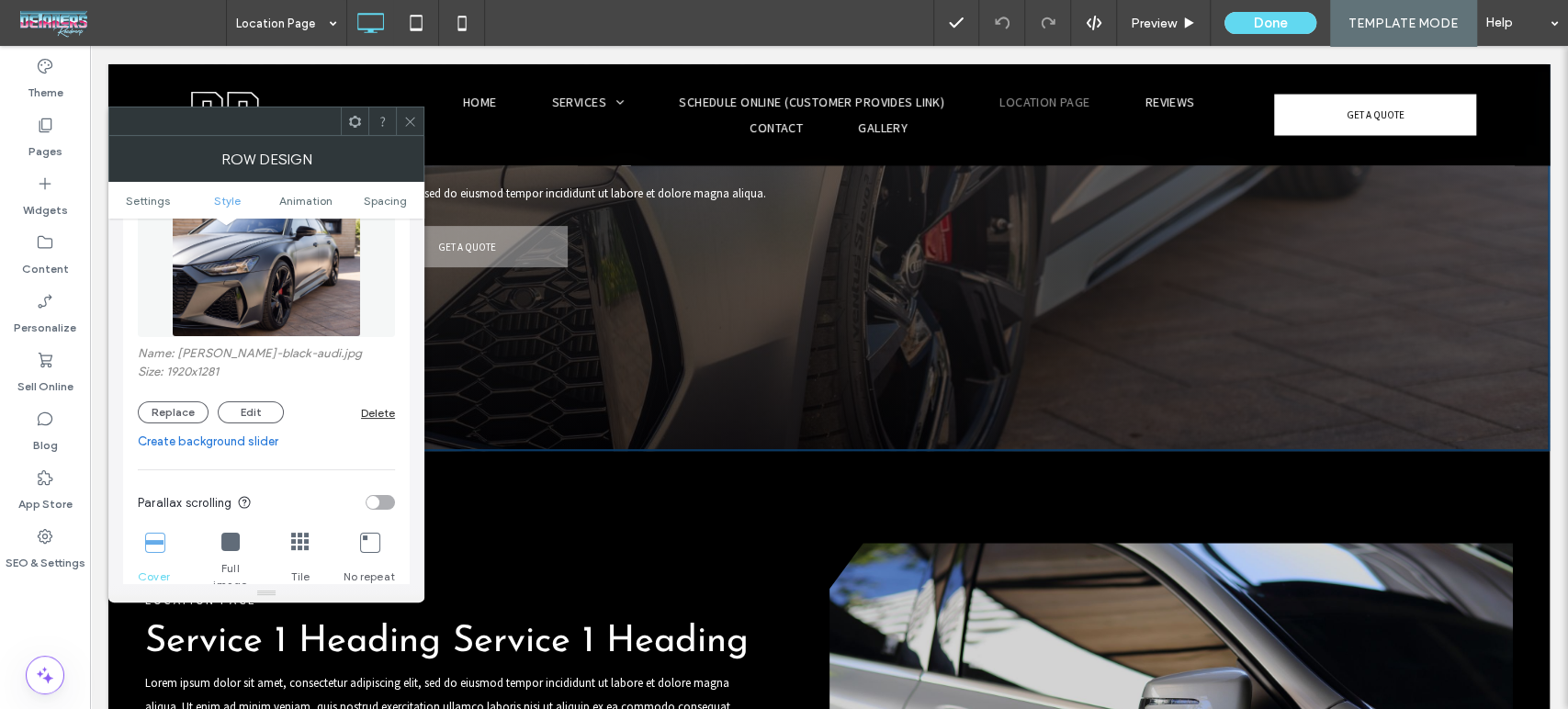
click at [226, 358] on label "Name: matte-black-audi.jpg" at bounding box center [266, 355] width 257 height 19
copy label "black"
click at [255, 358] on label "Name: matte-black-audi.jpg" at bounding box center [266, 355] width 257 height 19
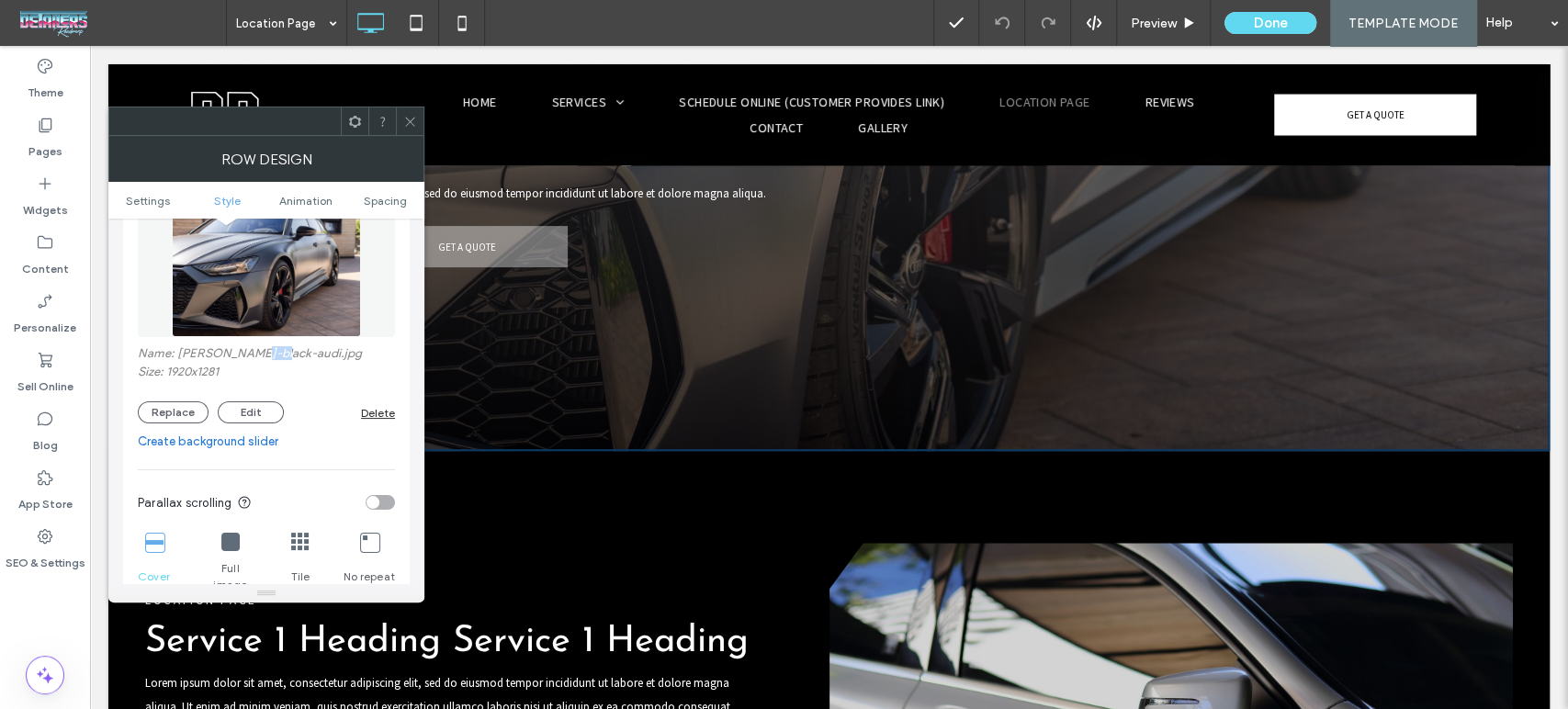
copy label "audi"
click at [44, 260] on div at bounding box center [784, 354] width 1568 height 709
click at [38, 248] on icon at bounding box center [45, 242] width 19 height 19
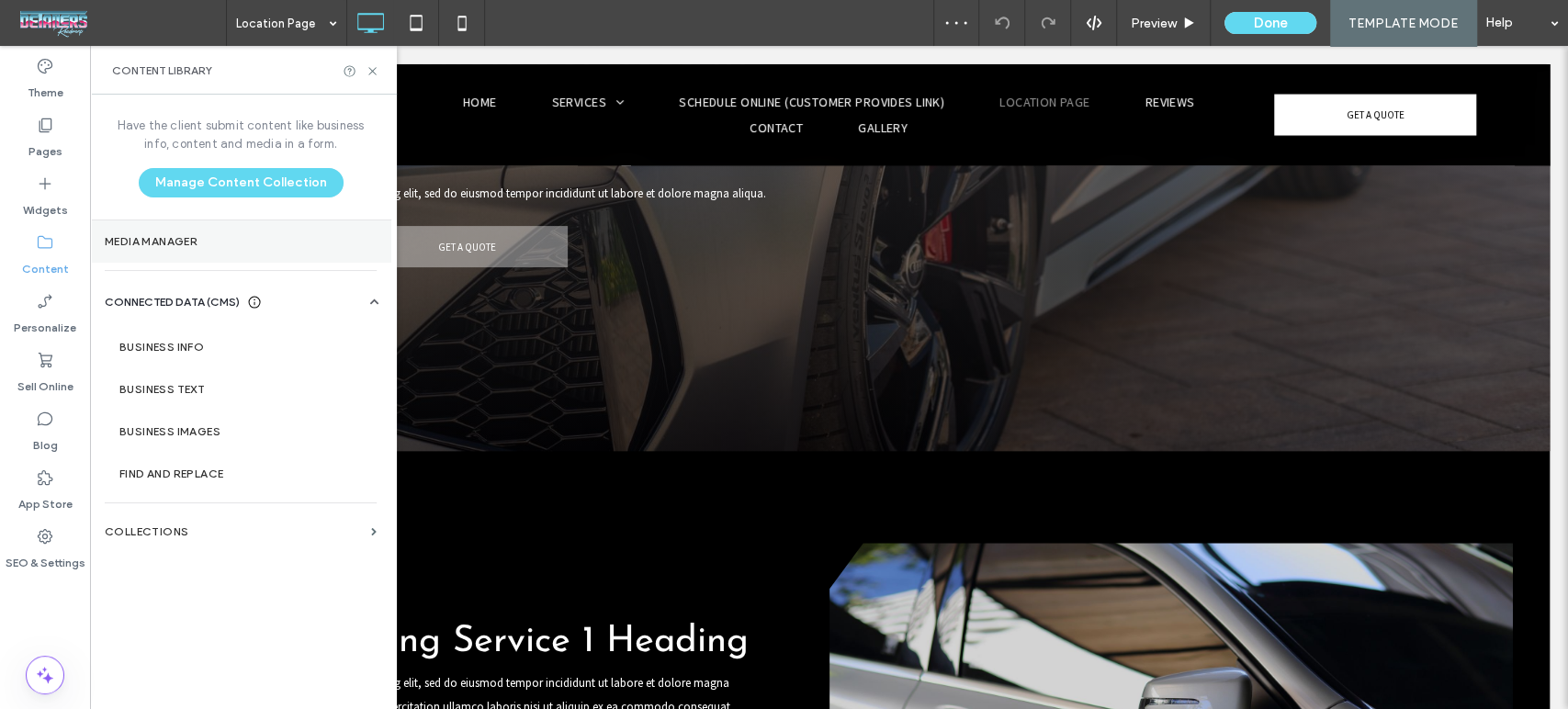
click at [197, 246] on label "Media Manager" at bounding box center [241, 241] width 272 height 13
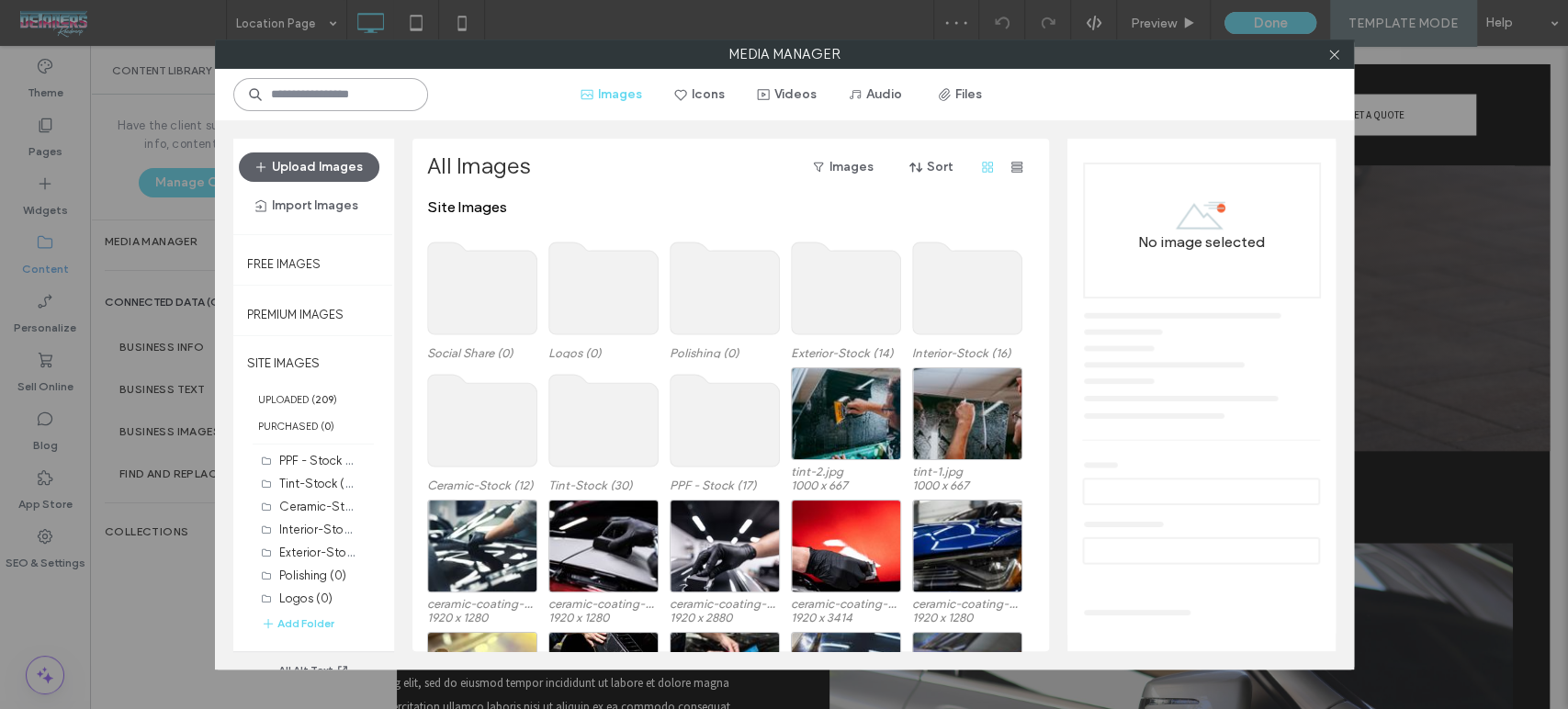
click at [350, 105] on input at bounding box center [330, 95] width 195 height 33
paste input "****"
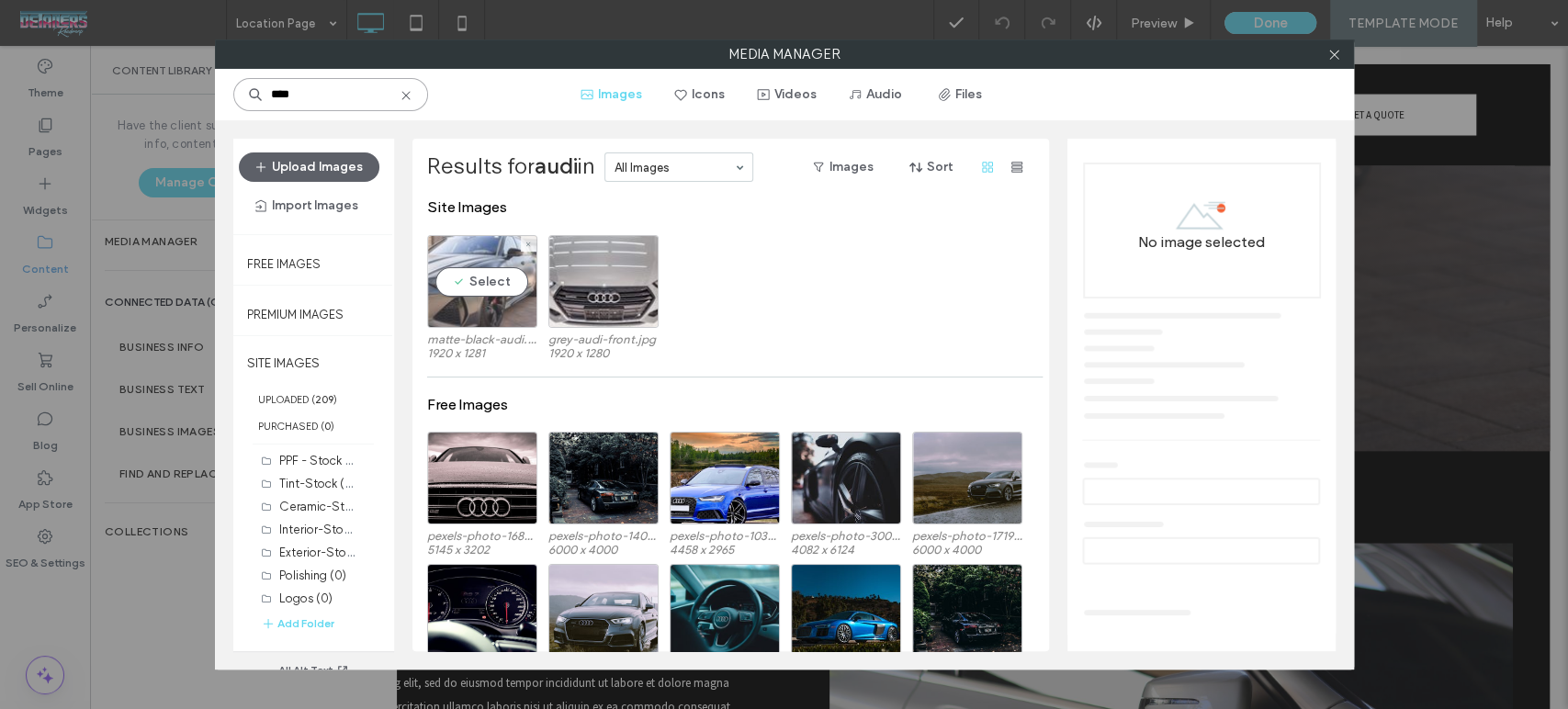
type input "****"
click at [480, 300] on div "Select" at bounding box center [482, 281] width 111 height 93
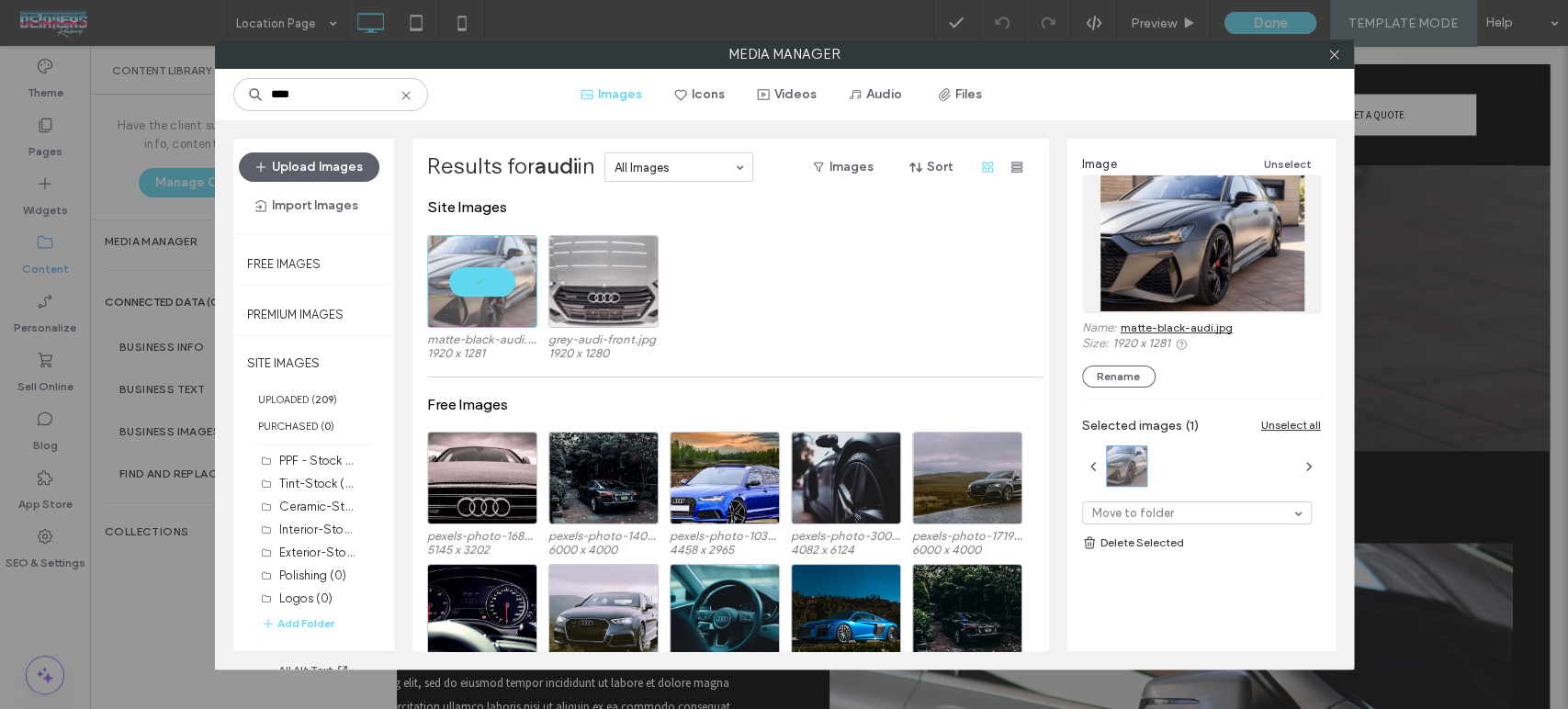
click at [1182, 329] on link "matte-black-audi.jpg" at bounding box center [1176, 327] width 112 height 14
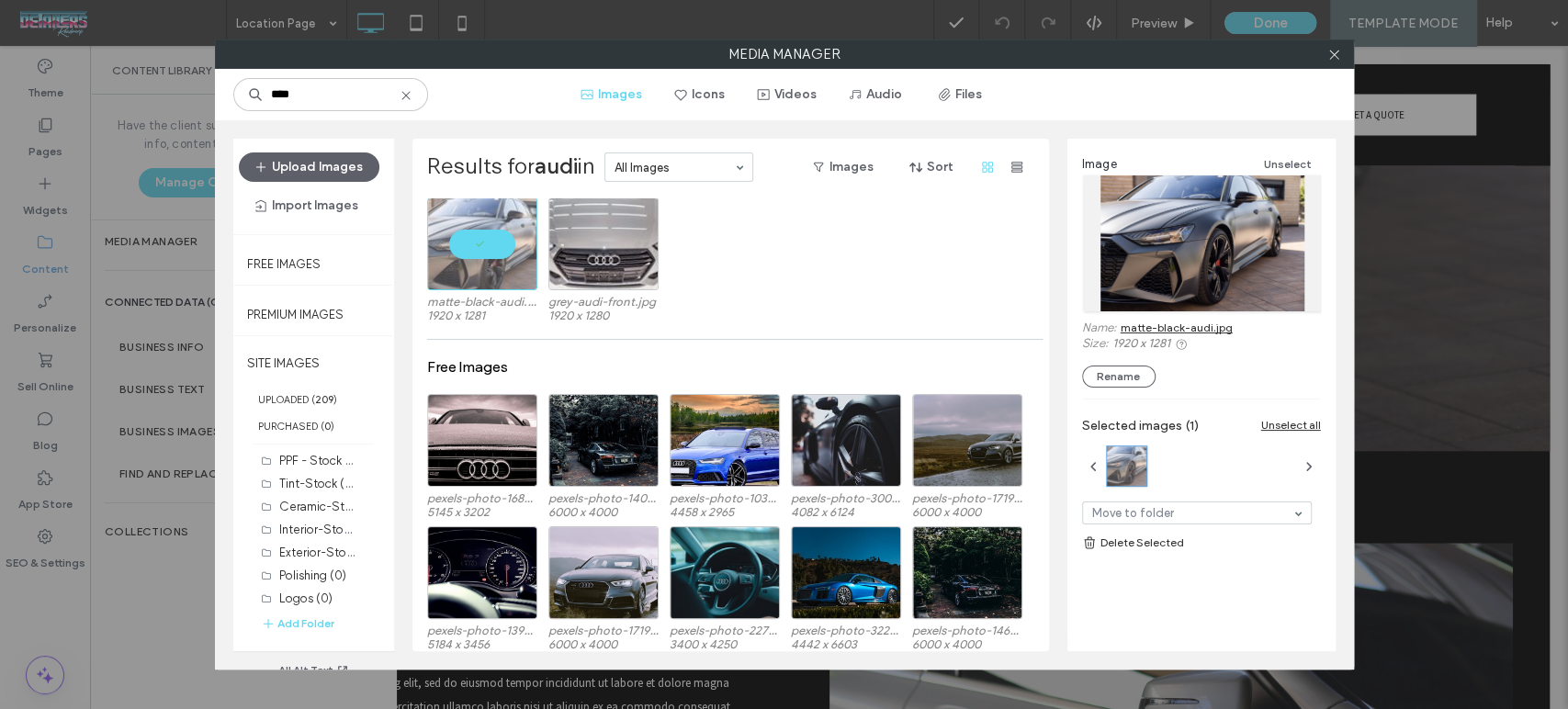
scroll to position [102, 0]
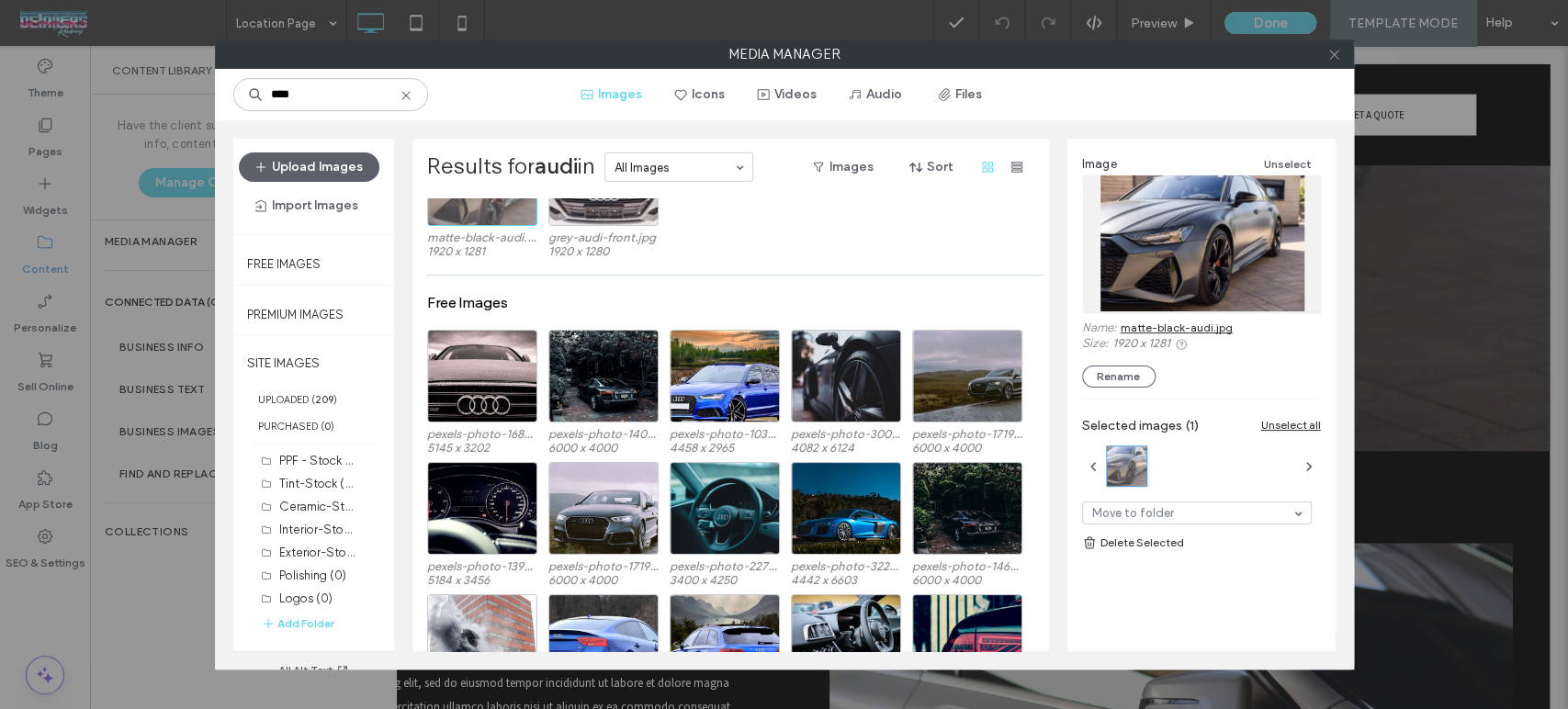
click at [1333, 54] on use at bounding box center [1333, 54] width 9 height 9
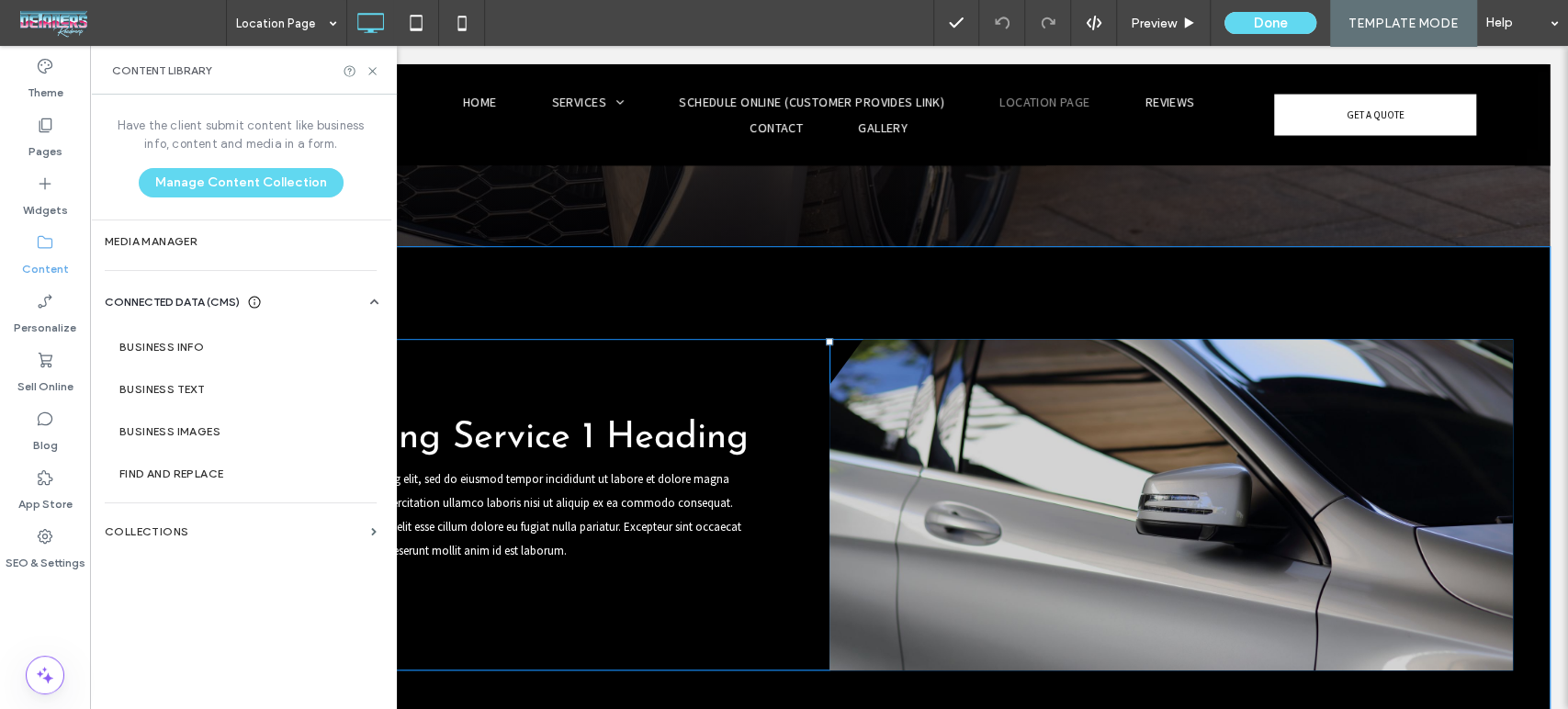
scroll to position [714, 0]
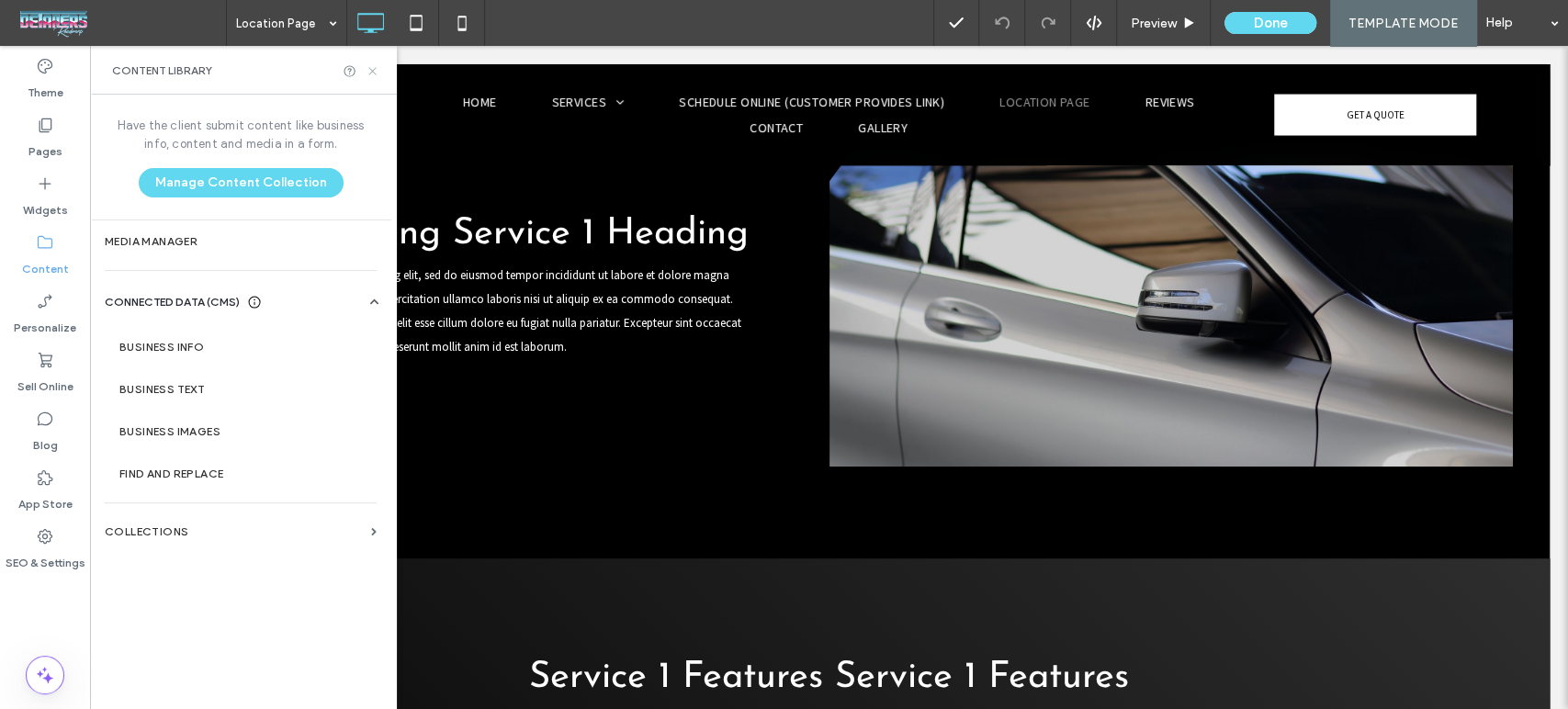
drag, startPoint x: 368, startPoint y: 70, endPoint x: 290, endPoint y: 25, distance: 90.0
click at [368, 70] on icon at bounding box center [372, 71] width 14 height 14
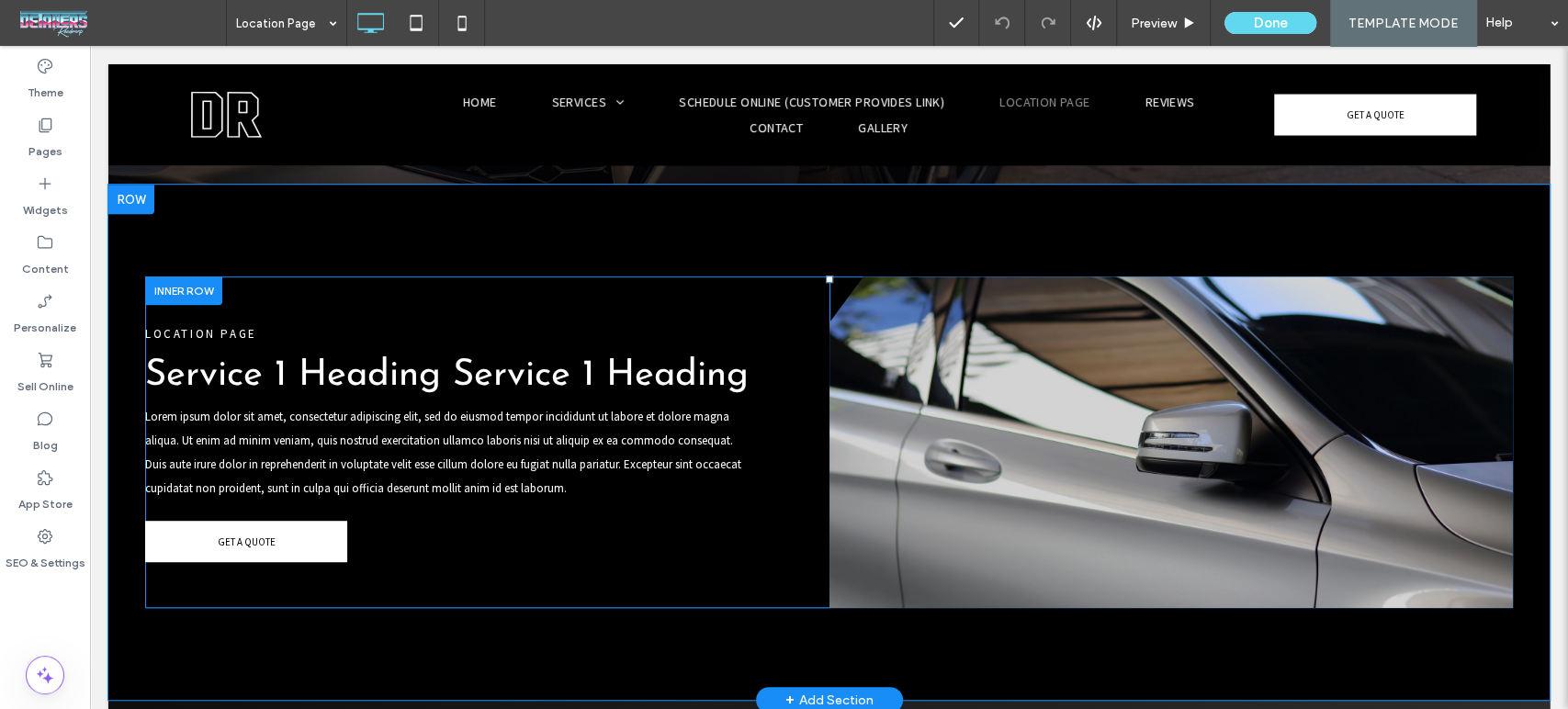
scroll to position [816, 0]
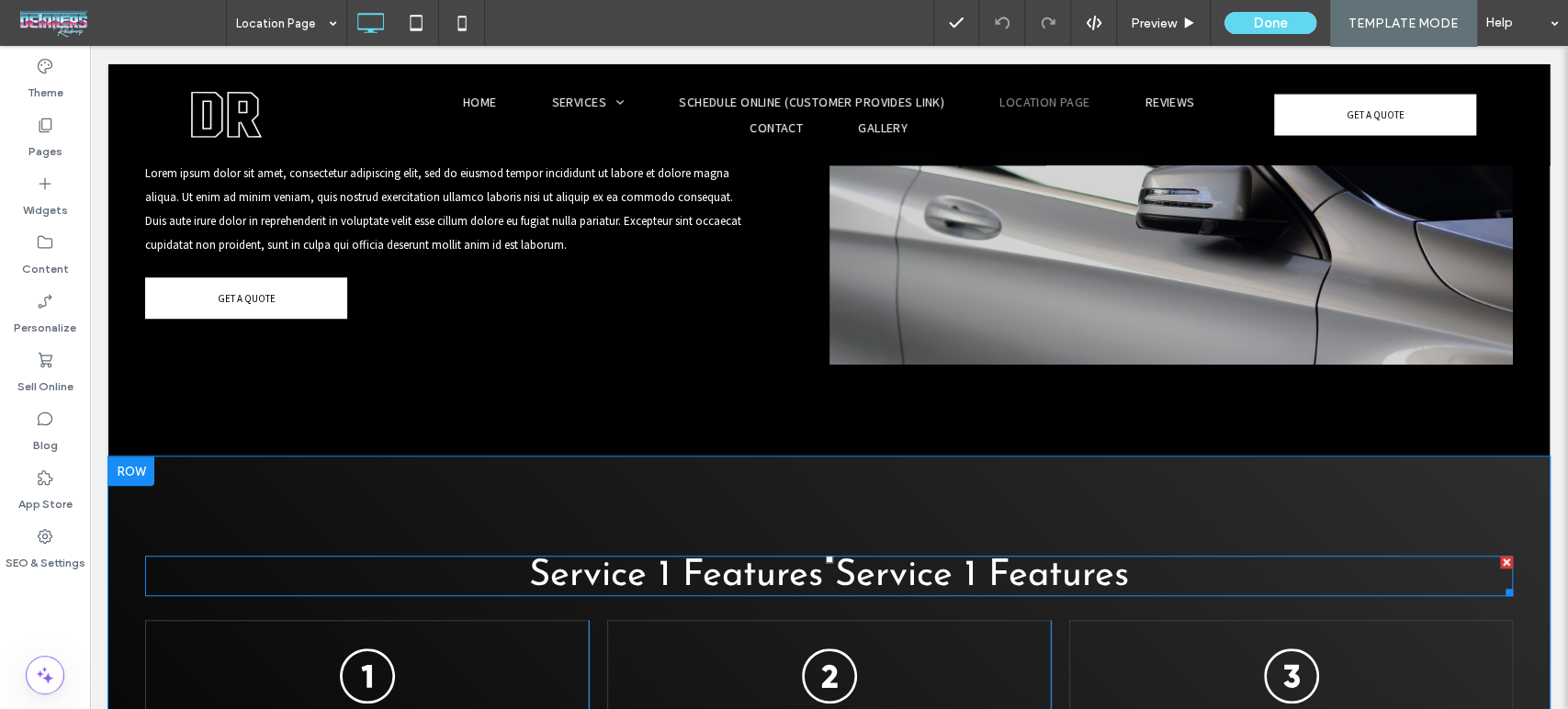
click at [823, 558] on span "Service 1 Features Service 1 Features" at bounding box center [828, 577] width 600 height 37
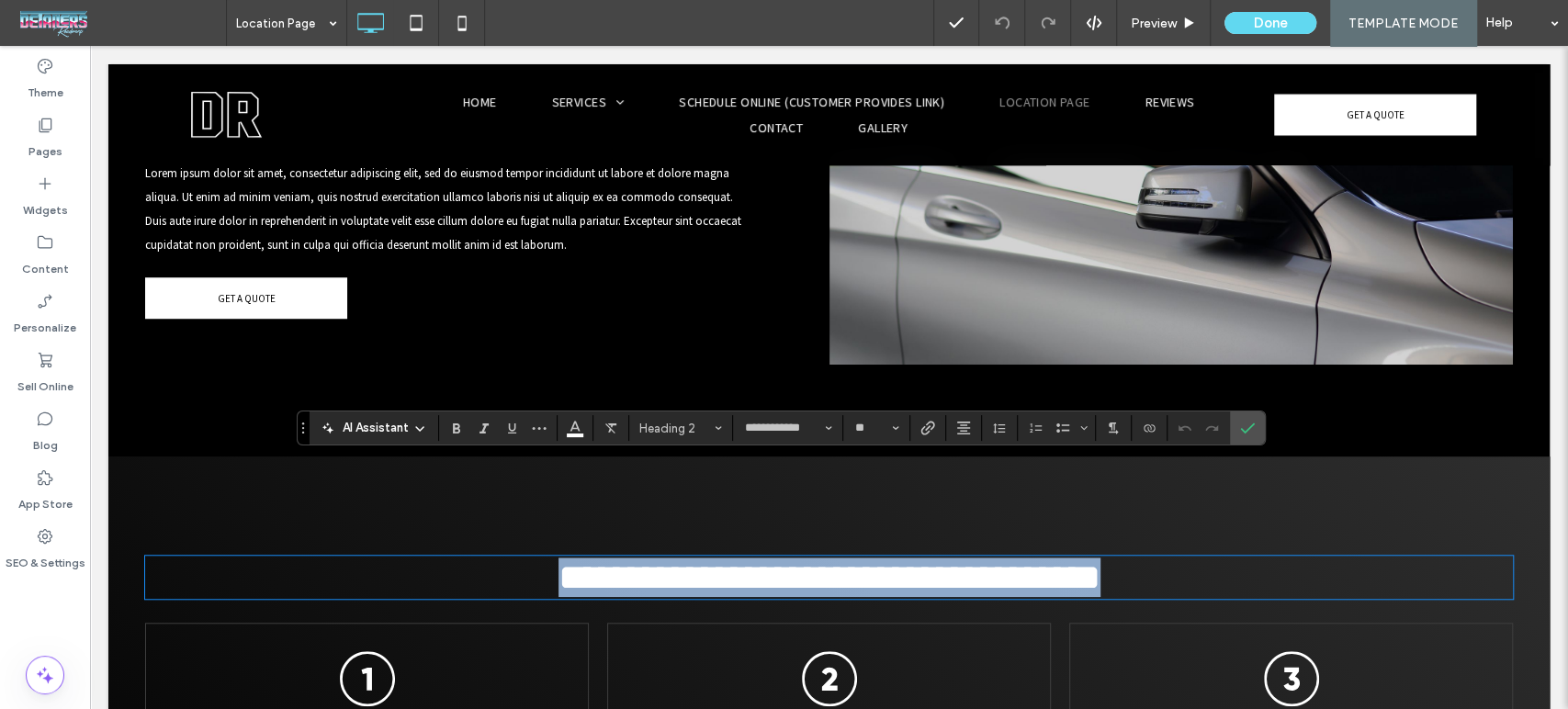
copy span "**********"
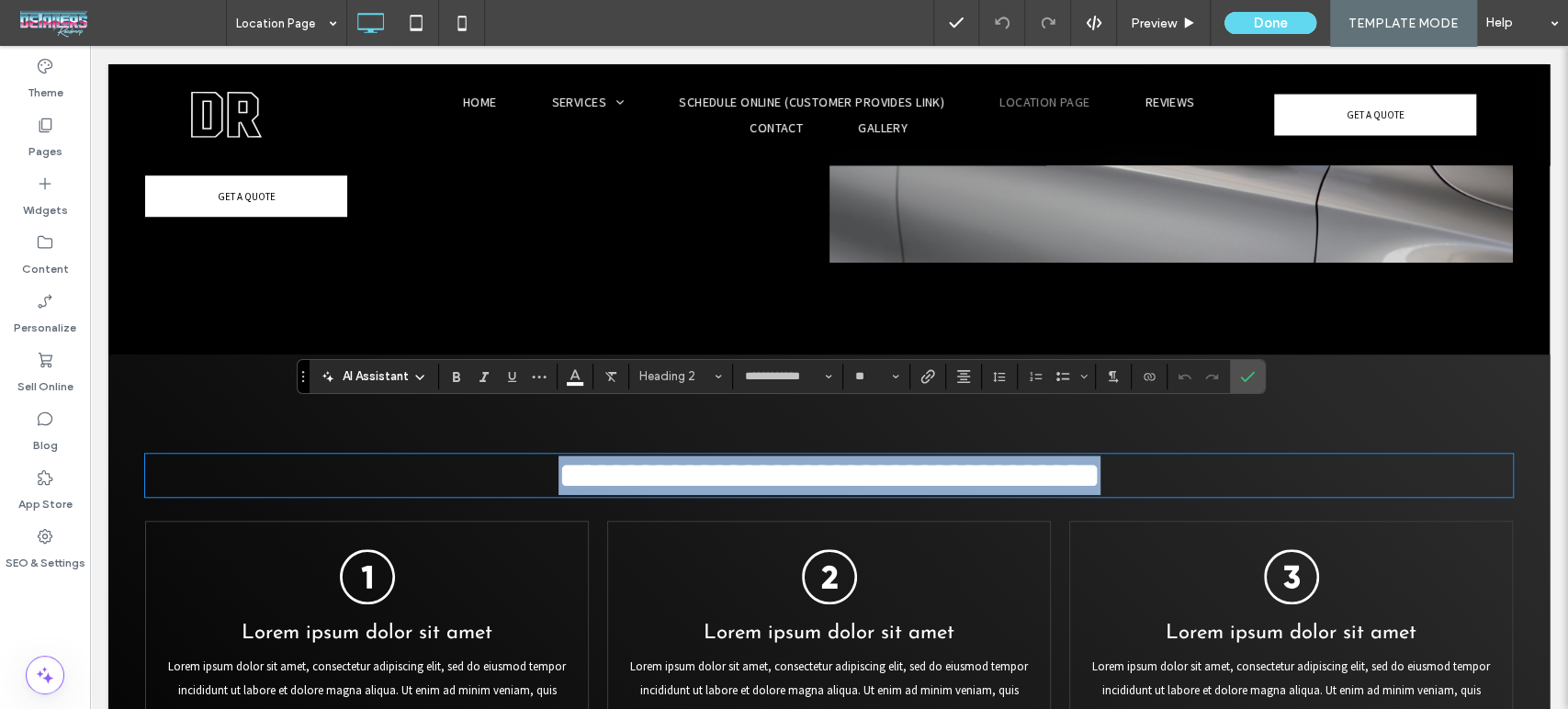
scroll to position [919, 0]
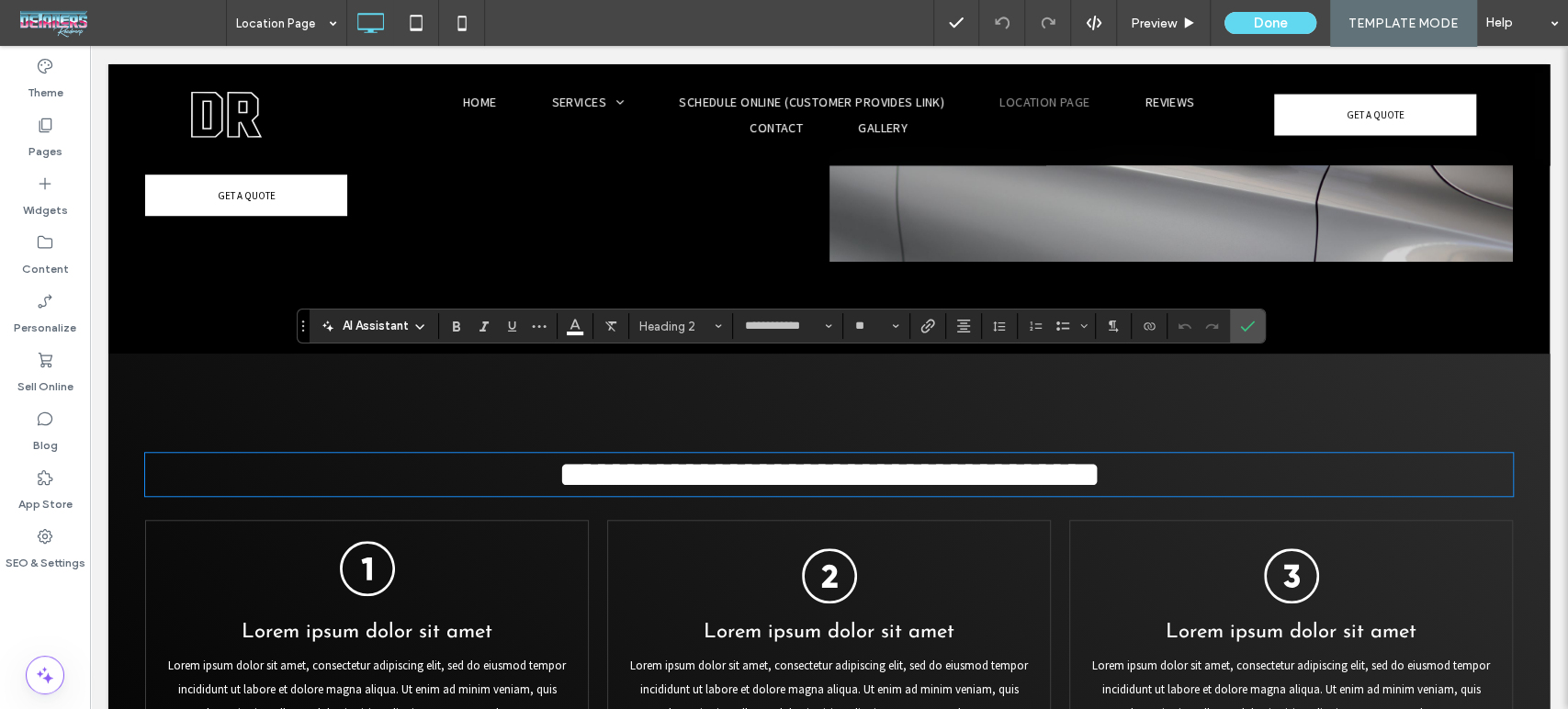
click at [360, 542] on icon "The number 1 is in a black circle on a white background." at bounding box center [367, 569] width 55 height 55
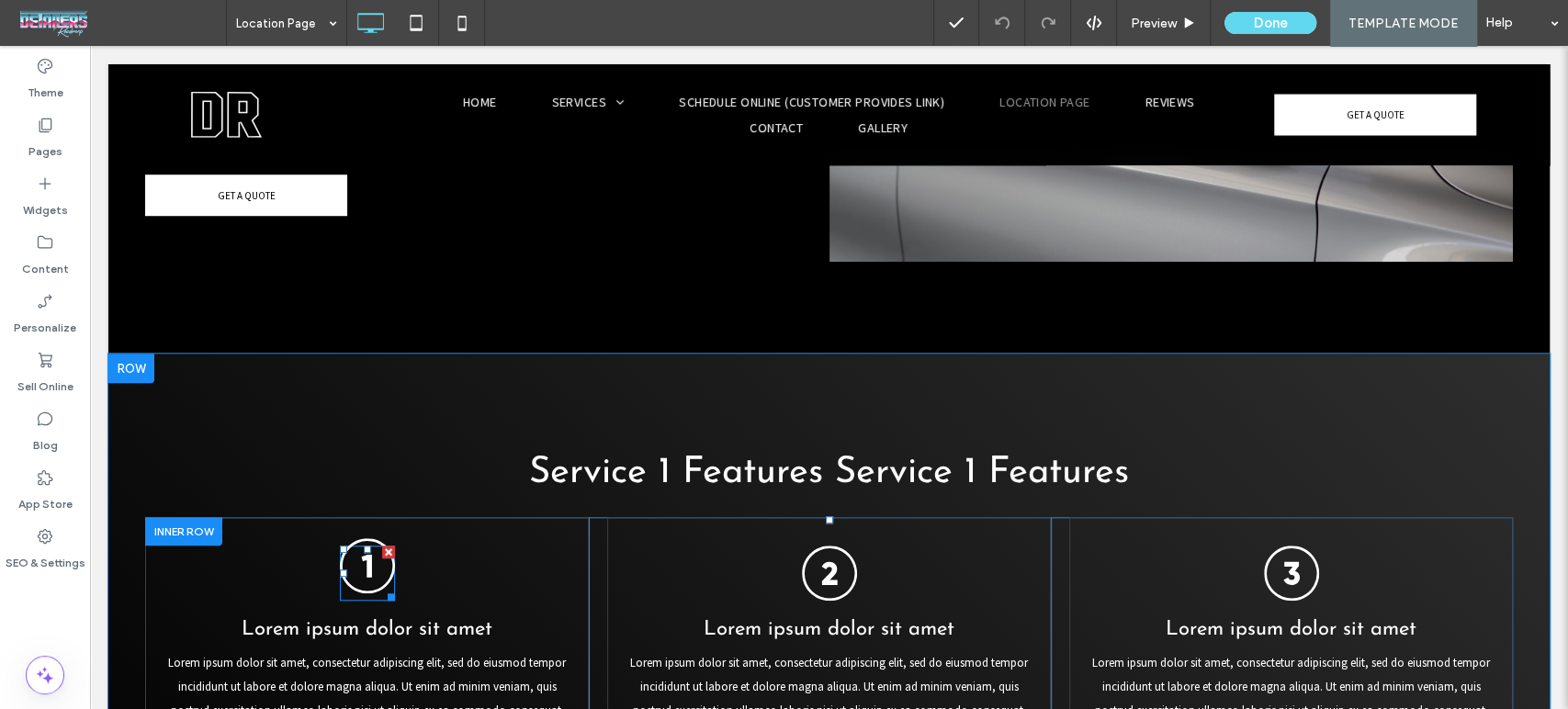
click at [360, 539] on icon "The number 1 is in a black circle on a white background." at bounding box center [367, 566] width 55 height 55
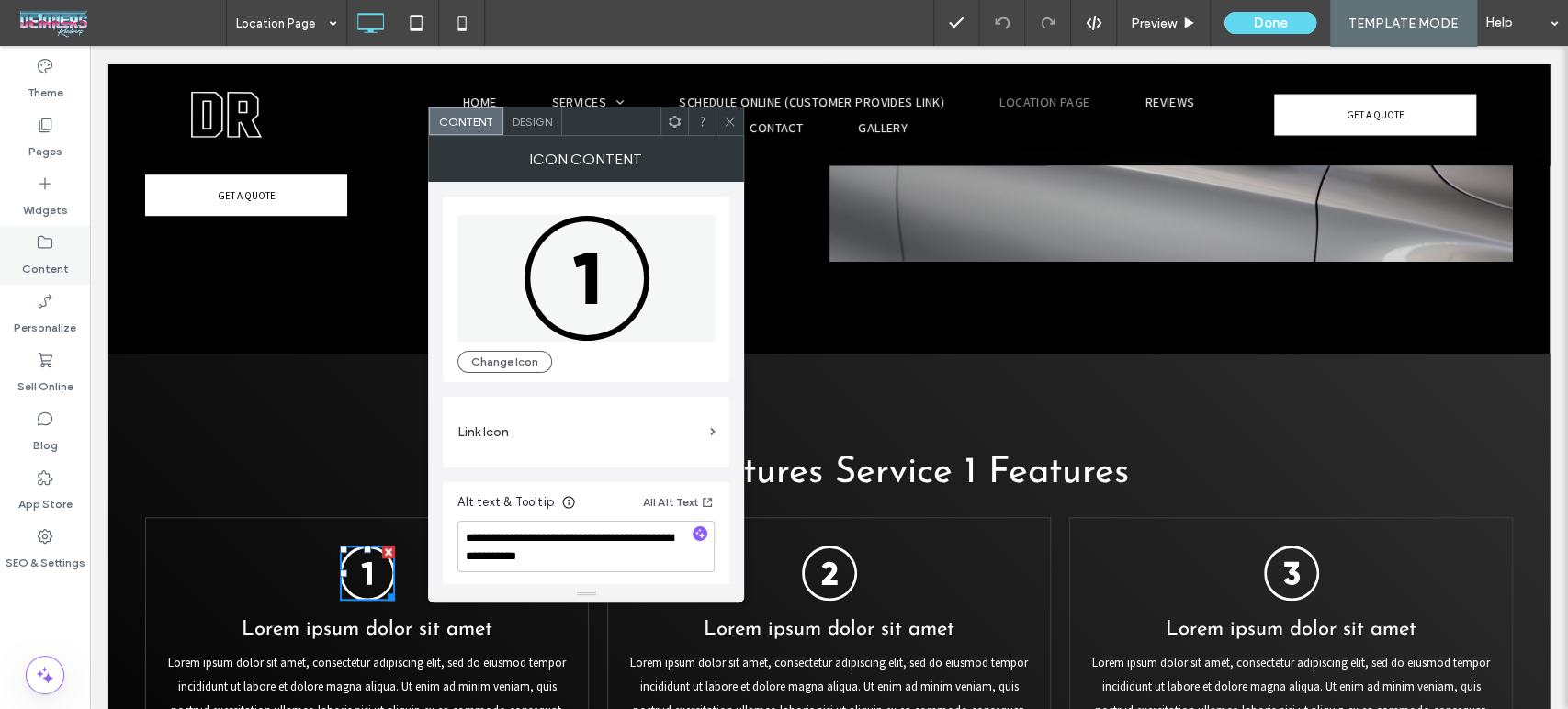
click at [43, 252] on label "Content" at bounding box center [46, 264] width 47 height 25
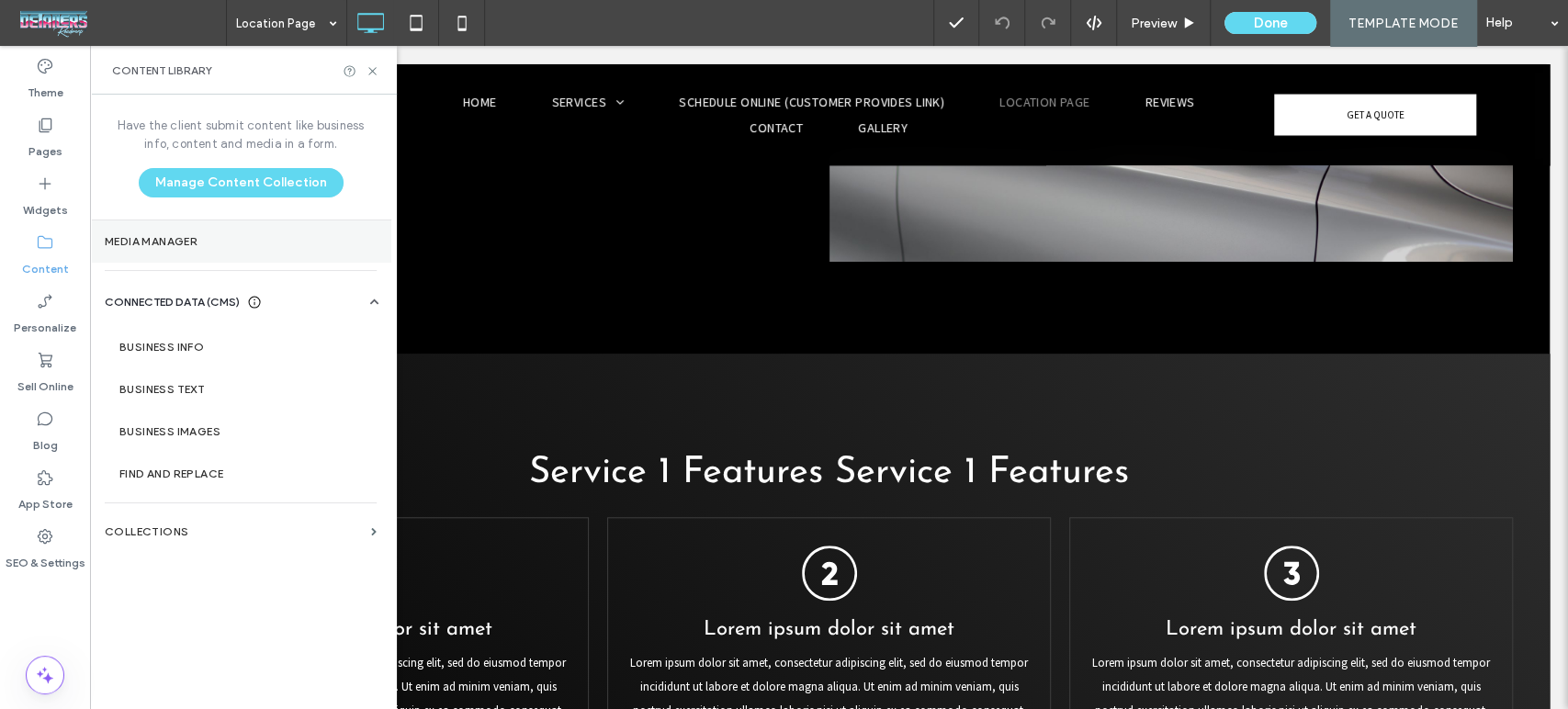
click at [171, 245] on label "Media Manager" at bounding box center [241, 241] width 272 height 13
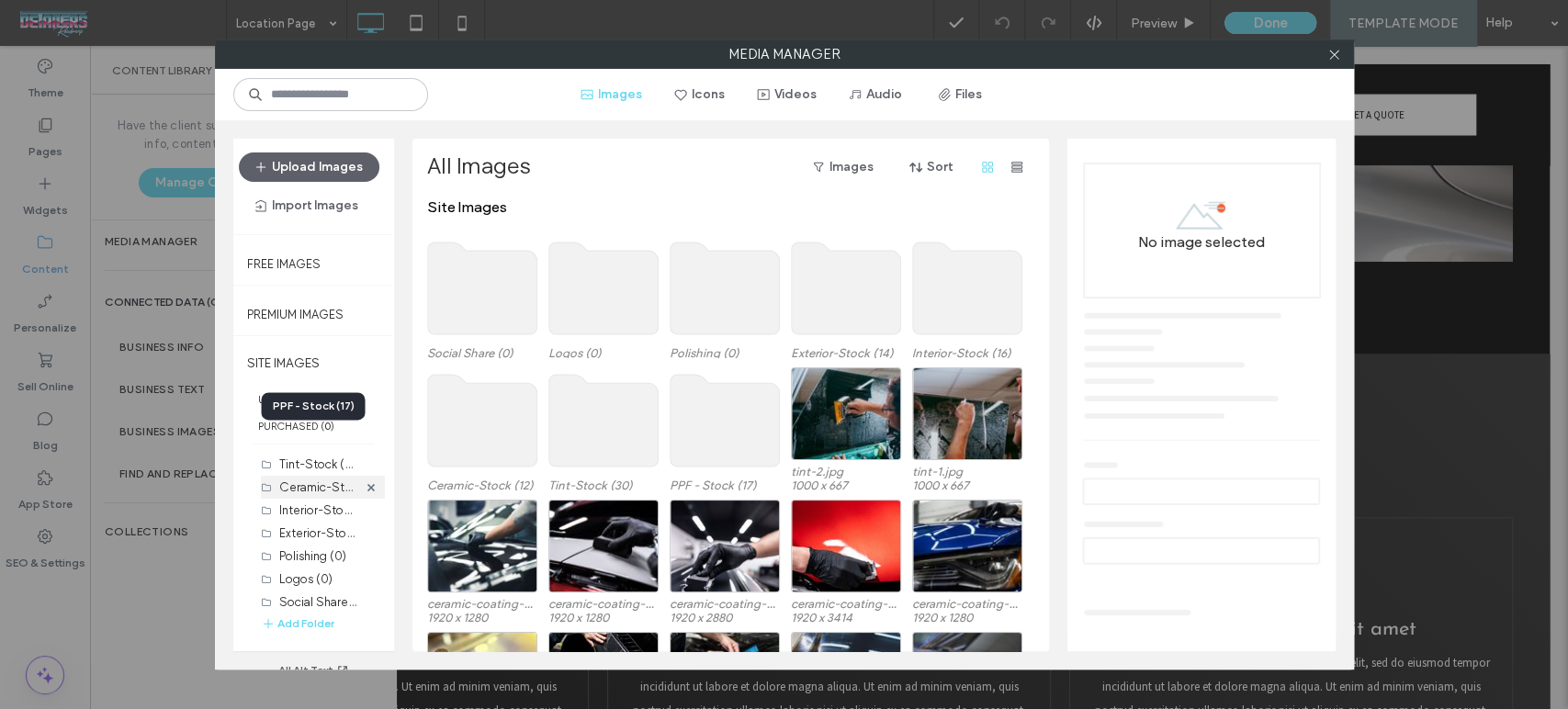
scroll to position [29, 0]
click at [346, 94] on input at bounding box center [330, 95] width 195 height 33
type input "****"
click at [707, 101] on button "Icons" at bounding box center [700, 95] width 82 height 29
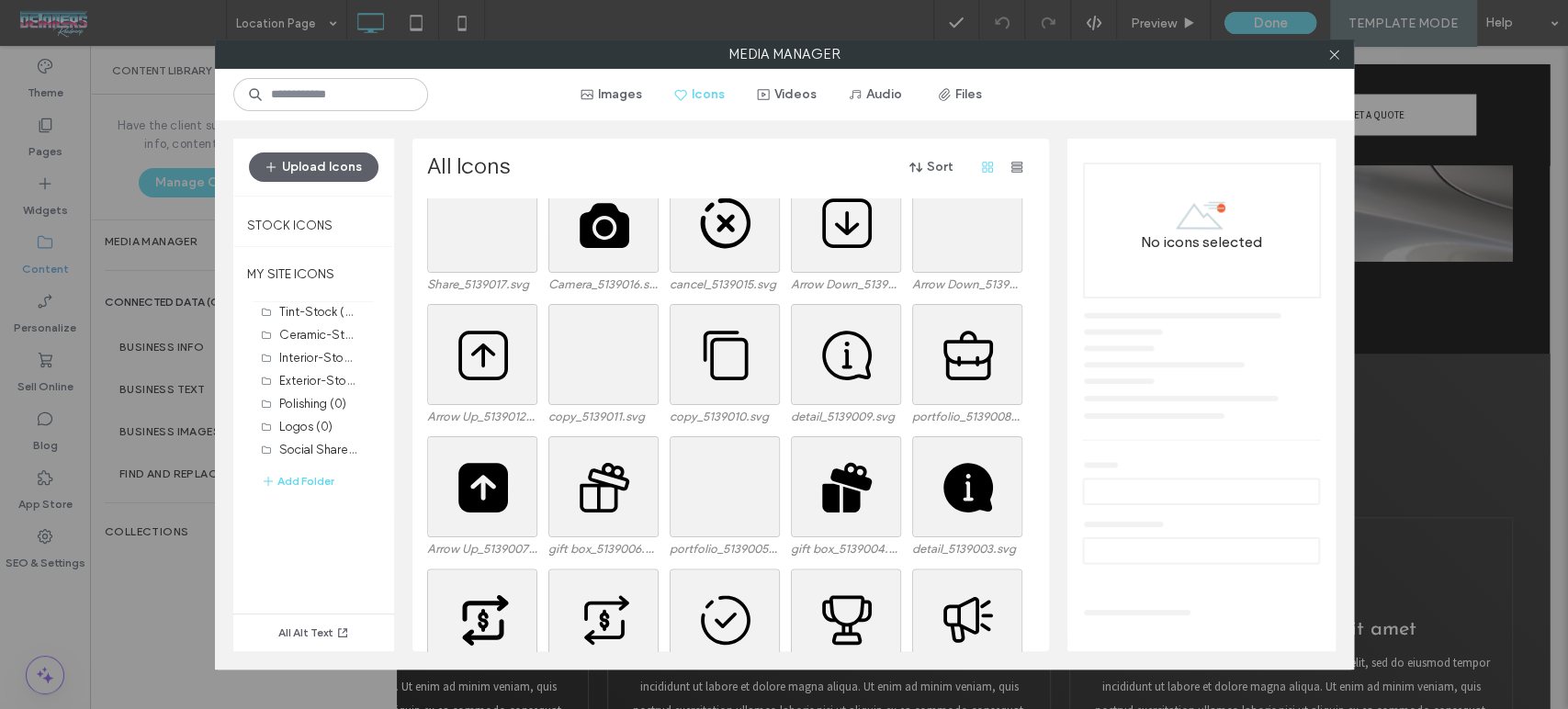
scroll to position [1889, 0]
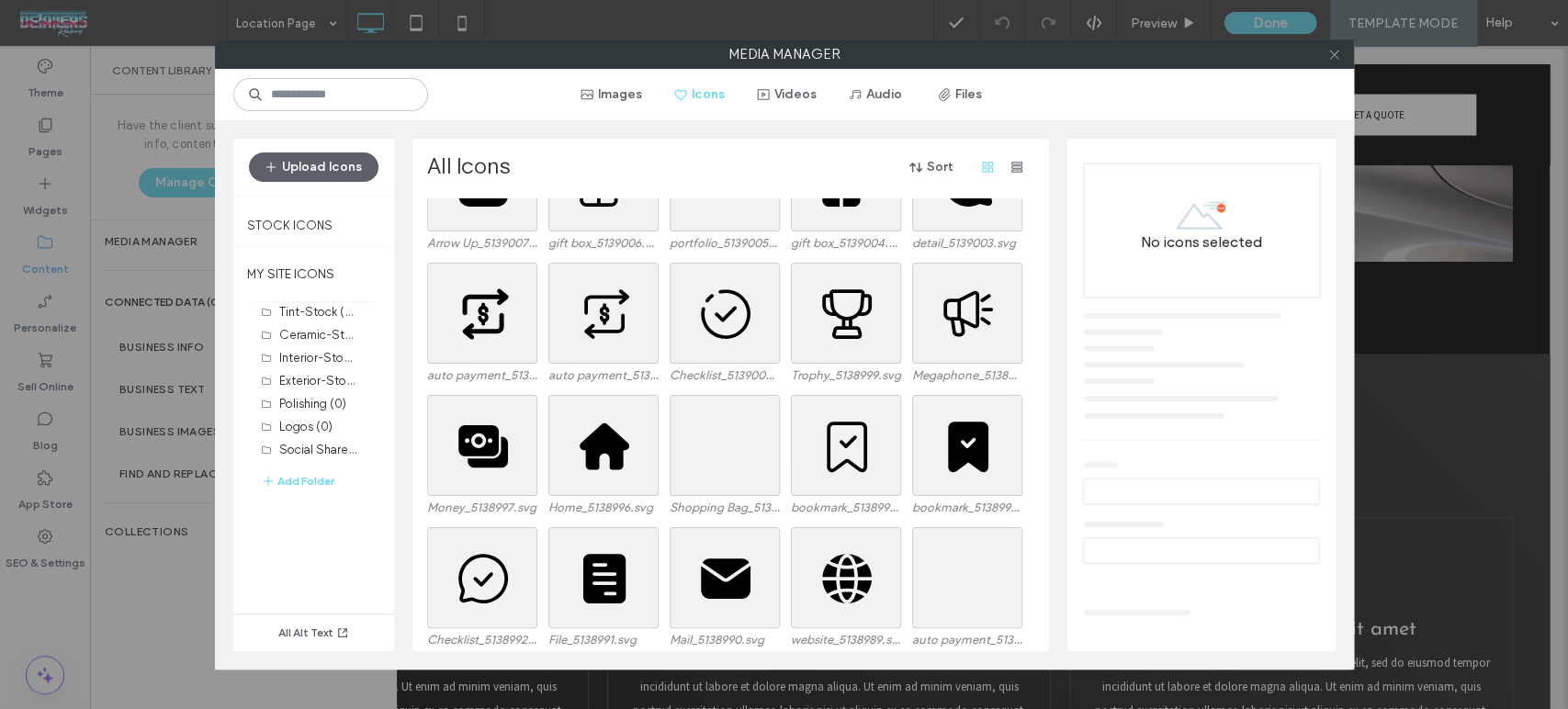
click at [1329, 52] on icon at bounding box center [1334, 55] width 14 height 14
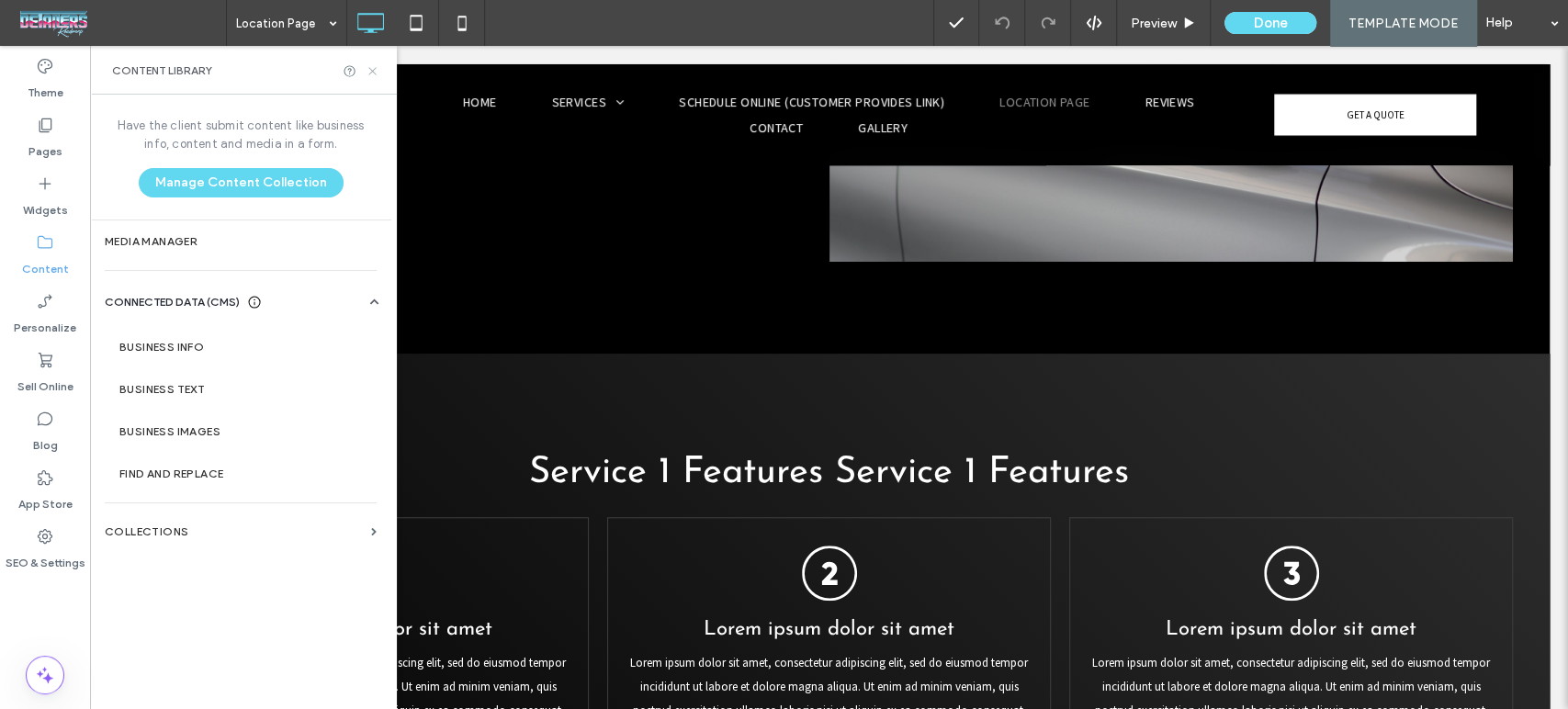
click at [368, 69] on icon at bounding box center [372, 71] width 14 height 14
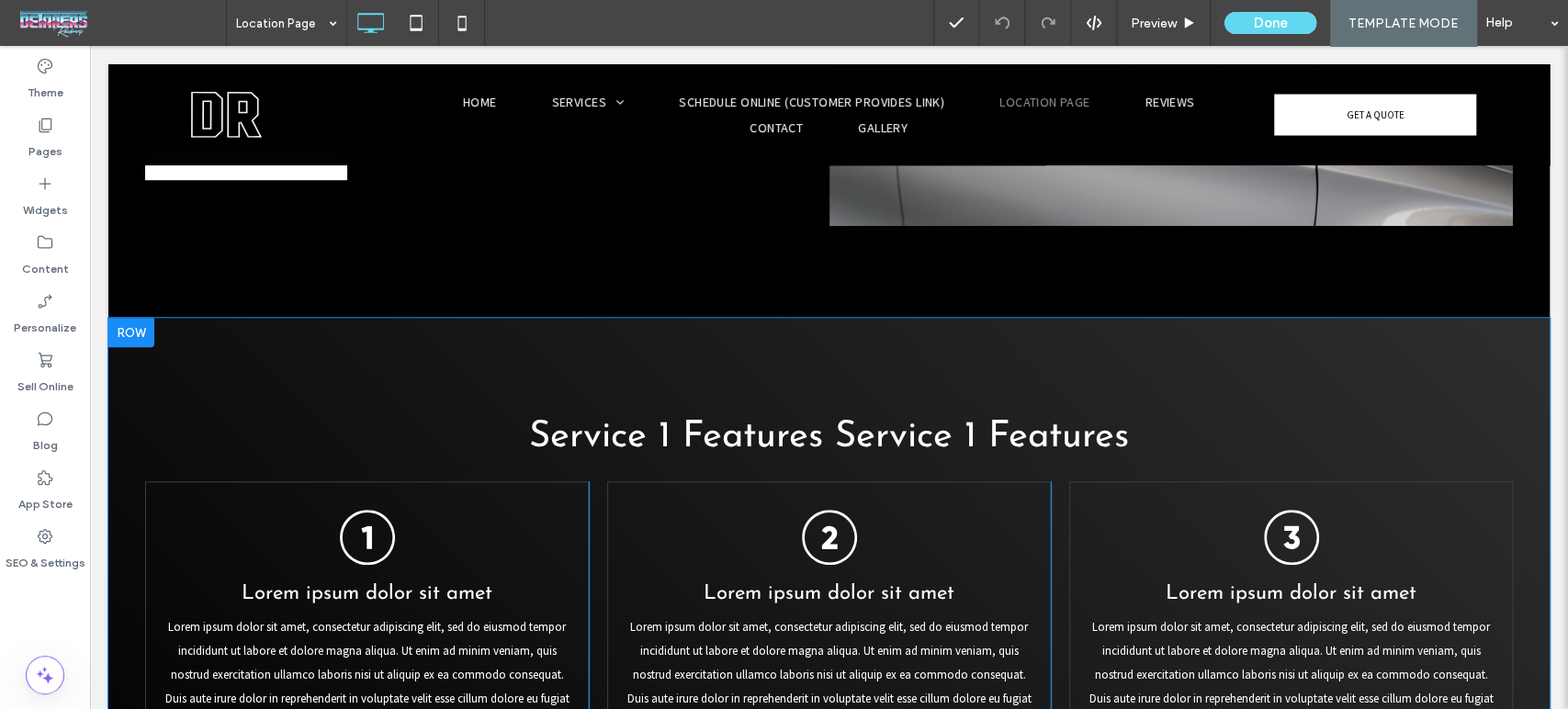
scroll to position [919, 0]
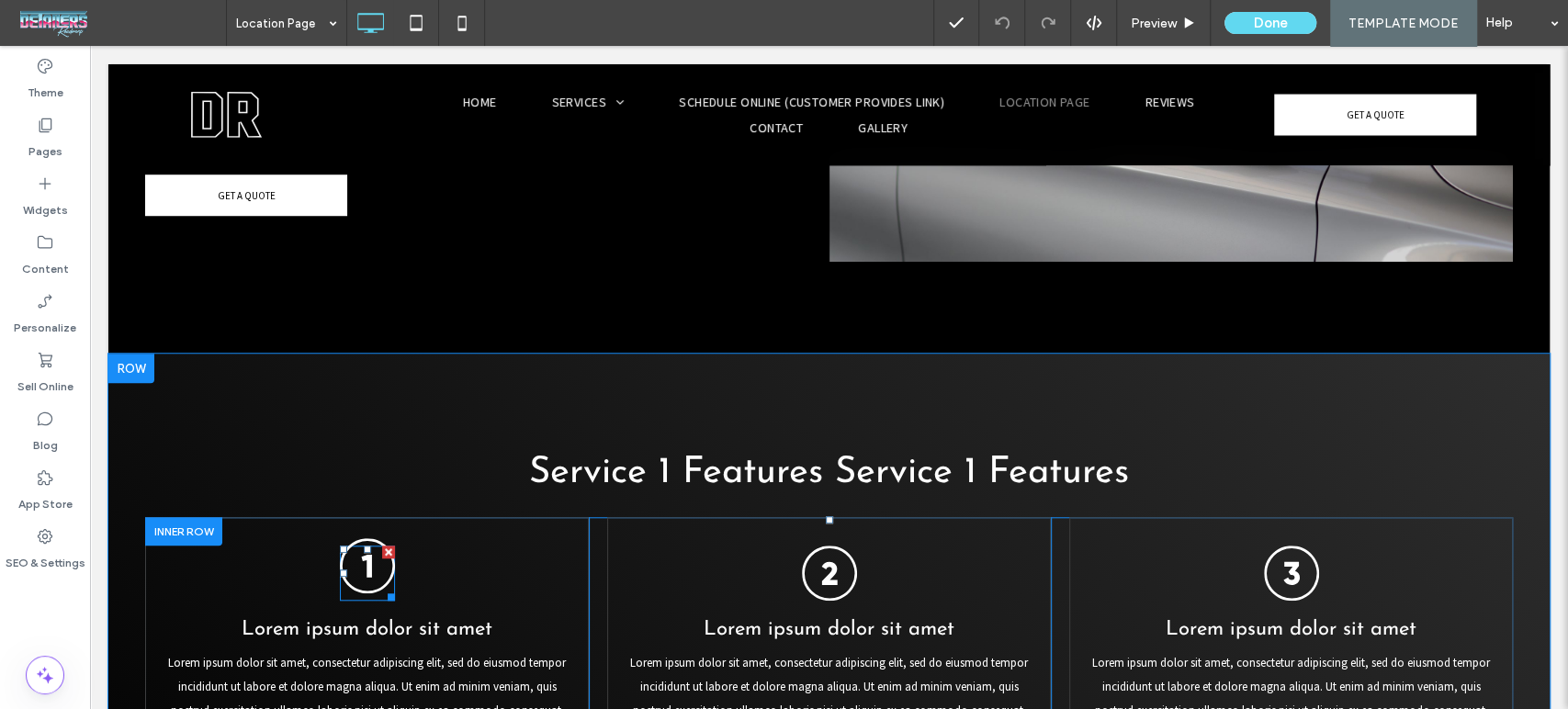
click at [352, 539] on icon "The number 1 is in a black circle on a white background." at bounding box center [367, 566] width 55 height 55
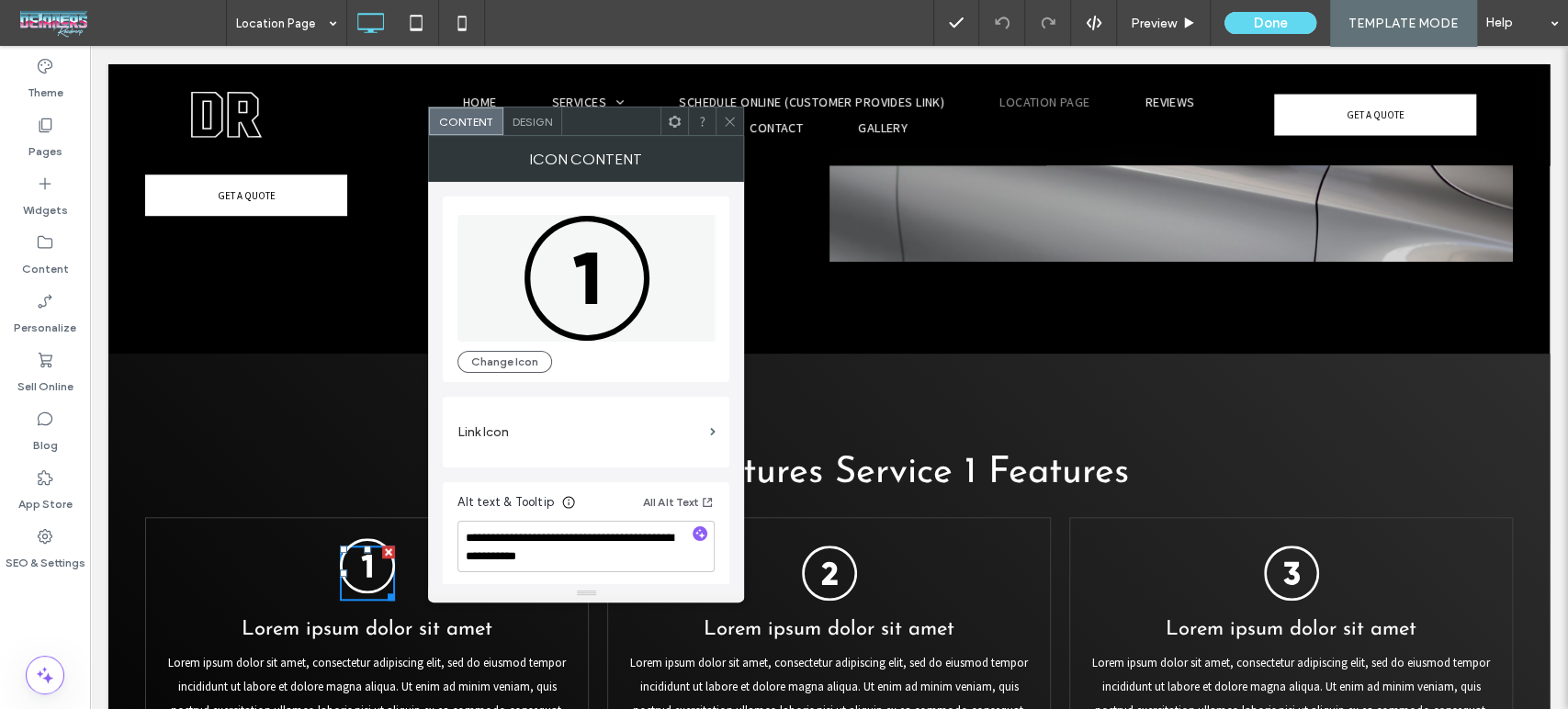
click at [352, 539] on icon "The number 1 is in a black circle on a white background." at bounding box center [367, 566] width 55 height 55
click at [697, 442] on label "Link Icon" at bounding box center [579, 432] width 245 height 34
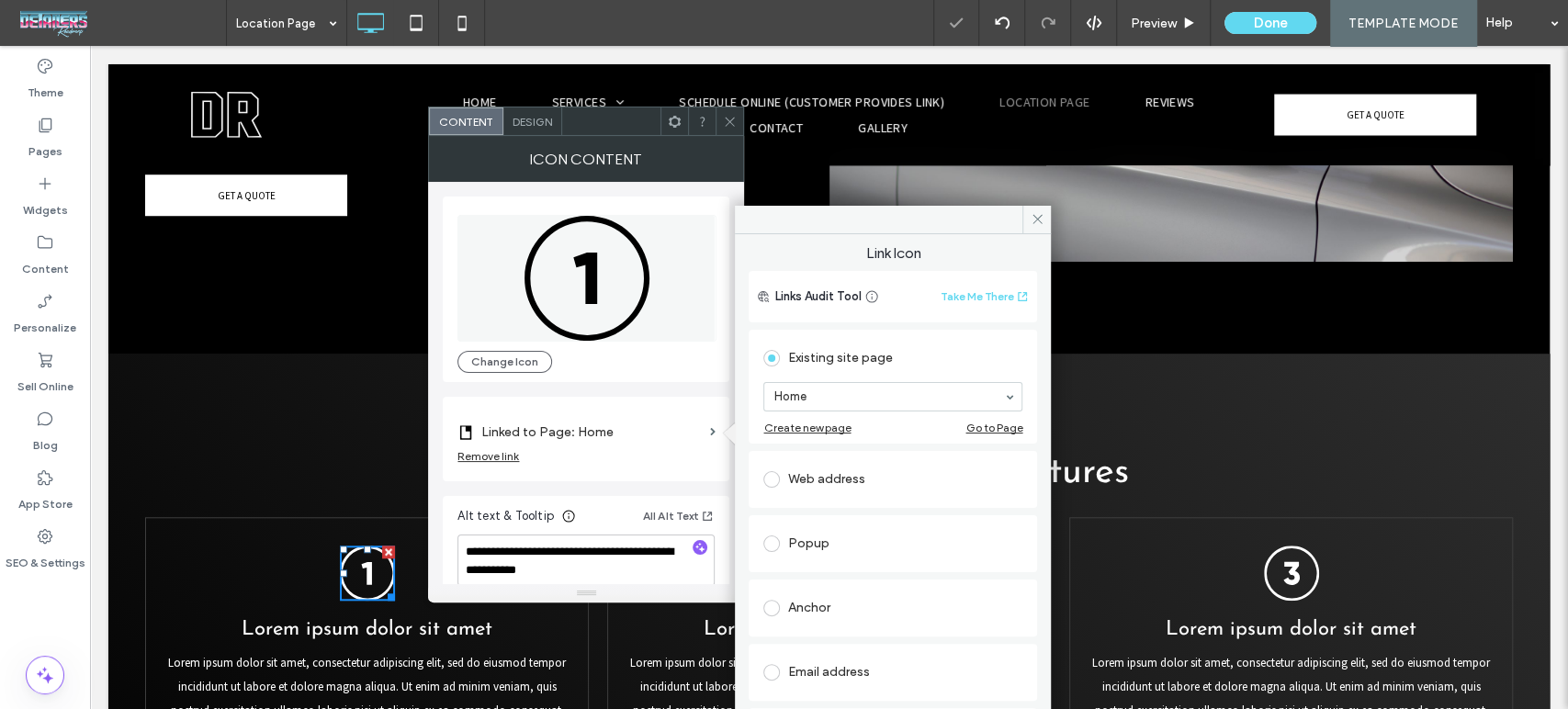
click at [697, 442] on body ".wqwq-1{fill:#231f20;} .cls-1q, .cls-2q { fill-rule: evenodd; } .cls-2q { fill:…" at bounding box center [784, 354] width 1568 height 709
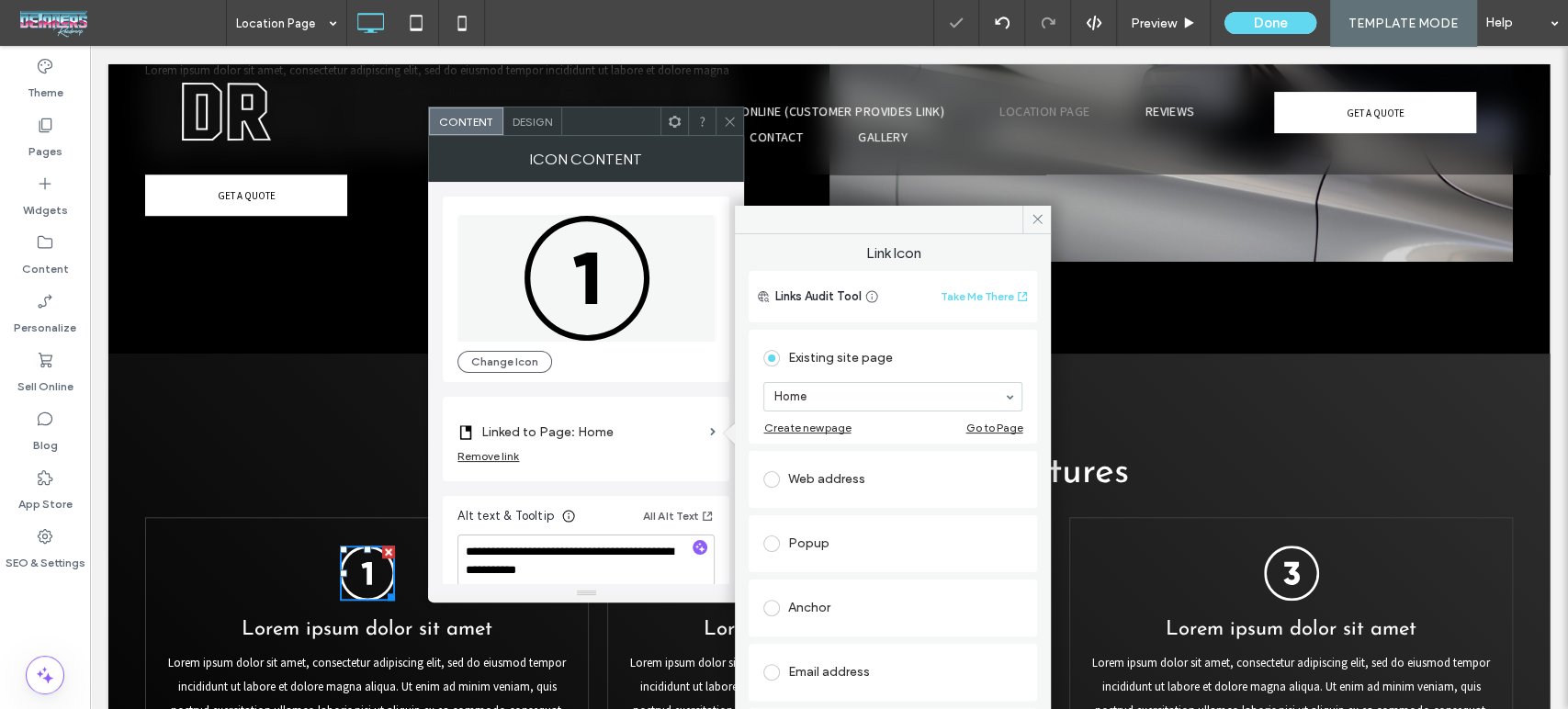
click at [497, 348] on div "The number 1 is in a black circle on a white background. Change Icon" at bounding box center [585, 289] width 257 height 167
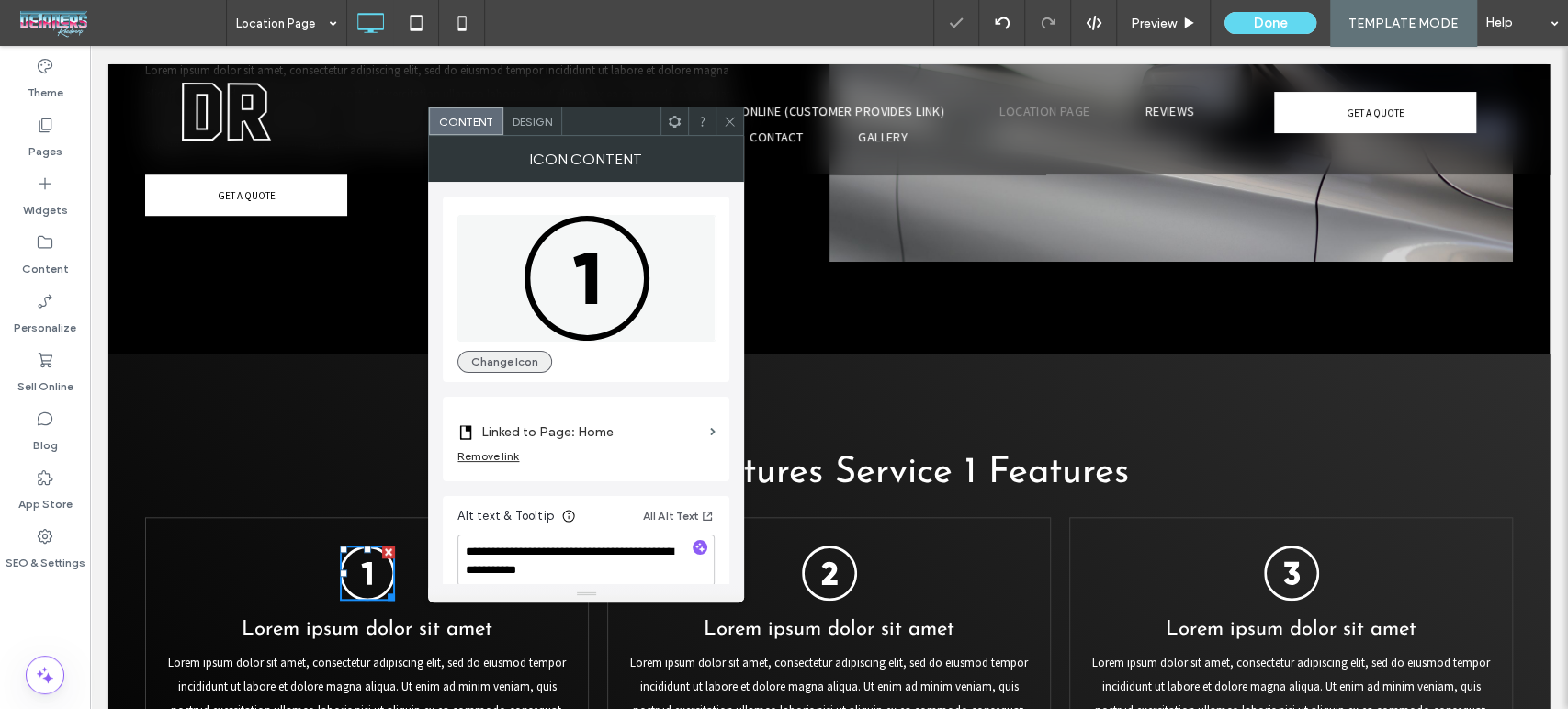
click at [496, 361] on button "Change Icon" at bounding box center [504, 361] width 95 height 23
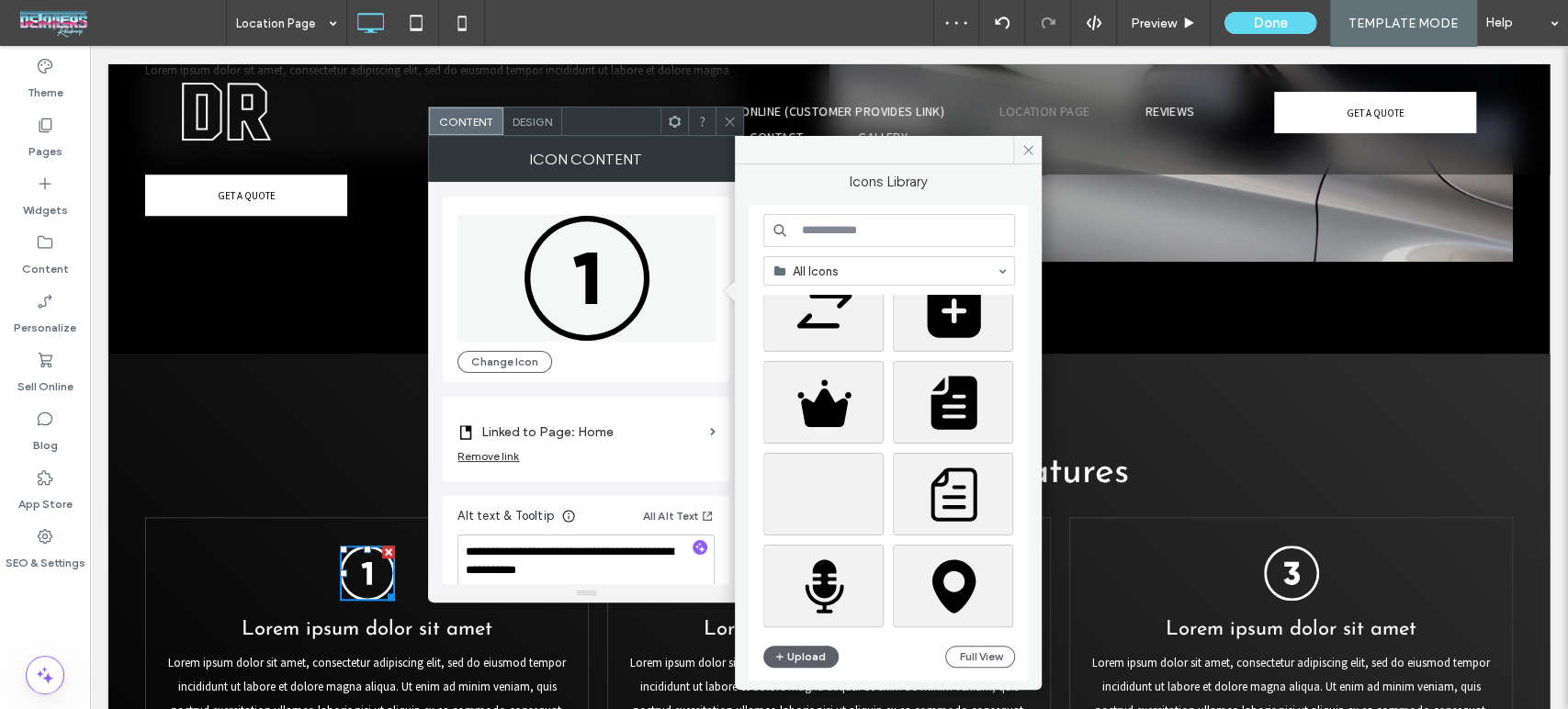
scroll to position [102, 0]
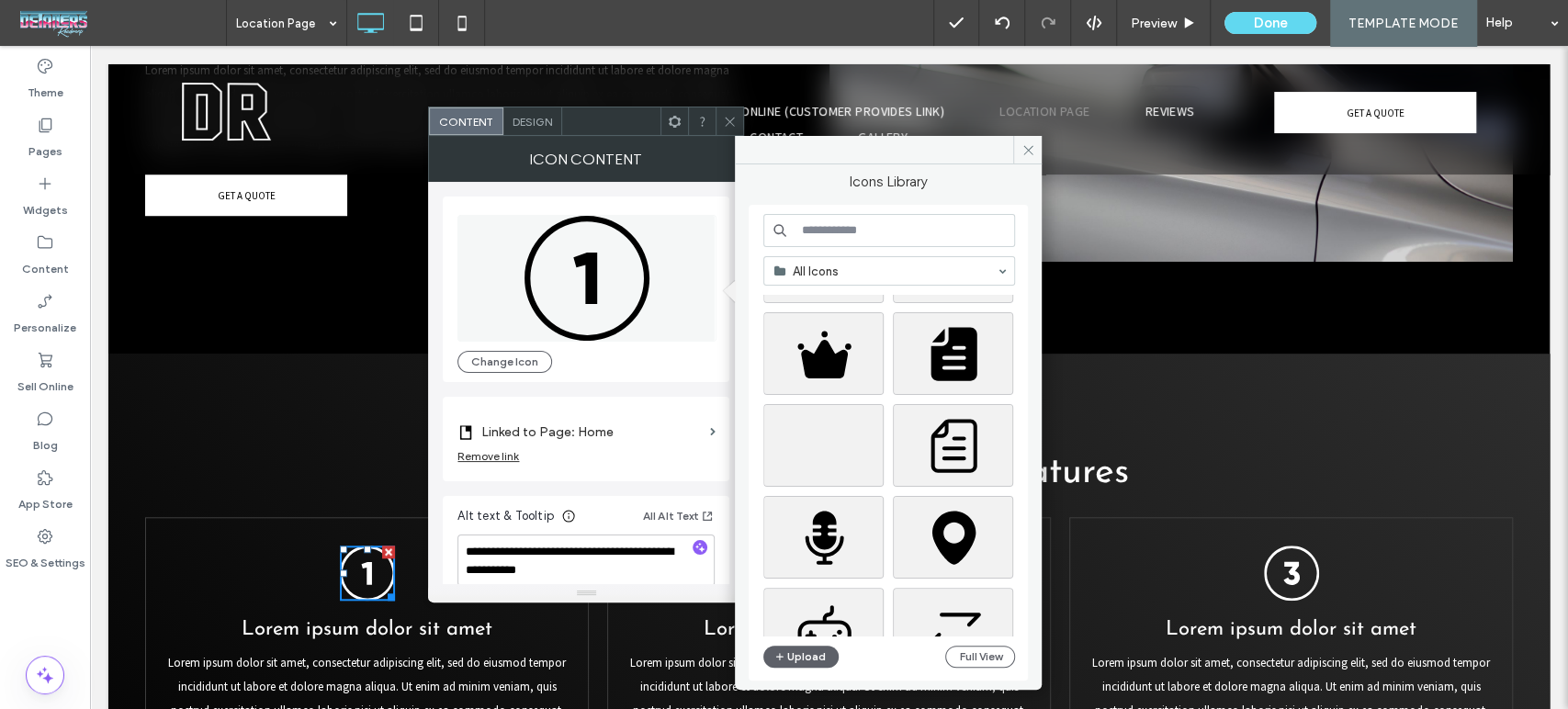
click at [656, 377] on div "The number 1 is in a black circle on a white background. Change Icon" at bounding box center [585, 290] width 287 height 186
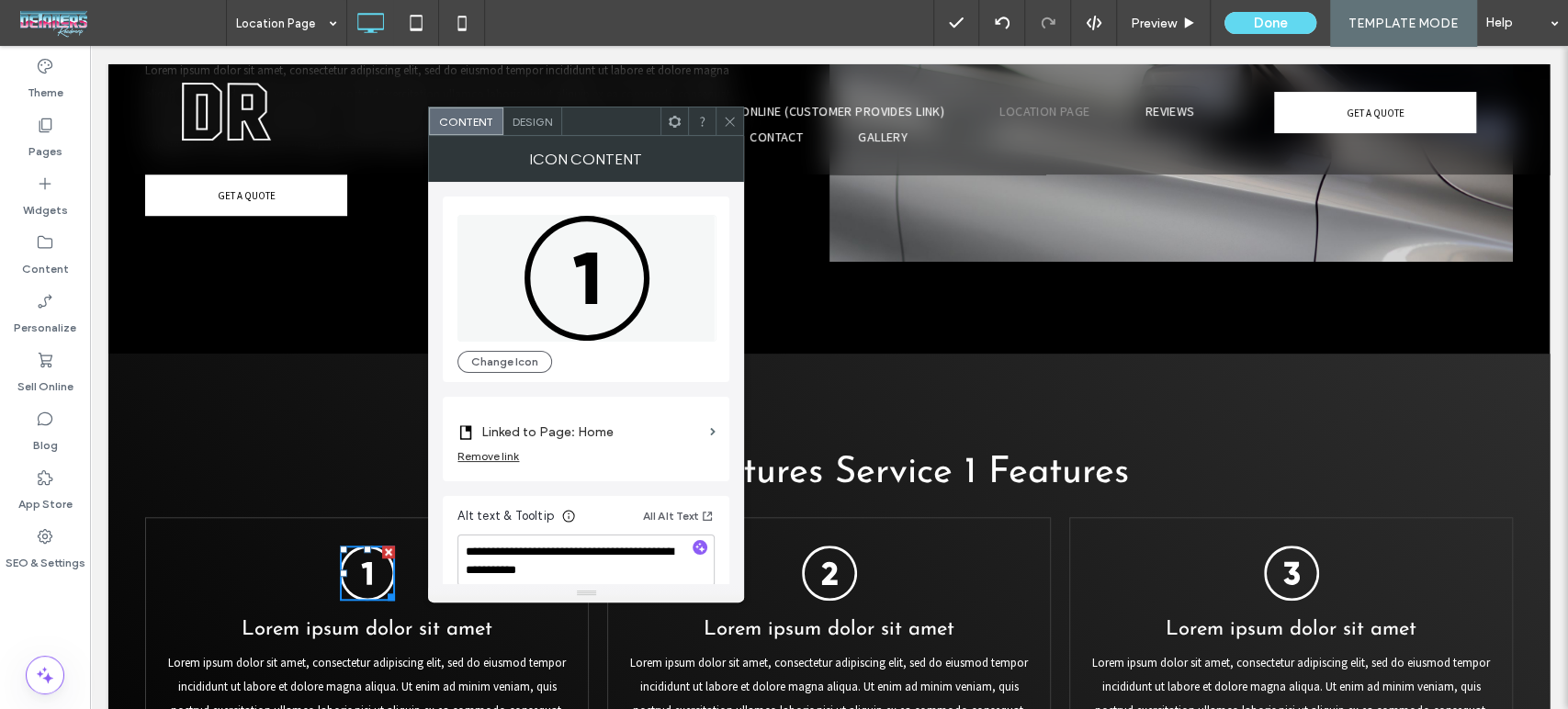
click at [510, 457] on div "Remove link" at bounding box center [487, 456] width 62 height 14
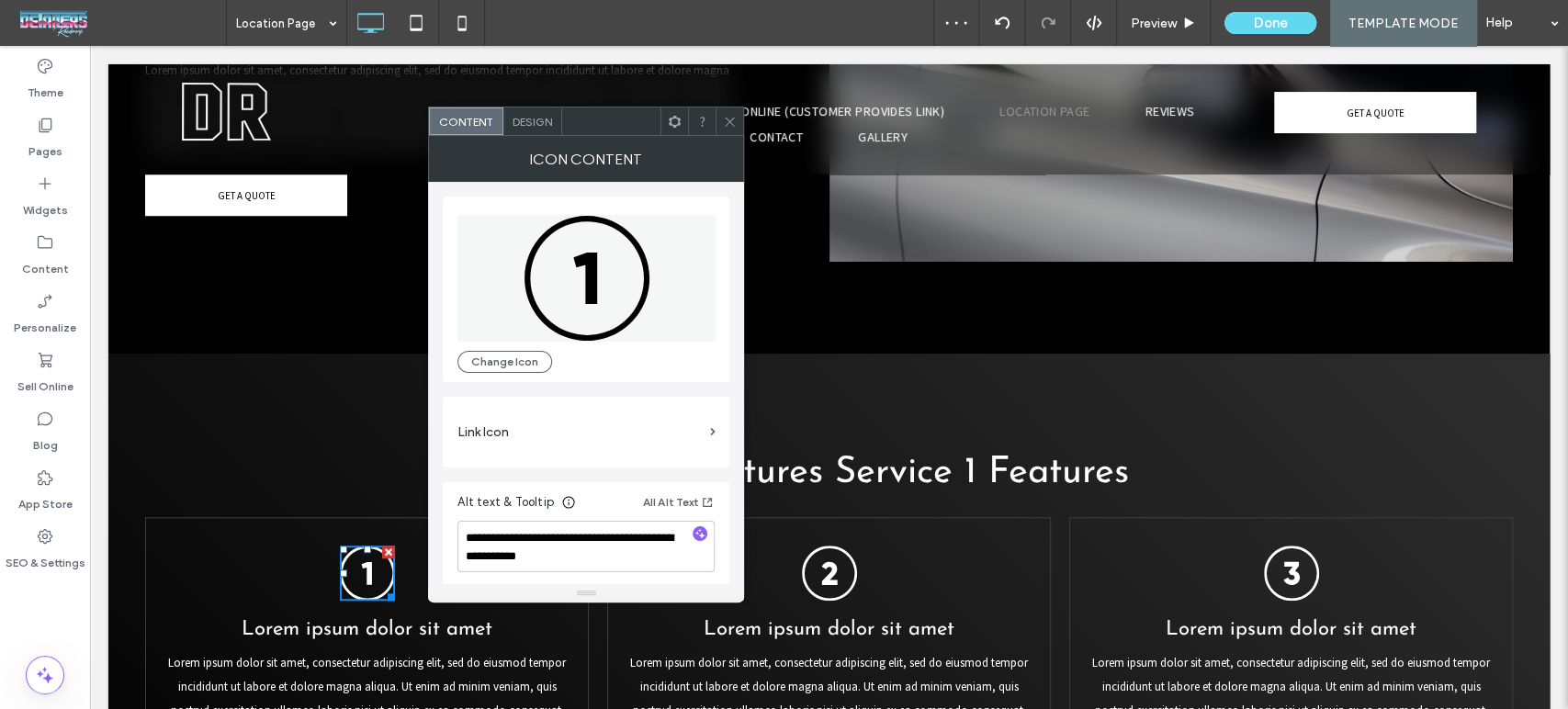
drag, startPoint x: 560, startPoint y: 273, endPoint x: 493, endPoint y: 268, distance: 67.2
click at [493, 268] on icon "The number 1 is in a black circle on a white background." at bounding box center [586, 278] width 259 height 126
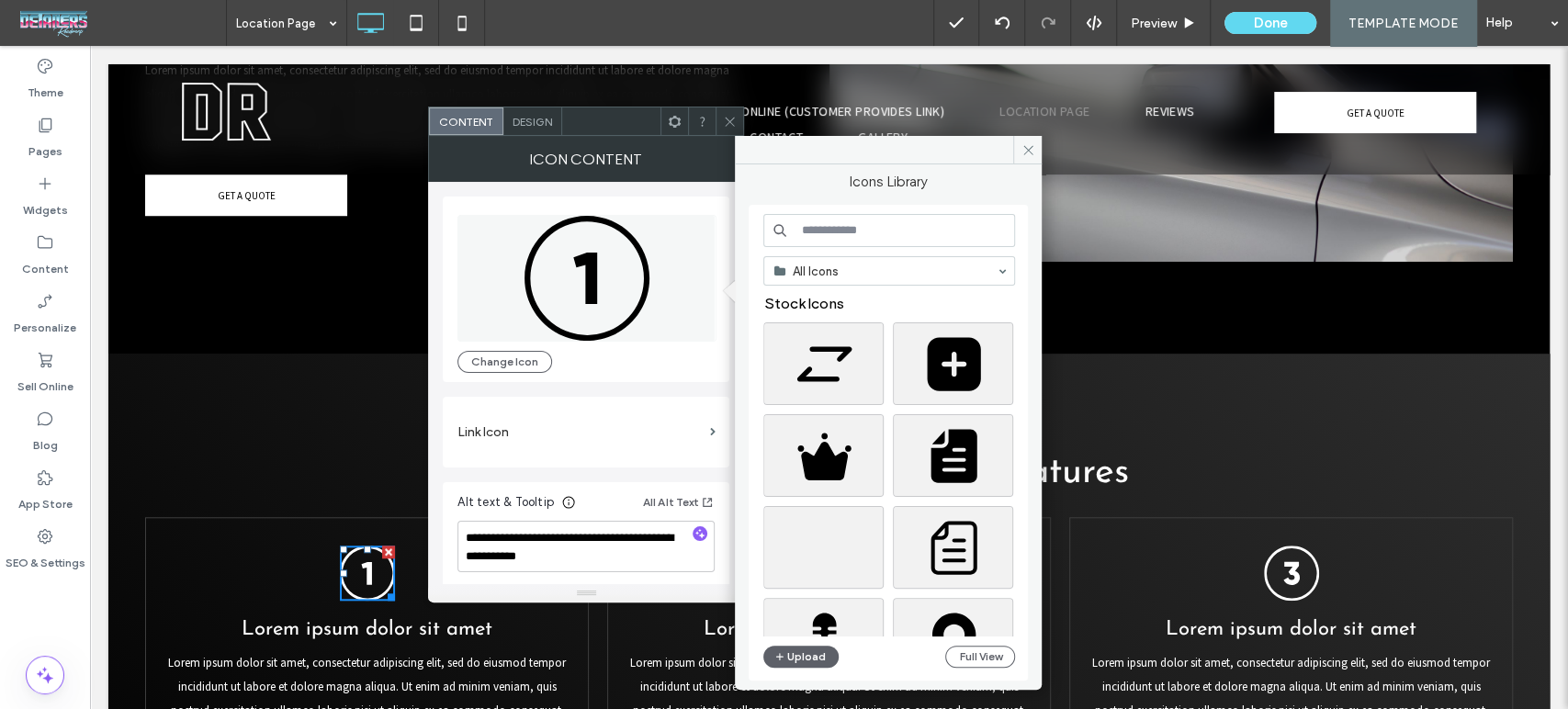
click at [573, 271] on icon "The number 1 is in a black circle on a white background." at bounding box center [586, 278] width 259 height 126
click at [575, 271] on icon "The number 1 is in a black circle on a white background." at bounding box center [586, 278] width 259 height 126
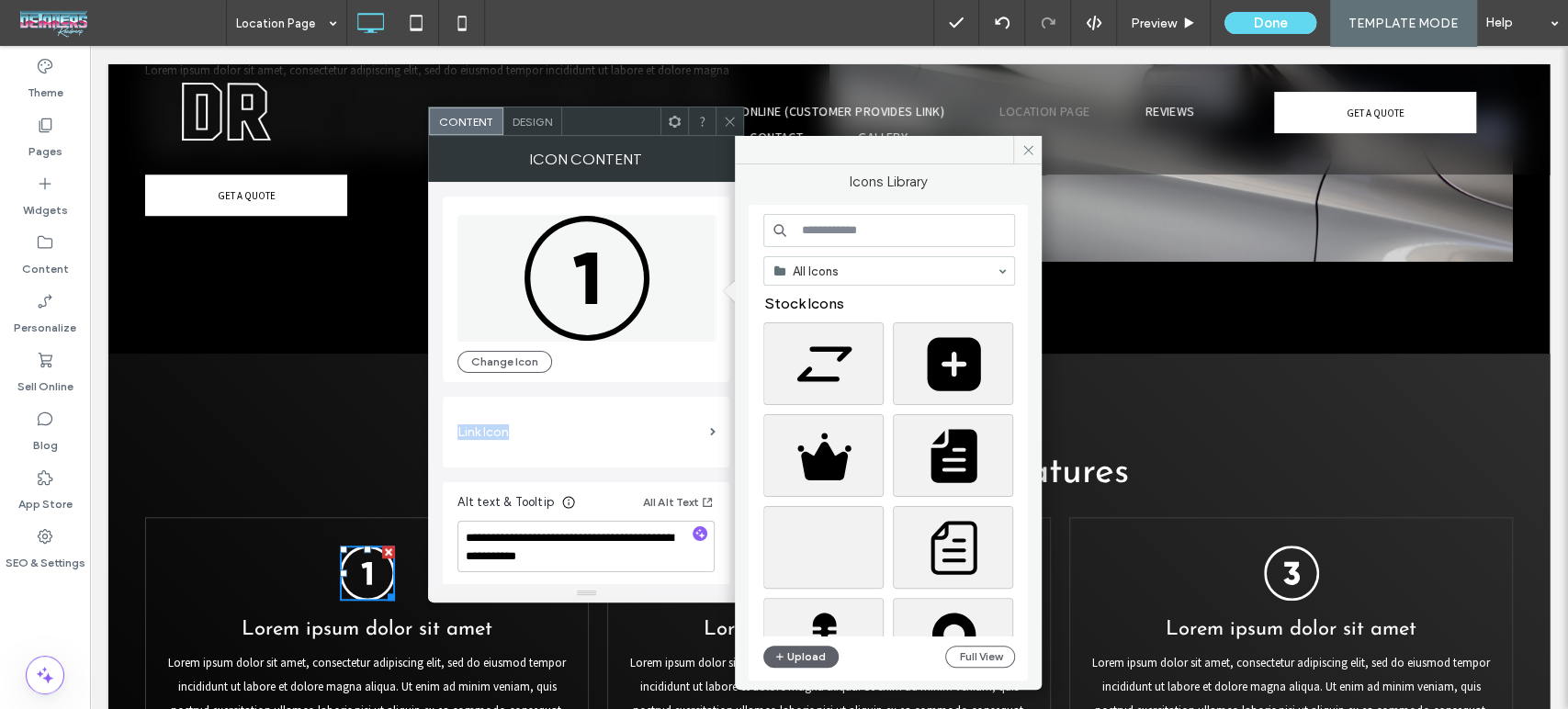
drag, startPoint x: 575, startPoint y: 271, endPoint x: 551, endPoint y: 301, distance: 38.4
click at [551, 301] on icon "The number 1 is in a black circle on a white background." at bounding box center [586, 278] width 259 height 126
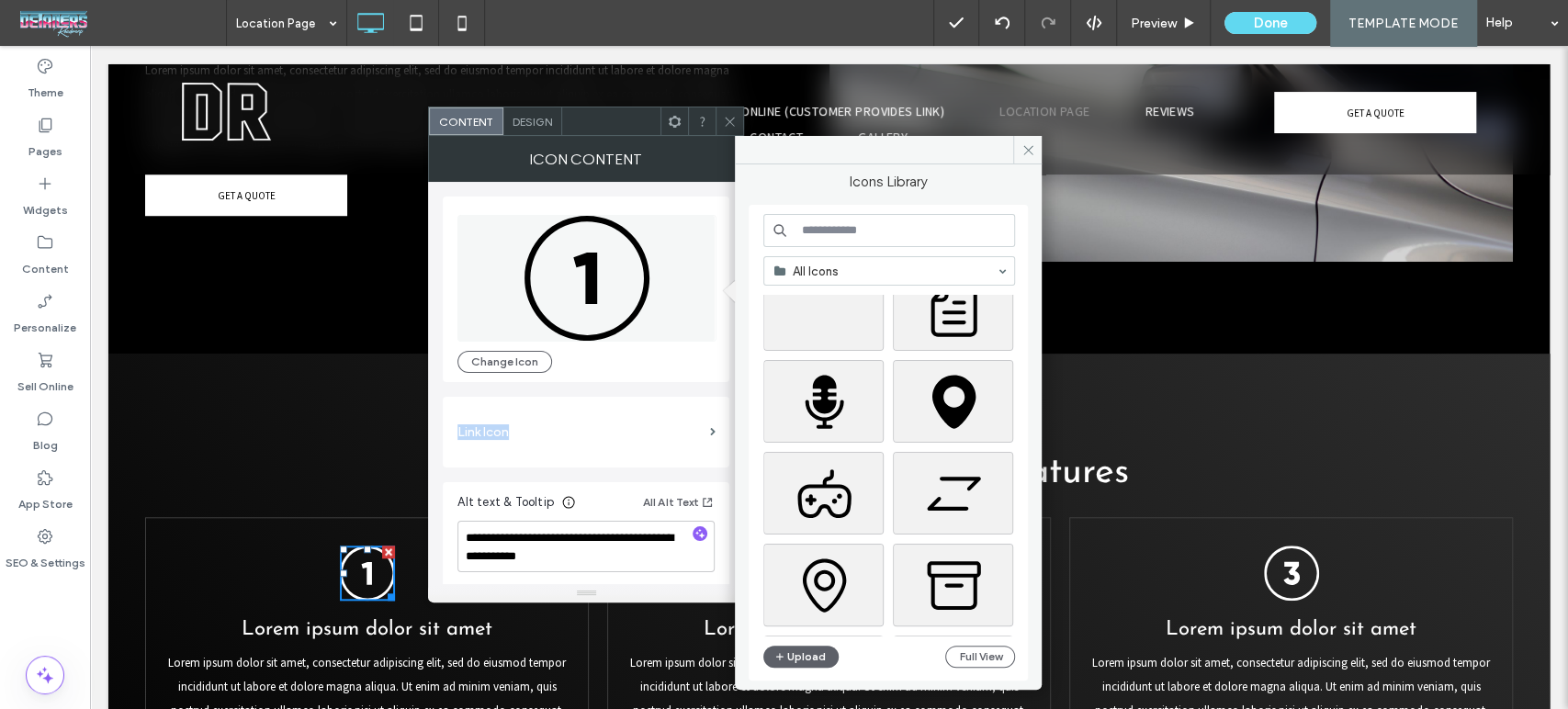
scroll to position [408, 0]
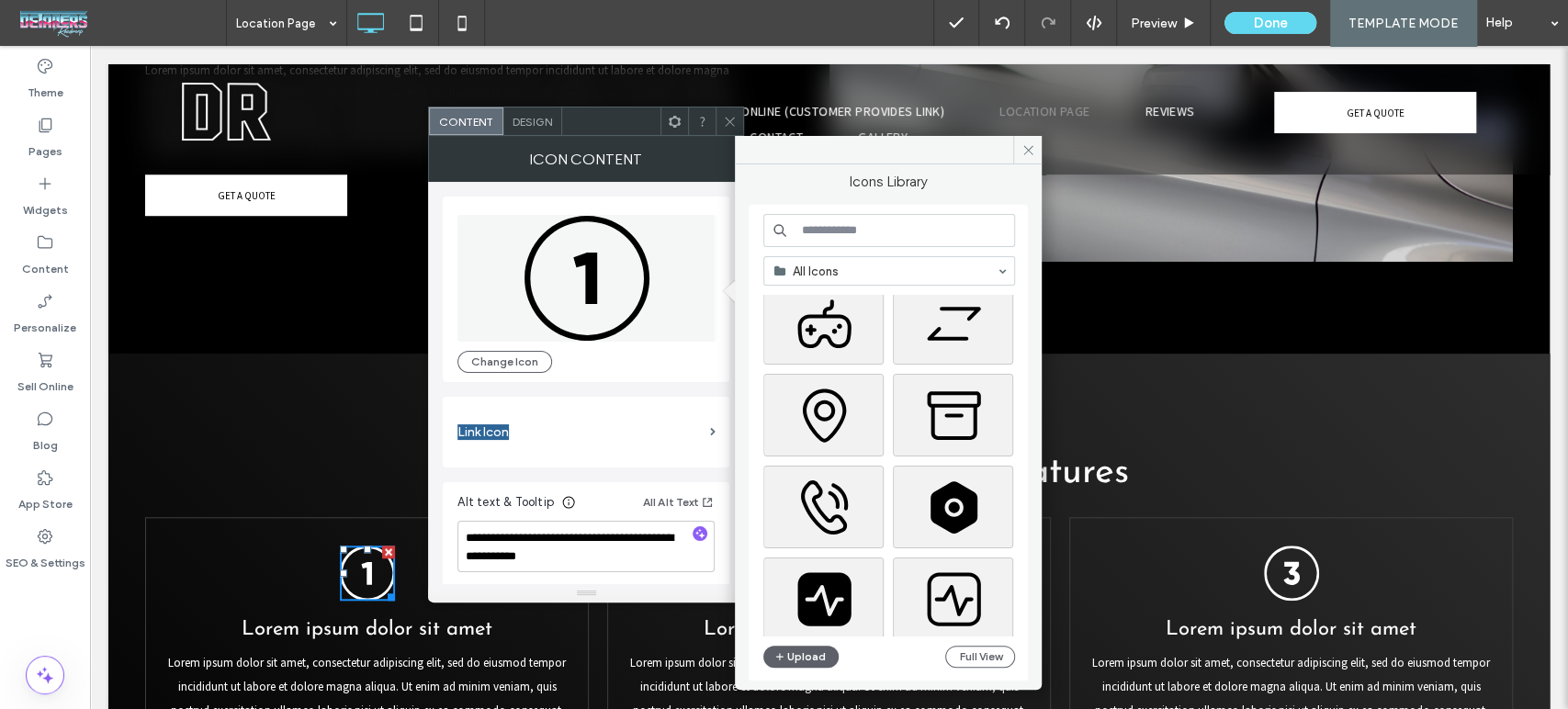
click at [1233, 619] on span "Lorem ipsum dolor sit amet" at bounding box center [1291, 630] width 251 height 22
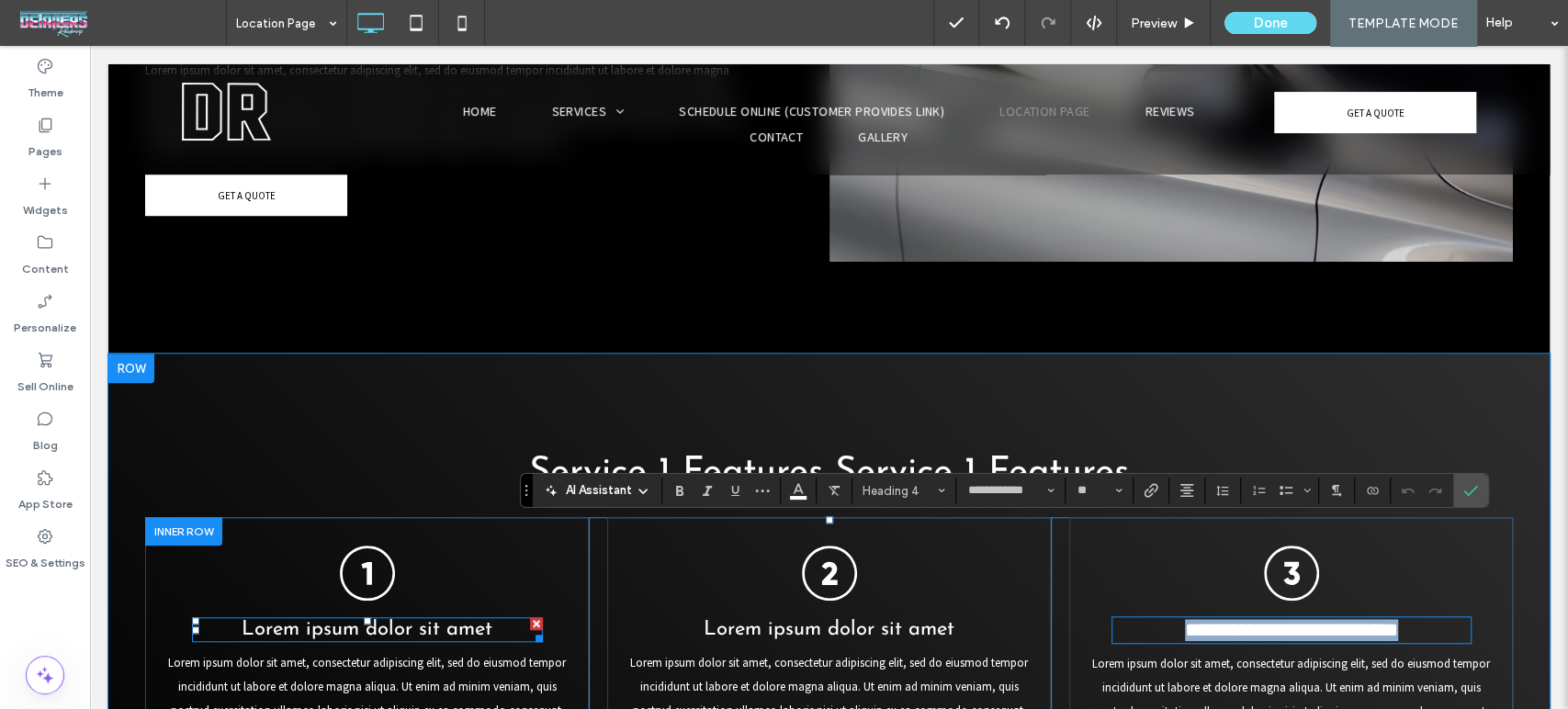
click at [346, 619] on span "Lorem ipsum dolor sit amet" at bounding box center [367, 630] width 251 height 22
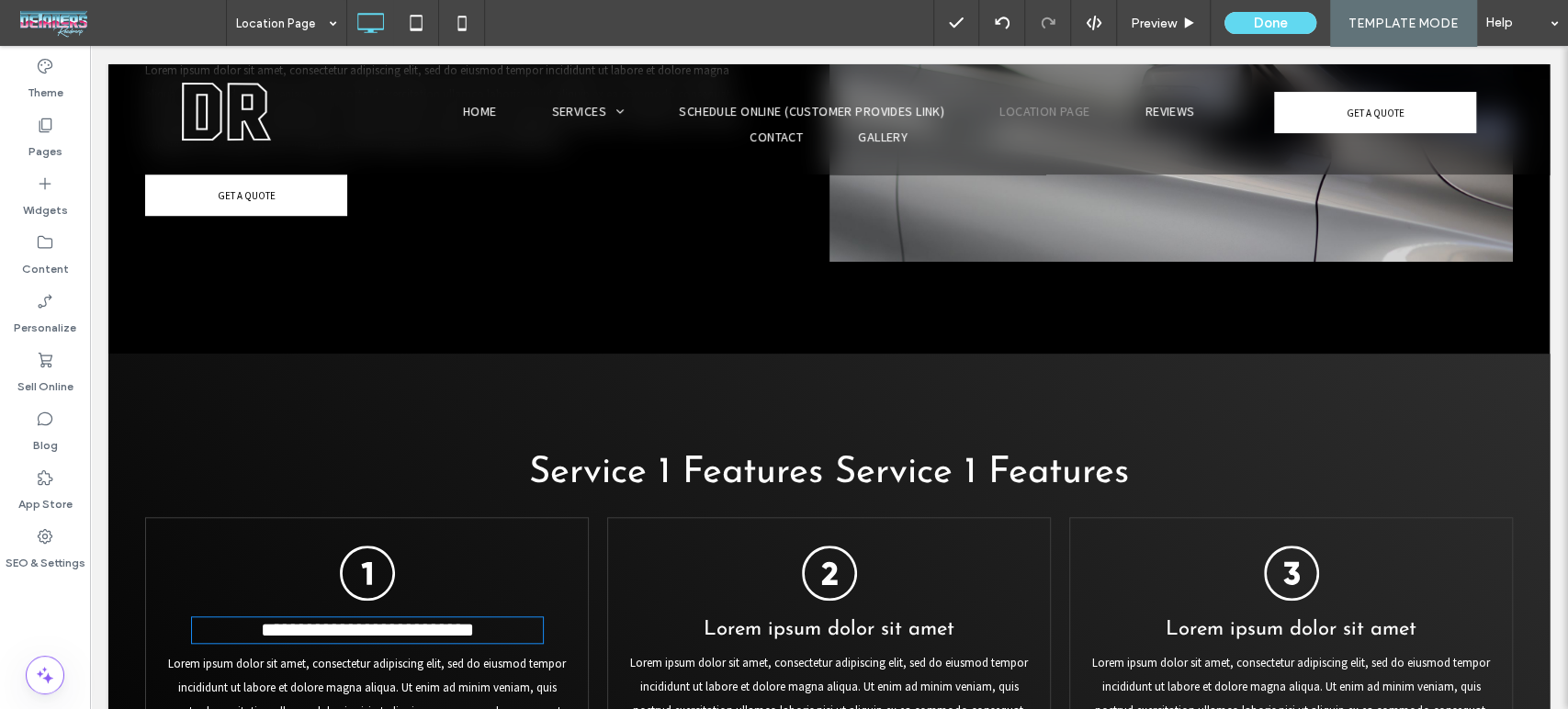
type input "**********"
type input "**"
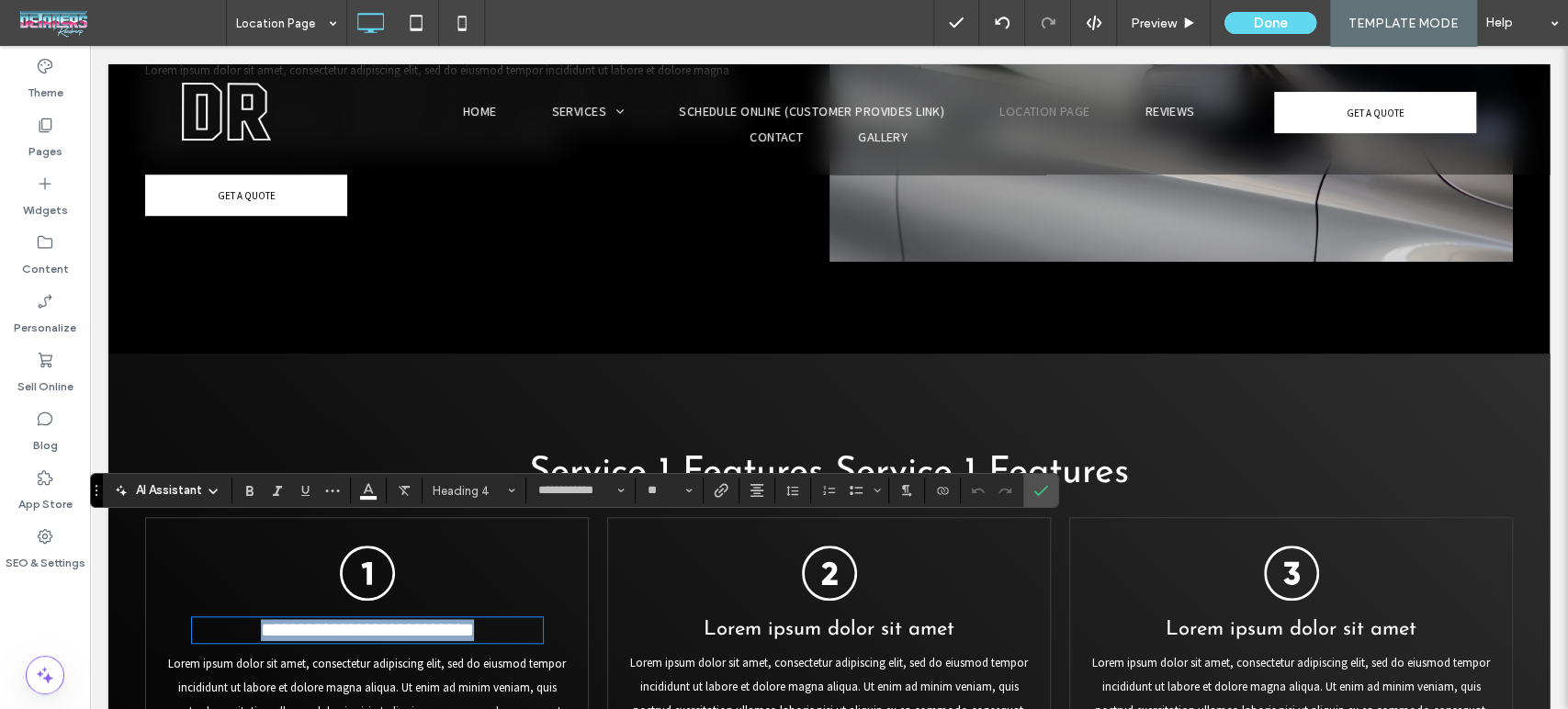
copy span "**********"
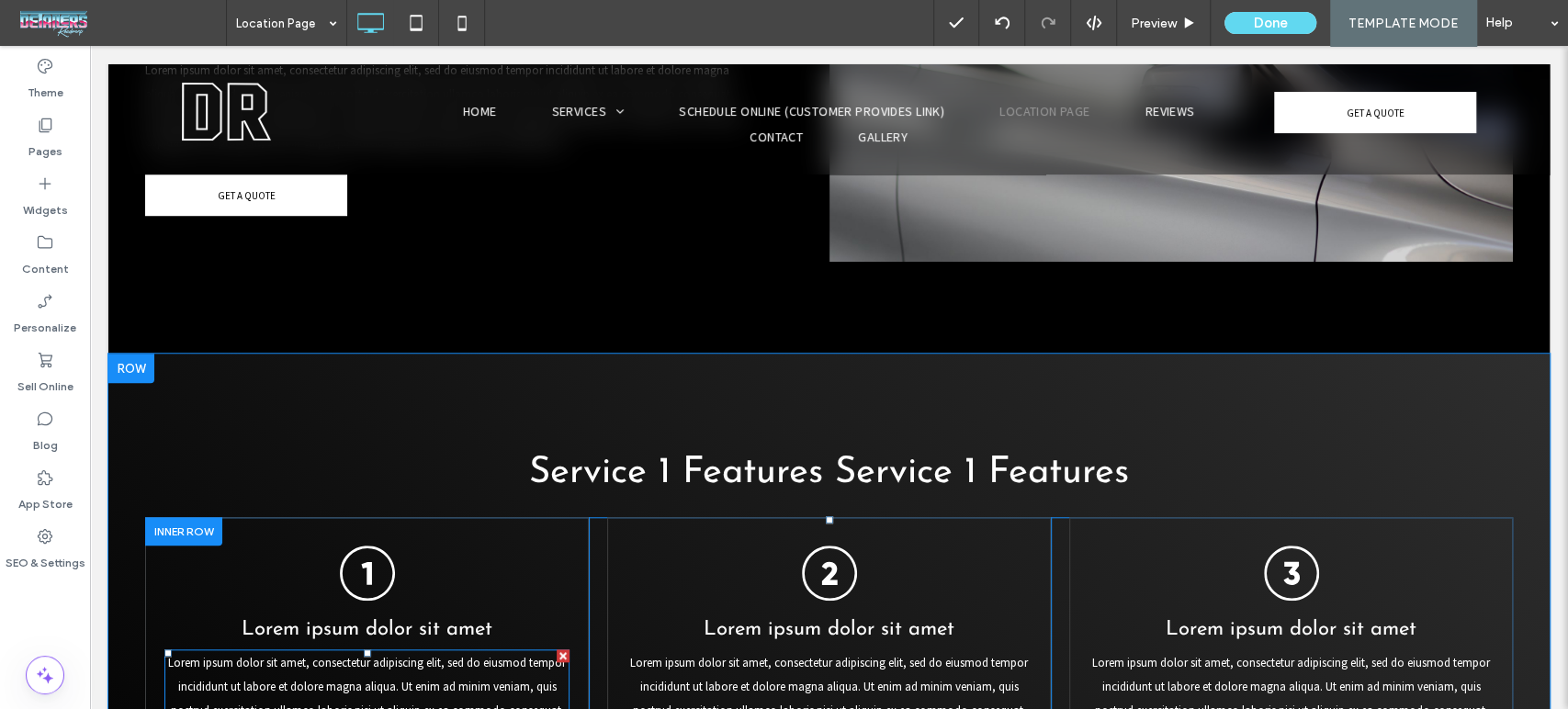
click at [438, 651] on p "Lorem ipsum dolor sit amet, consectetur adipiscing elit, sed do eiusmod tempor …" at bounding box center [367, 723] width 405 height 143
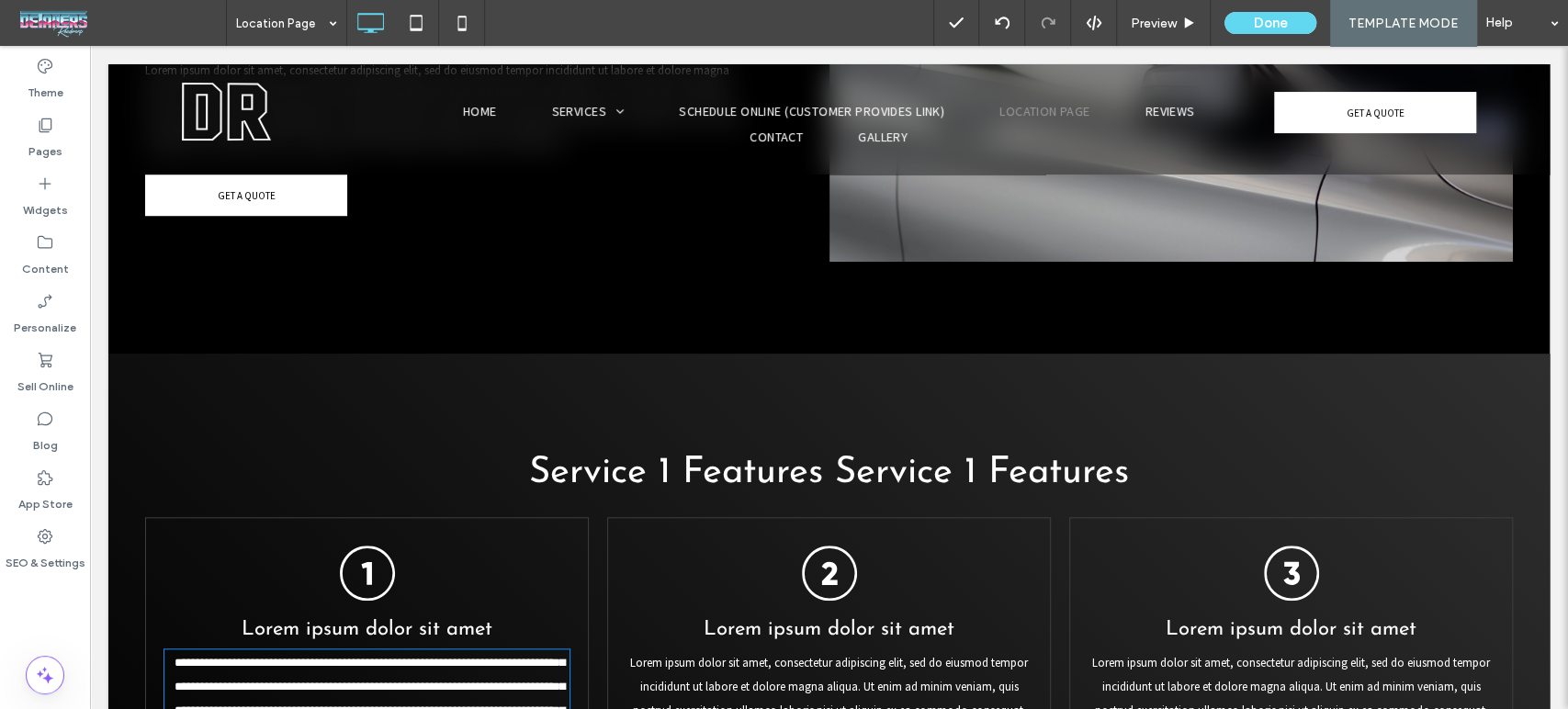
type input "**********"
type input "**"
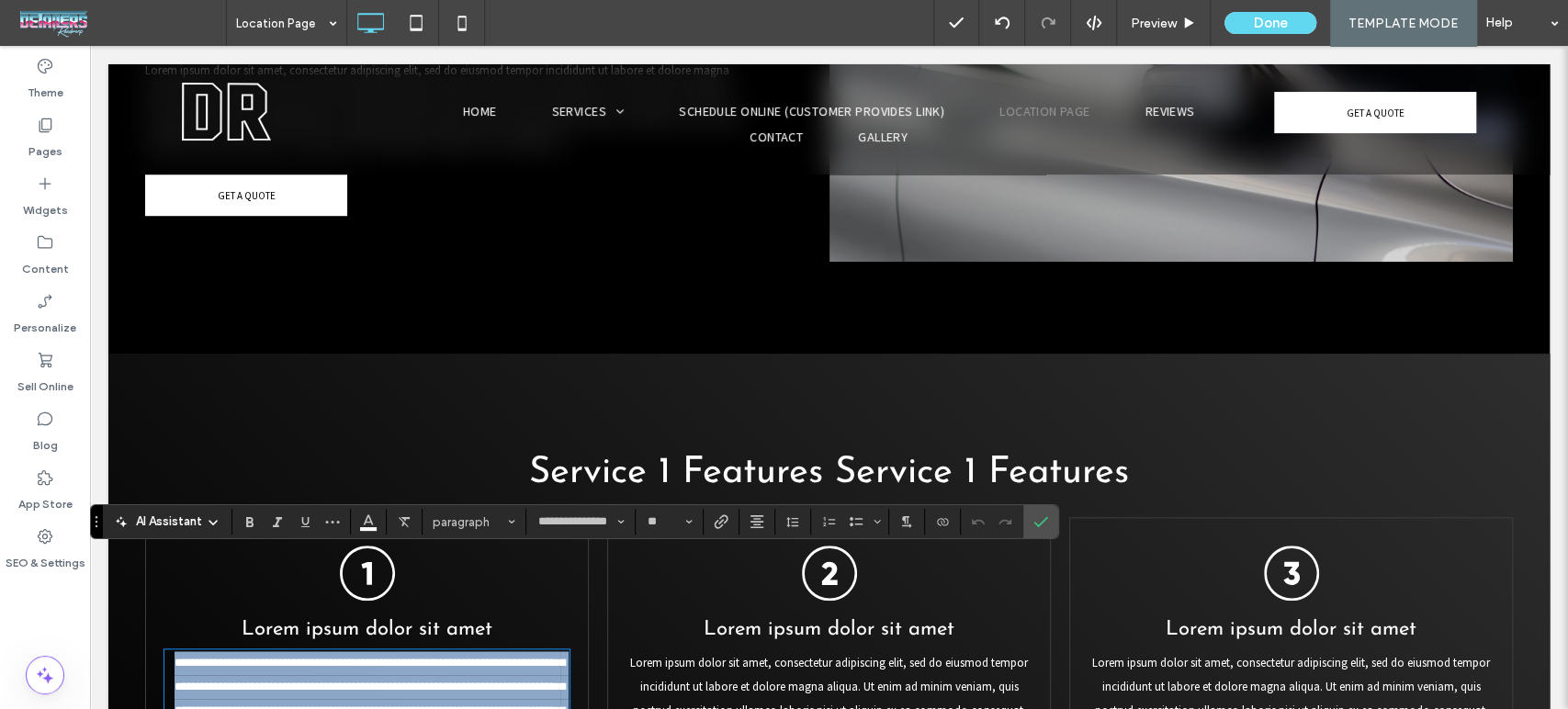
copy span "**********"
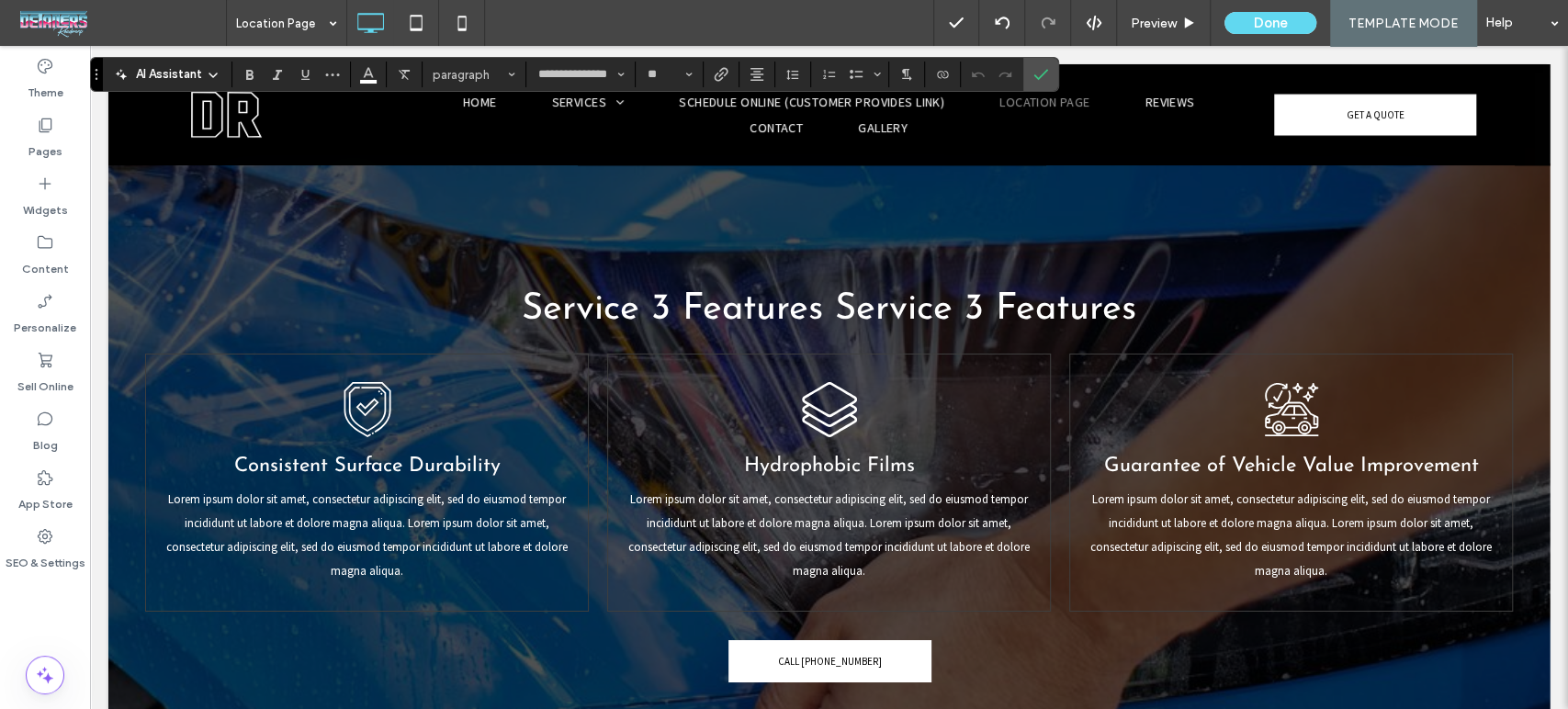
scroll to position [4594, 0]
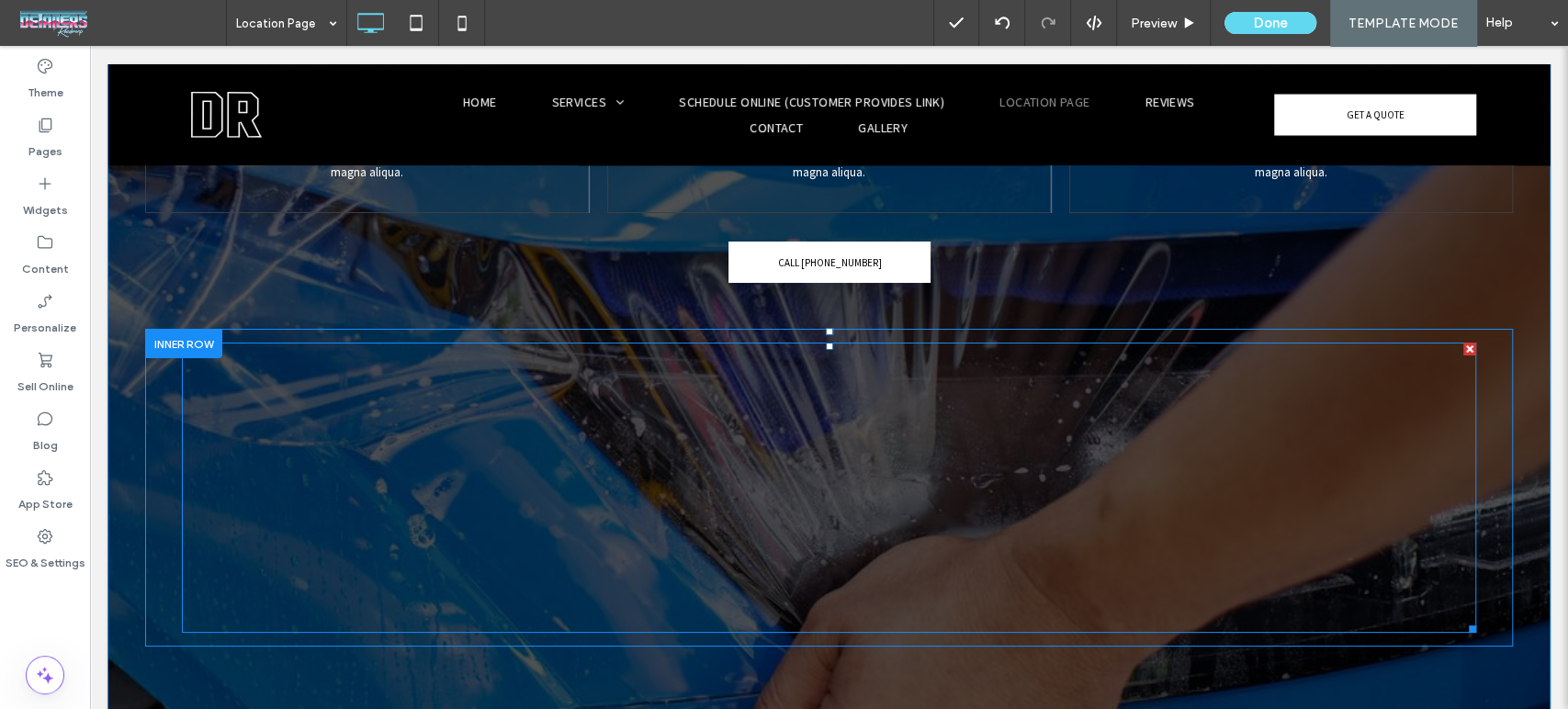
click at [1034, 343] on span at bounding box center [829, 488] width 1294 height 290
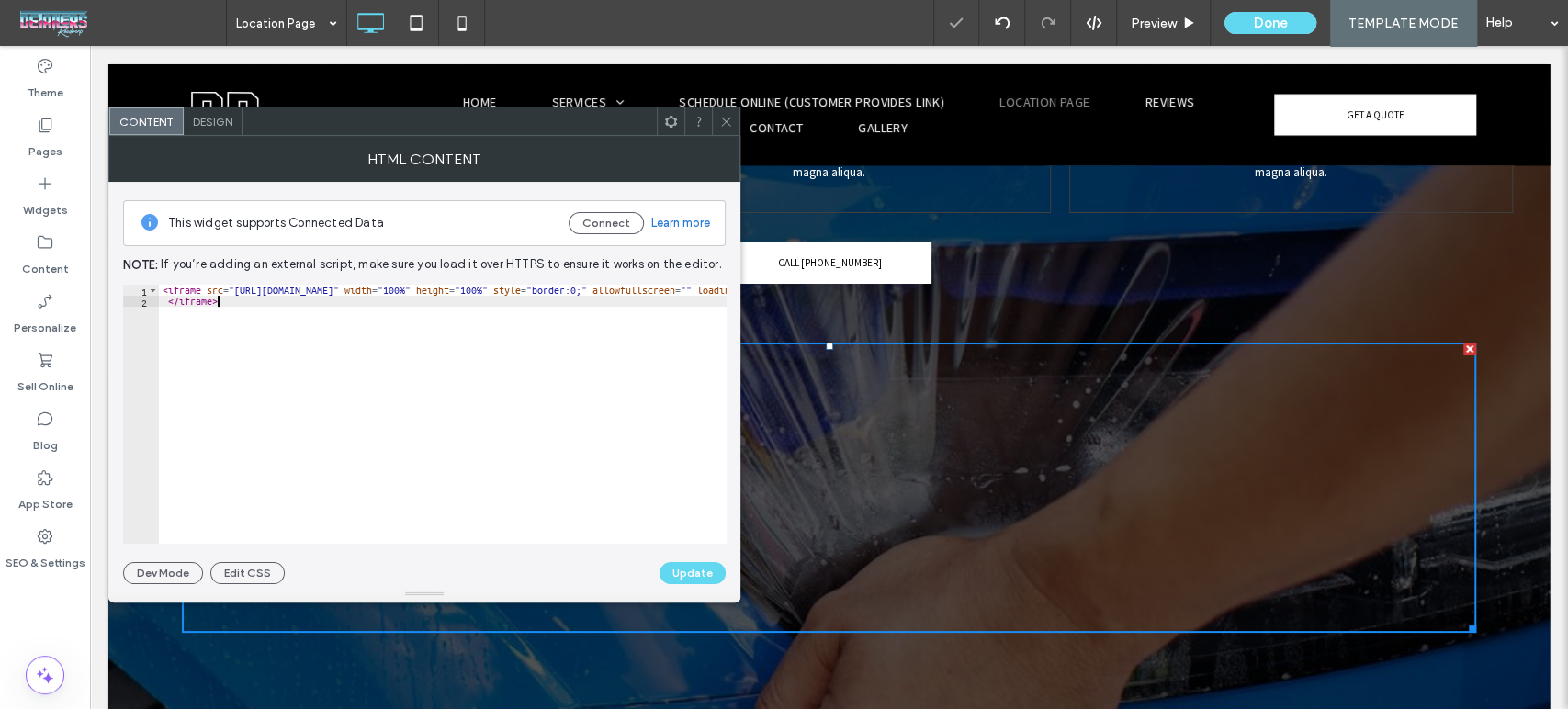
click at [257, 309] on div "< iframe src = "https://www.google.com/maps/embed?pb=!1m14!1m8!1m3!1d11666.8176…" at bounding box center [1174, 425] width 2030 height 281
type textarea "**********"
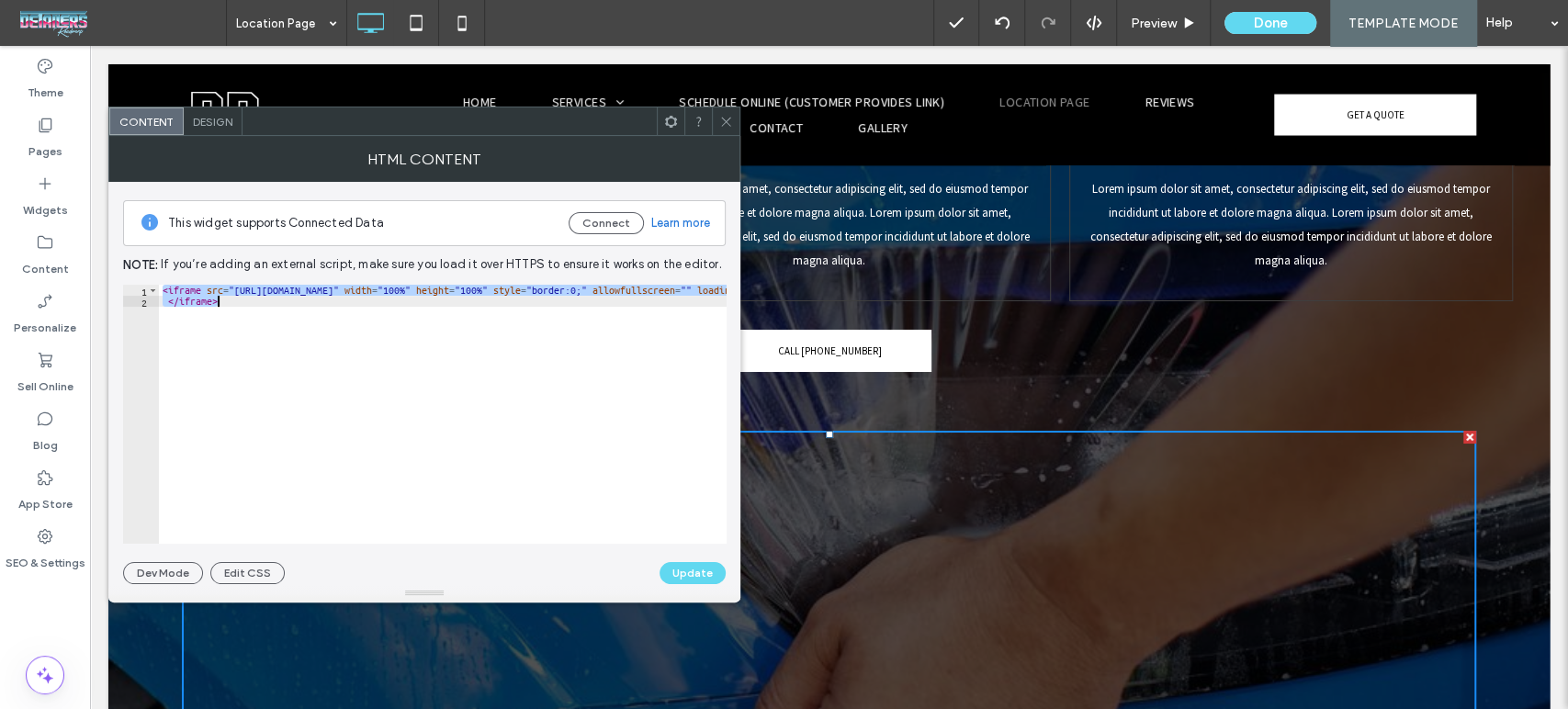
scroll to position [4389, 0]
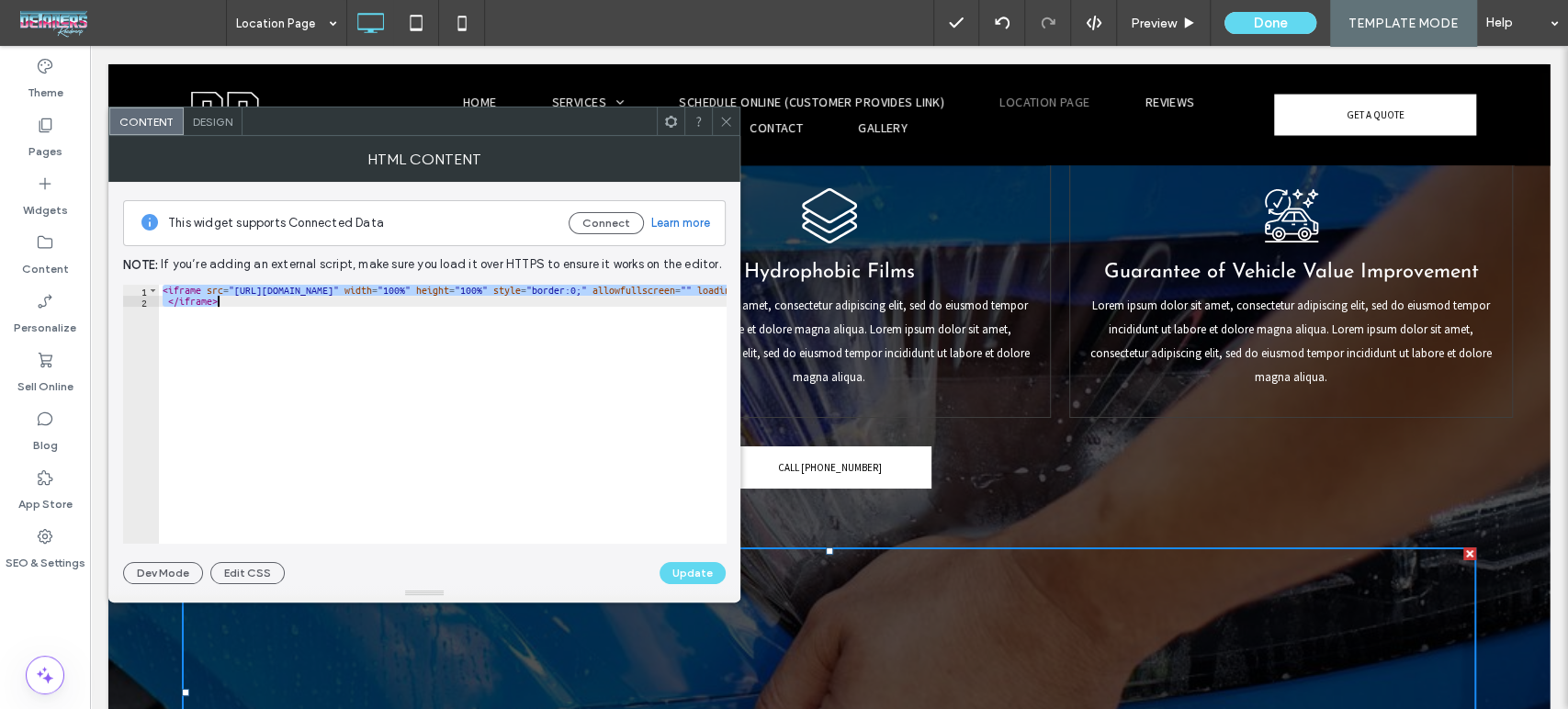
click at [734, 125] on div at bounding box center [725, 121] width 27 height 27
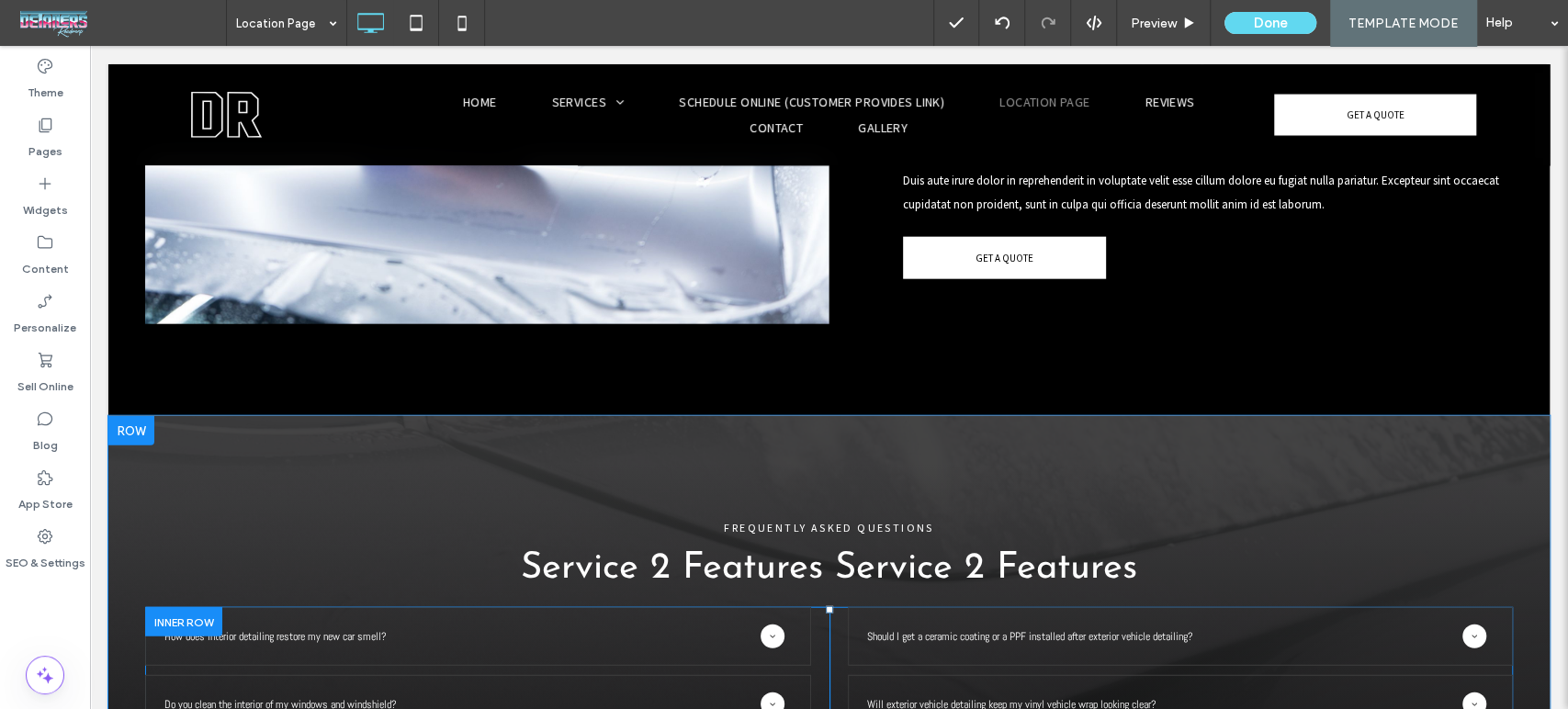
scroll to position [3177, 0]
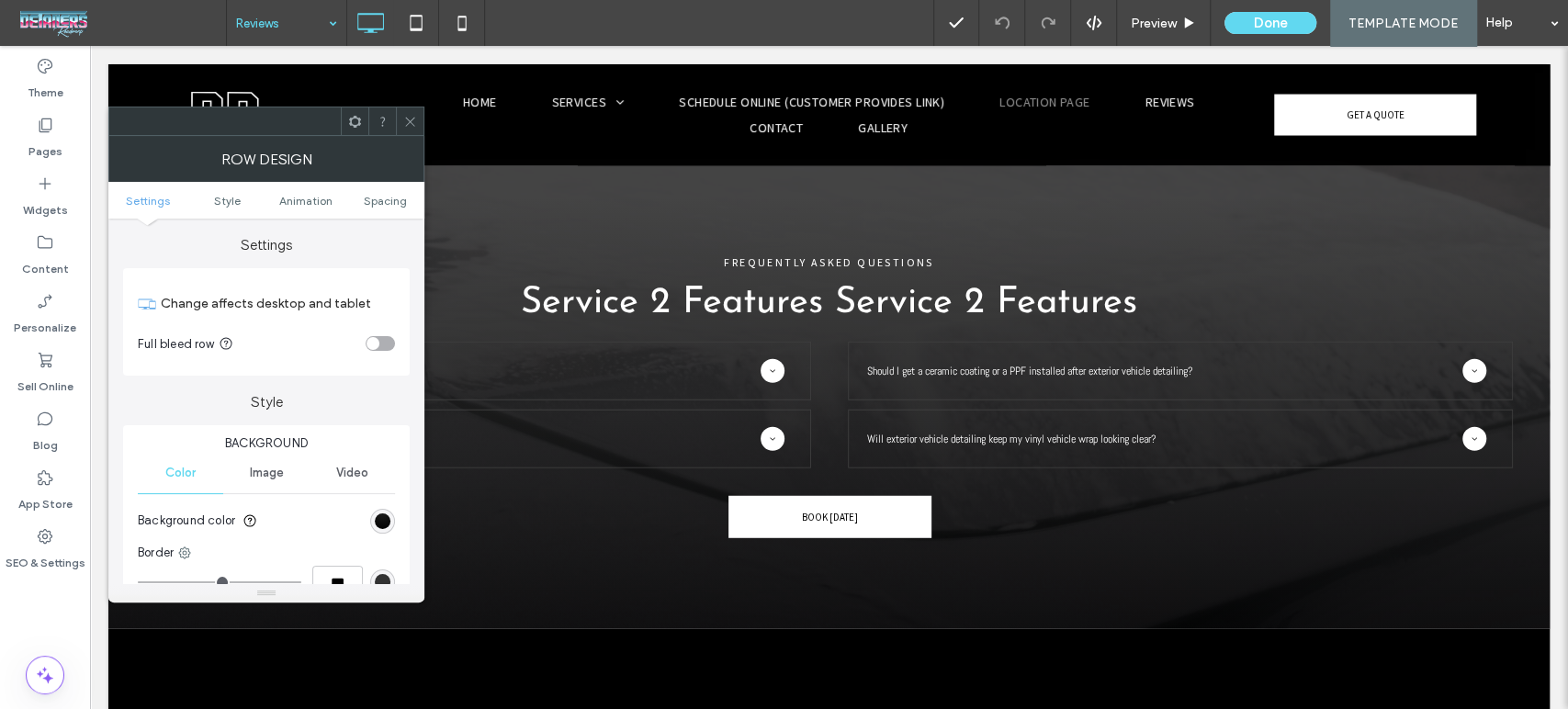
click at [411, 127] on icon at bounding box center [410, 121] width 14 height 14
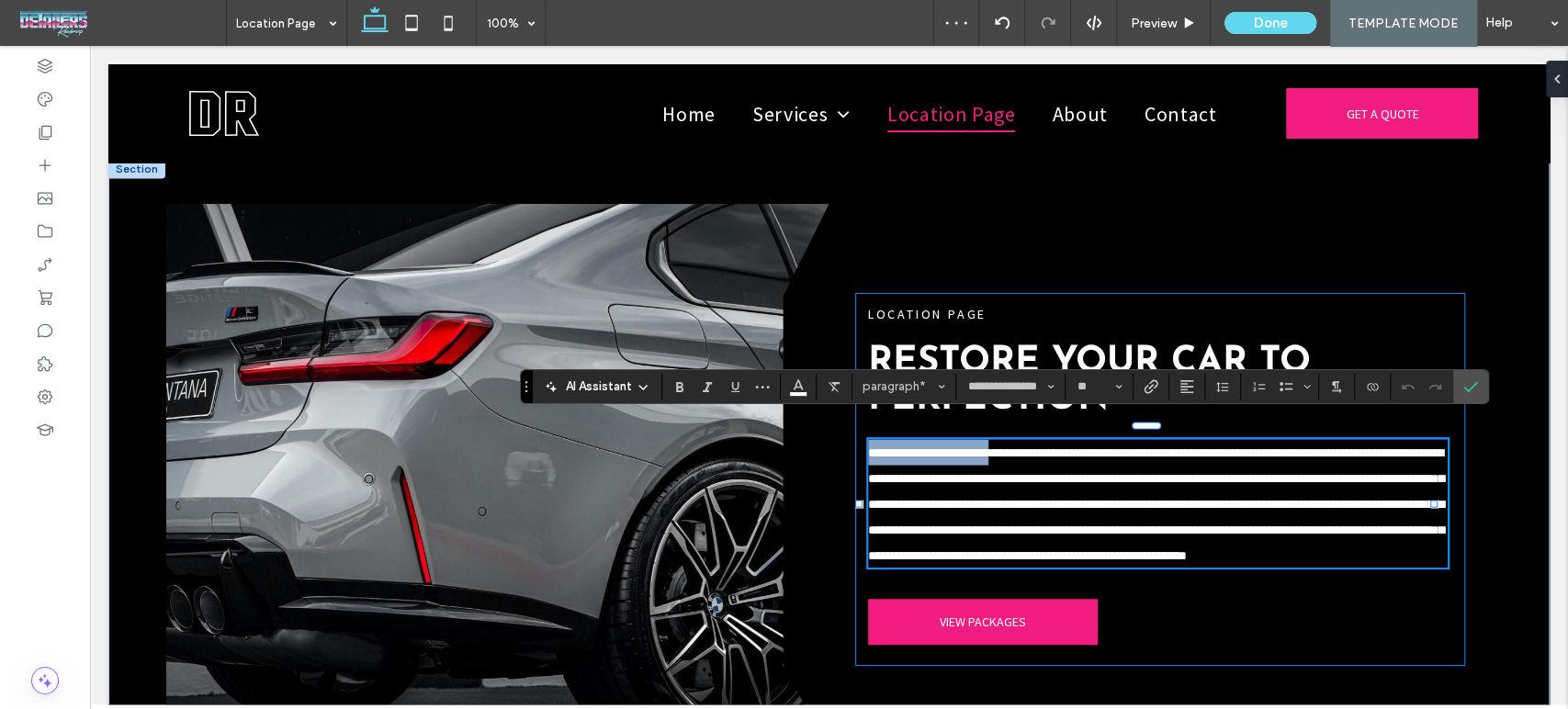
scroll to position [2245, 0]
copy span "**********"
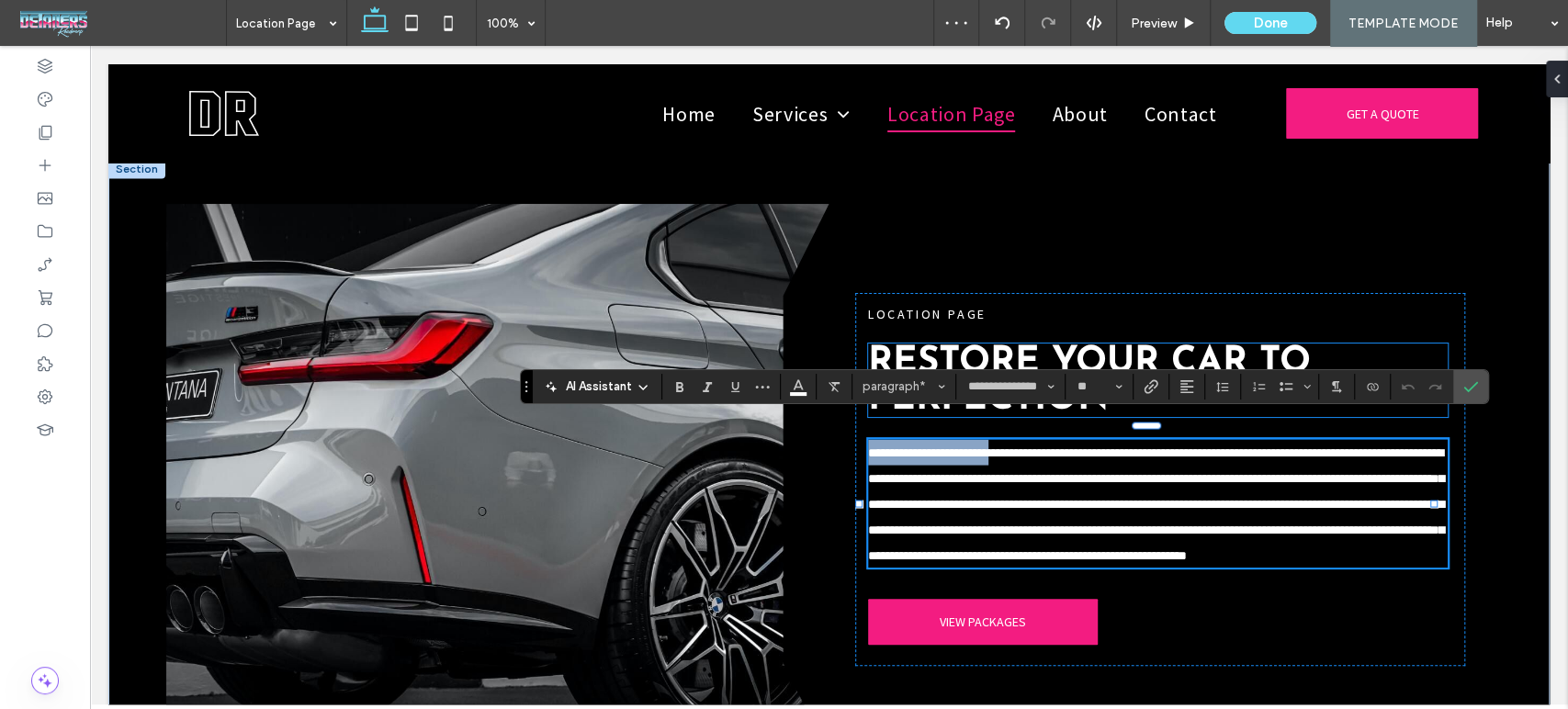
click at [1100, 344] on strong "Restore Your Car to Perfection" at bounding box center [1089, 380] width 442 height 73
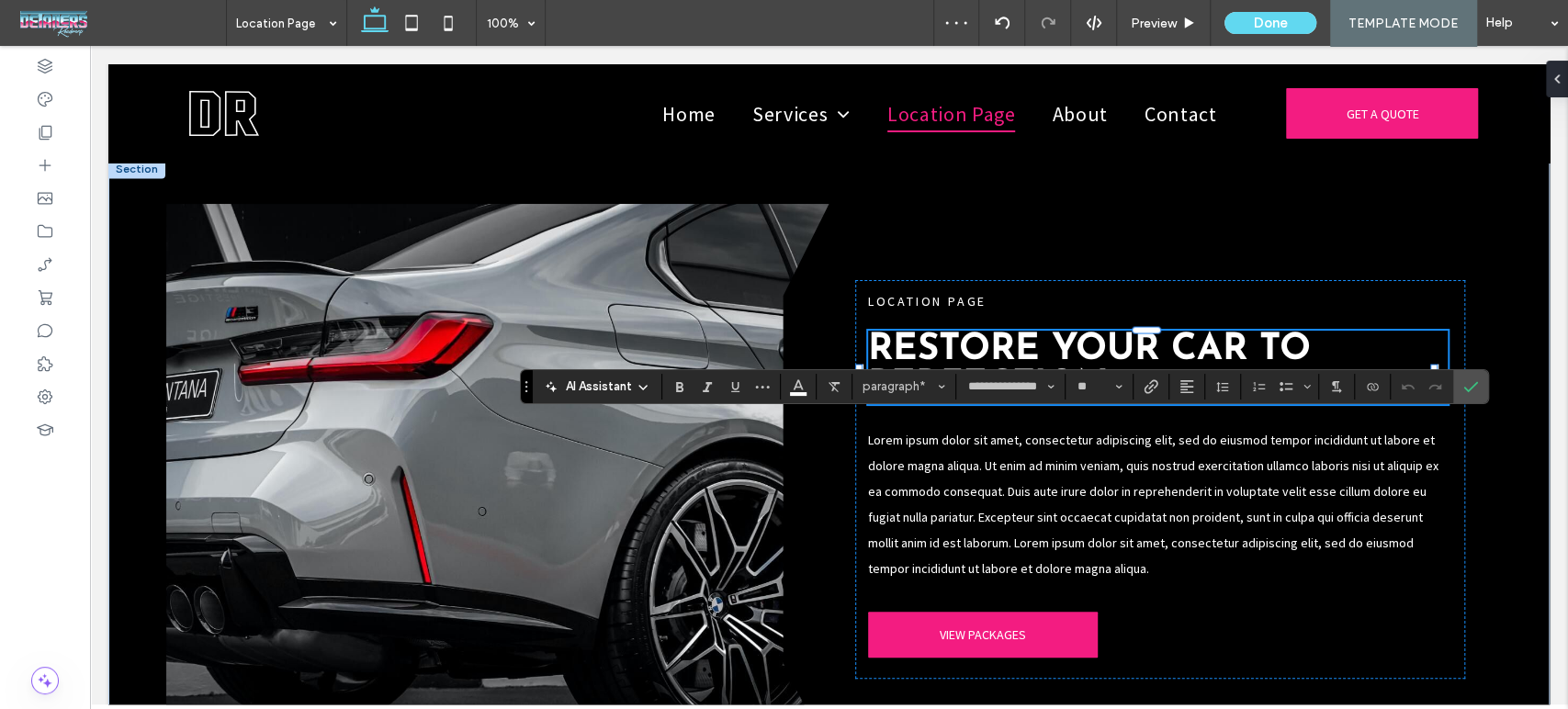
click at [1100, 331] on div "Restore Your Car to Perfection" at bounding box center [1158, 367] width 579 height 73
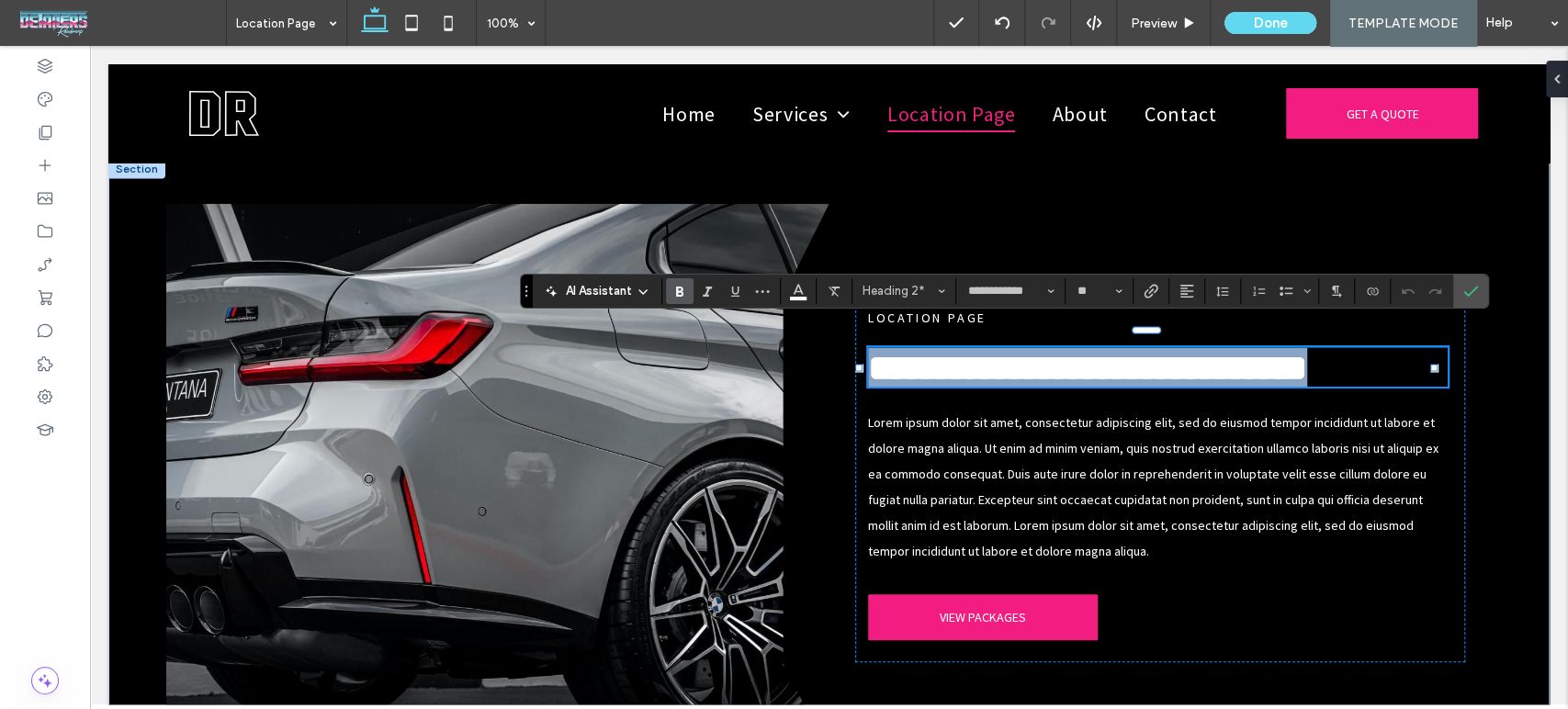
type input "**********"
type input "**"
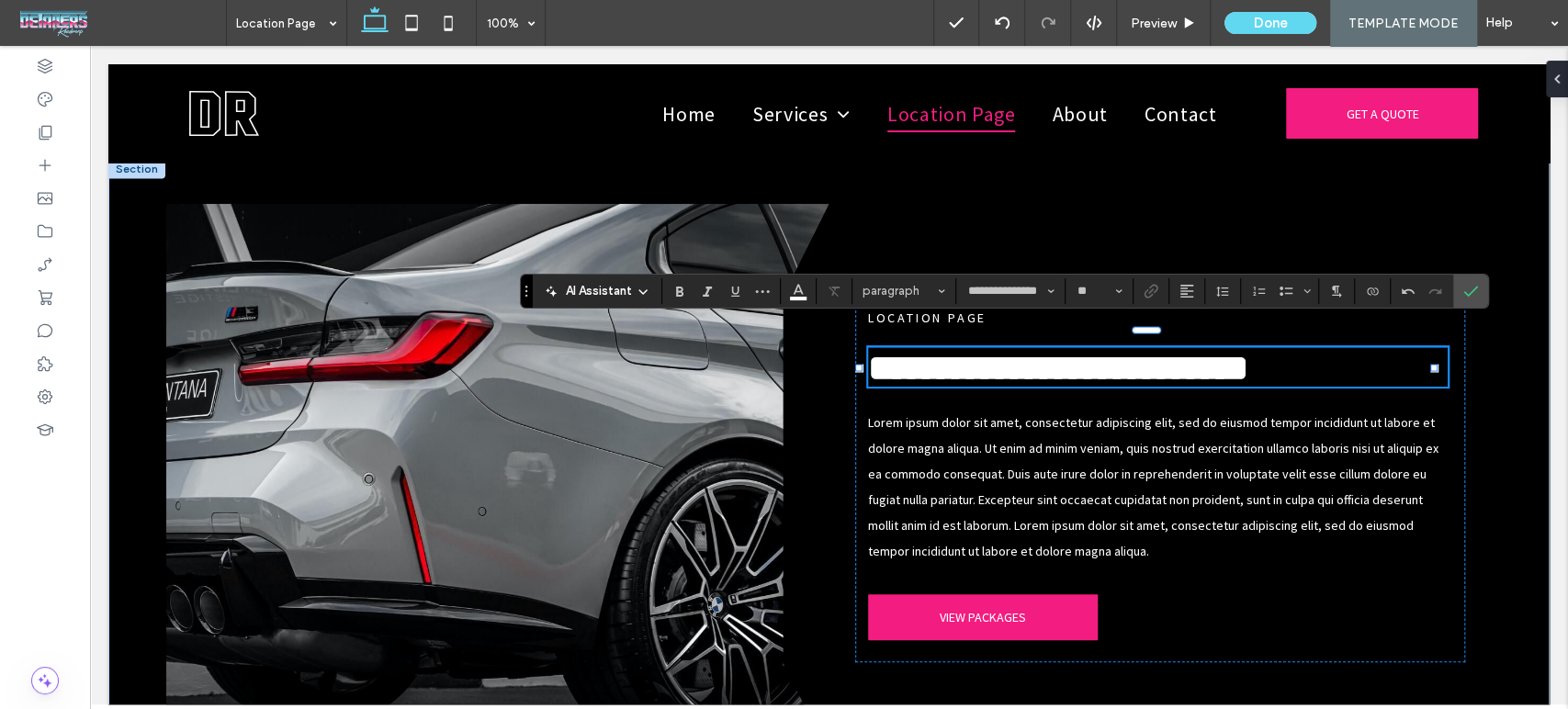
scroll to position [0, 0]
click at [1476, 288] on label "Confirm" at bounding box center [1470, 292] width 27 height 33
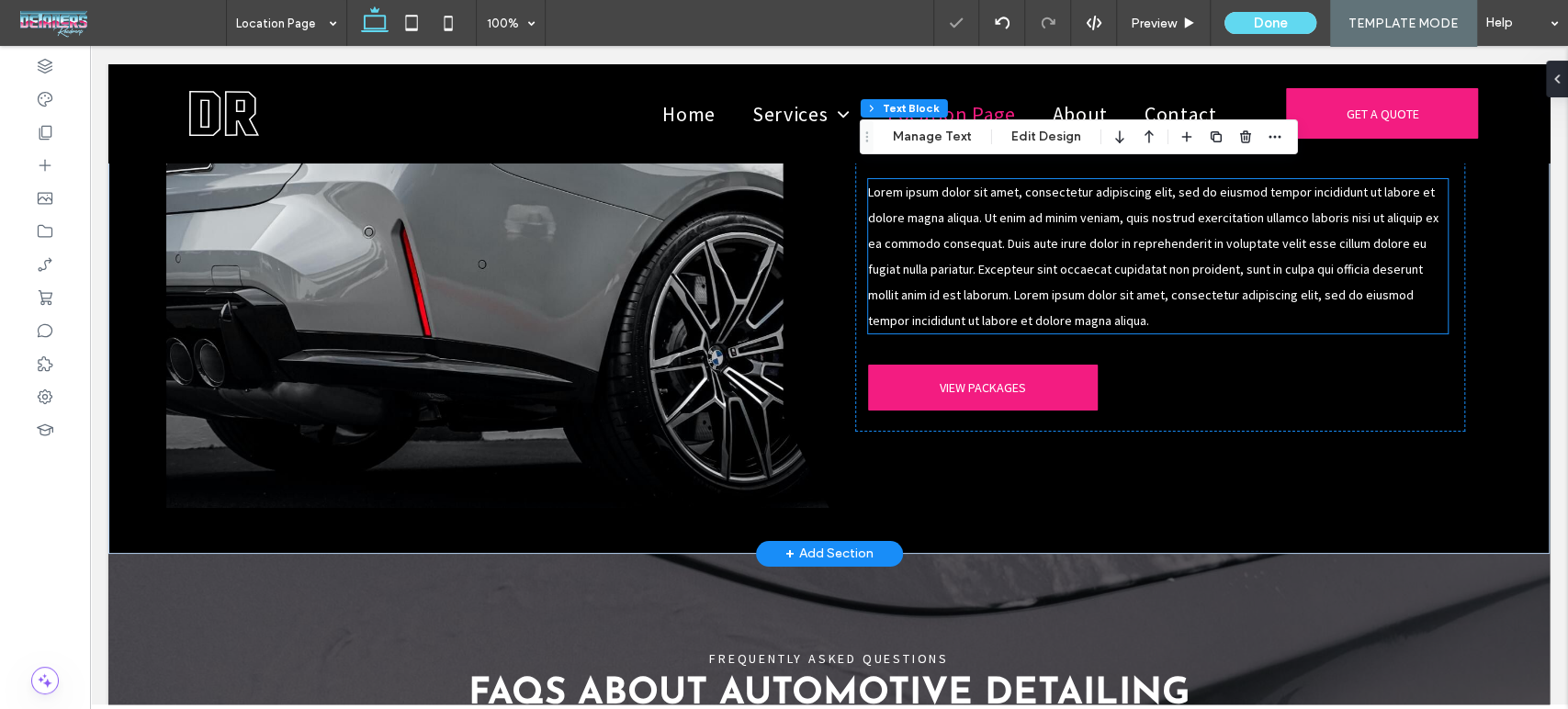
scroll to position [2552, 0]
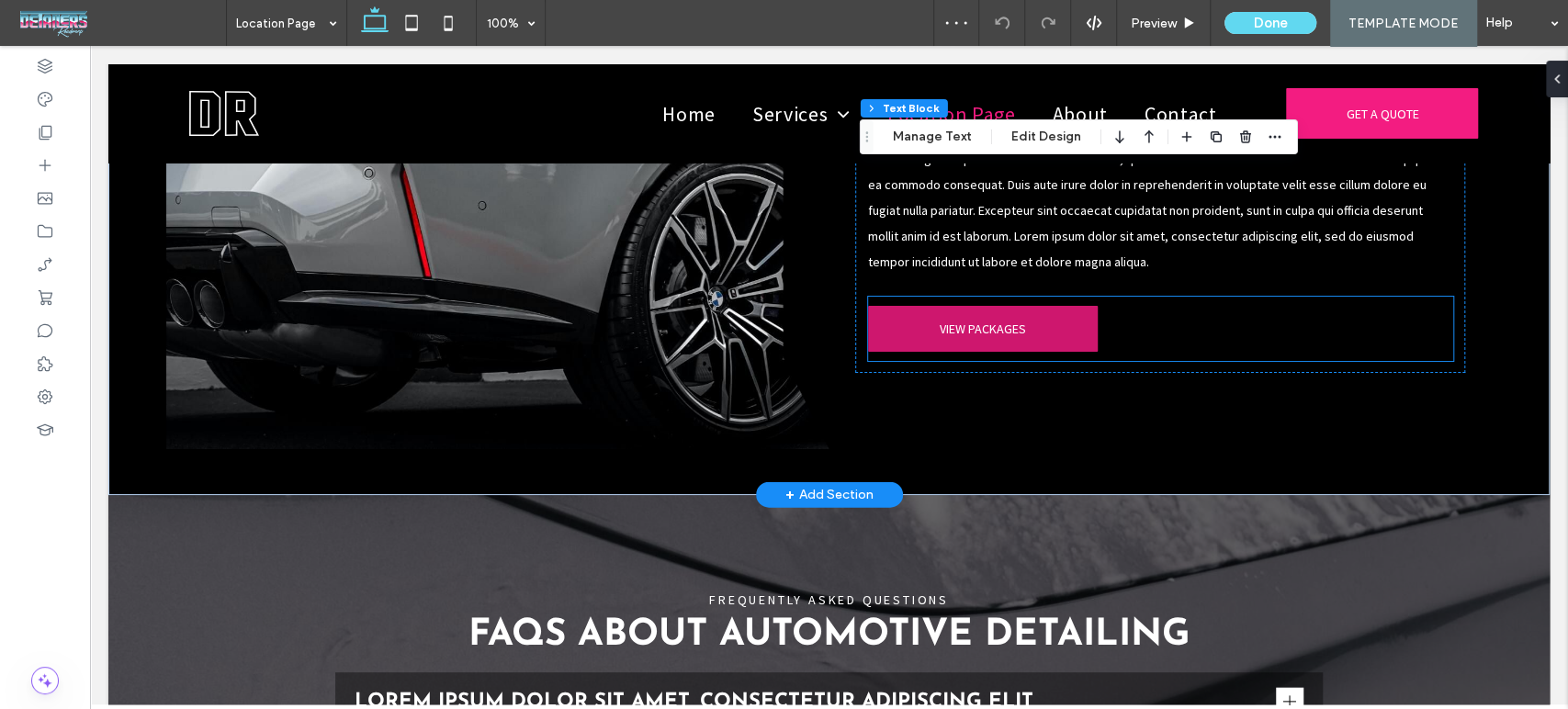
click at [979, 325] on span "VIEW PACKAGES" at bounding box center [983, 328] width 86 height 17
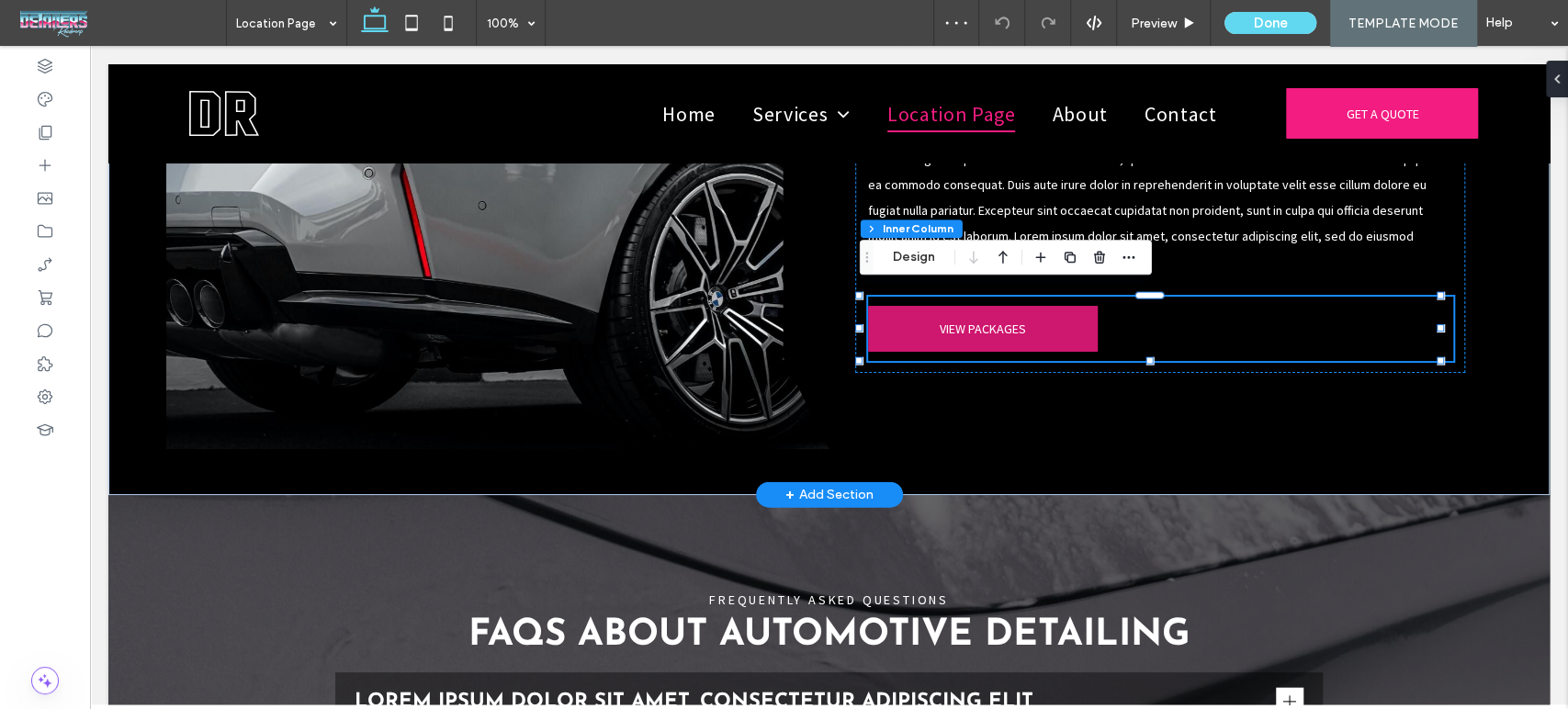
click at [979, 325] on span "VIEW PACKAGES" at bounding box center [983, 328] width 86 height 17
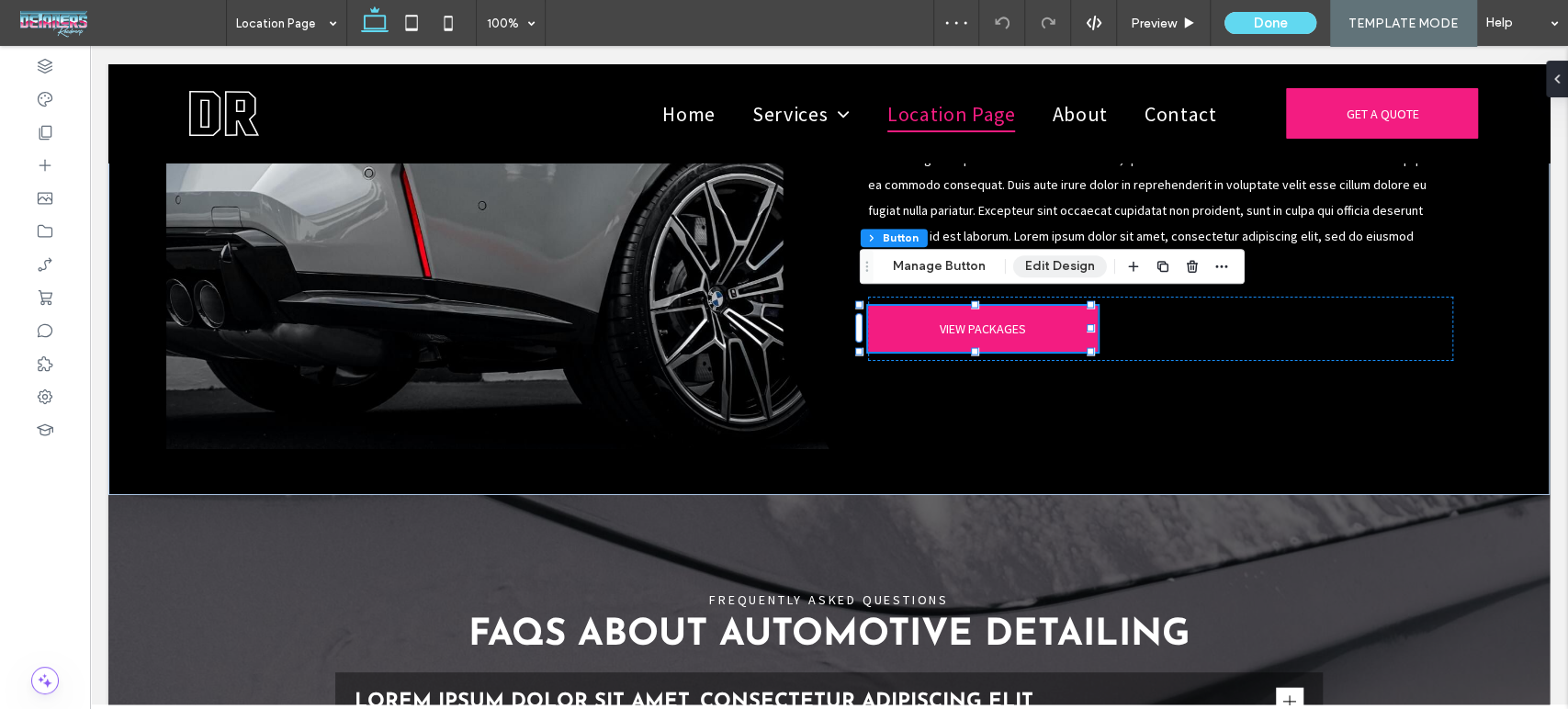
click at [1043, 267] on button "Edit Design" at bounding box center [1060, 266] width 94 height 23
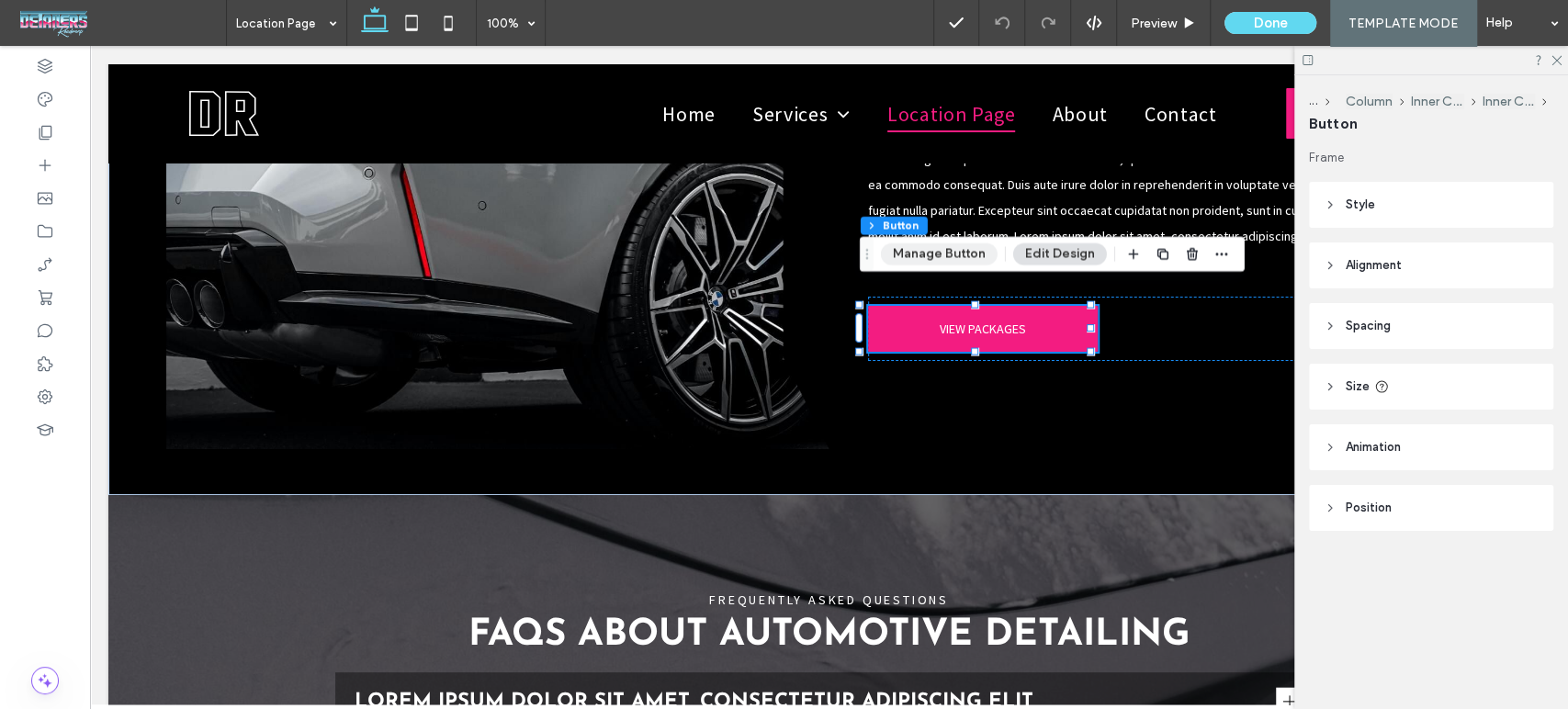
click at [926, 259] on button "Manage Button" at bounding box center [939, 255] width 116 height 23
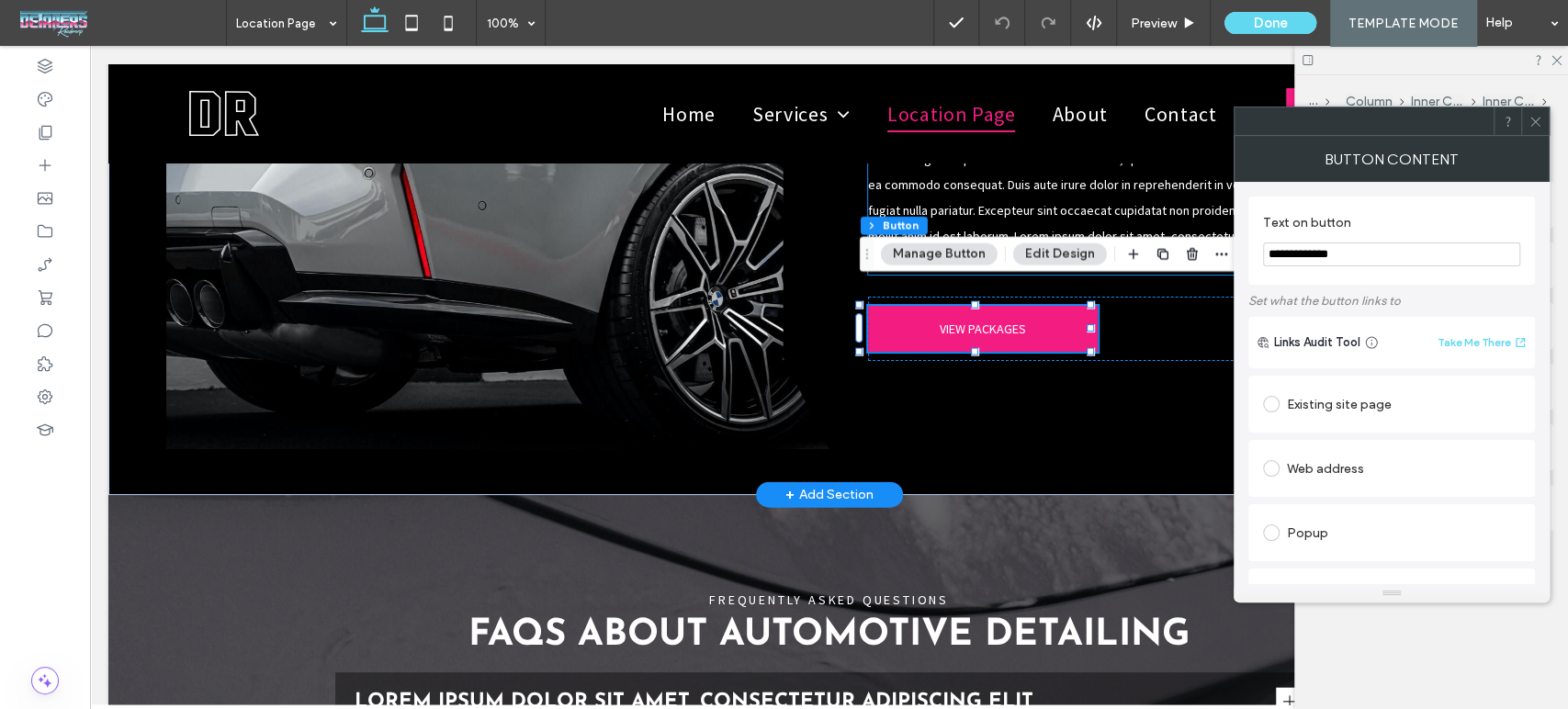
drag, startPoint x: 1524, startPoint y: 301, endPoint x: 832, endPoint y: 218, distance: 697.0
type input "**********"
click at [1343, 408] on div "Existing site page" at bounding box center [1391, 404] width 257 height 29
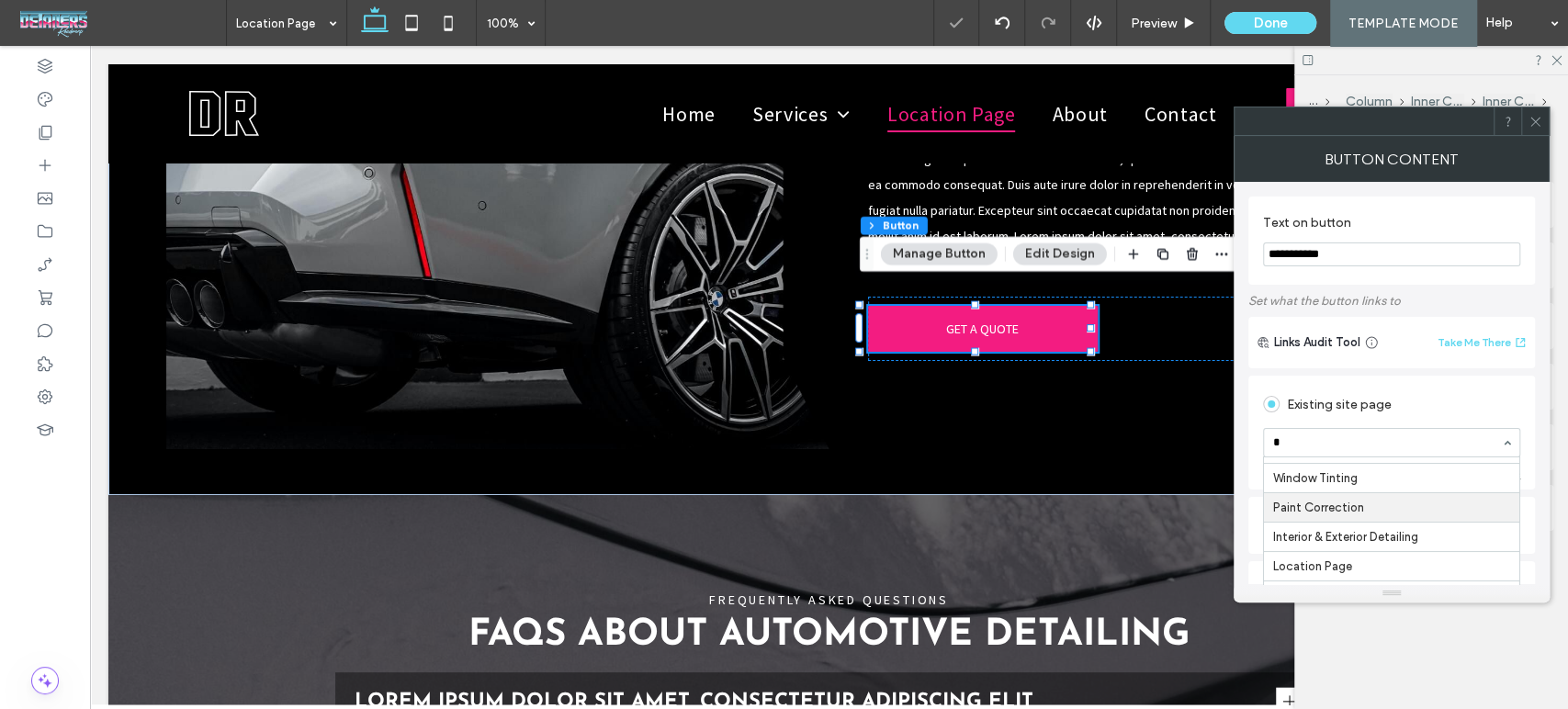
scroll to position [0, 0]
type input "***"
click at [1531, 115] on icon at bounding box center [1535, 121] width 14 height 14
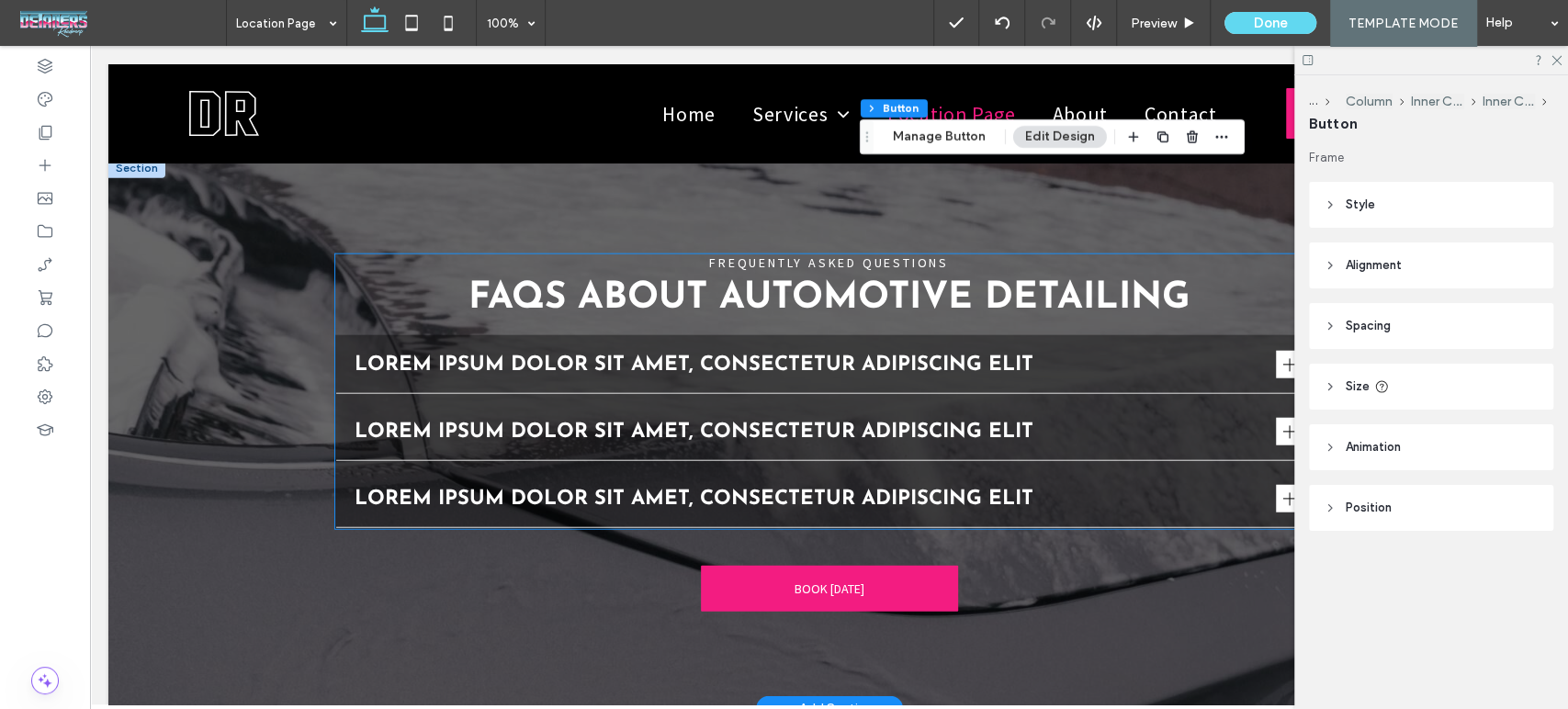
scroll to position [2859, 0]
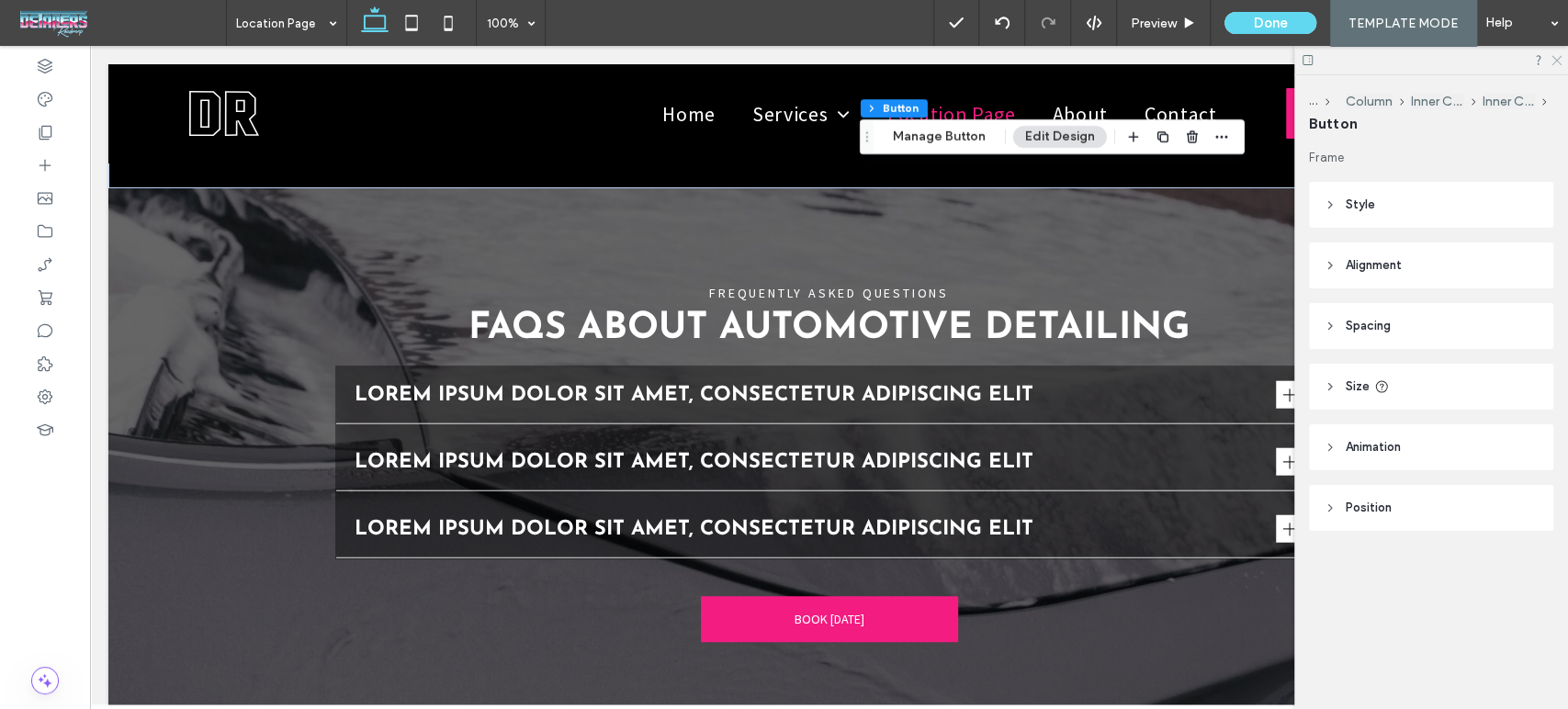
click at [1551, 56] on icon at bounding box center [1555, 59] width 12 height 12
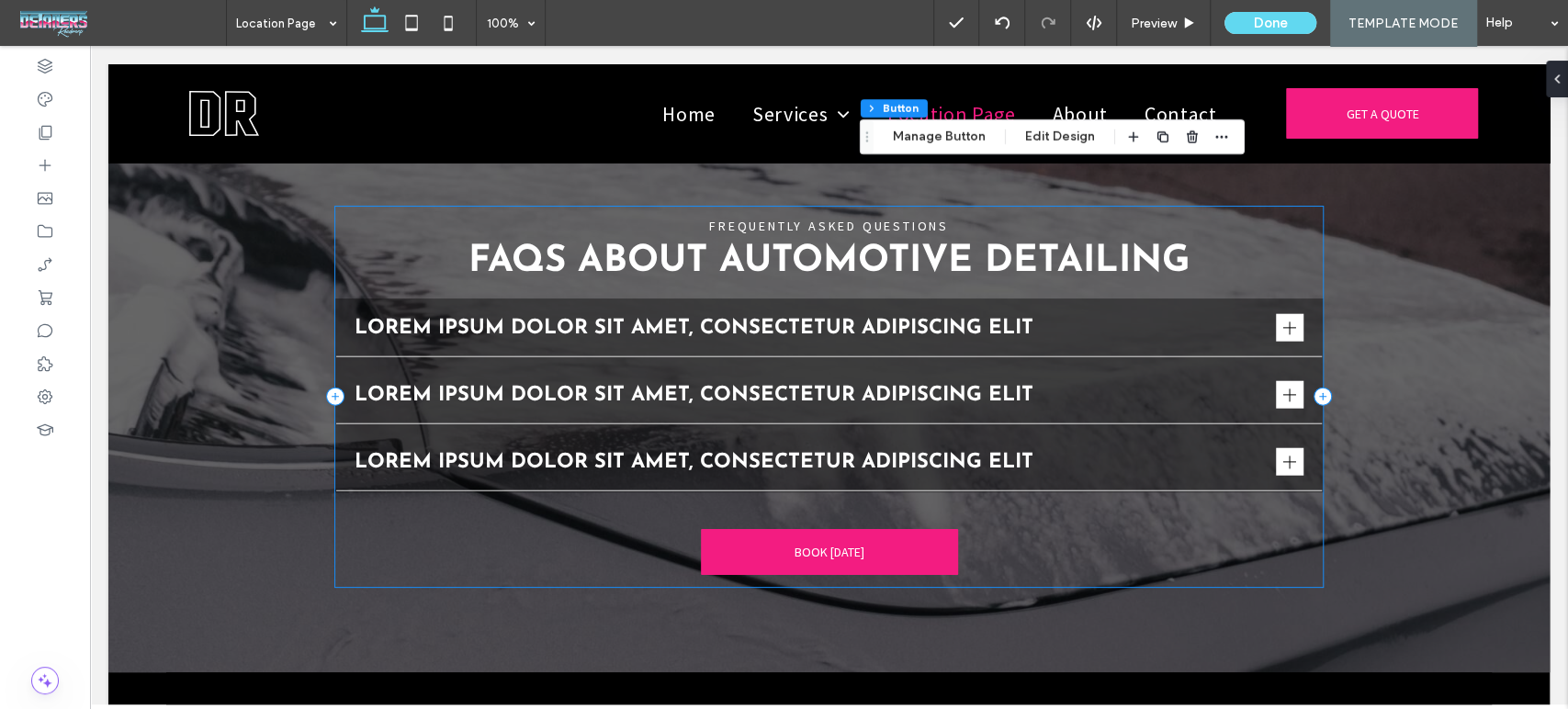
scroll to position [2960, 0]
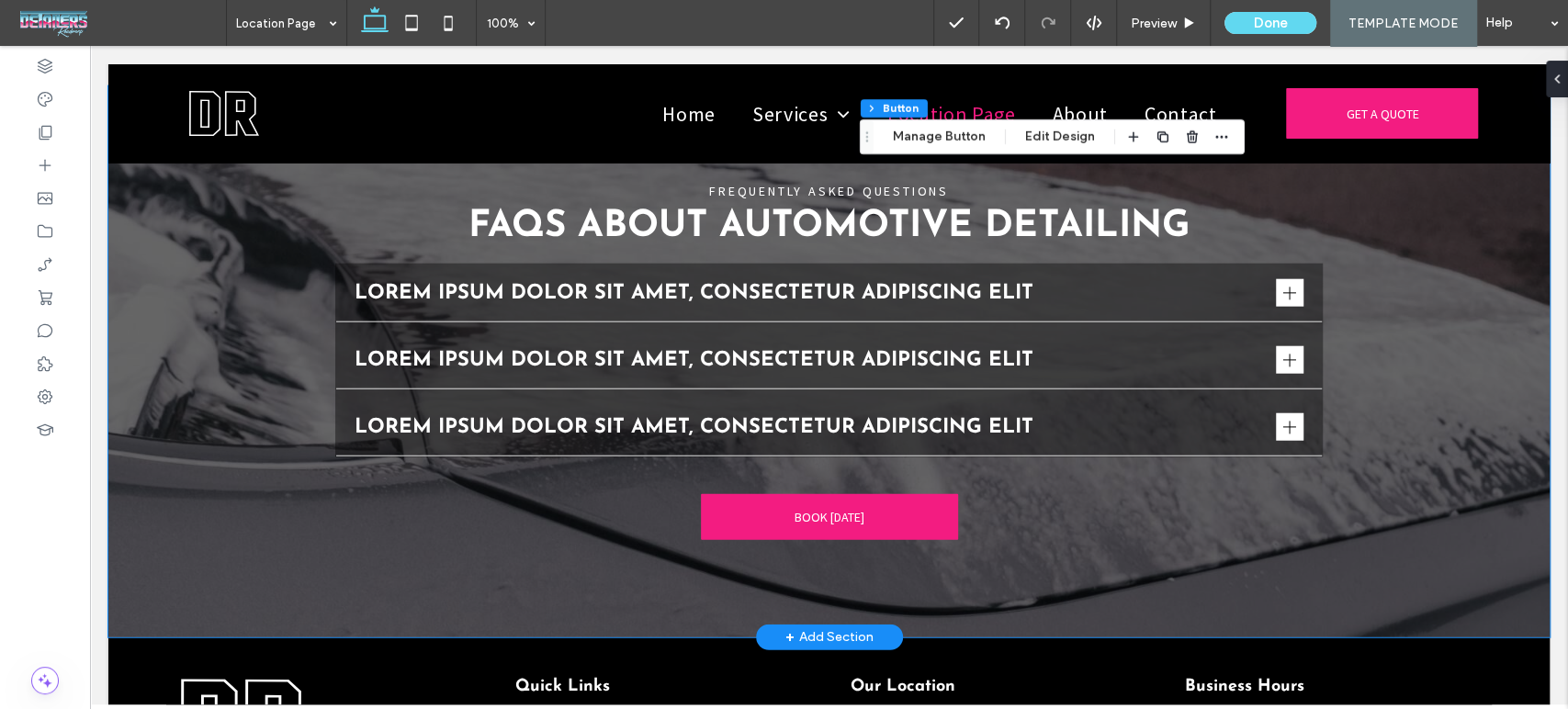
click at [184, 370] on div "FREQUENTLY ASKED QUESTIONS FAQs About Automotive Detailing Lorem ipsum dolor si…" at bounding box center [829, 361] width 1441 height 551
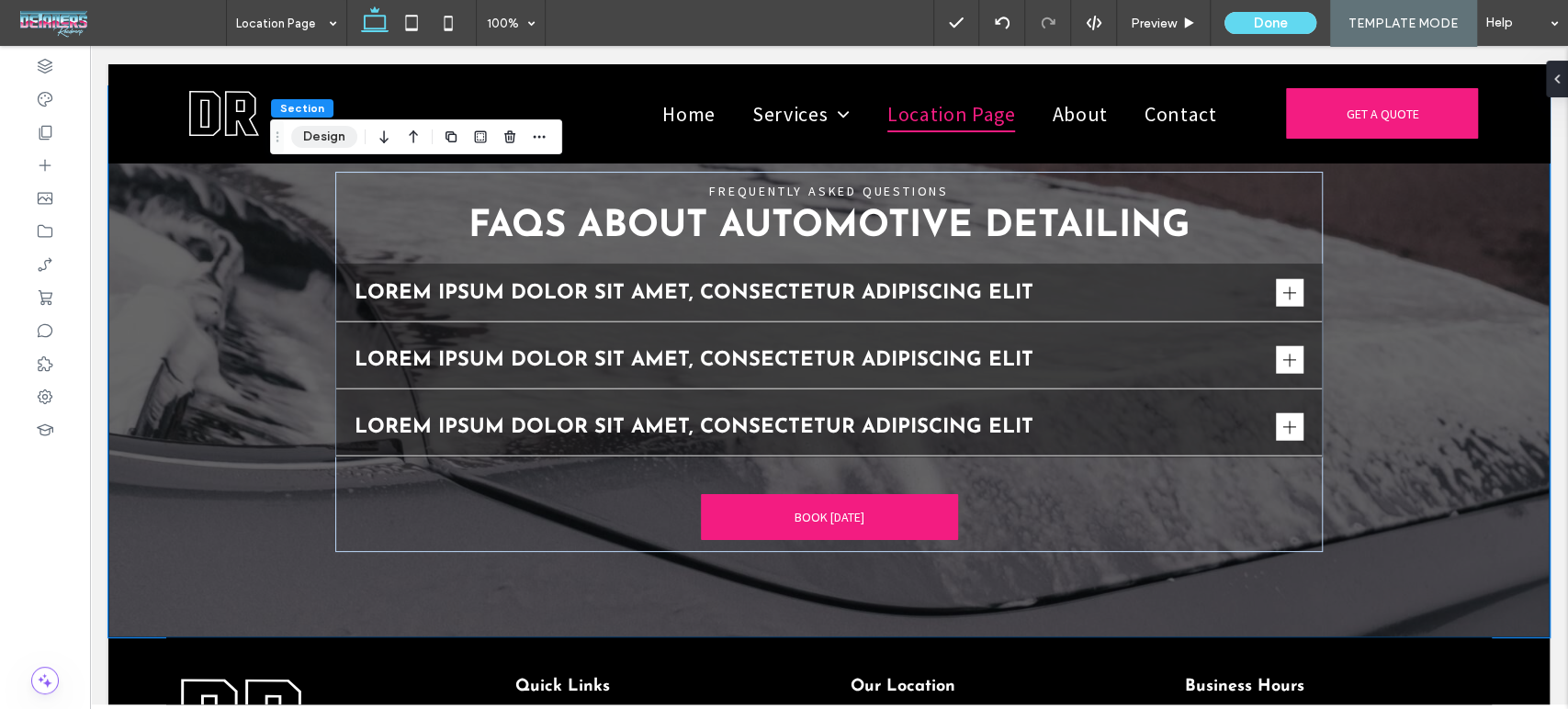
click at [318, 135] on button "Design" at bounding box center [324, 137] width 67 height 23
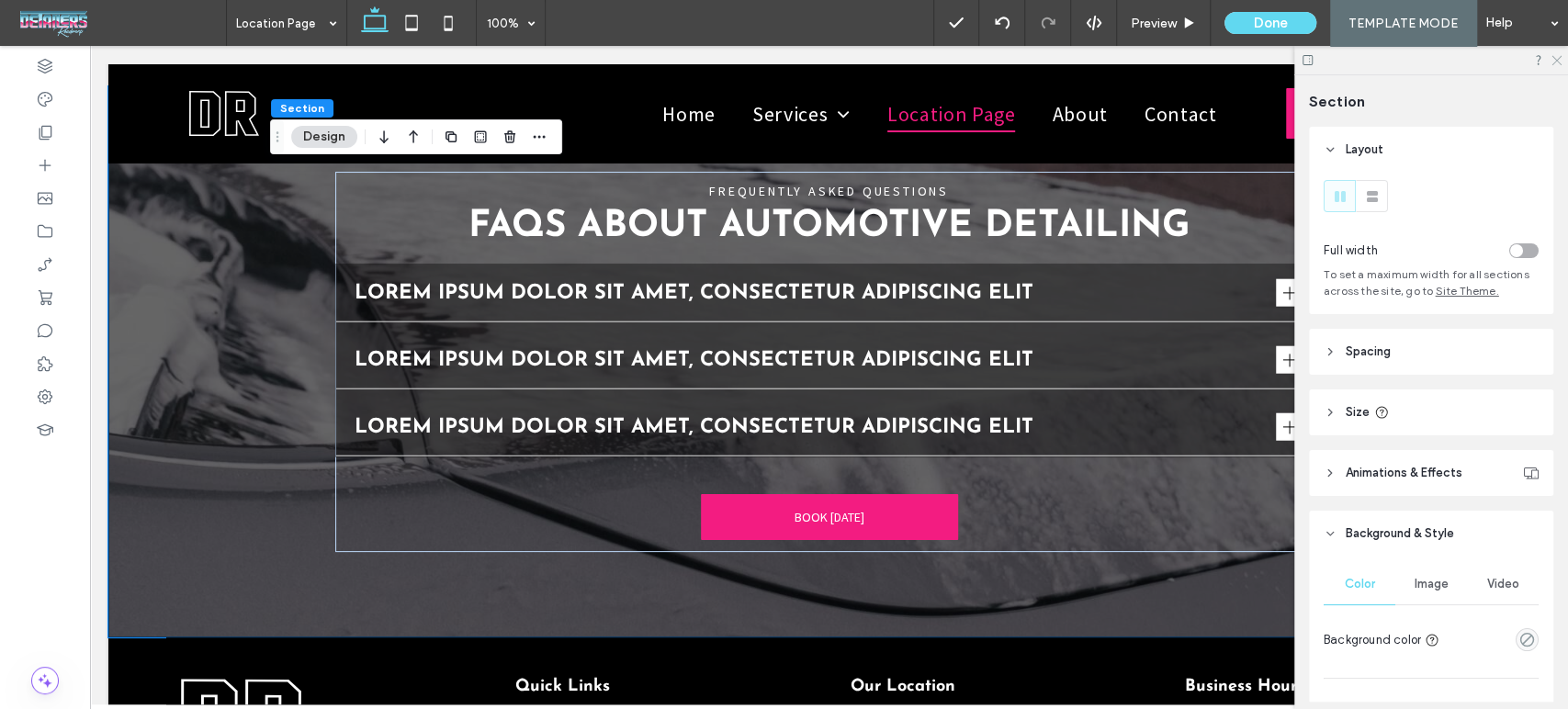
click at [1557, 59] on use at bounding box center [1556, 61] width 10 height 10
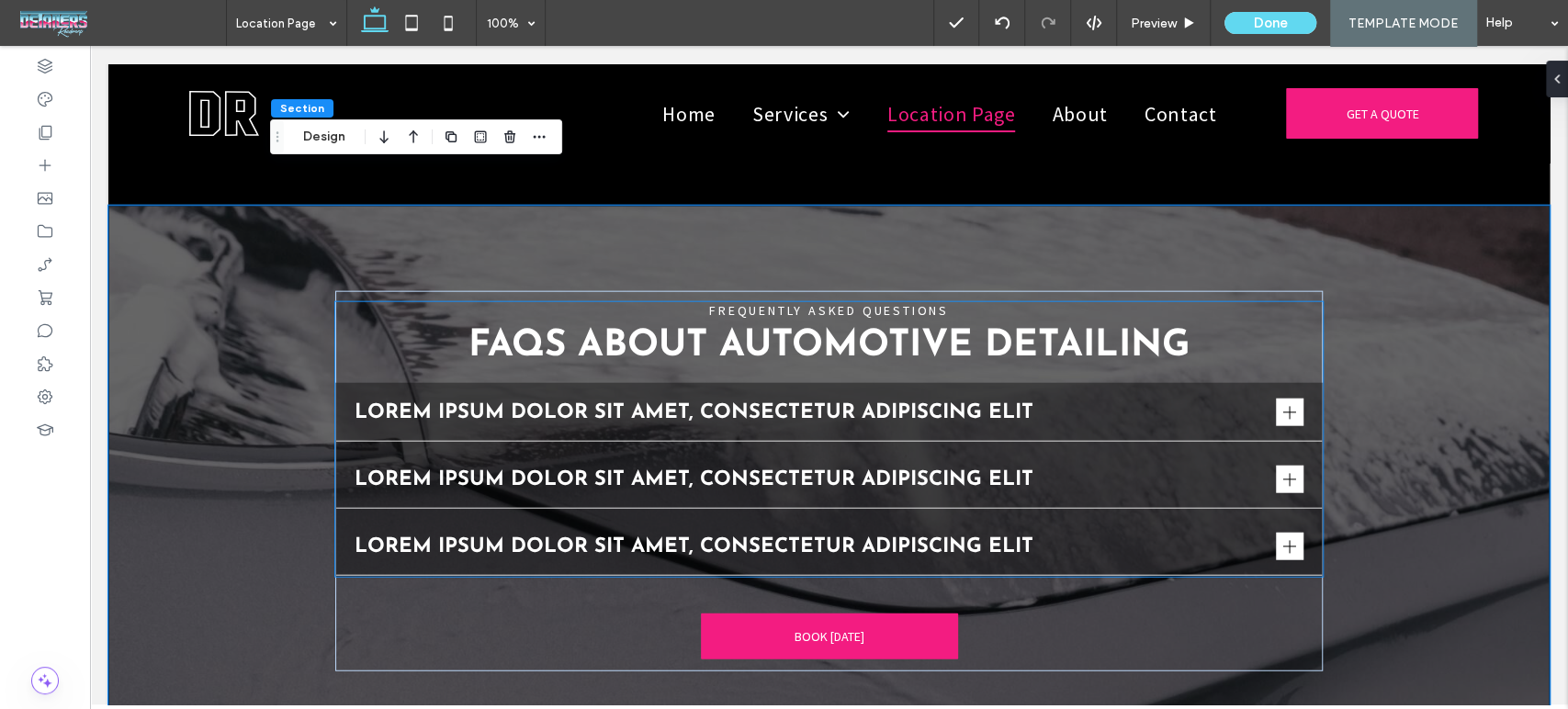
scroll to position [2757, 0]
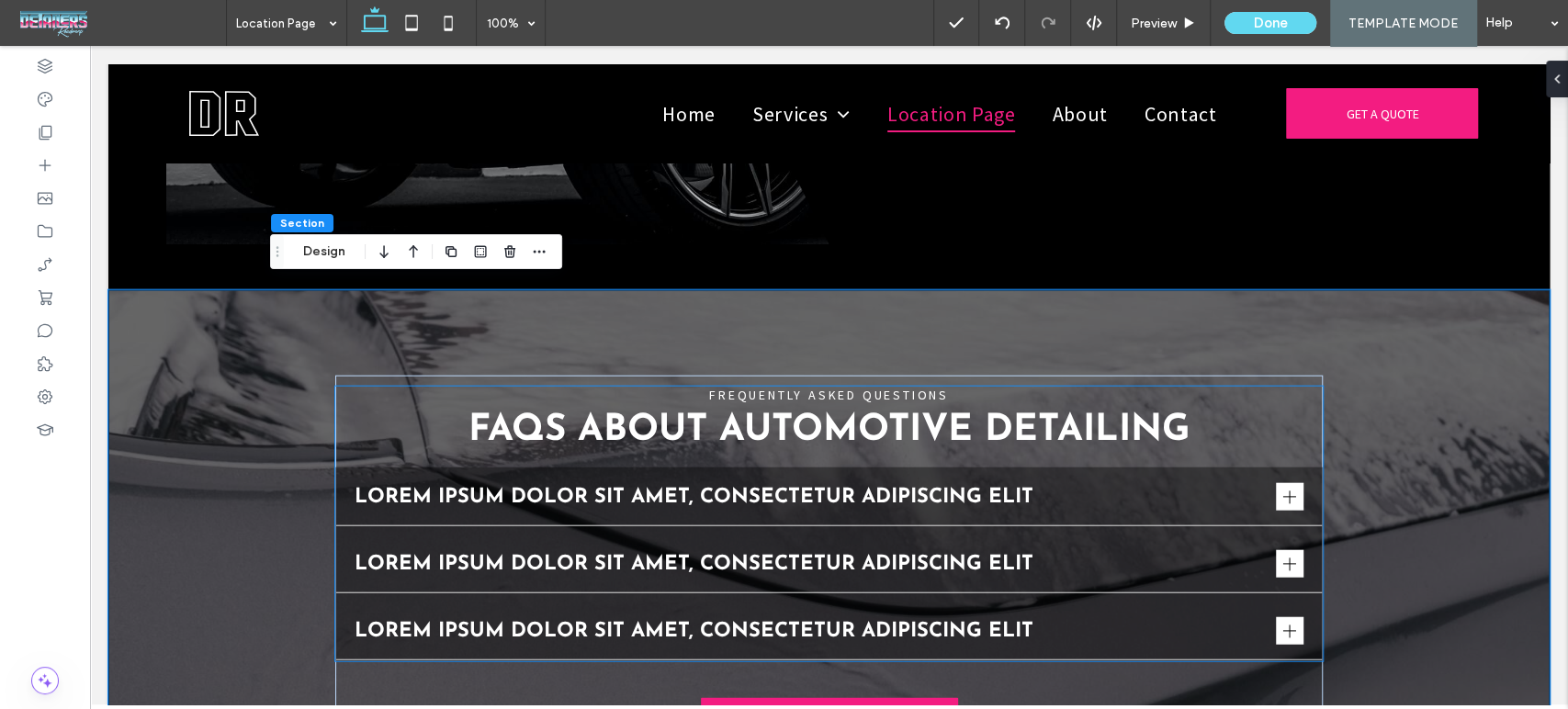
click at [1212, 435] on h2 "FAQs About Automotive Detailing" at bounding box center [828, 431] width 988 height 37
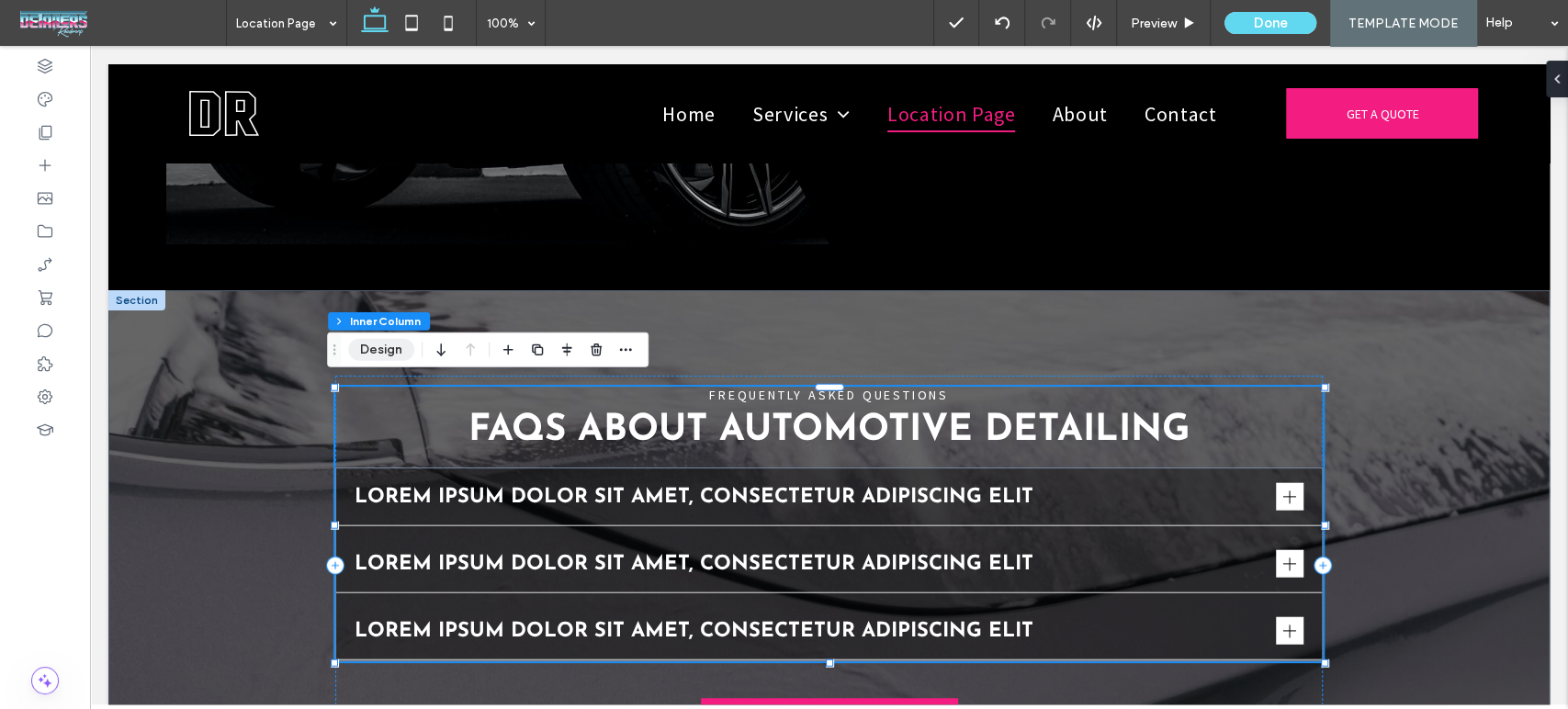
click at [398, 351] on button "Design" at bounding box center [382, 350] width 67 height 23
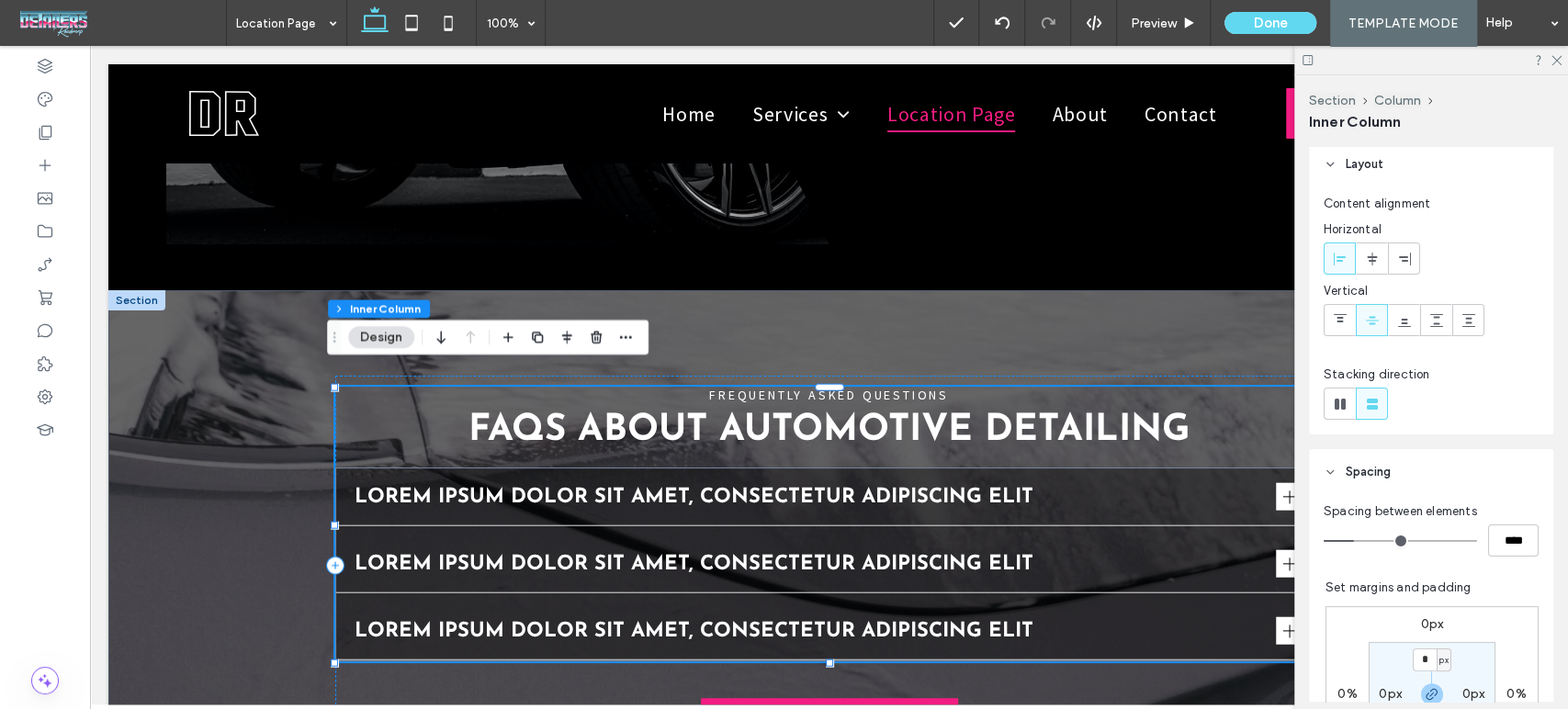
scroll to position [102, 0]
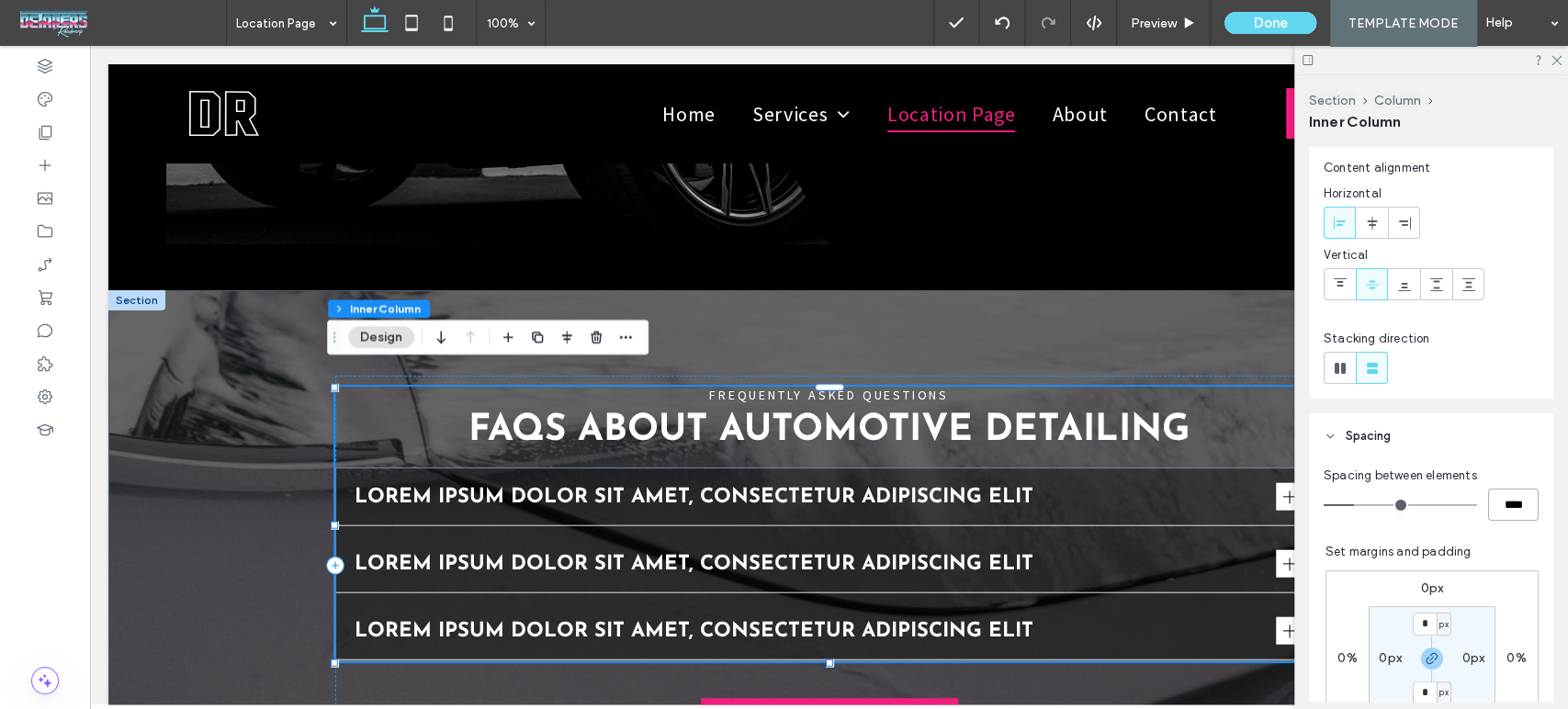
click at [1521, 509] on input "****" at bounding box center [1513, 504] width 51 height 32
type input "**"
type input "****"
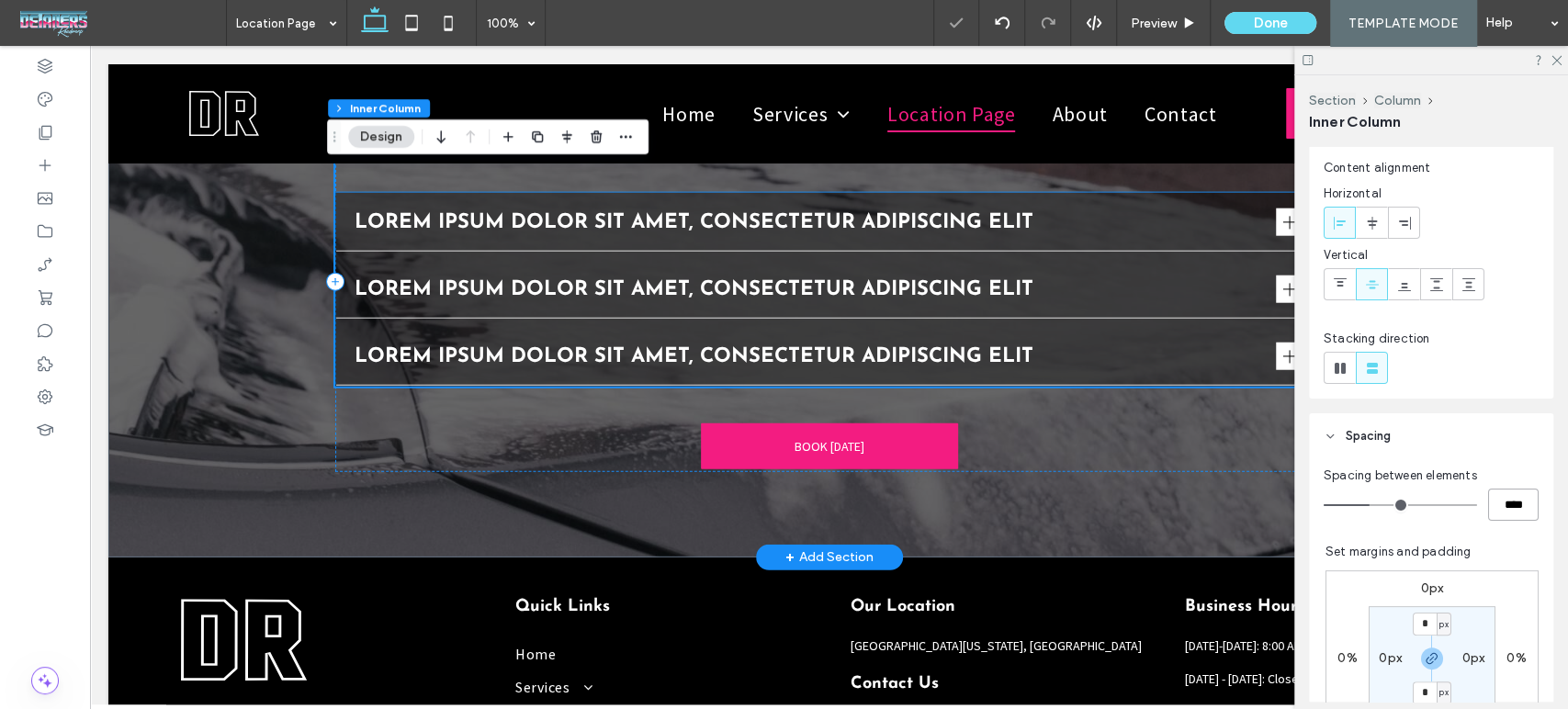
scroll to position [3062, 0]
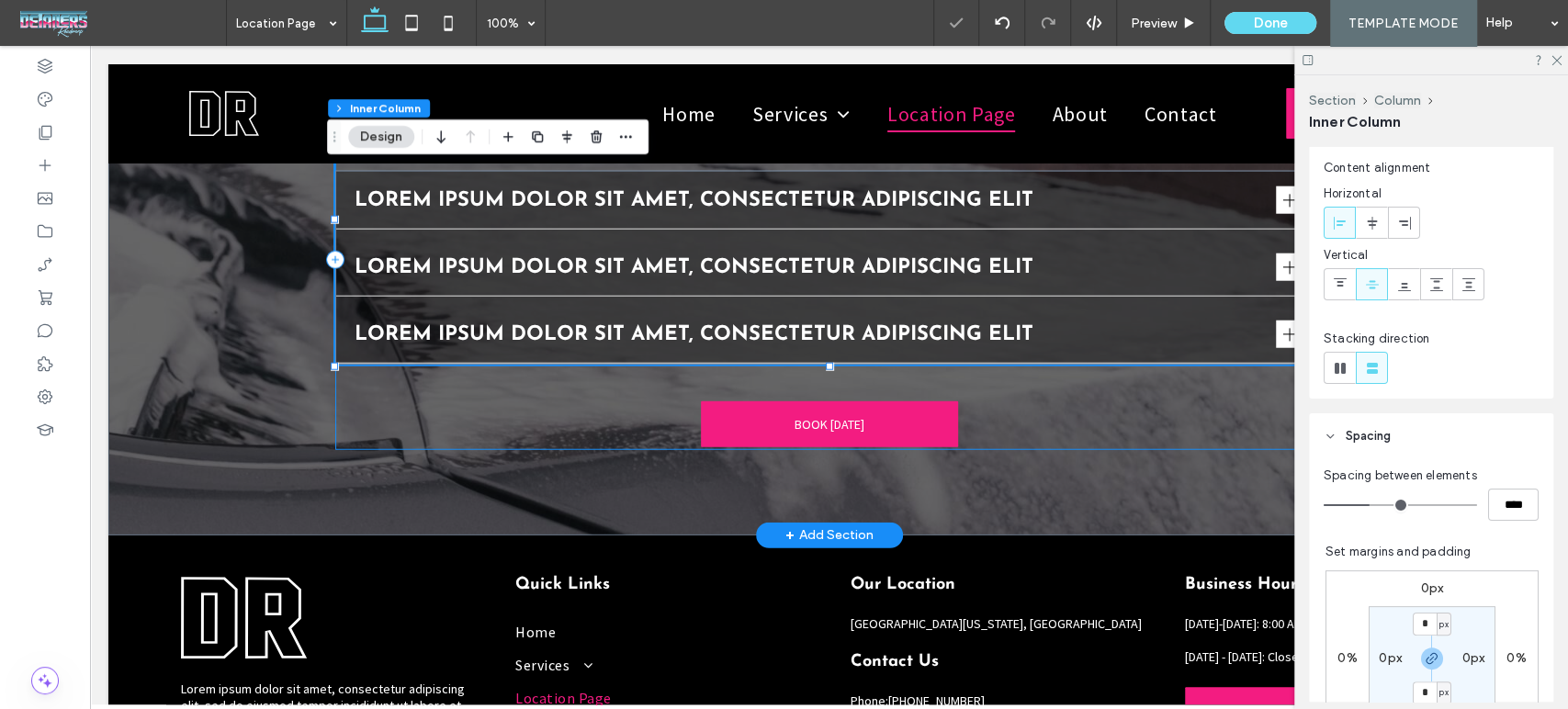
click at [1029, 379] on div "FREQUENTLY ASKED QUESTIONS FAQs About Automotive Detailing Lorem ipsum dolor si…" at bounding box center [828, 260] width 988 height 381
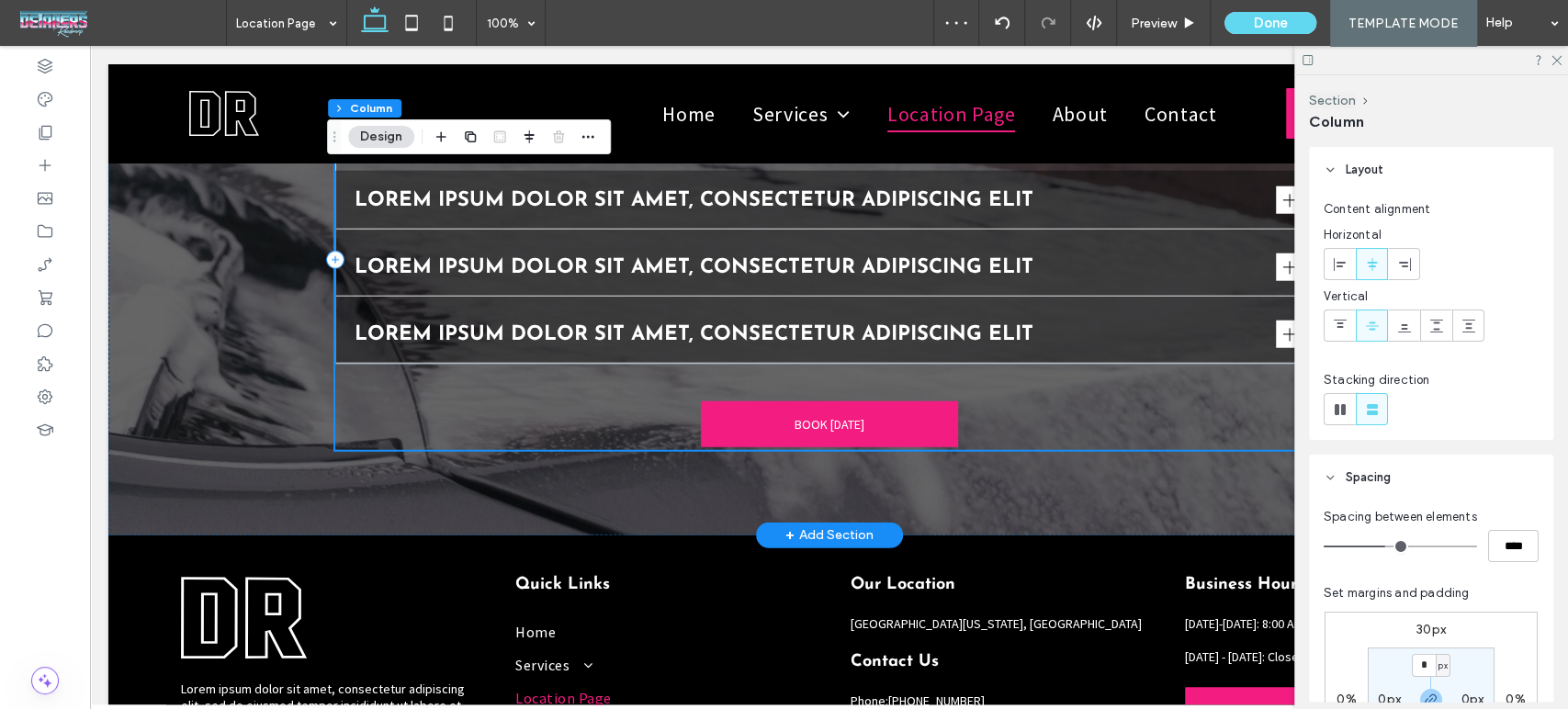
click at [1029, 379] on div "FREQUENTLY ASKED QUESTIONS FAQs About Automotive Detailing Lorem ipsum dolor si…" at bounding box center [828, 260] width 988 height 381
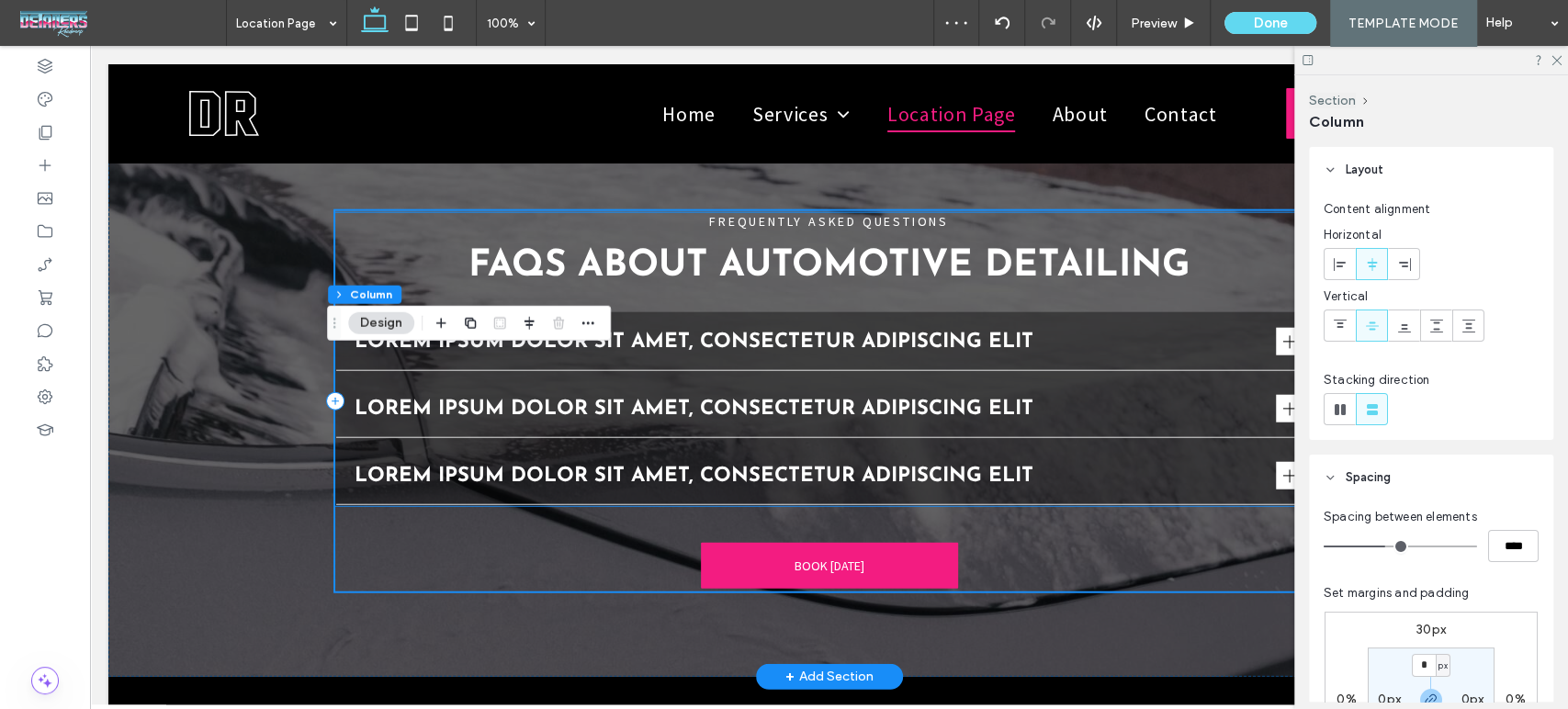
scroll to position [2757, 0]
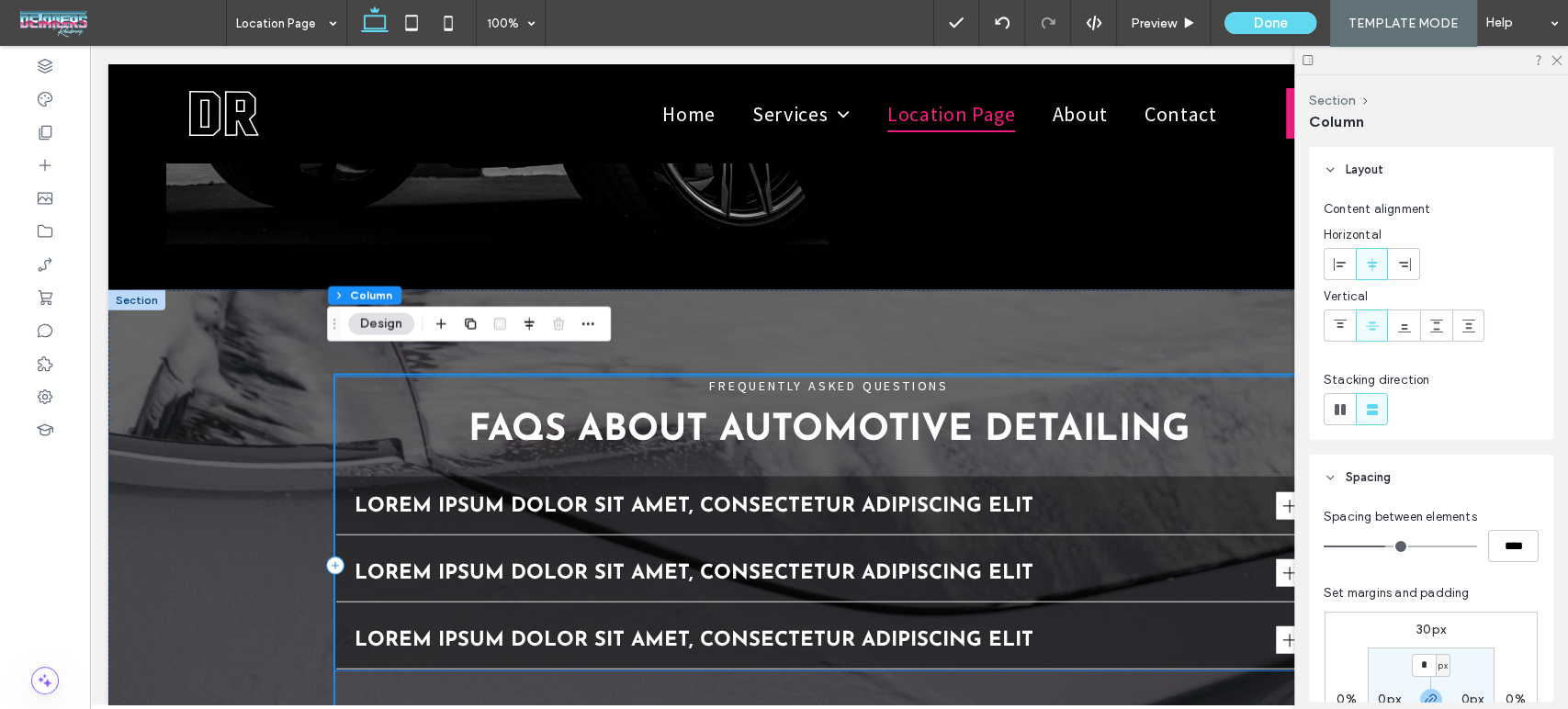
click at [937, 438] on div "FREQUENTLY ASKED QUESTIONS FAQs About Automotive Detailing Lorem ipsum dolor si…" at bounding box center [828, 524] width 988 height 293
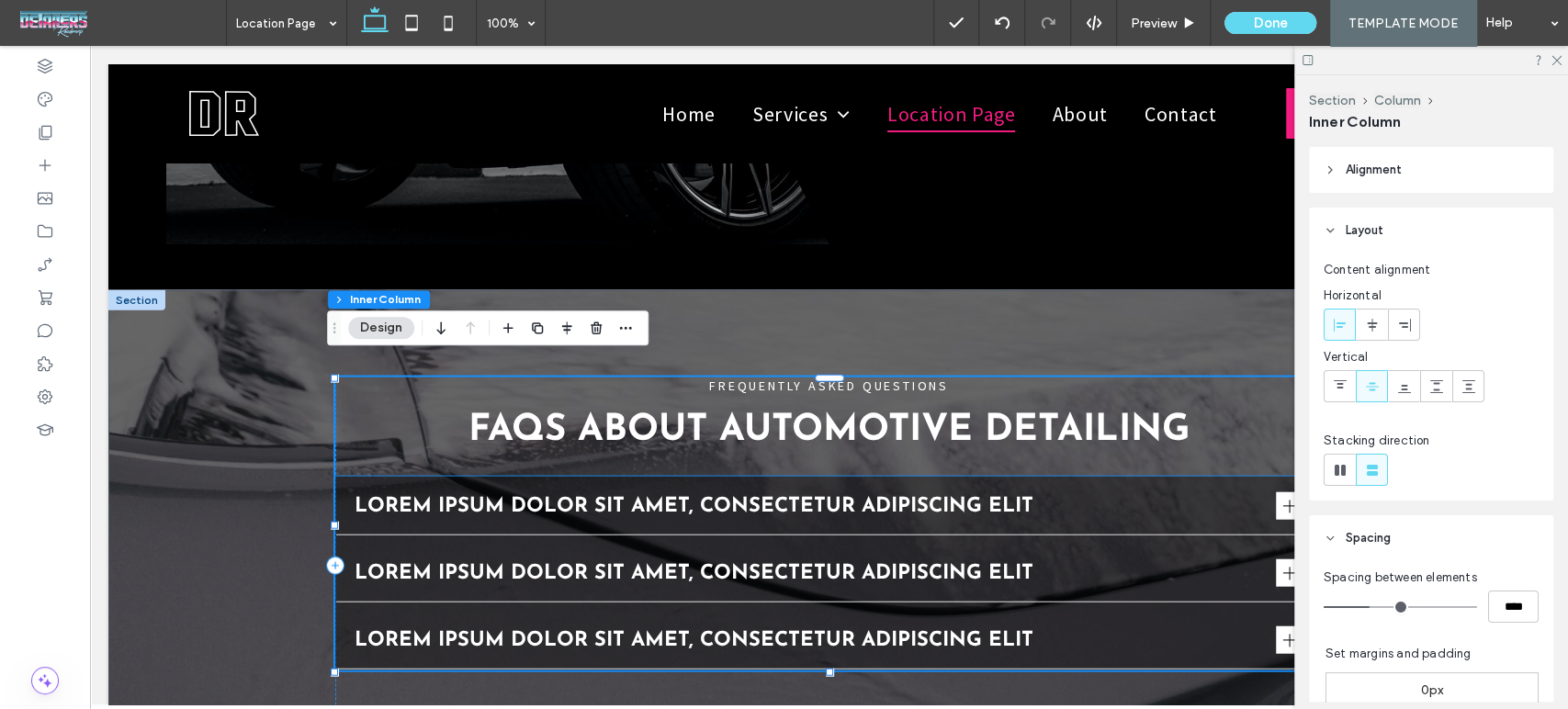
click at [932, 478] on div "Lorem ipsum dolor sit amet, consectetur adipiscing elit" at bounding box center [828, 506] width 986 height 58
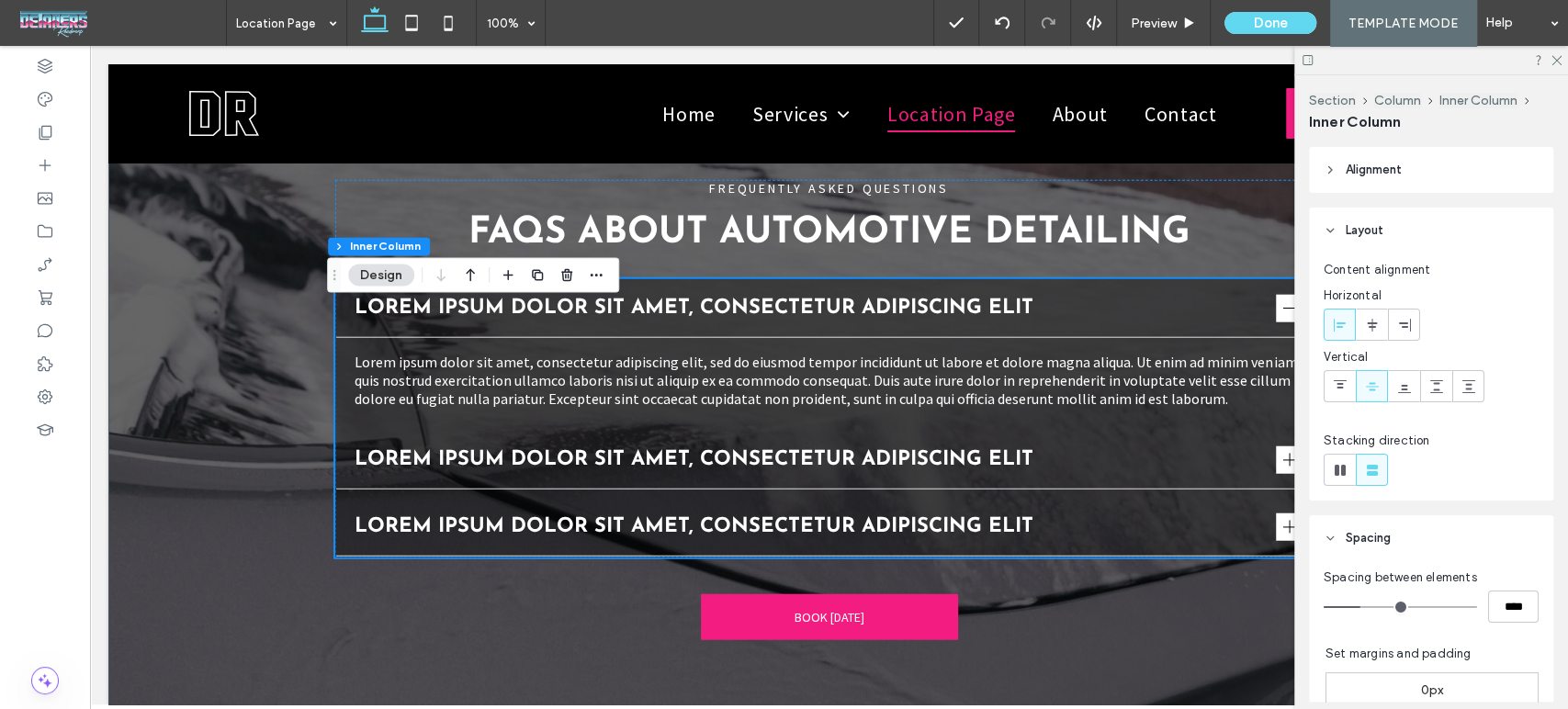
scroll to position [2960, 0]
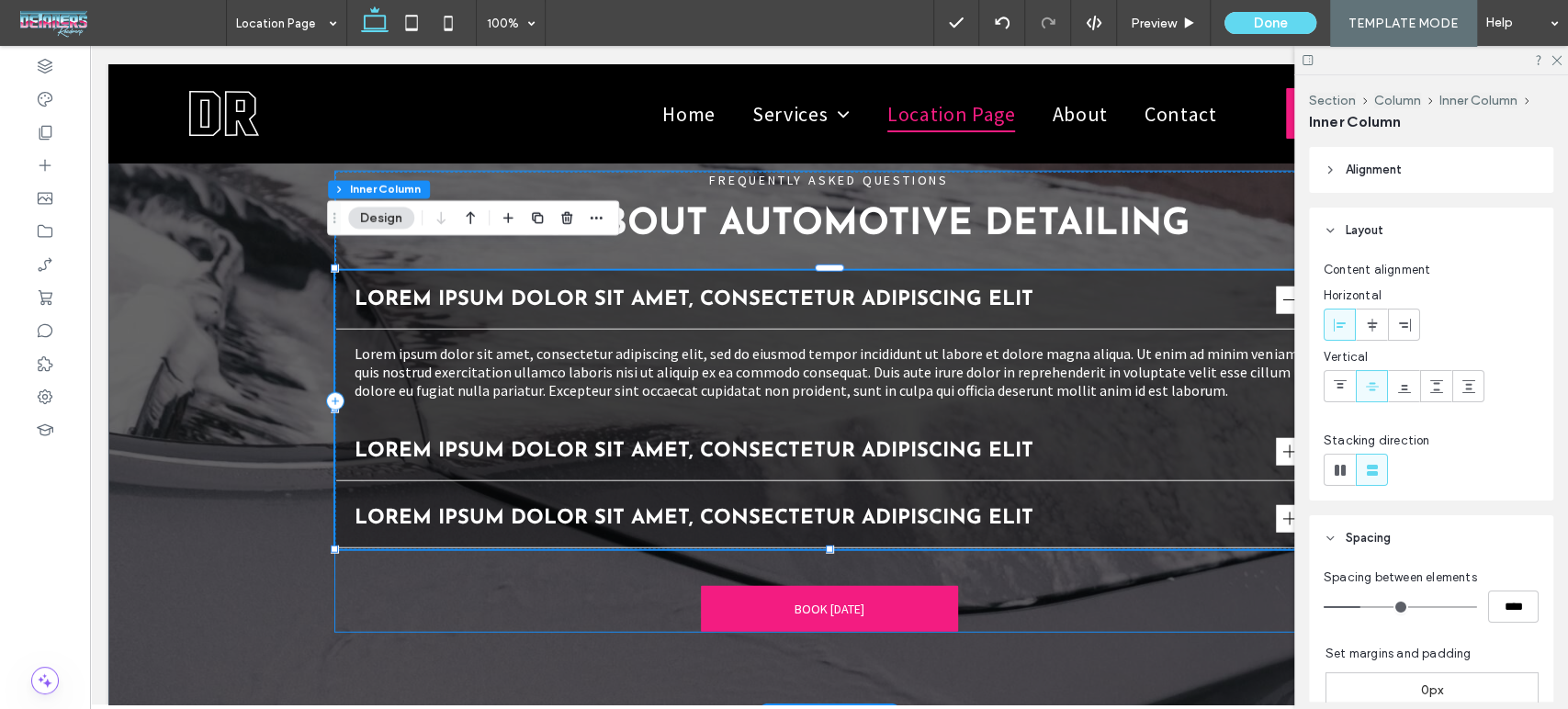
click at [1124, 593] on div "FREQUENTLY ASKED QUESTIONS FAQs About Automotive Detailing Lorem ipsum dolor si…" at bounding box center [828, 402] width 988 height 460
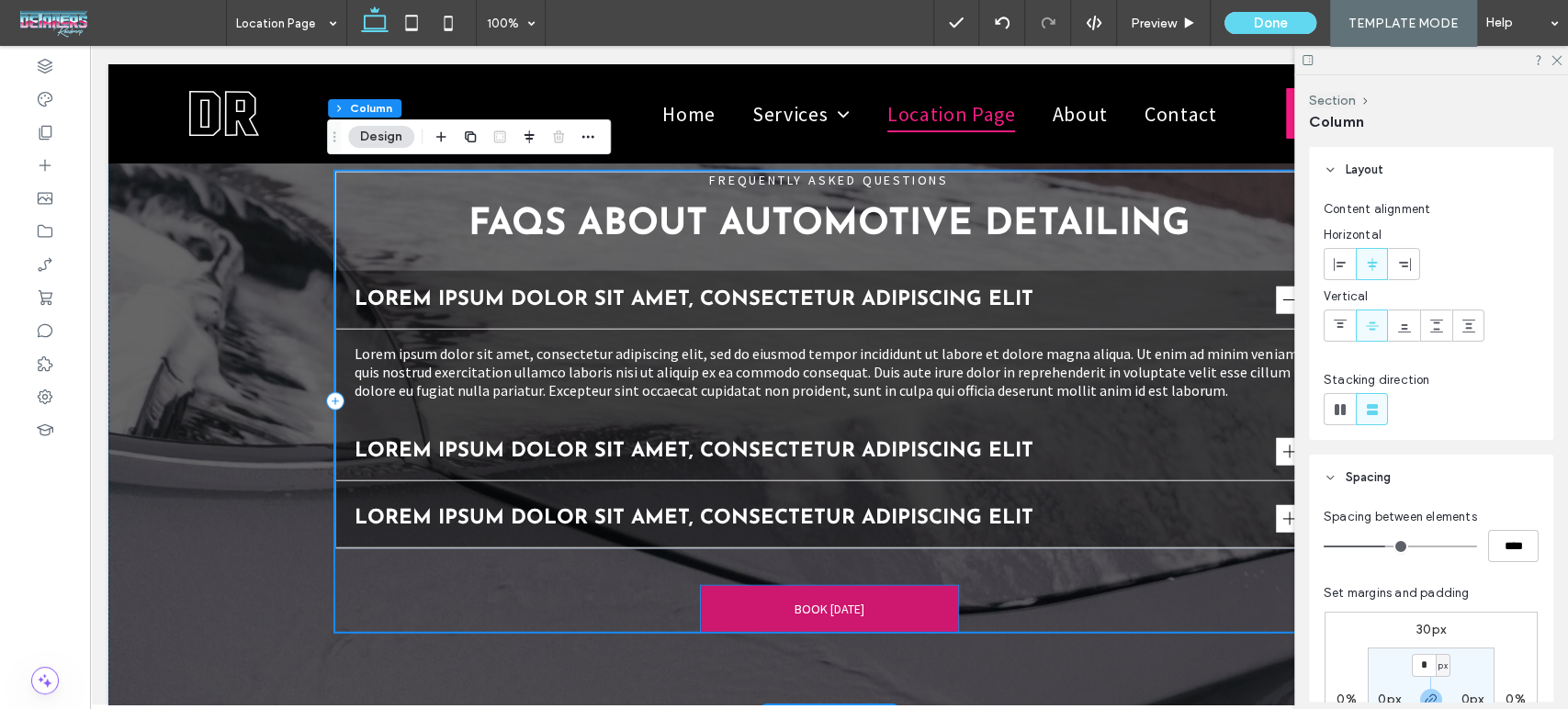
click at [935, 598] on link "BOOK [DATE]" at bounding box center [829, 609] width 257 height 46
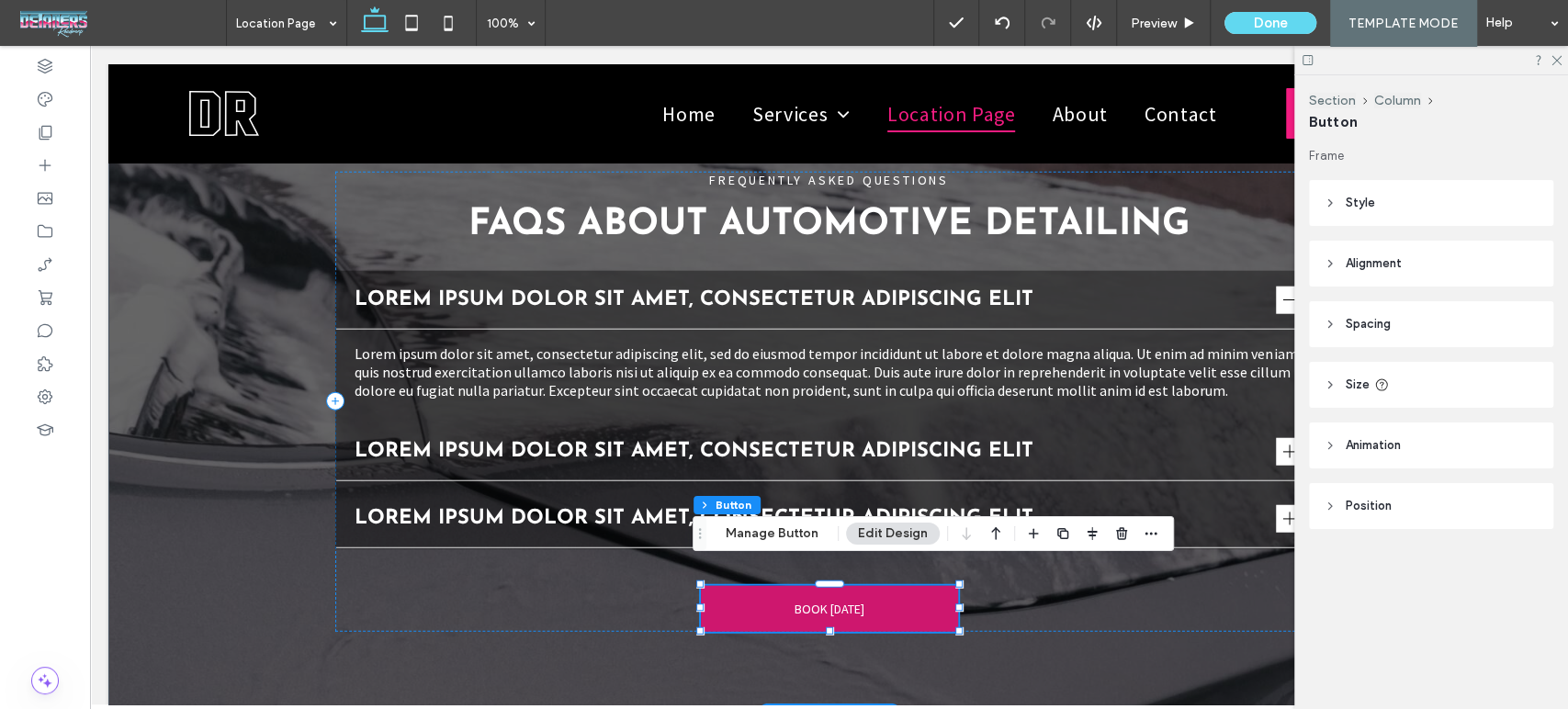
click at [926, 596] on link "BOOK [DATE]" at bounding box center [829, 609] width 257 height 46
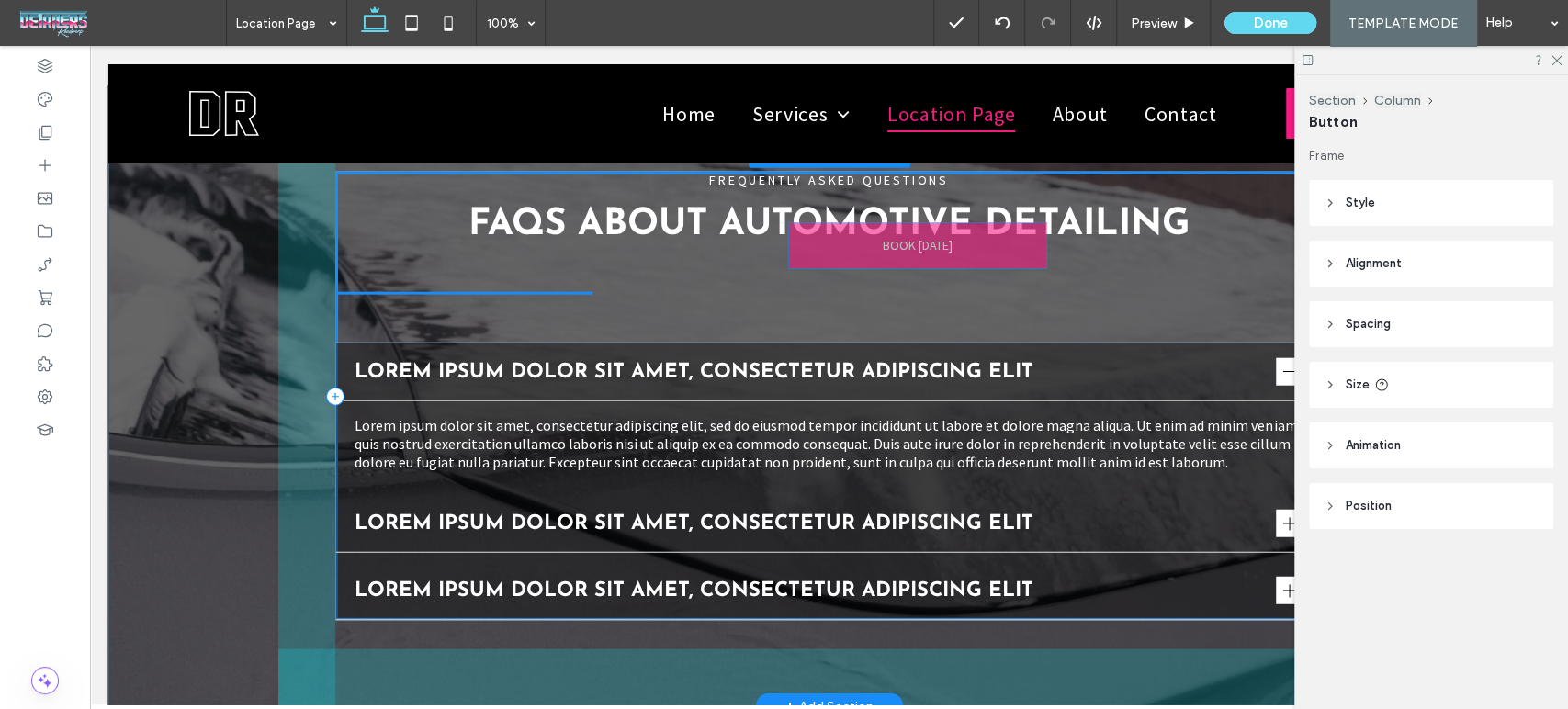
drag, startPoint x: 921, startPoint y: 596, endPoint x: 1017, endPoint y: 256, distance: 353.3
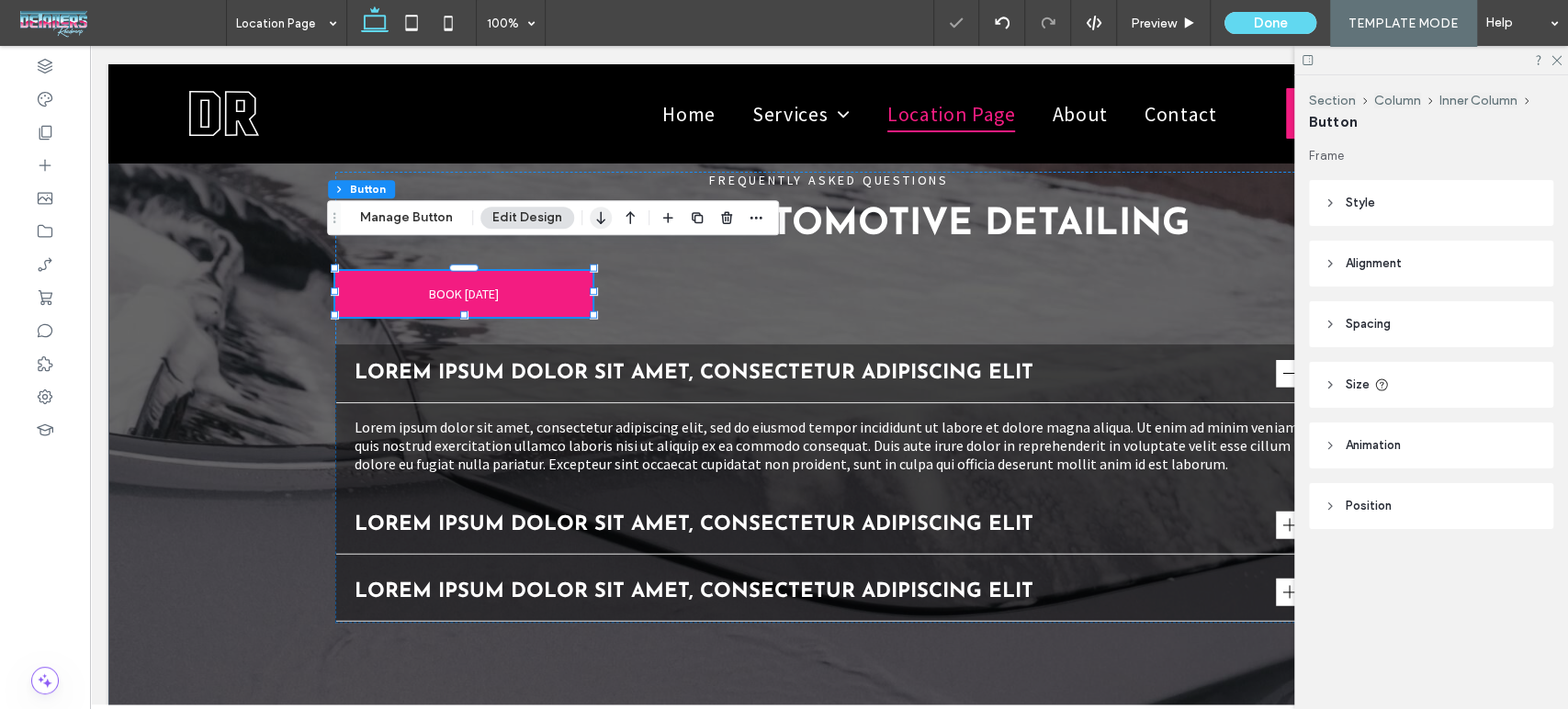
click at [601, 216] on icon "button" at bounding box center [600, 217] width 23 height 33
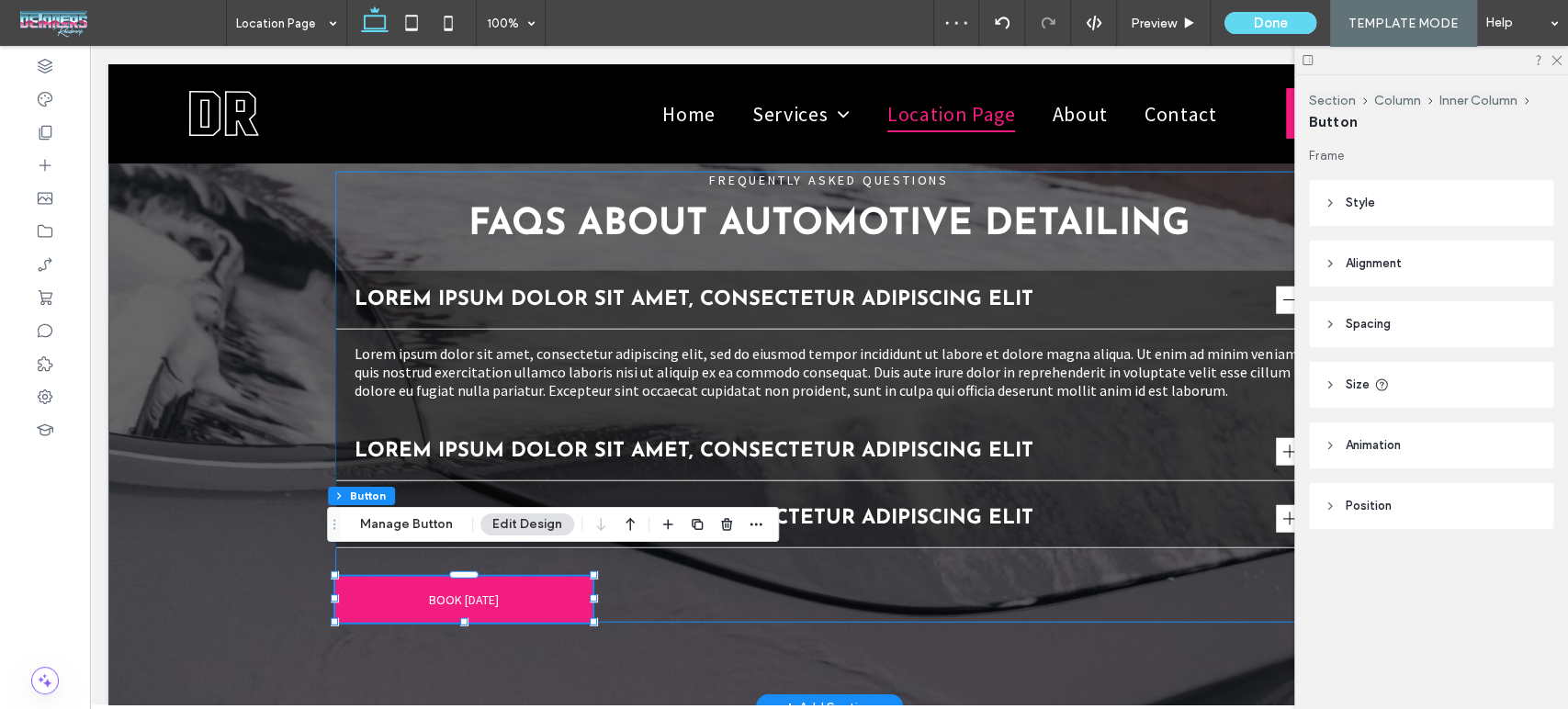
click at [679, 569] on div "FREQUENTLY ASKED QUESTIONS FAQs About Automotive Detailing Lorem ipsum dolor si…" at bounding box center [828, 397] width 988 height 451
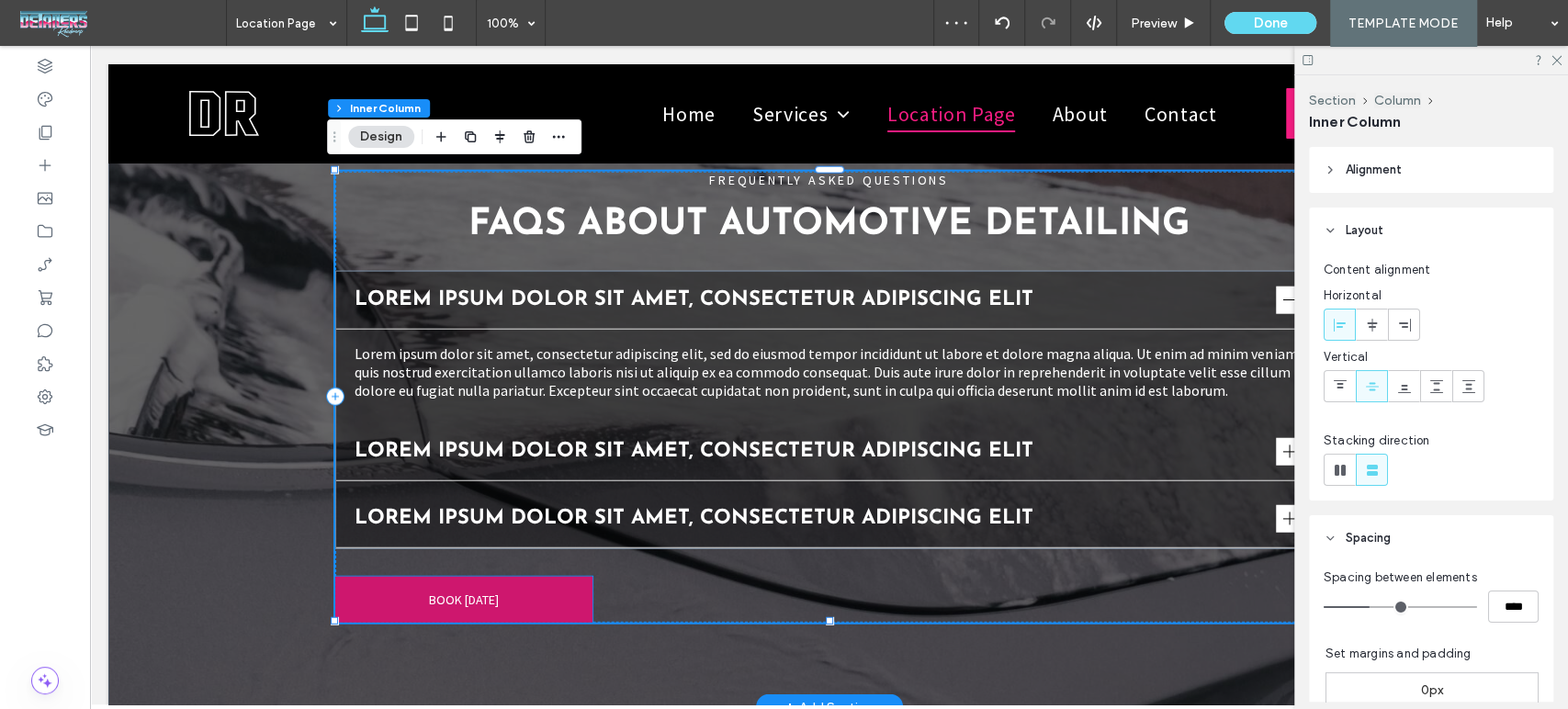
click at [514, 593] on link "BOOK [DATE]" at bounding box center [463, 599] width 257 height 46
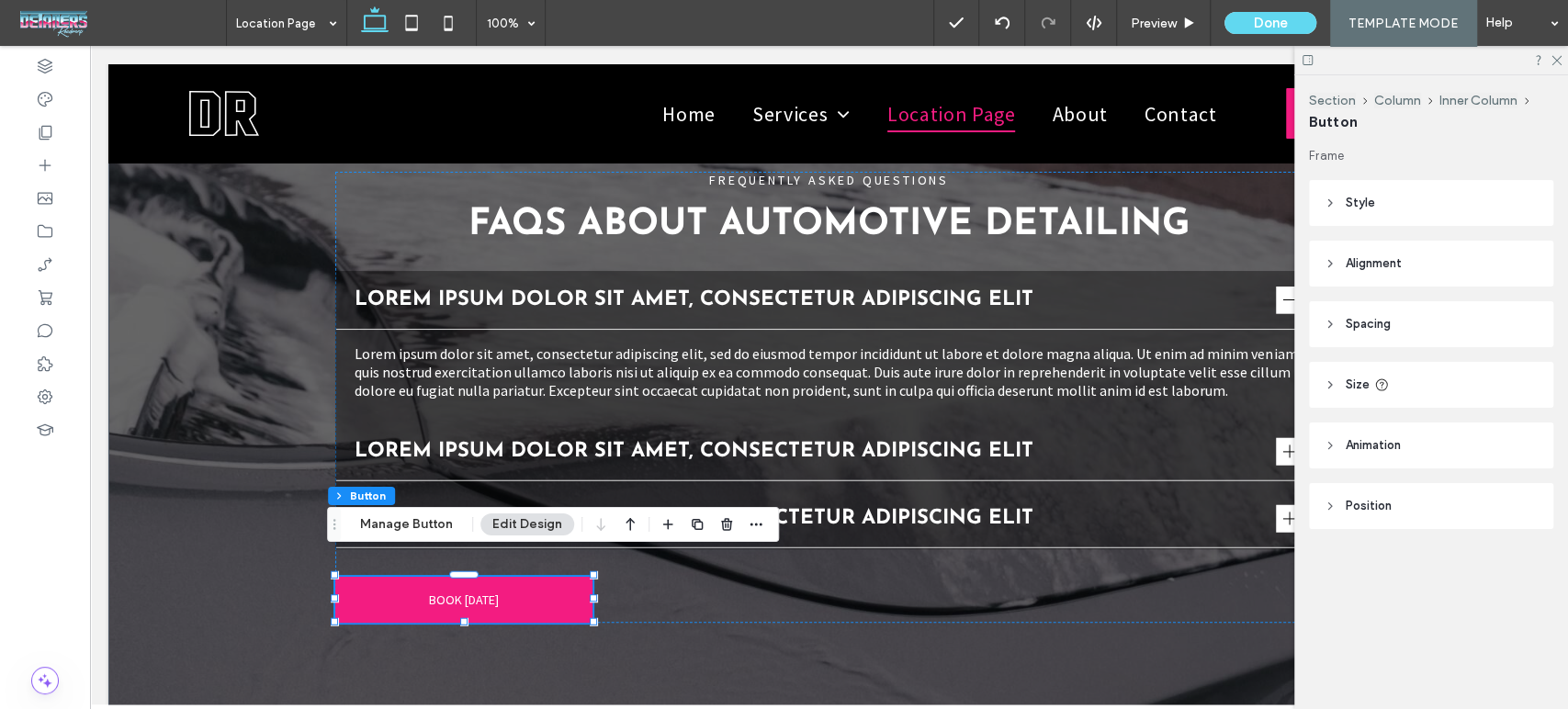
click at [1335, 214] on header "Style" at bounding box center [1431, 203] width 245 height 46
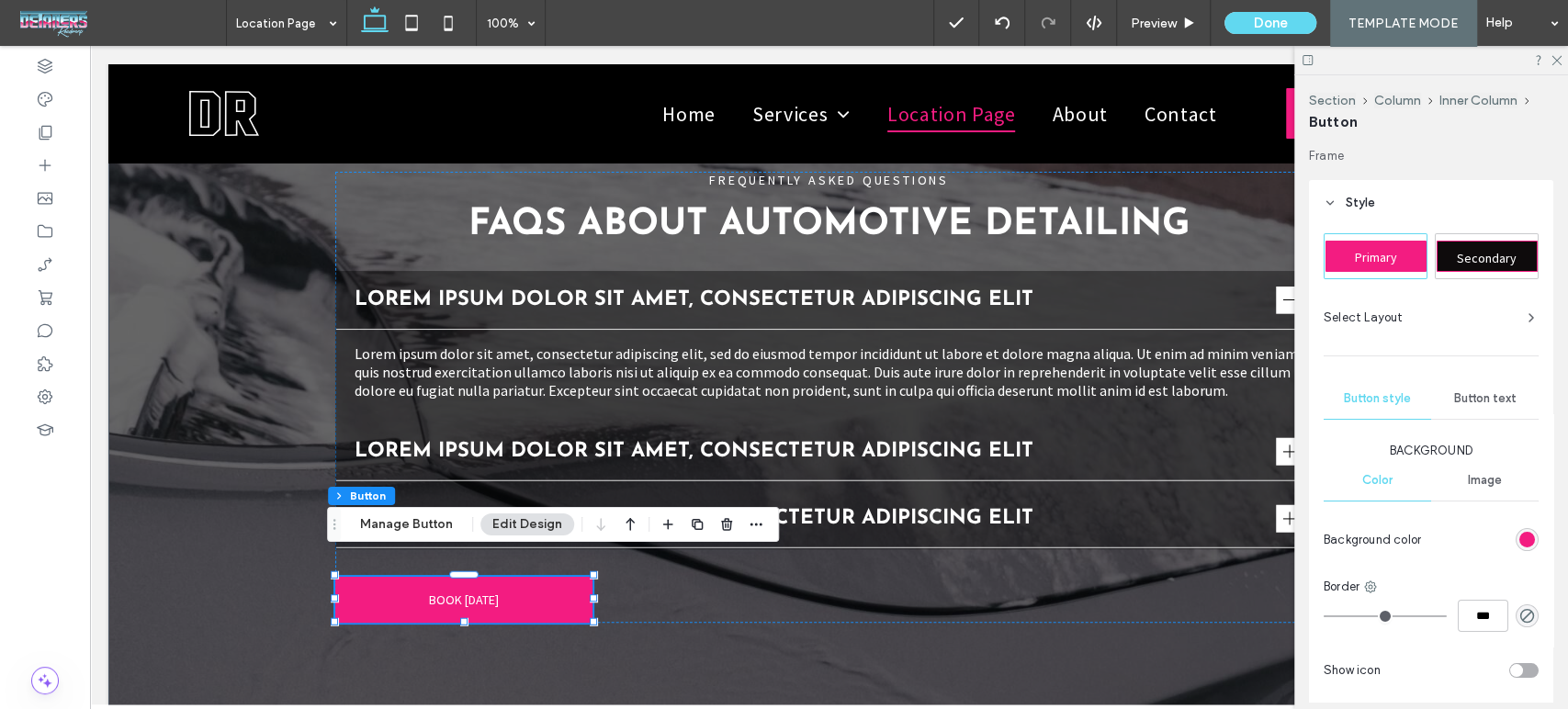
click at [1335, 214] on header "Style" at bounding box center [1431, 203] width 245 height 46
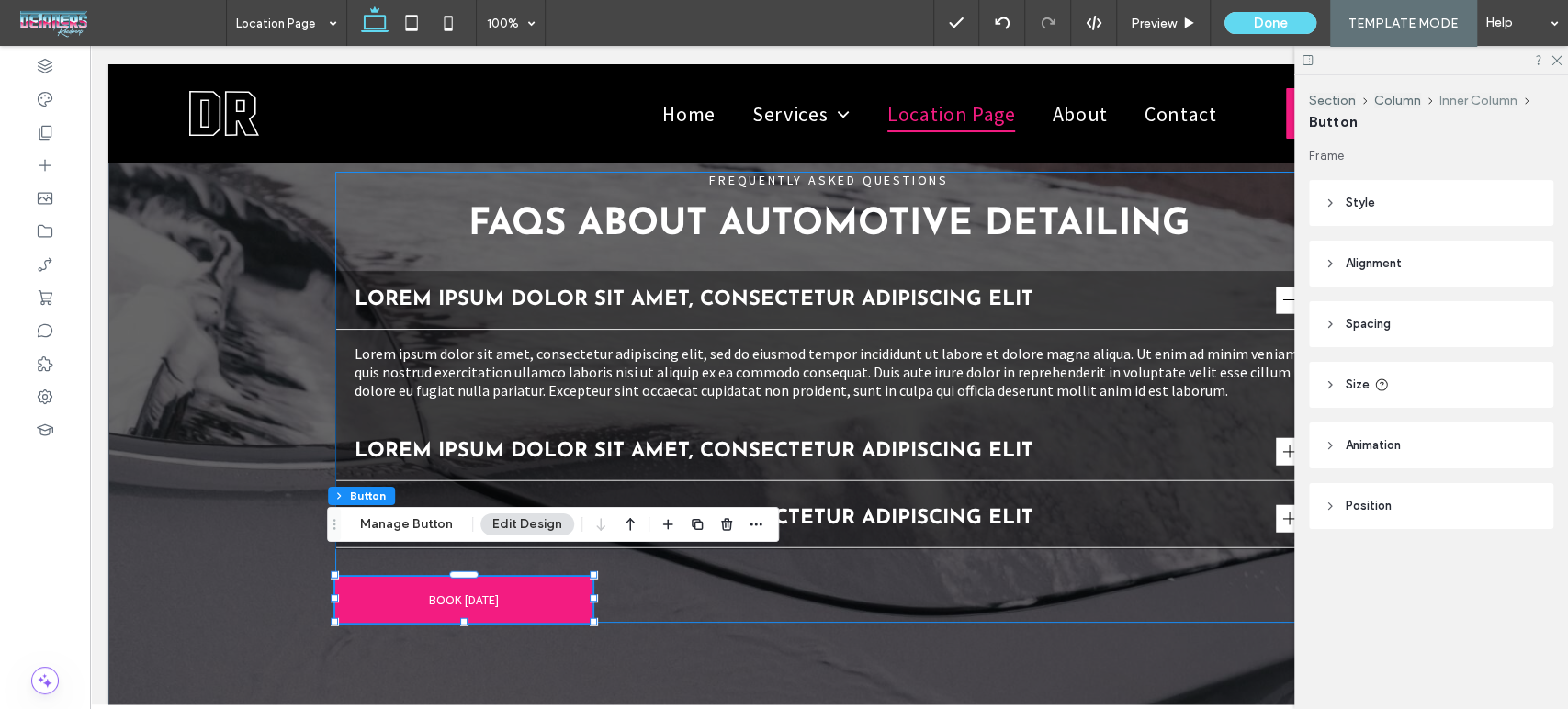
click at [1474, 97] on button "Inner Column" at bounding box center [1478, 101] width 78 height 16
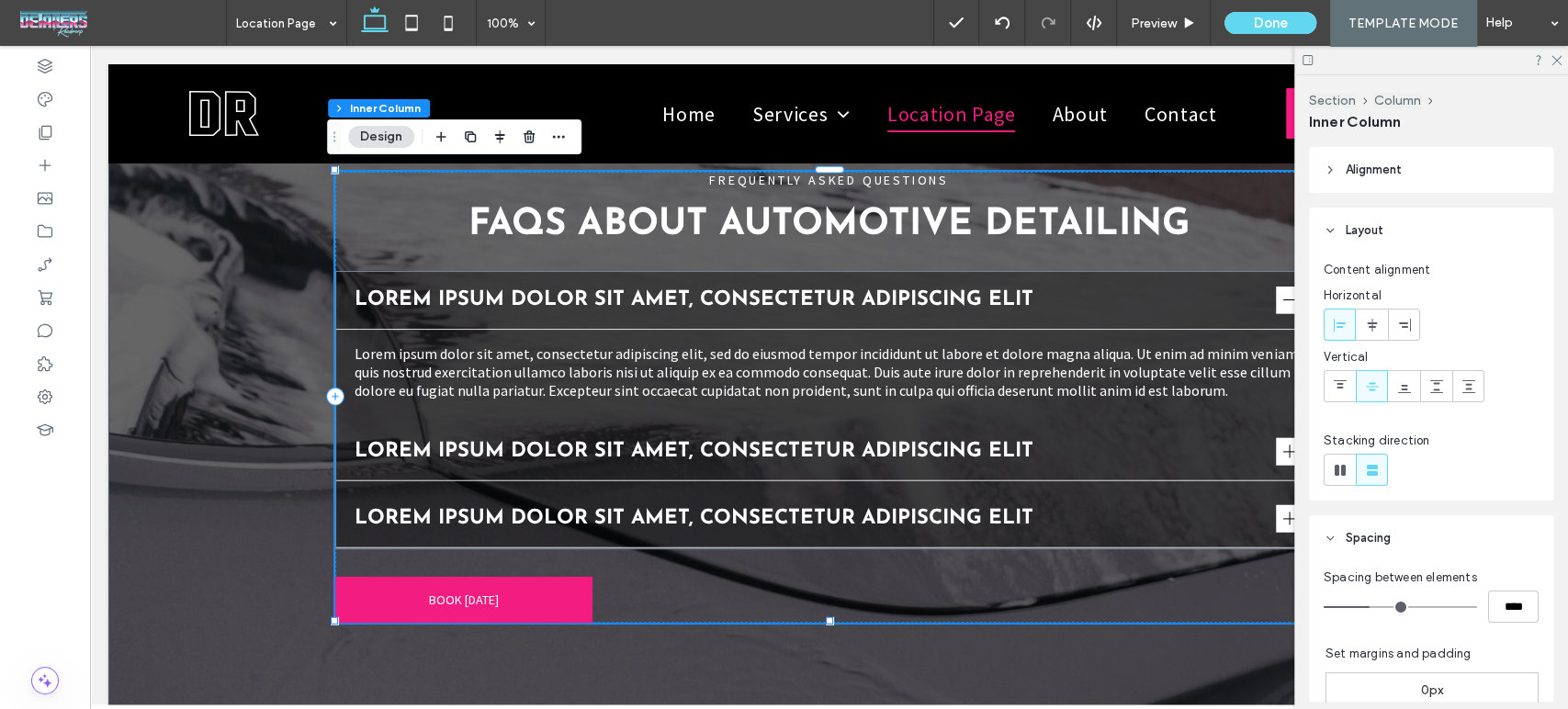
click at [1355, 178] on span "Alignment" at bounding box center [1373, 169] width 56 height 19
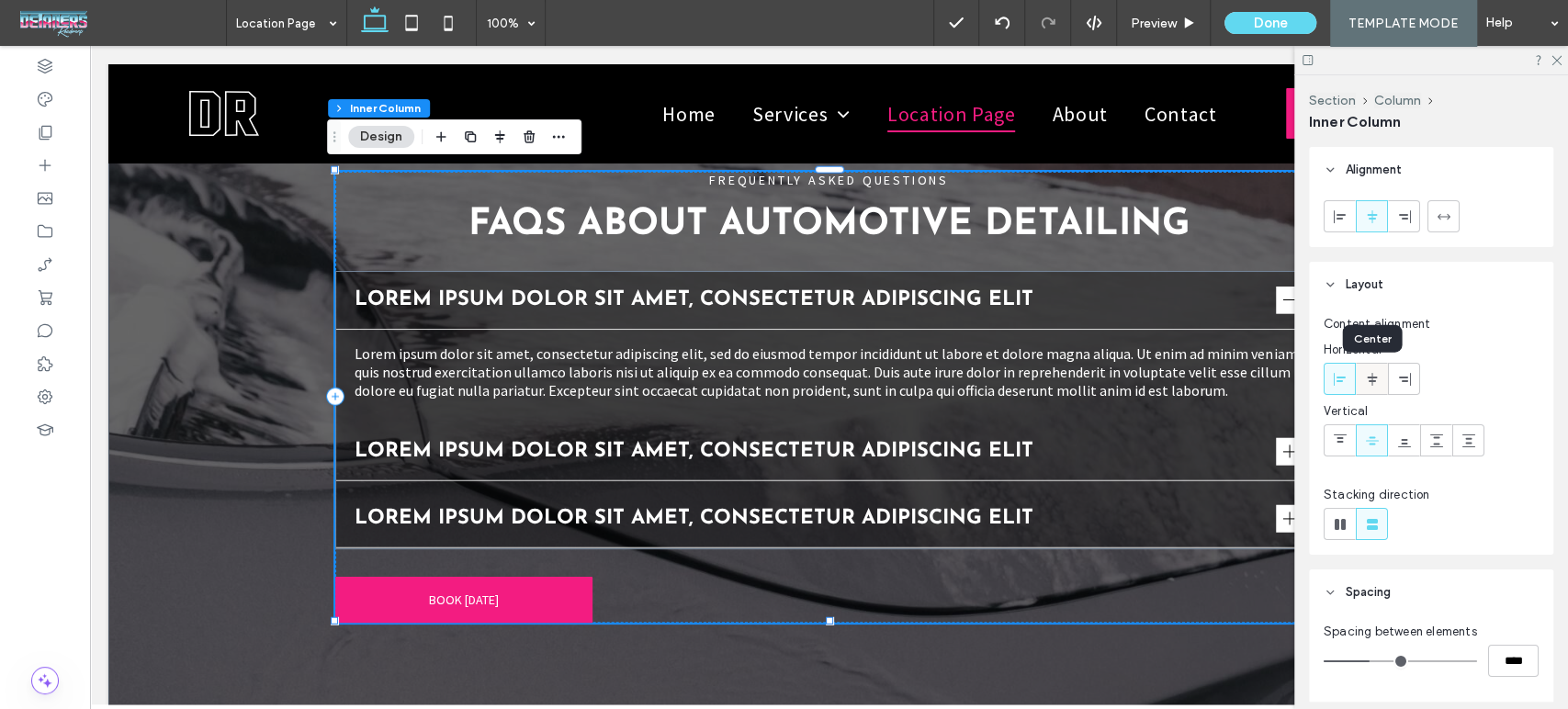
click at [1366, 380] on icon at bounding box center [1371, 379] width 15 height 15
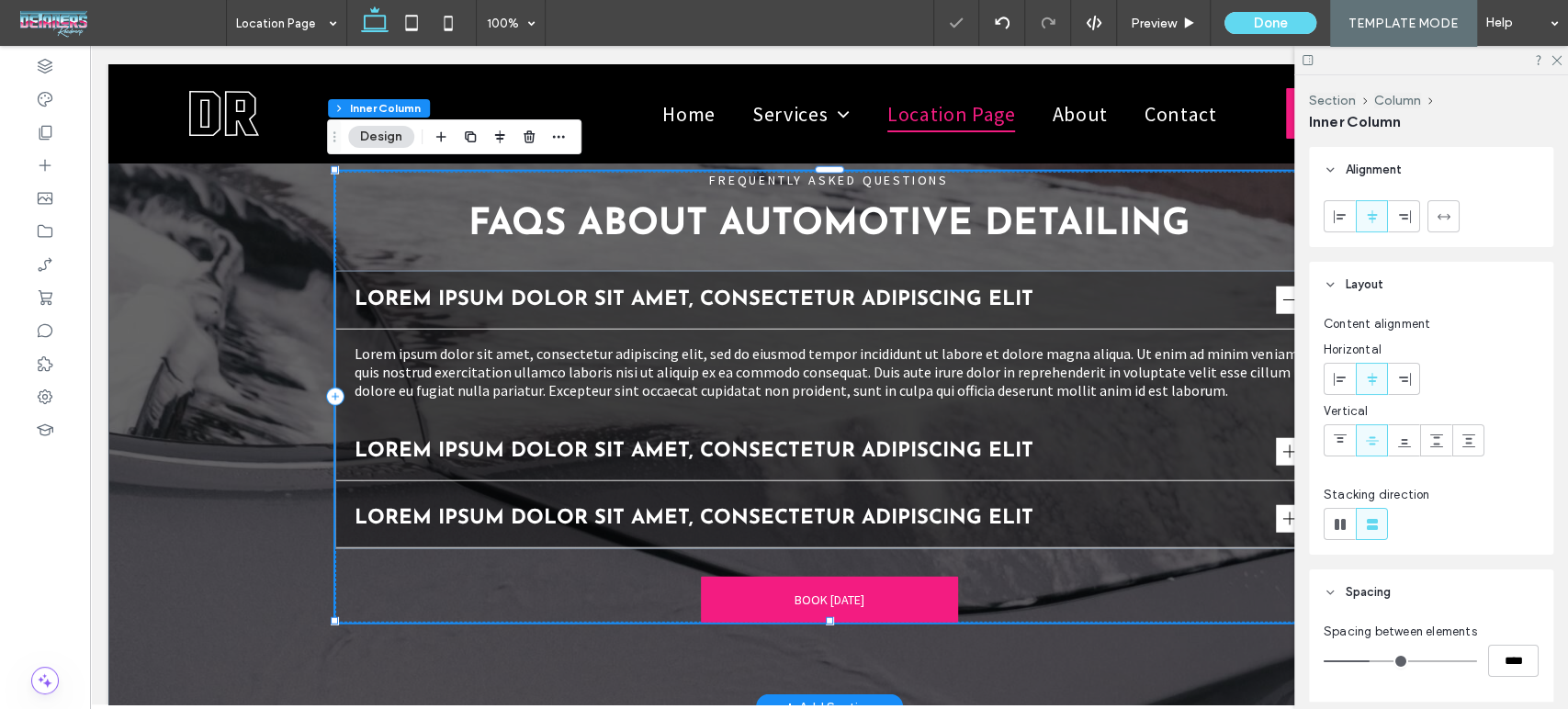
click at [1145, 556] on div "FREQUENTLY ASKED QUESTIONS FAQs About Automotive Detailing Lorem ipsum dolor si…" at bounding box center [828, 397] width 988 height 451
drag, startPoint x: 1550, startPoint y: 57, endPoint x: 1124, endPoint y: 378, distance: 533.4
click at [1550, 57] on icon at bounding box center [1555, 59] width 12 height 12
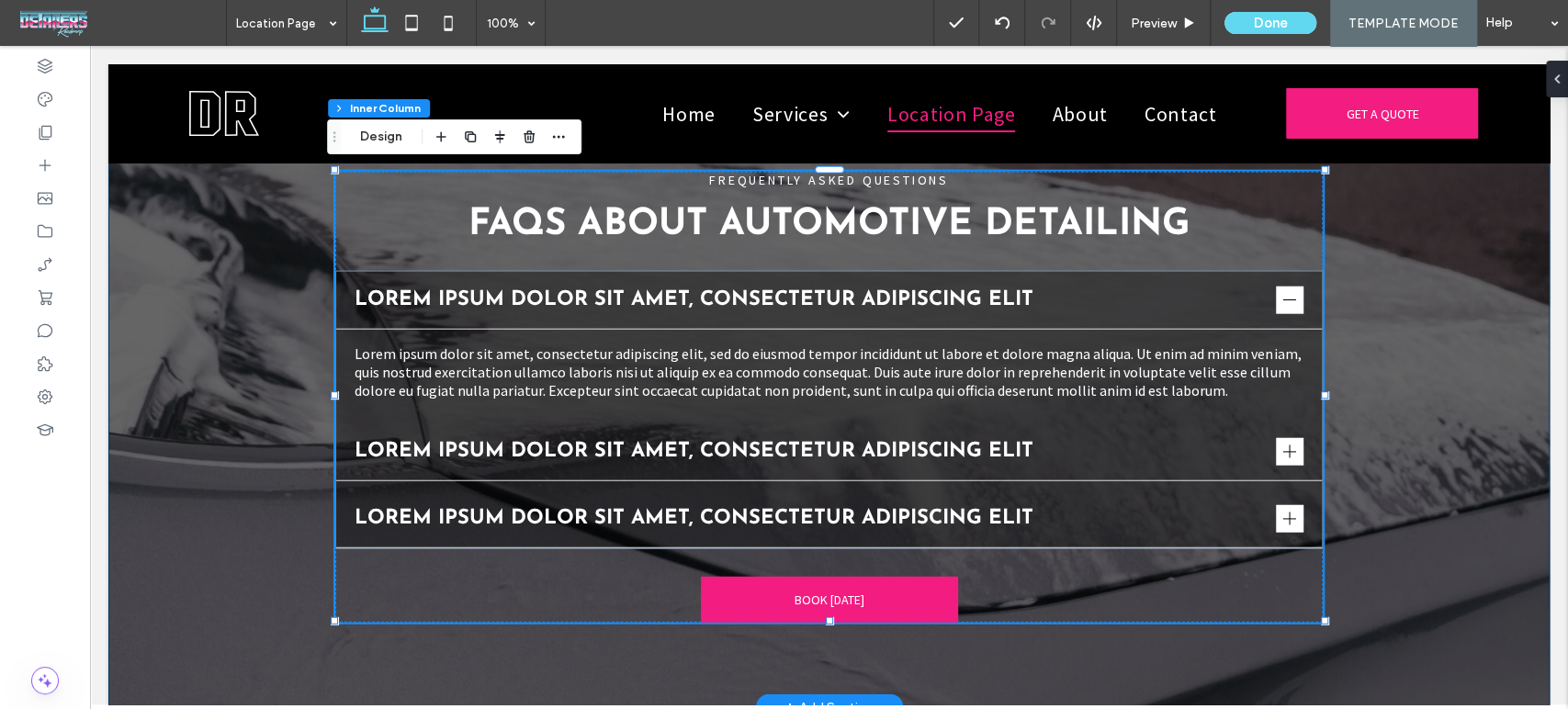
click at [1054, 647] on div "FREQUENTLY ASKED QUESTIONS FAQs About Automotive Detailing Lorem ipsum dolor si…" at bounding box center [829, 397] width 1102 height 622
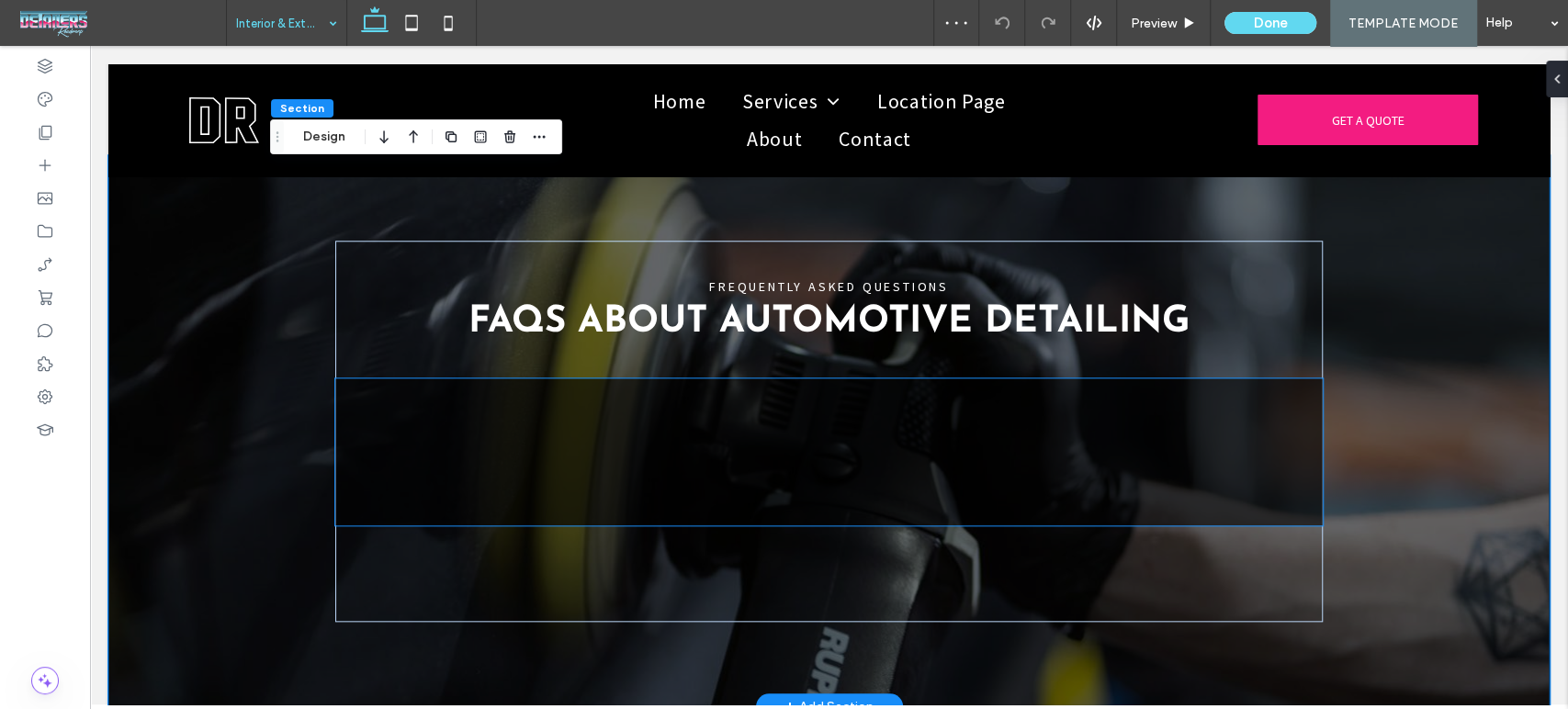
scroll to position [5870, 0]
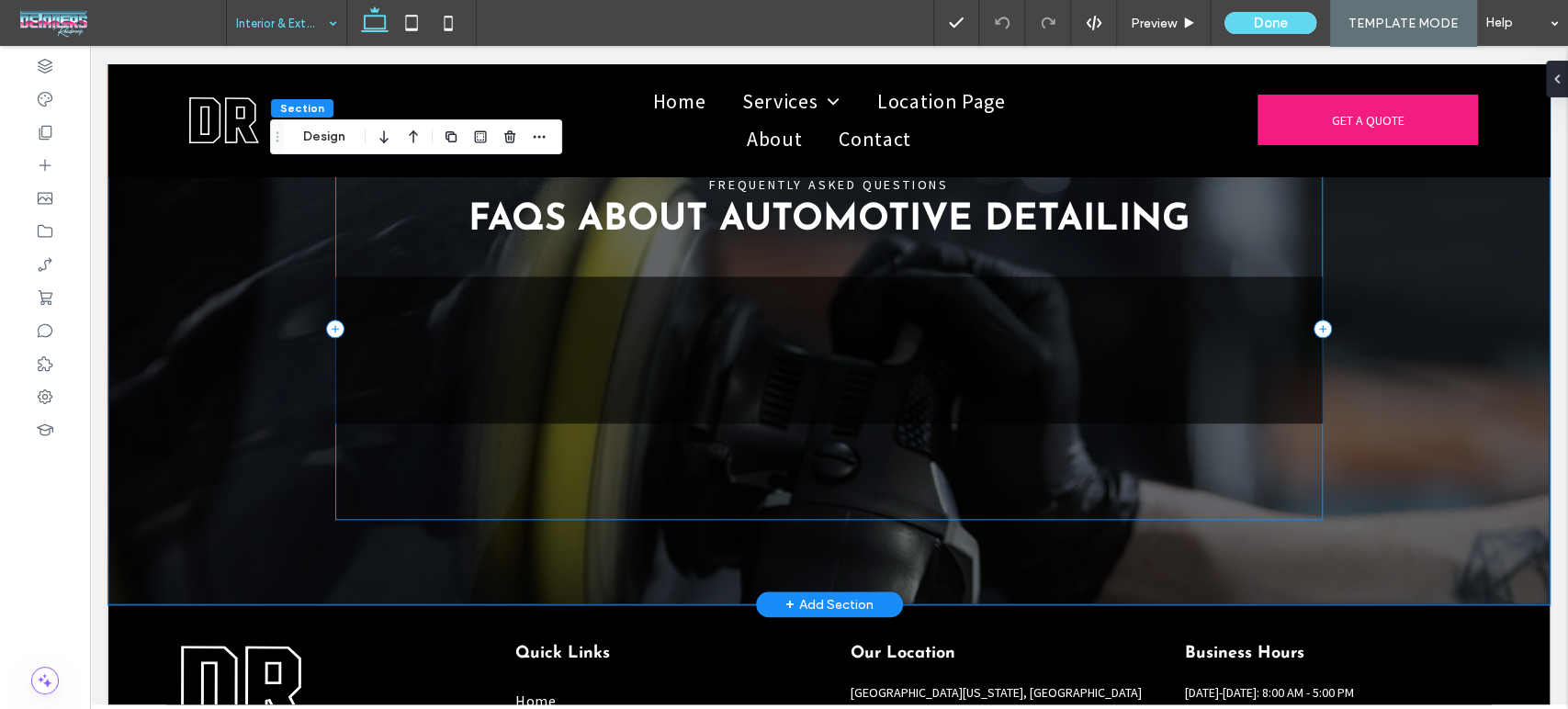
click at [1006, 486] on div "FREQUENTLY ASKED QUESTIONS FAQs About Automotive Detailing" at bounding box center [828, 329] width 988 height 381
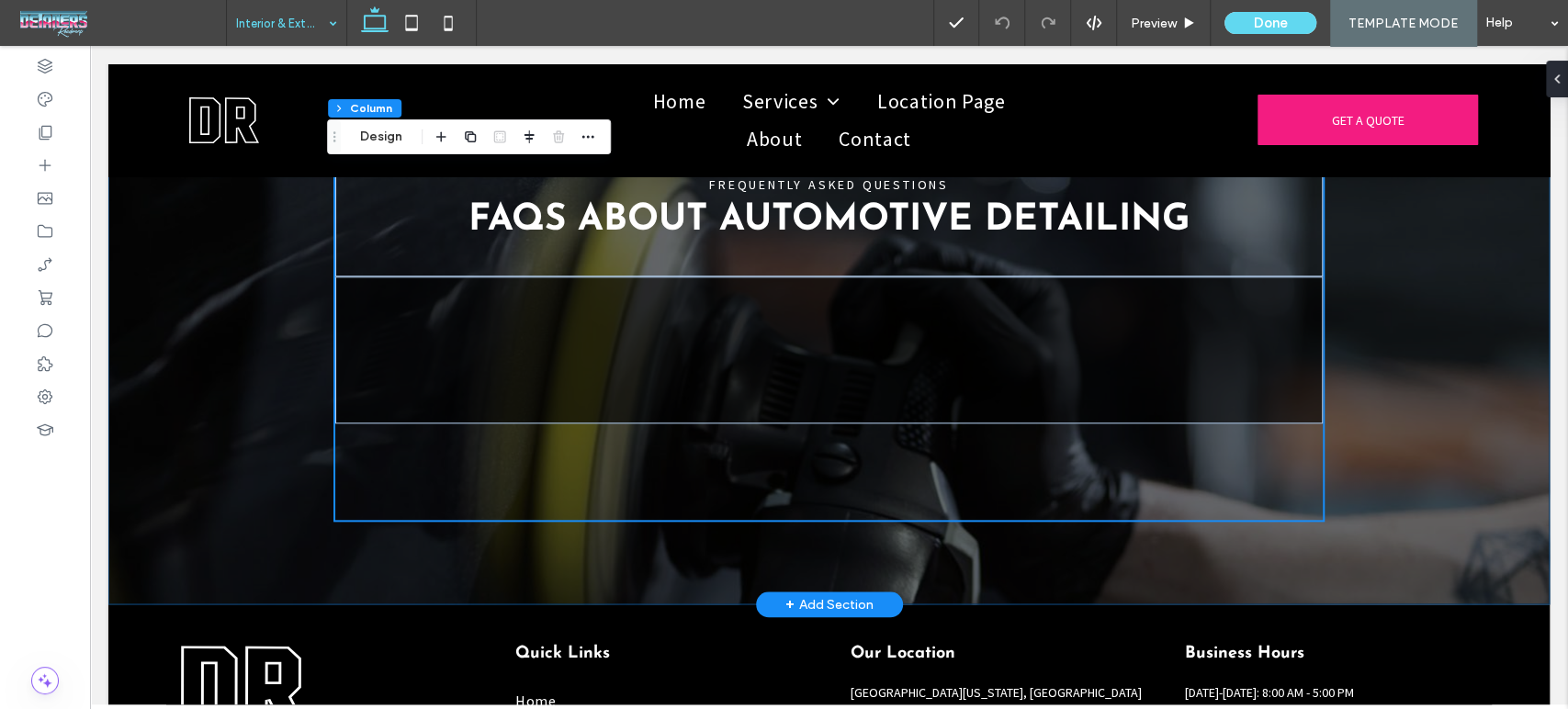
click at [946, 561] on div "FREQUENTLY ASKED QUESTIONS FAQs About Automotive Detailing" at bounding box center [829, 328] width 1102 height 551
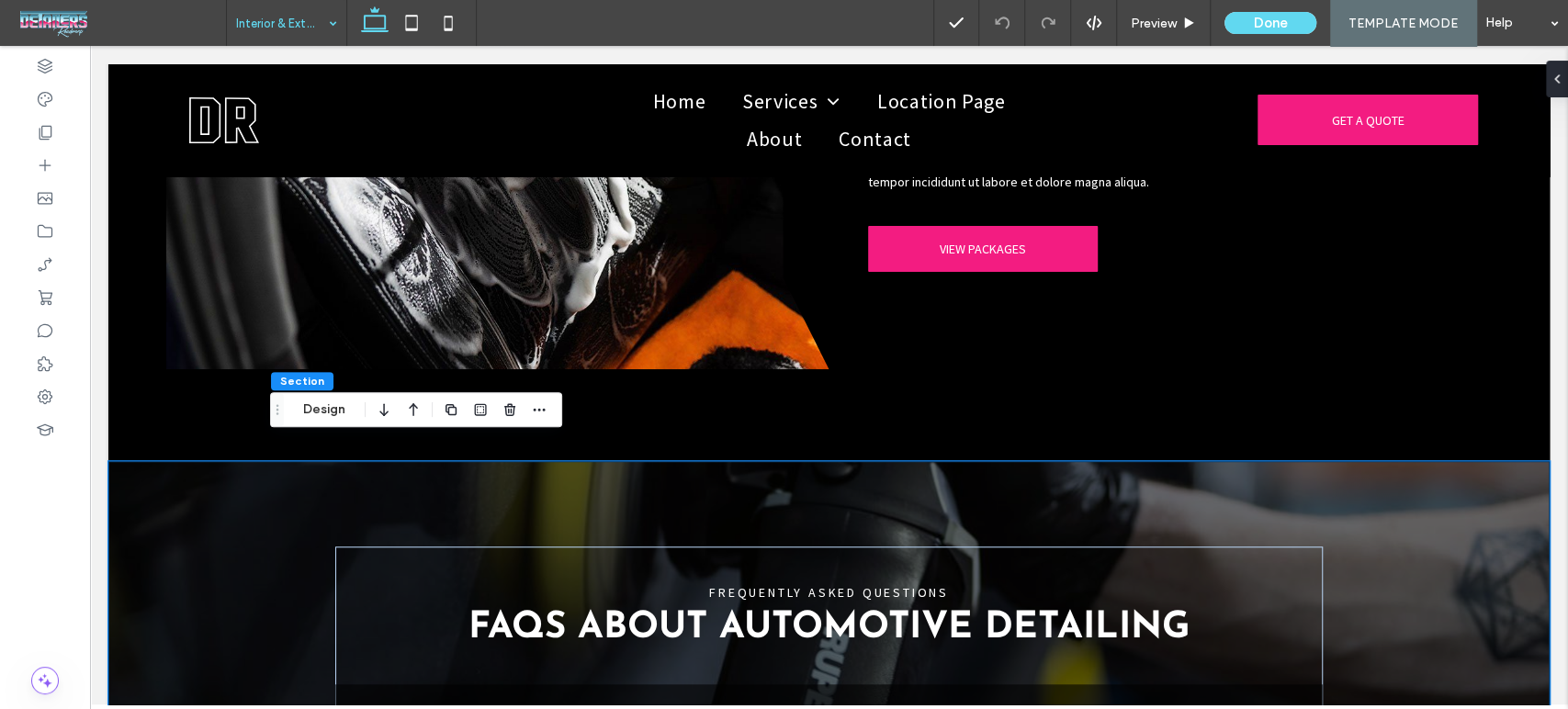
scroll to position [5767, 0]
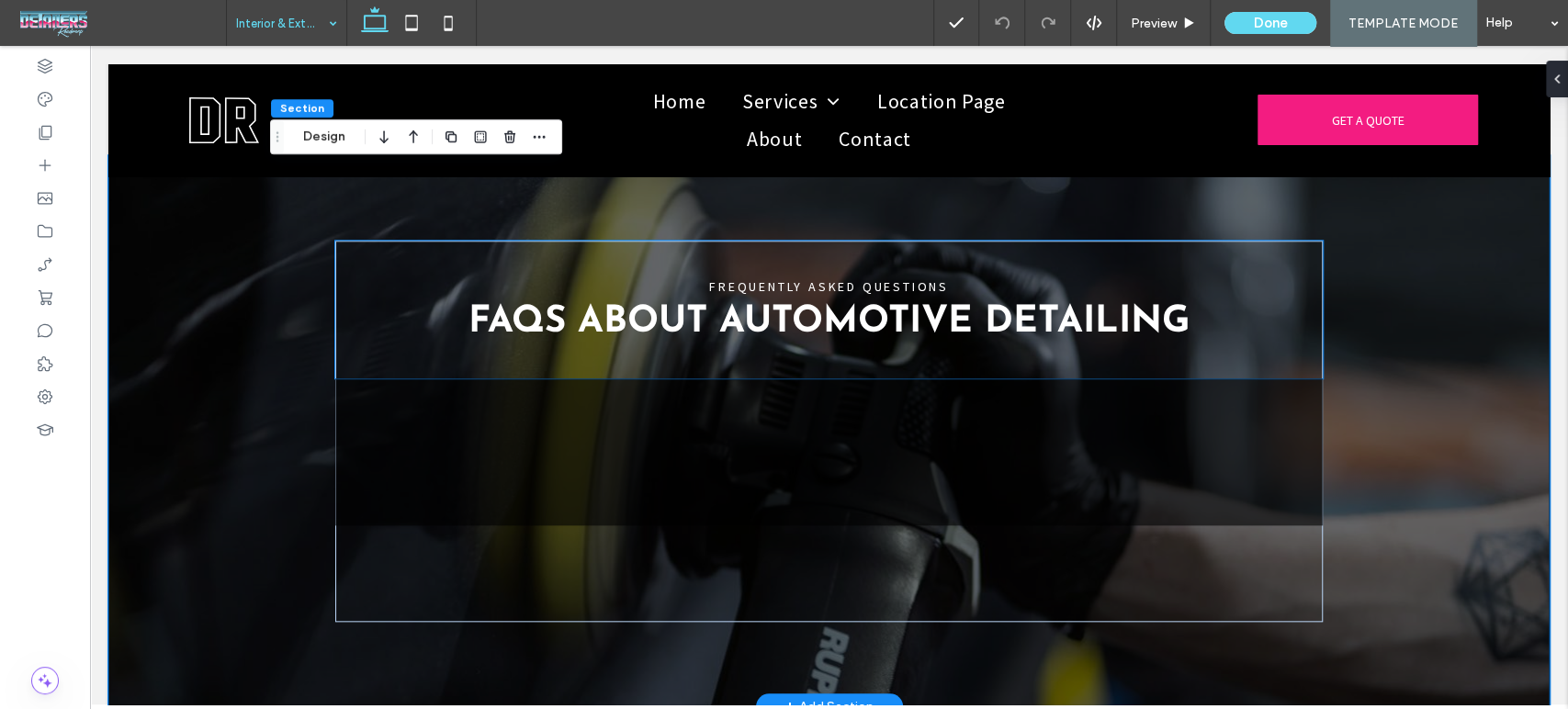
click at [1283, 307] on h2 "FAQs About Automotive Detailing" at bounding box center [828, 323] width 988 height 37
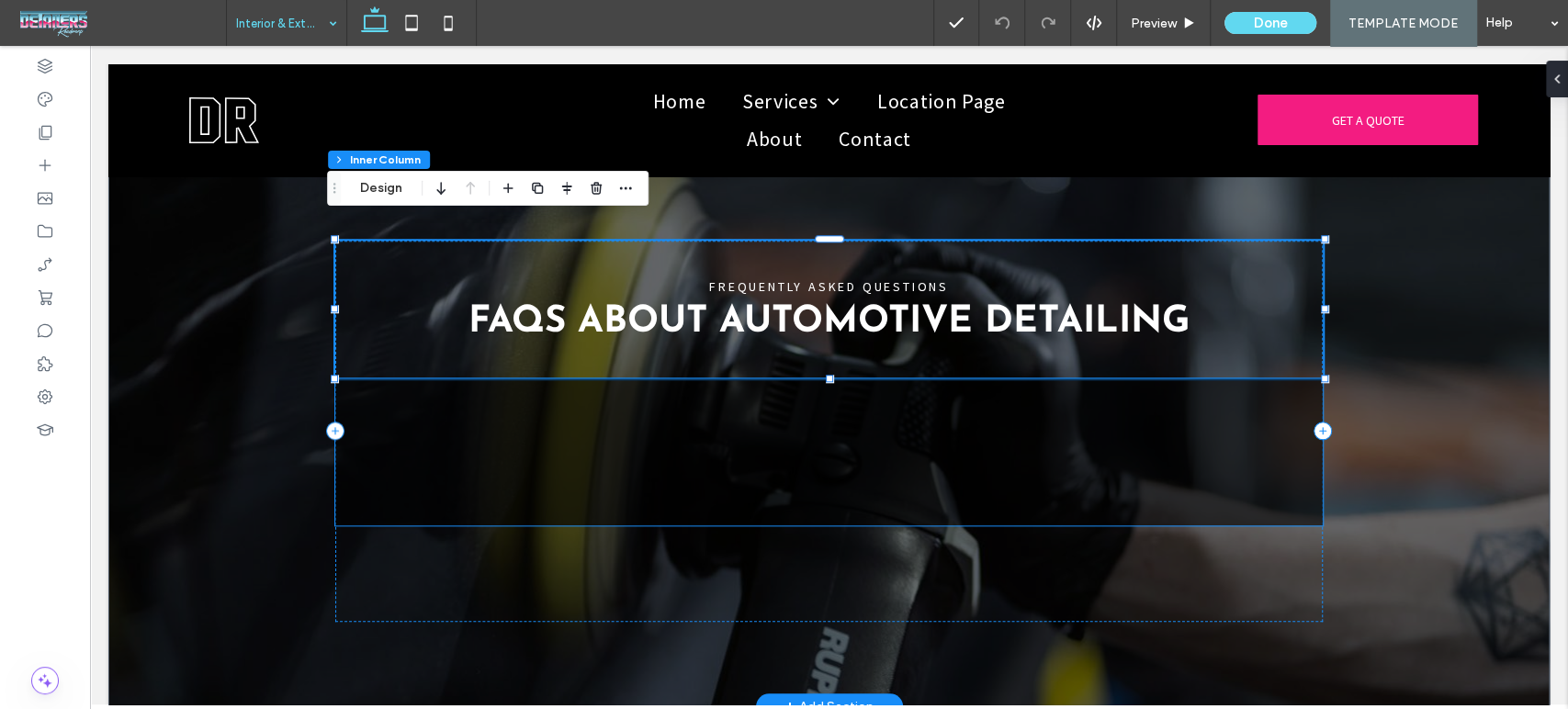
click at [1226, 486] on div at bounding box center [828, 452] width 988 height 147
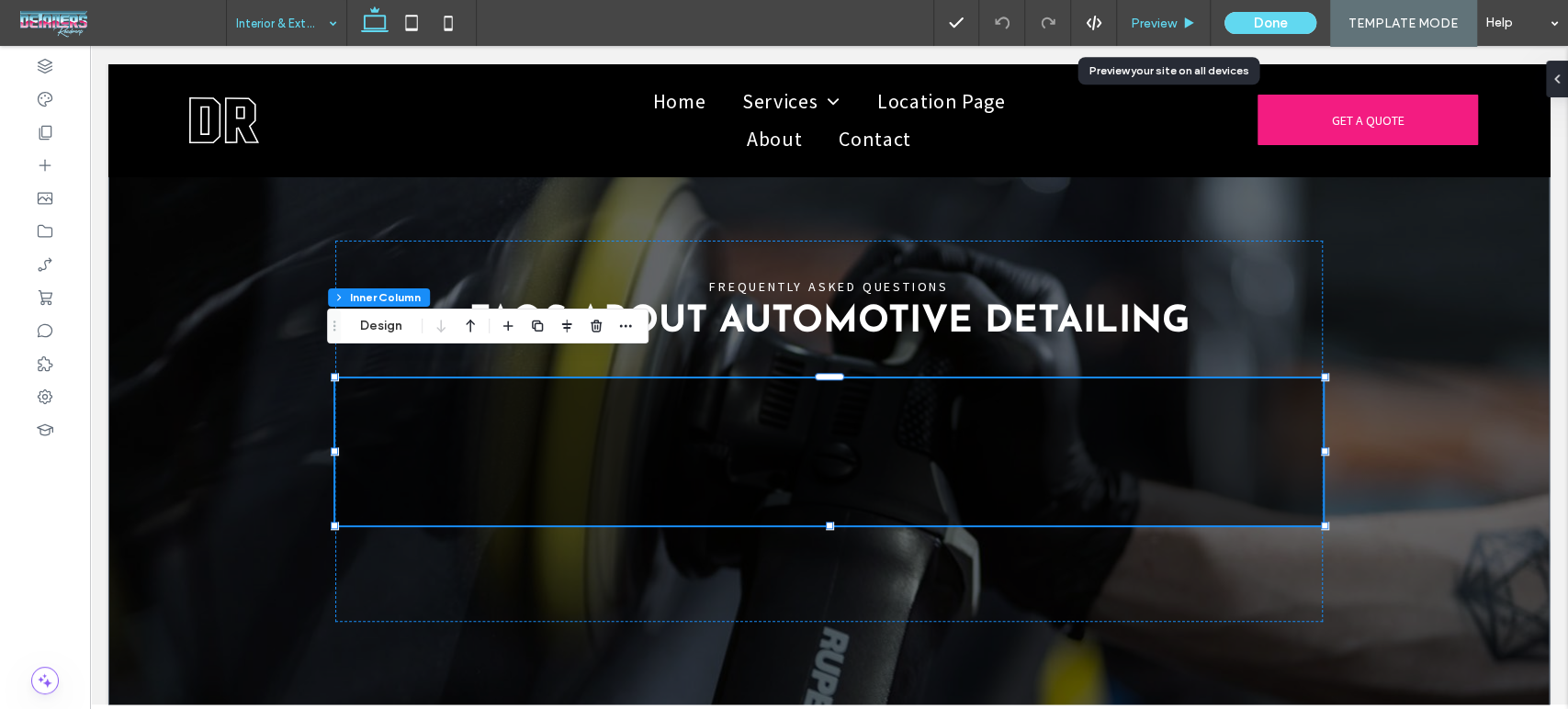
click at [1156, 12] on div "Preview" at bounding box center [1164, 23] width 94 height 46
click at [1175, 20] on span "Preview" at bounding box center [1153, 24] width 46 height 16
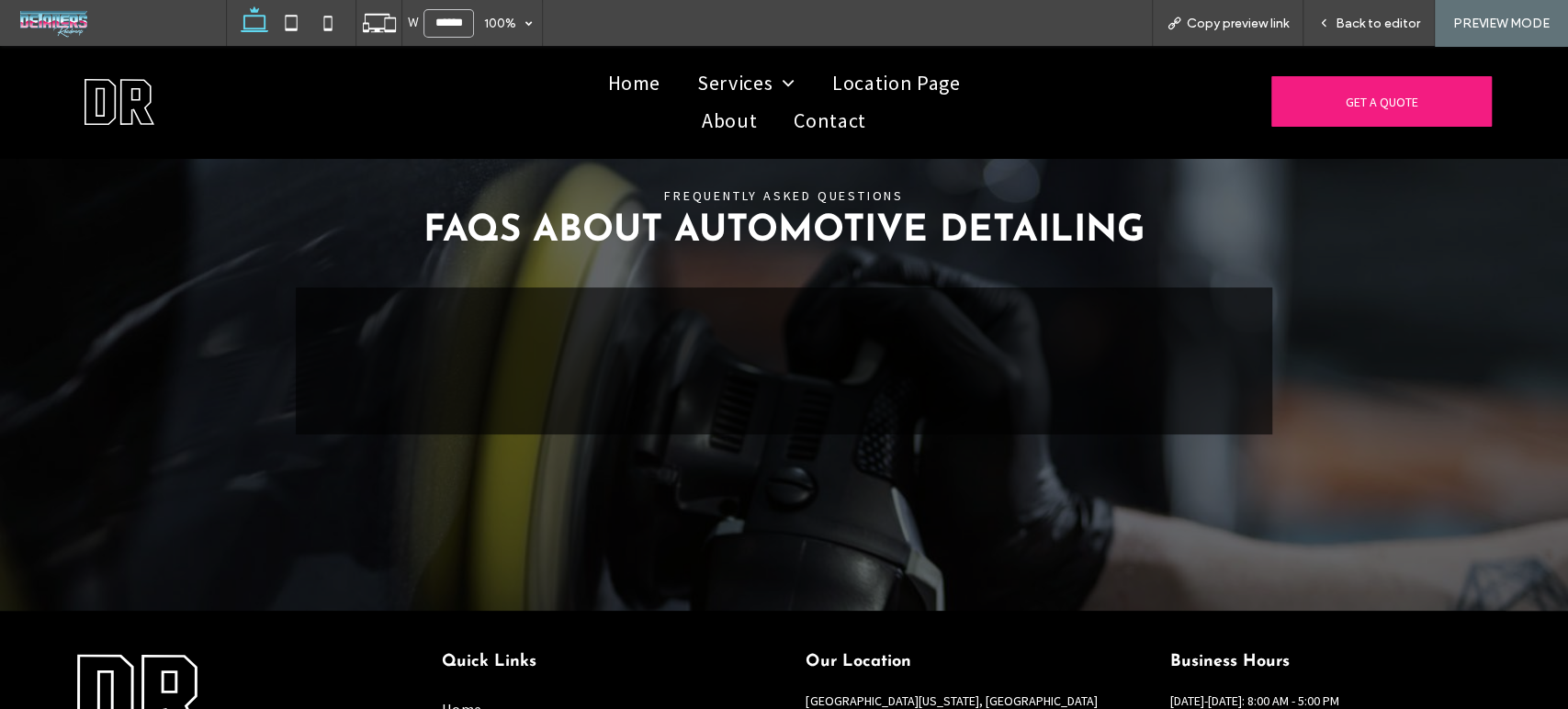
scroll to position [5693, 0]
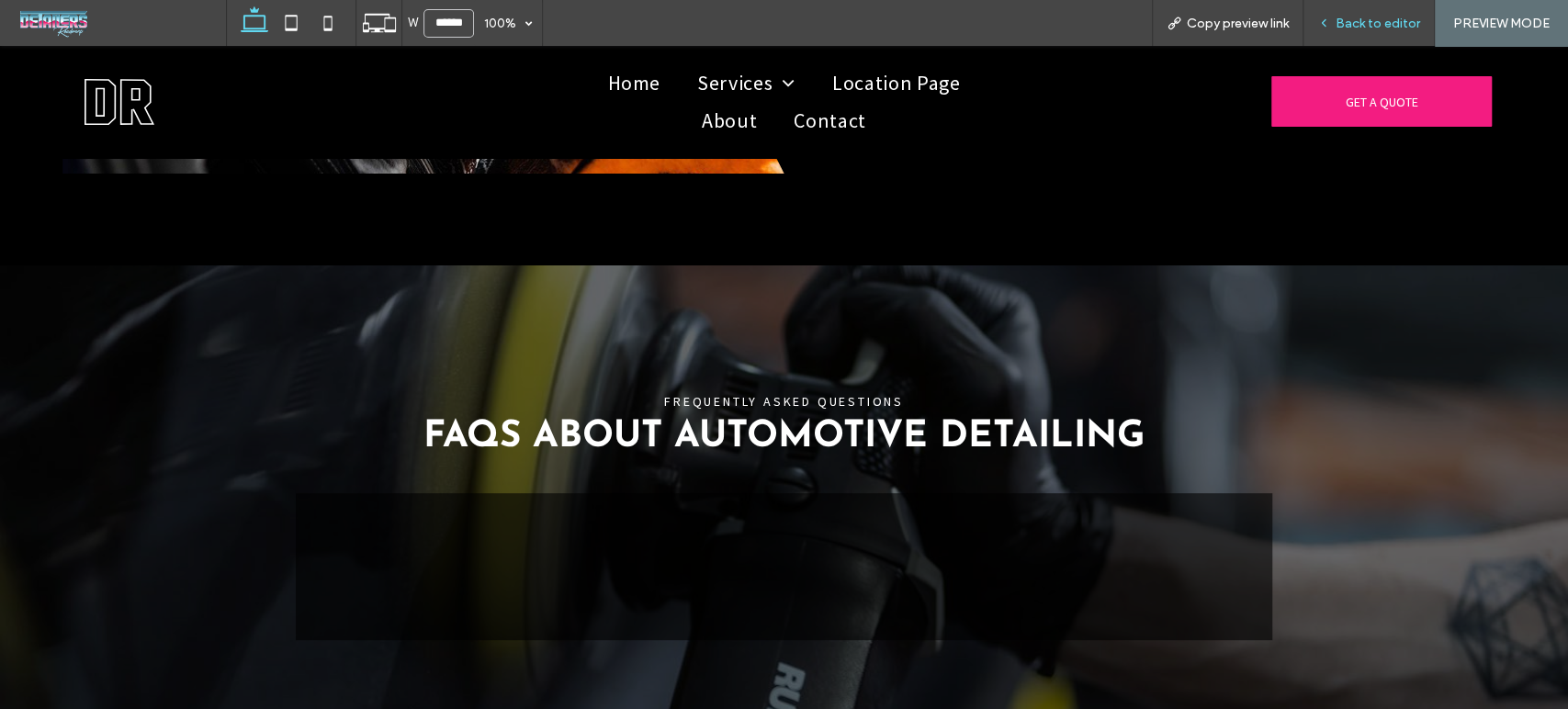
click at [1363, 17] on span "Back to editor" at bounding box center [1377, 24] width 84 height 16
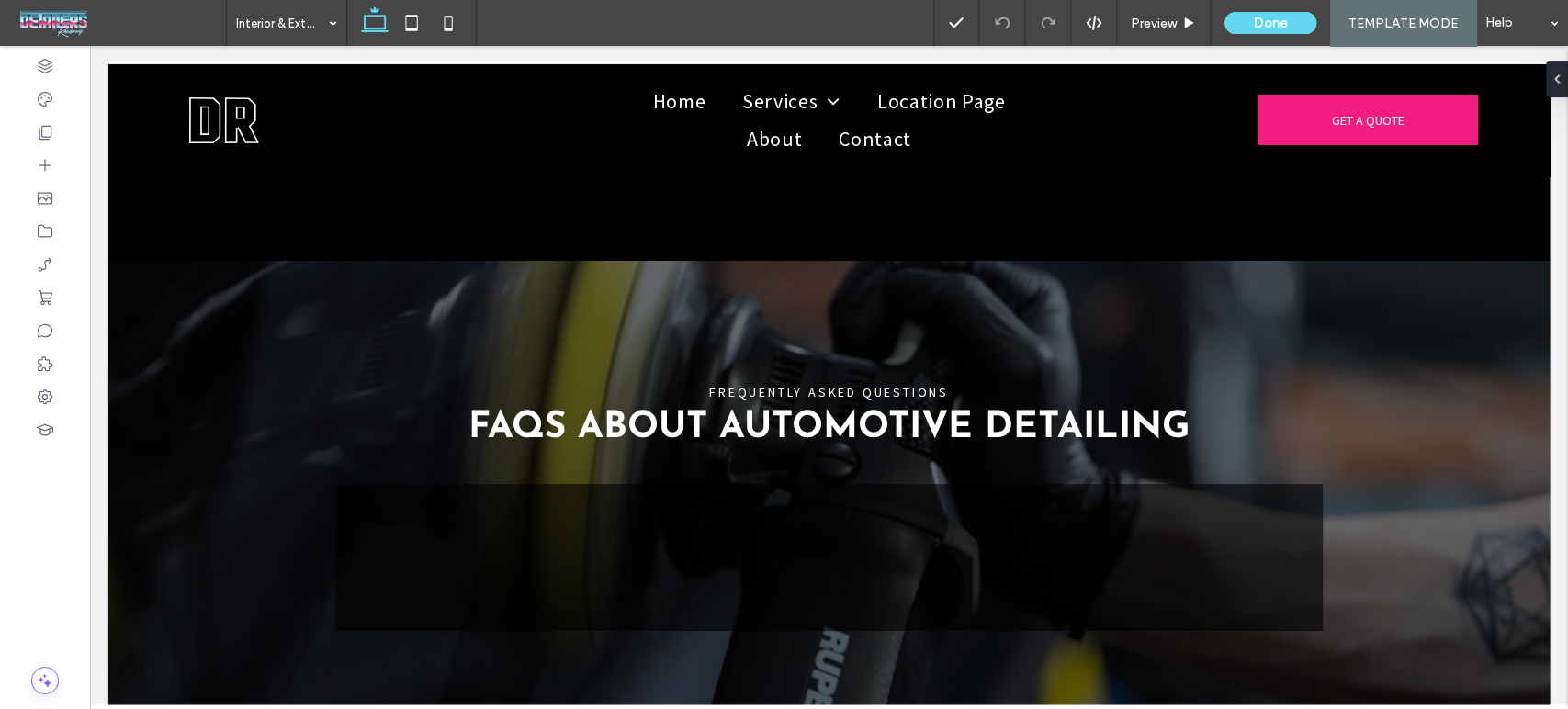
scroll to position [5664, 0]
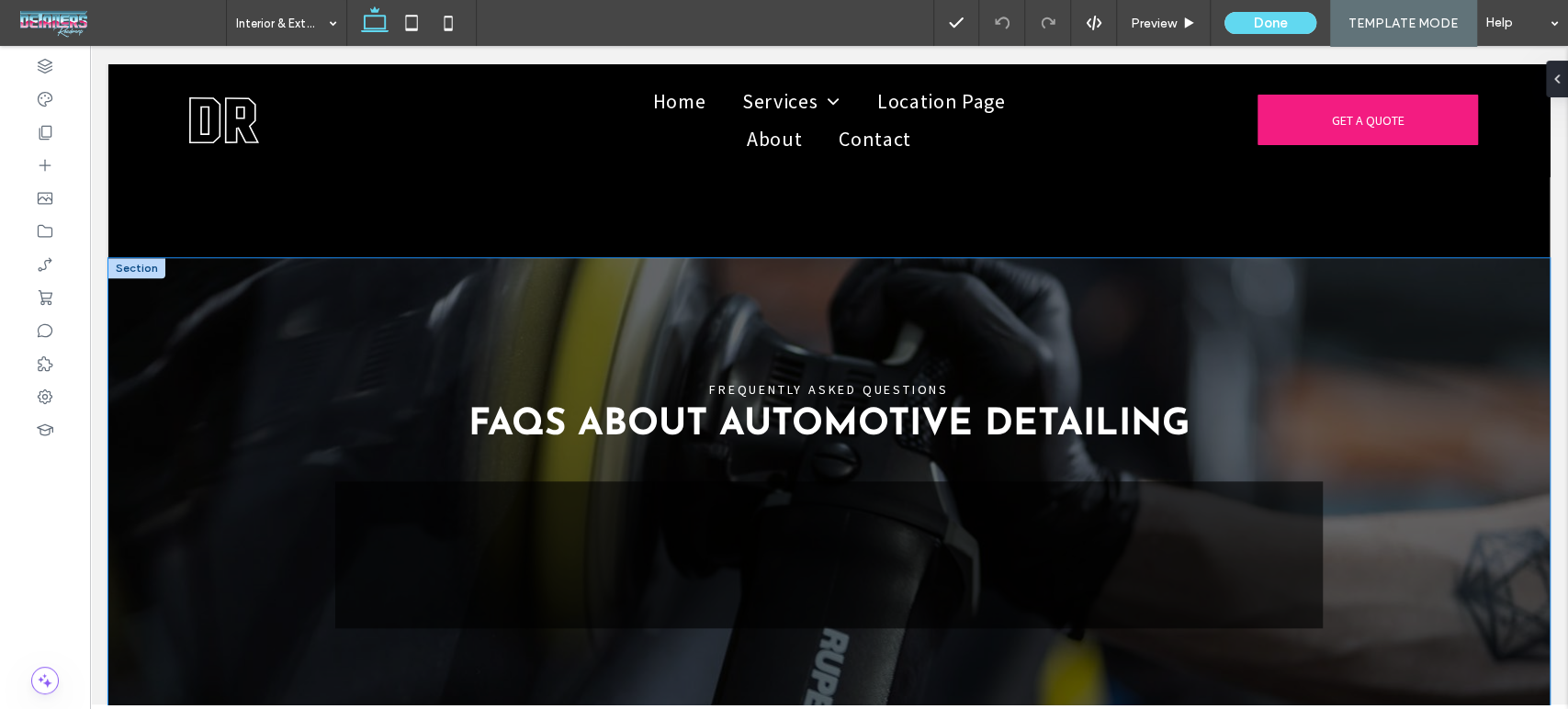
click at [1442, 543] on div "FREQUENTLY ASKED QUESTIONS FAQs About Automotive Detailing" at bounding box center [829, 534] width 1441 height 551
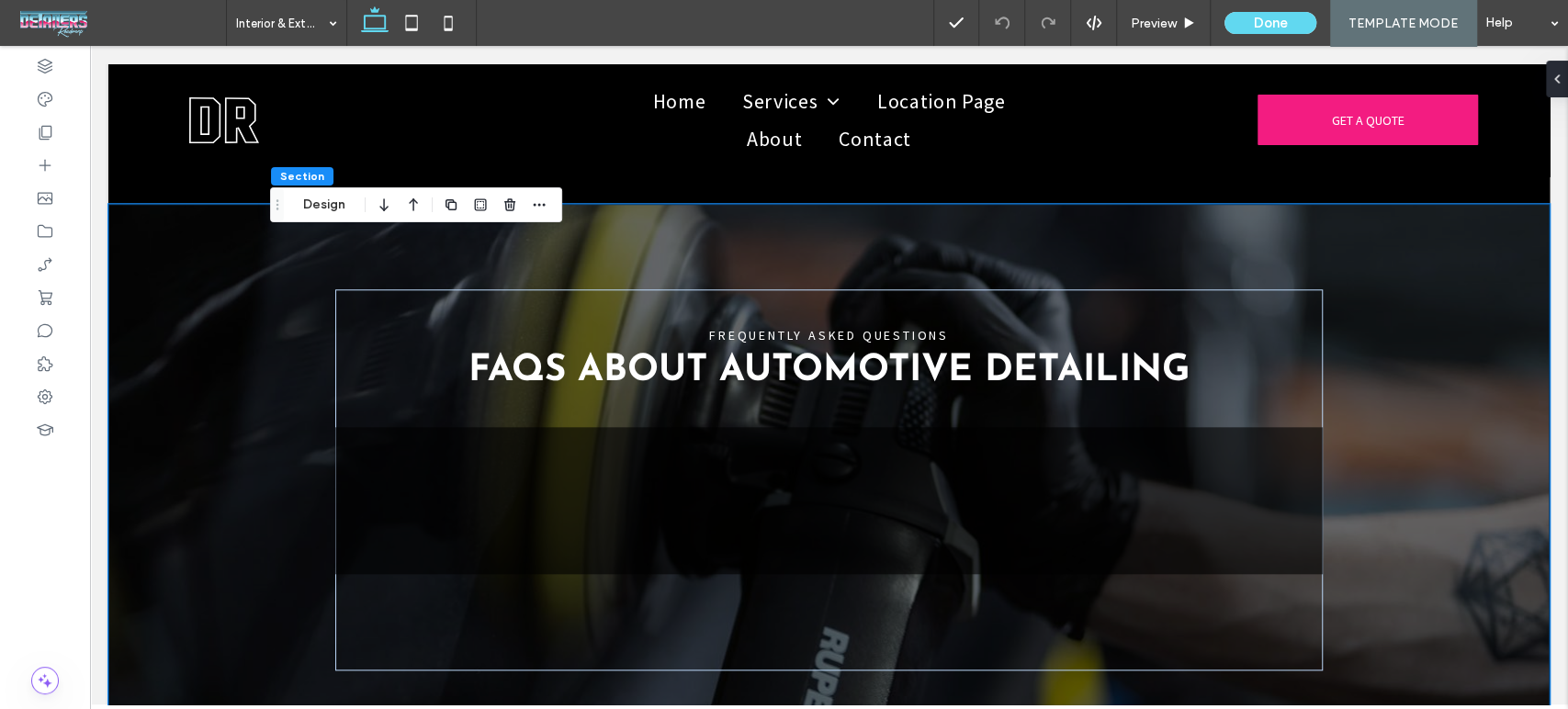
scroll to position [5869, 0]
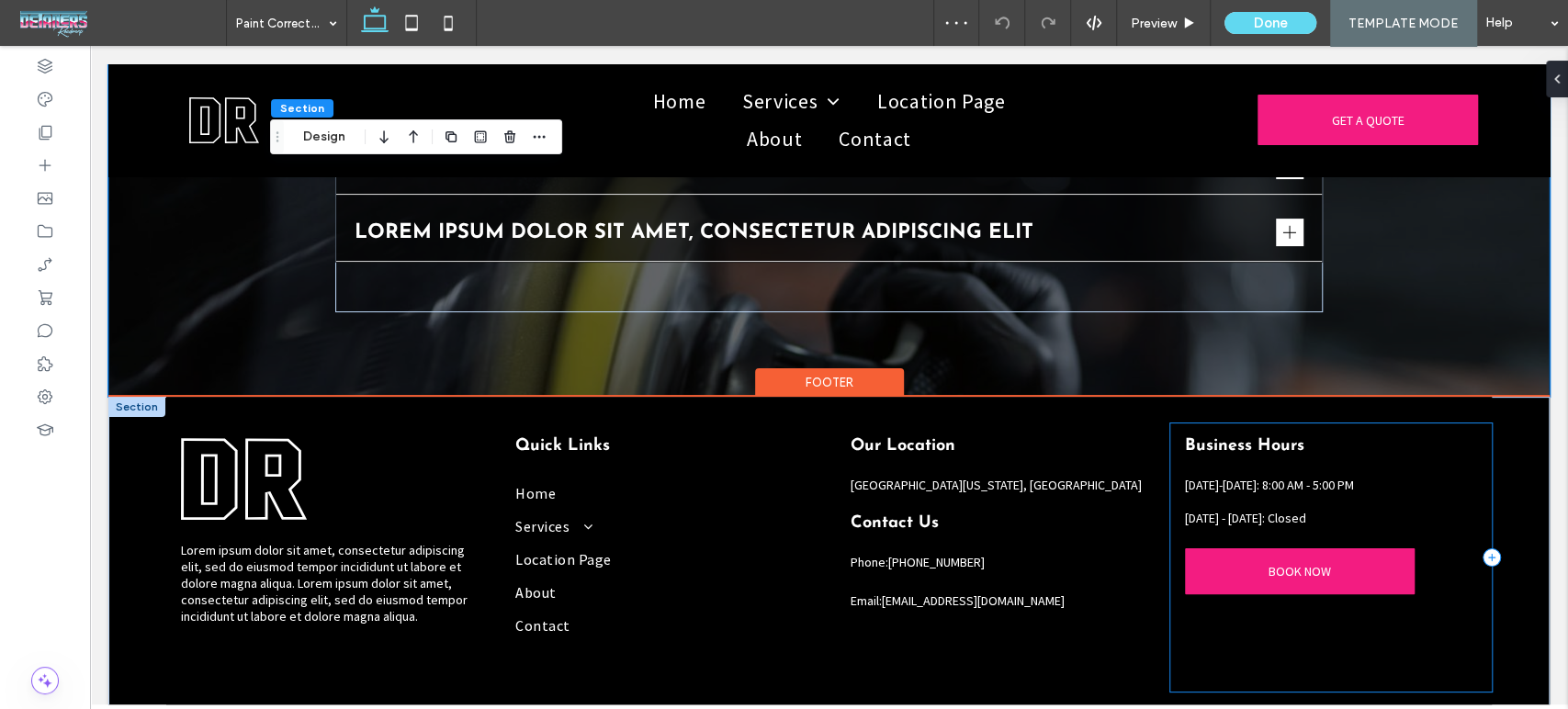
scroll to position [4658, 0]
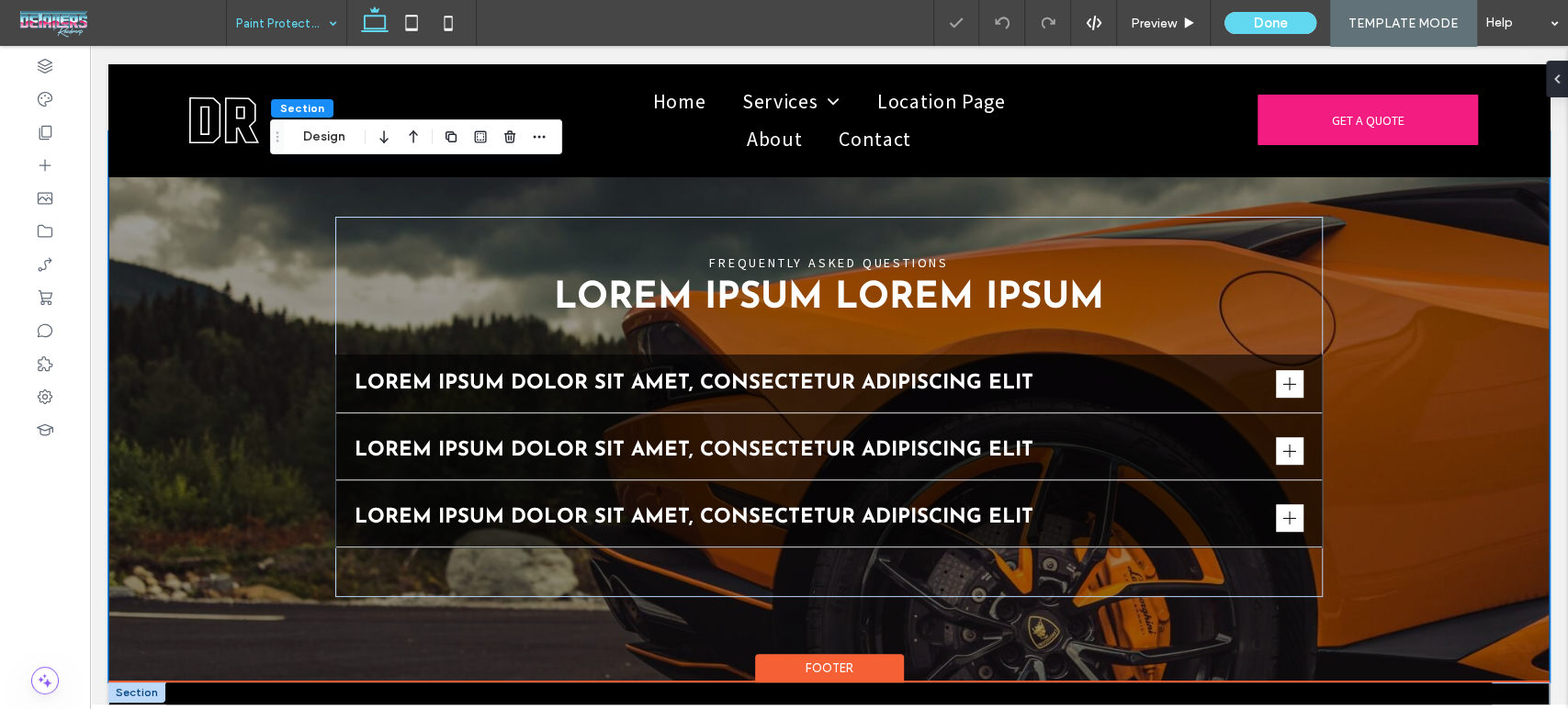
scroll to position [5522, 0]
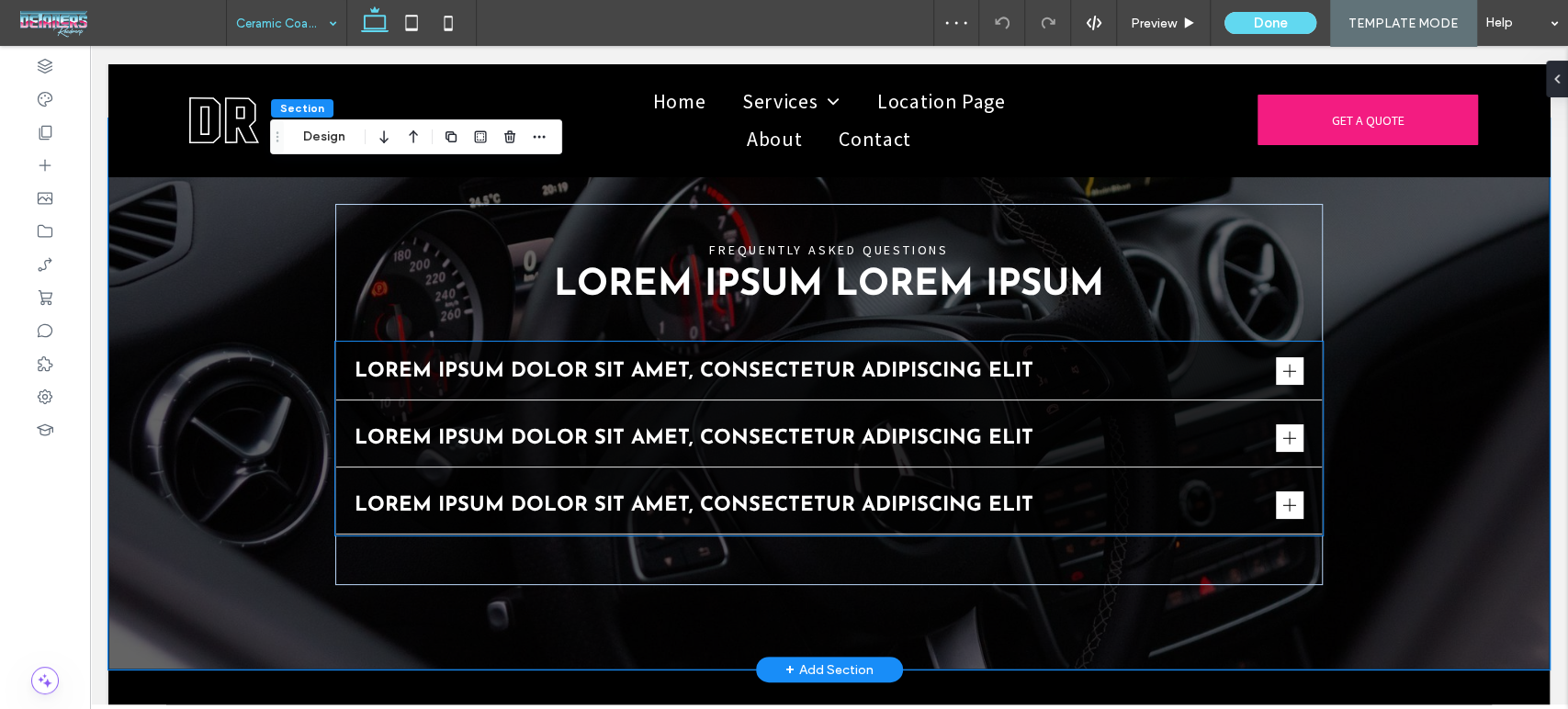
scroll to position [4984, 0]
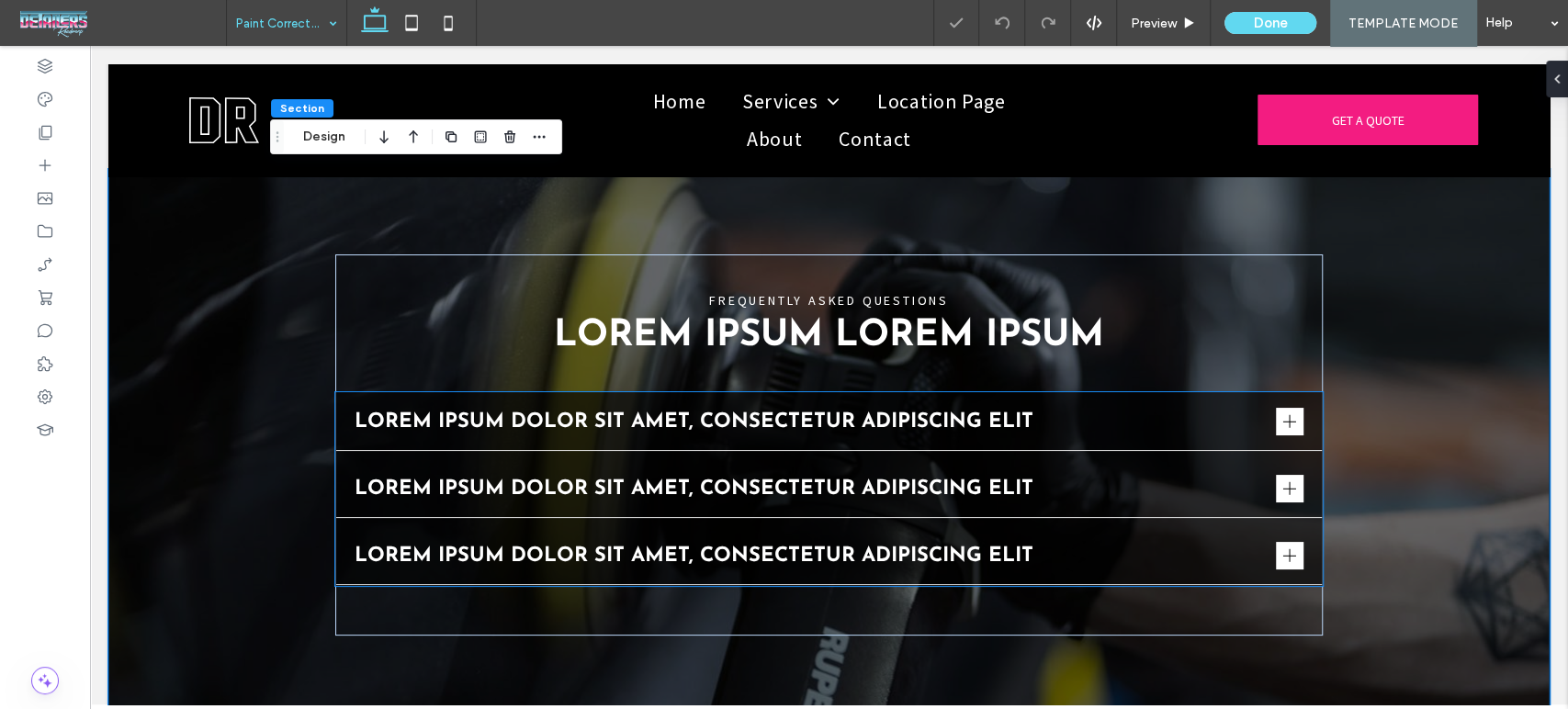
scroll to position [4692, 0]
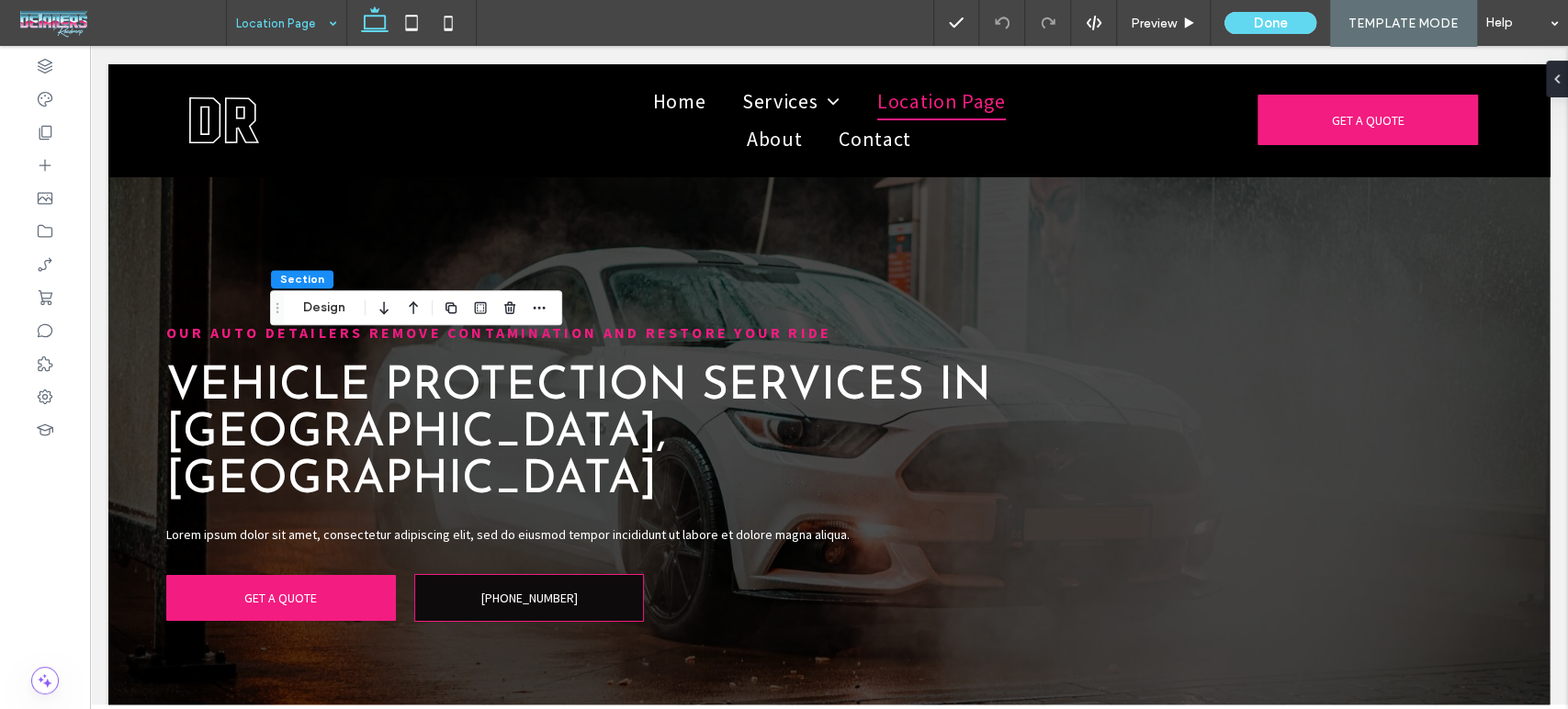
scroll to position [2700, 0]
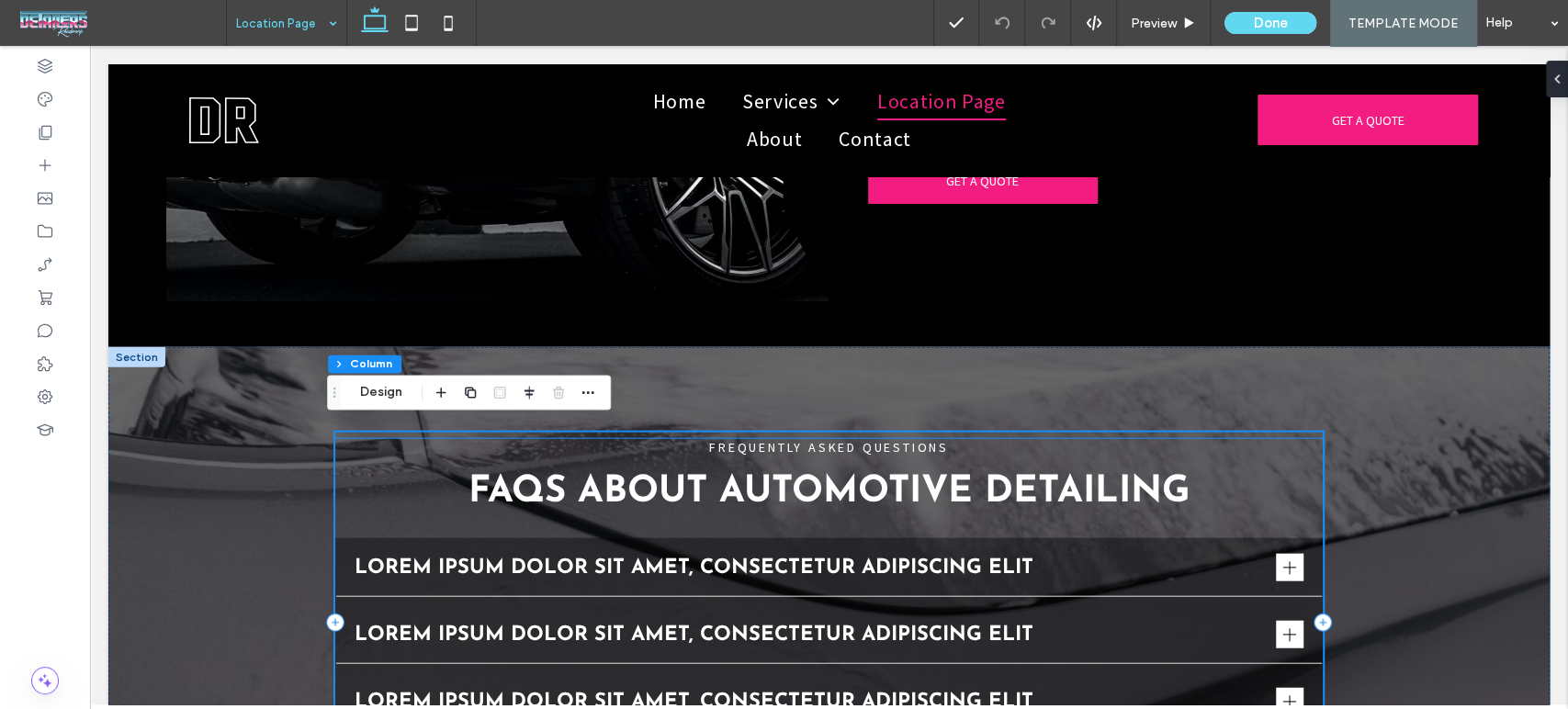
click at [1243, 446] on p "FREQUENTLY ASKED QUESTIONS" at bounding box center [828, 447] width 988 height 17
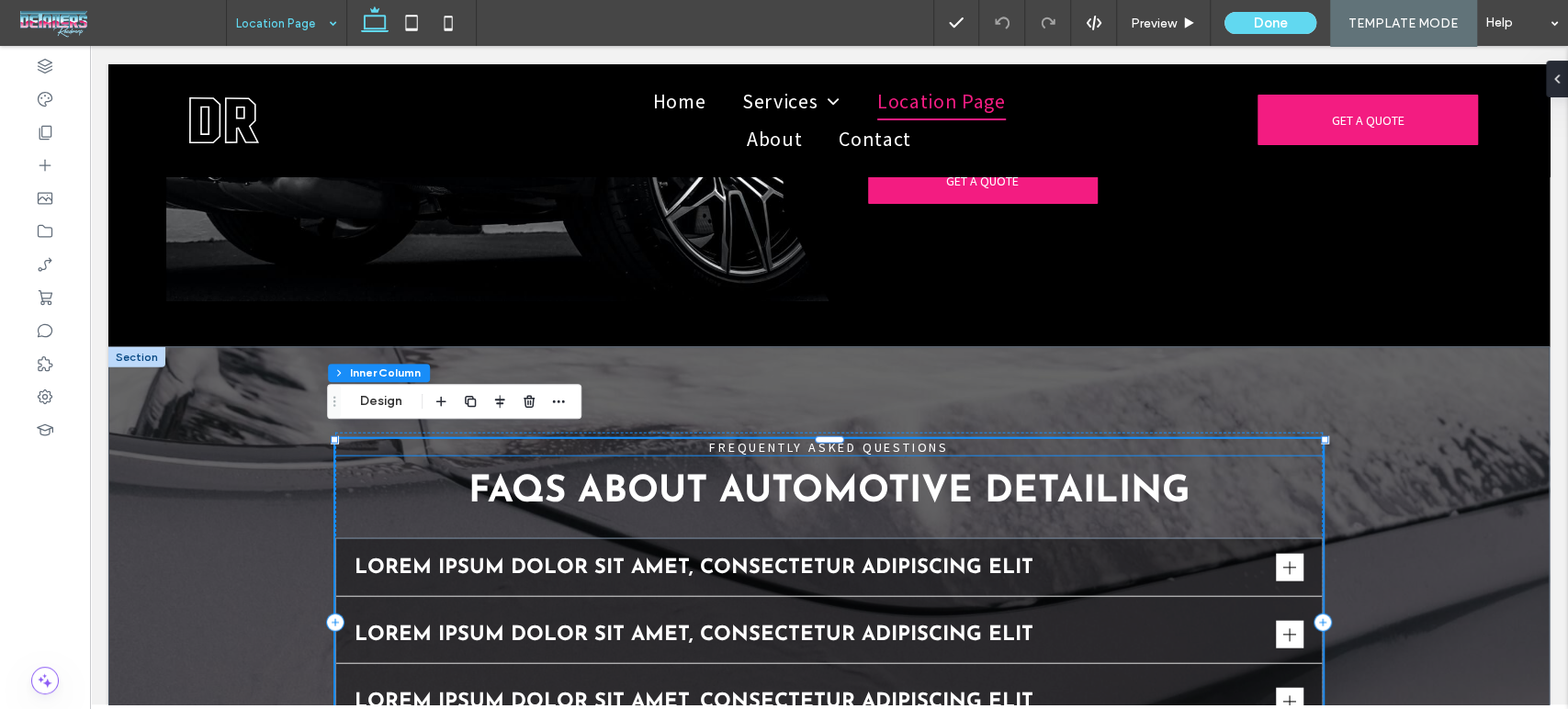
click at [919, 439] on span "FREQUENTLY ASKED QUESTIONS" at bounding box center [828, 447] width 240 height 17
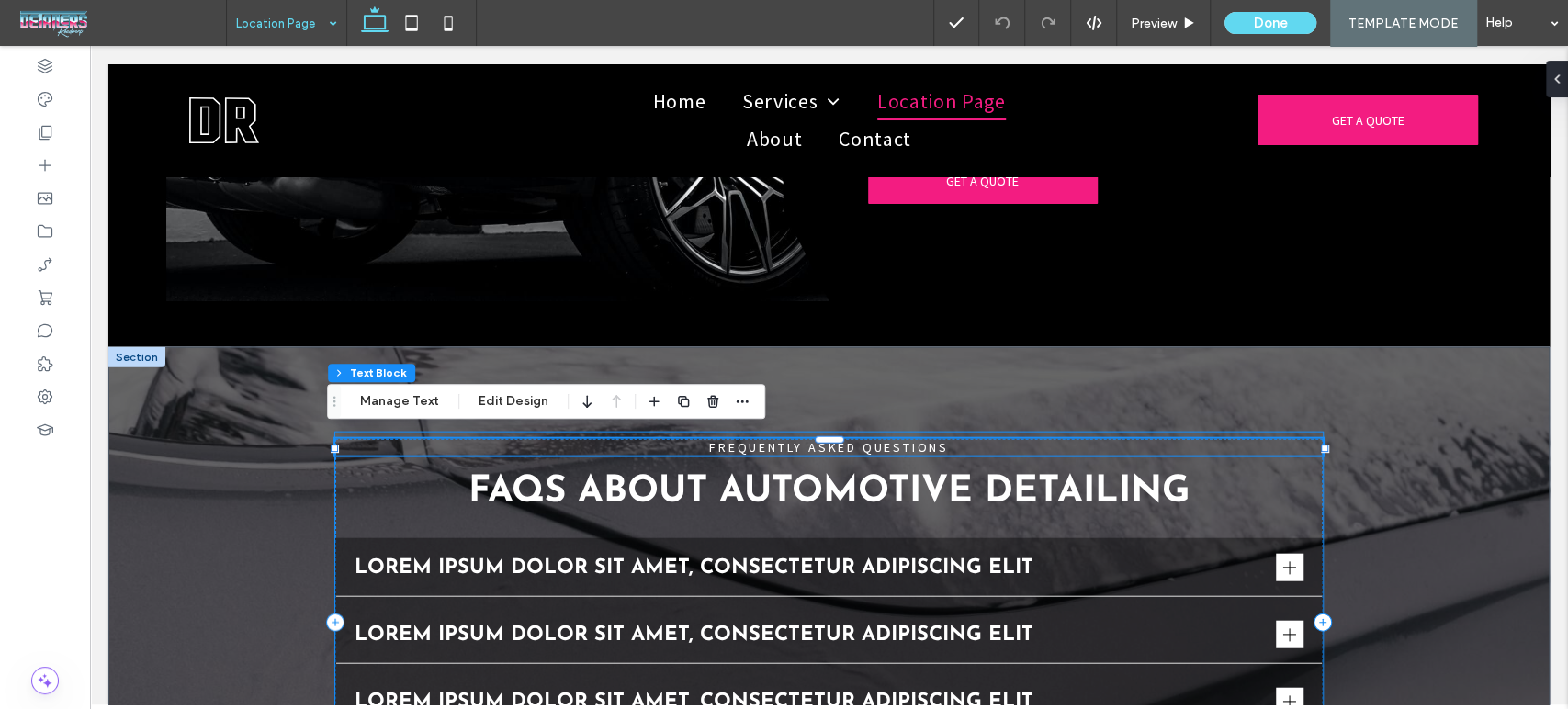
click at [934, 433] on div "FREQUENTLY ASKED QUESTIONS FAQs About Automotive Detailing Lorem ipsum dolor si…" at bounding box center [828, 623] width 988 height 381
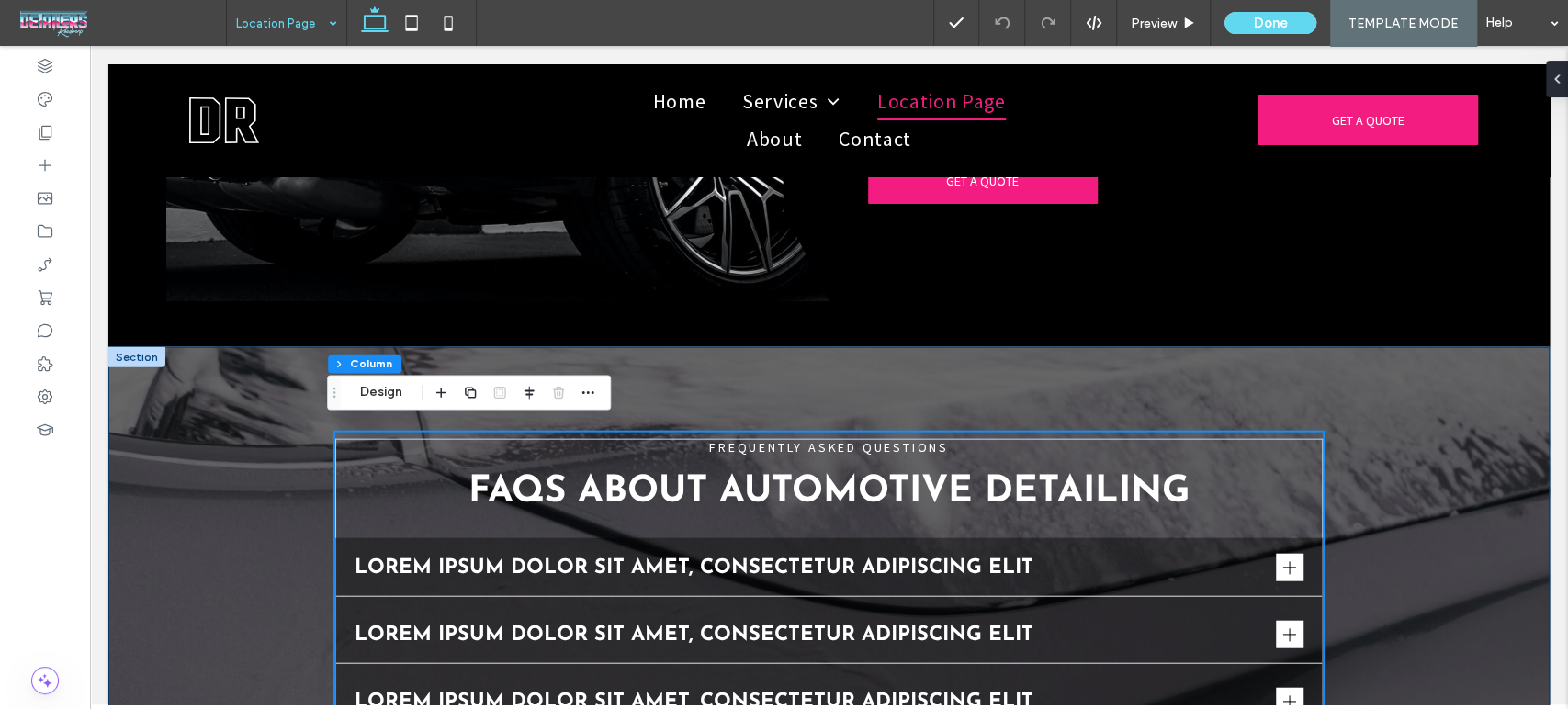
click at [941, 419] on div "FREQUENTLY ASKED QUESTIONS FAQs About Automotive Detailing Lorem ipsum dolor si…" at bounding box center [829, 623] width 1102 height 551
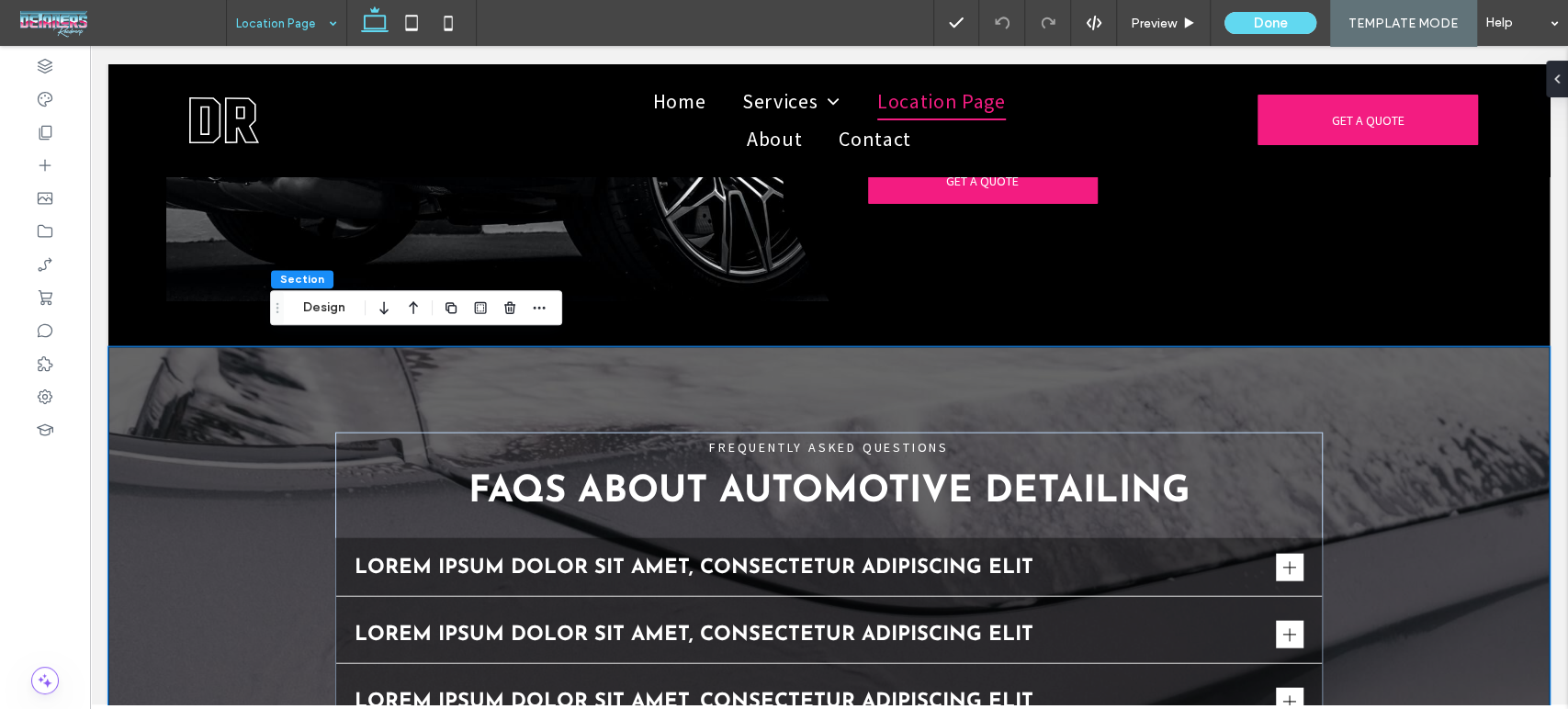
click at [941, 433] on div "FREQUENTLY ASKED QUESTIONS FAQs About Automotive Detailing Lorem ipsum dolor si…" at bounding box center [828, 623] width 988 height 381
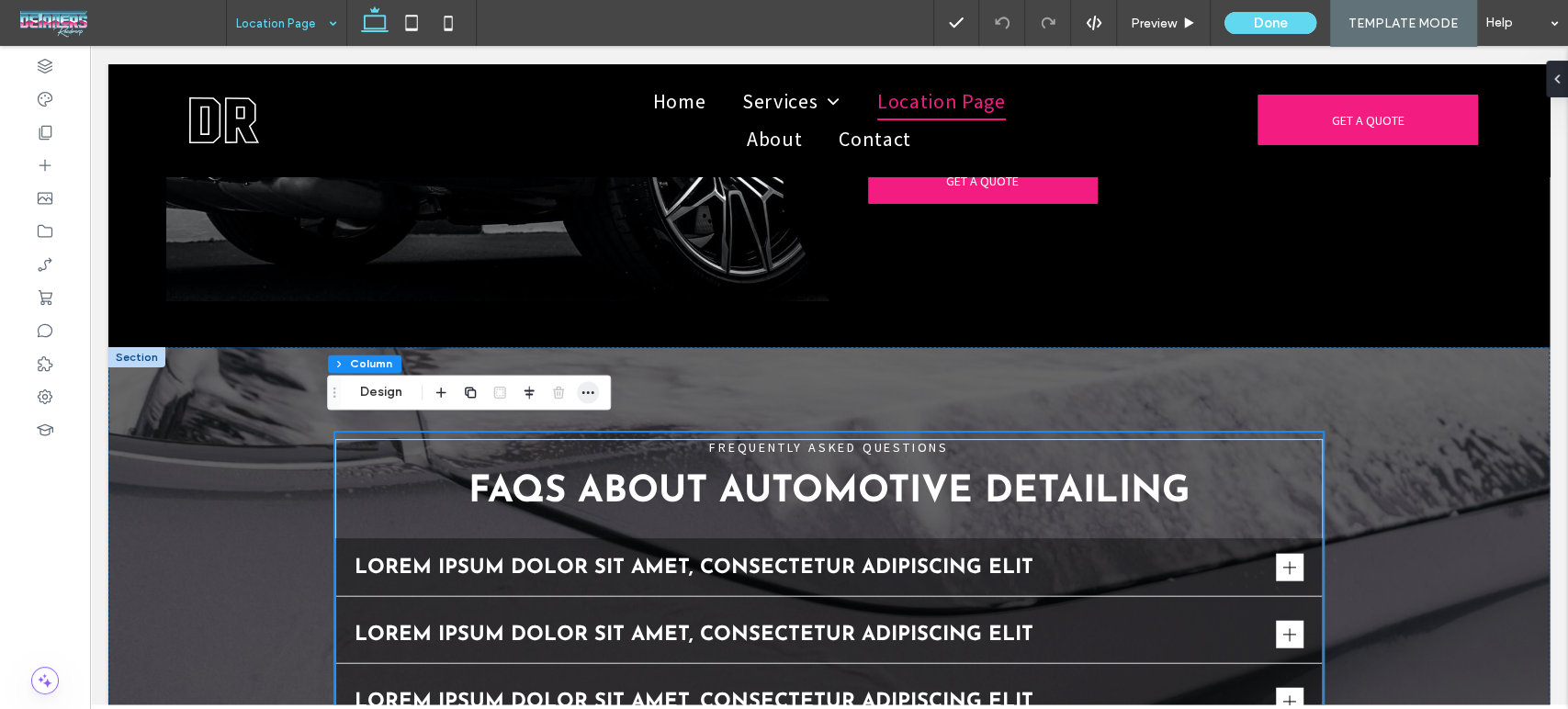
click at [581, 395] on icon "button" at bounding box center [587, 392] width 15 height 15
click at [482, 43] on div "Location Page Preview Done TEMPLATE MODE Help" at bounding box center [897, 23] width 1342 height 46
click at [581, 391] on icon "button" at bounding box center [587, 392] width 15 height 15
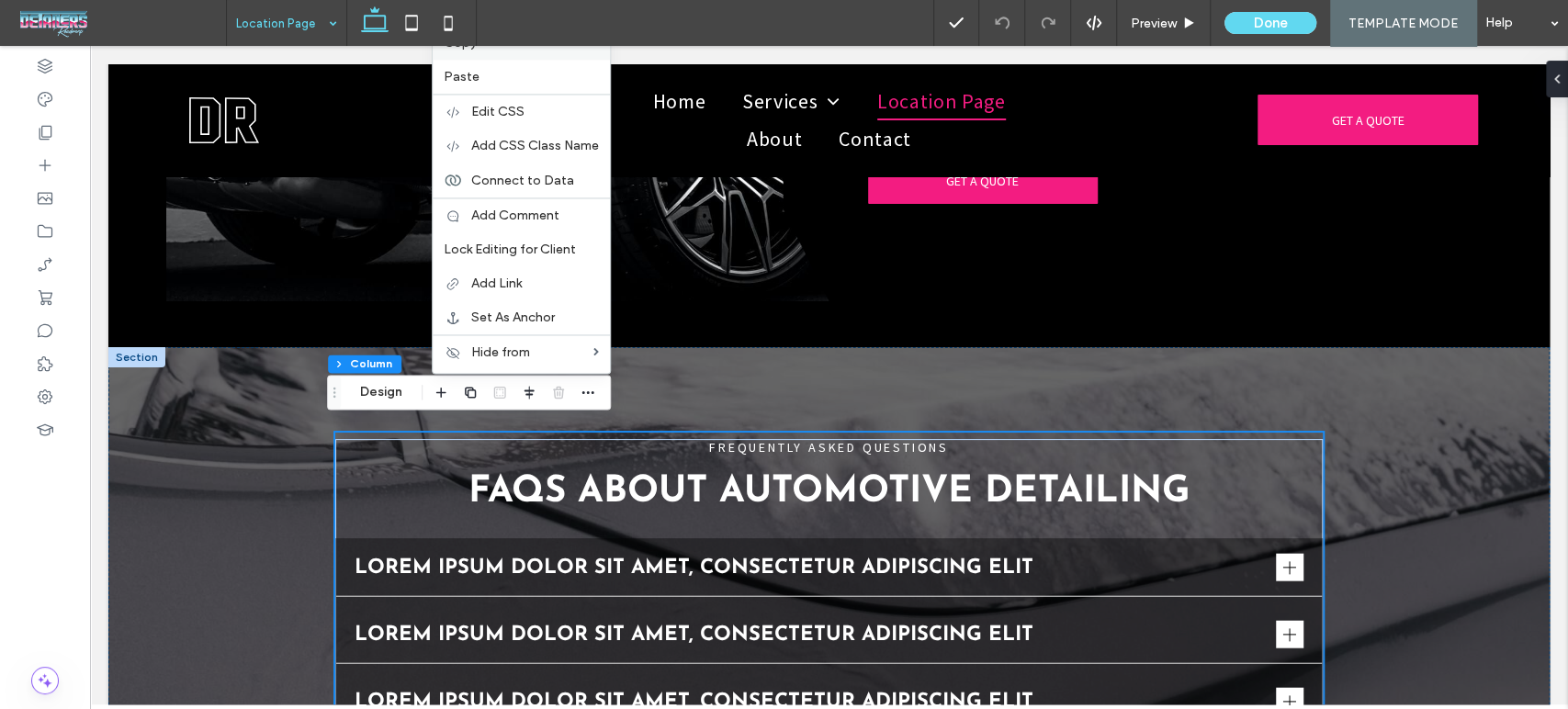
click at [485, 48] on label "Copy" at bounding box center [521, 43] width 156 height 16
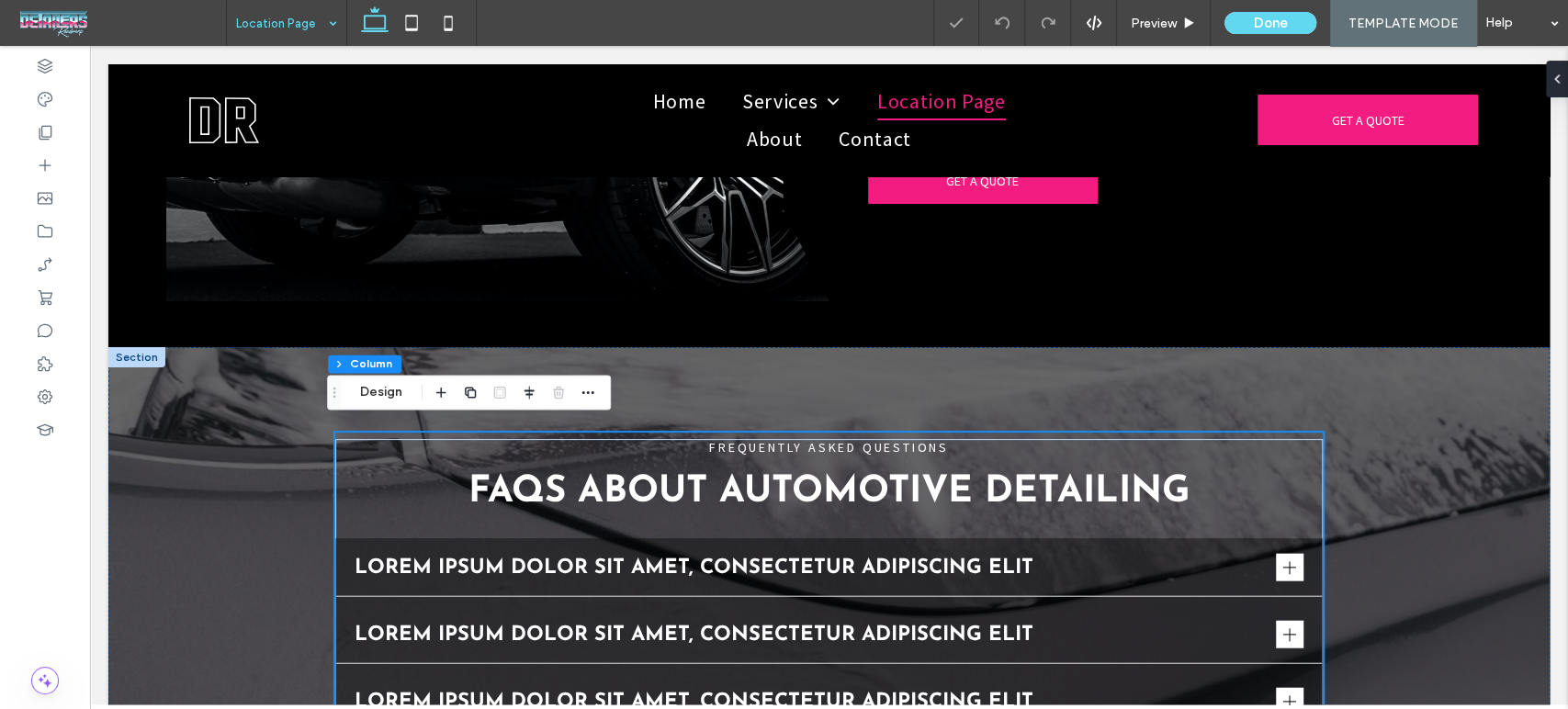
click at [269, 31] on div at bounding box center [784, 354] width 1568 height 709
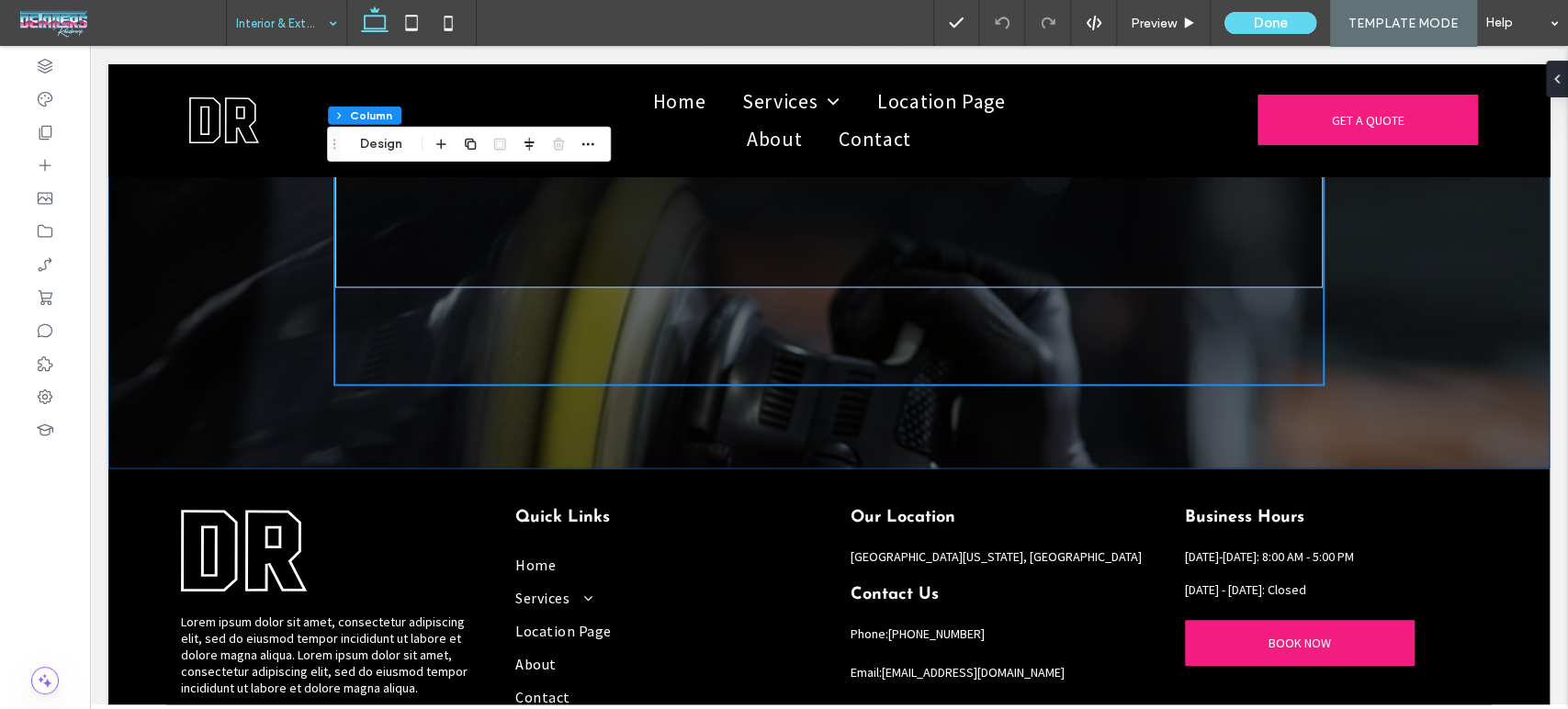
scroll to position [5767, 0]
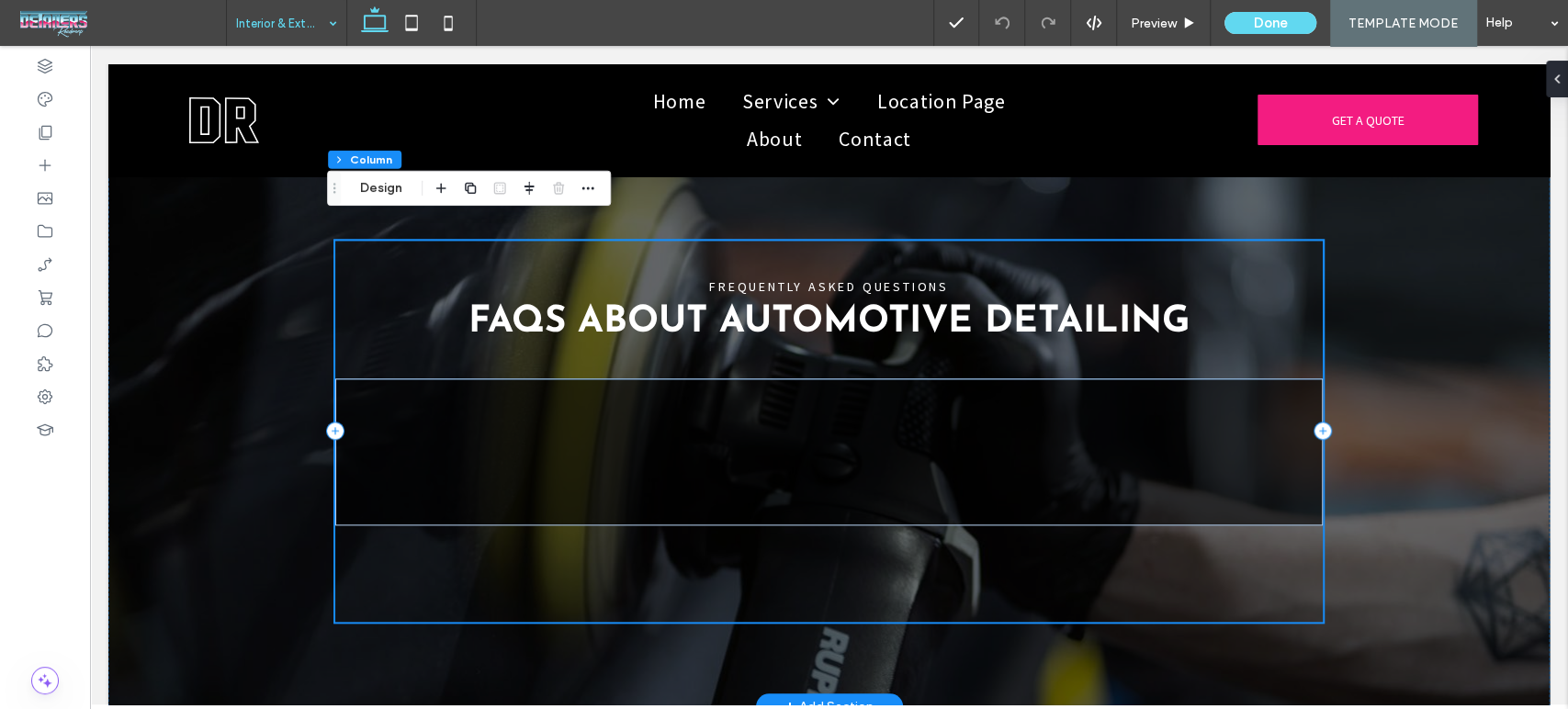
click at [1192, 241] on div "FREQUENTLY ASKED QUESTIONS FAQs About Automotive Detailing" at bounding box center [828, 309] width 988 height 138
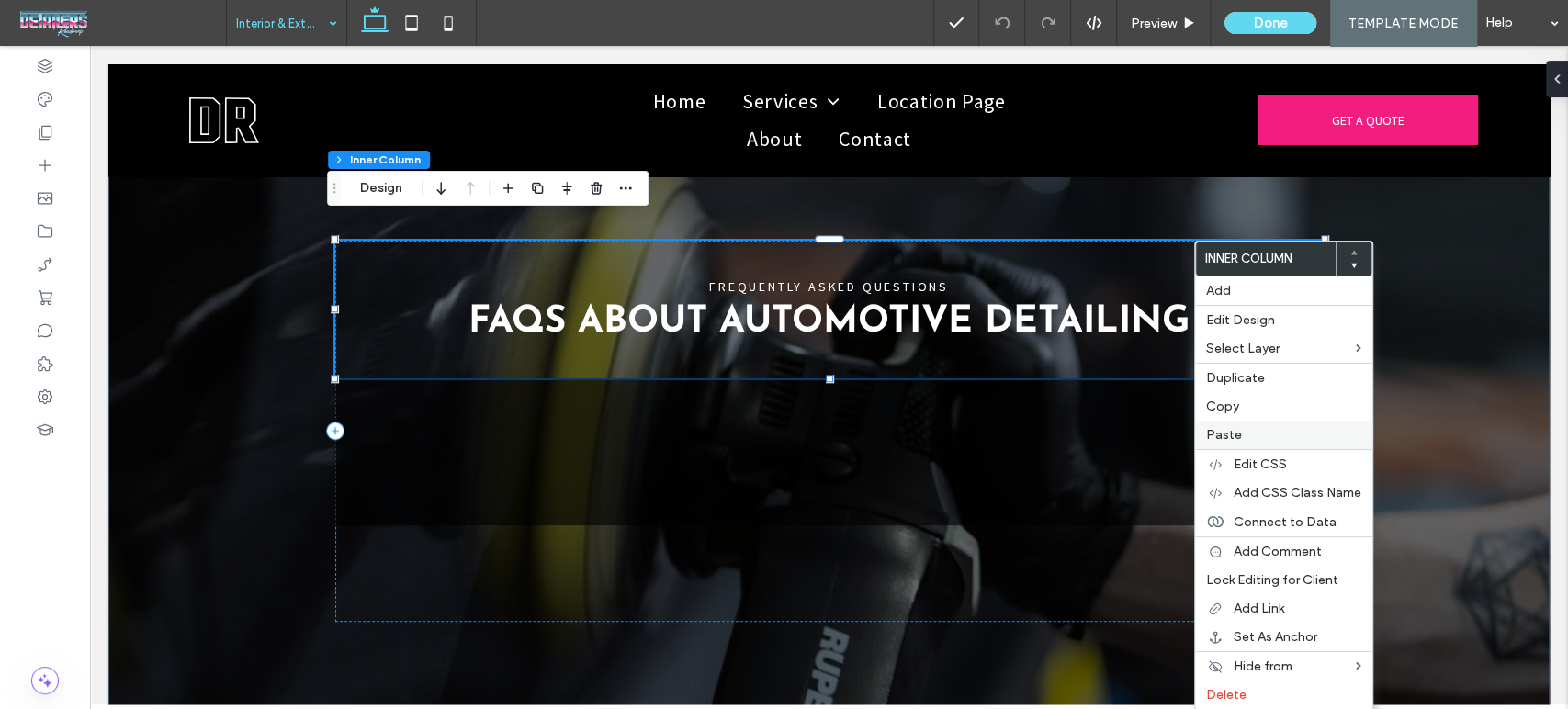
click at [1327, 431] on label "Paste" at bounding box center [1283, 435] width 156 height 16
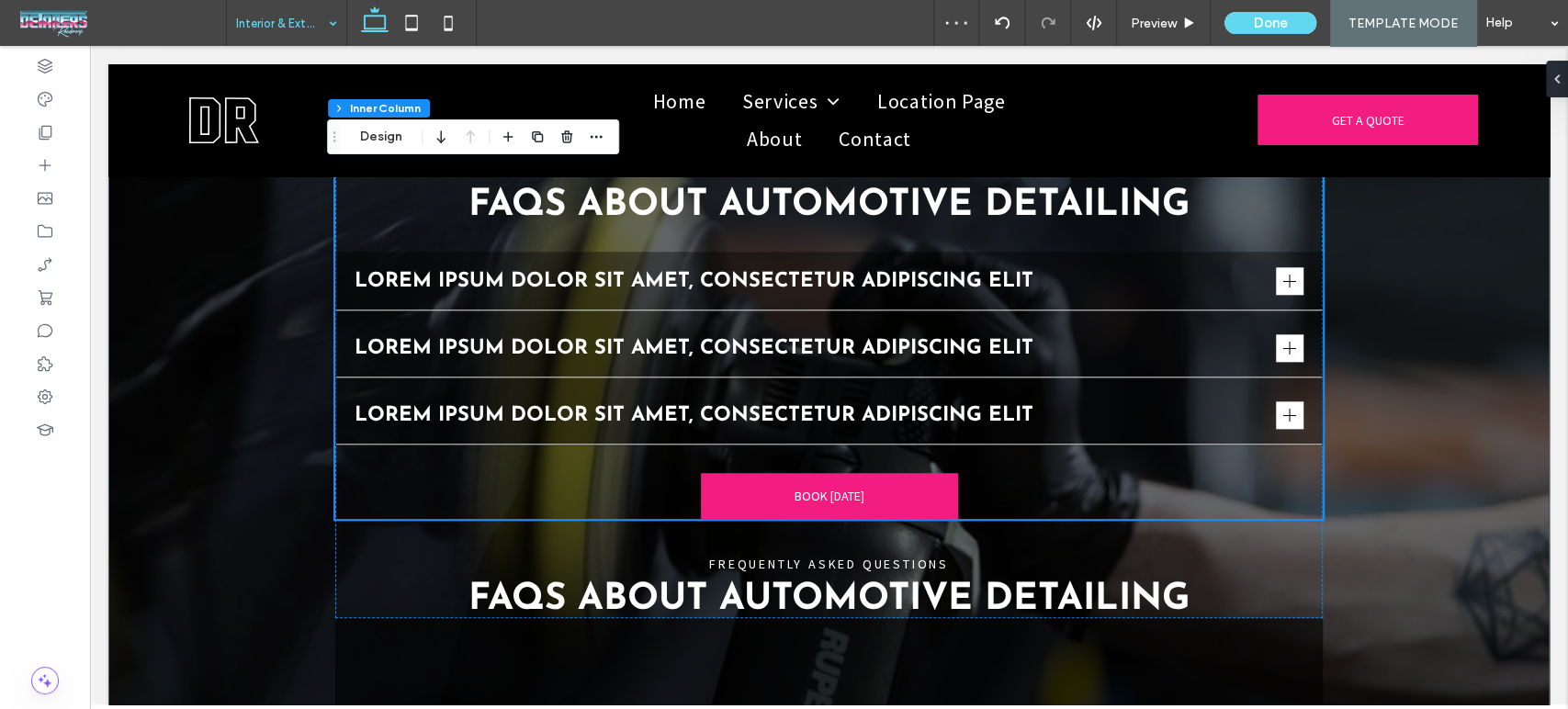
scroll to position [5972, 0]
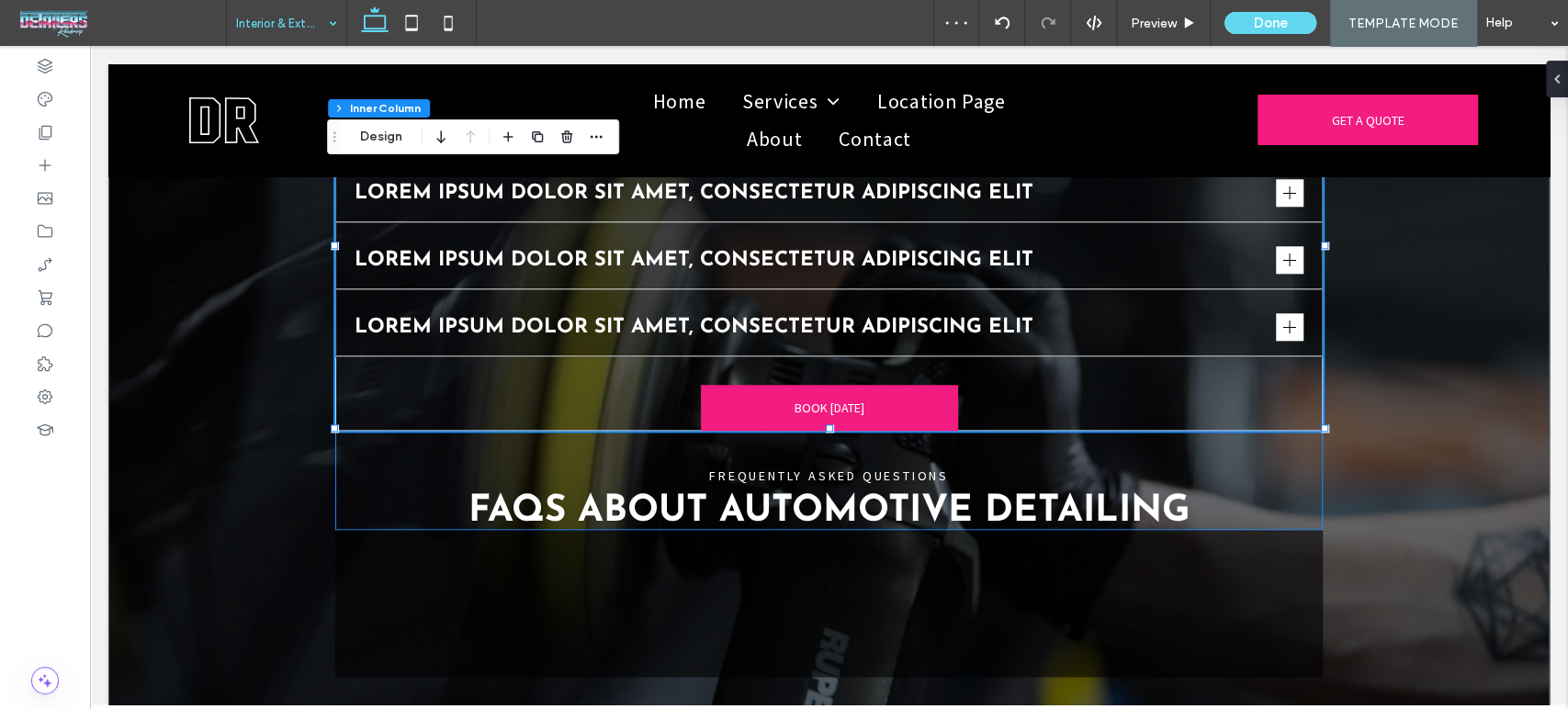
click at [1264, 424] on div "FREQUENTLY ASKED QUESTIONS FAQs About Automotive Detailing Lorem ipsum dolor si…" at bounding box center [828, 284] width 988 height 494
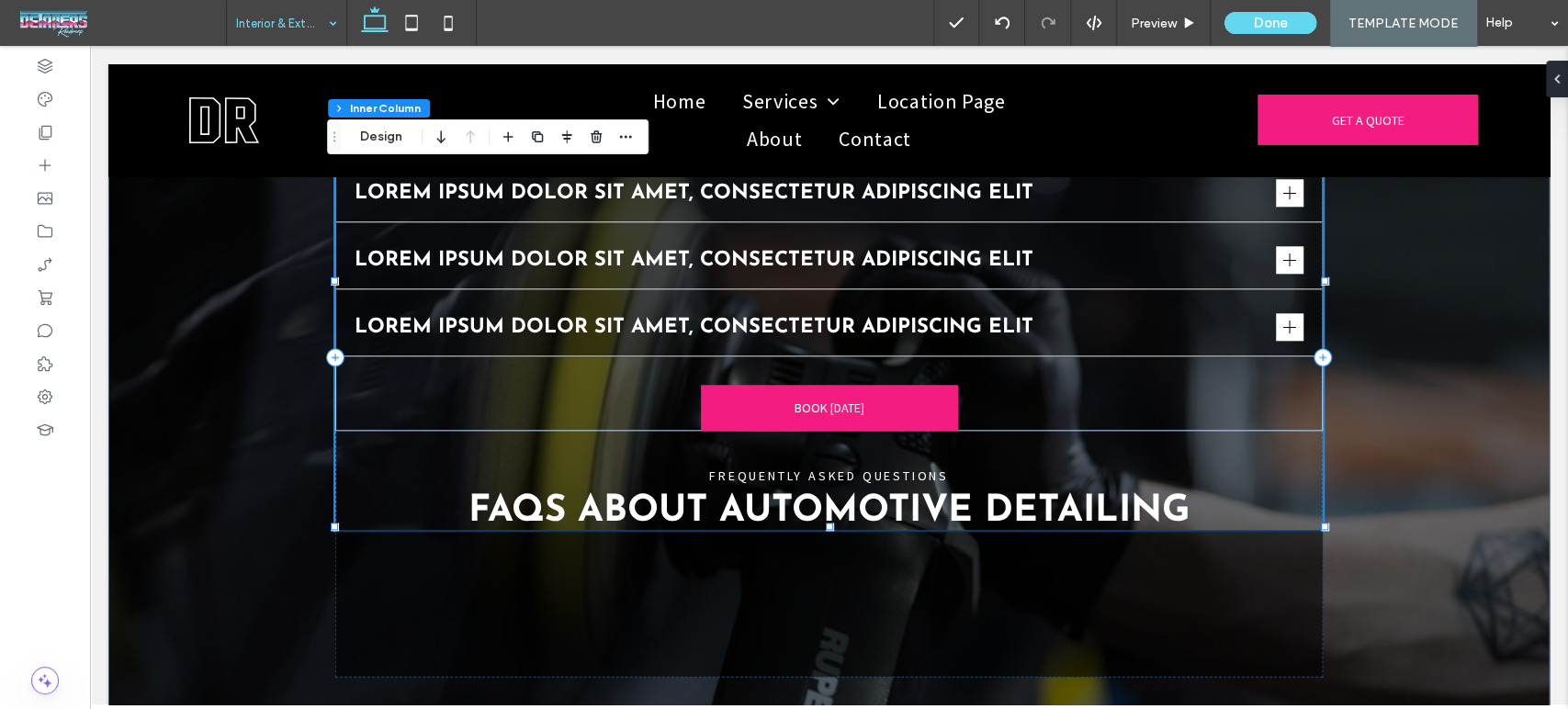
click at [509, 425] on div "FREQUENTLY ASKED QUESTIONS FAQs About Automotive Detailing Lorem ipsum dolor si…" at bounding box center [828, 284] width 988 height 494
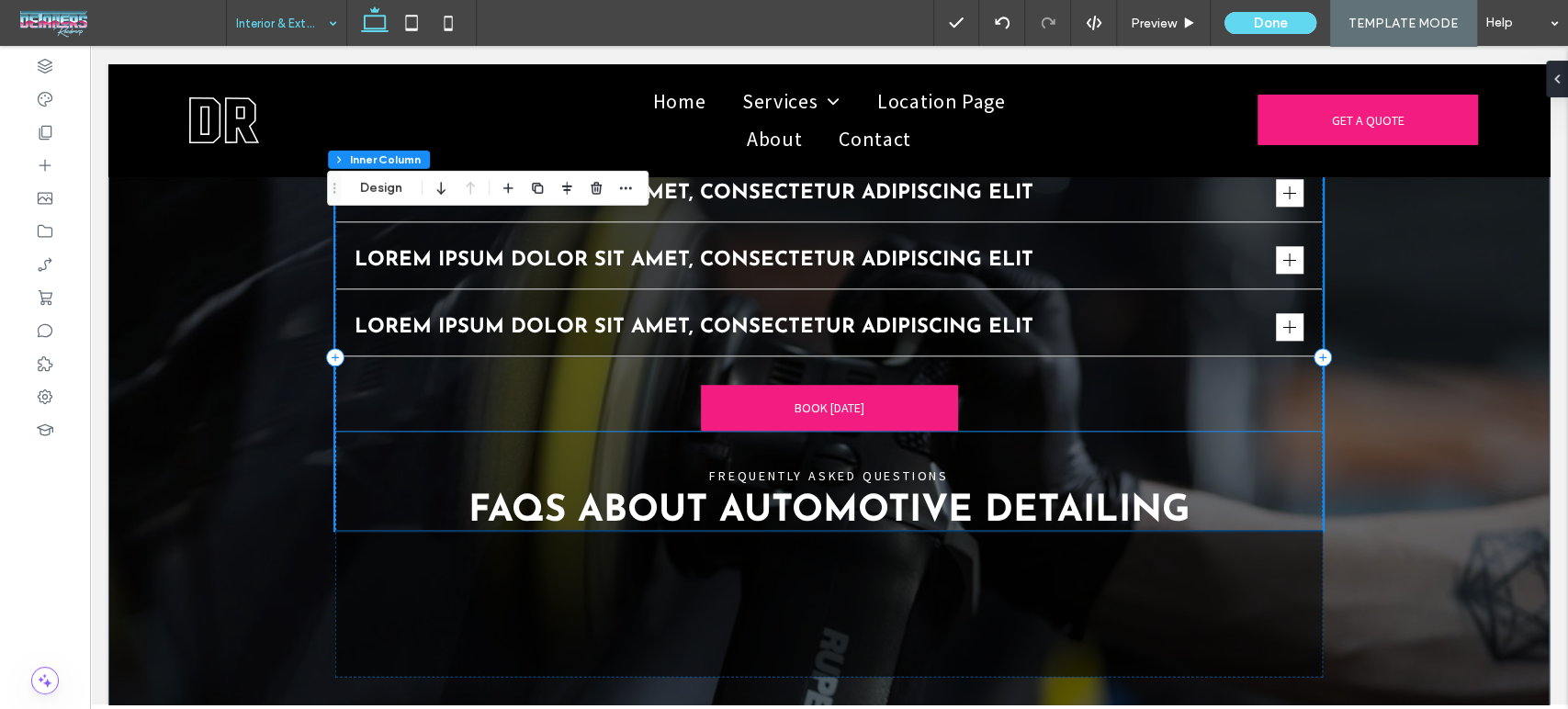
scroll to position [5767, 0]
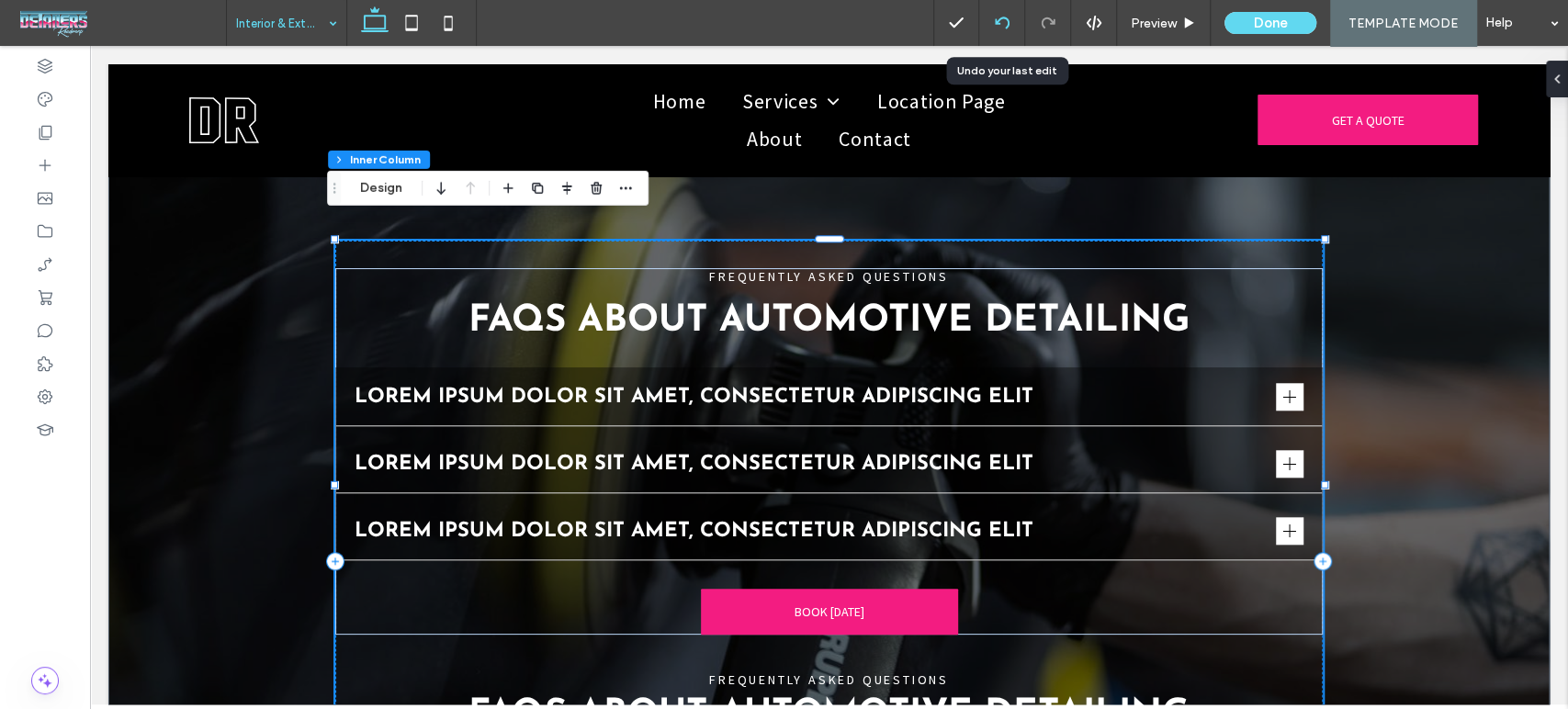
click at [998, 22] on use at bounding box center [1000, 23] width 15 height 12
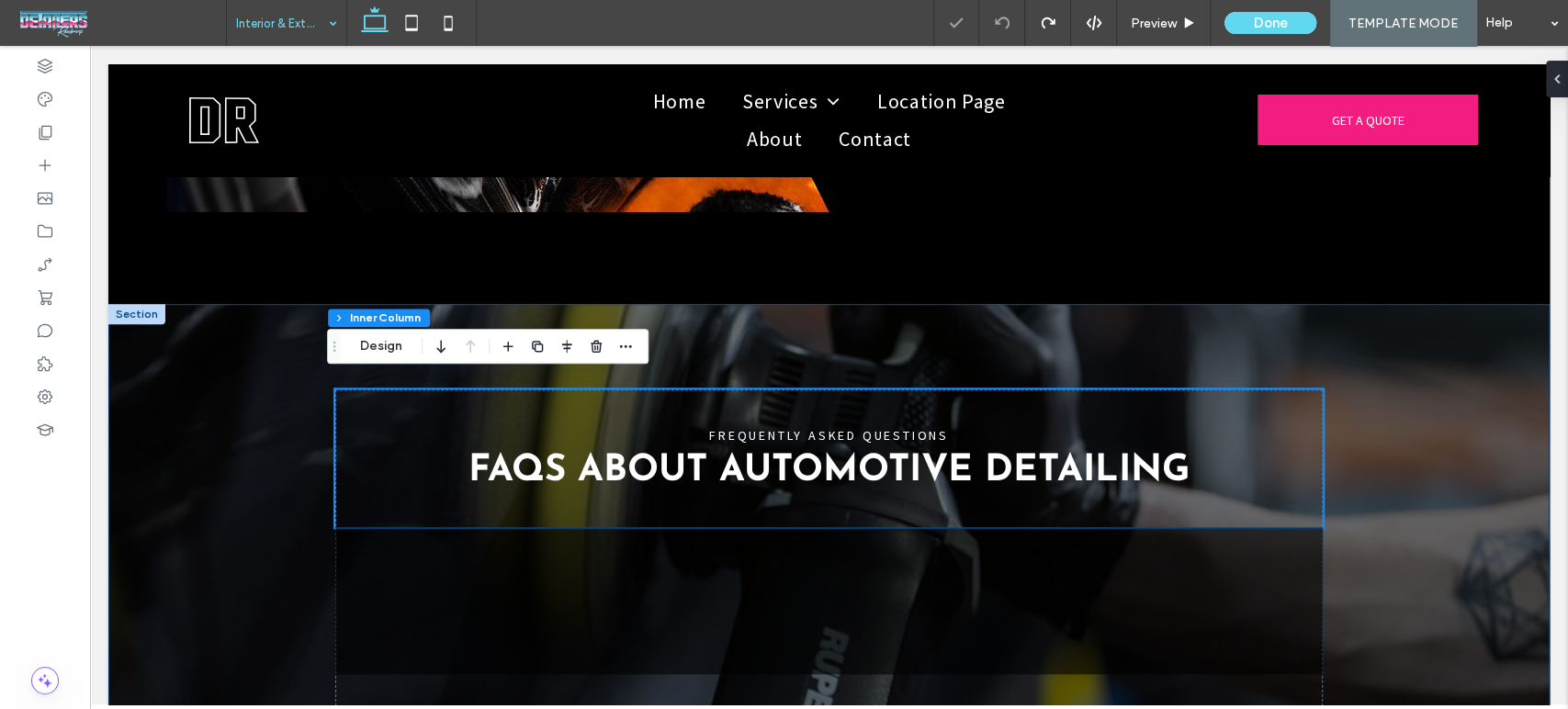
scroll to position [5679, 0]
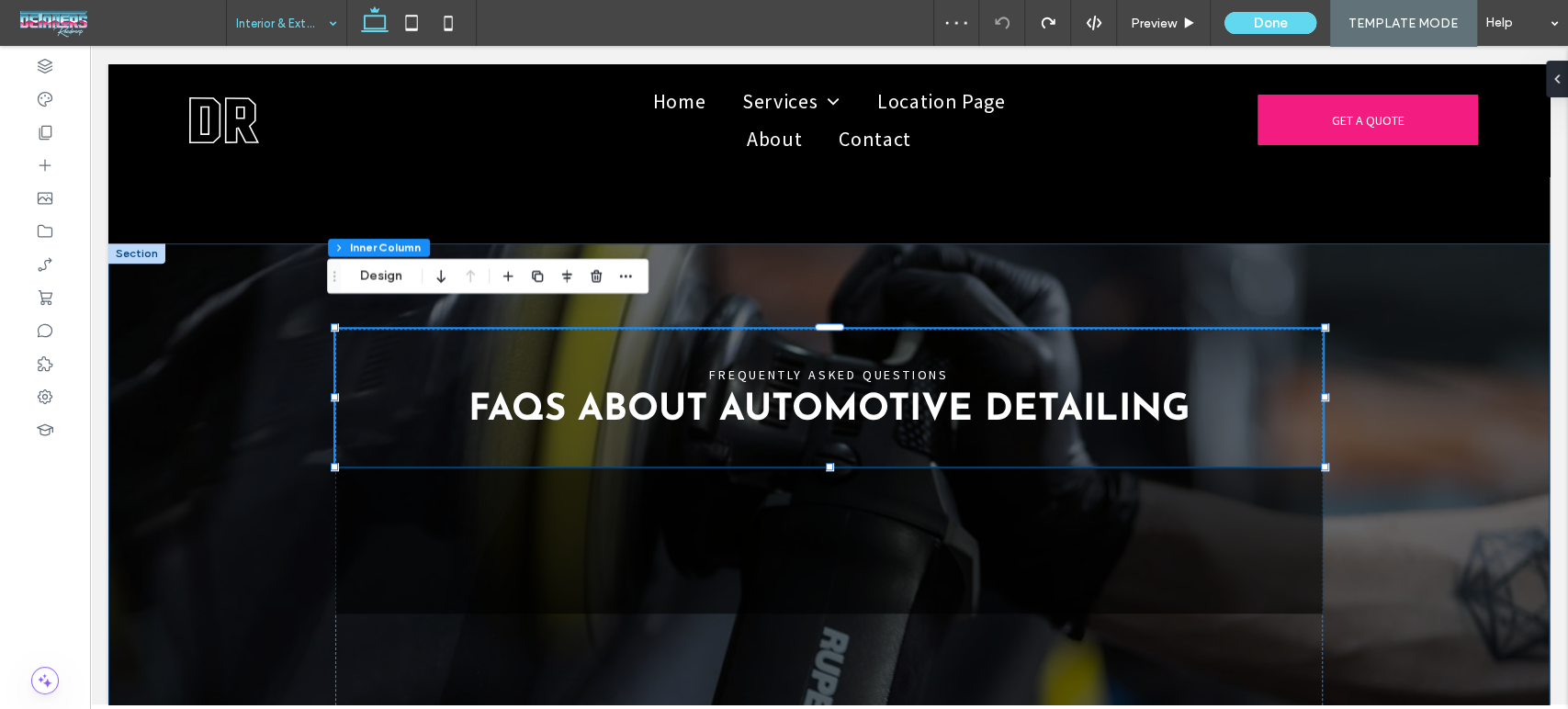
click at [1406, 497] on div "FREQUENTLY ASKED QUESTIONS FAQs About Automotive Detailing" at bounding box center [829, 519] width 1441 height 551
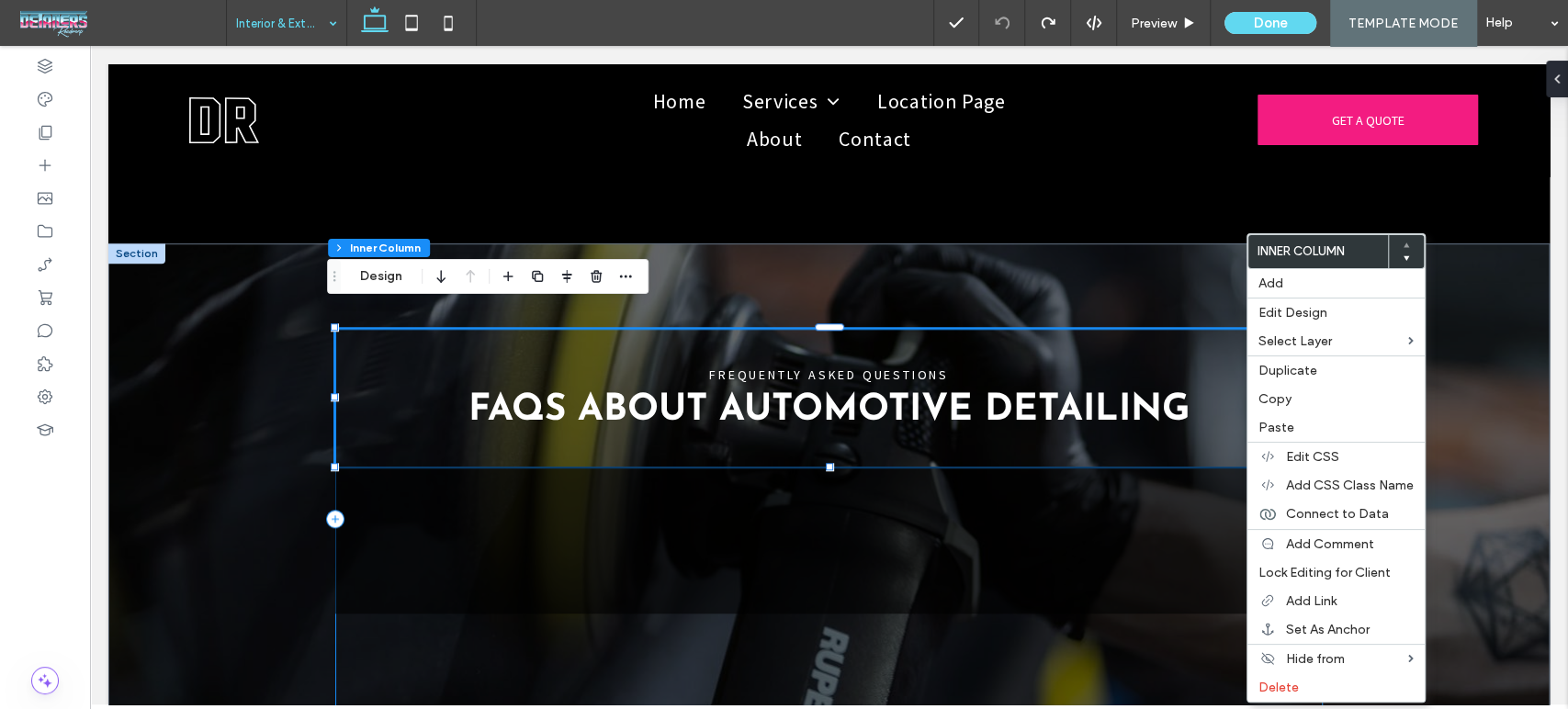
click at [669, 670] on div "FREQUENTLY ASKED QUESTIONS FAQs About Automotive Detailing" at bounding box center [828, 519] width 988 height 381
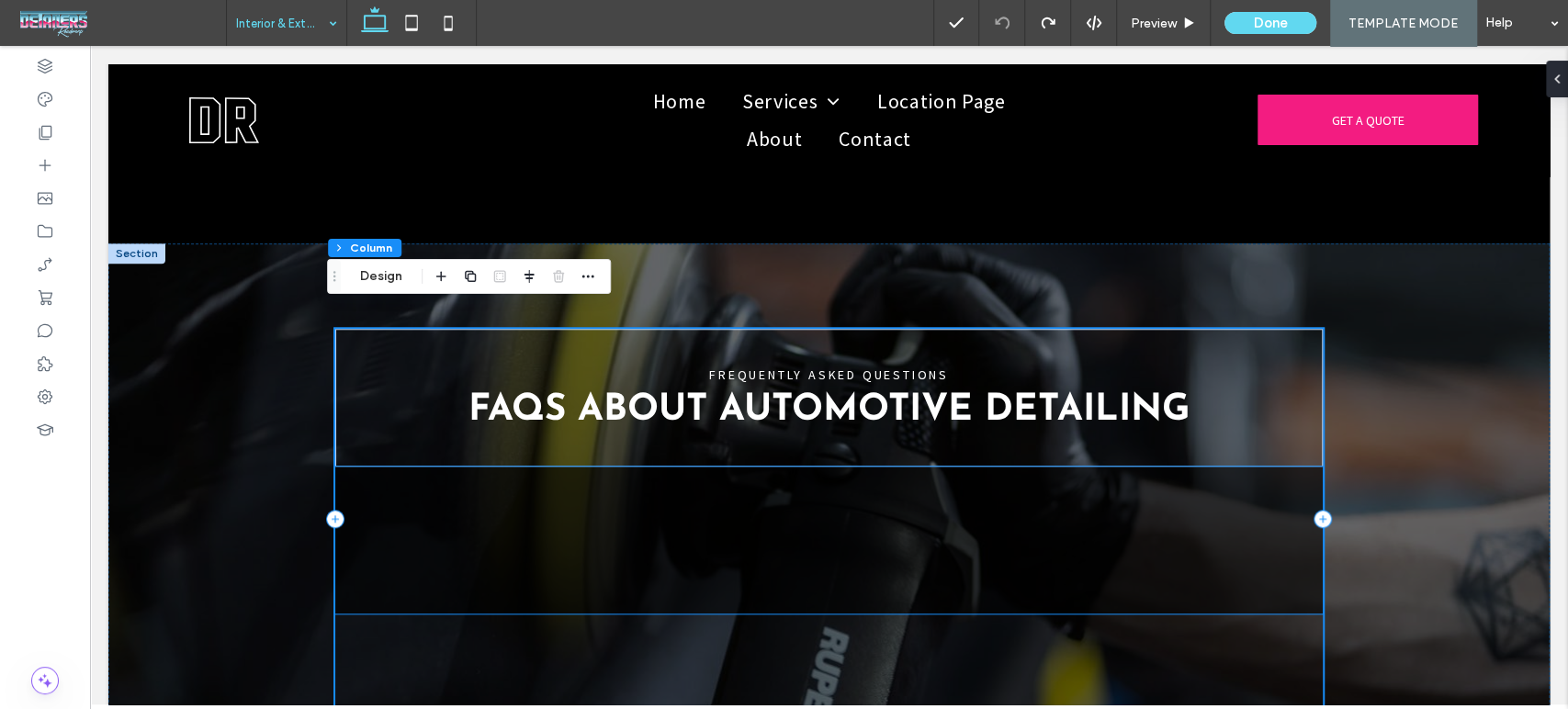
click at [1002, 543] on div at bounding box center [828, 541] width 988 height 147
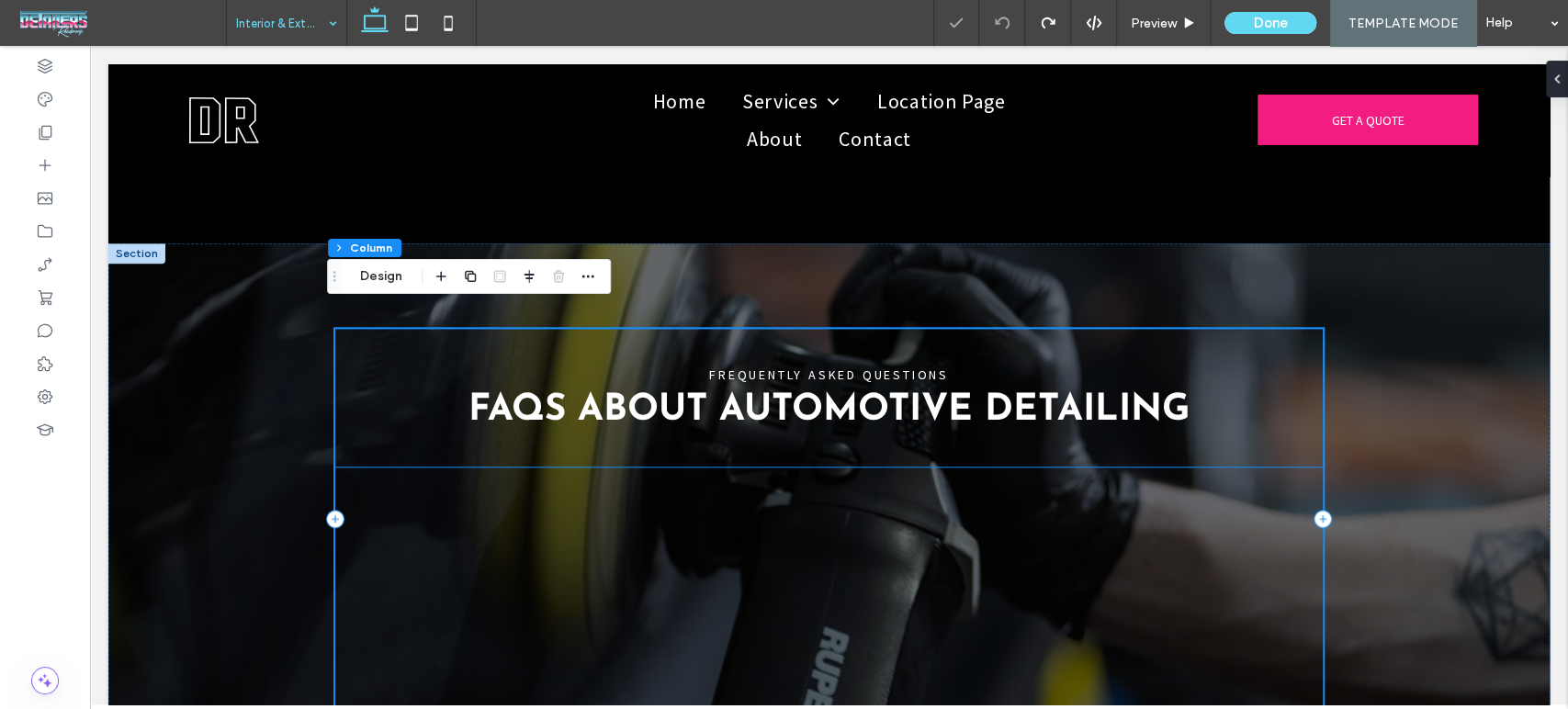
click at [987, 410] on div "FREQUENTLY ASKED QUESTIONS FAQs About Automotive Detailing" at bounding box center [828, 398] width 988 height 138
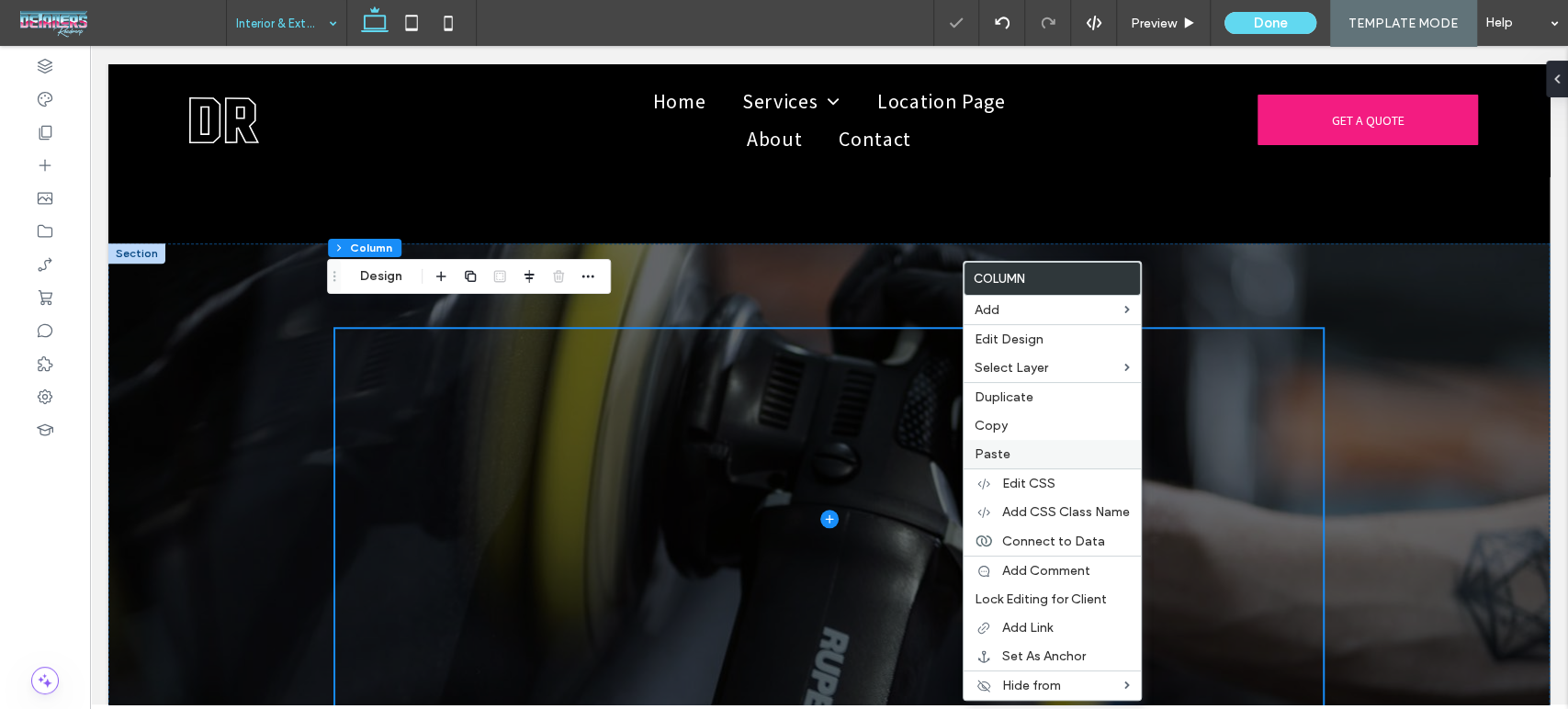
click at [999, 457] on span "Paste" at bounding box center [992, 454] width 36 height 16
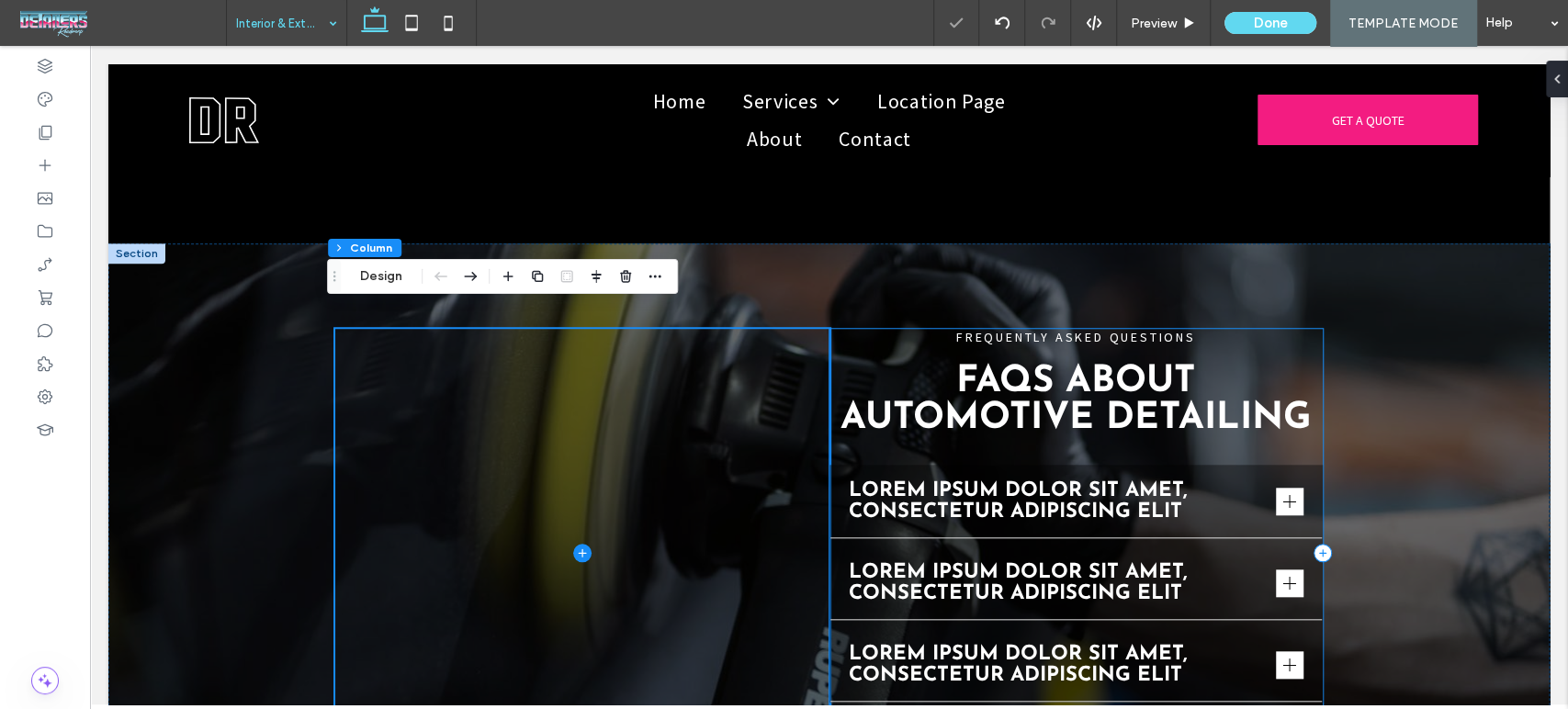
type input "**"
type input "***"
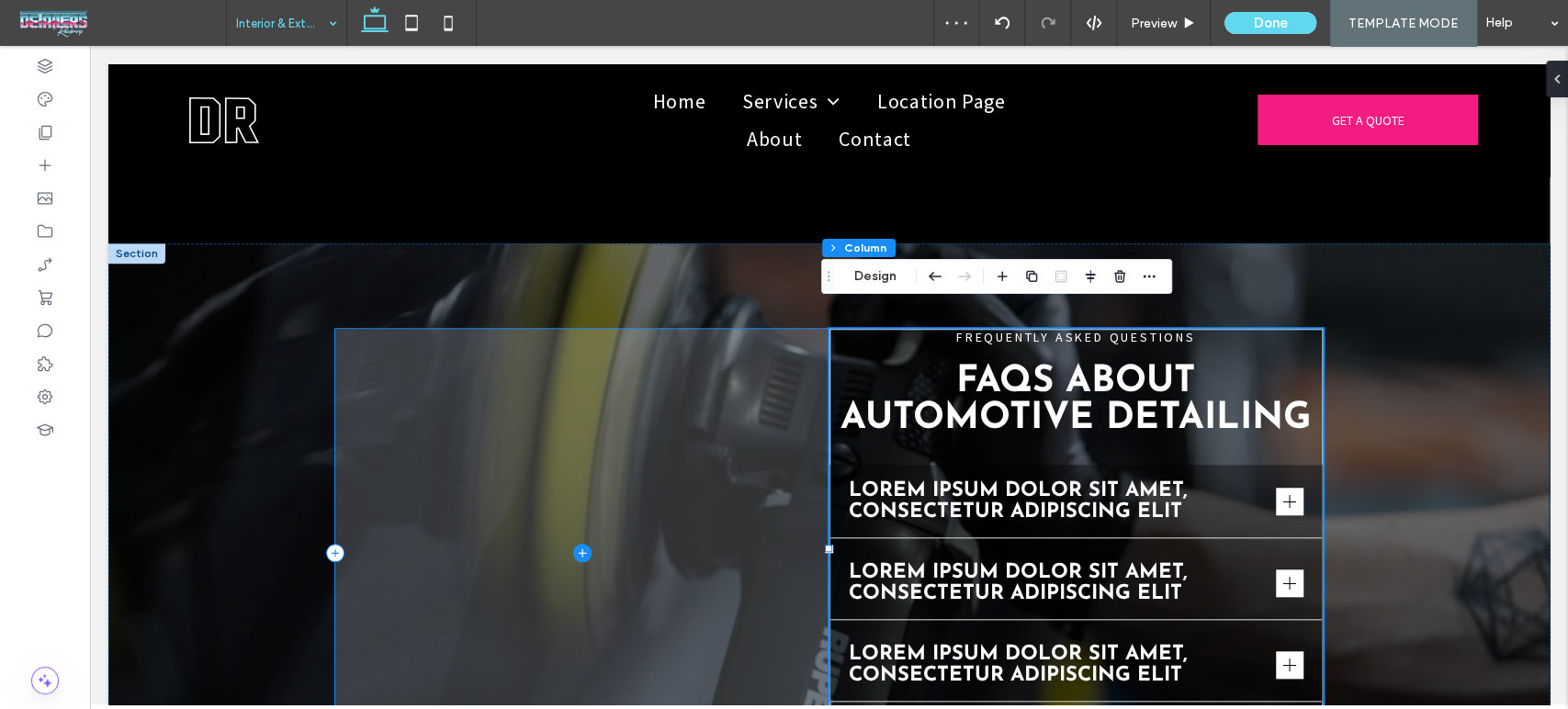
click at [749, 409] on span at bounding box center [581, 552] width 493 height 448
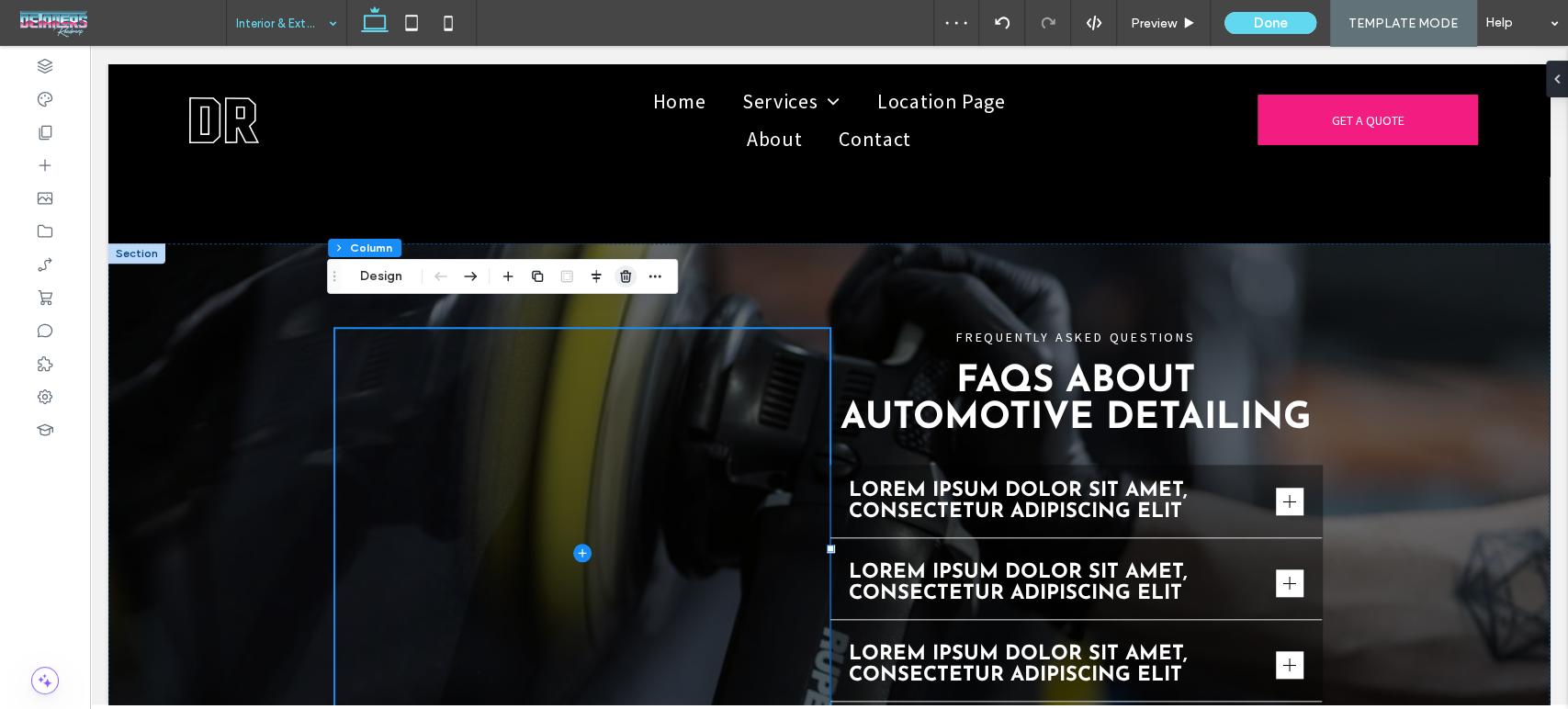
click at [623, 273] on use "button" at bounding box center [624, 276] width 11 height 12
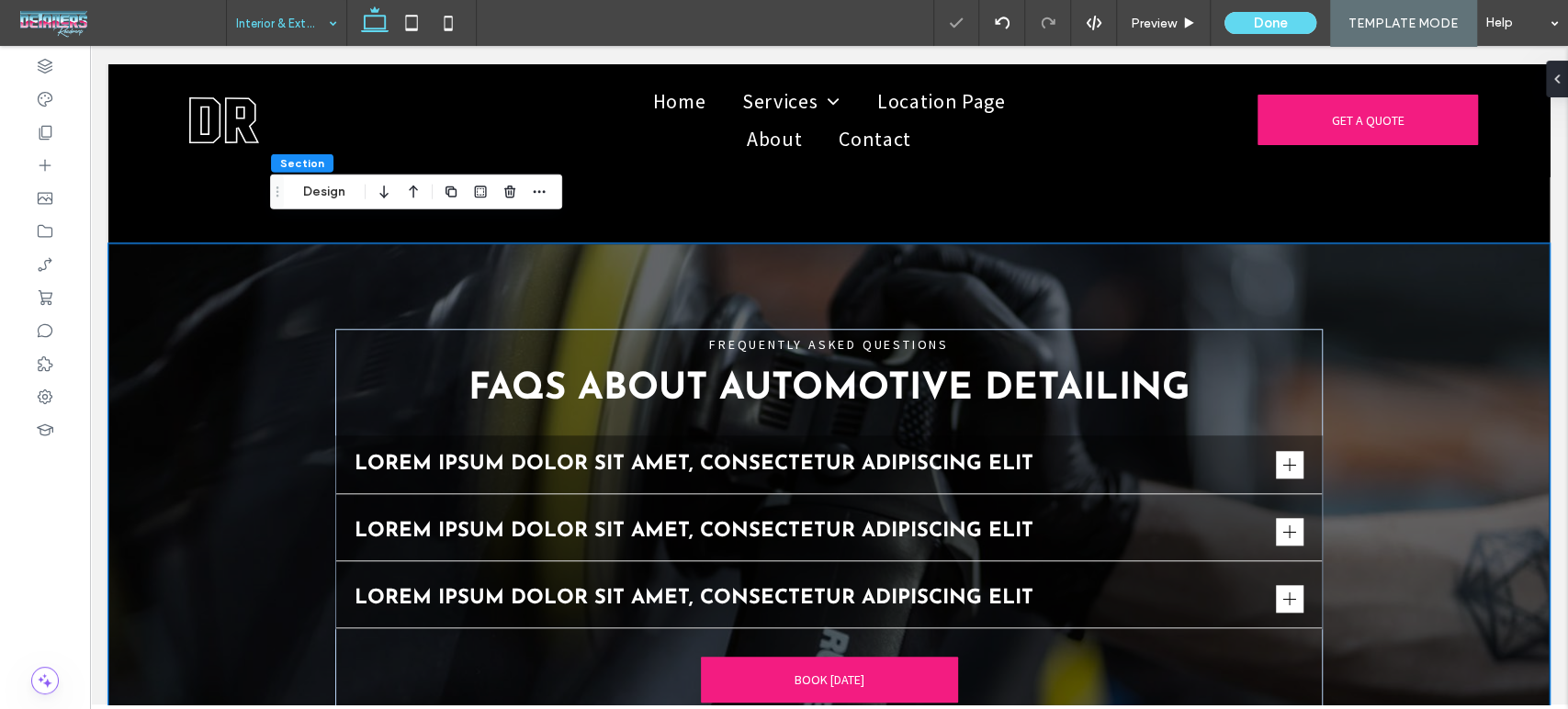
click at [1409, 451] on div "FREQUENTLY ASKED QUESTIONS FAQs About Automotive Detailing Lorem ipsum dolor si…" at bounding box center [829, 519] width 1441 height 551
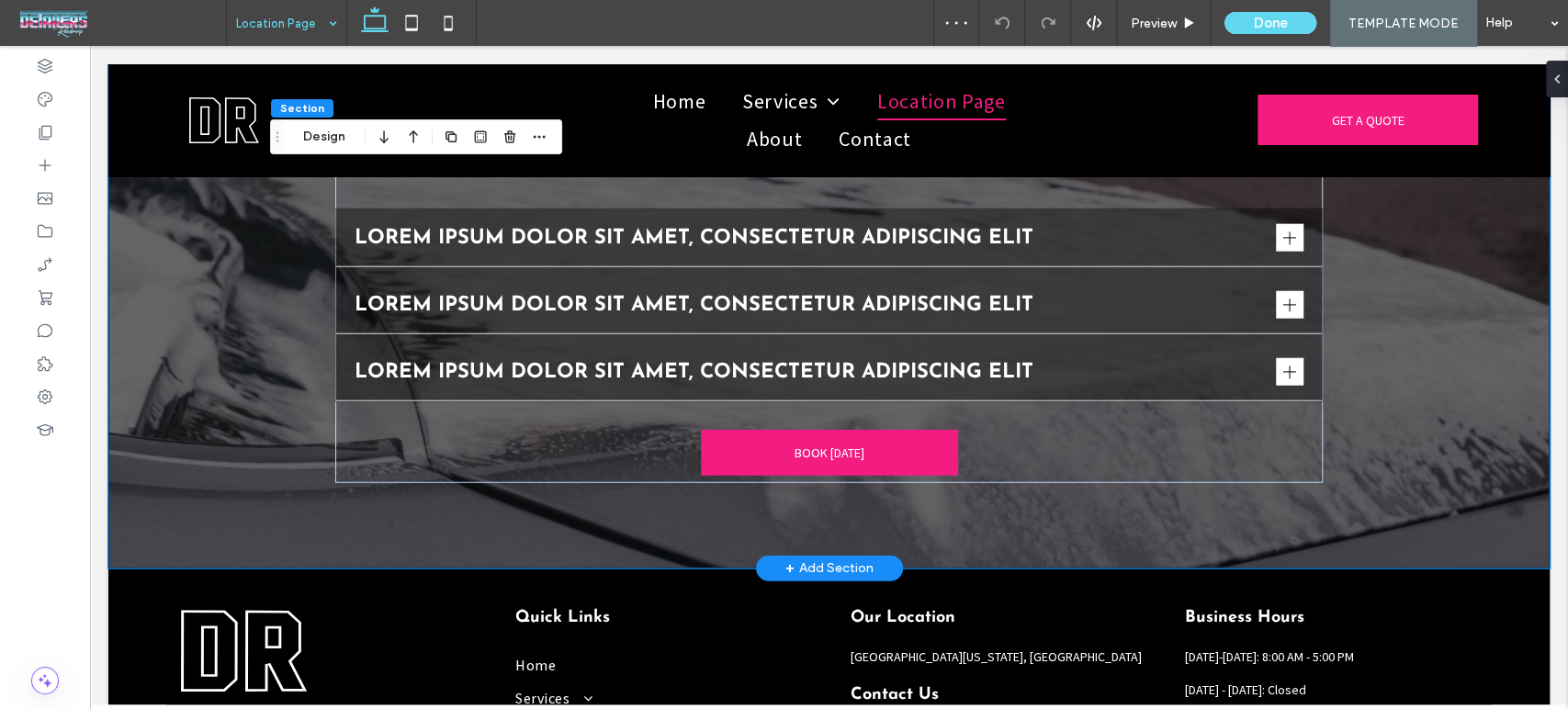
scroll to position [2904, 0]
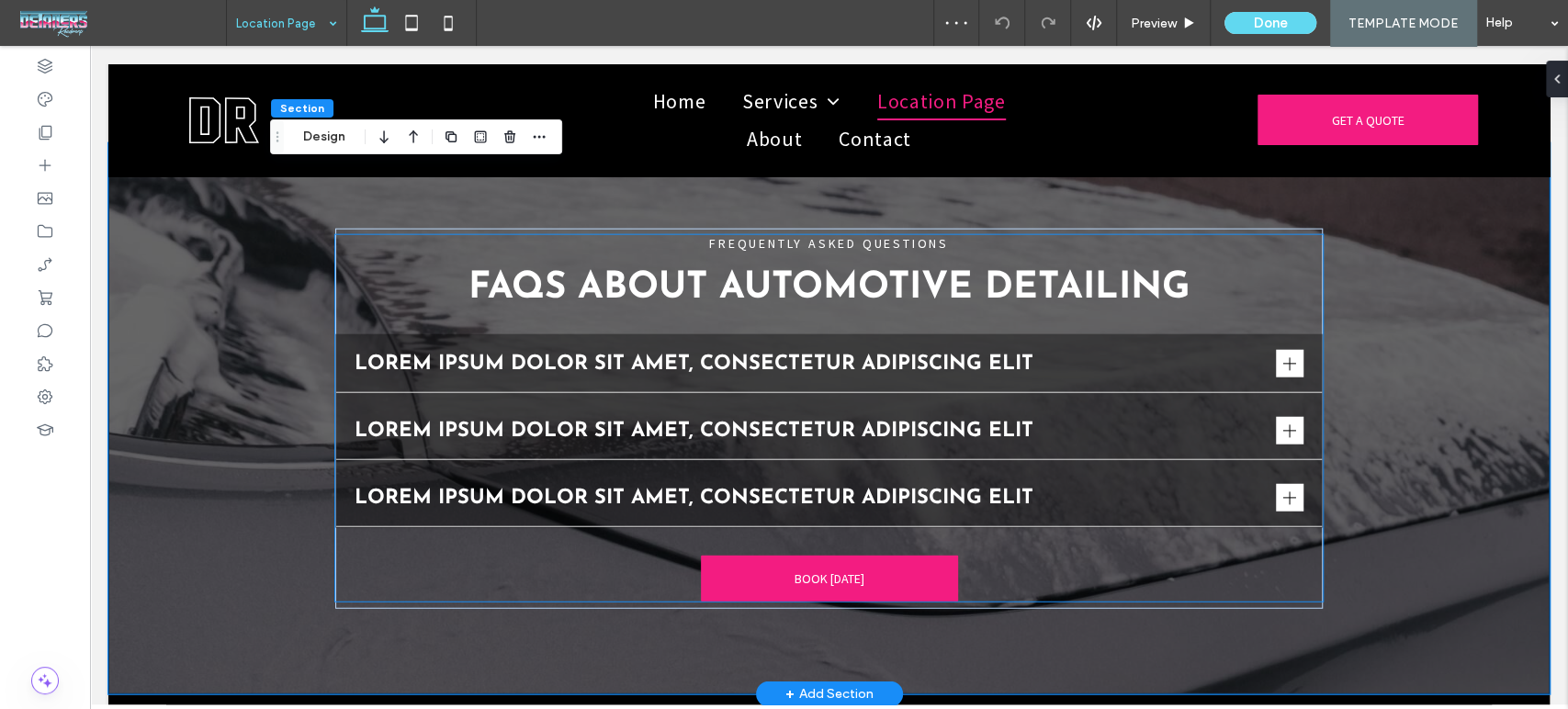
click at [970, 284] on strong "FAQs About Automotive Detailing" at bounding box center [829, 289] width 721 height 37
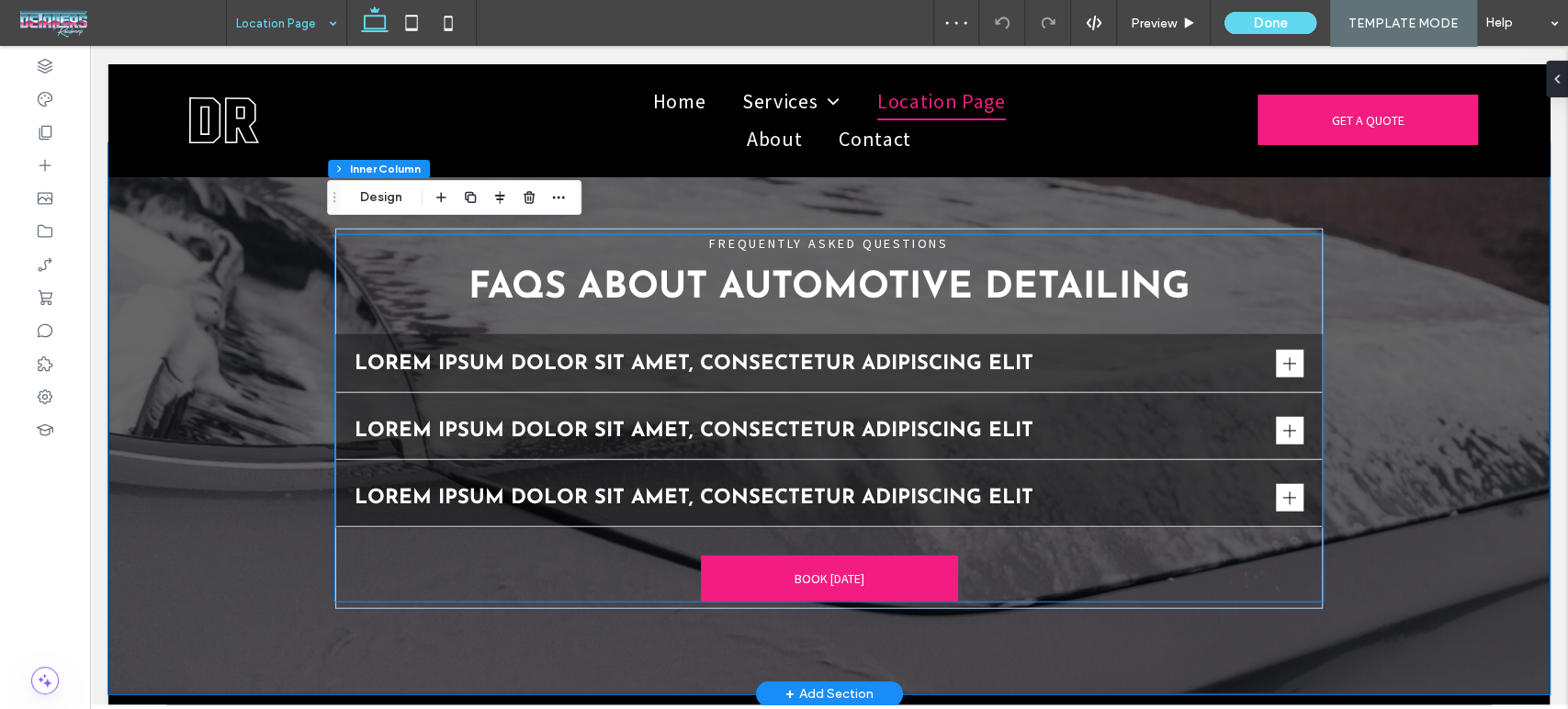
click at [970, 284] on strong "FAQs About Automotive Detailing" at bounding box center [829, 289] width 721 height 37
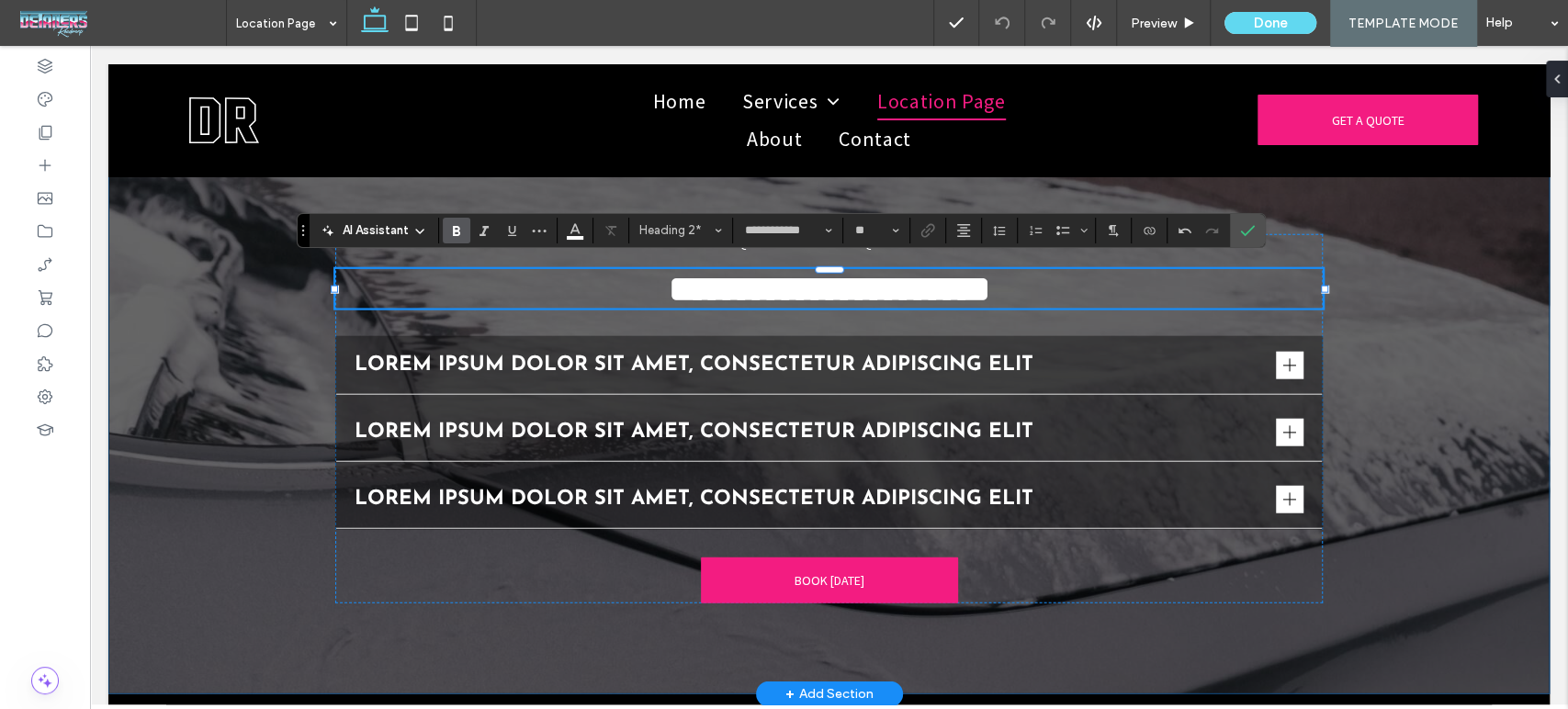
click at [194, 317] on div "**********" at bounding box center [829, 418] width 1441 height 551
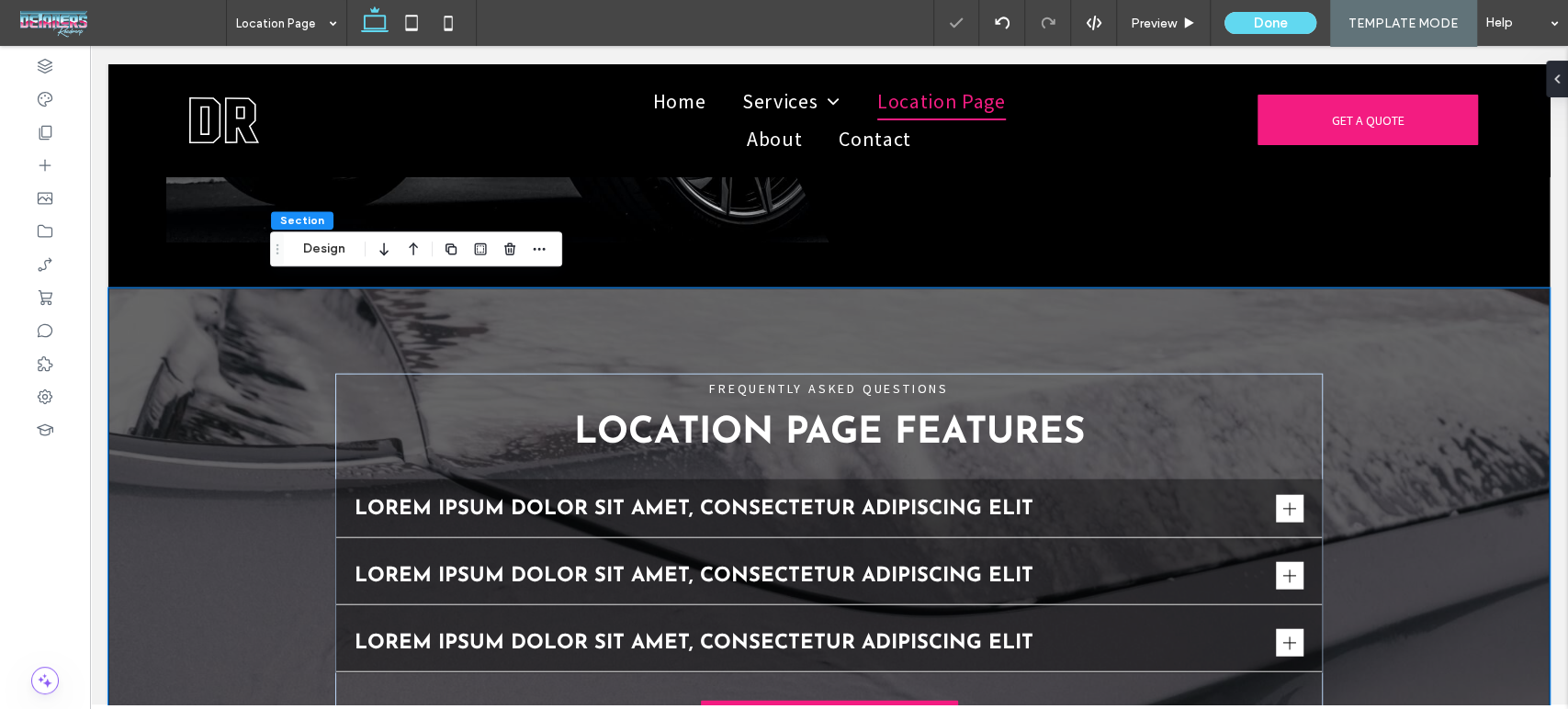
scroll to position [2700, 0]
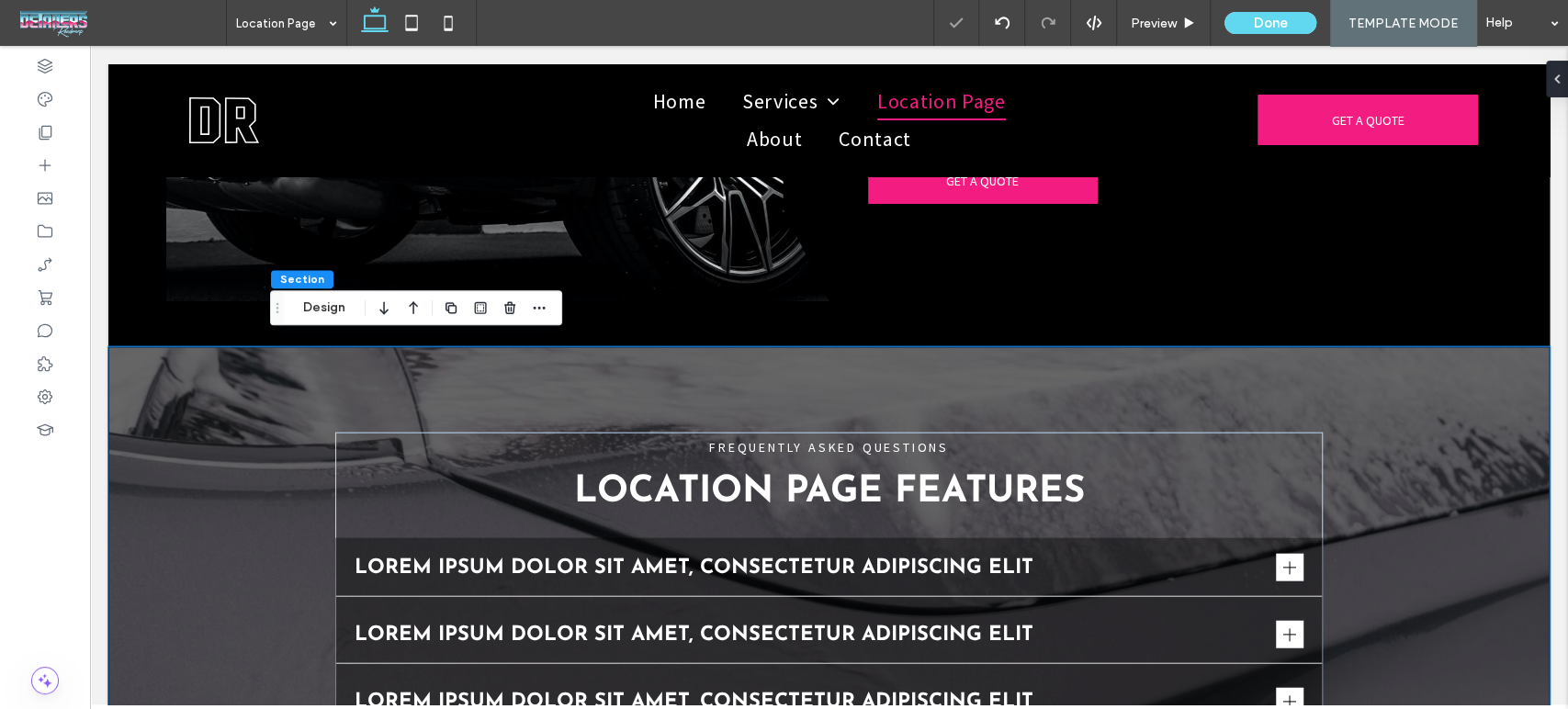
click at [200, 377] on div "FREQUENTLY ASKED QUESTIONS Location page features Lorem ipsum dolor sit amet, c…" at bounding box center [829, 623] width 1441 height 551
click at [300, 310] on button "Design" at bounding box center [324, 307] width 67 height 23
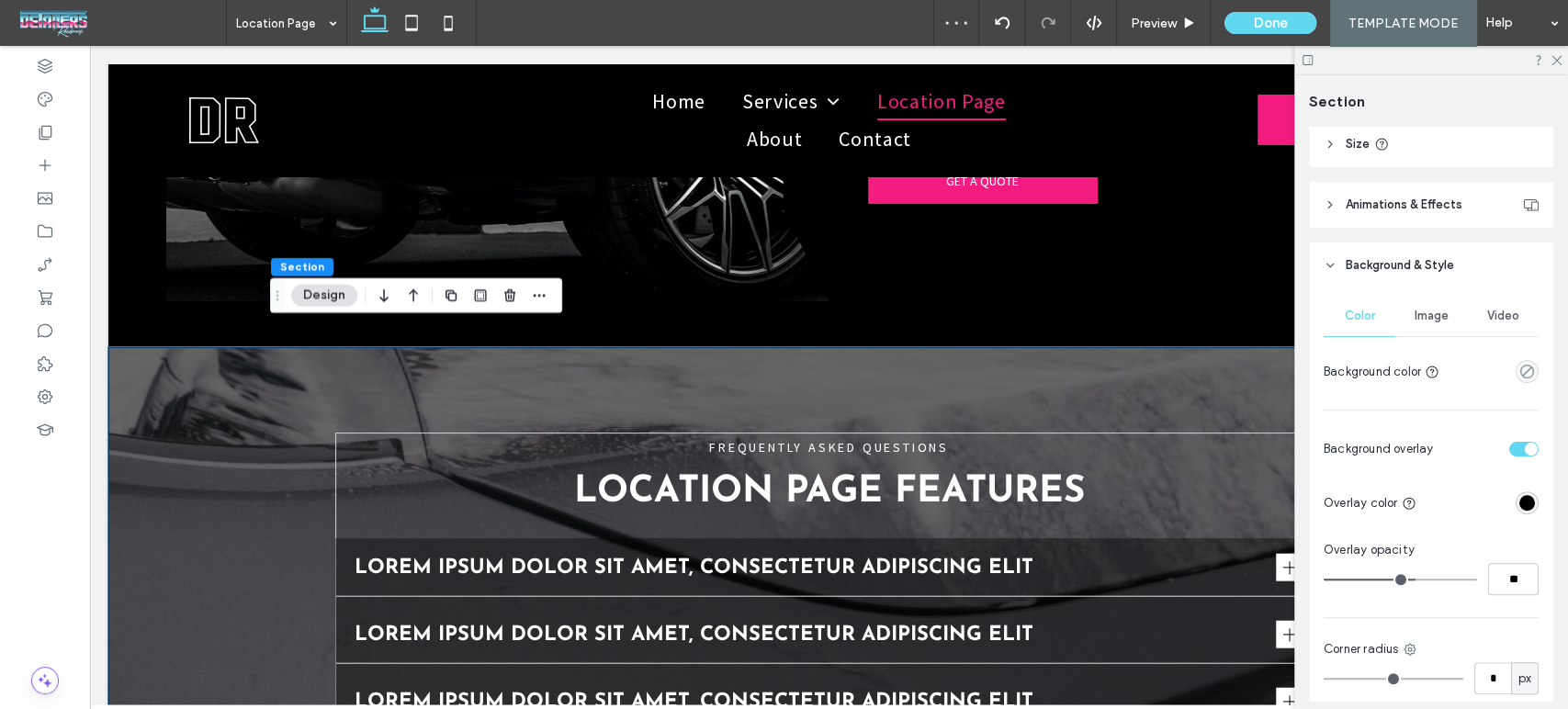
scroll to position [510, 0]
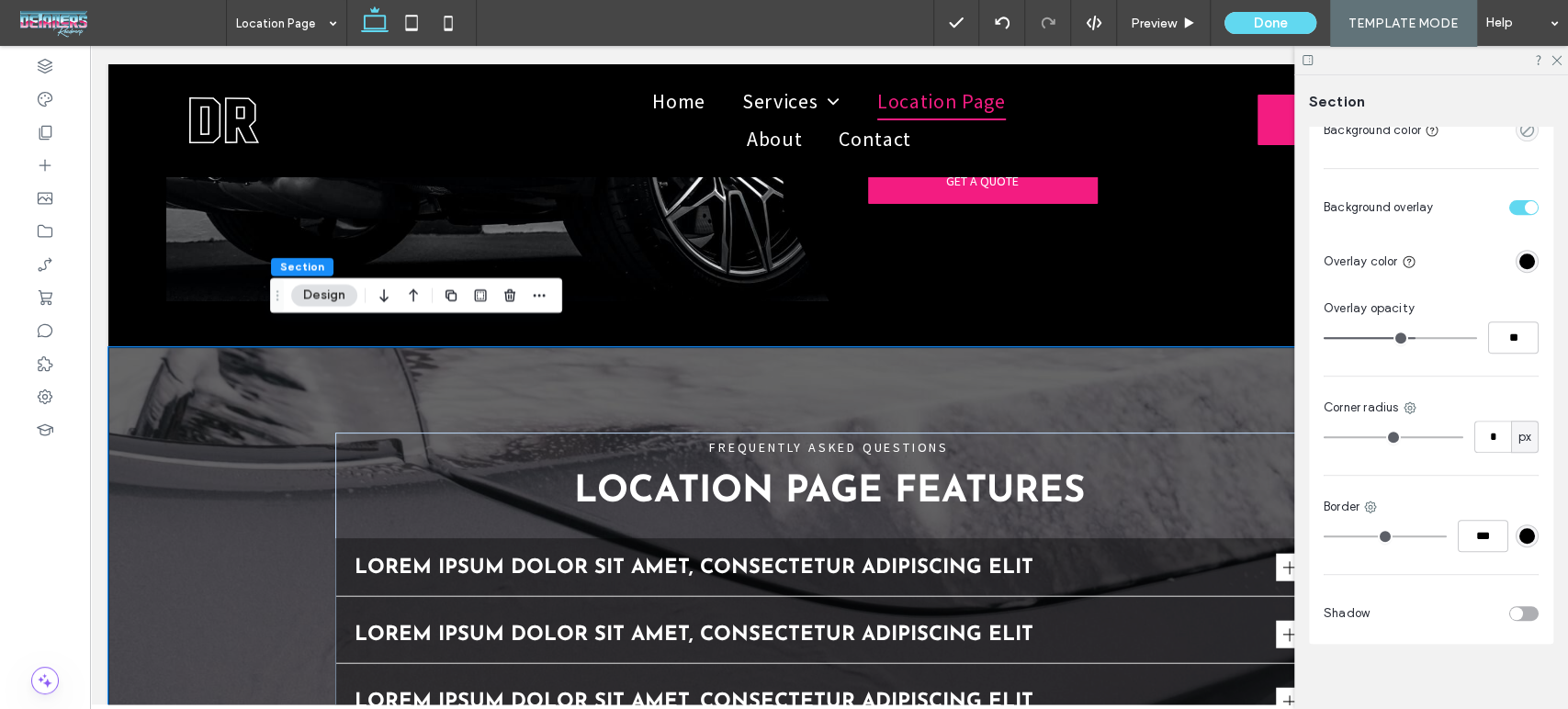
click at [1519, 268] on div "rgba(0, 0, 0, 1)" at bounding box center [1526, 260] width 23 height 23
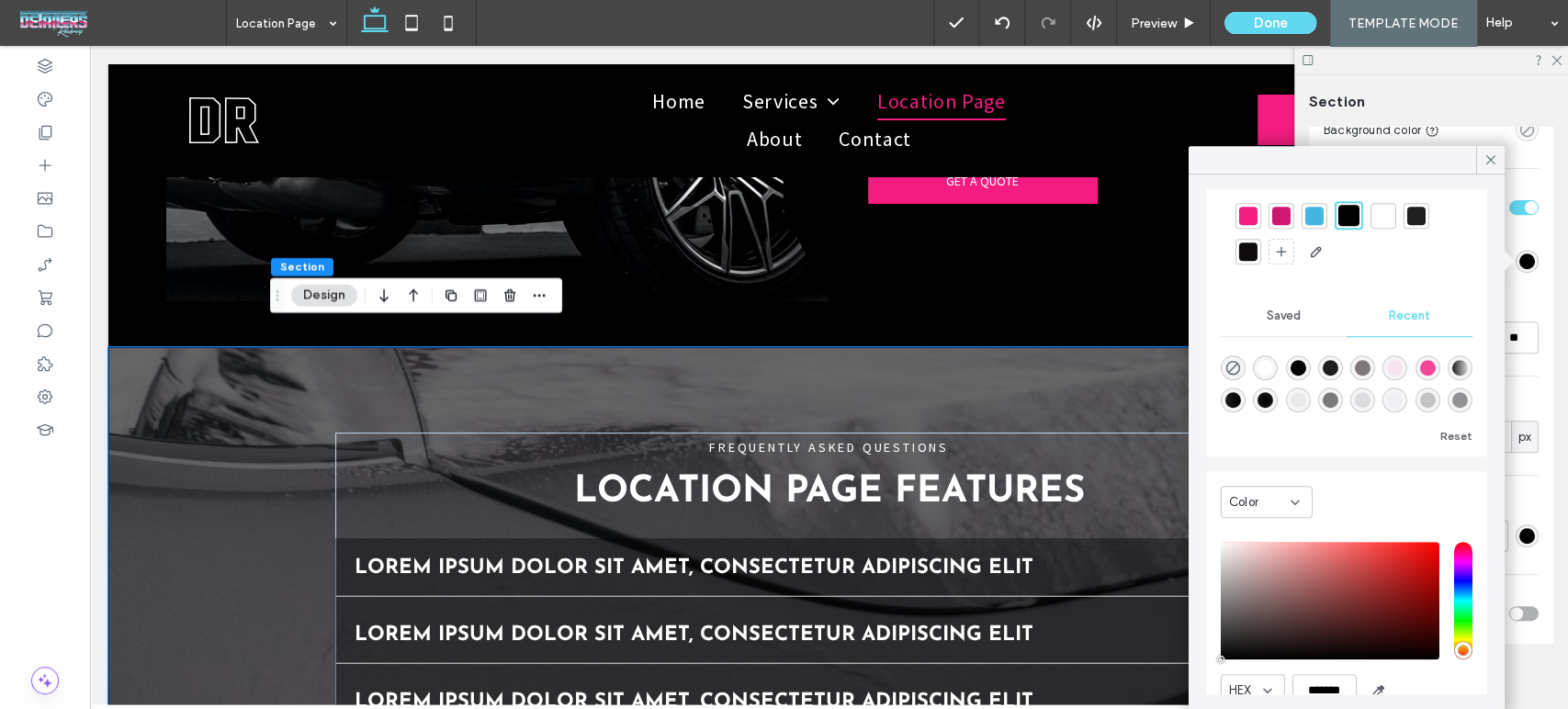
scroll to position [96, 0]
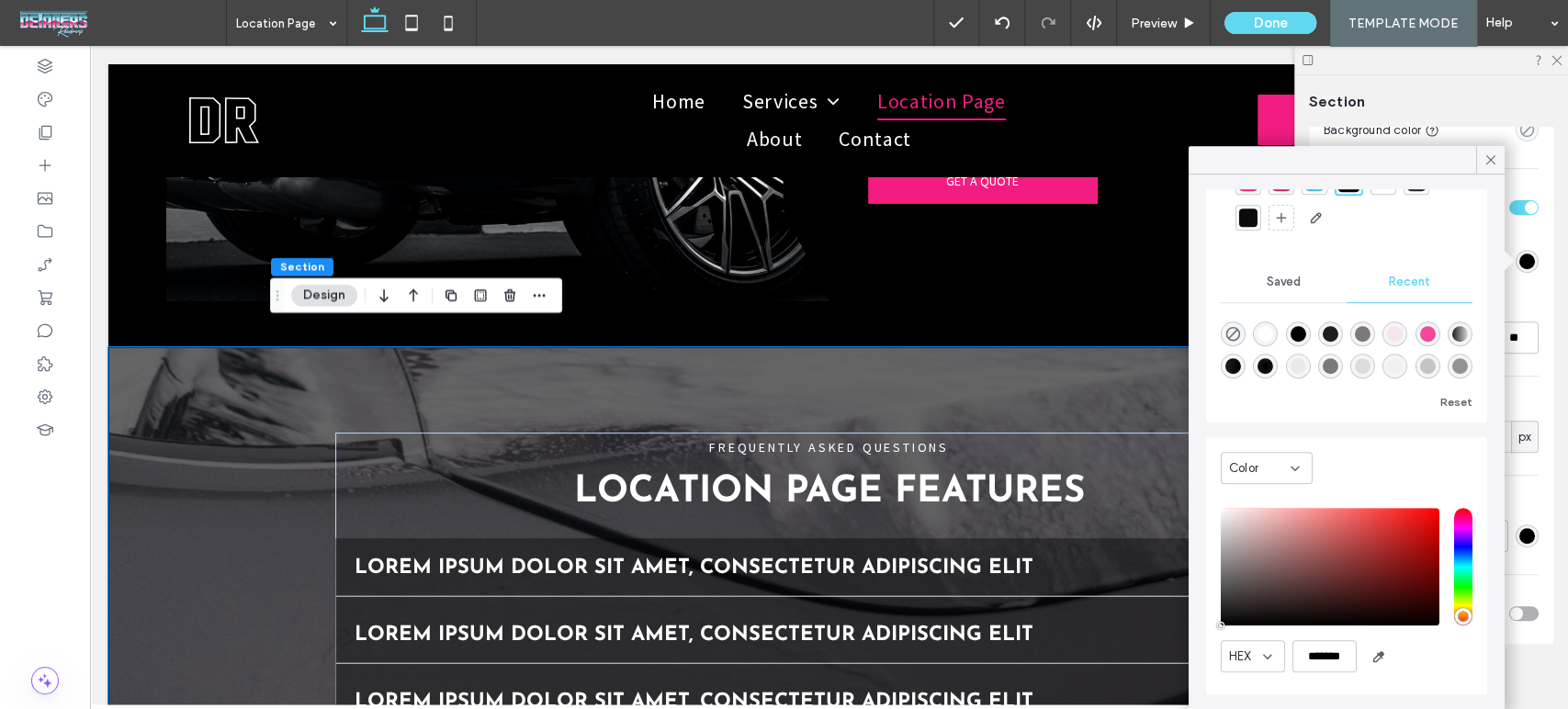
click at [1276, 466] on div "Color" at bounding box center [1259, 468] width 62 height 19
click at [1262, 531] on span "Gradient" at bounding box center [1253, 532] width 52 height 19
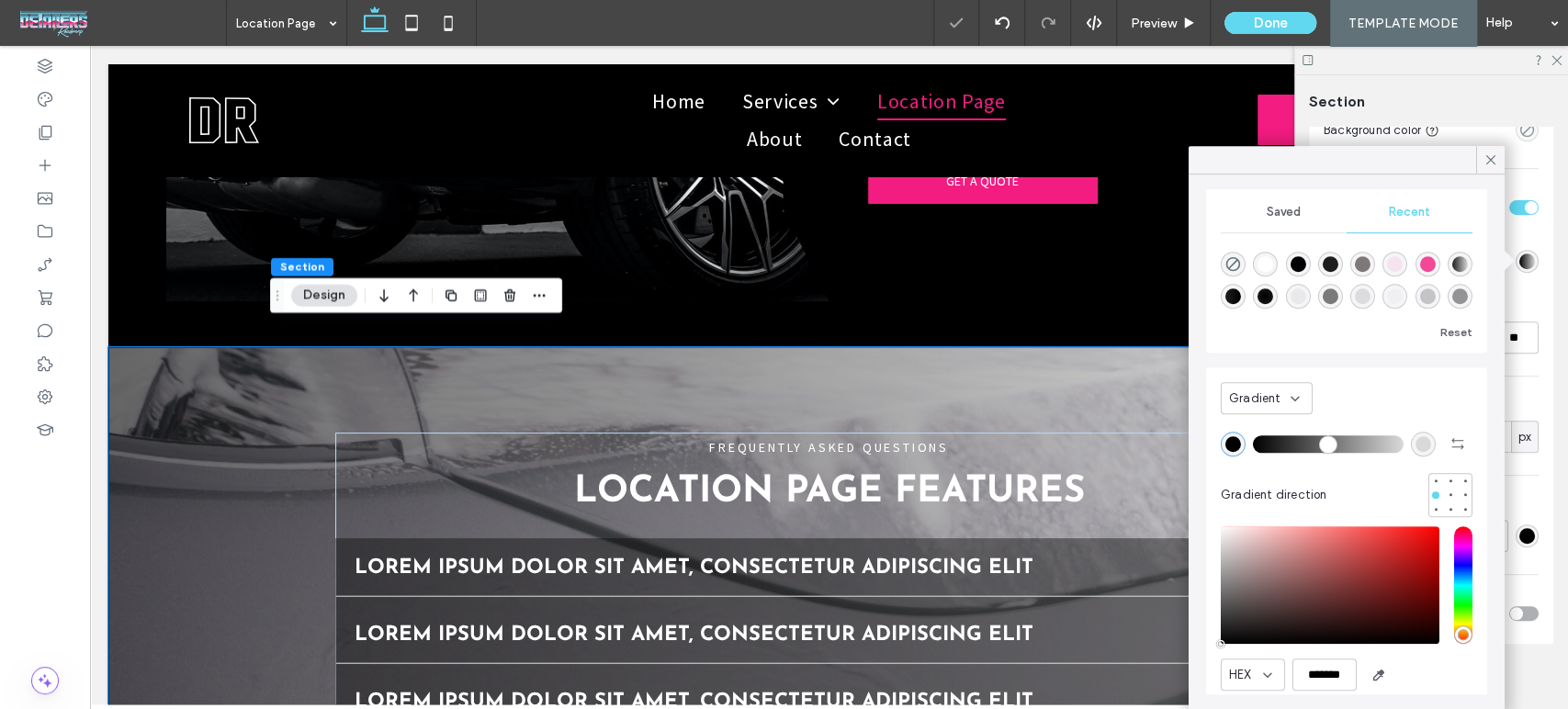
scroll to position [39, 0]
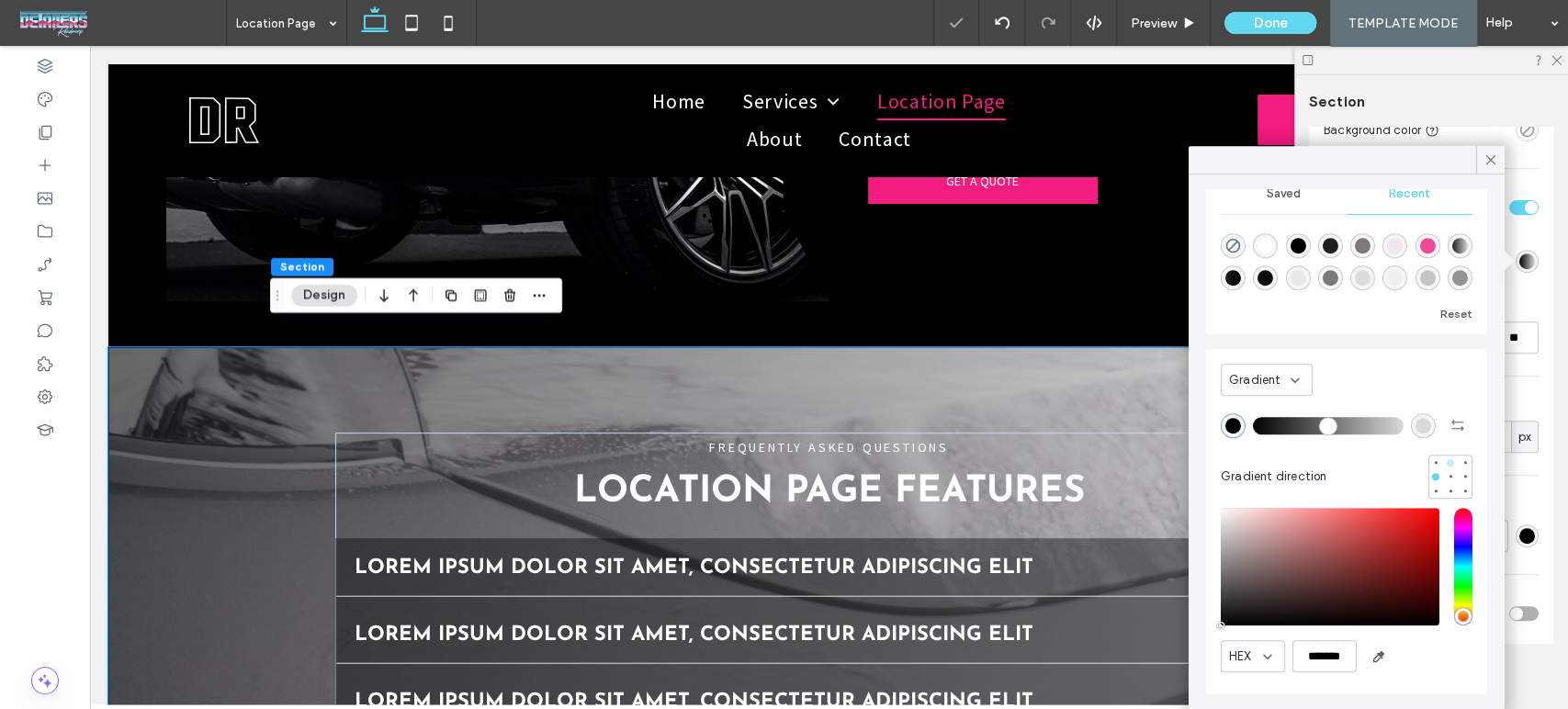
click at [1447, 460] on div at bounding box center [1451, 463] width 8 height 8
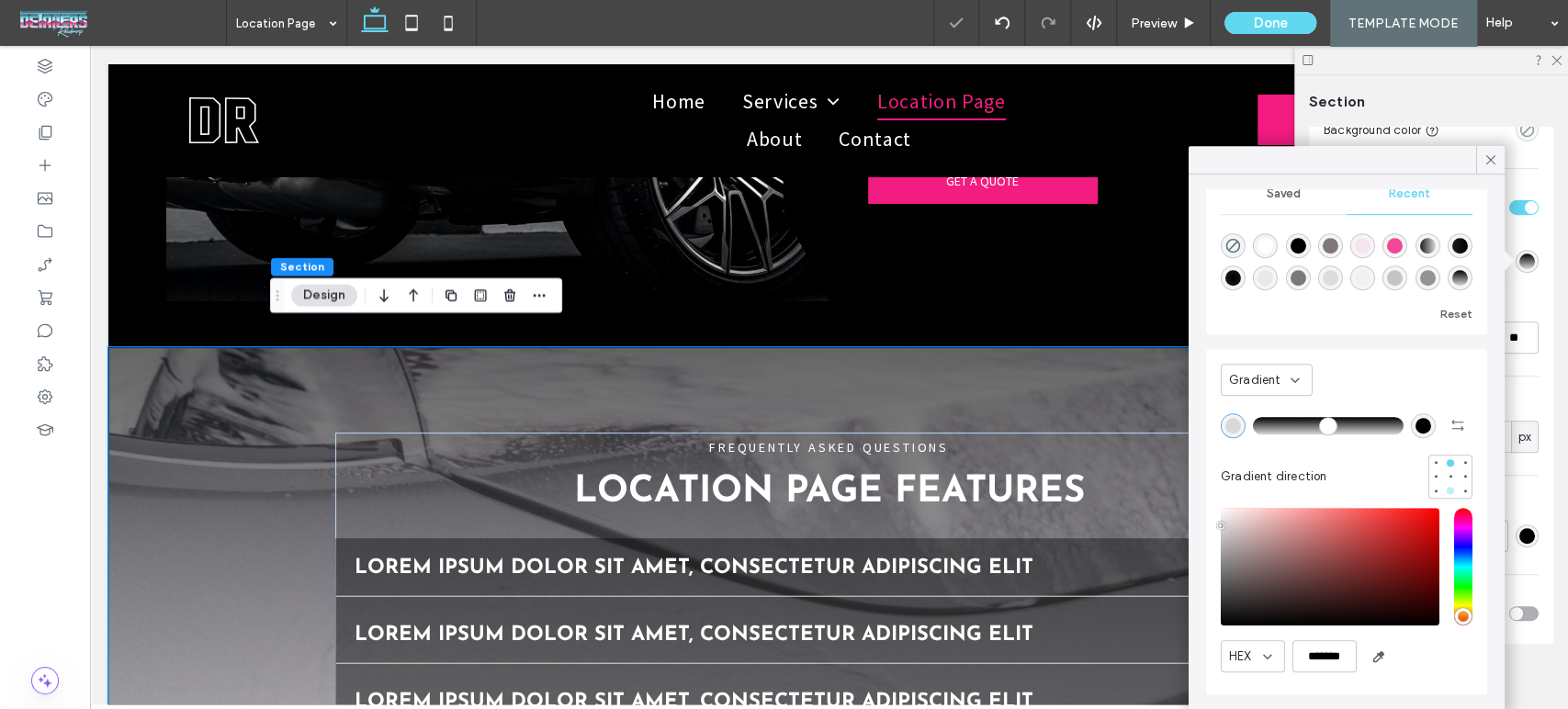
click at [1447, 489] on div at bounding box center [1451, 491] width 8 height 8
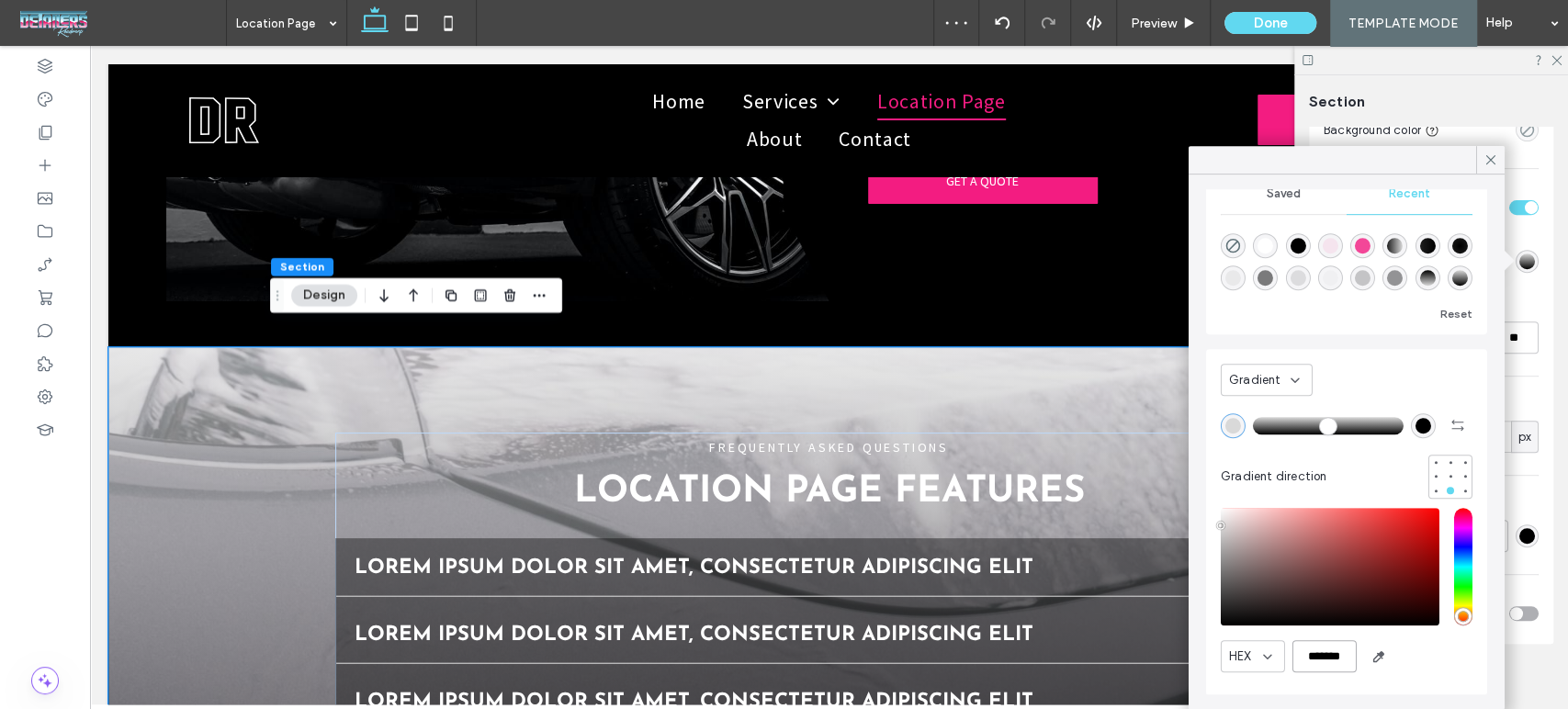
drag, startPoint x: 1308, startPoint y: 663, endPoint x: 1420, endPoint y: 677, distance: 112.9
click at [1411, 674] on div "HEX *******" at bounding box center [1346, 591] width 252 height 187
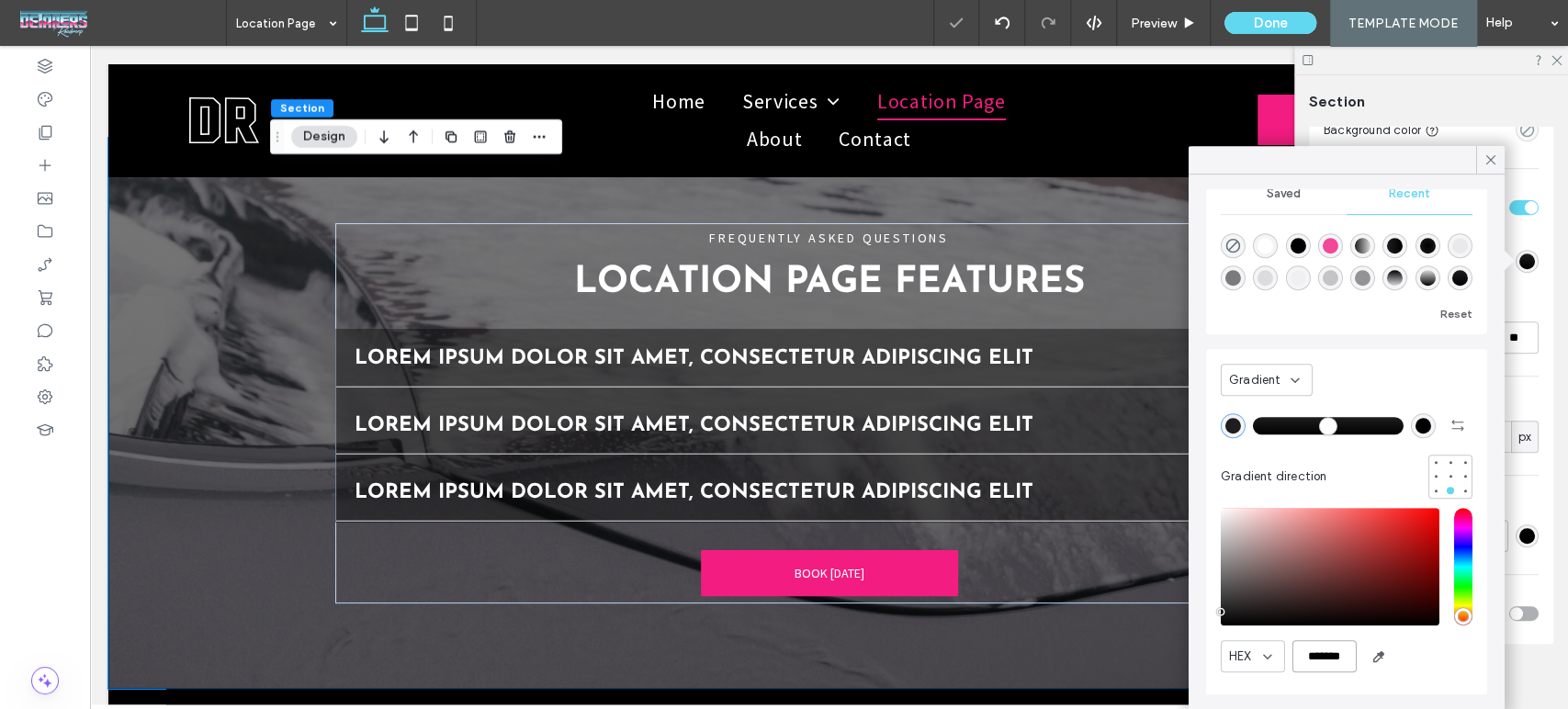
scroll to position [3006, 0]
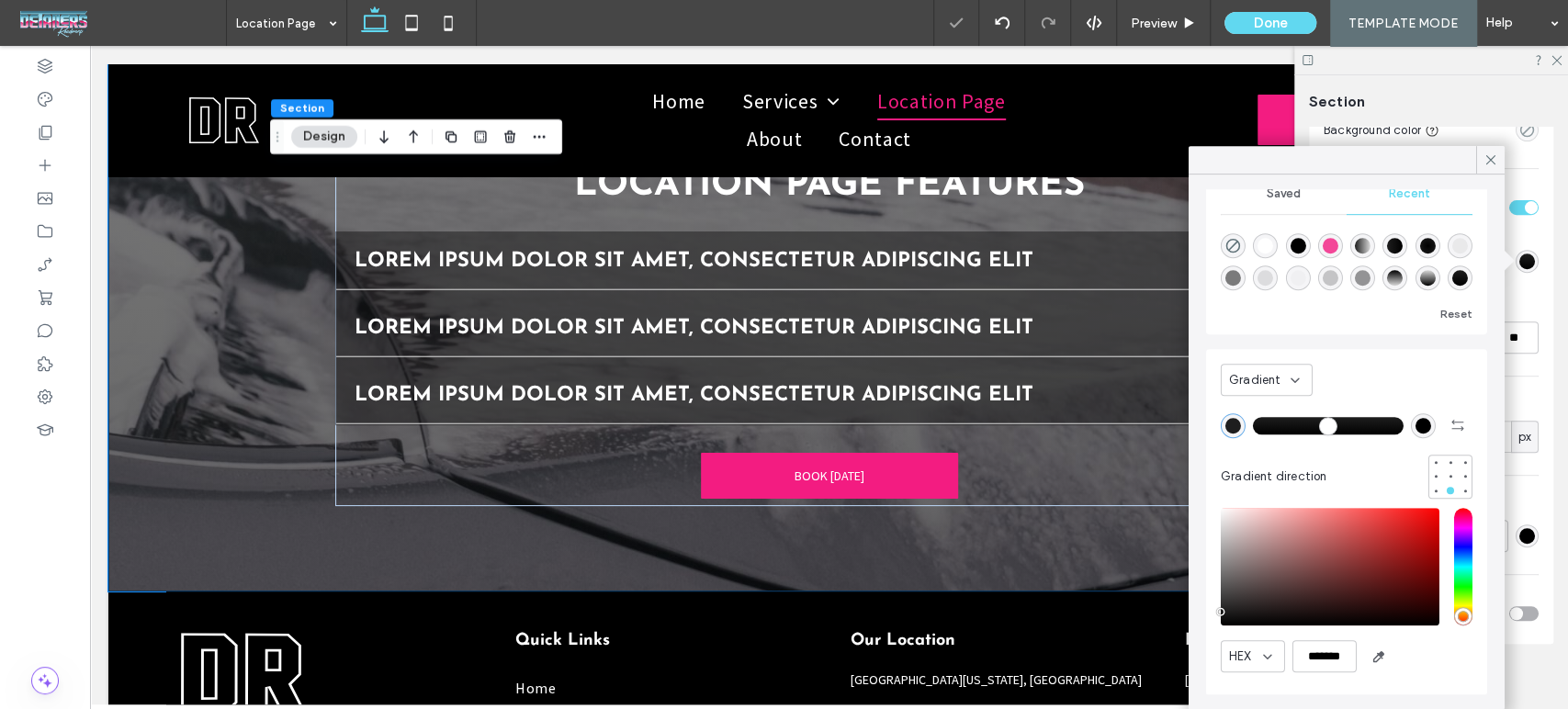
click at [1415, 418] on div "rgba(0, 0, 0, 1)" at bounding box center [1423, 426] width 16 height 16
type input "*******"
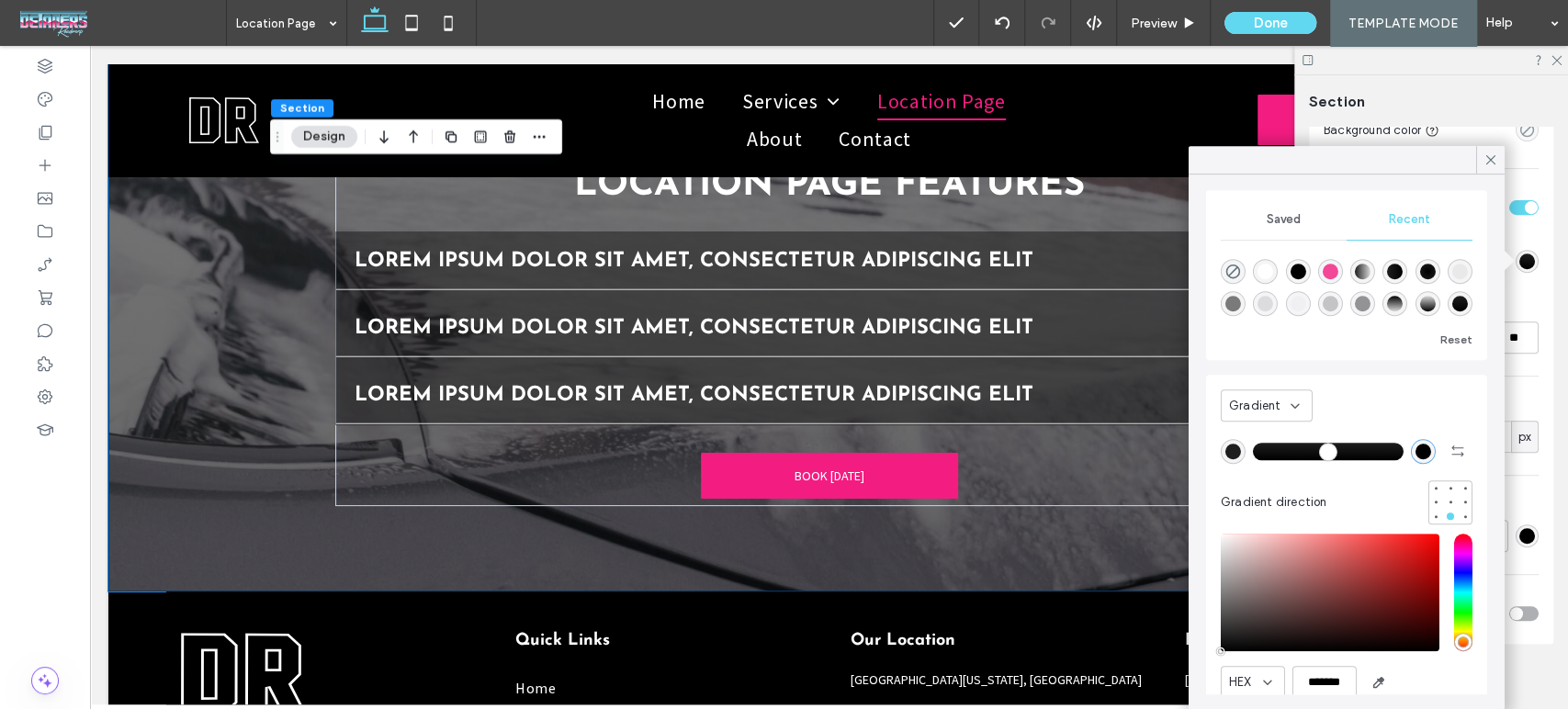
scroll to position [0, 0]
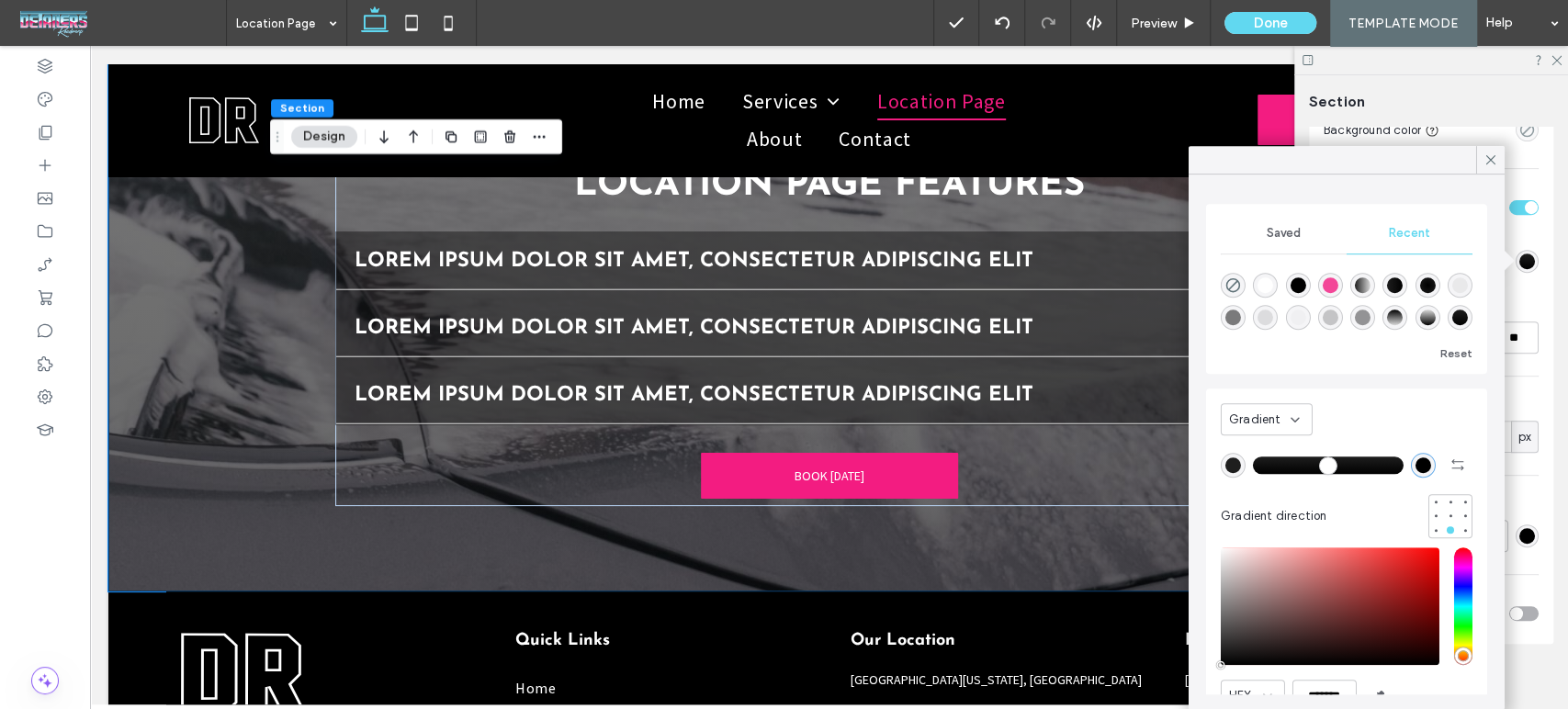
click at [1541, 513] on div "Color Image Video Background color Background overlay Overlay color Overlay opa…" at bounding box center [1431, 346] width 245 height 597
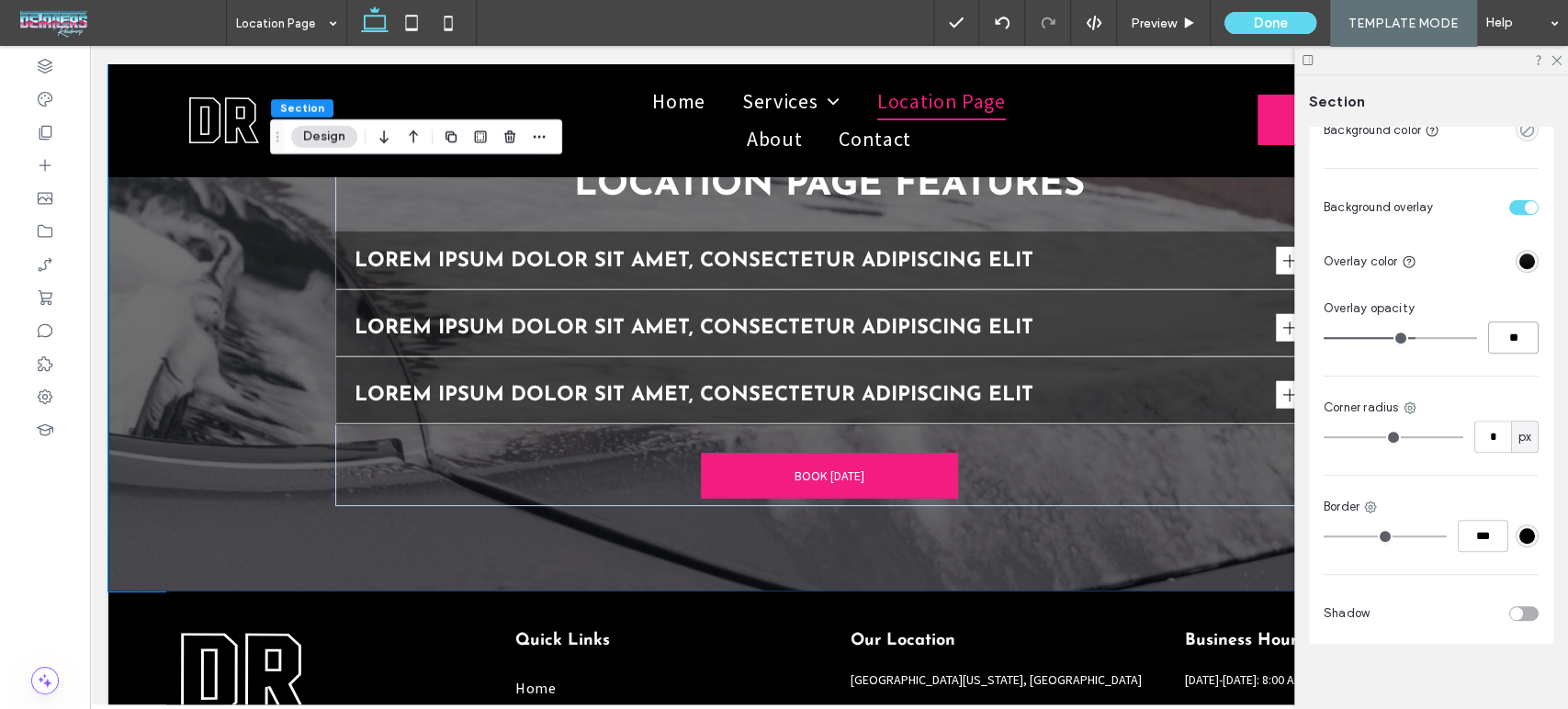
click at [1513, 334] on input "**" at bounding box center [1513, 337] width 51 height 32
type input "**"
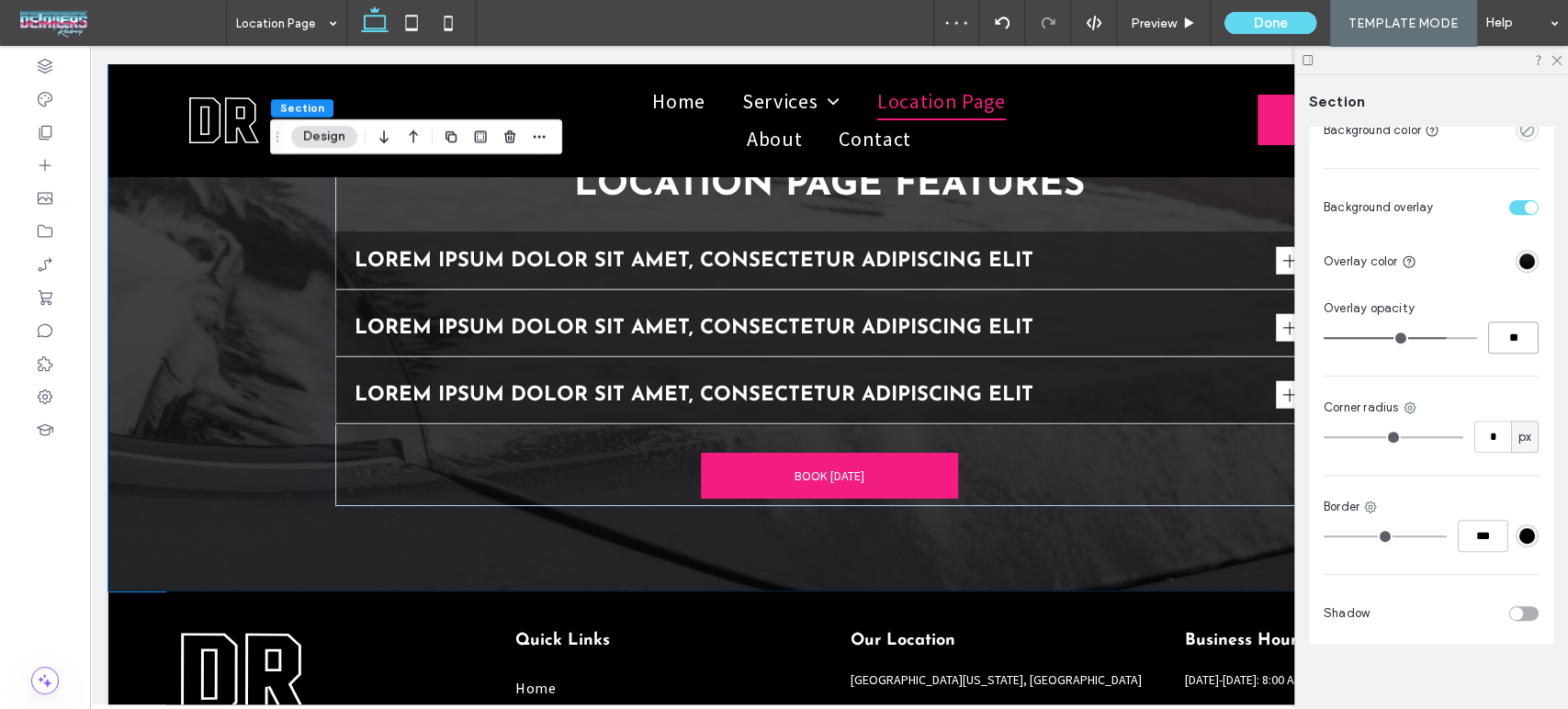
type input "**"
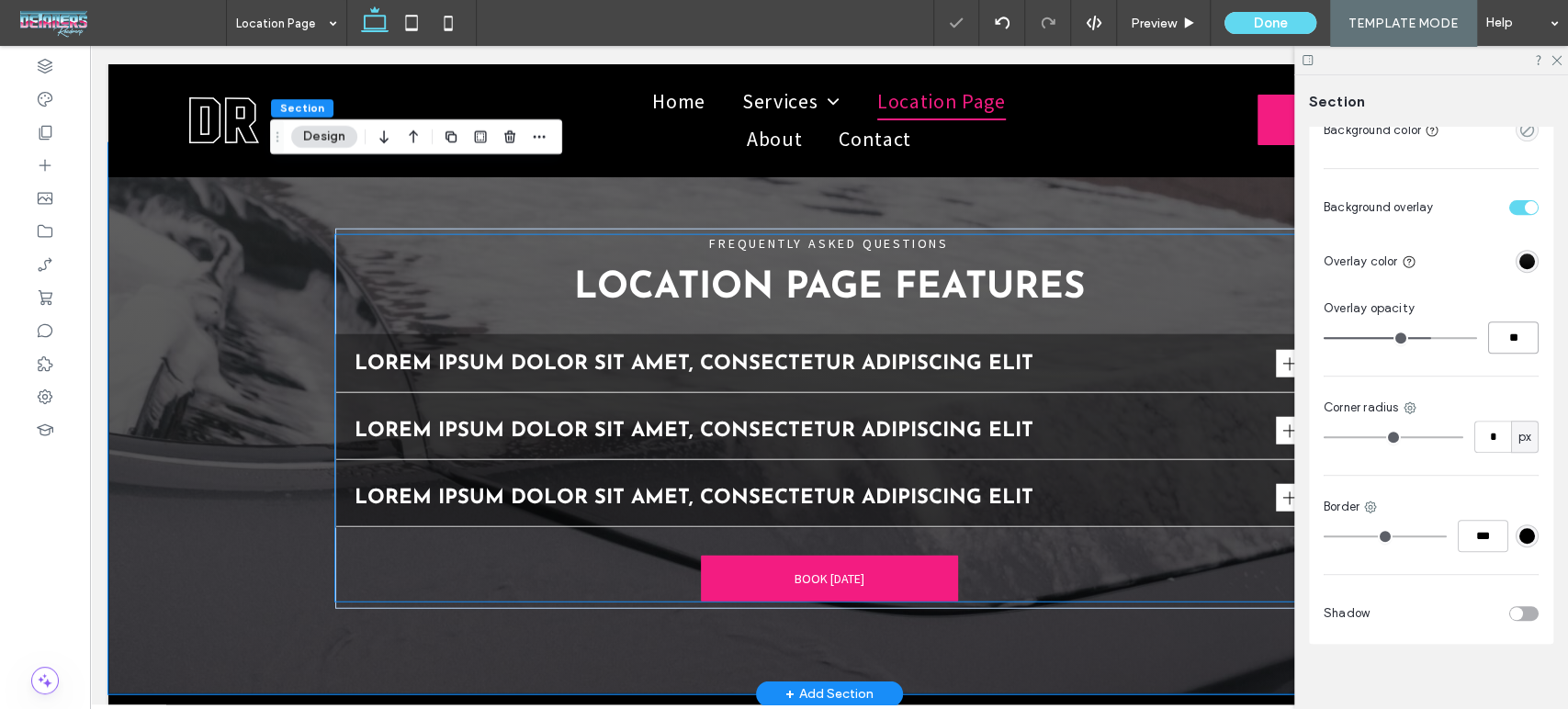
scroll to position [2802, 0]
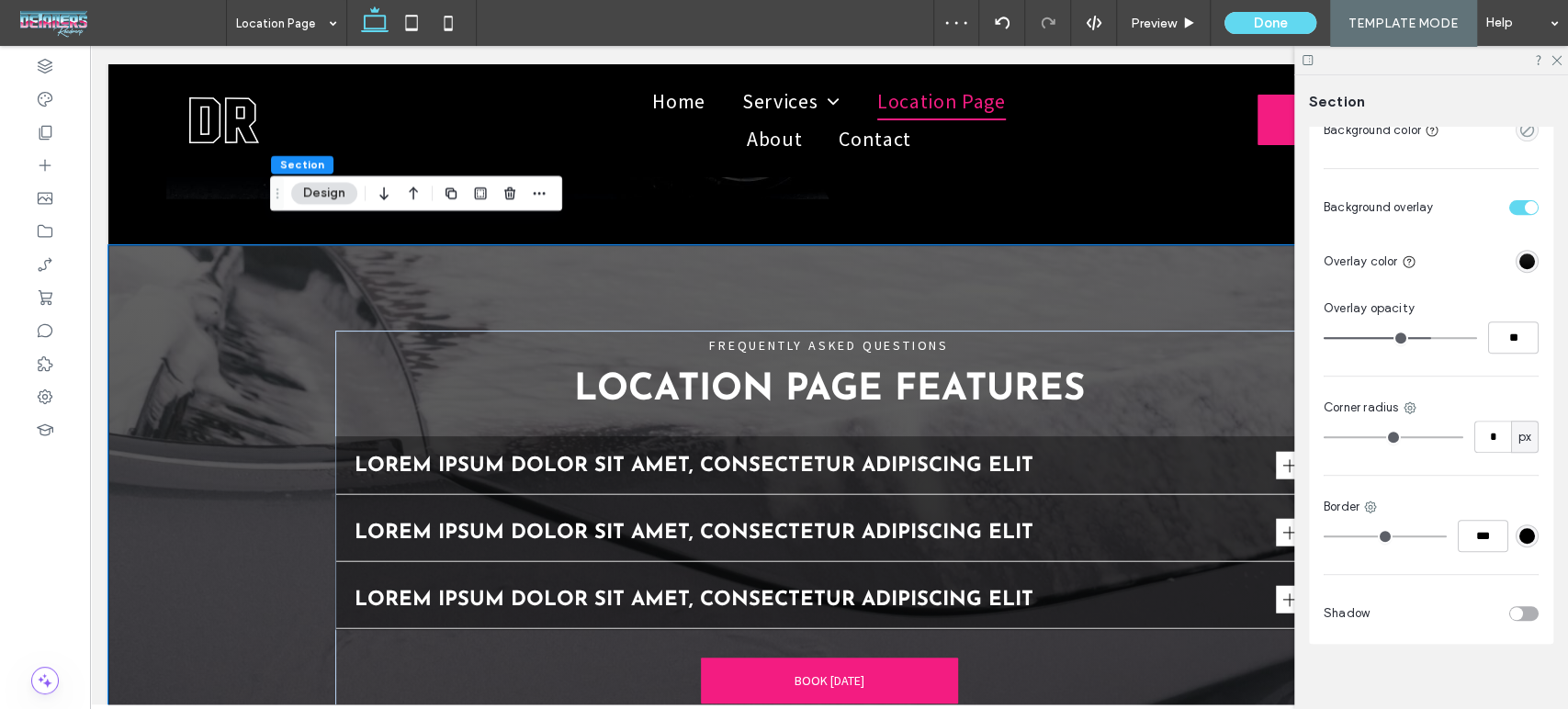
click at [1519, 264] on div "linear-gradient(180deg, rgba(30, 30, 30, 1) 0%, rgba(0, 0, 0, 1) 100%)" at bounding box center [1527, 261] width 16 height 16
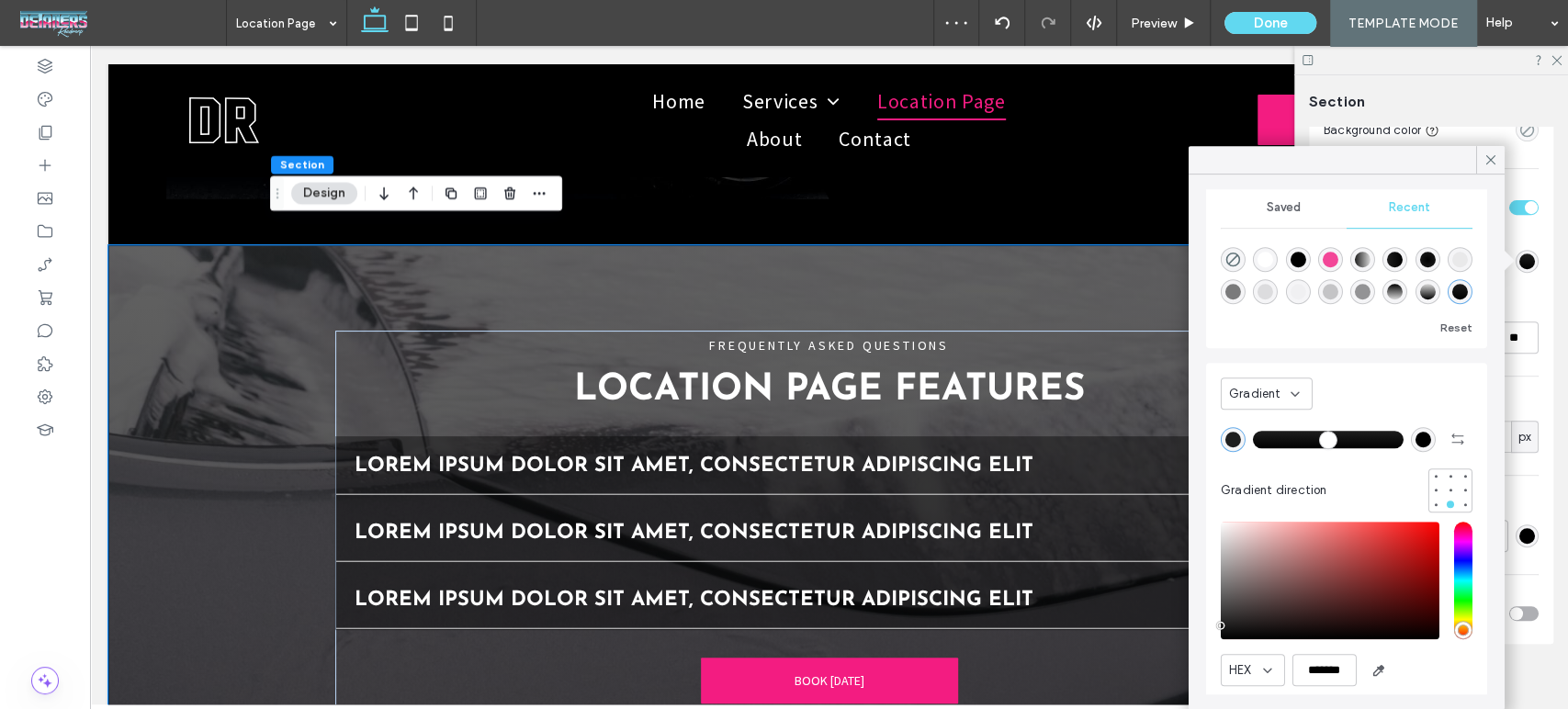
scroll to position [39, 0]
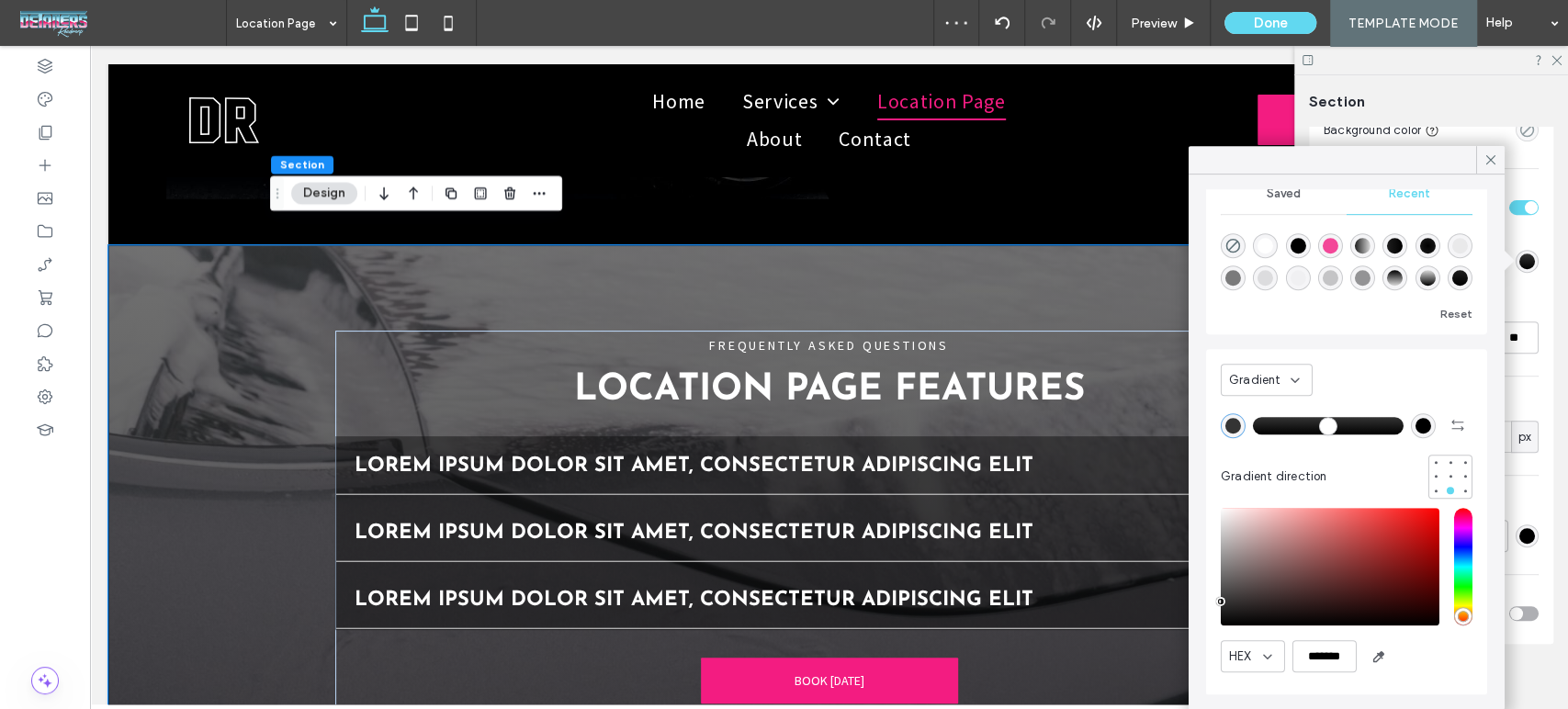
type input "*******"
drag, startPoint x: 1219, startPoint y: 611, endPoint x: 1217, endPoint y: 600, distance: 11.2
click at [1218, 600] on div "pointer" at bounding box center [1221, 601] width 6 height 6
click at [1498, 161] on icon at bounding box center [1490, 160] width 17 height 17
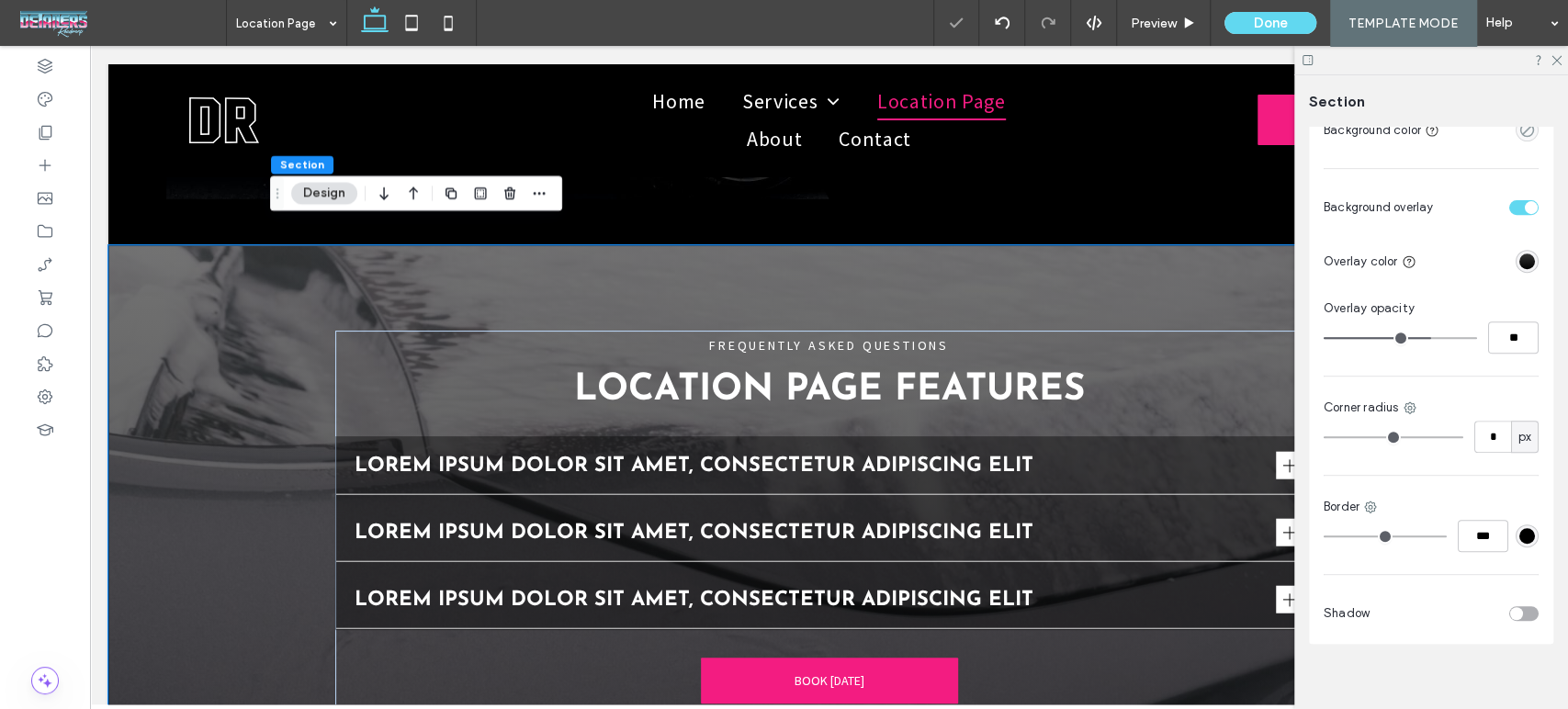
click at [1564, 59] on div at bounding box center [1431, 60] width 274 height 28
click at [1555, 62] on icon at bounding box center [1555, 59] width 12 height 12
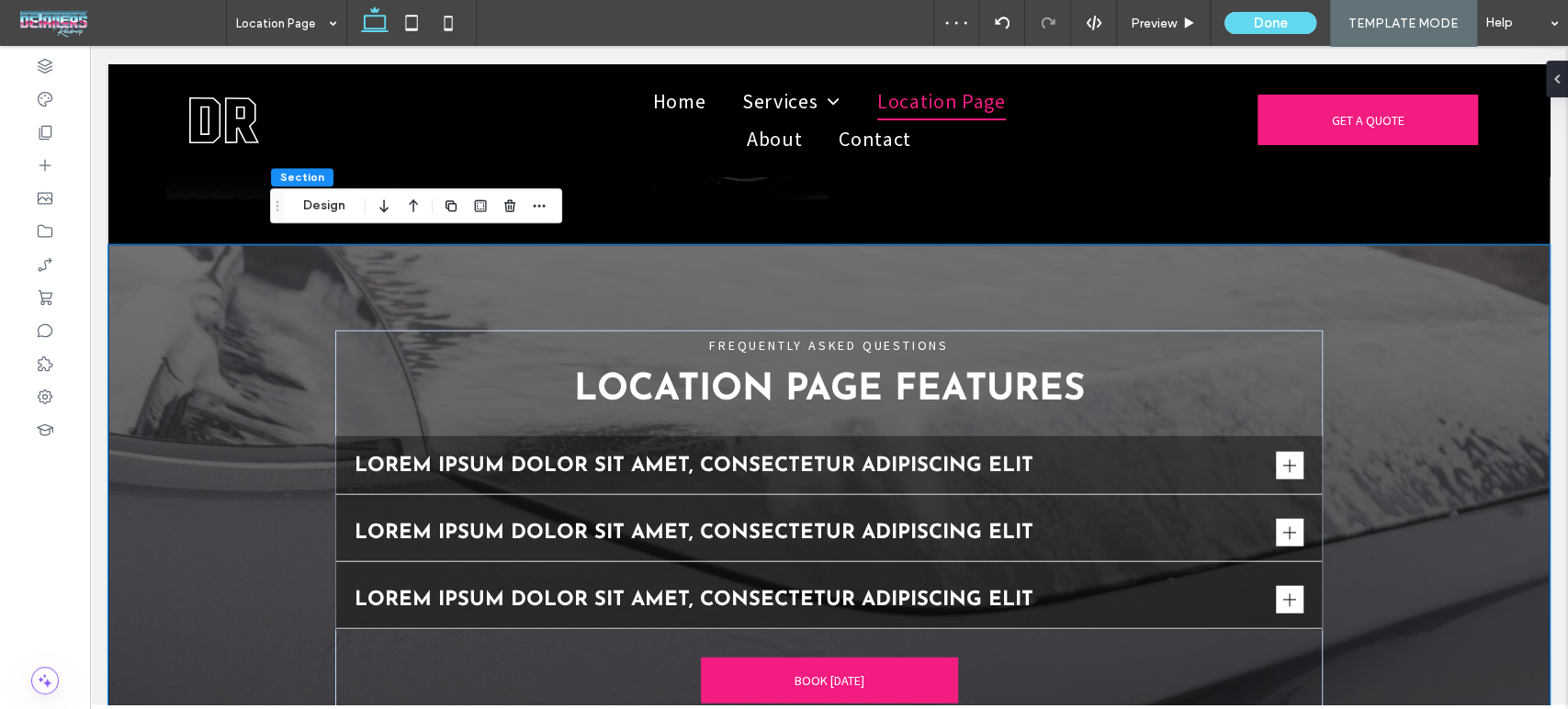
click at [1380, 549] on div "FREQUENTLY ASKED QUESTIONS Location page features Lorem ipsum dolor sit amet, c…" at bounding box center [829, 521] width 1441 height 551
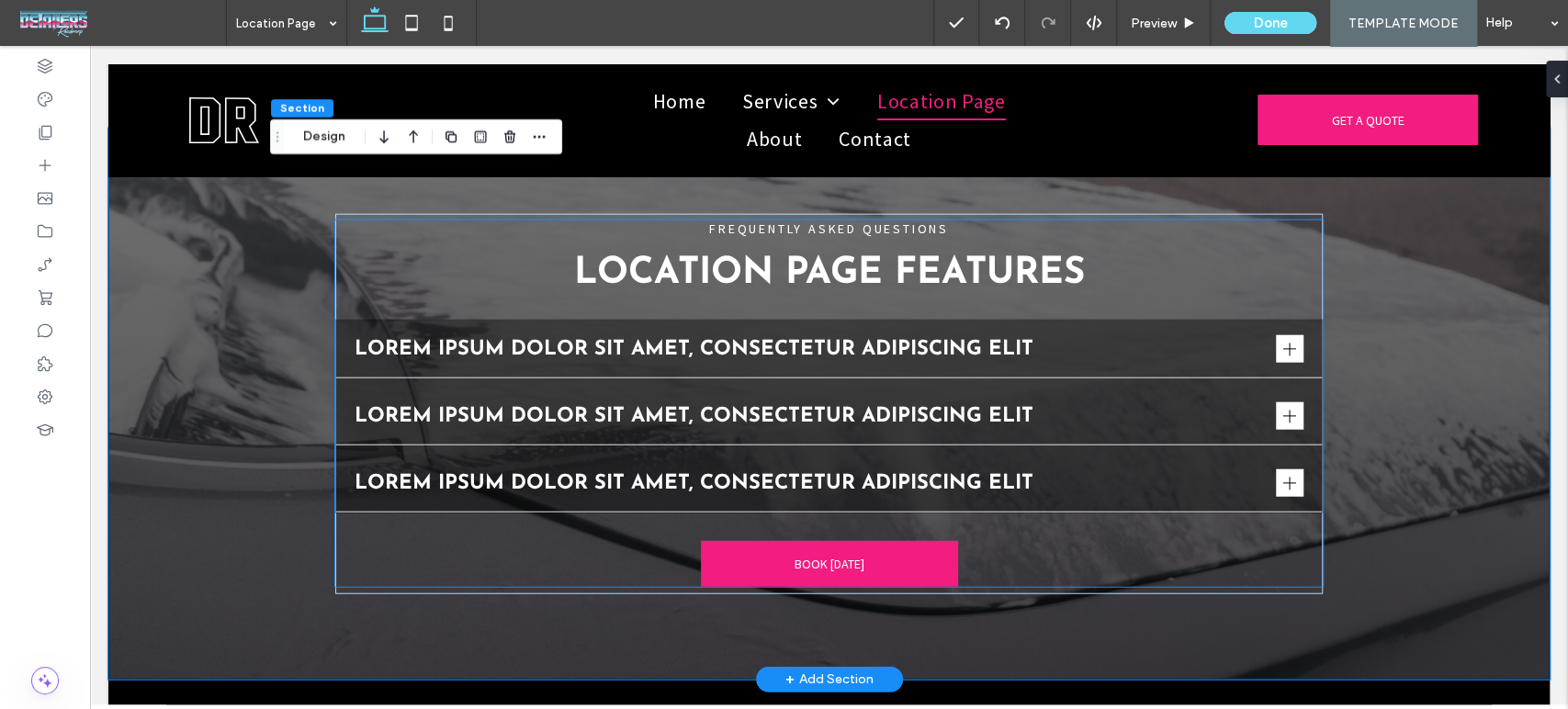
scroll to position [2802, 0]
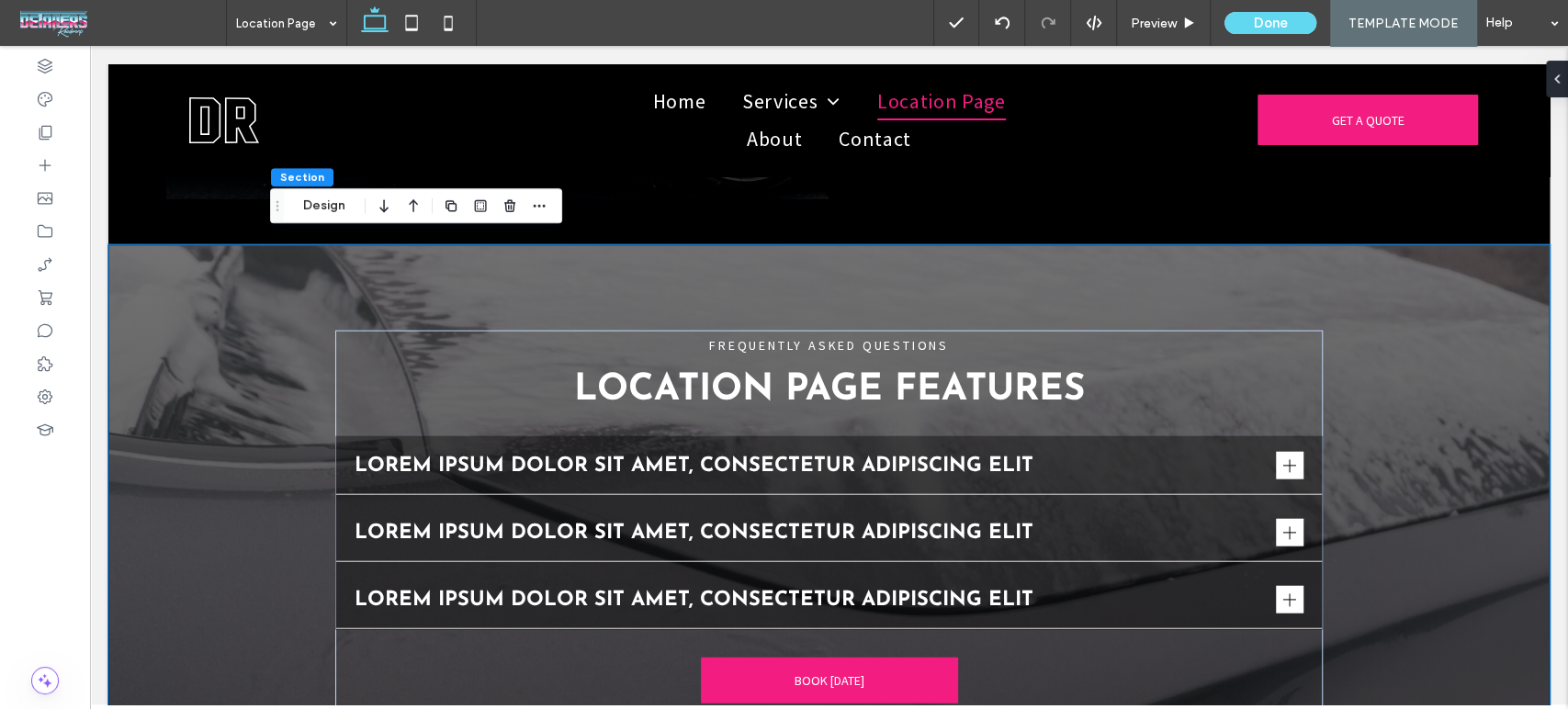
click at [1425, 434] on div "FREQUENTLY ASKED QUESTIONS Location page features Lorem ipsum dolor sit amet, c…" at bounding box center [829, 521] width 1441 height 551
click at [130, 257] on div "FREQUENTLY ASKED QUESTIONS Location page features Lorem ipsum dolor sit amet, c…" at bounding box center [829, 521] width 1441 height 551
click at [526, 205] on div at bounding box center [494, 206] width 111 height 33
click at [548, 201] on span "button" at bounding box center [538, 206] width 23 height 23
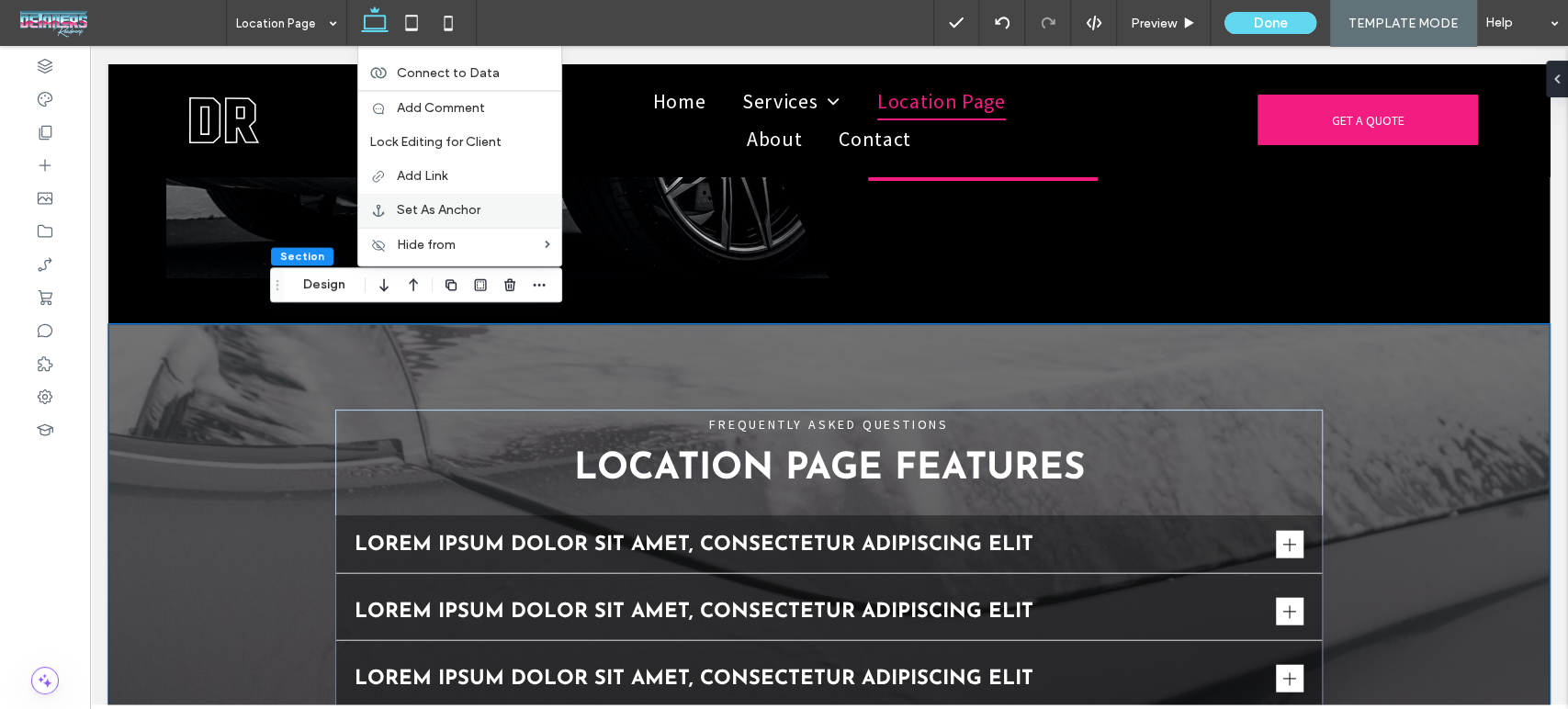
scroll to position [2597, 0]
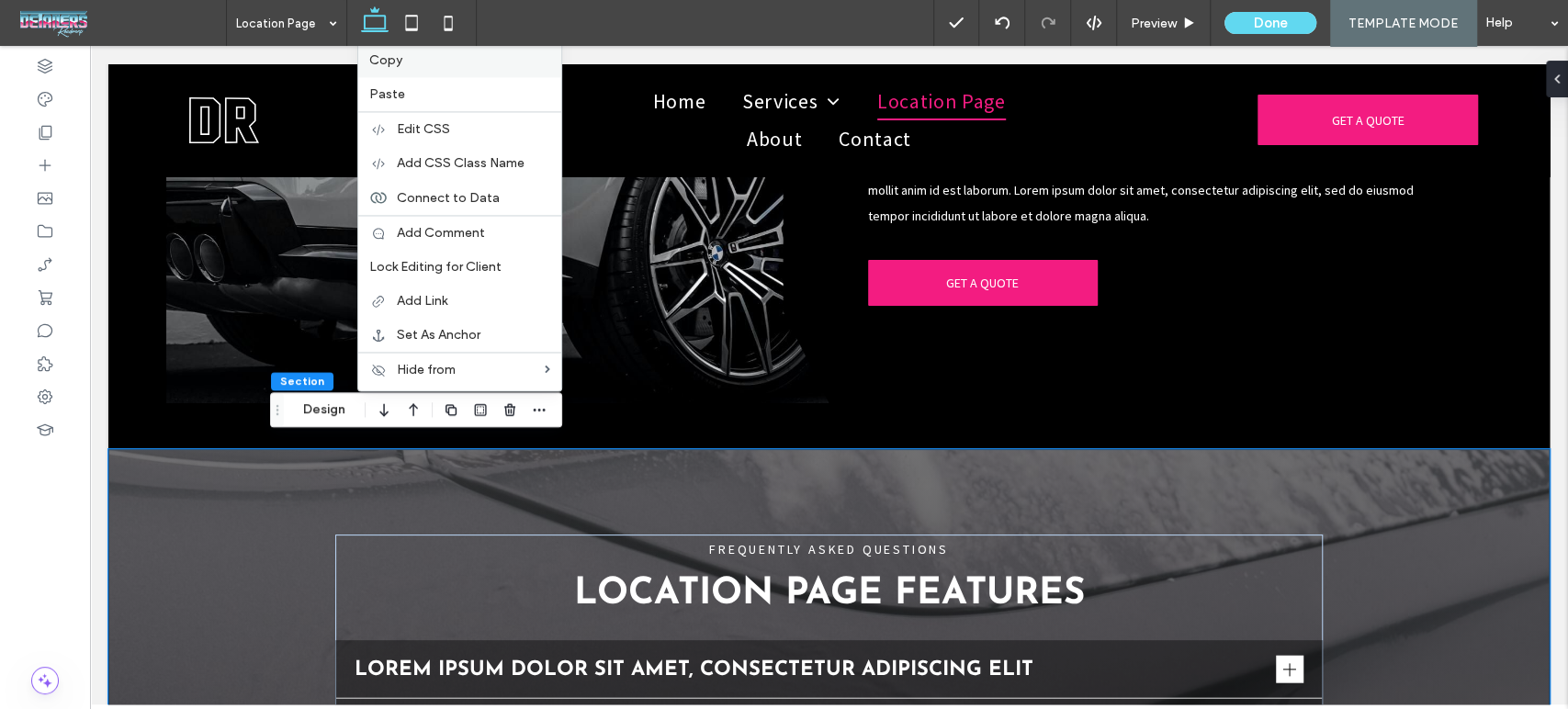
click at [454, 65] on label "Copy" at bounding box center [459, 60] width 181 height 16
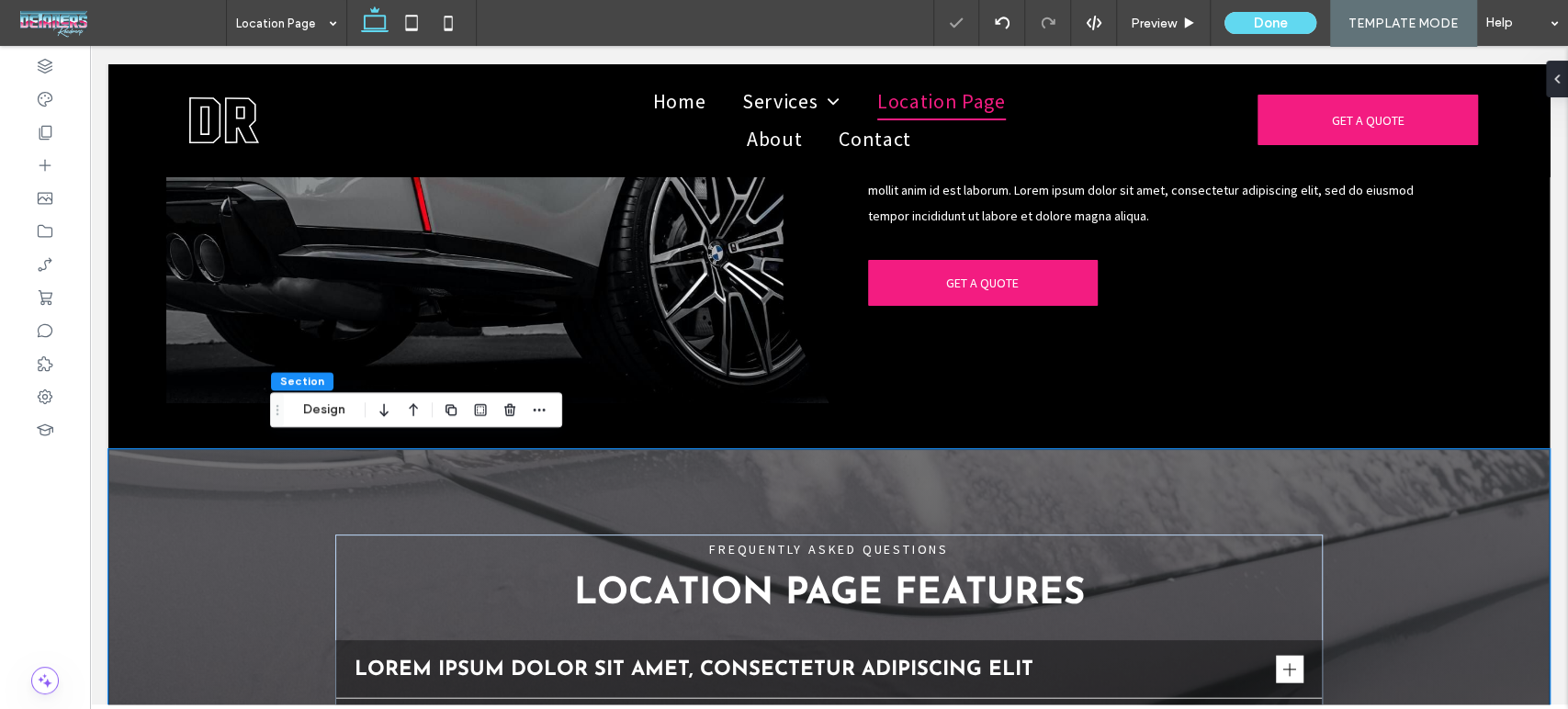
click at [275, 22] on div at bounding box center [784, 354] width 1568 height 709
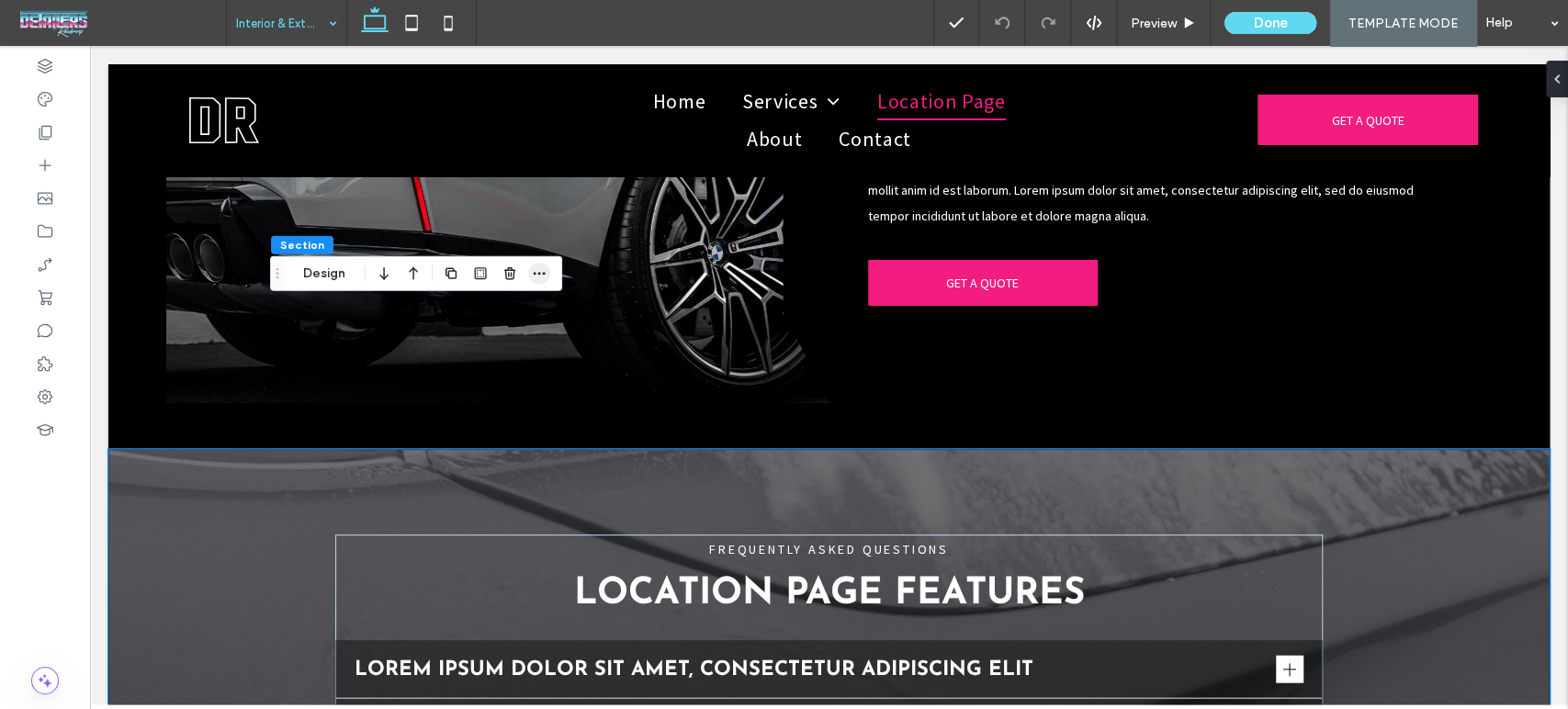
click at [543, 270] on icon "button" at bounding box center [538, 273] width 15 height 15
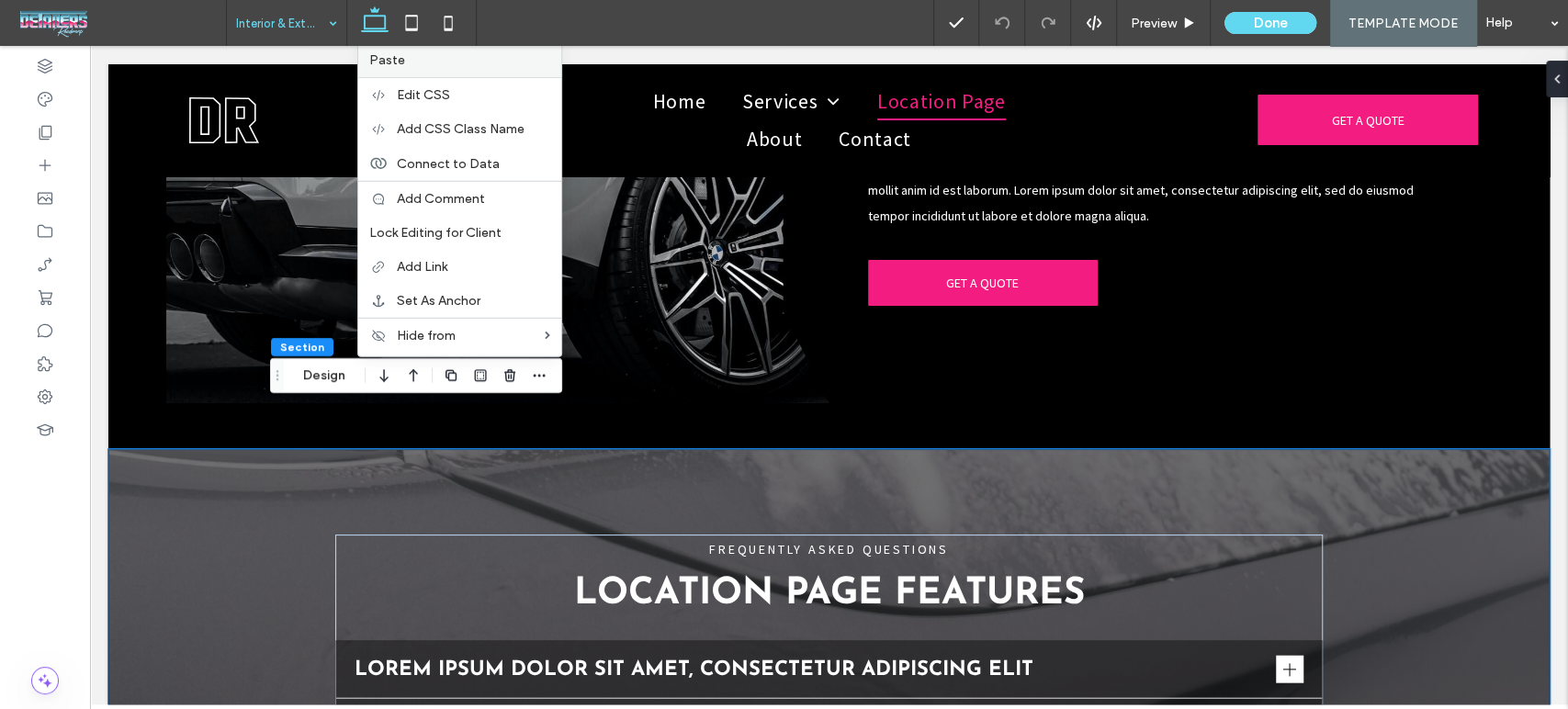
click at [432, 54] on label "Paste" at bounding box center [459, 60] width 181 height 16
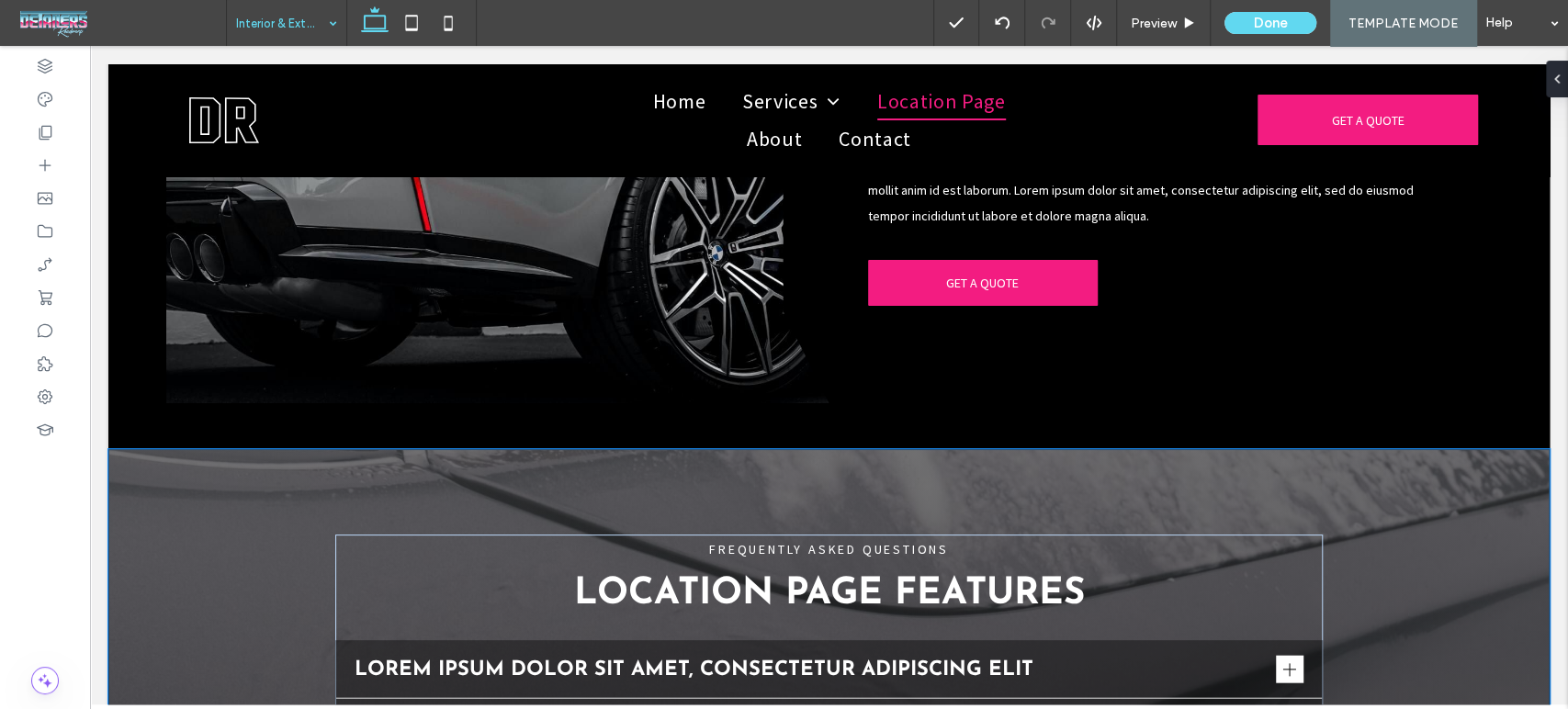
type input "**********"
type input "**"
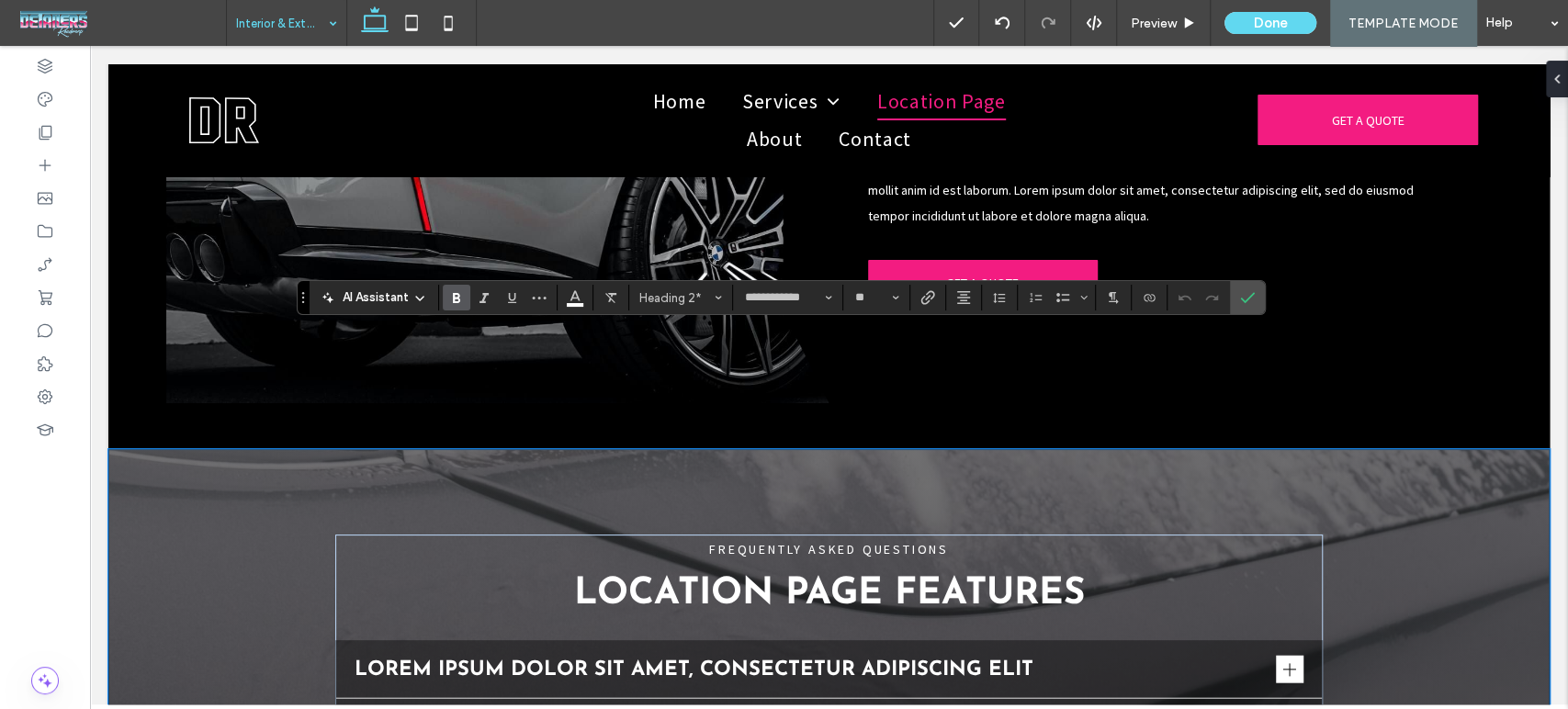
type input "**********"
type input "**"
type input "**********"
type input "**"
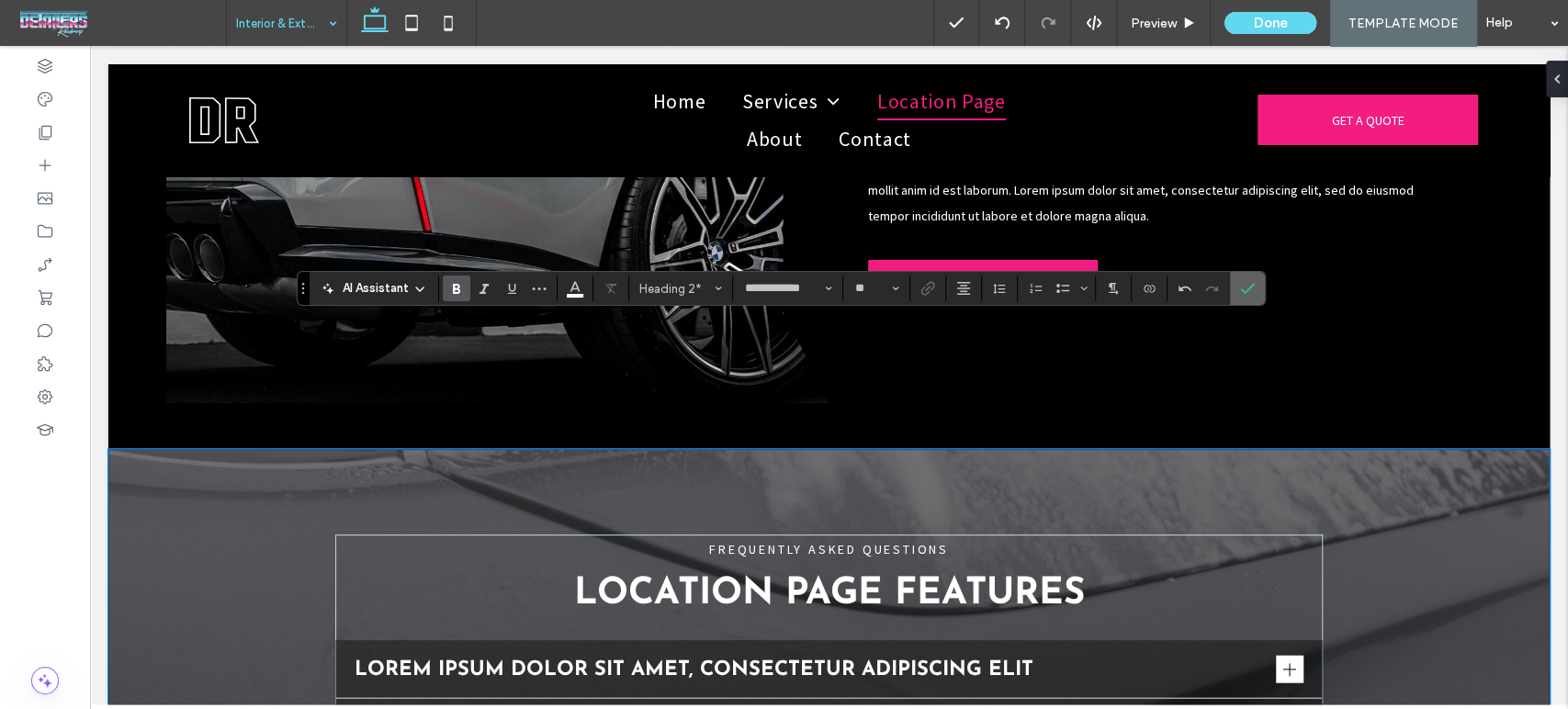
click at [1241, 290] on use "Confirm" at bounding box center [1248, 289] width 15 height 11
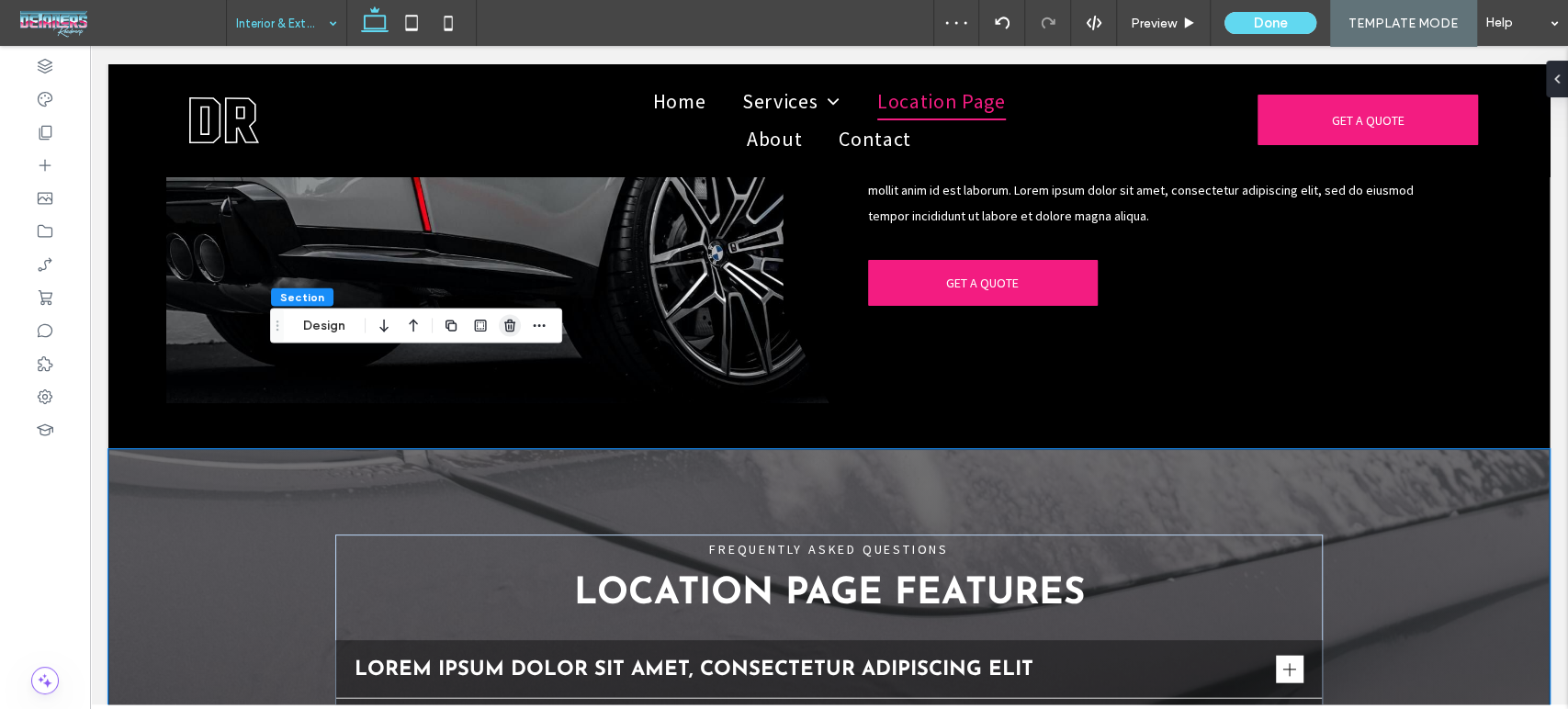
click at [510, 321] on use "button" at bounding box center [509, 326] width 11 height 12
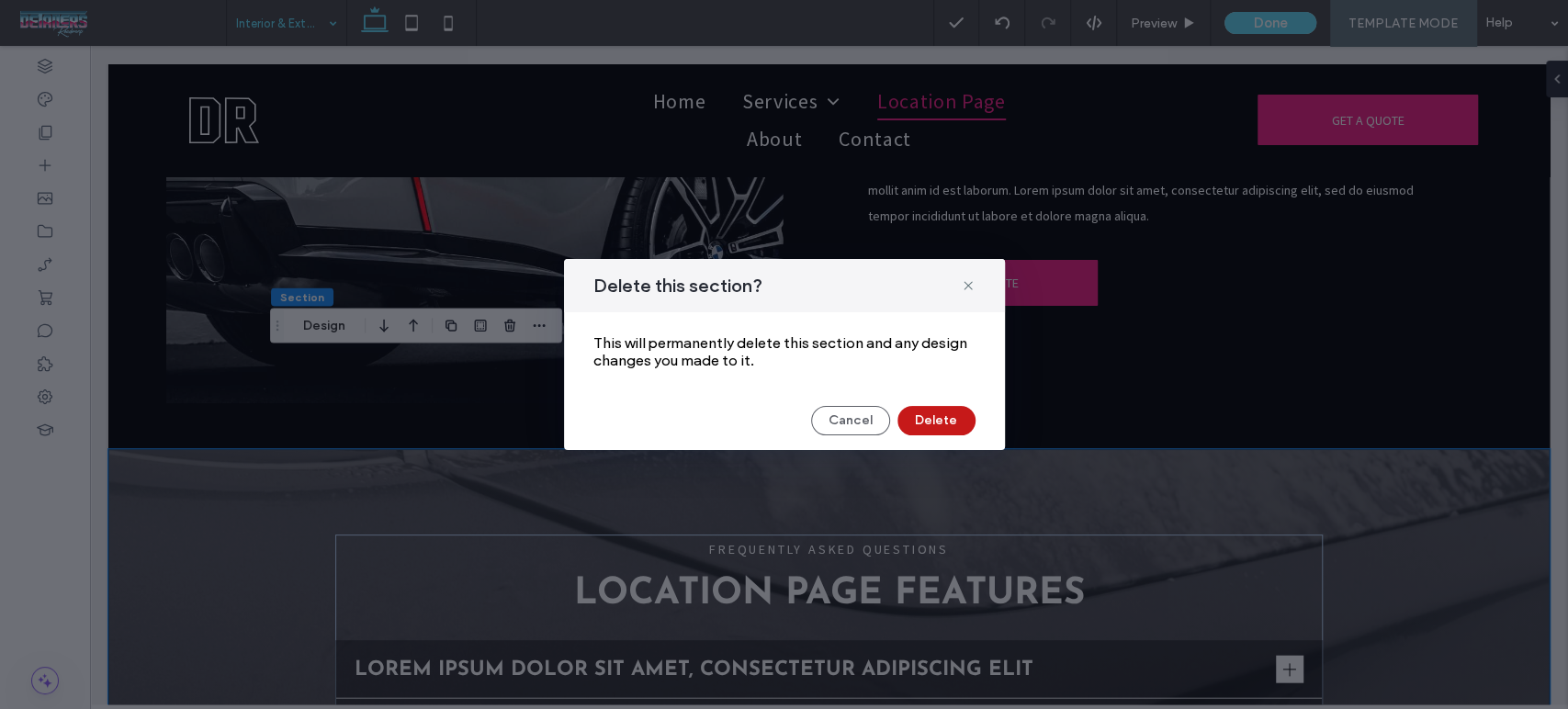
click at [929, 412] on button "Delete" at bounding box center [937, 421] width 78 height 29
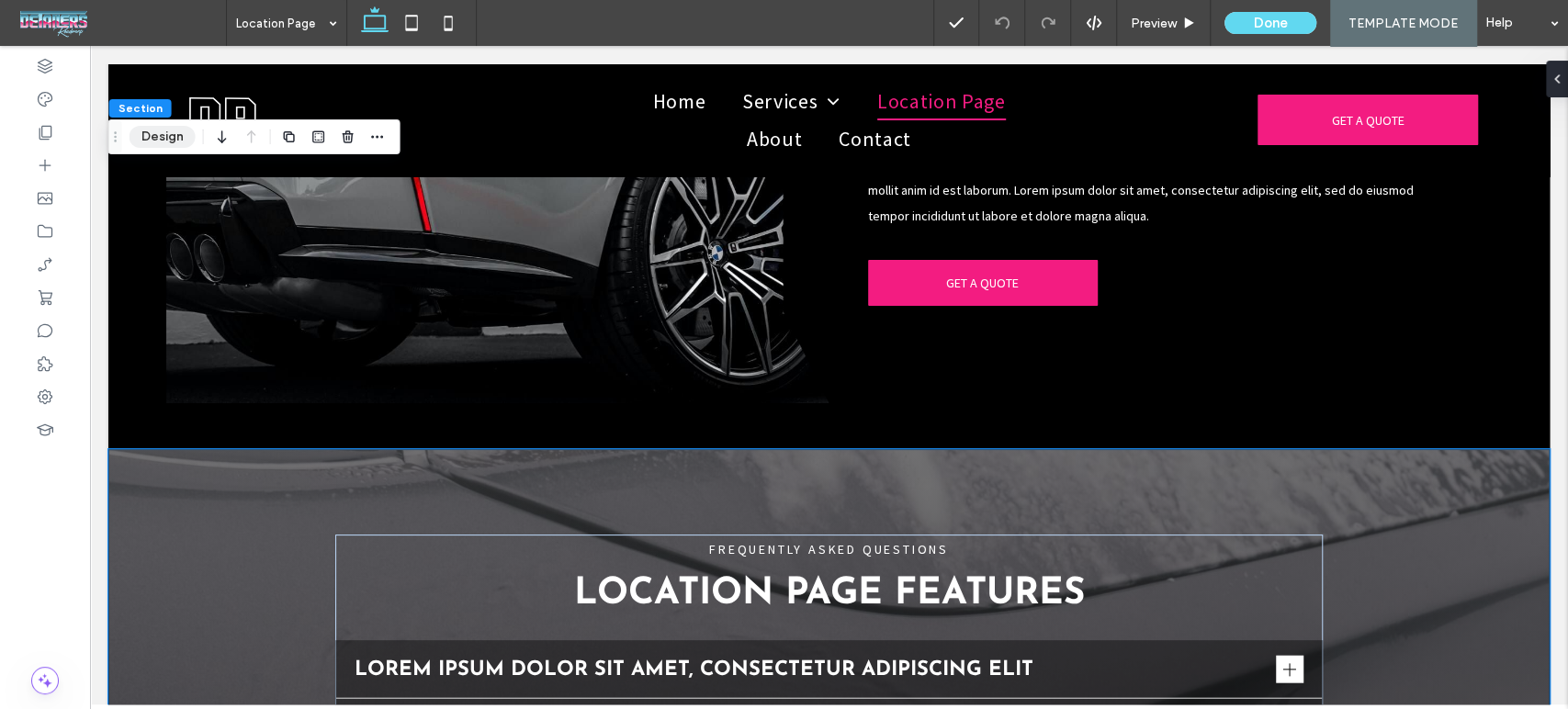
click at [161, 139] on button "Design" at bounding box center [162, 137] width 67 height 23
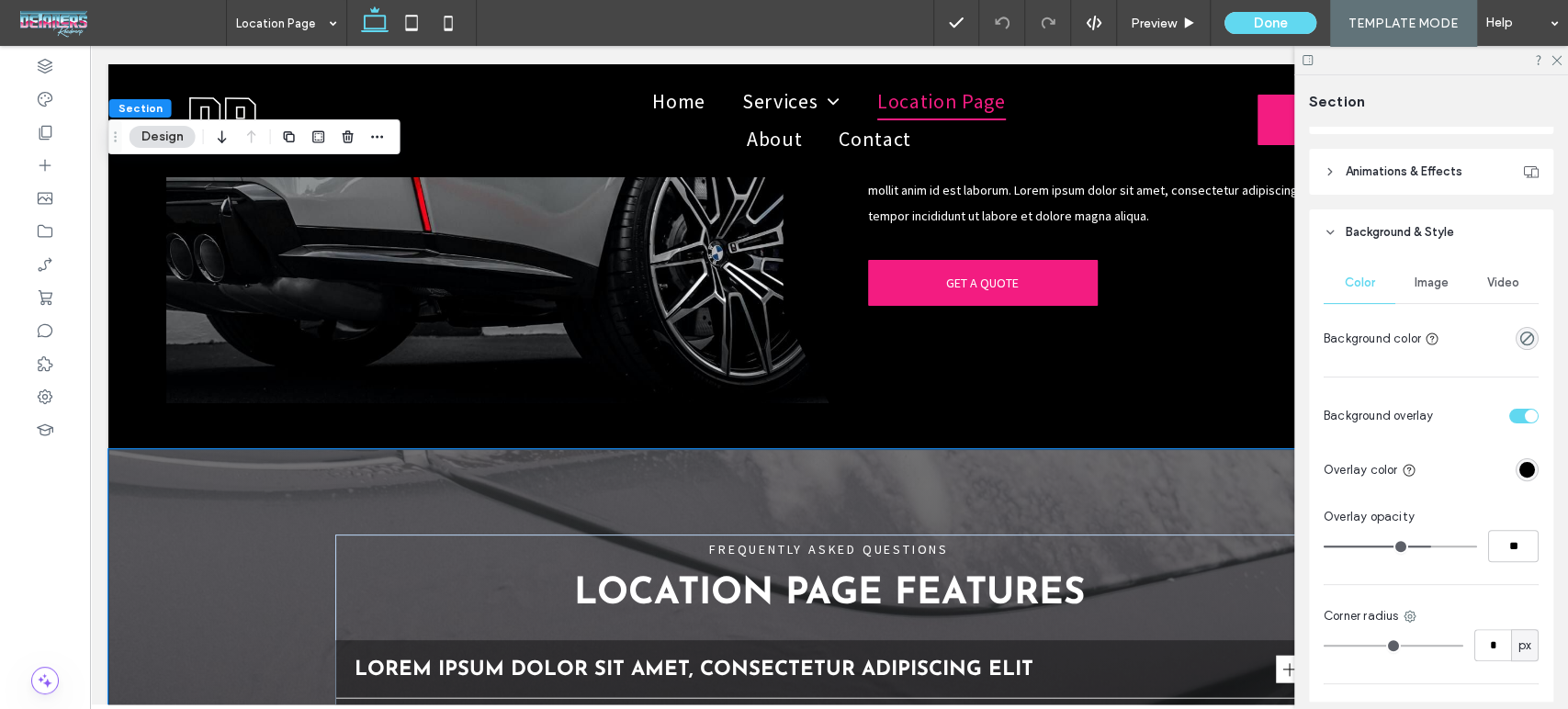
scroll to position [204, 0]
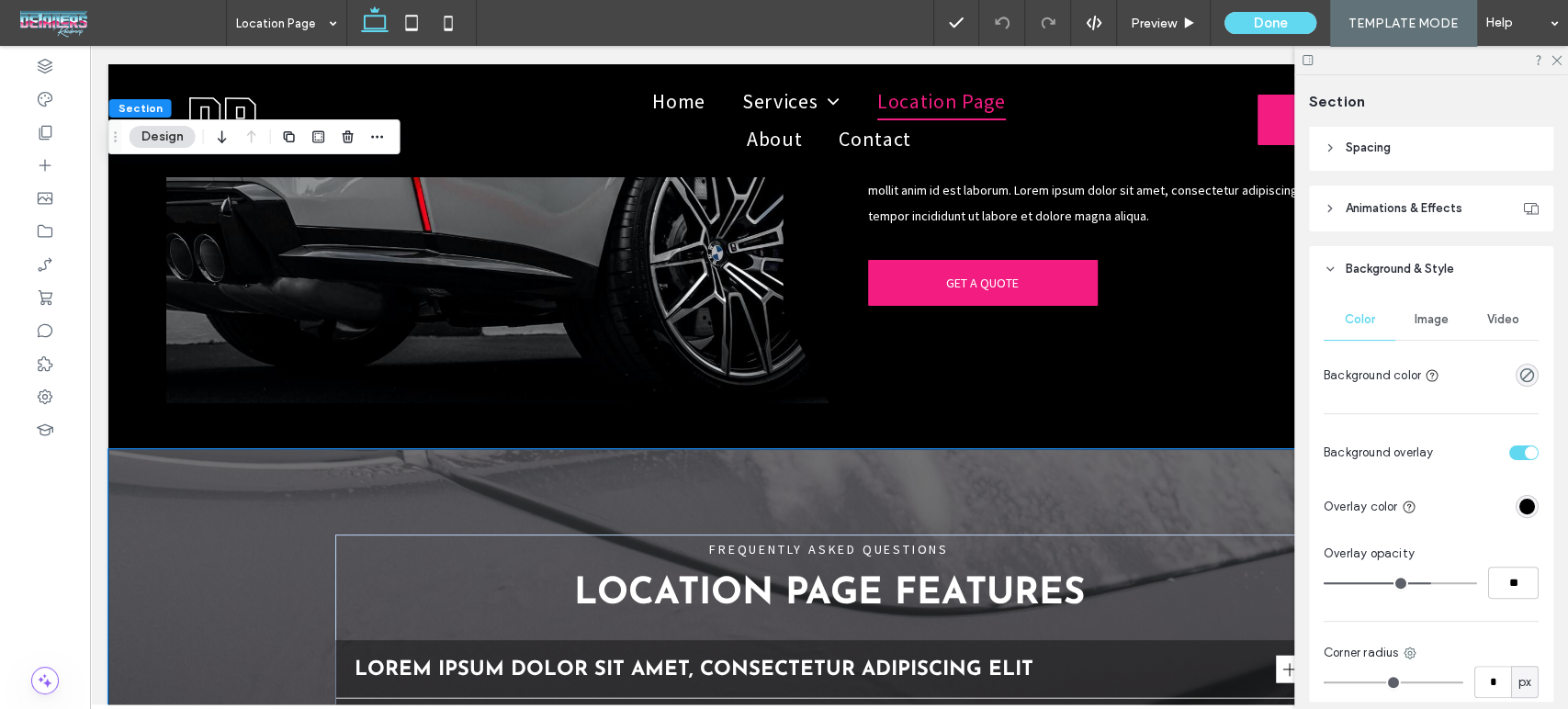
click at [1424, 321] on span "Image" at bounding box center [1431, 319] width 34 height 15
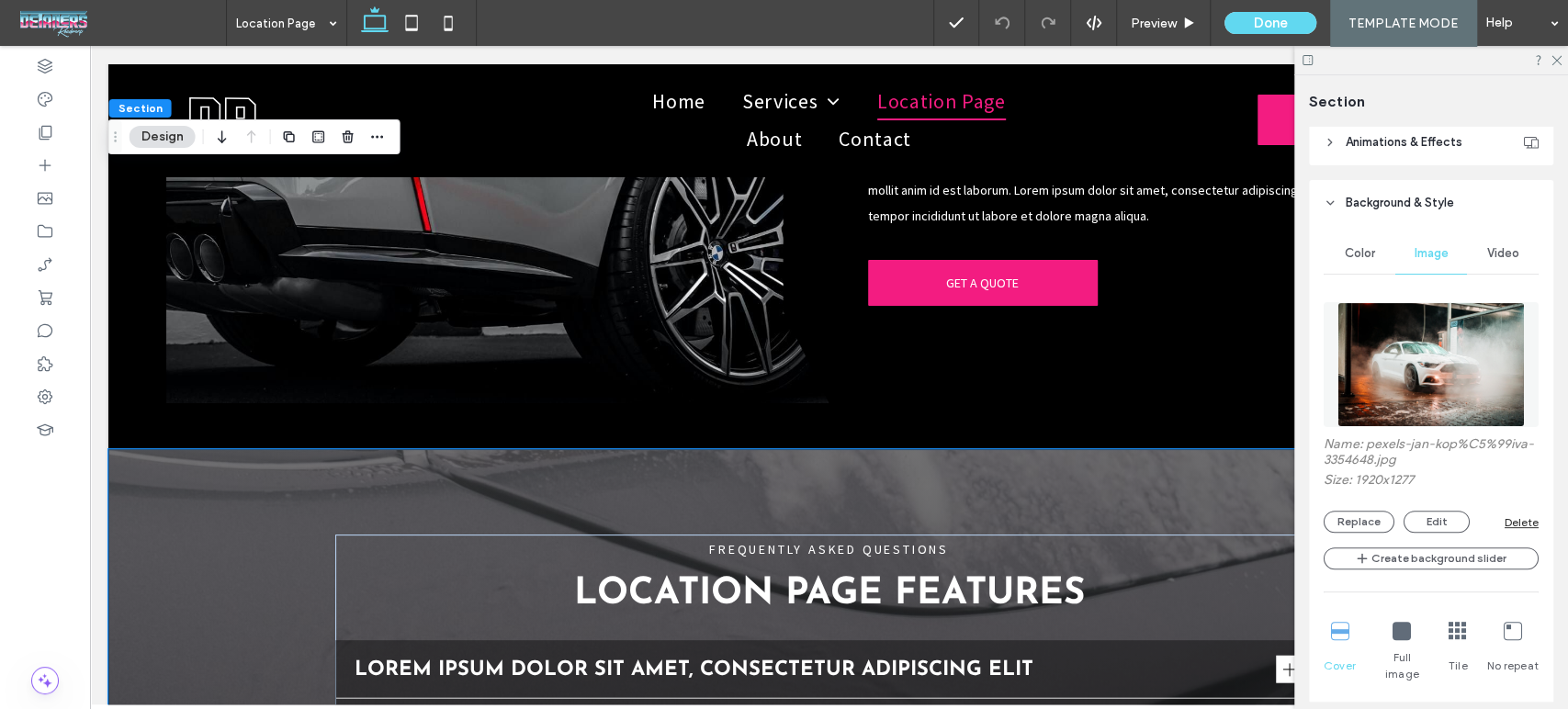
scroll to position [306, 0]
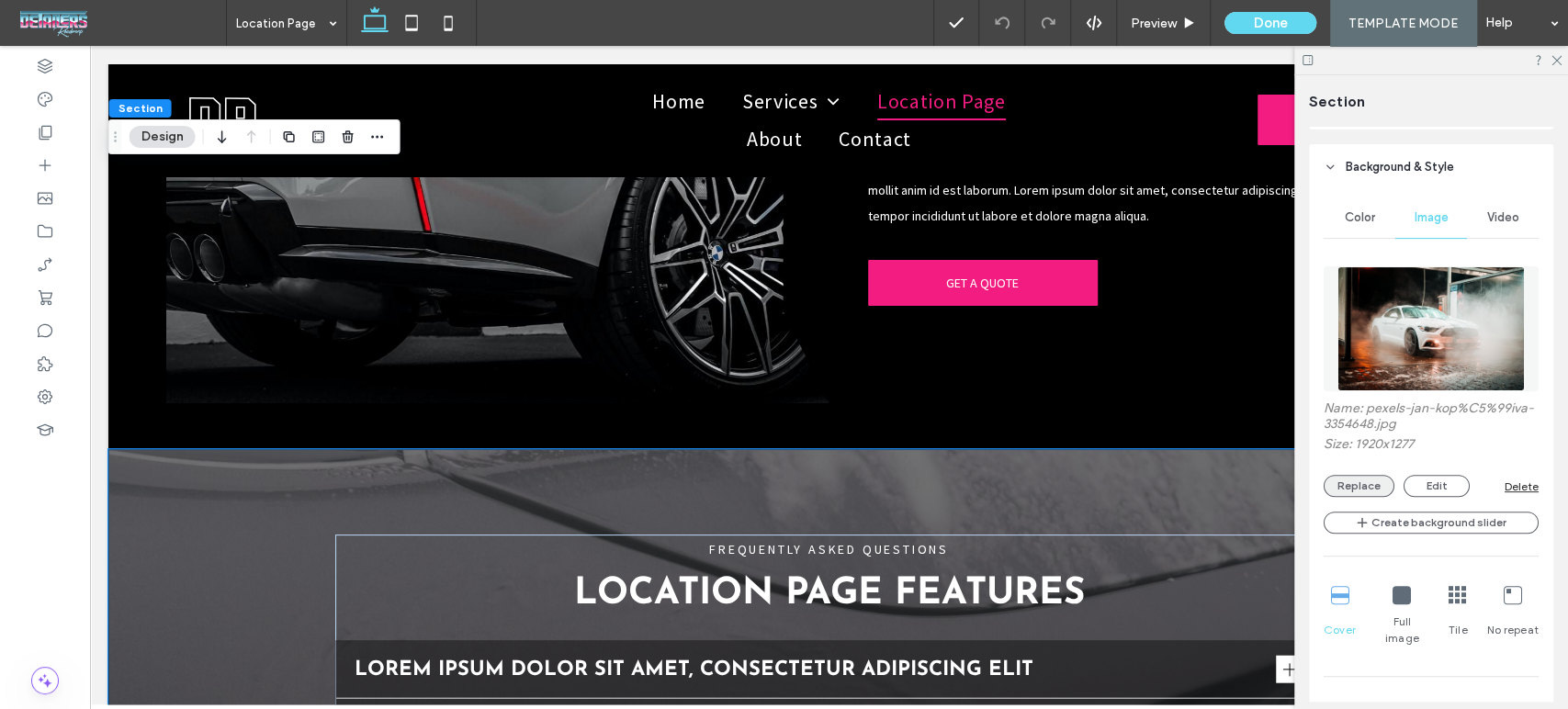
click at [1378, 483] on button "Replace" at bounding box center [1359, 486] width 70 height 23
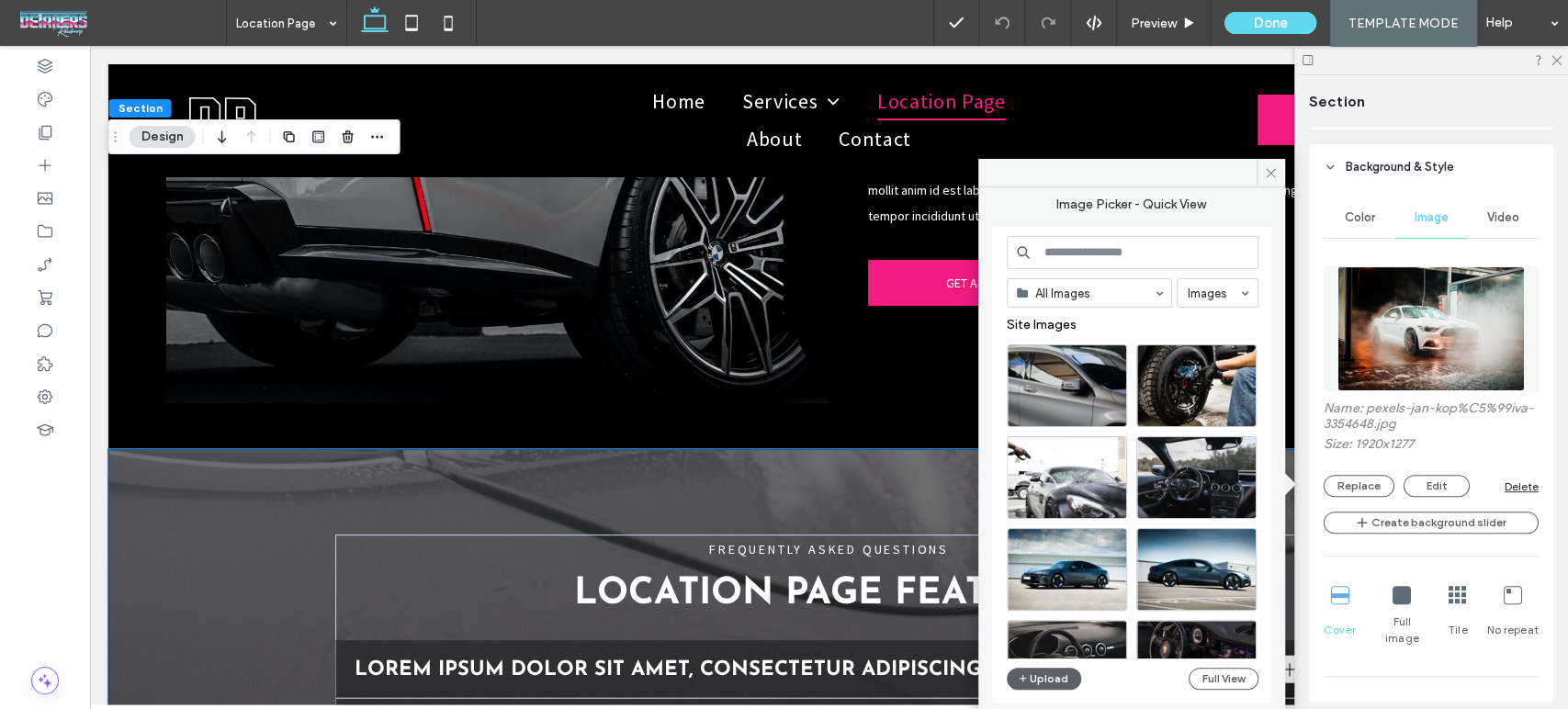
click at [1107, 244] on input at bounding box center [1131, 253] width 252 height 33
paste input "*****"
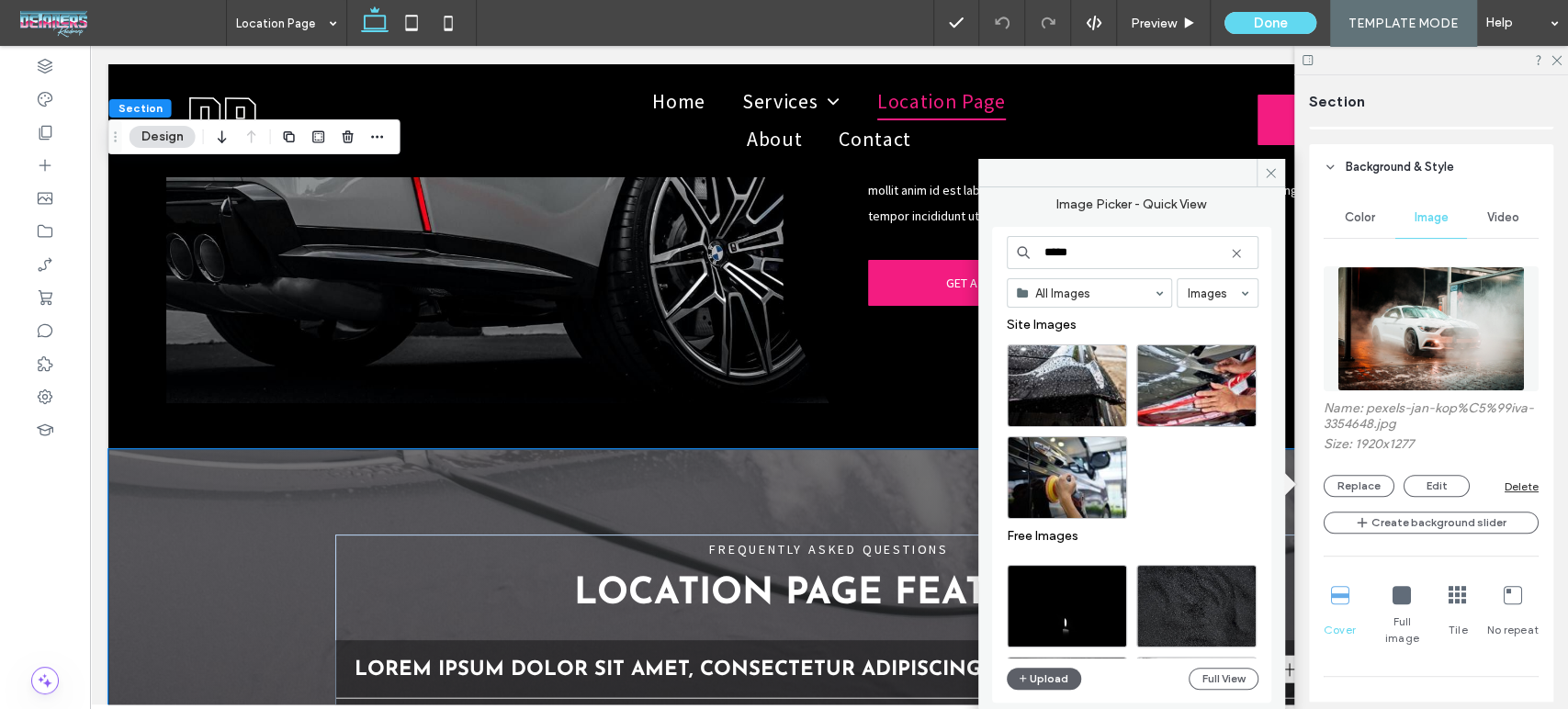
type input "*****"
click at [1036, 675] on button "Upload" at bounding box center [1043, 679] width 75 height 23
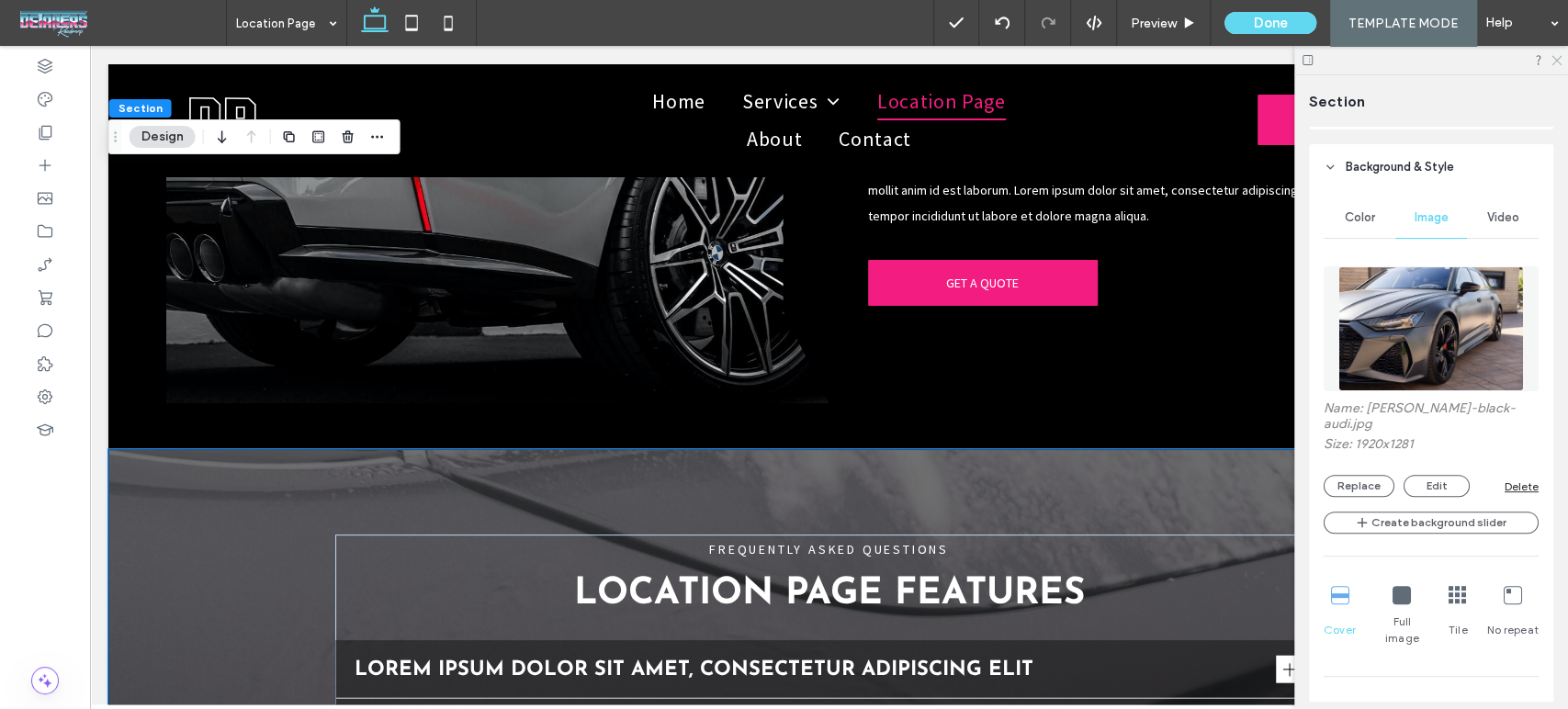
click at [1553, 61] on icon at bounding box center [1555, 59] width 12 height 12
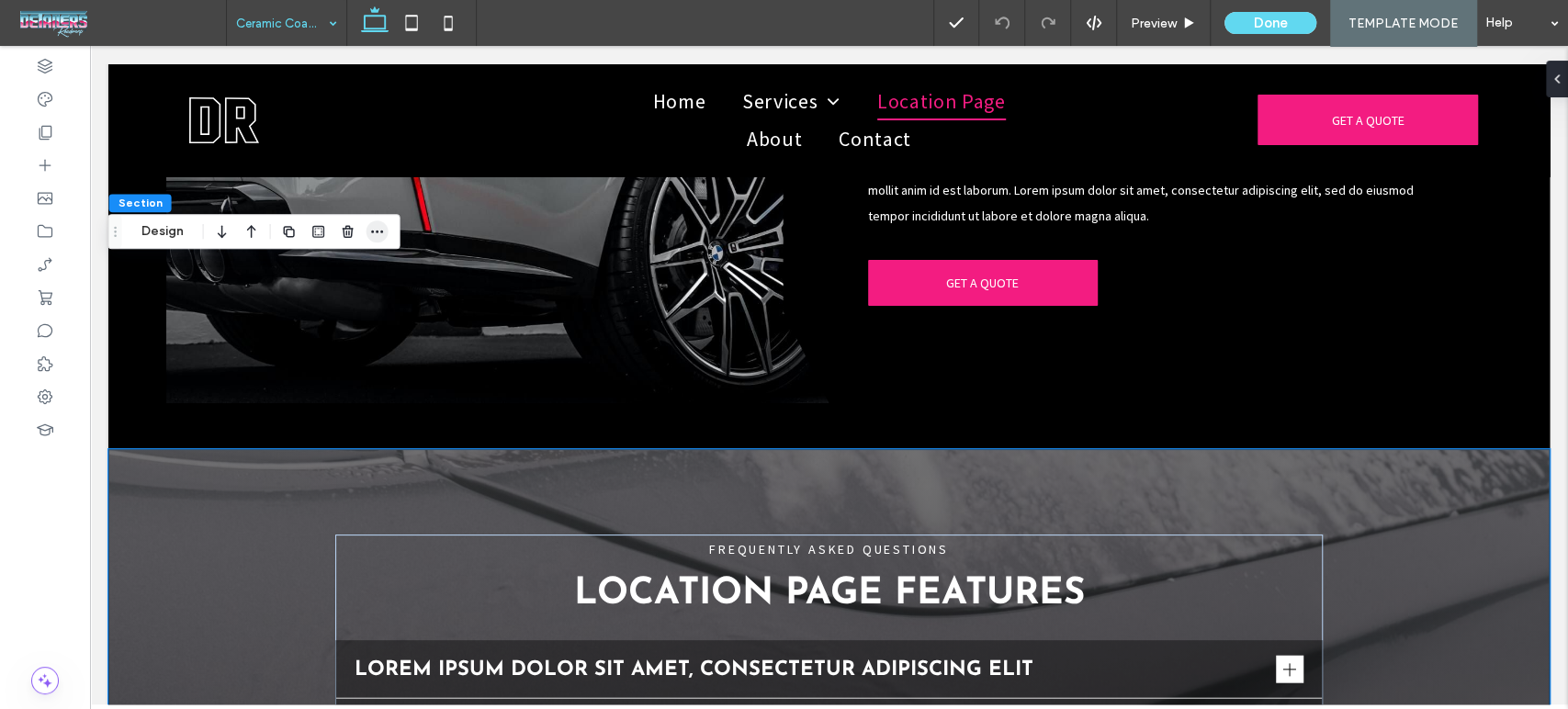
click at [384, 232] on span "button" at bounding box center [377, 231] width 23 height 23
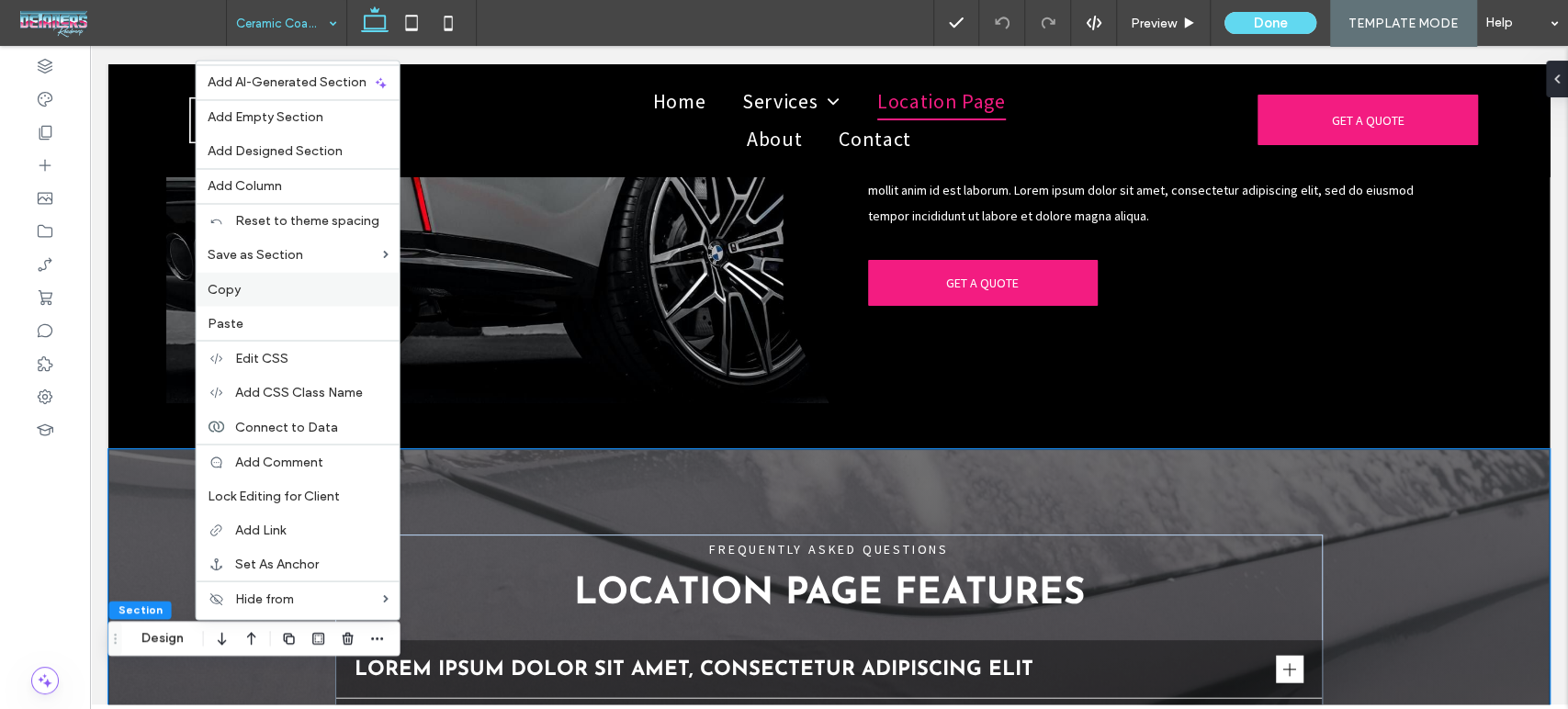
click at [279, 295] on label "Copy" at bounding box center [298, 289] width 181 height 16
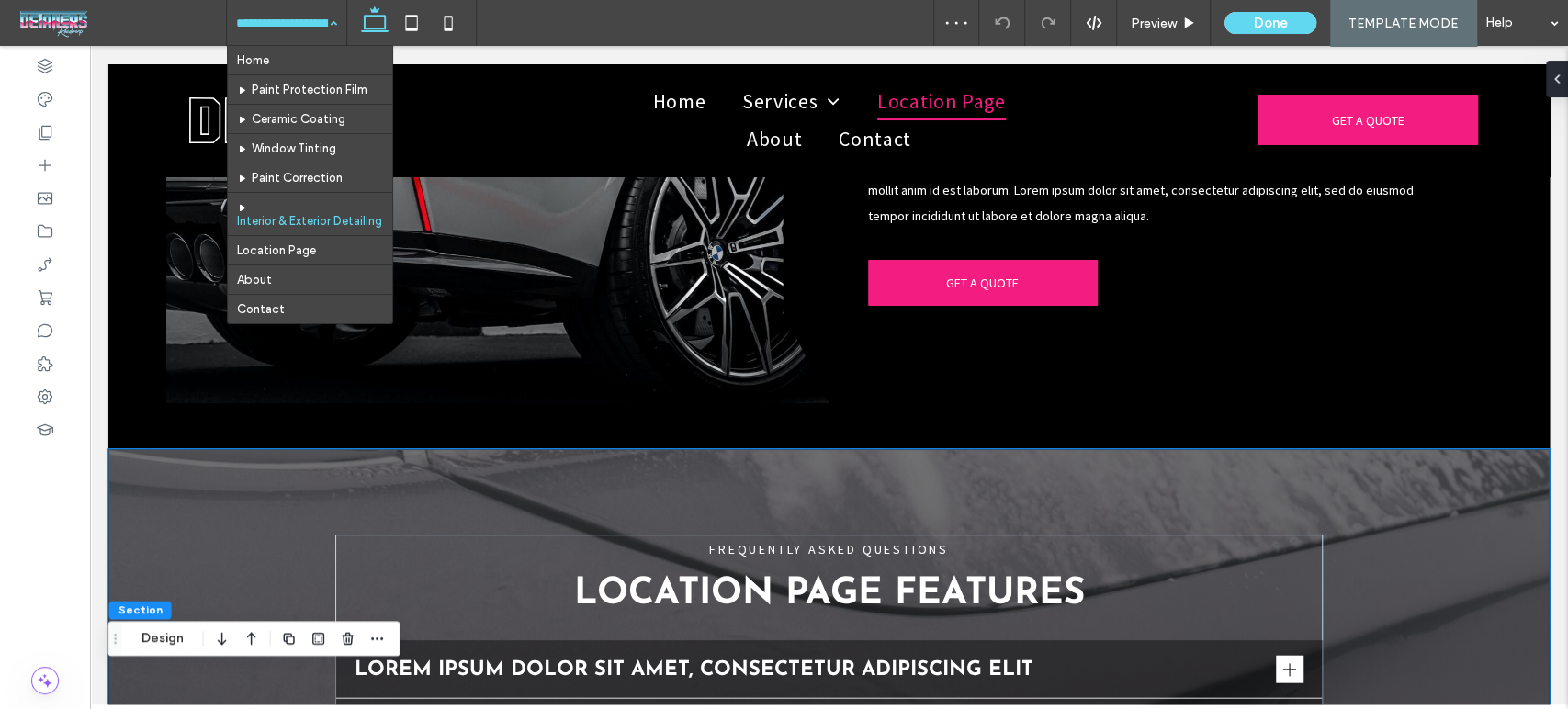
click at [308, 24] on input at bounding box center [282, 23] width 92 height 46
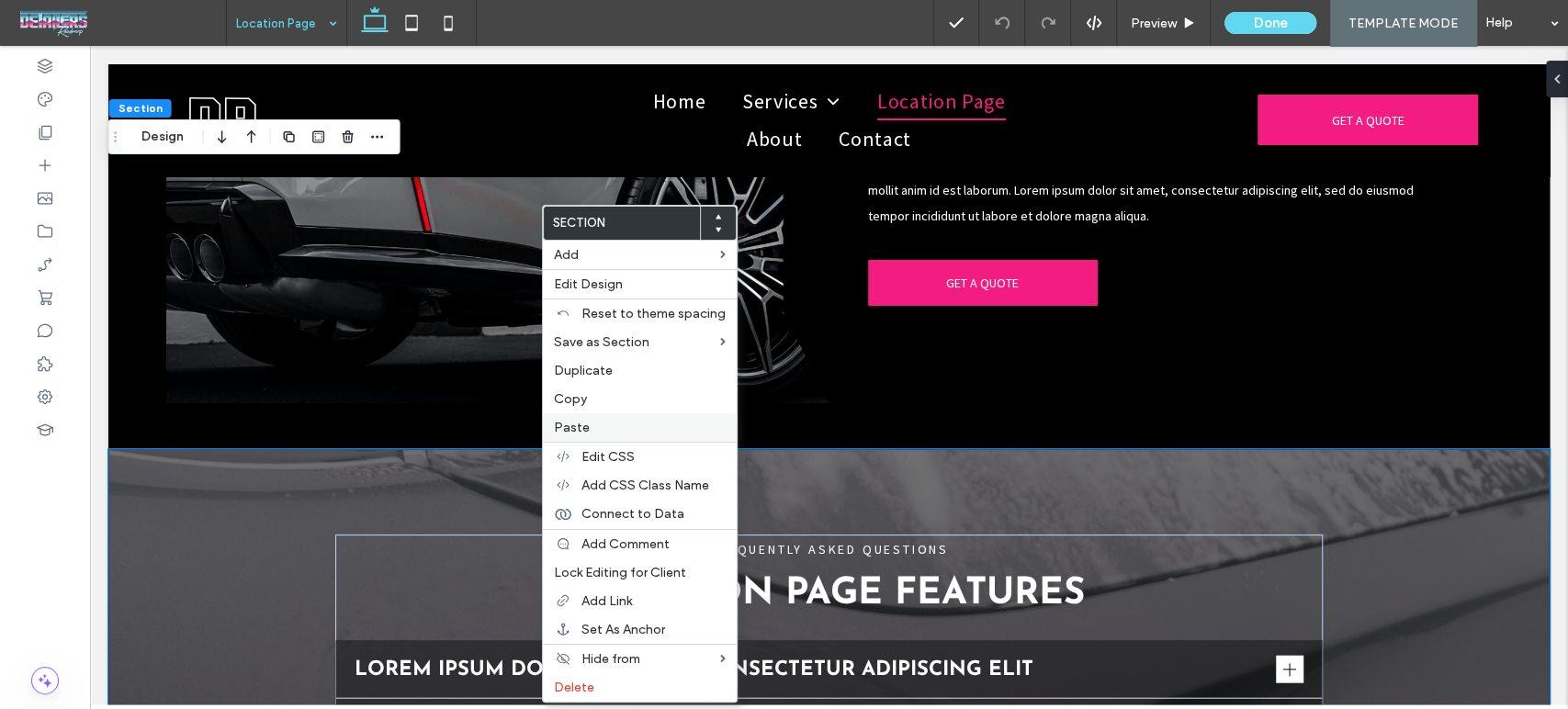
click at [595, 421] on label "Paste" at bounding box center [639, 428] width 171 height 16
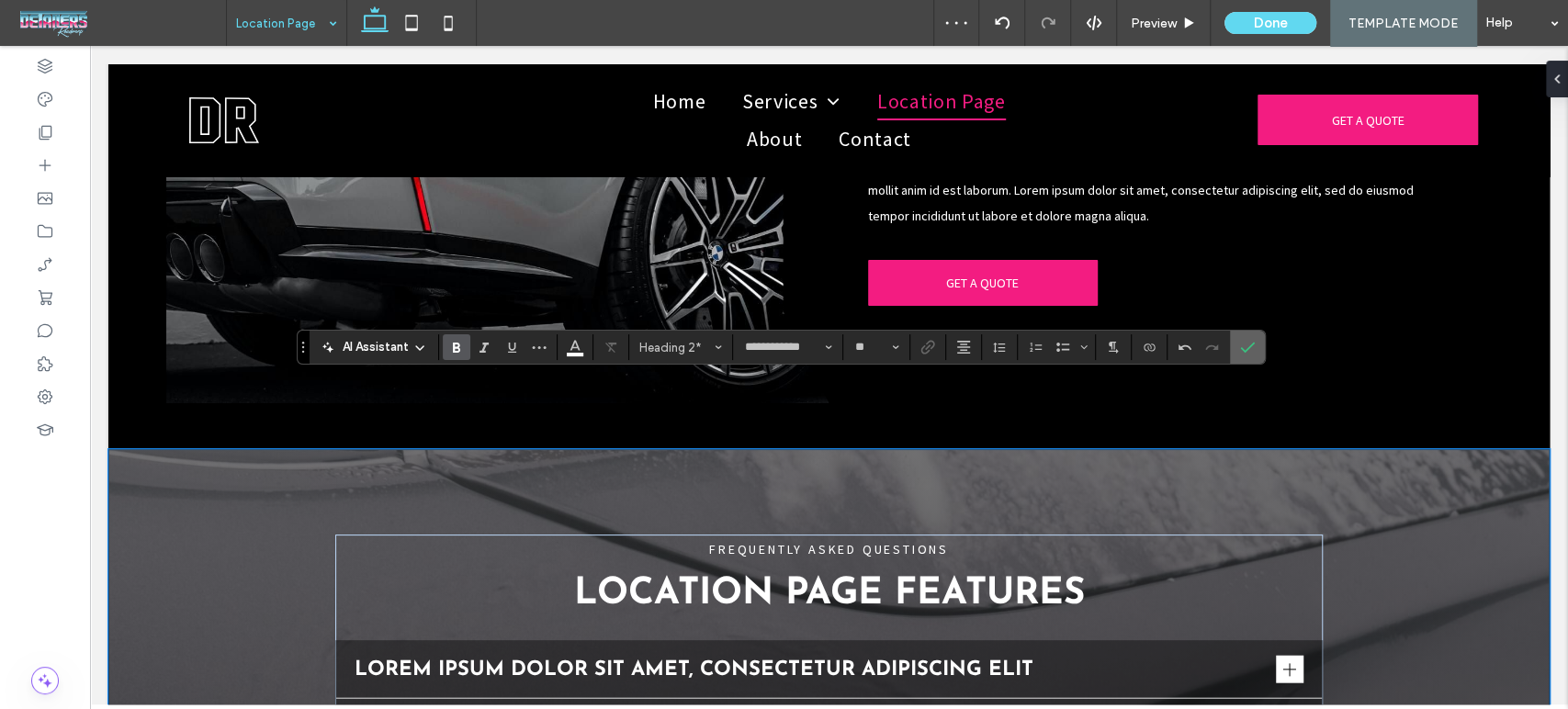
click at [1237, 345] on label "Confirm" at bounding box center [1247, 348] width 27 height 33
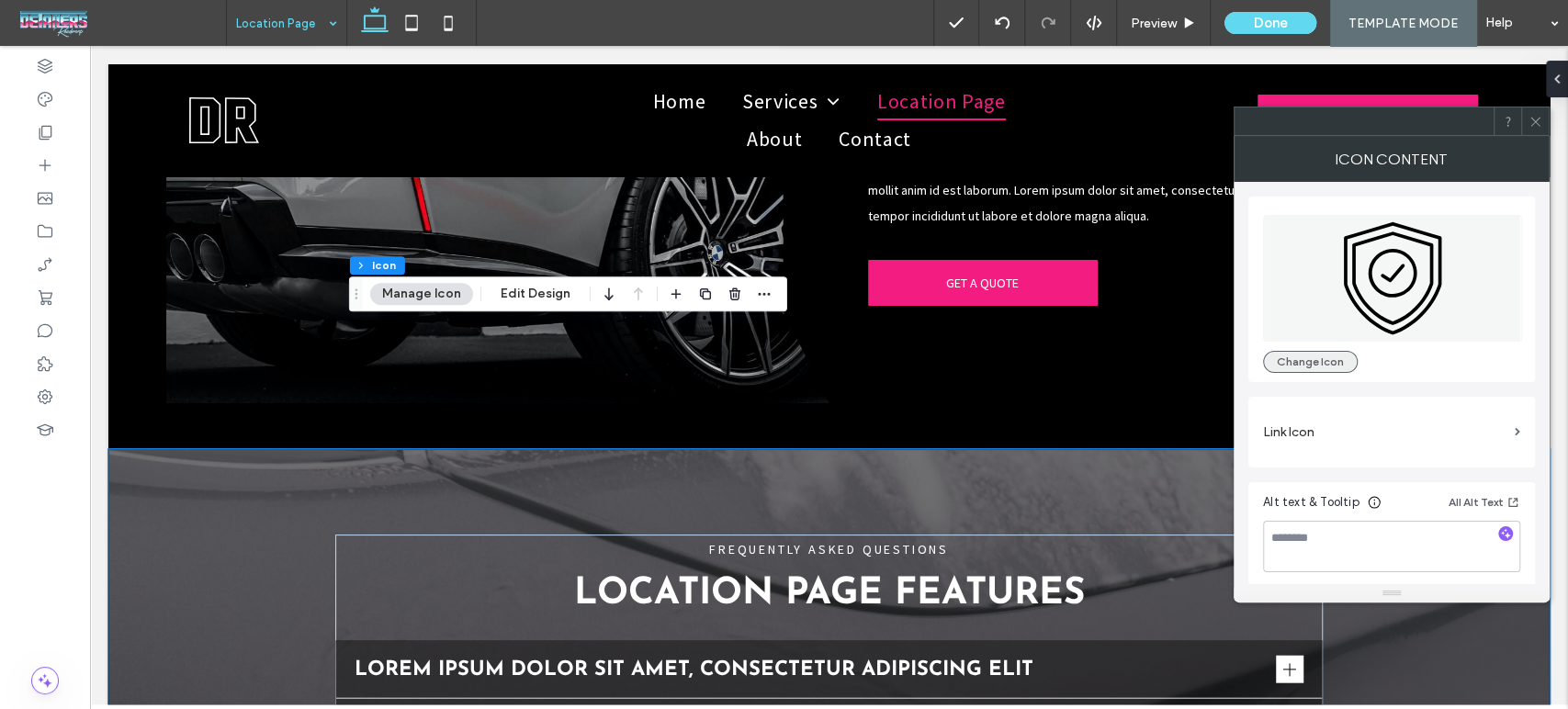
click at [1331, 354] on button "Change Icon" at bounding box center [1310, 361] width 95 height 23
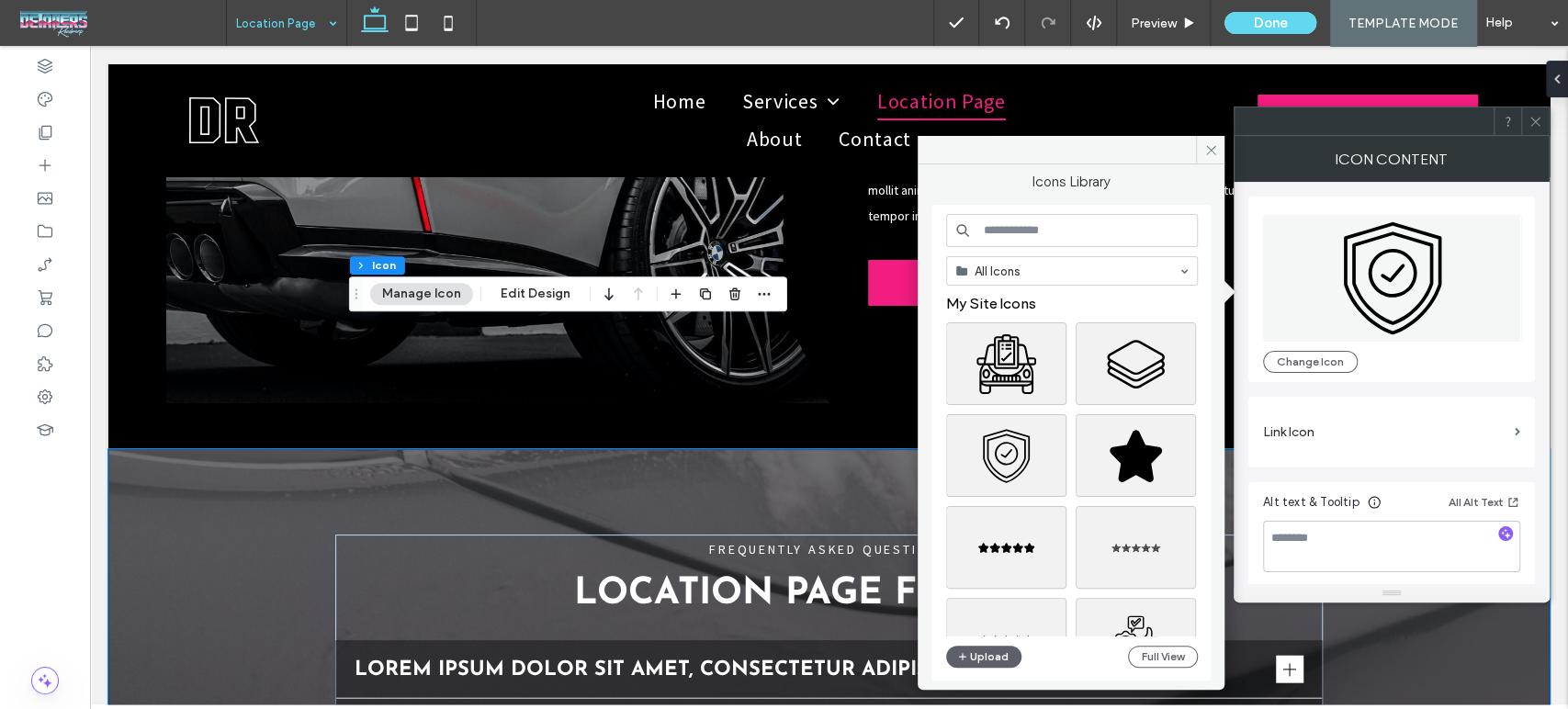
click at [1047, 236] on input at bounding box center [1071, 231] width 252 height 33
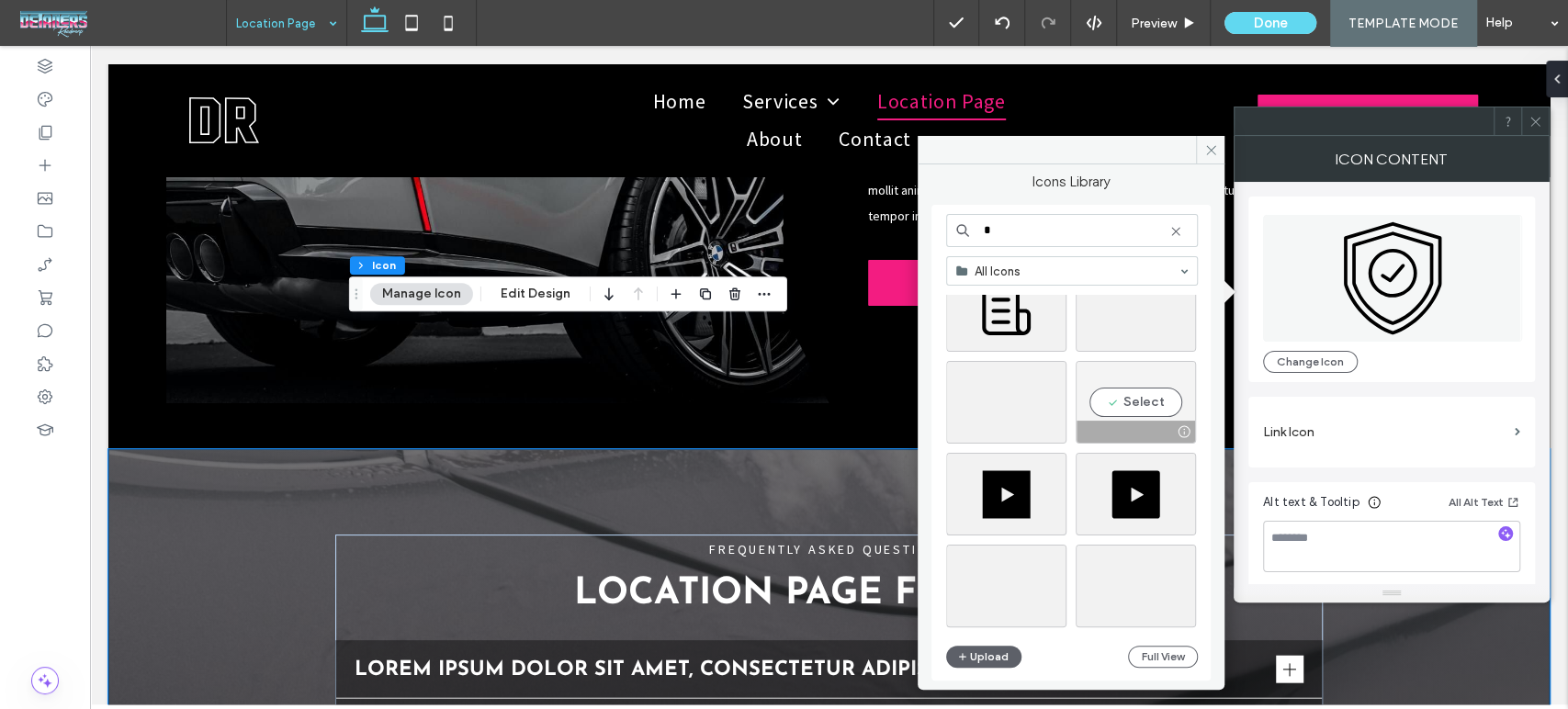
scroll to position [2036, 0]
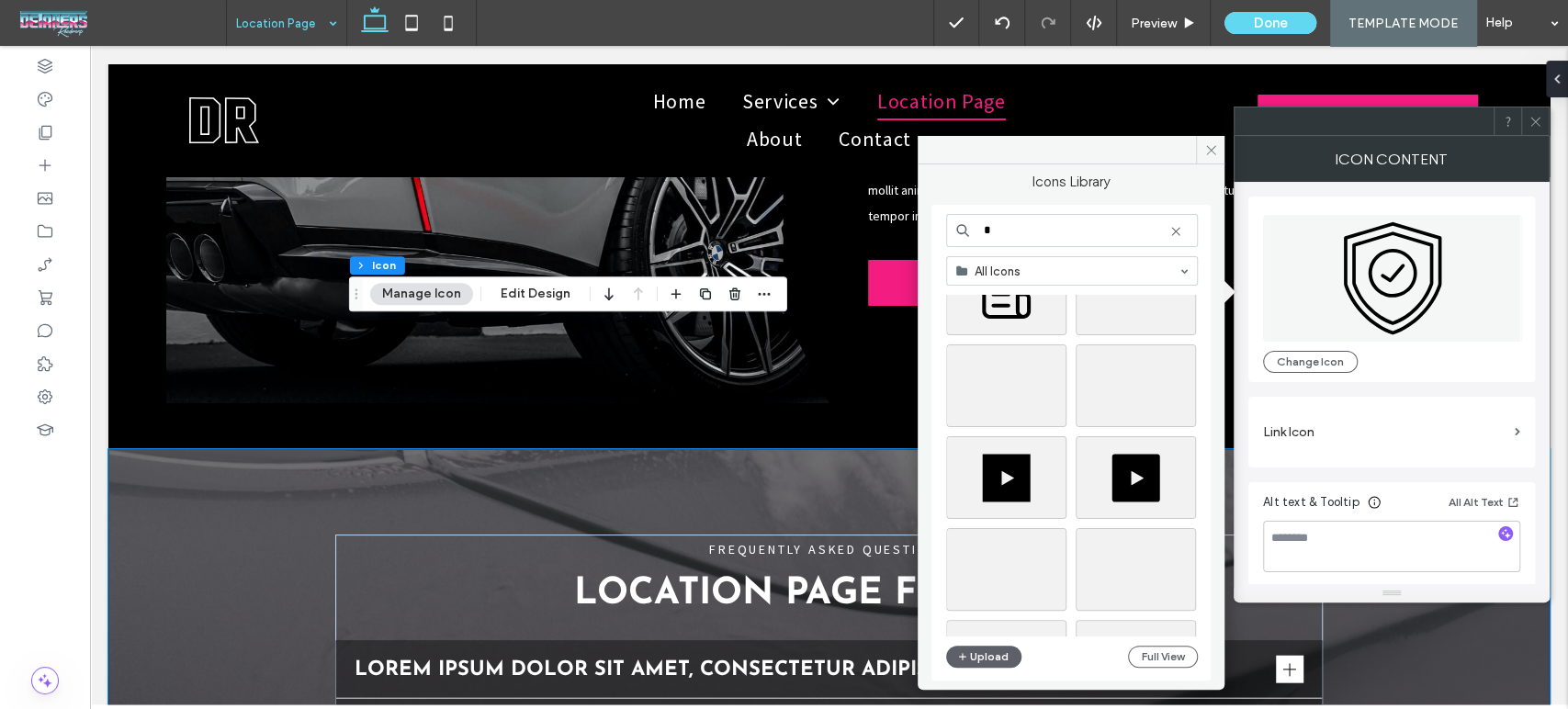
drag, startPoint x: 1076, startPoint y: 229, endPoint x: 936, endPoint y: 213, distance: 140.9
click at [955, 216] on input "*" at bounding box center [1071, 231] width 252 height 33
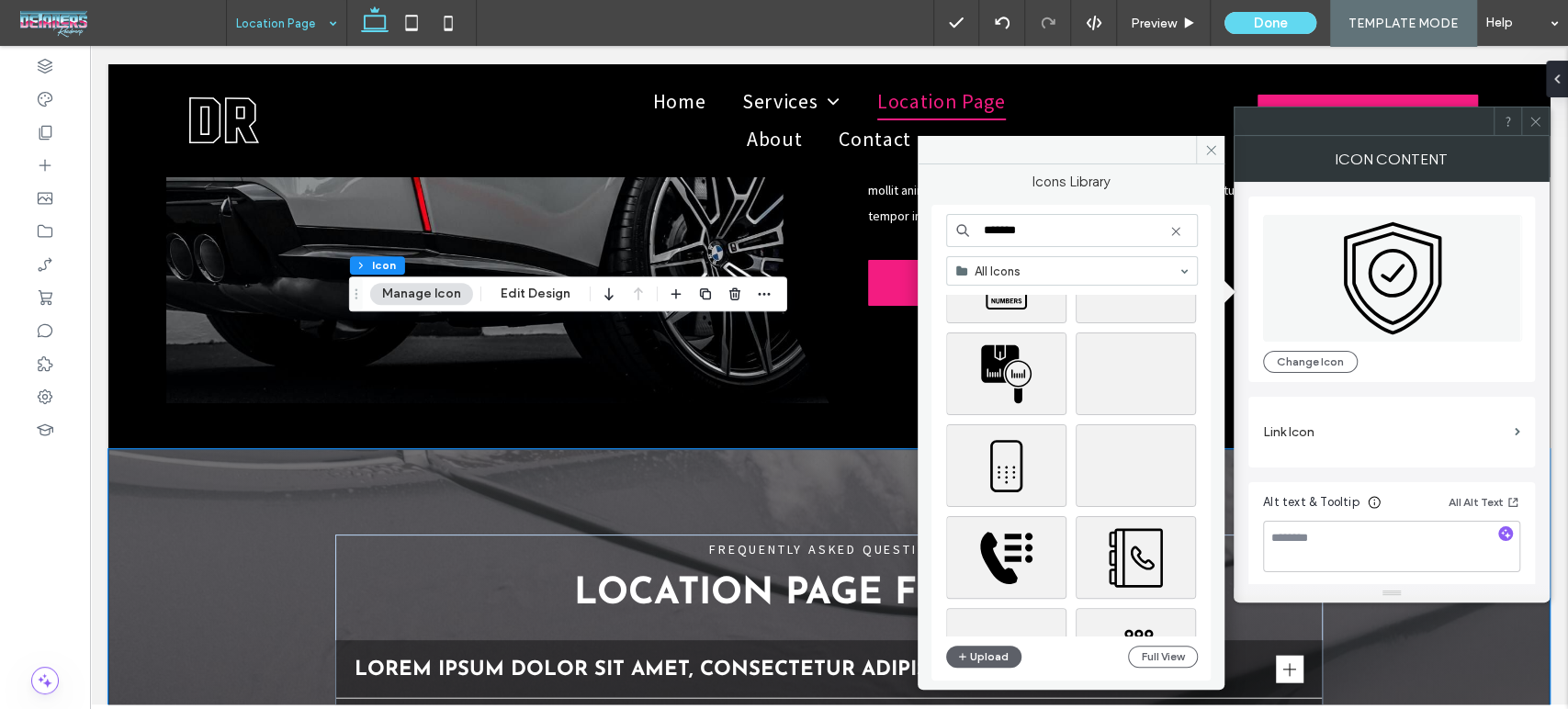
scroll to position [816, 0]
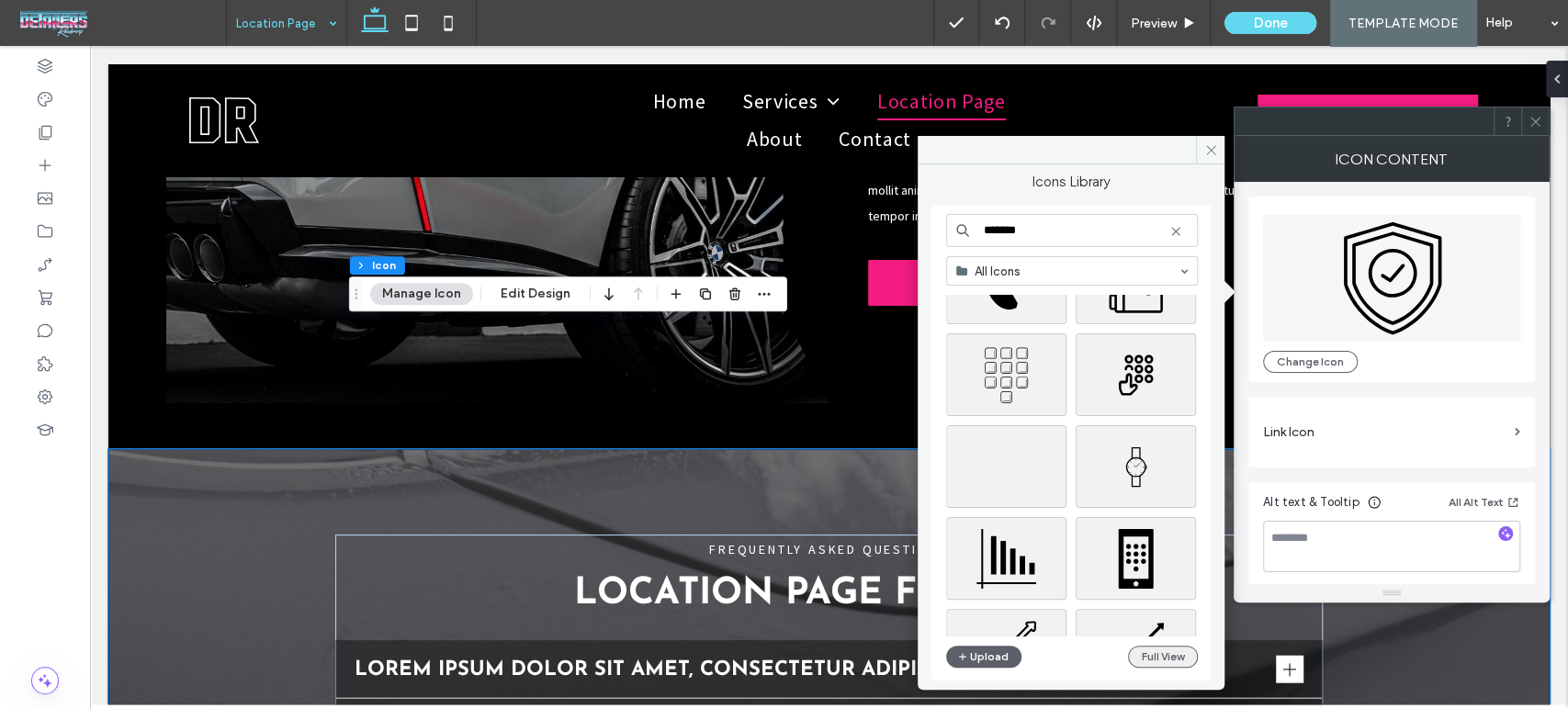
type input "*******"
click at [1139, 655] on button "Full View" at bounding box center [1162, 657] width 69 height 23
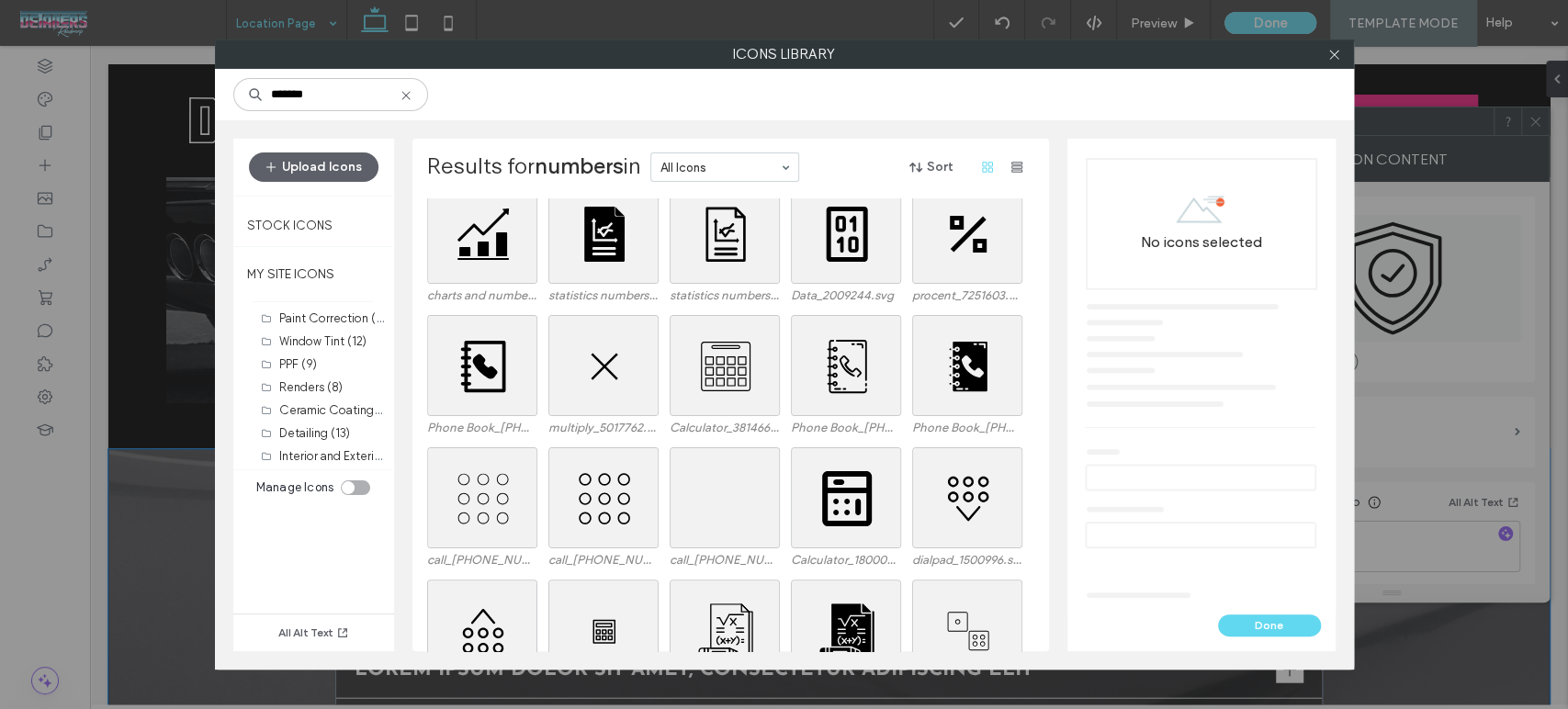
scroll to position [906, 0]
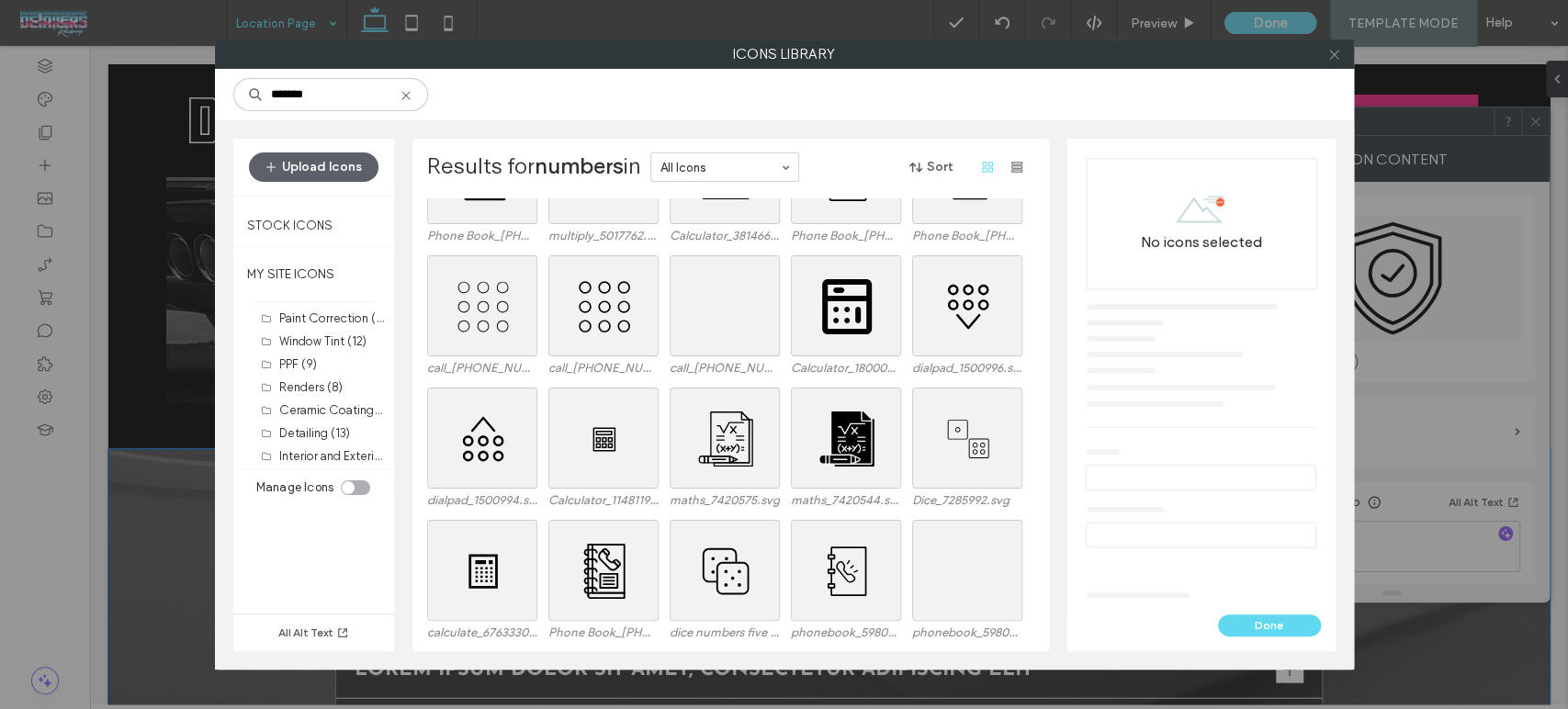
click at [1334, 56] on icon at bounding box center [1334, 55] width 14 height 14
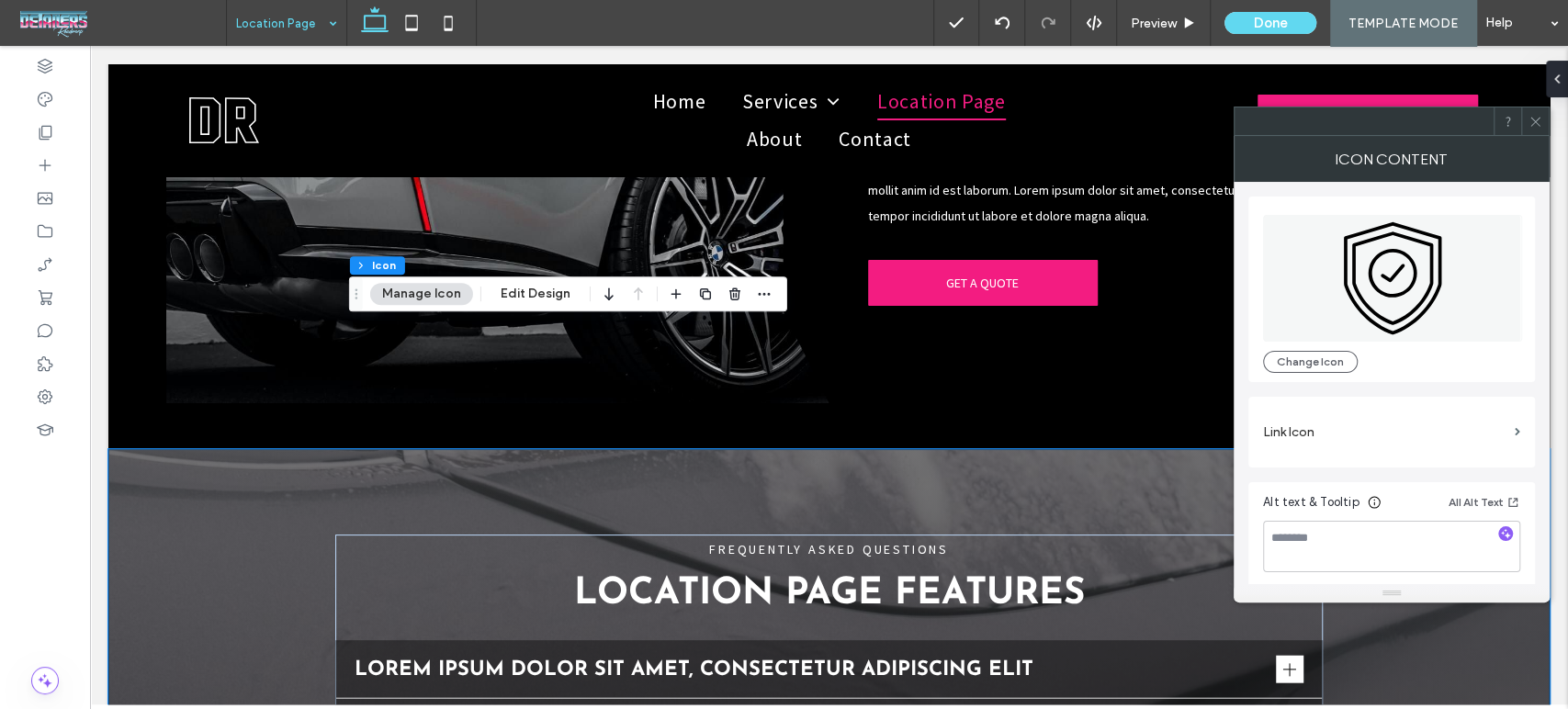
click at [1537, 122] on icon at bounding box center [1535, 121] width 14 height 14
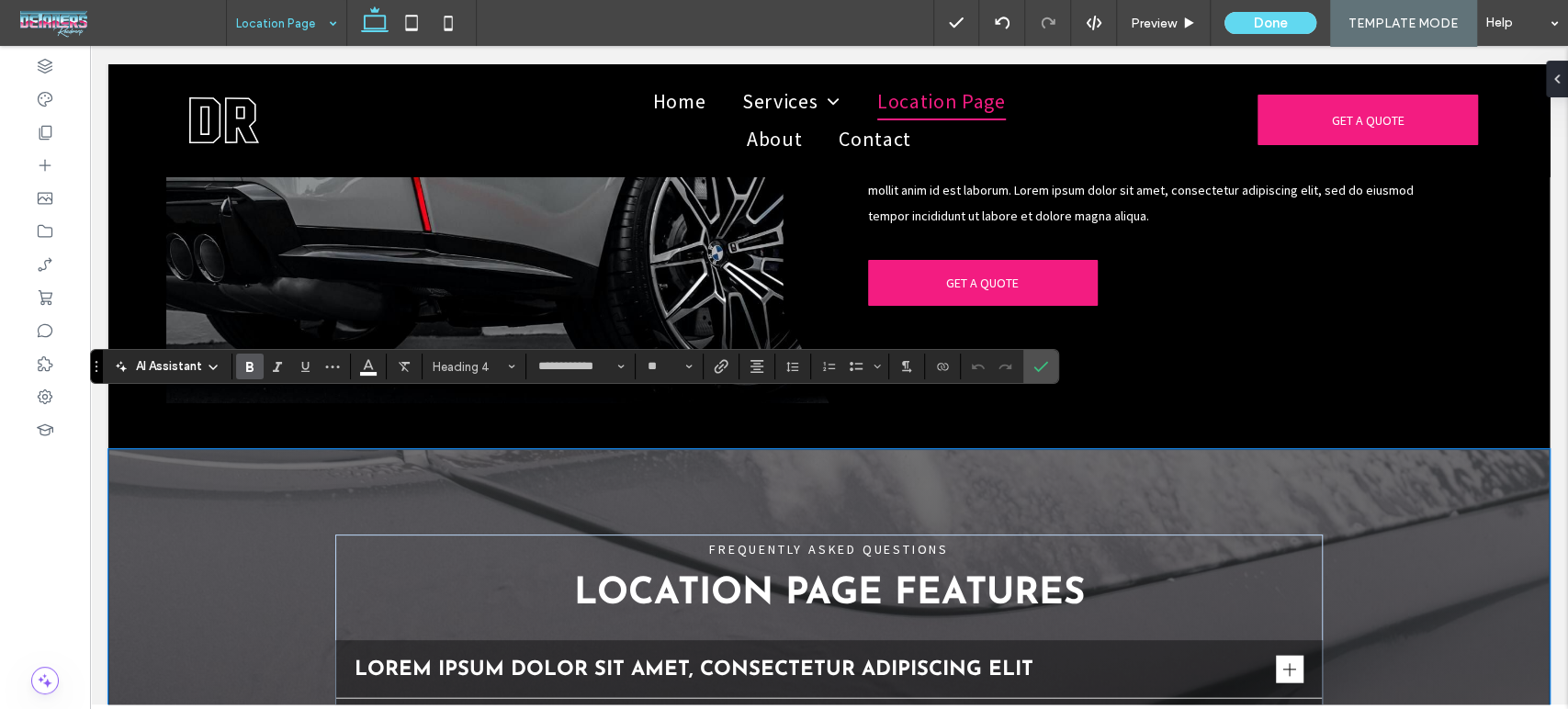
type input "**********"
type input "**"
type input "**********"
type input "**"
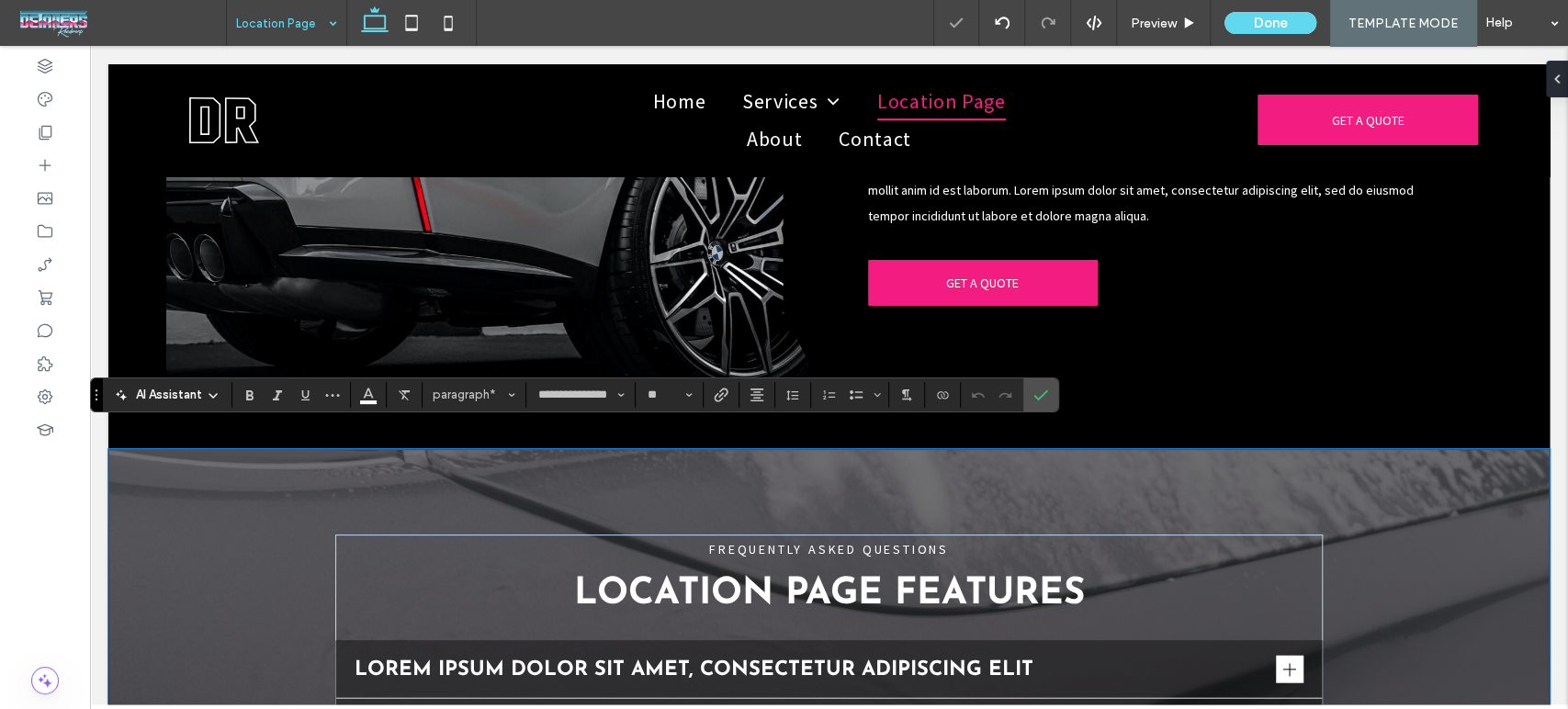
type input "**"
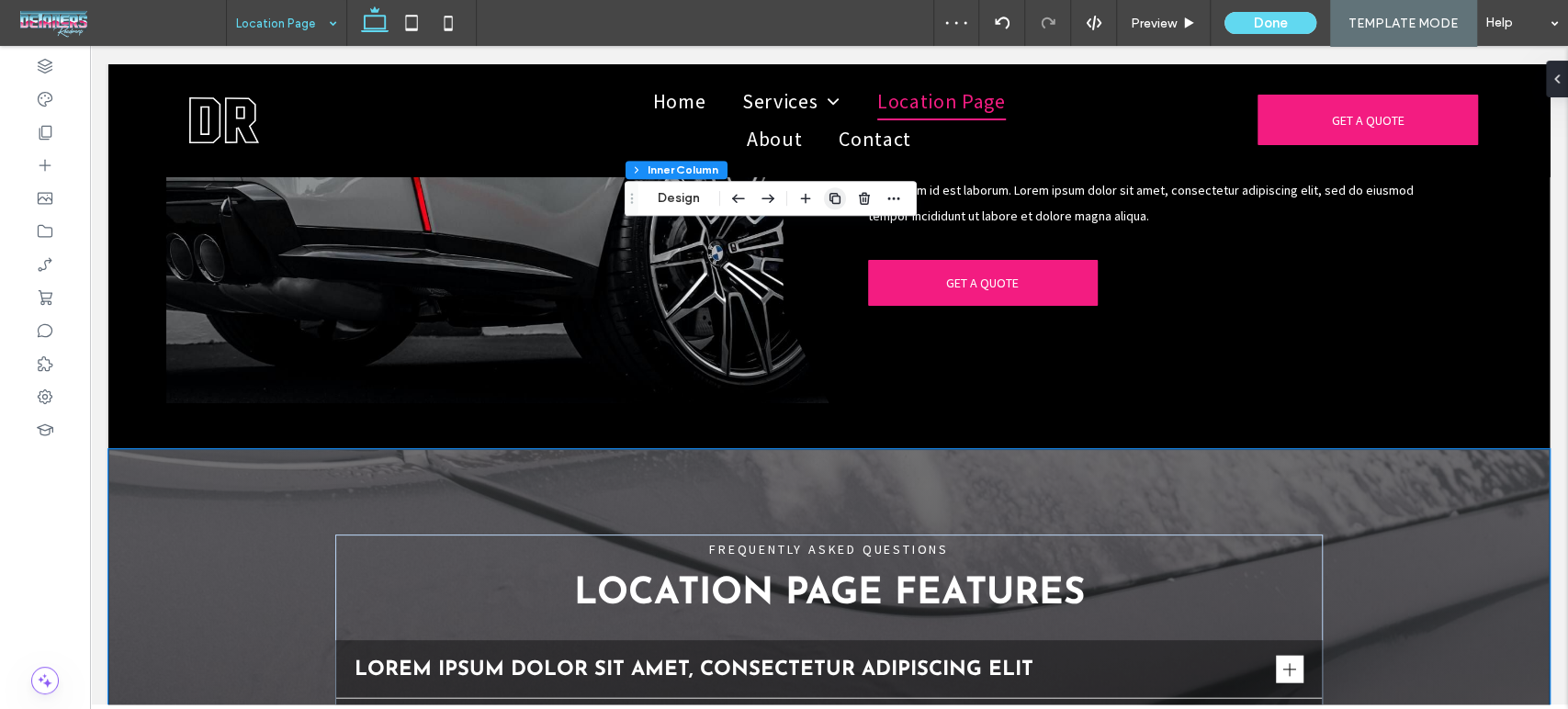
click at [830, 199] on use "button" at bounding box center [834, 198] width 11 height 11
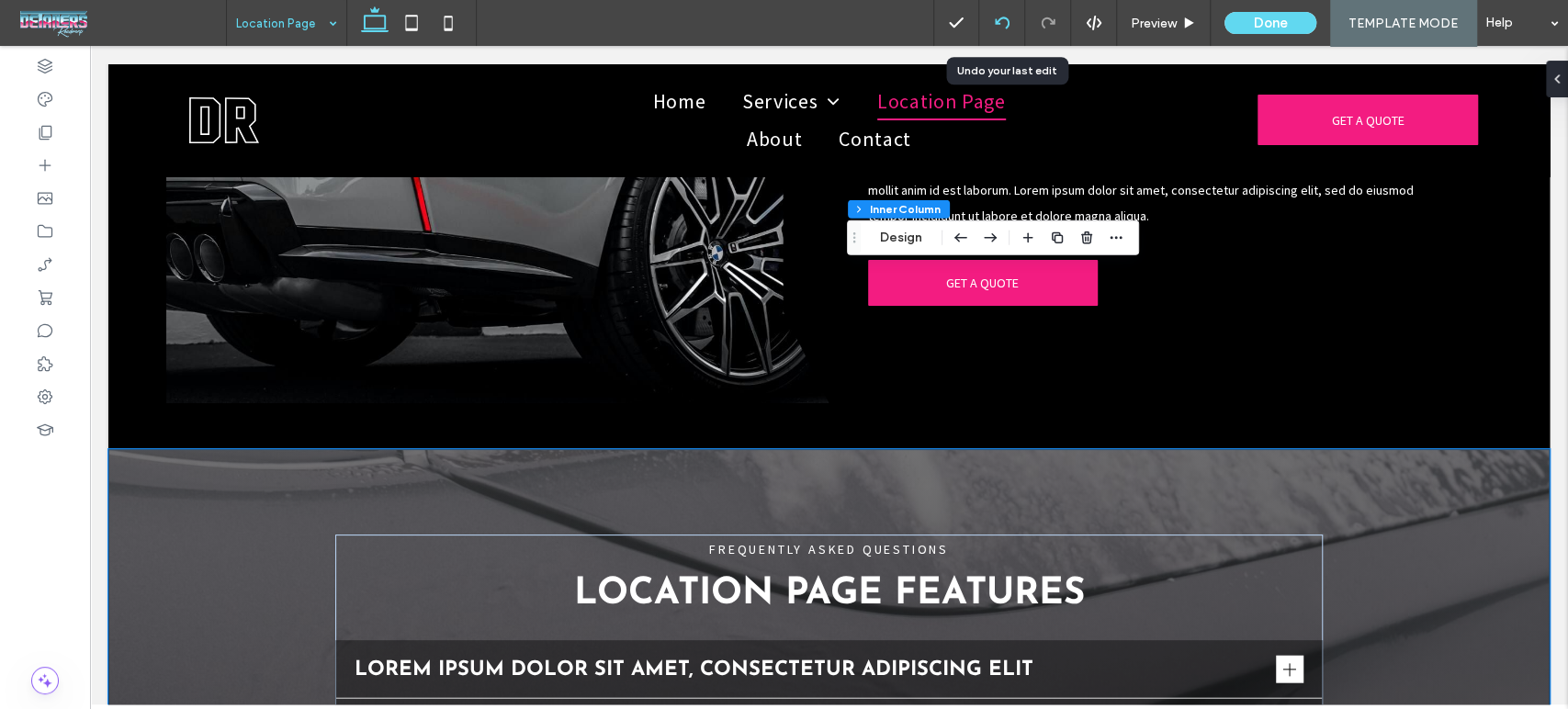
click at [1008, 23] on icon at bounding box center [1001, 23] width 15 height 15
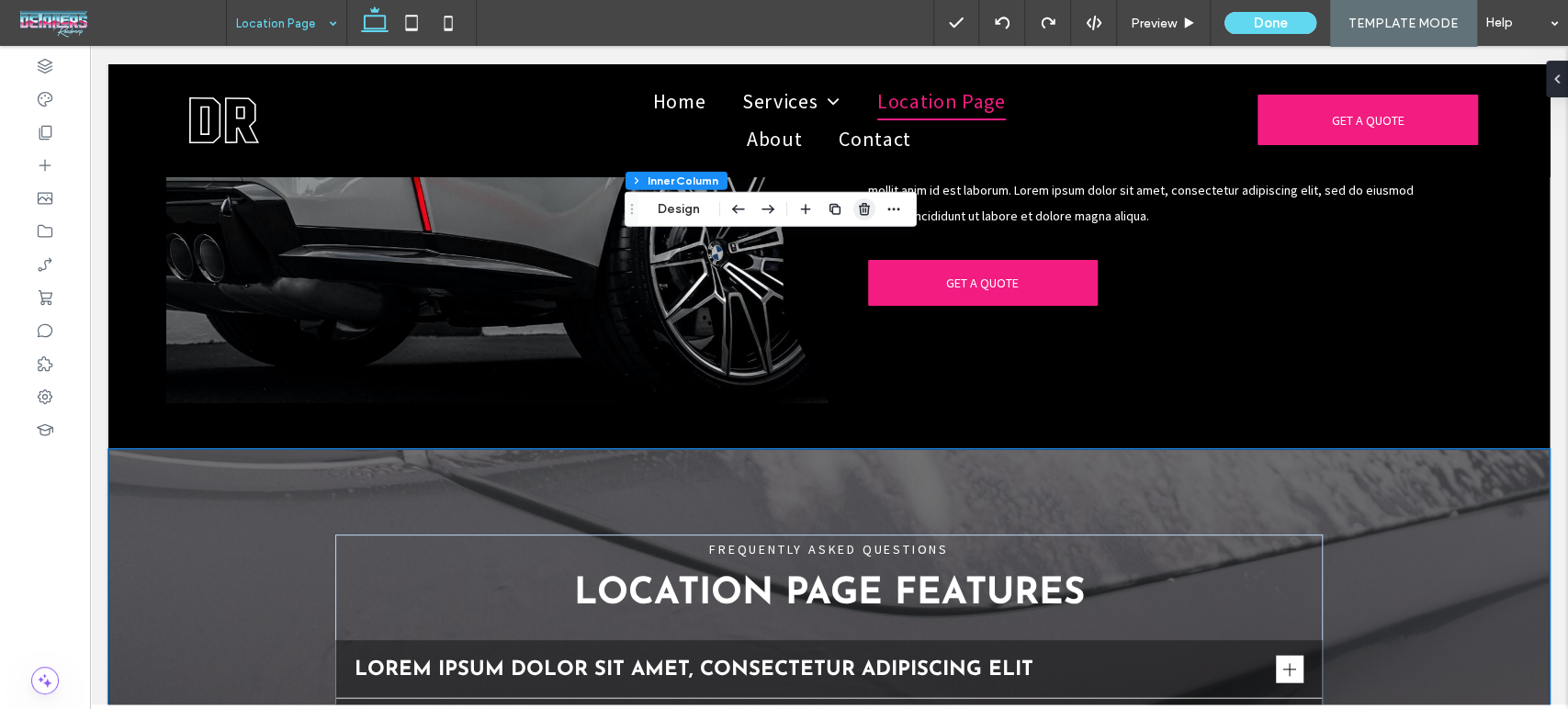
click at [865, 212] on use "button" at bounding box center [863, 209] width 11 height 12
click at [872, 205] on span "button" at bounding box center [881, 210] width 23 height 23
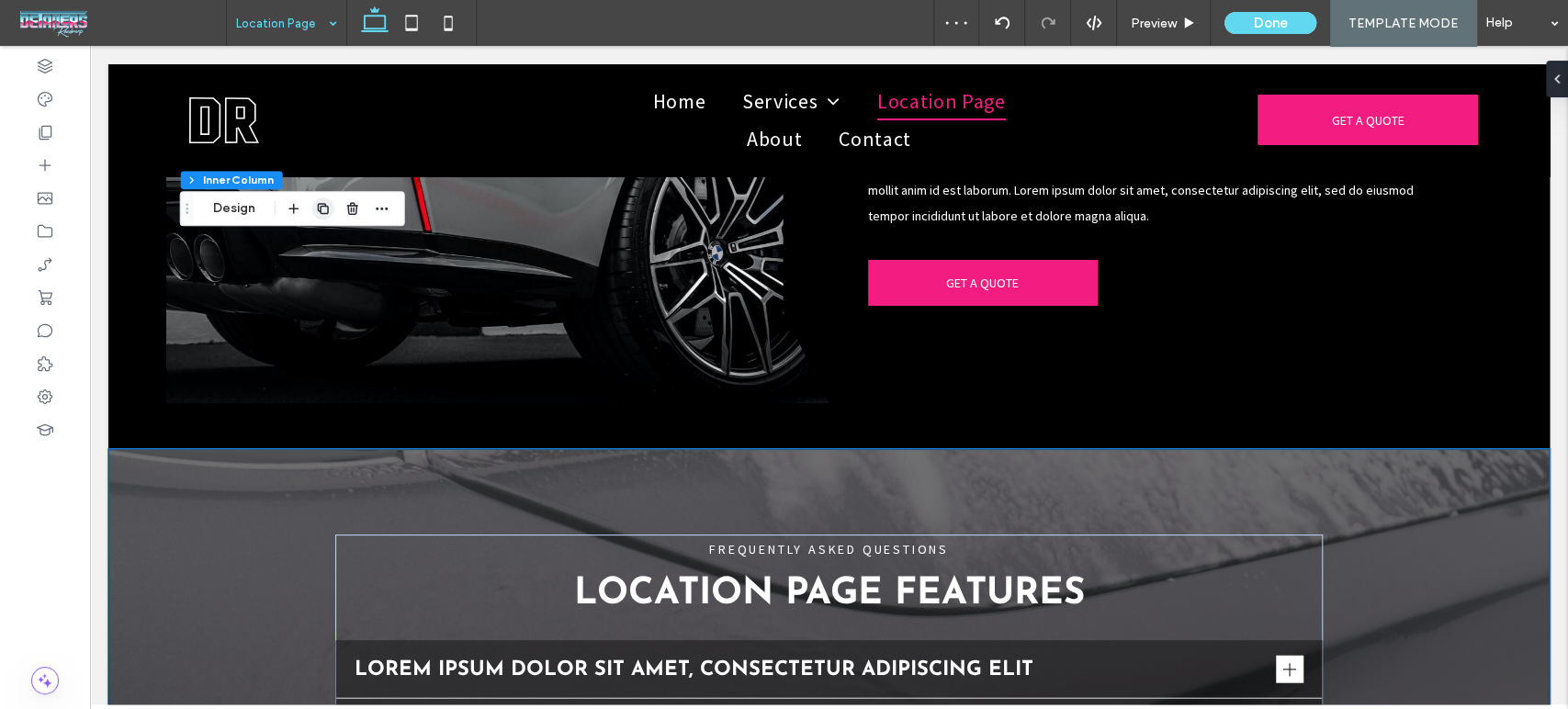
click at [325, 210] on icon "button" at bounding box center [323, 208] width 15 height 15
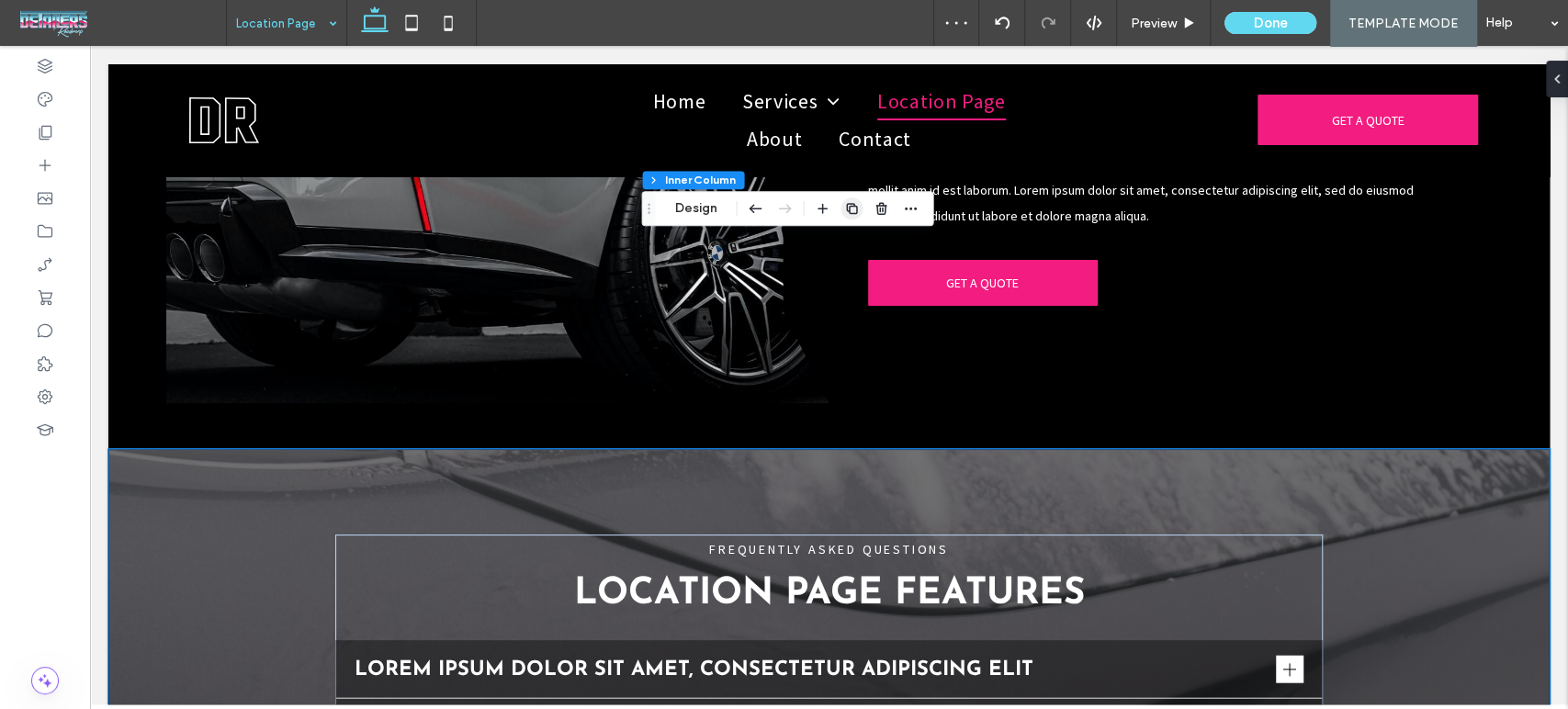
click at [851, 206] on use "button" at bounding box center [851, 208] width 11 height 11
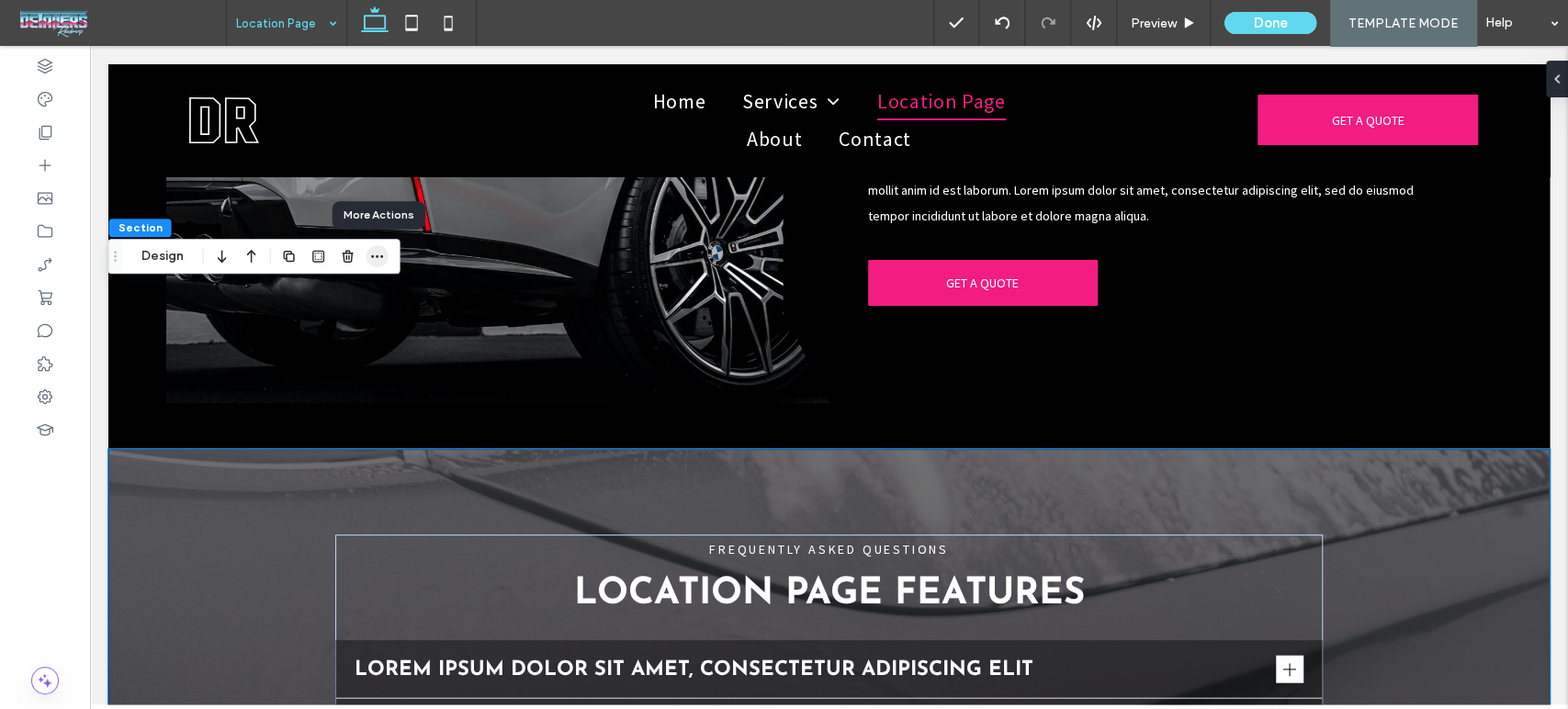
click at [371, 255] on icon "button" at bounding box center [377, 256] width 15 height 15
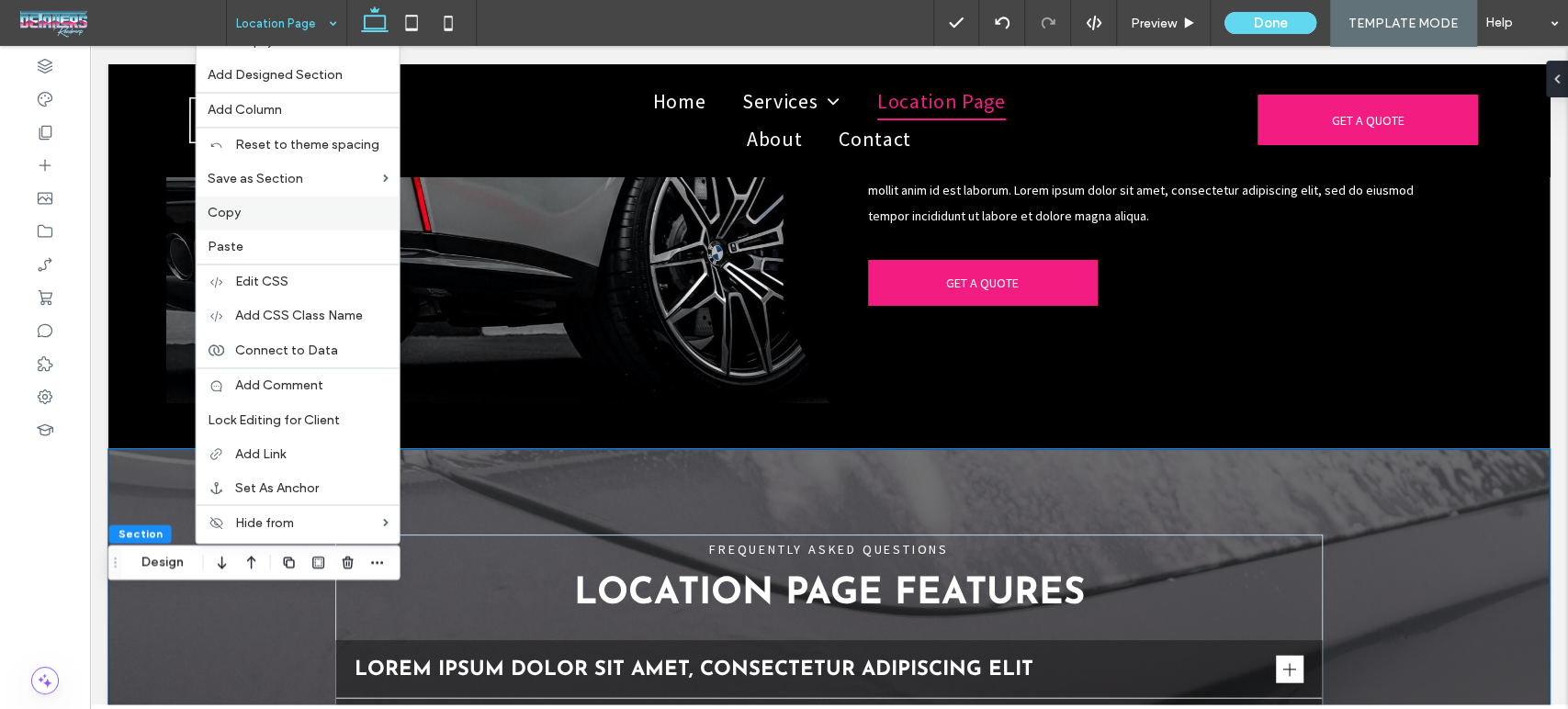
click at [257, 215] on label "Copy" at bounding box center [298, 213] width 181 height 16
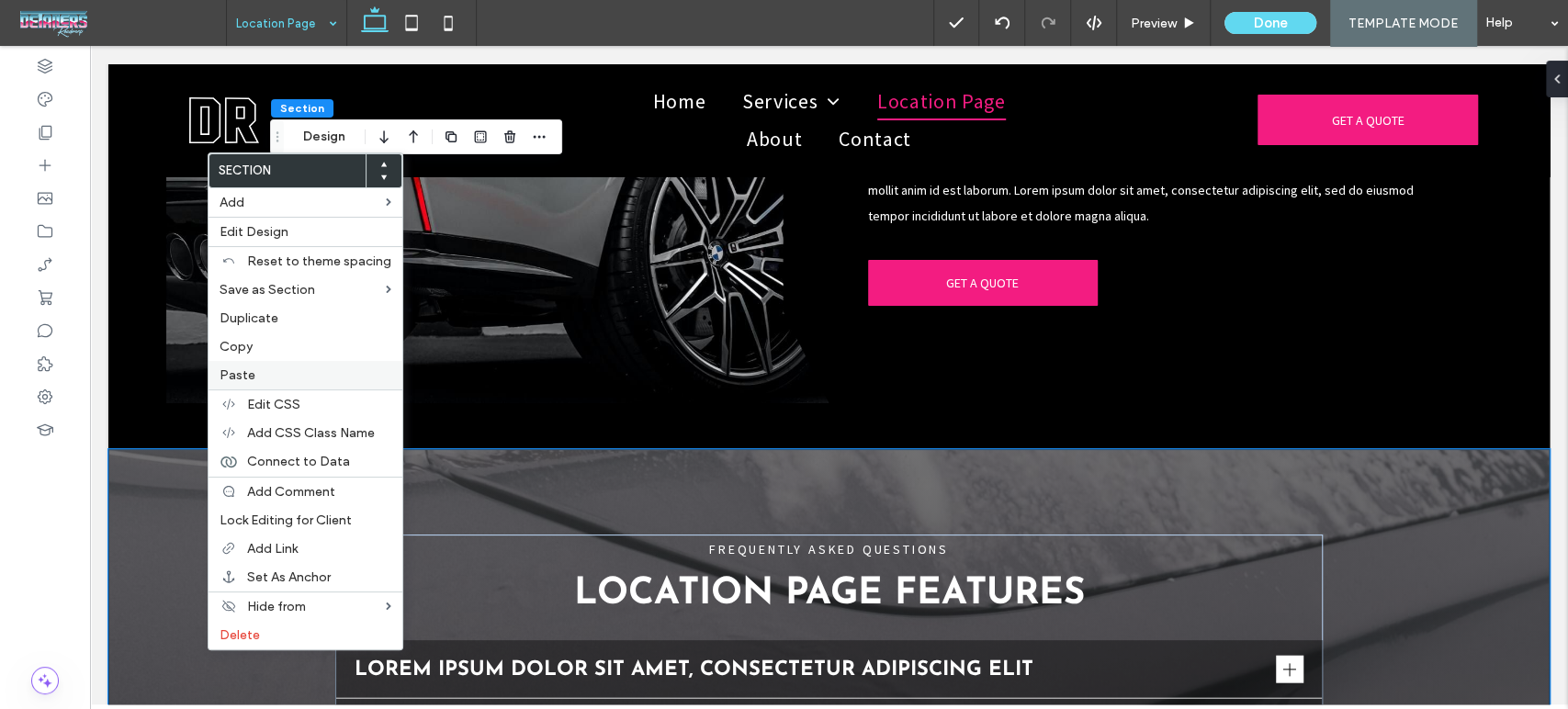
click at [340, 375] on label "Paste" at bounding box center [304, 375] width 171 height 16
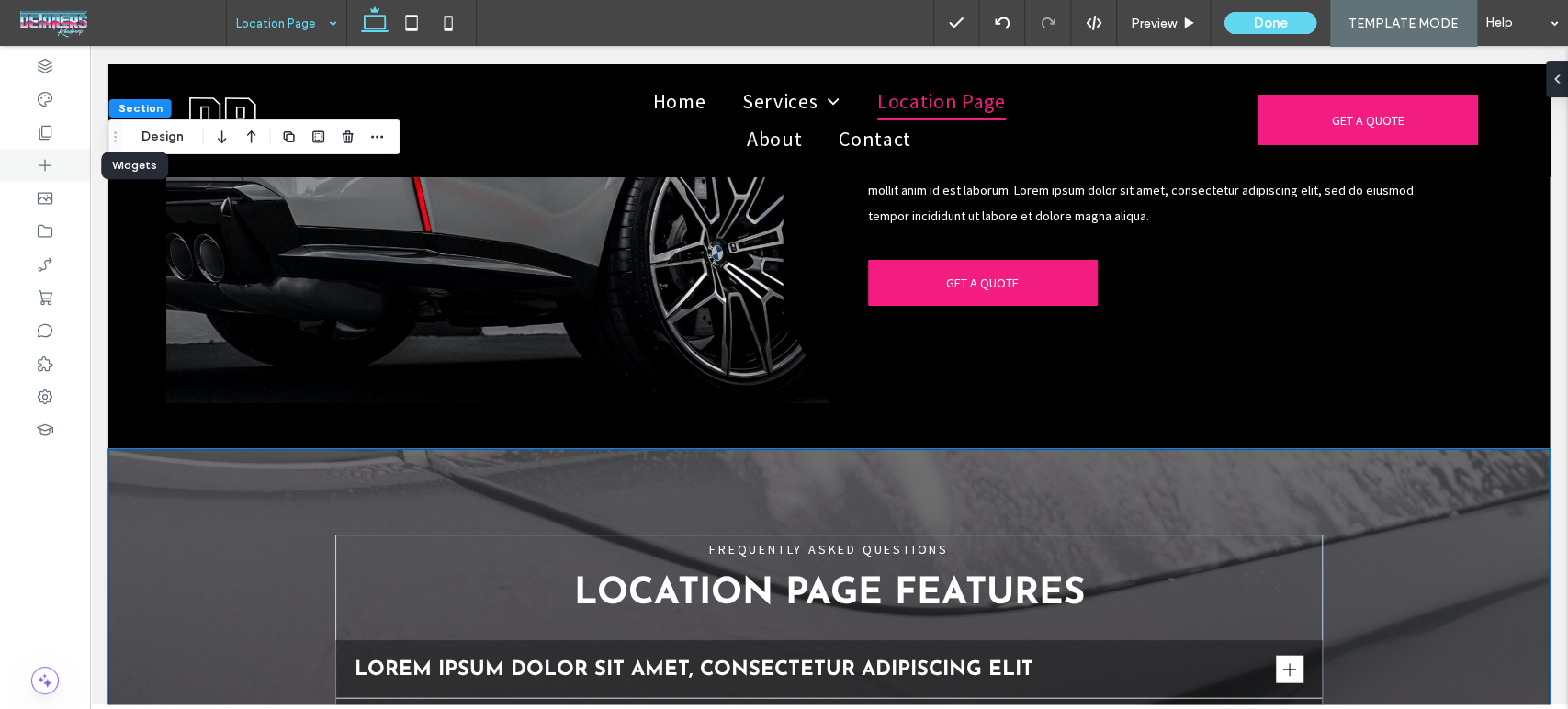
click at [40, 173] on icon at bounding box center [45, 165] width 19 height 19
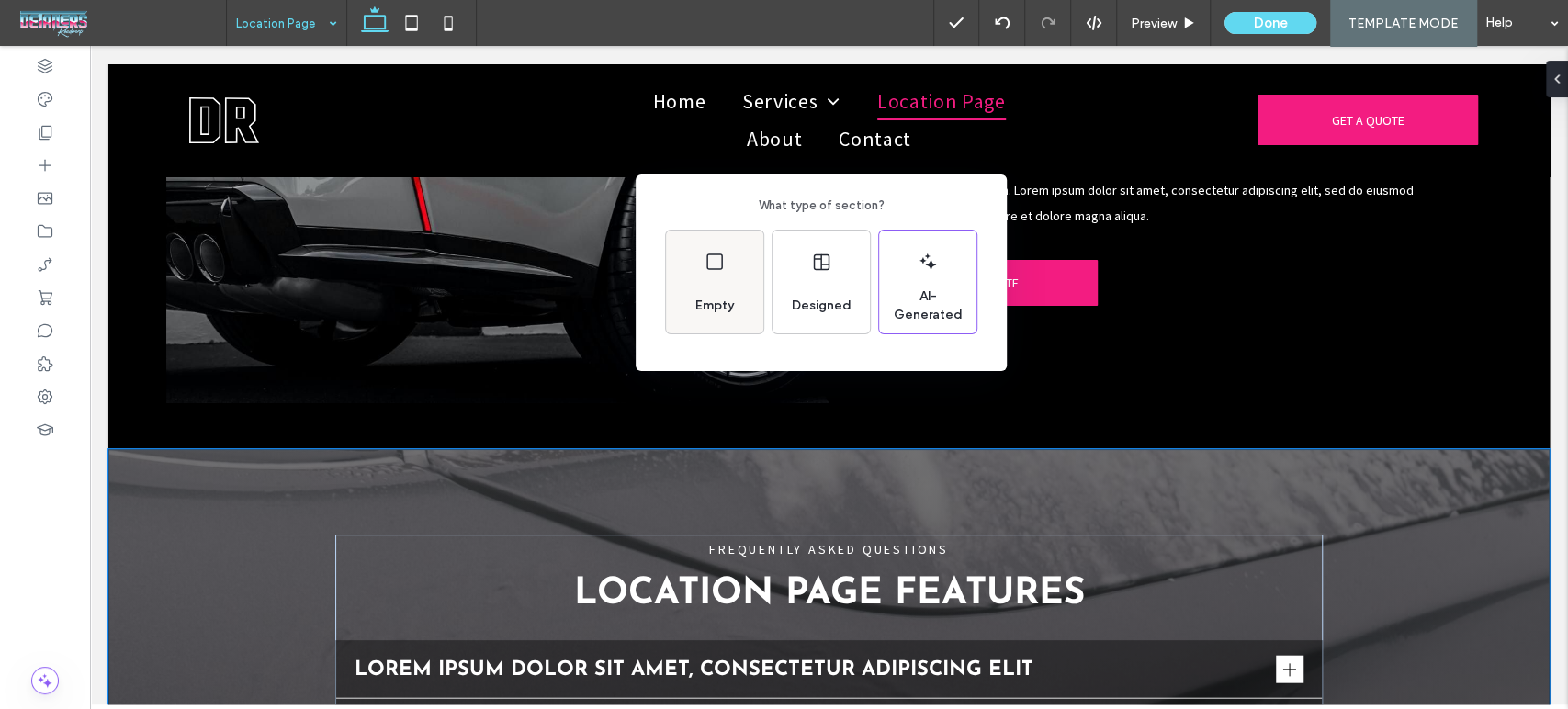
click at [715, 284] on div "Empty" at bounding box center [714, 281] width 97 height 103
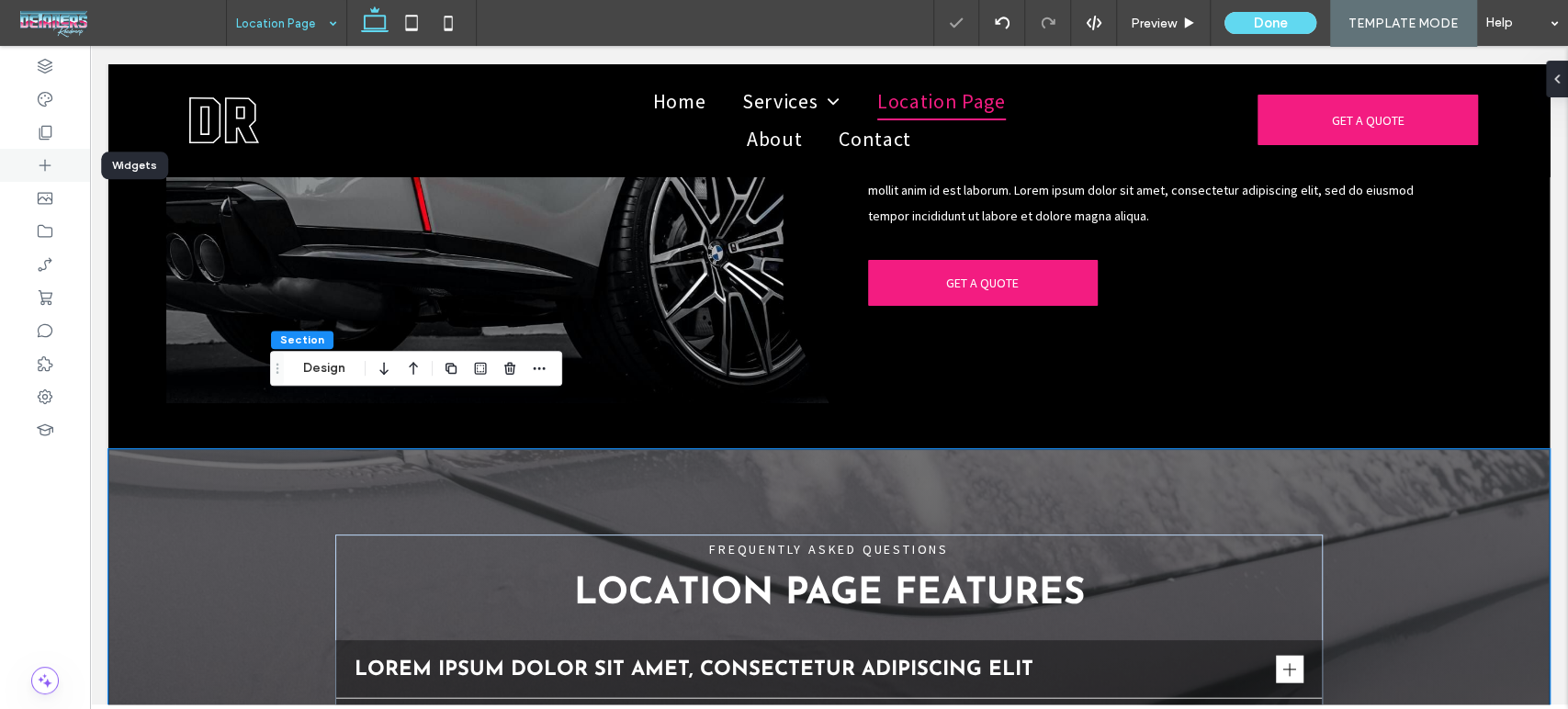
click at [36, 162] on icon at bounding box center [45, 165] width 19 height 19
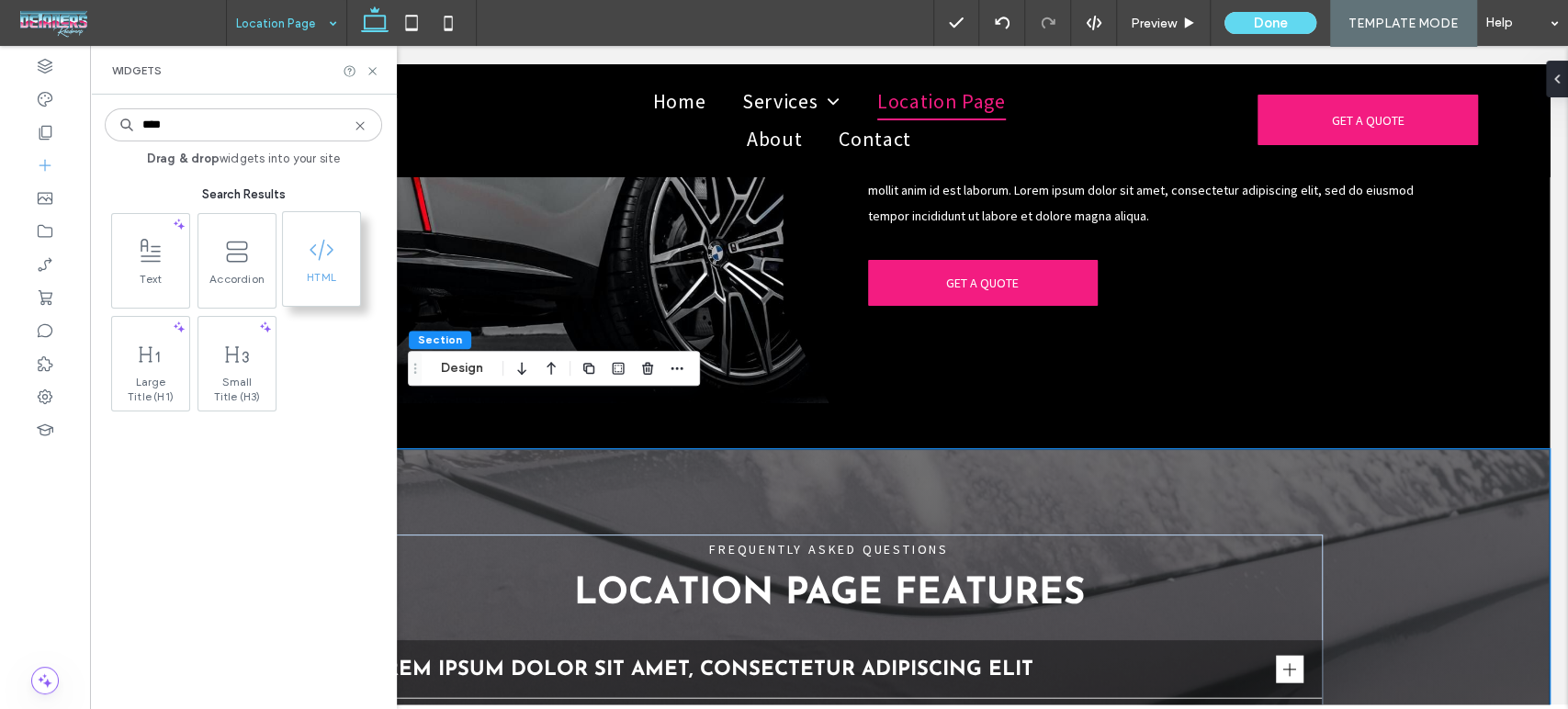
type input "****"
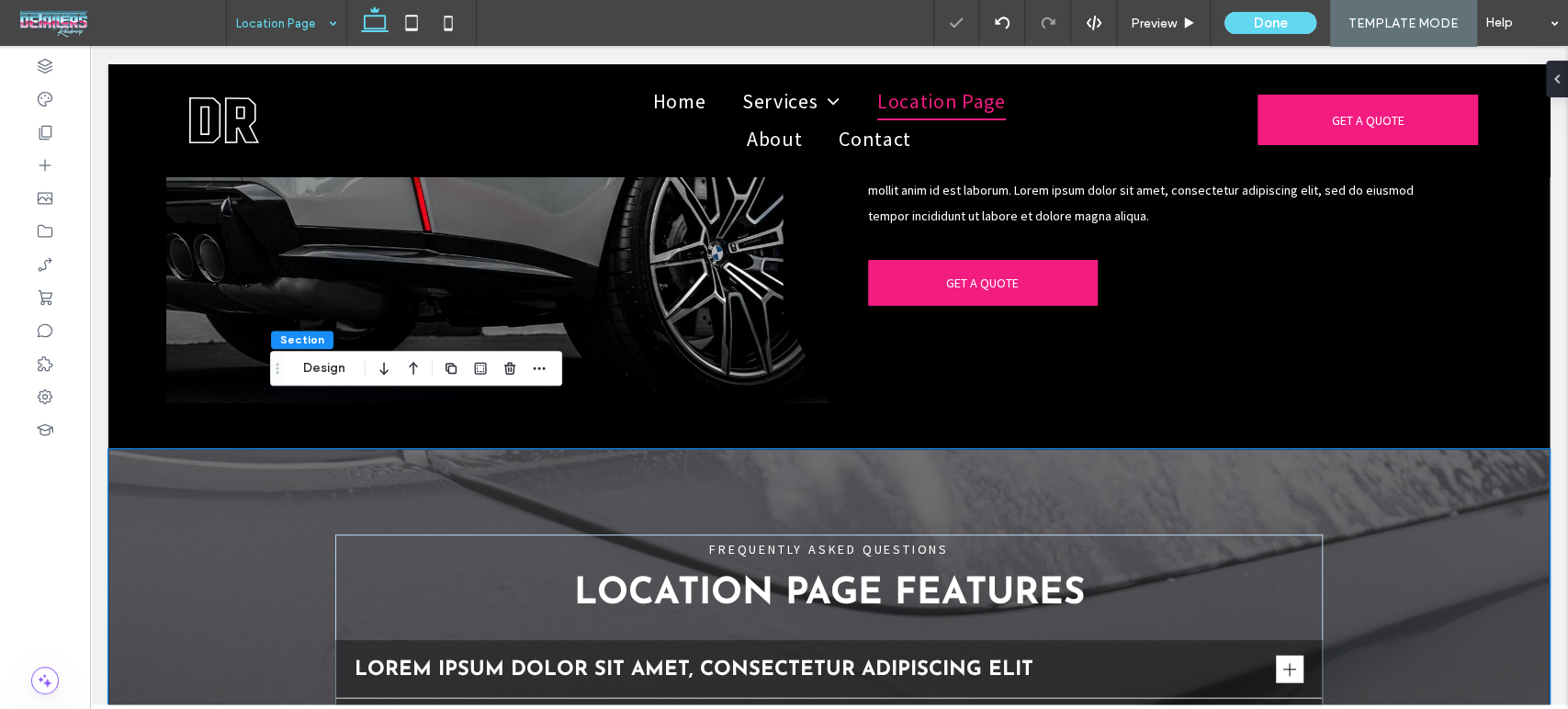
click at [715, 476] on div at bounding box center [784, 354] width 1568 height 709
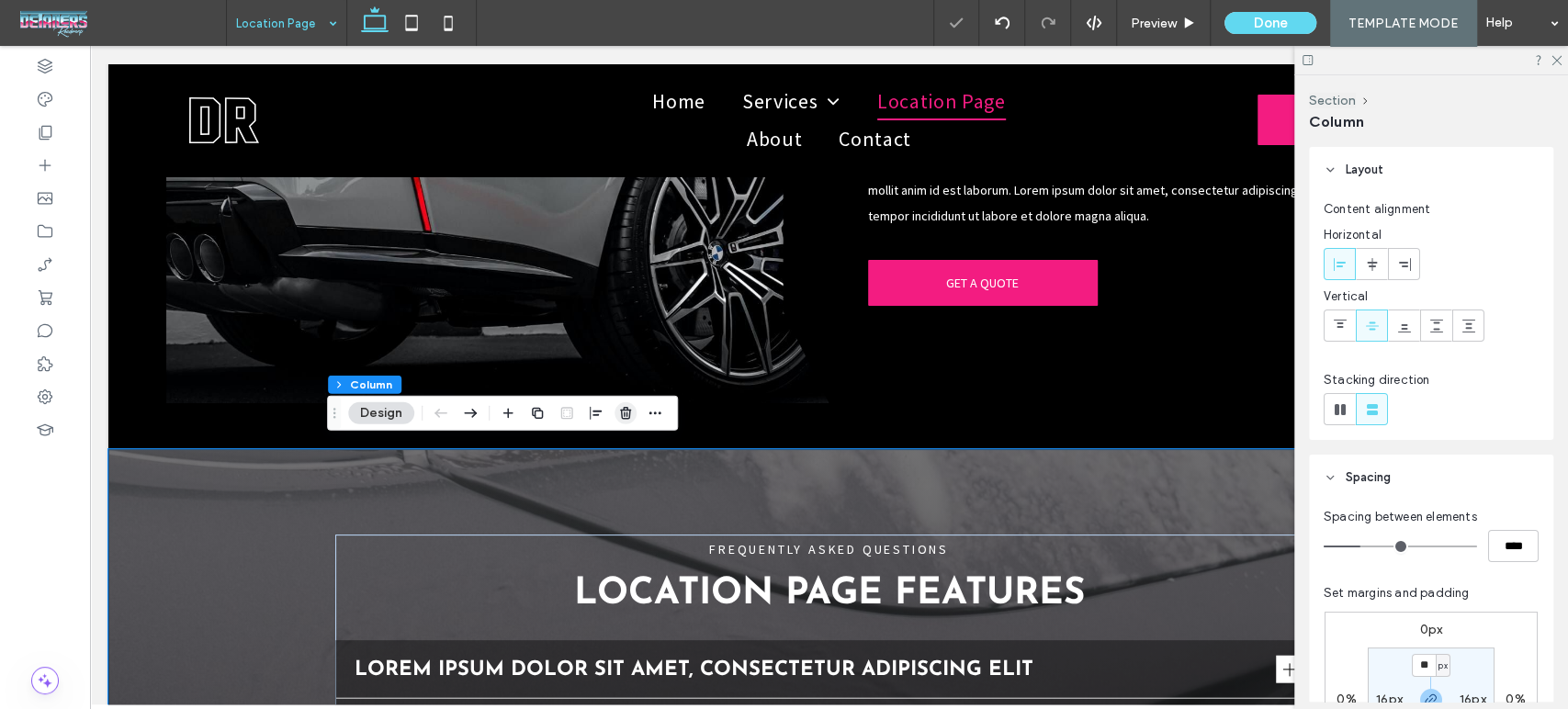
click at [626, 420] on icon "button" at bounding box center [624, 413] width 15 height 15
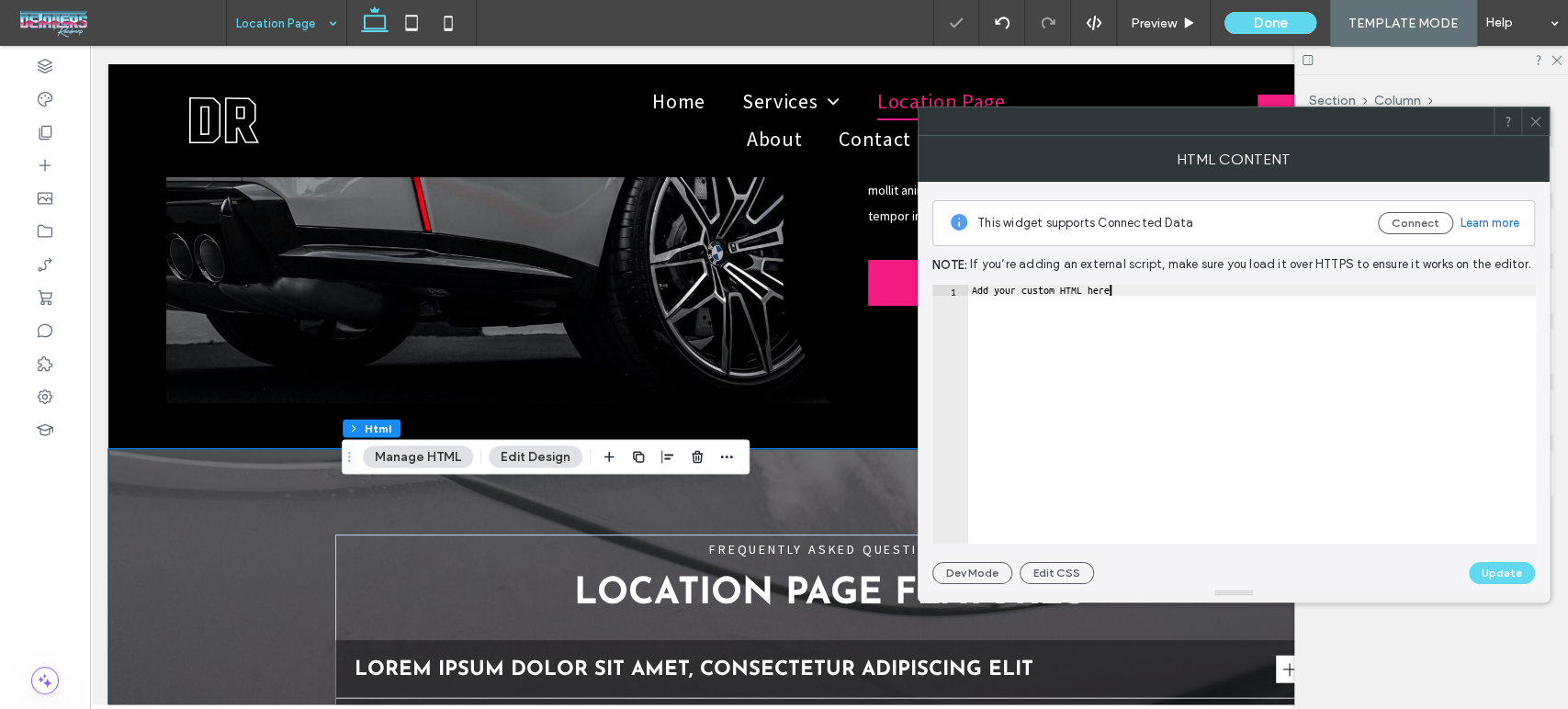
click at [1265, 444] on div "Add your custom HTML here" at bounding box center [1252, 425] width 568 height 281
paste textarea "Cursor at row 1"
type textarea "*********"
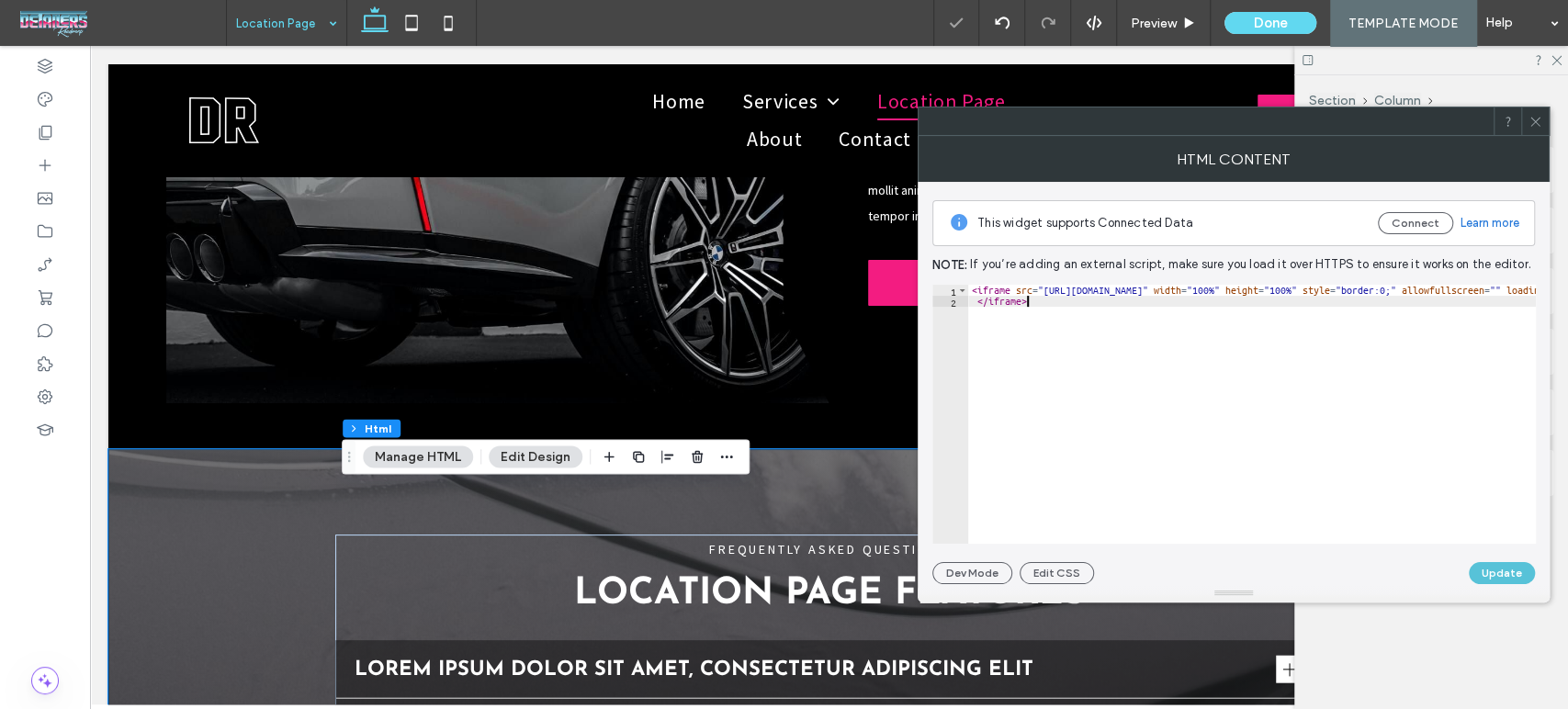
click at [1508, 581] on button "Update" at bounding box center [1501, 573] width 67 height 23
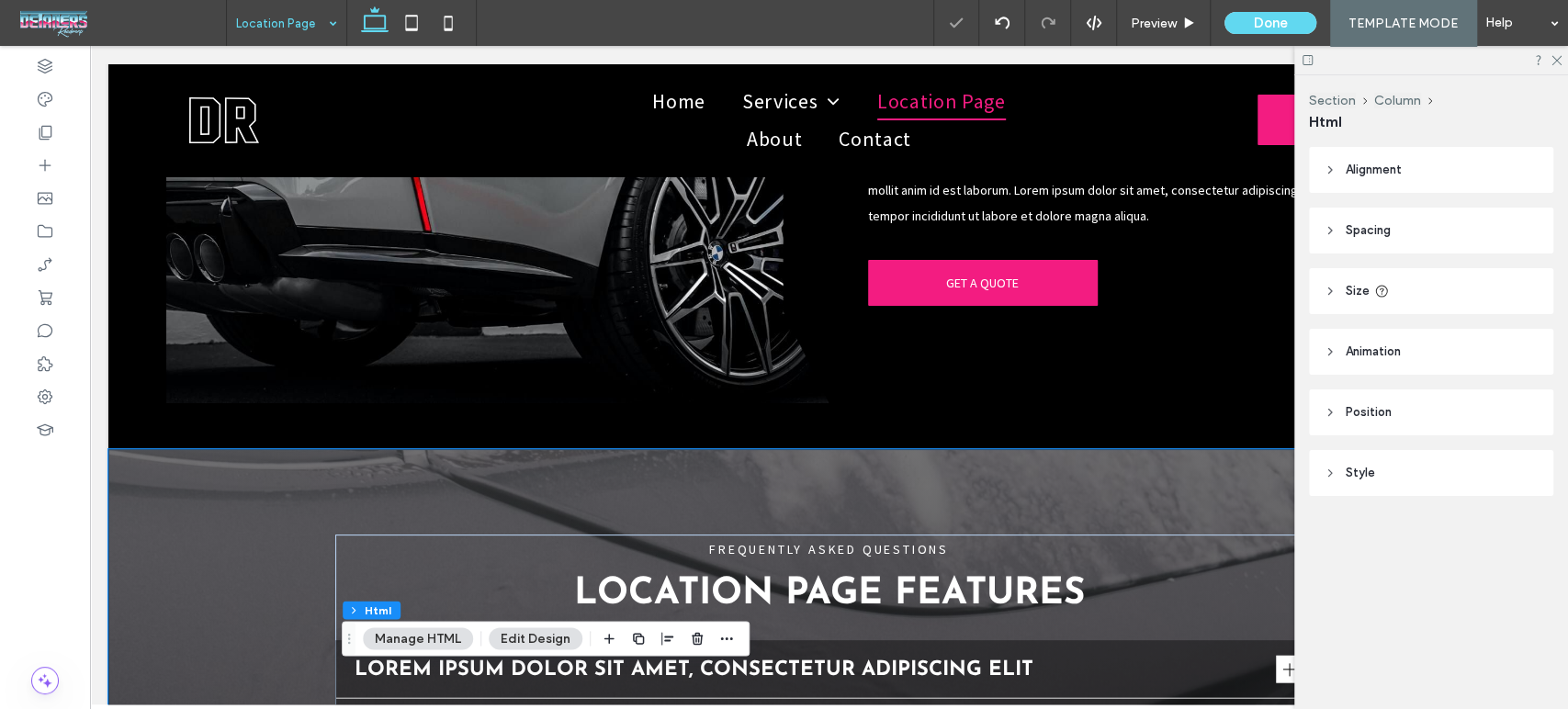
click at [1538, 125] on icon at bounding box center [1535, 121] width 14 height 14
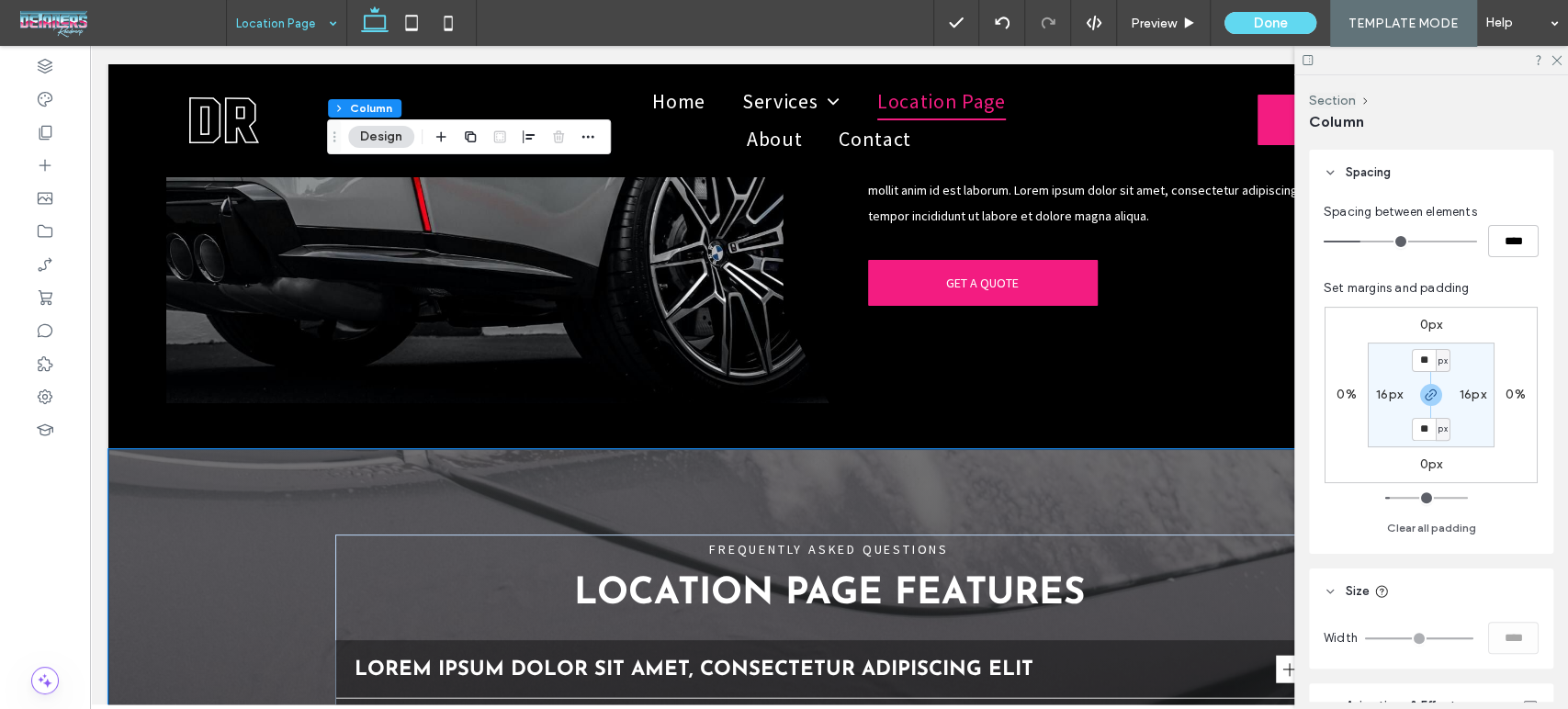
scroll to position [306, 0]
click at [1465, 421] on section "** px 16px ** px 16px" at bounding box center [1430, 394] width 126 height 105
click at [1440, 517] on button "Clear all padding" at bounding box center [1431, 527] width 89 height 23
type input "*"
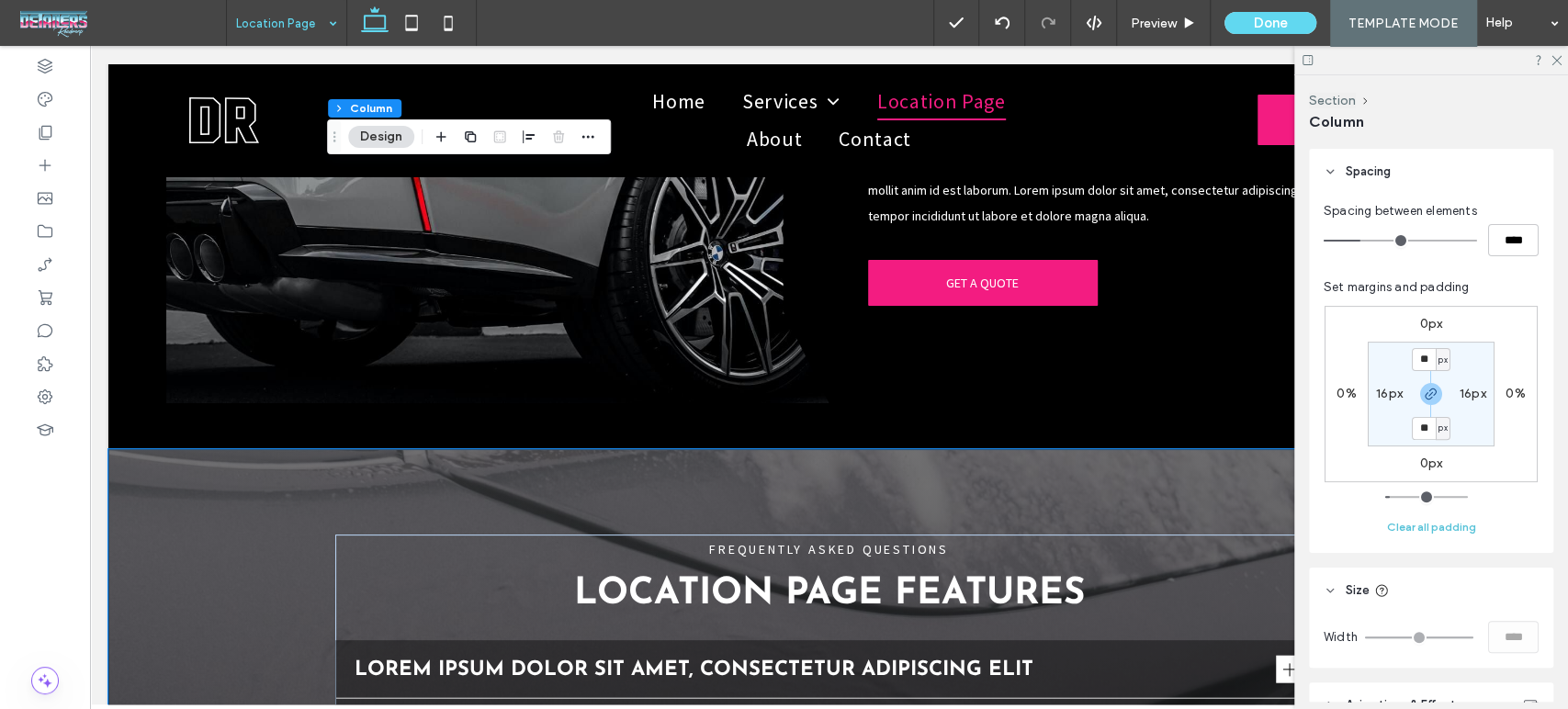
type input "*"
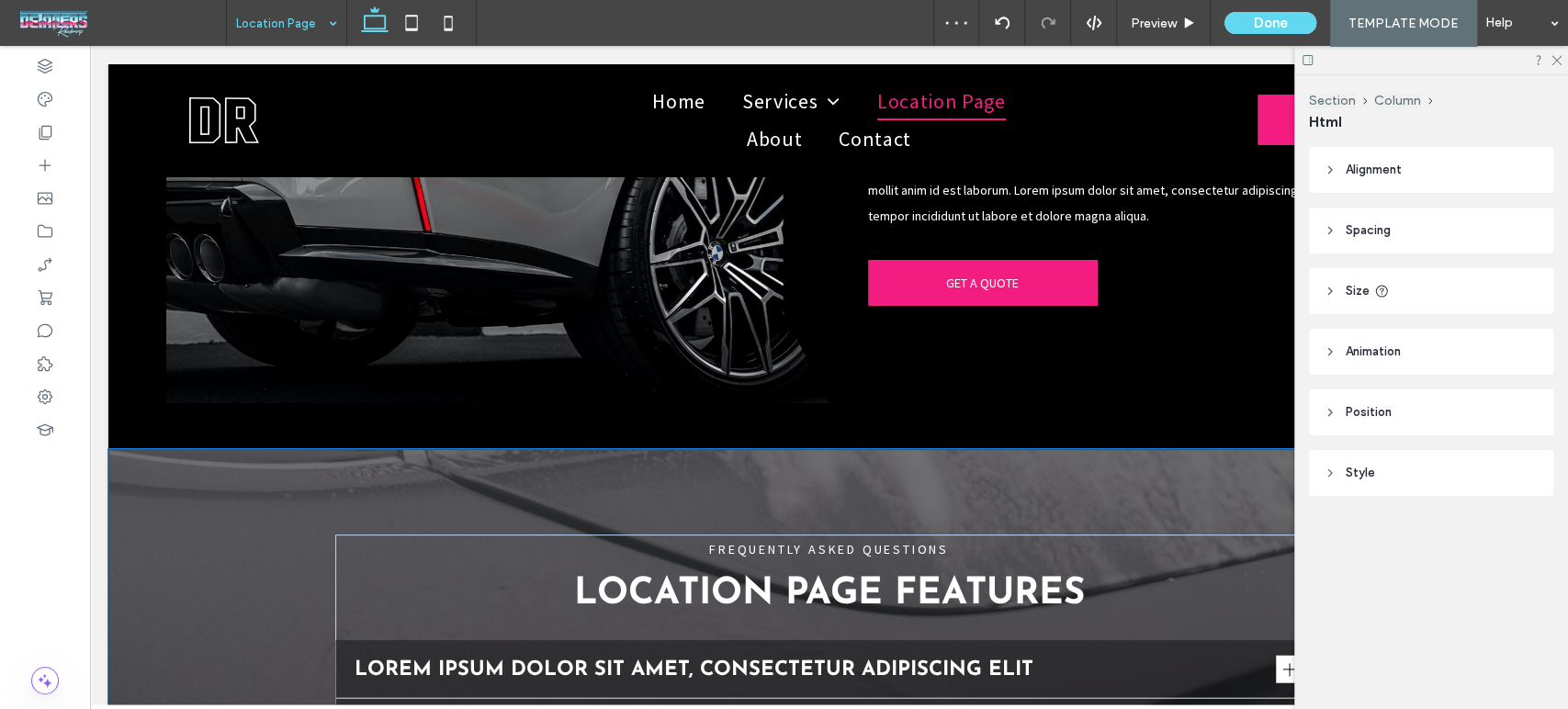
type input "***"
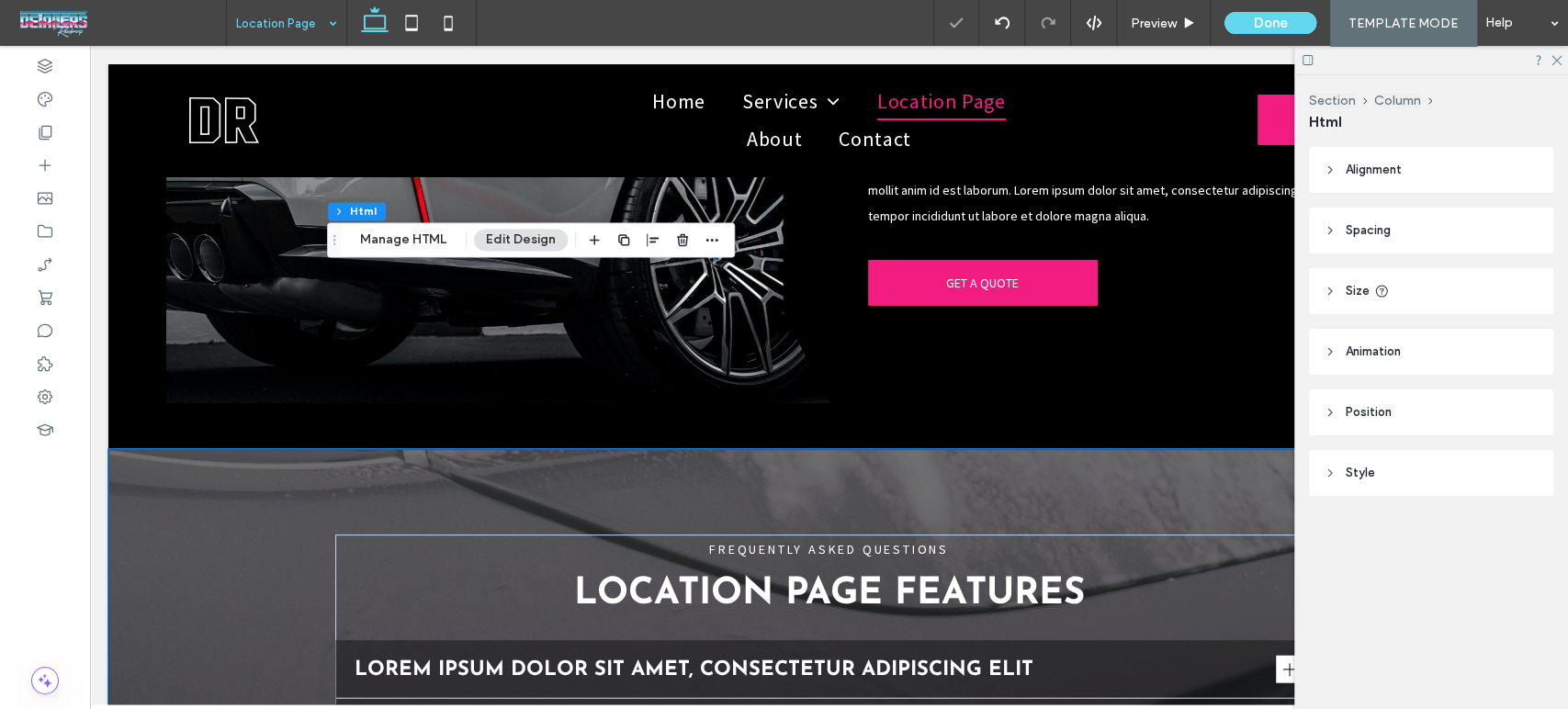
click at [1358, 302] on header "Size" at bounding box center [1431, 291] width 245 height 46
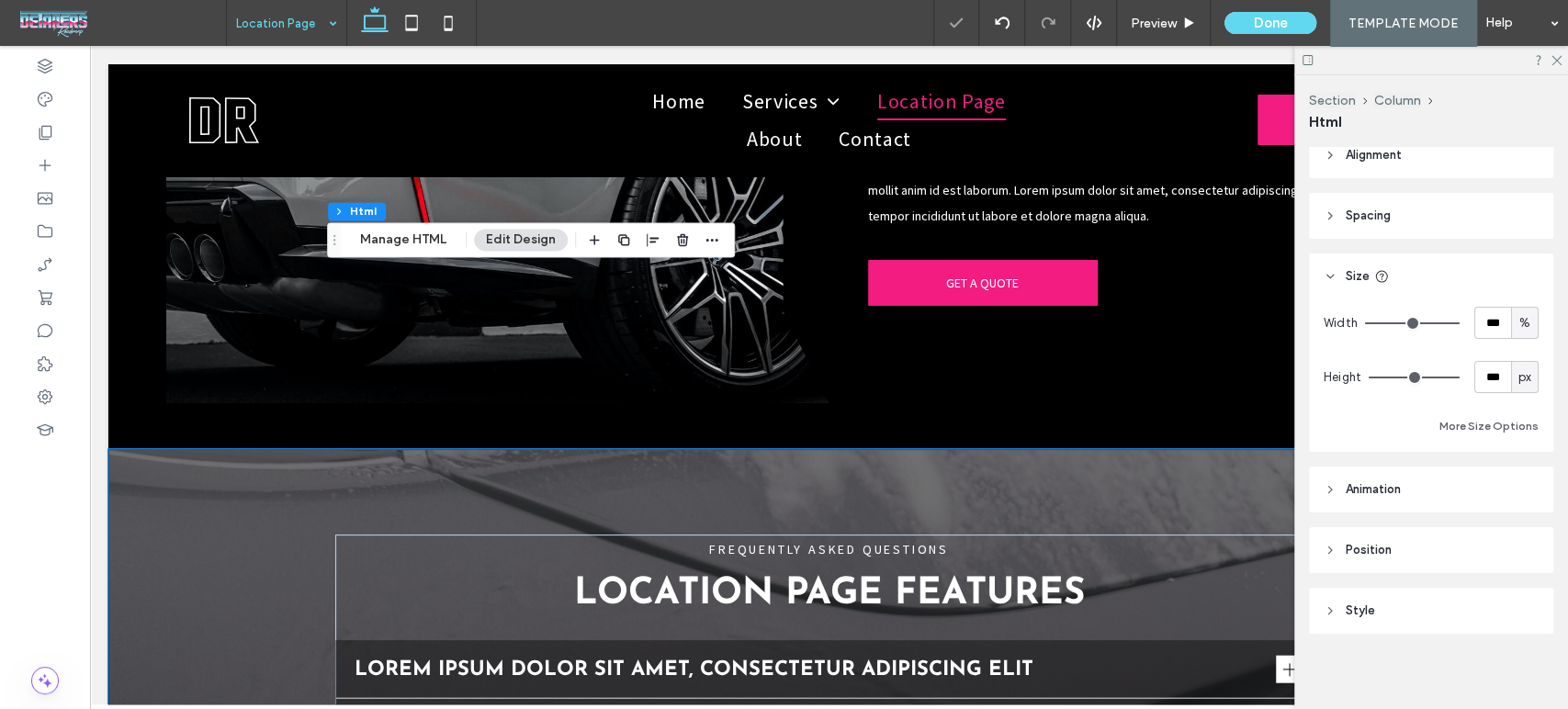
scroll to position [20, 0]
click at [1494, 375] on input "***" at bounding box center [1493, 372] width 37 height 32
type input "***"
click at [1491, 380] on input "***" at bounding box center [1493, 372] width 37 height 32
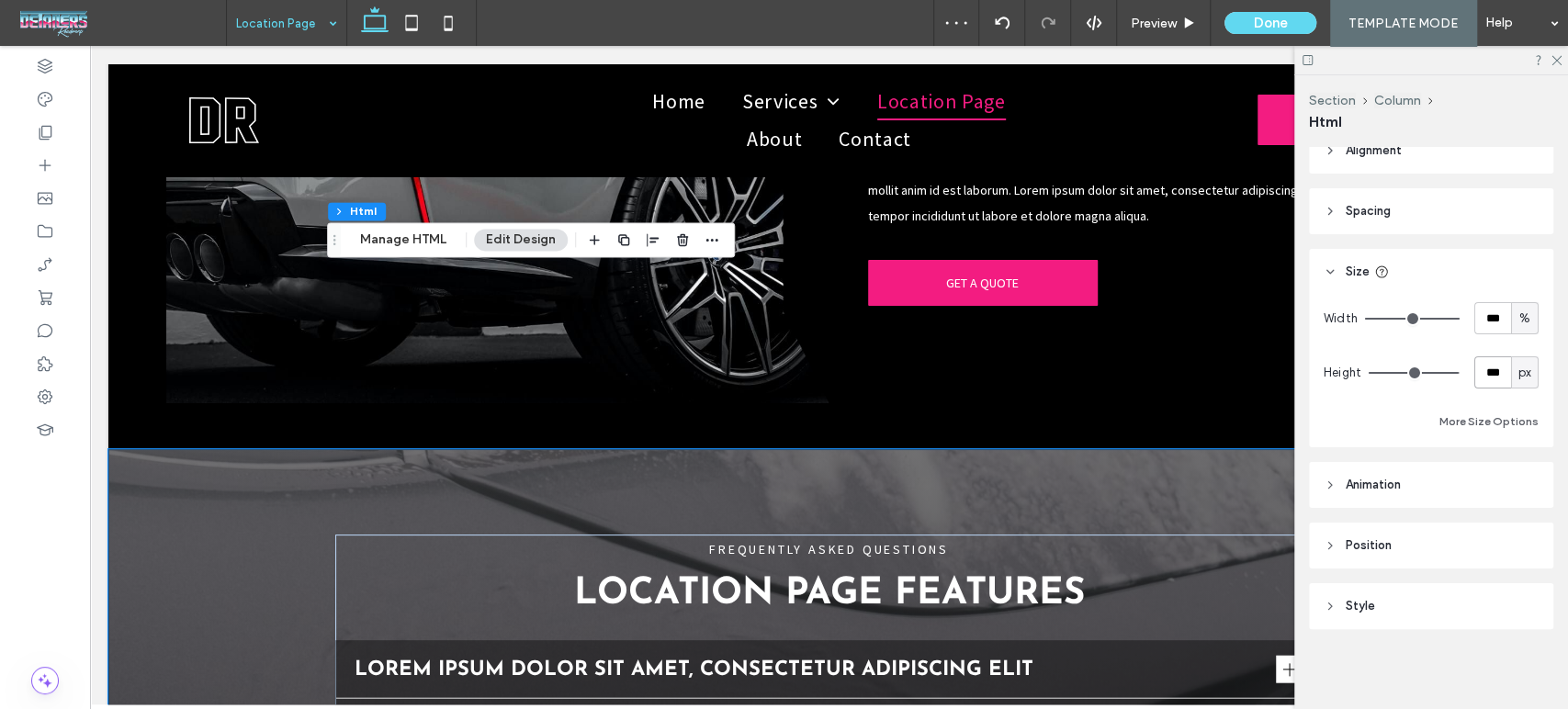
type input "***"
click at [1554, 62] on use at bounding box center [1556, 61] width 10 height 10
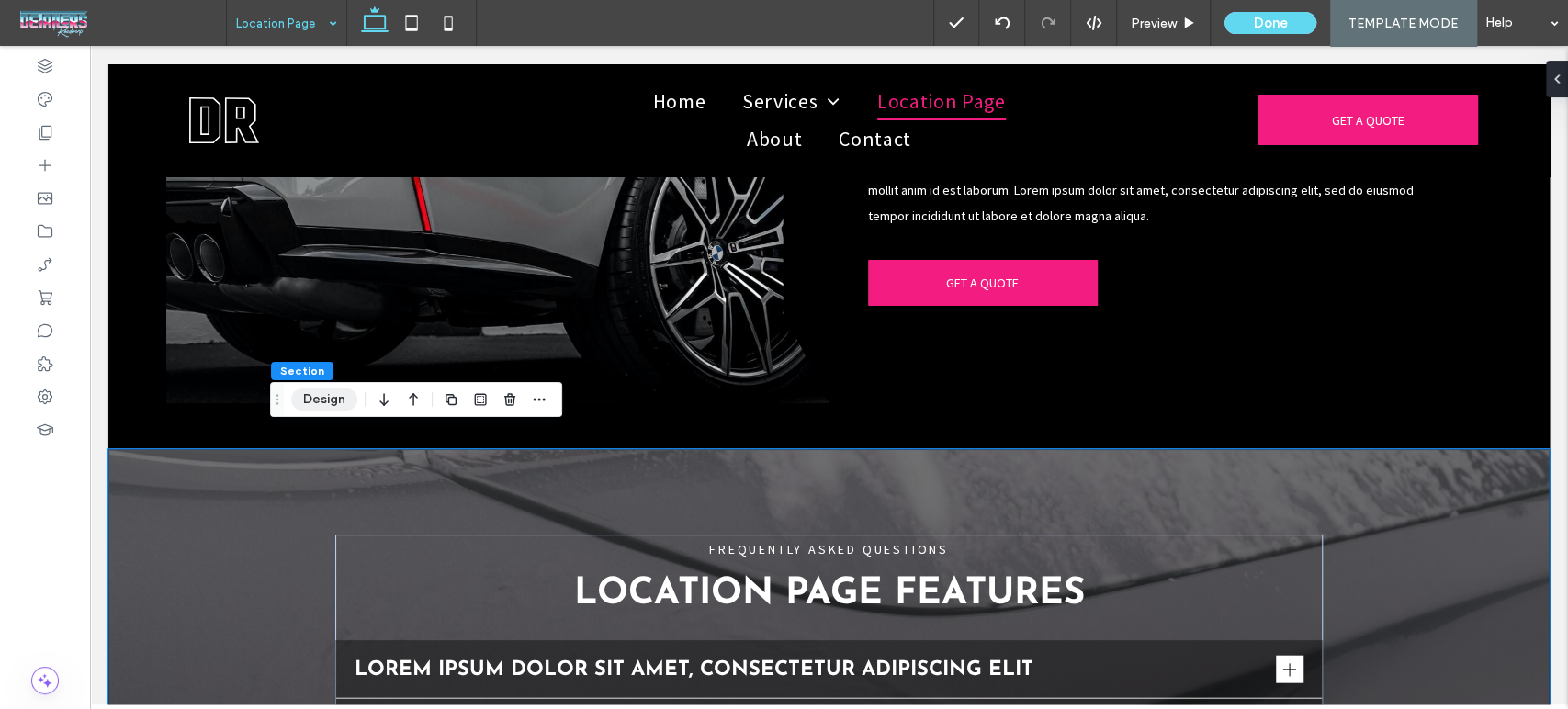
click at [310, 407] on button "Design" at bounding box center [324, 400] width 67 height 23
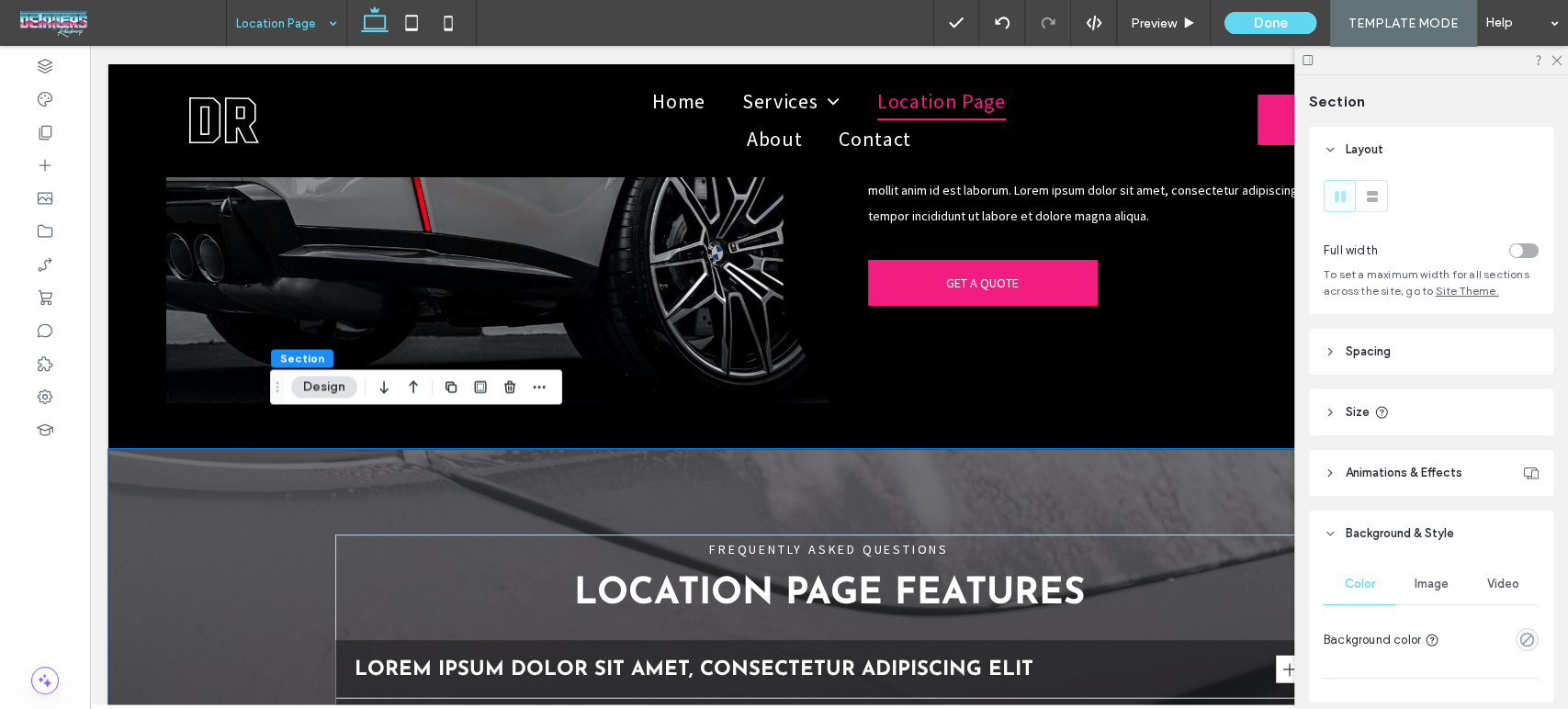
click at [1512, 244] on div "toggle" at bounding box center [1524, 251] width 29 height 15
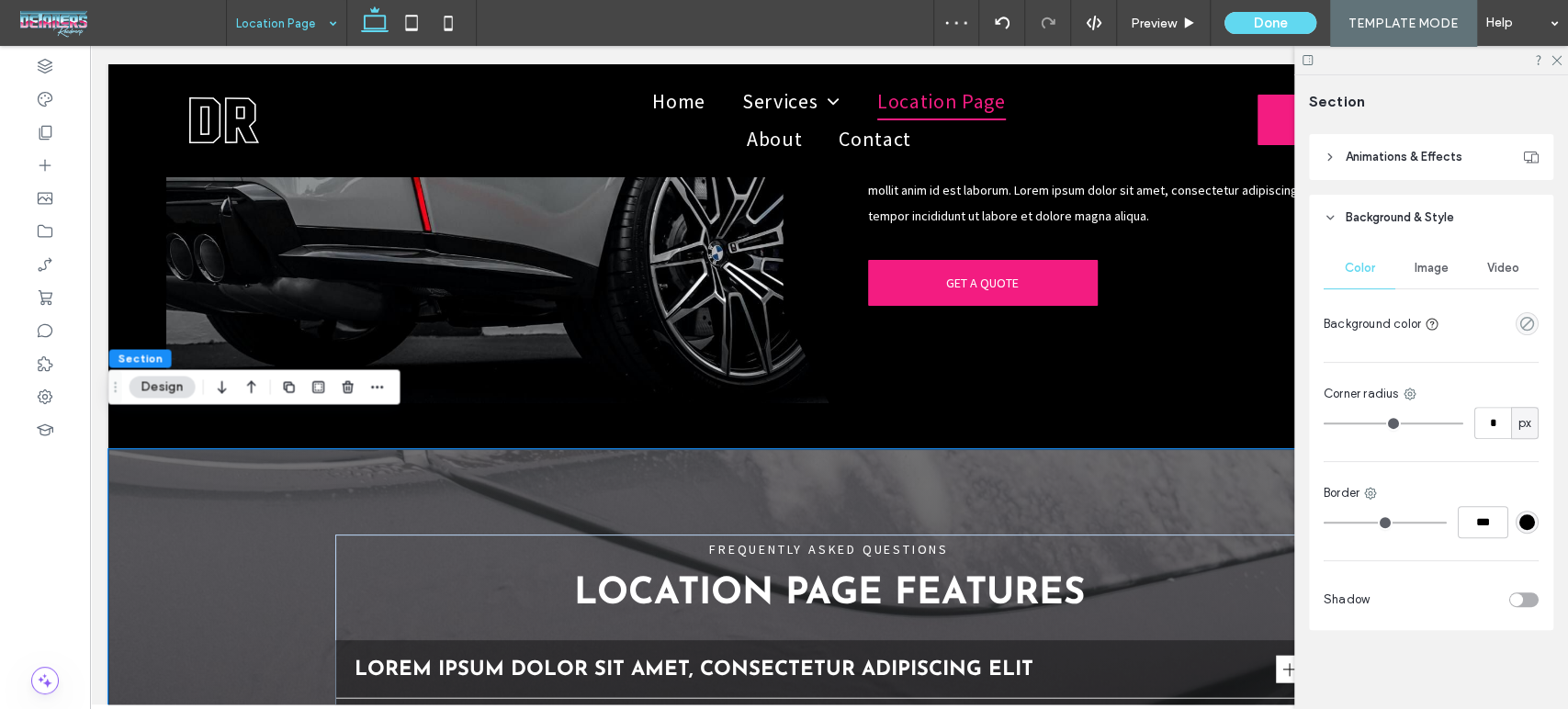
scroll to position [112, 0]
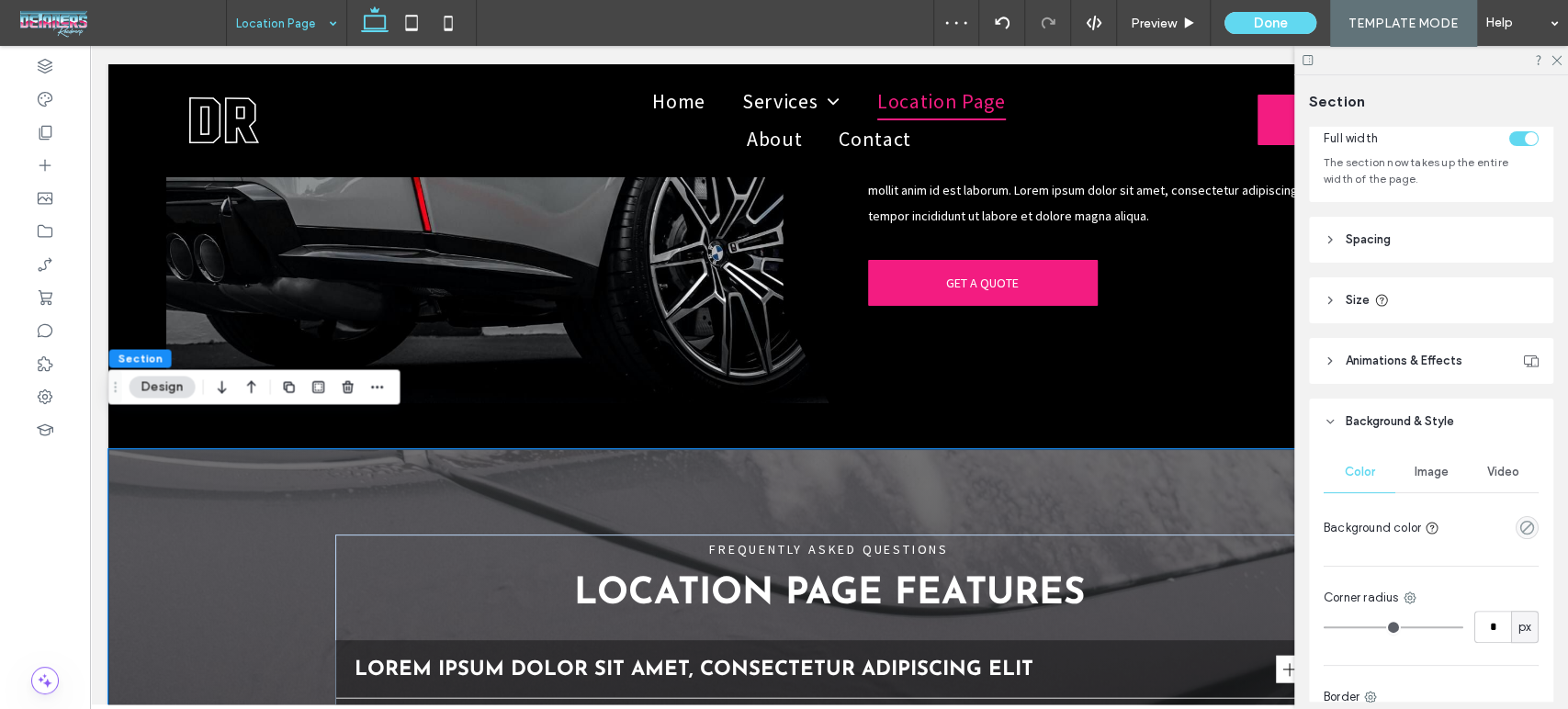
click at [1391, 224] on header "Spacing" at bounding box center [1431, 239] width 245 height 46
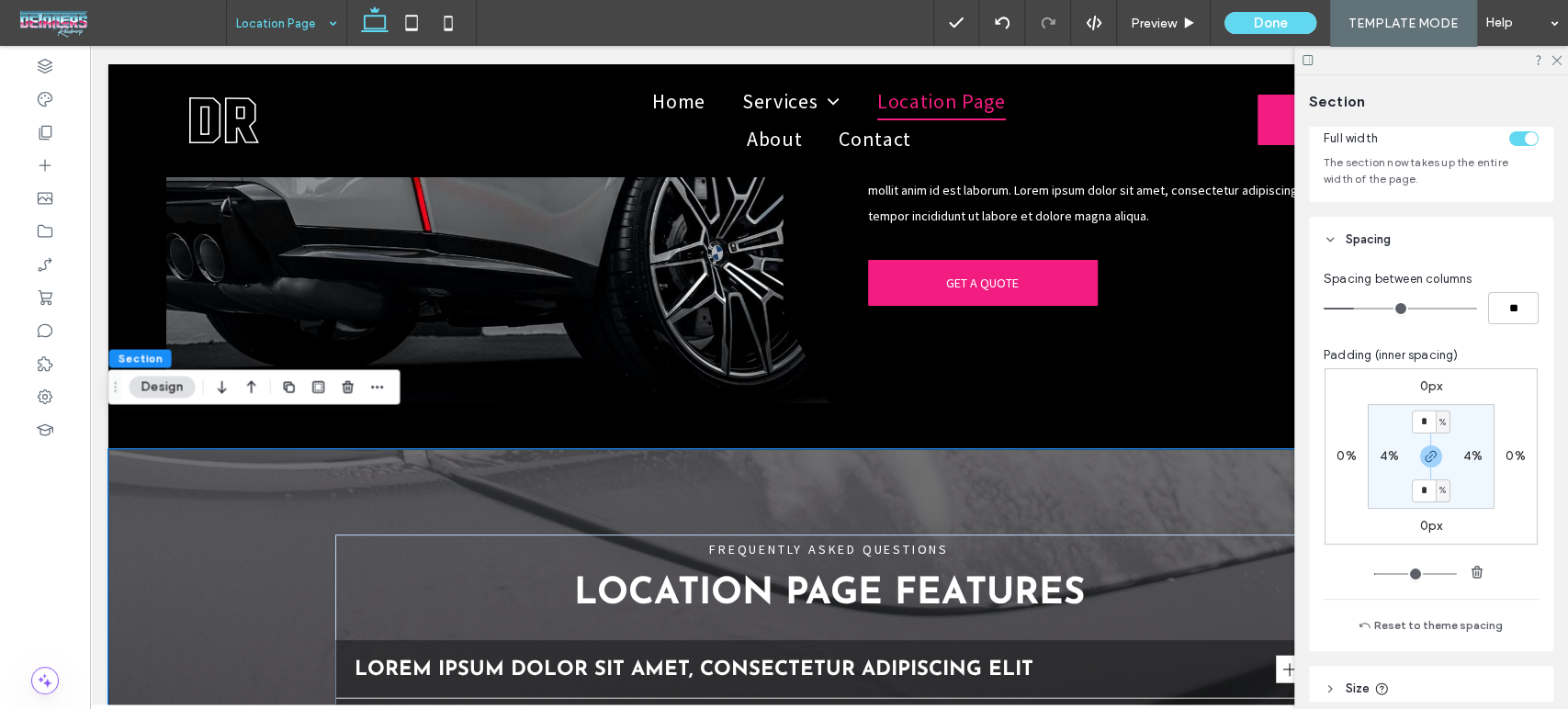
click at [1558, 69] on div at bounding box center [1431, 60] width 274 height 28
click at [1554, 63] on icon at bounding box center [1555, 59] width 12 height 12
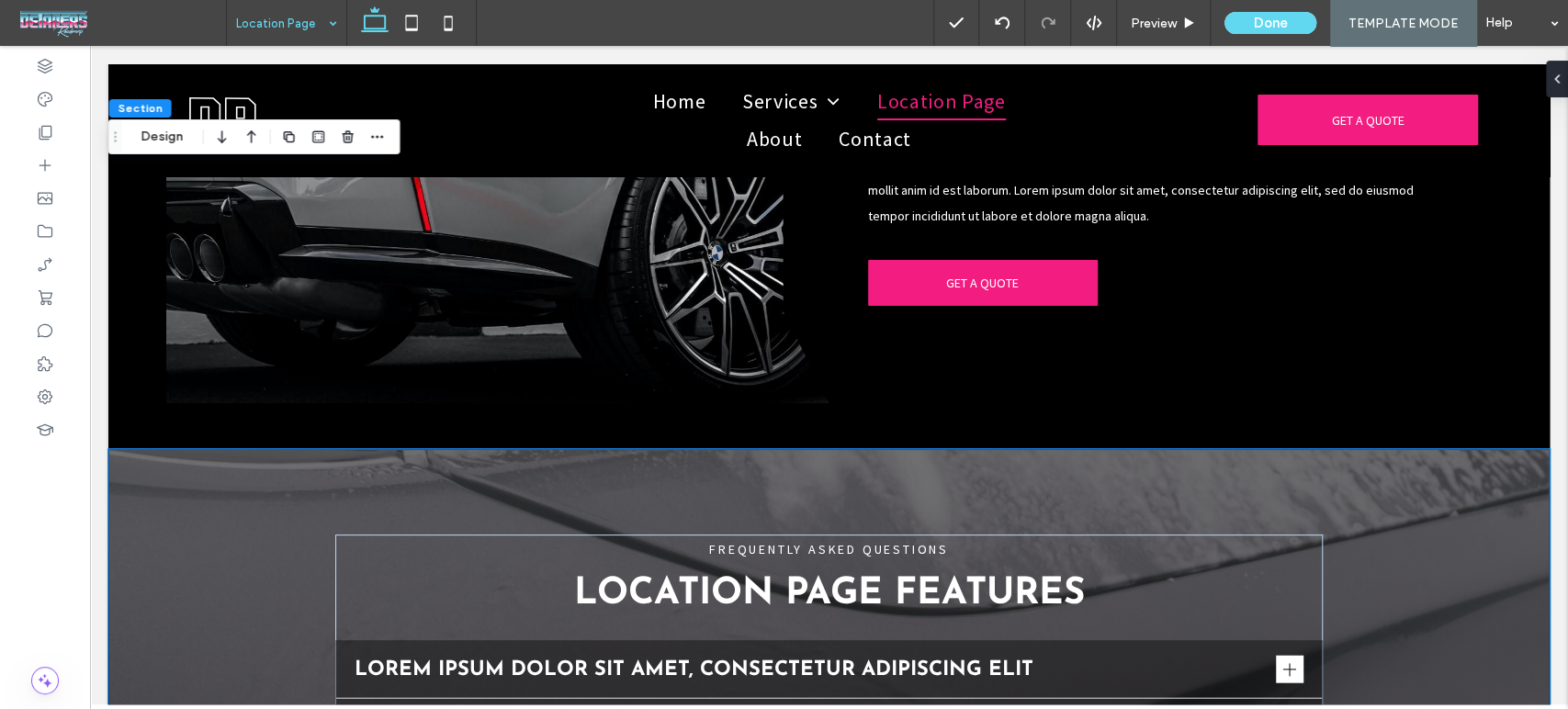
click at [151, 148] on div "Section Design" at bounding box center [254, 137] width 292 height 35
click at [167, 140] on button "Design" at bounding box center [162, 137] width 67 height 23
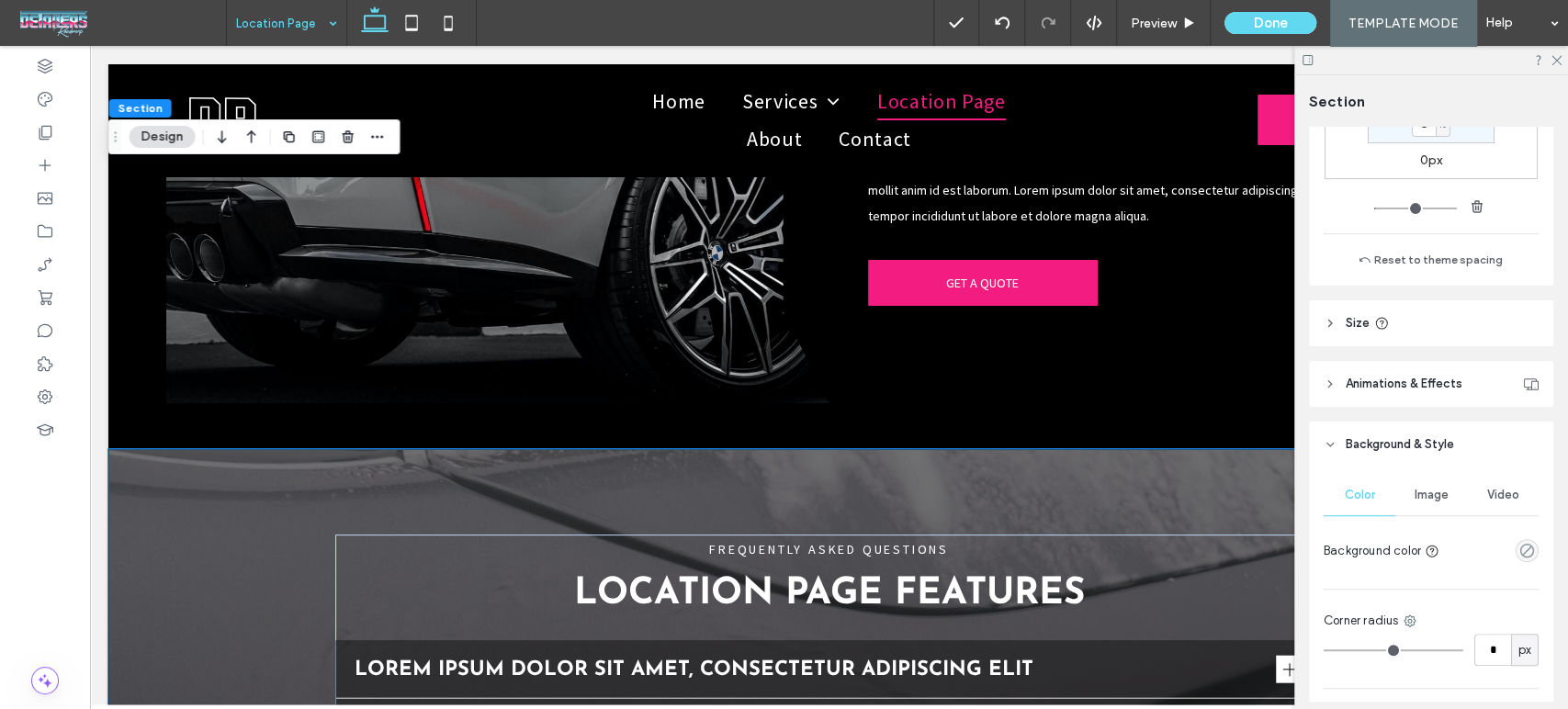
scroll to position [521, 0]
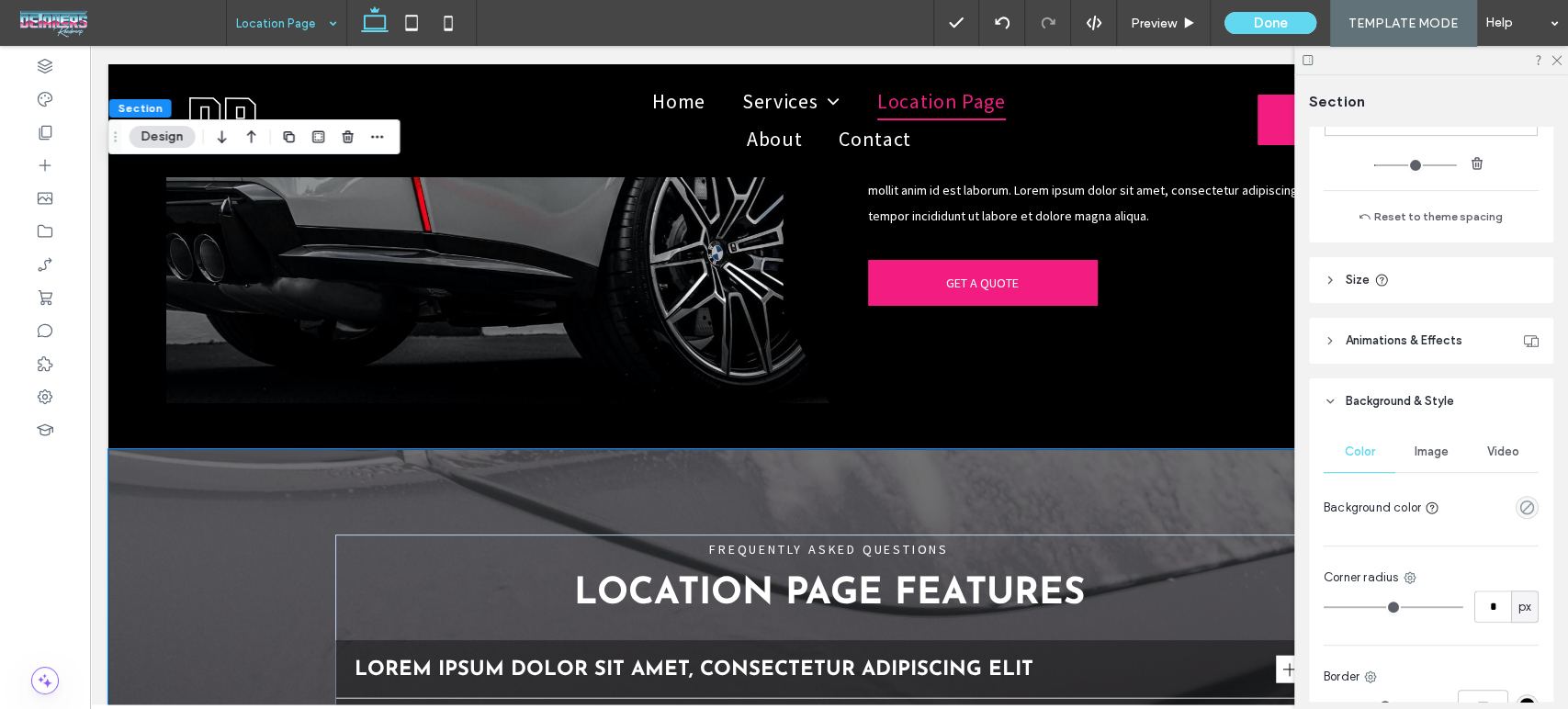
click at [1456, 465] on div "Image" at bounding box center [1430, 451] width 71 height 40
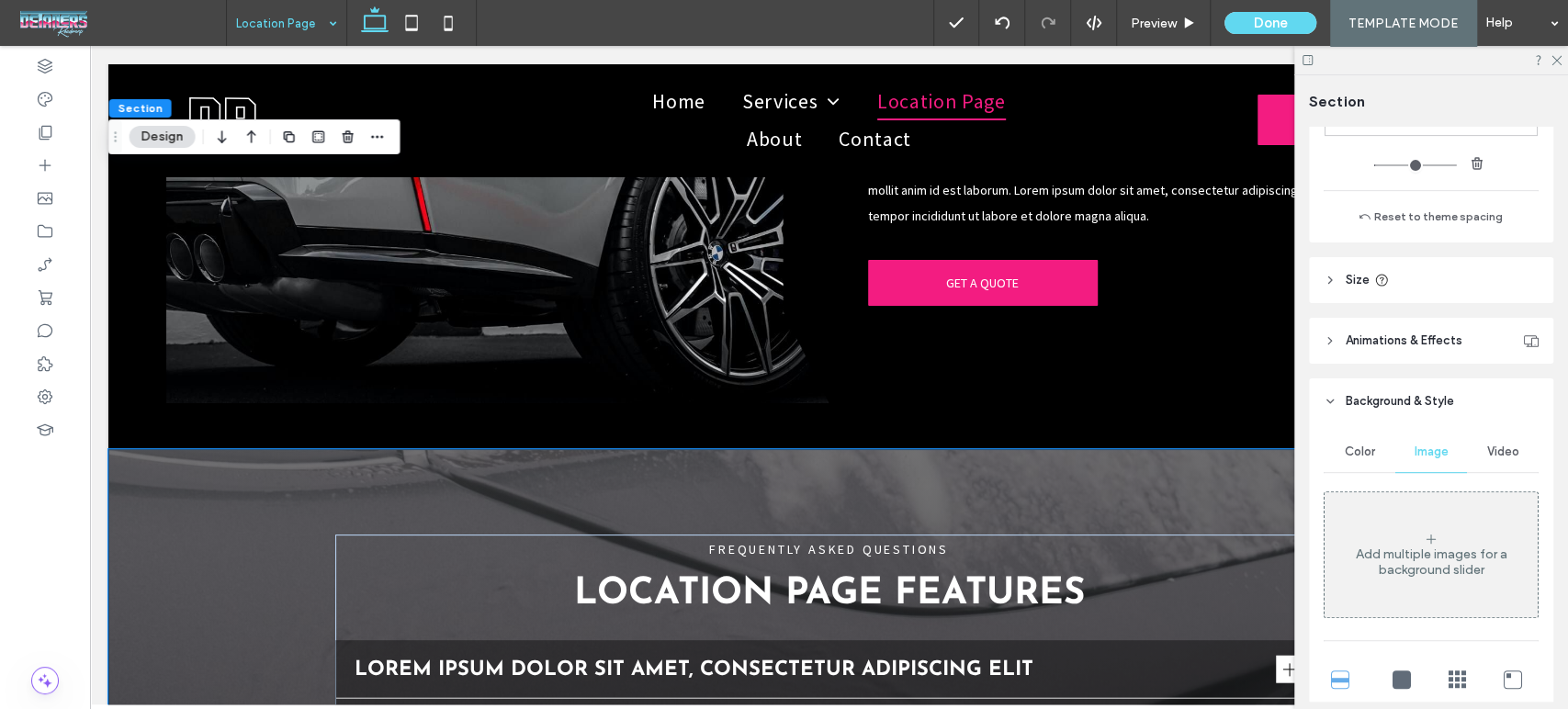
scroll to position [725, 0]
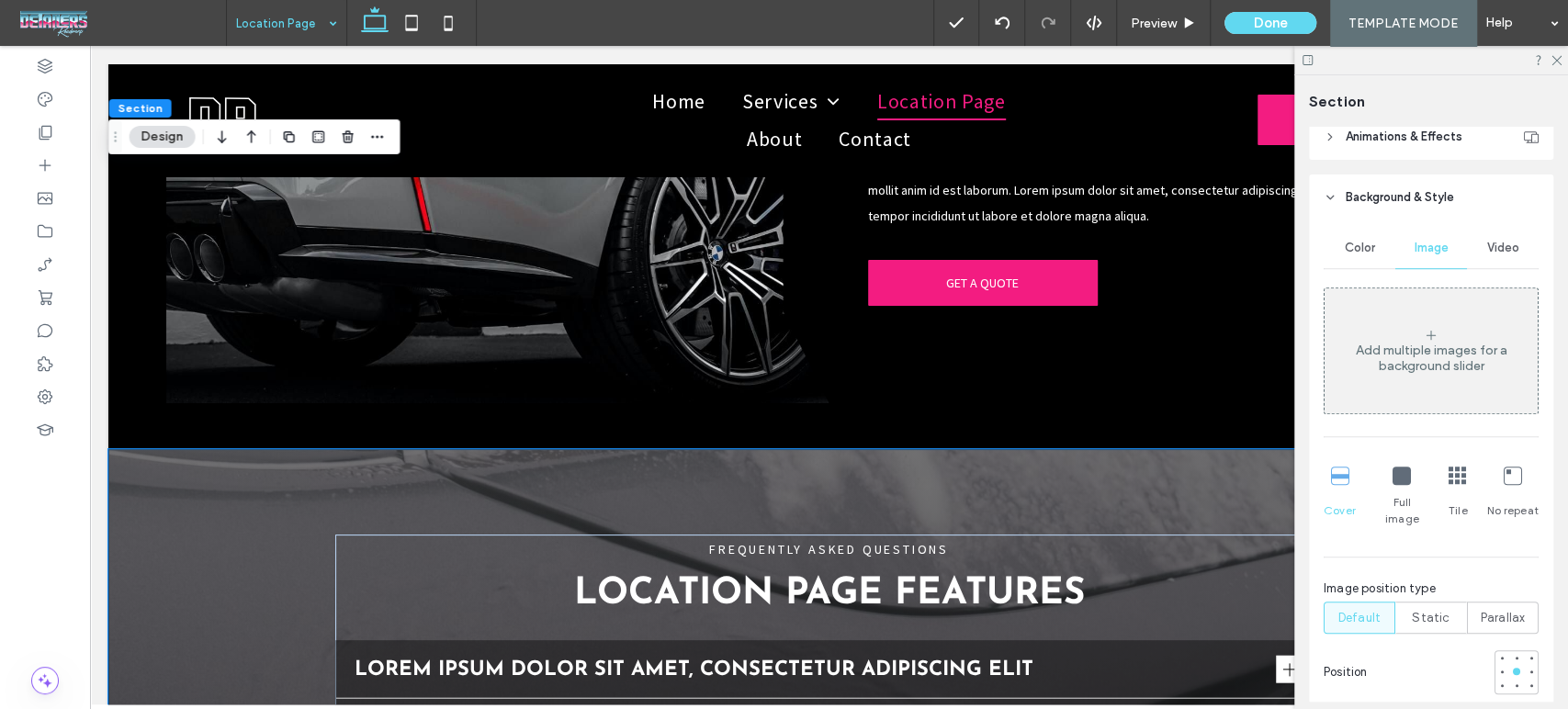
click at [1414, 365] on div "Add multiple images for a background slider" at bounding box center [1431, 358] width 213 height 31
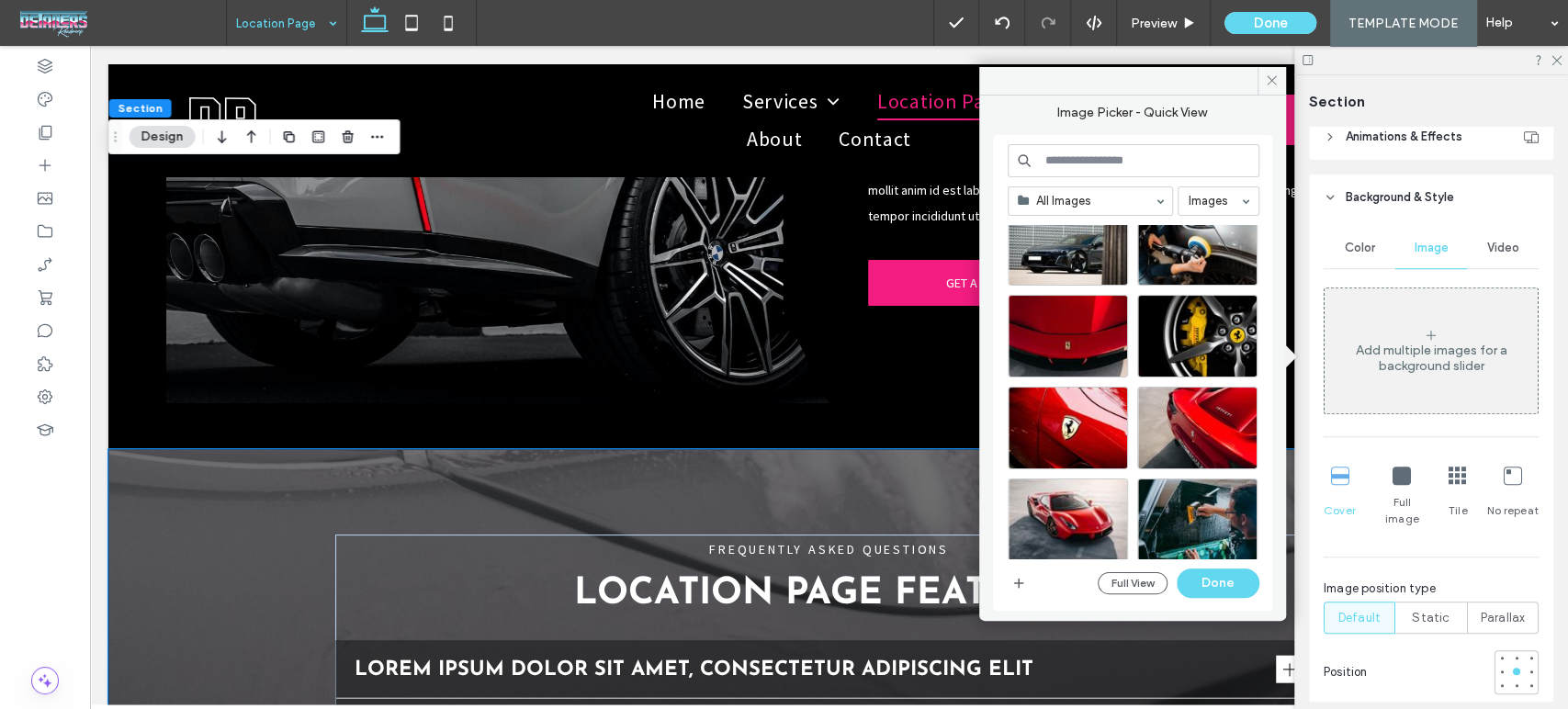
scroll to position [795, 0]
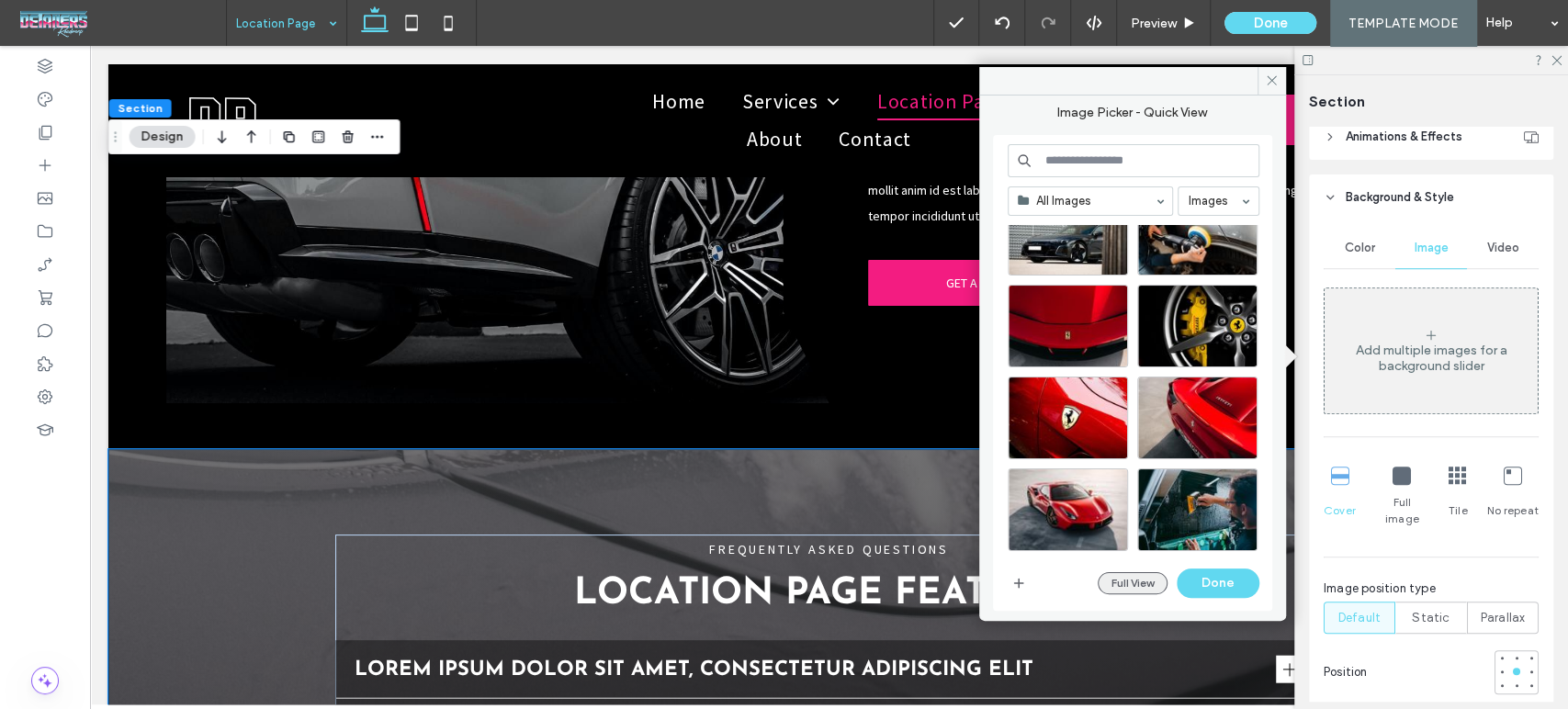
click at [1138, 573] on button "Full View" at bounding box center [1131, 584] width 69 height 23
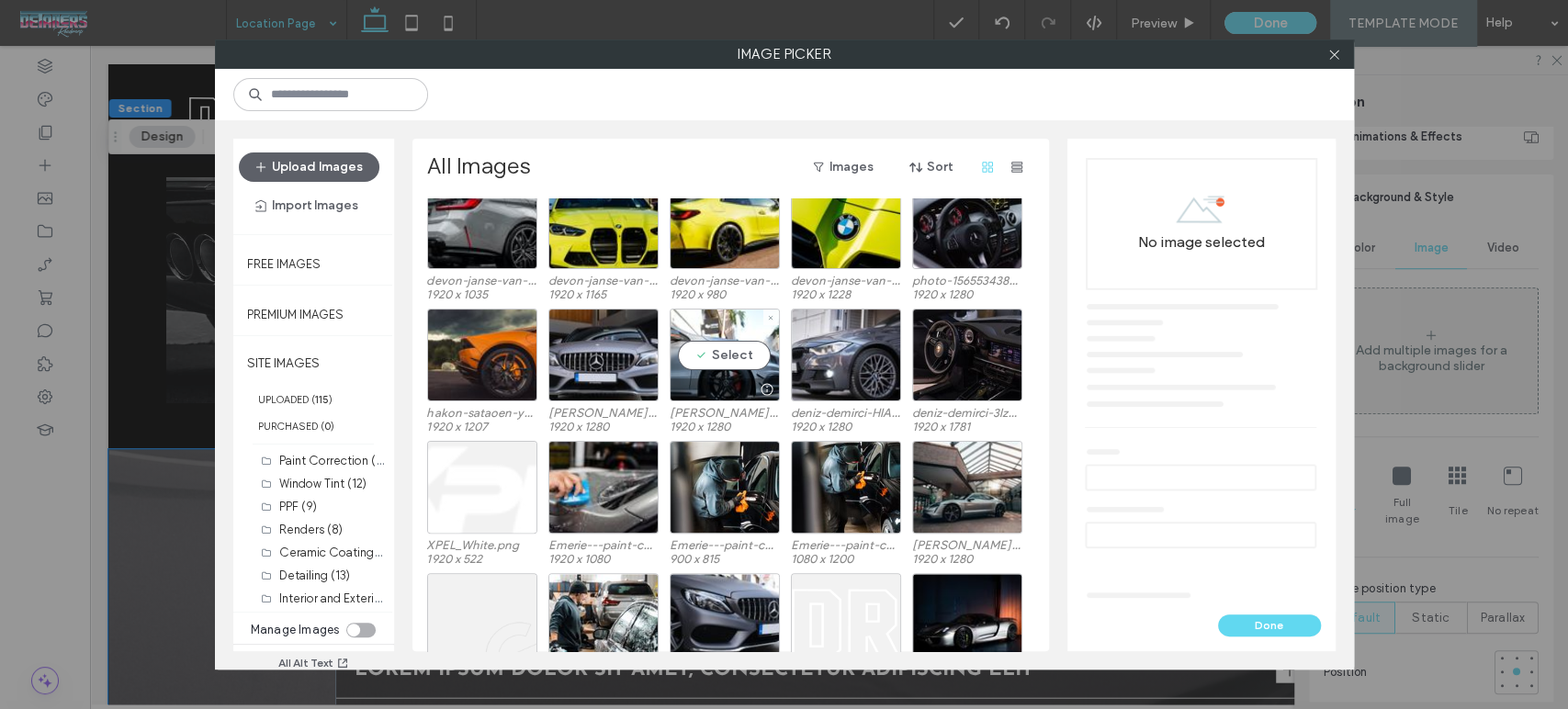
scroll to position [358, 0]
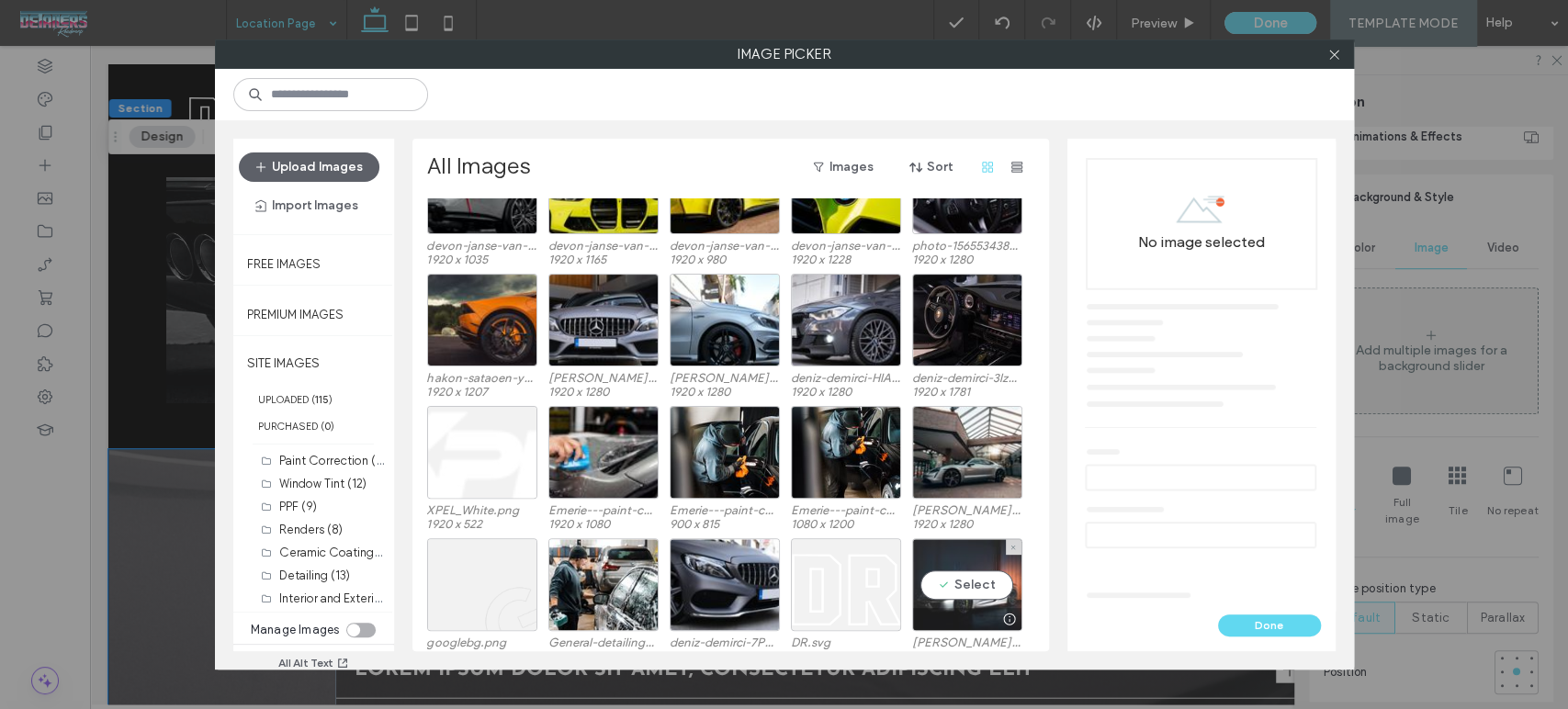
click at [976, 579] on div "Select" at bounding box center [967, 585] width 111 height 93
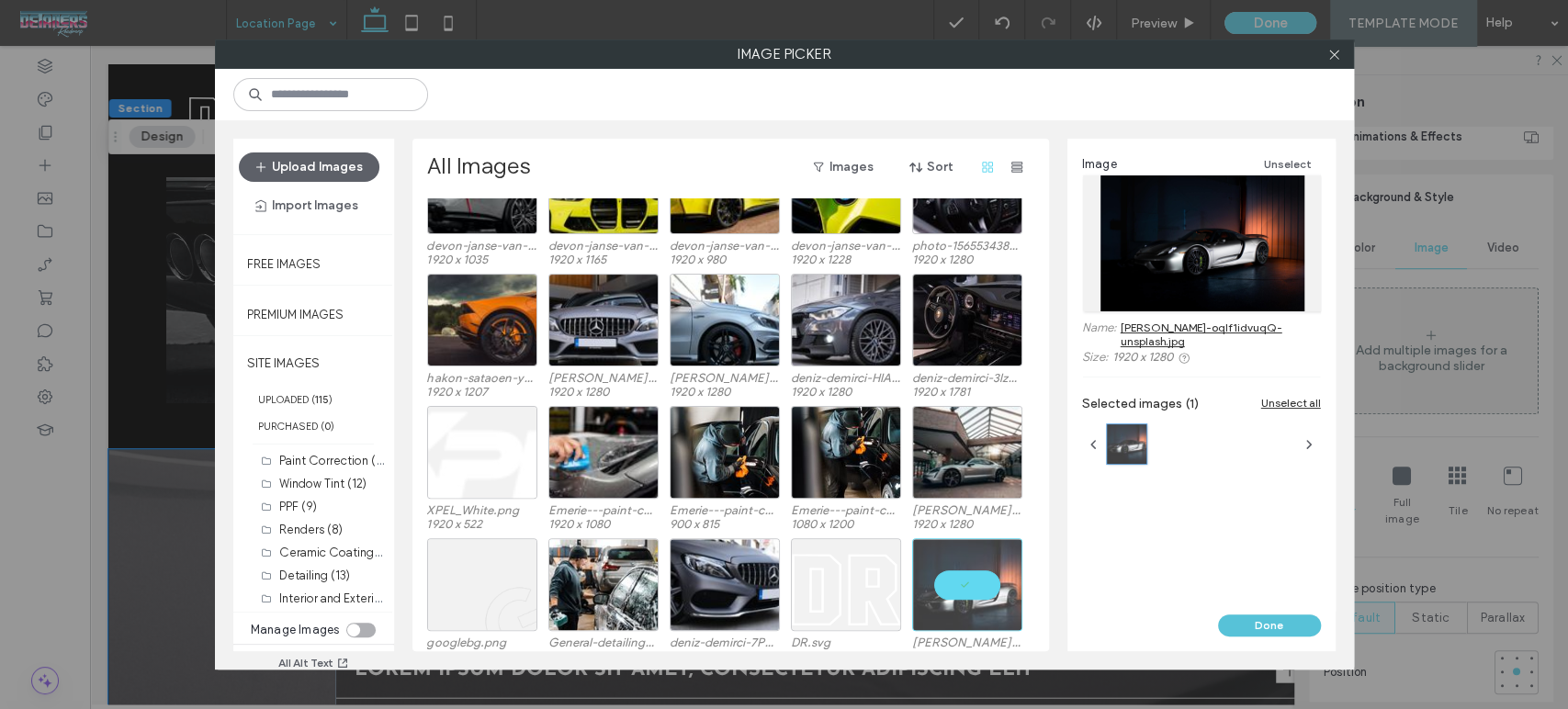
click at [1252, 631] on button "Done" at bounding box center [1268, 626] width 103 height 23
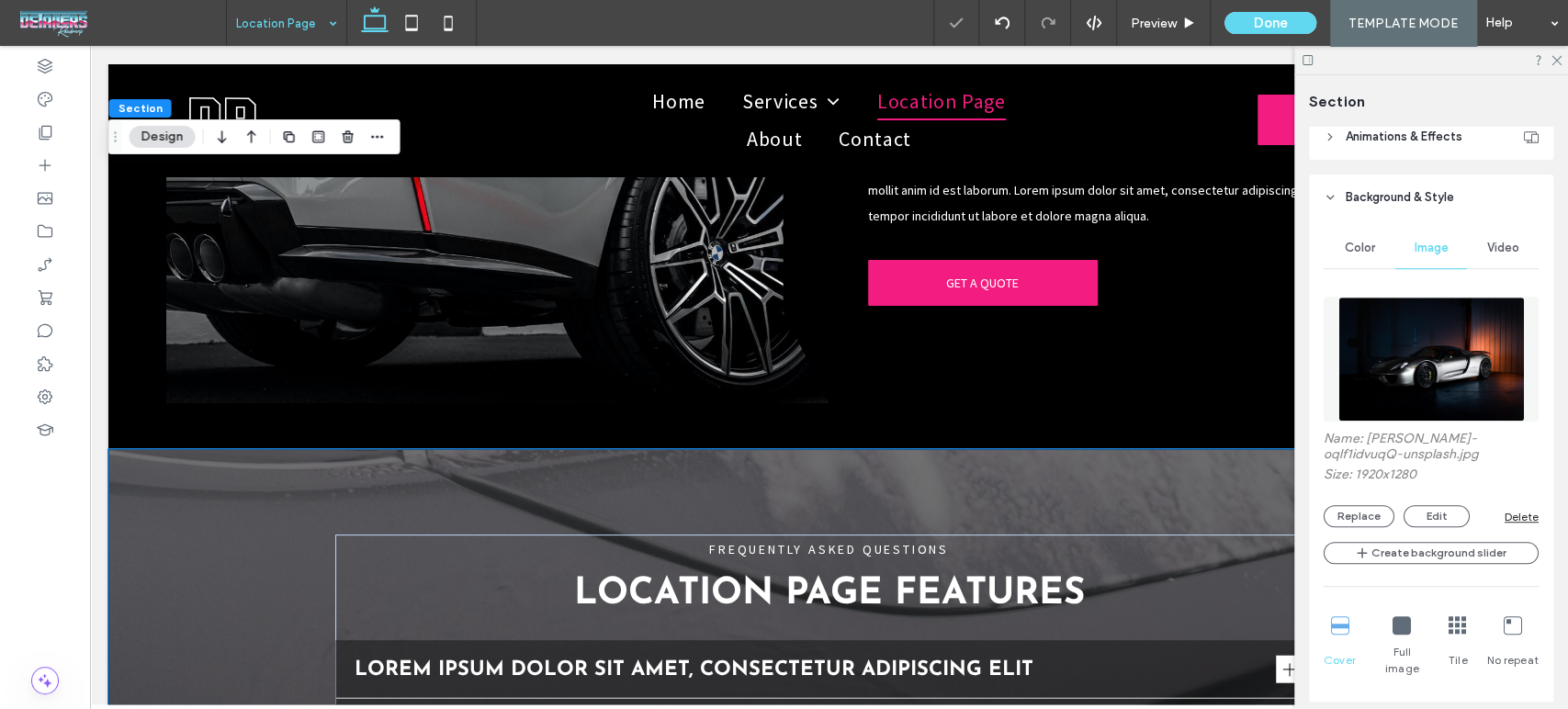
click at [1561, 61] on div at bounding box center [1431, 60] width 274 height 28
click at [1554, 57] on icon at bounding box center [1555, 59] width 12 height 12
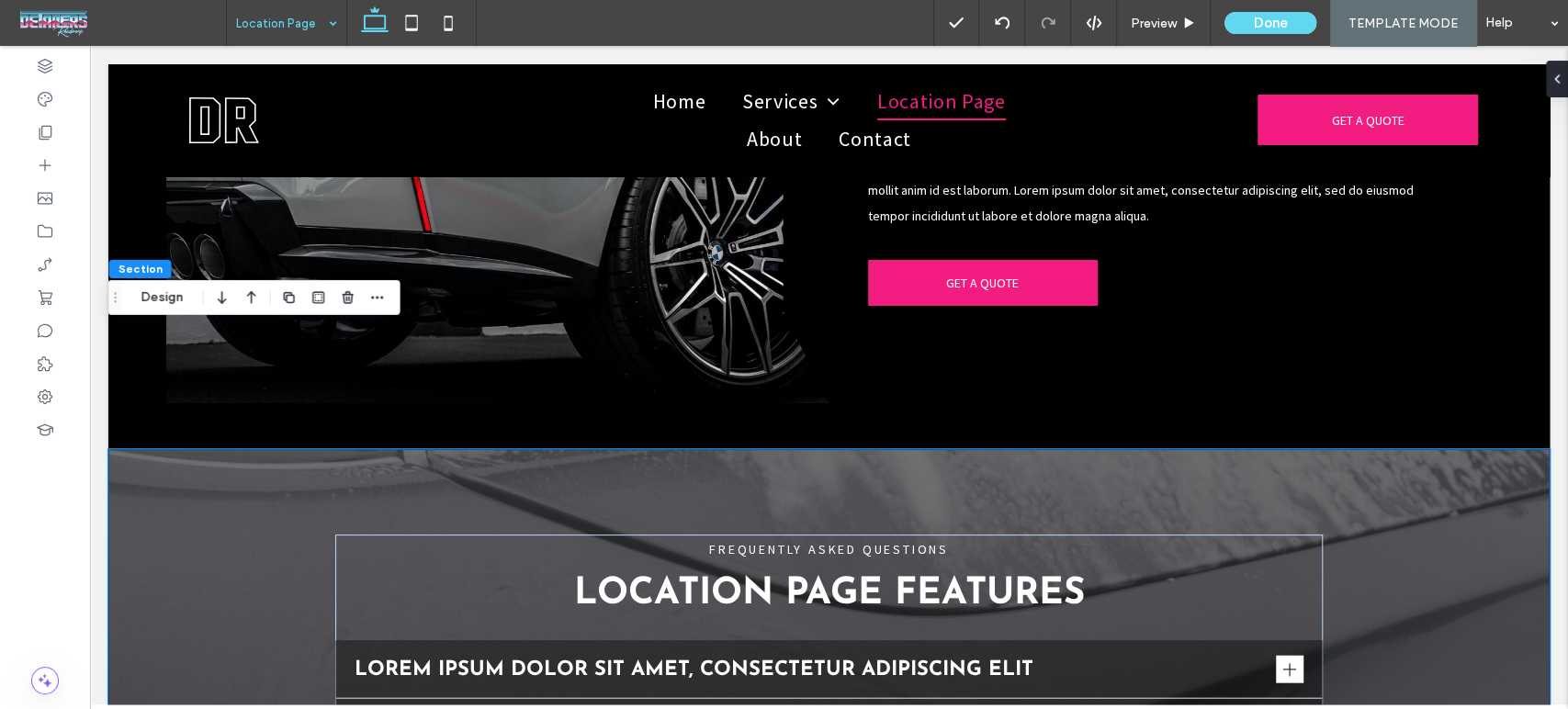
click at [169, 282] on div "Section Design" at bounding box center [254, 298] width 292 height 35
click at [168, 296] on button "Design" at bounding box center [162, 298] width 67 height 23
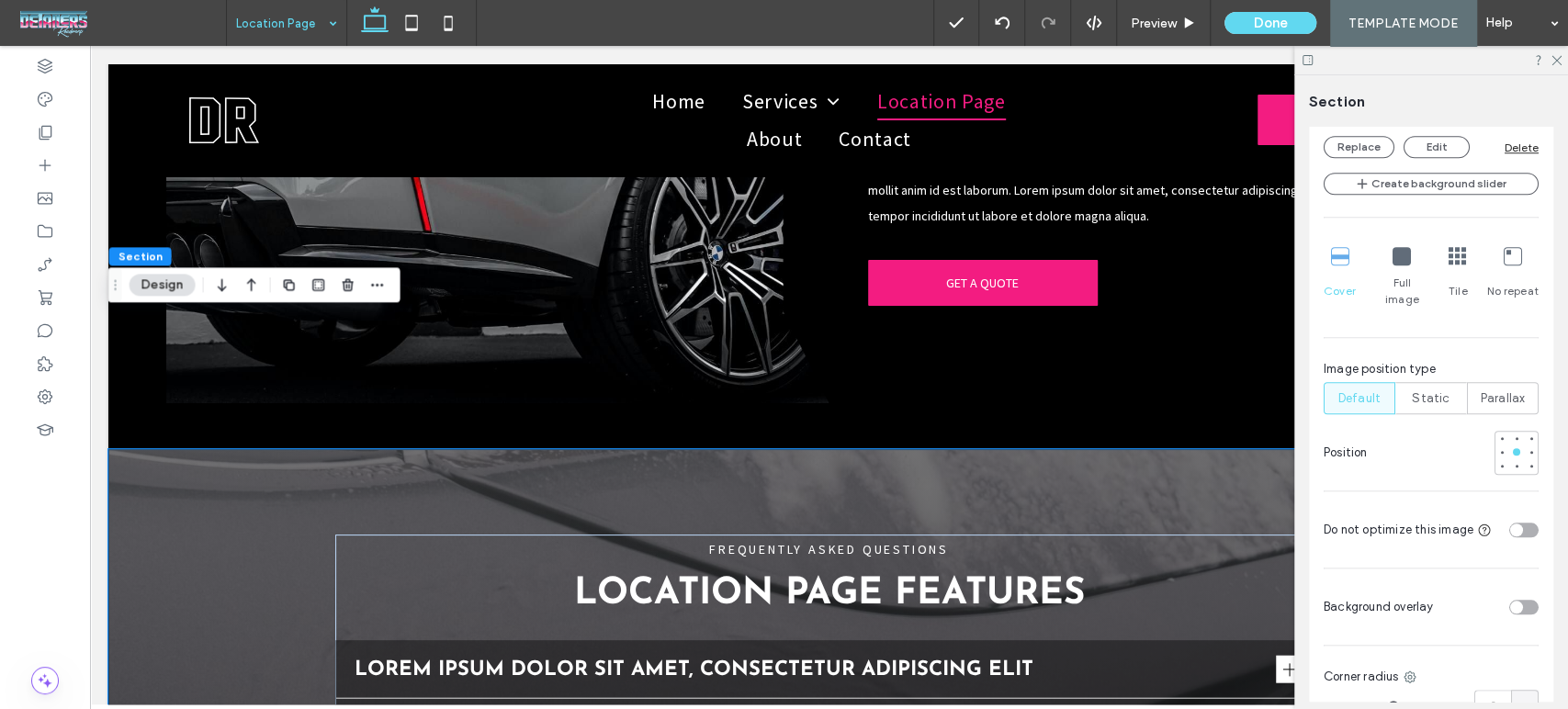
scroll to position [1133, 0]
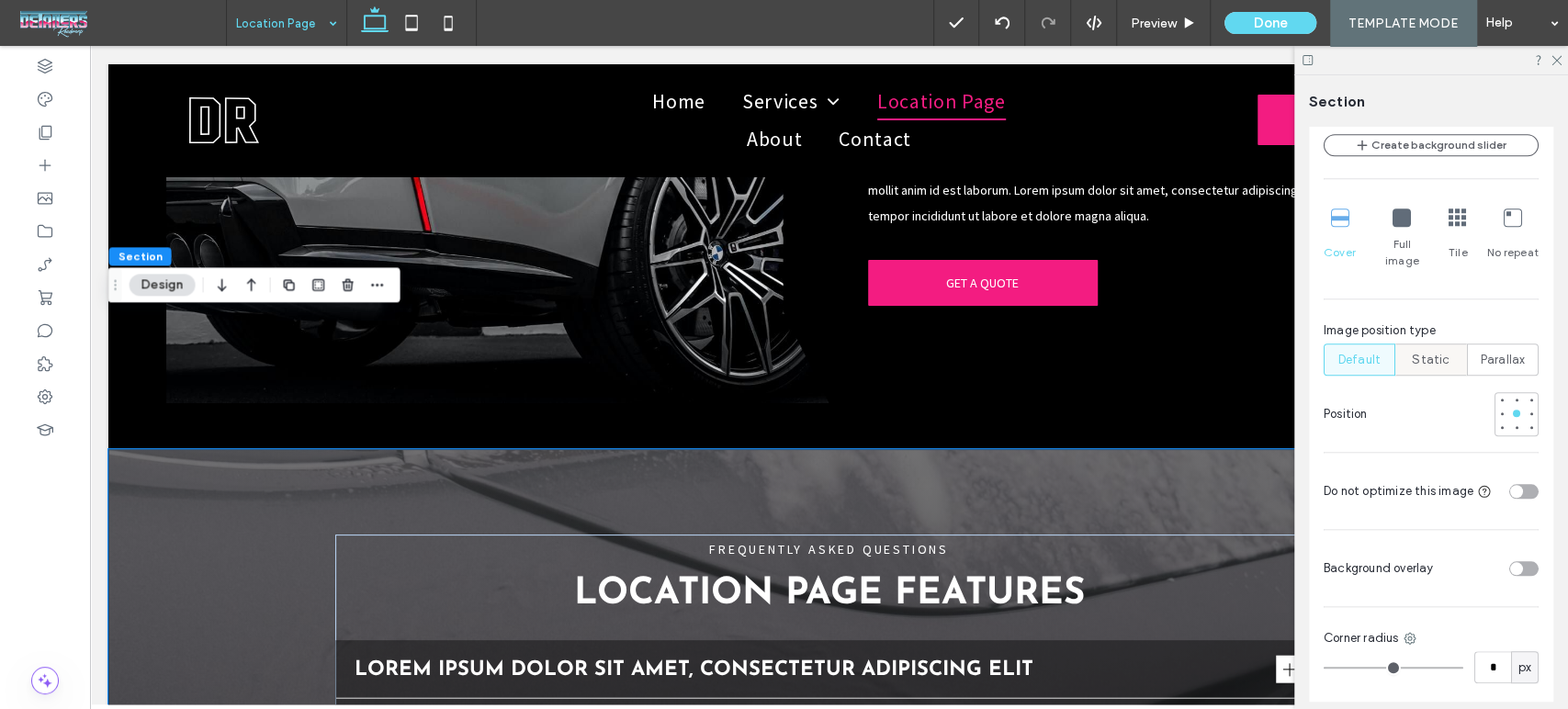
click at [1418, 351] on span "Static" at bounding box center [1430, 359] width 37 height 19
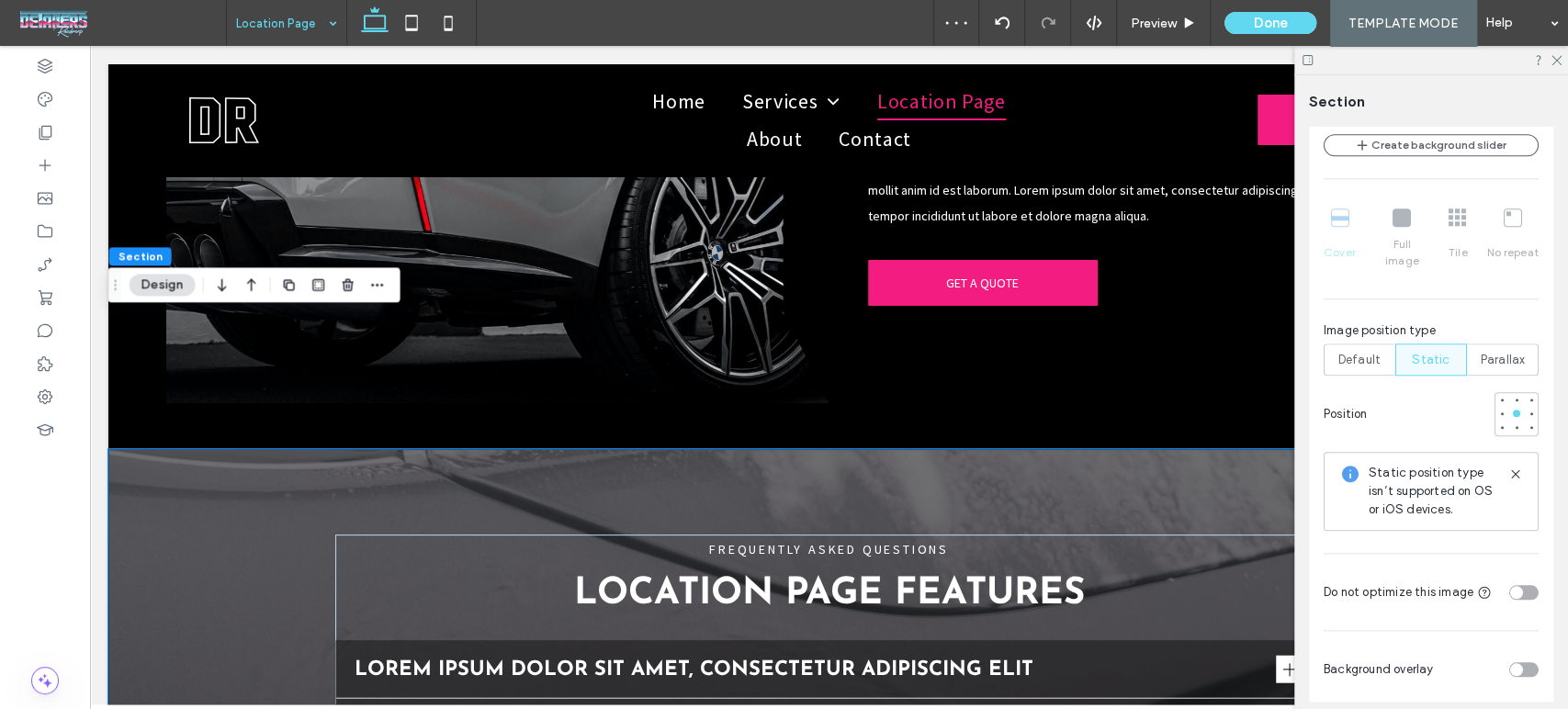
click at [178, 285] on button "Design" at bounding box center [162, 285] width 67 height 23
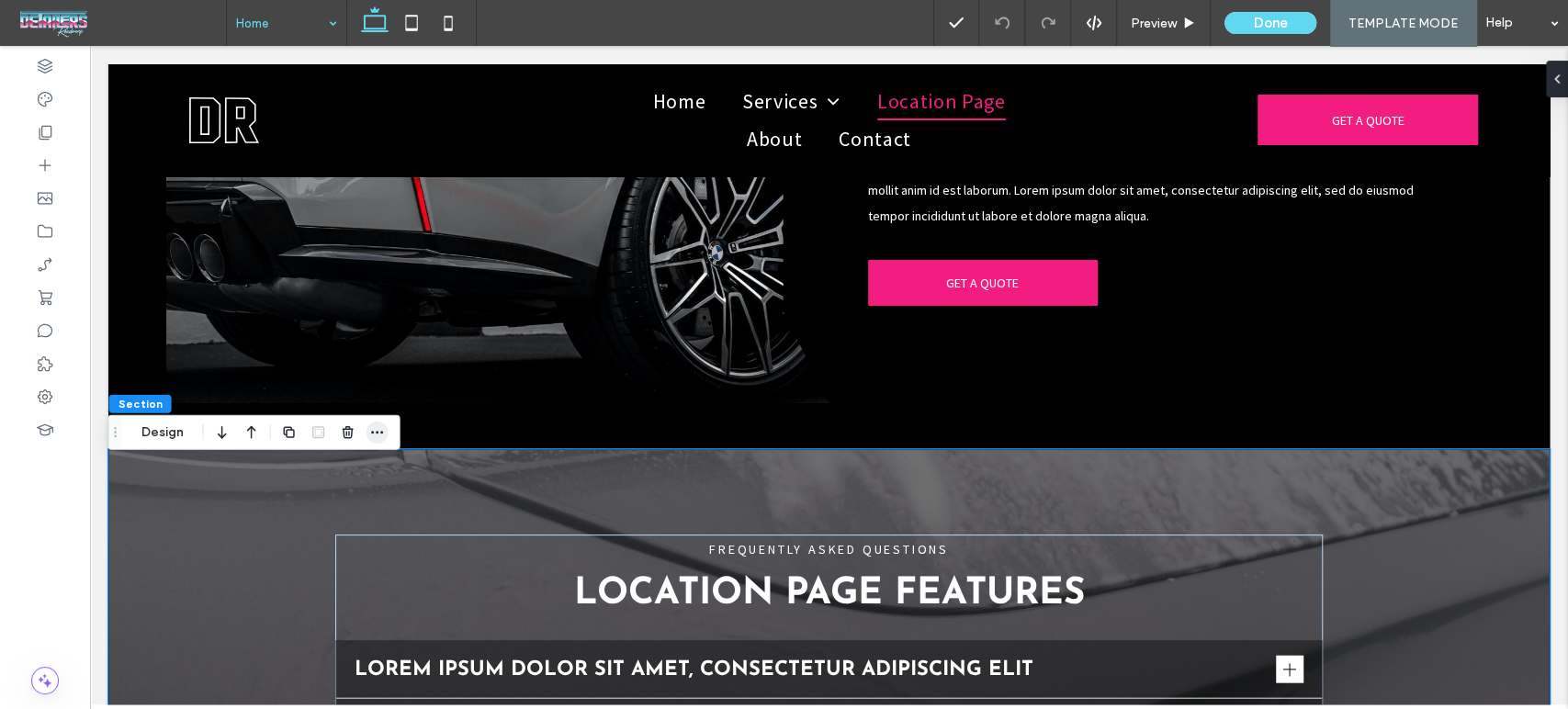
click at [383, 428] on icon "button" at bounding box center [377, 432] width 15 height 15
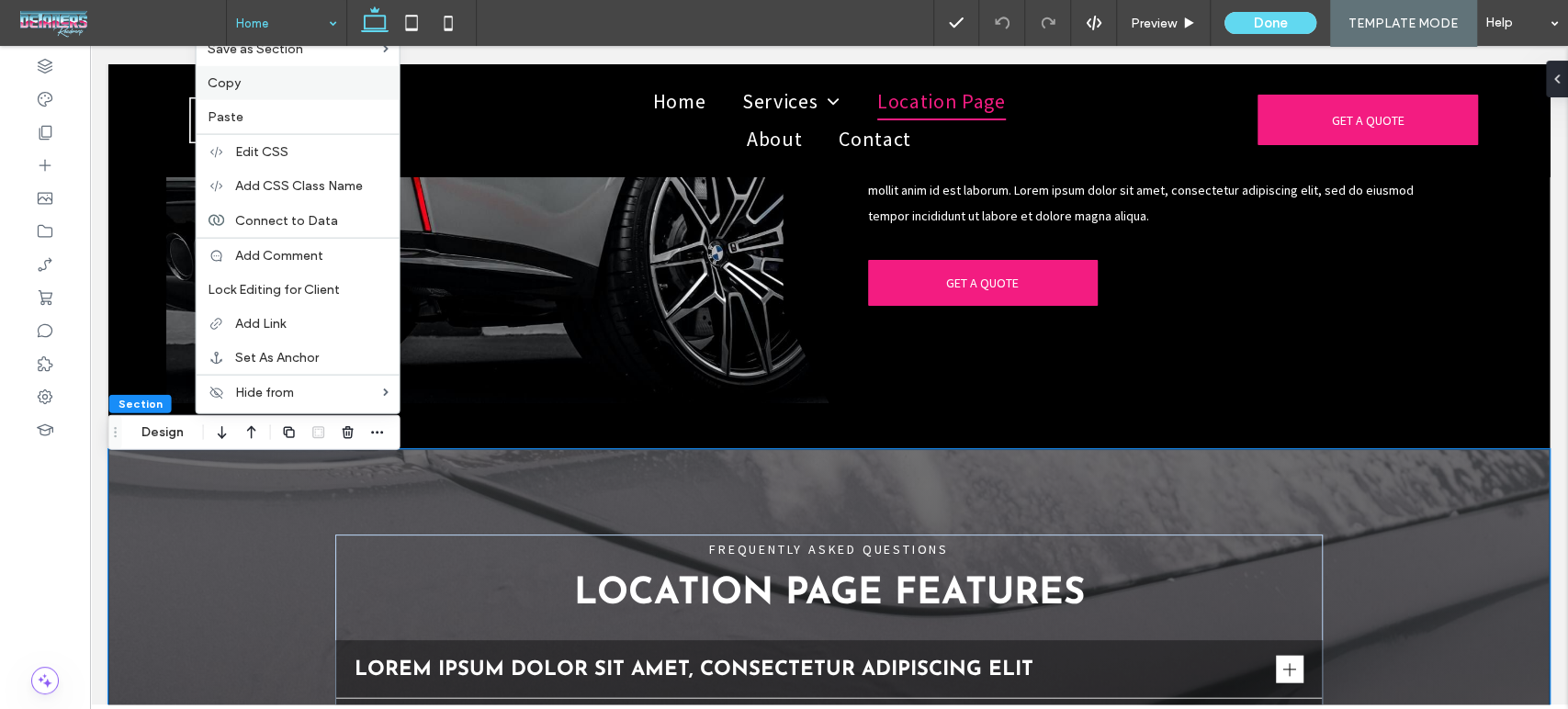
click at [269, 92] on div "Copy" at bounding box center [298, 83] width 203 height 34
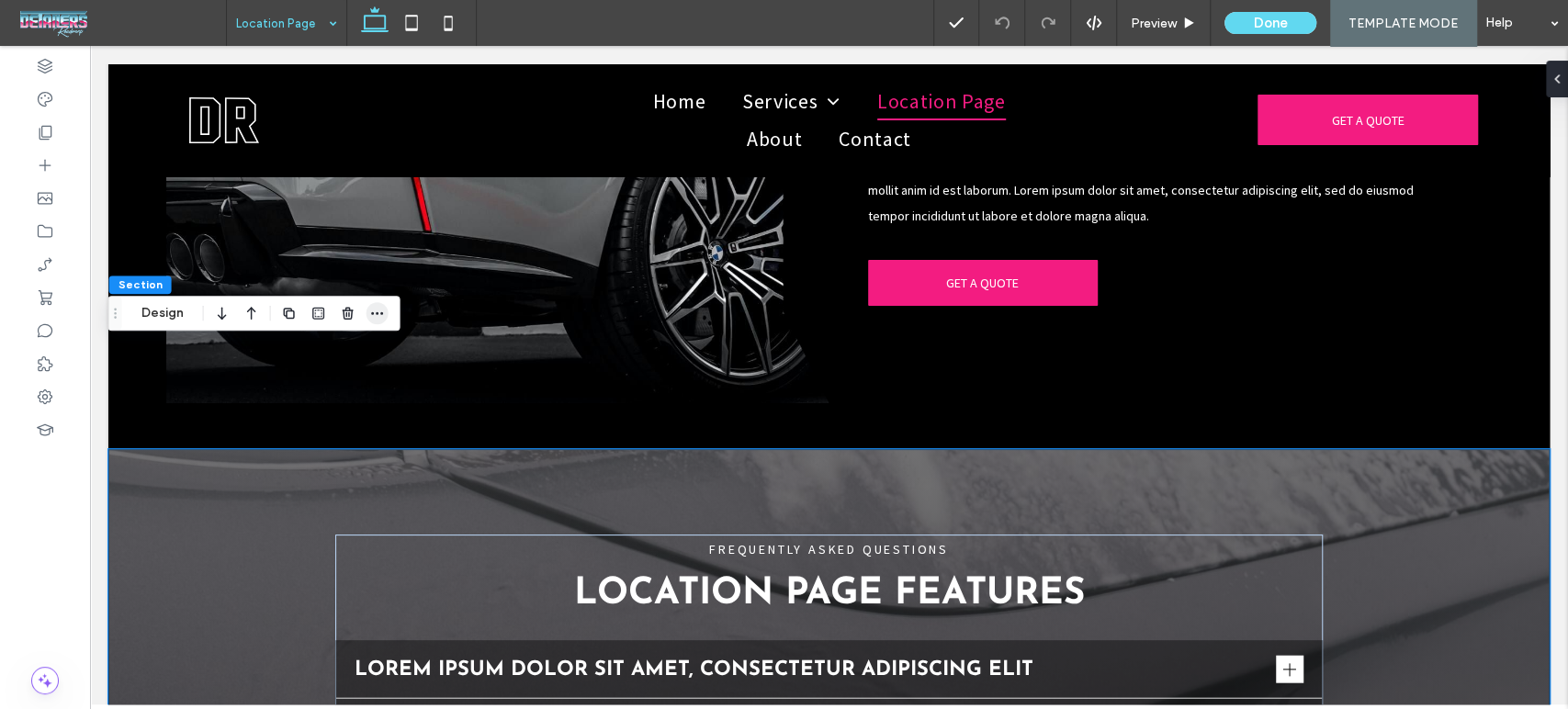
click at [372, 310] on icon "button" at bounding box center [377, 312] width 15 height 15
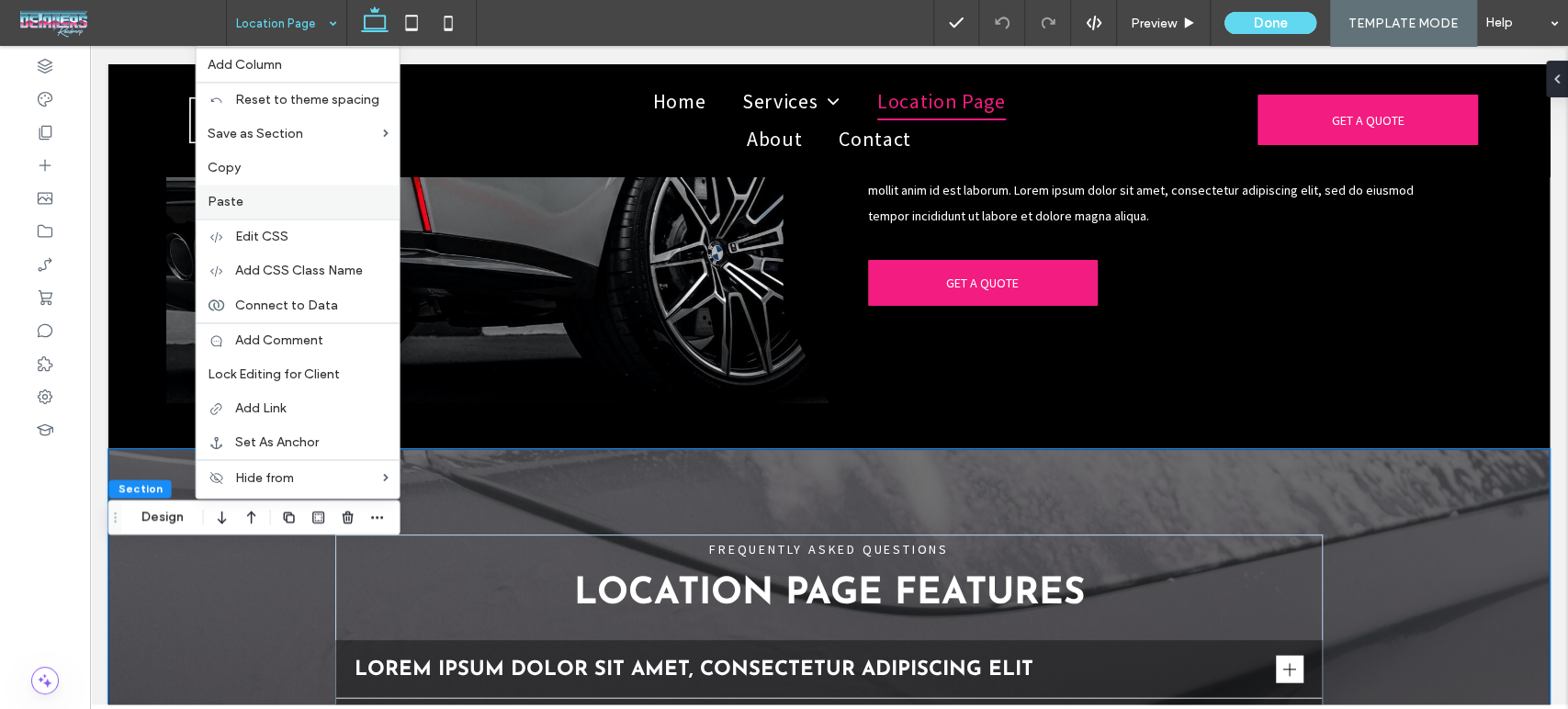
click at [264, 207] on label "Paste" at bounding box center [298, 202] width 181 height 16
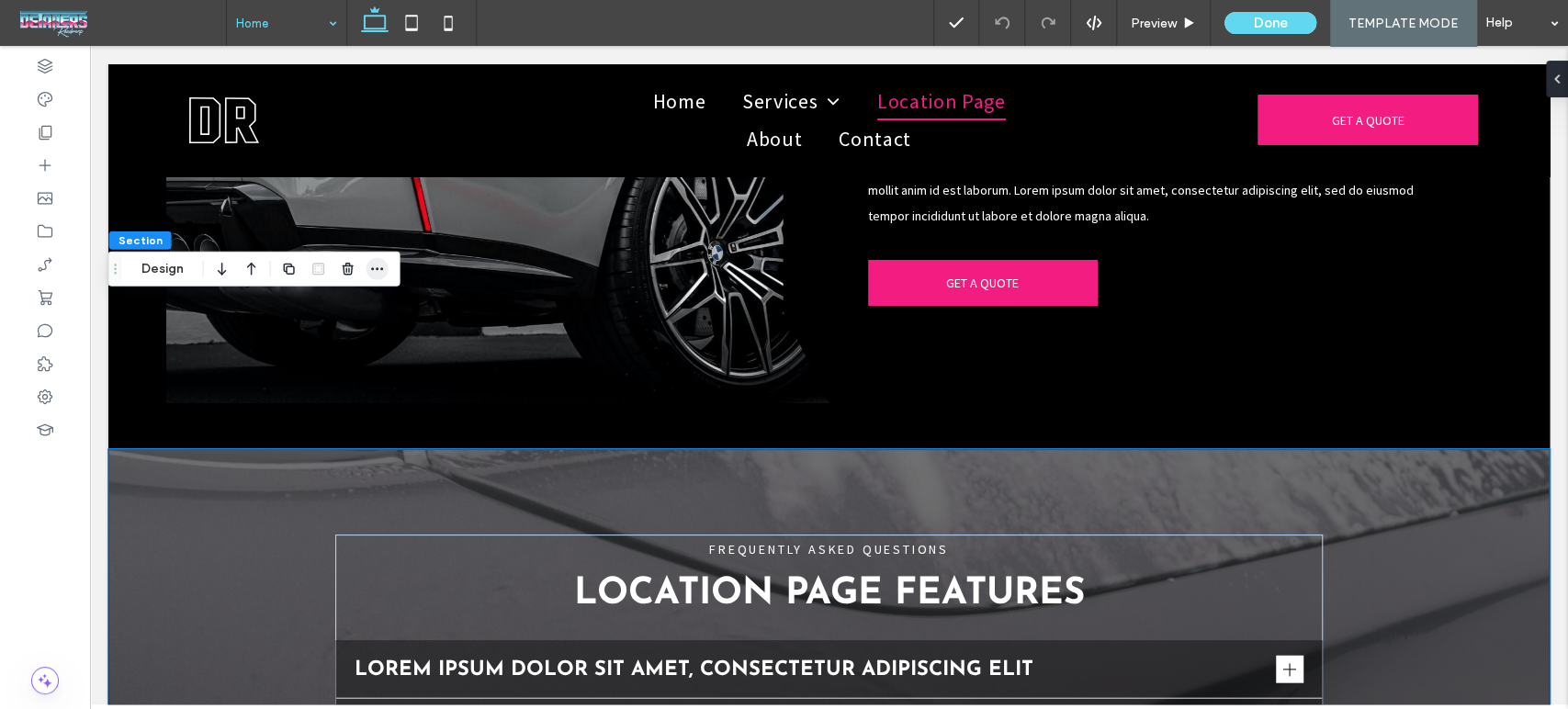
click at [375, 265] on icon "button" at bounding box center [377, 268] width 15 height 15
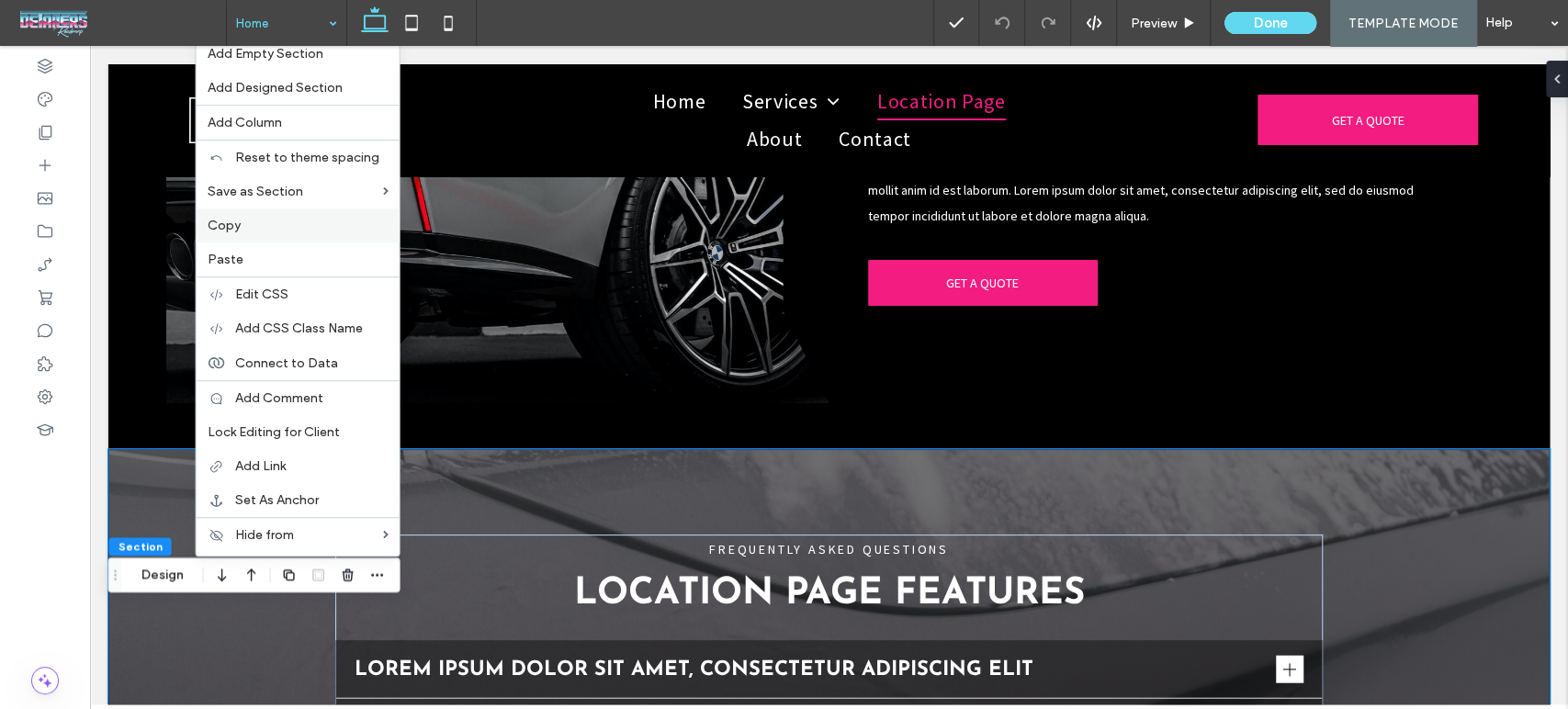
click at [294, 231] on label "Copy" at bounding box center [298, 225] width 181 height 16
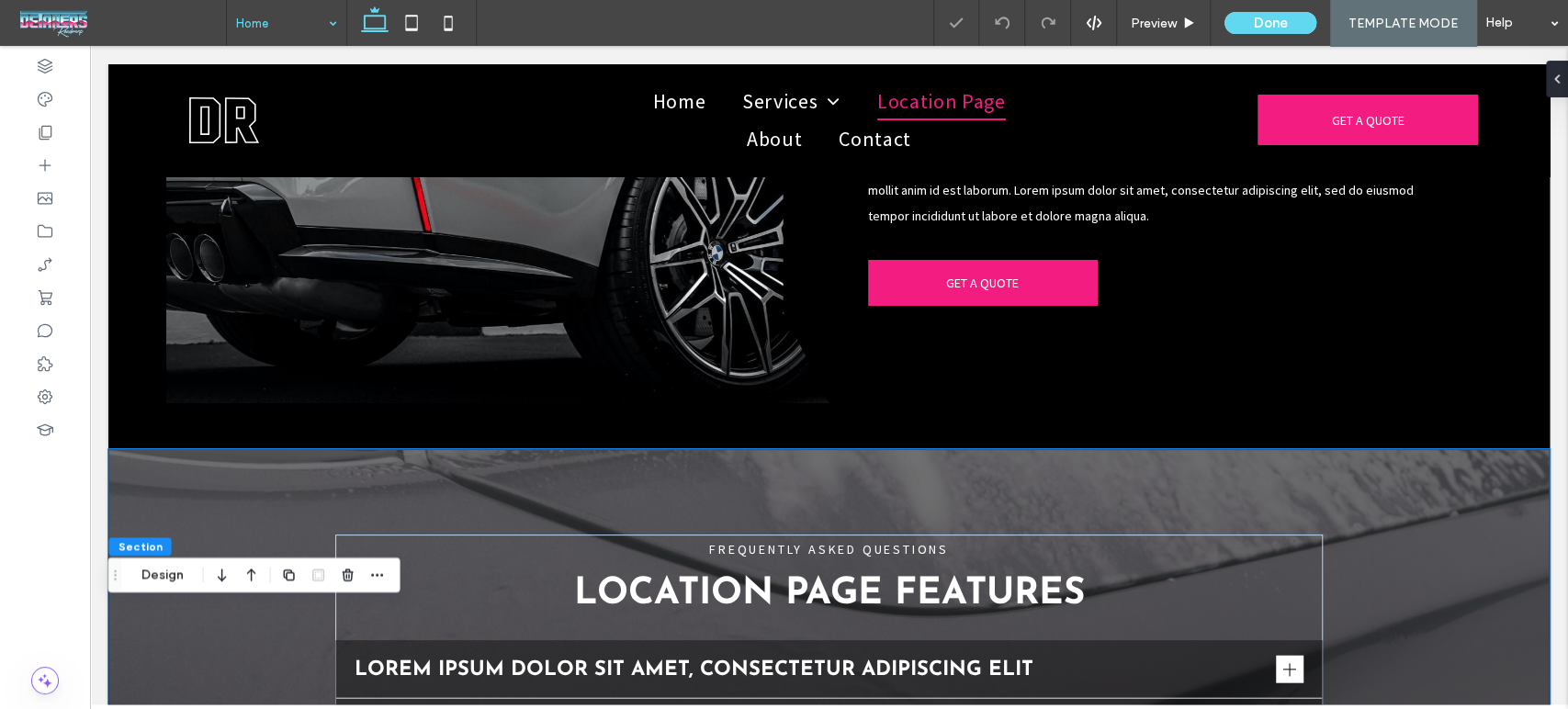
click at [258, 22] on div at bounding box center [784, 354] width 1568 height 709
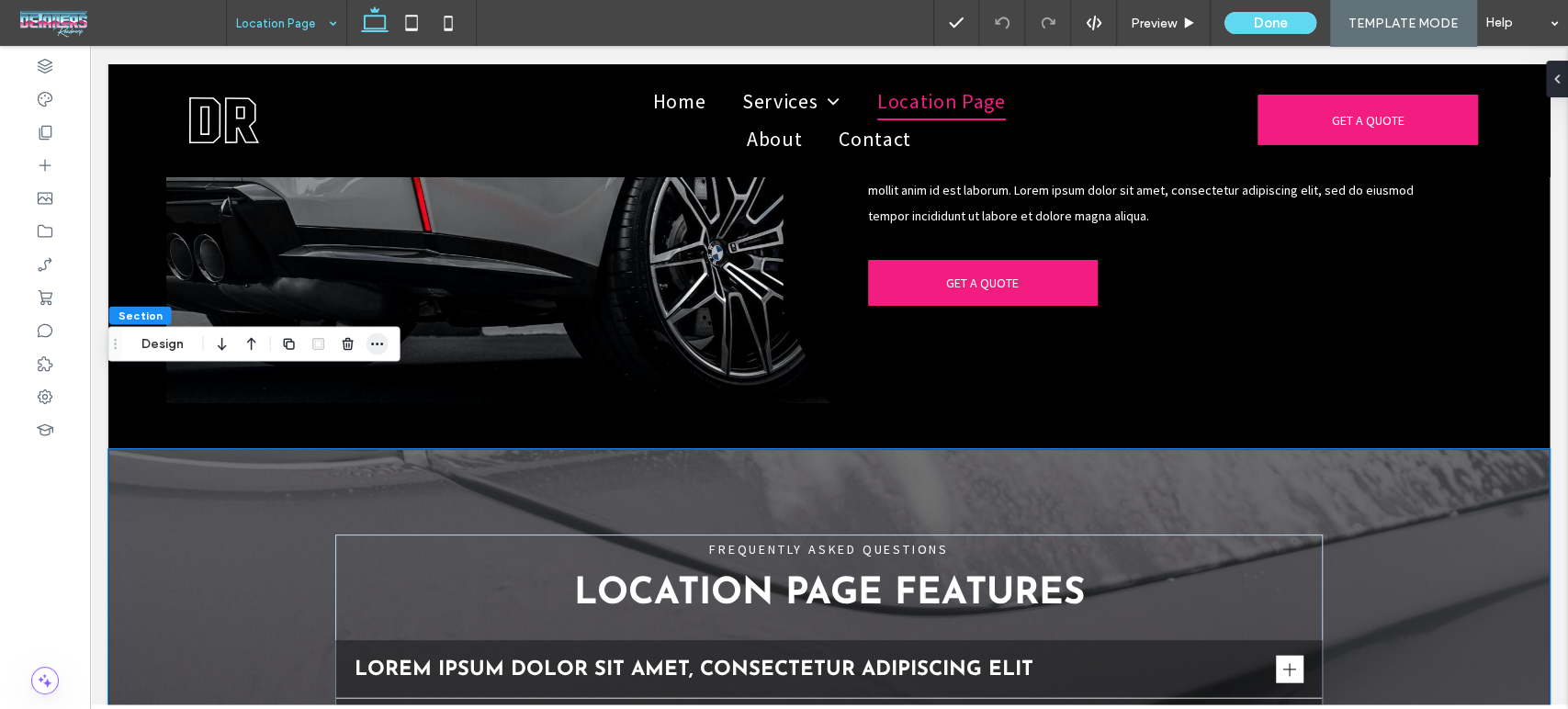
click at [370, 337] on icon "button" at bounding box center [377, 344] width 15 height 15
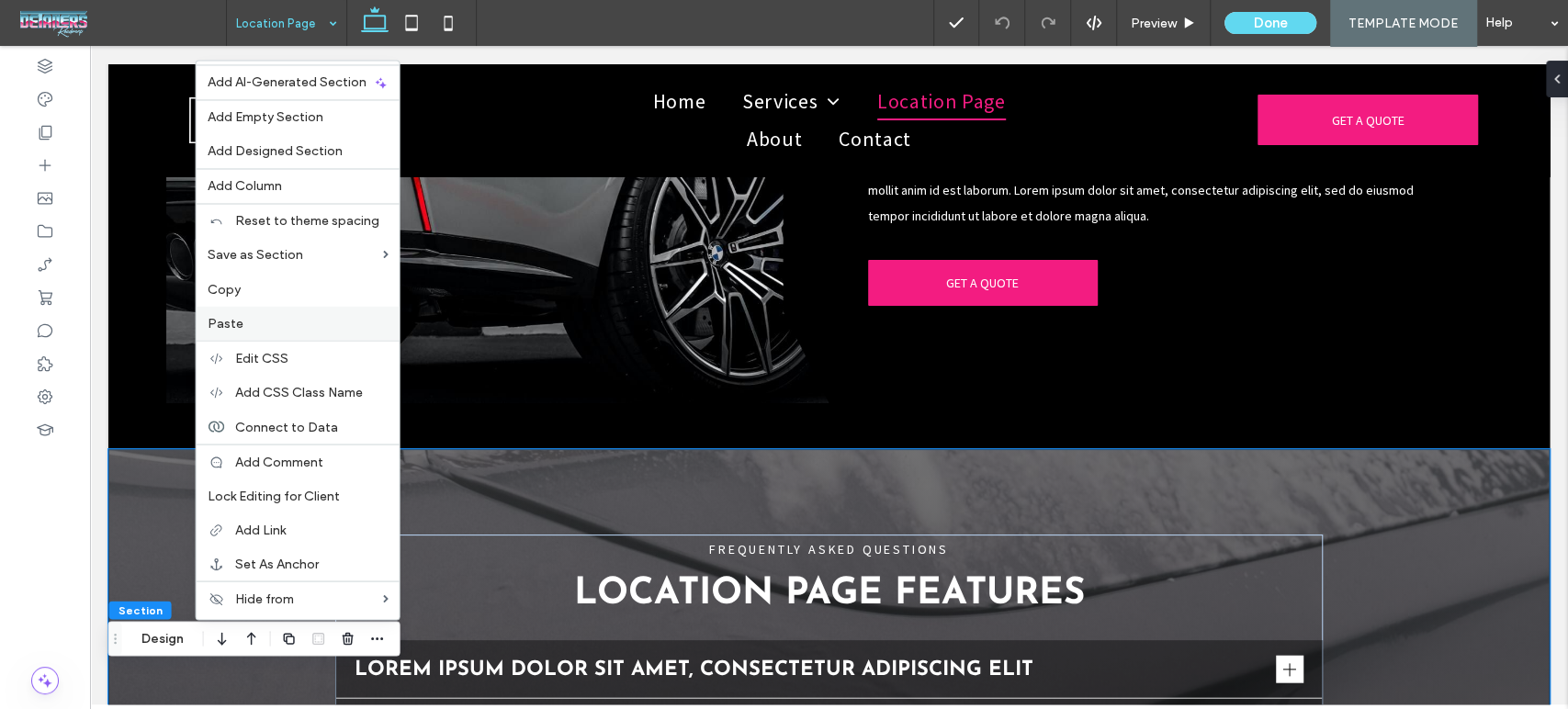
click at [274, 320] on label "Paste" at bounding box center [298, 323] width 181 height 16
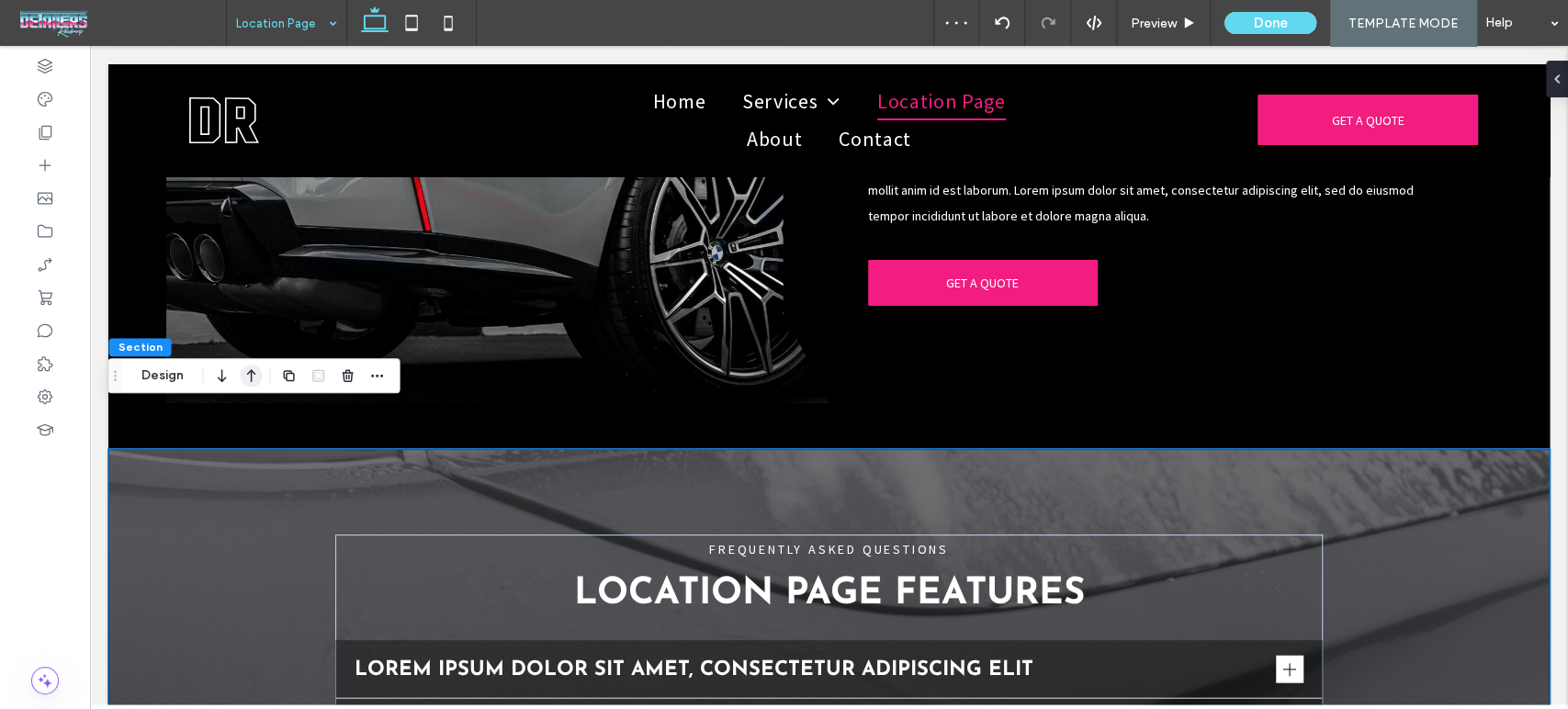
click at [250, 377] on use "button" at bounding box center [251, 375] width 9 height 13
click at [310, 380] on button "Edit Design" at bounding box center [306, 375] width 94 height 23
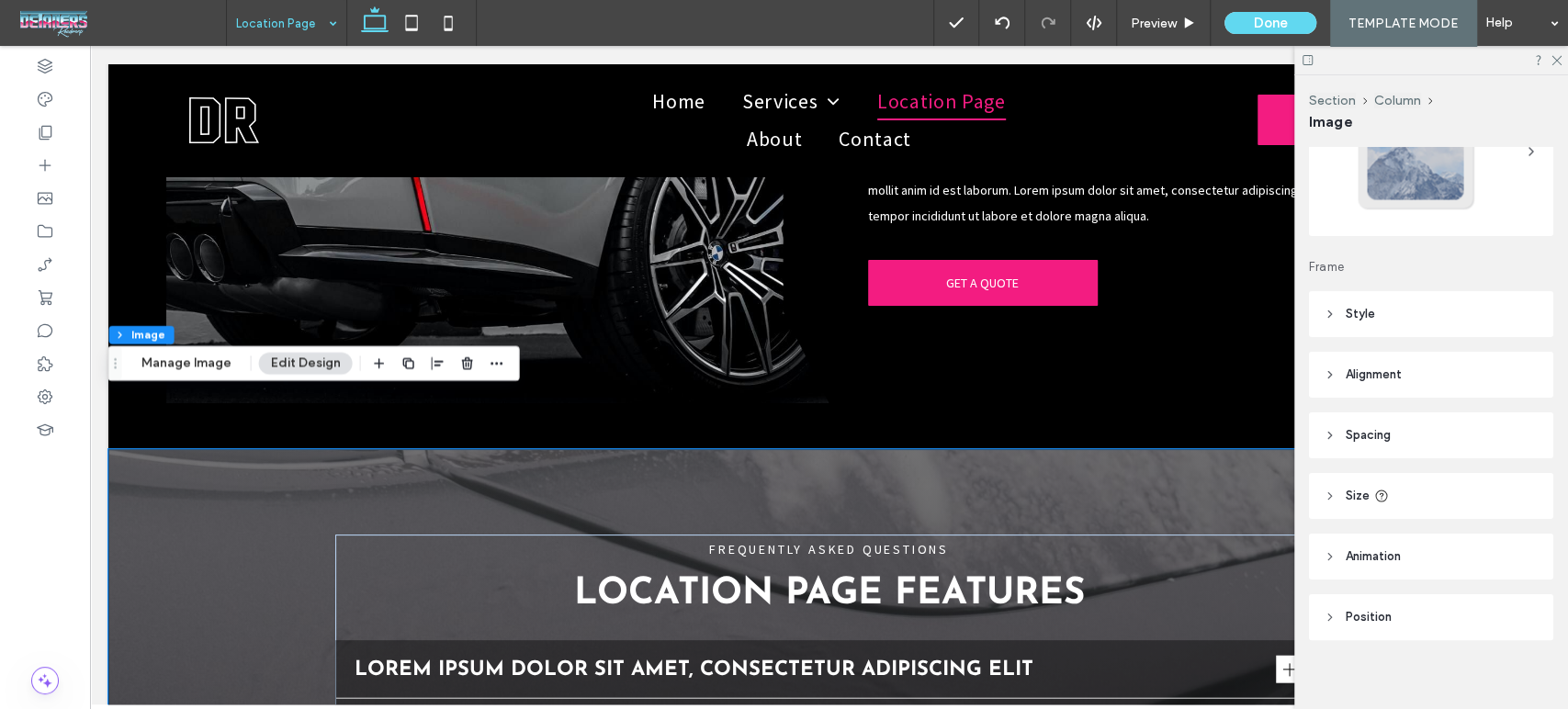
scroll to position [129, 0]
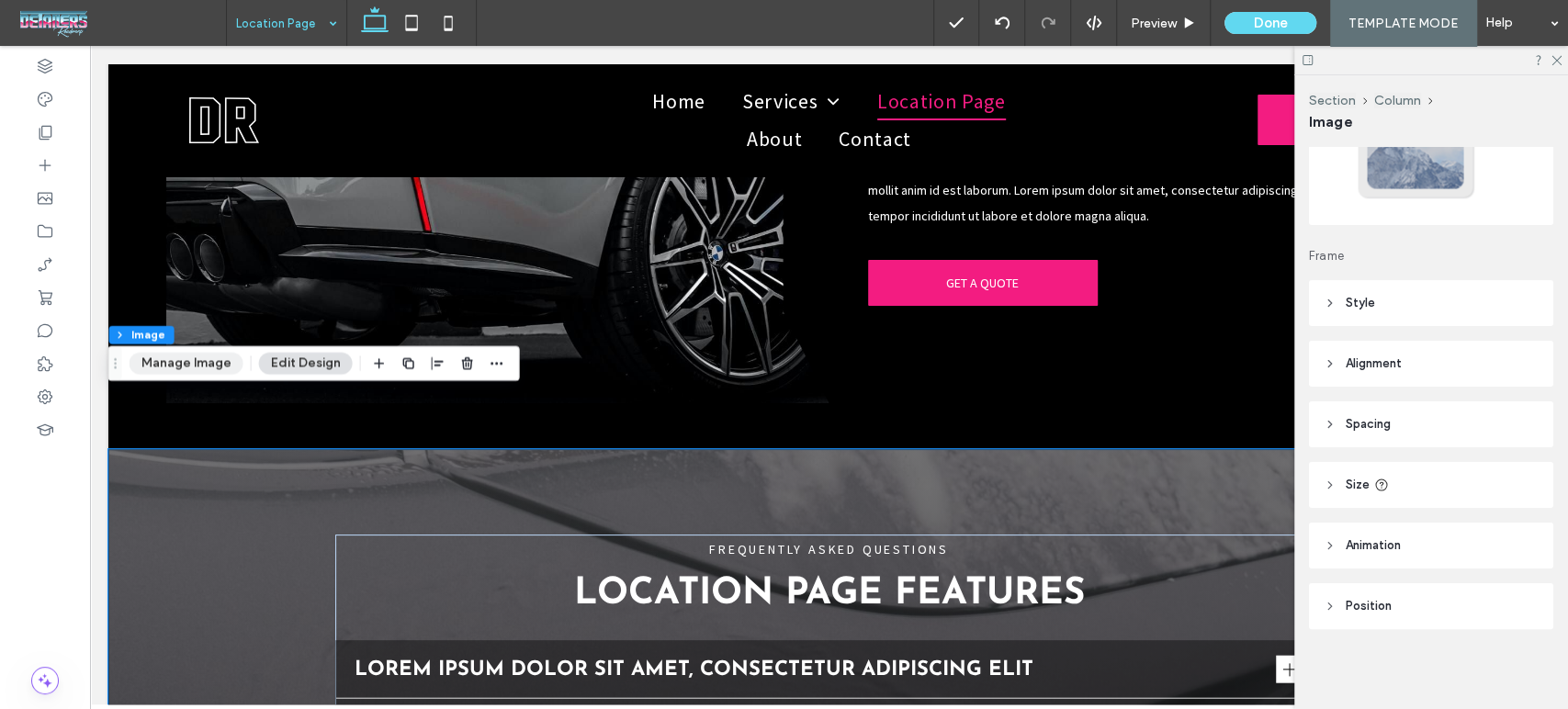
click at [183, 365] on button "Manage Image" at bounding box center [186, 363] width 114 height 23
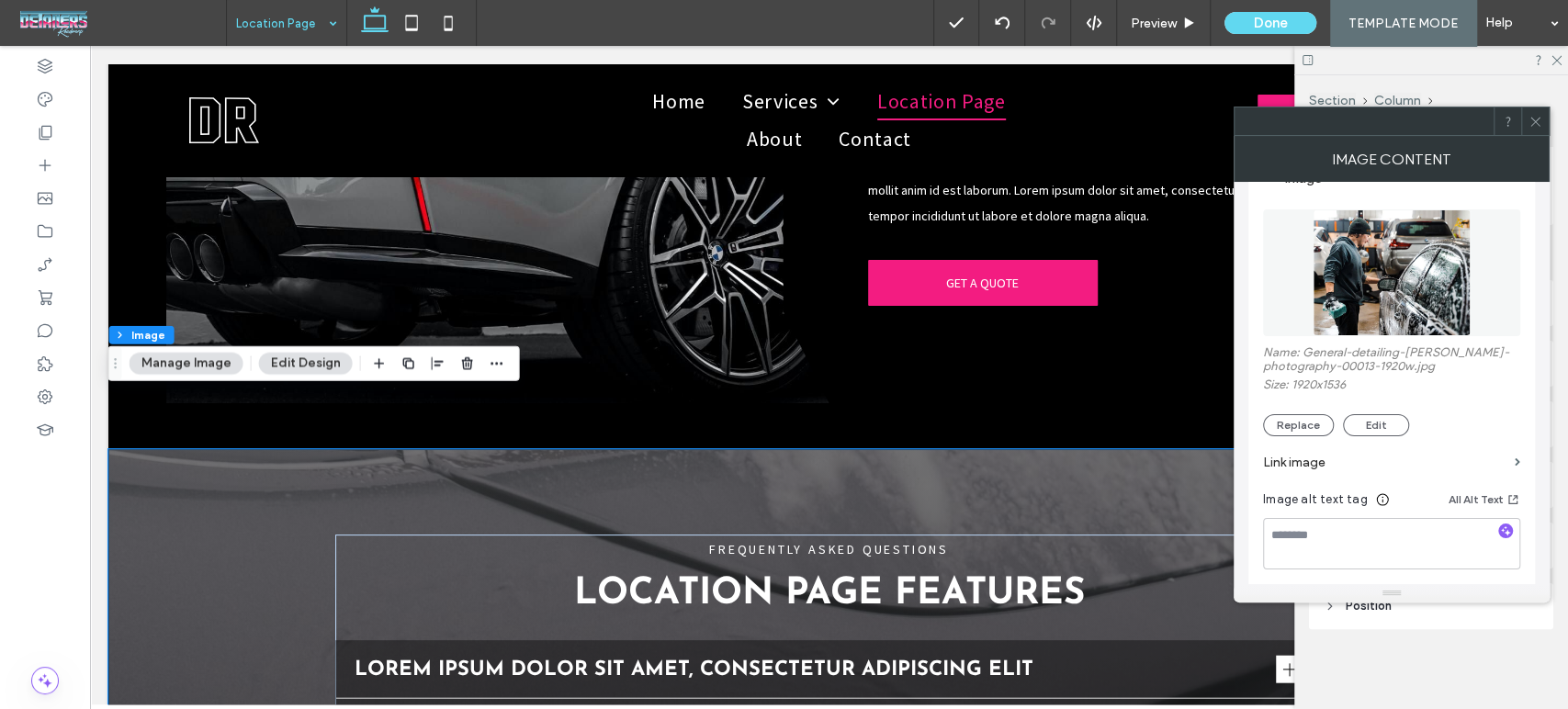
scroll to position [204, 0]
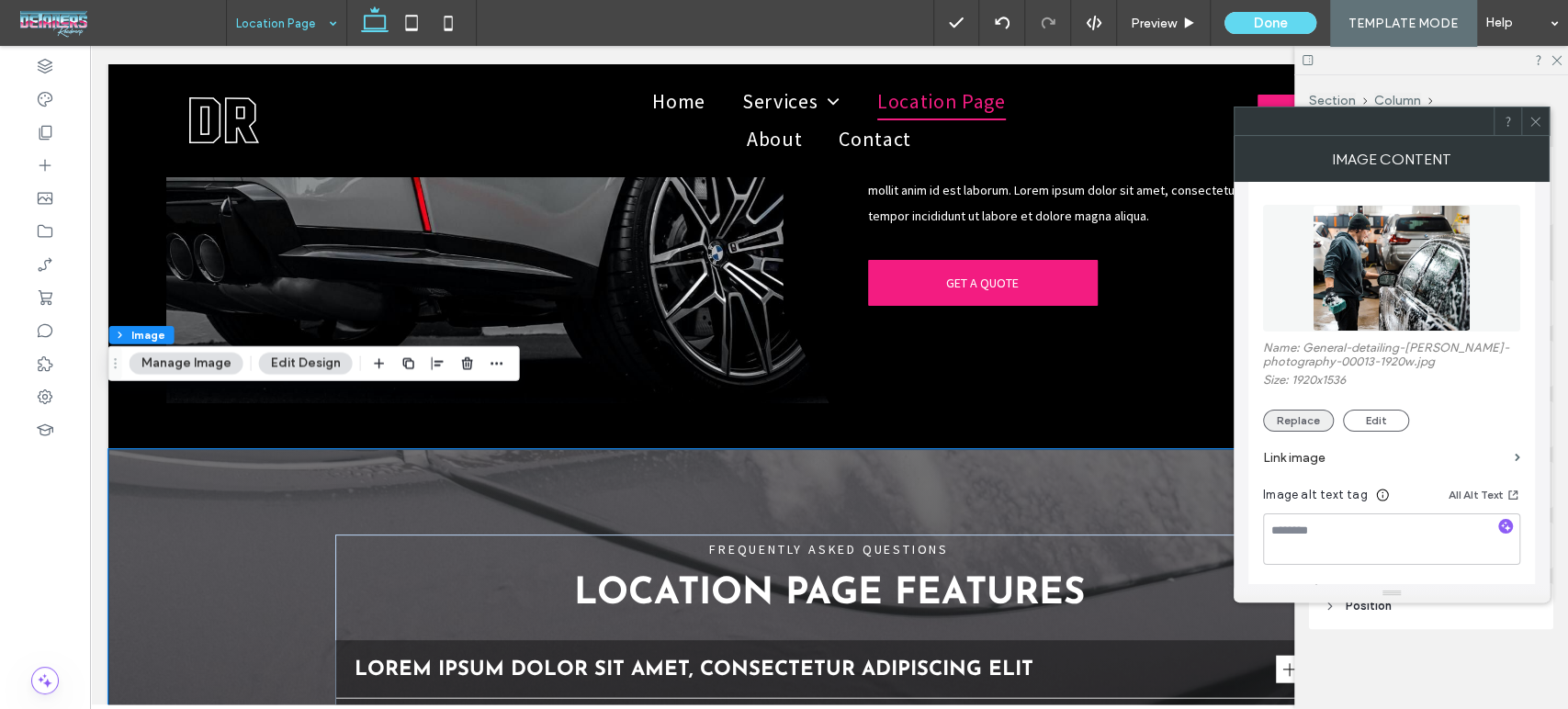
click at [1310, 429] on button "Replace" at bounding box center [1298, 420] width 70 height 23
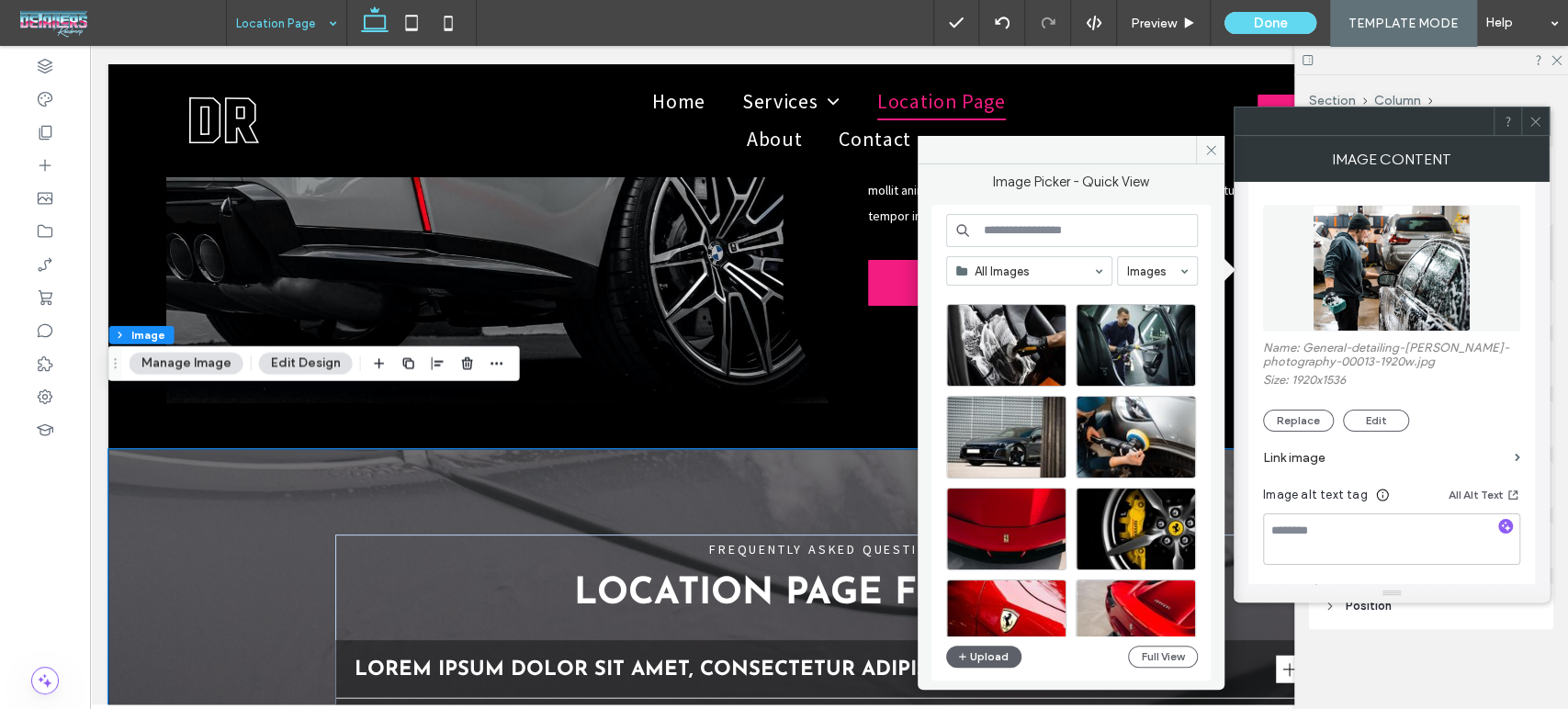
scroll to position [612, 0]
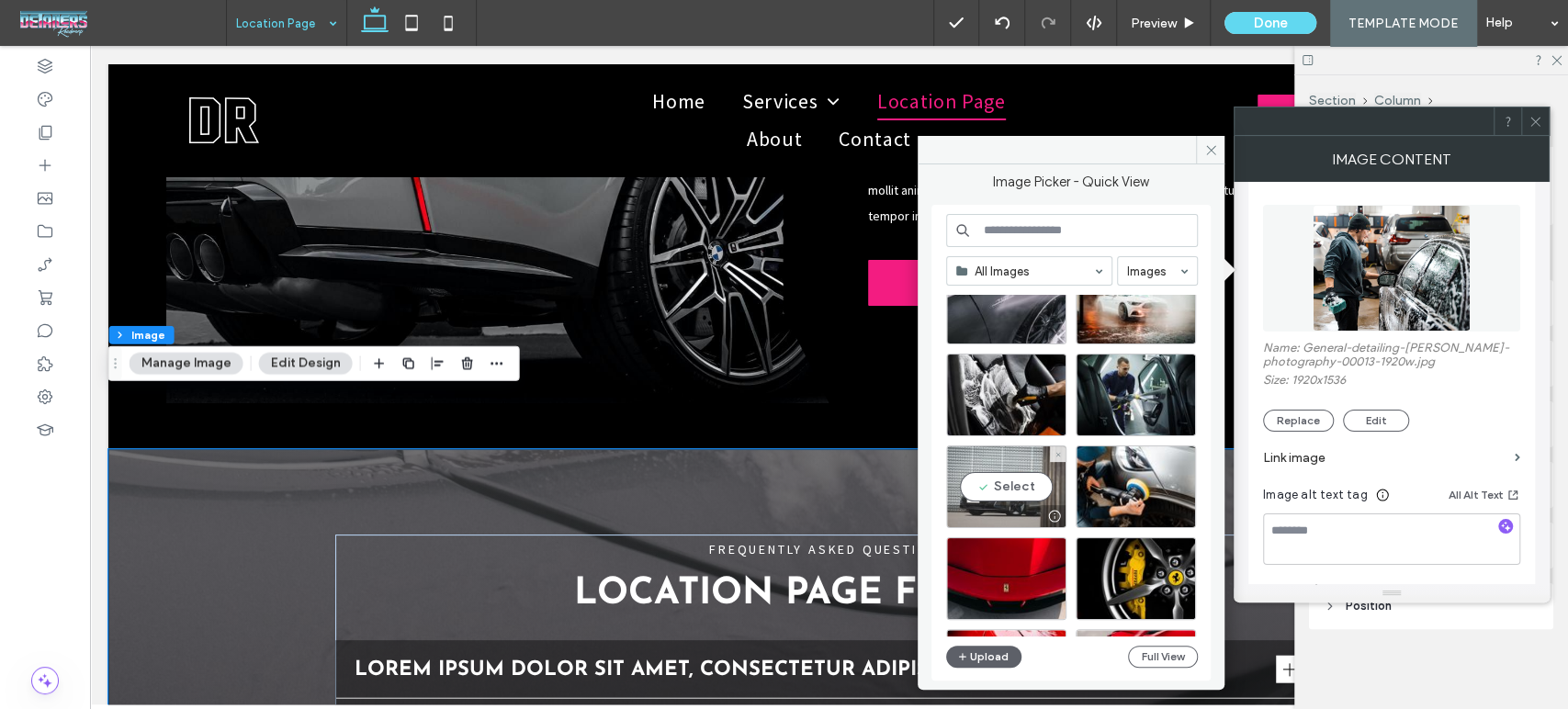
click at [987, 495] on div "Select" at bounding box center [1005, 487] width 120 height 82
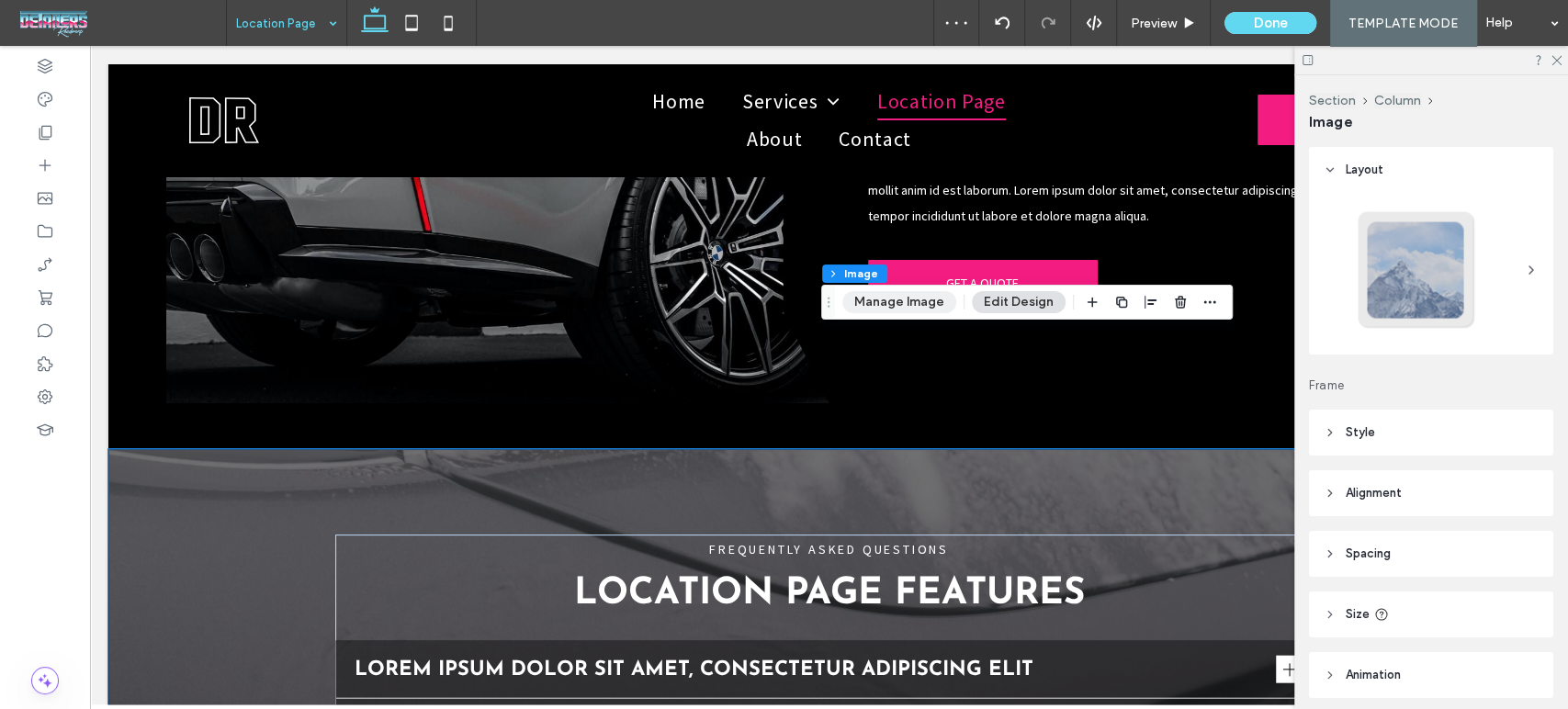
click at [899, 305] on button "Manage Image" at bounding box center [899, 302] width 114 height 23
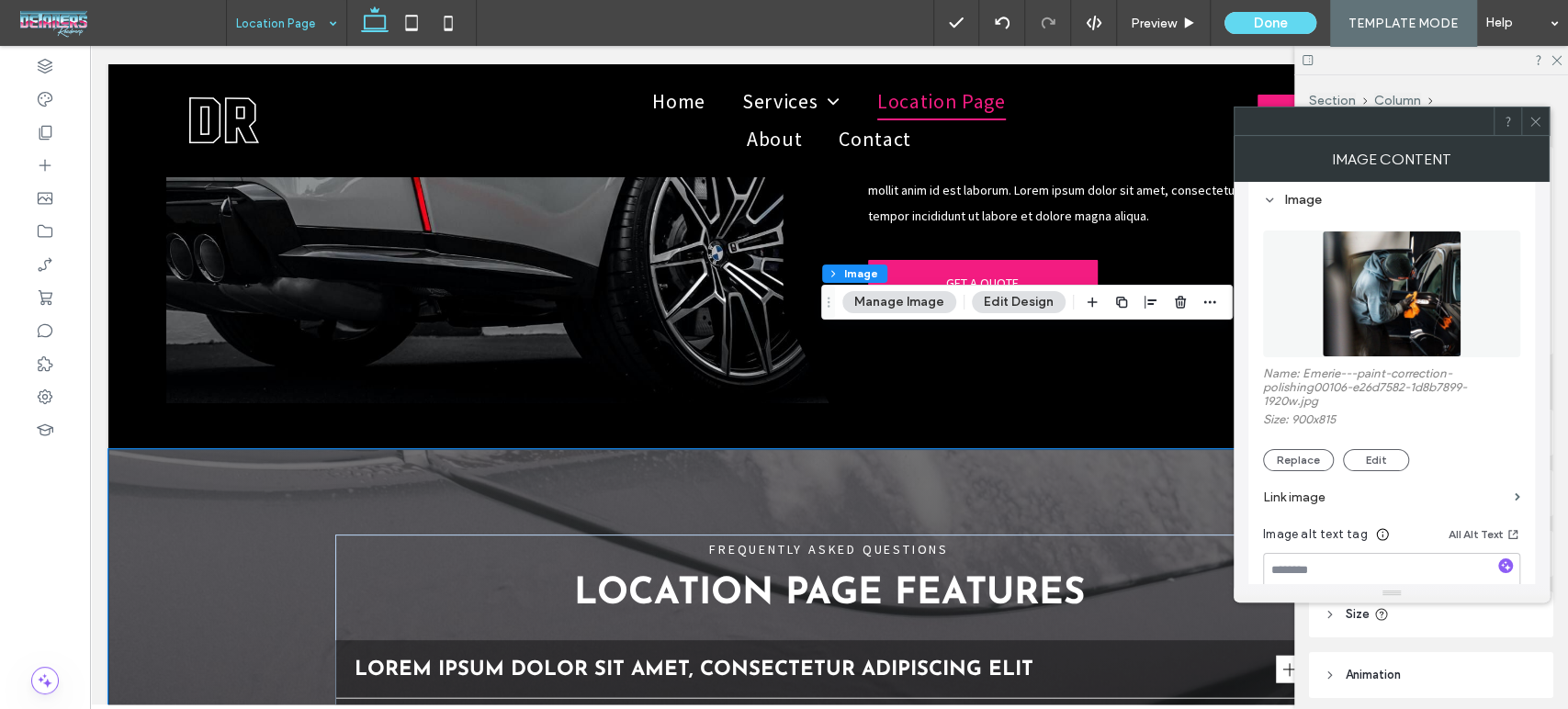
scroll to position [204, 0]
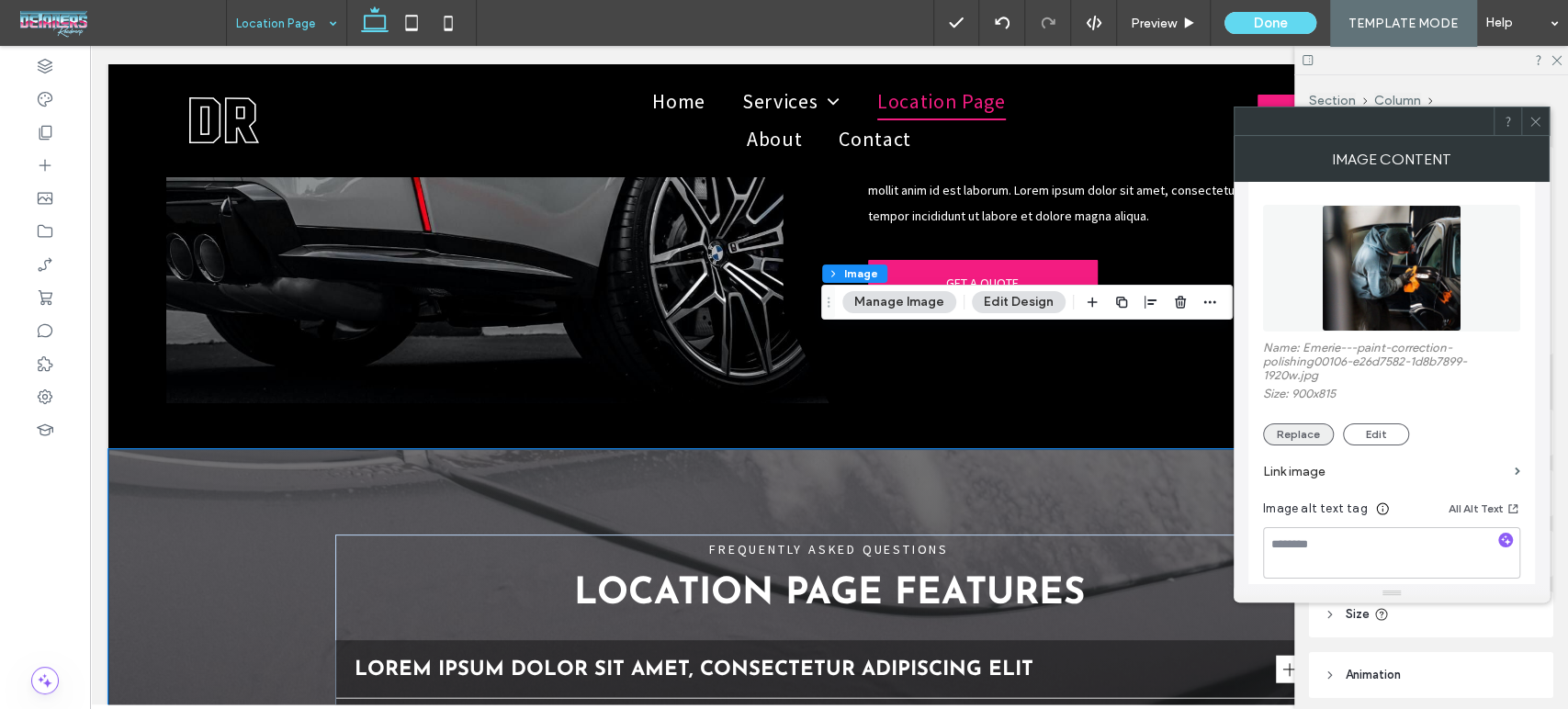
click at [1314, 432] on button "Replace" at bounding box center [1298, 435] width 70 height 23
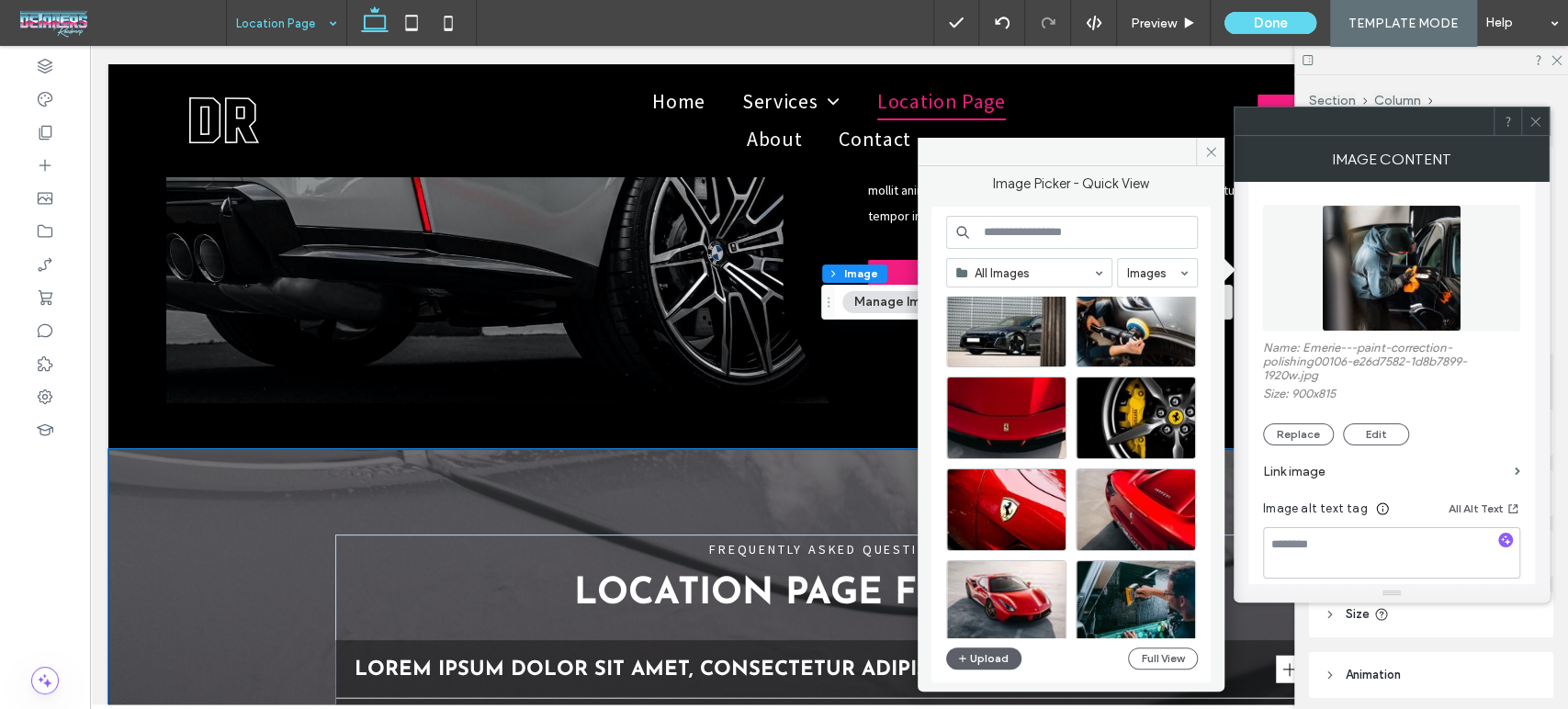
scroll to position [787, 0]
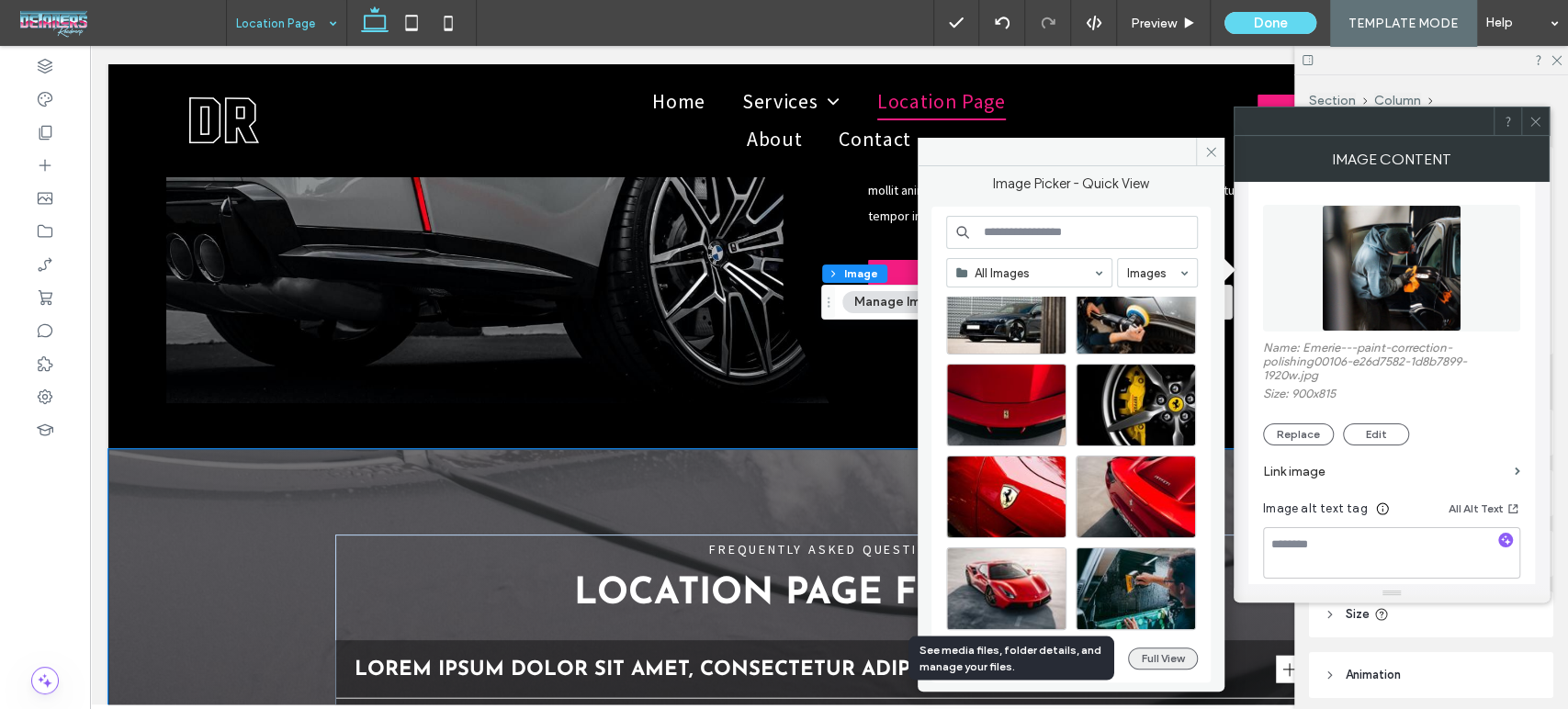
click at [1180, 661] on button "Full View" at bounding box center [1162, 658] width 69 height 23
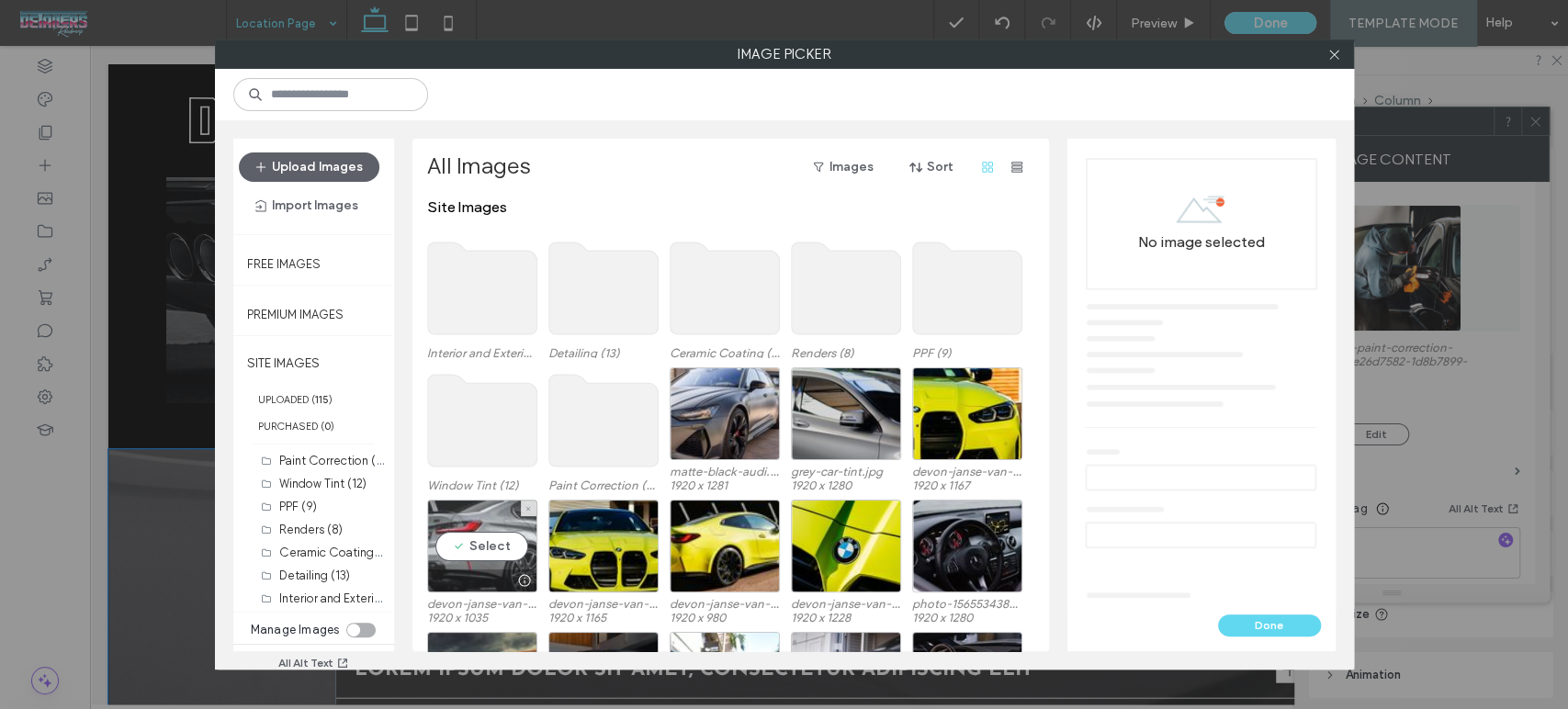
click at [474, 549] on div "Select" at bounding box center [482, 545] width 111 height 93
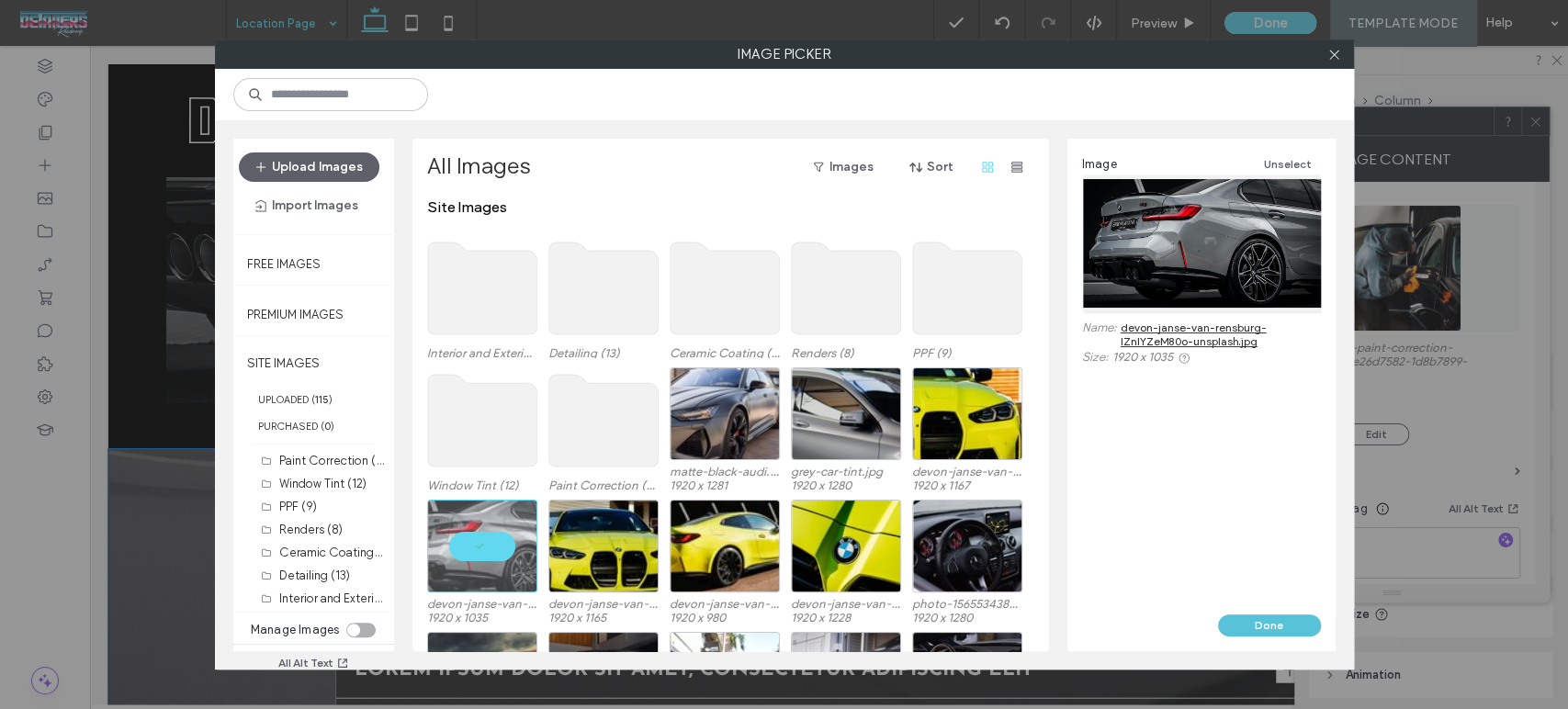
click at [1236, 633] on button "Done" at bounding box center [1268, 626] width 103 height 23
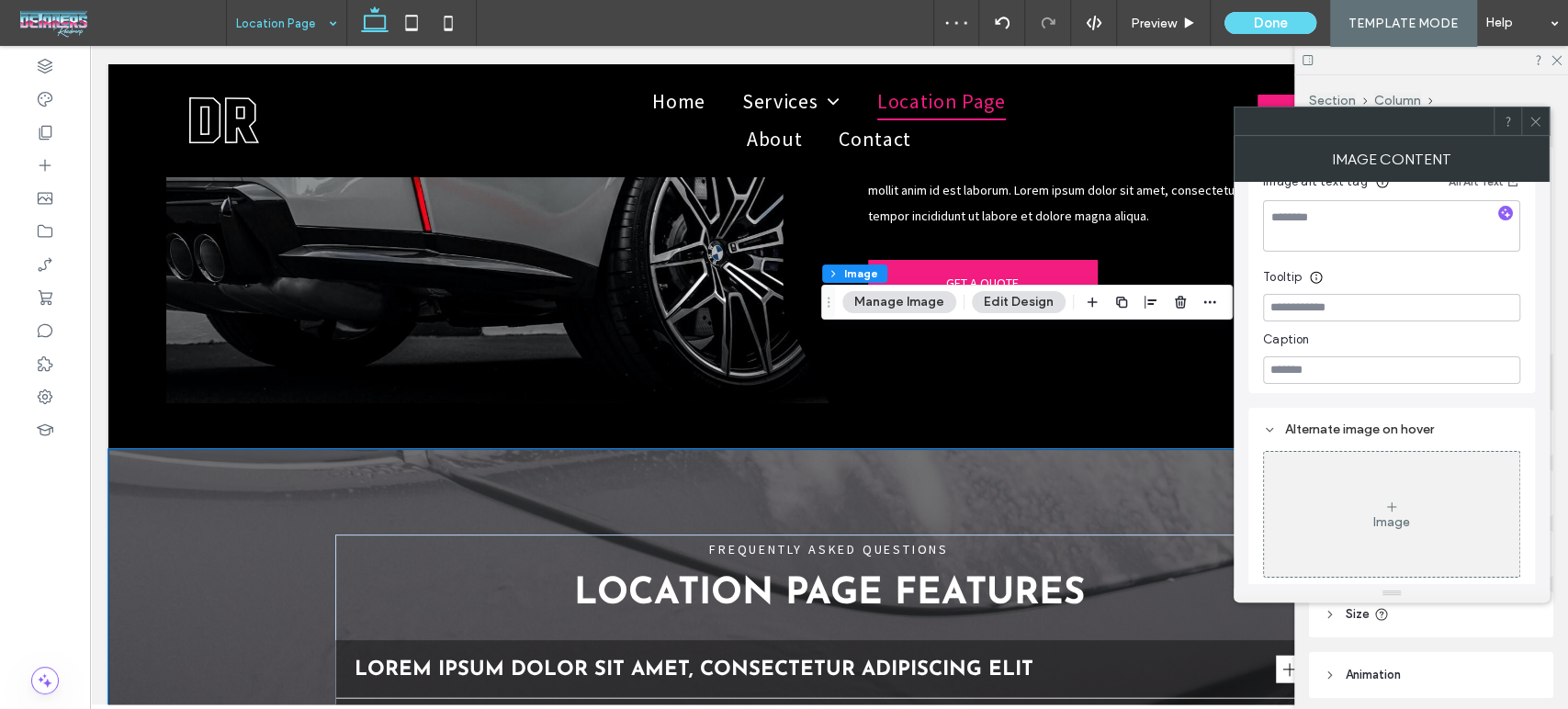
scroll to position [521, 0]
click at [1538, 136] on div "Image Content" at bounding box center [1391, 159] width 316 height 46
click at [1538, 123] on icon at bounding box center [1535, 121] width 14 height 14
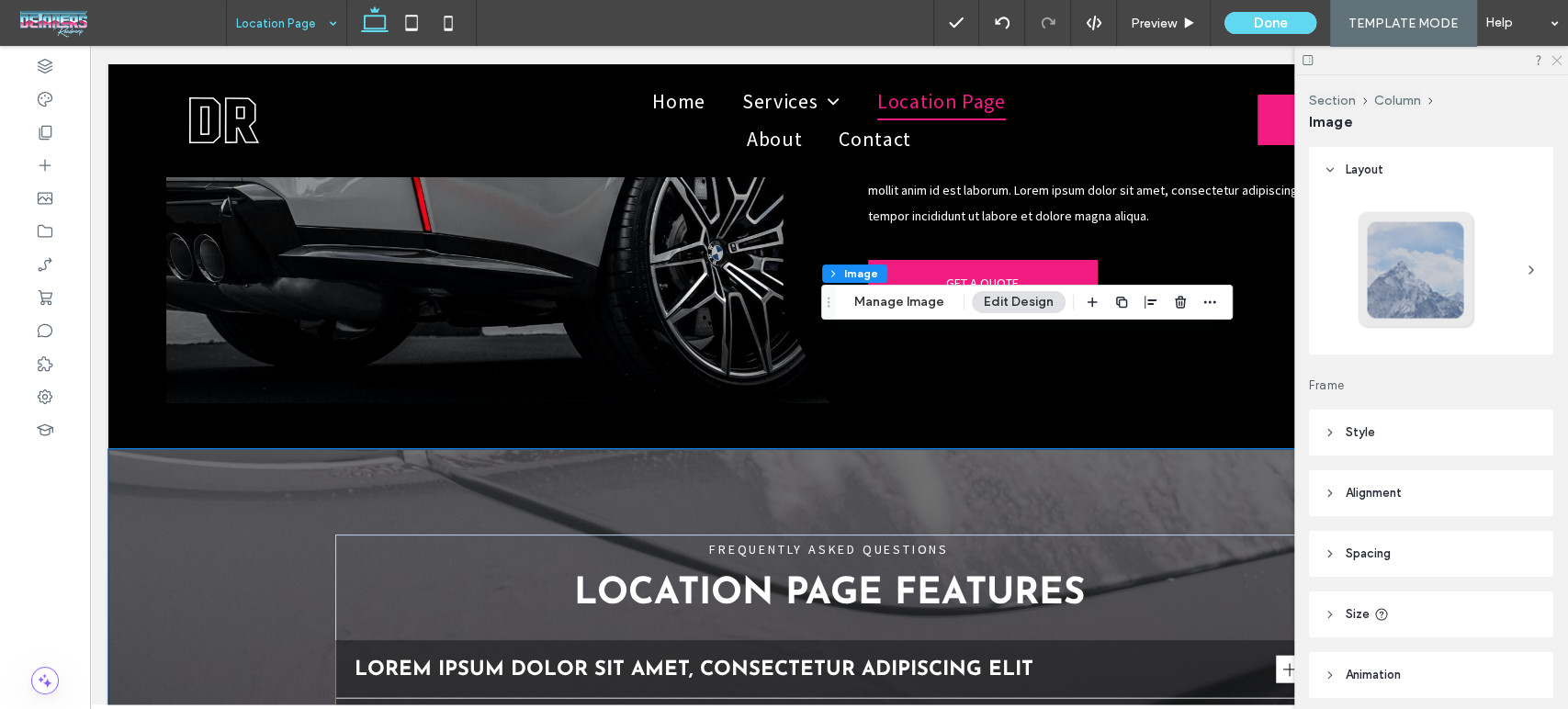
click at [1555, 62] on icon at bounding box center [1555, 59] width 12 height 12
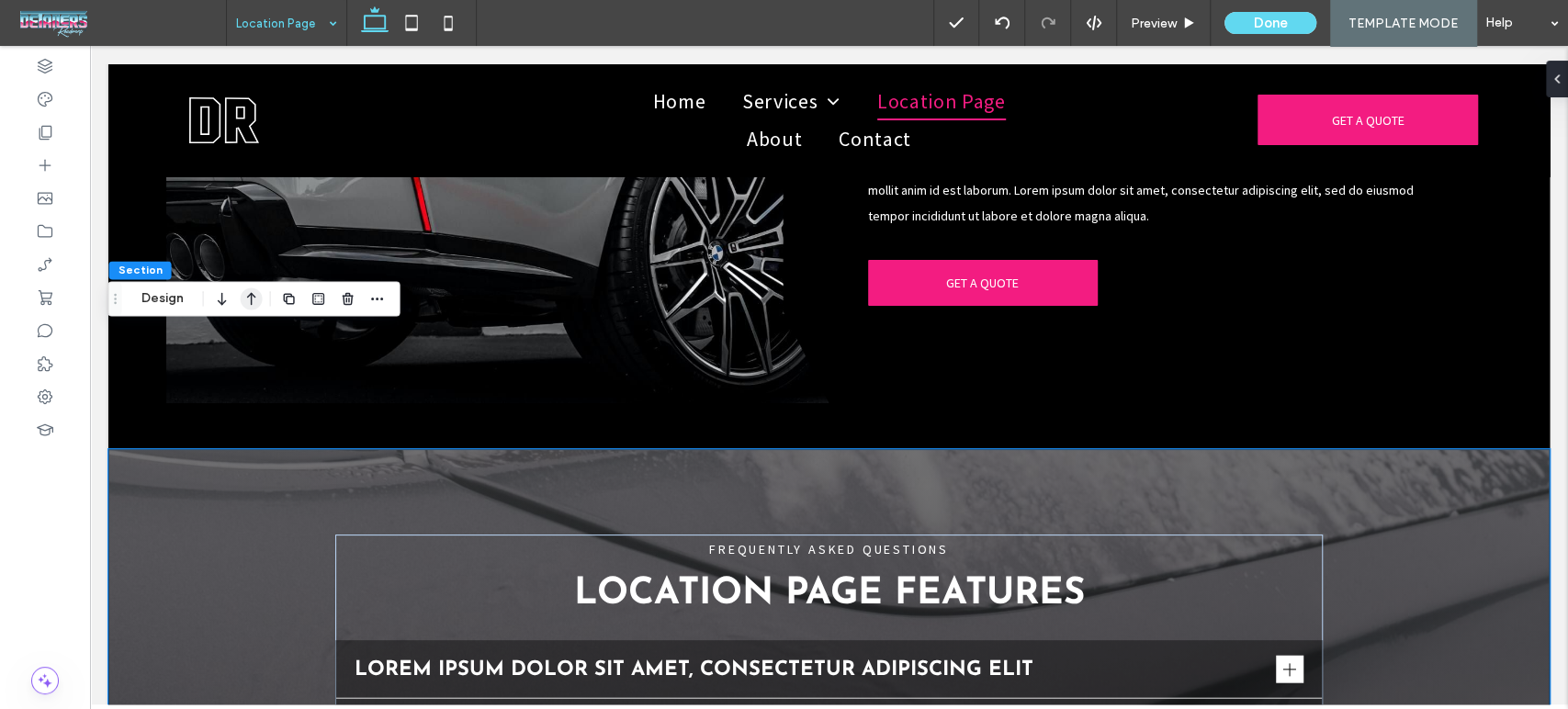
click at [250, 295] on use "button" at bounding box center [251, 299] width 9 height 13
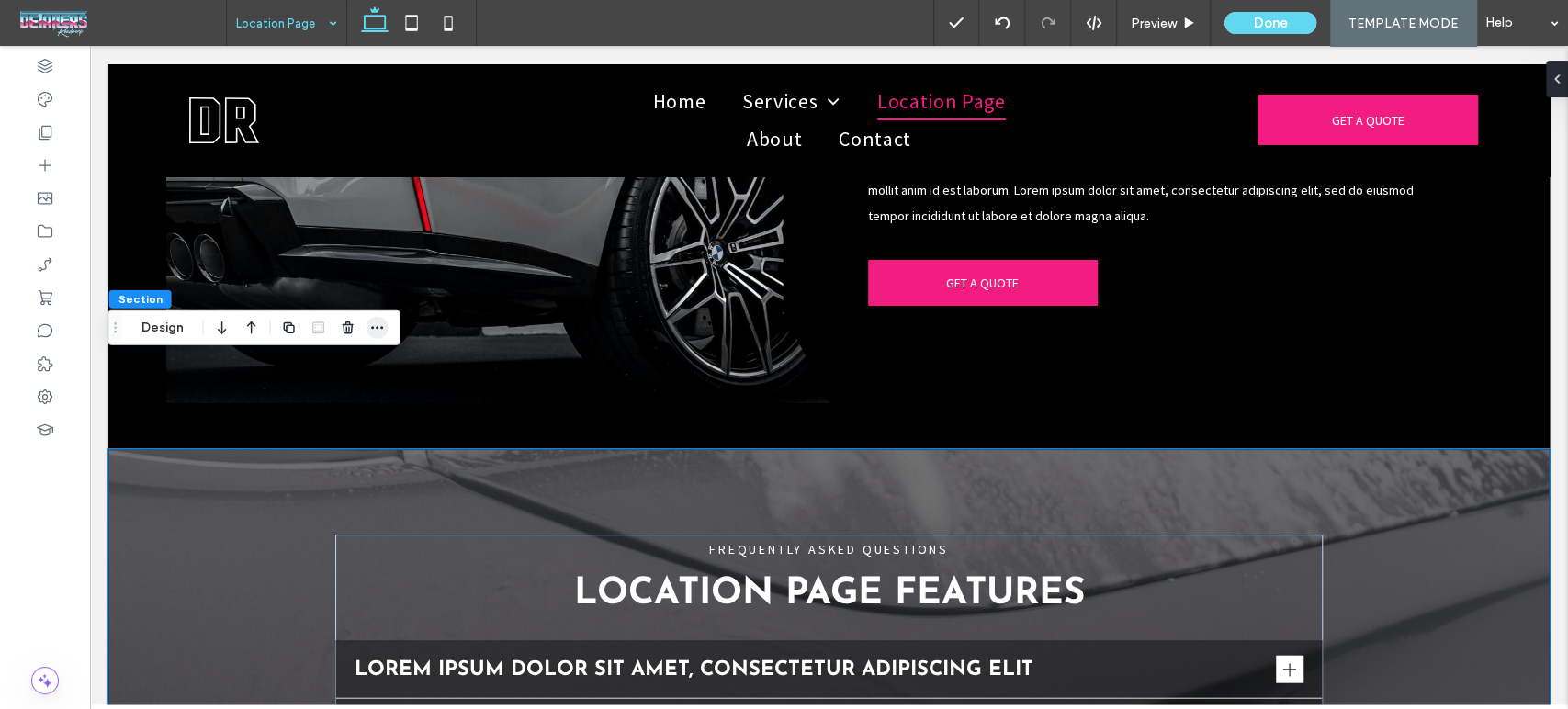
click at [375, 323] on icon "button" at bounding box center [377, 327] width 15 height 15
click at [282, 329] on icon "button" at bounding box center [289, 327] width 15 height 15
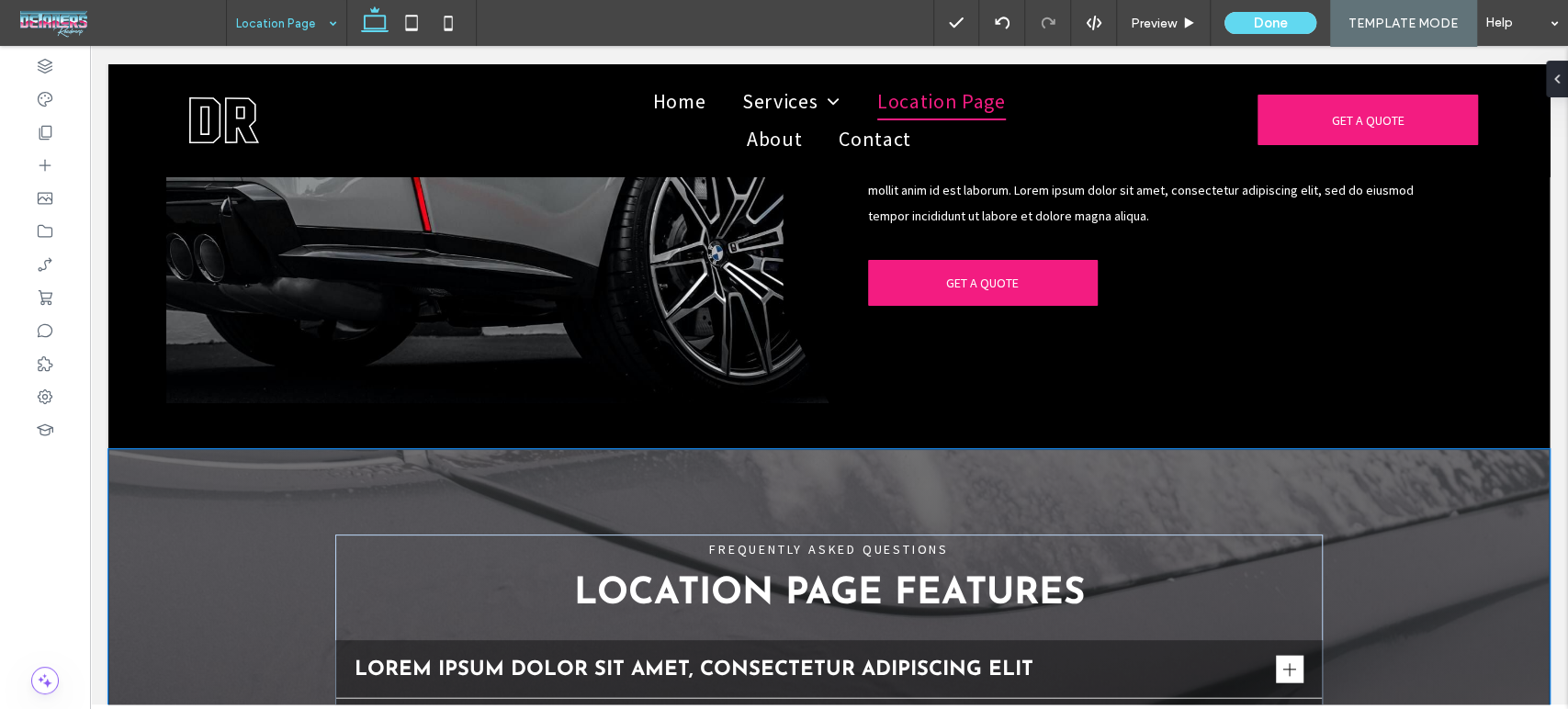
type input "***"
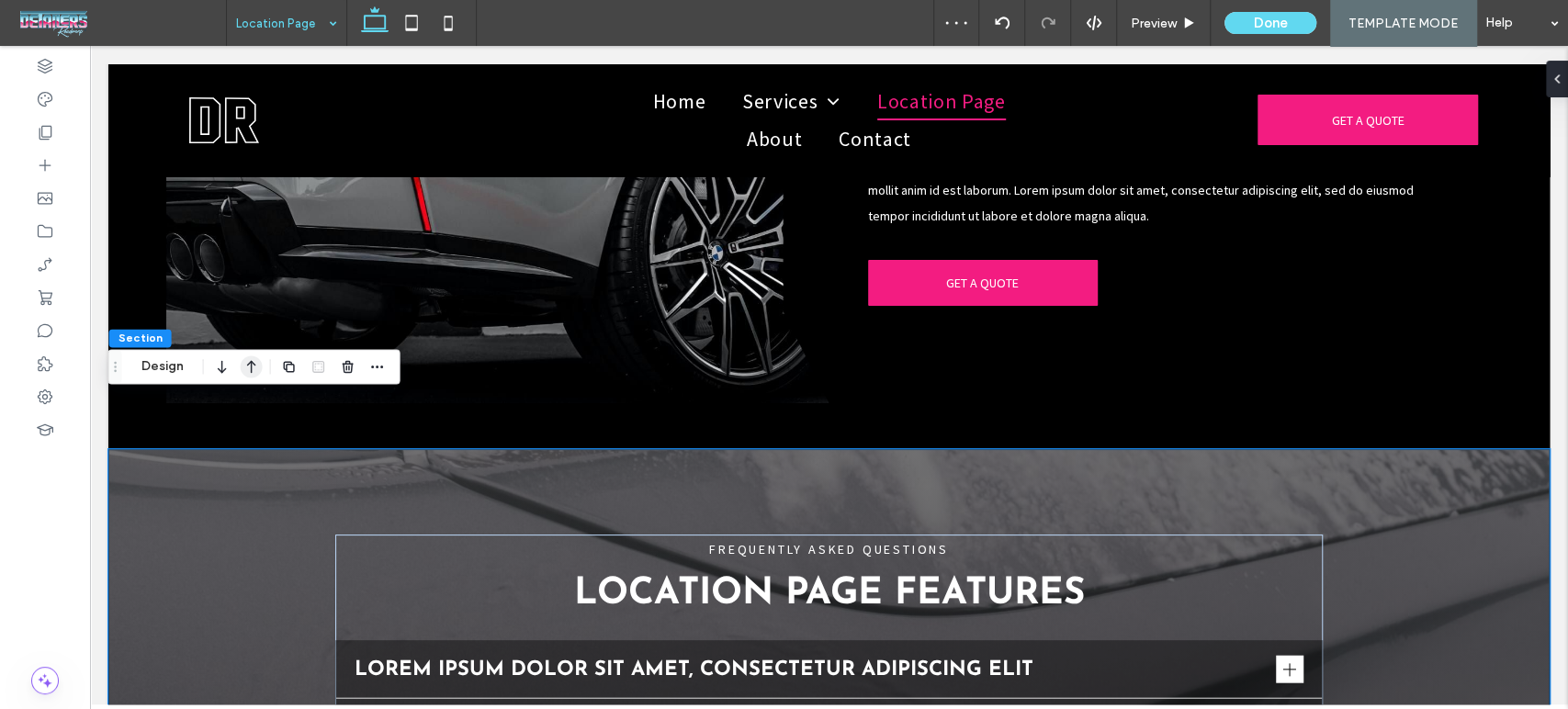
click at [250, 371] on icon "button" at bounding box center [252, 366] width 23 height 33
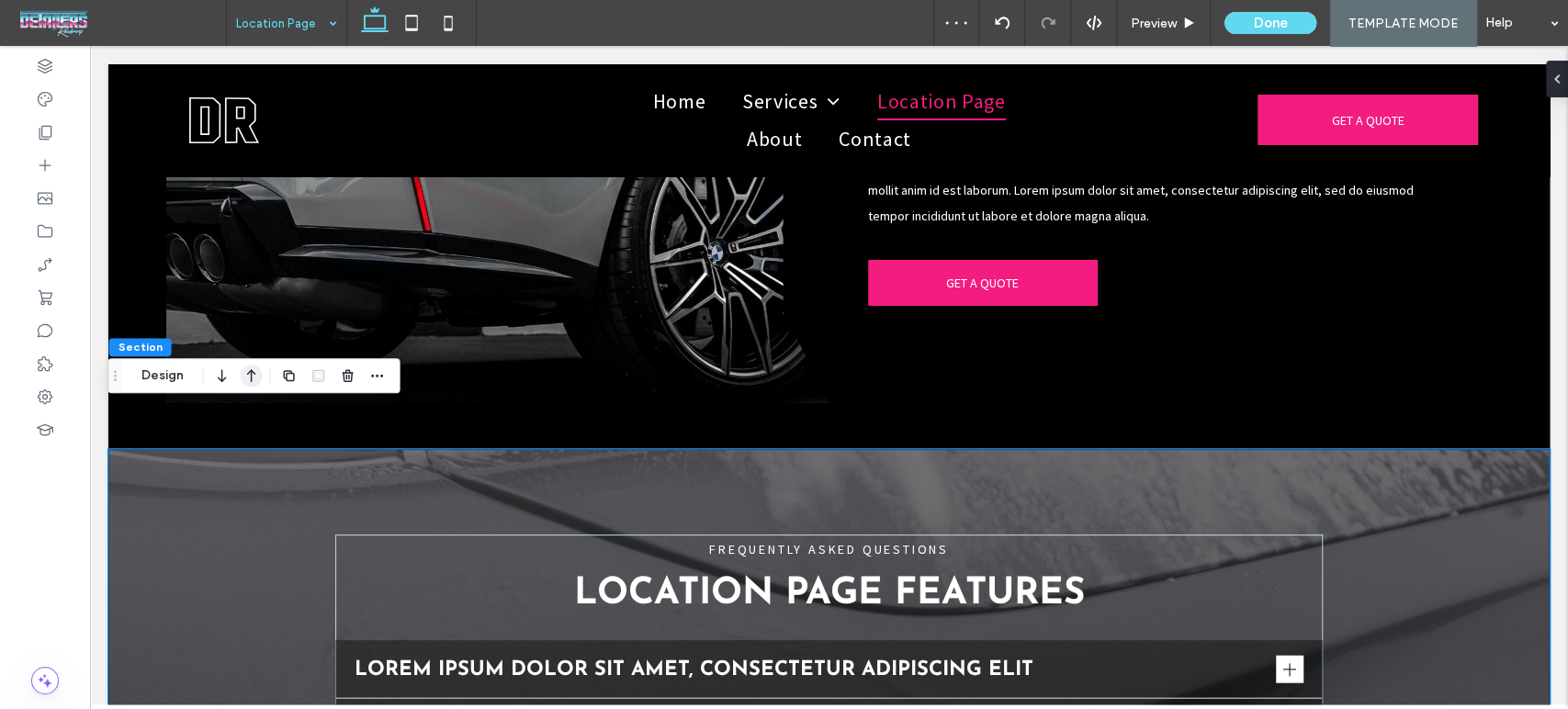
click at [243, 378] on icon "button" at bounding box center [252, 376] width 23 height 33
click at [253, 381] on icon "button" at bounding box center [252, 376] width 23 height 33
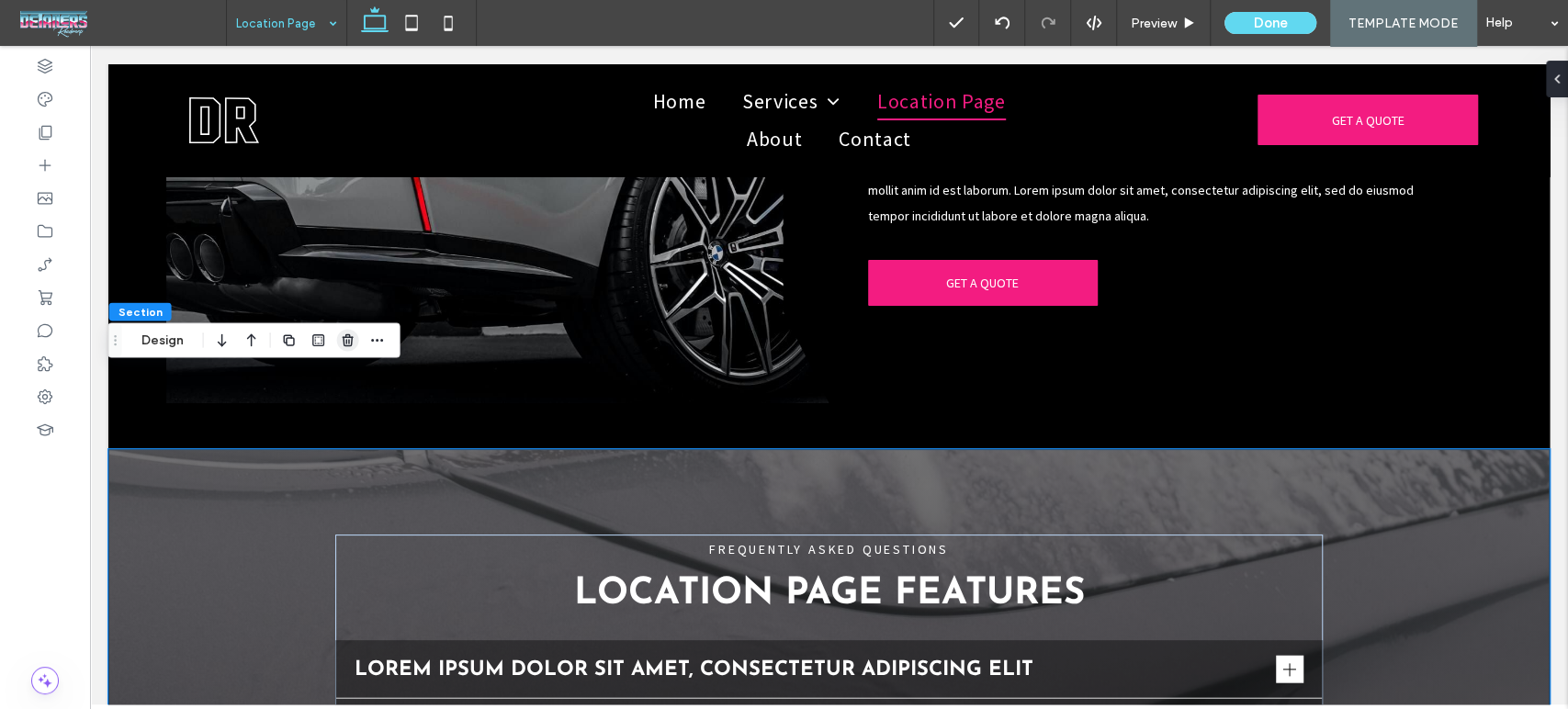
click at [346, 342] on use "button" at bounding box center [346, 341] width 11 height 12
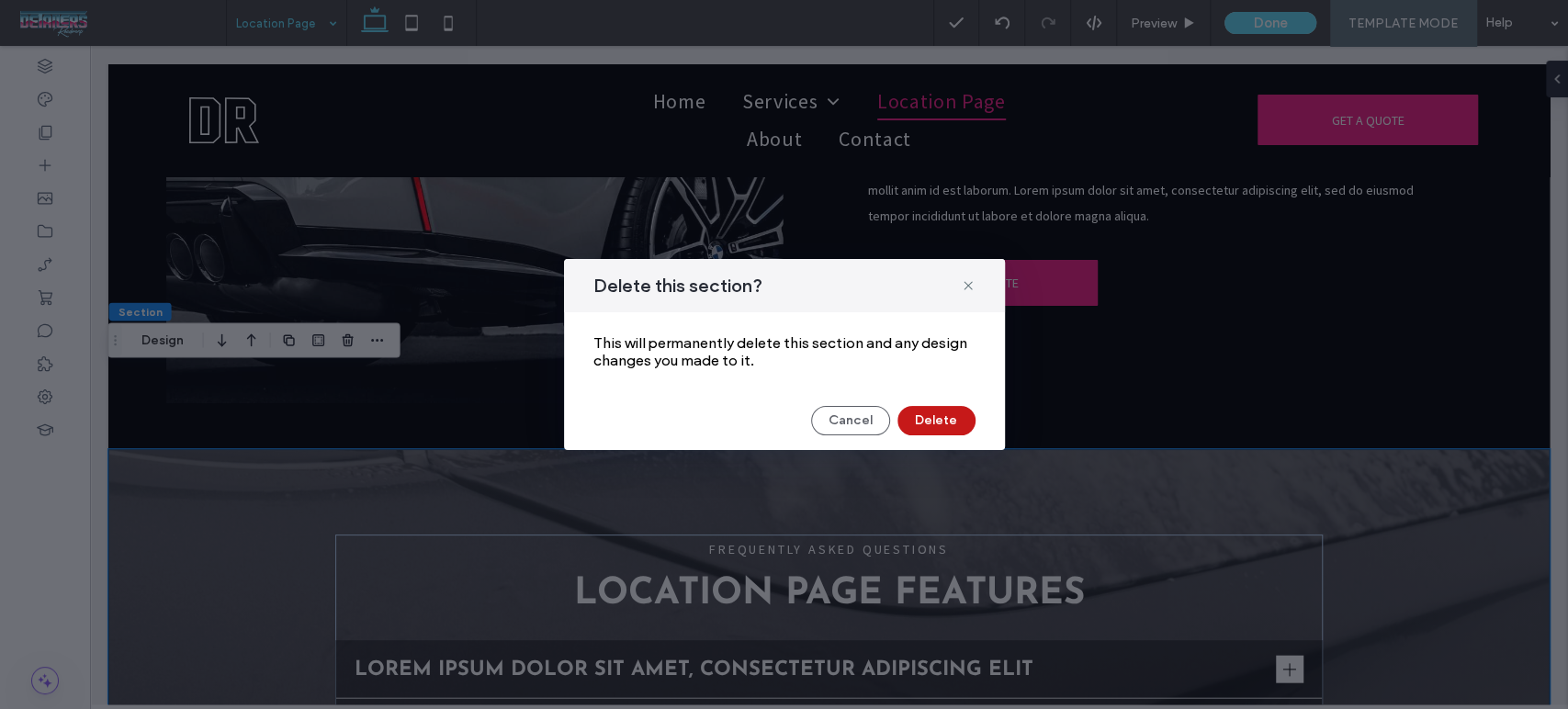
click at [943, 421] on button "Delete" at bounding box center [937, 421] width 78 height 29
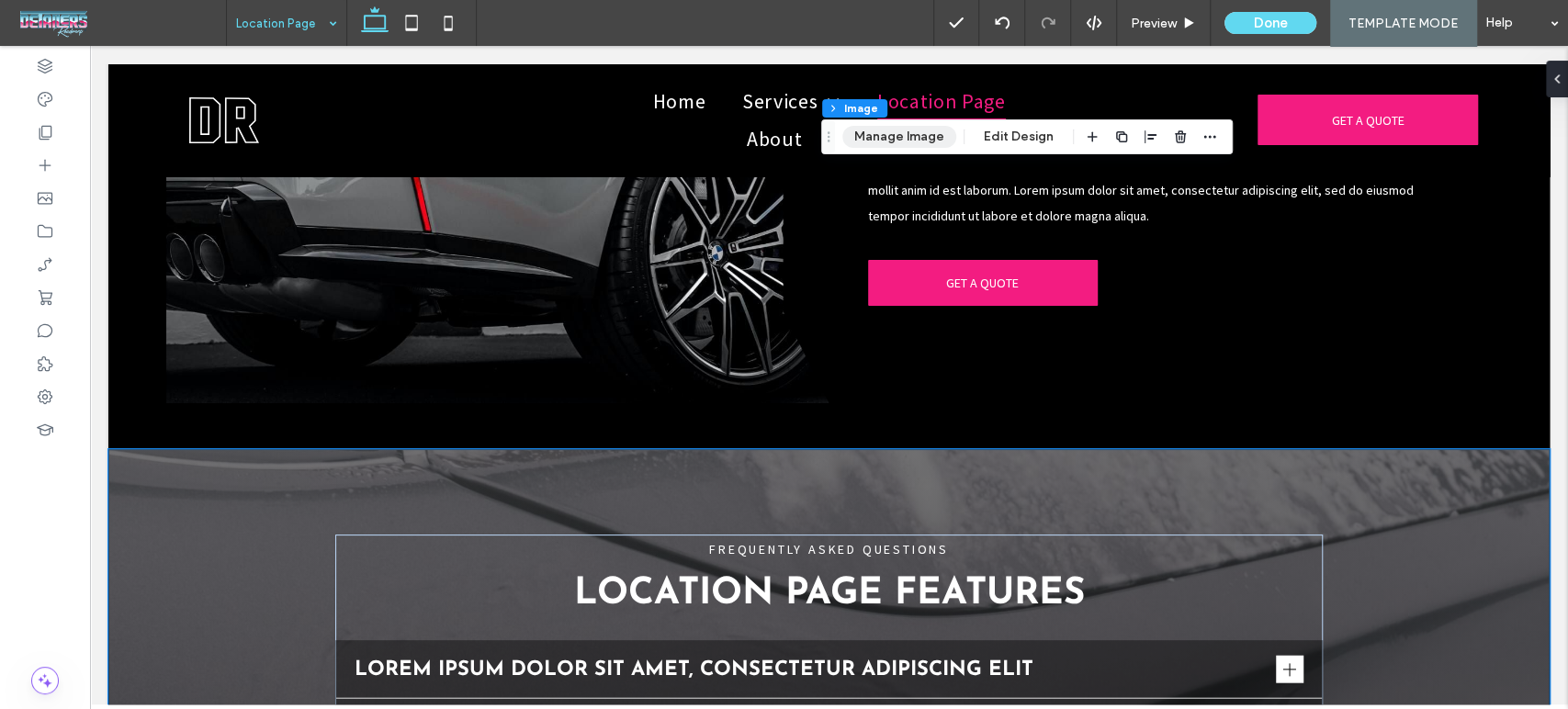
click at [920, 139] on button "Manage Image" at bounding box center [899, 137] width 114 height 23
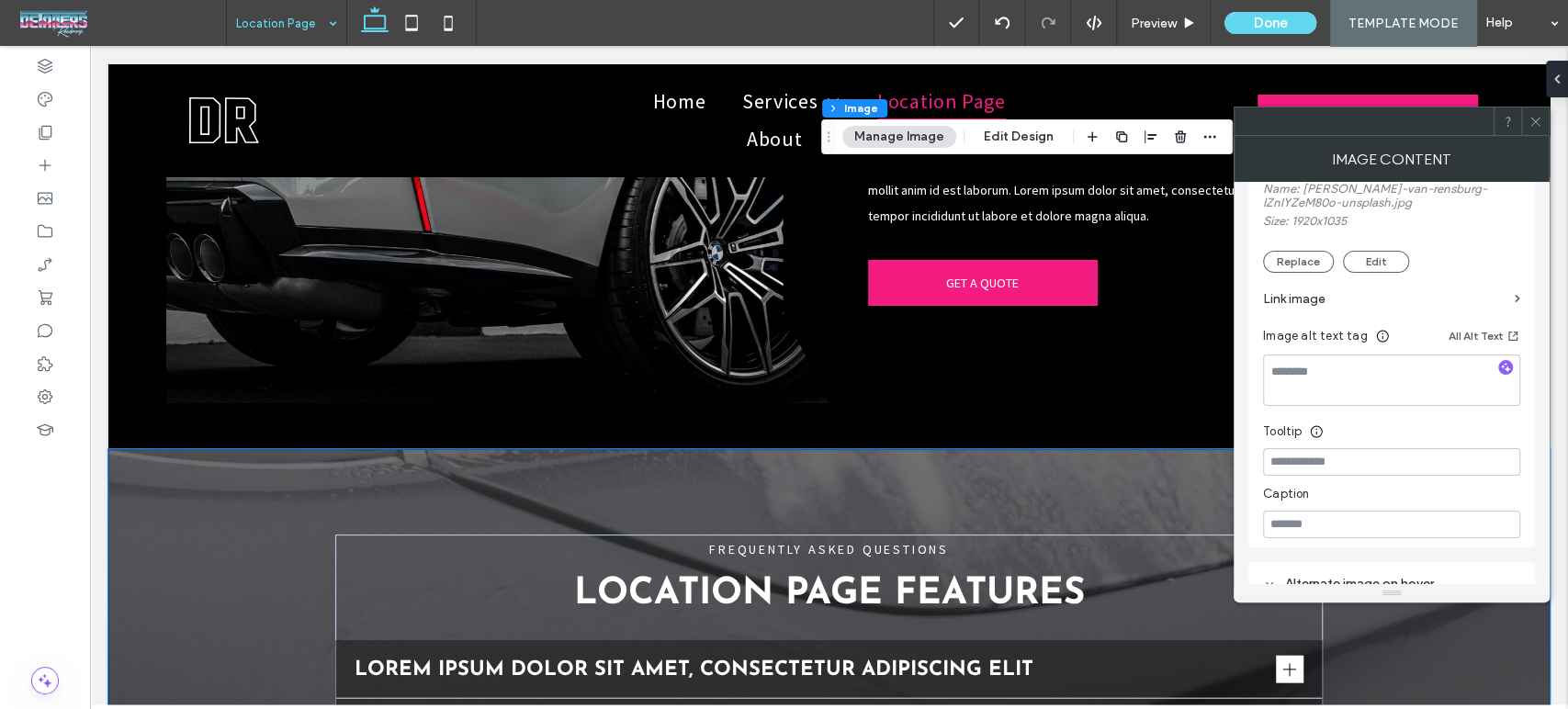
scroll to position [408, 0]
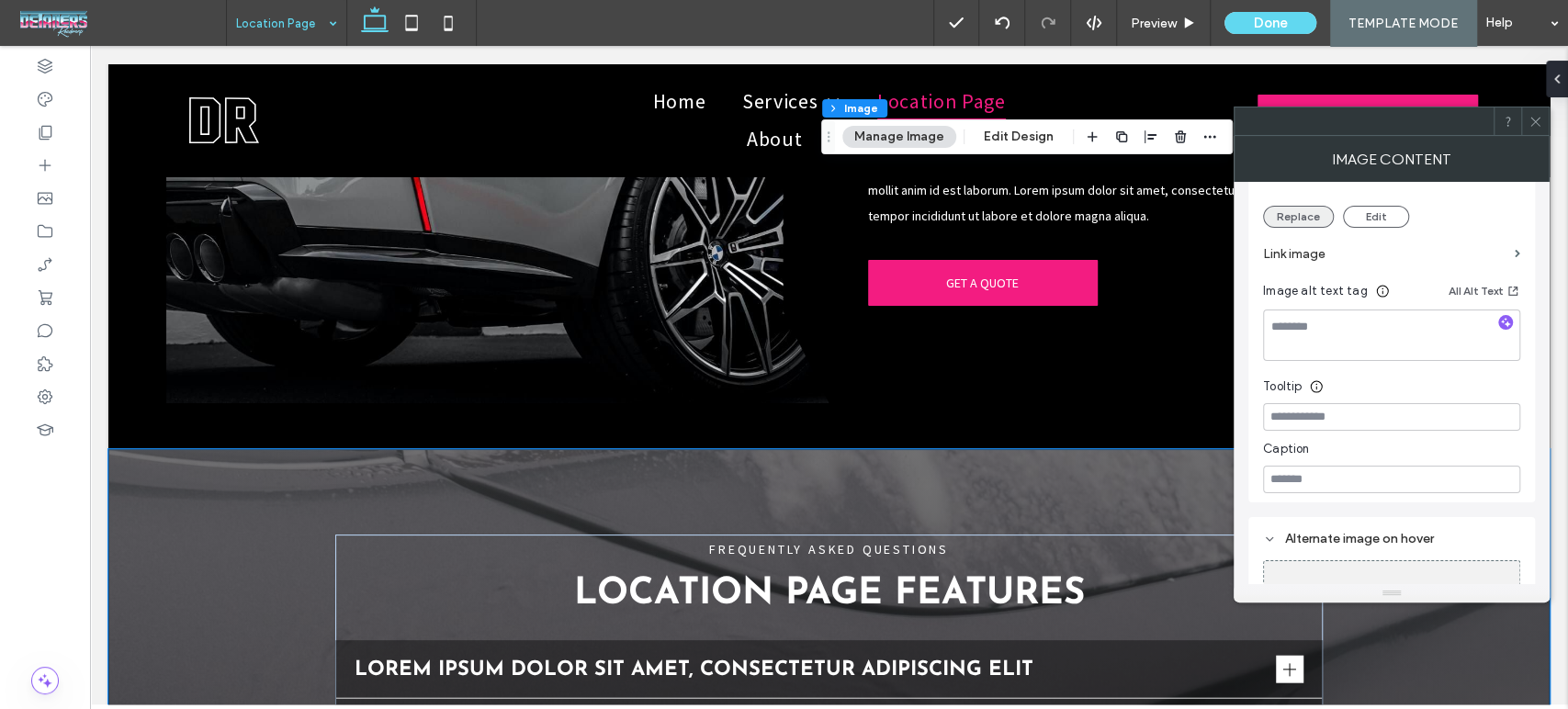
click at [1296, 212] on button "Replace" at bounding box center [1298, 216] width 70 height 23
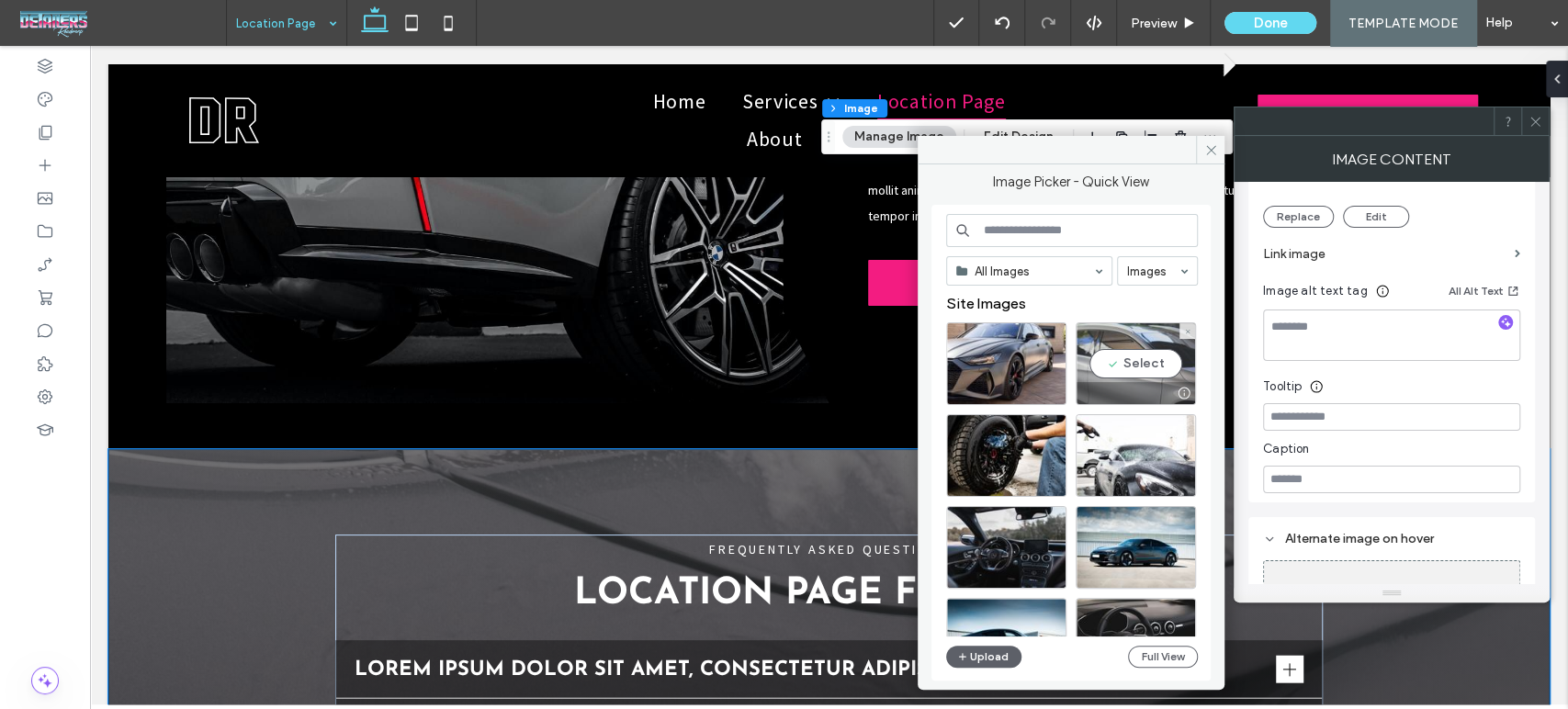
click at [1124, 365] on div "Select" at bounding box center [1135, 363] width 120 height 82
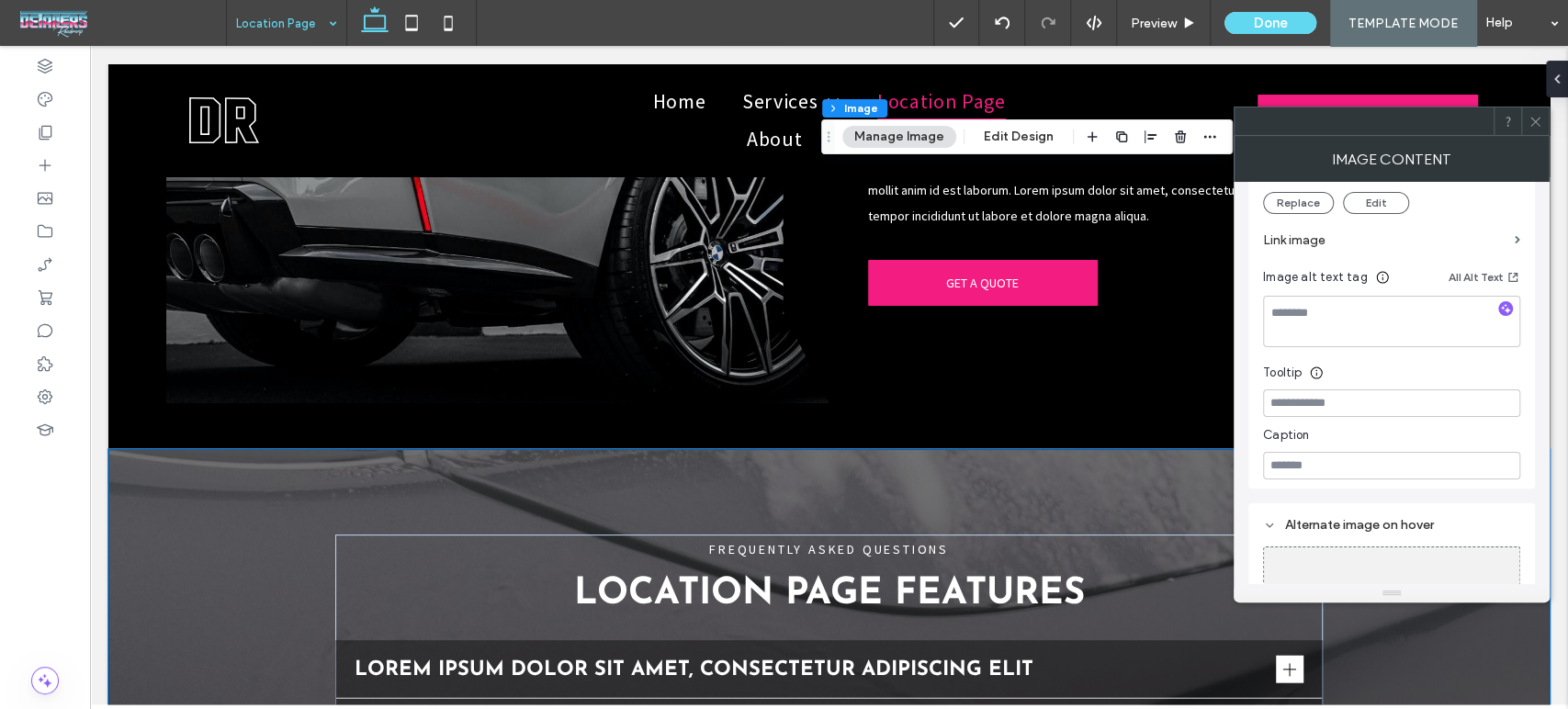
scroll to position [394, 0]
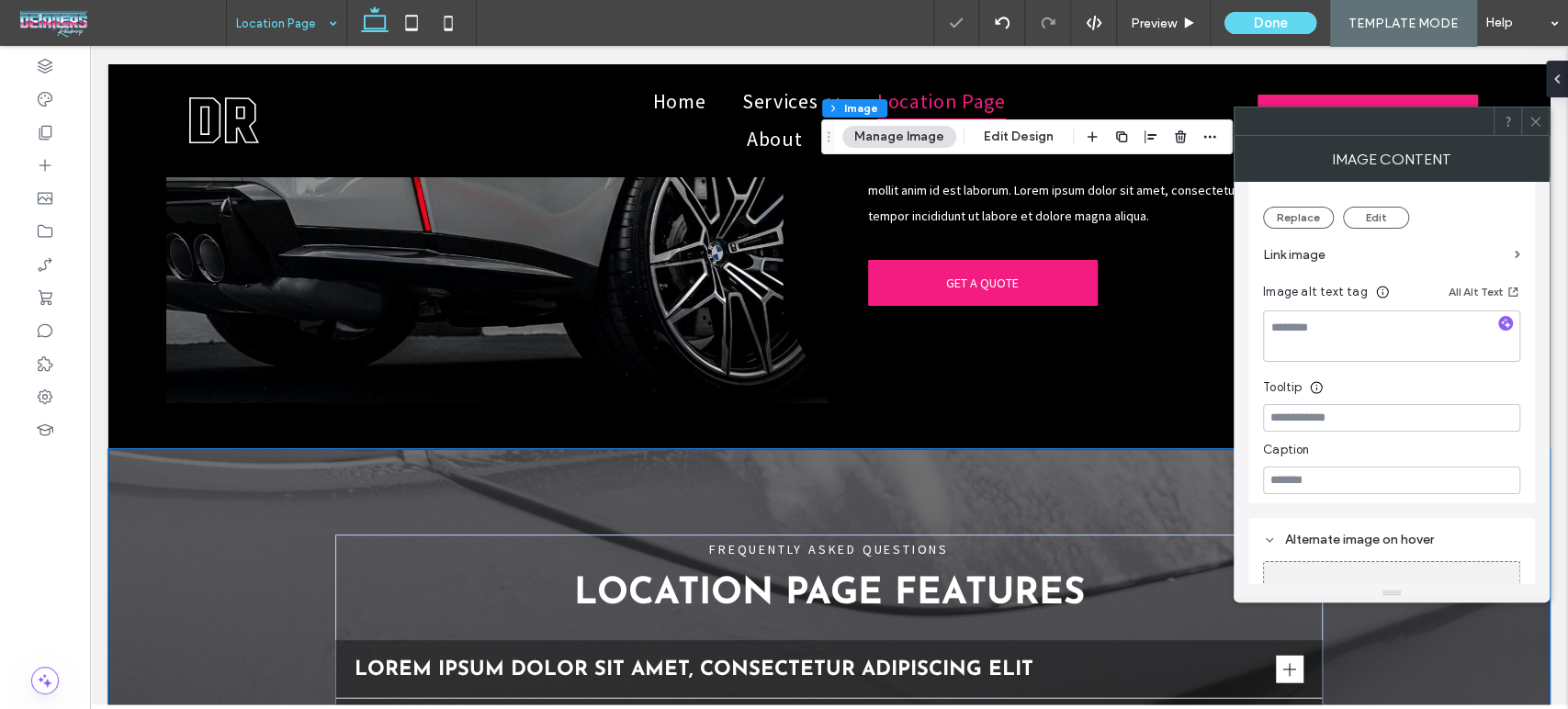
click at [1536, 127] on icon at bounding box center [1535, 121] width 14 height 14
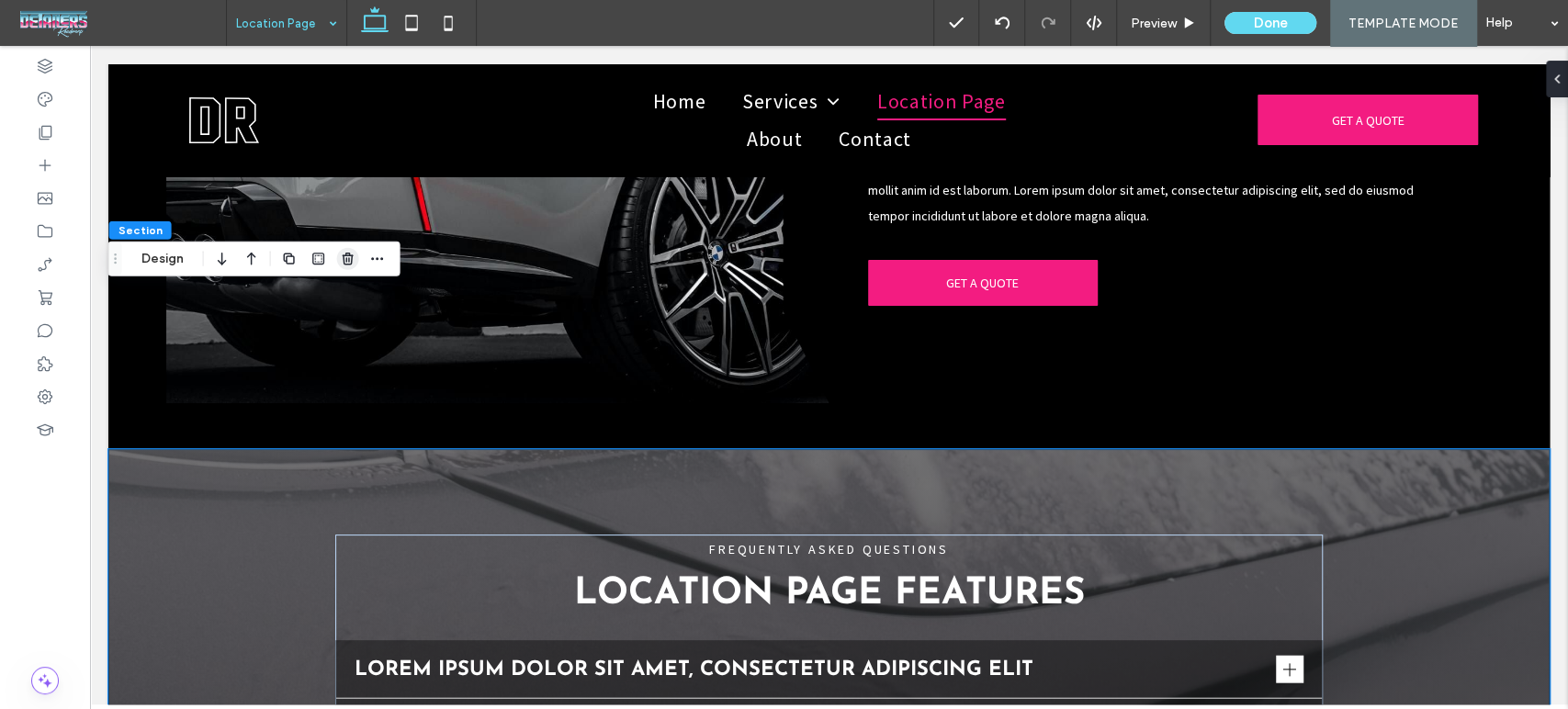
click at [352, 258] on icon "button" at bounding box center [347, 259] width 15 height 15
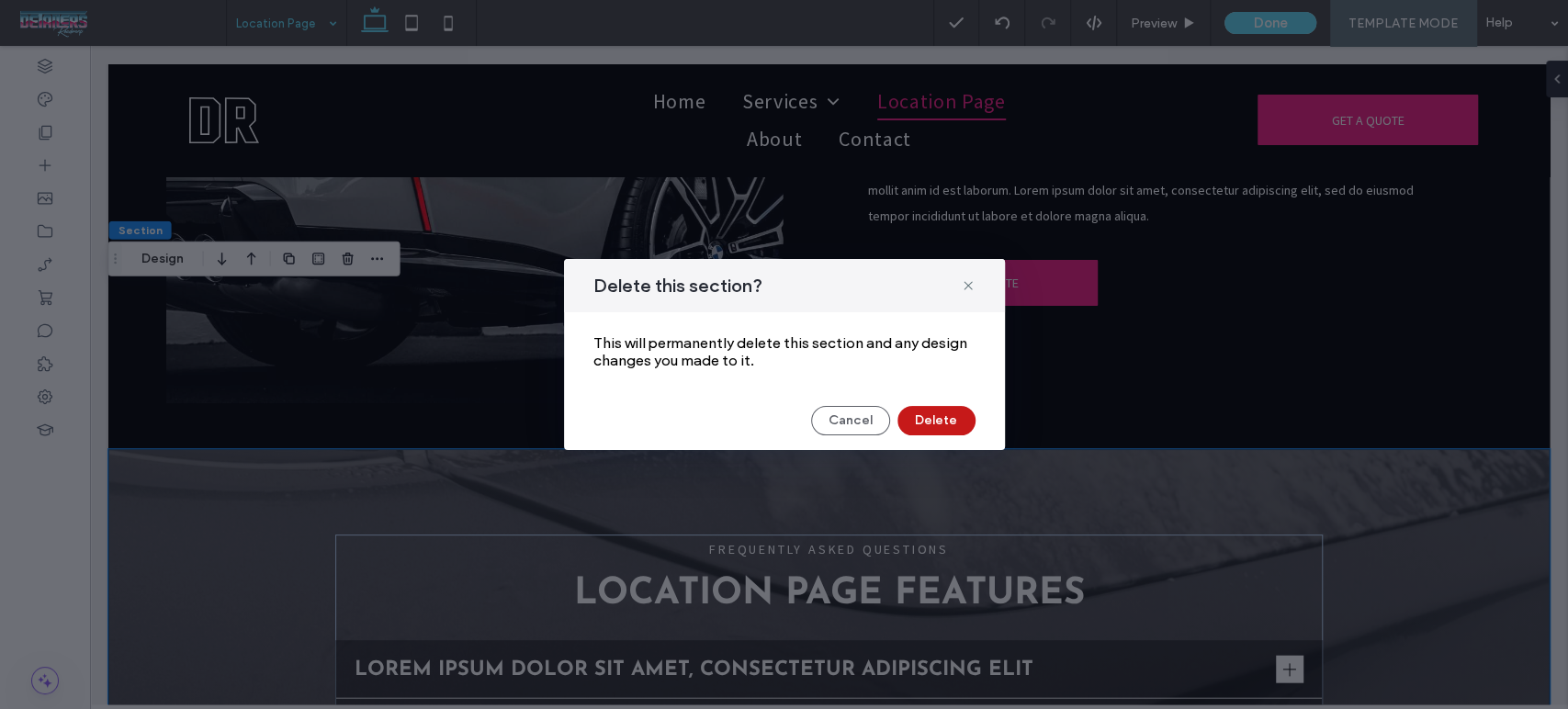
click at [927, 417] on button "Delete" at bounding box center [937, 421] width 78 height 29
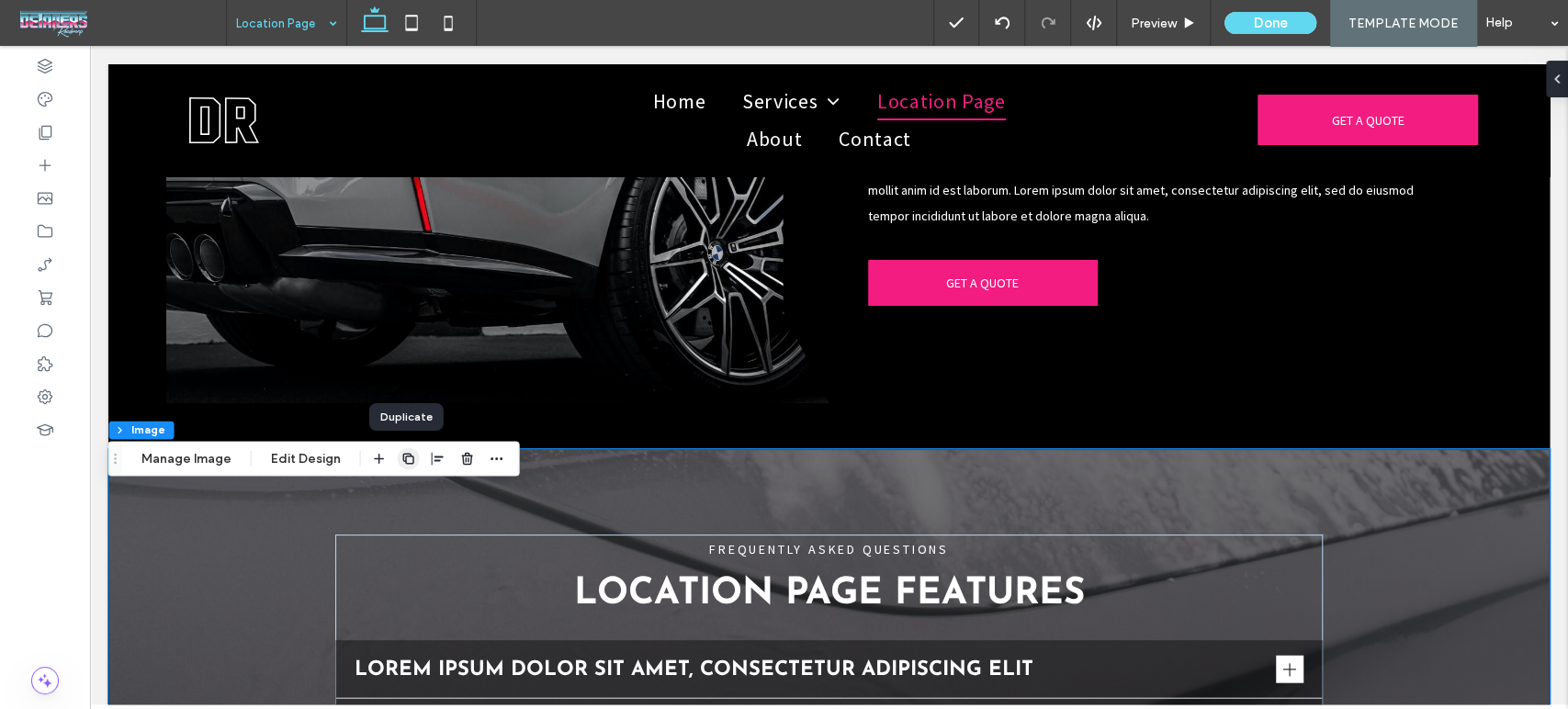
click at [401, 462] on icon "button" at bounding box center [408, 458] width 15 height 15
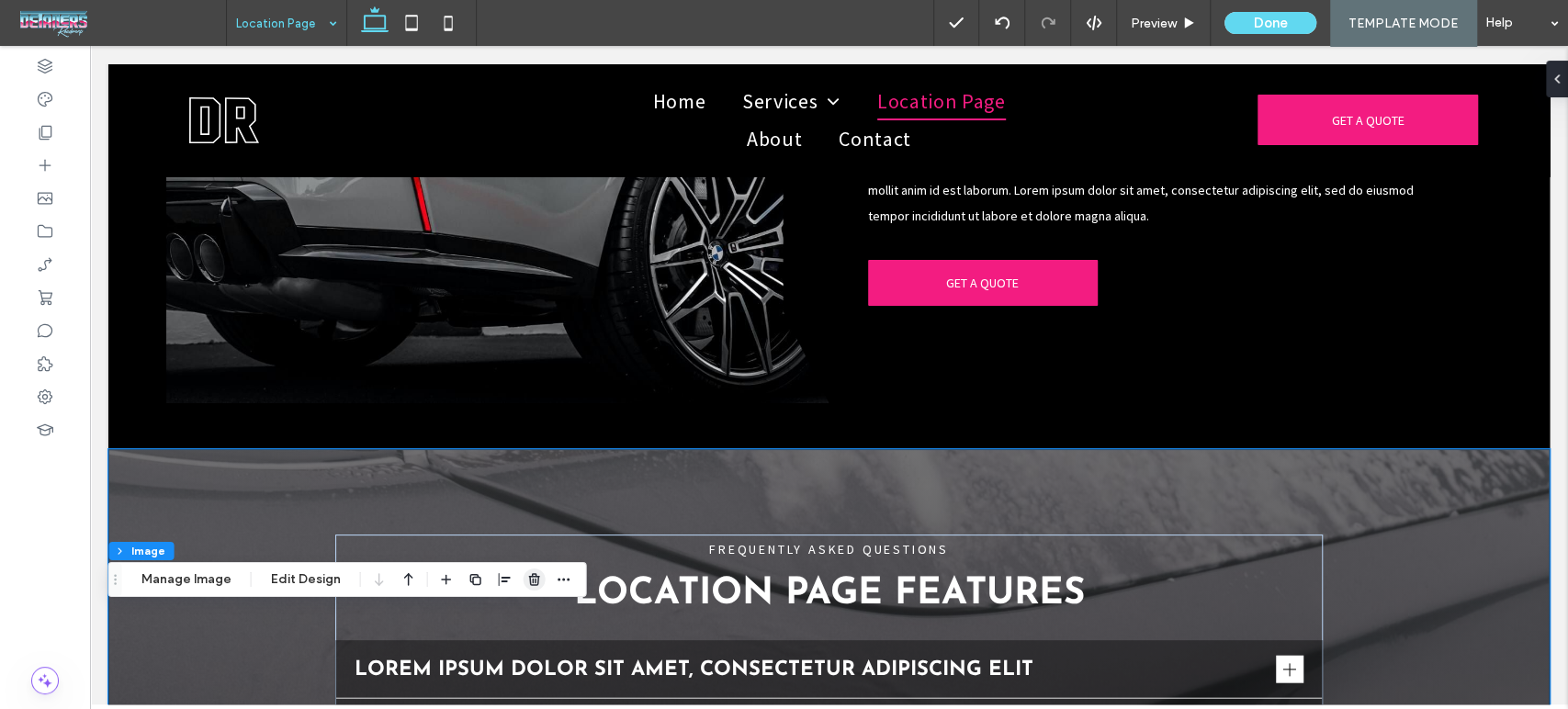
click at [524, 578] on span "button" at bounding box center [534, 580] width 23 height 23
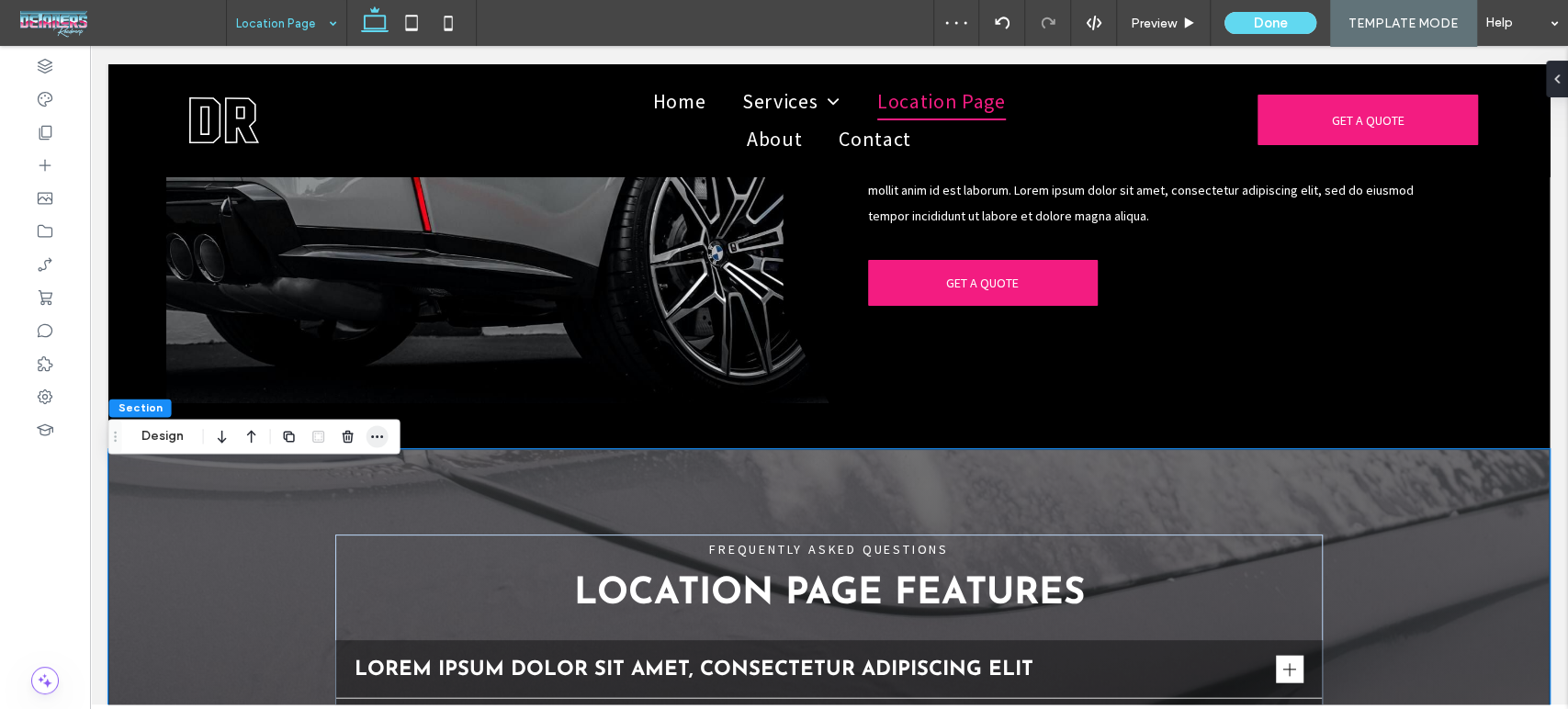
click at [386, 447] on span "button" at bounding box center [377, 436] width 23 height 23
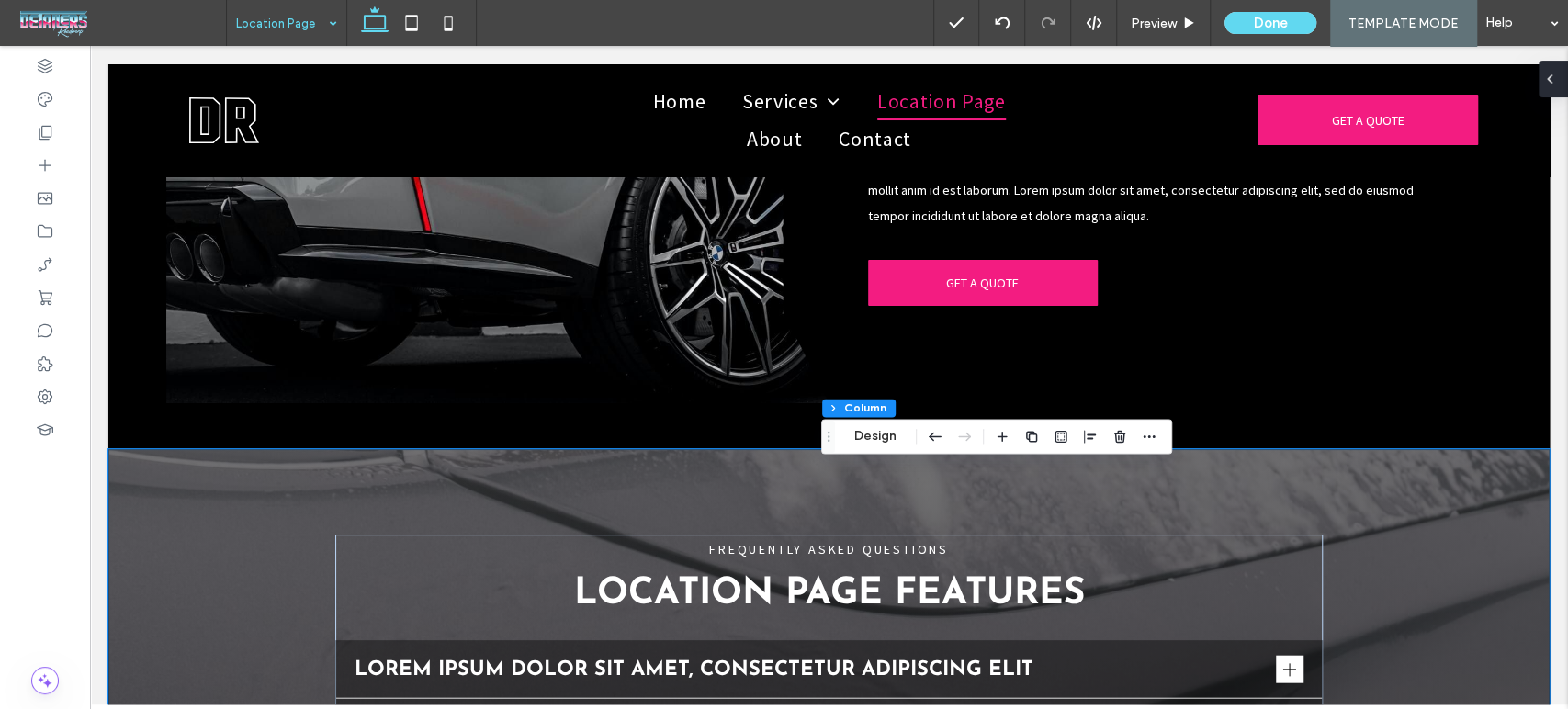
click at [1565, 78] on div at bounding box center [1553, 79] width 29 height 37
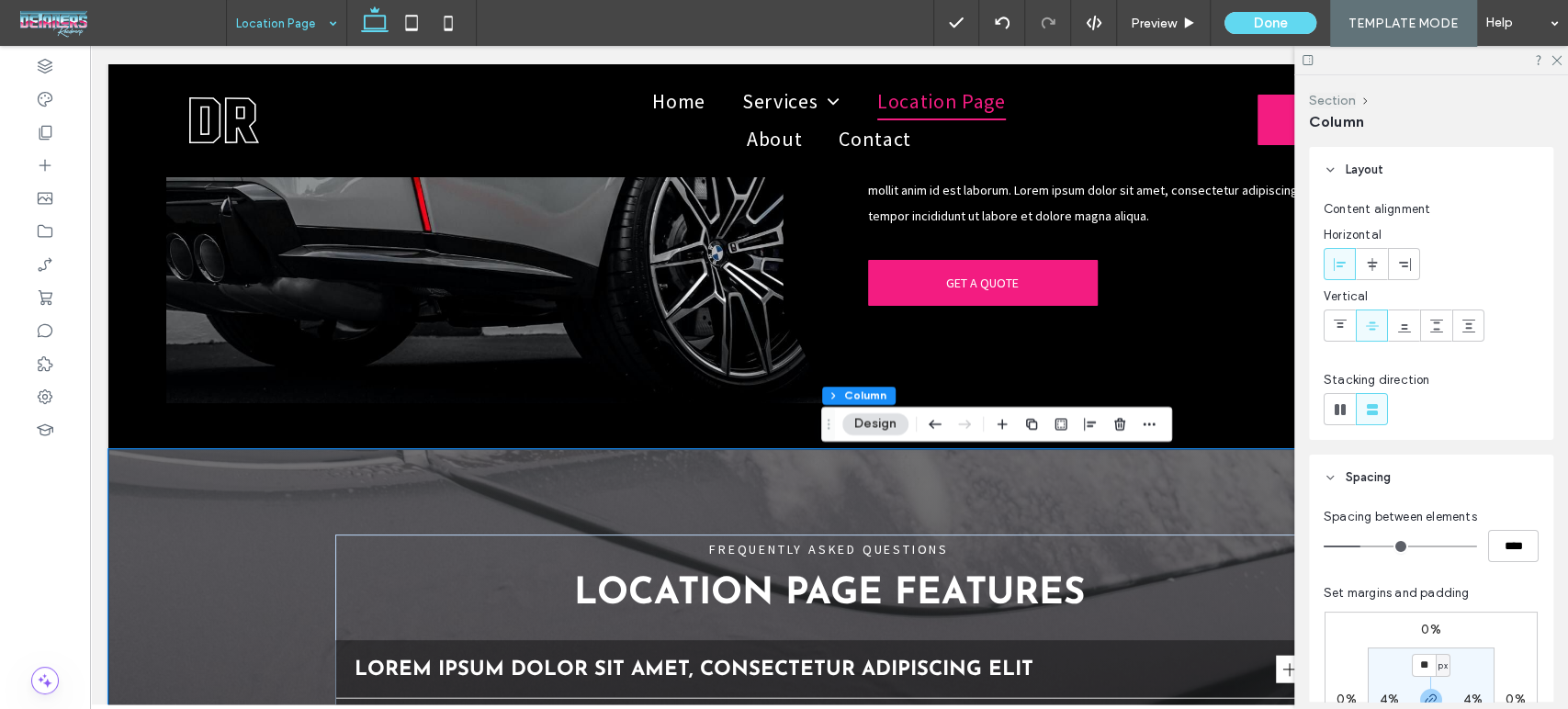
click at [1335, 102] on button "Section" at bounding box center [1332, 101] width 47 height 16
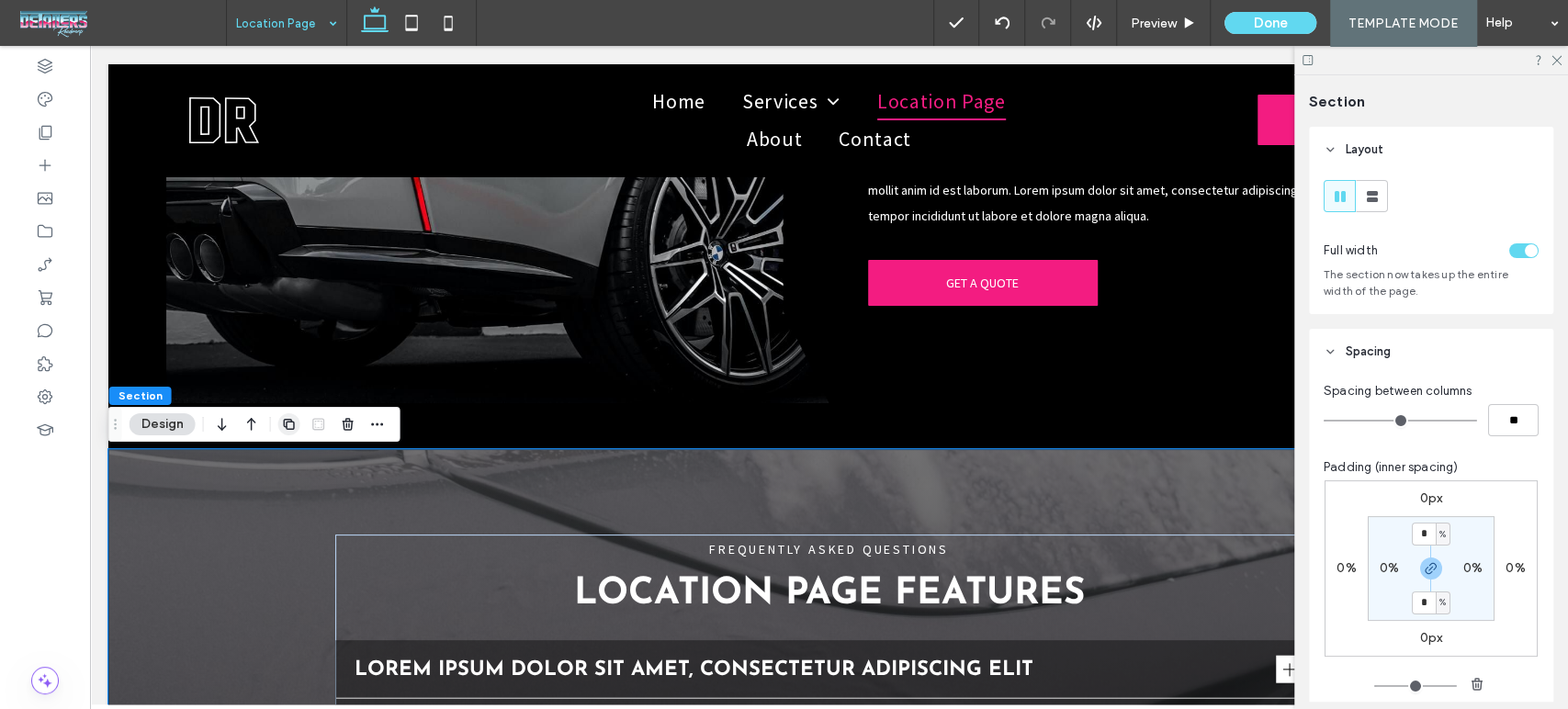
click at [288, 419] on use "button" at bounding box center [288, 424] width 11 height 11
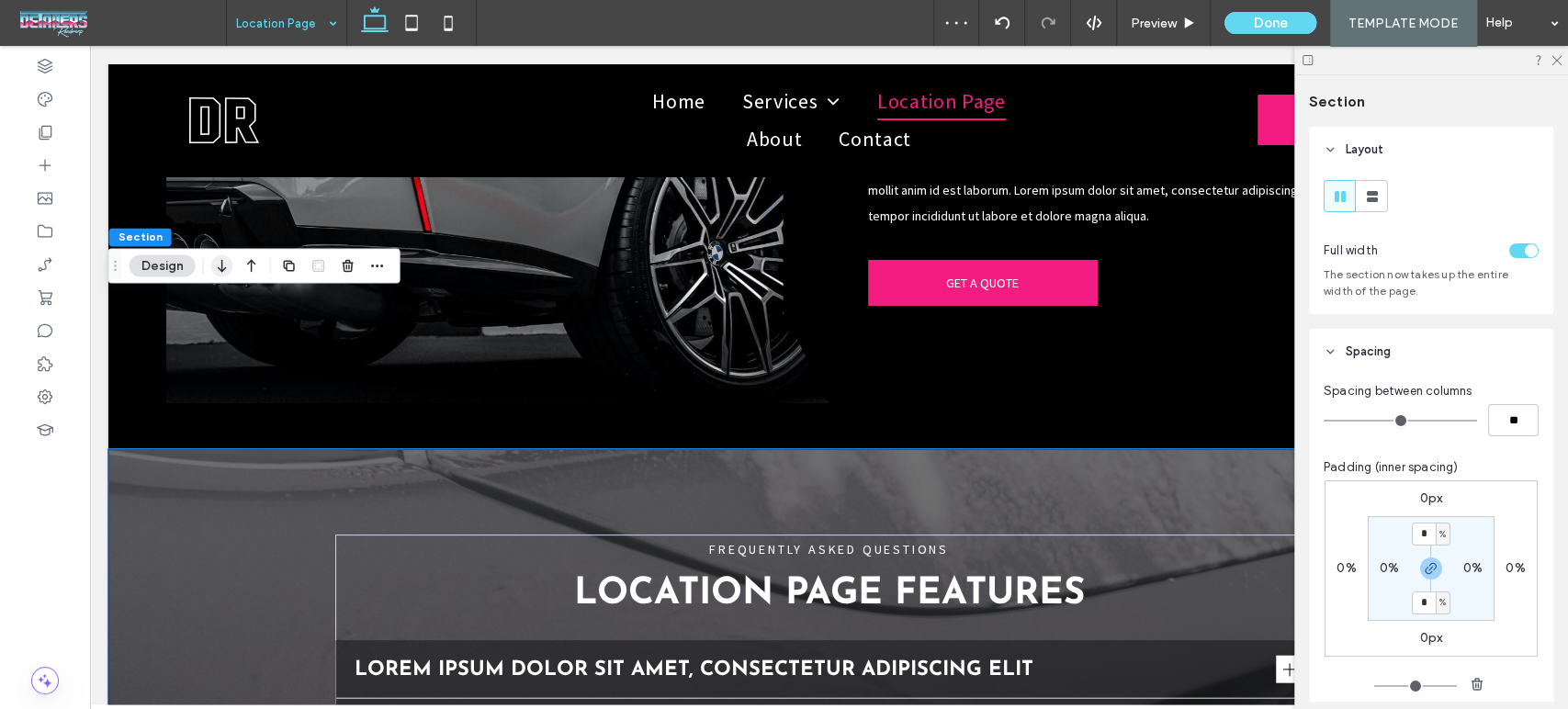
click at [221, 275] on icon "button" at bounding box center [222, 265] width 23 height 33
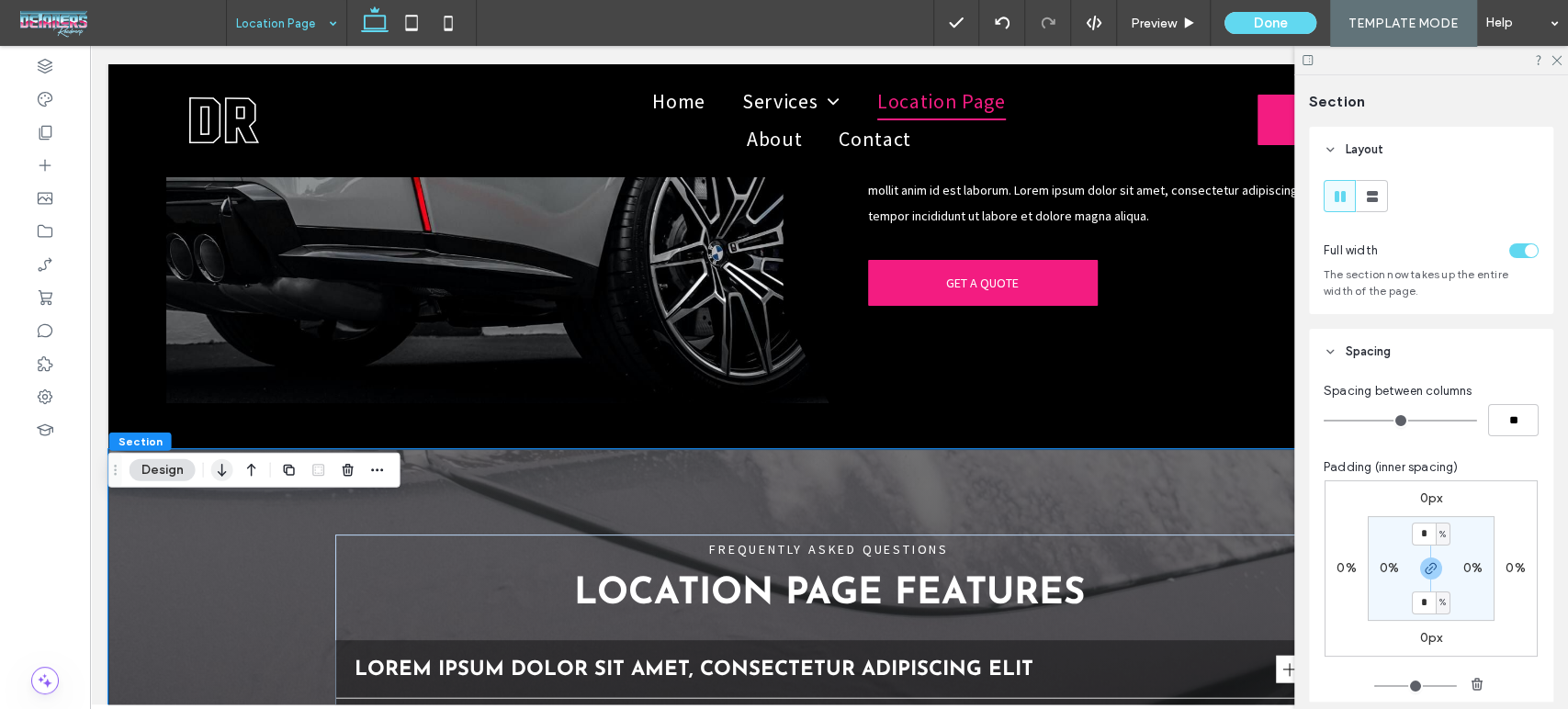
click at [214, 468] on icon "button" at bounding box center [222, 470] width 23 height 33
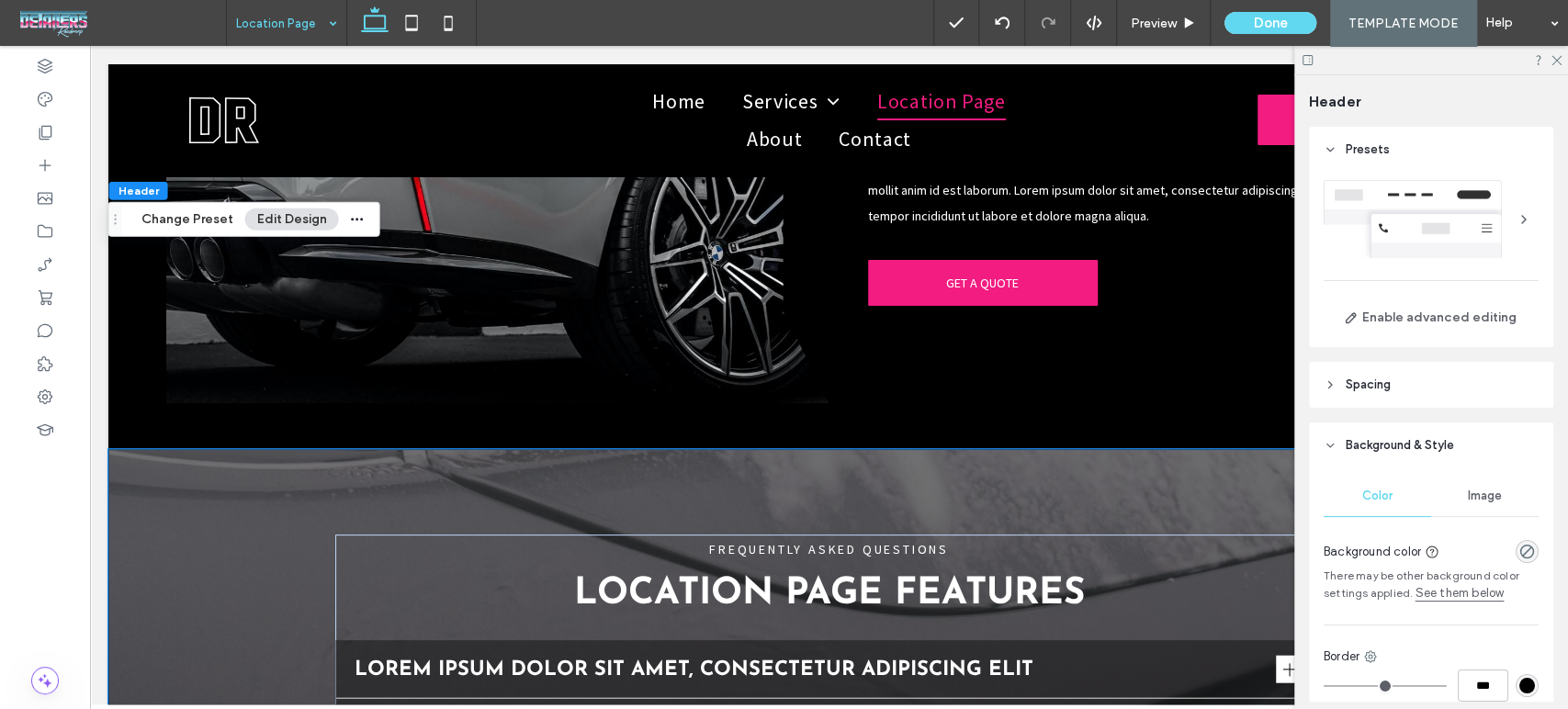
scroll to position [765, 0]
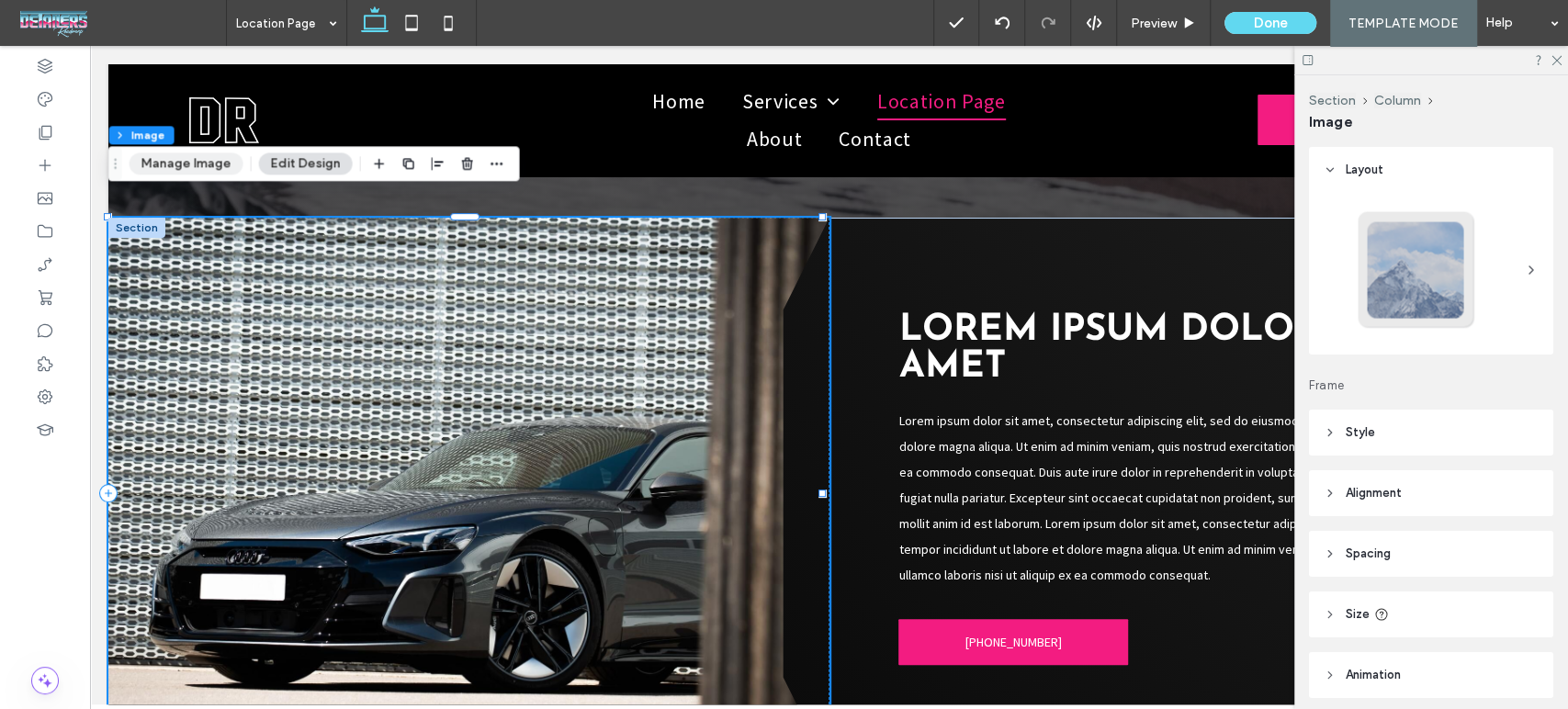
click at [200, 166] on button "Manage Image" at bounding box center [186, 164] width 114 height 23
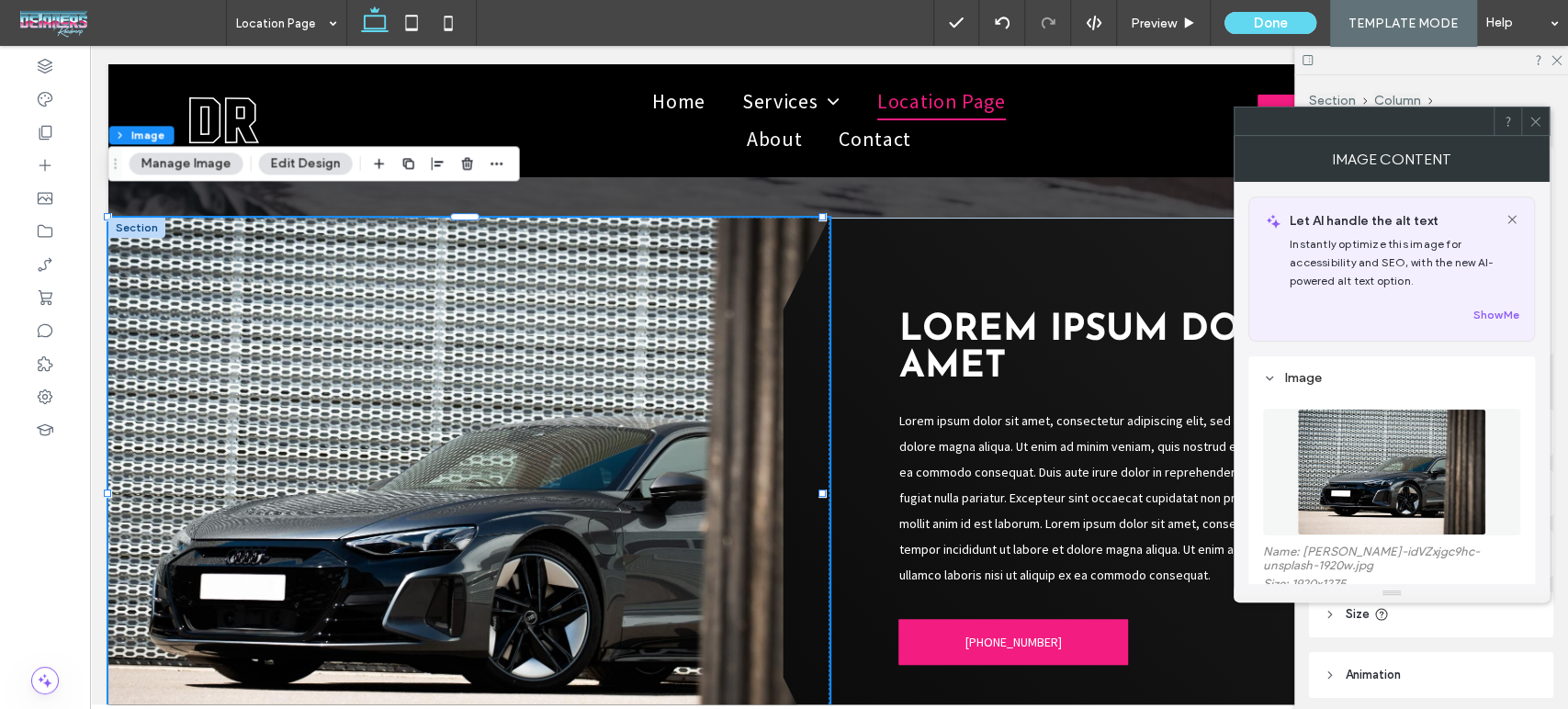
scroll to position [204, 0]
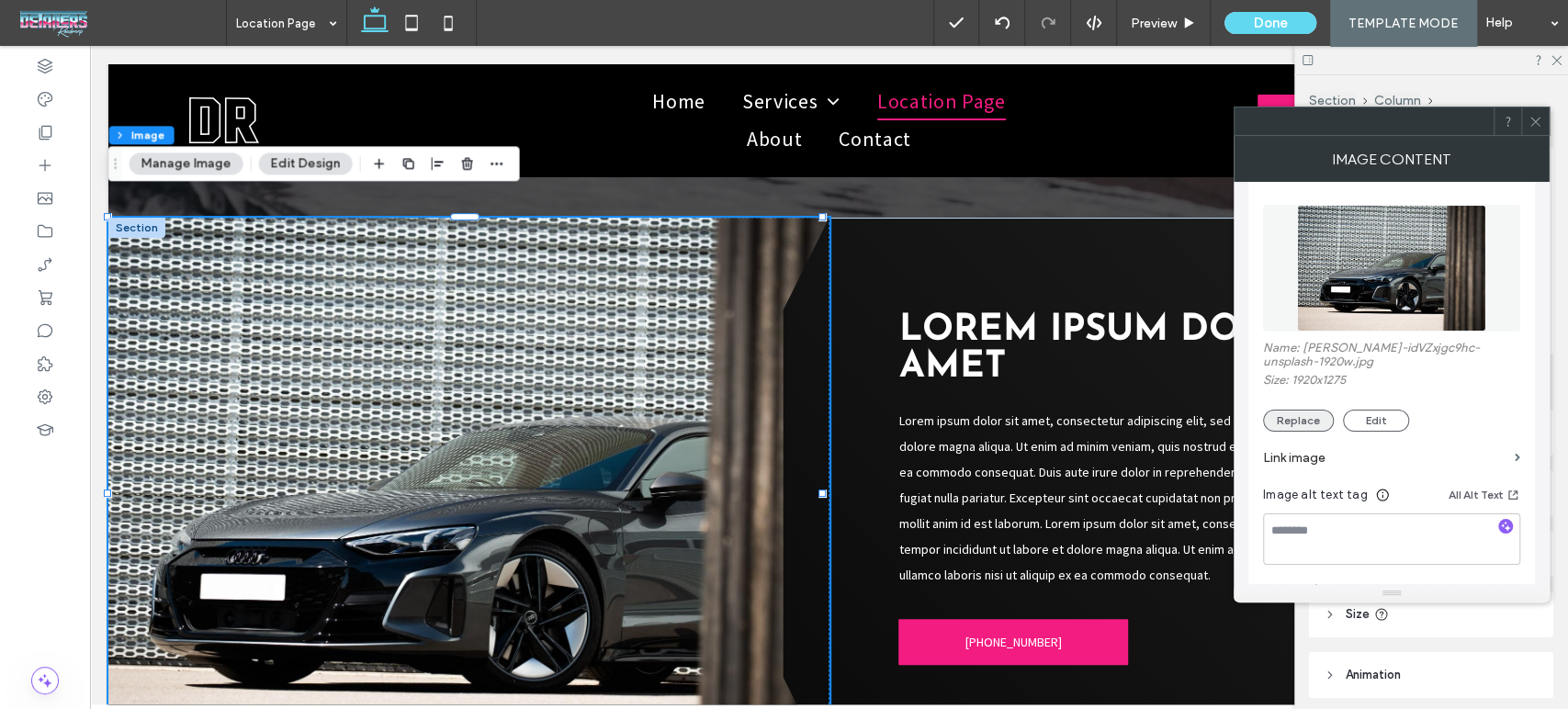
click at [1316, 420] on button "Replace" at bounding box center [1298, 420] width 70 height 23
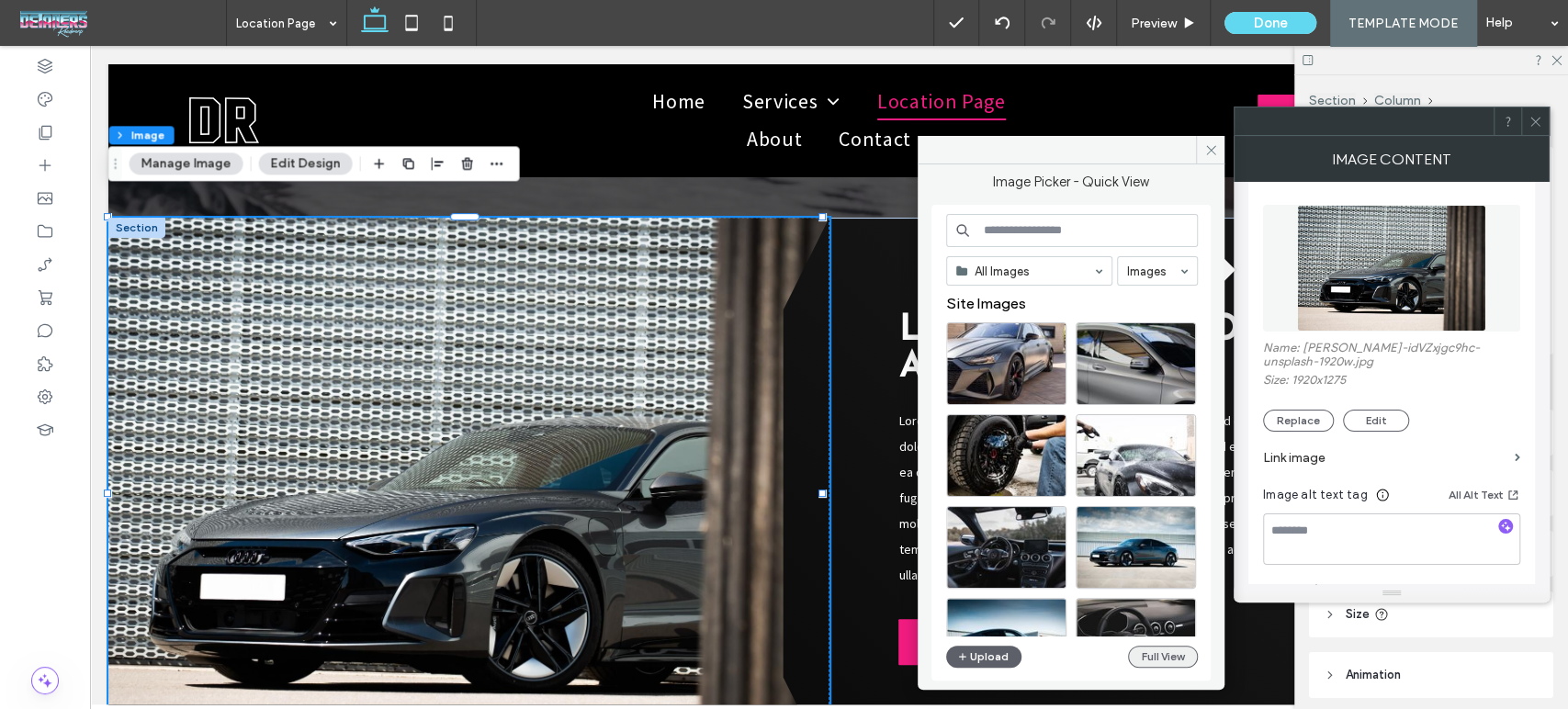
click at [1163, 655] on button "Full View" at bounding box center [1162, 657] width 69 height 23
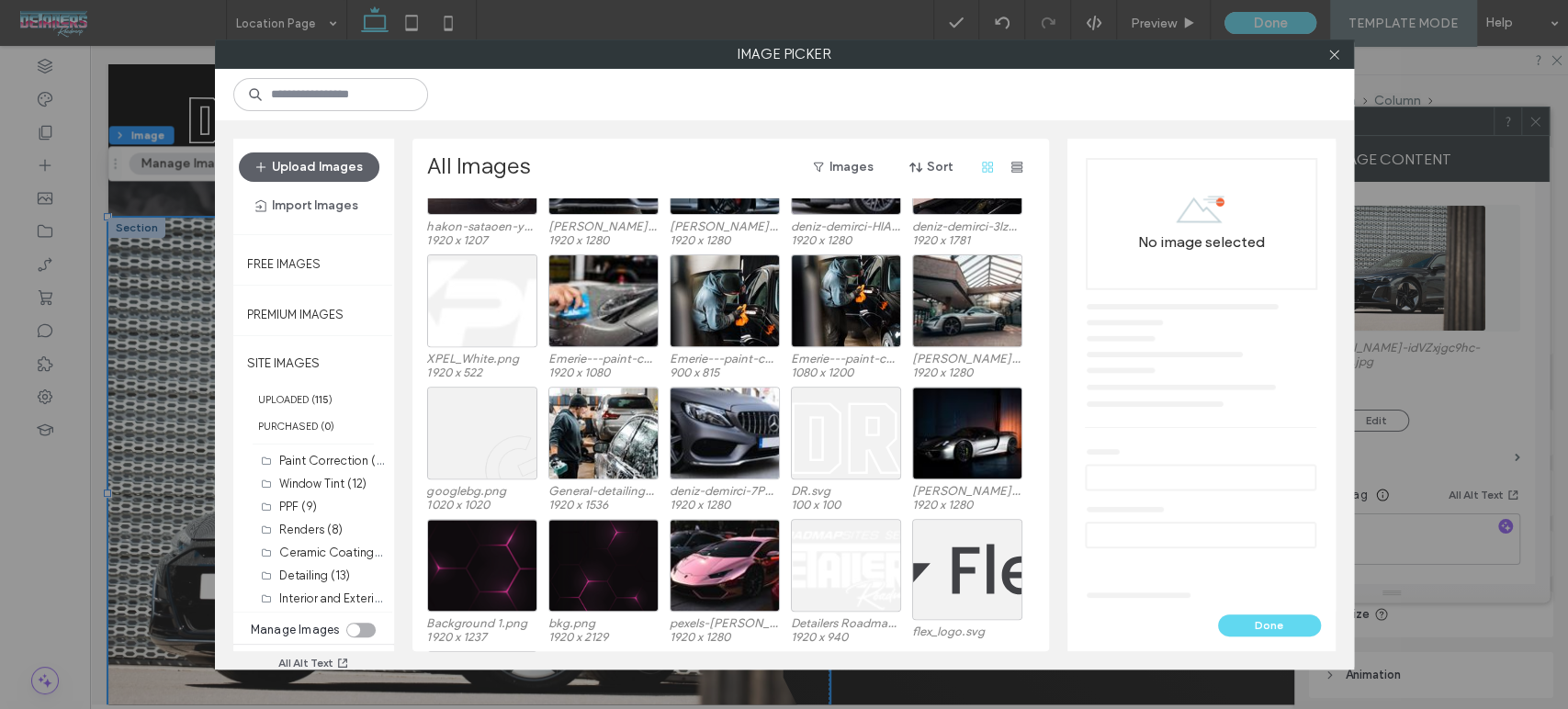
scroll to position [306, 0]
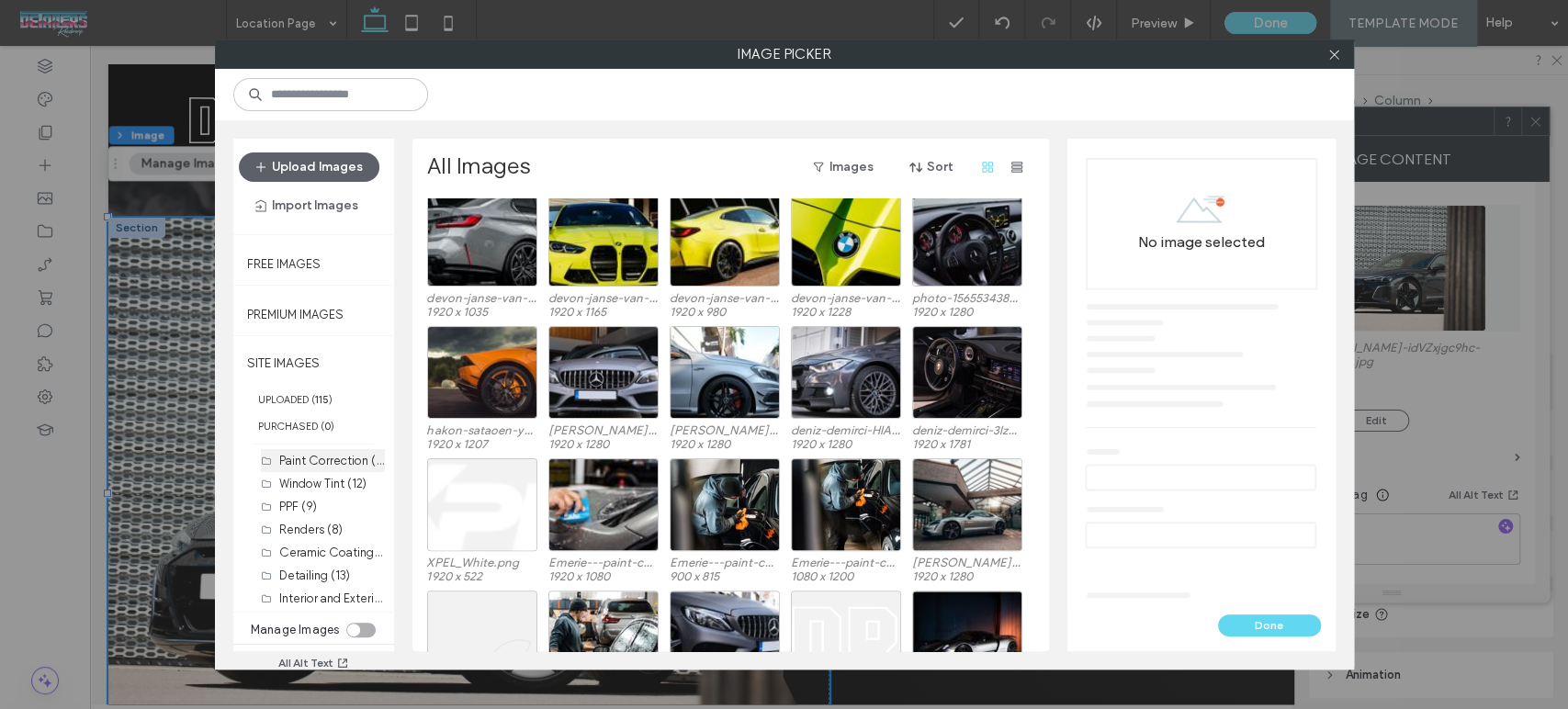
click at [299, 453] on label "Paint Correction (16)" at bounding box center [335, 460] width 112 height 18
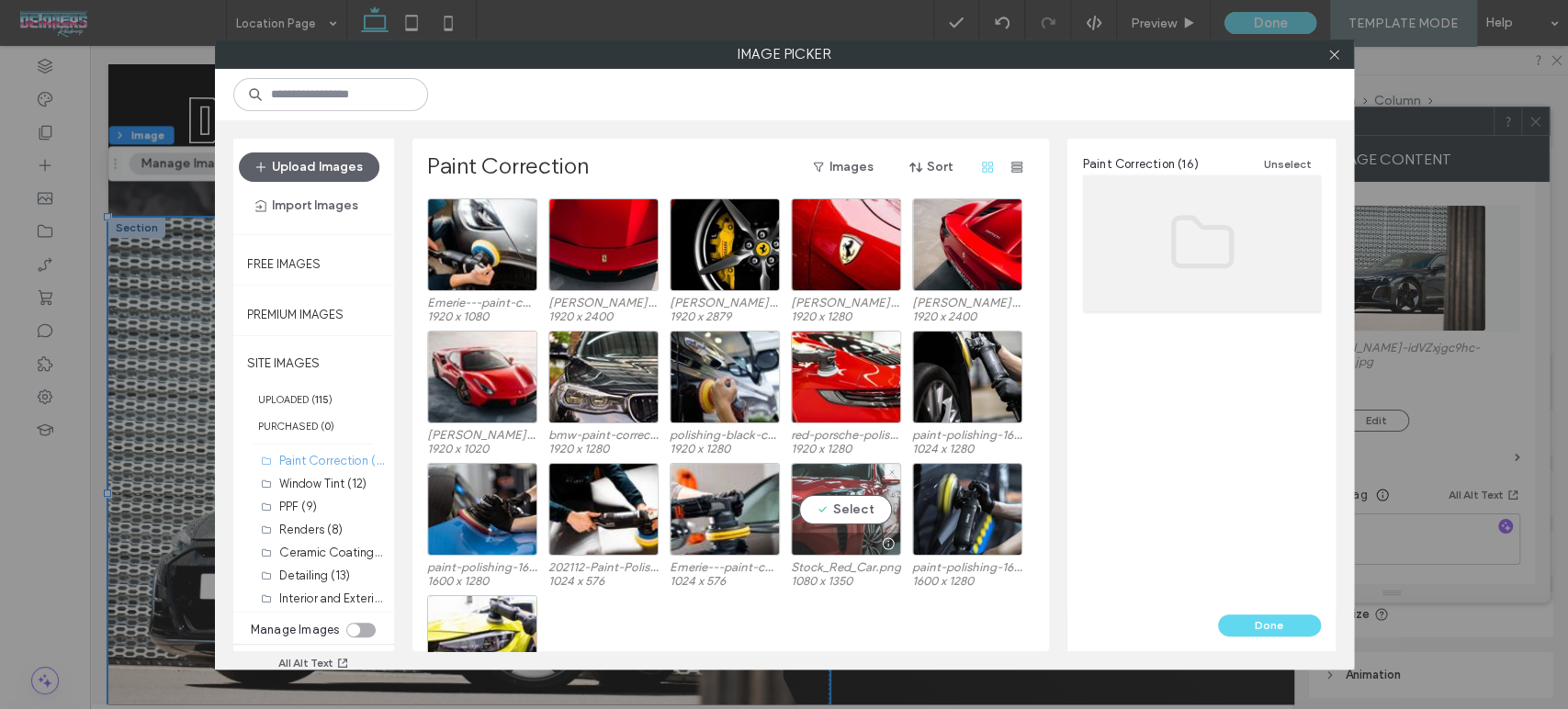
click at [868, 524] on div "Select" at bounding box center [846, 509] width 111 height 93
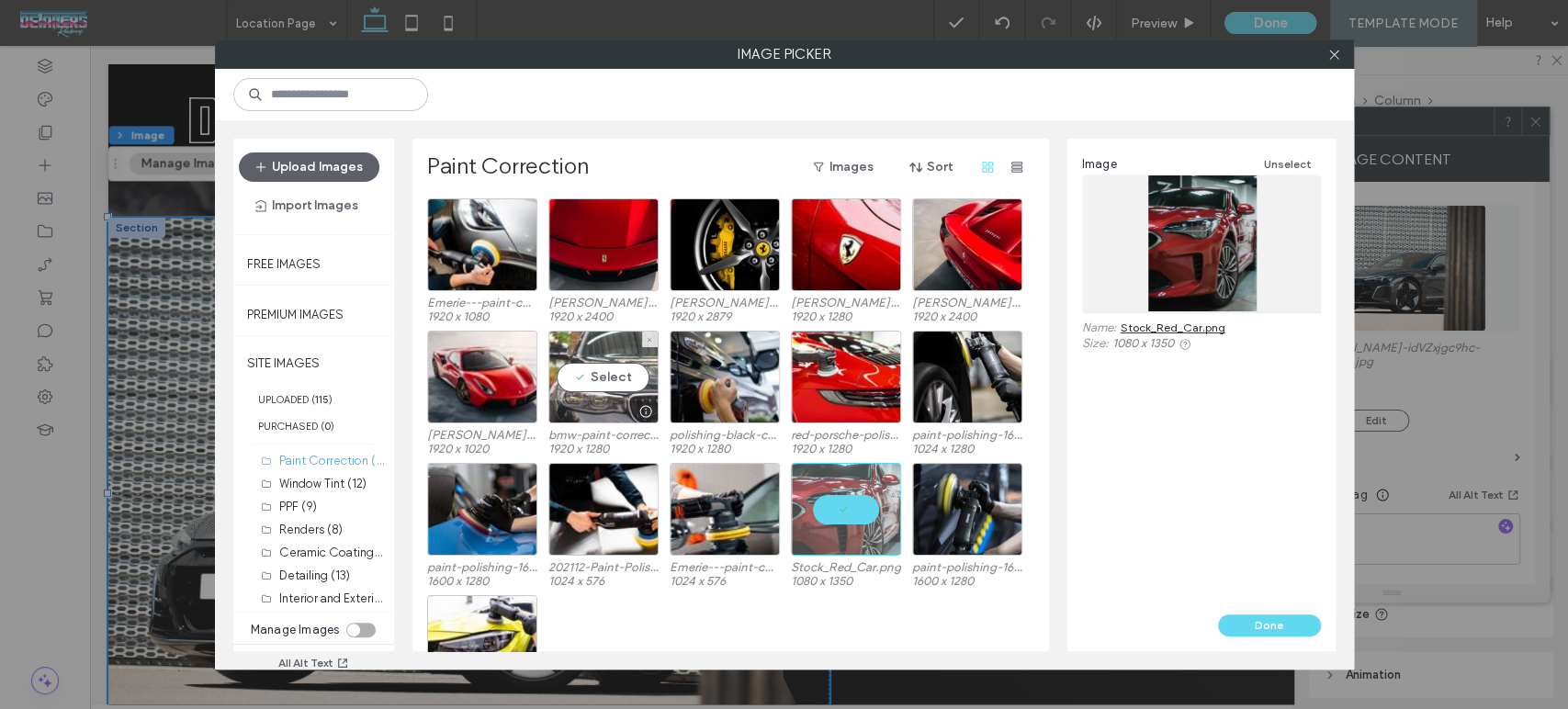
click at [628, 379] on div "Select" at bounding box center [603, 377] width 111 height 93
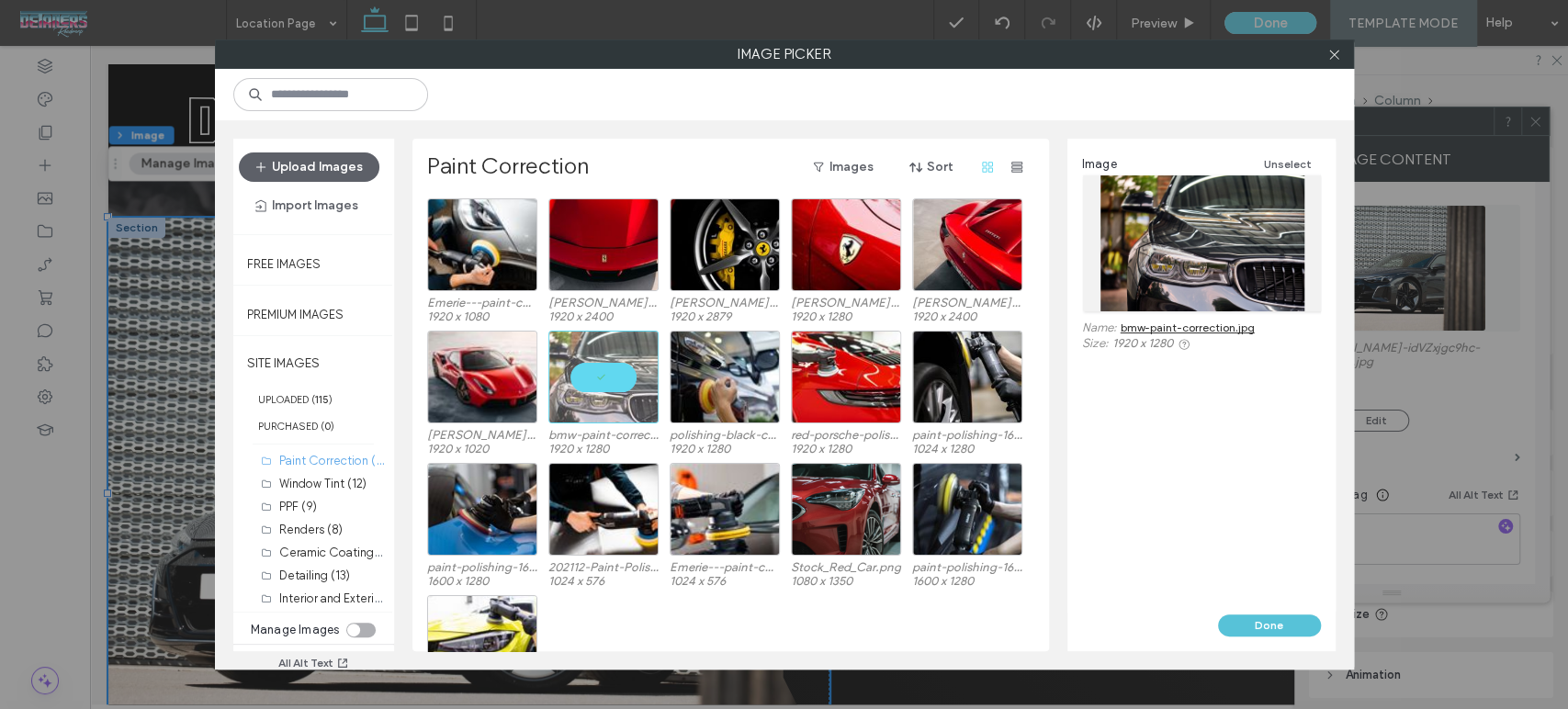
drag, startPoint x: 1280, startPoint y: 624, endPoint x: 1184, endPoint y: 575, distance: 107.8
click at [1280, 624] on button "Done" at bounding box center [1268, 626] width 103 height 23
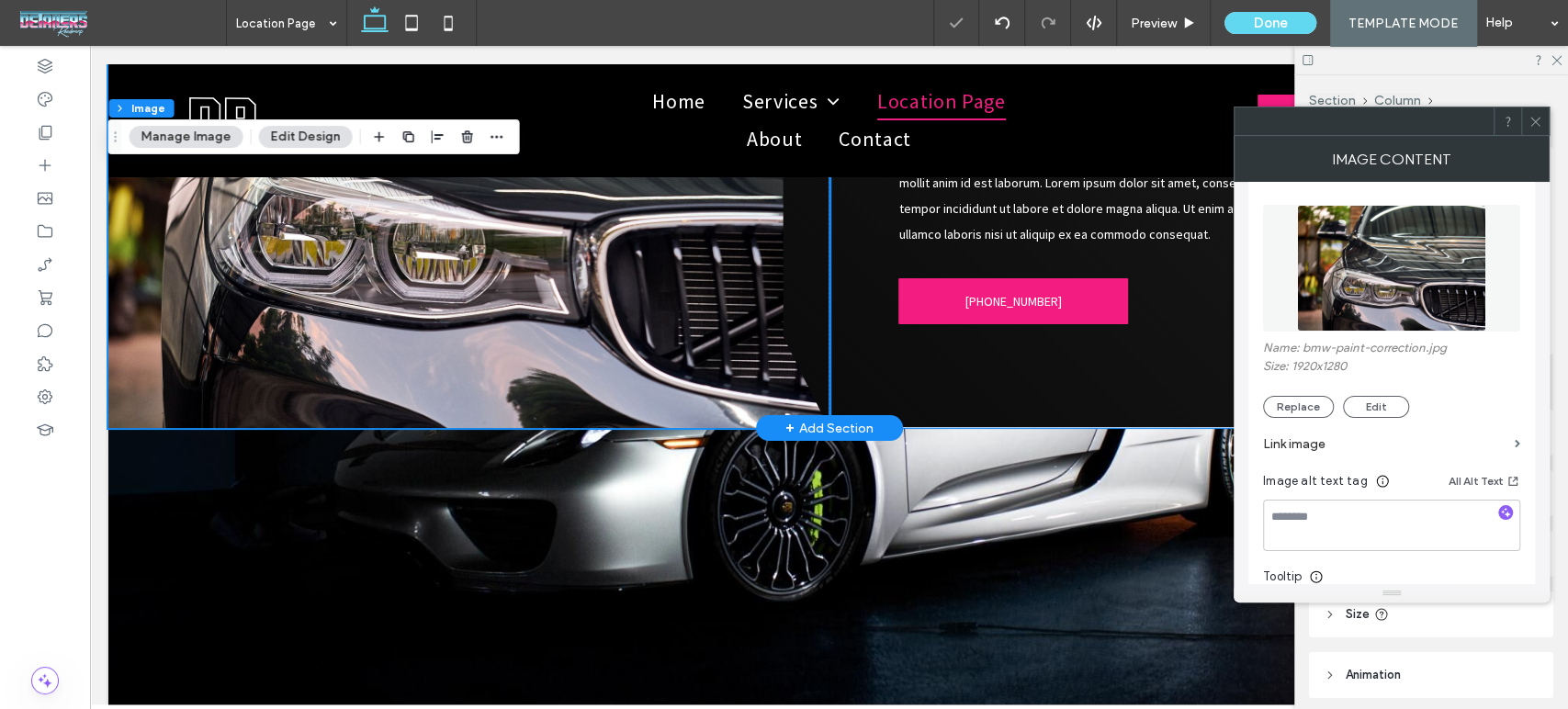
scroll to position [5200, 0]
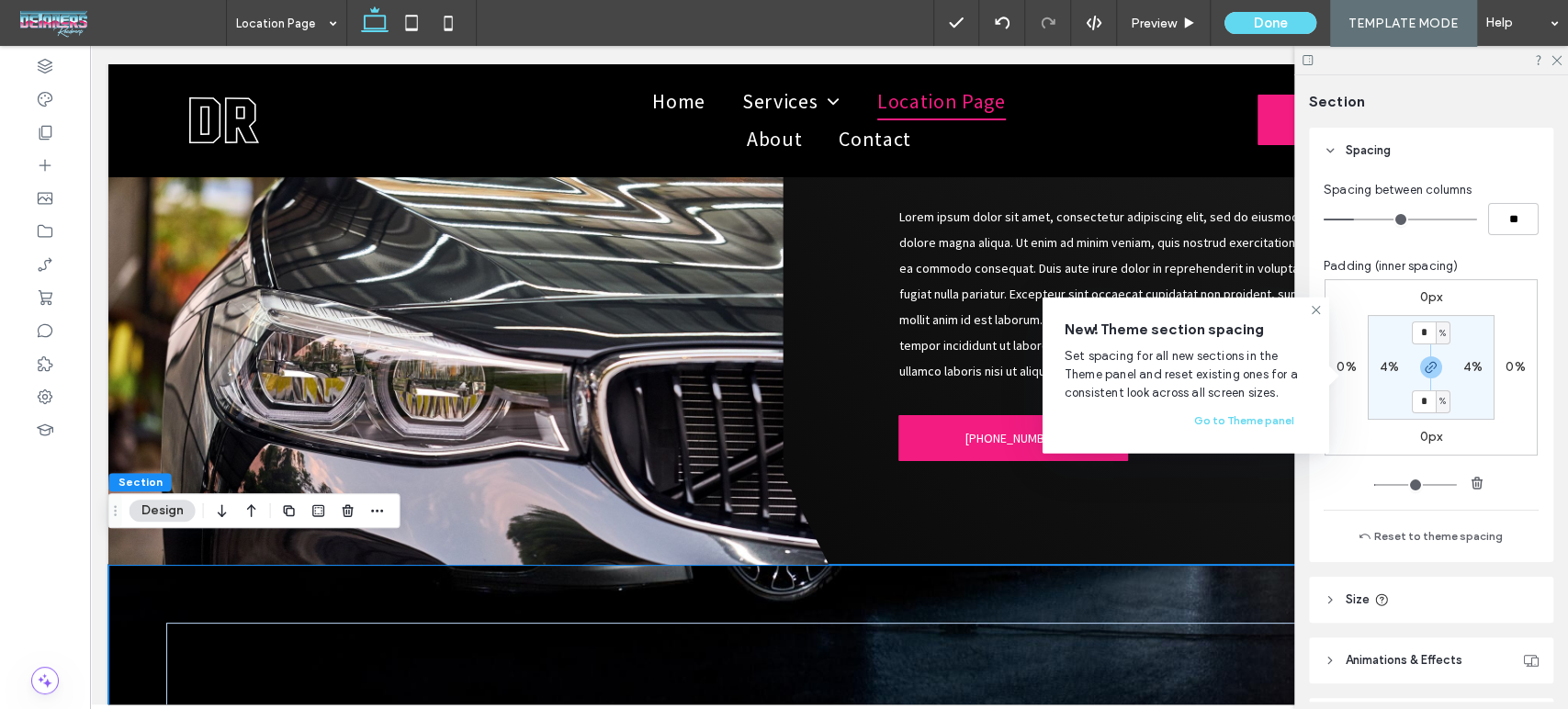
scroll to position [408, 0]
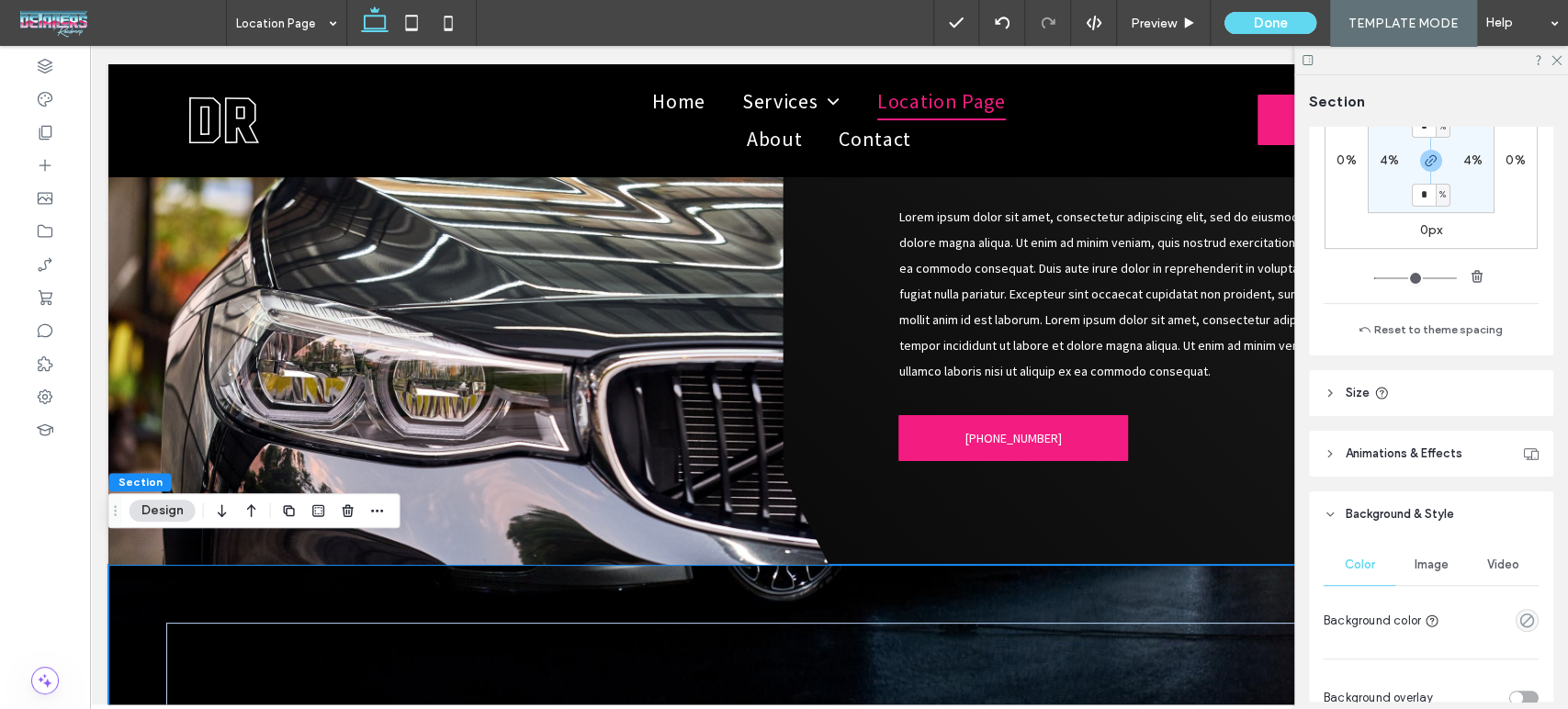
click at [1424, 573] on div "Image" at bounding box center [1430, 564] width 71 height 40
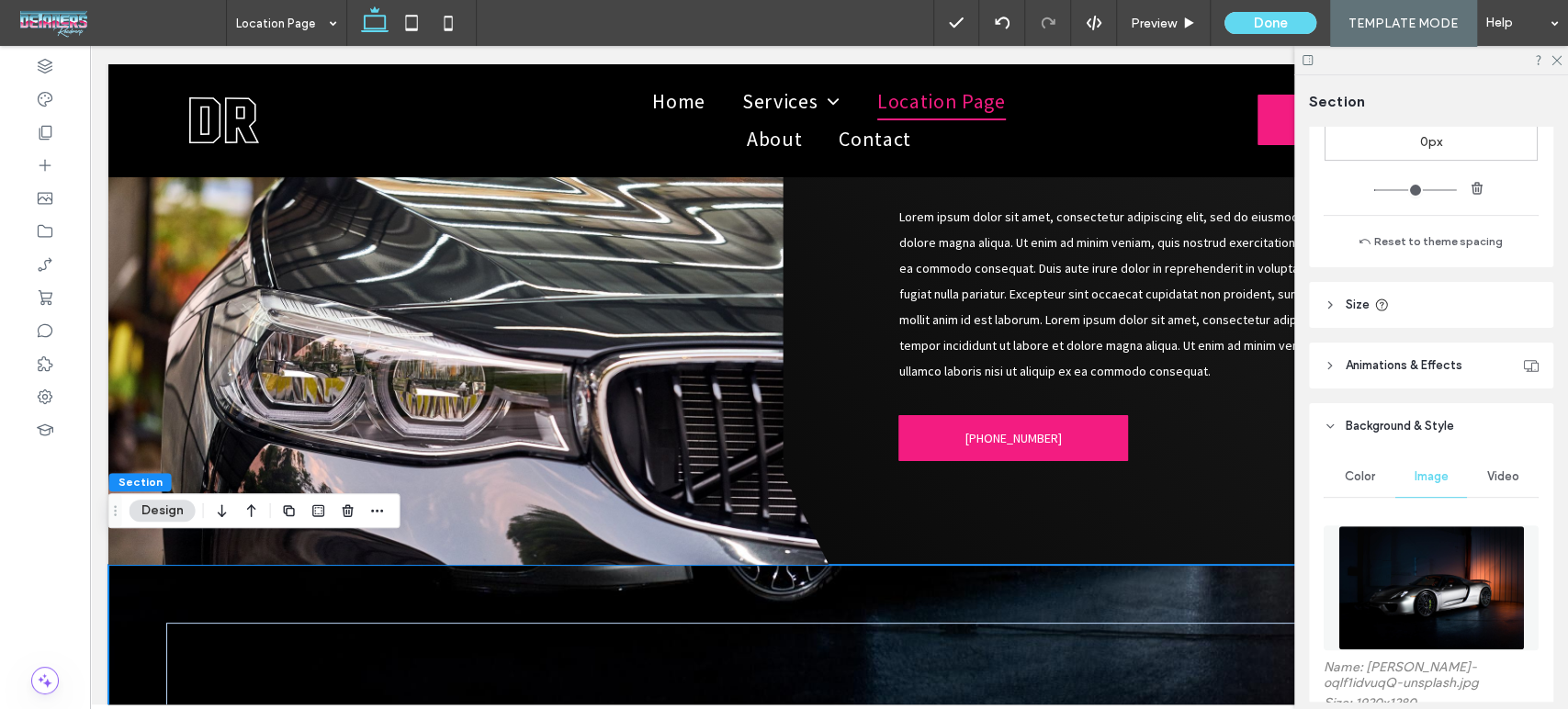
scroll to position [612, 0]
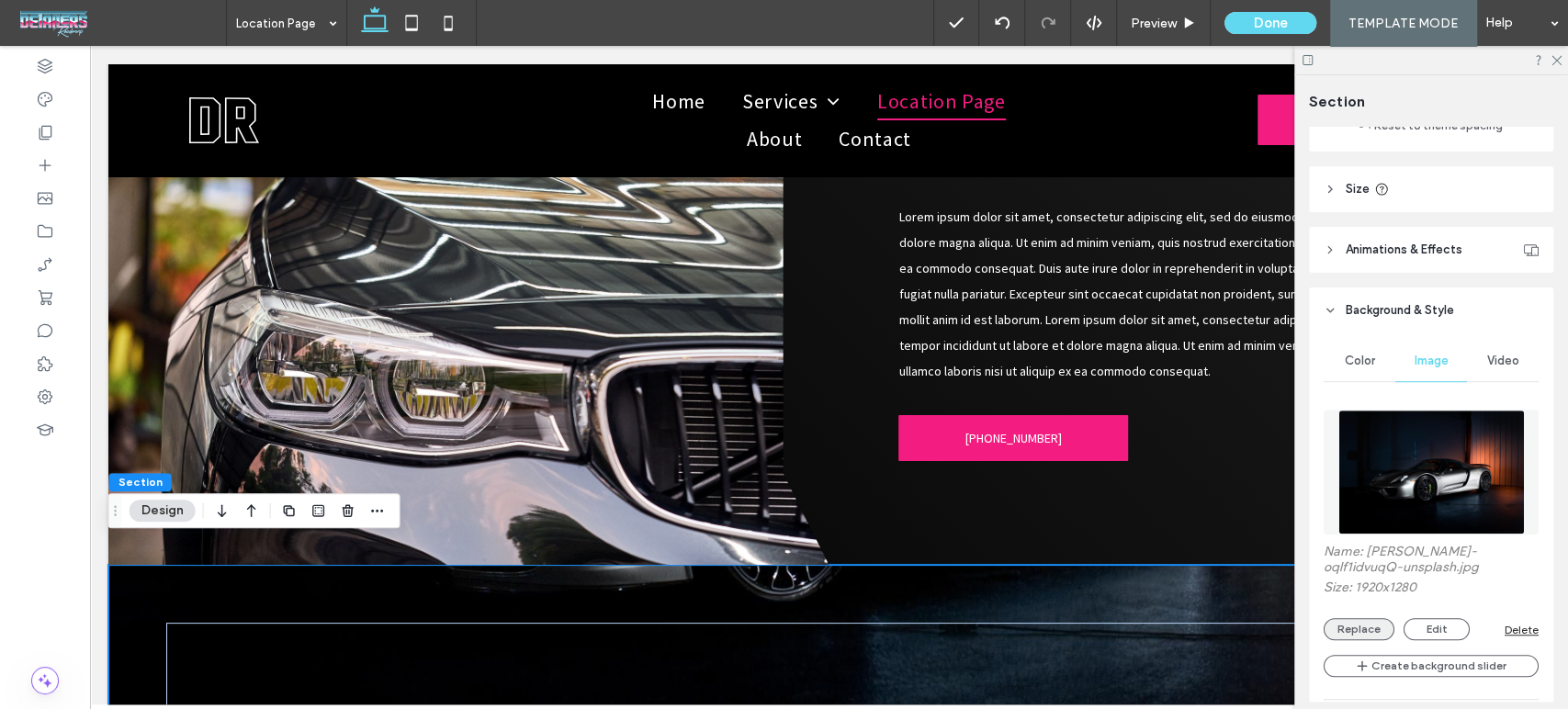
click at [1368, 632] on button "Replace" at bounding box center [1359, 629] width 70 height 23
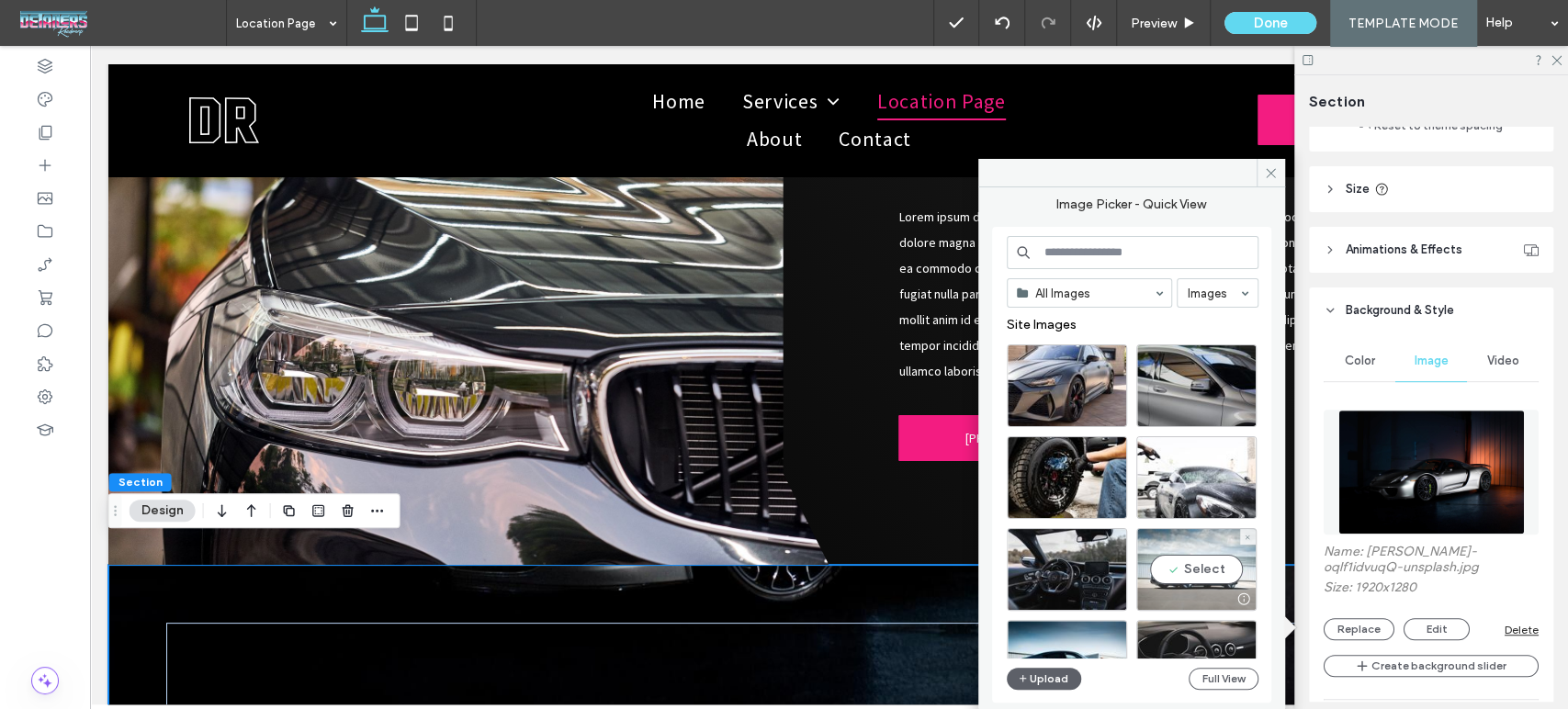
click at [1205, 573] on div "Select" at bounding box center [1196, 569] width 120 height 82
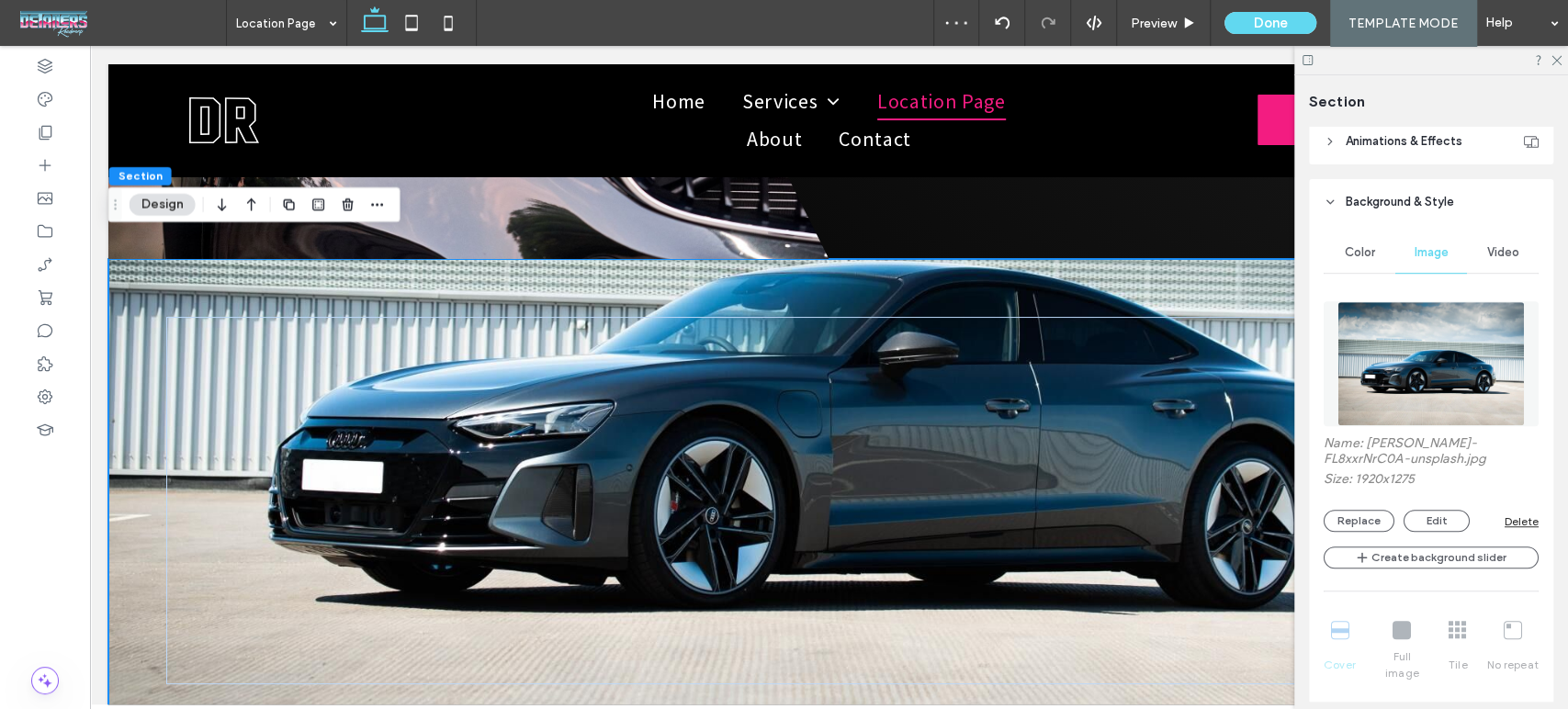
scroll to position [919, 0]
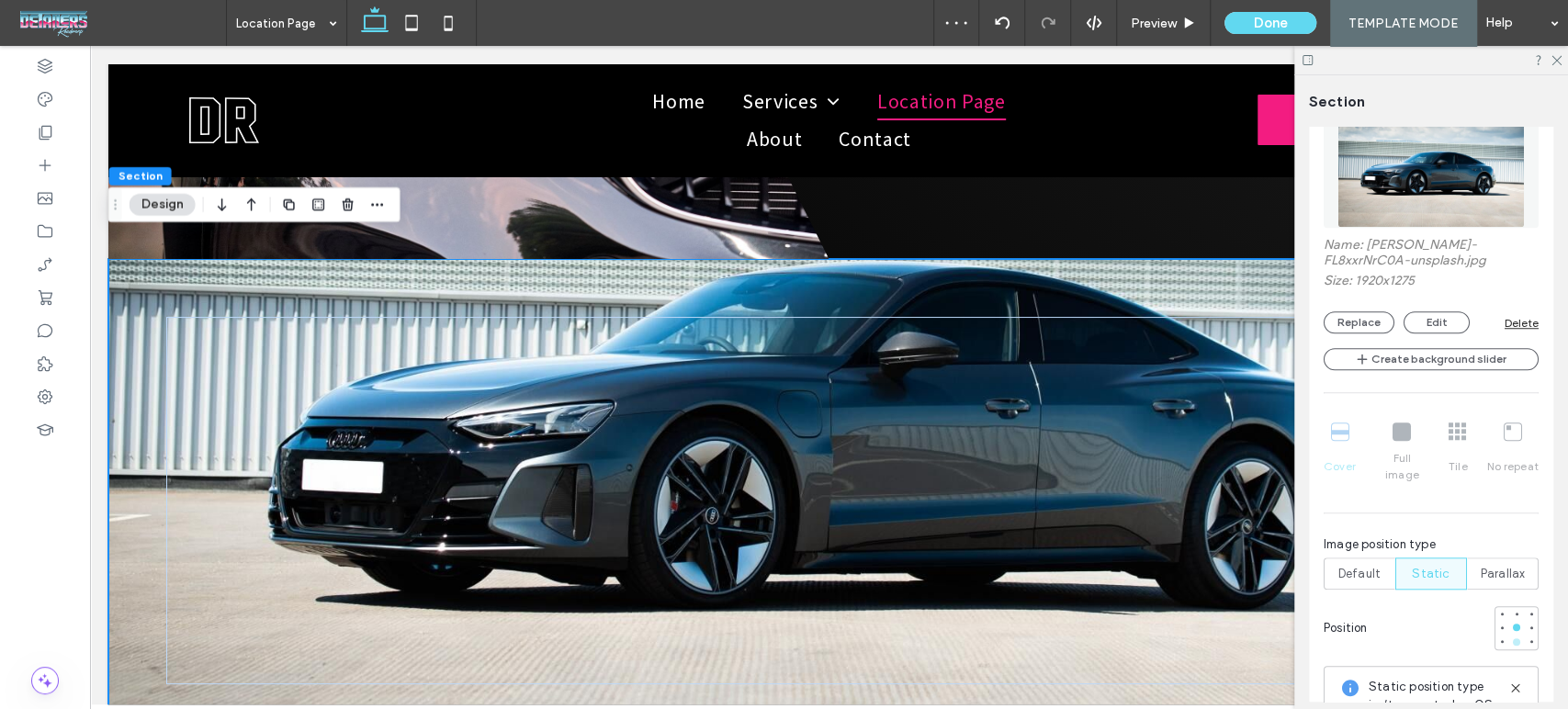
click at [1509, 636] on div at bounding box center [1515, 641] width 13 height 13
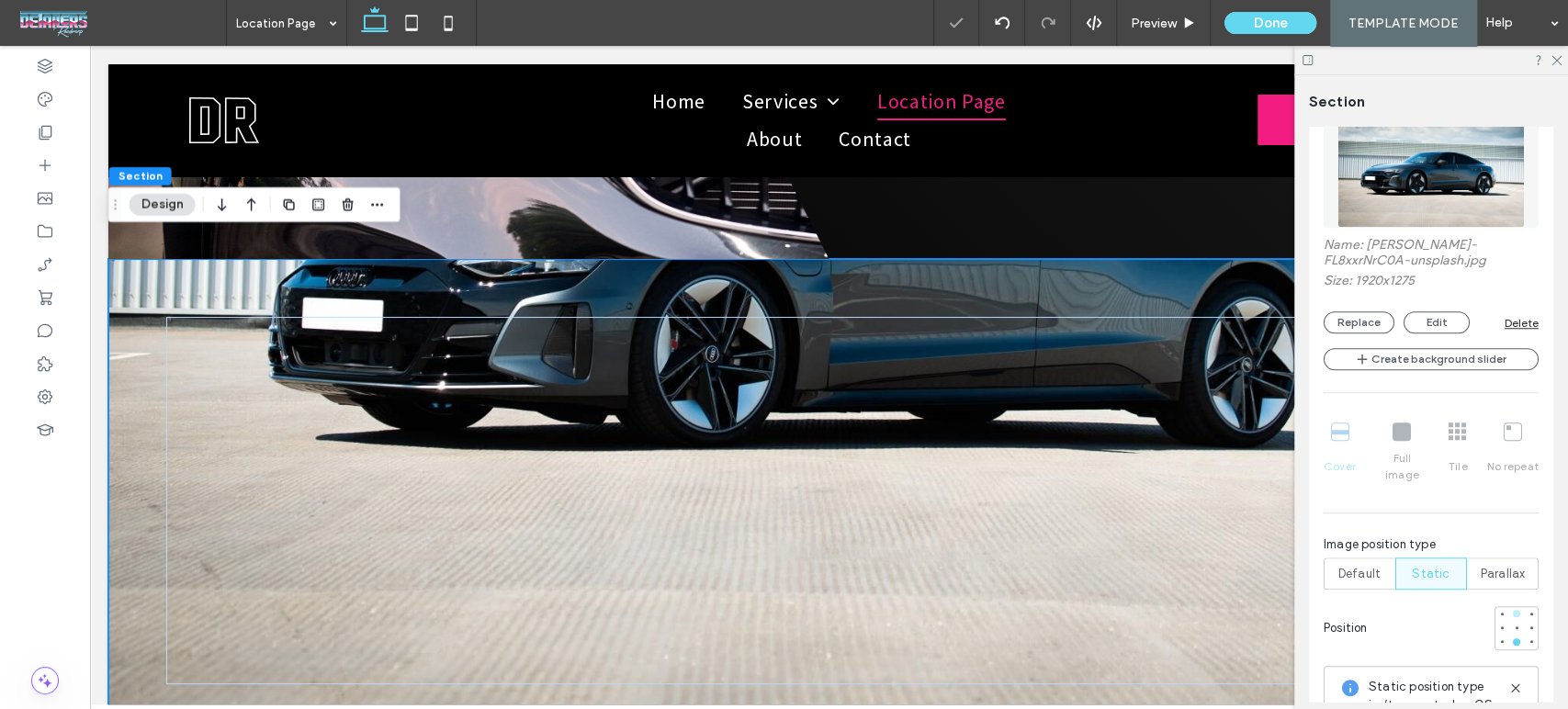
click at [1512, 610] on div at bounding box center [1516, 614] width 8 height 8
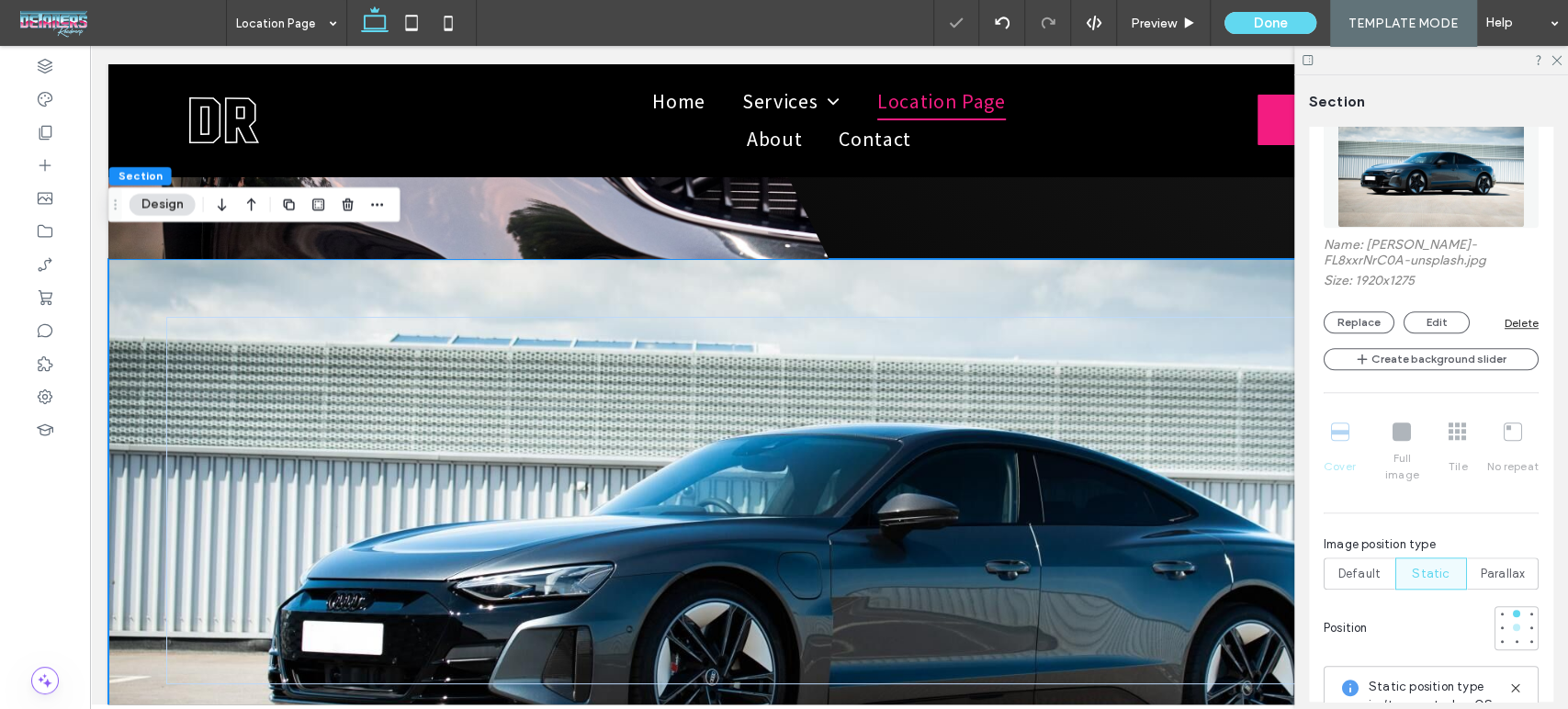
click at [1512, 624] on div at bounding box center [1516, 628] width 8 height 8
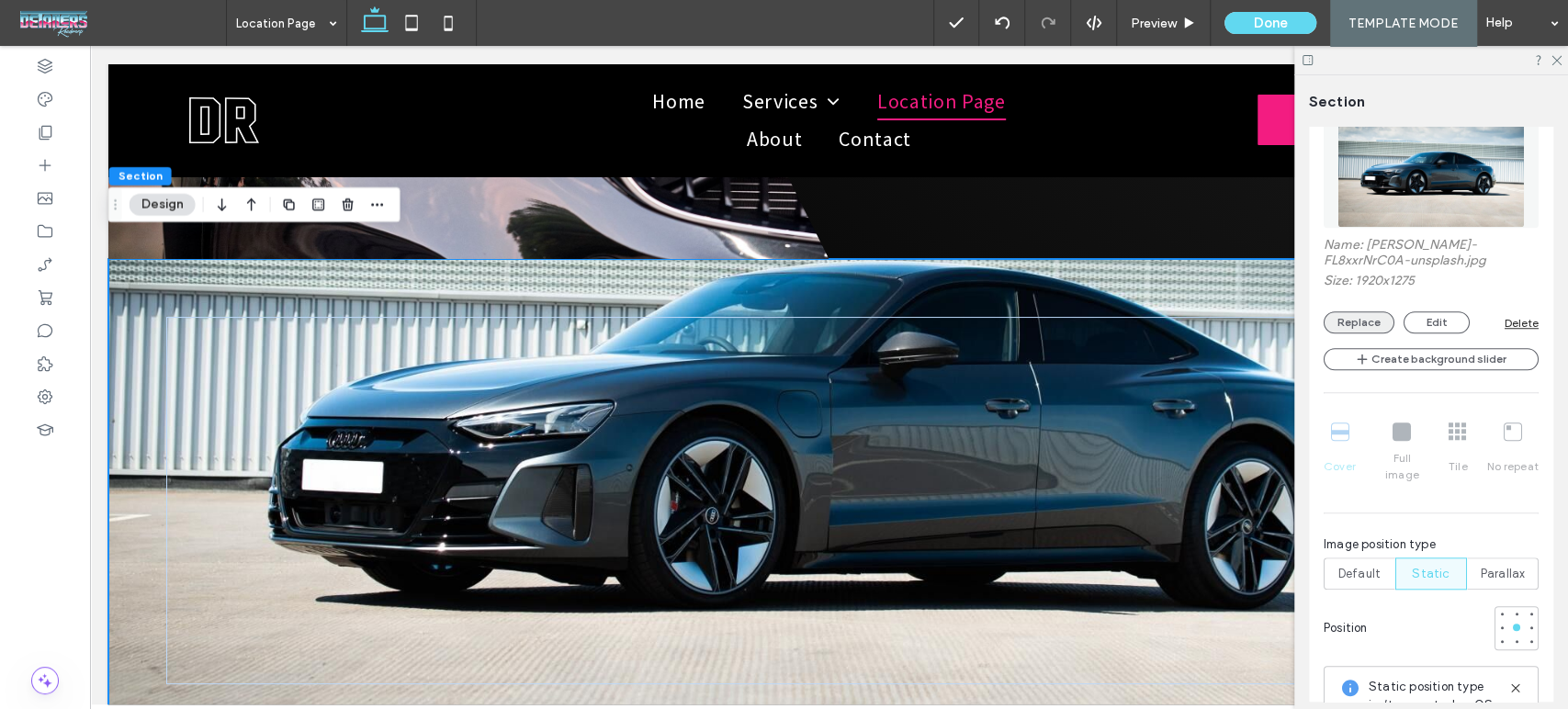
click at [1357, 321] on button "Replace" at bounding box center [1359, 322] width 70 height 23
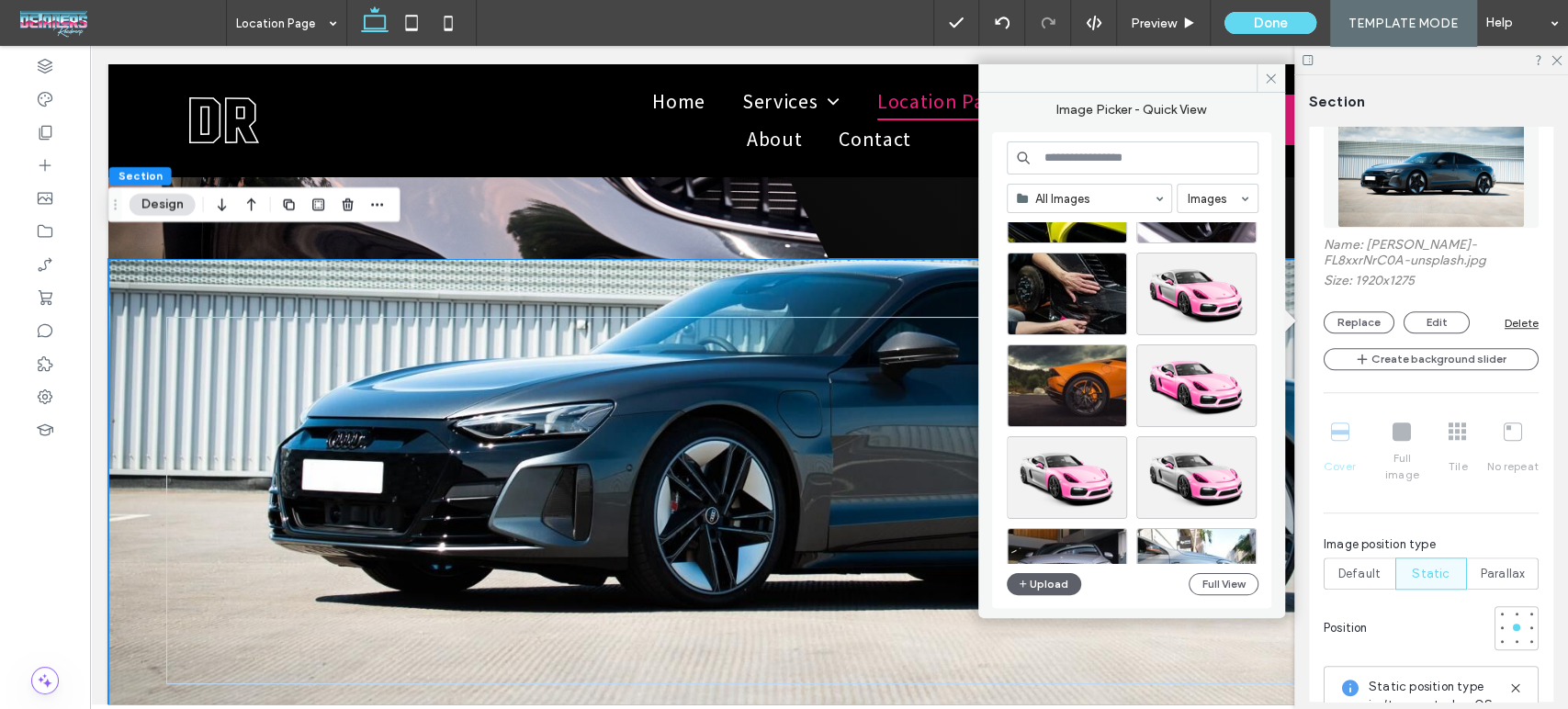
scroll to position [1584, 0]
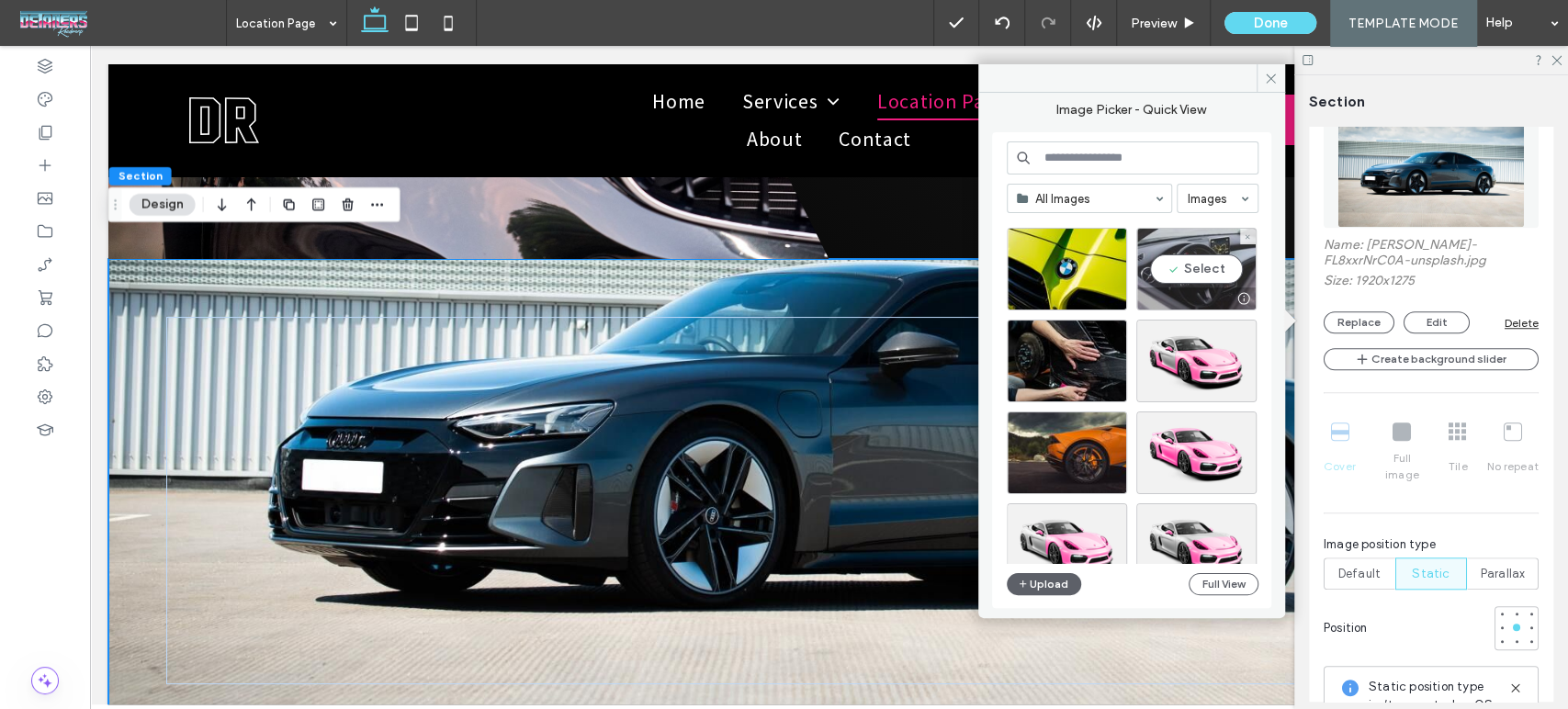
click at [1187, 262] on div "Select" at bounding box center [1196, 269] width 120 height 82
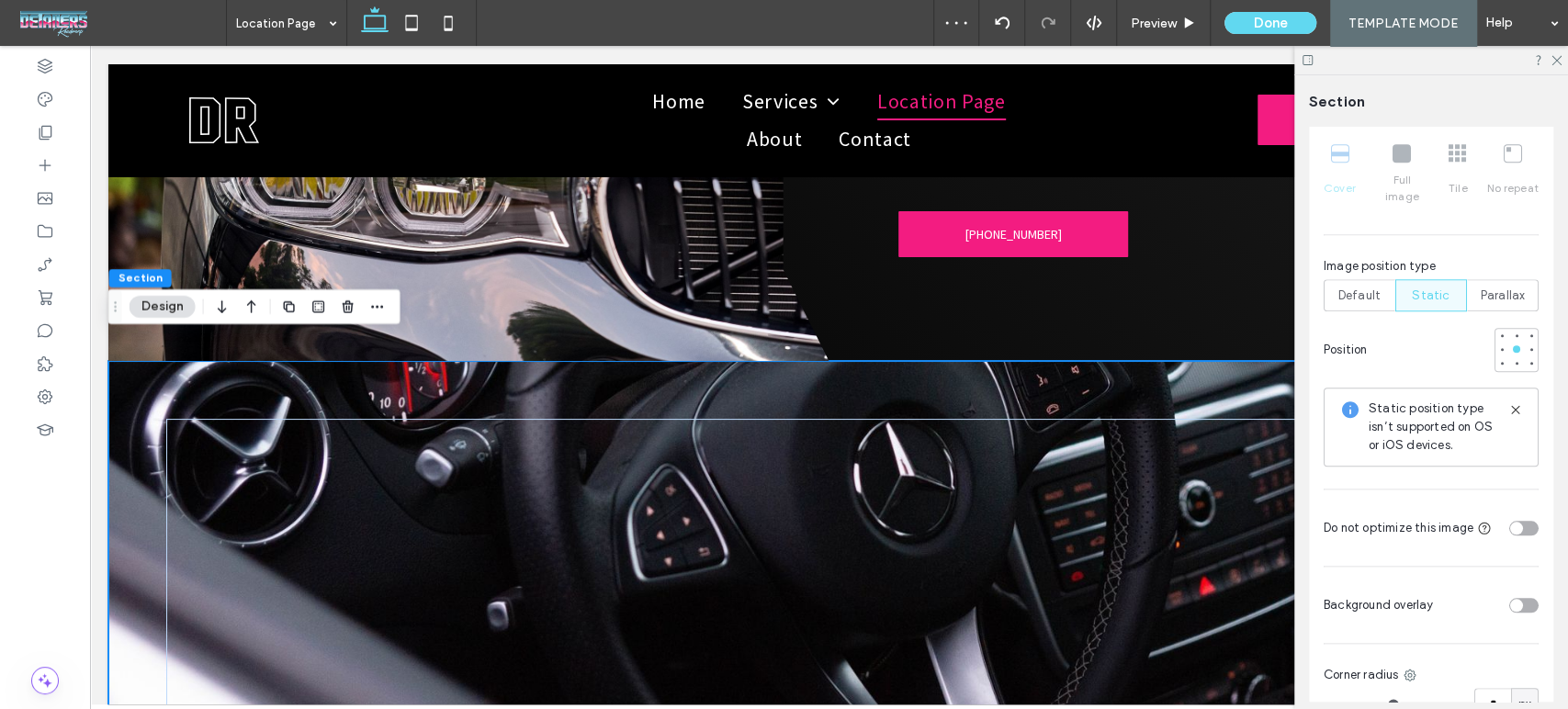
scroll to position [1327, 0]
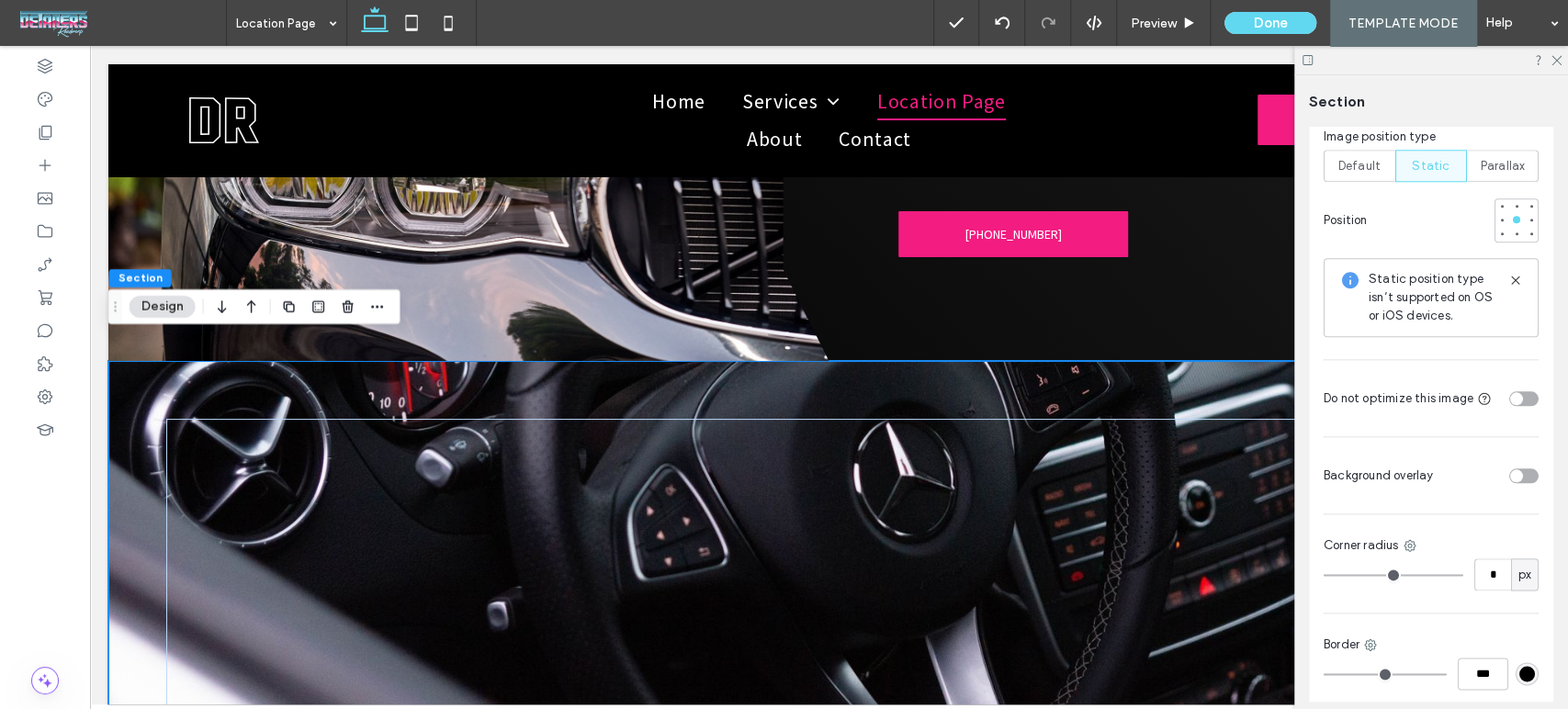
click at [1520, 469] on div "toggle" at bounding box center [1524, 476] width 29 height 15
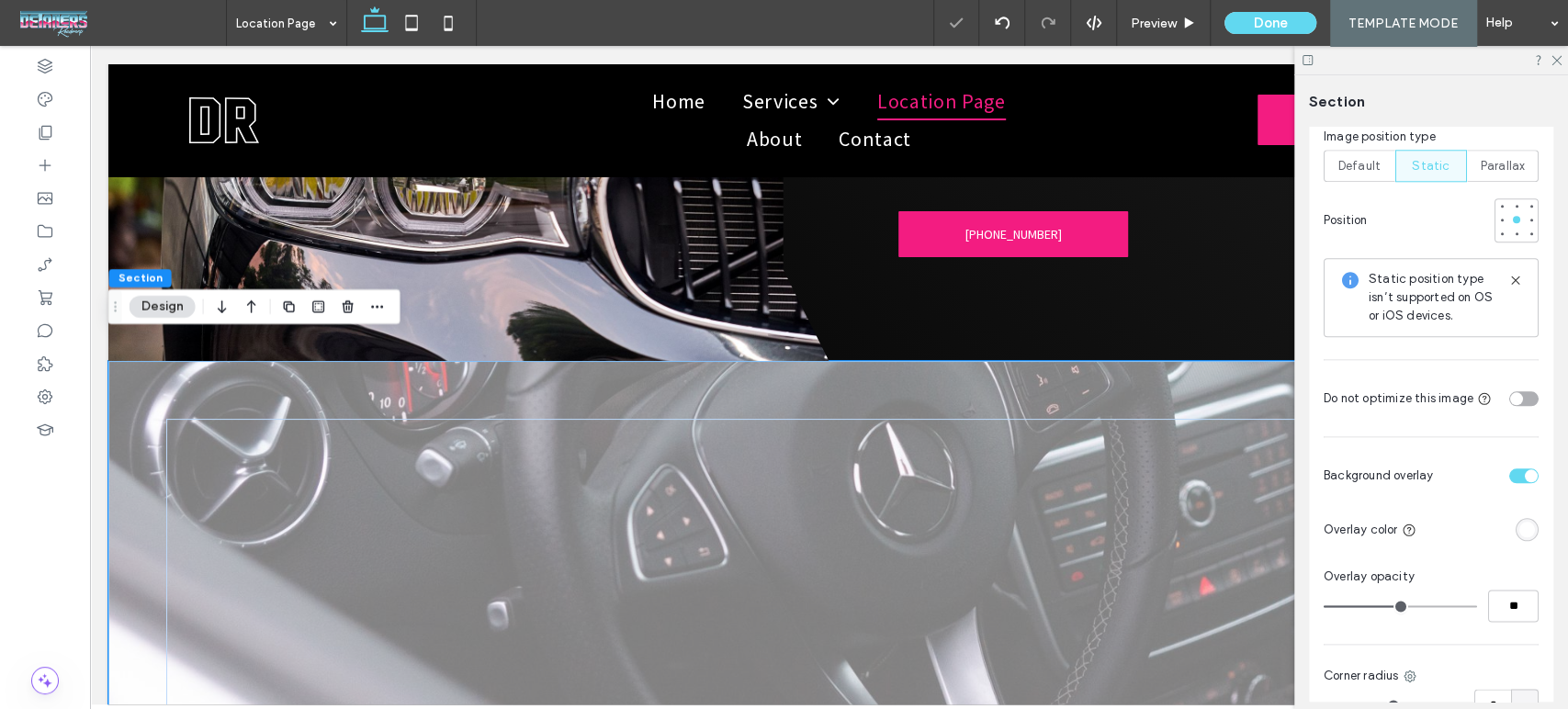
click at [1519, 522] on div "rgba(255, 255, 255, 1)" at bounding box center [1527, 530] width 16 height 16
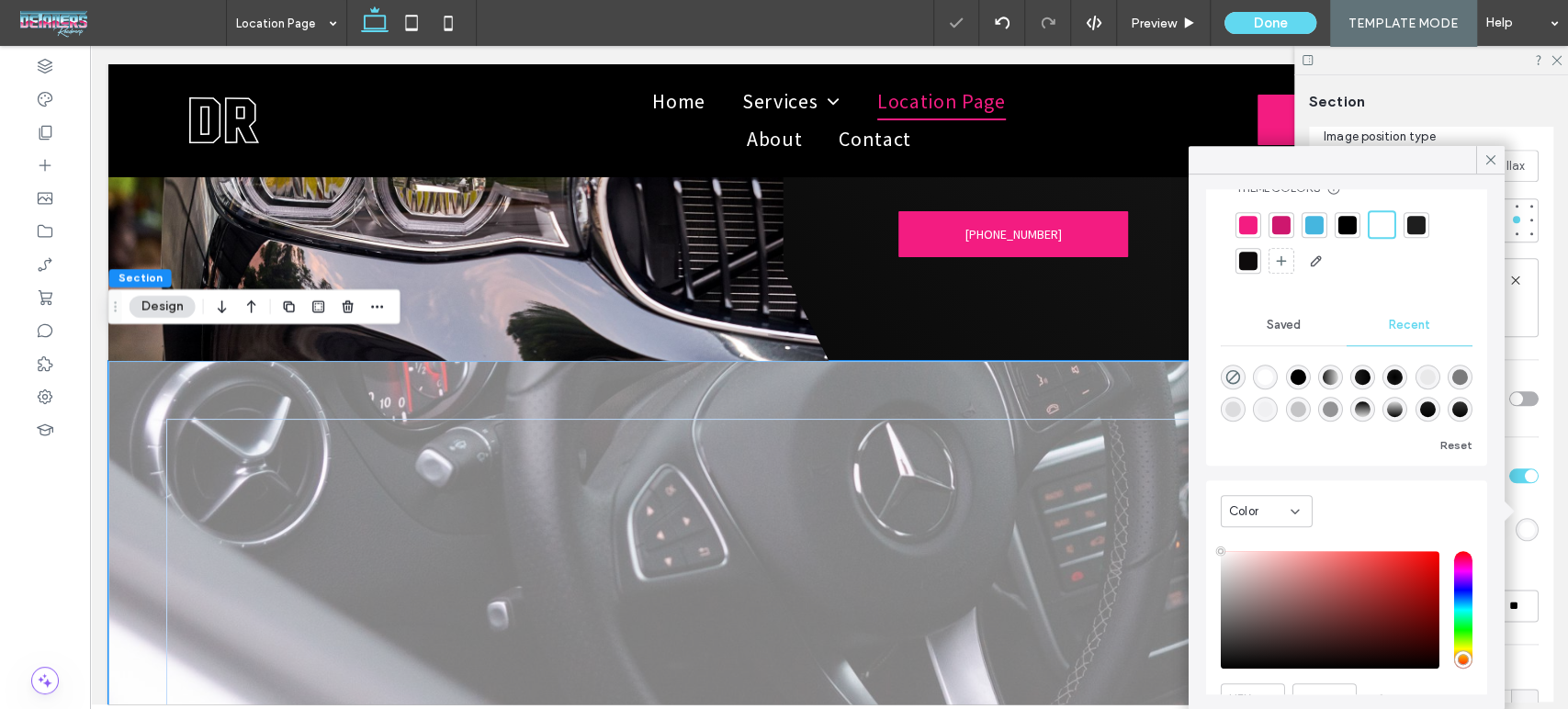
scroll to position [96, 0]
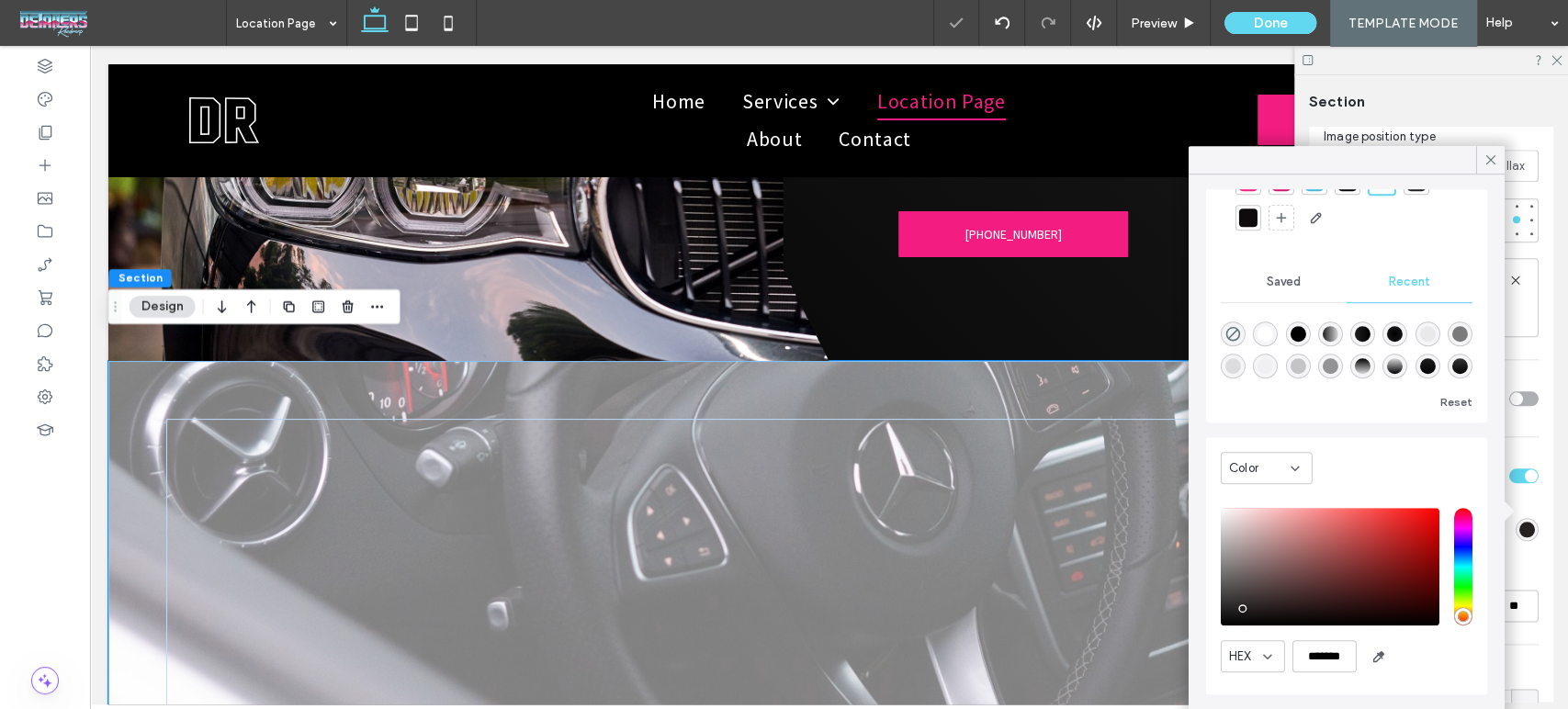
type input "*******"
drag, startPoint x: 1260, startPoint y: 586, endPoint x: 1197, endPoint y: 636, distance: 80.4
click at [1197, 636] on div "Theme Colors Save time with Theme Colors Create a color palette to instantly ad…" at bounding box center [1346, 442] width 316 height 535
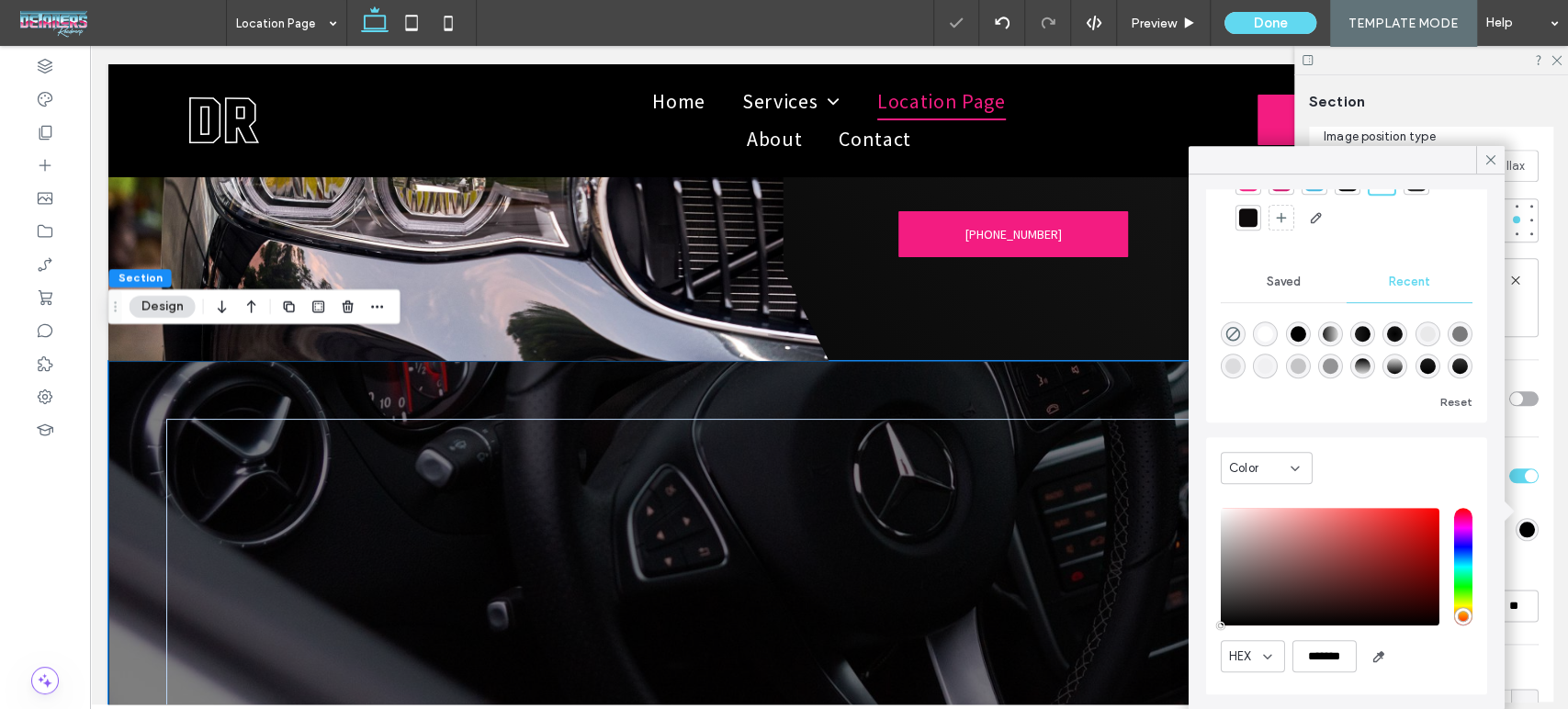
click at [1528, 596] on div "Color Image Video Name: photo-1565534384095-5d329610fa16.jpeg Size: 1920x1280 R…" at bounding box center [1431, 265] width 245 height 1294
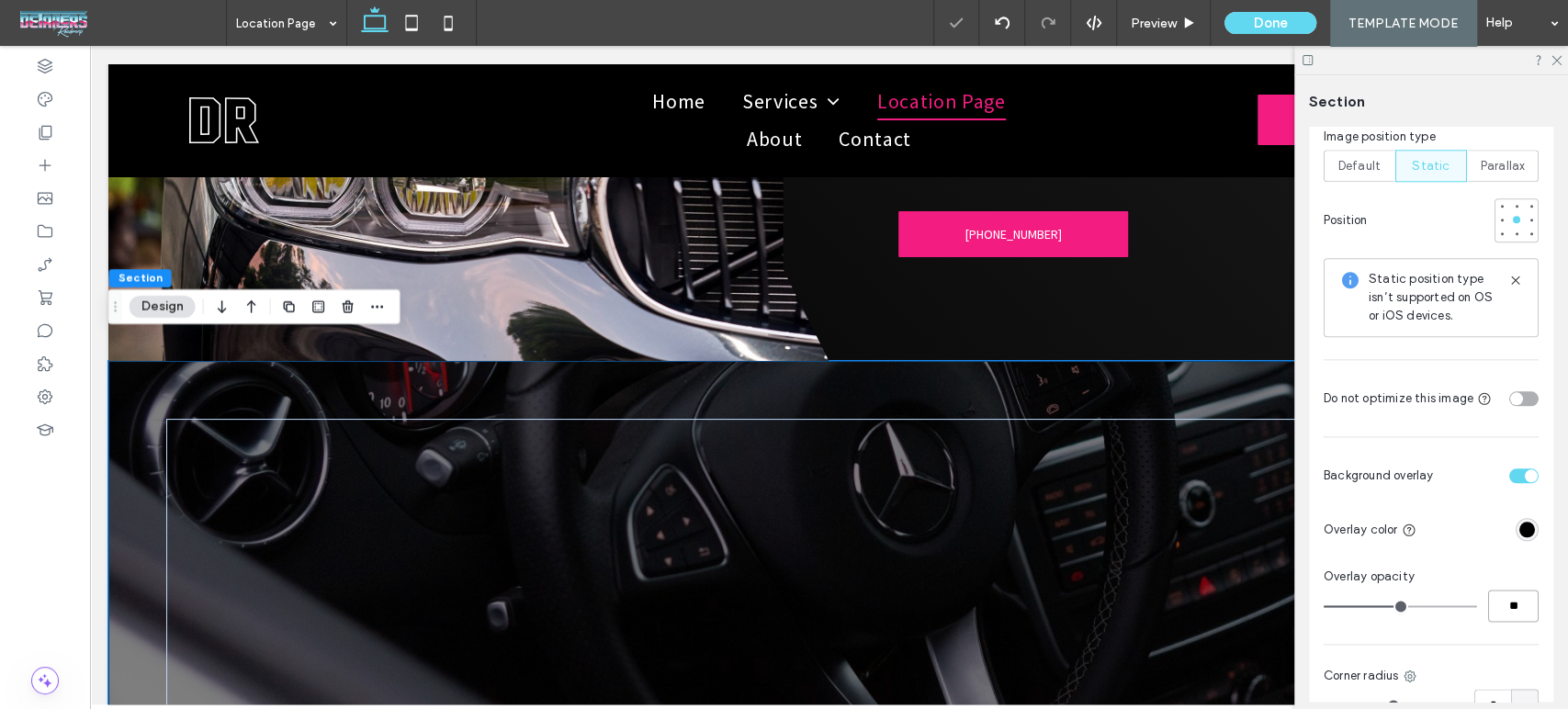
click at [1501, 590] on input "**" at bounding box center [1513, 605] width 51 height 32
click at [1554, 63] on use at bounding box center [1556, 61] width 10 height 10
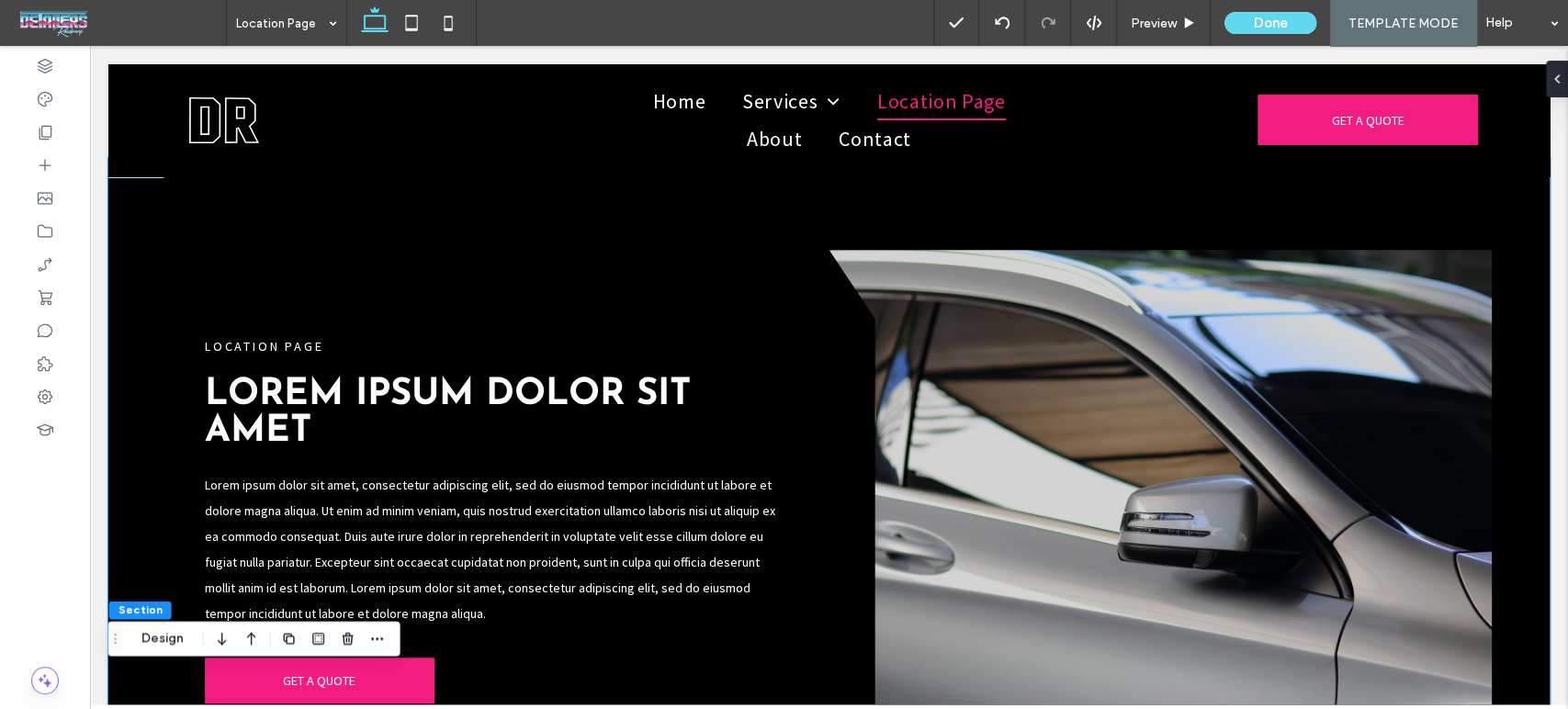
scroll to position [606, 0]
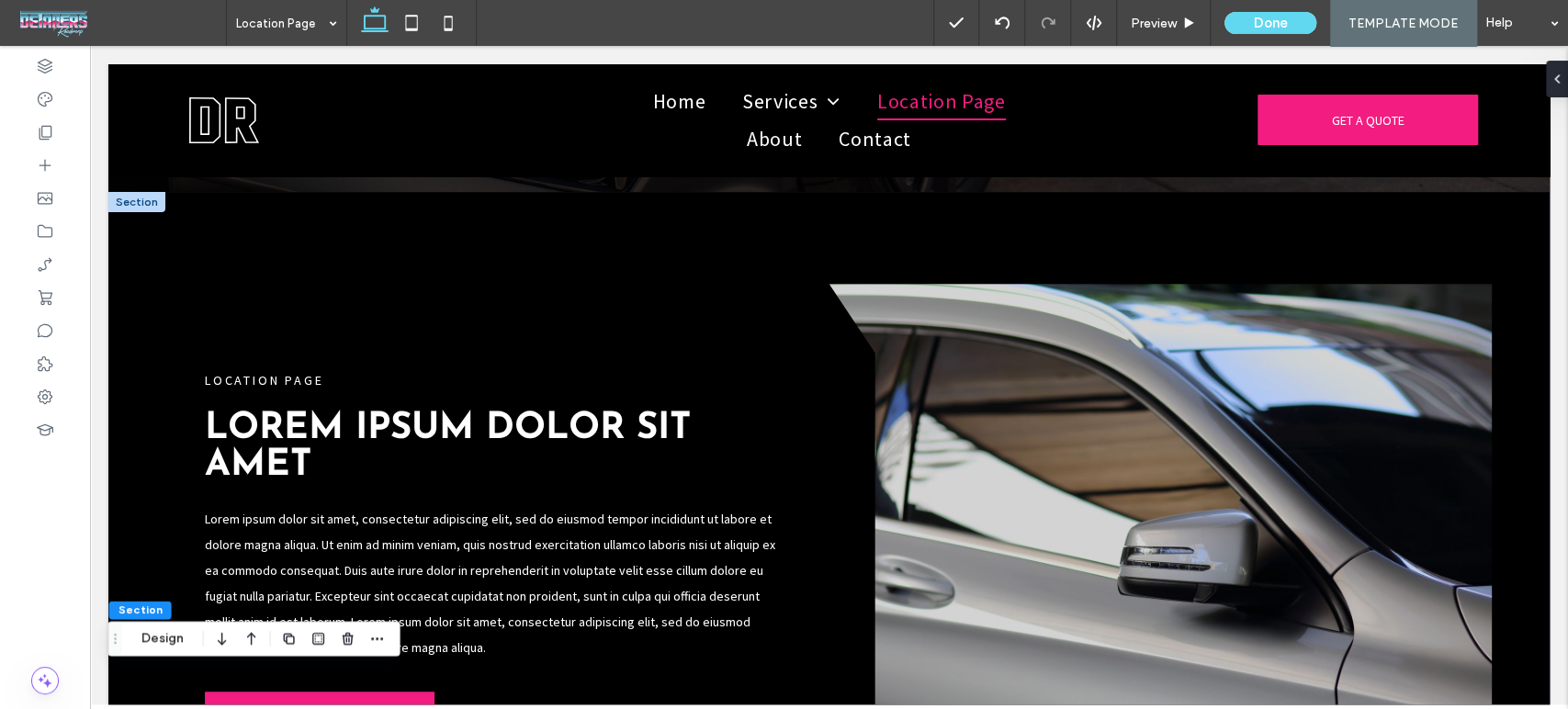
click at [140, 196] on div at bounding box center [137, 202] width 57 height 21
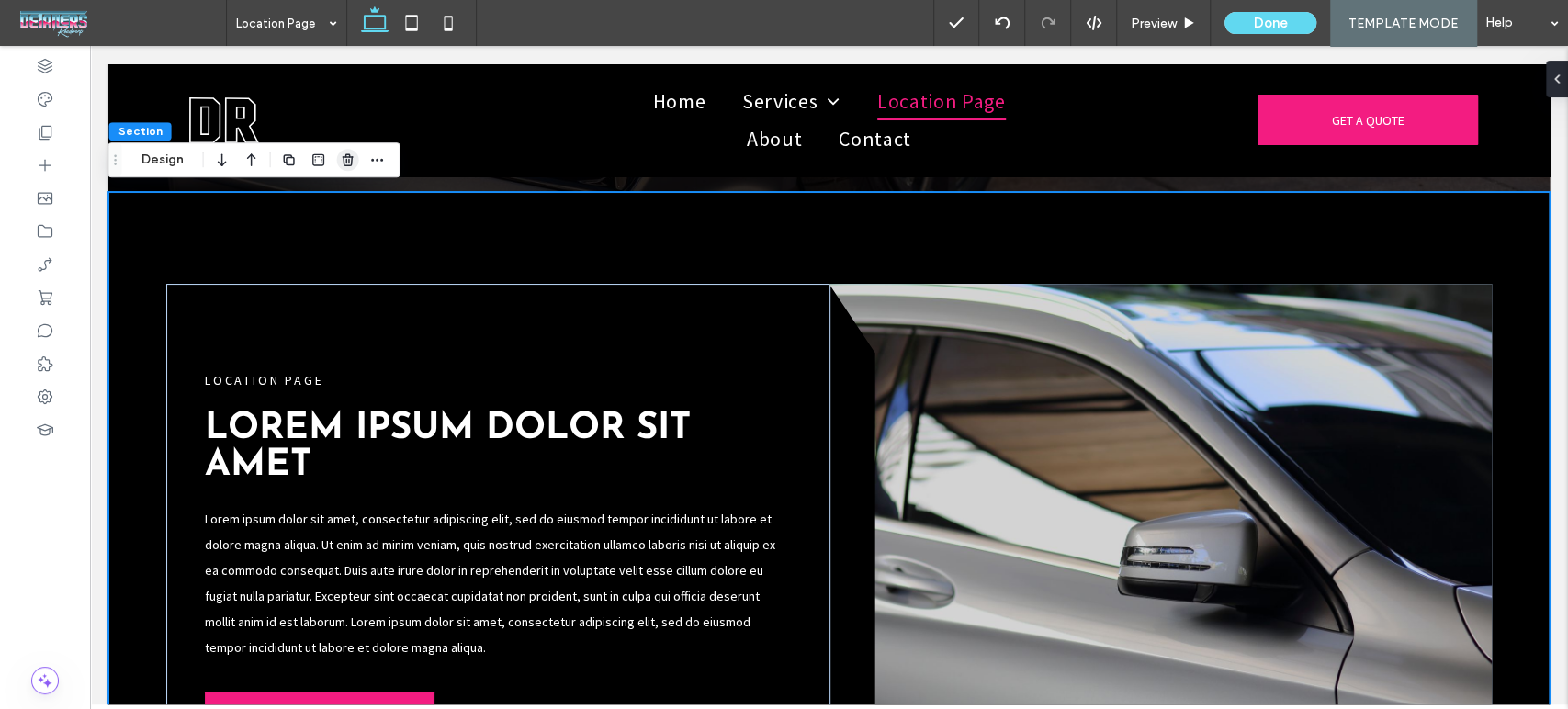
click at [346, 158] on icon "button" at bounding box center [347, 160] width 15 height 15
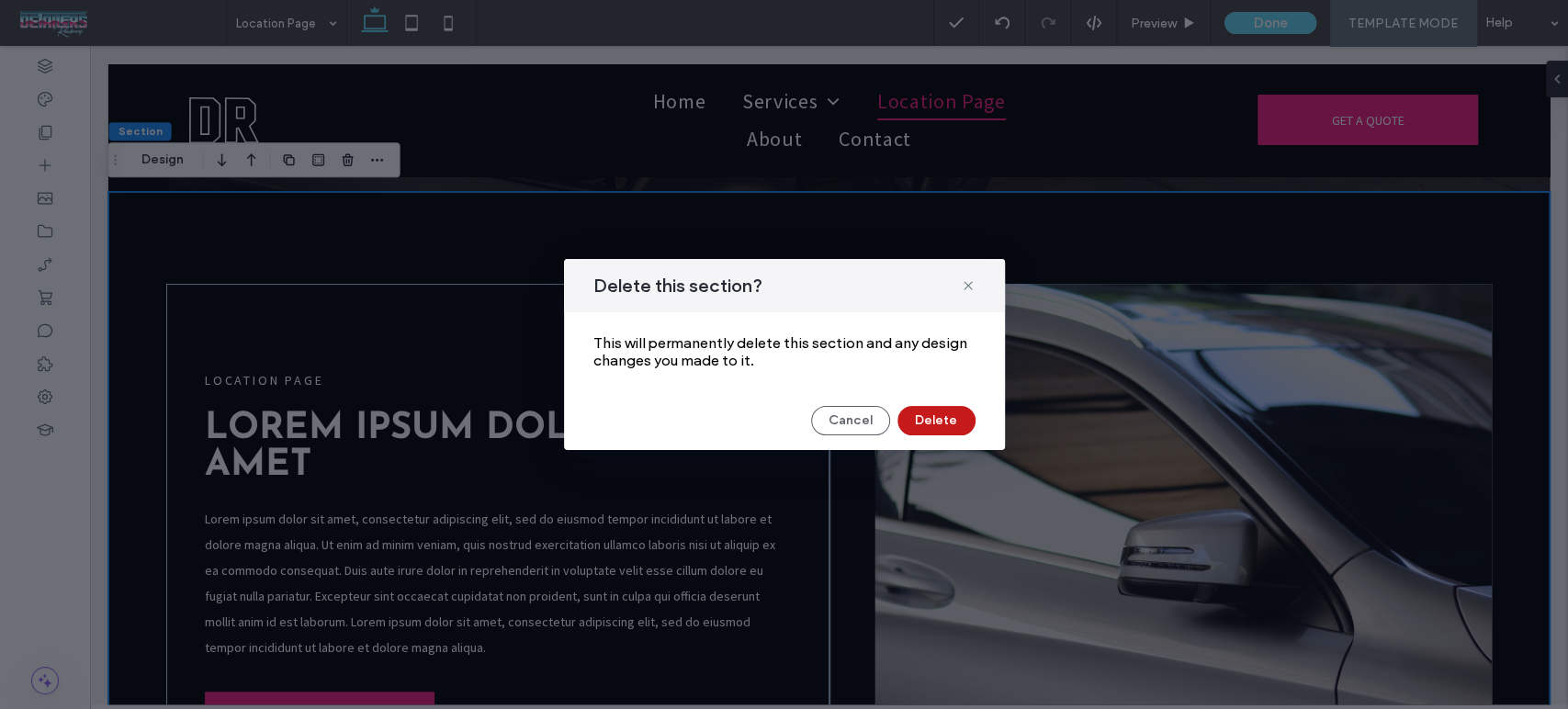
click at [945, 416] on button "Delete" at bounding box center [937, 421] width 78 height 29
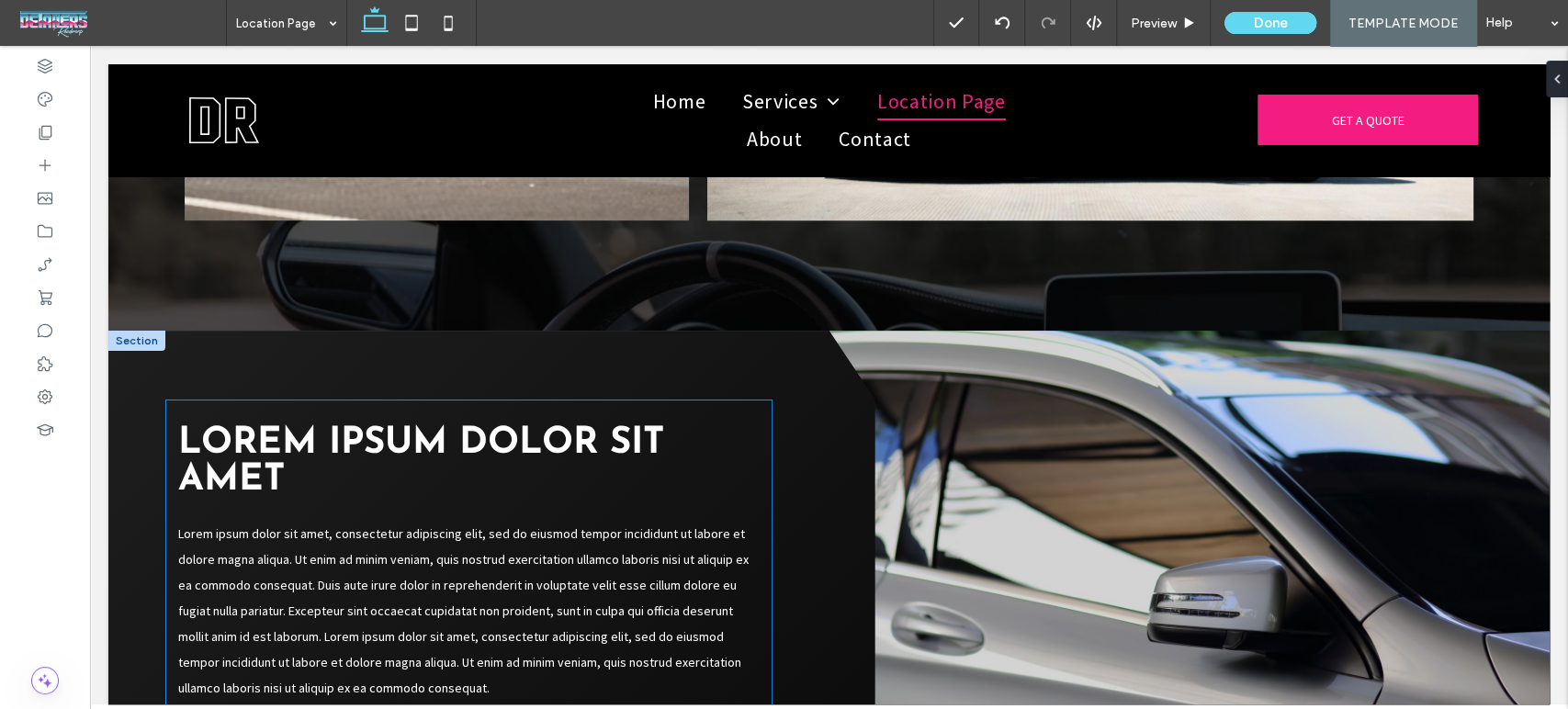
scroll to position [1327, 0]
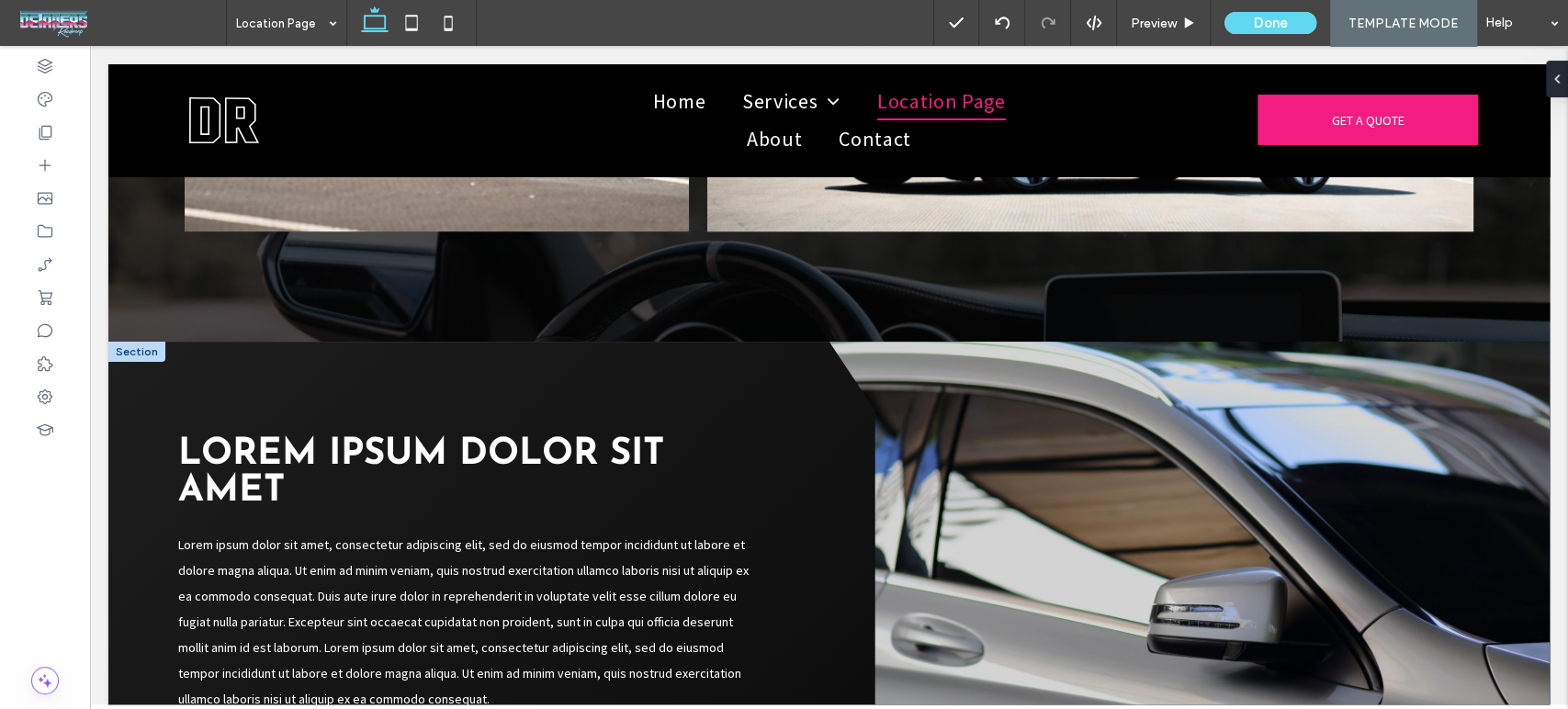
click at [148, 344] on div at bounding box center [137, 352] width 57 height 21
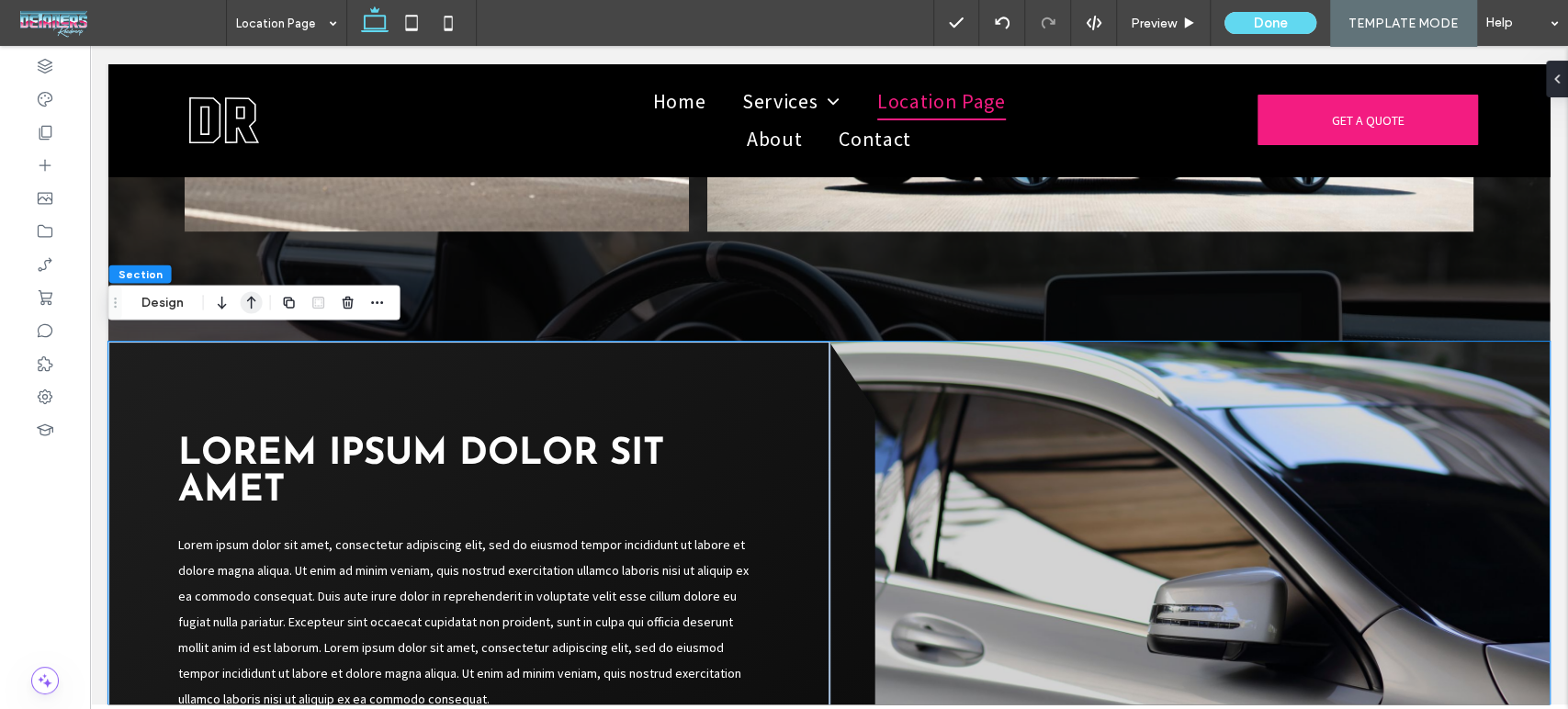
click at [252, 298] on use "button" at bounding box center [251, 303] width 9 height 13
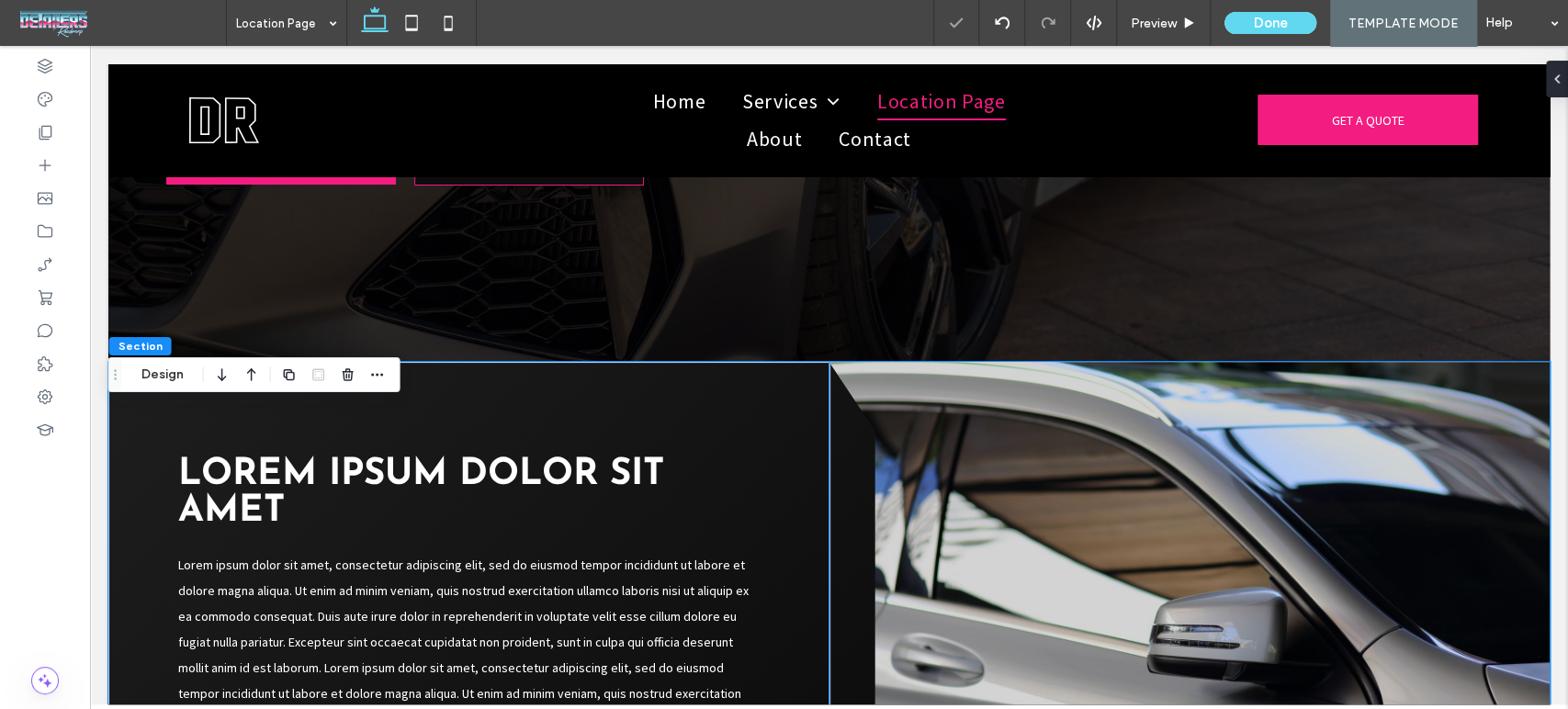
scroll to position [392, 0]
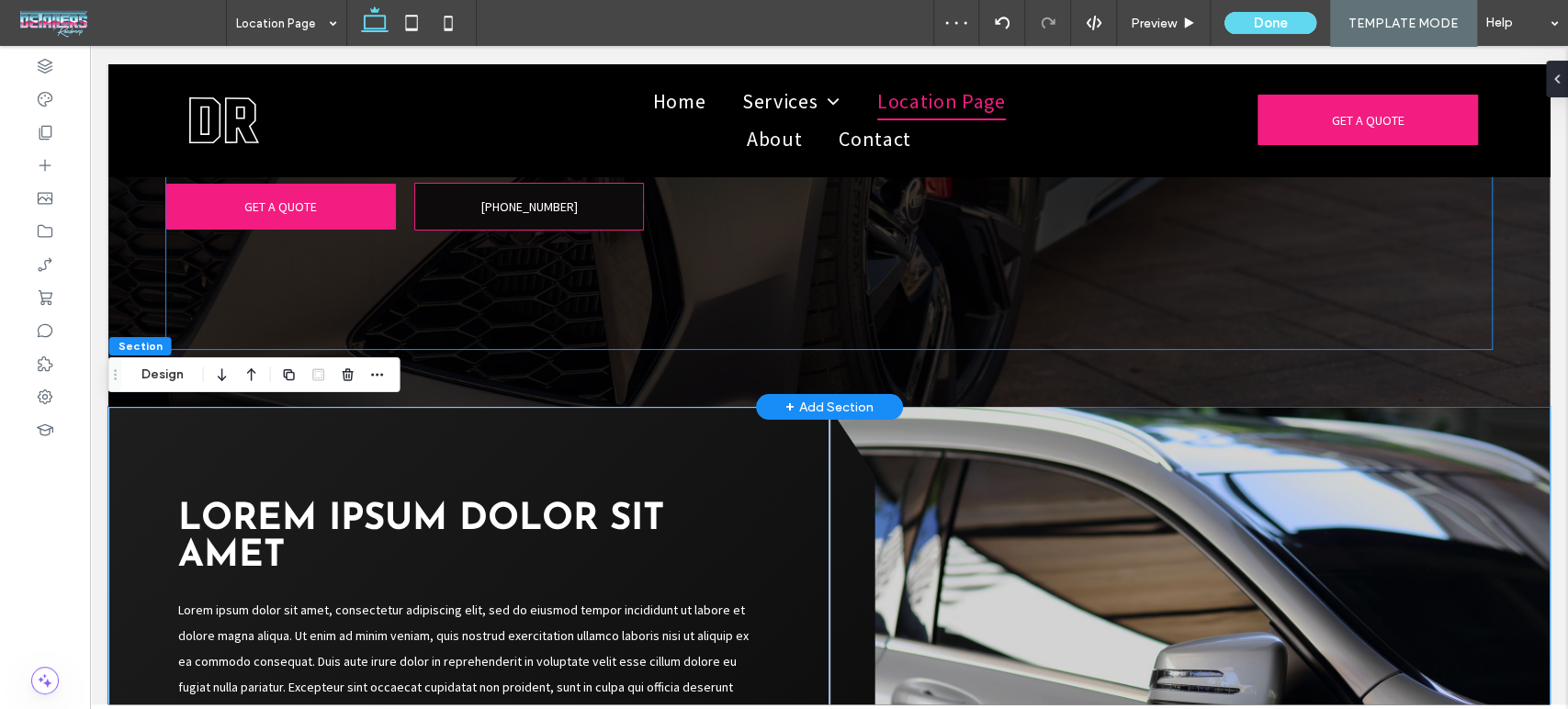
click at [1131, 304] on div "OUR AUTO DETAILERS REMOVE CONTAMINATION AND RESTORE YOUR RIDE Vehicle Protectio…" at bounding box center [829, 86] width 1326 height 528
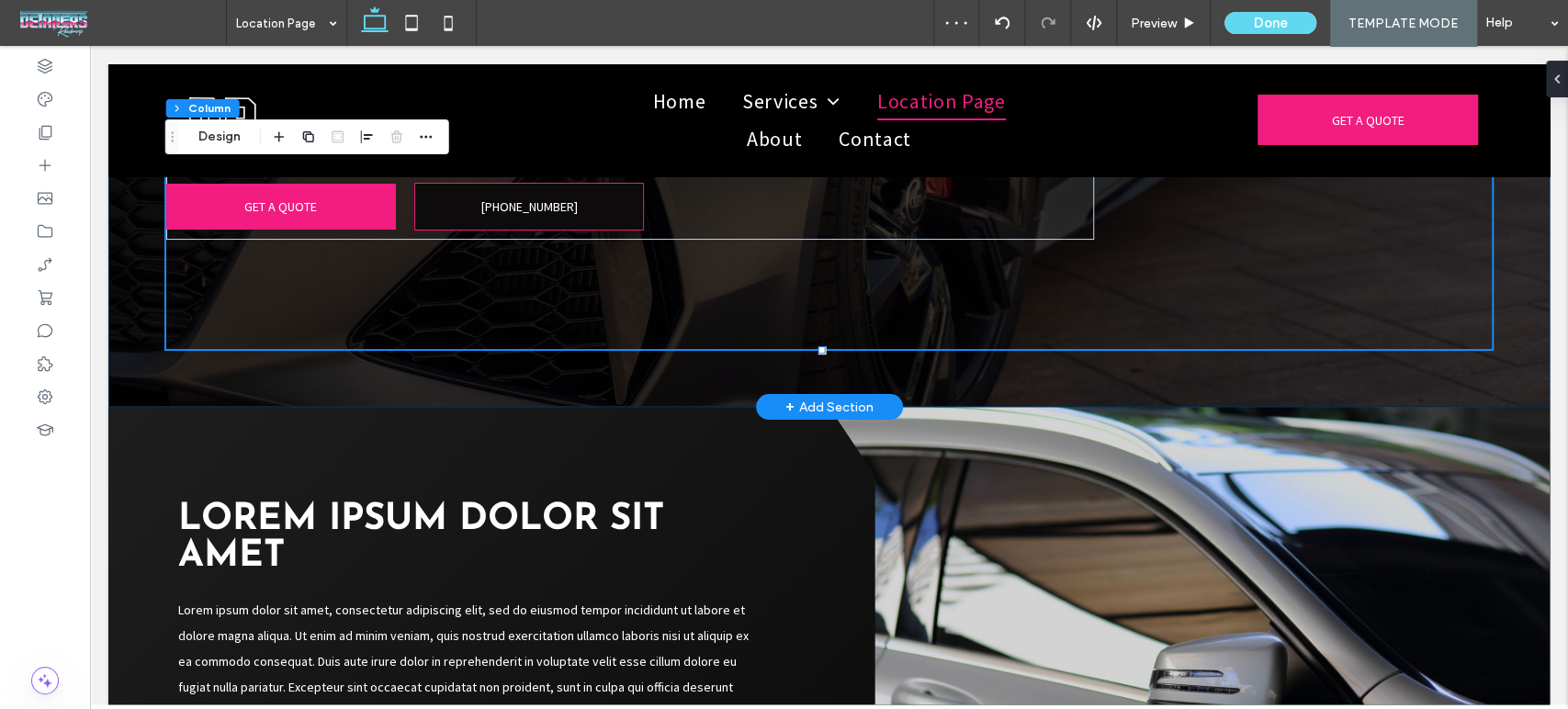
click at [1242, 371] on div "OUR AUTO DETAILERS REMOVE CONTAMINATION AND RESTORE YOUR RIDE Vehicle Protectio…" at bounding box center [829, 40] width 1441 height 734
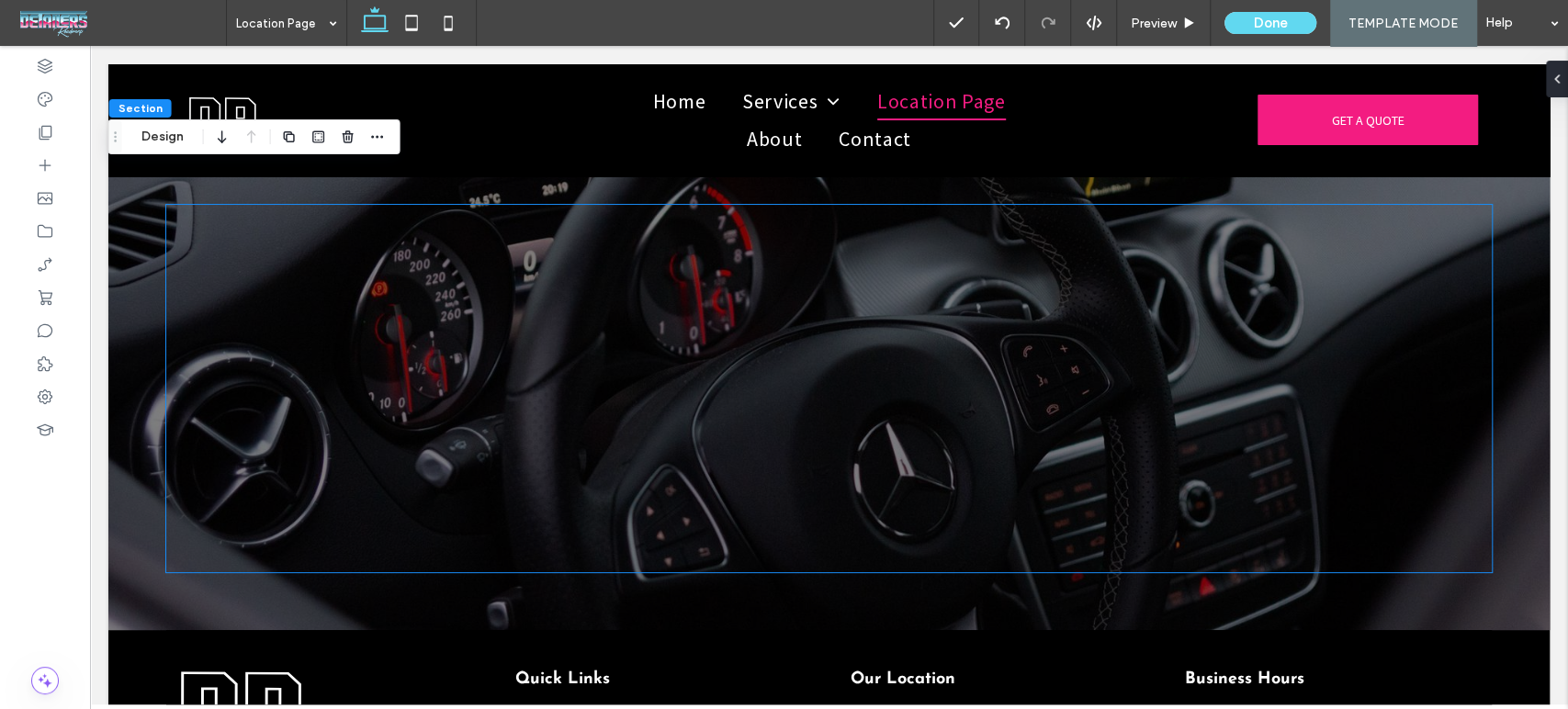
scroll to position [5123, 0]
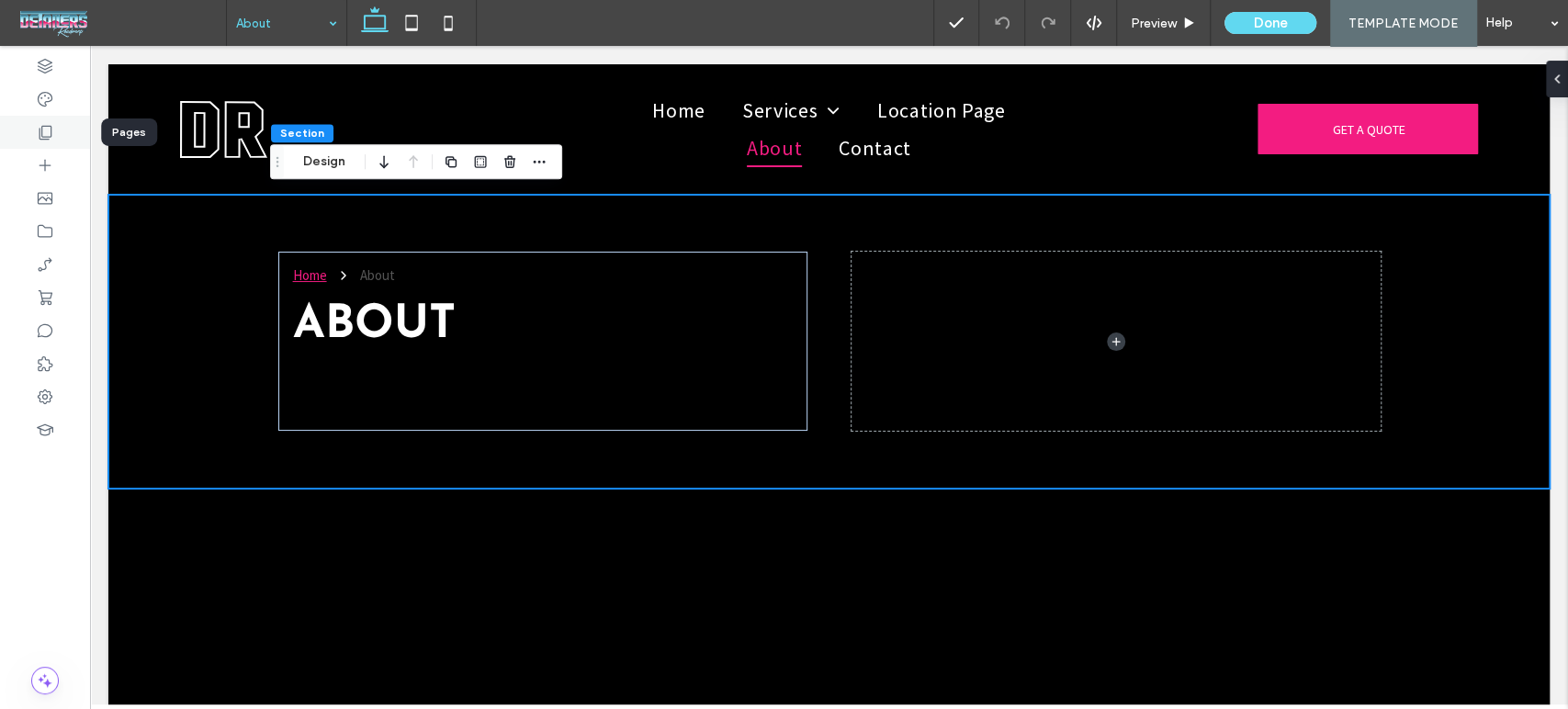
click at [42, 138] on use at bounding box center [45, 133] width 13 height 14
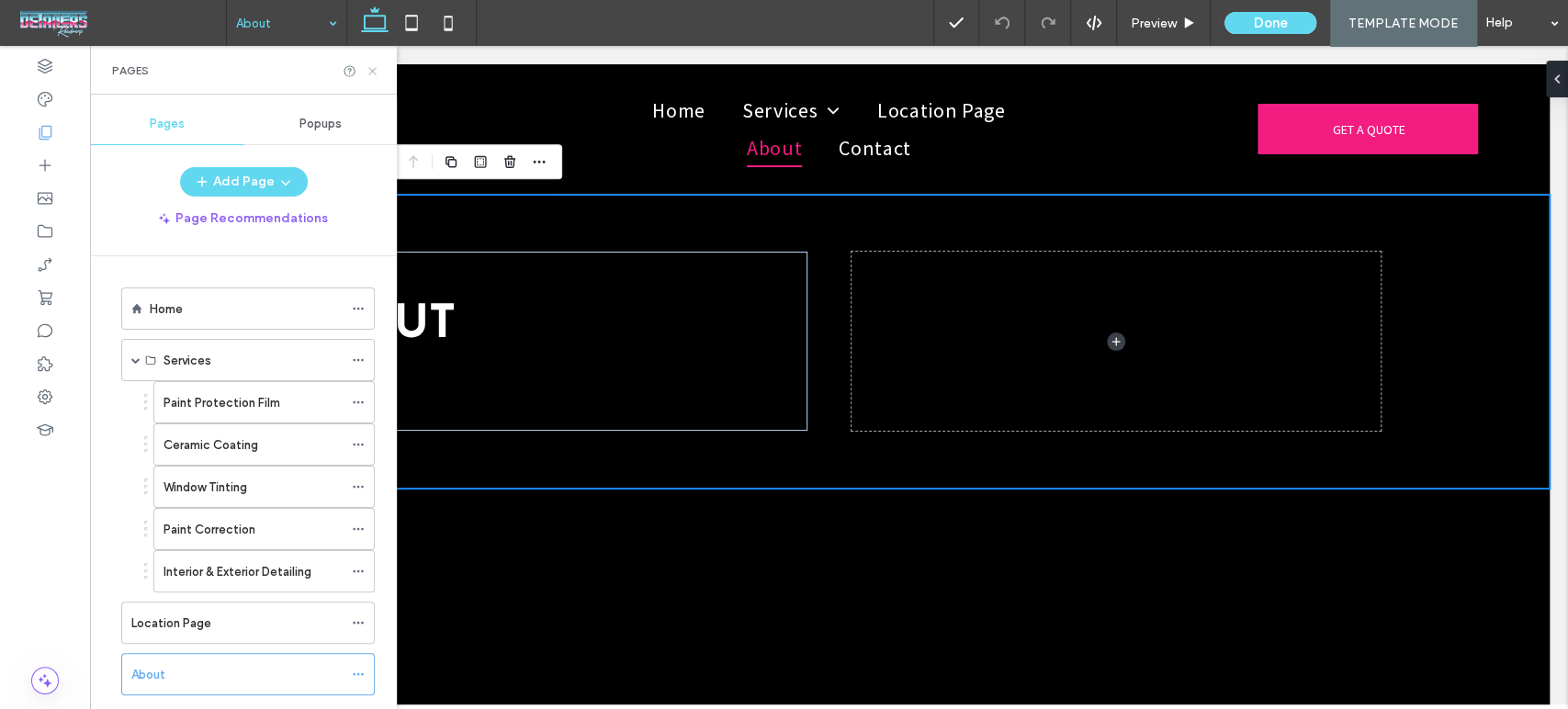
click at [369, 74] on icon at bounding box center [372, 71] width 14 height 14
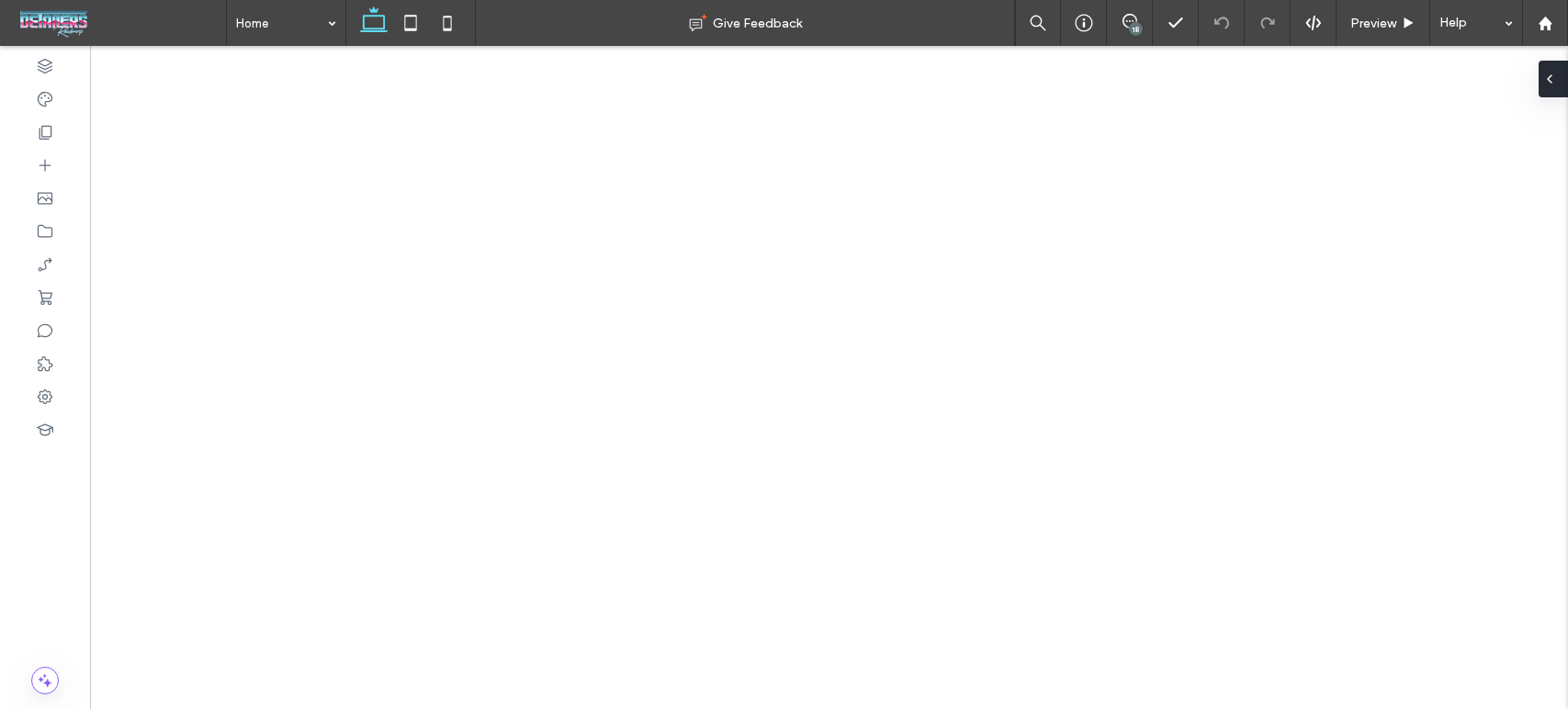
click at [1556, 76] on icon at bounding box center [1548, 78] width 15 height 15
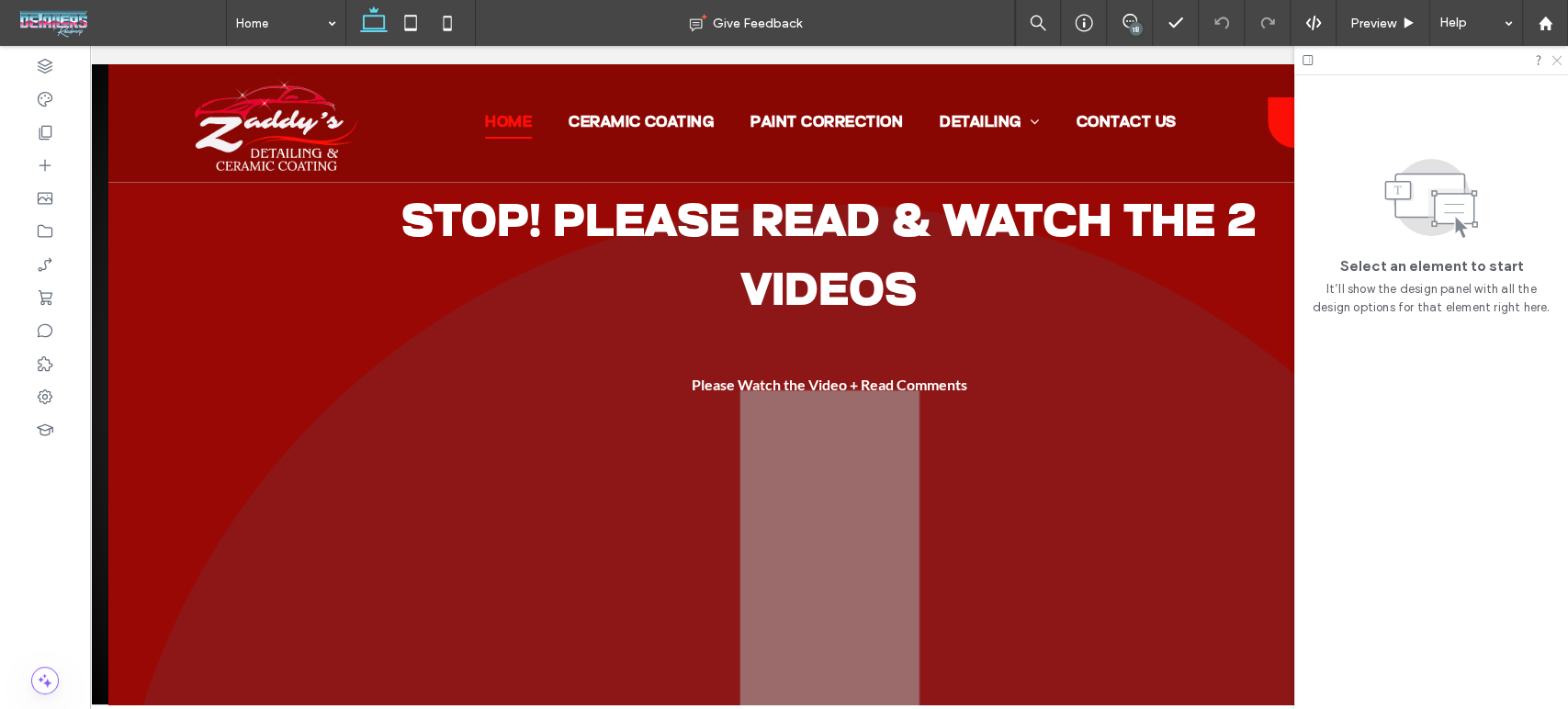
click at [1557, 64] on icon at bounding box center [1555, 59] width 12 height 12
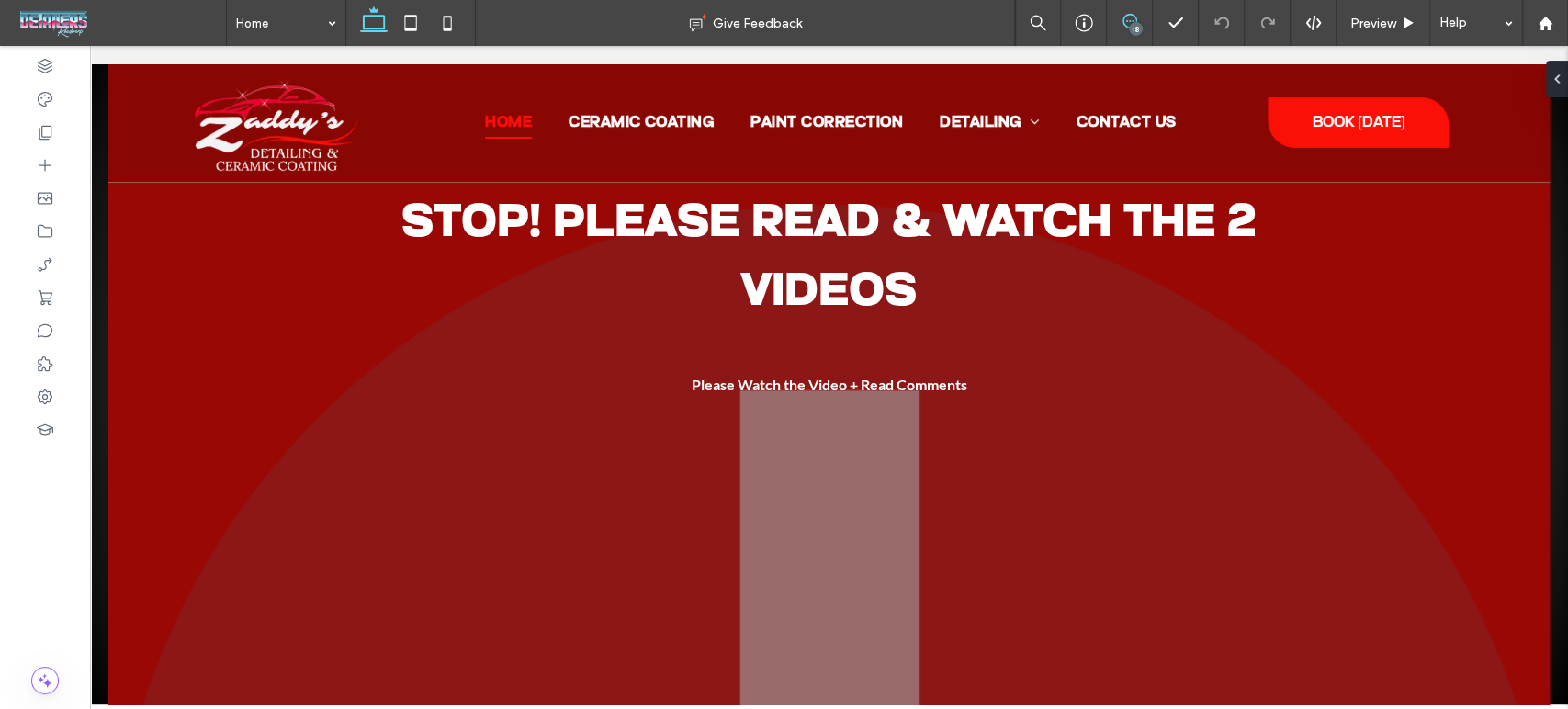
click at [1124, 27] on icon at bounding box center [1130, 21] width 15 height 15
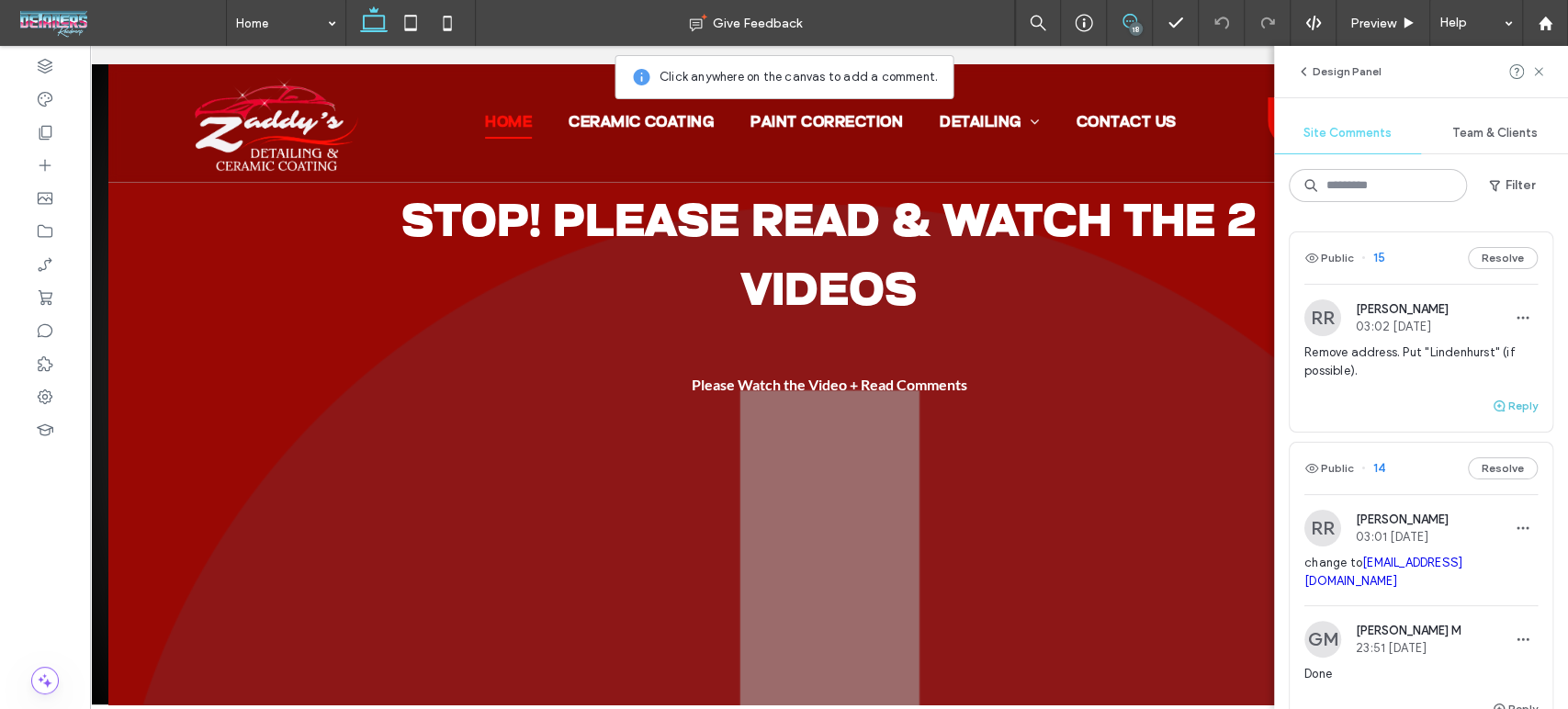
click at [1497, 407] on button "Reply" at bounding box center [1514, 405] width 46 height 23
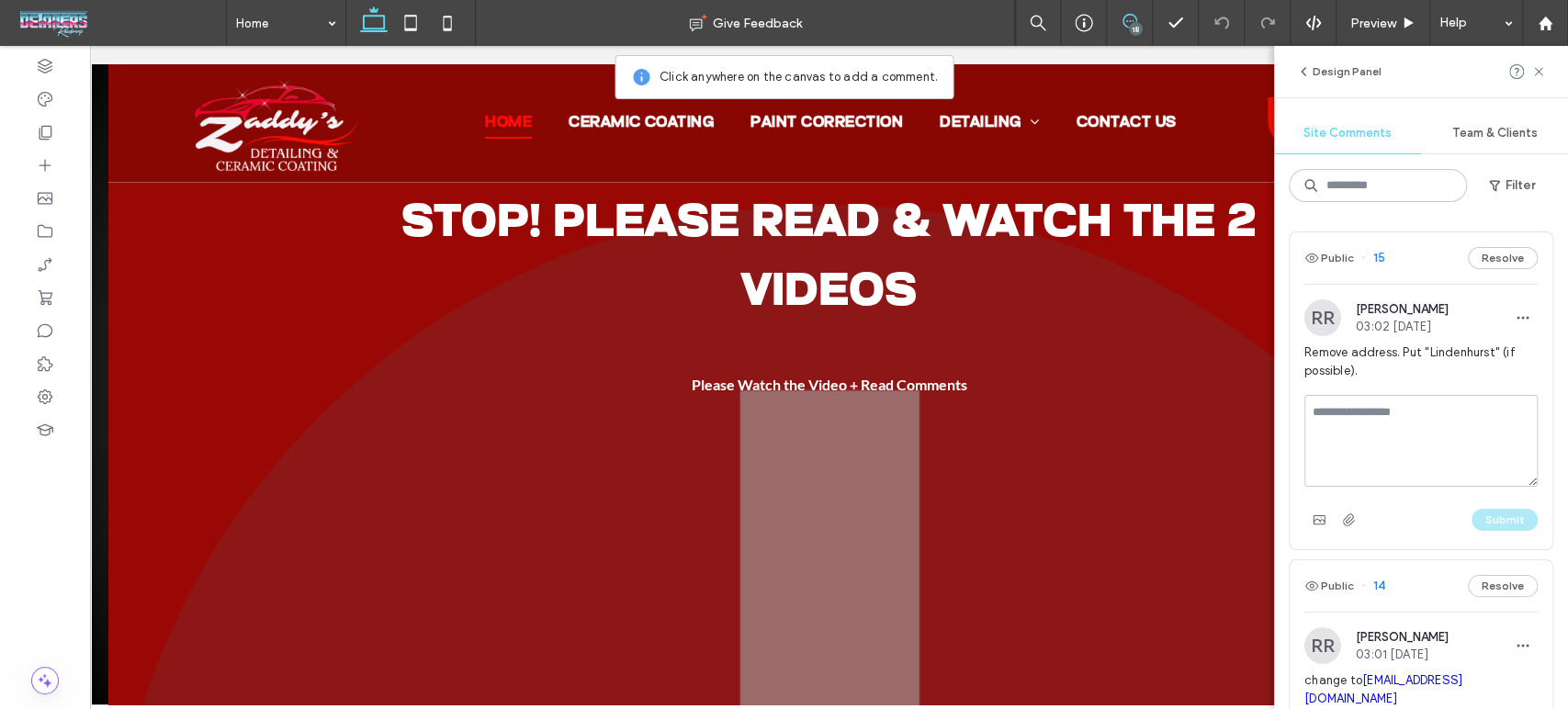
click at [1427, 439] on textarea at bounding box center [1420, 441] width 233 height 92
type textarea "****"
click at [1471, 509] on button "Submit" at bounding box center [1504, 520] width 67 height 23
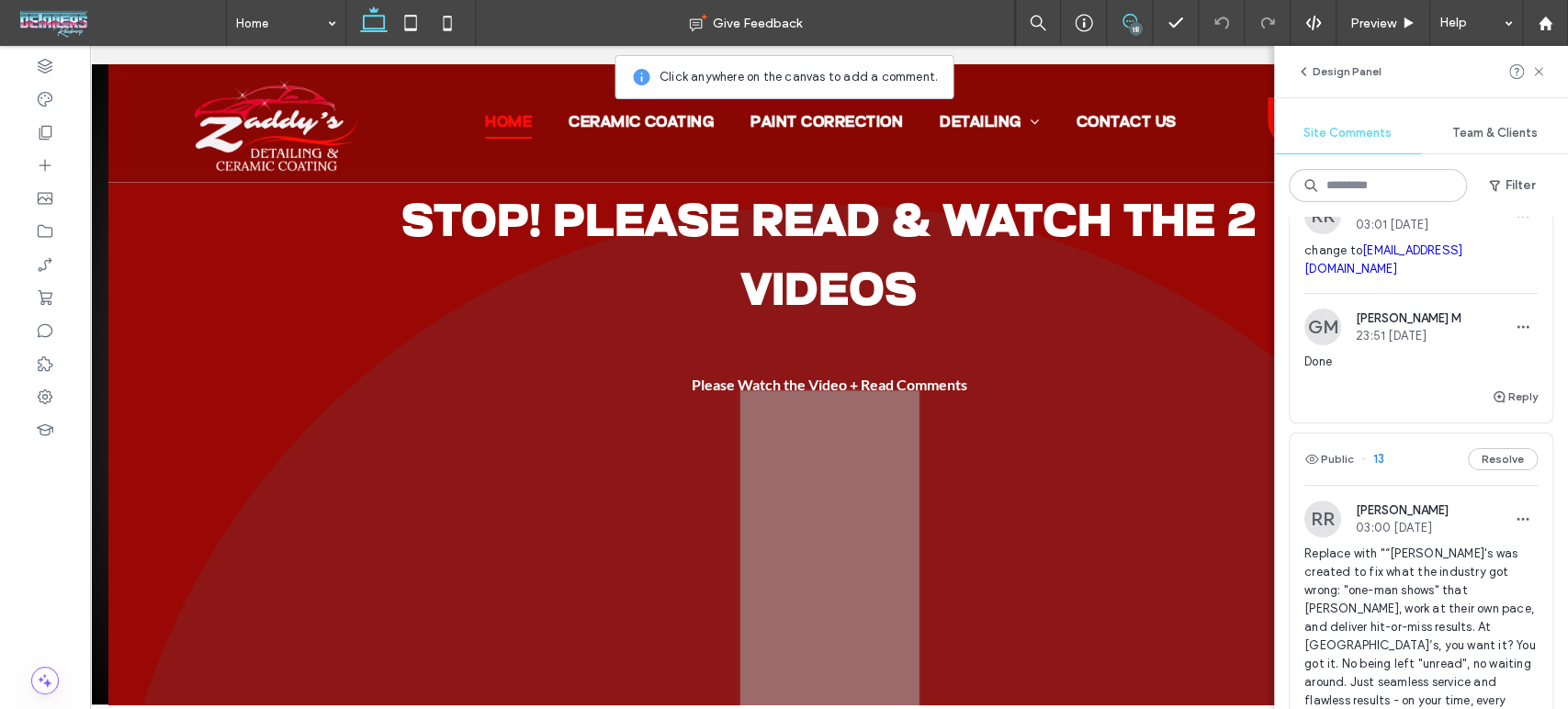
scroll to position [408, 0]
click at [1542, 77] on icon at bounding box center [1538, 71] width 15 height 15
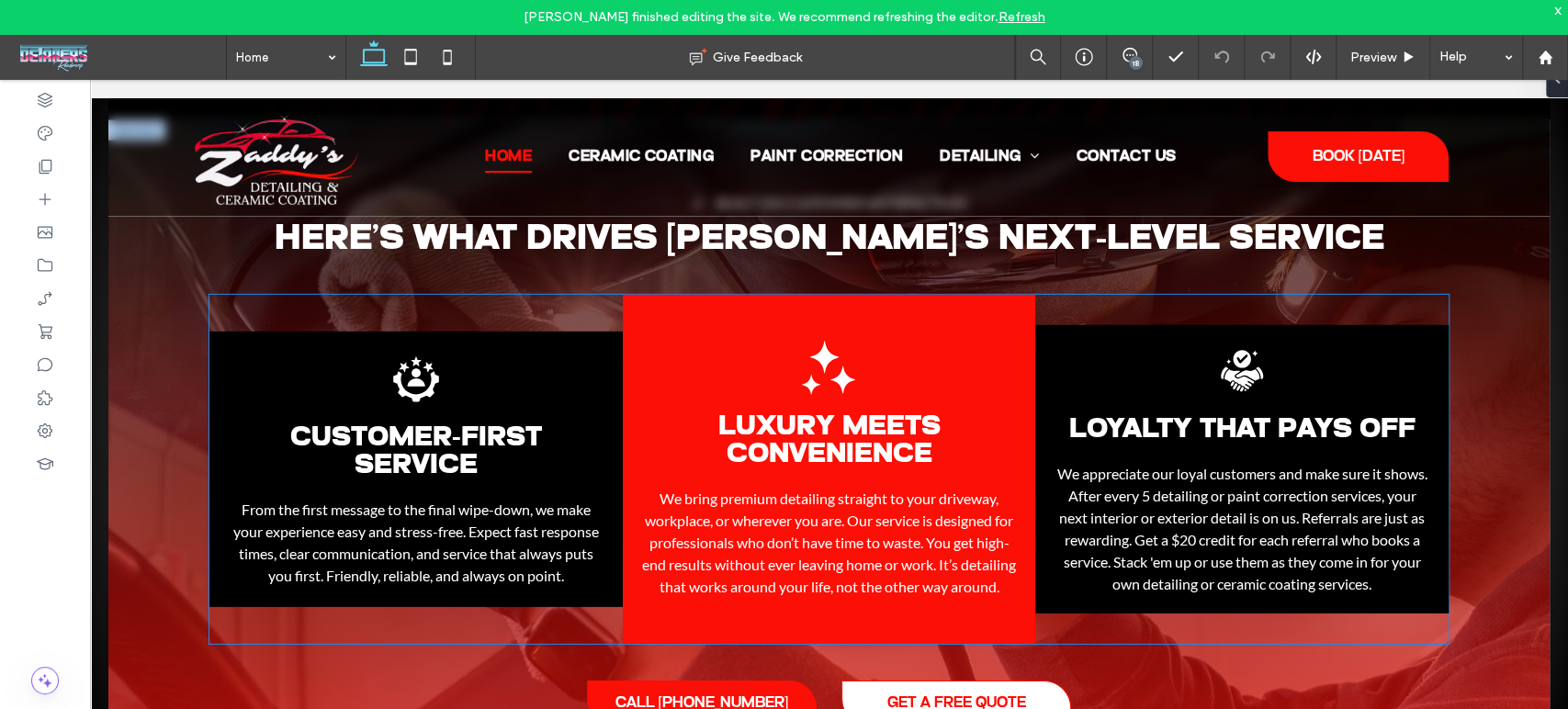
scroll to position [3471, 0]
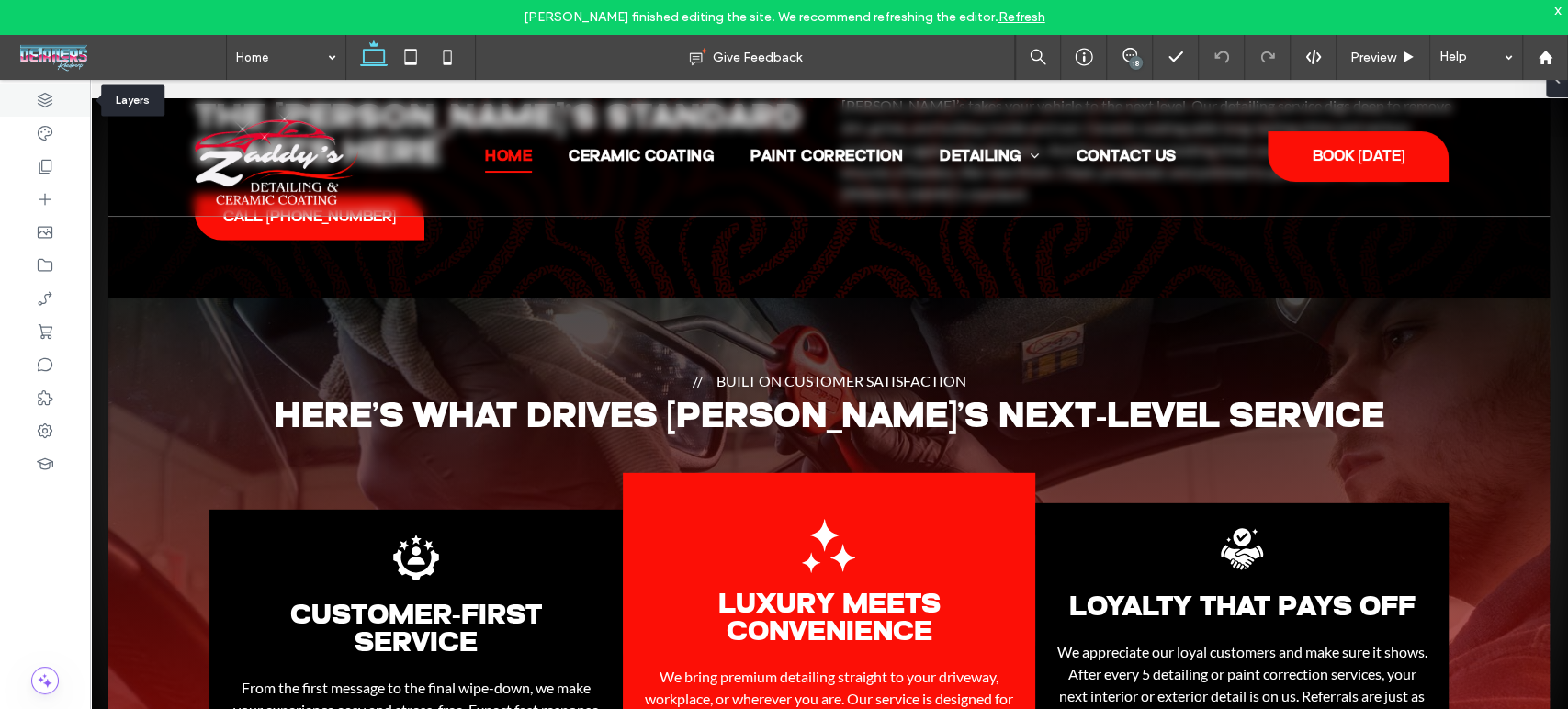
click at [52, 99] on icon at bounding box center [45, 100] width 19 height 19
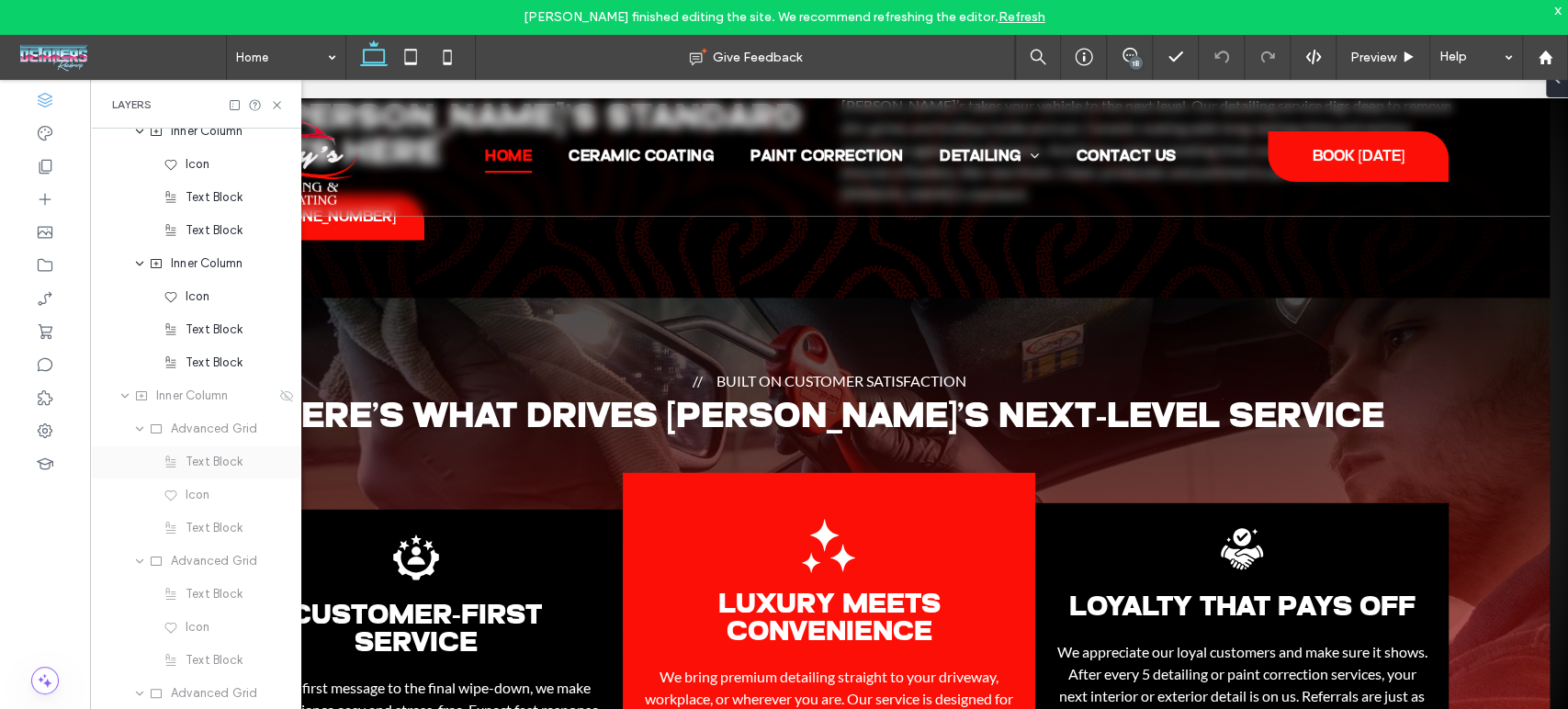
scroll to position [1632, 0]
drag, startPoint x: 278, startPoint y: 366, endPoint x: 246, endPoint y: 311, distance: 63.6
click at [280, 365] on use at bounding box center [286, 364] width 13 height 12
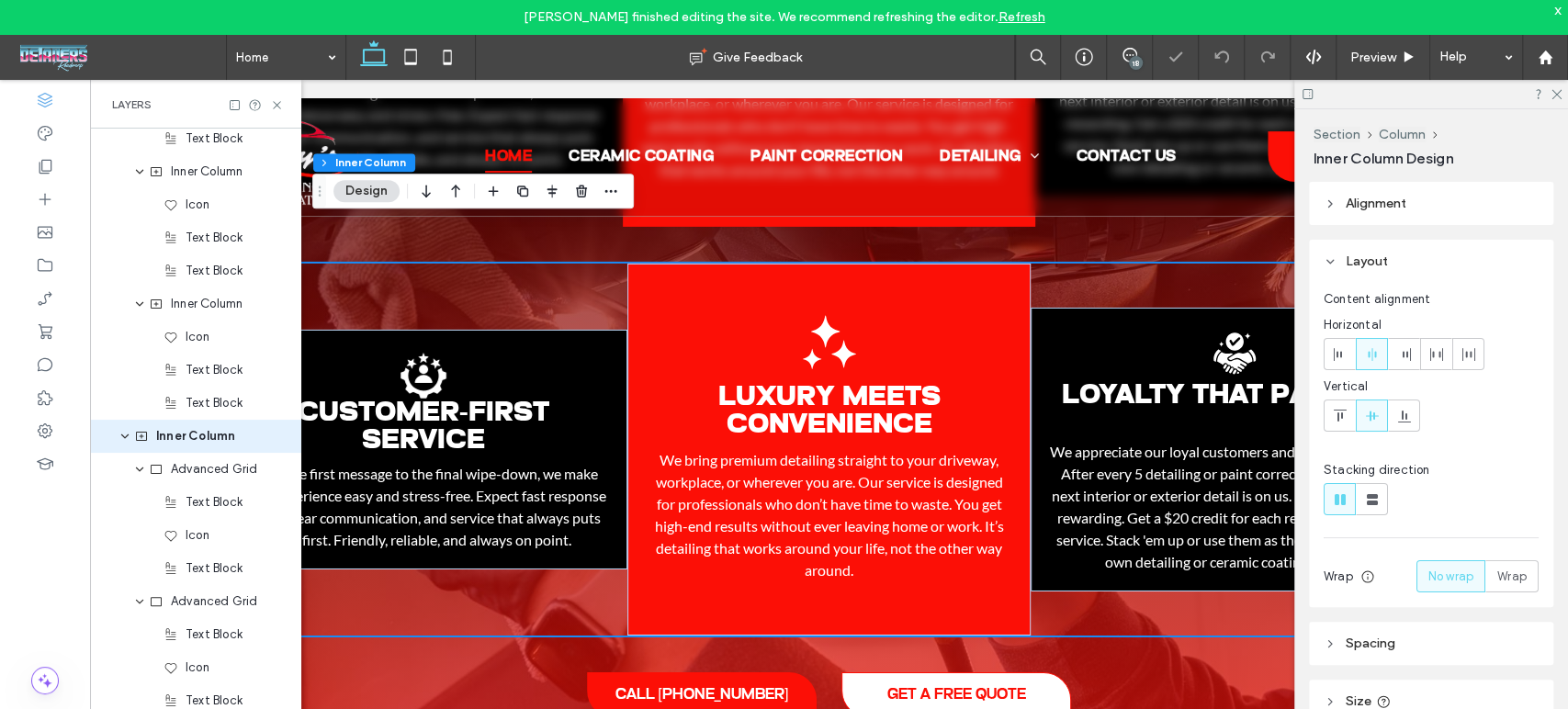
scroll to position [4032, 0]
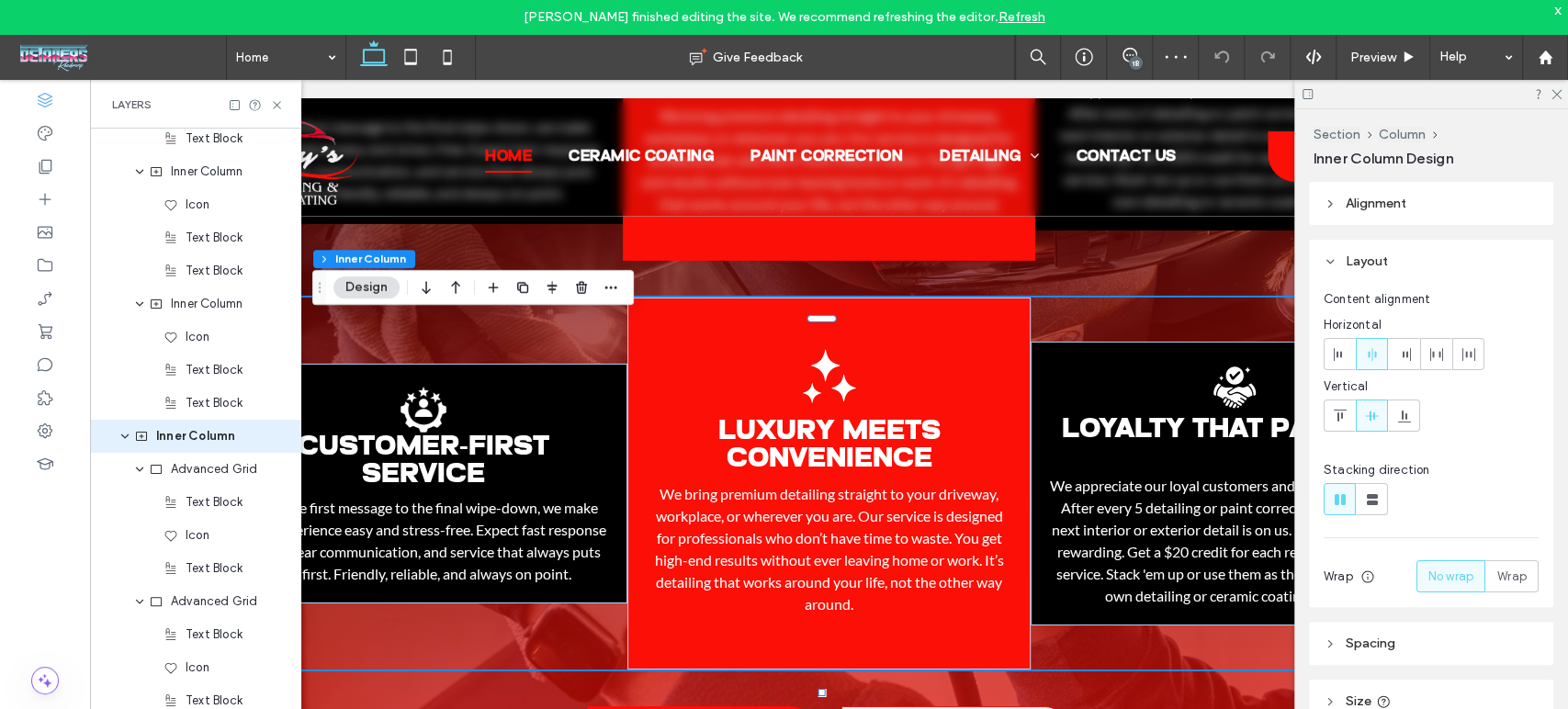
click at [1132, 331] on div "Customer-First Service .st0-1206222708-1206222708{display:none;} .st1-120622270…" at bounding box center [829, 484] width 1239 height 372
click at [582, 288] on use "button" at bounding box center [580, 287] width 11 height 12
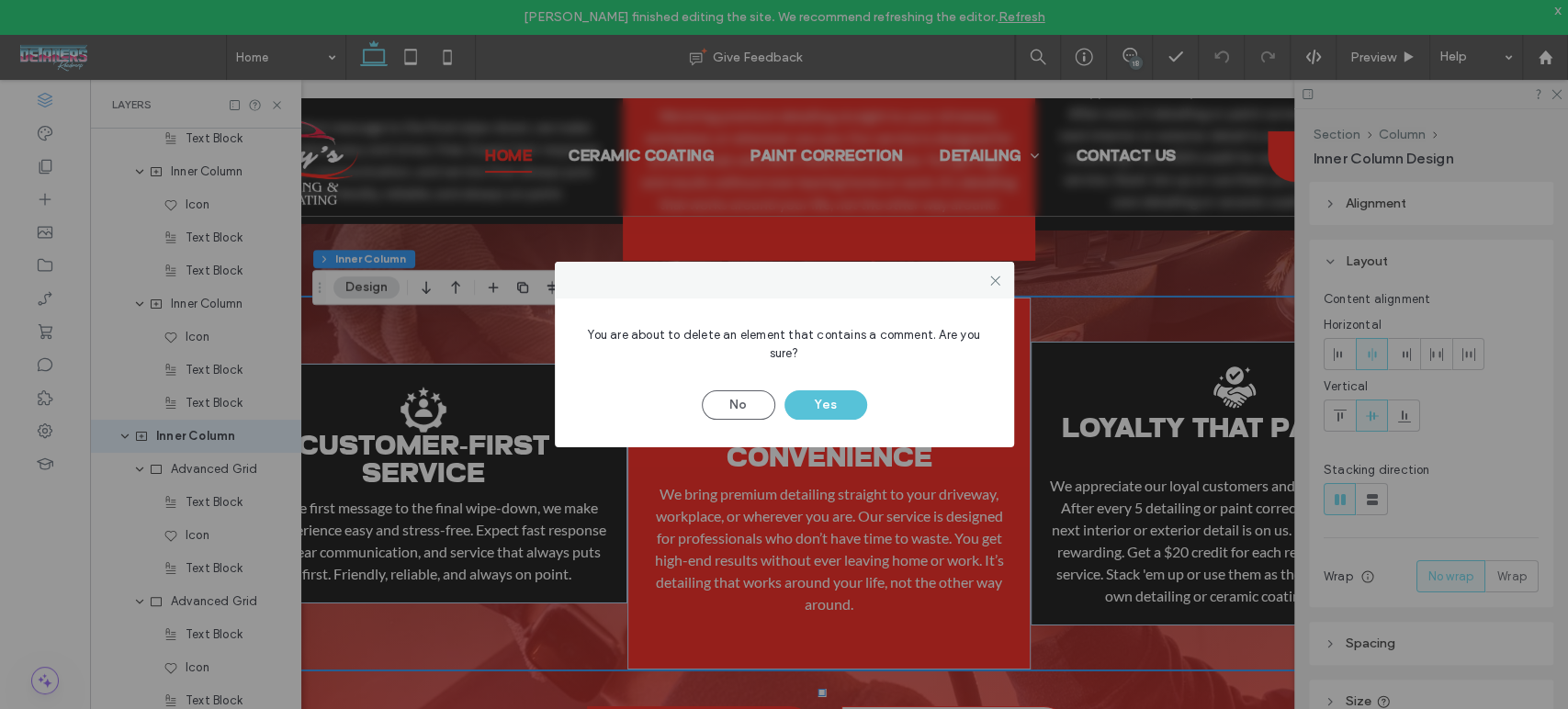
click at [804, 391] on button "Yes" at bounding box center [825, 405] width 82 height 29
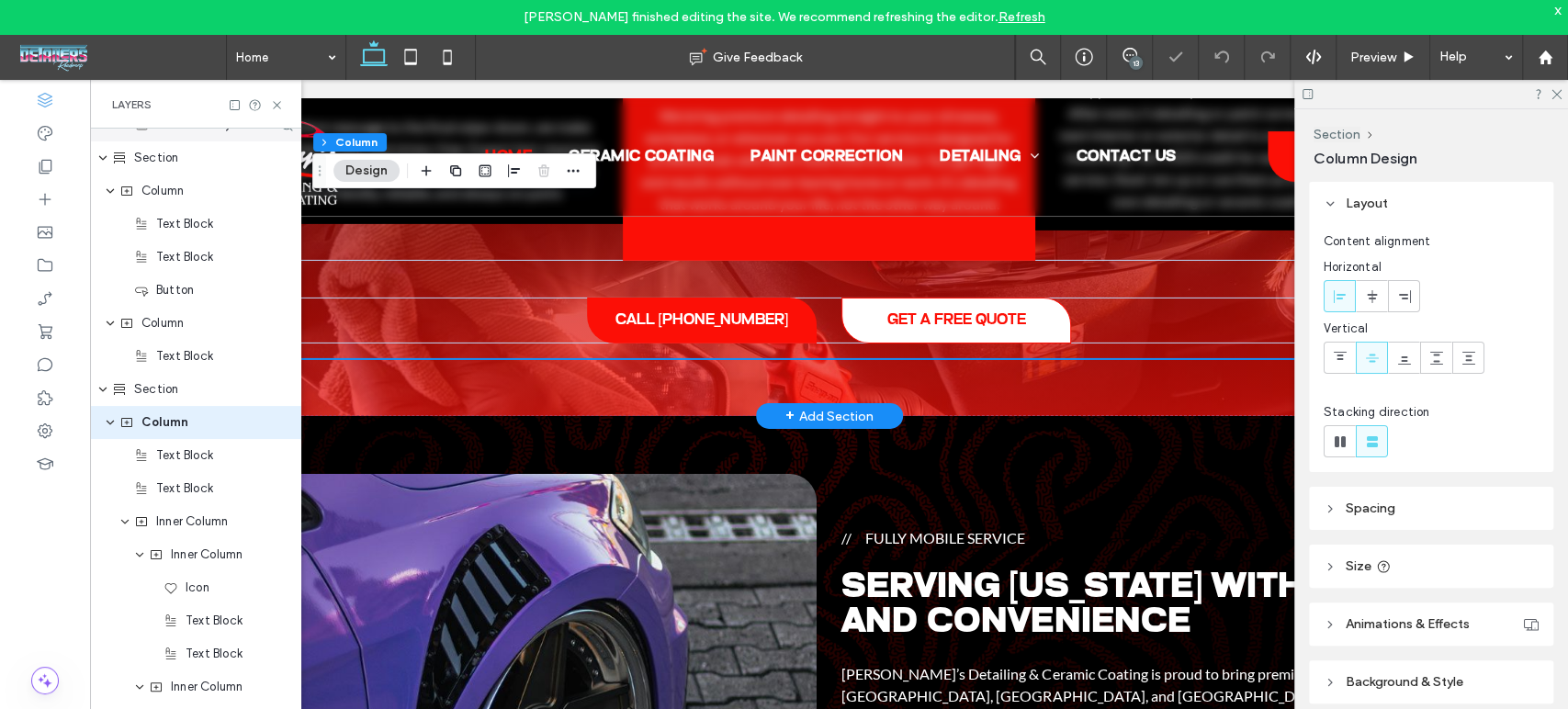
scroll to position [1032, 0]
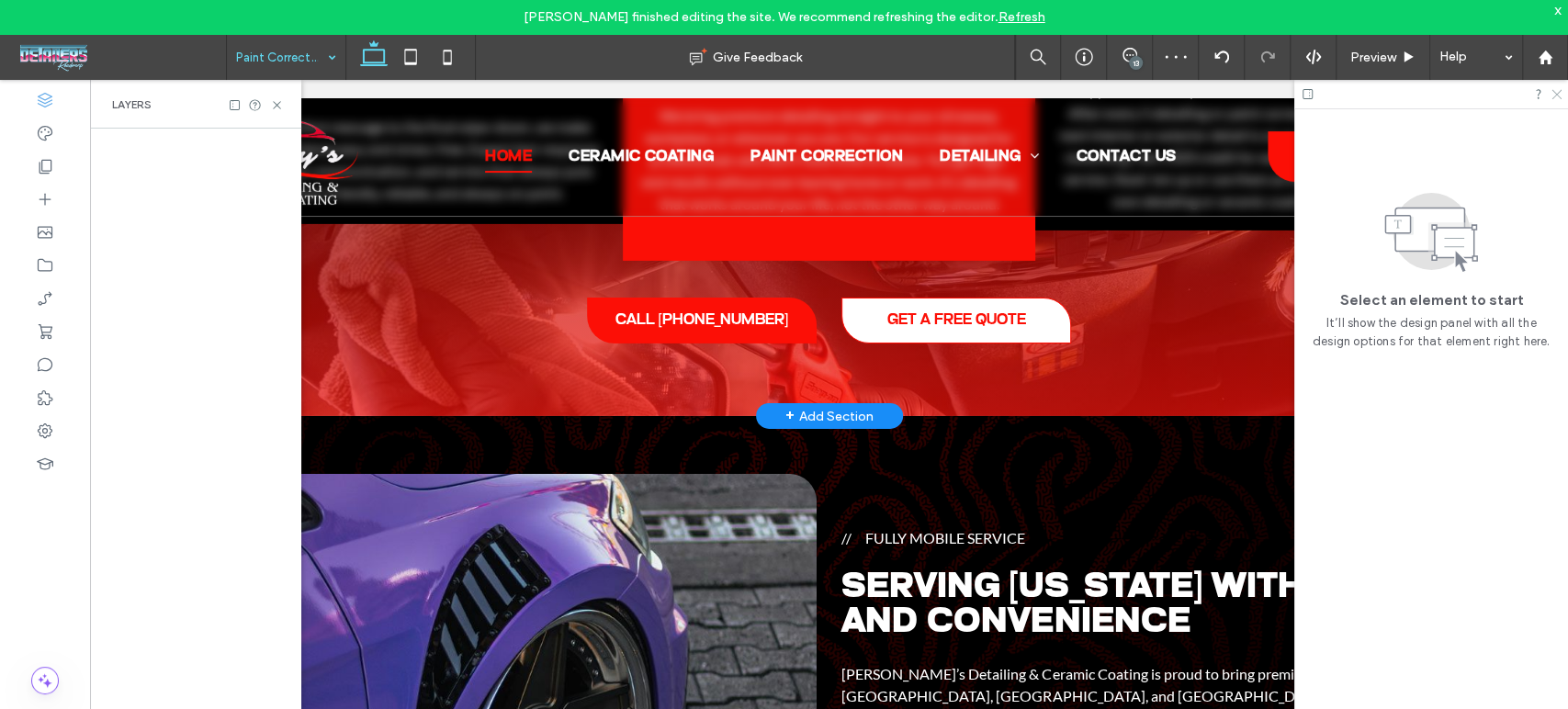
click at [1558, 98] on icon at bounding box center [1555, 93] width 12 height 12
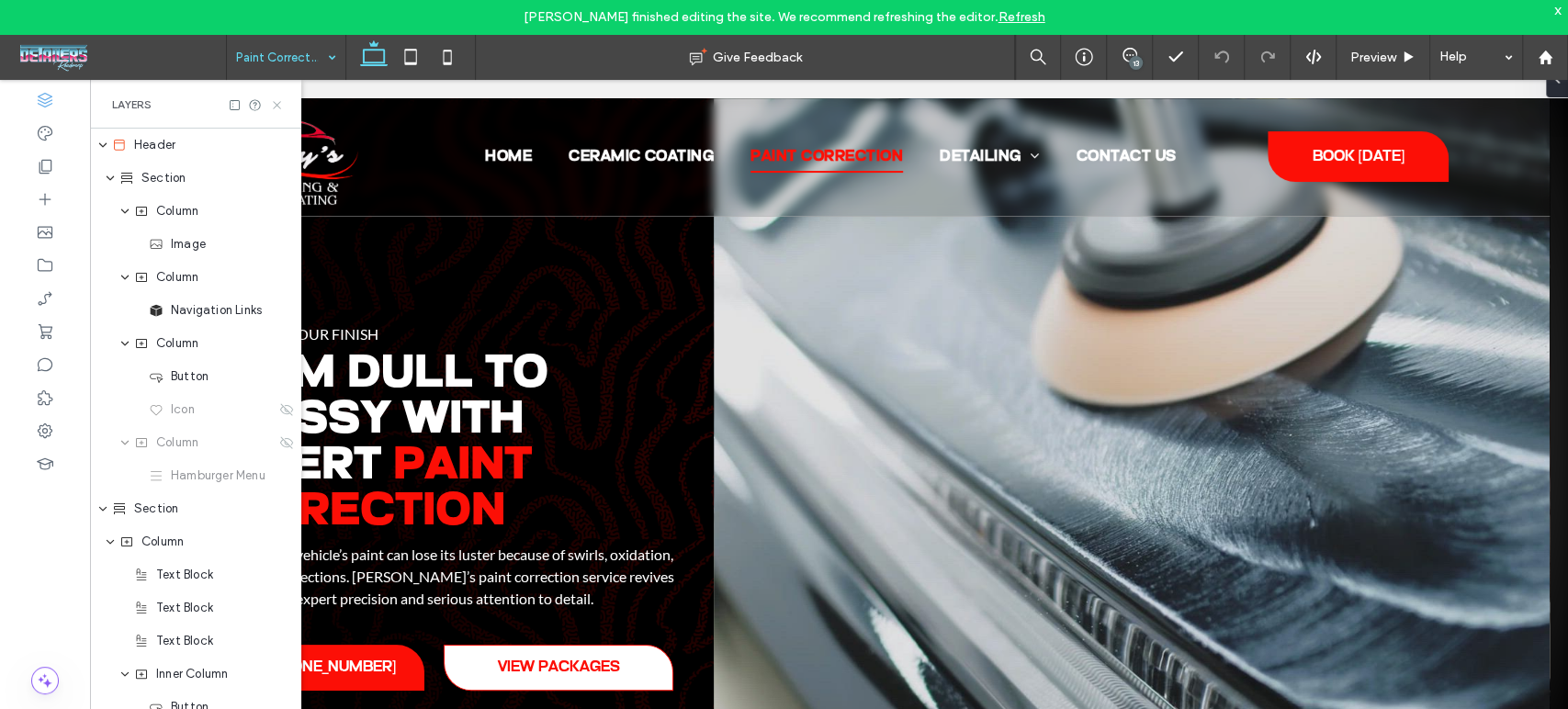
click at [279, 104] on icon at bounding box center [277, 105] width 14 height 14
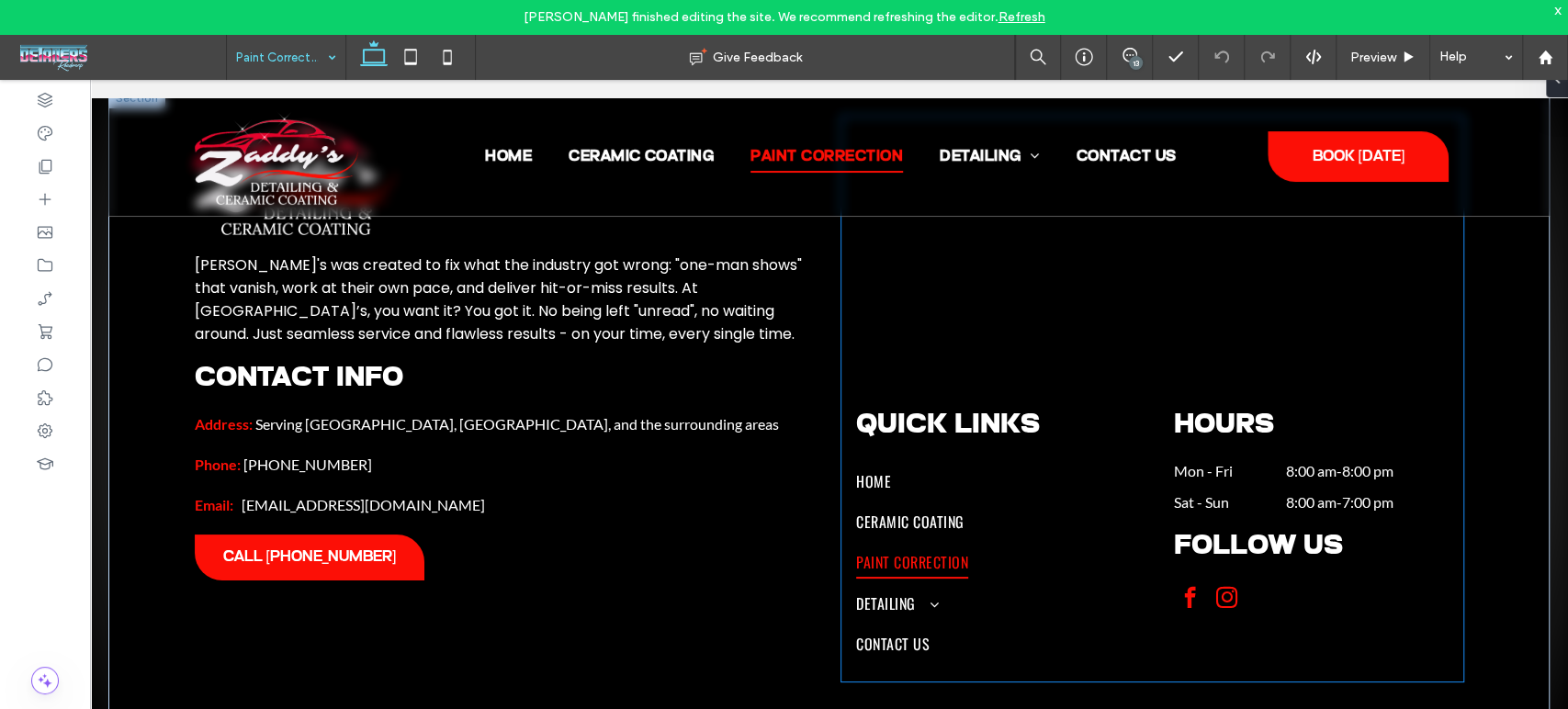
scroll to position [4828, 0]
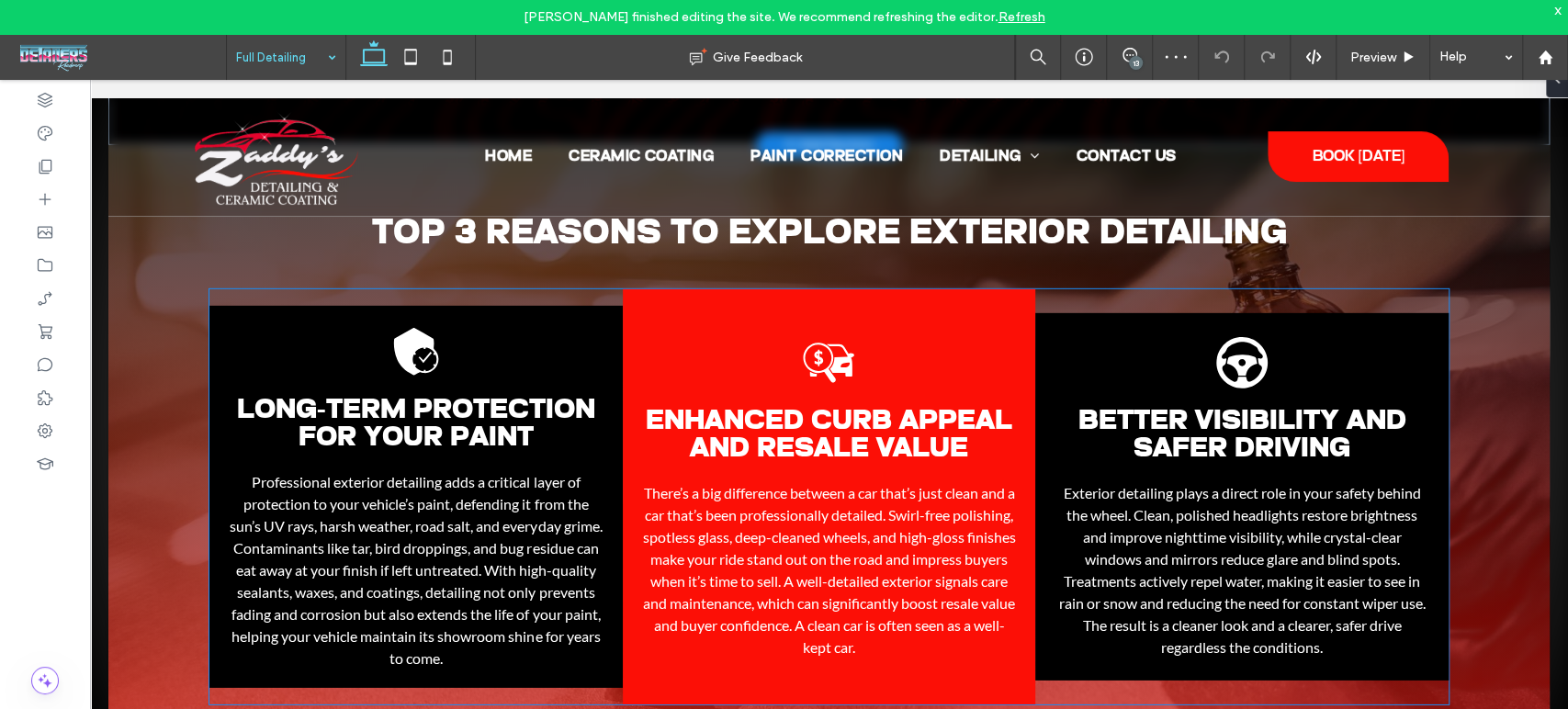
scroll to position [3970, 0]
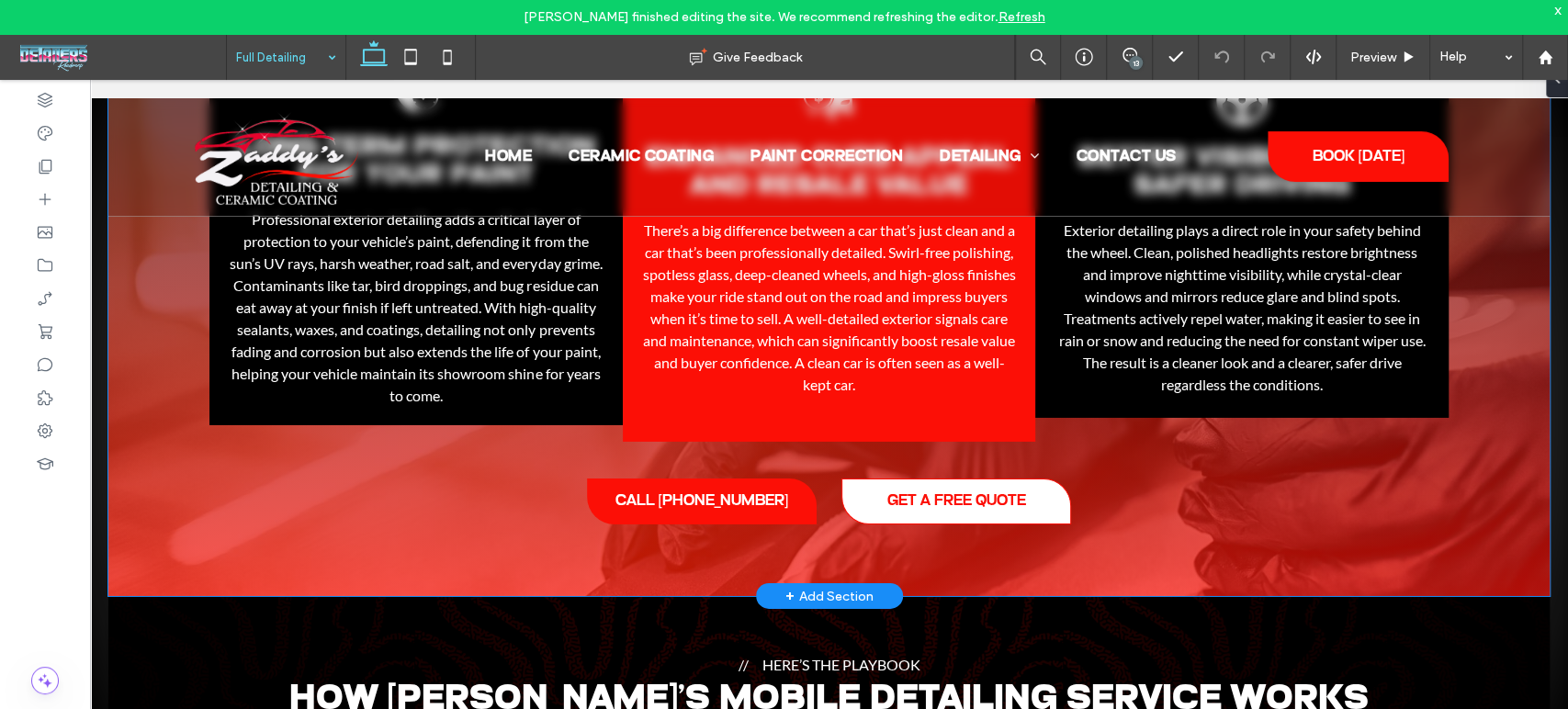
click at [159, 481] on div "Top 3 Reasons to Explore Exterior Detailing Black shield with a clock icon insi…" at bounding box center [829, 240] width 1441 height 715
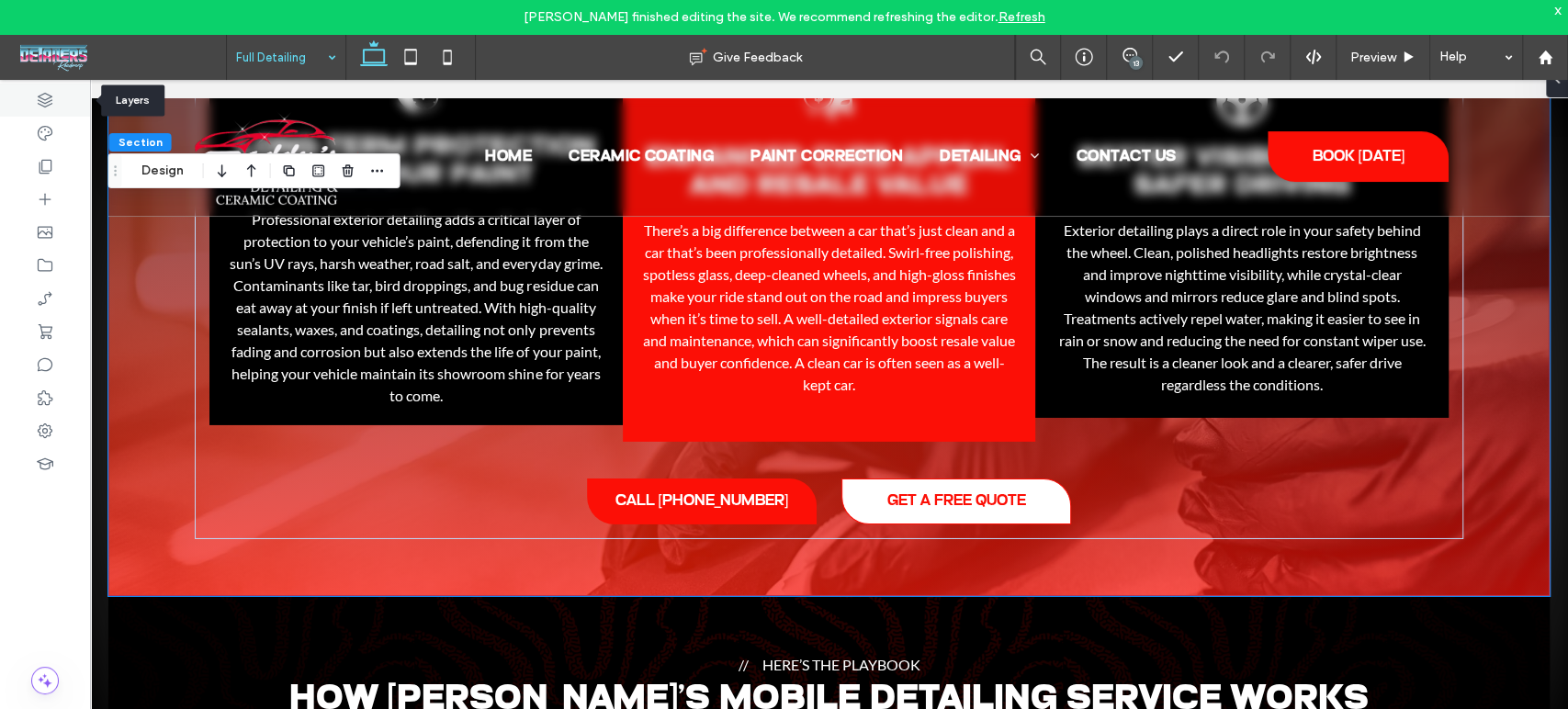
click at [45, 106] on icon at bounding box center [45, 100] width 19 height 19
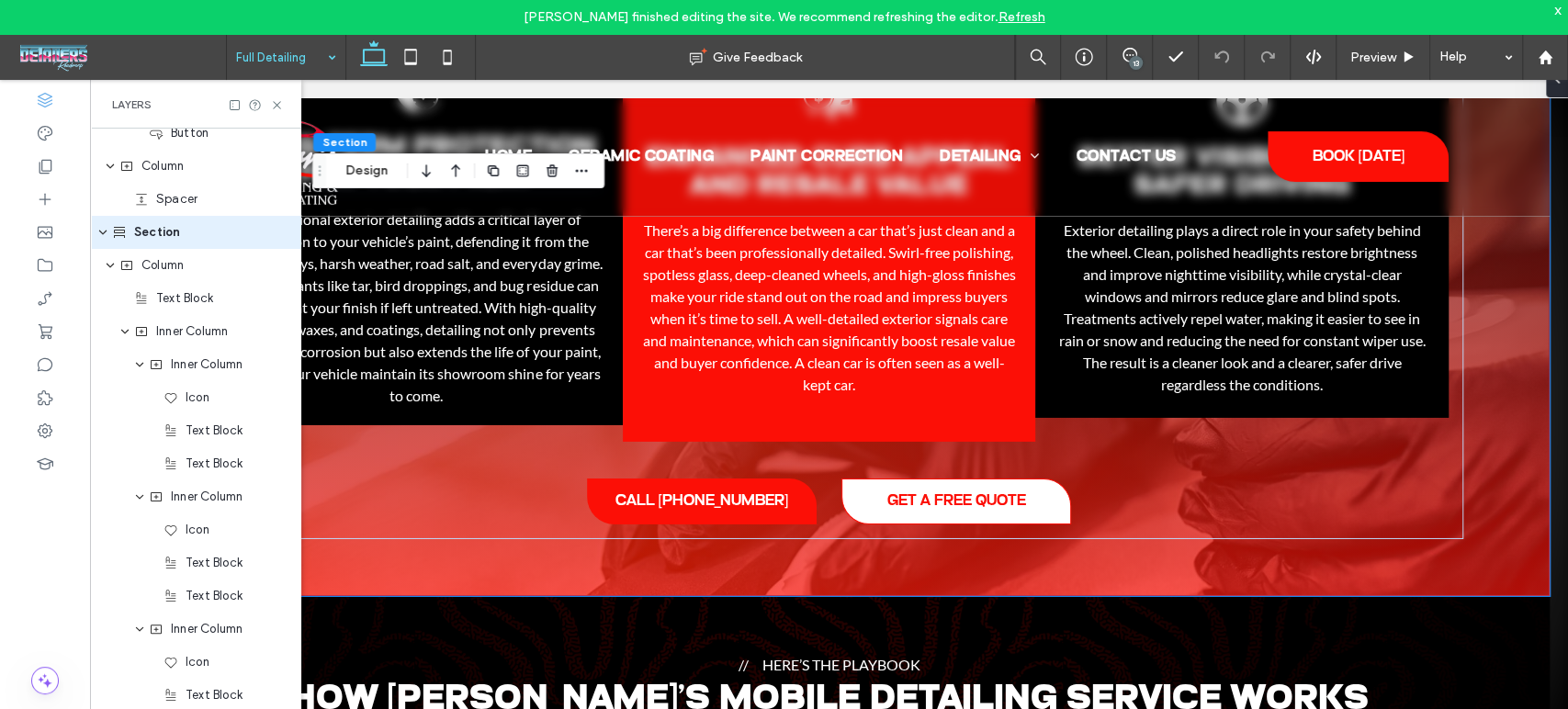
scroll to position [2934, 0]
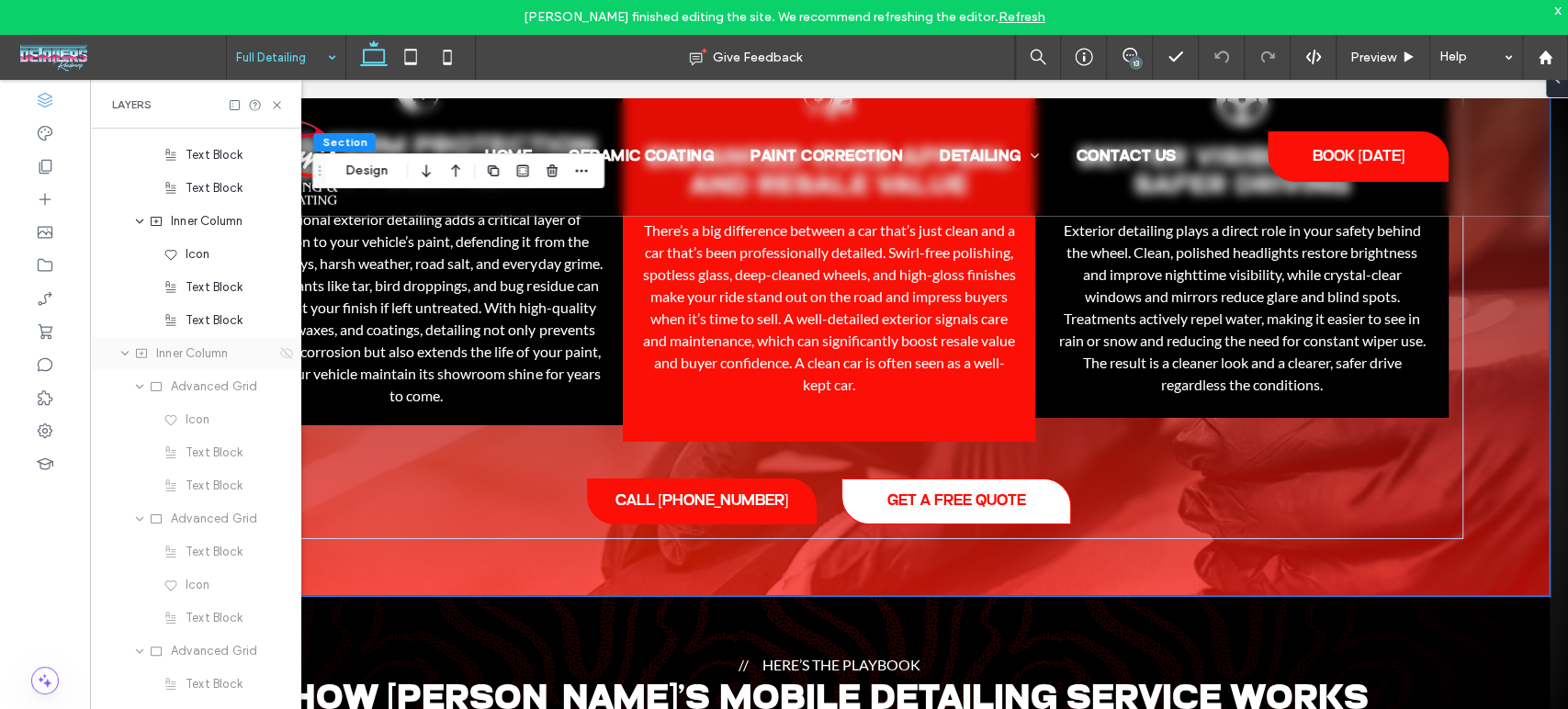
click at [279, 358] on icon at bounding box center [286, 354] width 15 height 15
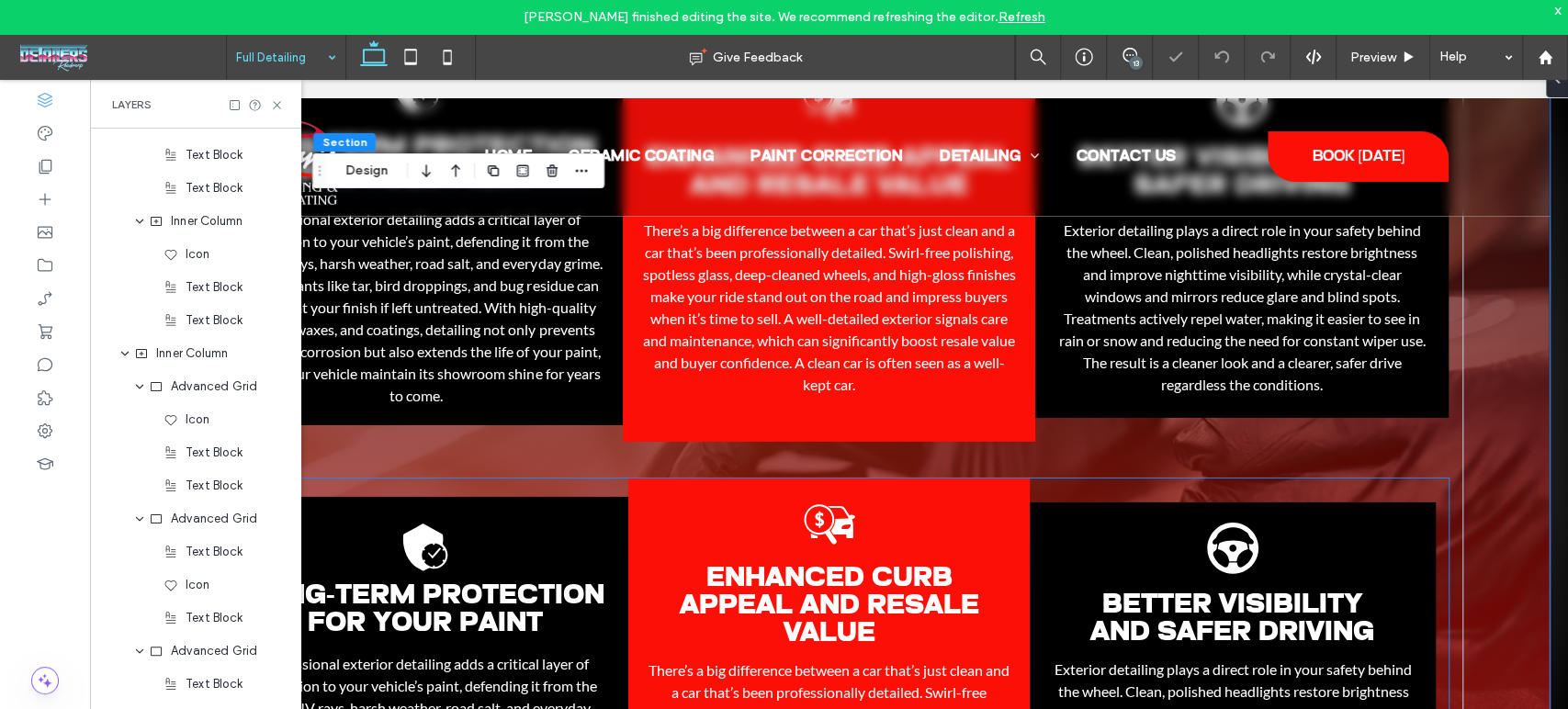
click at [573, 479] on div "Long-Term Protection for Your Paint Professional exterior detailing adds a crit…" at bounding box center [829, 684] width 1239 height 410
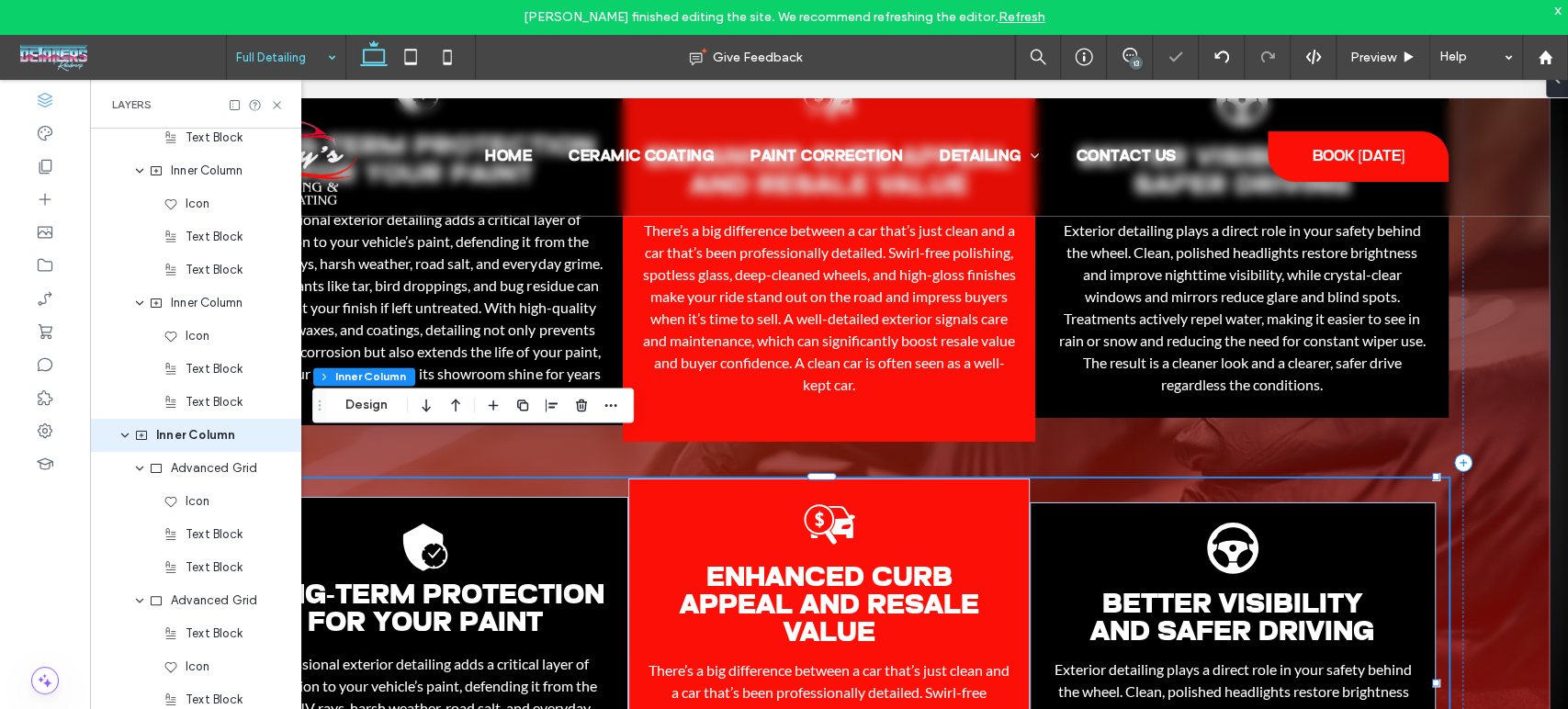
scroll to position [2851, 0]
click at [576, 406] on use "button" at bounding box center [580, 405] width 11 height 12
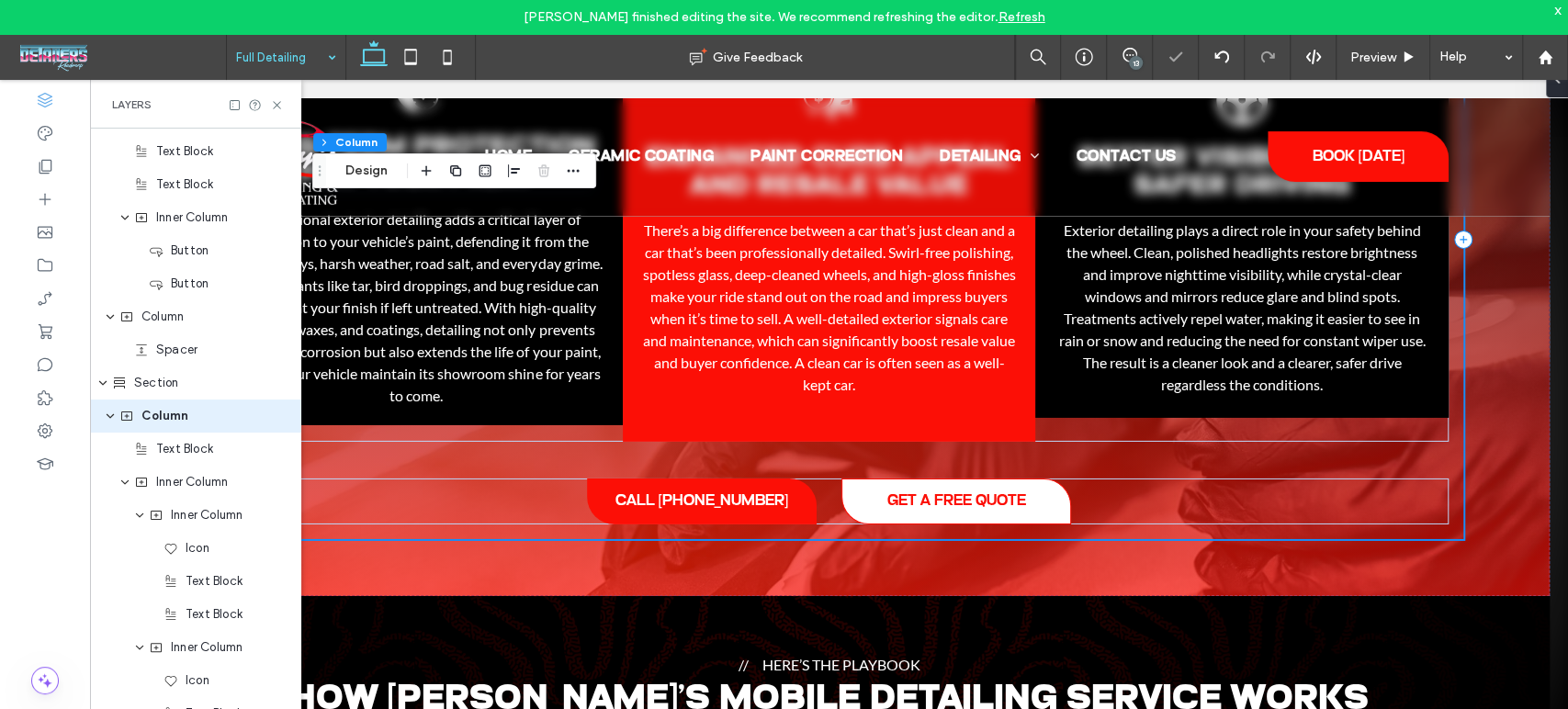
scroll to position [2355, 0]
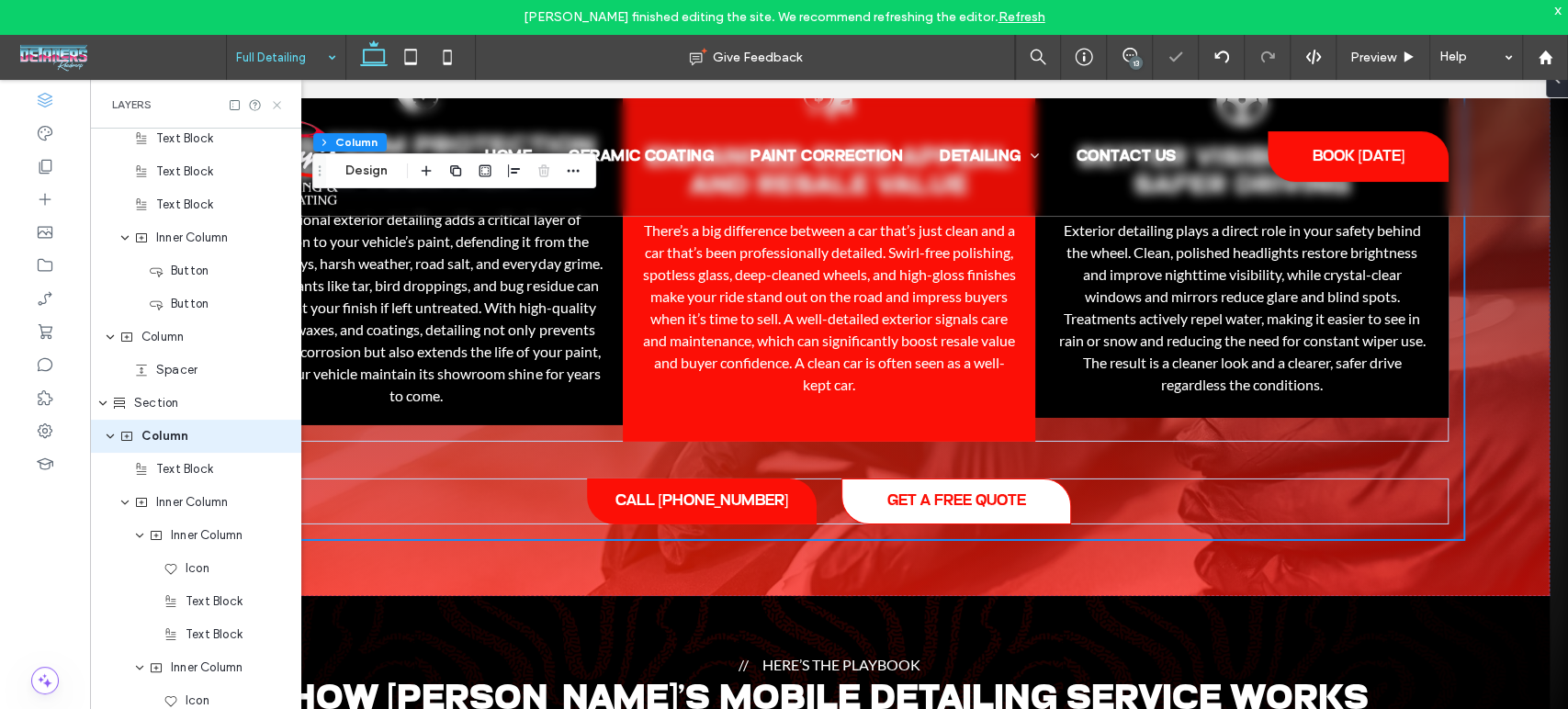
click at [281, 108] on icon at bounding box center [277, 105] width 14 height 14
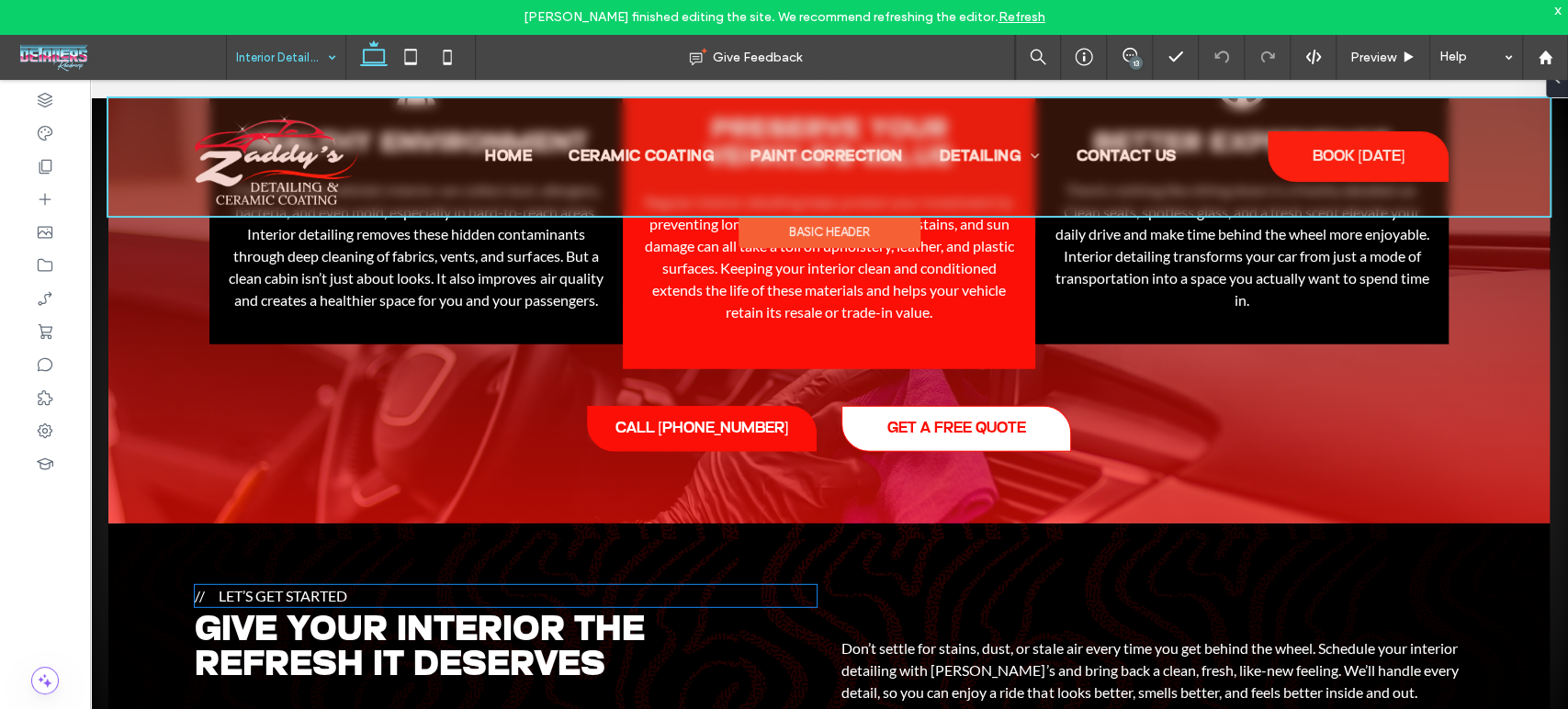
scroll to position [3164, 0]
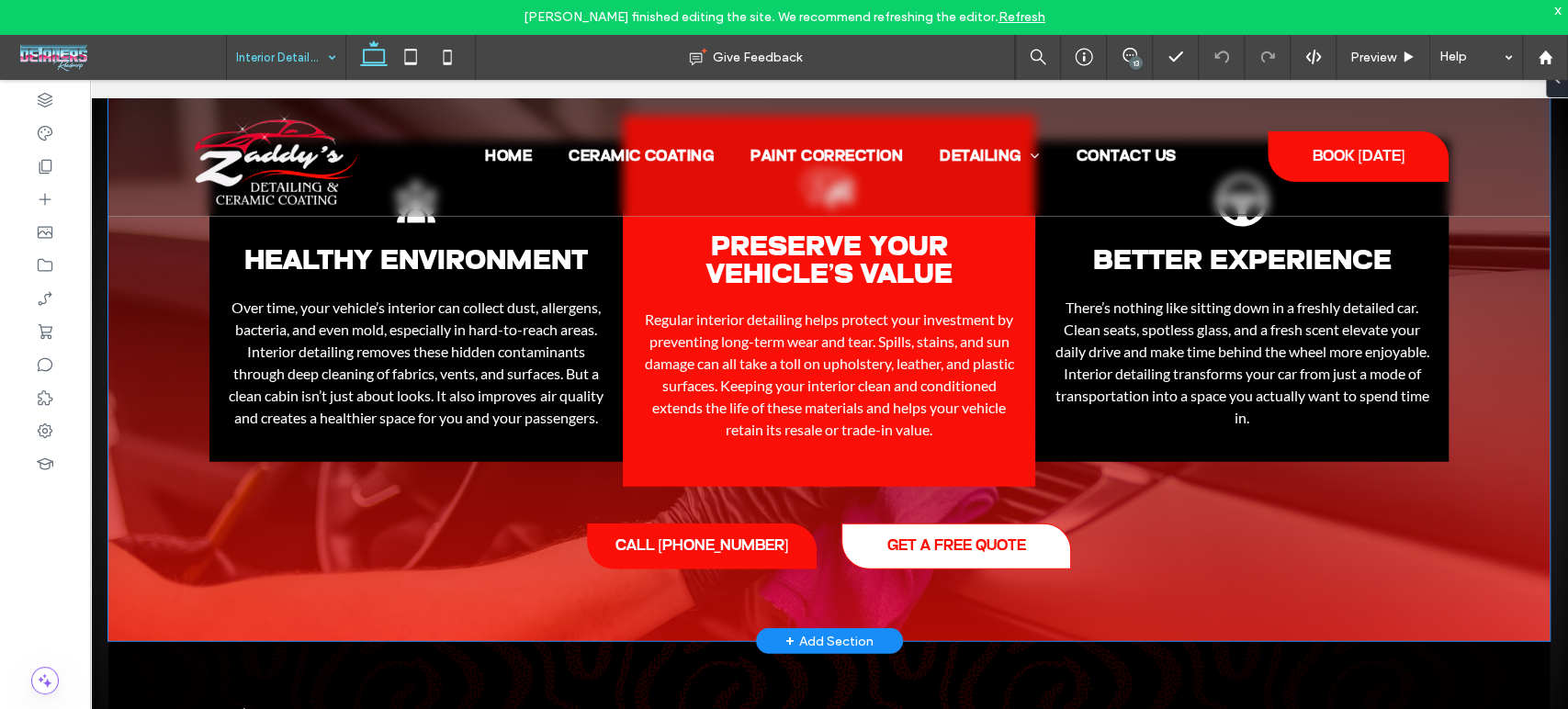
click at [161, 335] on div "Top 3 Reasons to Invest in Interior Detailing Group of people with stars above …" at bounding box center [829, 307] width 1441 height 671
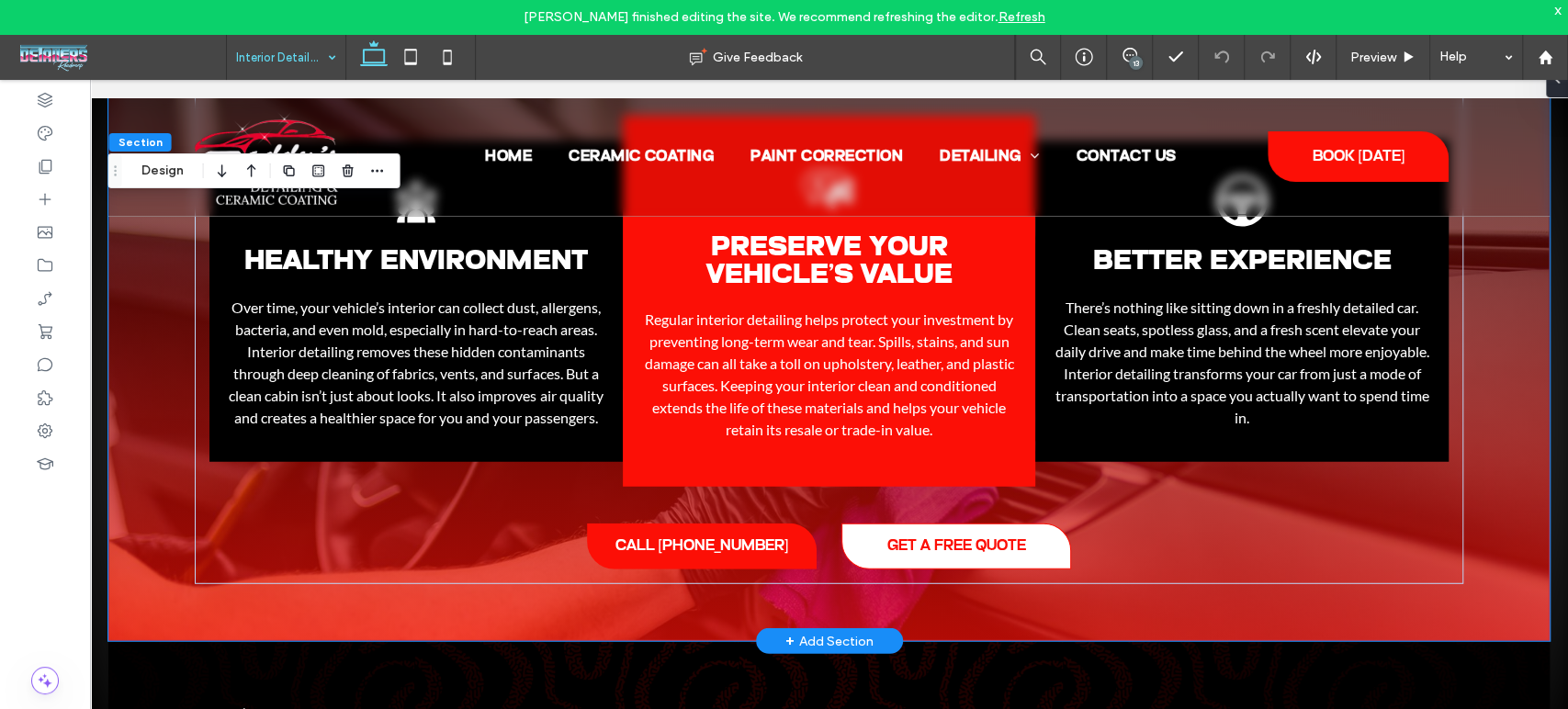
click at [155, 364] on div "Top 3 Reasons to Invest in Interior Detailing Group of people with stars above …" at bounding box center [829, 307] width 1441 height 671
click at [51, 95] on icon at bounding box center [45, 100] width 19 height 19
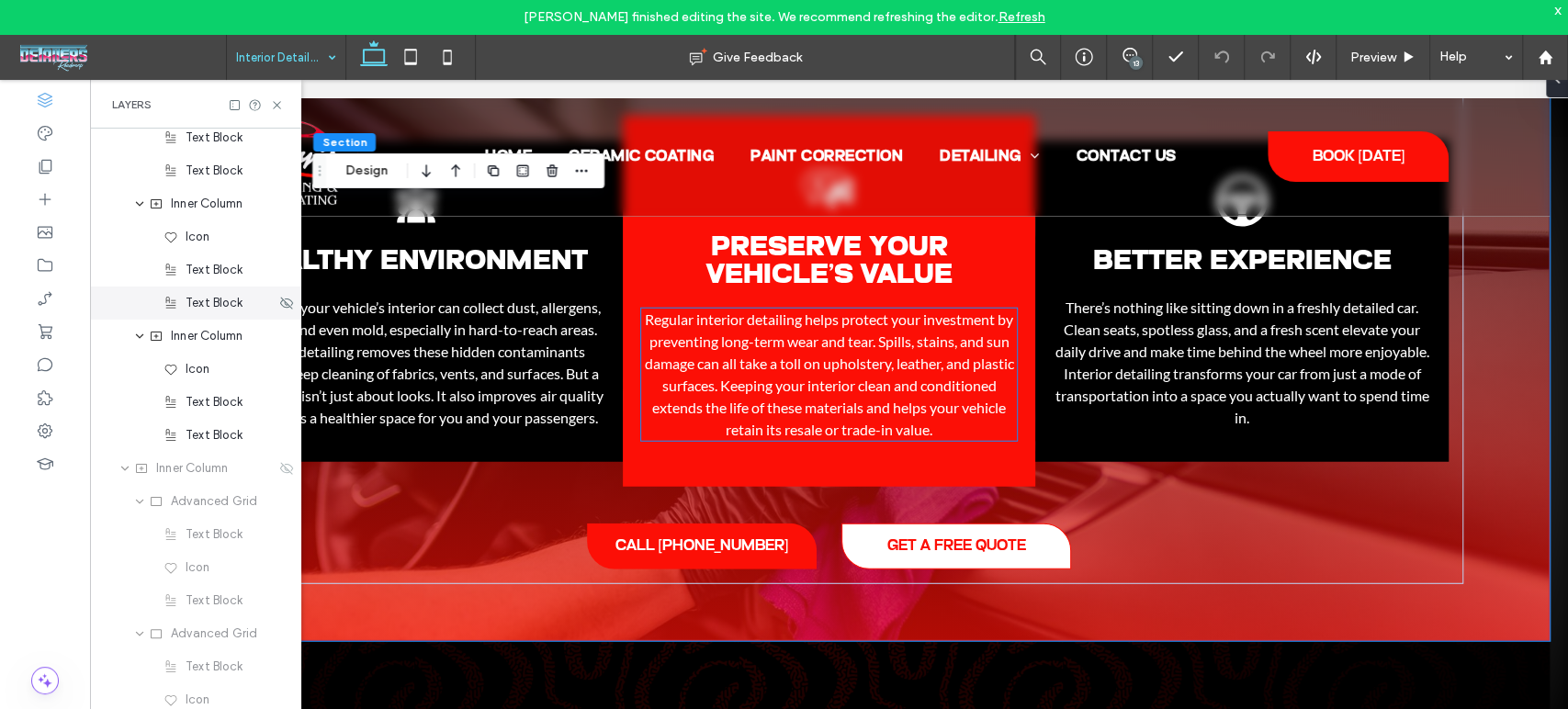
scroll to position [1971, 0]
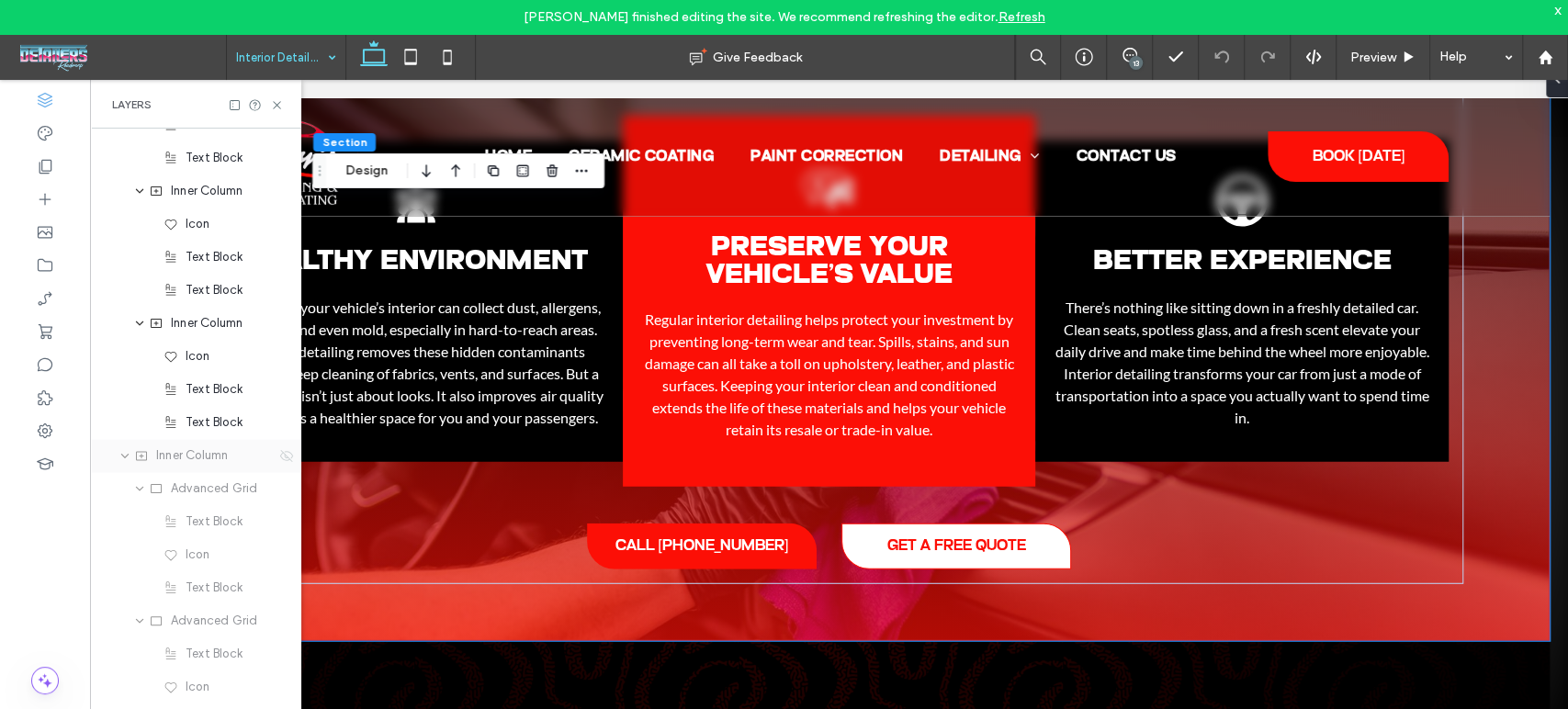
click at [279, 449] on icon at bounding box center [286, 455] width 15 height 15
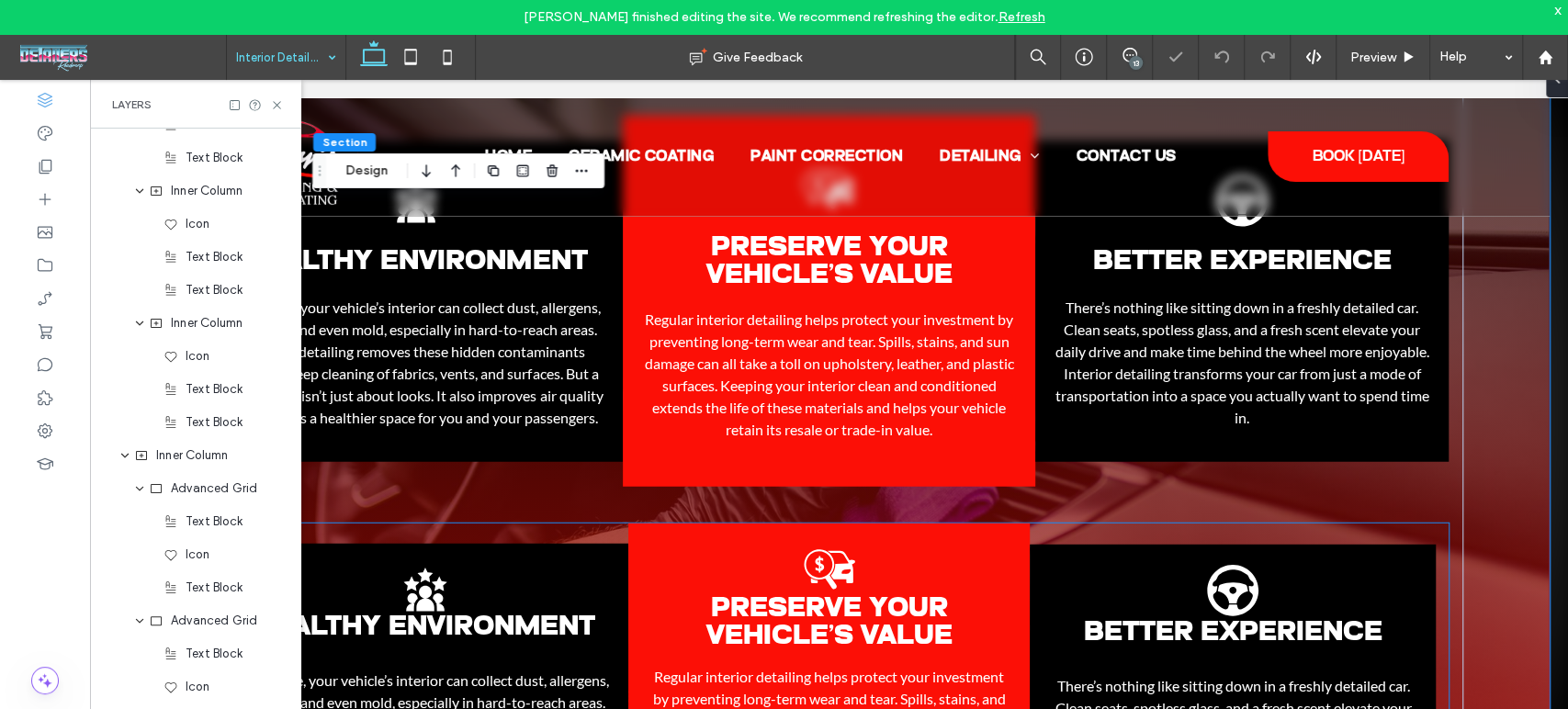
click at [575, 524] on div "Healthy Environment Group of people with stars above them. .st0-1278893569-1278…" at bounding box center [829, 697] width 1239 height 347
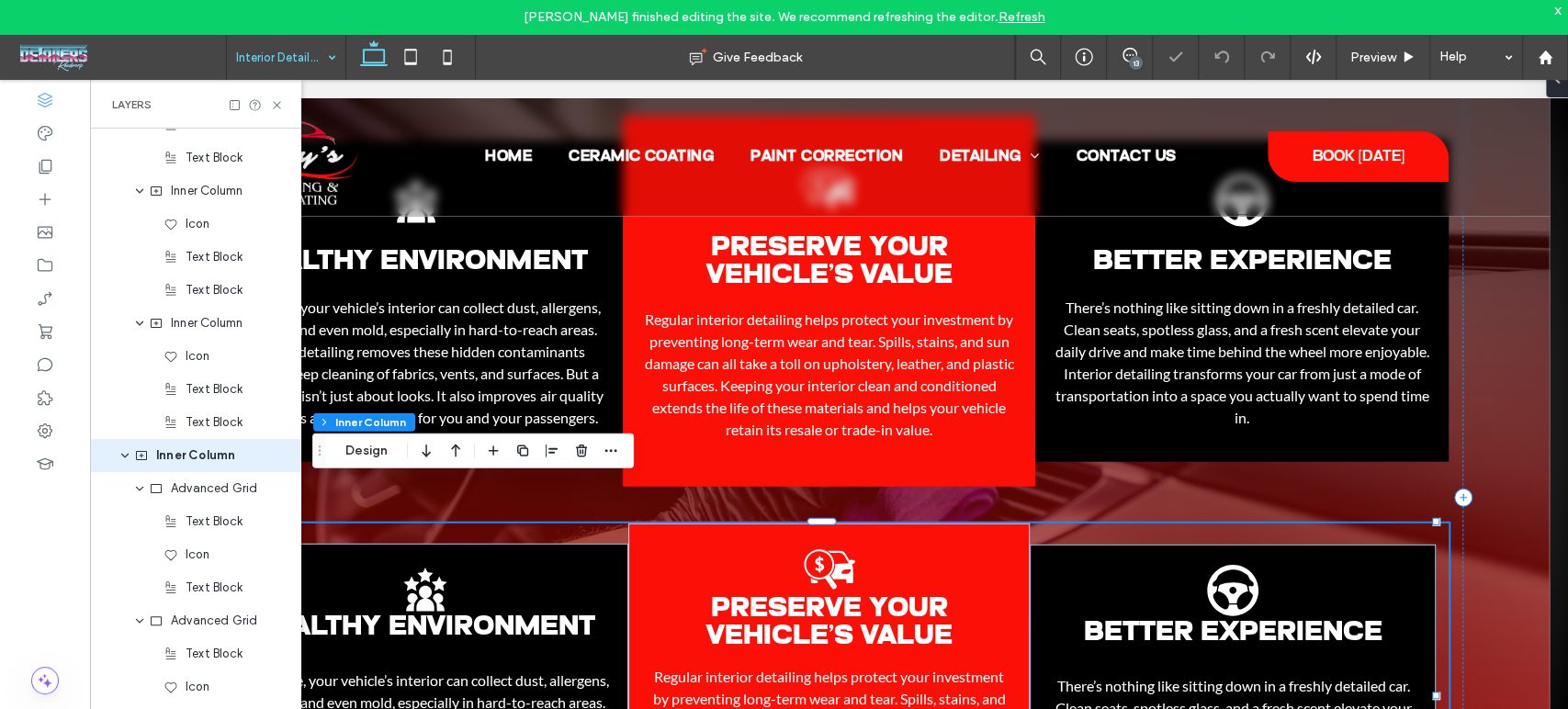
scroll to position [1991, 0]
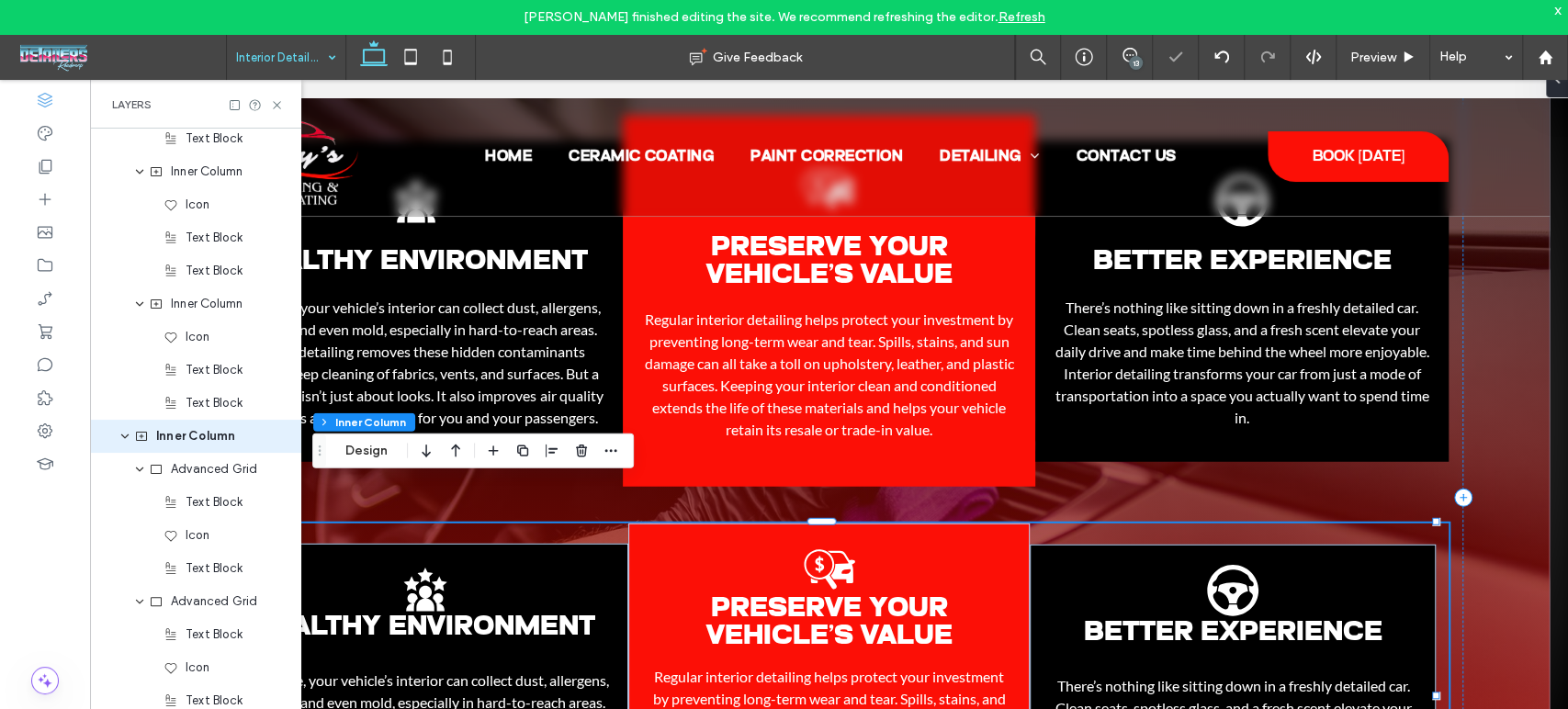
click at [575, 524] on div "Healthy Environment Group of people with stars above them. .st0-1278893569-1278…" at bounding box center [829, 697] width 1239 height 347
click at [577, 447] on use "button" at bounding box center [580, 450] width 11 height 12
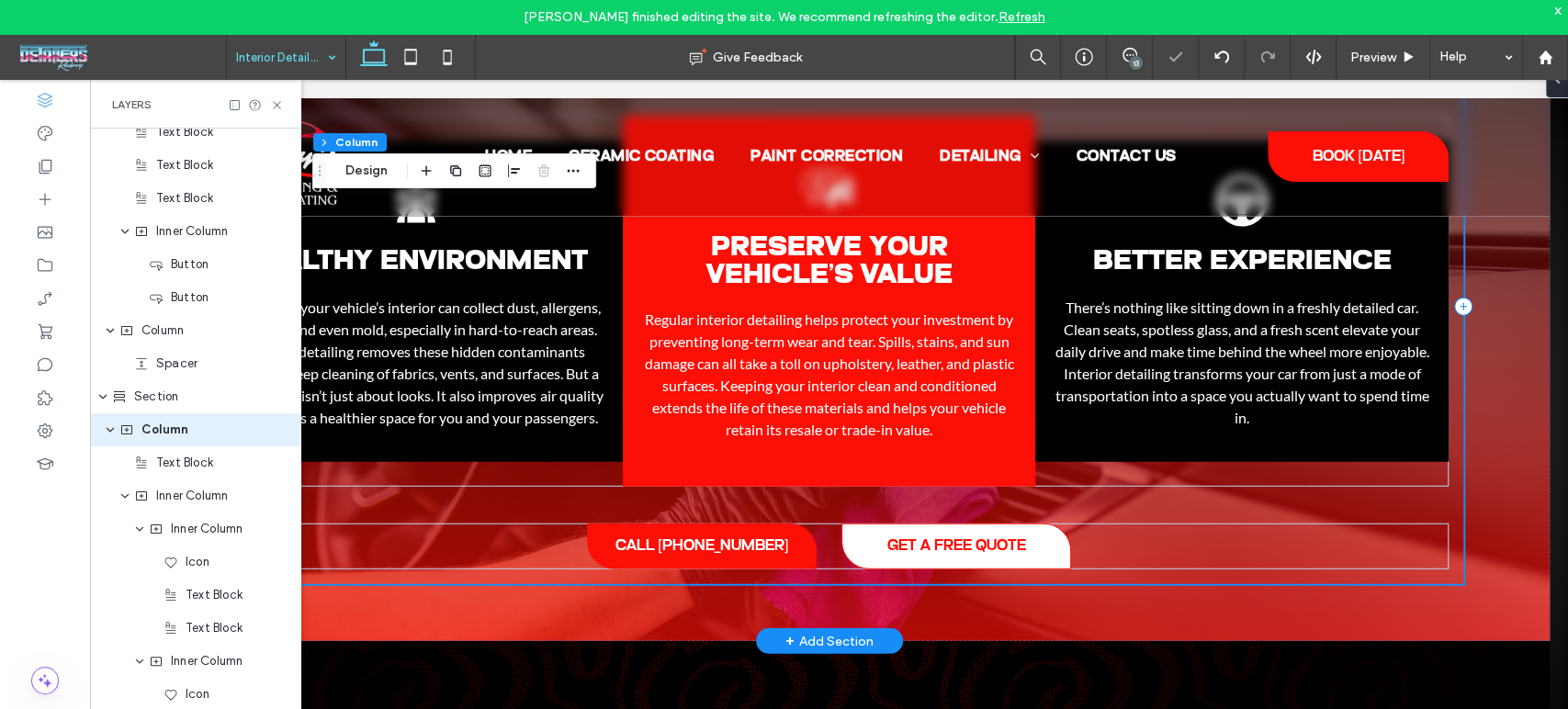
scroll to position [1495, 0]
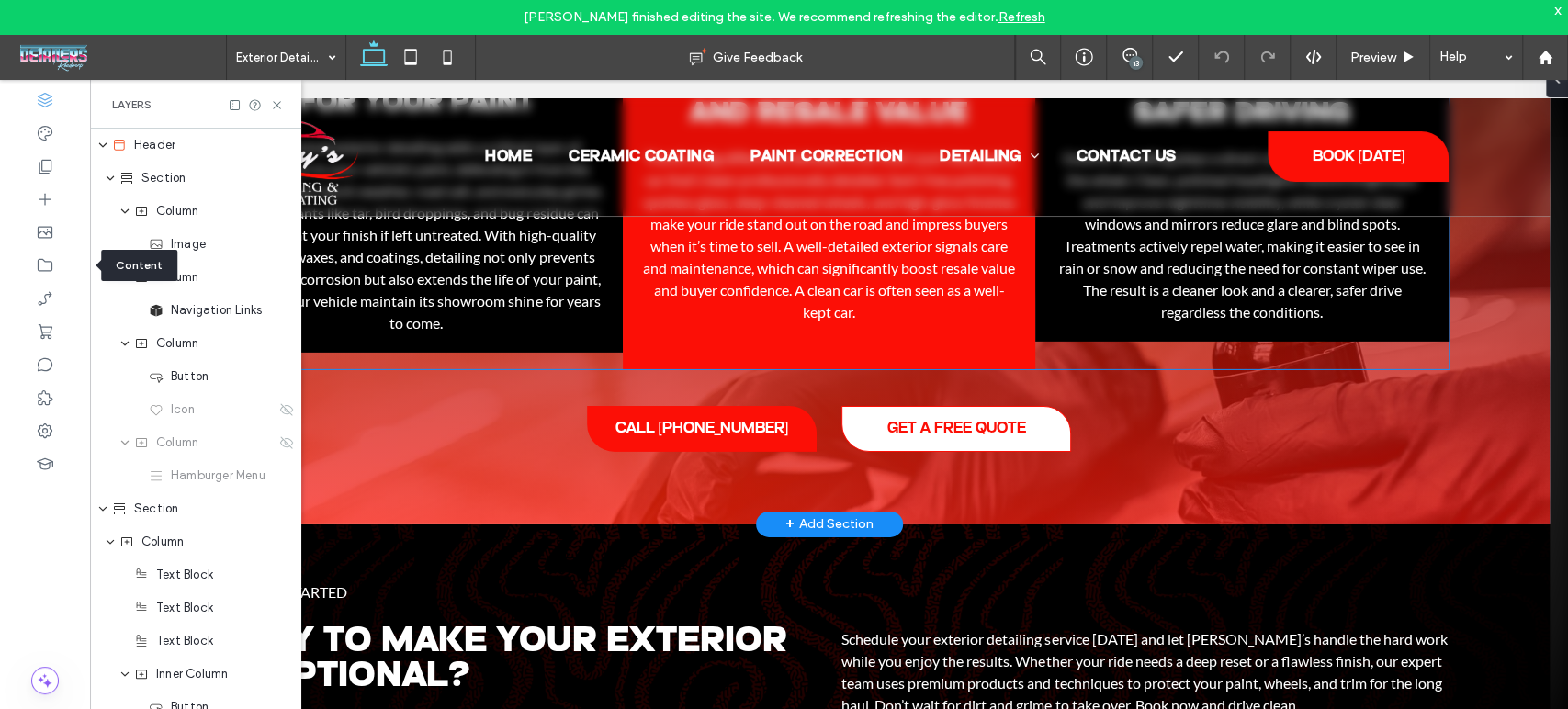
scroll to position [3879, 0]
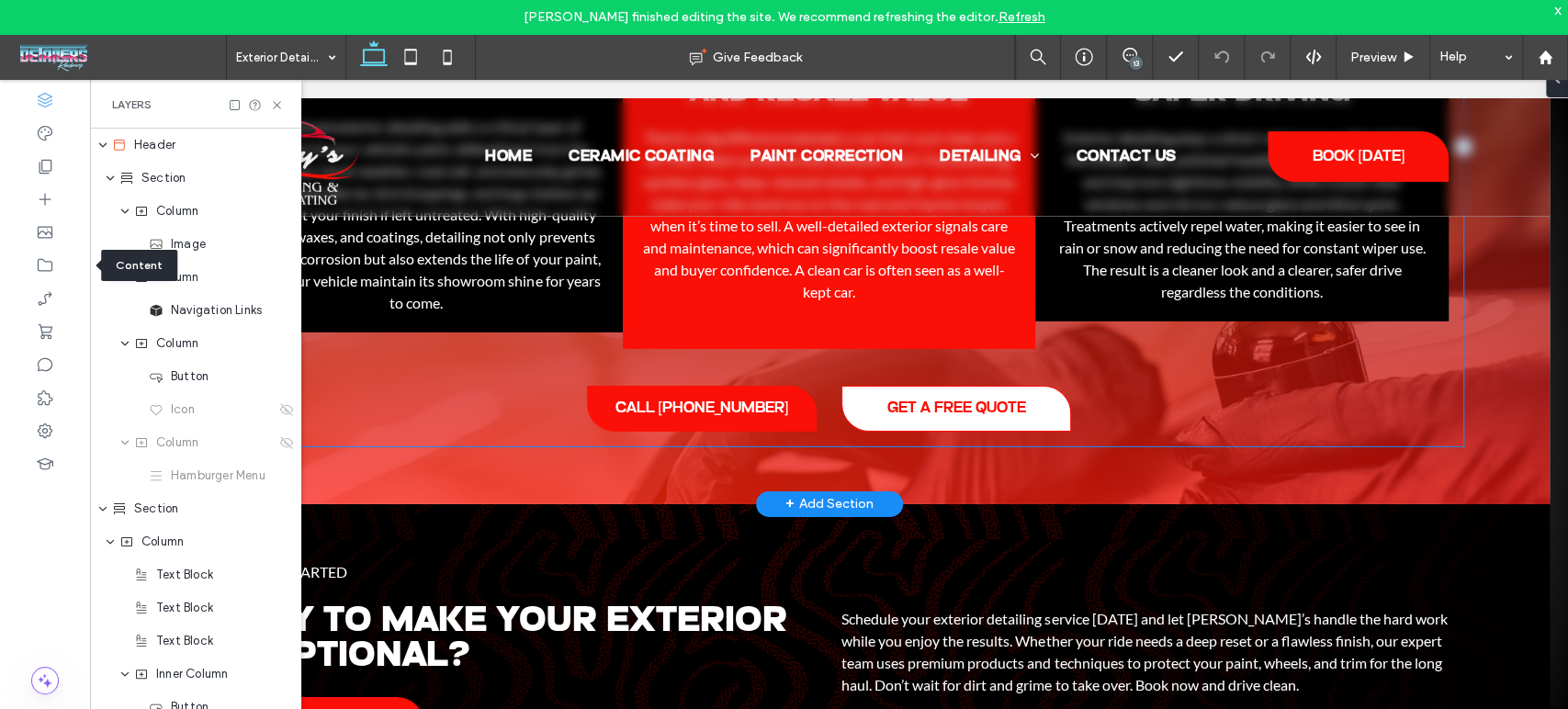
click at [423, 335] on div "Top 3 Reasons to Explore Exterior Detailing Black shield with a clock icon insi…" at bounding box center [829, 147] width 1268 height 599
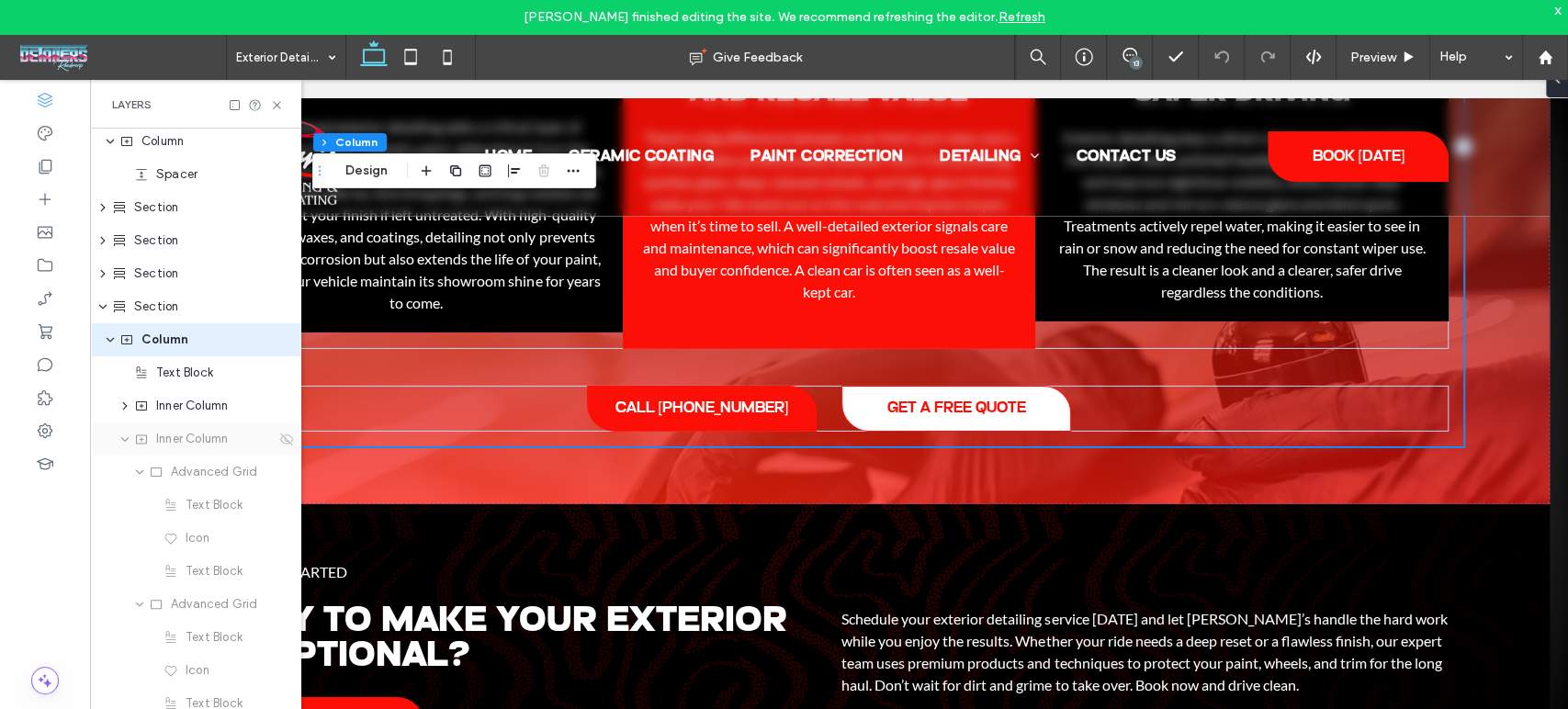
scroll to position [1696, 0]
click at [199, 437] on span "Inner Column" at bounding box center [192, 433] width 71 height 19
click at [208, 426] on span "Inner Column" at bounding box center [192, 433] width 71 height 19
click at [267, 439] on div "Inner Column" at bounding box center [196, 434] width 211 height 33
click at [279, 437] on icon at bounding box center [286, 433] width 15 height 15
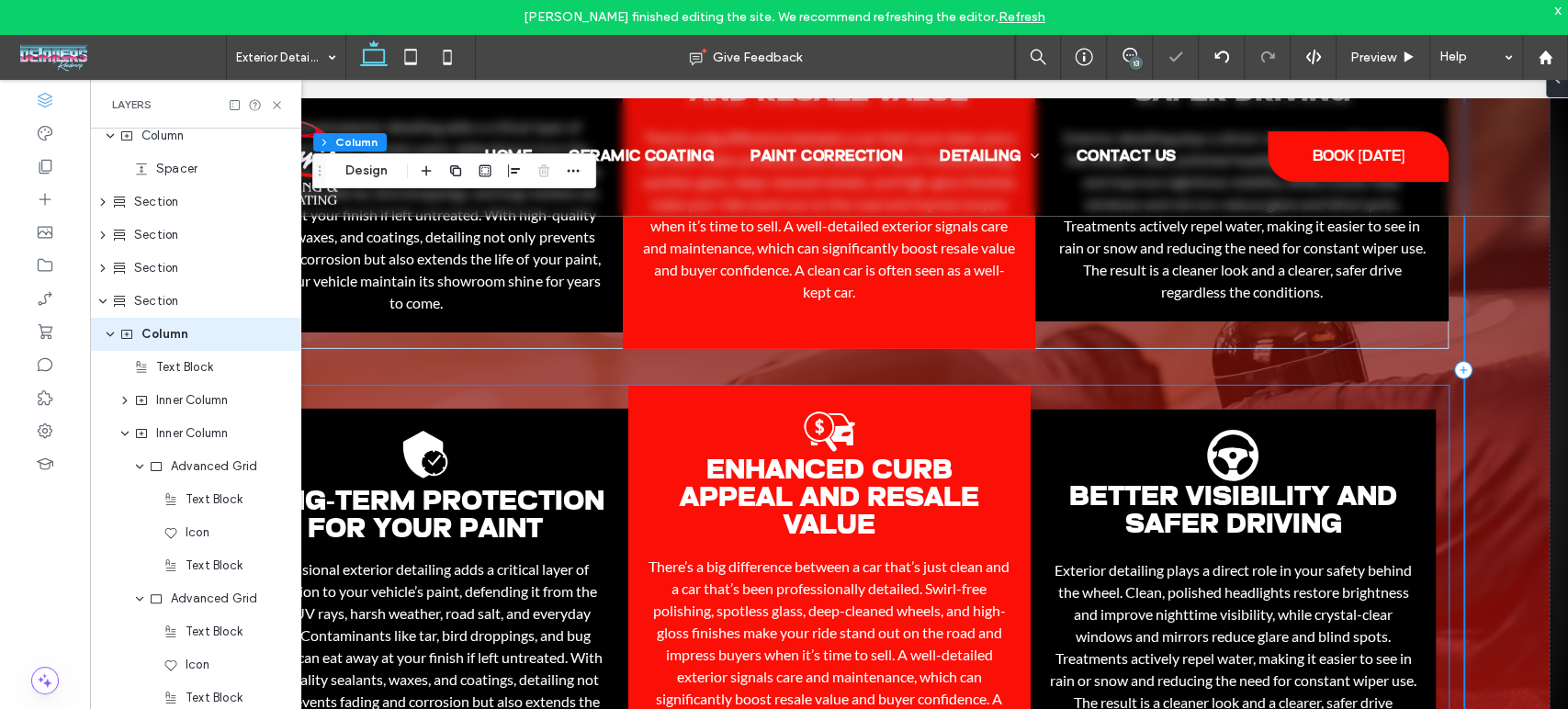
click at [550, 386] on div "Long-Term Protection for Your Paint Black shield with a clock icon inside, indi…" at bounding box center [829, 591] width 1239 height 410
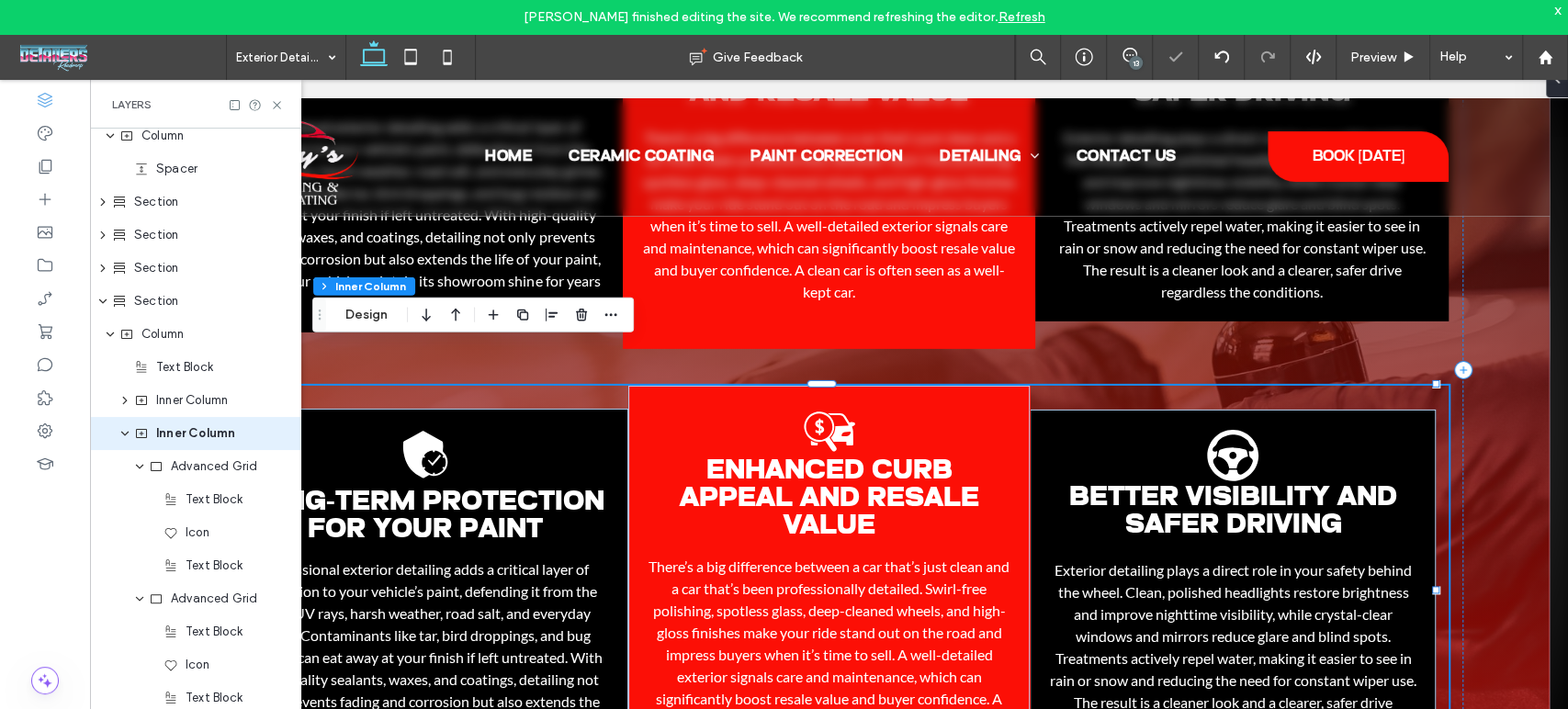
scroll to position [1693, 0]
click at [550, 386] on div "Long-Term Protection for Your Paint Black shield with a clock icon inside, indi…" at bounding box center [829, 591] width 1239 height 410
click at [576, 314] on use "button" at bounding box center [580, 314] width 11 height 12
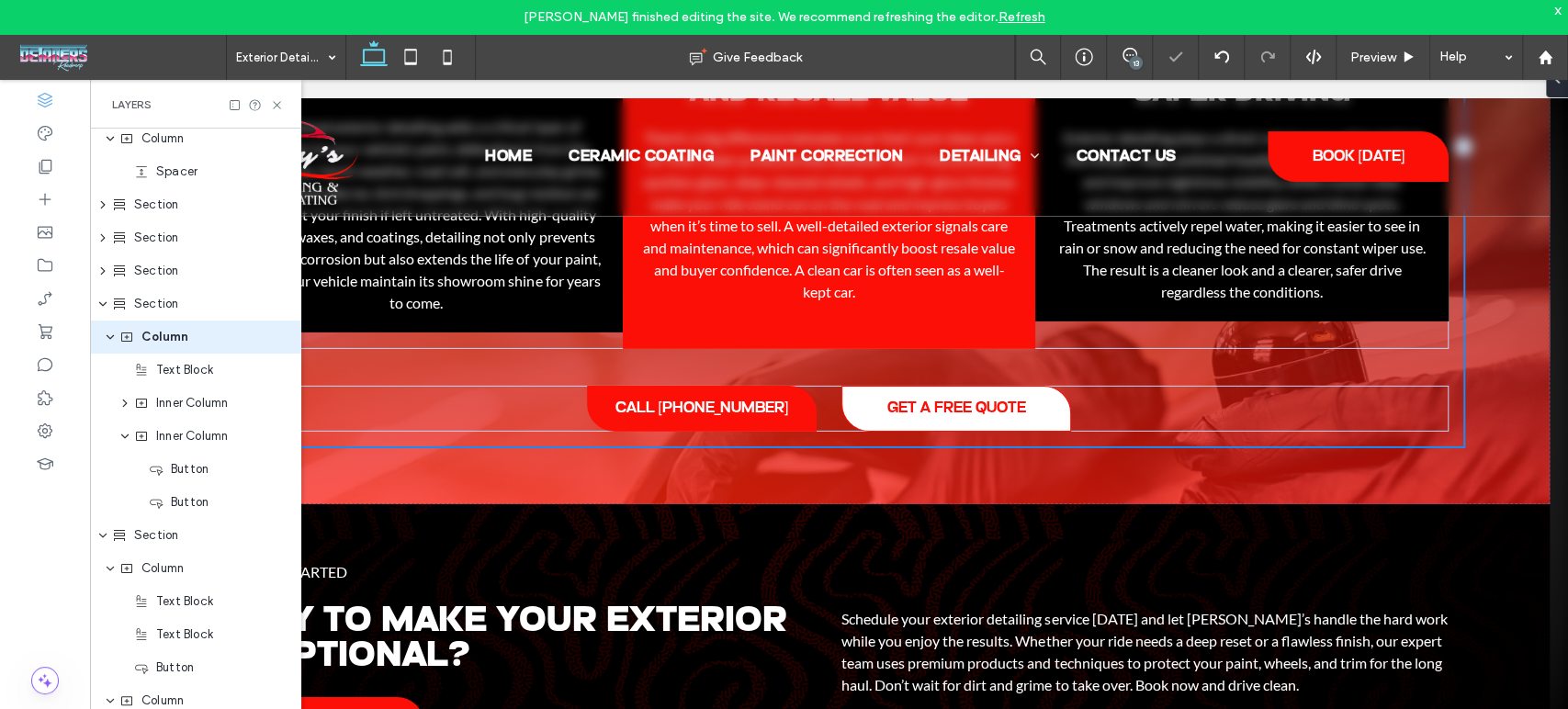
scroll to position [1594, 0]
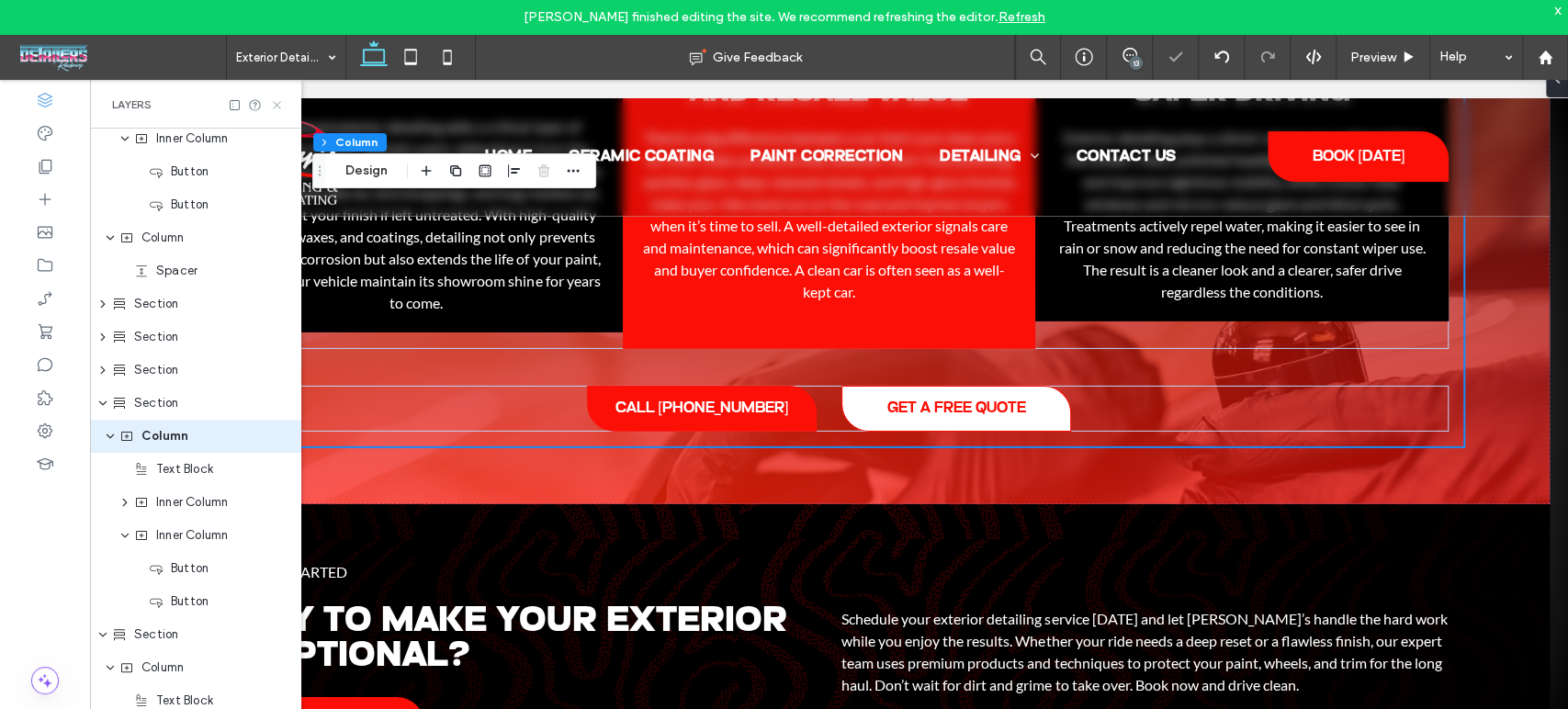
click at [273, 109] on use at bounding box center [277, 105] width 8 height 8
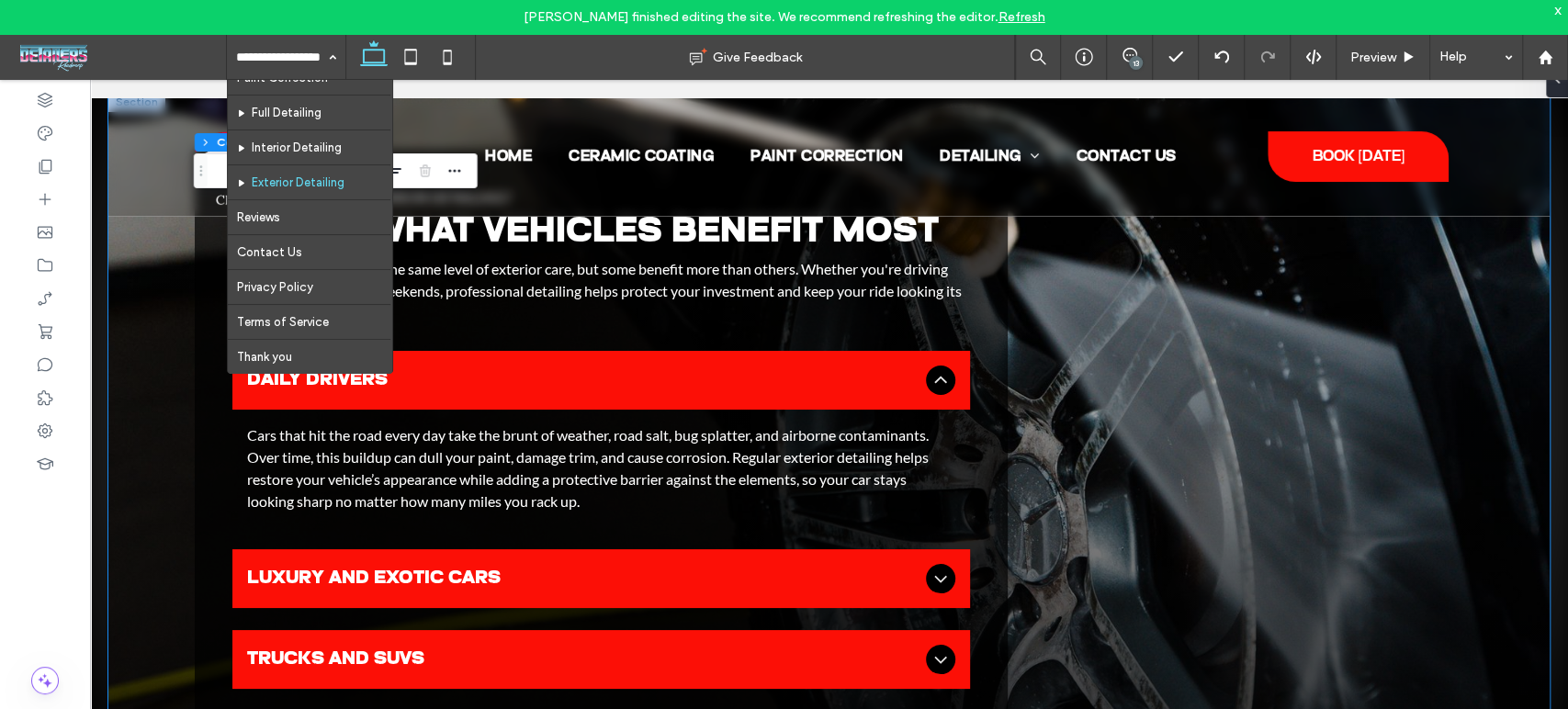
scroll to position [4491, 0]
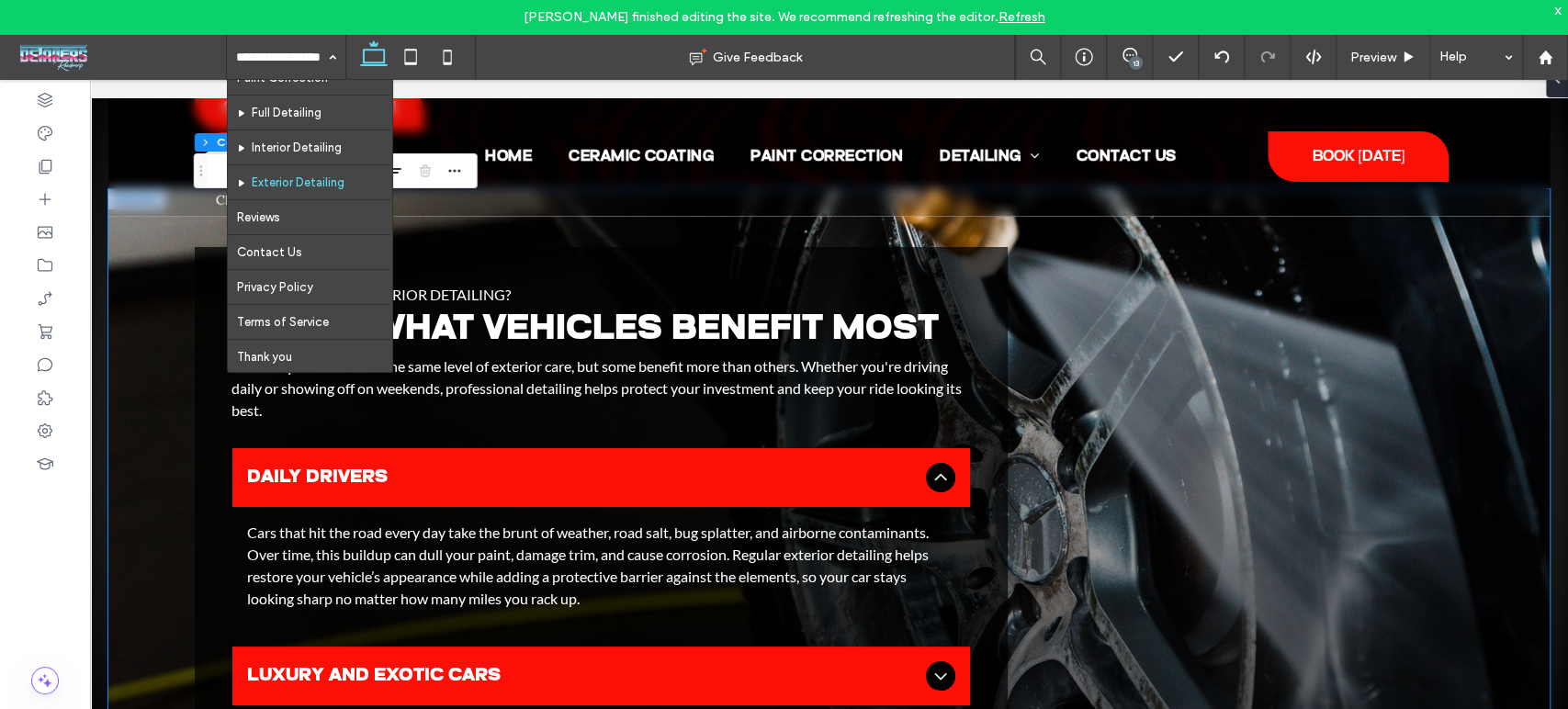
click at [165, 364] on div "Considering Exterior Detailing? Here’s What Vehicles Benefit Most Not every veh…" at bounding box center [829, 616] width 1441 height 855
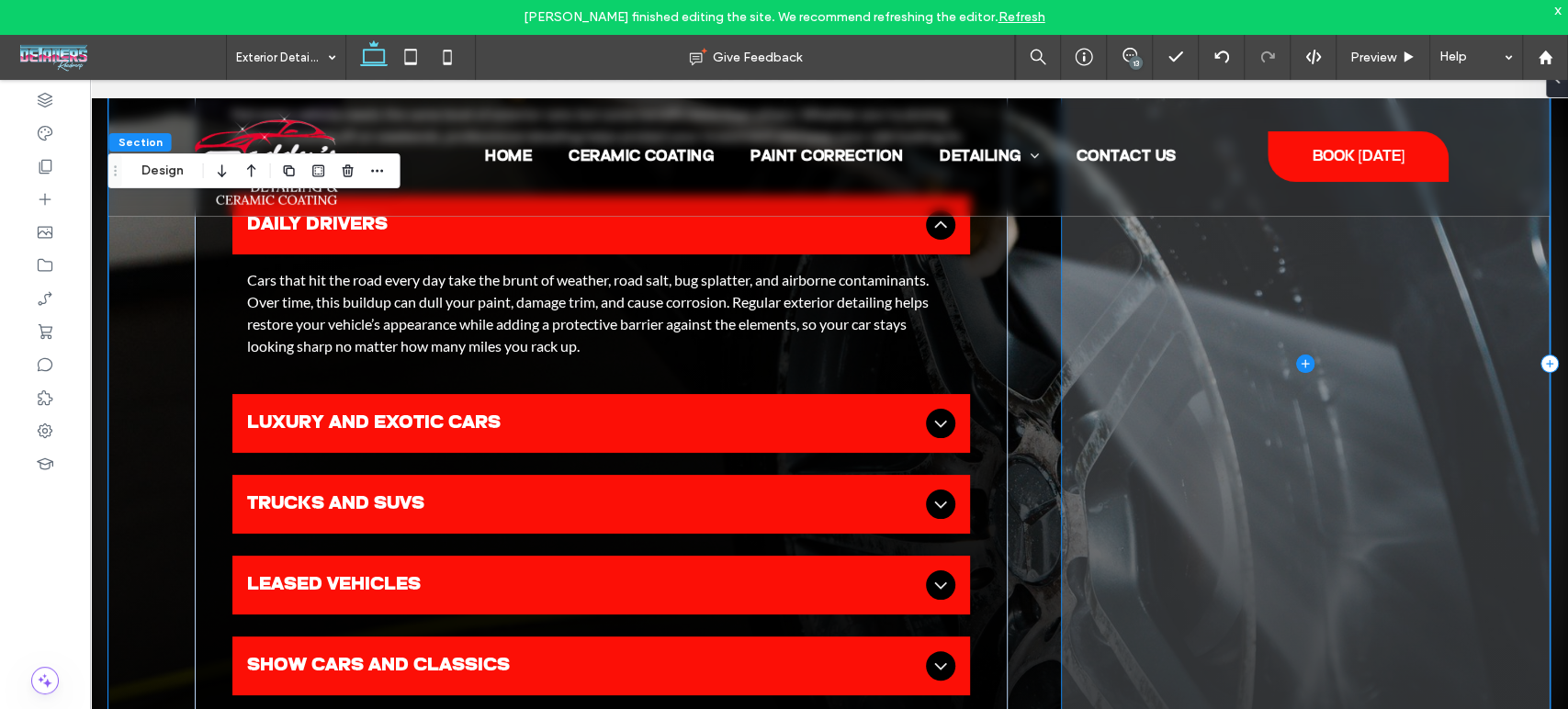
scroll to position [4696, 0]
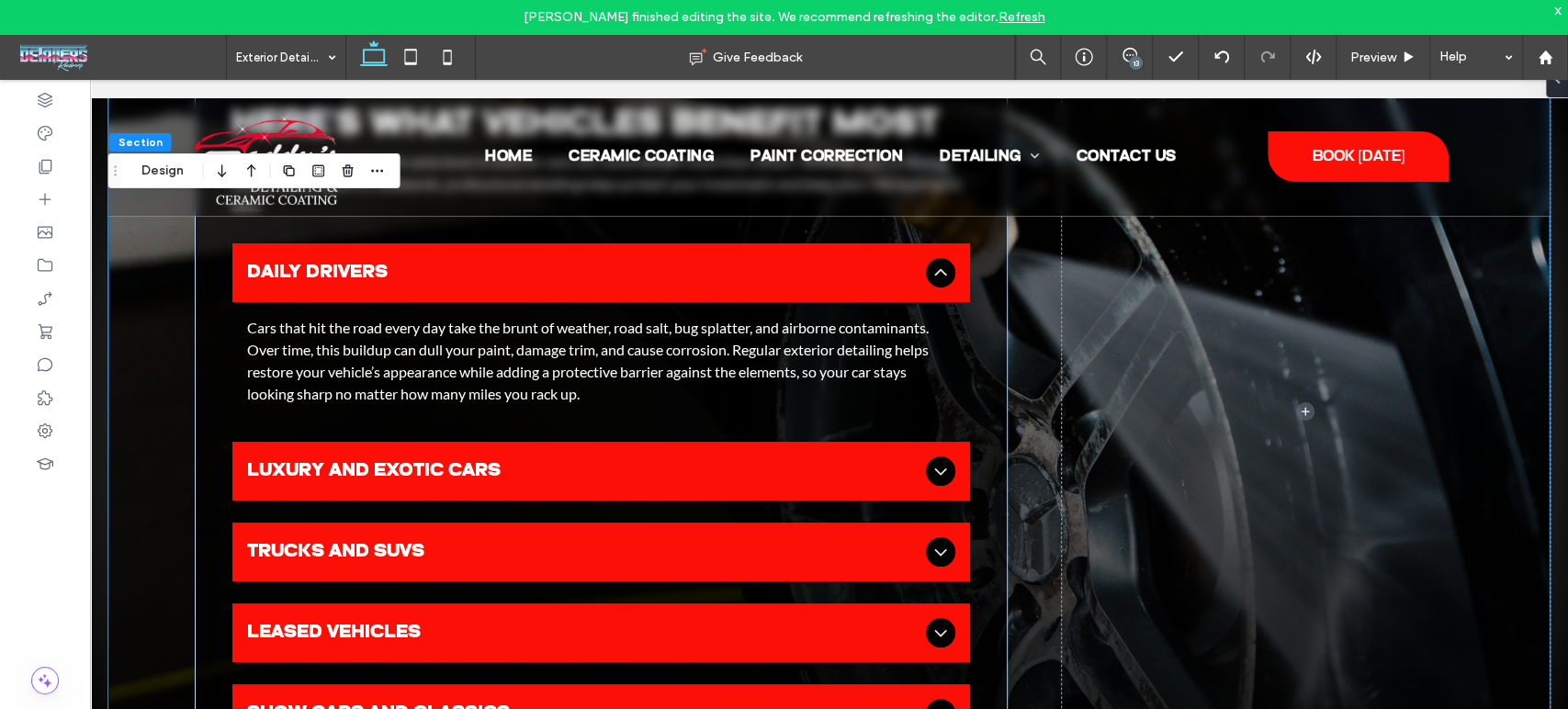
click at [1557, 8] on div "x" at bounding box center [1558, 10] width 8 height 16
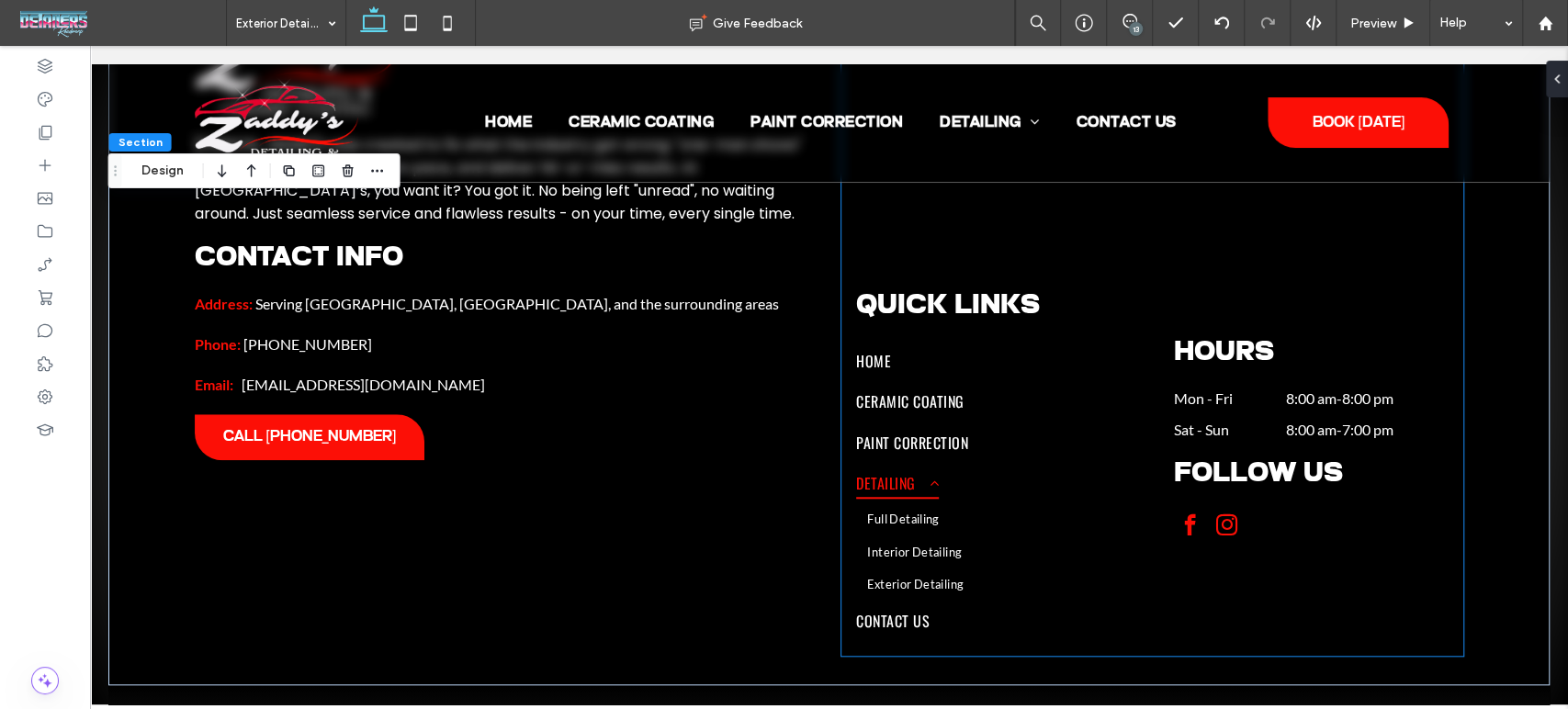
scroll to position [5682, 0]
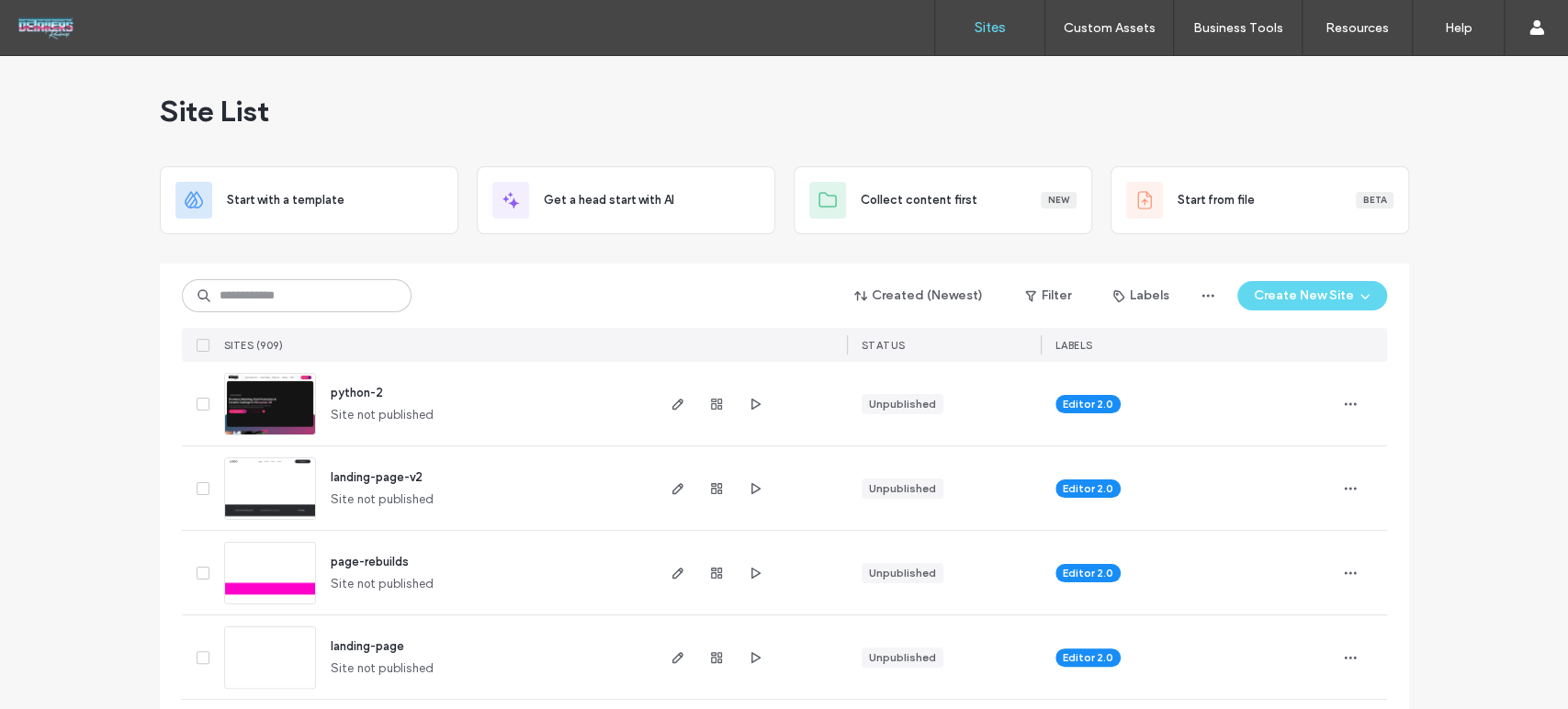
click at [292, 278] on div "Created (Newest) Filter Labels Create New Site" at bounding box center [784, 296] width 1205 height 35
